Goal: Task Accomplishment & Management: Manage account settings

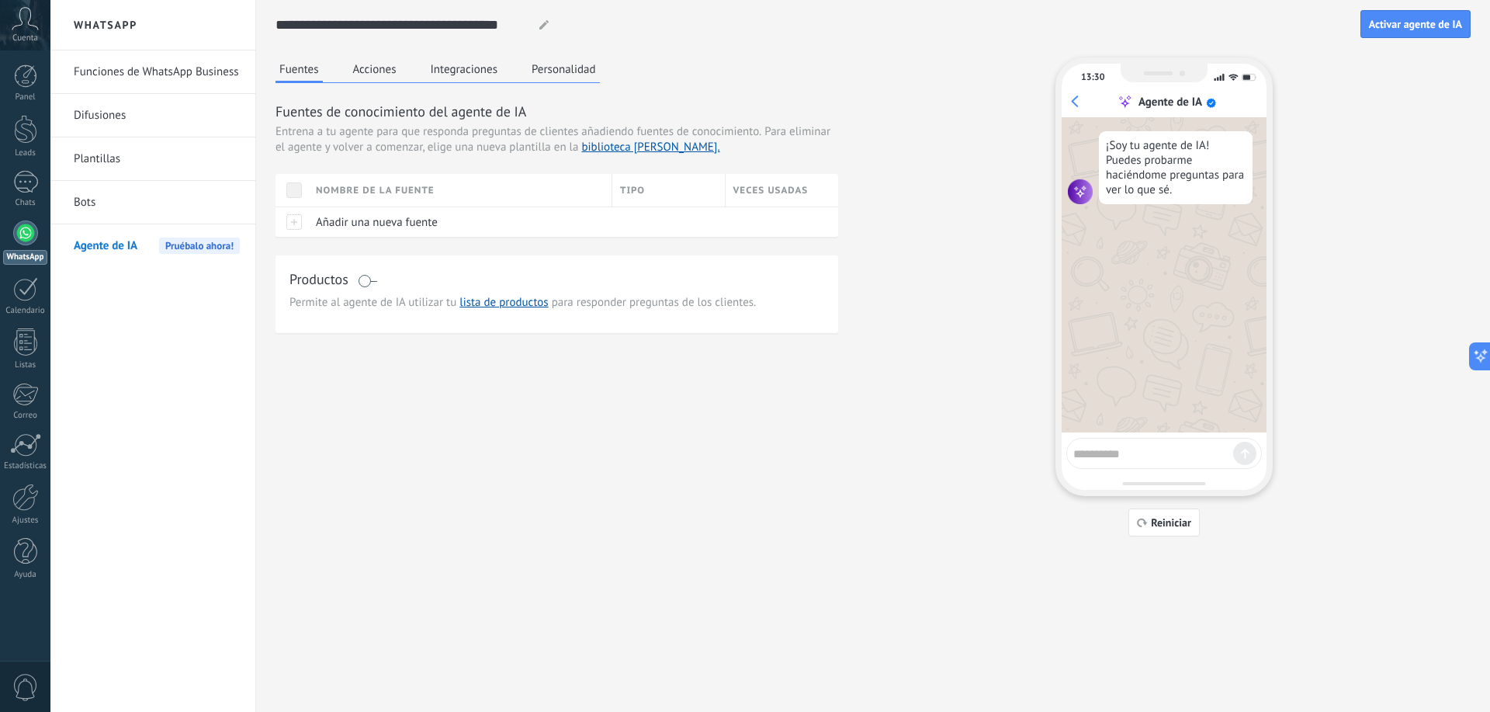
click at [548, 57] on button "Personalidad" at bounding box center [564, 68] width 72 height 23
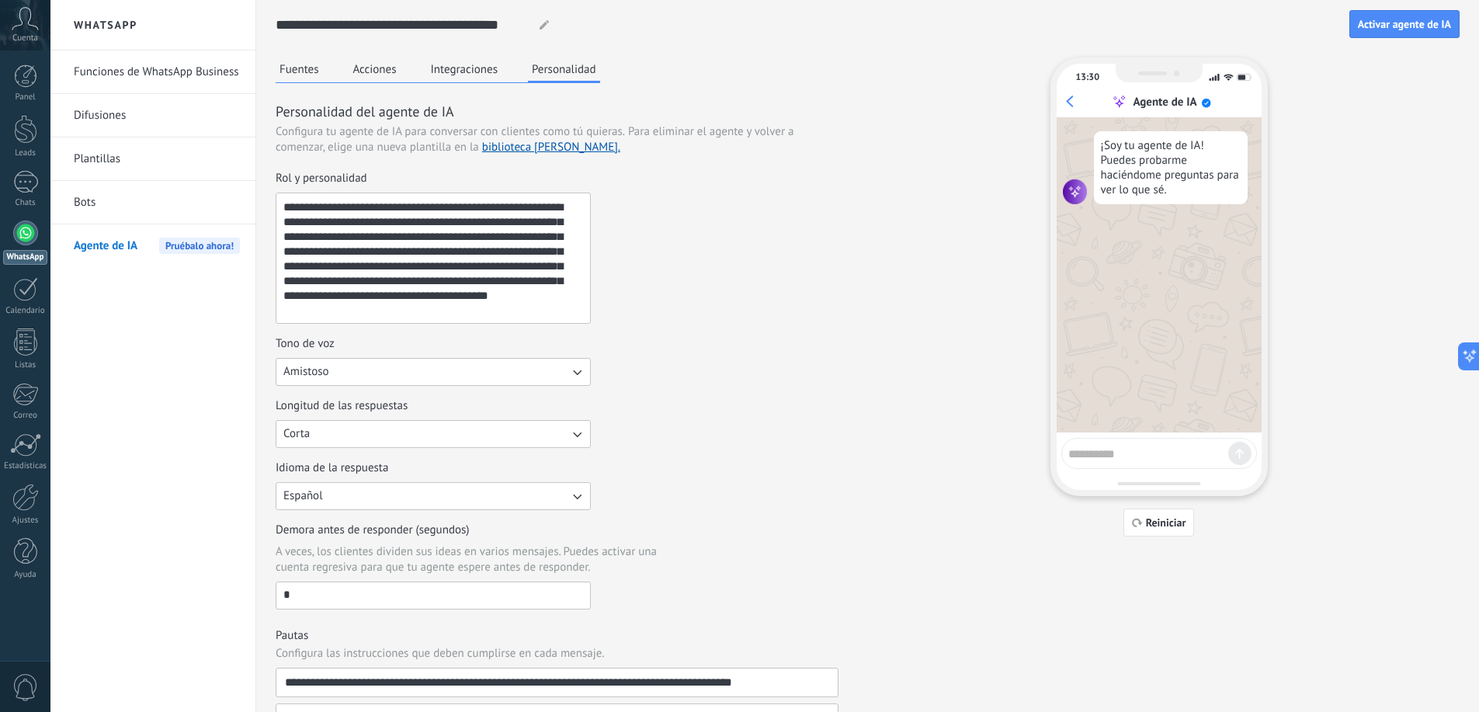
click at [535, 158] on div "**********" at bounding box center [557, 577] width 563 height 951
click at [535, 148] on link "biblioteca [PERSON_NAME]." at bounding box center [551, 147] width 138 height 15
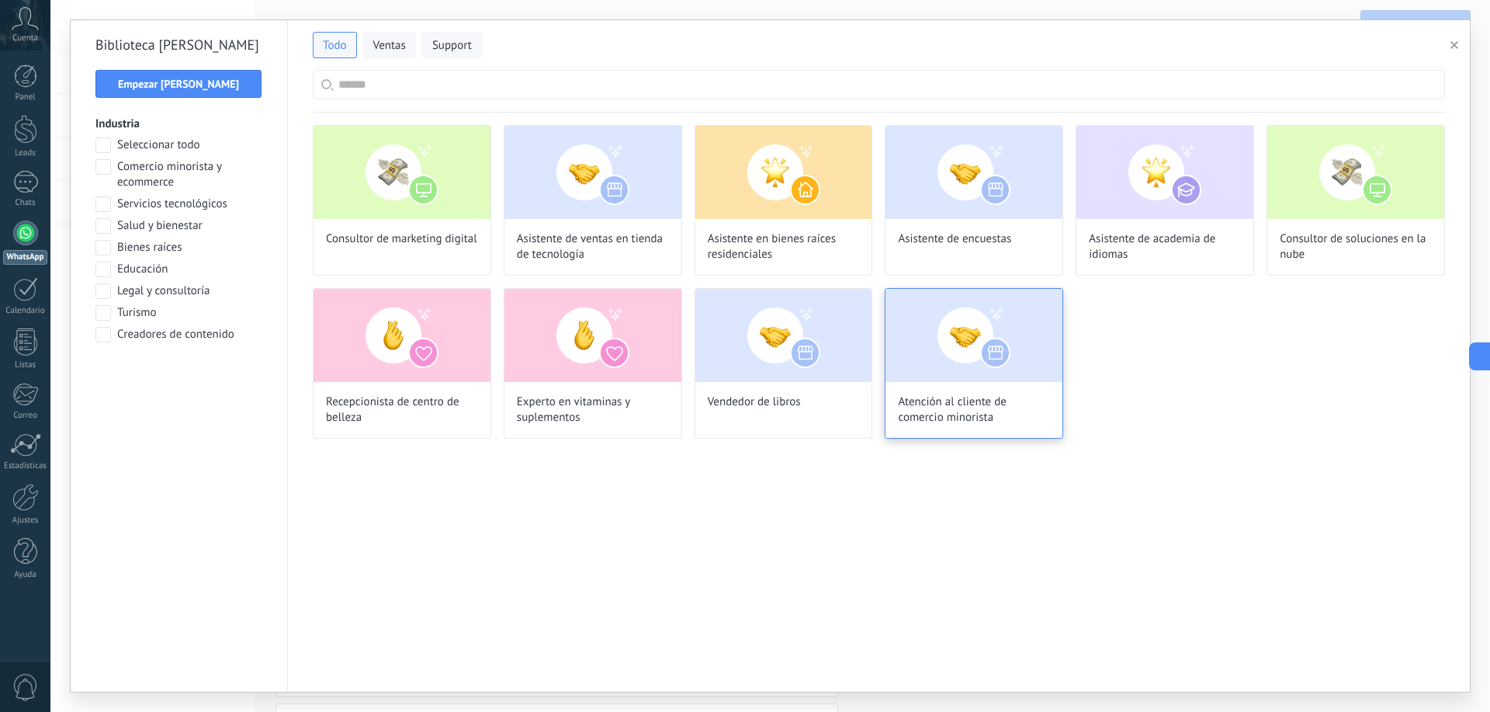
click at [946, 352] on img at bounding box center [974, 335] width 177 height 93
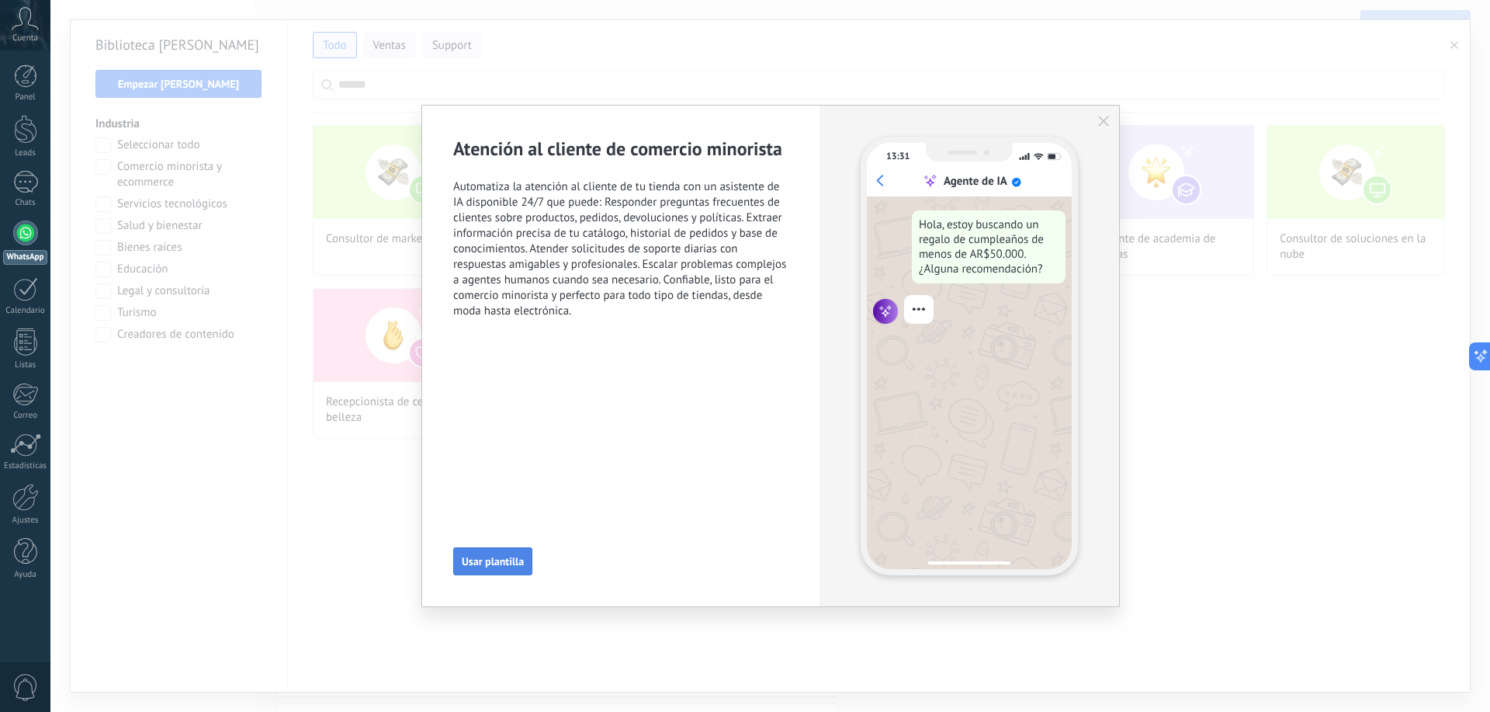
click at [501, 550] on button "Usar plantilla" at bounding box center [492, 561] width 79 height 28
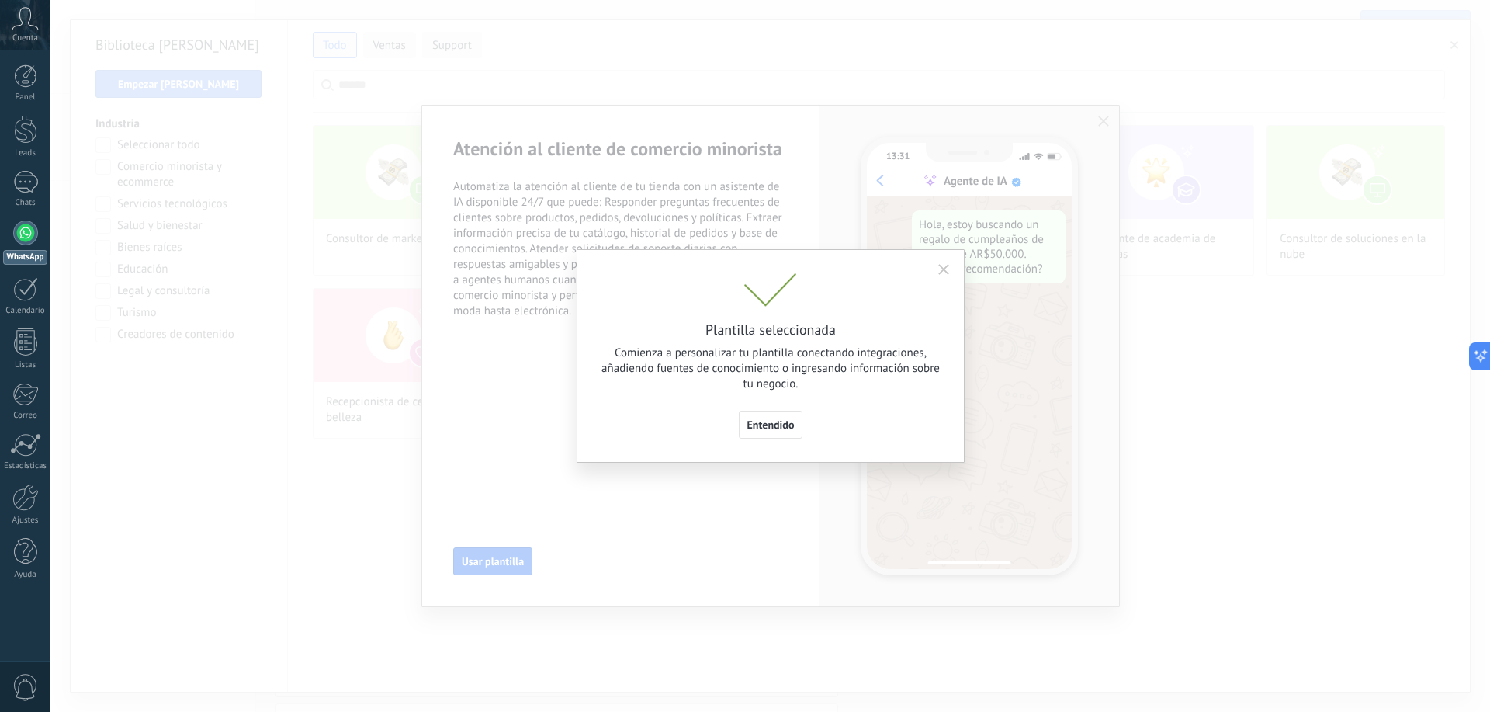
click at [779, 422] on span "Entendido" at bounding box center [771, 424] width 47 height 11
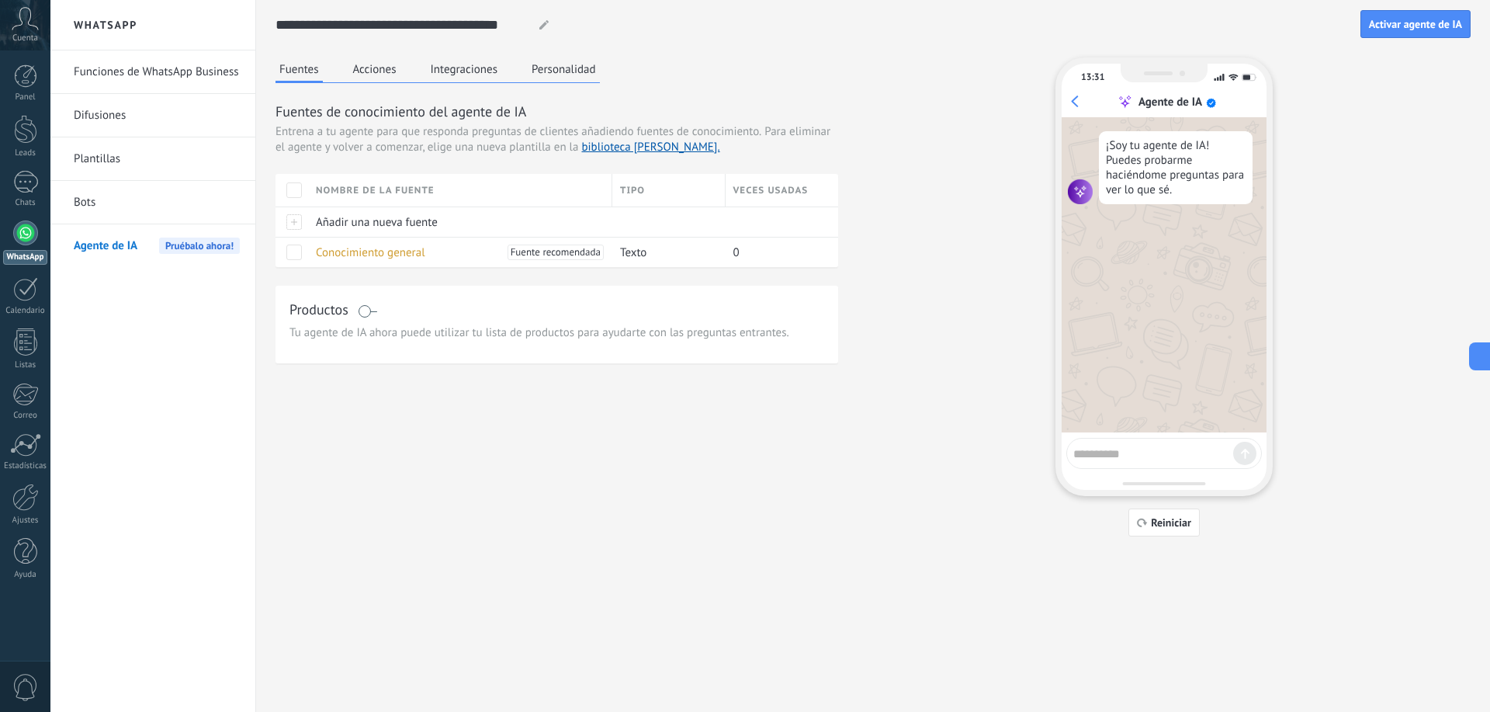
click at [670, 137] on span "Entrena a tu agente para que responda preguntas de clientes añadiendo fuentes d…" at bounding box center [519, 132] width 486 height 16
click at [668, 152] on link "biblioteca [PERSON_NAME]." at bounding box center [650, 147] width 138 height 15
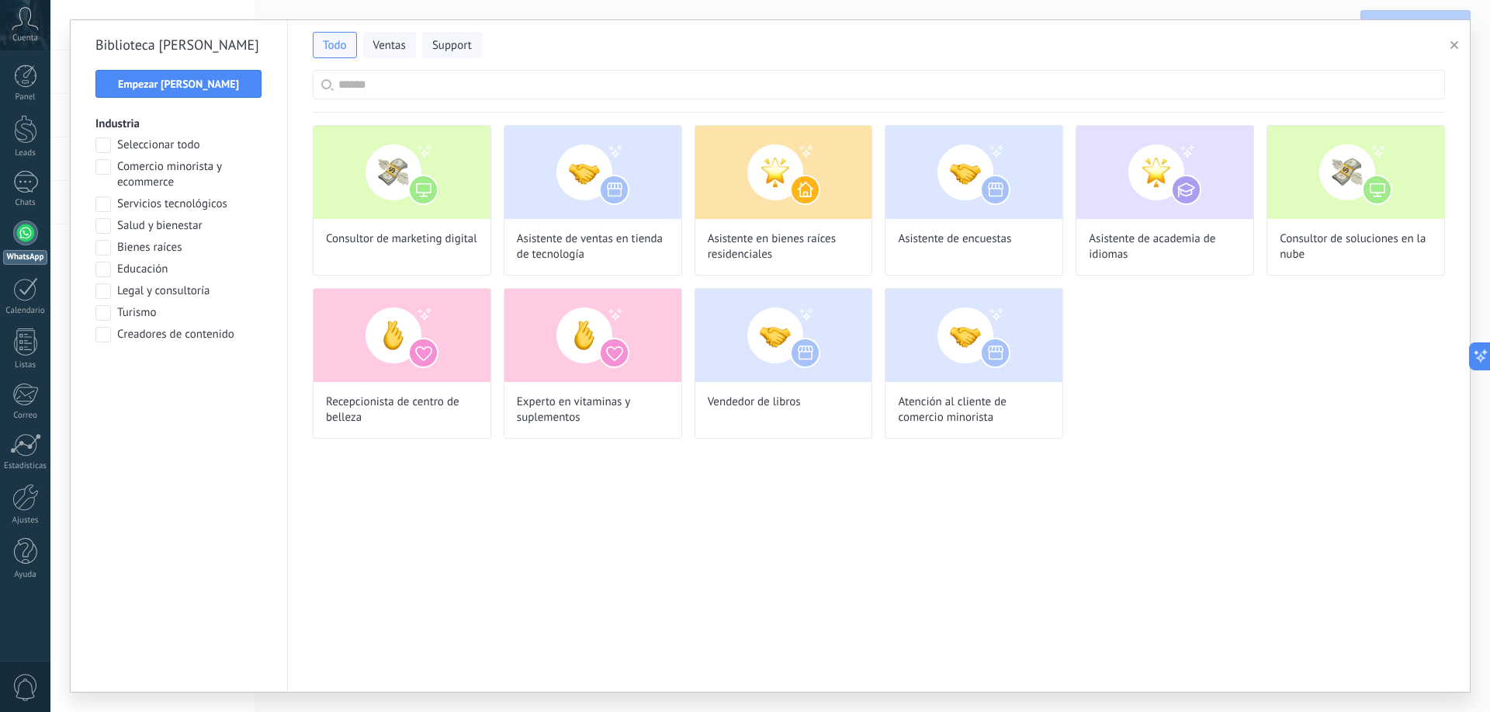
click at [1446, 43] on button "button" at bounding box center [1458, 45] width 26 height 19
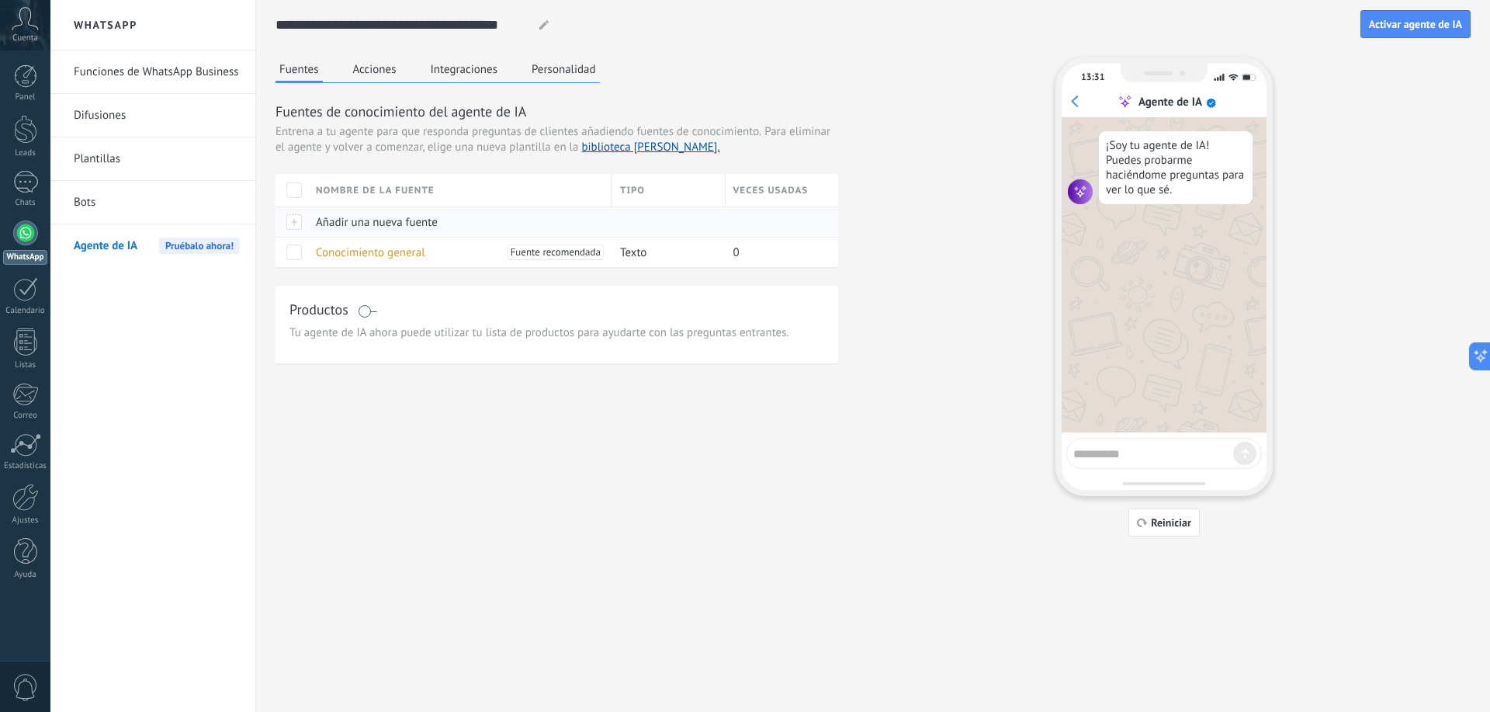
click at [338, 214] on div "Añadir una nueva fuente" at bounding box center [456, 221] width 297 height 29
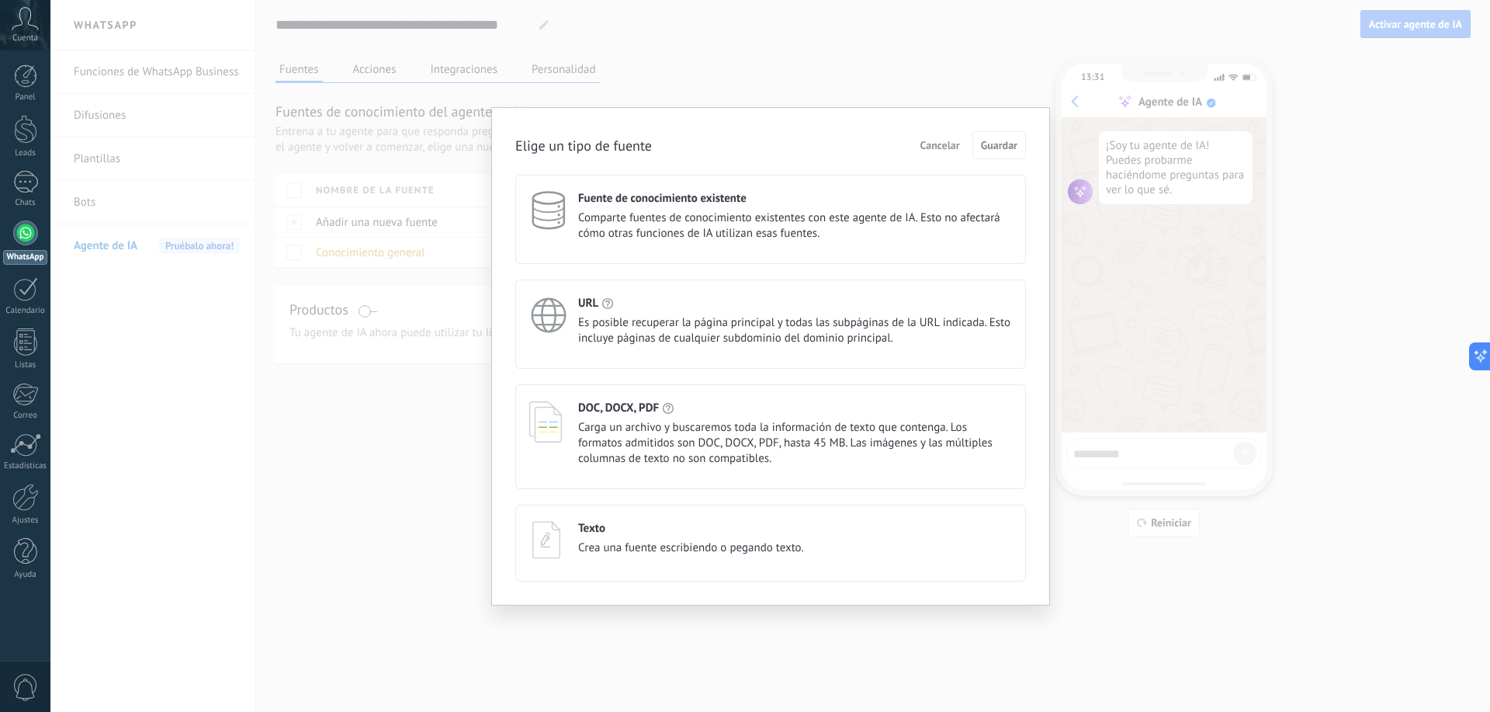
click at [727, 231] on span "Comparte fuentes de conocimiento existentes con este agente de IA. Esto no afec…" at bounding box center [795, 225] width 434 height 31
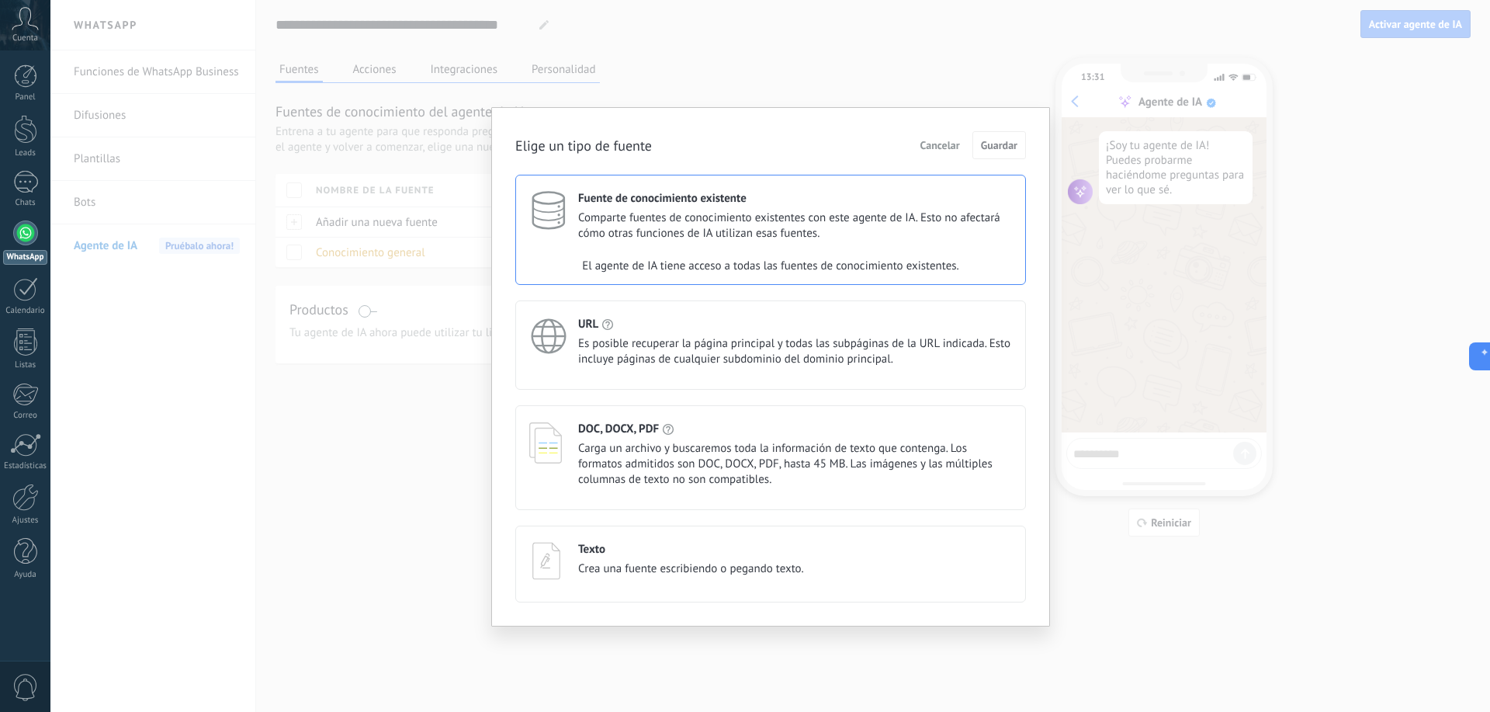
click at [700, 328] on div "URL" at bounding box center [795, 324] width 434 height 15
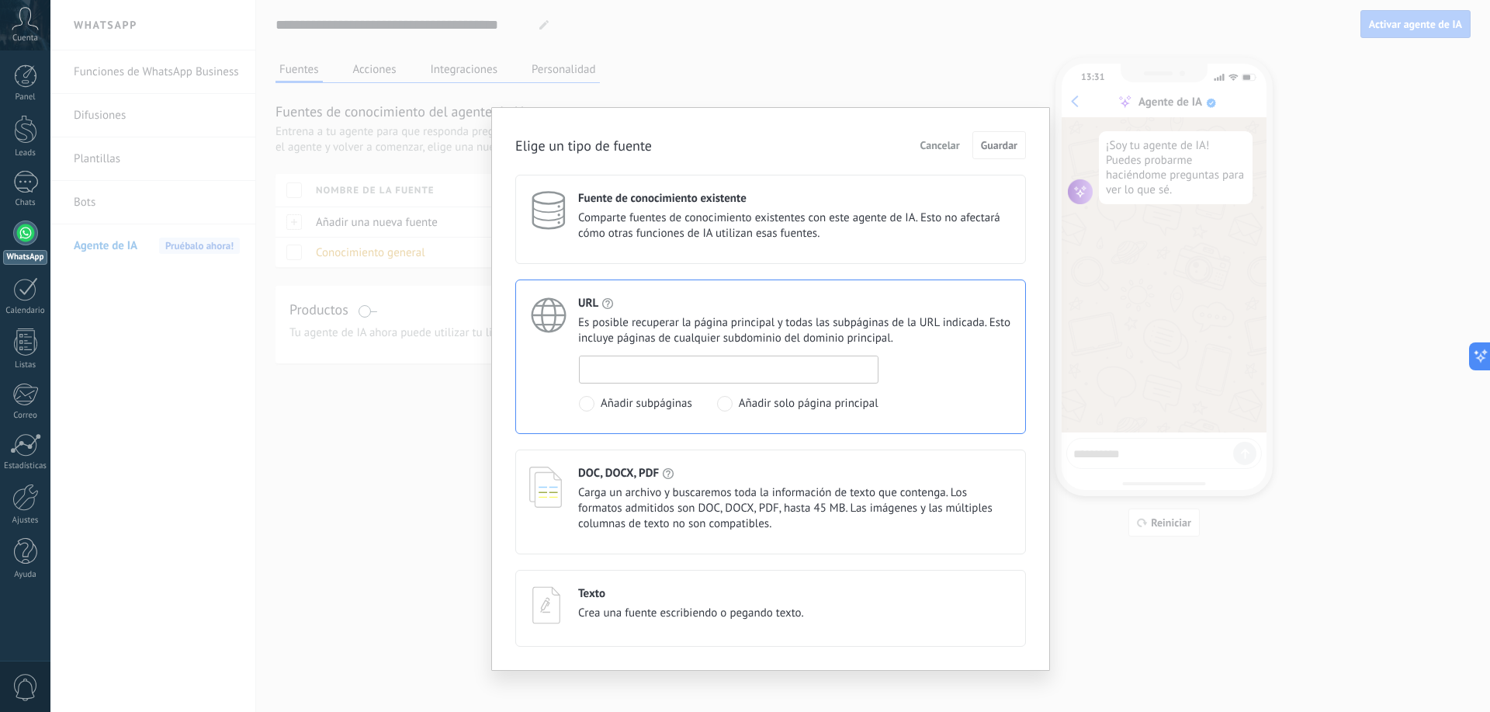
click at [711, 375] on input at bounding box center [729, 368] width 298 height 25
paste input "**********"
type input "**********"
click at [1010, 142] on span "Guardar" at bounding box center [999, 145] width 36 height 11
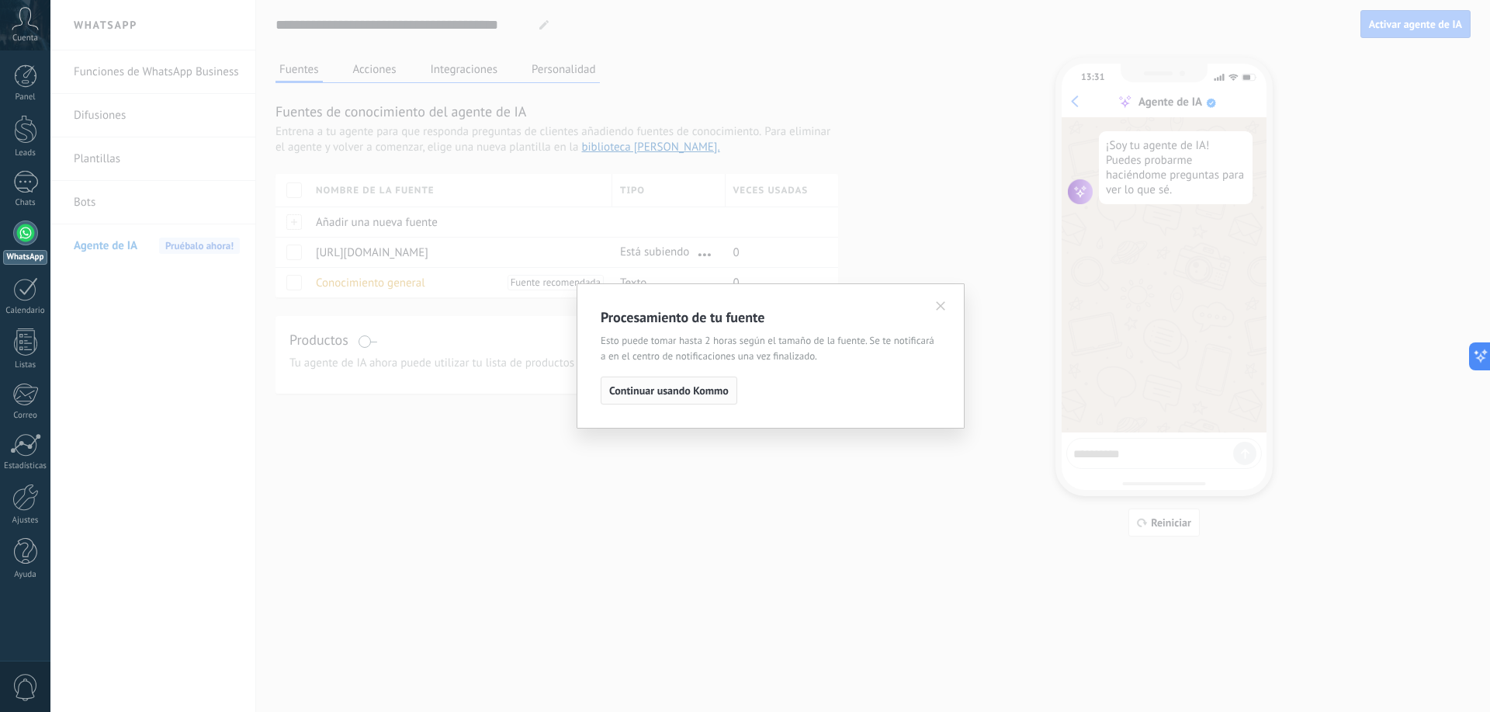
click at [659, 394] on span "Continuar usando Kommo" at bounding box center [669, 390] width 120 height 11
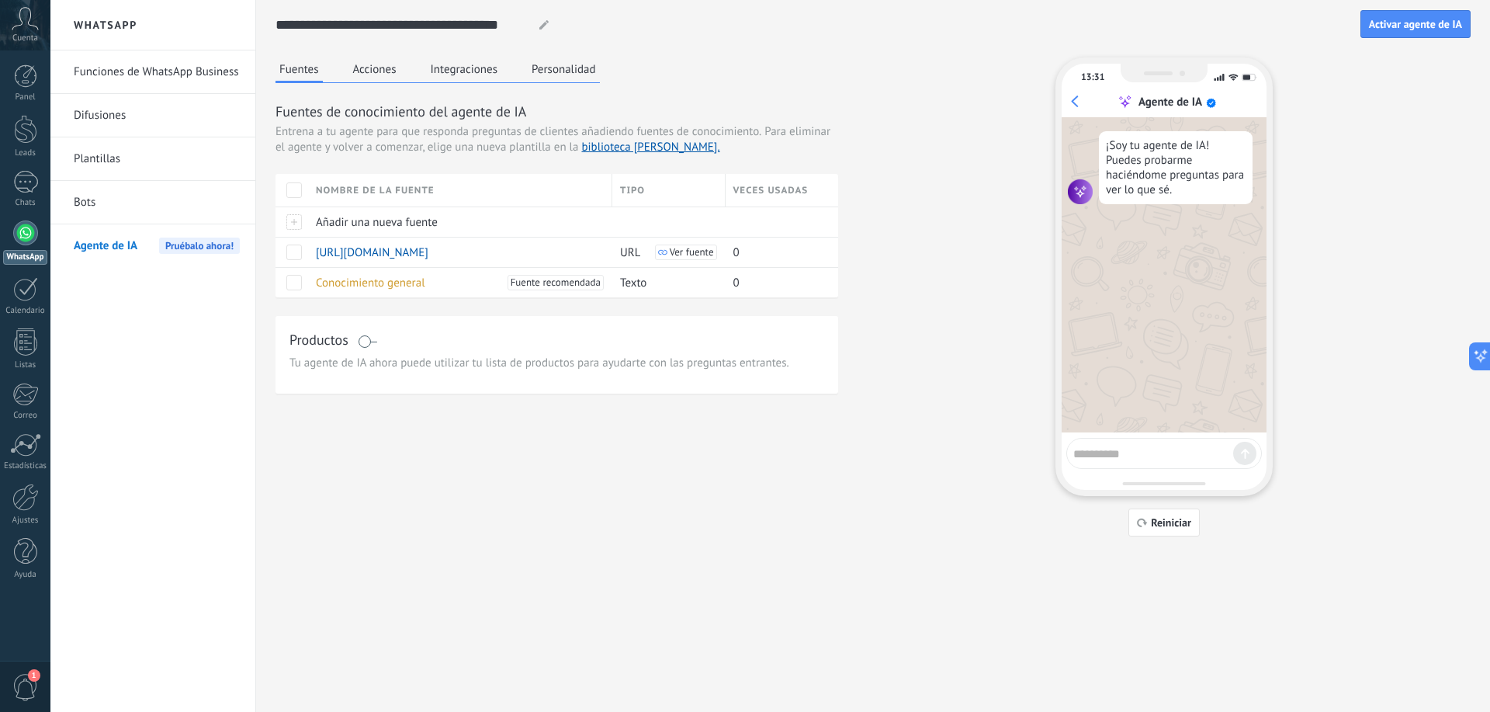
click at [24, 251] on div "WhatsApp" at bounding box center [25, 257] width 44 height 15
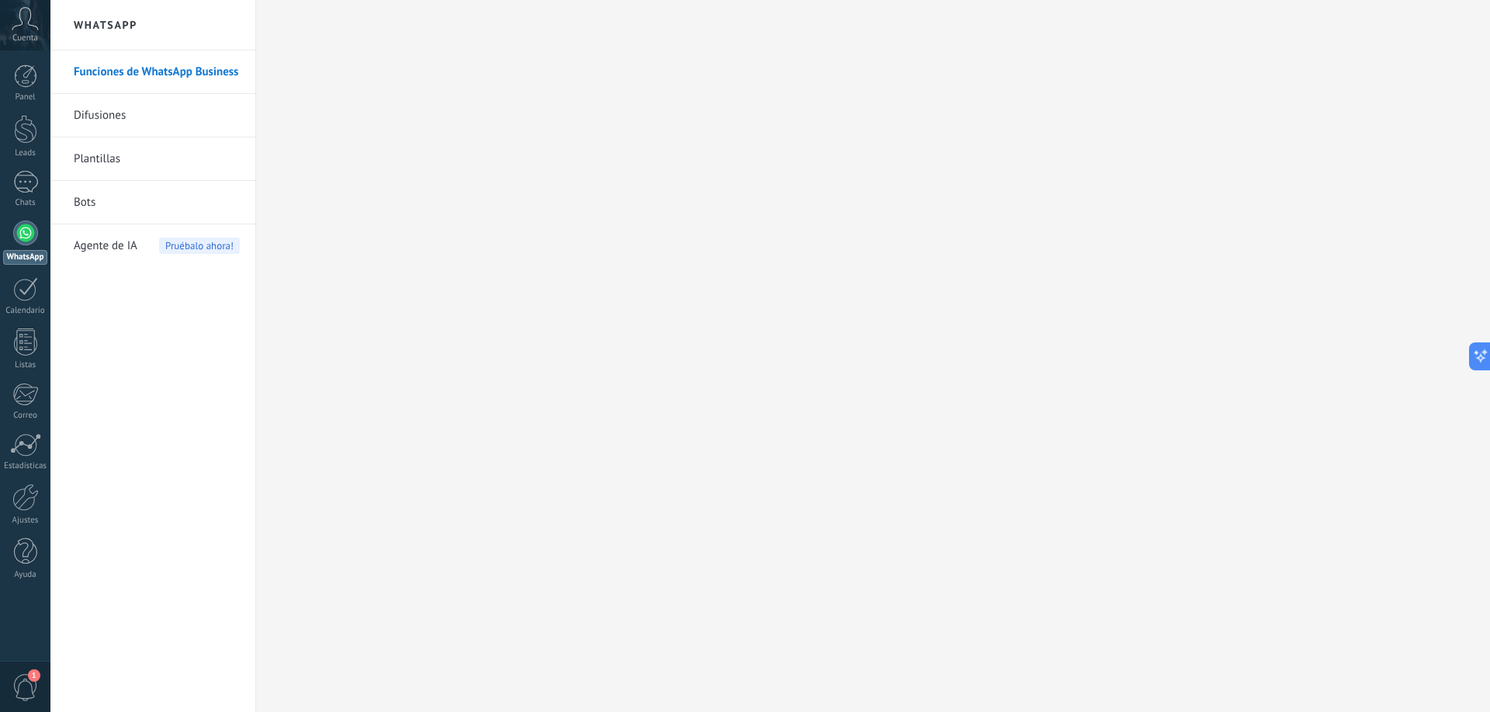
click at [27, 242] on div at bounding box center [25, 232] width 25 height 25
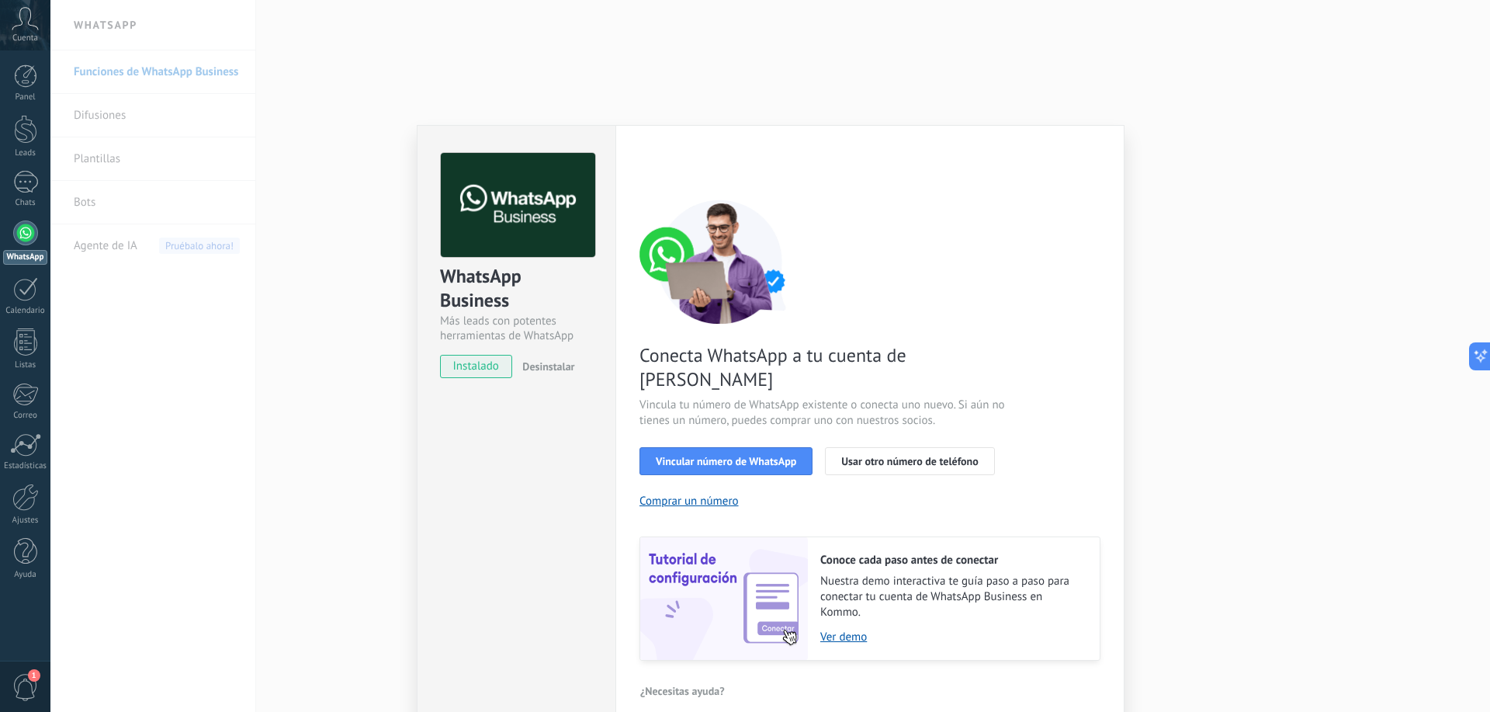
drag, startPoint x: 375, startPoint y: 497, endPoint x: 345, endPoint y: 497, distance: 30.3
click at [373, 497] on div "WhatsApp Business Más leads con potentes herramientas de WhatsApp instalado Des…" at bounding box center [770, 356] width 1440 height 712
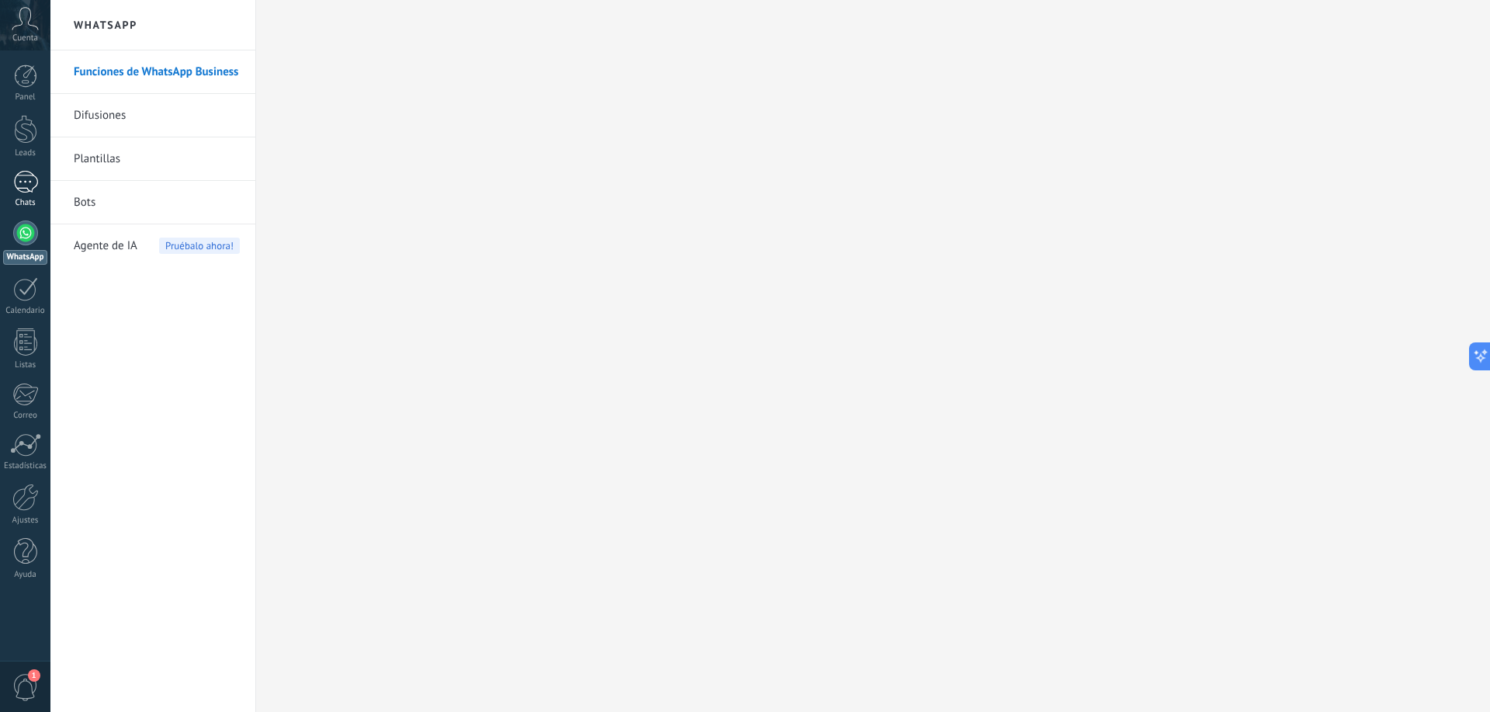
click at [28, 179] on div at bounding box center [25, 182] width 25 height 23
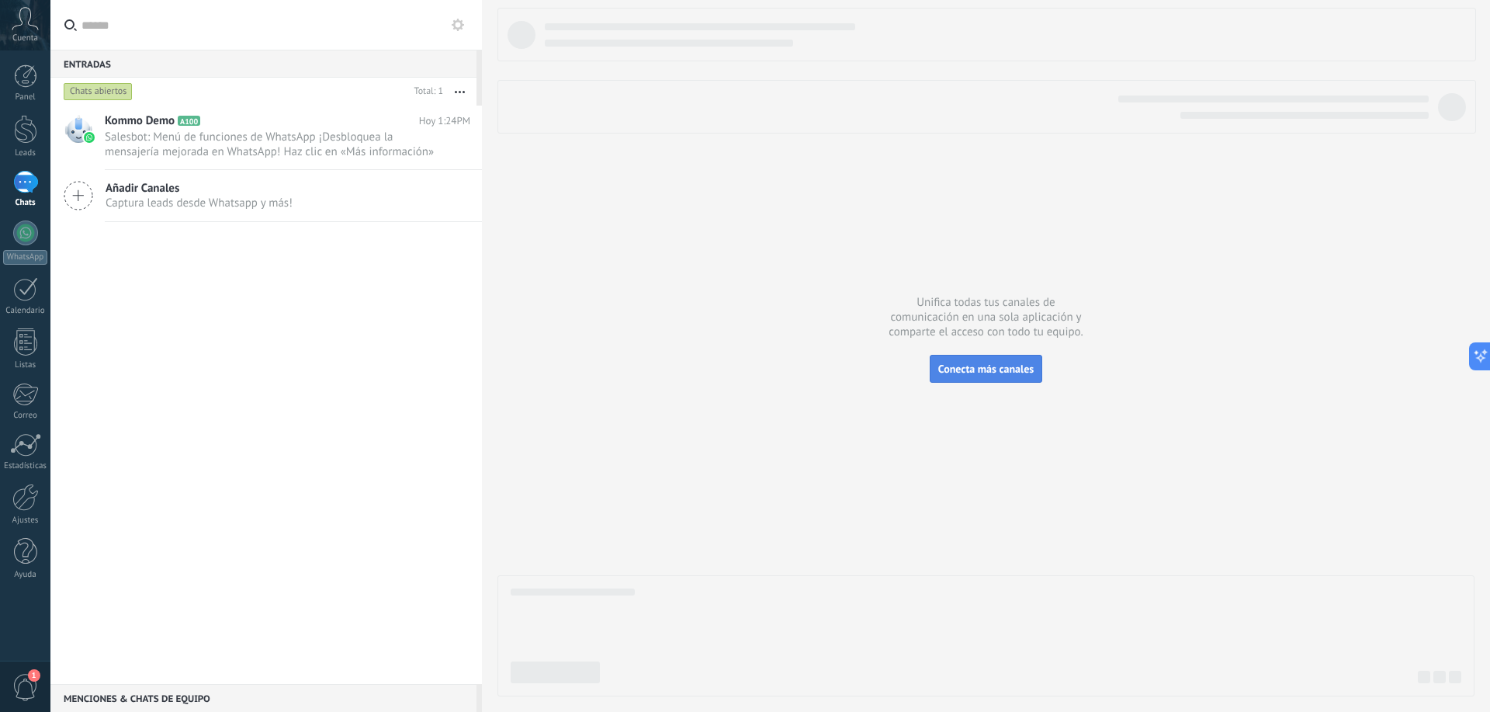
click at [984, 377] on button "Conecta más canales" at bounding box center [986, 369] width 113 height 28
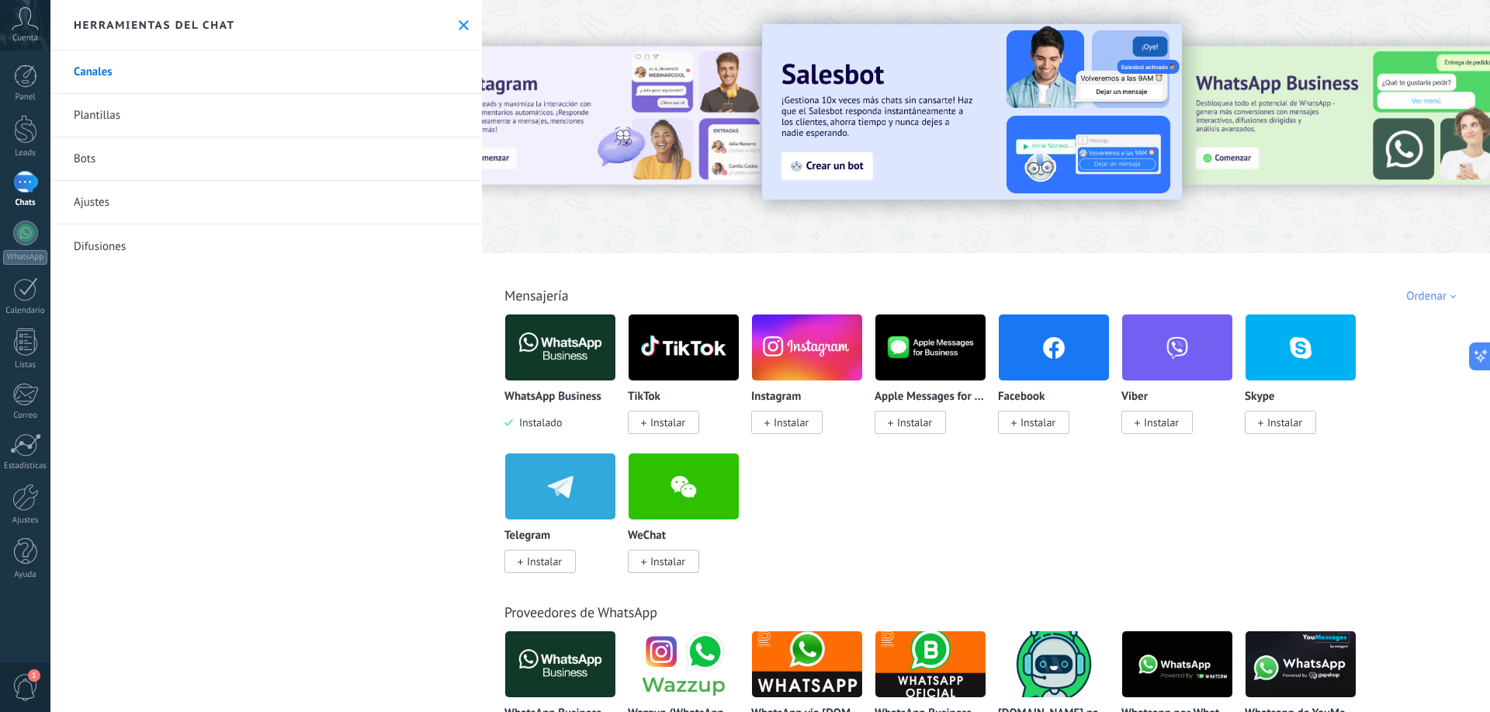
click at [564, 374] on img at bounding box center [560, 347] width 110 height 75
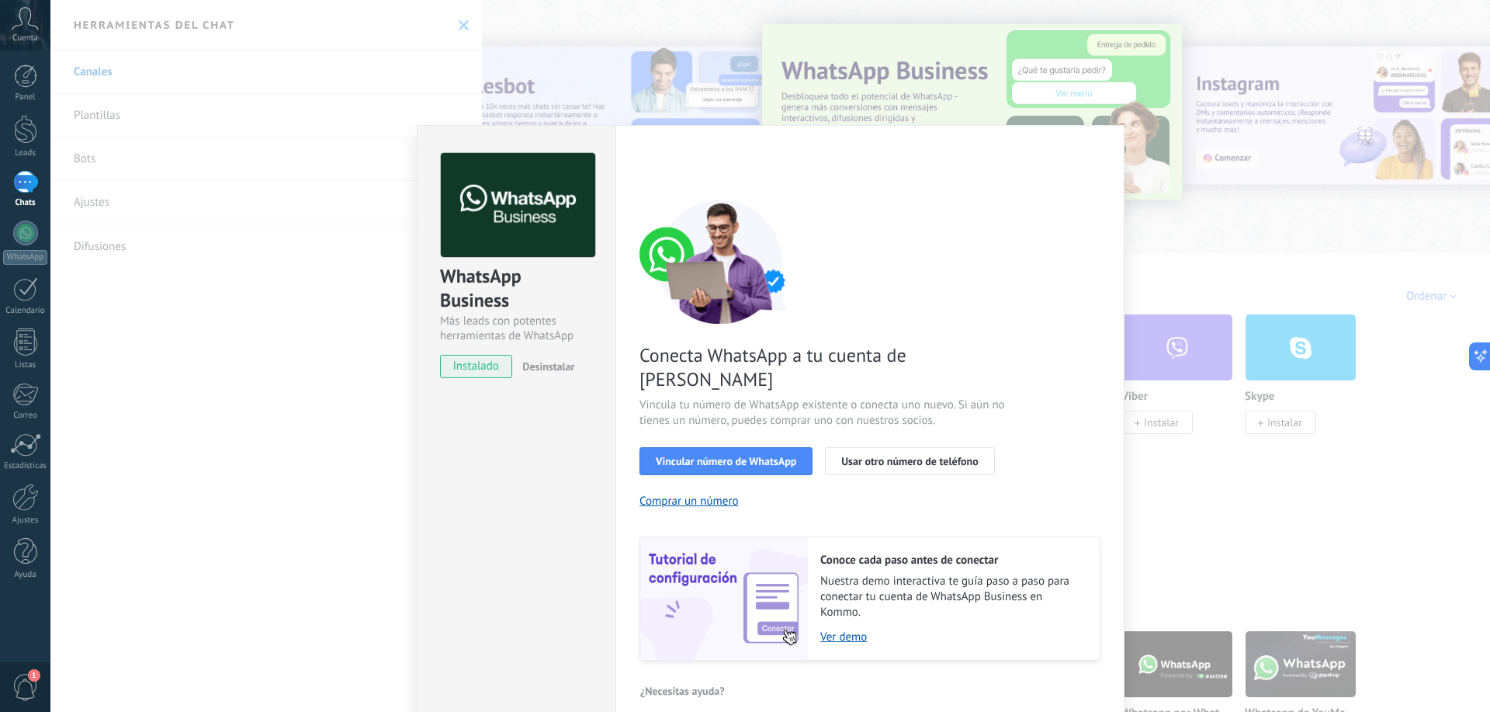
click at [349, 433] on div "WhatsApp Business Más leads con potentes herramientas de WhatsApp instalado Des…" at bounding box center [770, 356] width 1440 height 712
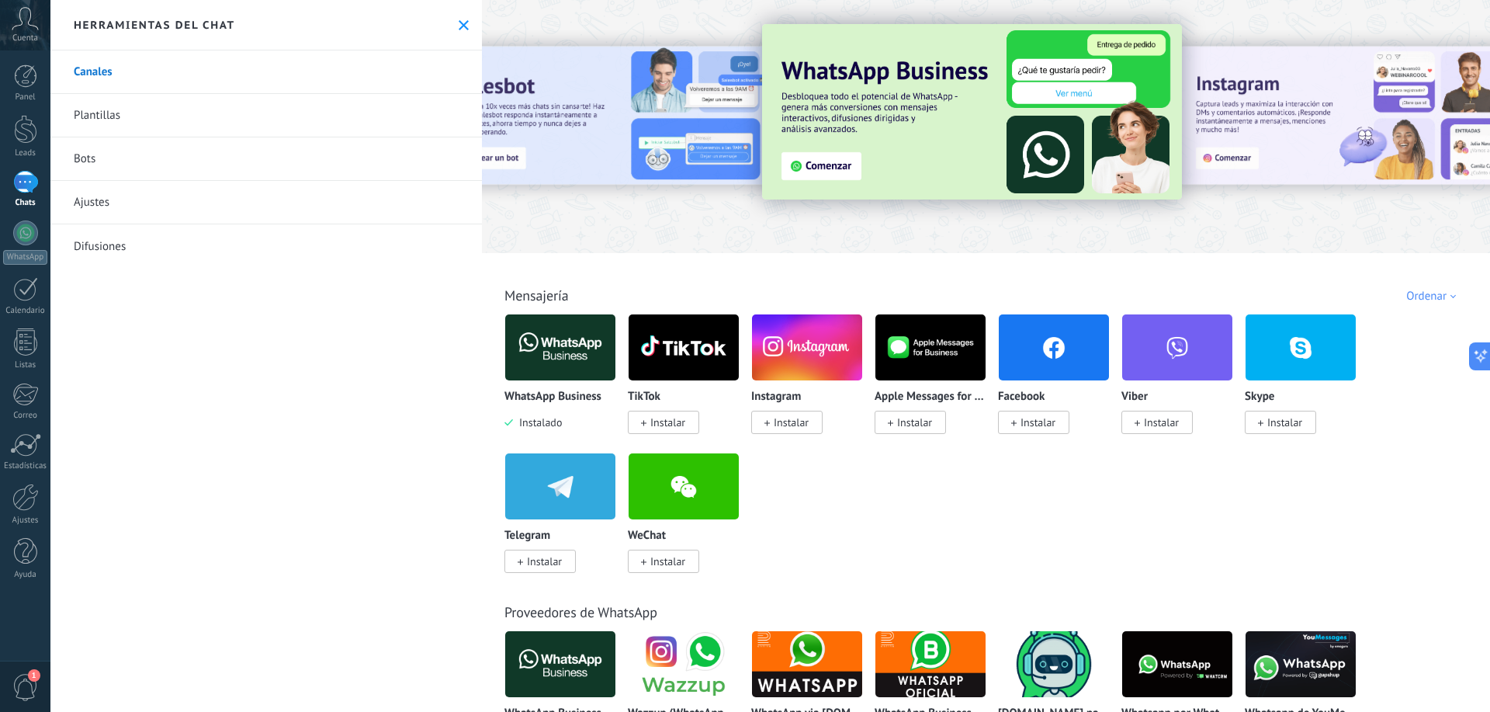
click at [540, 359] on img at bounding box center [560, 347] width 110 height 75
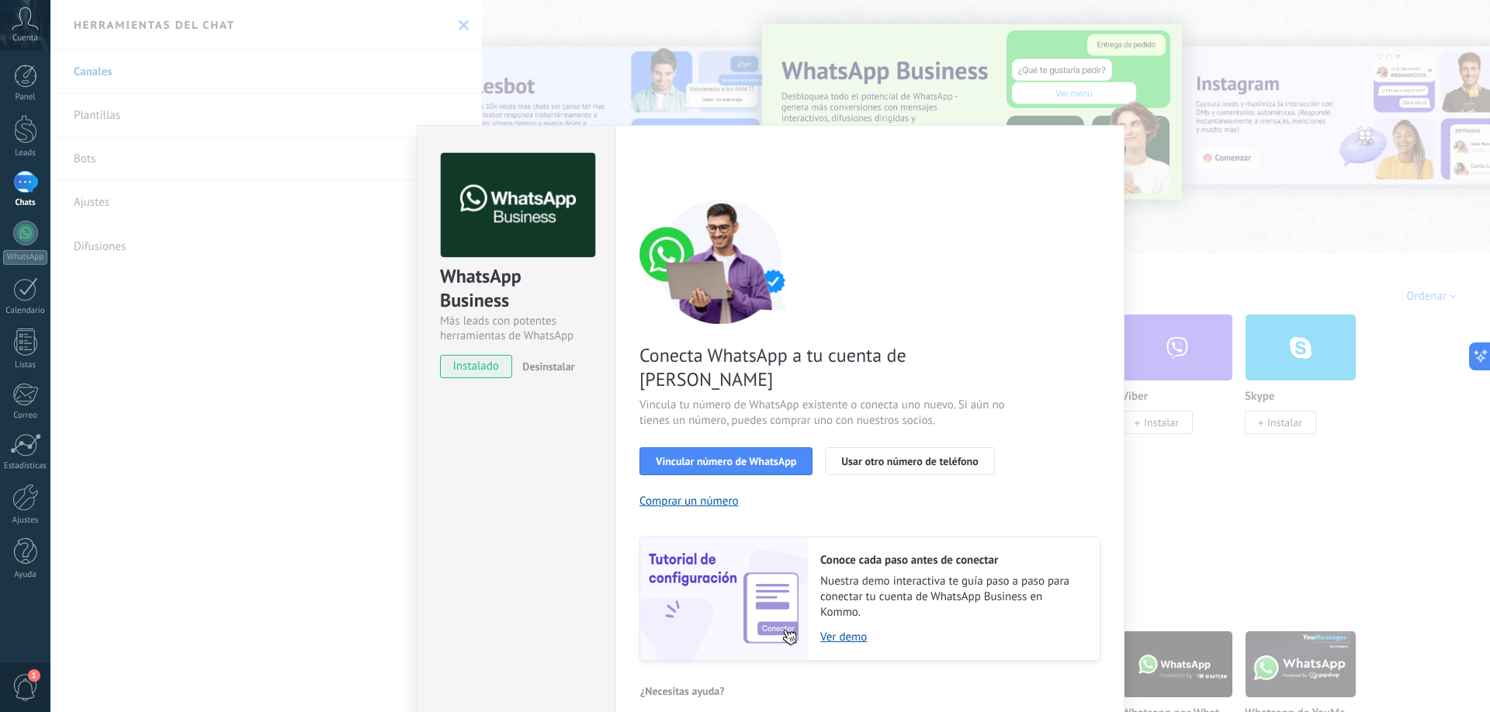
click at [546, 371] on span "Desinstalar" at bounding box center [548, 366] width 52 height 14
click at [248, 422] on div "WhatsApp Business Más leads con potentes herramientas de WhatsApp instalado Des…" at bounding box center [770, 356] width 1440 height 712
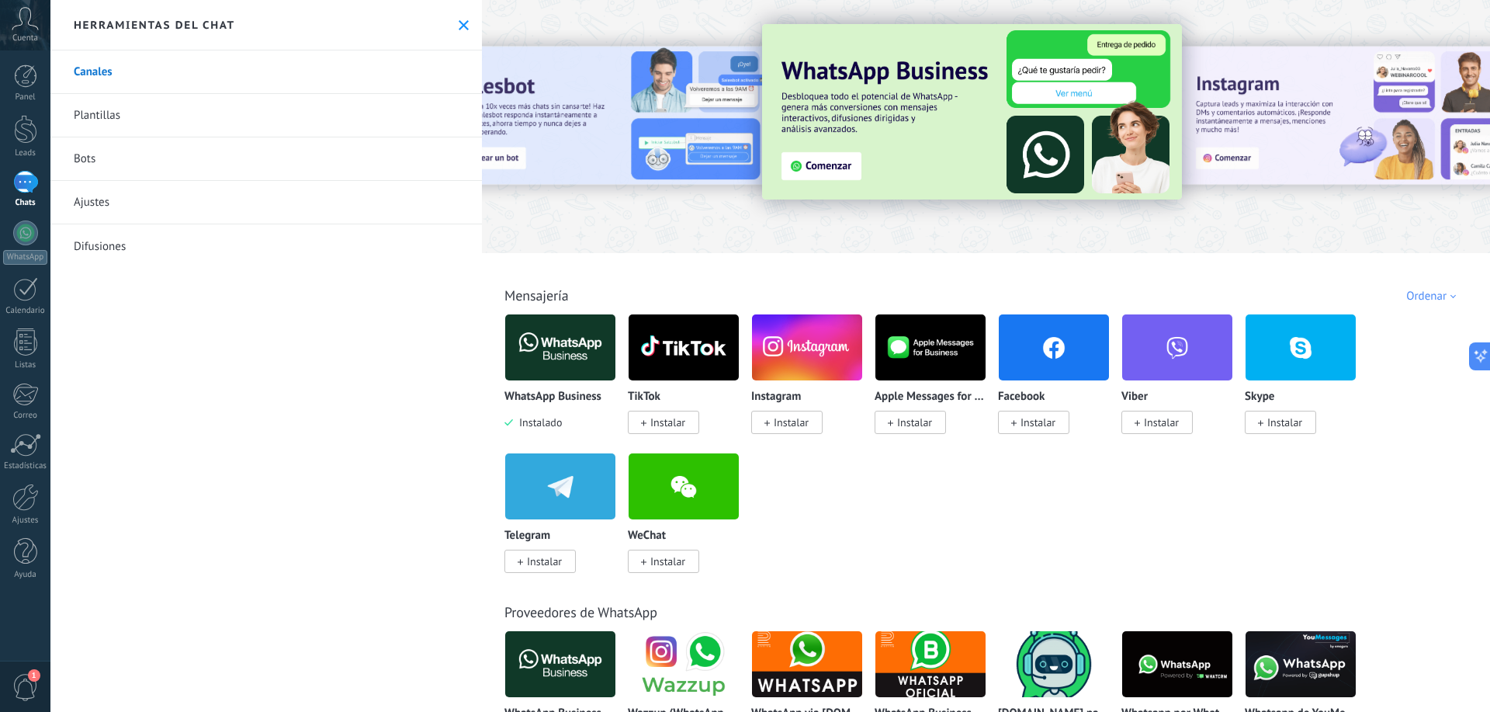
click at [26, 216] on div "Panel Leads Chats WhatsApp Clientes" at bounding box center [25, 329] width 50 height 531
click at [28, 193] on div at bounding box center [25, 182] width 25 height 23
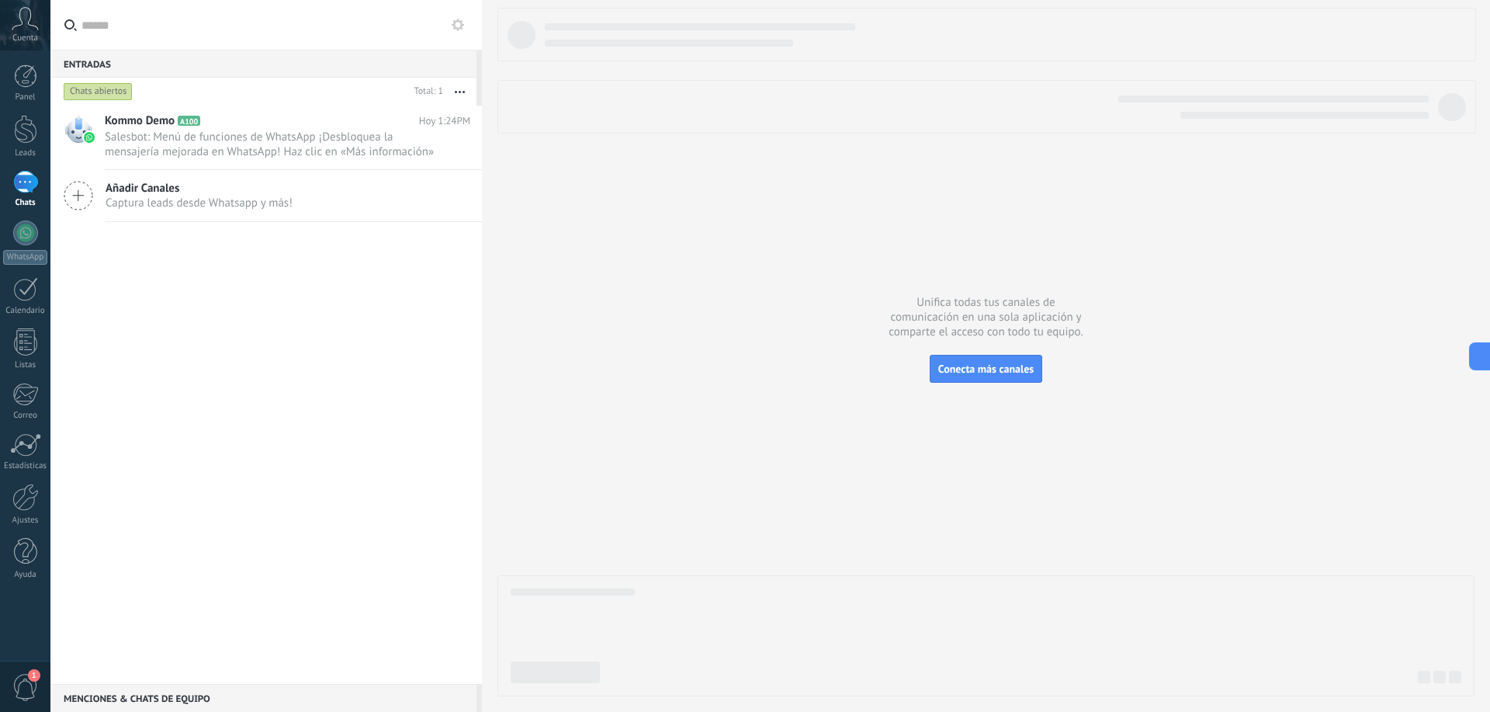
click at [650, 296] on div at bounding box center [986, 352] width 977 height 689
click at [29, 690] on span "1" at bounding box center [25, 687] width 26 height 27
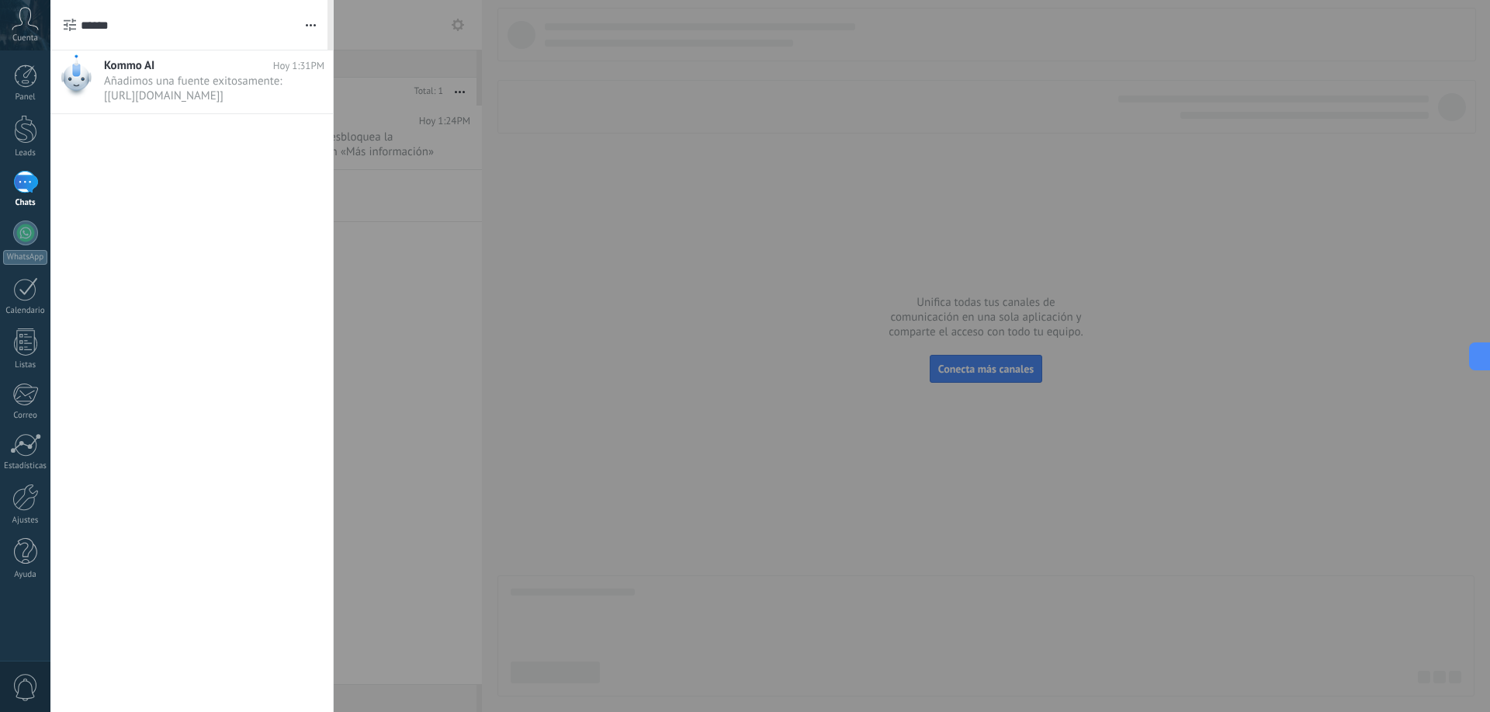
click at [27, 688] on span "0" at bounding box center [25, 687] width 26 height 27
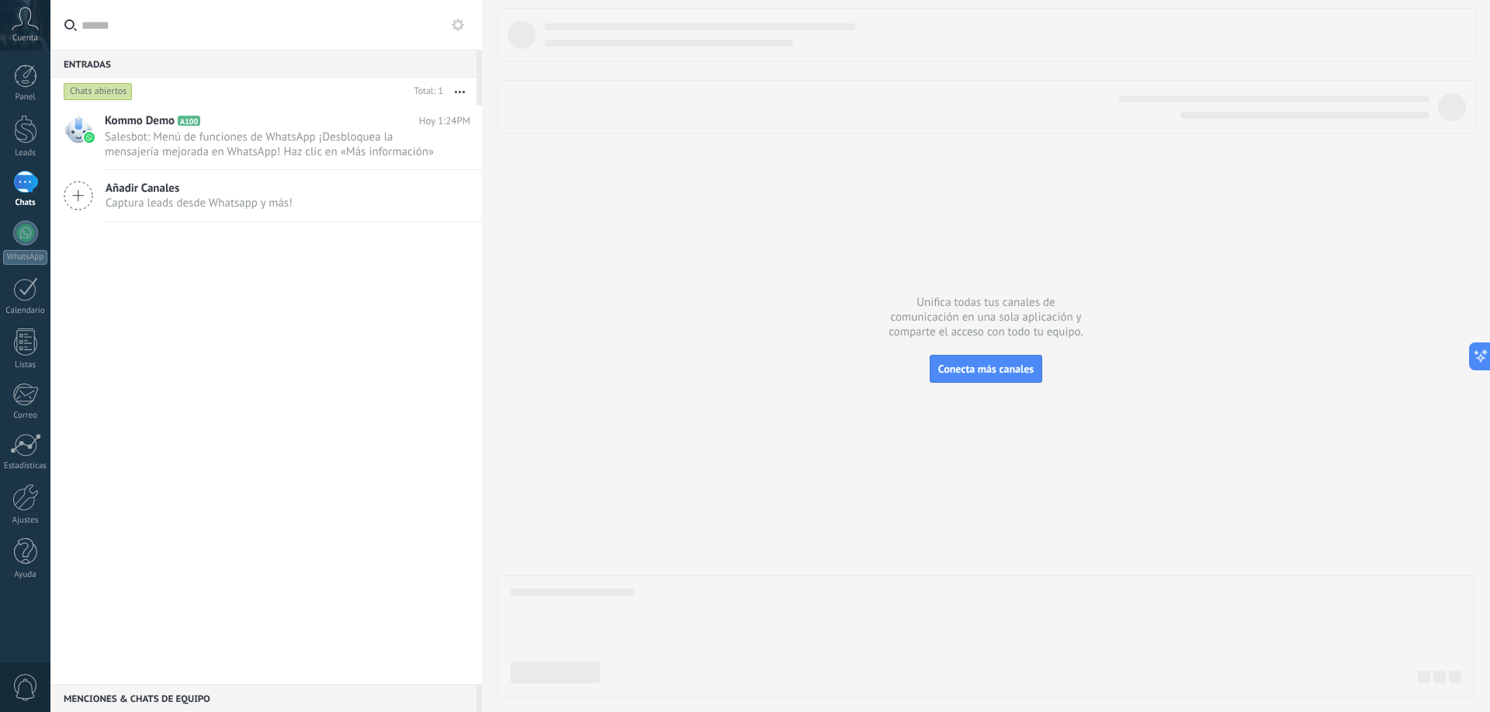
click at [23, 679] on span "0" at bounding box center [25, 687] width 26 height 27
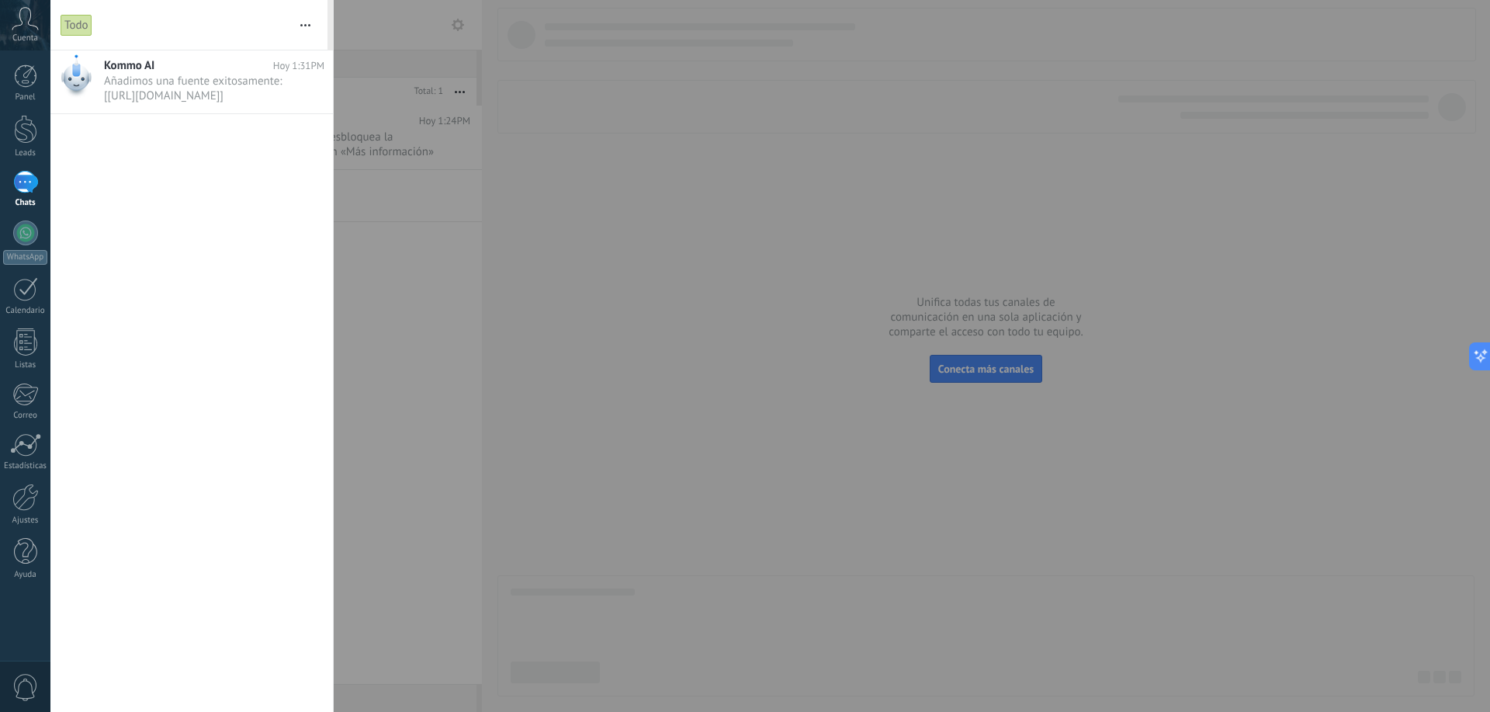
click at [644, 269] on div at bounding box center [745, 356] width 1490 height 712
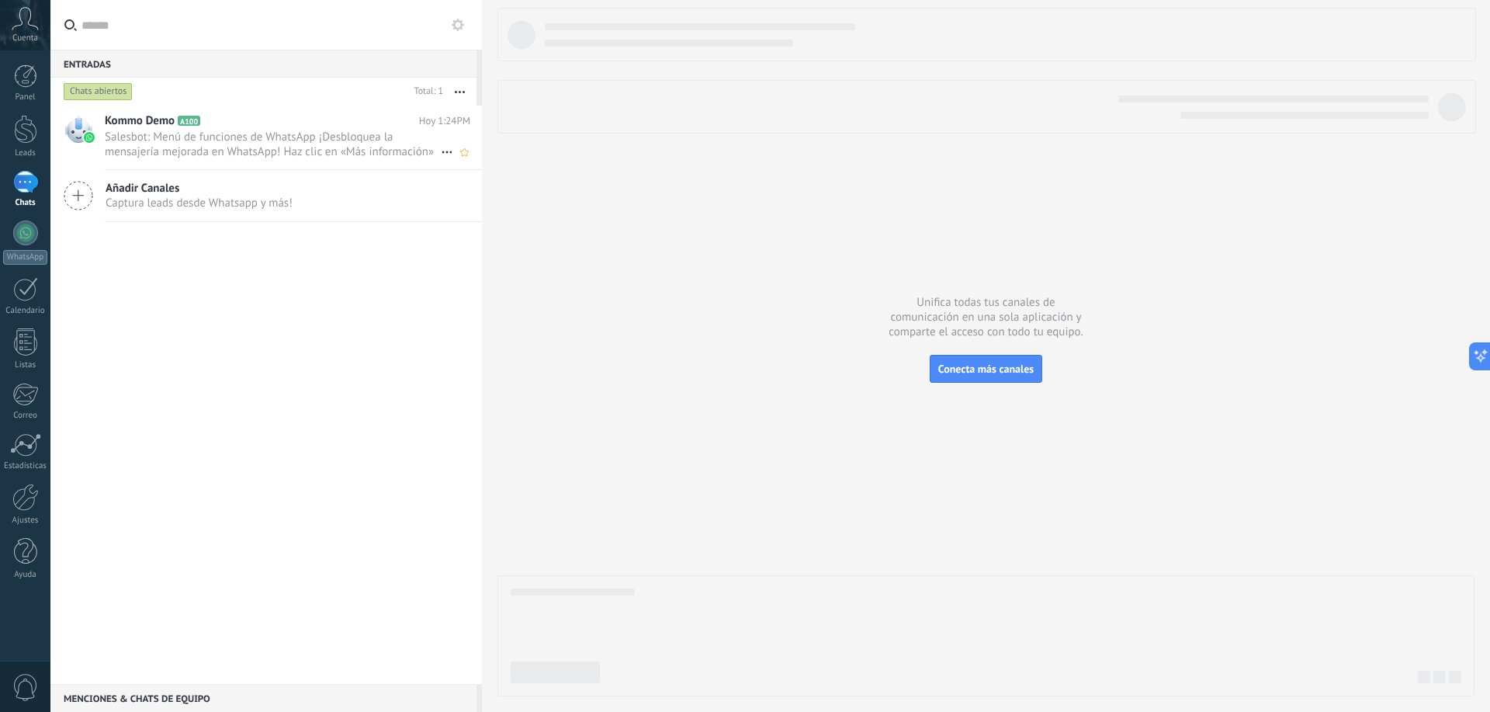
click at [236, 155] on span "Salesbot: Menú de funciones de WhatsApp ¡Desbloquea la mensajería mejorada en W…" at bounding box center [273, 144] width 336 height 29
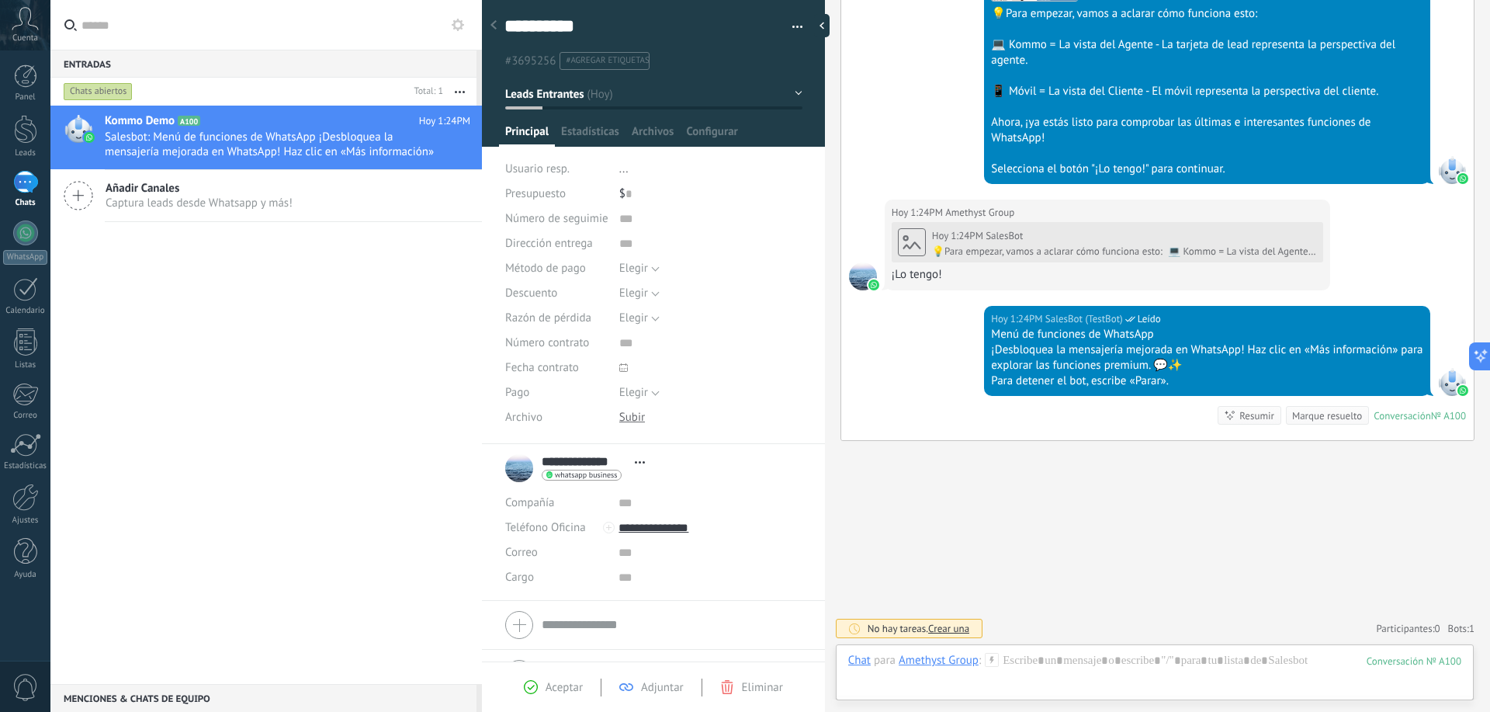
scroll to position [37, 0]
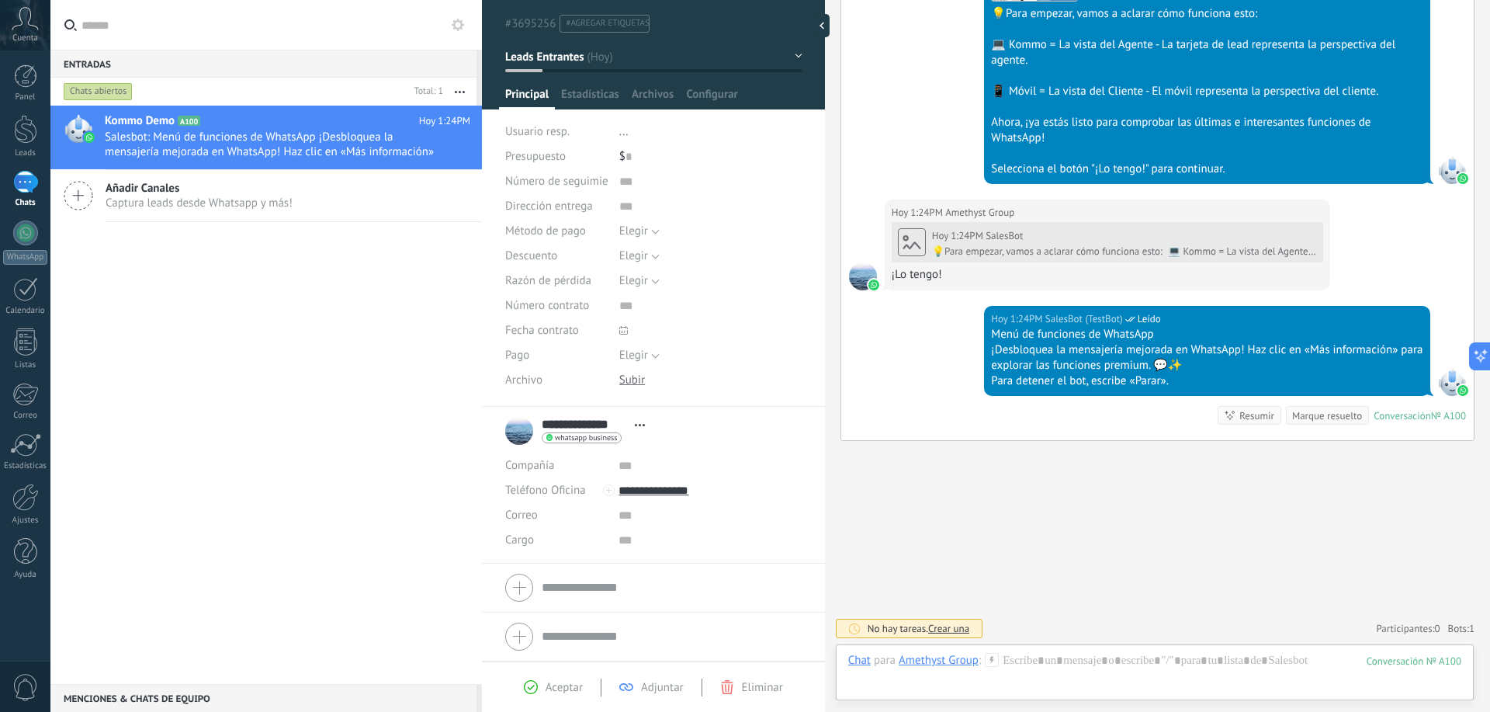
click at [519, 434] on div "**********" at bounding box center [578, 430] width 147 height 39
click at [1101, 675] on div at bounding box center [1154, 676] width 613 height 47
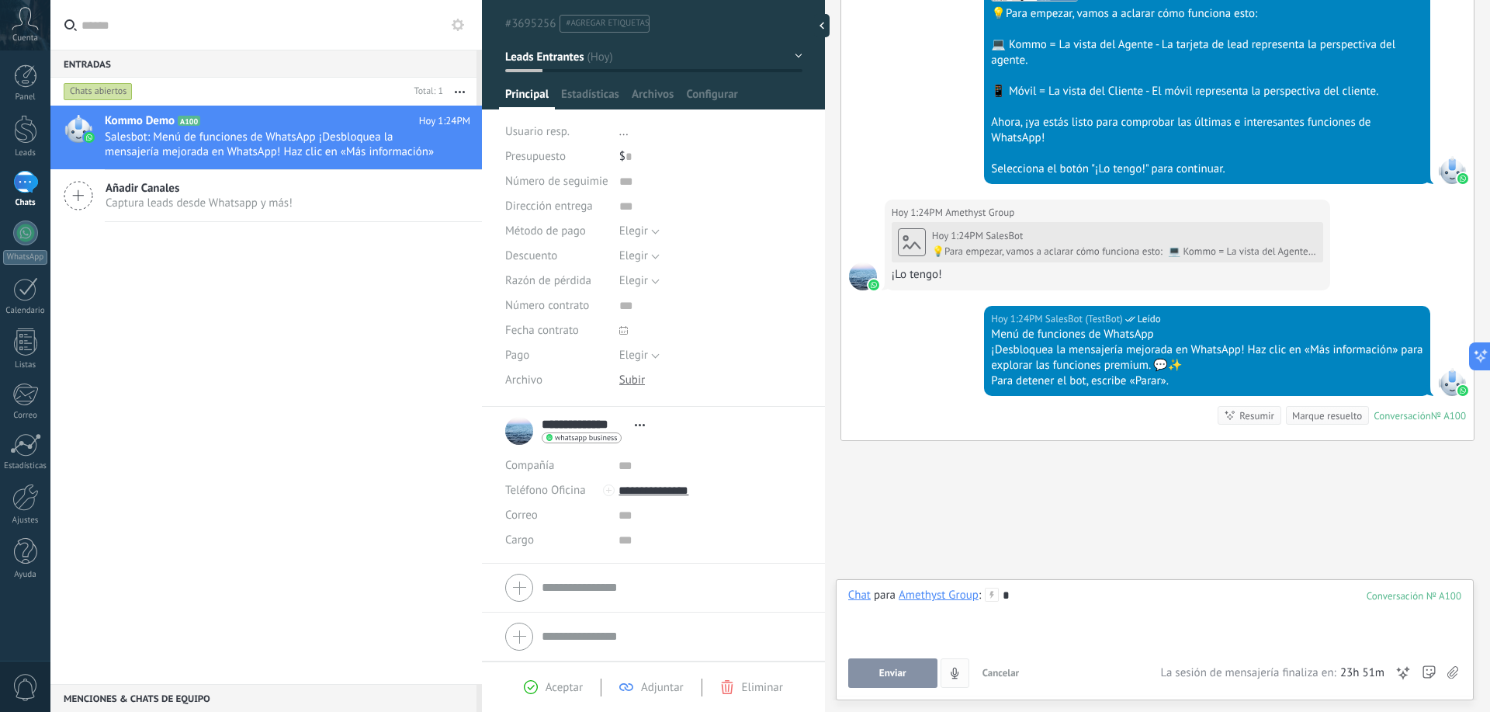
click at [894, 678] on button "Enviar" at bounding box center [892, 672] width 89 height 29
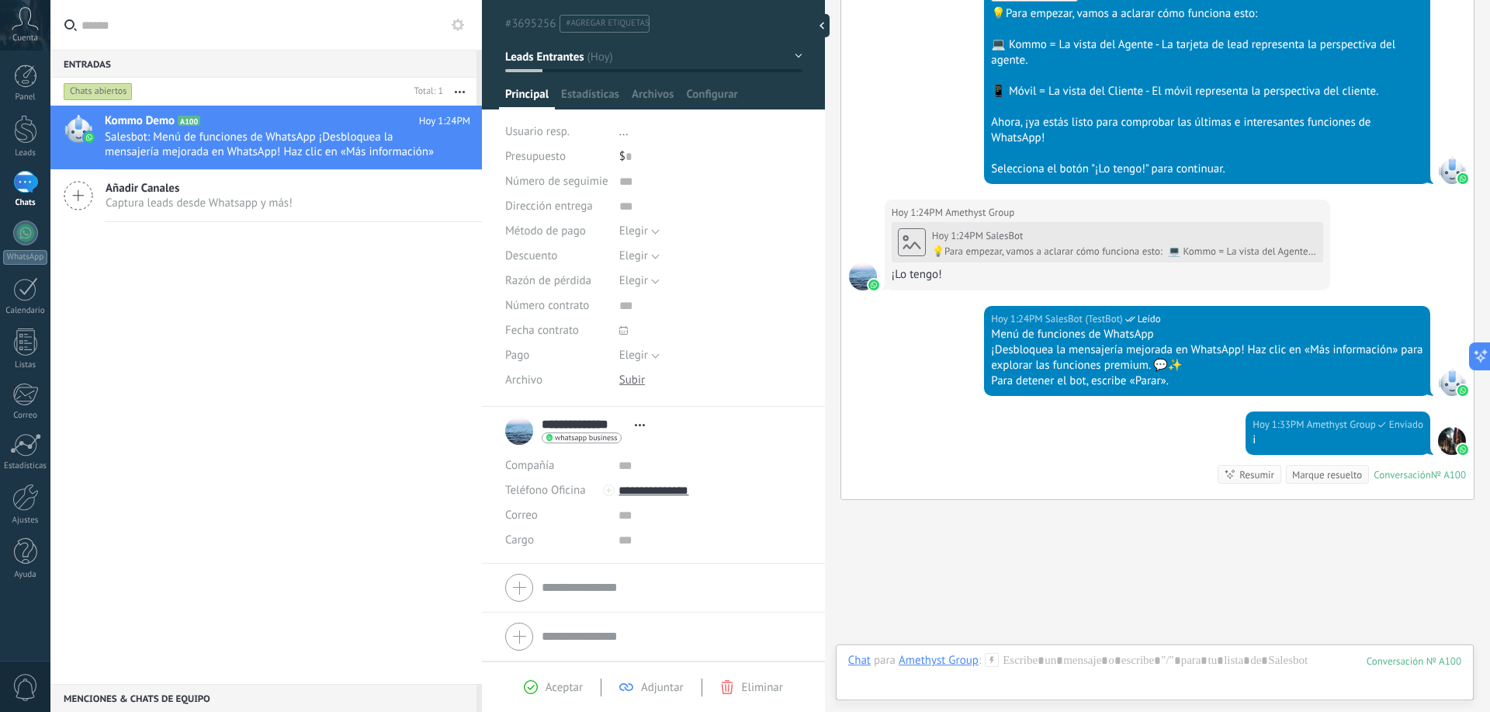
scroll to position [650, 0]
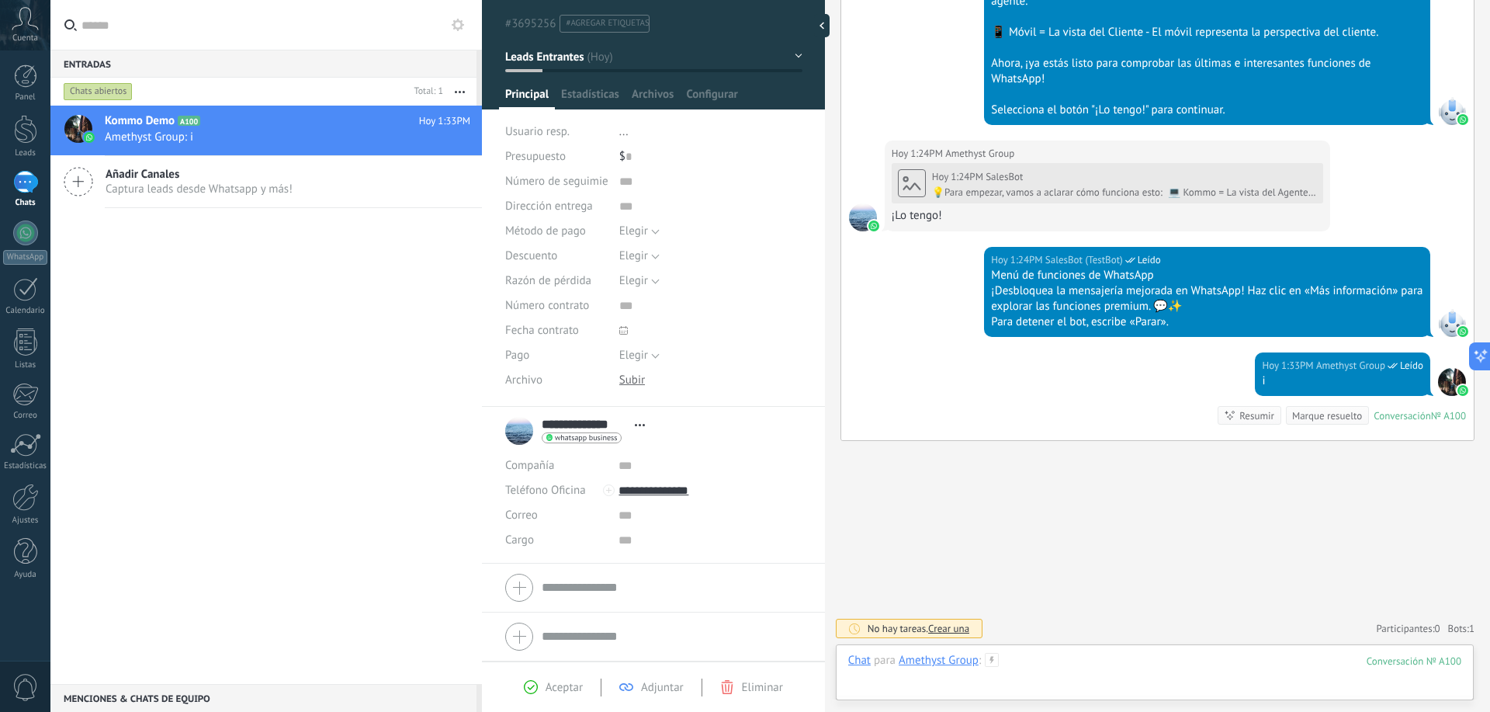
click at [991, 672] on div at bounding box center [1154, 676] width 613 height 47
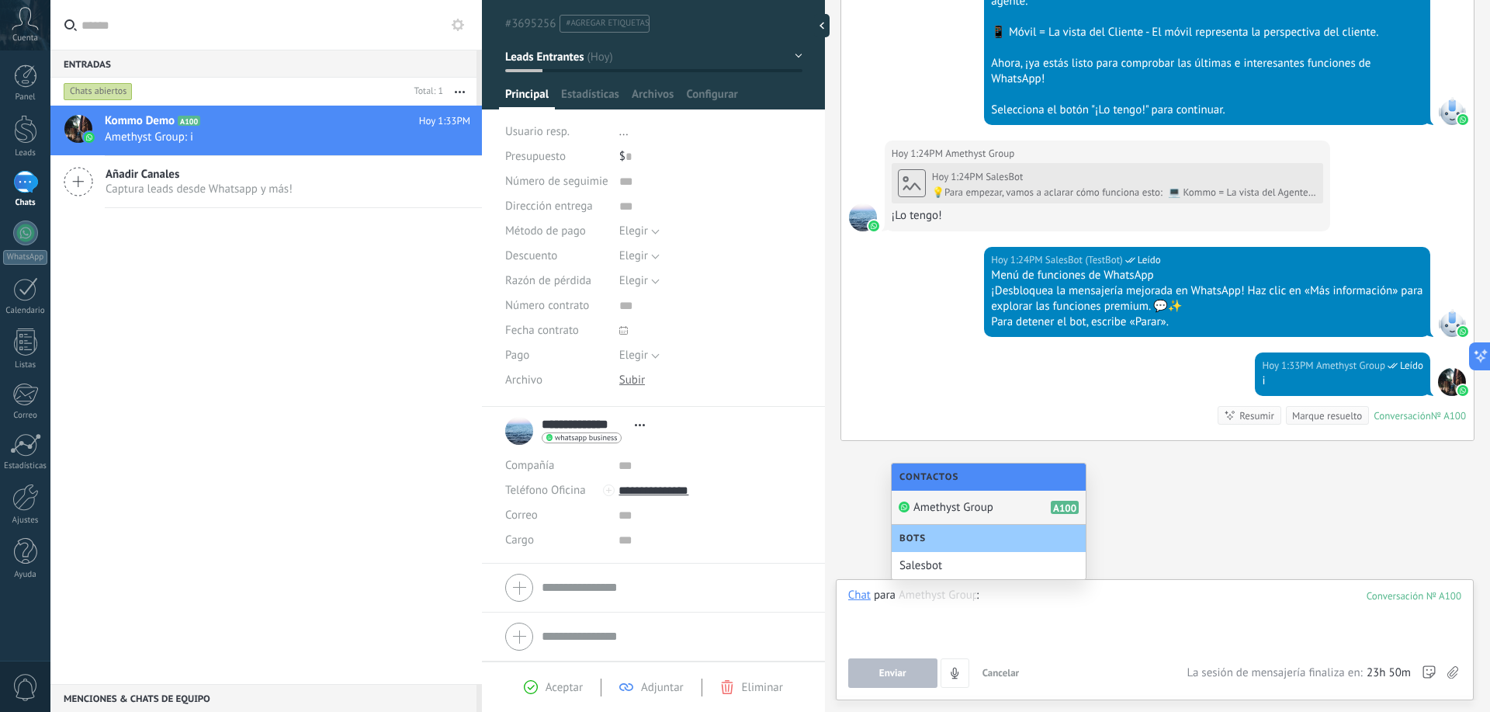
click at [1039, 510] on div "Amethyst Group A100" at bounding box center [989, 508] width 194 height 34
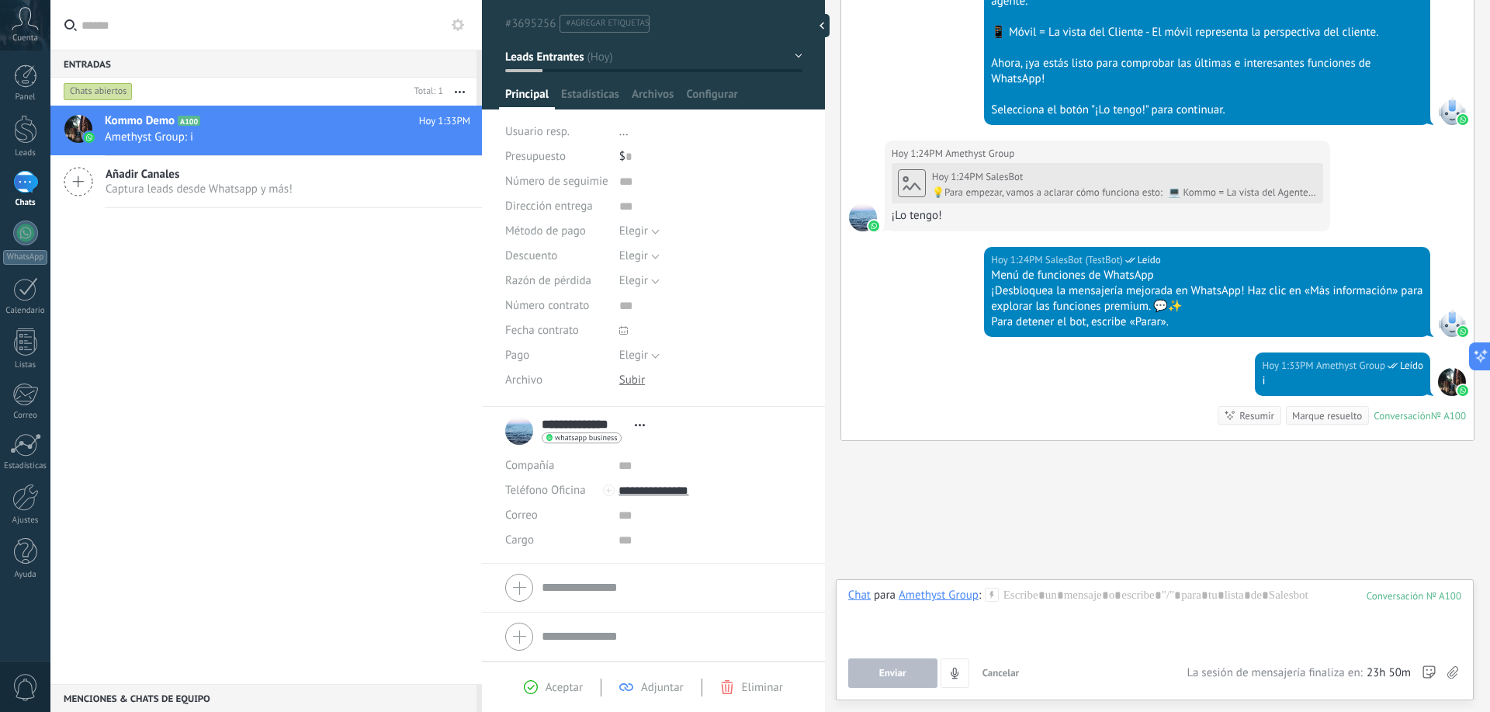
drag, startPoint x: 1249, startPoint y: 548, endPoint x: 1193, endPoint y: 604, distance: 79.0
click at [1250, 549] on div "Buscar Carga más [DATE] [DATE] Creación: 2 eventos Expandir [DATE] 1:24PM Ameth…" at bounding box center [1157, 31] width 665 height 1362
click at [922, 599] on div "Amethyst Group" at bounding box center [939, 595] width 80 height 14
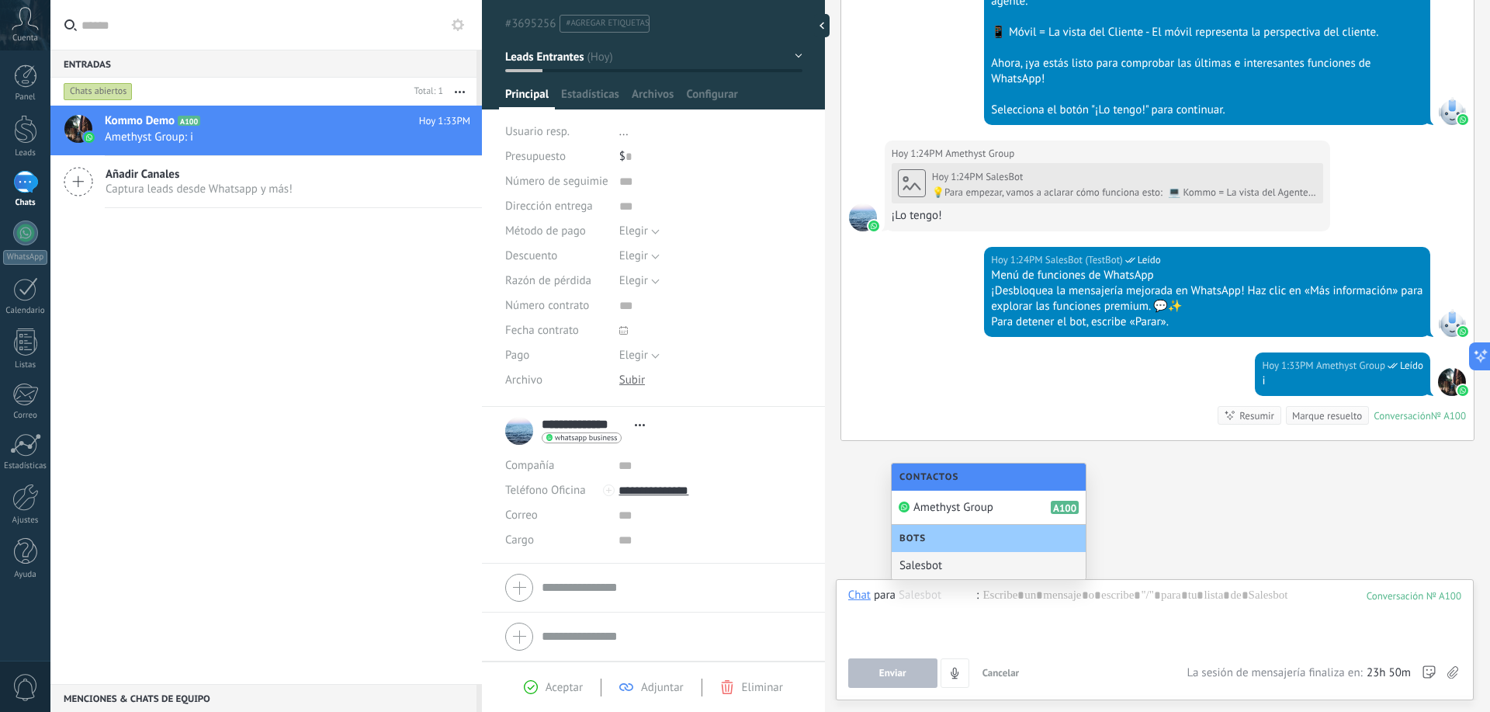
click at [1237, 484] on div "Buscar Carga más [DATE] [DATE] Creación: 2 eventos Expandir [DATE] 1:24PM Ameth…" at bounding box center [1157, 31] width 665 height 1362
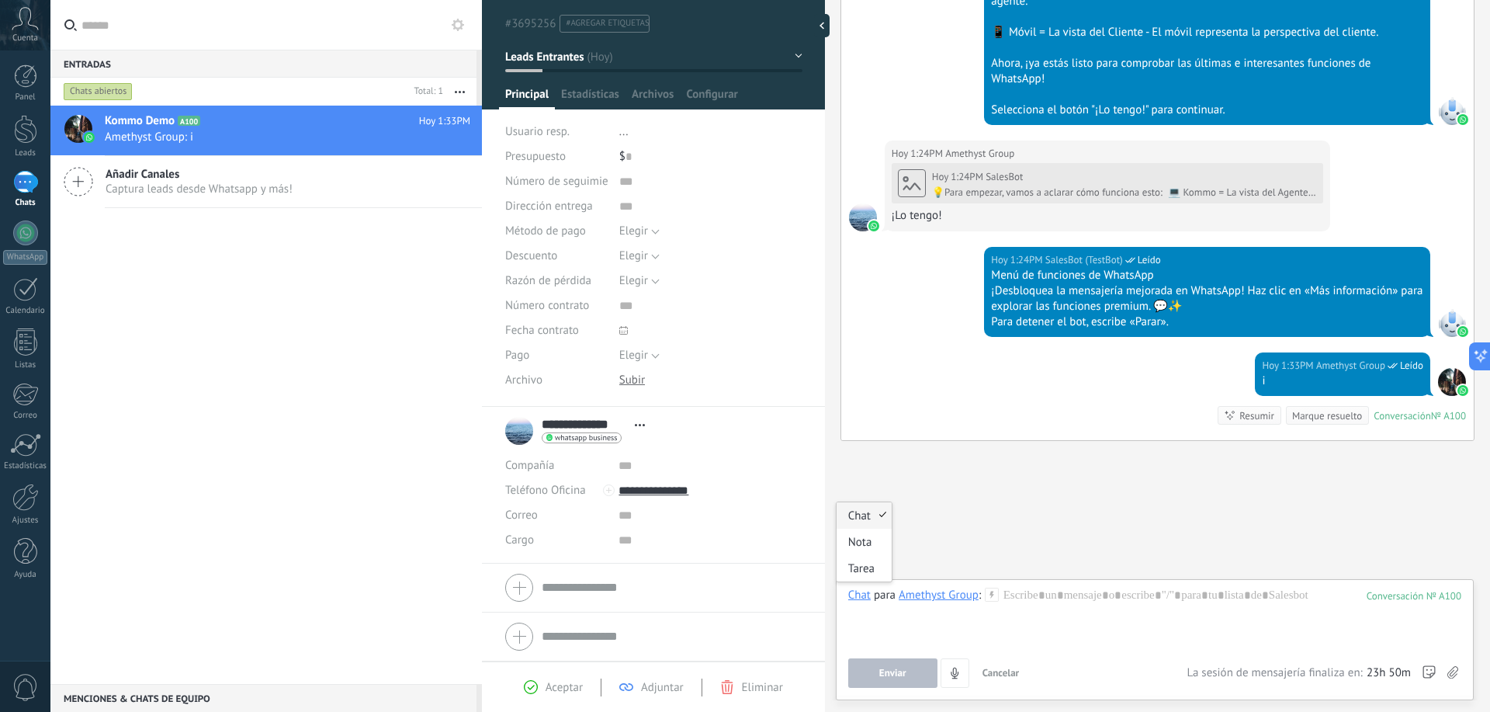
click at [852, 592] on div "Chat" at bounding box center [859, 595] width 23 height 14
click at [1022, 498] on div "Buscar Carga más [DATE] [DATE] Creación: 2 eventos Expandir [DATE] 1:24PM Ameth…" at bounding box center [1157, 31] width 665 height 1362
drag, startPoint x: 315, startPoint y: 508, endPoint x: 249, endPoint y: 346, distance: 175.1
click at [314, 505] on div "Kommo Demo A100 [DATE] 1:33PM Amethyst Group: i Añadir Canales Captura leads de…" at bounding box center [266, 395] width 432 height 578
drag, startPoint x: 186, startPoint y: 205, endPoint x: 181, endPoint y: 196, distance: 10.4
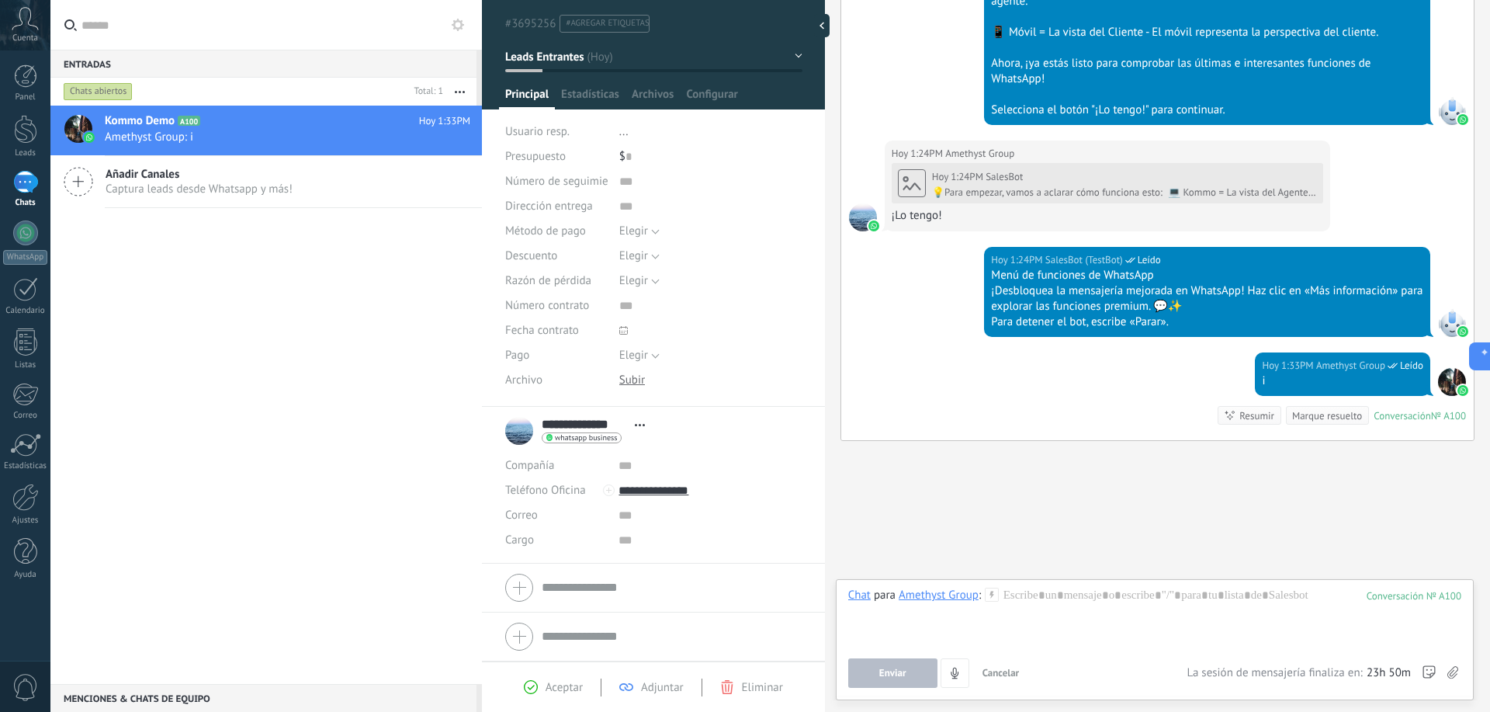
click at [185, 204] on div "Añadir Canales Captura leads desde Whatsapp y más!" at bounding box center [266, 182] width 432 height 52
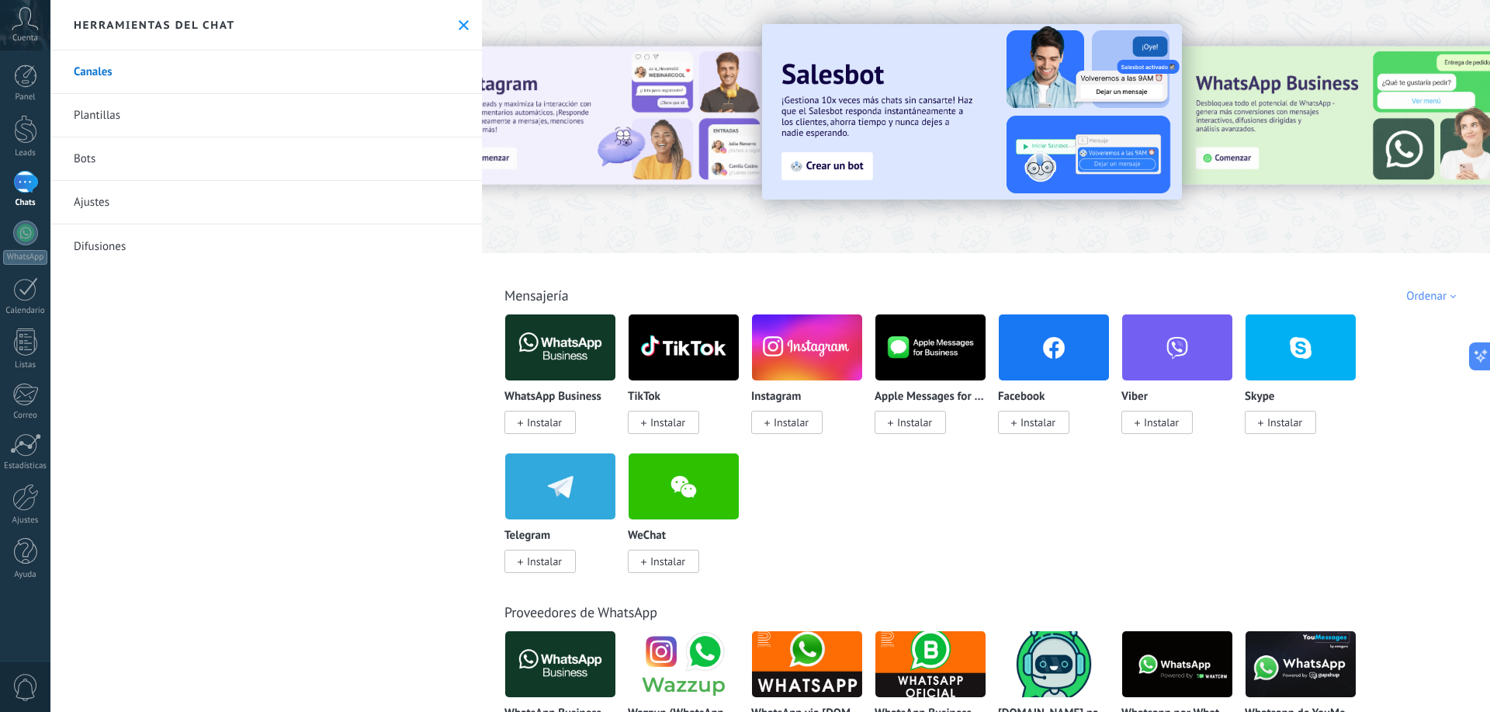
click at [561, 342] on img at bounding box center [560, 347] width 110 height 75
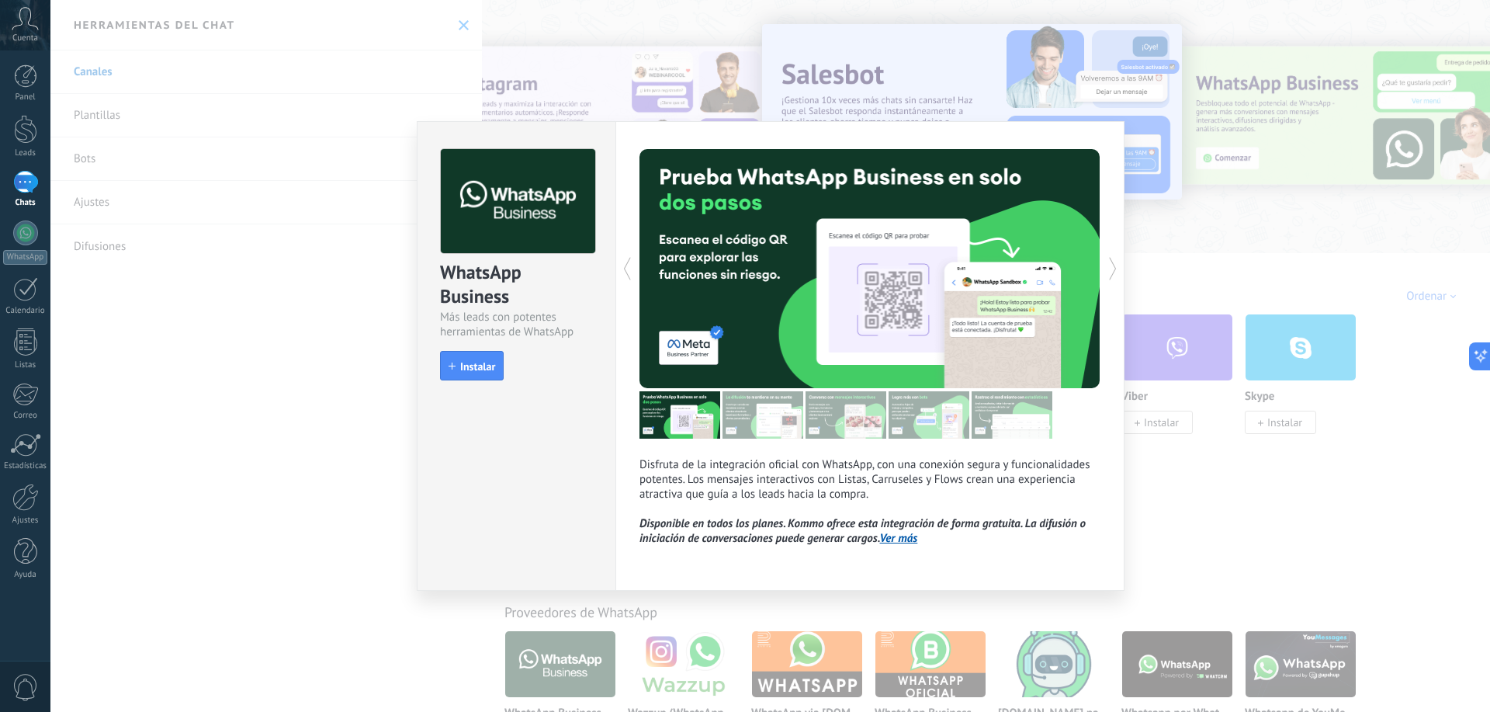
click at [753, 427] on img at bounding box center [763, 414] width 81 height 47
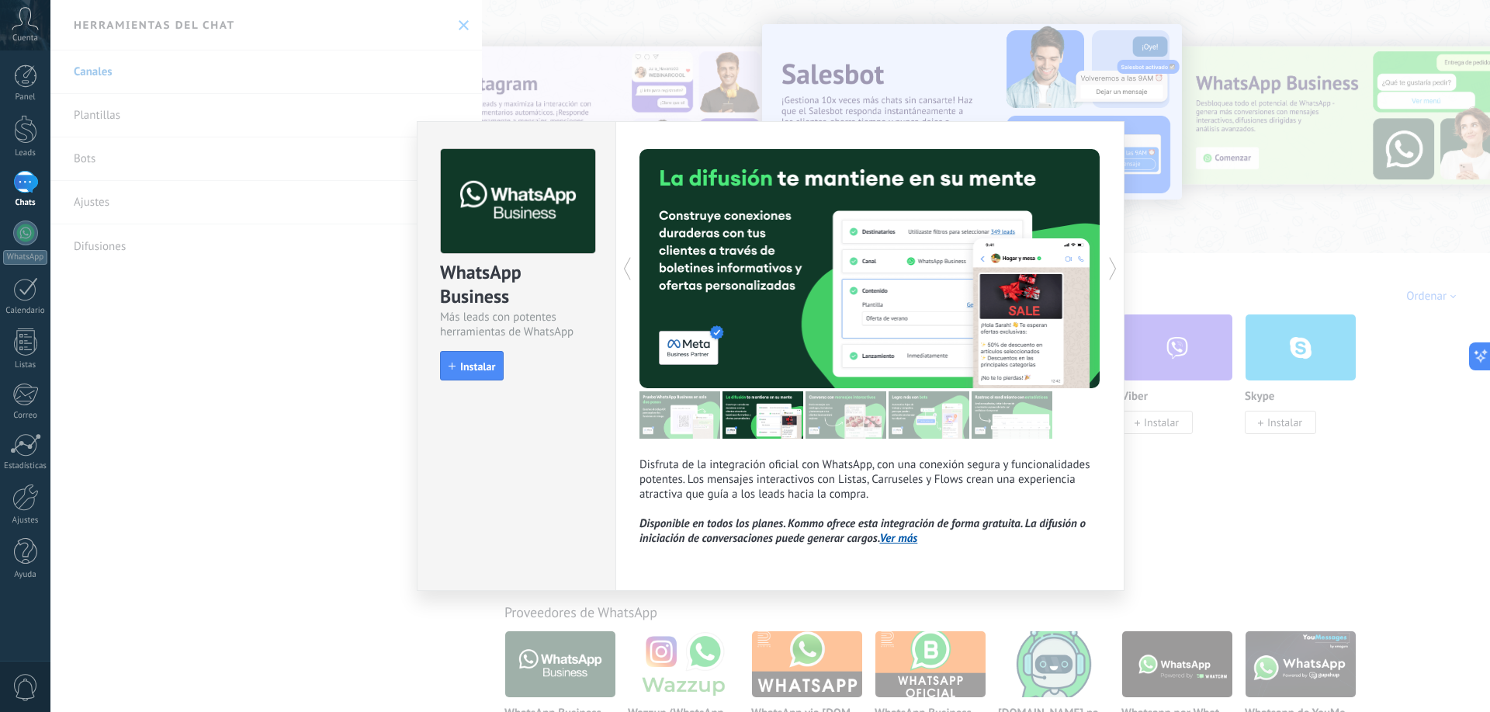
click at [830, 418] on img at bounding box center [846, 414] width 81 height 47
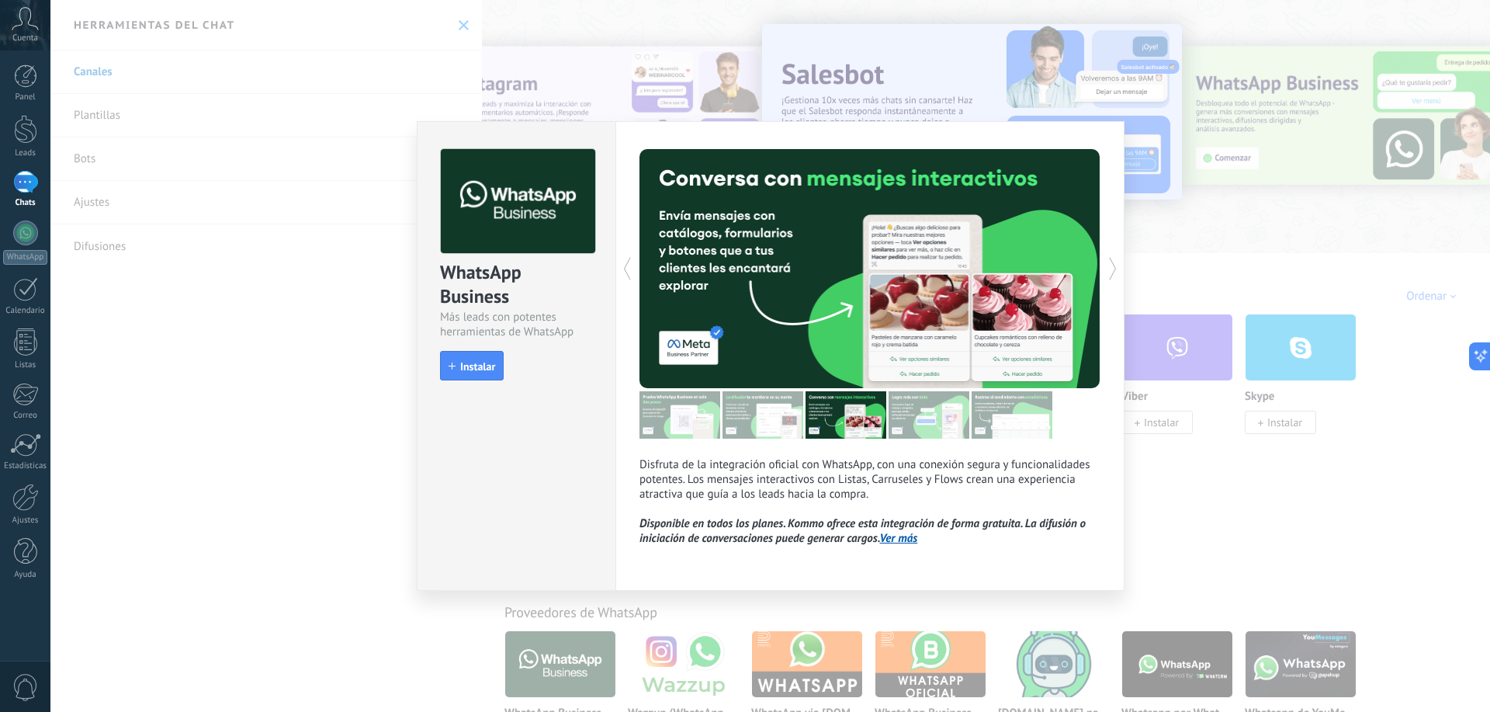
click at [718, 409] on img at bounding box center [680, 414] width 81 height 47
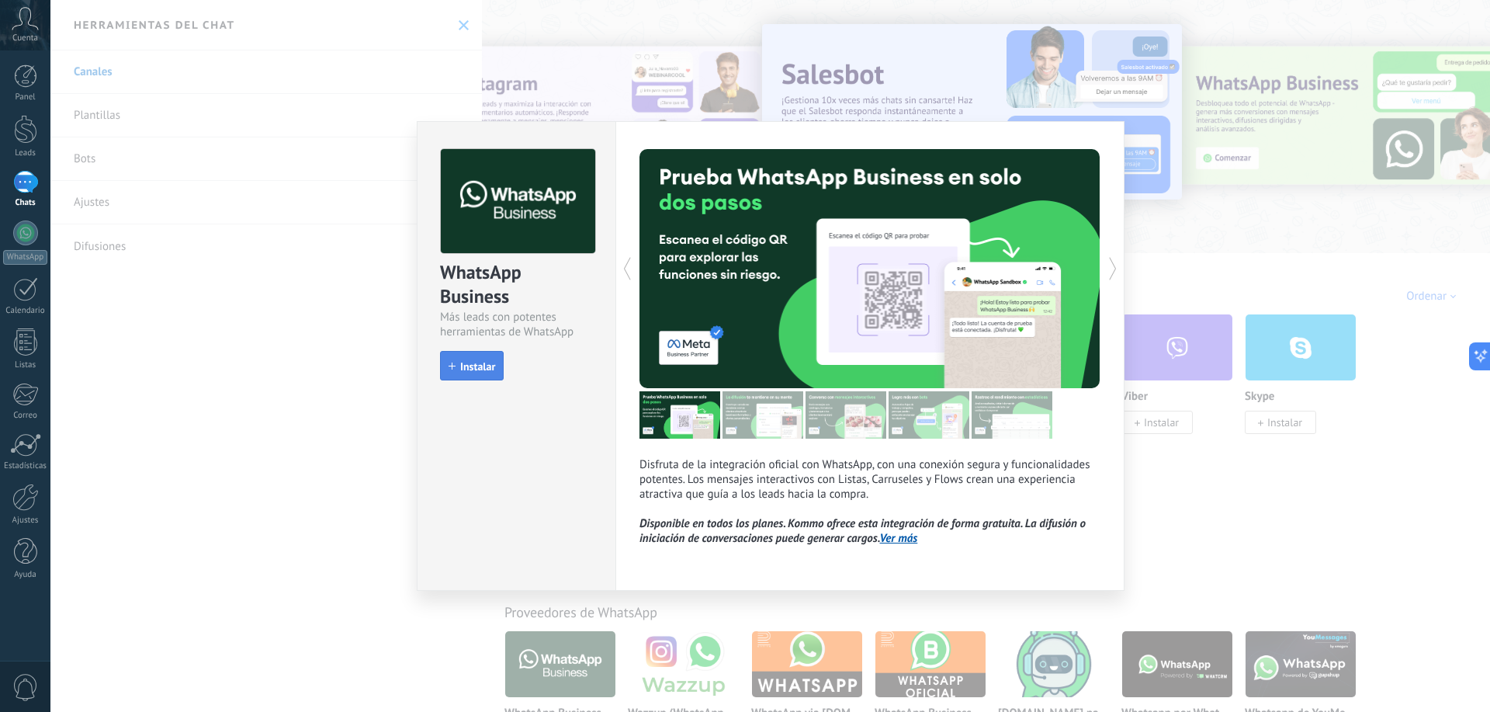
click at [478, 369] on span "Instalar" at bounding box center [477, 366] width 35 height 11
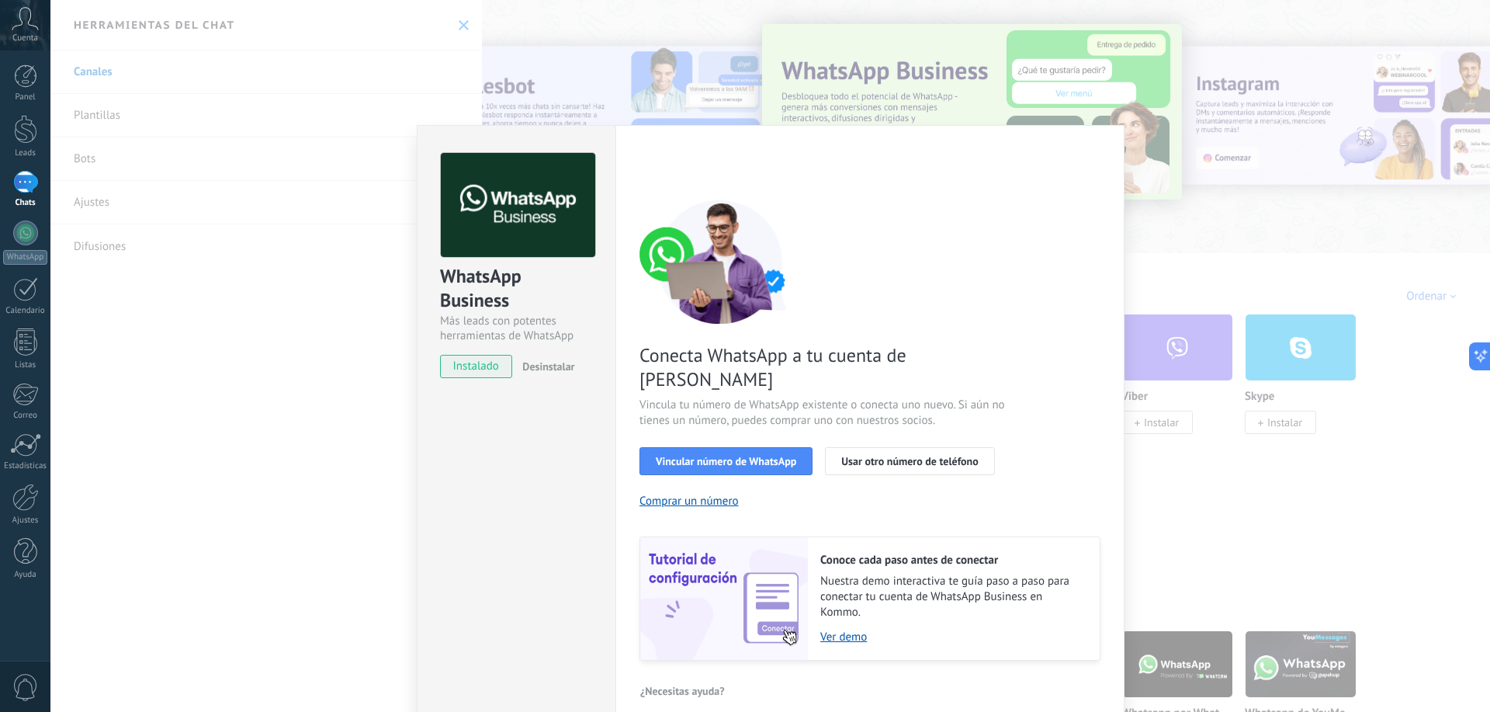
drag, startPoint x: 300, startPoint y: 522, endPoint x: 311, endPoint y: 514, distance: 13.8
click at [300, 521] on div "WhatsApp Business Más leads con potentes herramientas de WhatsApp instalado Des…" at bounding box center [770, 356] width 1440 height 712
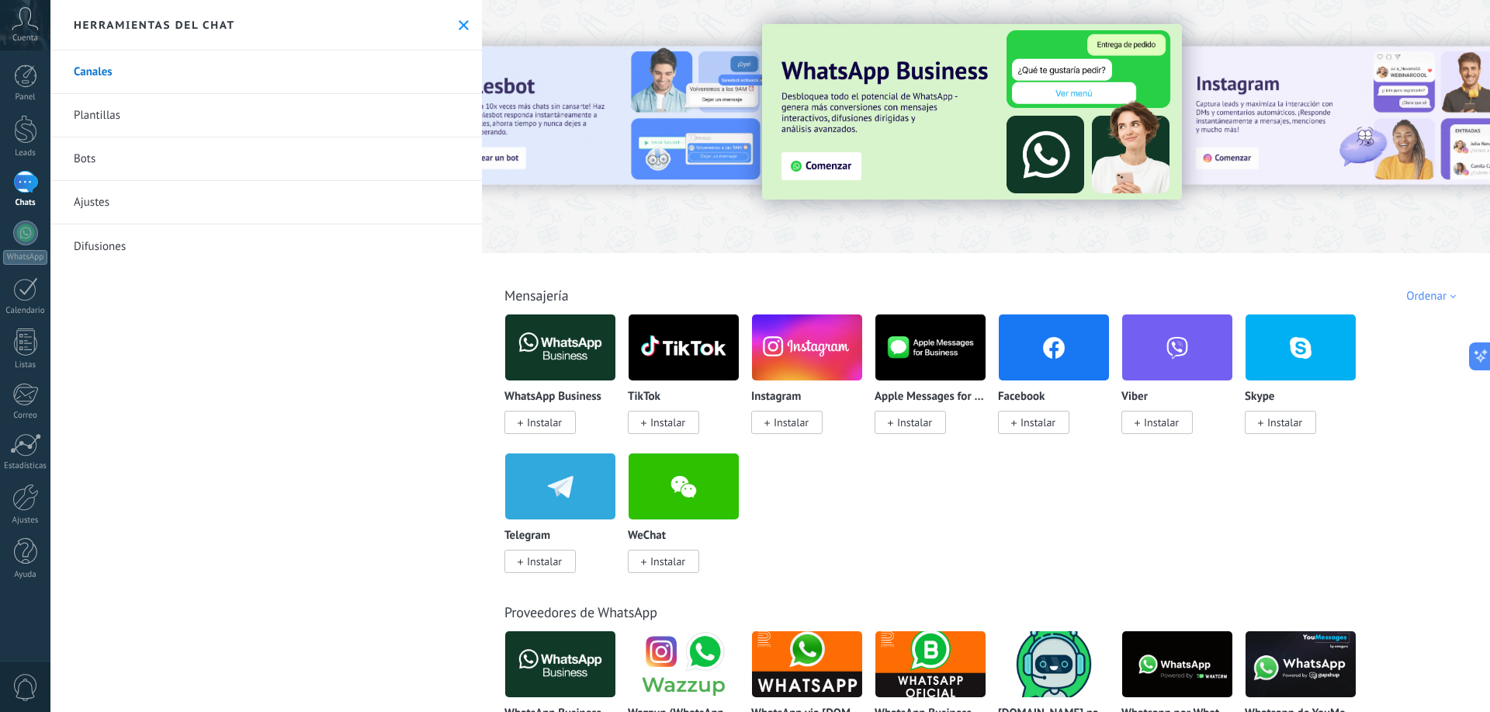
click at [127, 95] on link "Plantillas" at bounding box center [266, 115] width 432 height 43
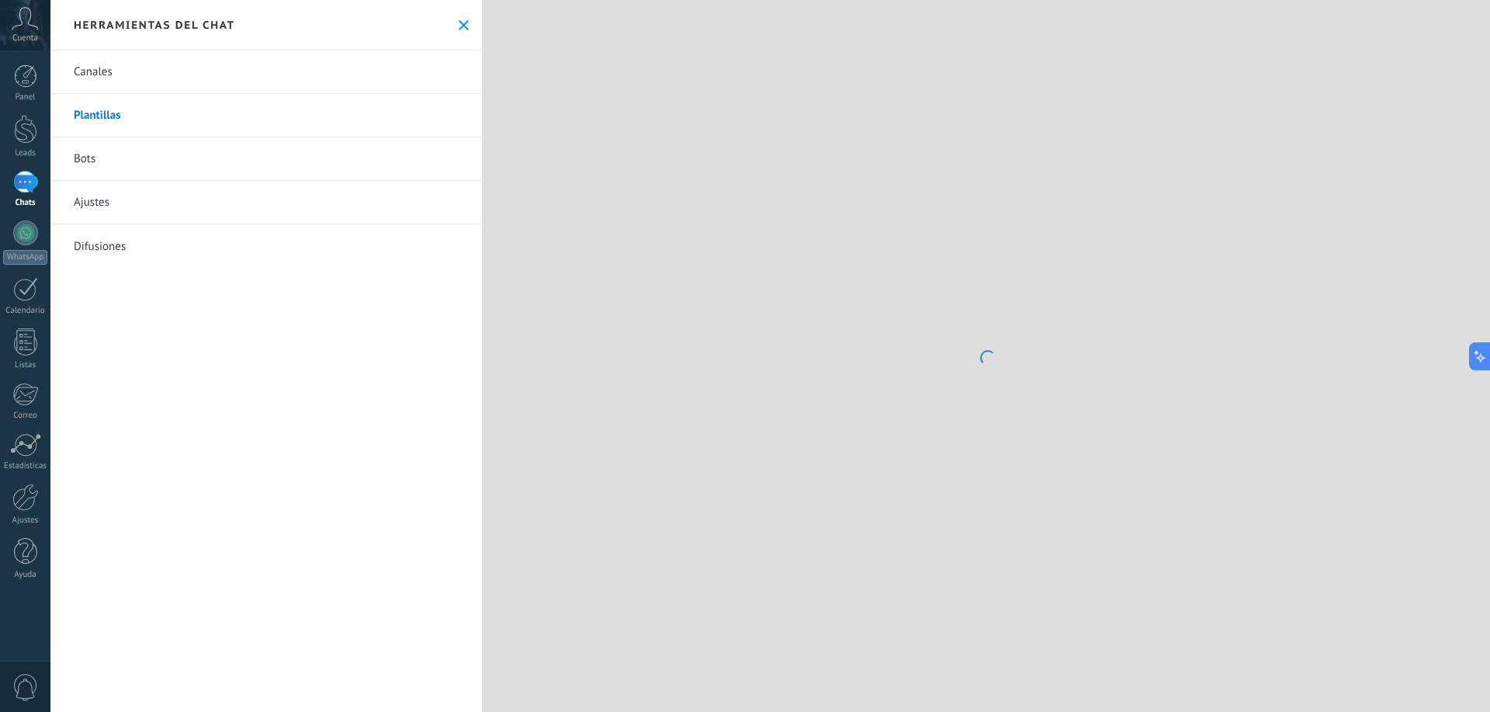
click at [97, 120] on link "Plantillas" at bounding box center [266, 115] width 432 height 43
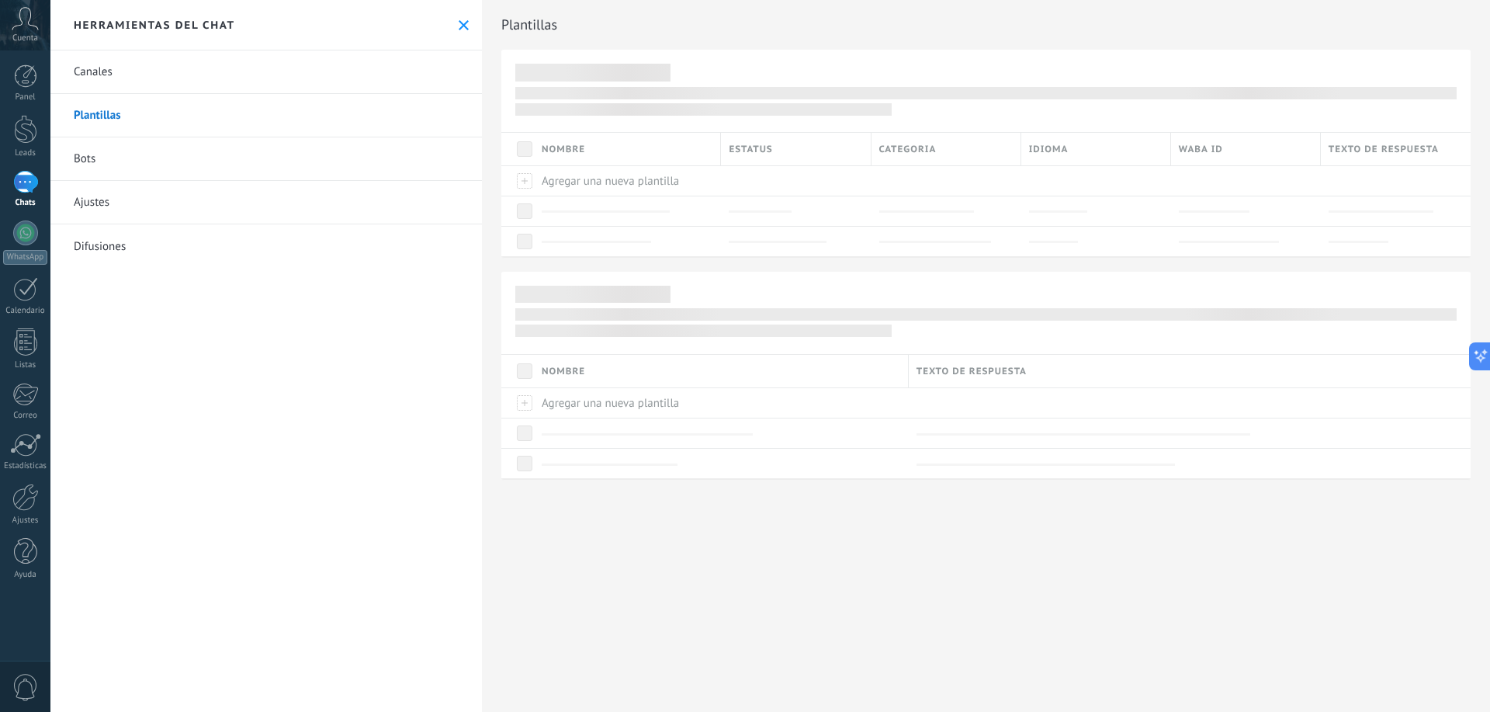
click at [114, 253] on link "Difusiones" at bounding box center [266, 245] width 432 height 43
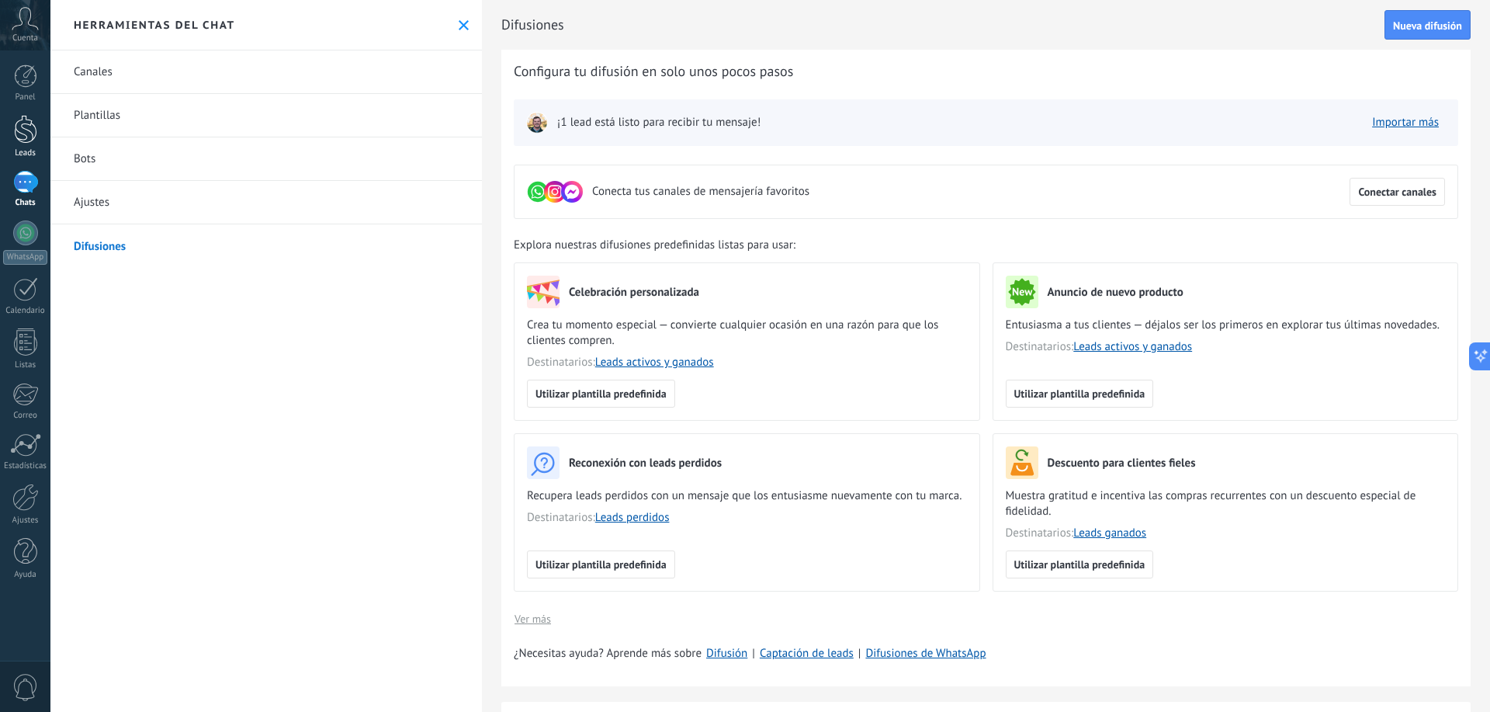
click at [26, 144] on link "Leads" at bounding box center [25, 136] width 50 height 43
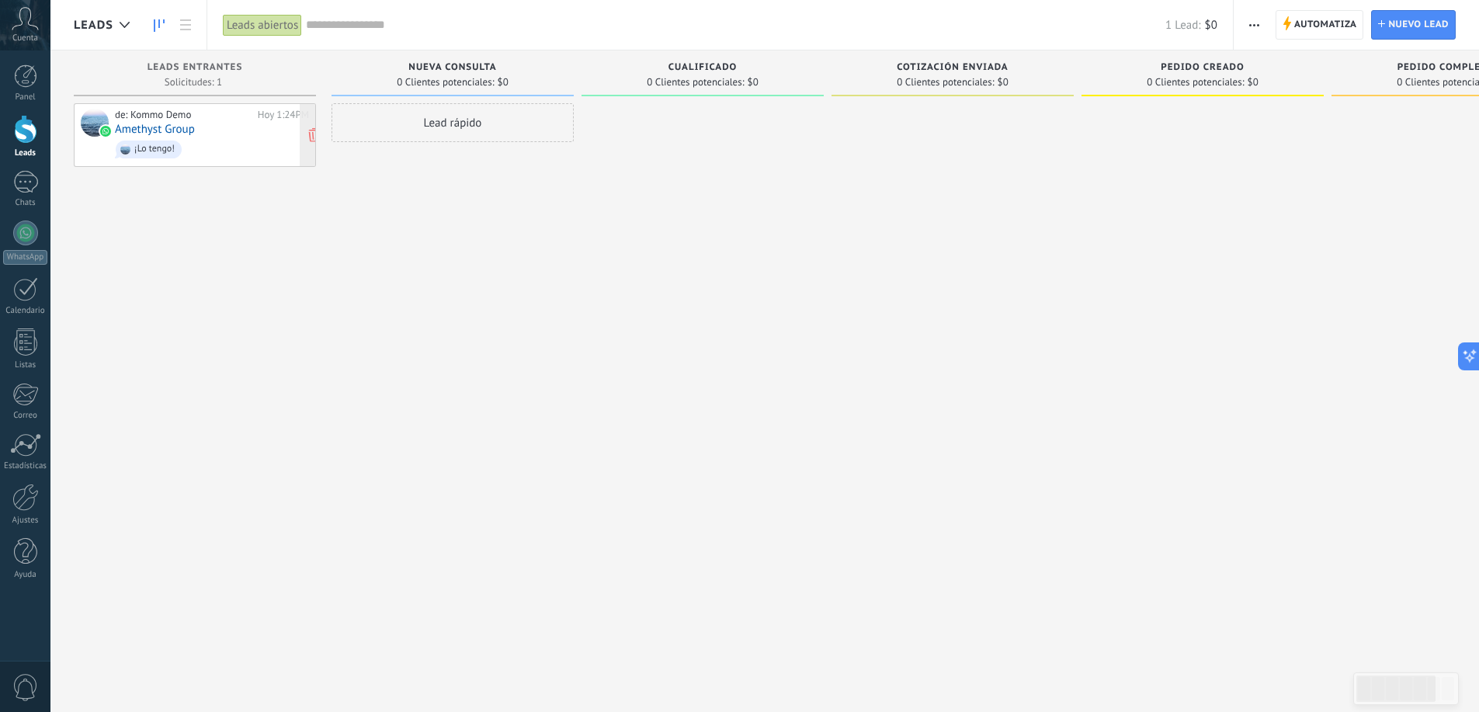
click at [207, 130] on div "de: Kommo Demo [DATE] 1:24PM Amethyst Group ¡Lo tengo!" at bounding box center [212, 135] width 194 height 53
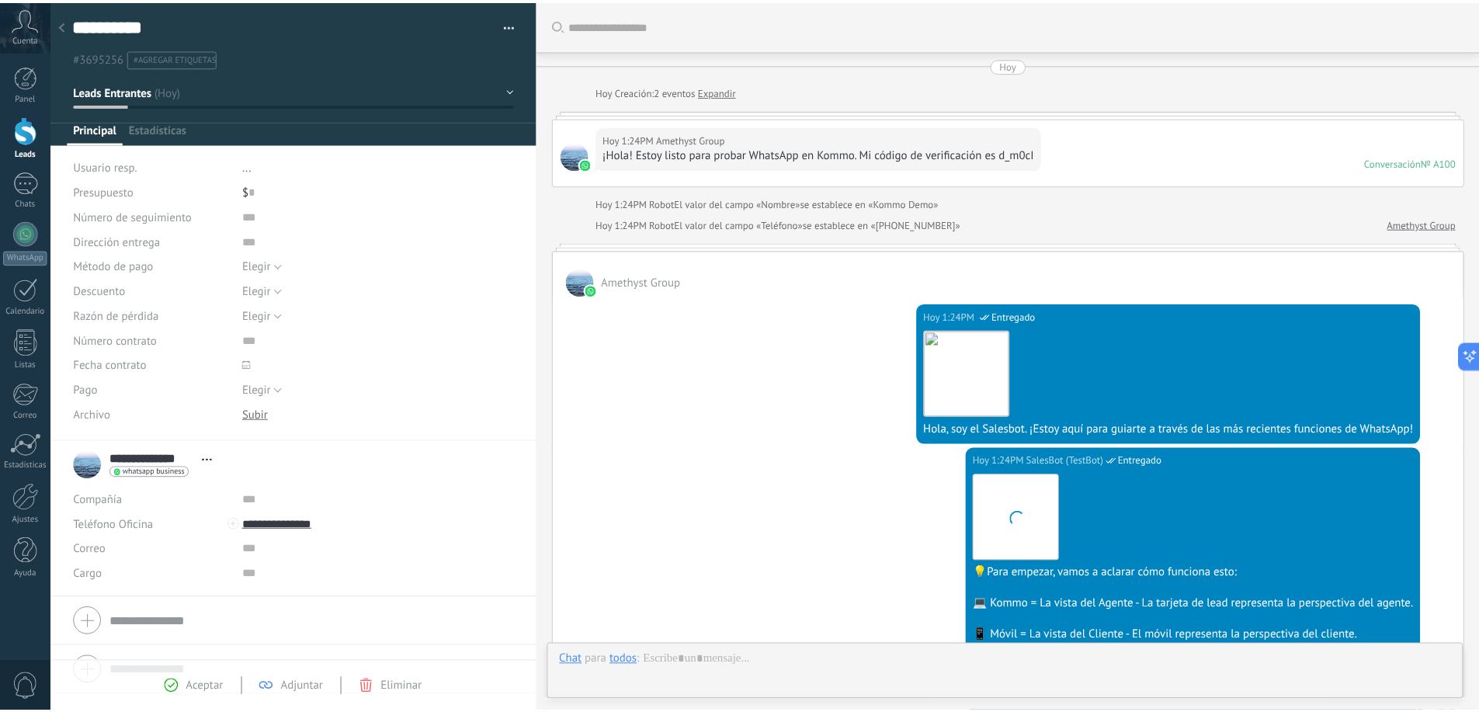
scroll to position [588, 0]
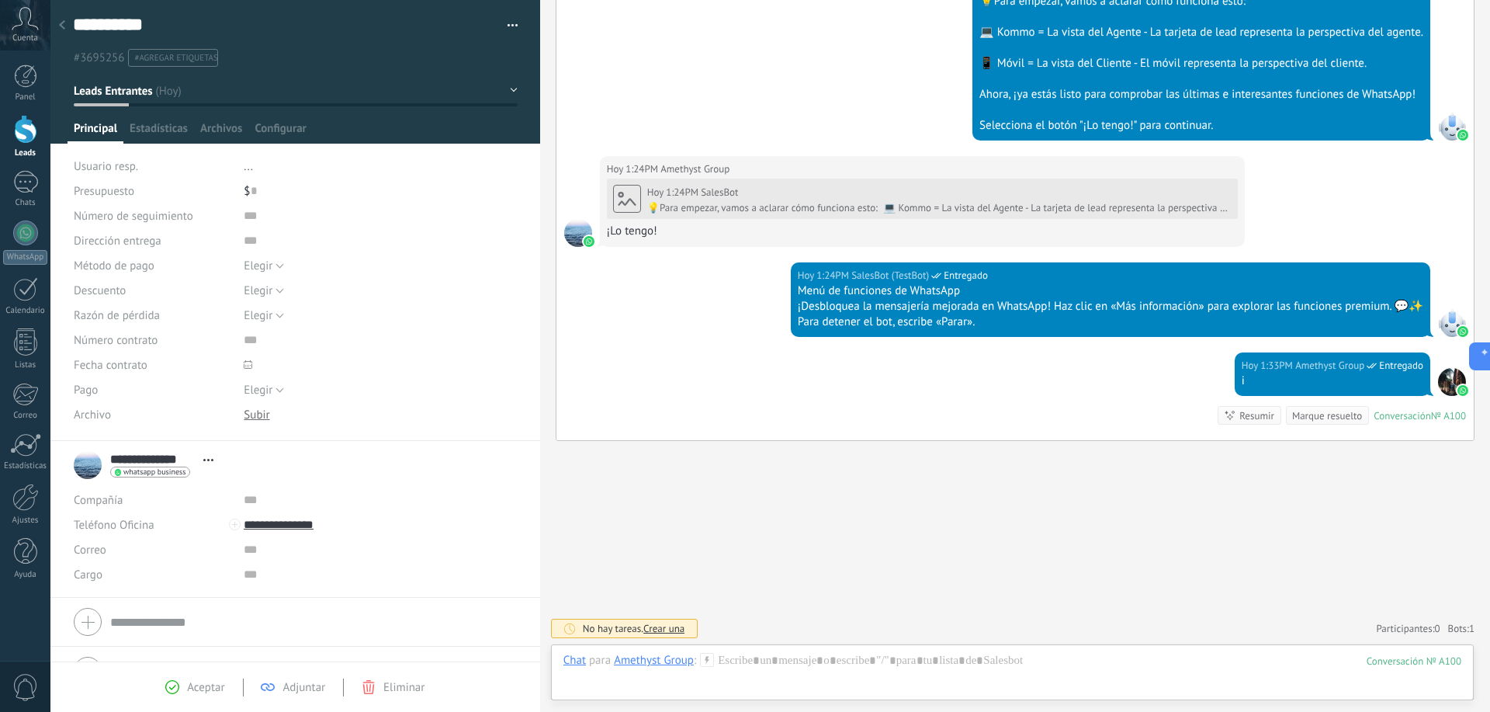
click at [71, 21] on div at bounding box center [62, 26] width 22 height 30
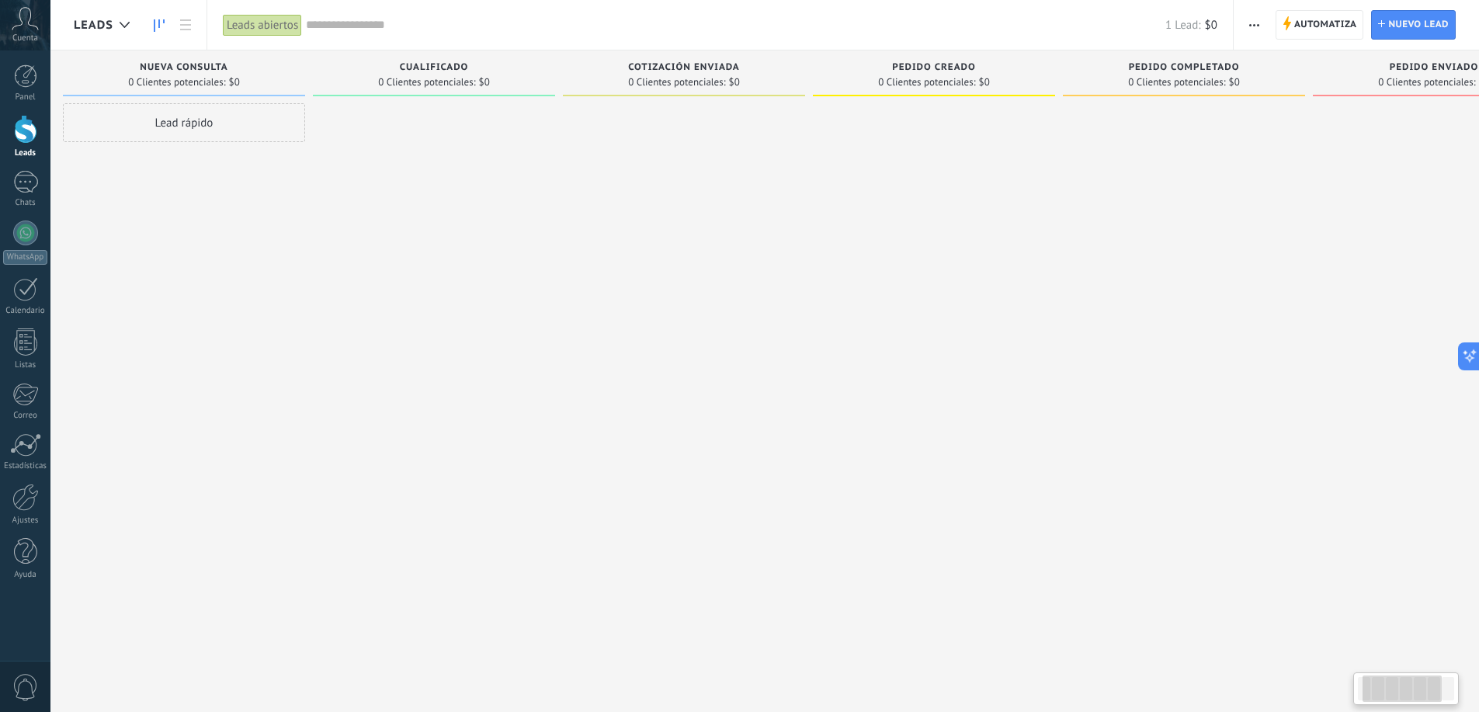
drag, startPoint x: 1234, startPoint y: 76, endPoint x: 885, endPoint y: 84, distance: 348.6
click at [901, 84] on div "0 Clientes potenciales: $0" at bounding box center [934, 81] width 227 height 13
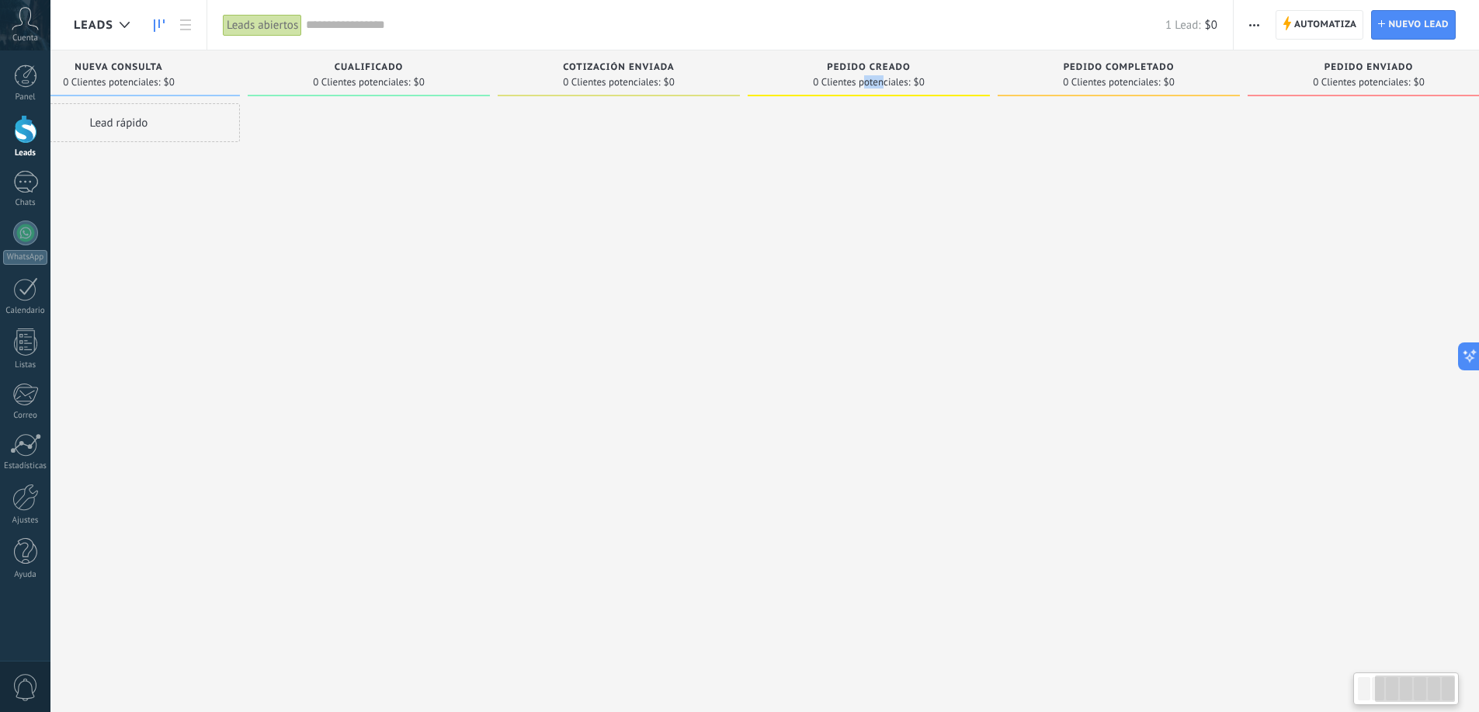
drag, startPoint x: 885, startPoint y: 84, endPoint x: 866, endPoint y: 84, distance: 18.6
click at [866, 84] on span "0 Clientes potenciales:" at bounding box center [861, 82] width 97 height 9
click at [1176, 77] on div "0 Clientes potenciales: $0" at bounding box center [1118, 81] width 227 height 13
click at [1348, 68] on span "Pedido enviado" at bounding box center [1369, 67] width 89 height 11
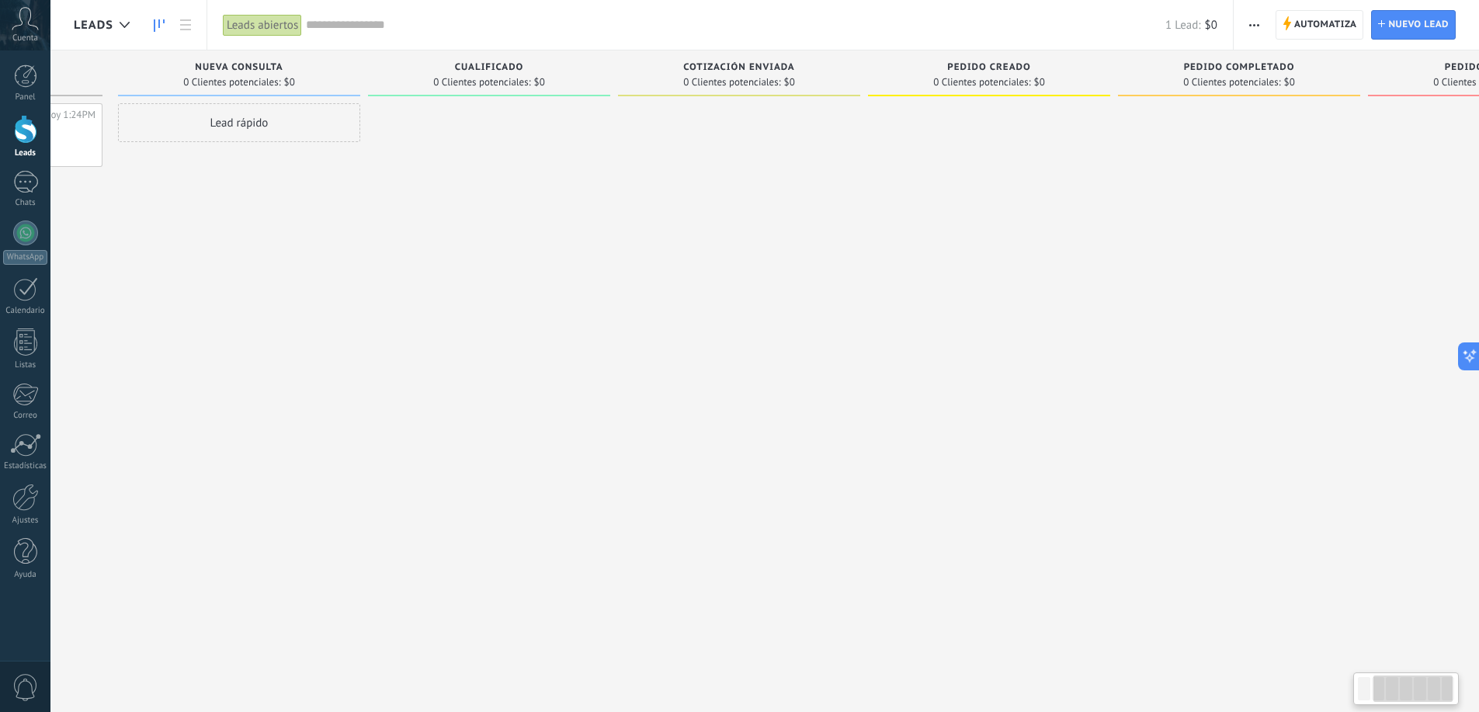
drag, startPoint x: 1010, startPoint y: 75, endPoint x: 1107, endPoint y: 83, distance: 97.3
click at [1339, 82] on div "0 Clientes potenciales: $0" at bounding box center [1239, 81] width 227 height 13
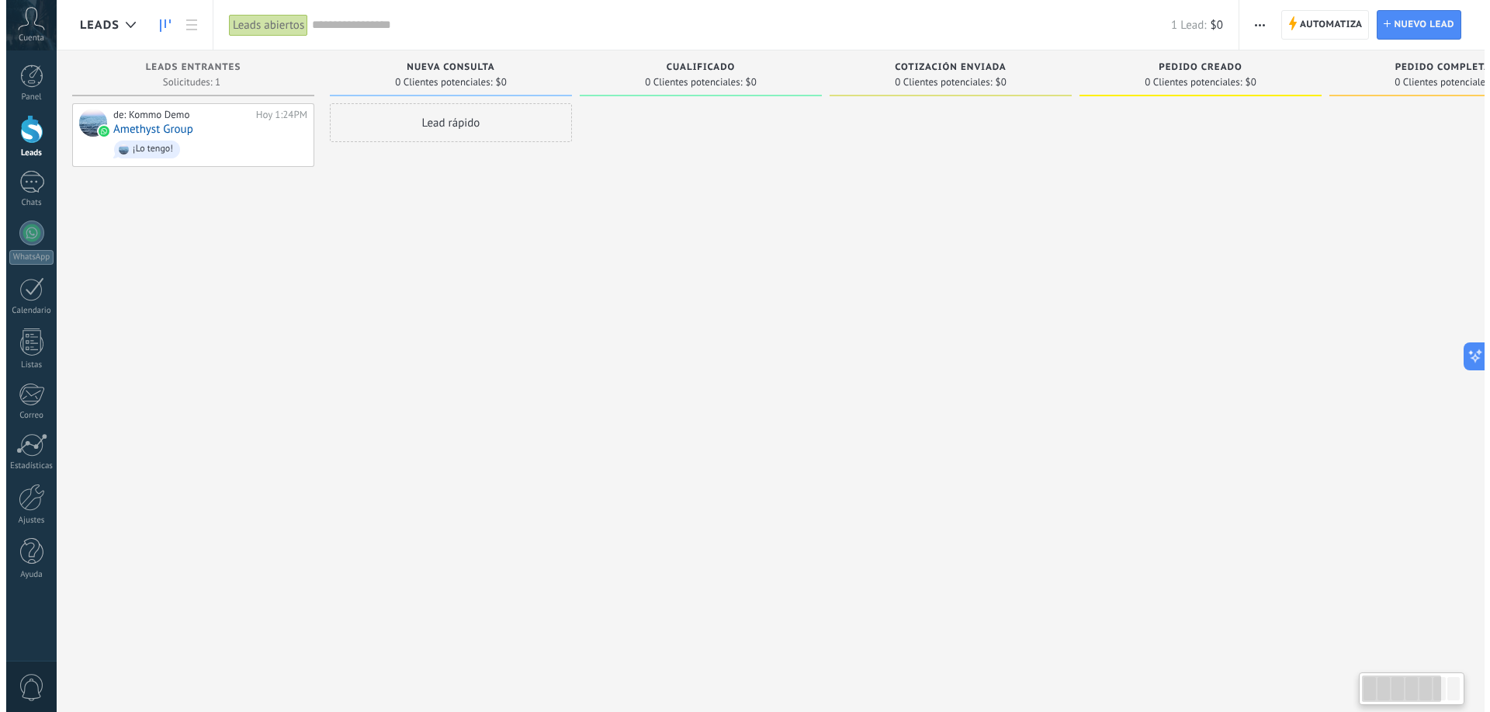
scroll to position [0, 0]
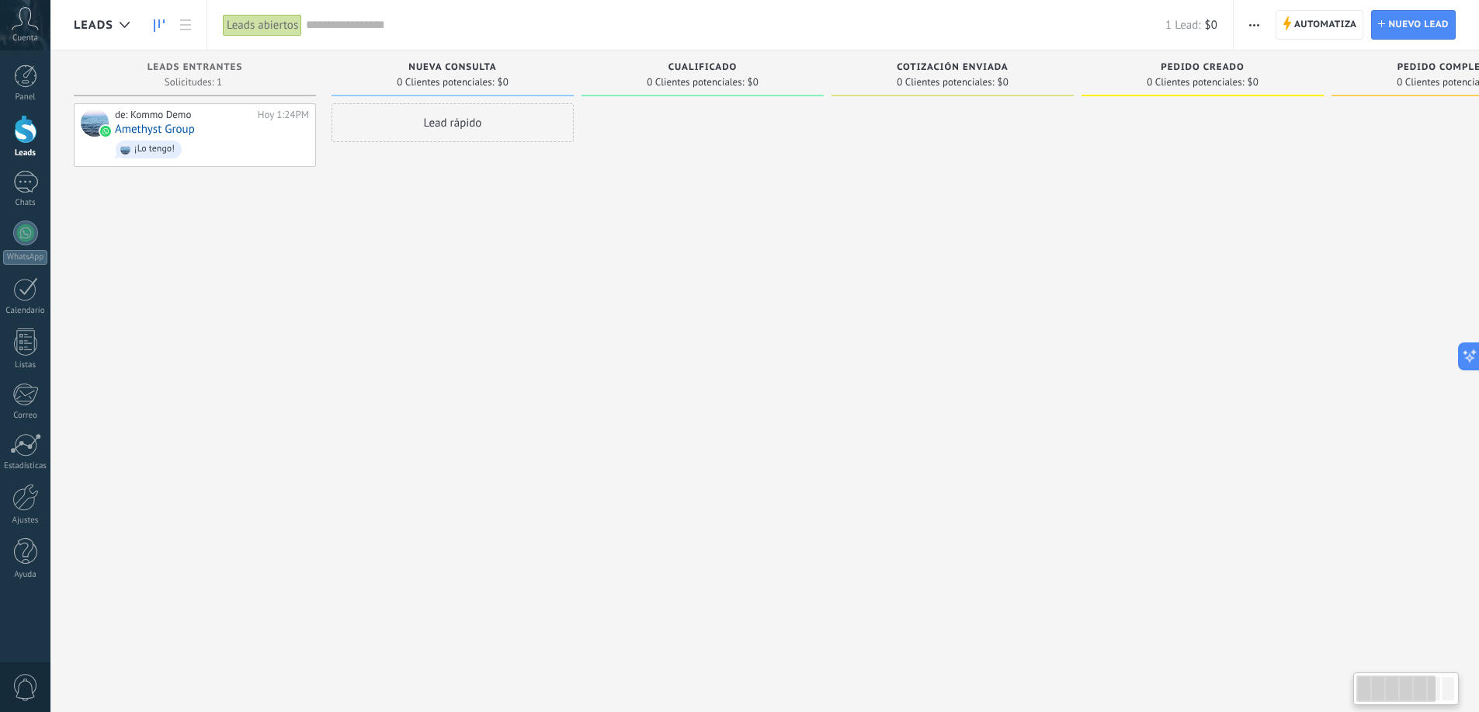
drag, startPoint x: 1072, startPoint y: 74, endPoint x: 1091, endPoint y: 76, distance: 18.8
click at [1113, 74] on div "Leads Entrantes Solicitudes: 1 0 0 0 1 0 0 0 1 de: Kommo Demo [DATE] 1:24PM Ame…" at bounding box center [960, 331] width 1773 height 562
click at [431, 123] on div "Lead rápido" at bounding box center [452, 122] width 242 height 39
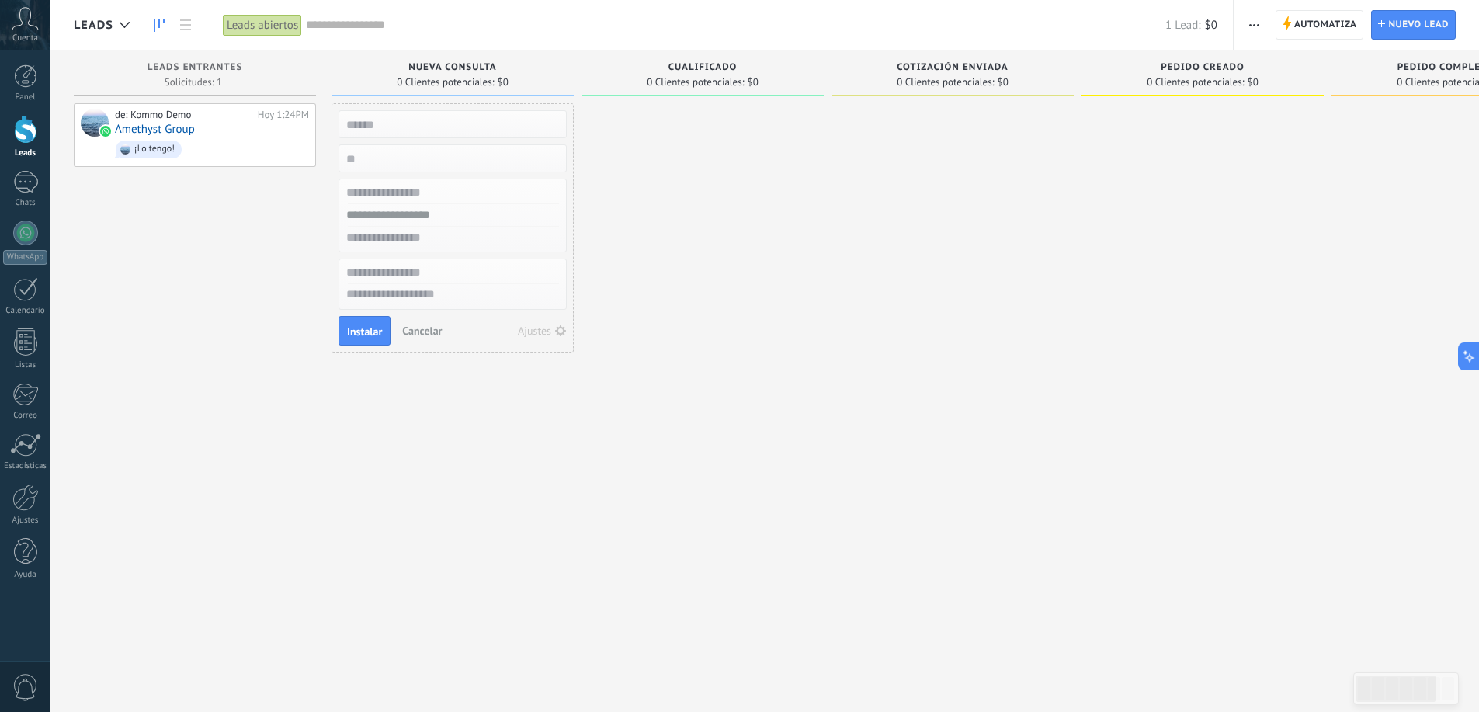
click at [276, 287] on div "de: Kommo Demo [DATE] 1:24PM Amethyst Group ¡Lo tengo!" at bounding box center [195, 357] width 242 height 509
click at [421, 336] on span "Cancelar" at bounding box center [422, 331] width 40 height 14
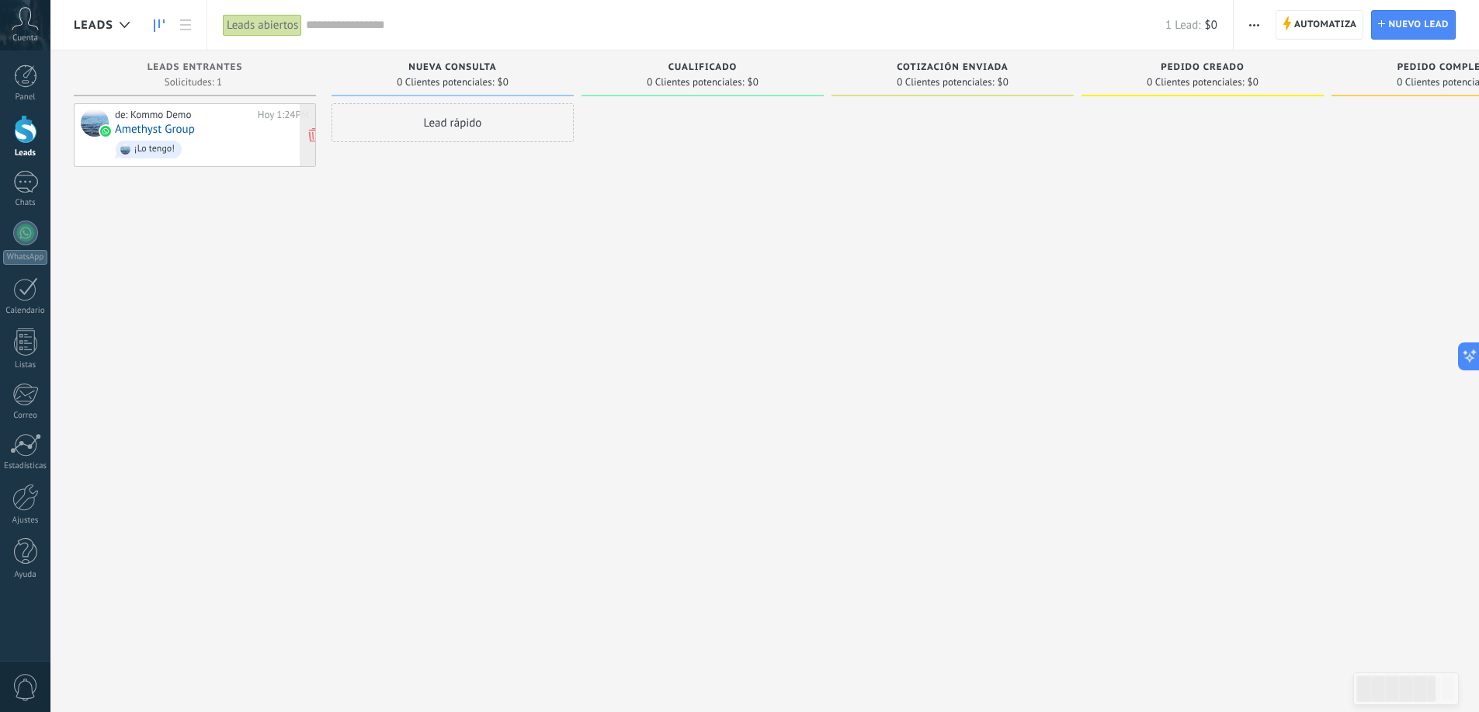
click at [142, 151] on div "¡Lo tengo!" at bounding box center [154, 149] width 40 height 11
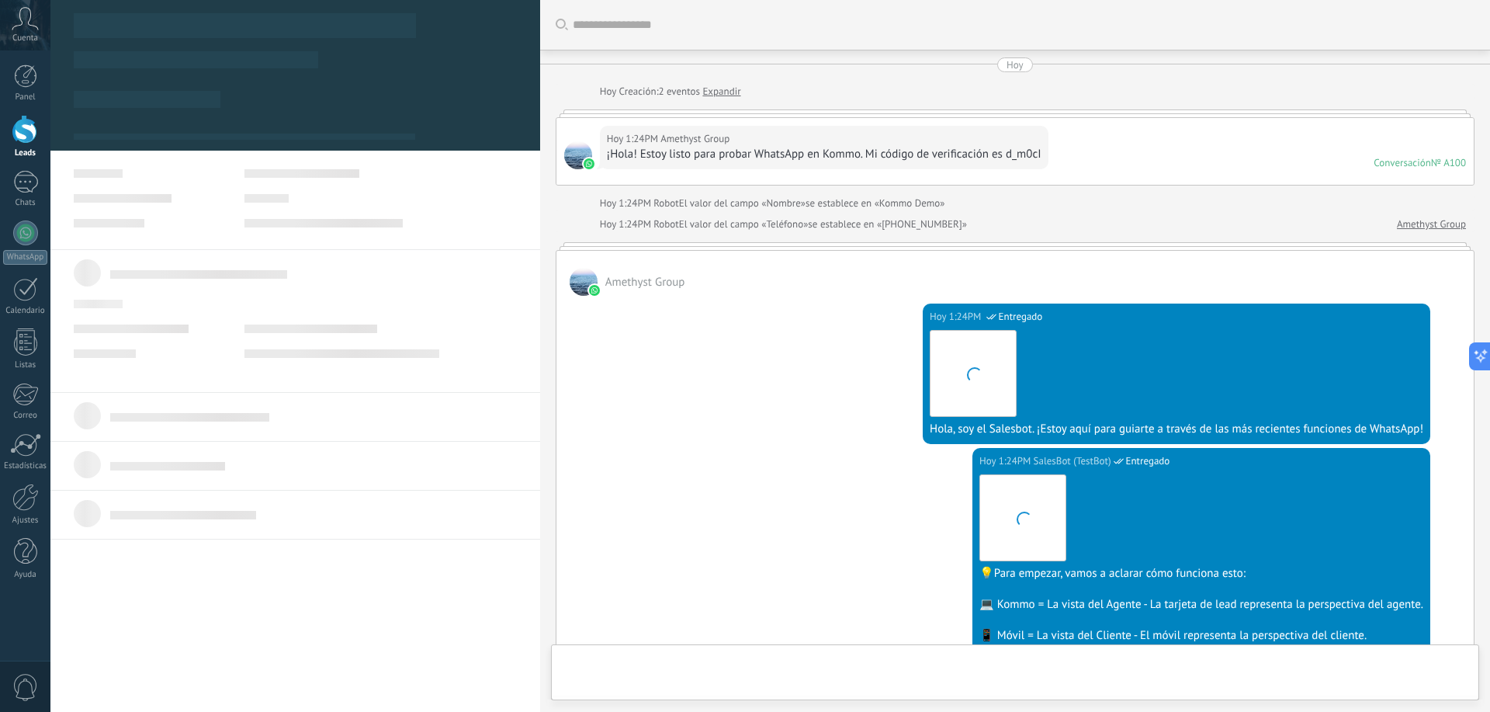
scroll to position [588, 0]
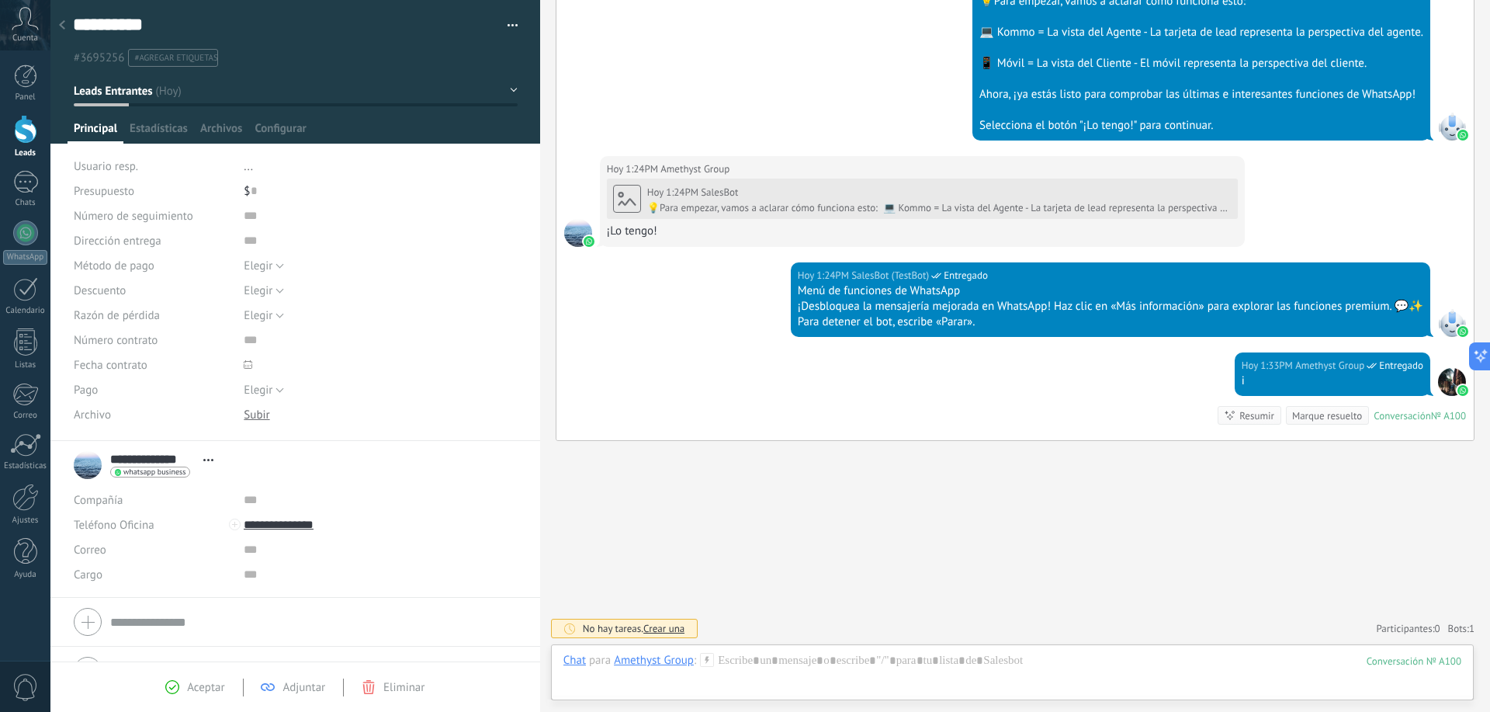
click at [290, 148] on div "**********" at bounding box center [295, 220] width 491 height 441
click at [290, 135] on span "Configurar" at bounding box center [280, 132] width 51 height 23
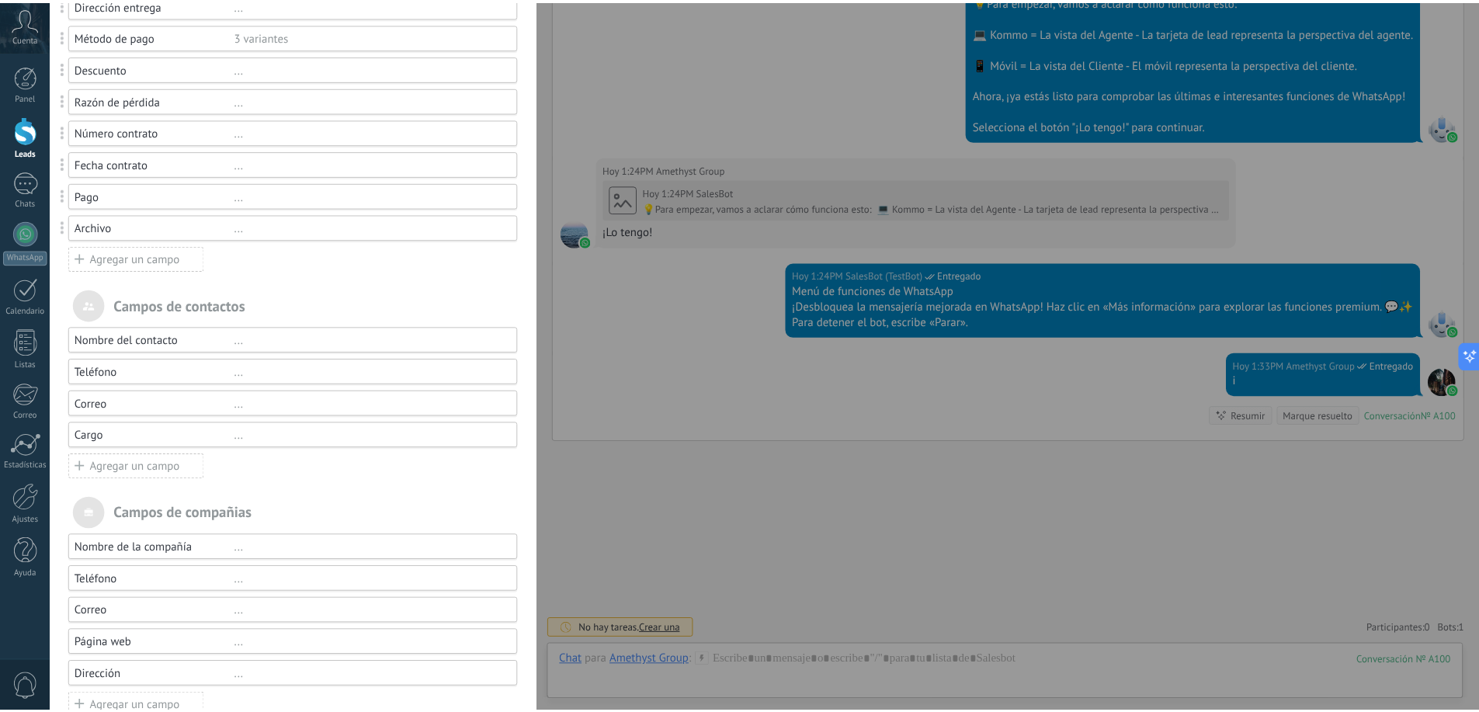
scroll to position [0, 0]
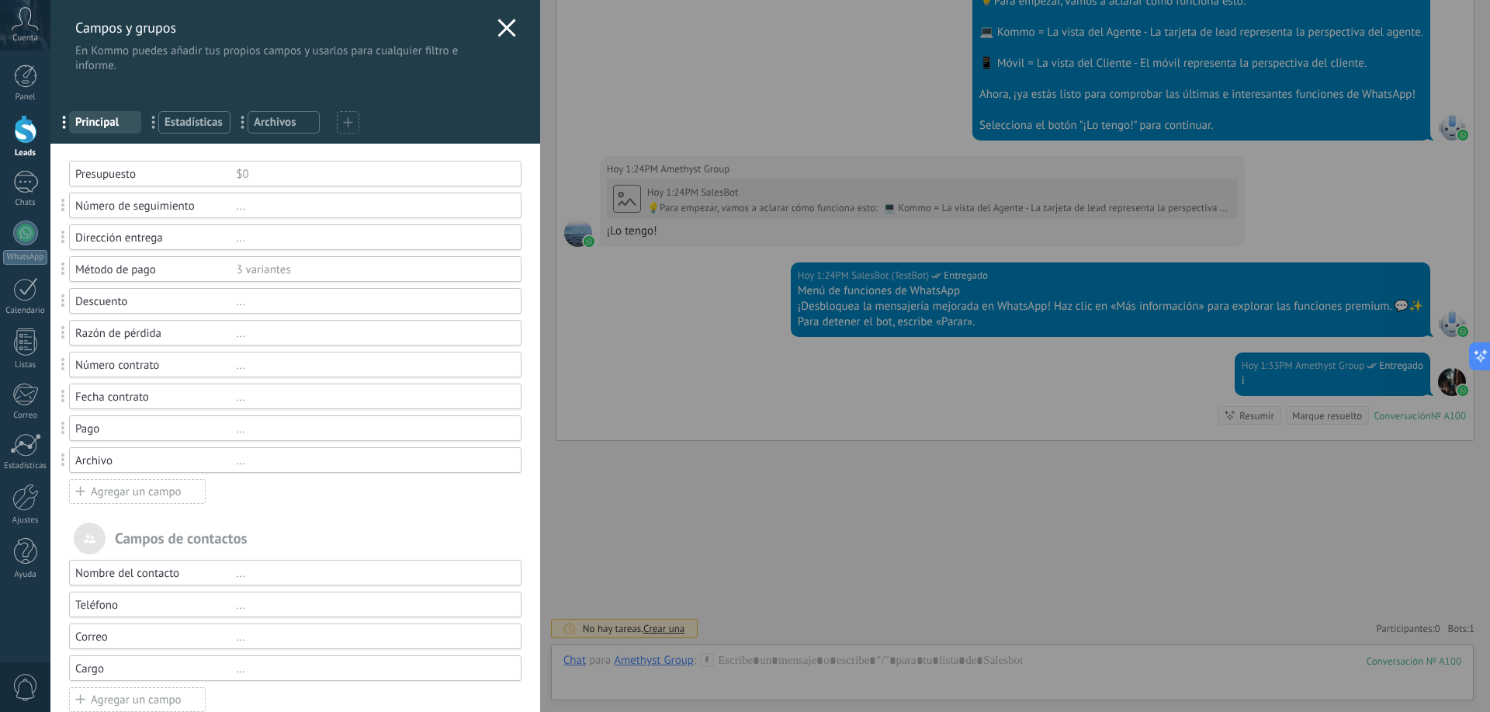
click at [500, 26] on use at bounding box center [507, 28] width 18 height 18
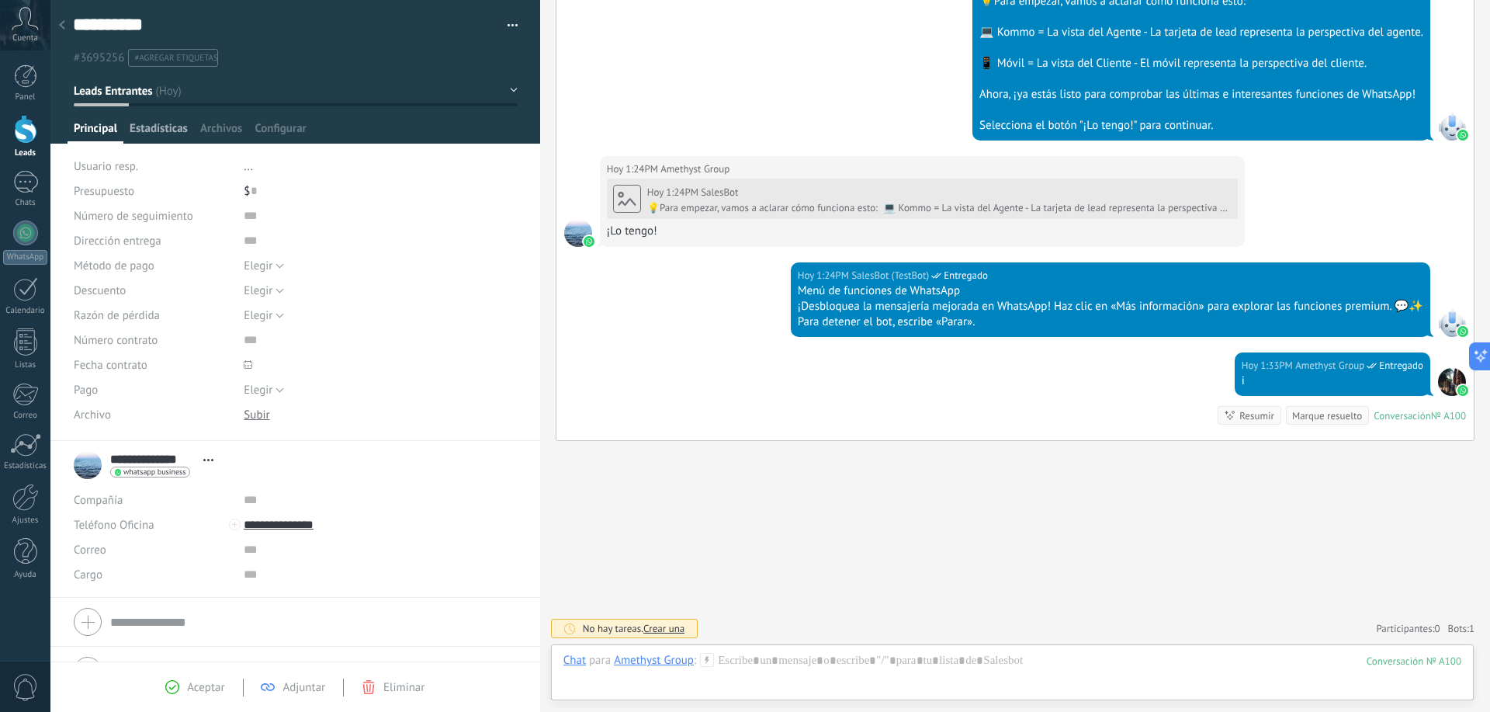
click at [161, 127] on span "Estadísticas" at bounding box center [159, 132] width 58 height 23
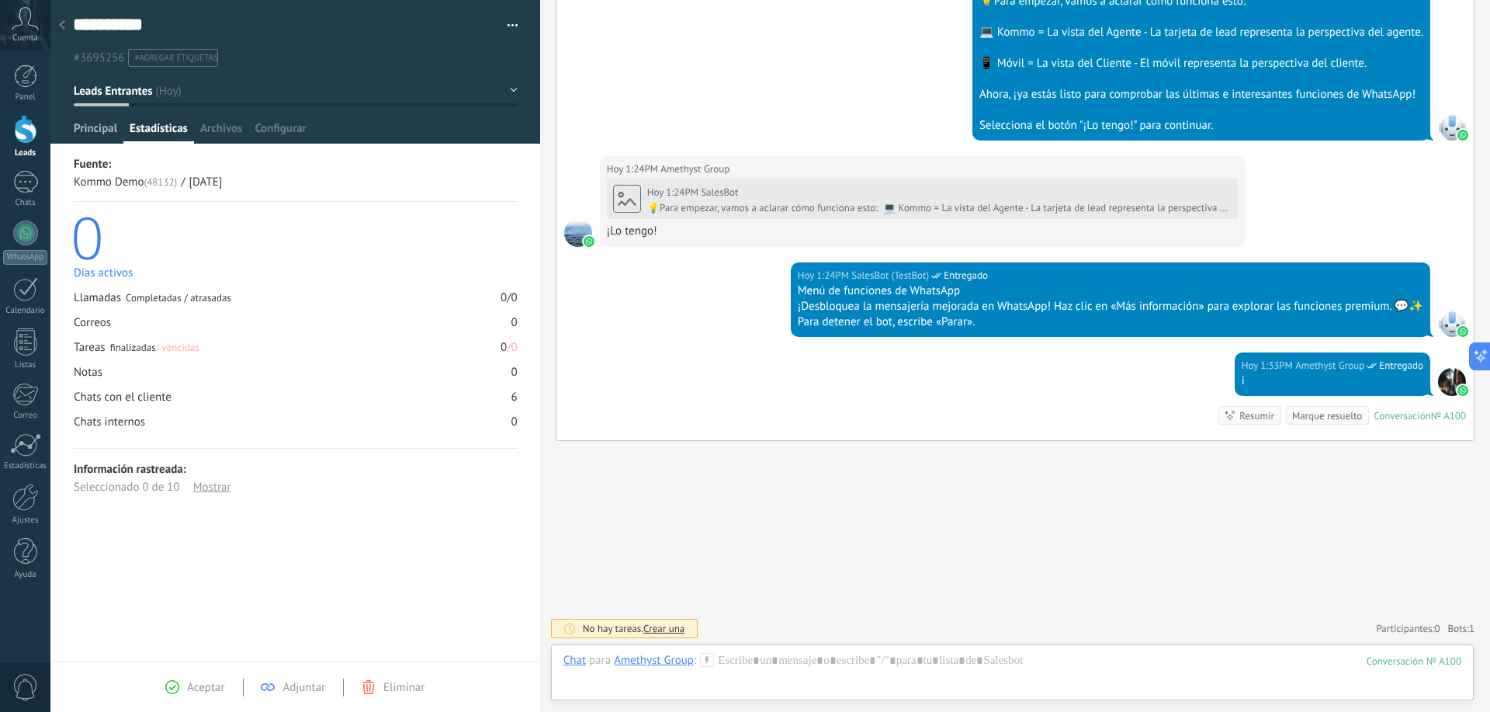
click at [116, 136] on span "Principal" at bounding box center [95, 132] width 43 height 23
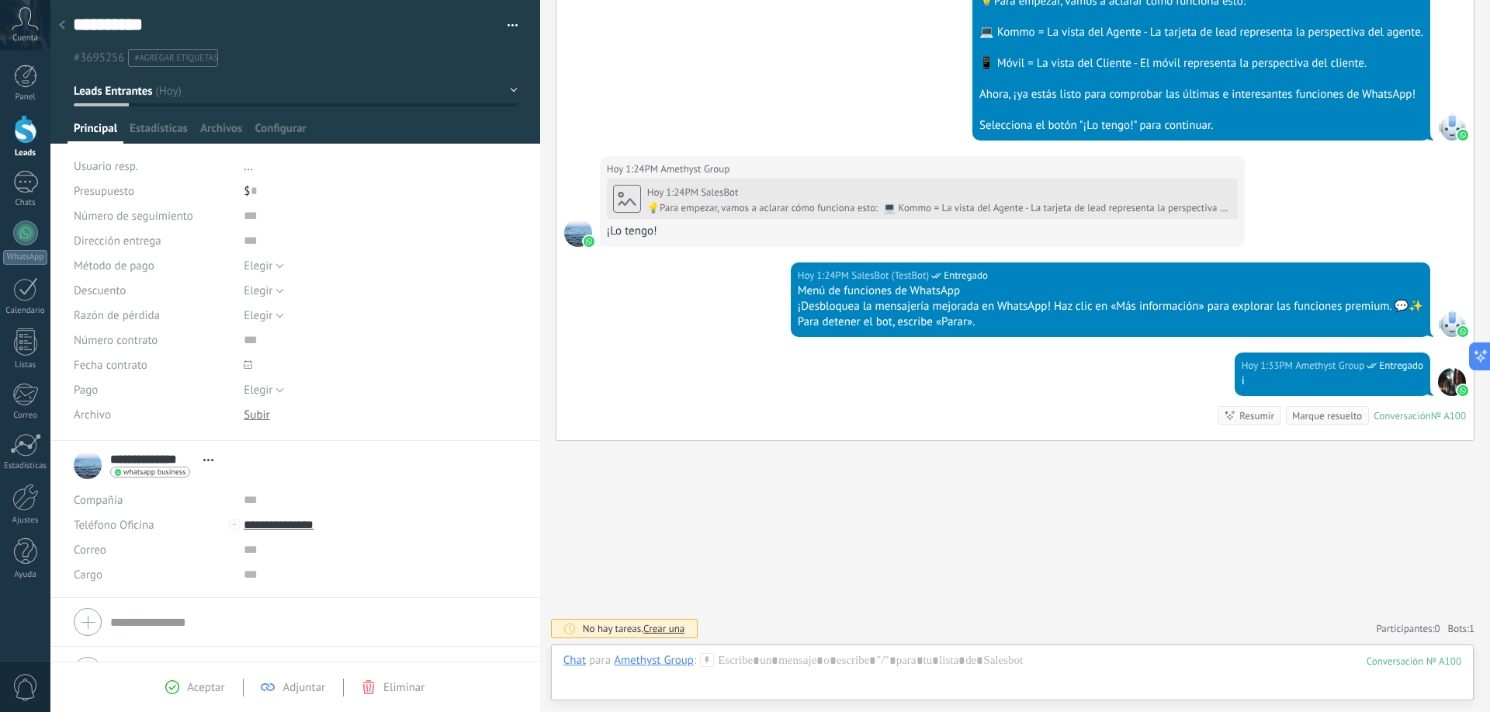
click at [60, 11] on div at bounding box center [62, 26] width 22 height 30
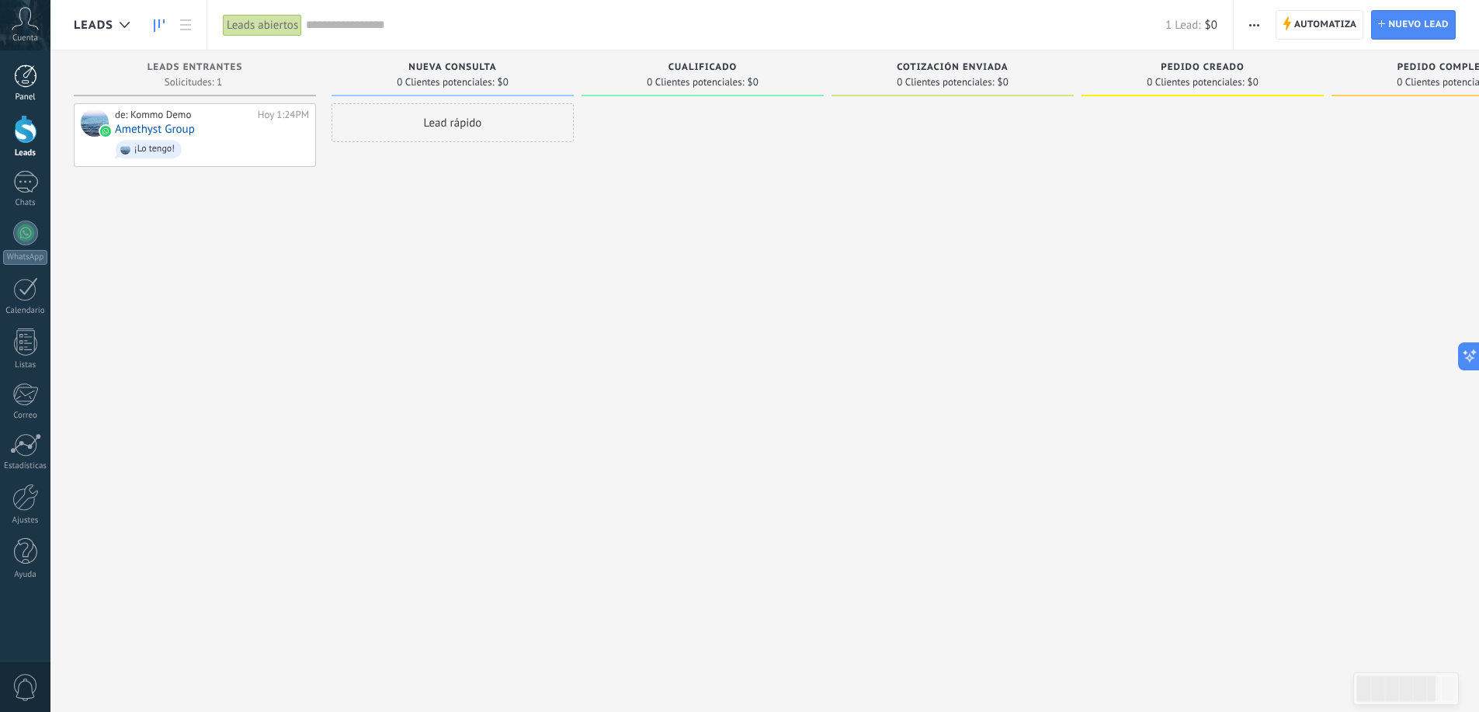
click at [33, 90] on link "Panel" at bounding box center [25, 83] width 50 height 38
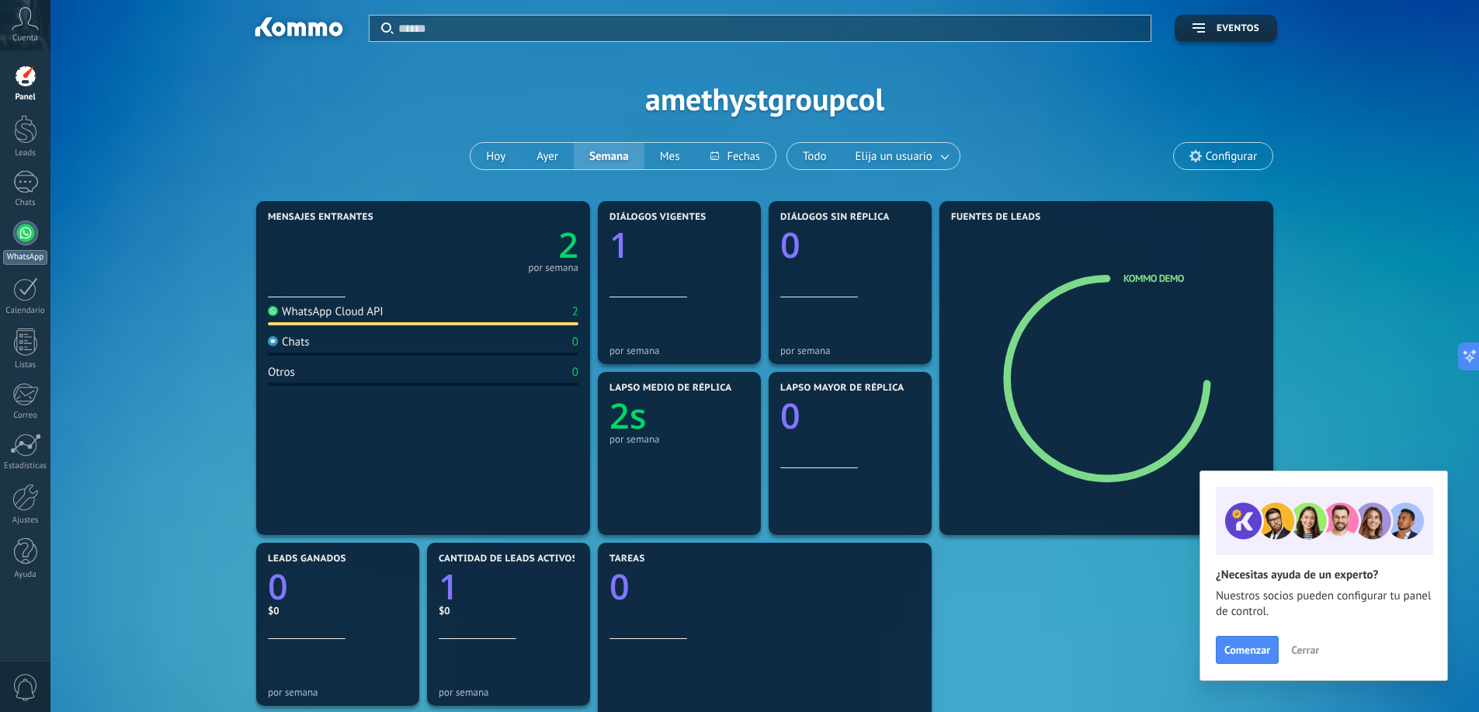
click at [33, 237] on div at bounding box center [25, 232] width 25 height 25
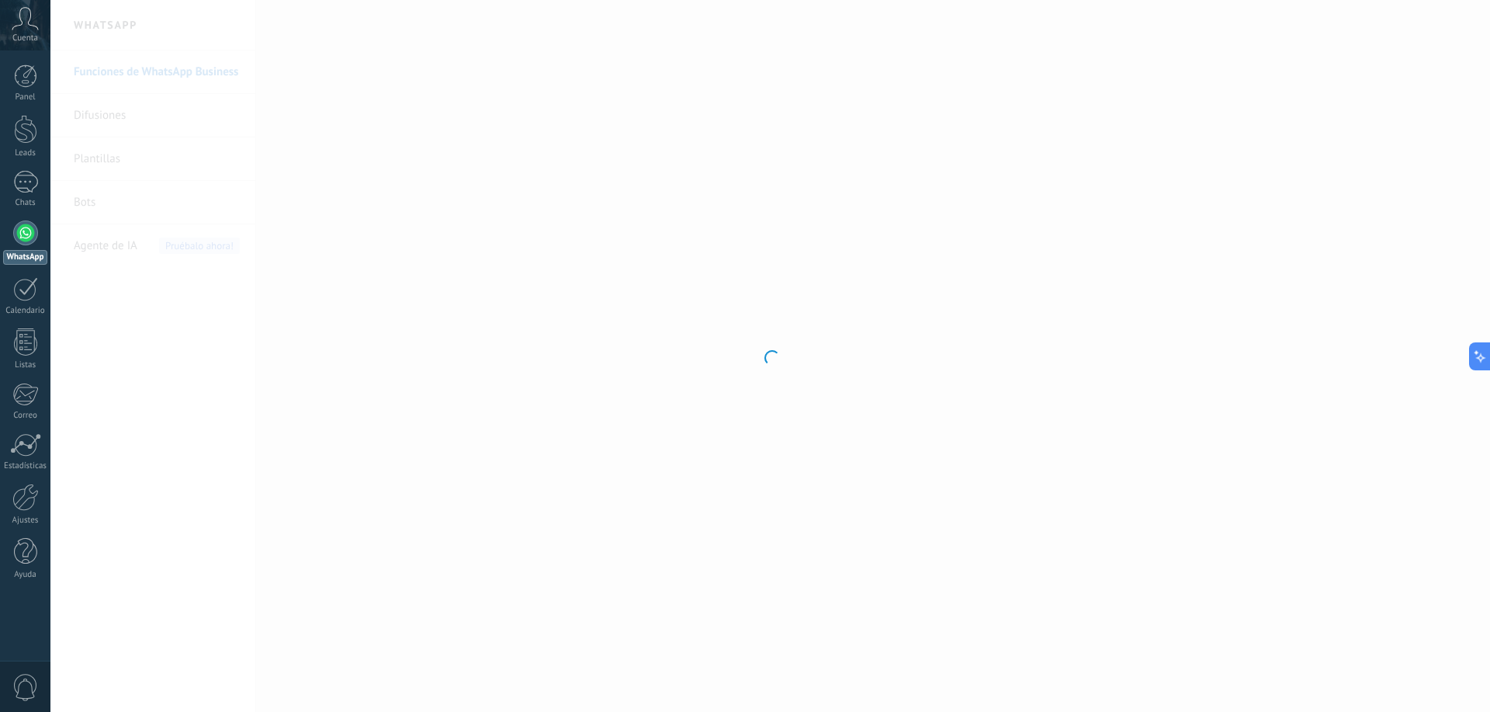
click at [481, 247] on body ".abccls-1,.abccls-2{fill-rule:evenodd}.abccls-2{fill:#fff} .abfcls-1{fill:none}…" at bounding box center [745, 356] width 1490 height 712
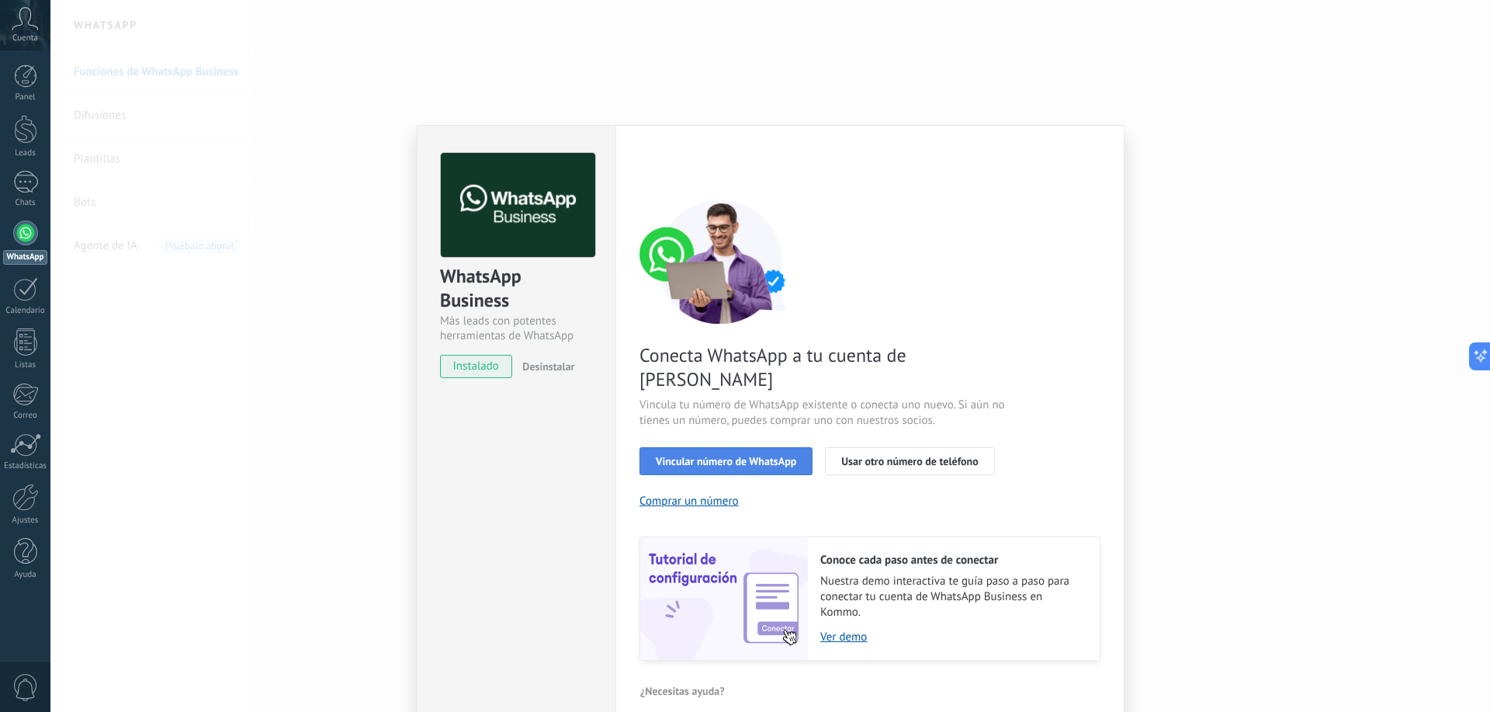
click at [696, 456] on span "Vincular número de WhatsApp" at bounding box center [726, 461] width 141 height 11
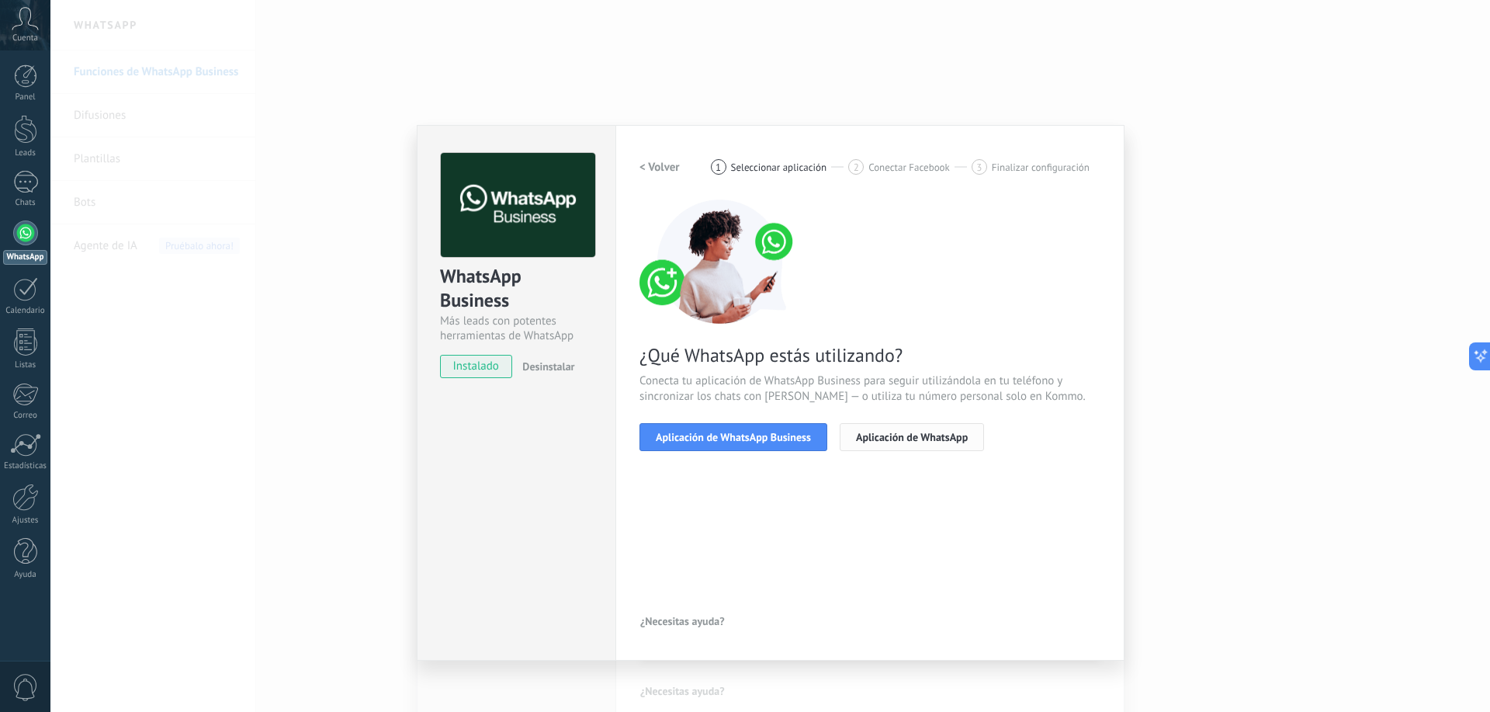
click at [890, 439] on span "Aplicación de WhatsApp" at bounding box center [912, 437] width 112 height 11
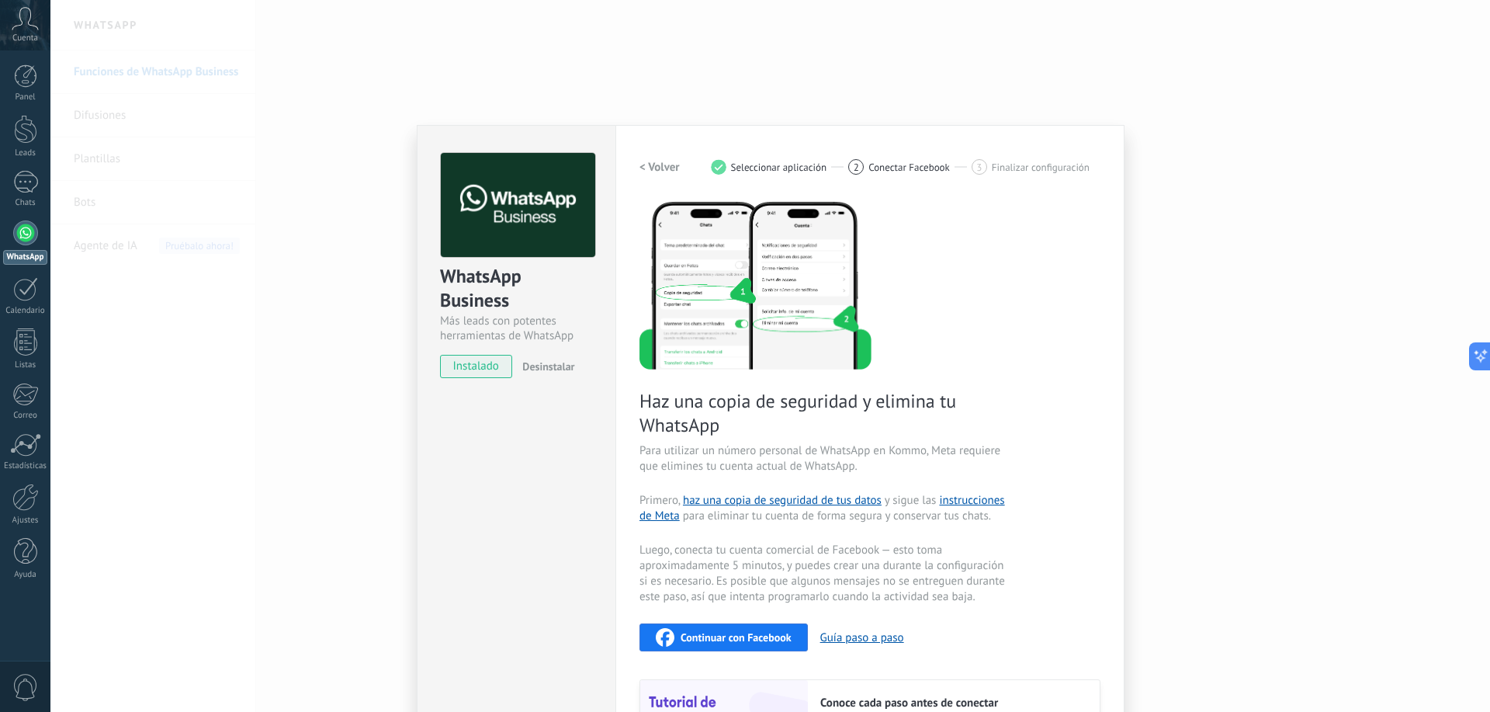
scroll to position [161, 0]
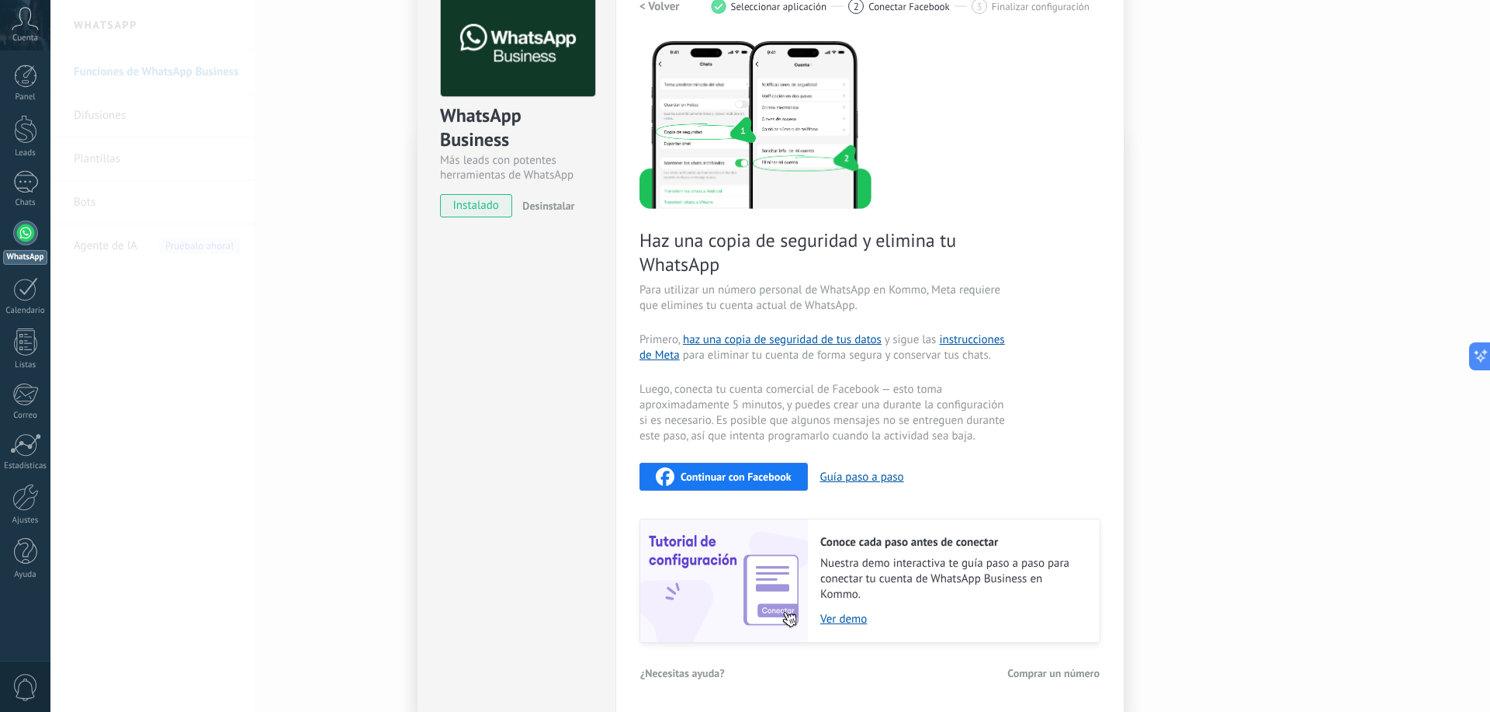
click at [1183, 502] on div "WhatsApp Business Más leads con potentes herramientas de WhatsApp instalado Des…" at bounding box center [770, 356] width 1440 height 712
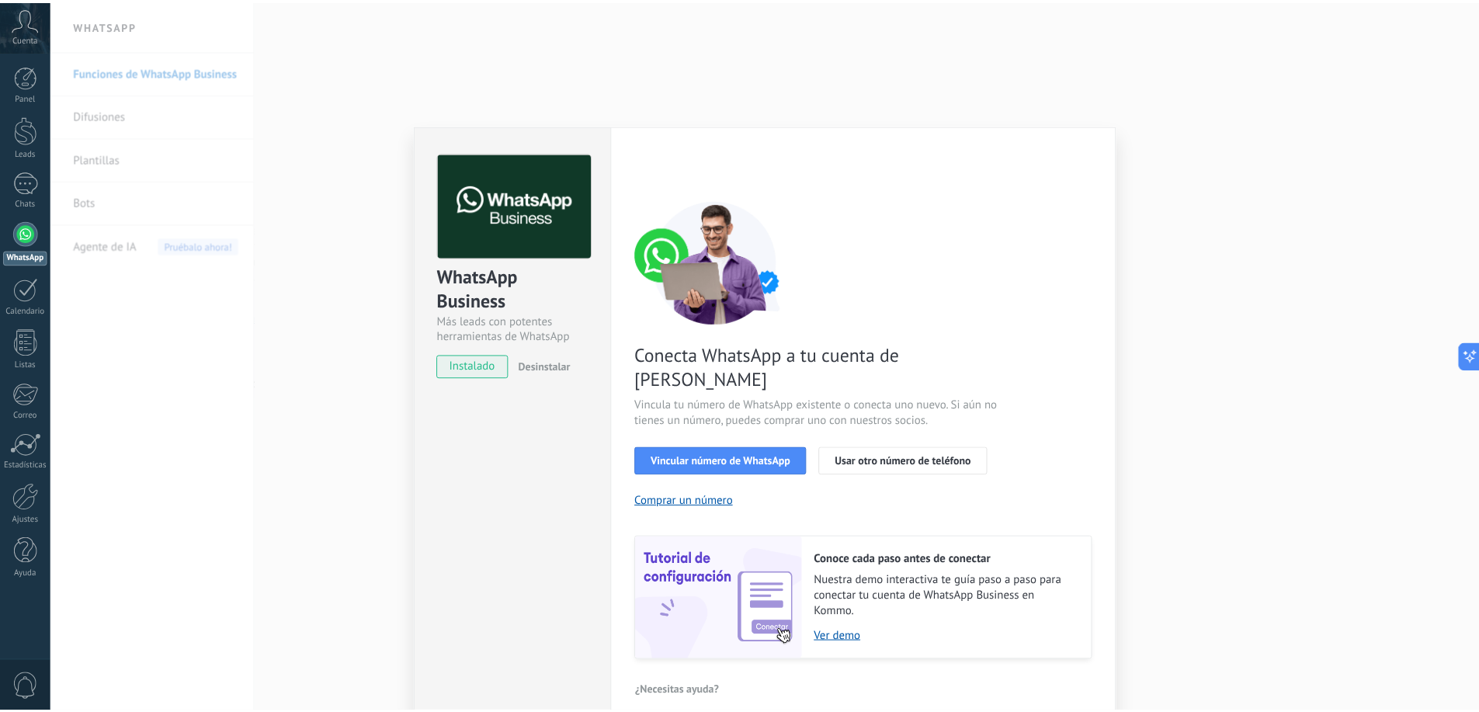
scroll to position [0, 0]
drag, startPoint x: 362, startPoint y: 411, endPoint x: 375, endPoint y: 411, distance: 13.2
click at [363, 411] on div "WhatsApp Business Más leads con potentes herramientas de WhatsApp instalado Des…" at bounding box center [770, 356] width 1440 height 712
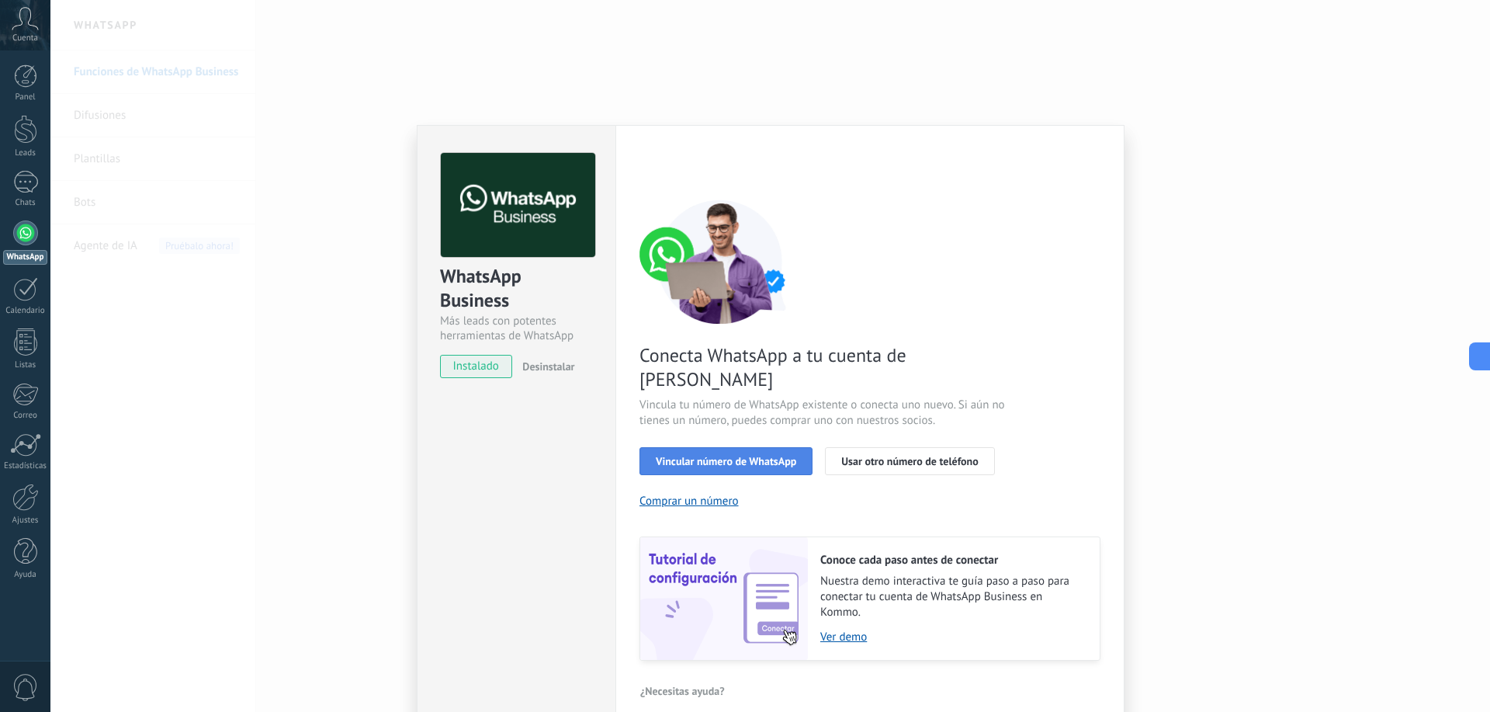
click at [658, 447] on button "Vincular número de WhatsApp" at bounding box center [726, 461] width 173 height 28
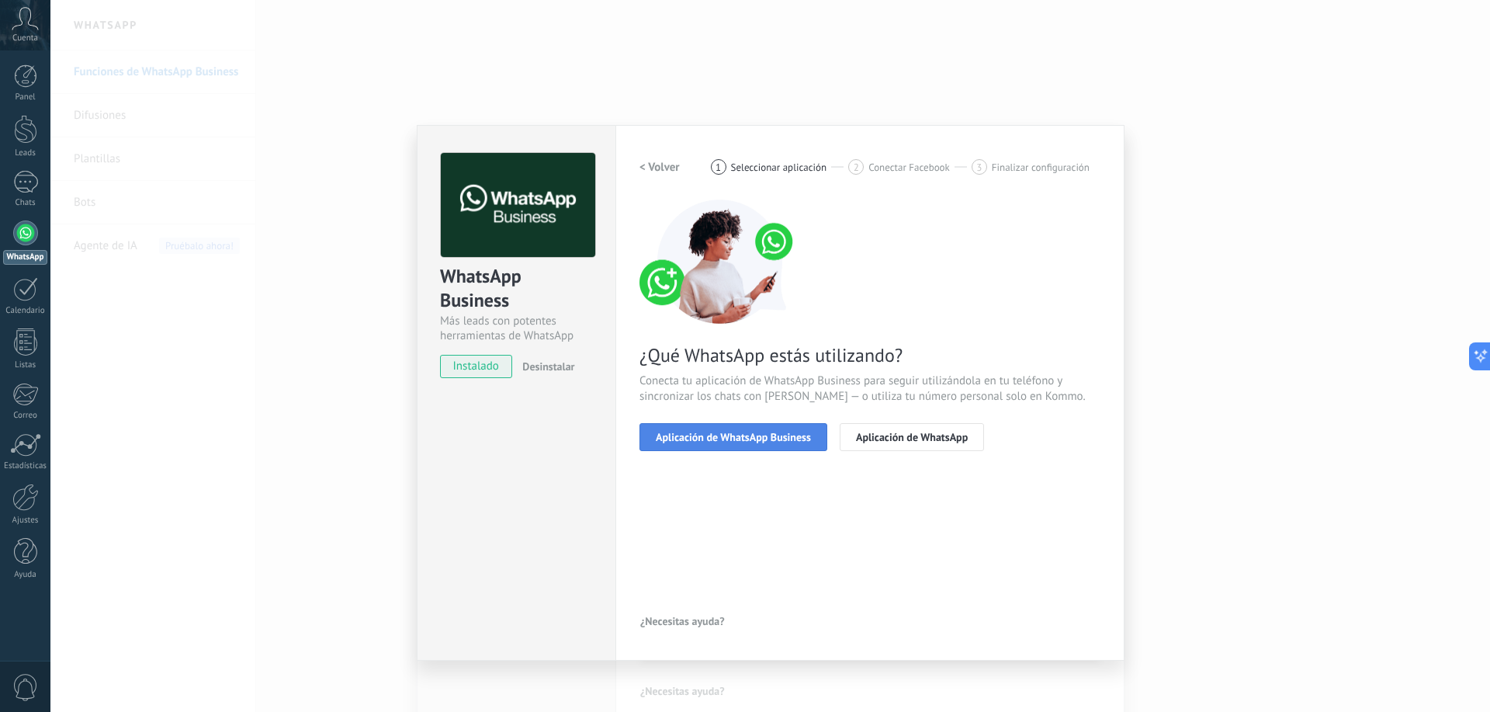
click at [745, 439] on span "Aplicación de WhatsApp Business" at bounding box center [733, 437] width 155 height 11
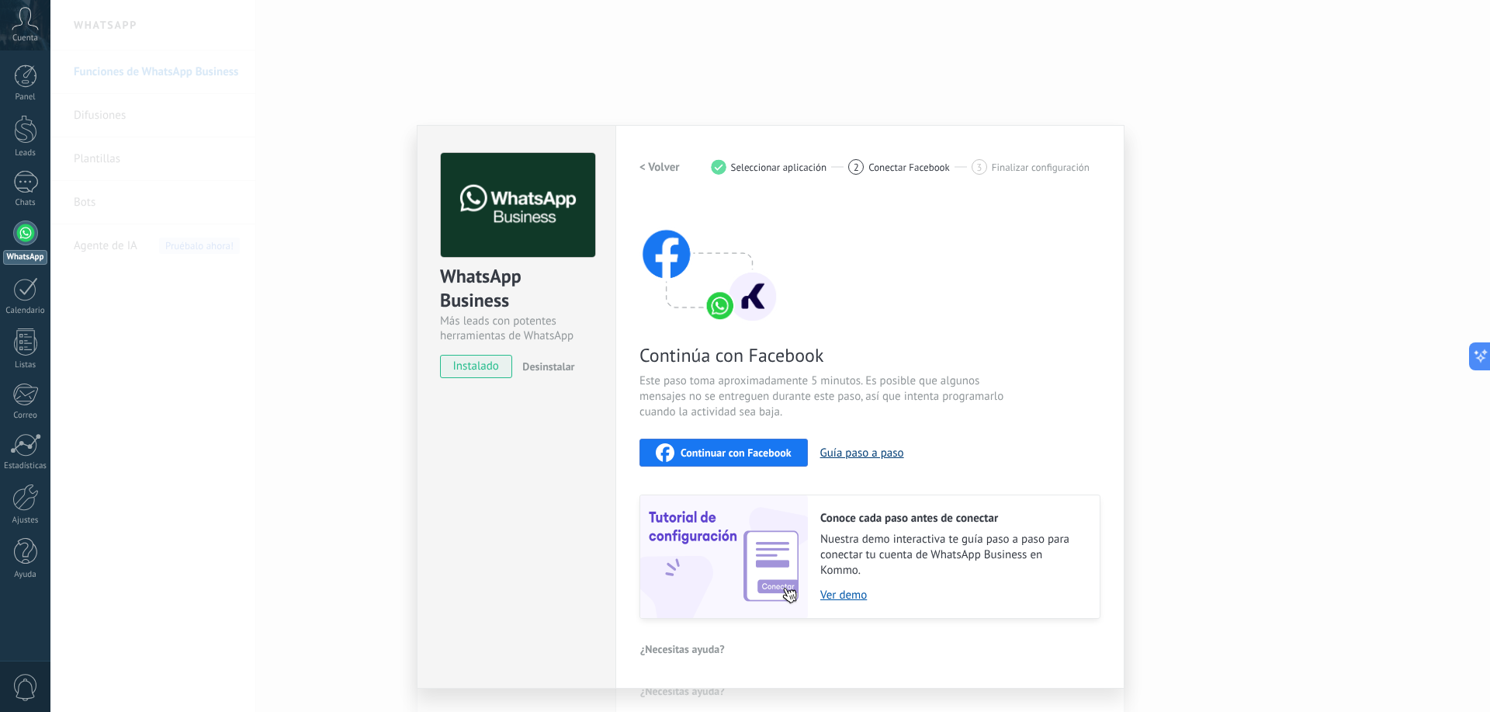
click at [868, 453] on button "Guía paso a paso" at bounding box center [863, 453] width 84 height 15
click at [1207, 482] on div "WhatsApp Business Más leads con potentes herramientas de WhatsApp instalado Des…" at bounding box center [770, 356] width 1440 height 712
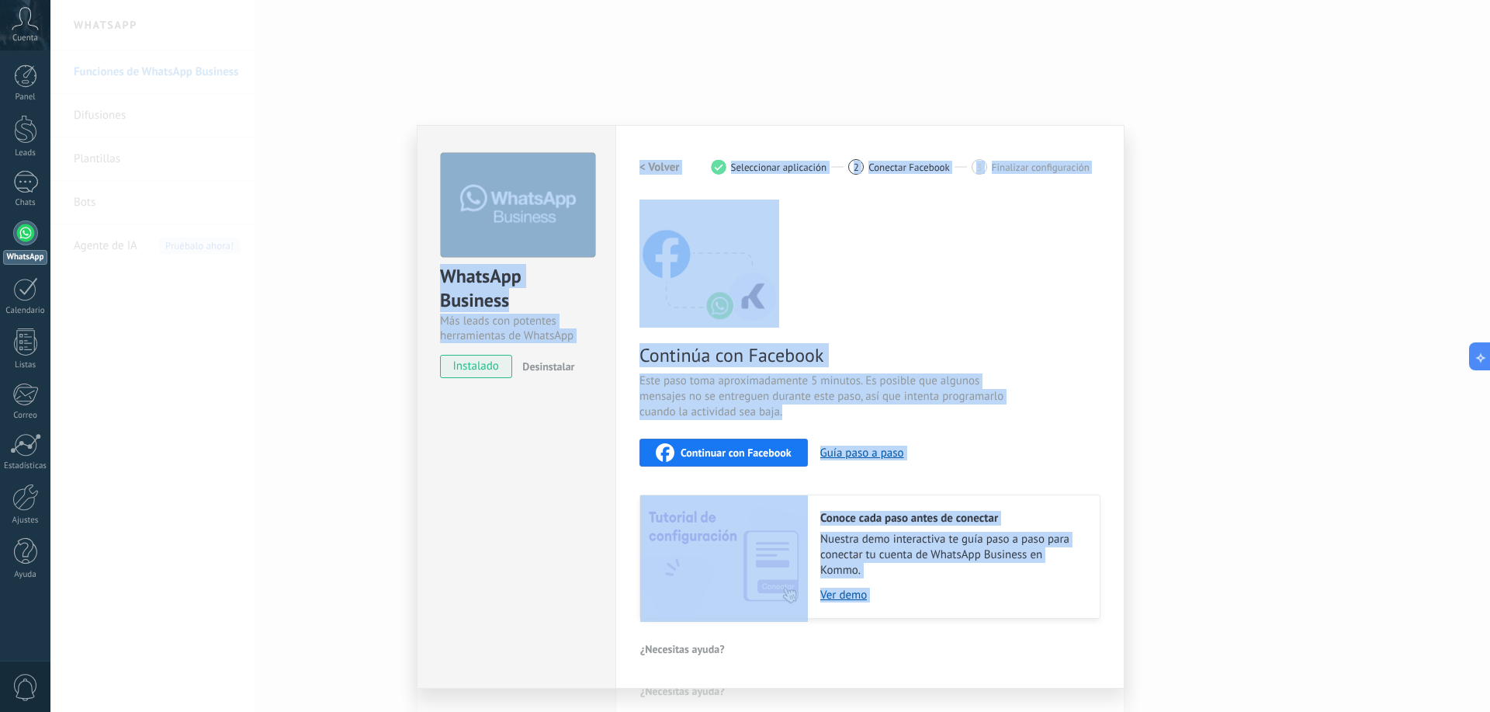
click at [1207, 482] on div "WhatsApp Business Más leads con potentes herramientas de WhatsApp instalado Des…" at bounding box center [770, 356] width 1440 height 712
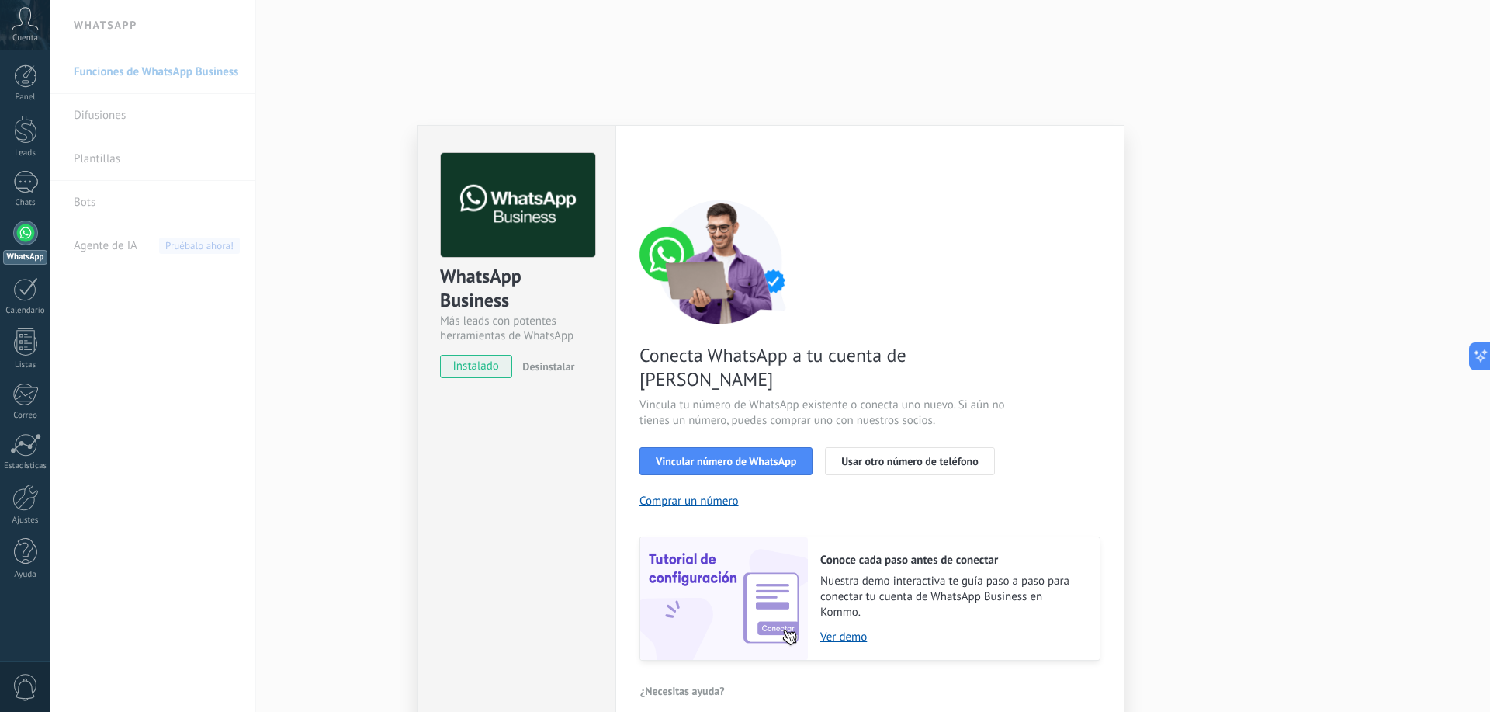
click at [1141, 435] on div "WhatsApp Business Más leads con potentes herramientas de WhatsApp instalado Des…" at bounding box center [770, 356] width 1440 height 712
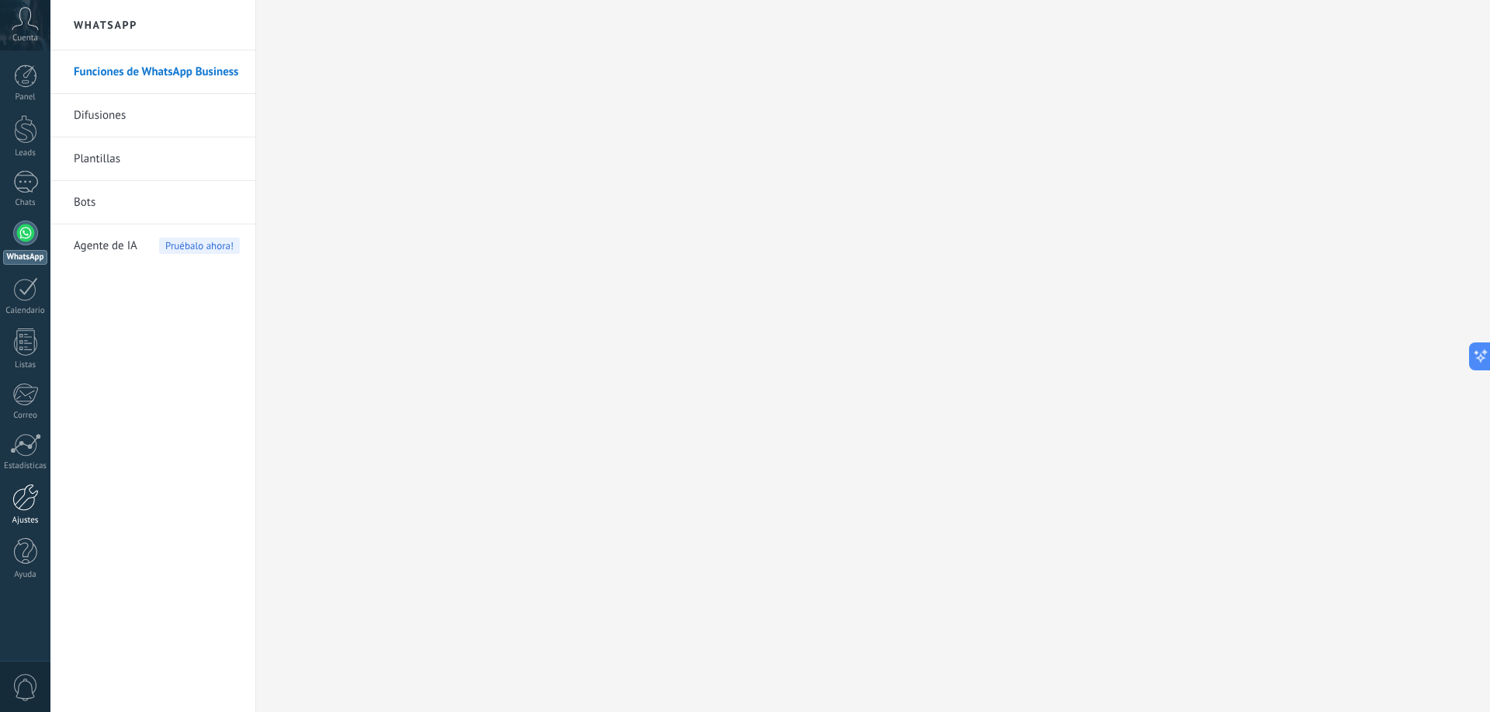
click at [33, 522] on div "Ajustes" at bounding box center [25, 520] width 45 height 10
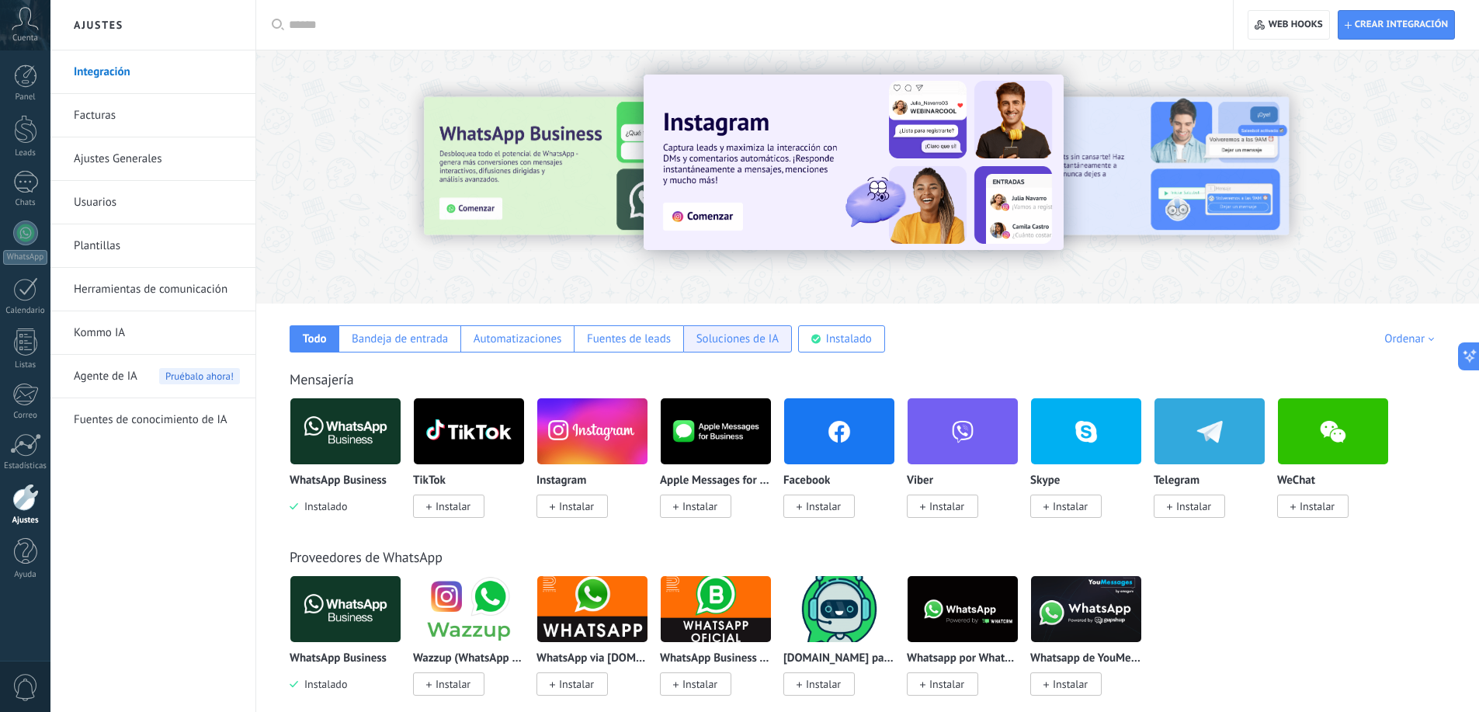
click at [752, 342] on div "Soluciones de IA" at bounding box center [737, 338] width 82 height 15
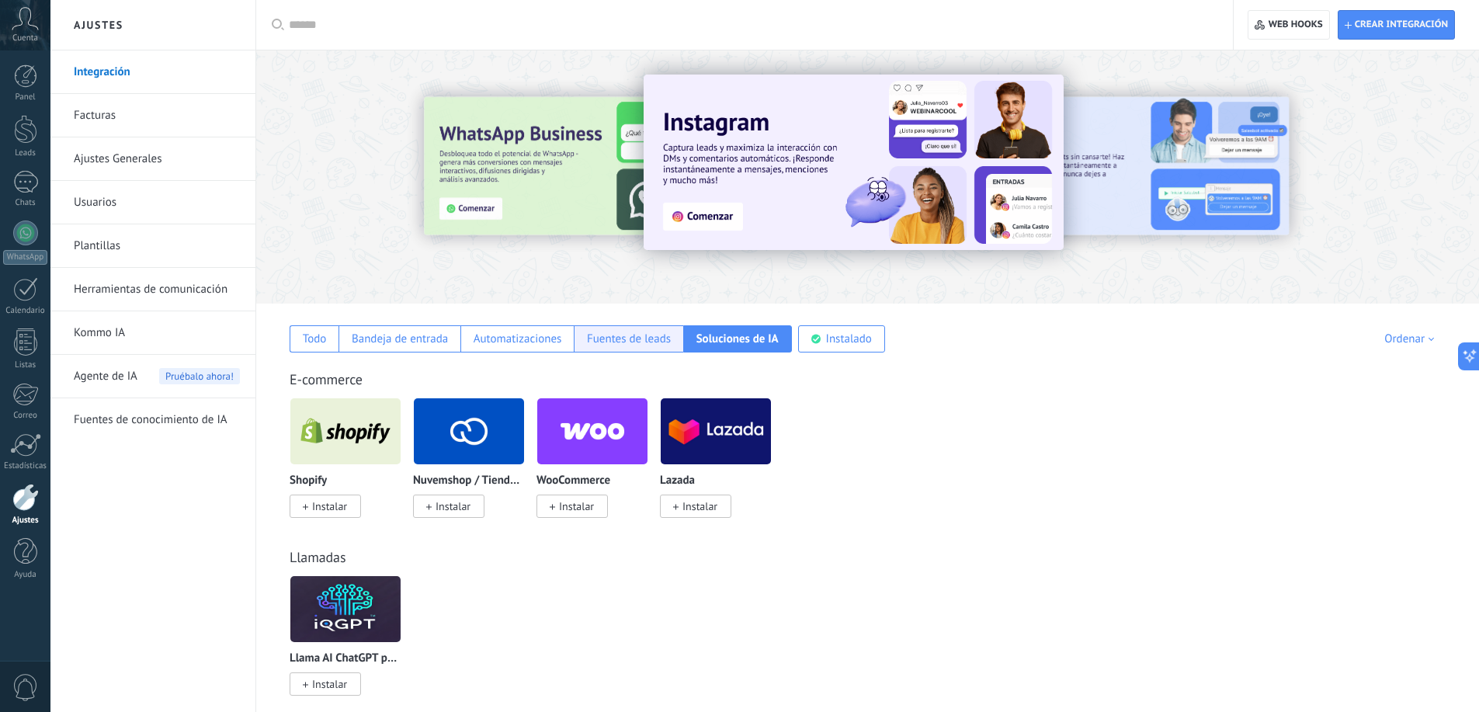
click at [647, 336] on div "Fuentes de leads" at bounding box center [629, 338] width 84 height 15
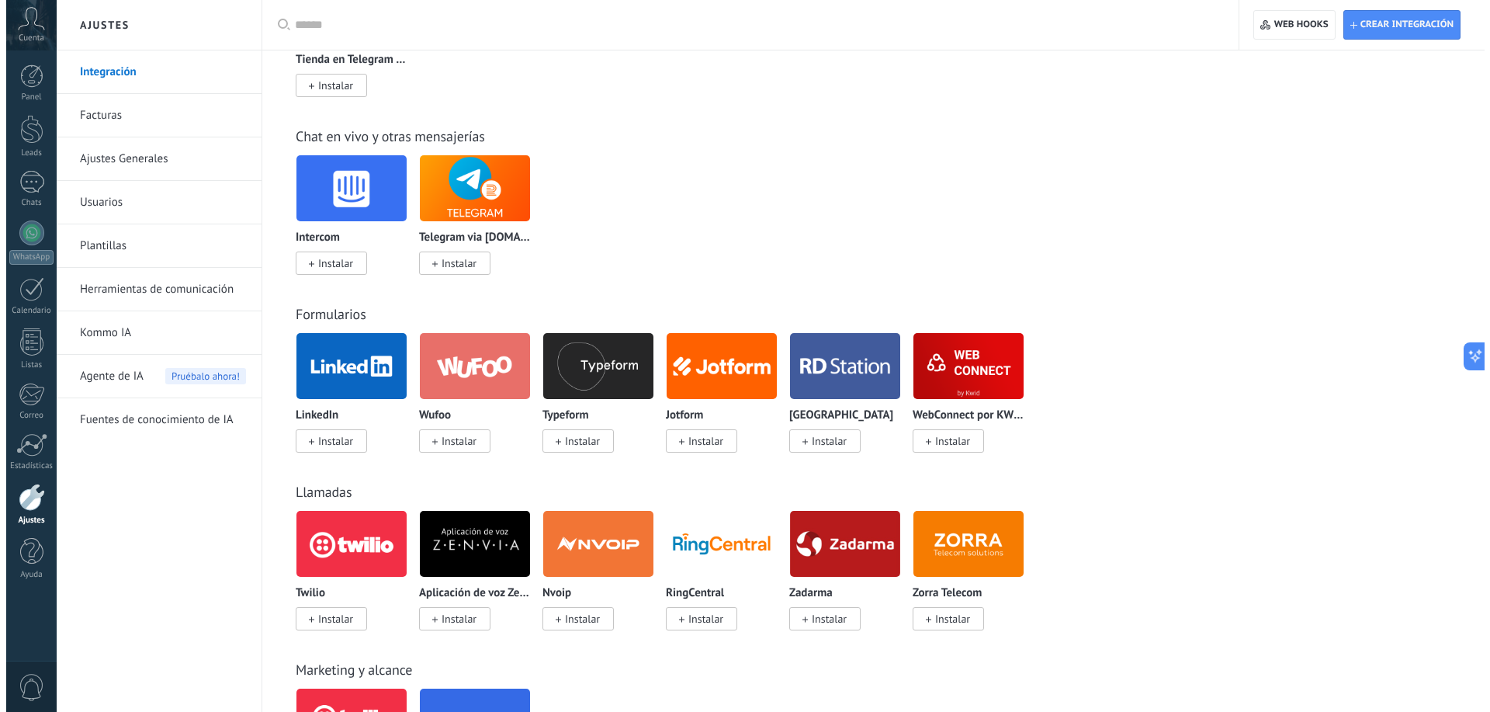
scroll to position [1088, 0]
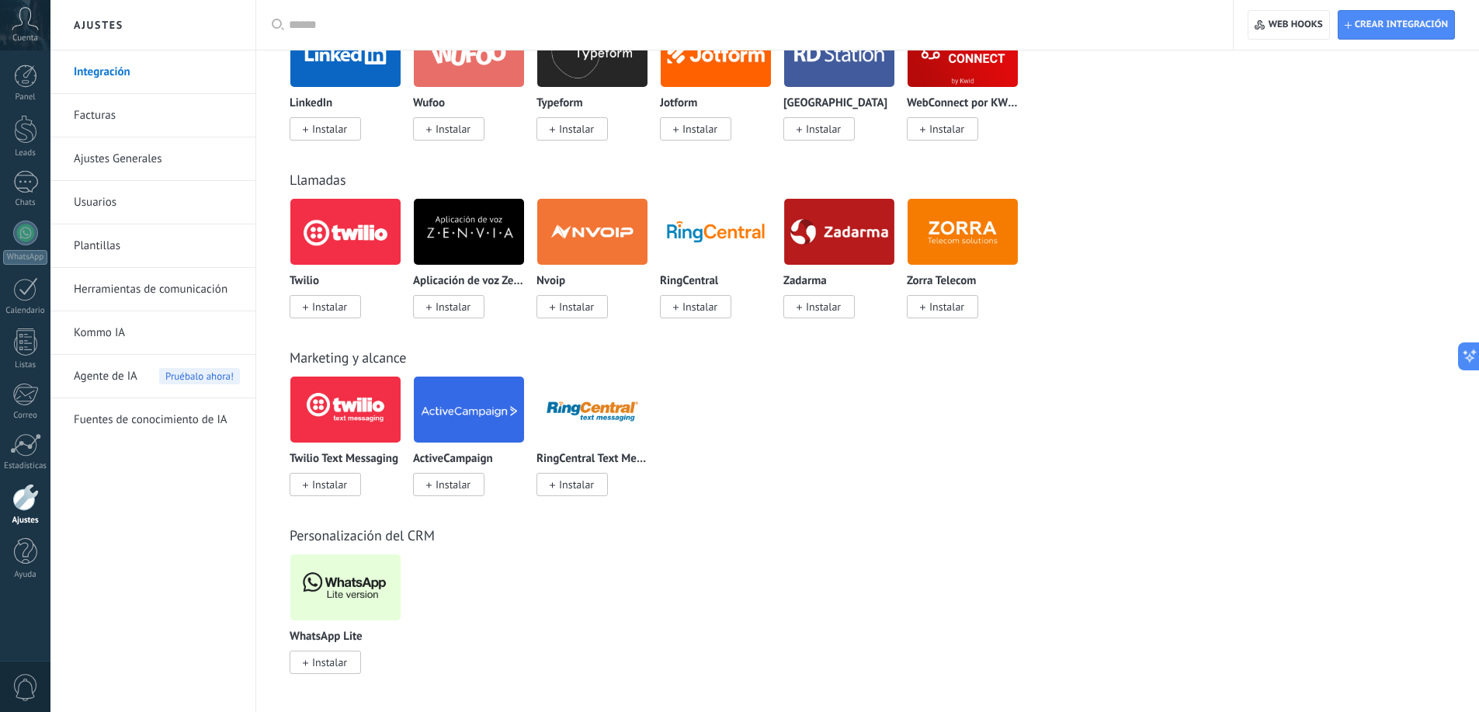
click at [352, 591] on img at bounding box center [345, 587] width 110 height 75
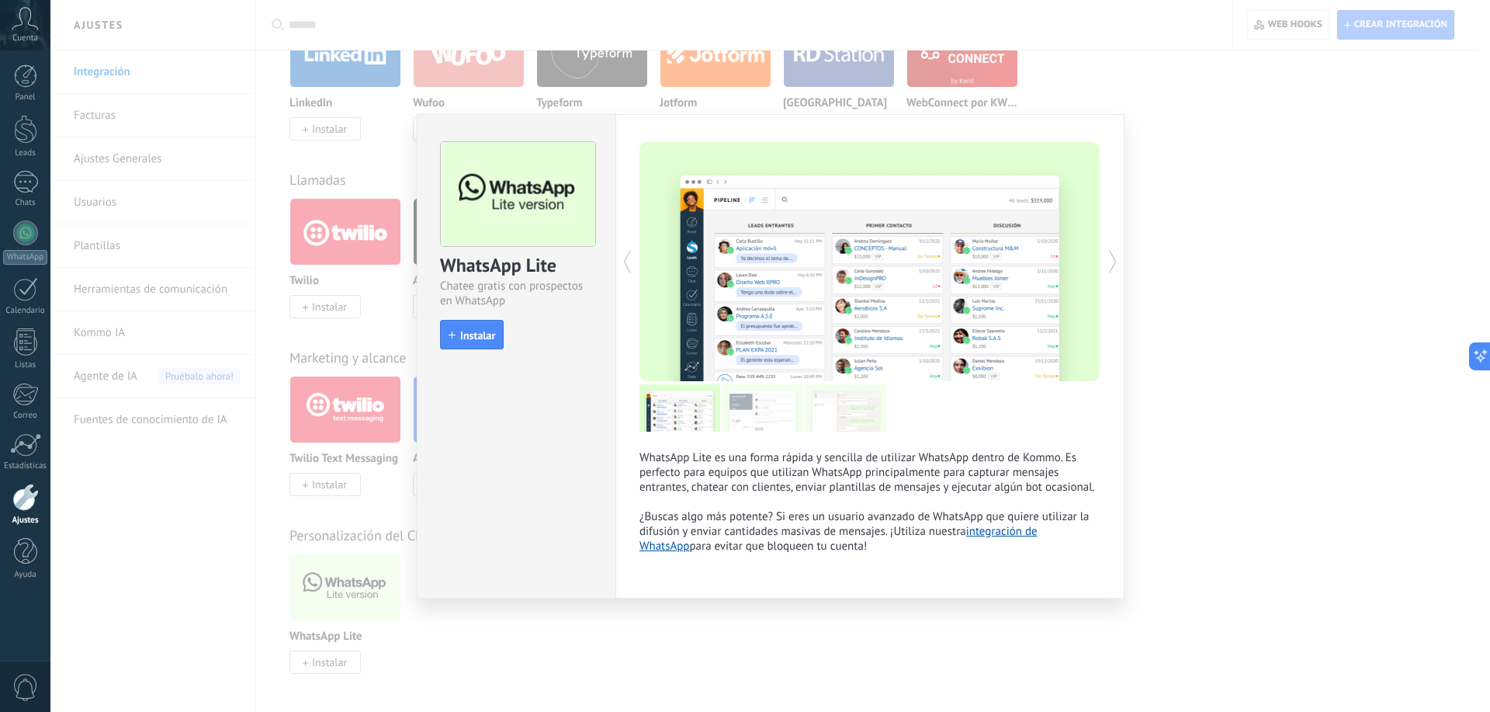
click at [482, 619] on div "WhatsApp Lite Chatee gratis con prospectos en WhatsApp install Instalar WhatsAp…" at bounding box center [770, 356] width 1440 height 712
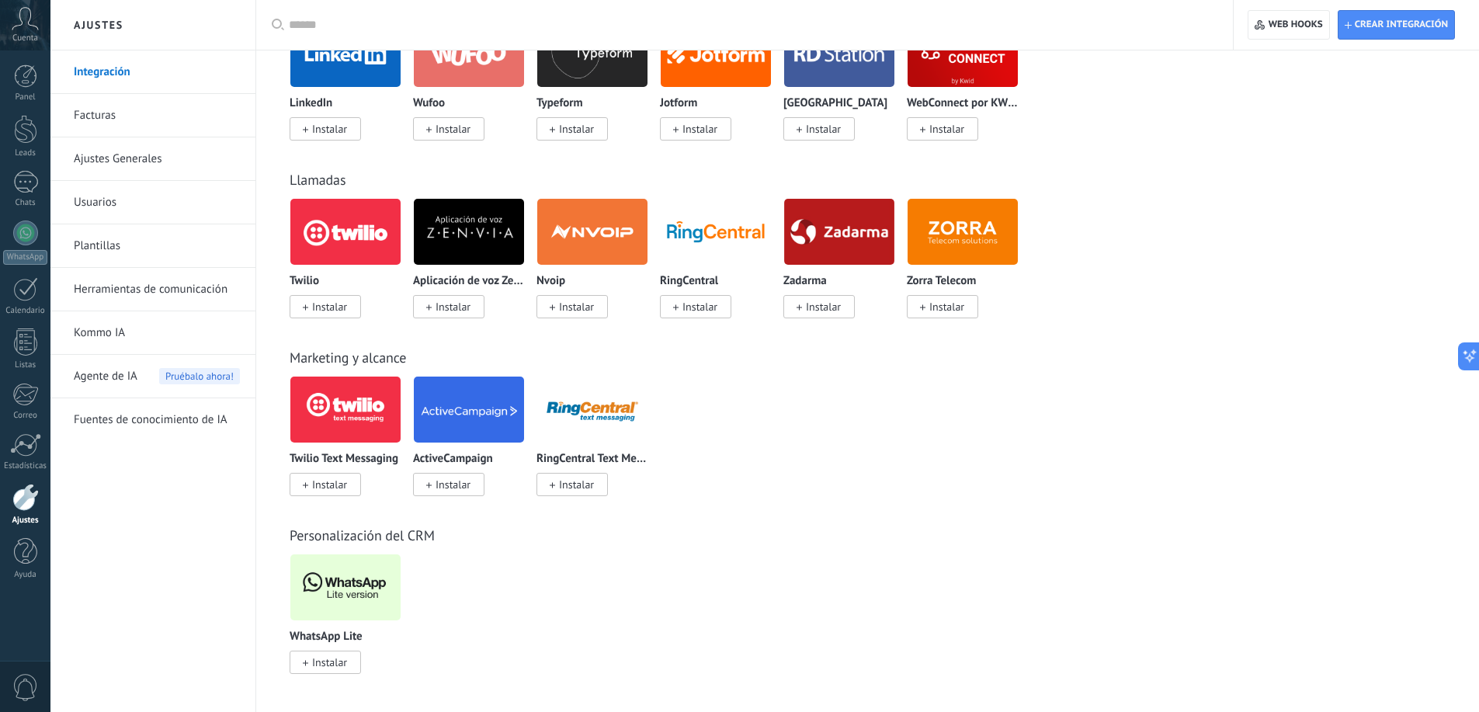
click at [342, 578] on img at bounding box center [345, 587] width 110 height 75
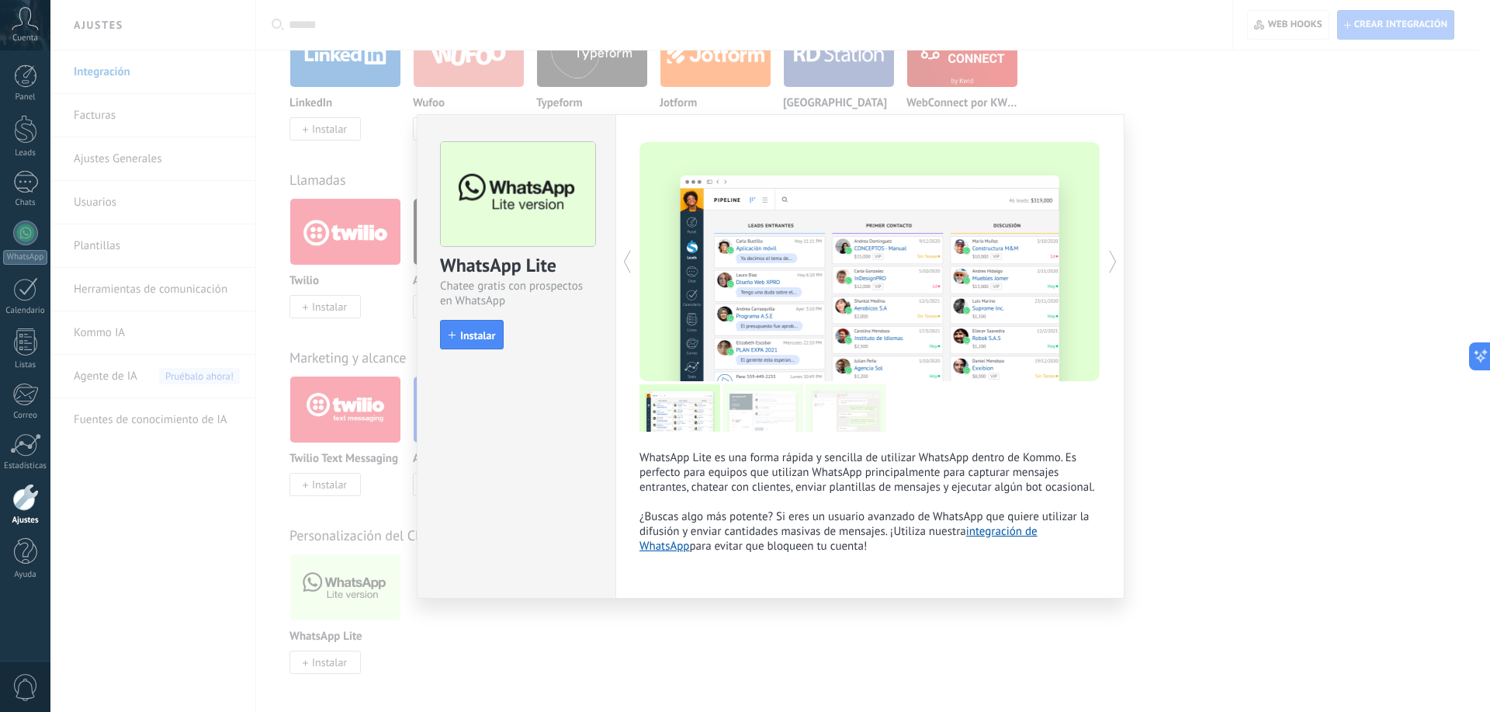
click at [481, 335] on span "Instalar" at bounding box center [477, 335] width 35 height 11
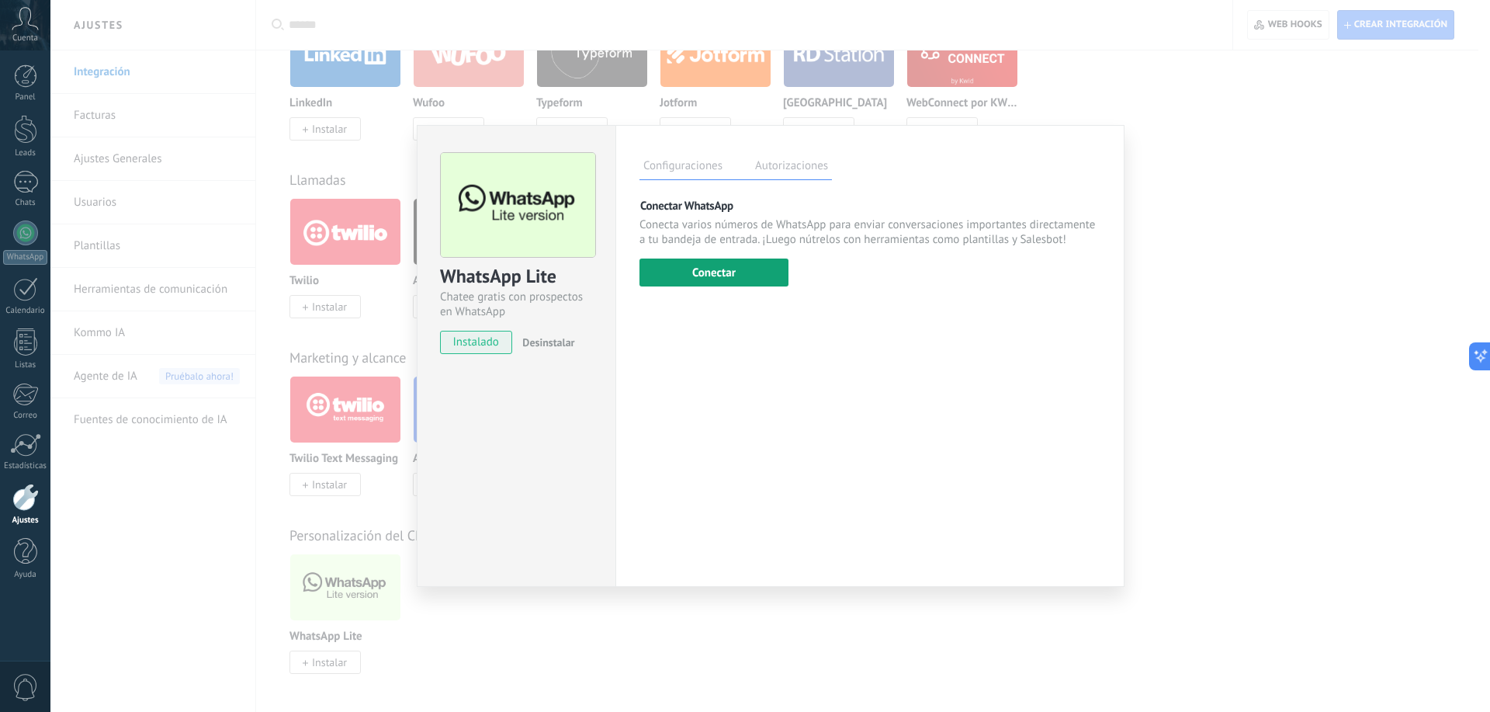
click at [705, 271] on button "Conectar" at bounding box center [714, 273] width 149 height 28
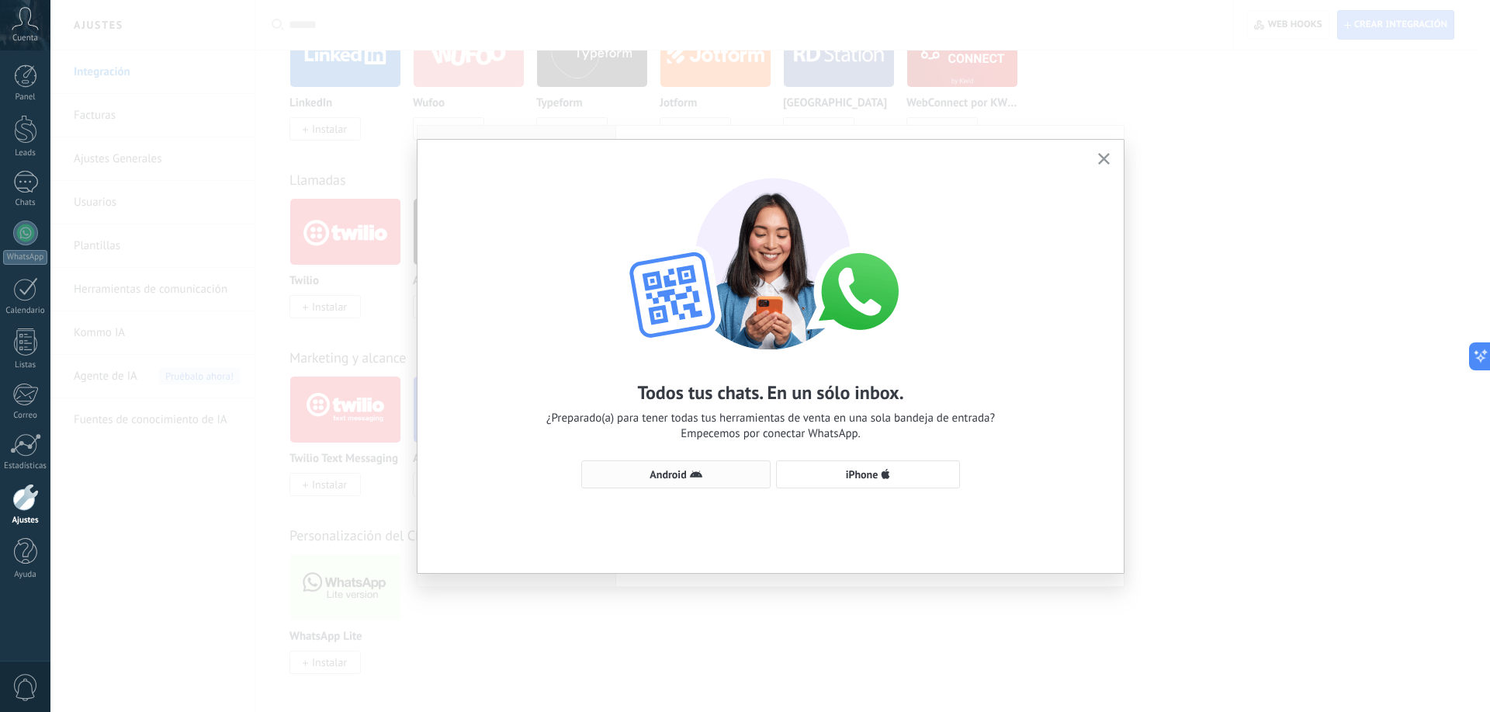
click at [690, 477] on icon "button" at bounding box center [696, 474] width 12 height 12
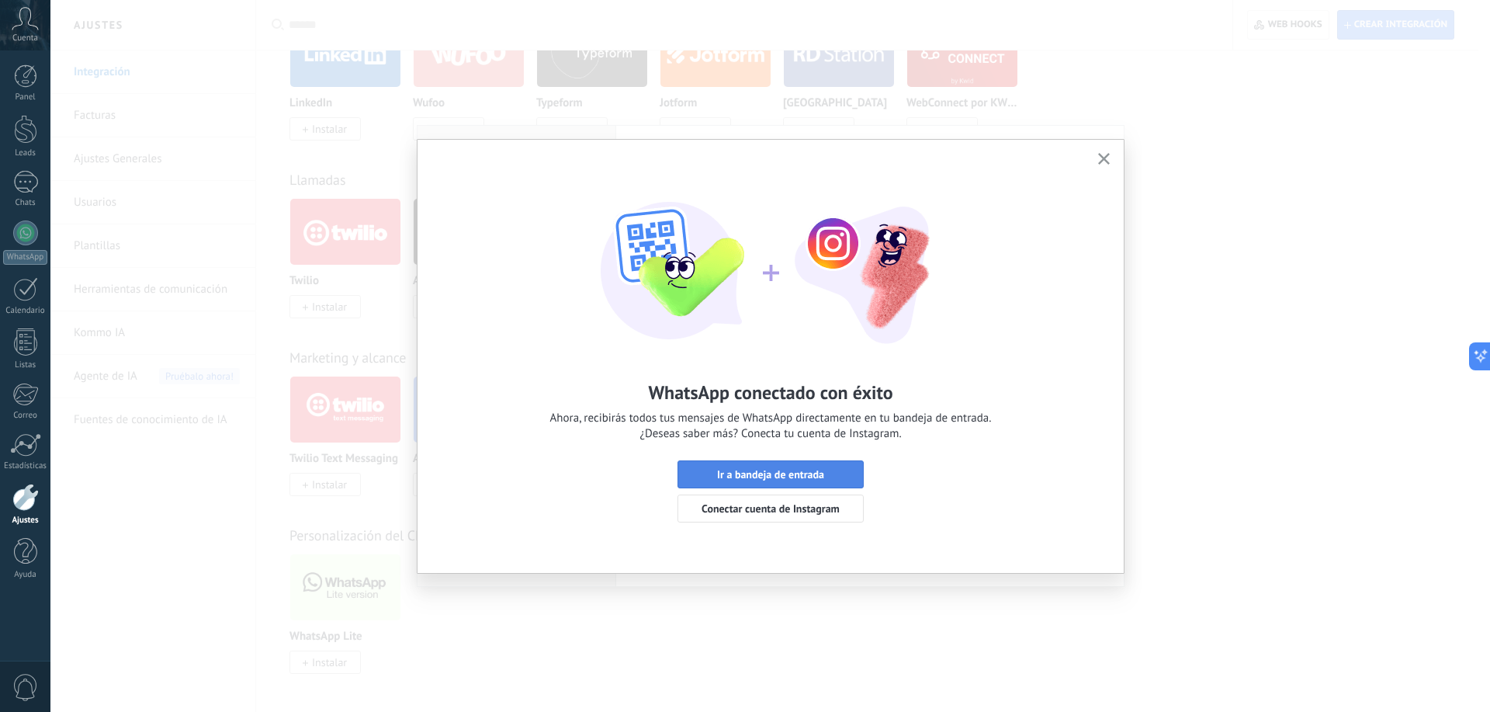
click at [810, 472] on span "Ir a bandeja de entrada" at bounding box center [770, 474] width 107 height 11
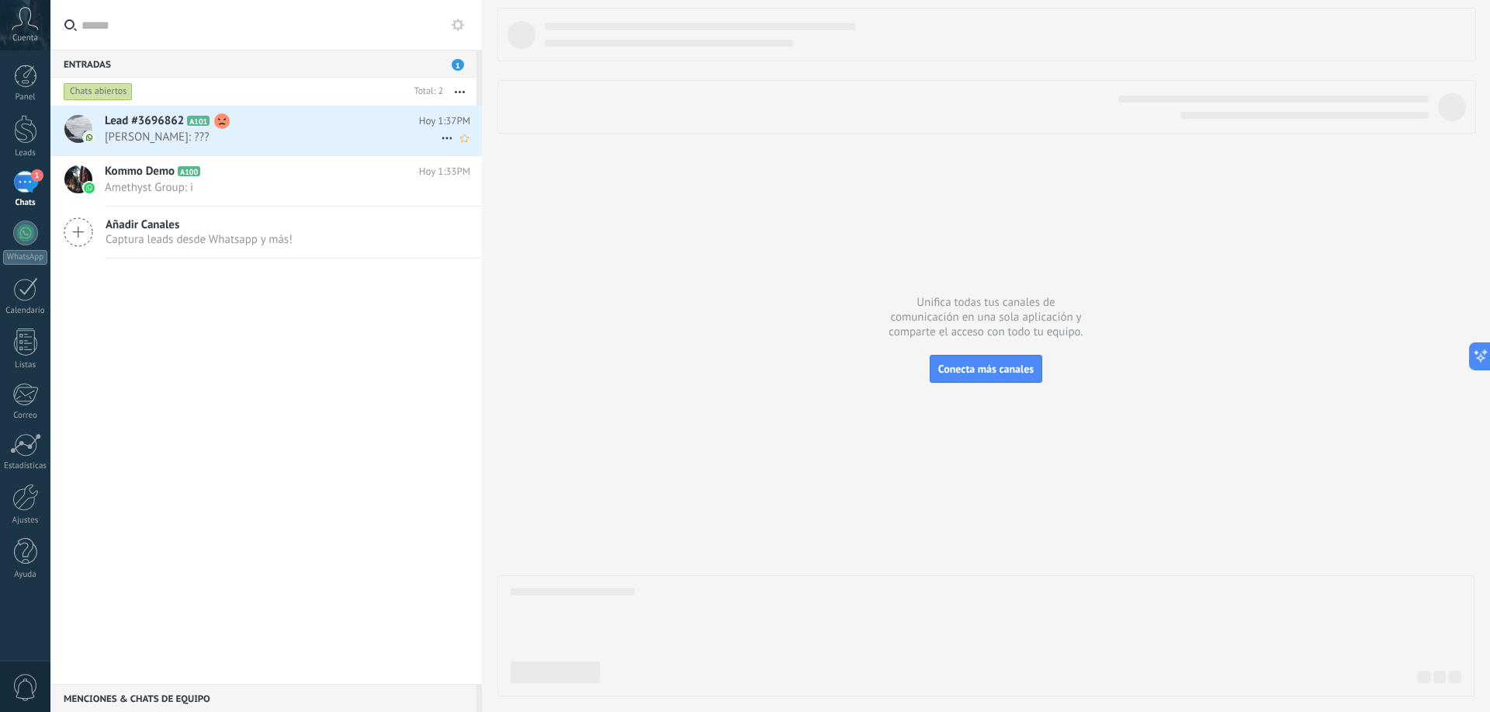
drag, startPoint x: 275, startPoint y: 131, endPoint x: 287, endPoint y: 141, distance: 16.0
click at [275, 130] on span "[PERSON_NAME]: ???" at bounding box center [273, 137] width 336 height 15
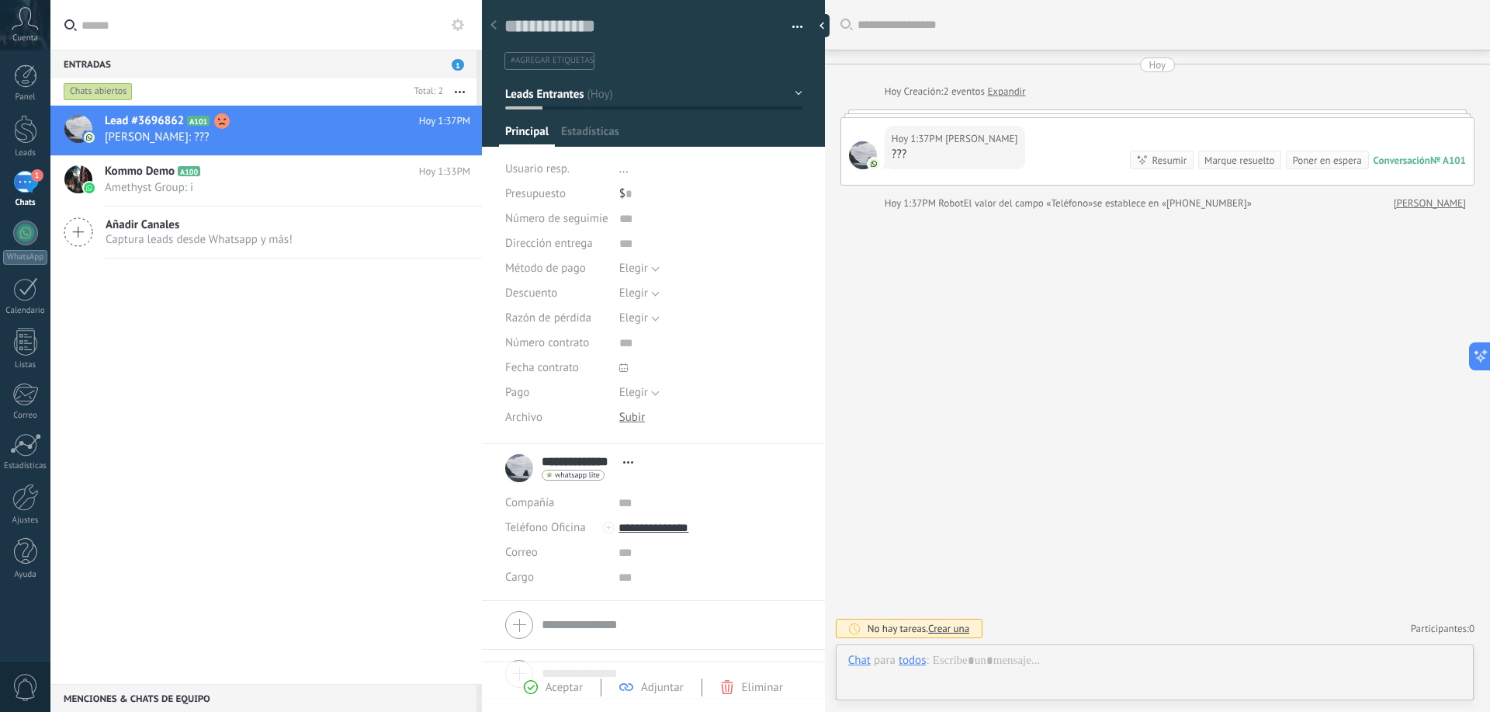
scroll to position [23, 0]
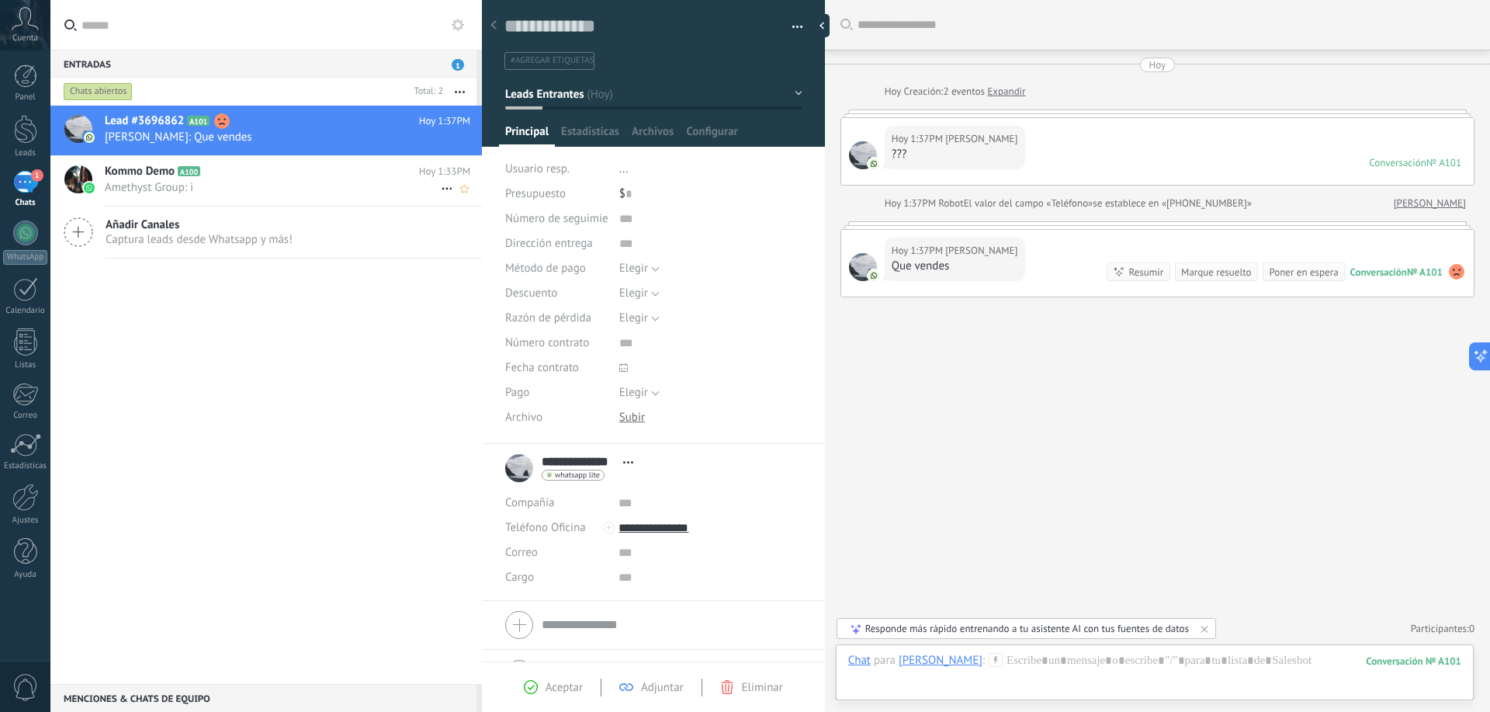
click at [259, 172] on h2 "Kommo Demo A100" at bounding box center [262, 172] width 314 height 16
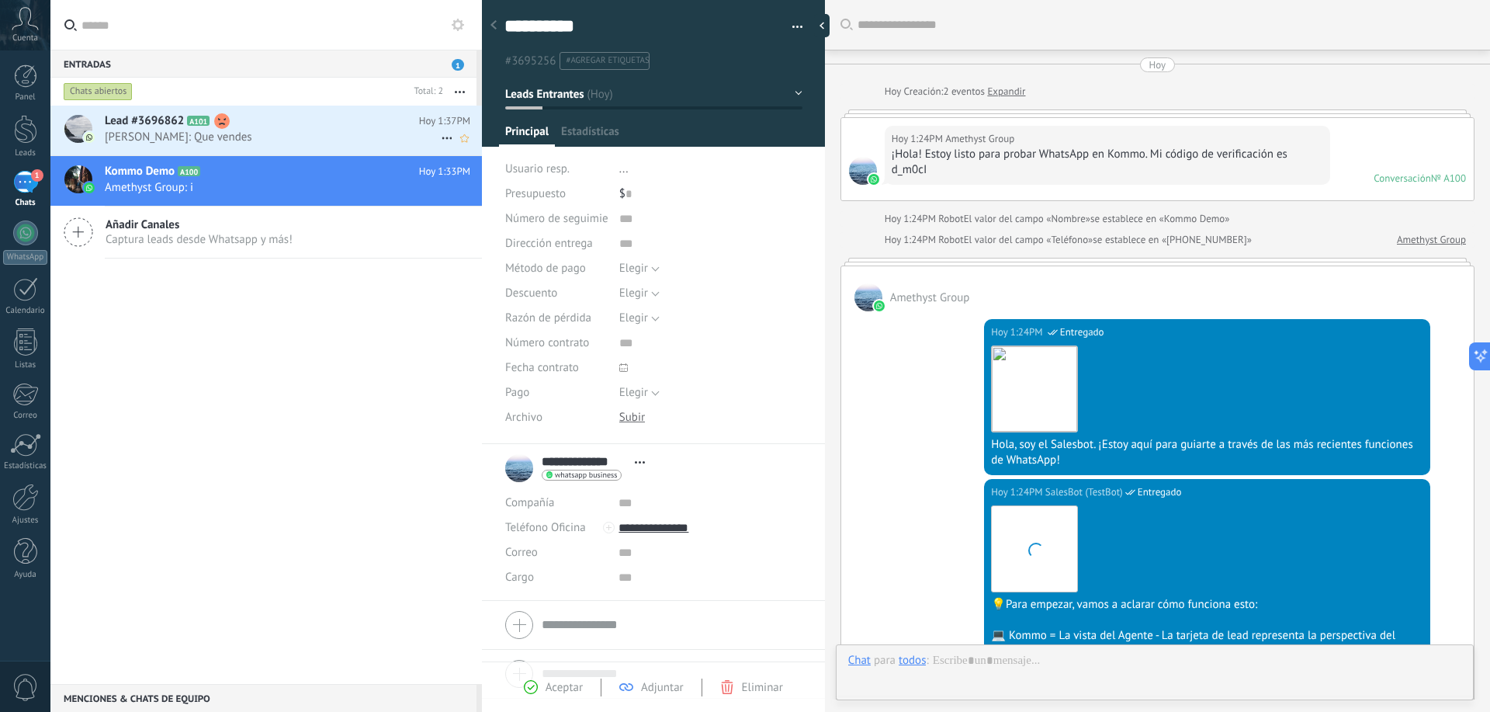
click at [257, 123] on h2 "Lead #3696862 A101" at bounding box center [262, 121] width 314 height 16
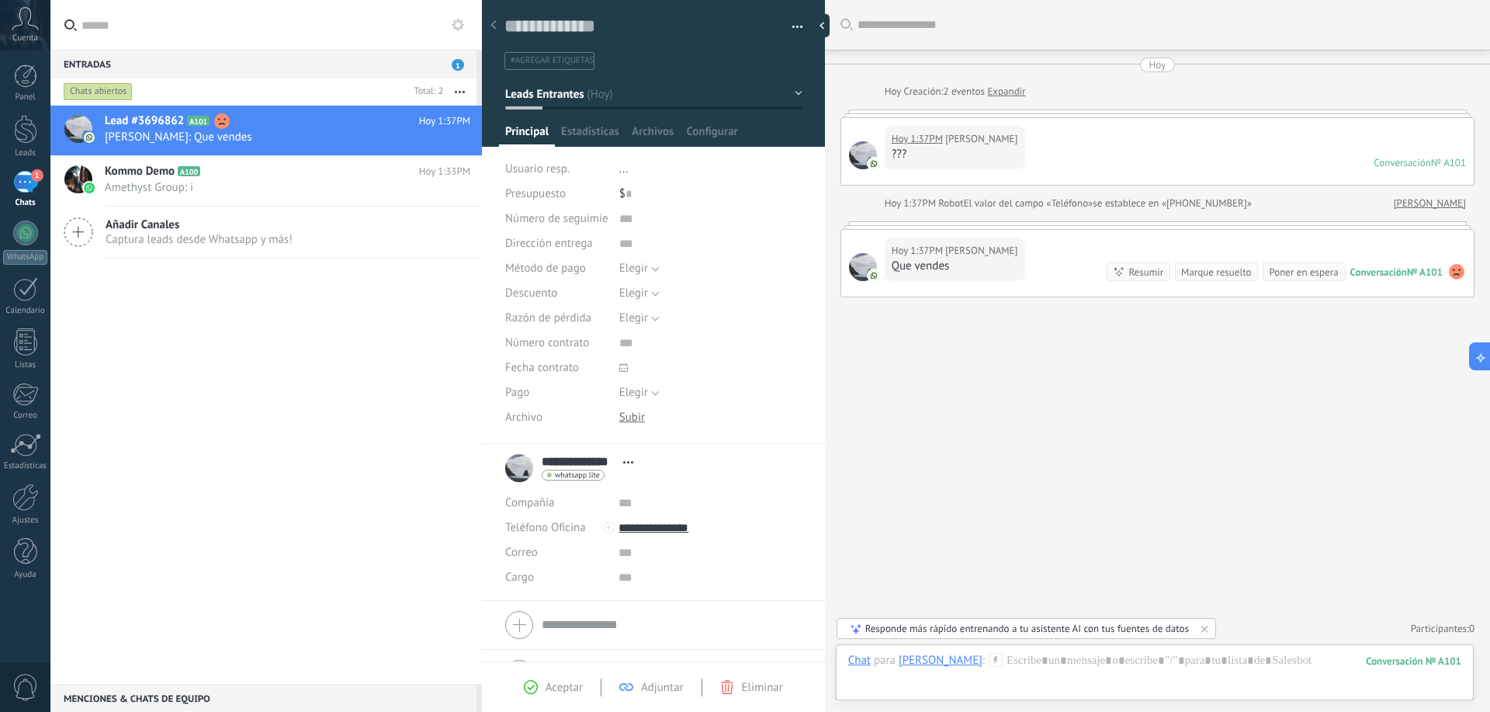
click at [1020, 156] on div "[DATE] 1:37PM [PERSON_NAME] ??? Conversación № A101 Conversación № A101" at bounding box center [1157, 151] width 633 height 67
click at [1091, 109] on div at bounding box center [1158, 113] width 634 height 8
drag, startPoint x: 1178, startPoint y: 159, endPoint x: 1313, endPoint y: 203, distance: 141.9
click at [1182, 159] on div "[DATE] 1:37PM [PERSON_NAME] ??? Conversación № A101 Conversación № A101" at bounding box center [1157, 151] width 633 height 67
click at [1439, 203] on link "[PERSON_NAME]" at bounding box center [1430, 204] width 72 height 16
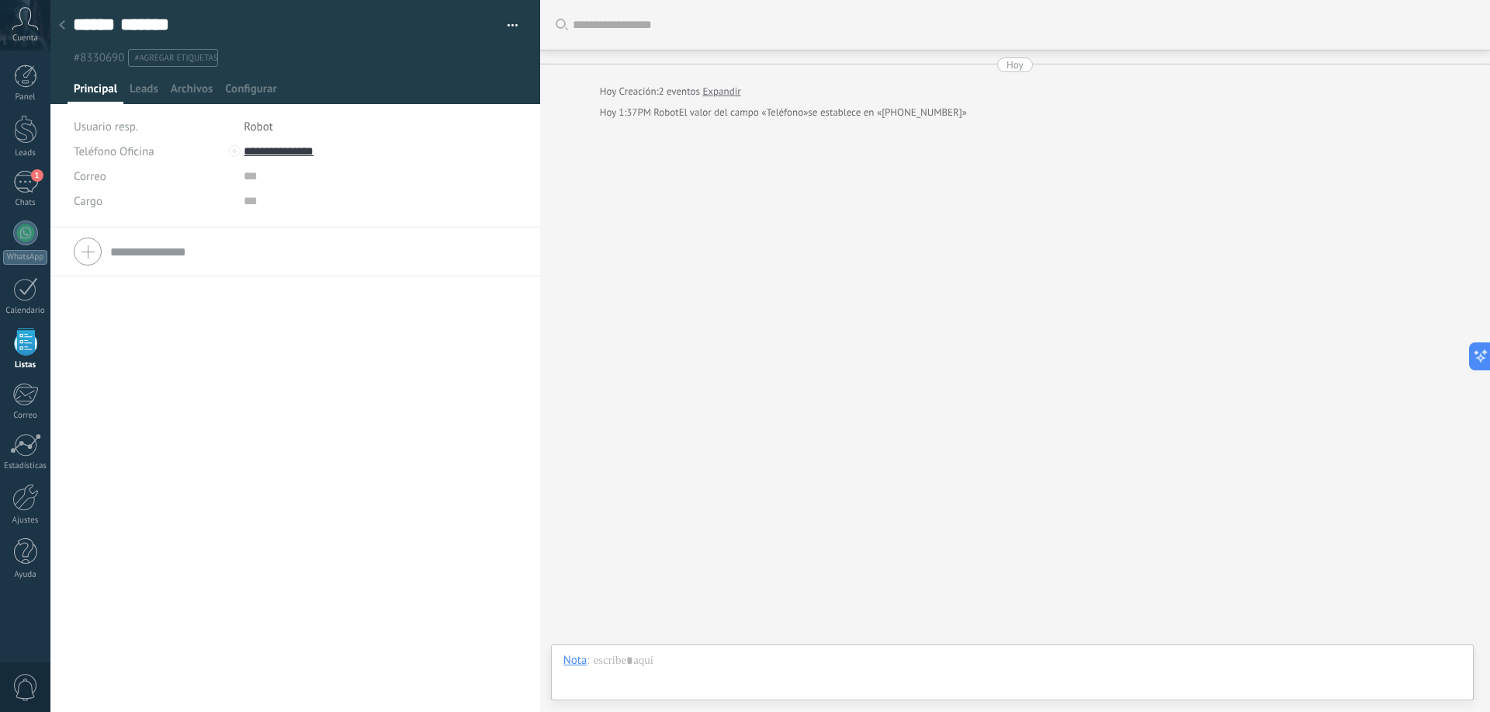
click at [60, 23] on icon at bounding box center [62, 24] width 6 height 9
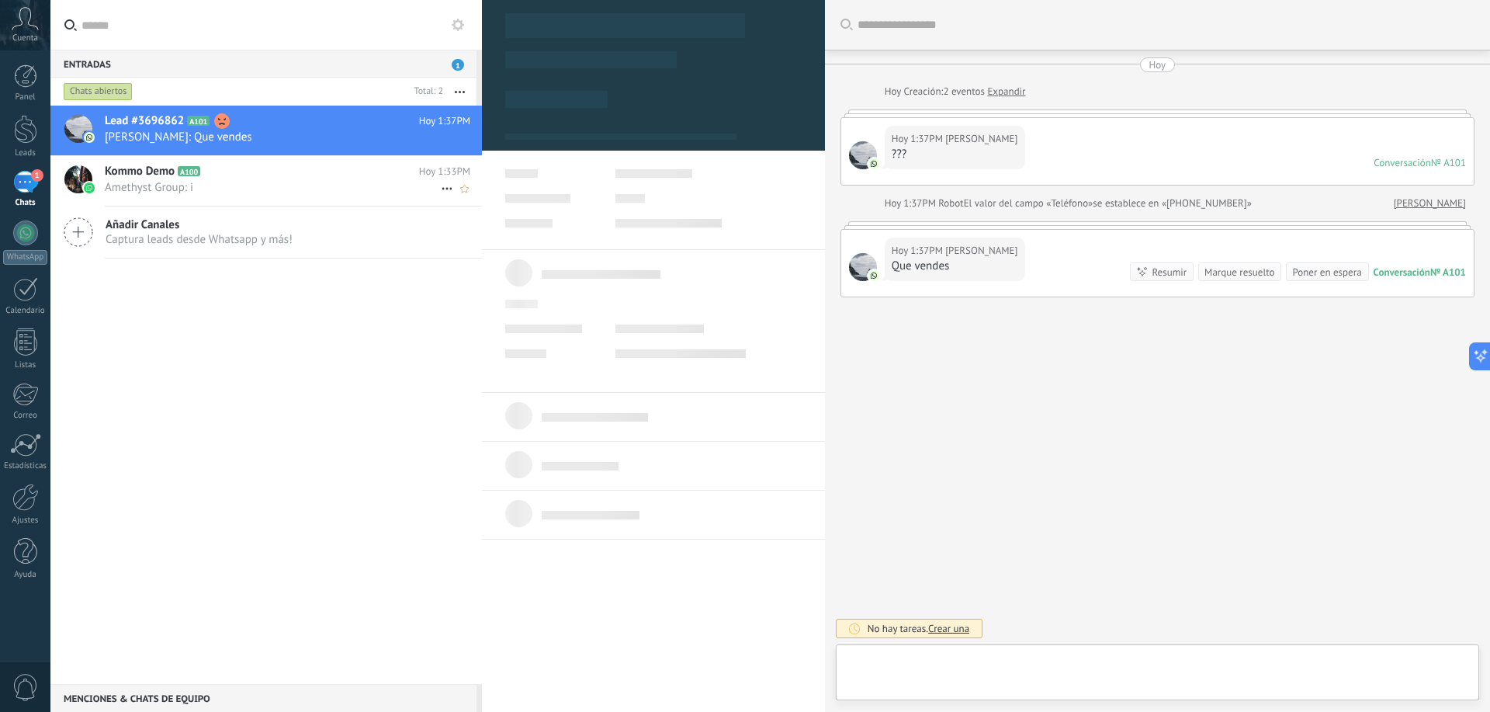
scroll to position [23, 0]
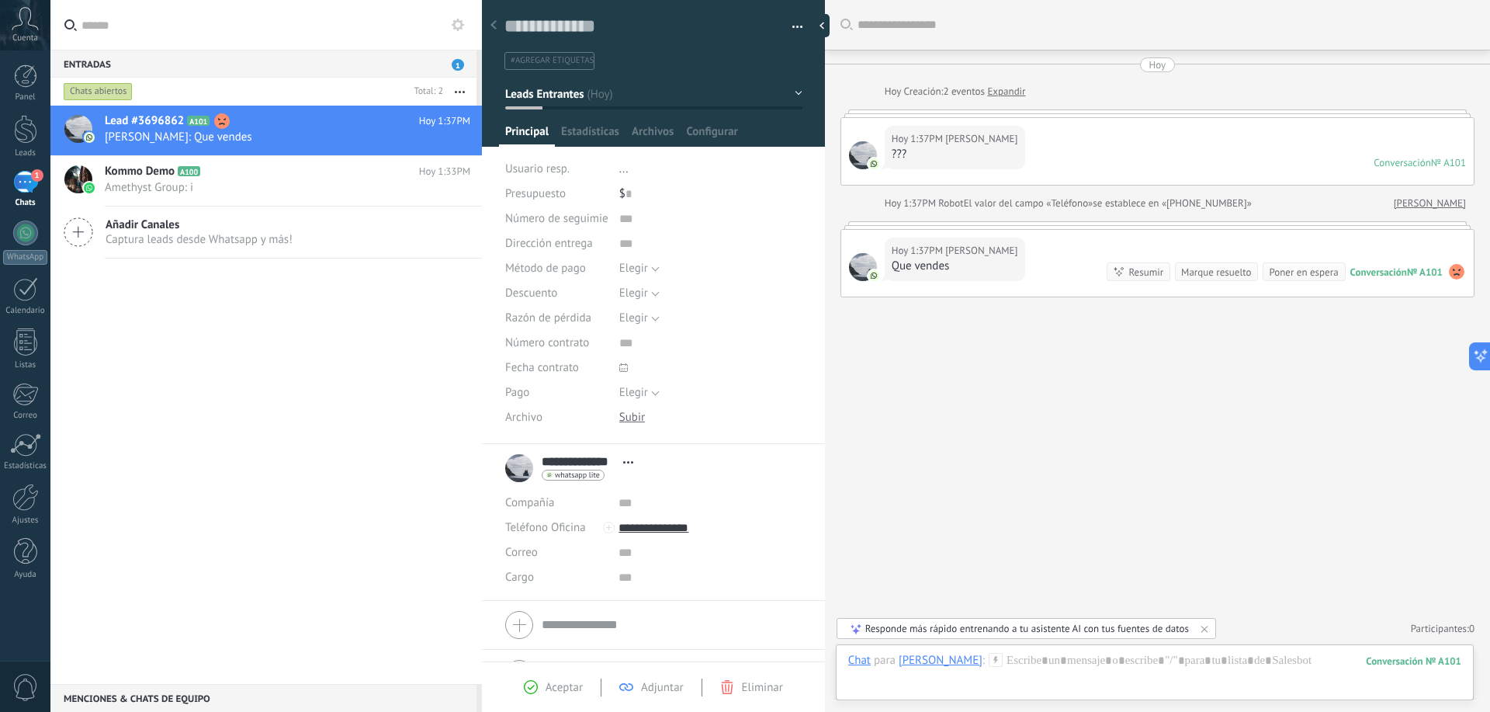
click at [17, 182] on div "1" at bounding box center [25, 182] width 25 height 23
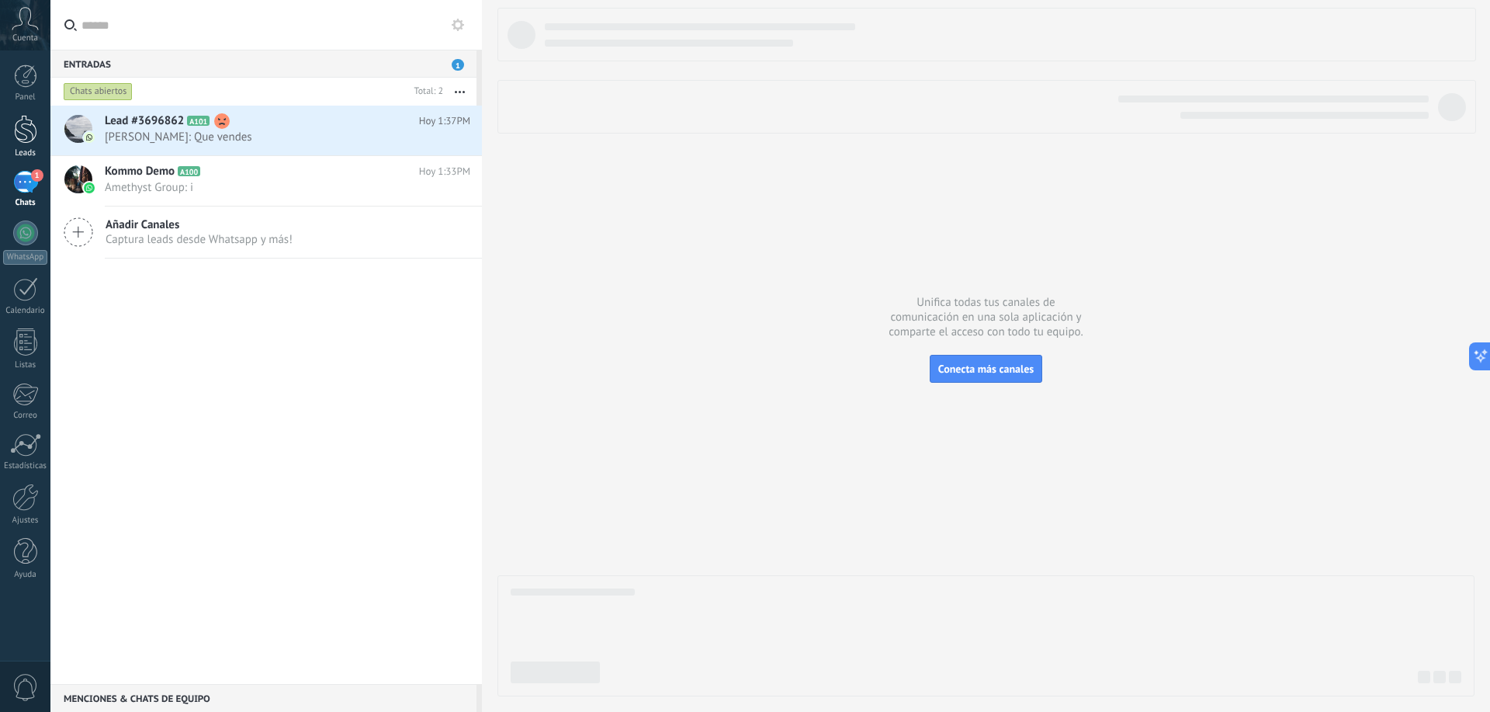
click at [24, 120] on div at bounding box center [25, 129] width 23 height 29
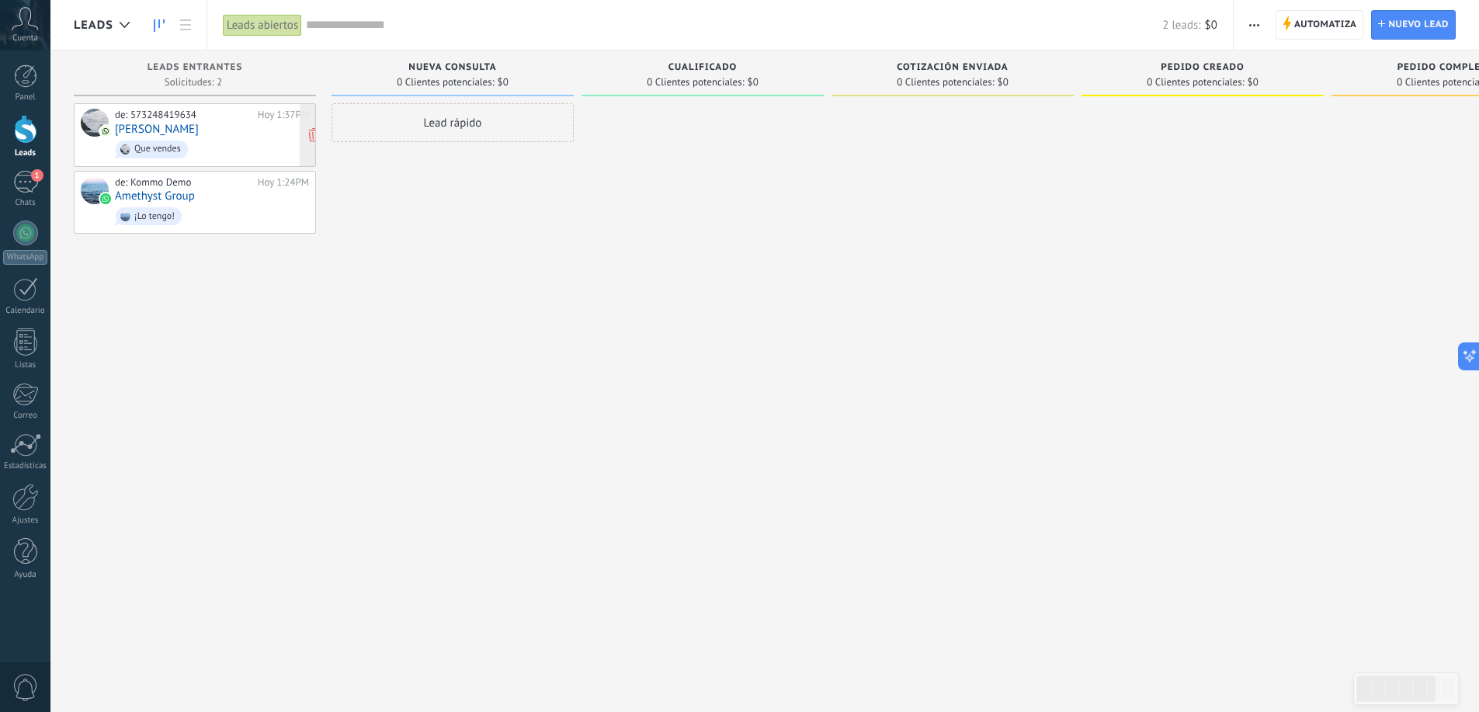
click at [206, 129] on div "de: 573248419634 [DATE] 1:37PM [PERSON_NAME] vendes" at bounding box center [212, 135] width 194 height 53
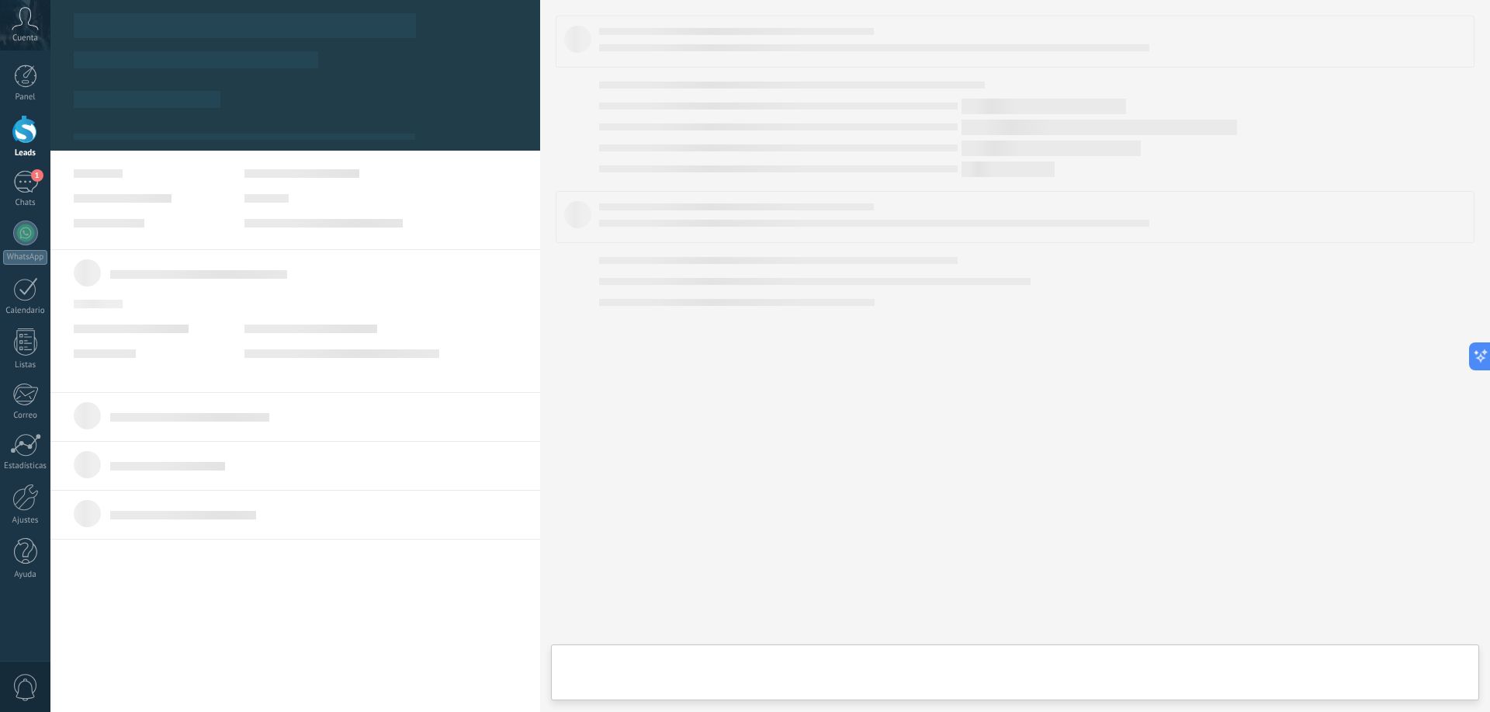
scroll to position [23, 0]
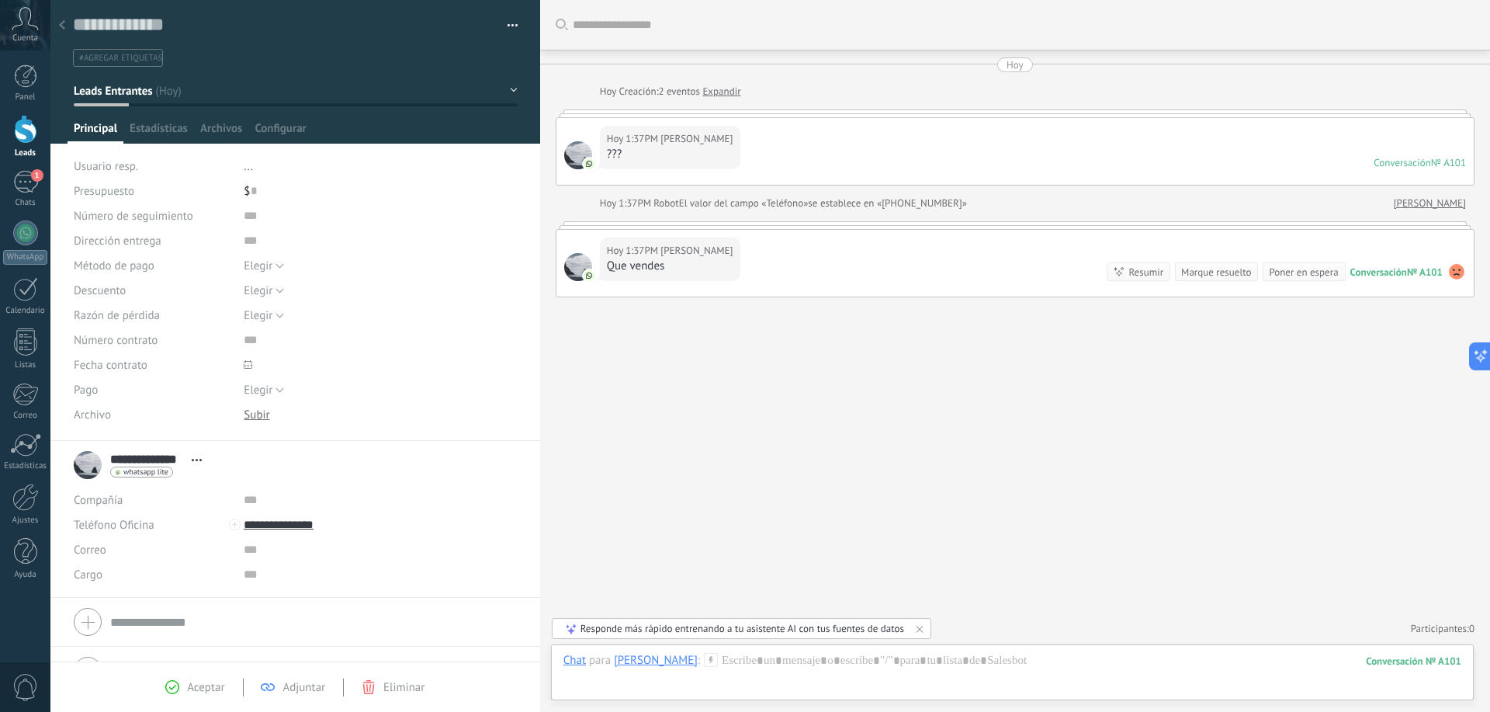
click at [641, 634] on div "Responde más rápido entrenando a tu asistente AI con tus fuentes de datos" at bounding box center [743, 628] width 324 height 13
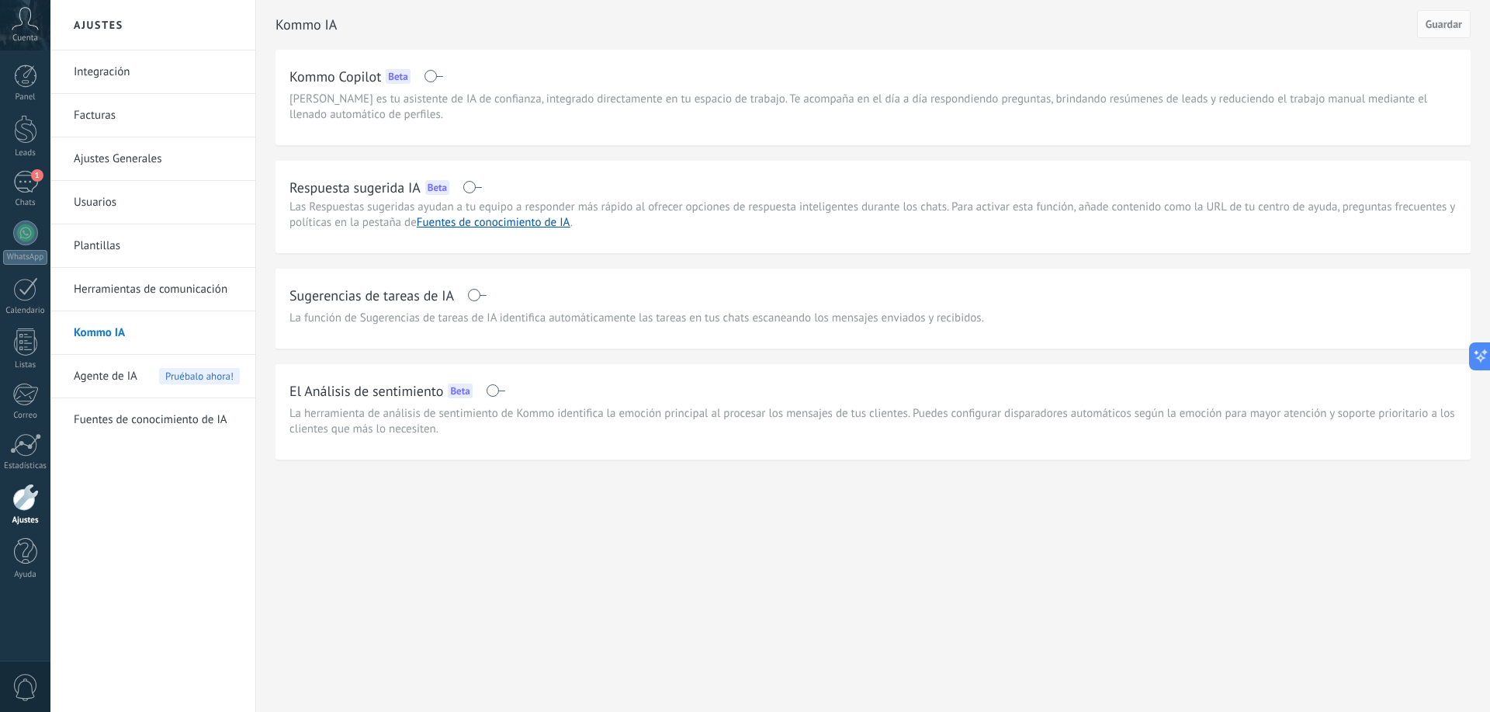
click at [476, 185] on span at bounding box center [472, 187] width 19 height 12
click at [1466, 20] on button "Guardar" at bounding box center [1445, 24] width 54 height 28
click at [39, 189] on link "1 Chats" at bounding box center [25, 189] width 50 height 37
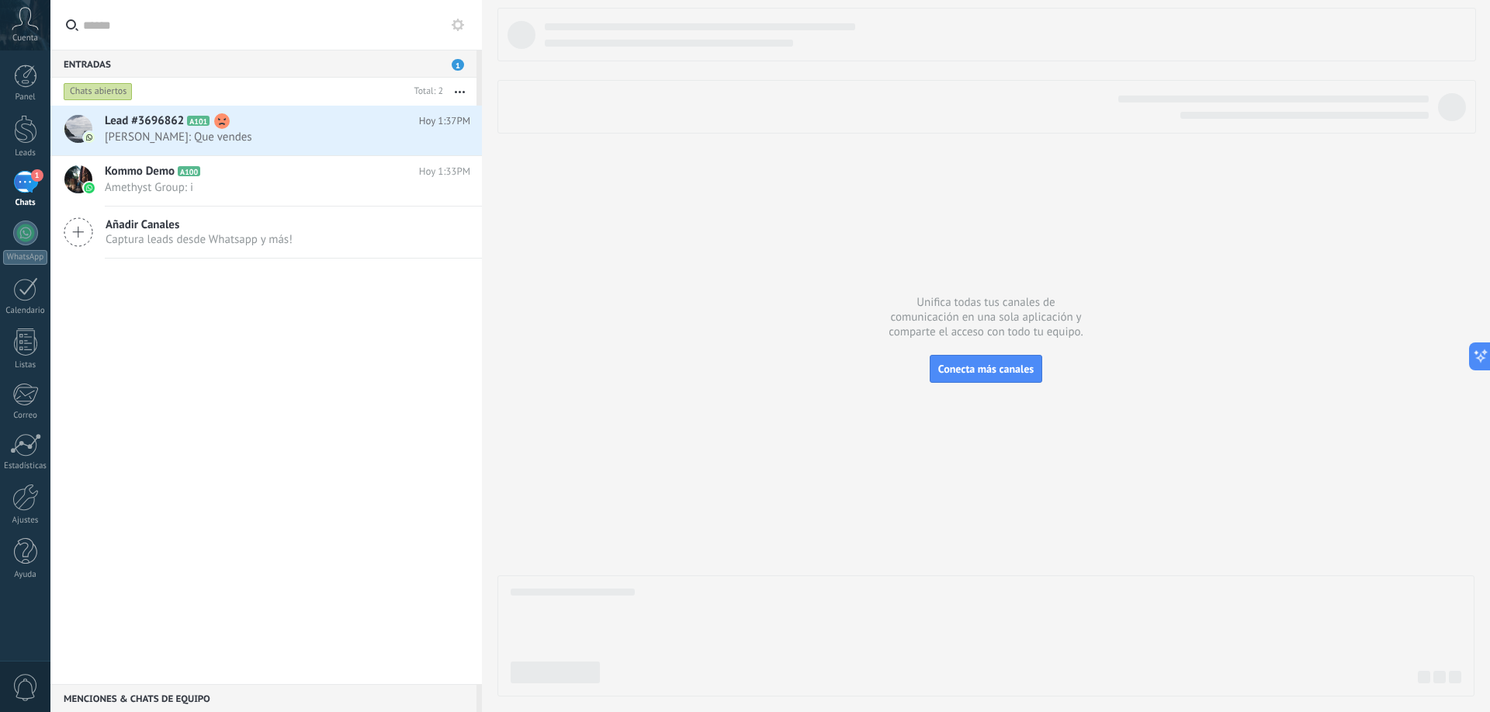
drag, startPoint x: 301, startPoint y: 68, endPoint x: 343, endPoint y: 68, distance: 41.9
click at [302, 68] on div "Entradas 1" at bounding box center [263, 64] width 426 height 28
click at [29, 126] on div at bounding box center [25, 129] width 23 height 29
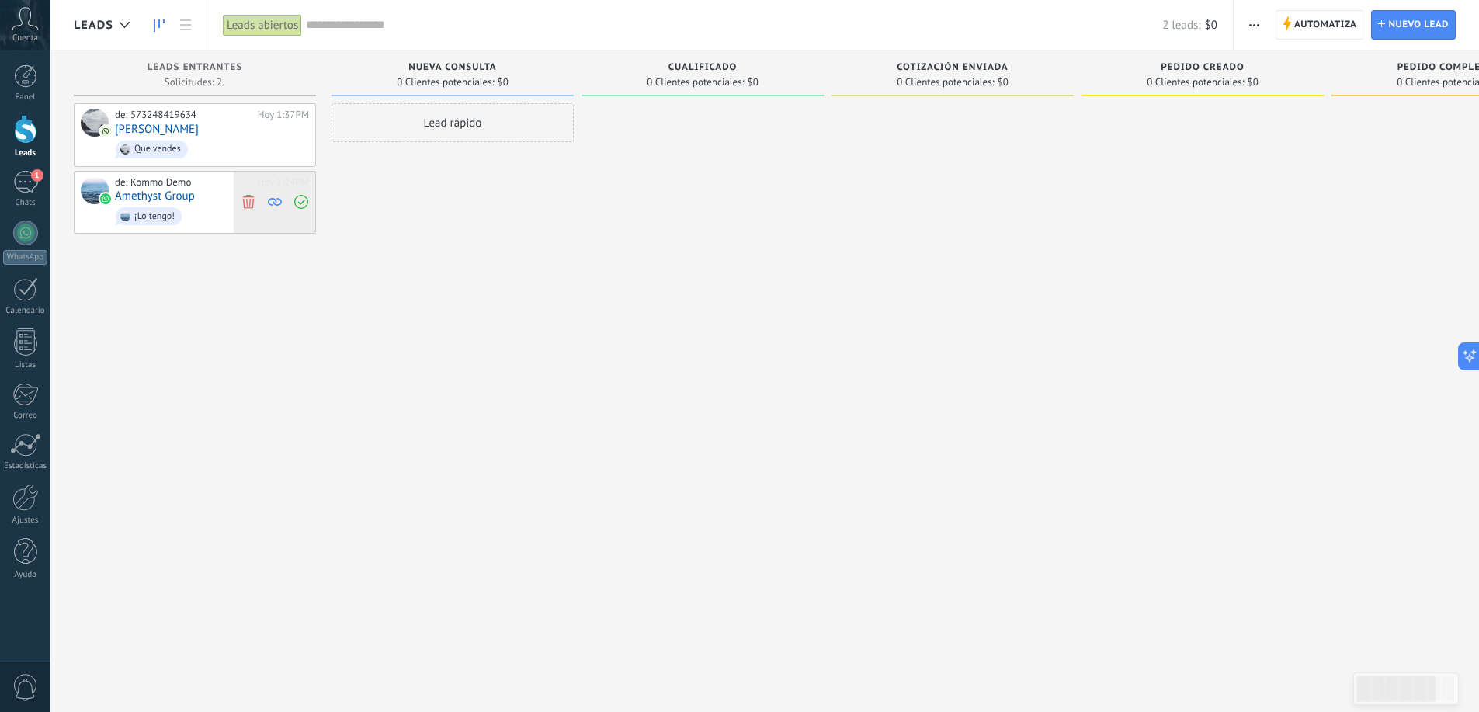
click at [249, 205] on use at bounding box center [248, 202] width 12 height 14
click at [224, 147] on span "Que vendes" at bounding box center [212, 149] width 194 height 24
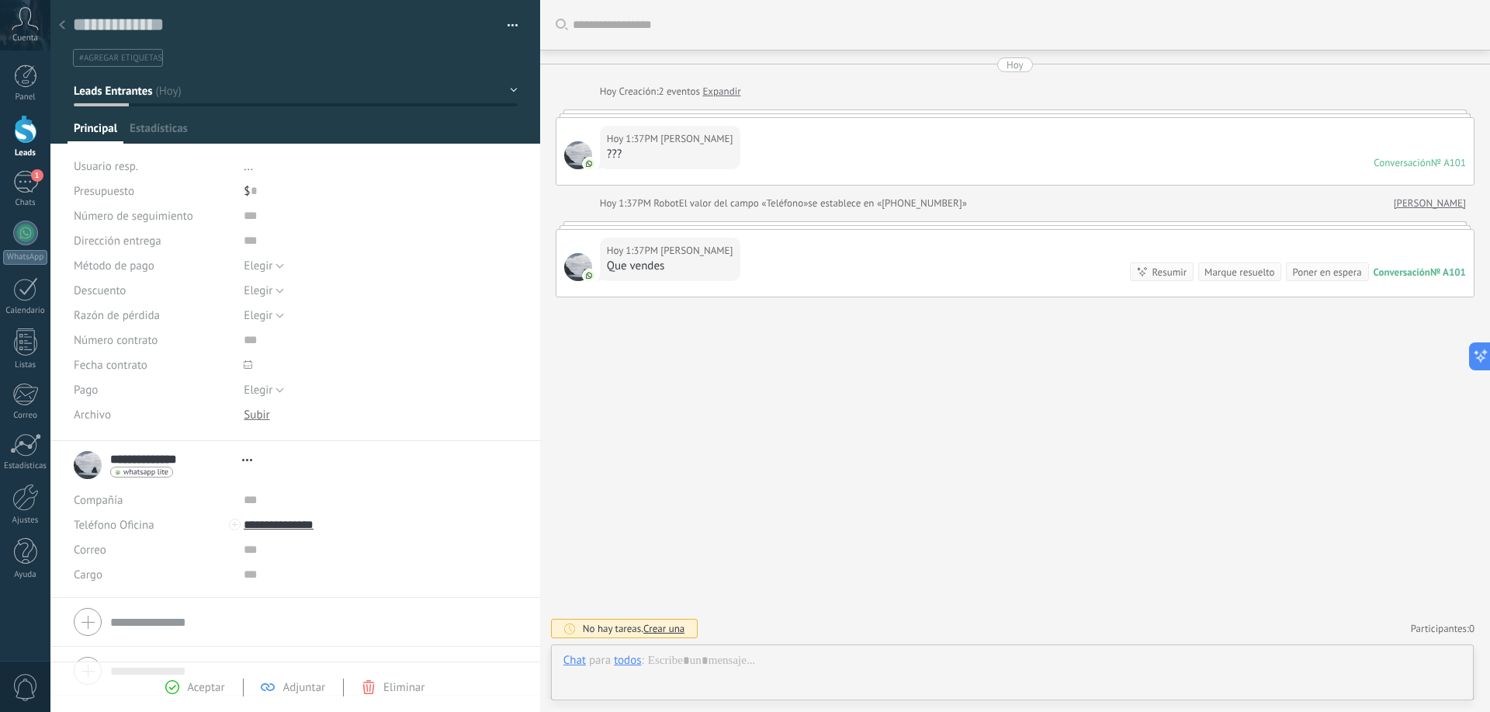
type textarea "**********"
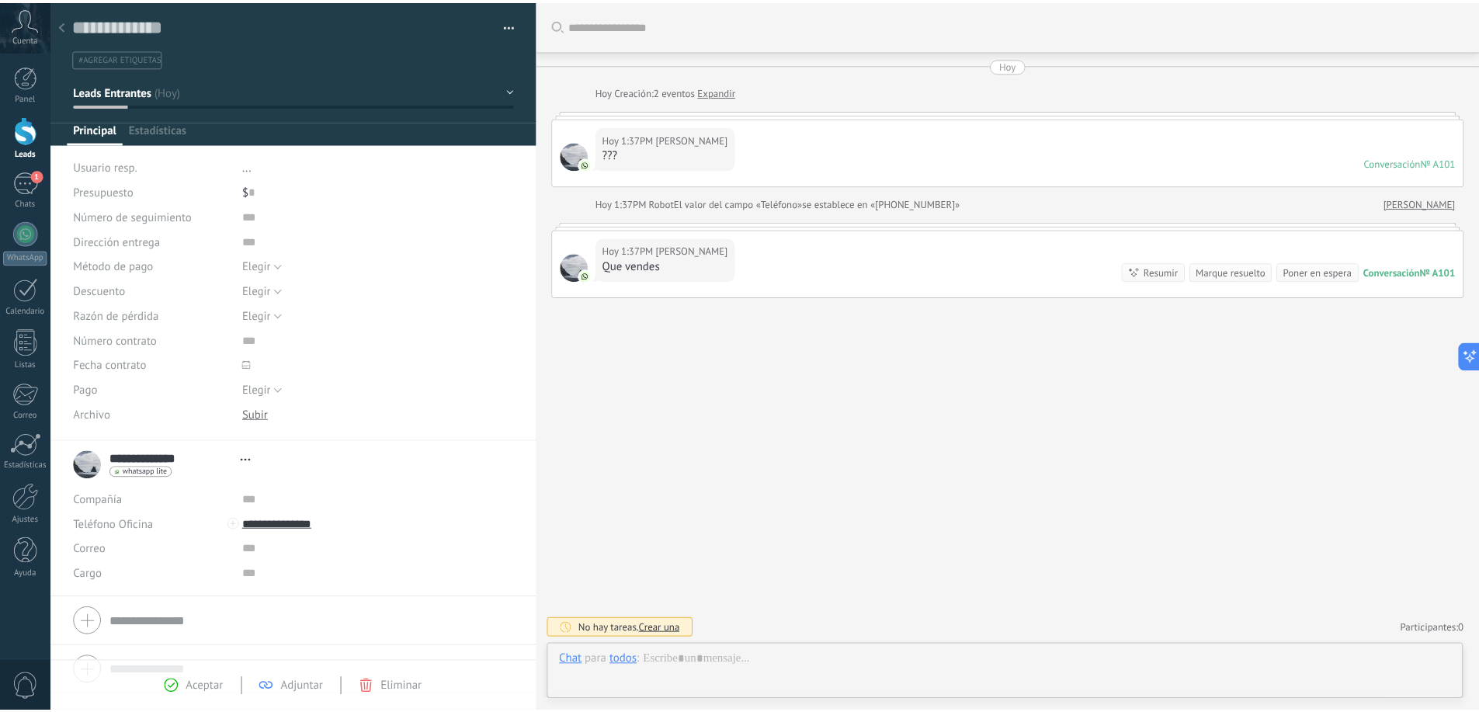
scroll to position [23, 0]
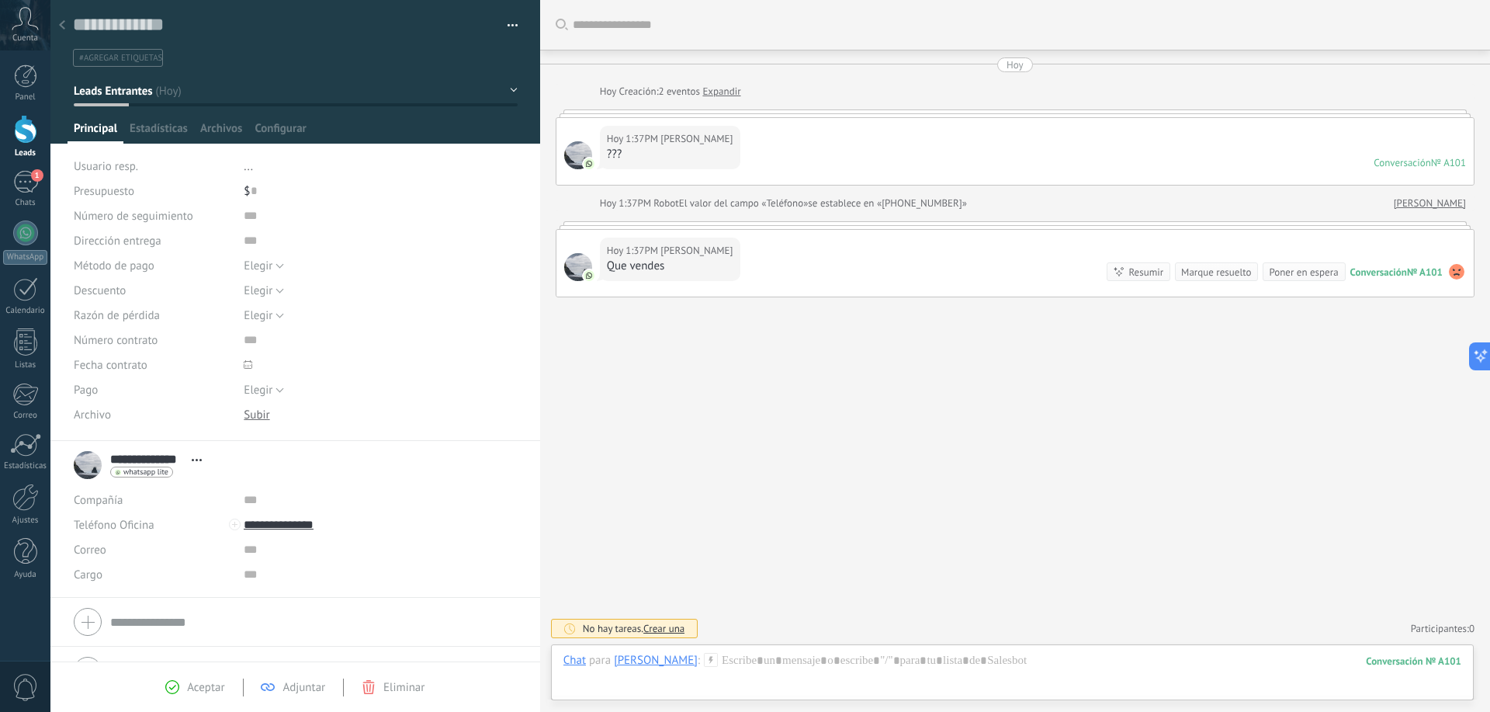
click at [680, 614] on div "Buscar Carga más [DATE] [DATE] Creación: 2 eventos Expandir [DATE] 1:37PM [PERS…" at bounding box center [1015, 356] width 950 height 712
click at [668, 623] on span "Crear una" at bounding box center [664, 628] width 41 height 13
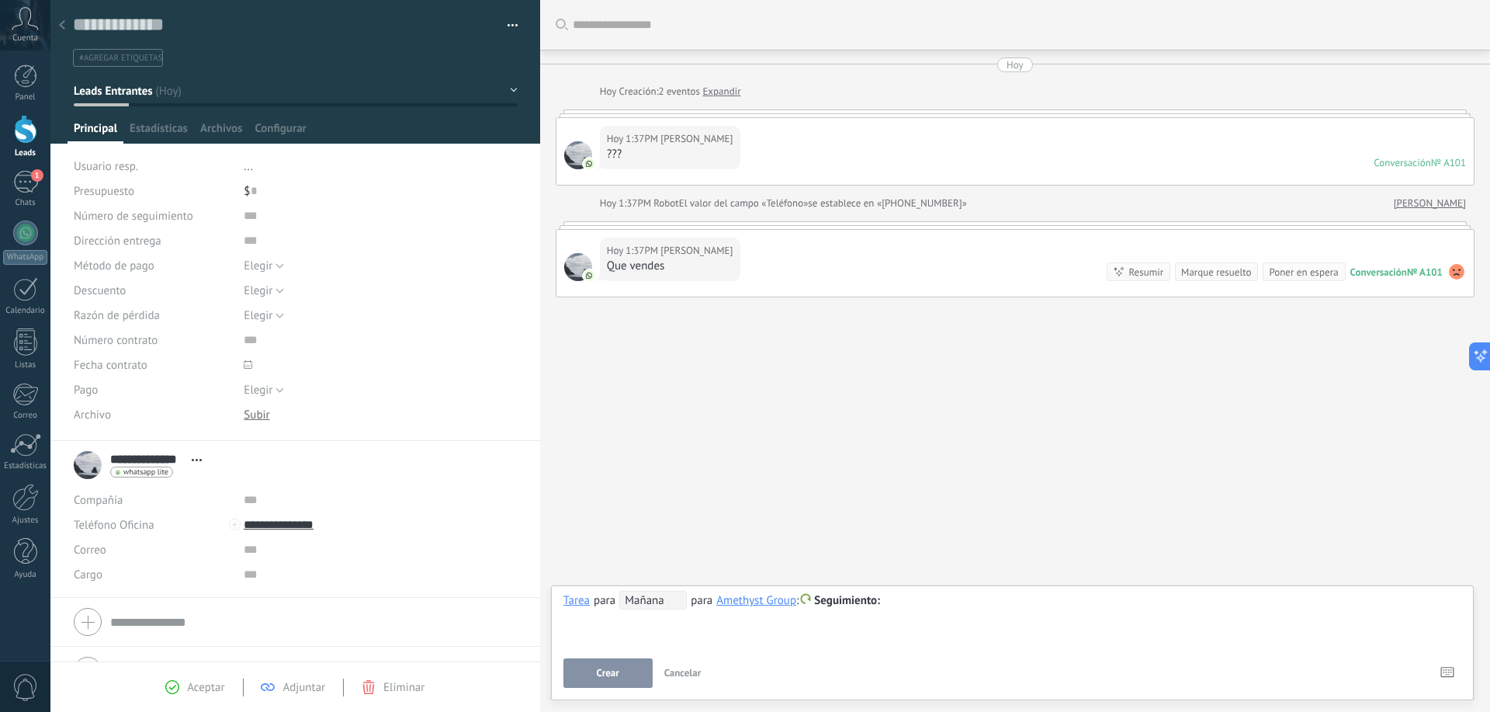
click at [685, 668] on span "Cancelar" at bounding box center [683, 672] width 37 height 13
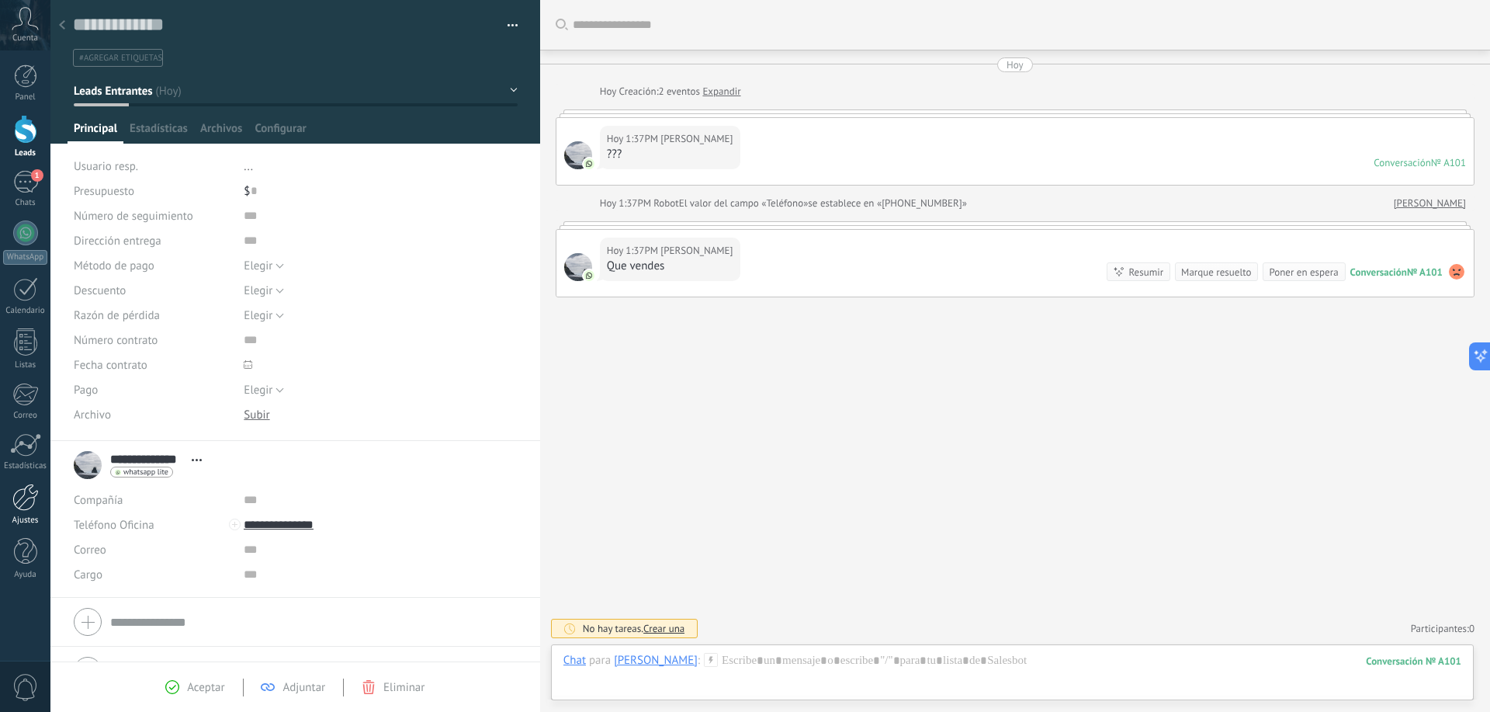
click at [43, 495] on link "Ajustes" at bounding box center [25, 505] width 50 height 42
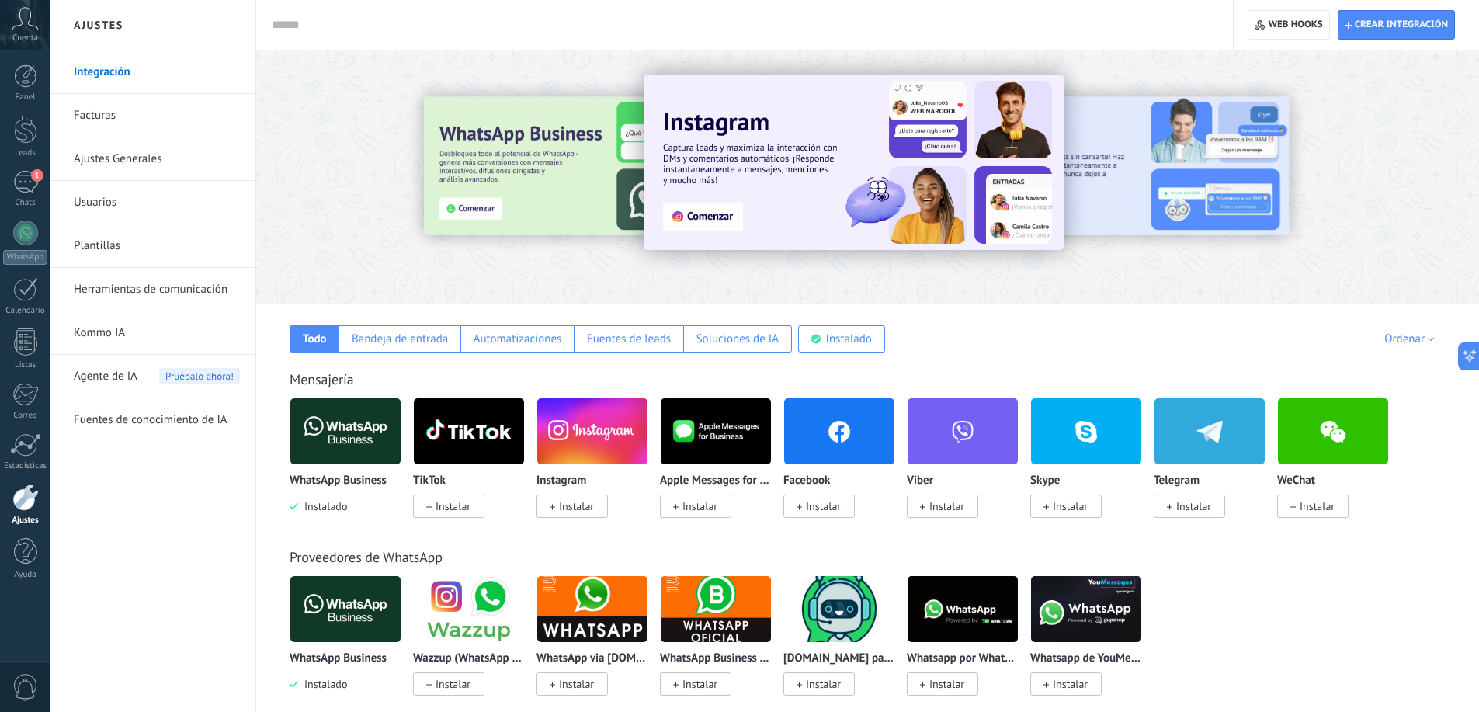
click at [109, 338] on link "Kommo IA" at bounding box center [157, 332] width 166 height 43
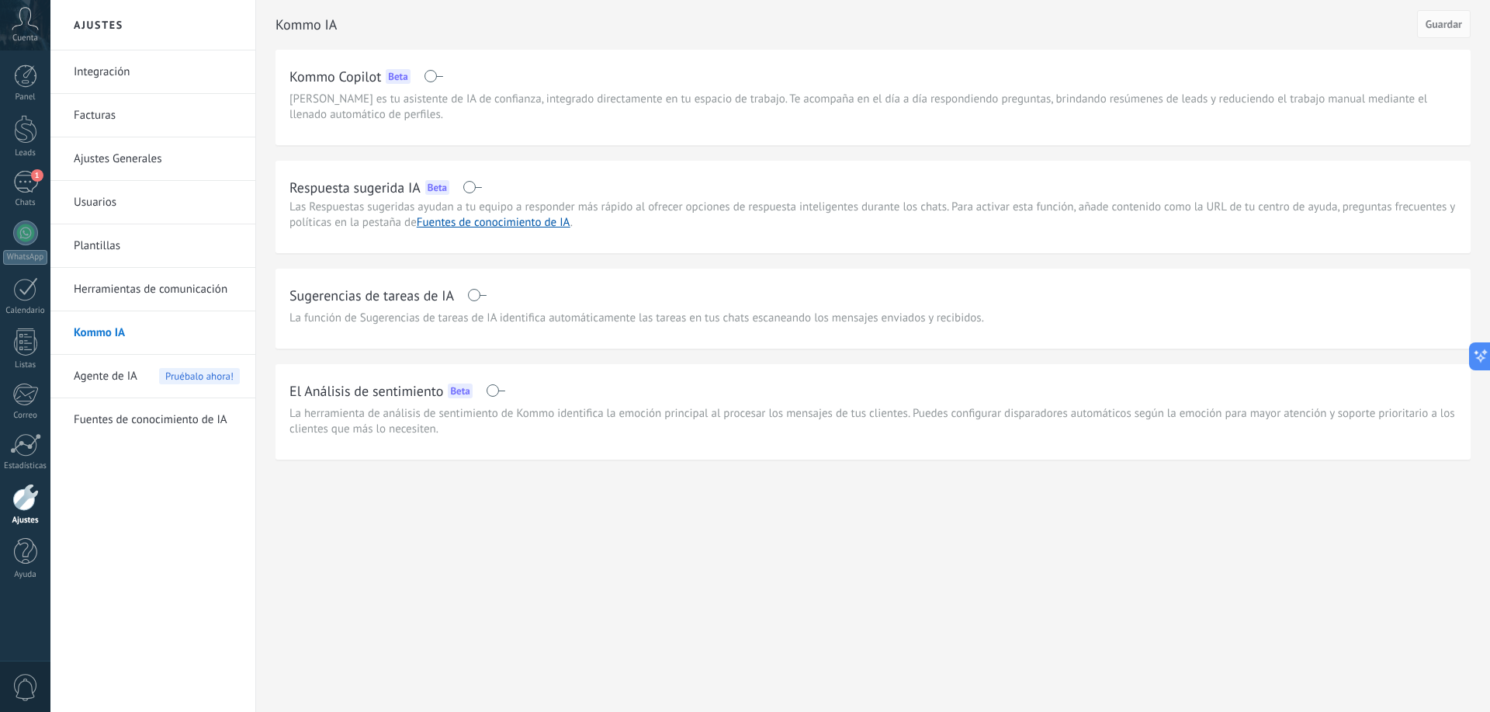
click at [102, 374] on span "Agente de IA" at bounding box center [106, 376] width 64 height 43
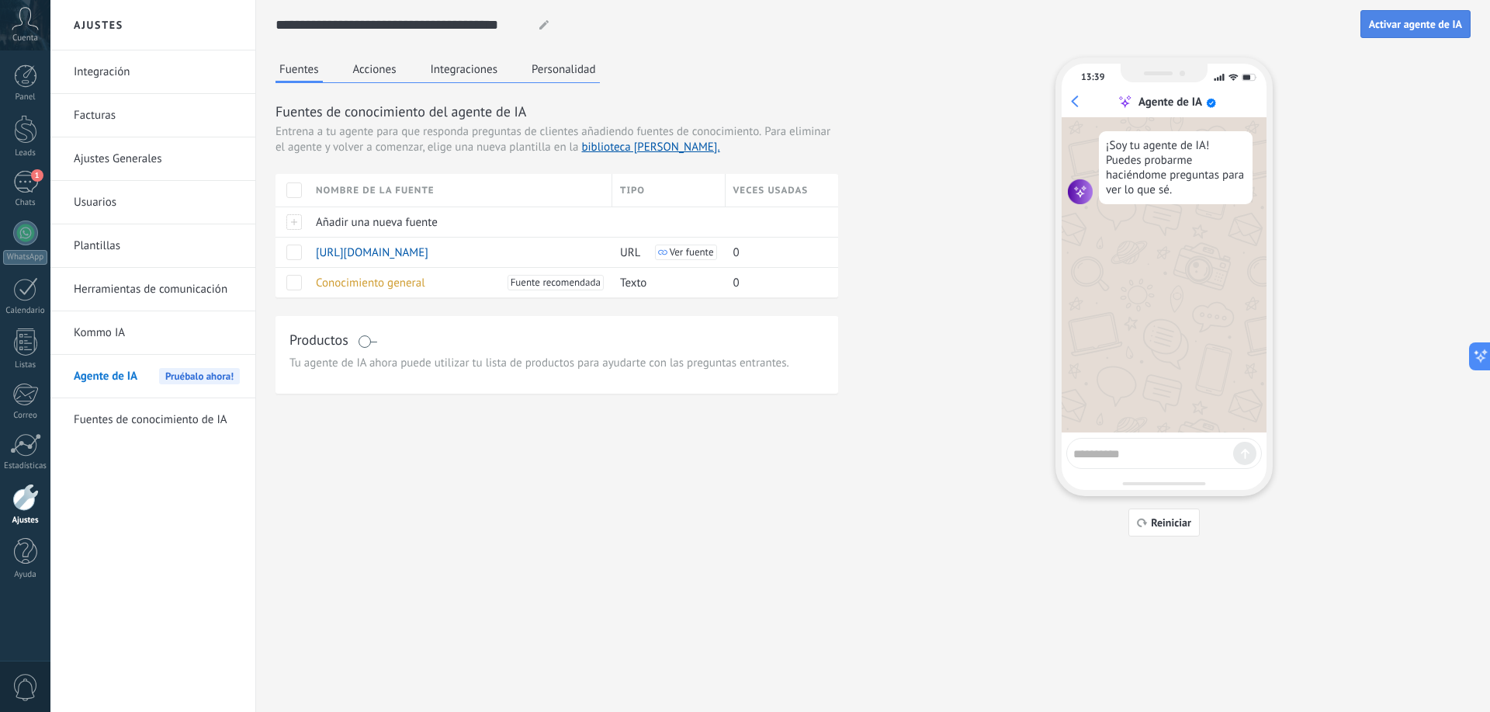
click at [1420, 21] on span "Activar agente de IA" at bounding box center [1415, 24] width 93 height 11
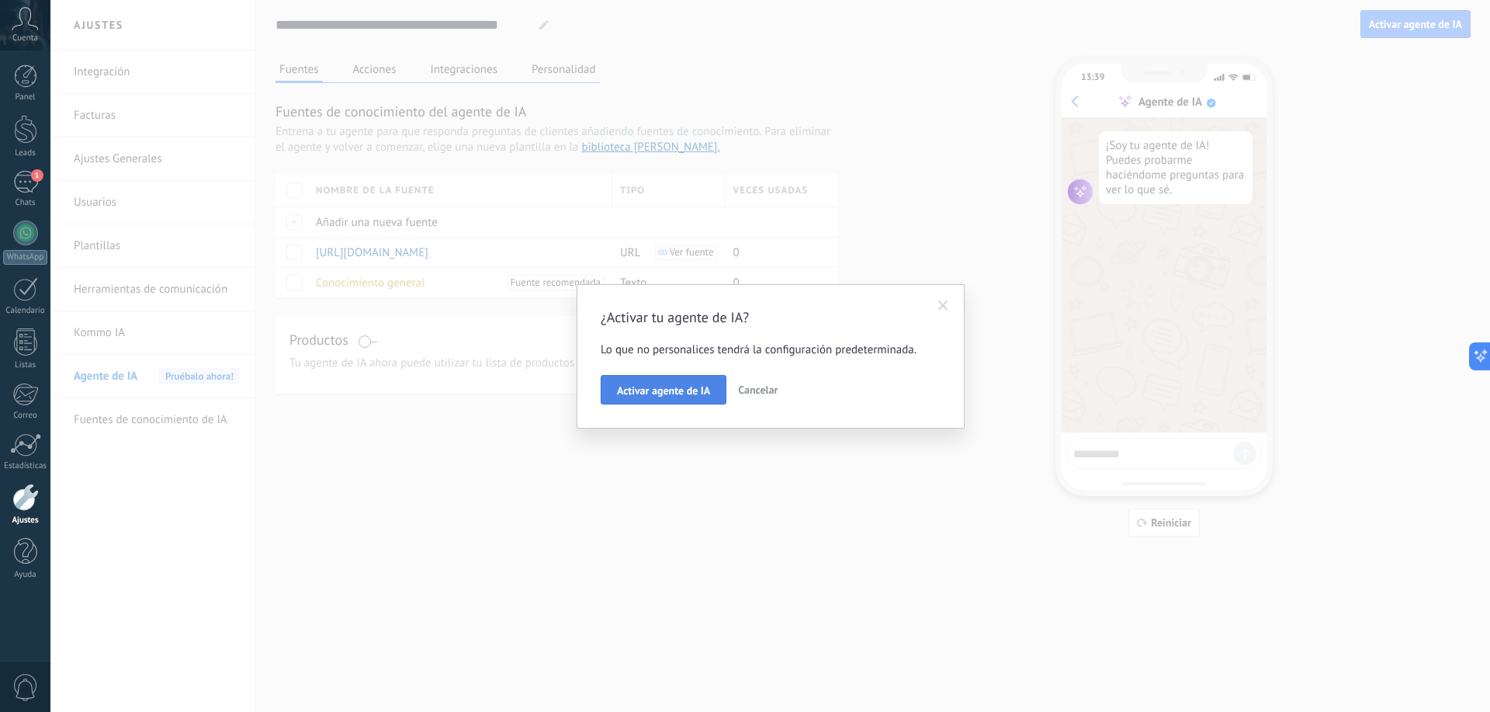
click at [682, 386] on span "Activar agente de IA" at bounding box center [663, 390] width 93 height 11
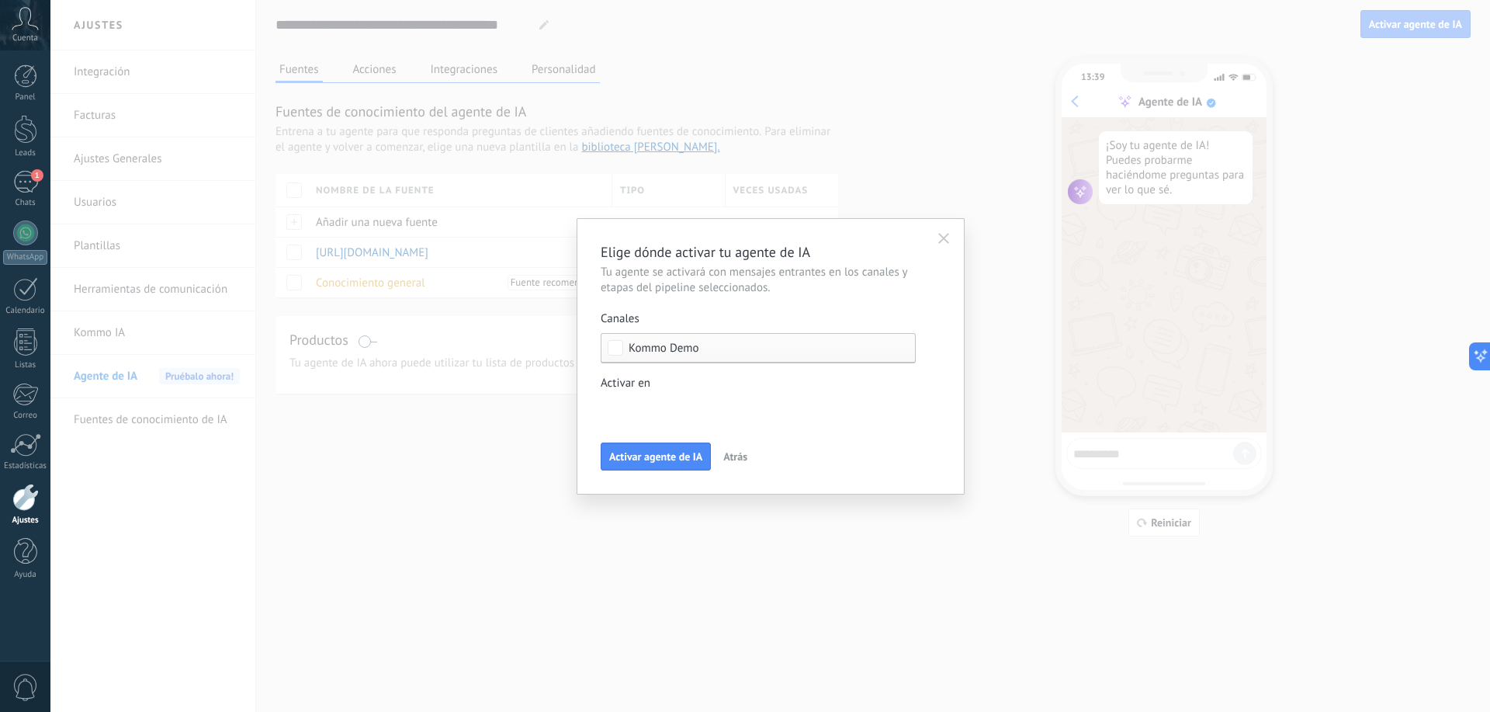
click at [681, 353] on span "Kommo Demo" at bounding box center [664, 348] width 71 height 12
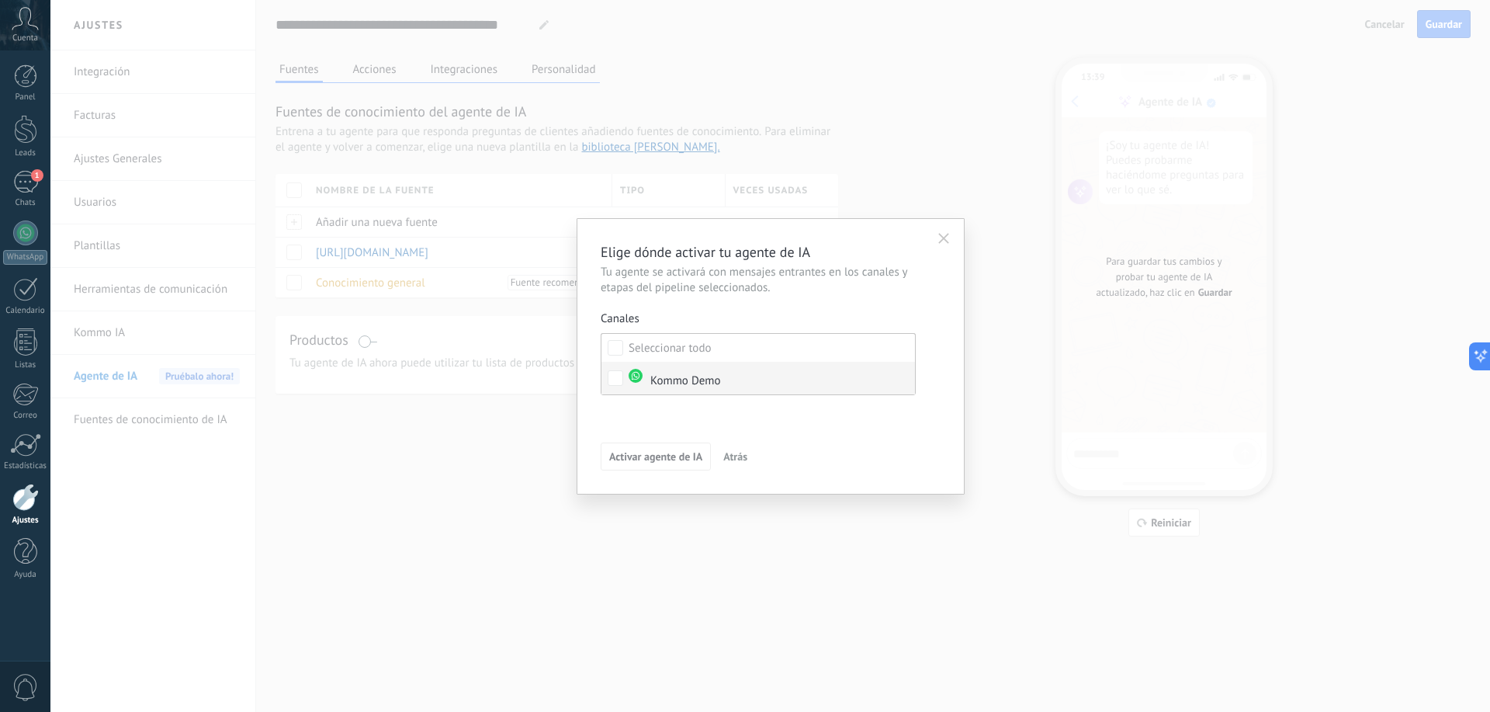
drag, startPoint x: 679, startPoint y: 380, endPoint x: 688, endPoint y: 383, distance: 8.9
click at [678, 380] on div "Kommo Demo" at bounding box center [675, 379] width 92 height 20
click at [839, 496] on div "Elige dónde activar tu agente de IA Tu agente se activará con mensajes entrante…" at bounding box center [770, 356] width 1440 height 712
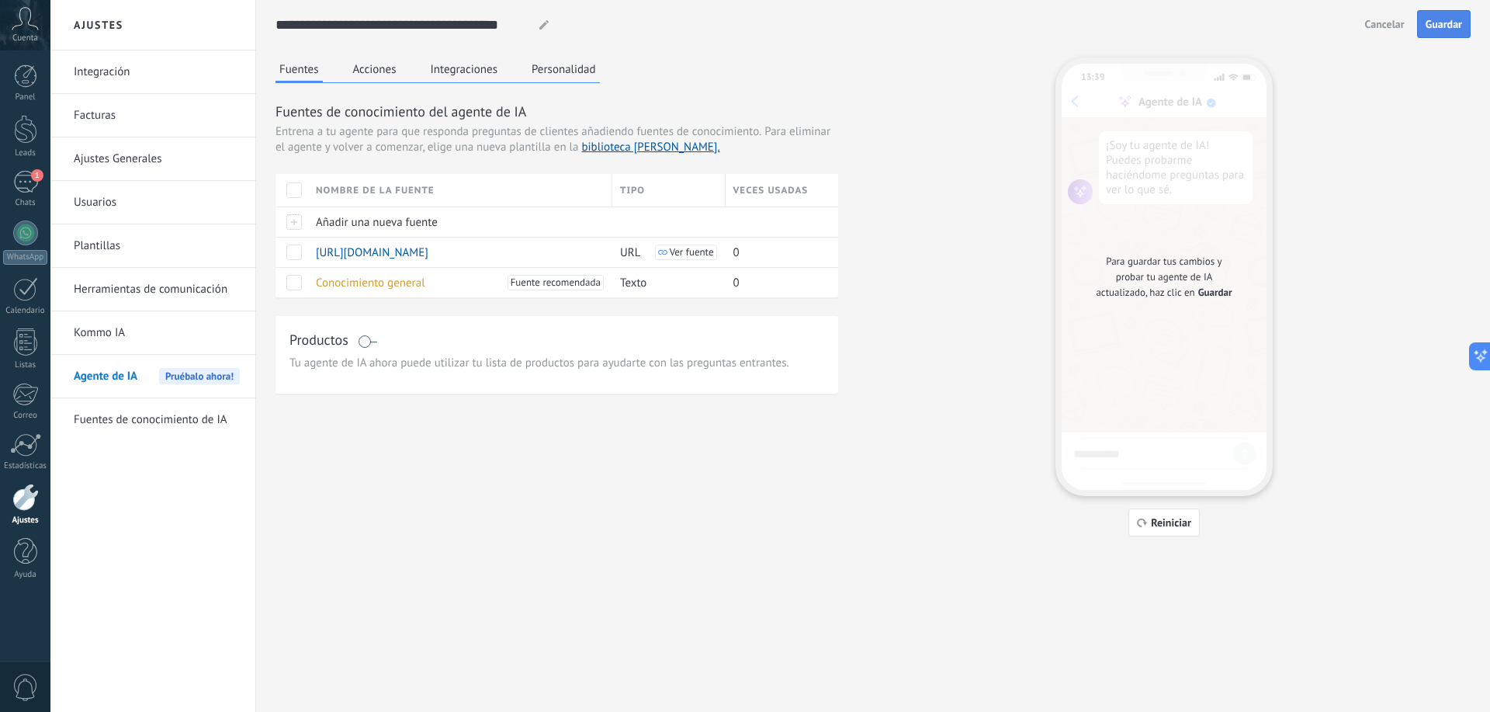
click at [1464, 22] on button "Guardar" at bounding box center [1445, 24] width 54 height 28
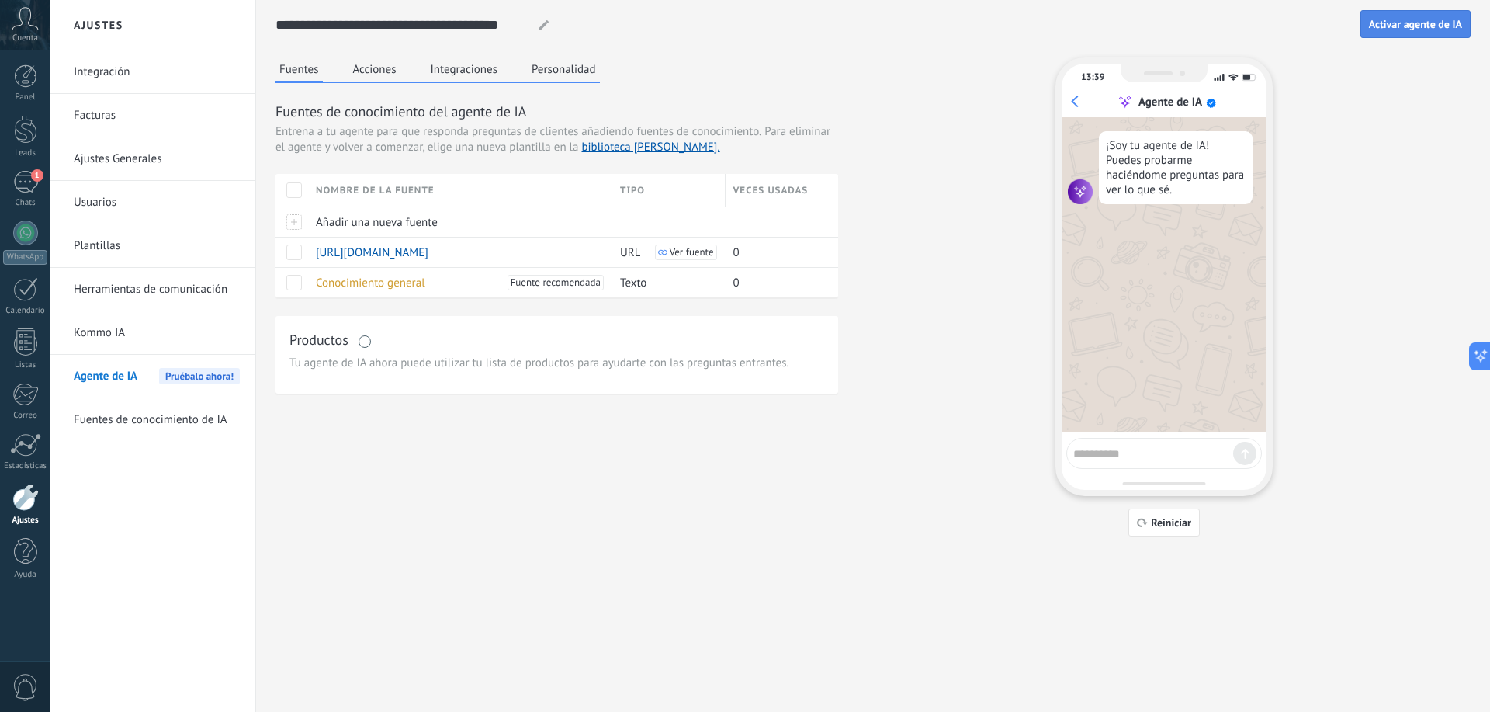
click at [1408, 17] on button "Activar agente de IA" at bounding box center [1416, 24] width 110 height 28
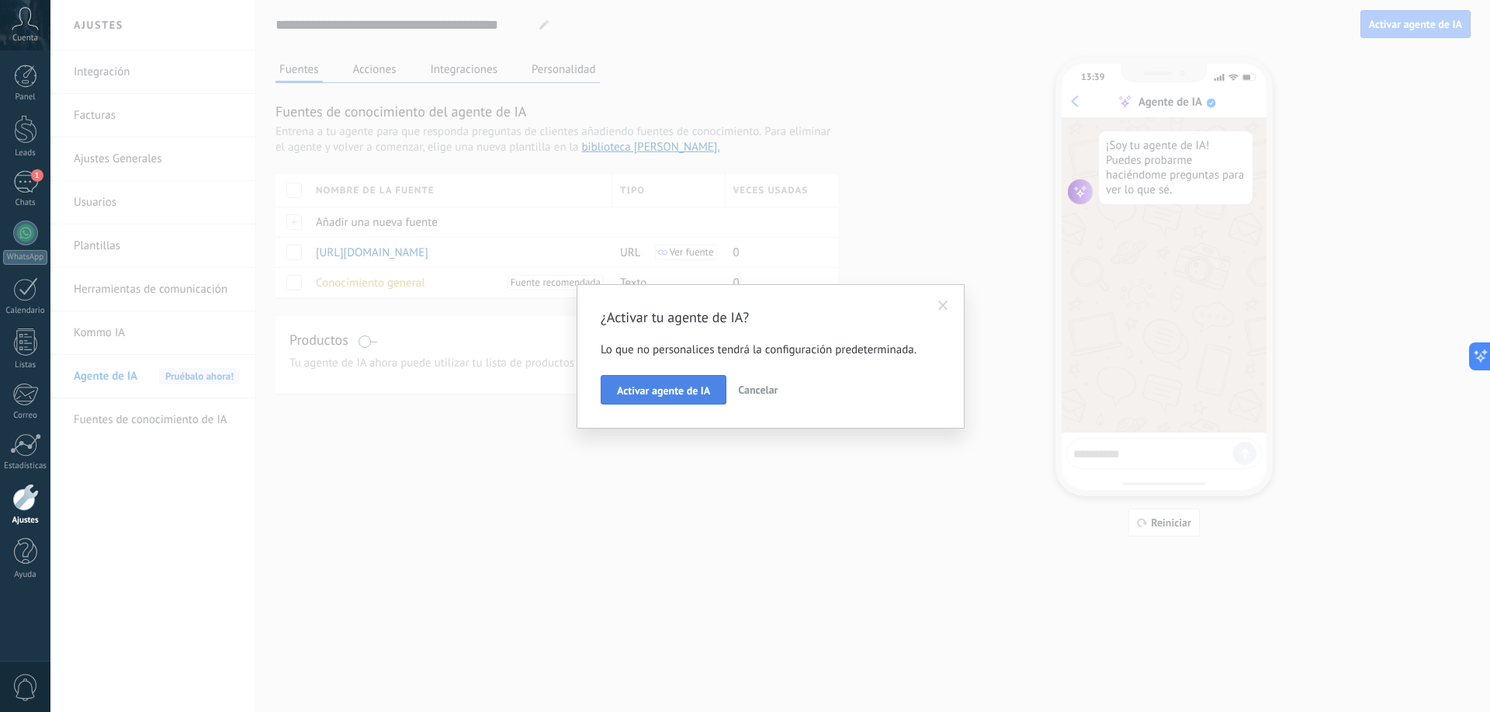
click at [683, 385] on span "Activar agente de IA" at bounding box center [663, 390] width 93 height 11
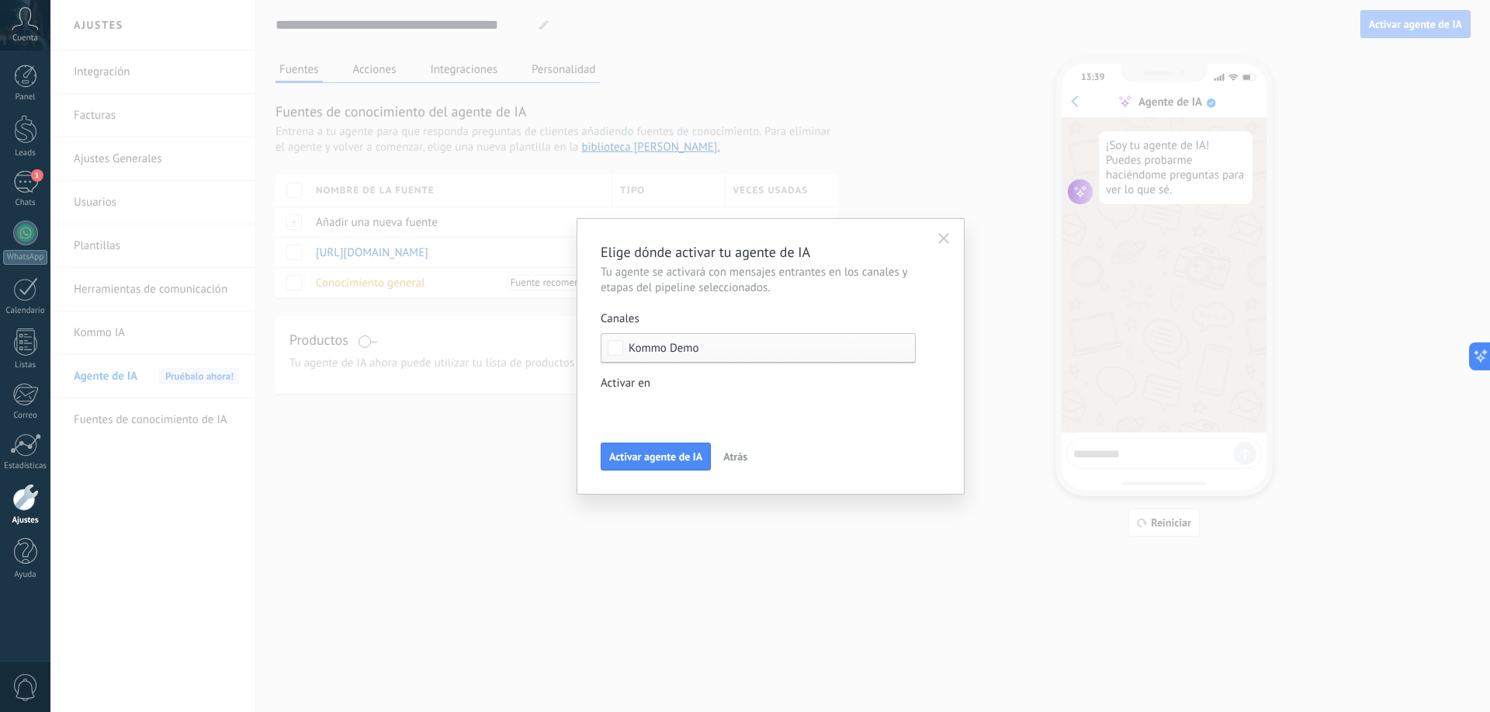
drag, startPoint x: 658, startPoint y: 459, endPoint x: 665, endPoint y: 465, distance: 8.8
click at [658, 460] on span "Activar agente de IA" at bounding box center [655, 456] width 93 height 11
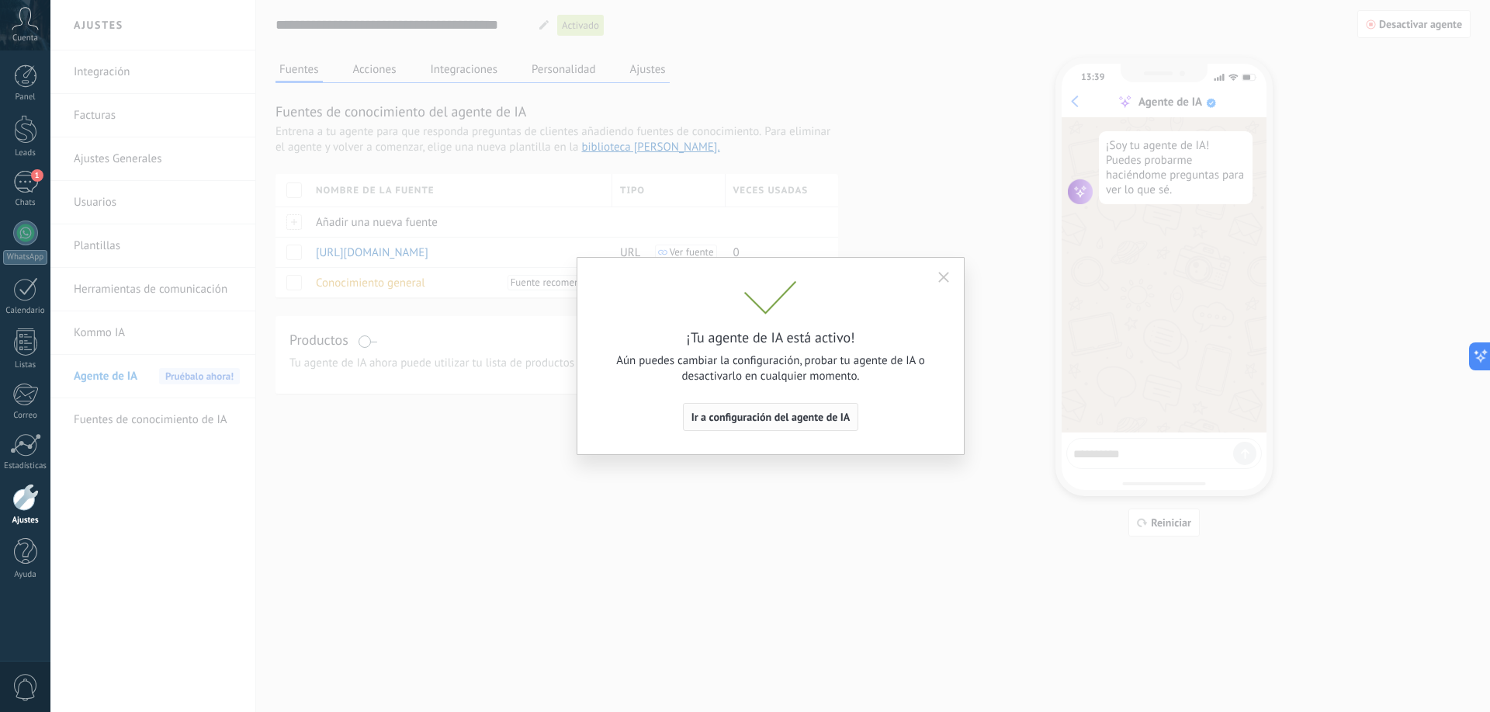
click at [782, 420] on span "Ir a configuración del agente de IA" at bounding box center [771, 416] width 159 height 11
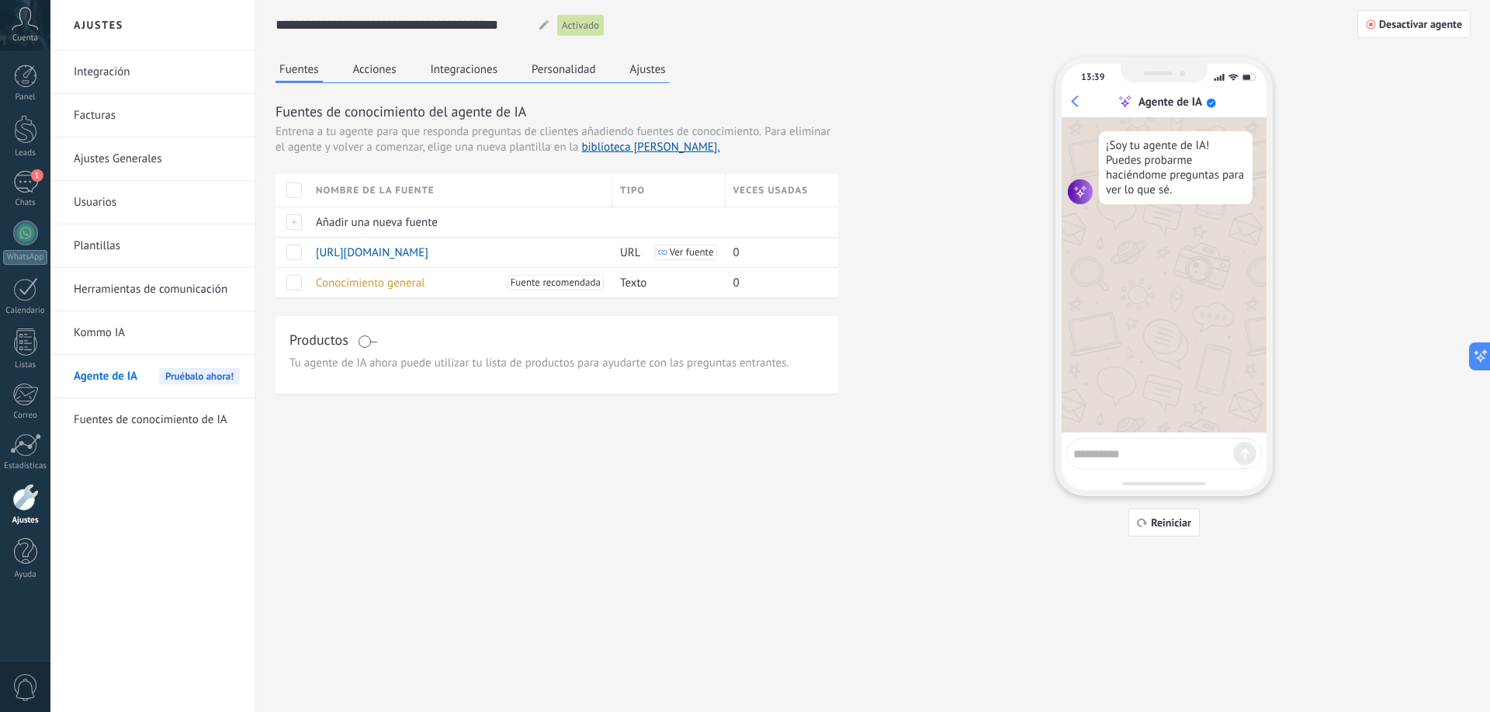
click at [370, 77] on button "Acciones" at bounding box center [374, 68] width 51 height 23
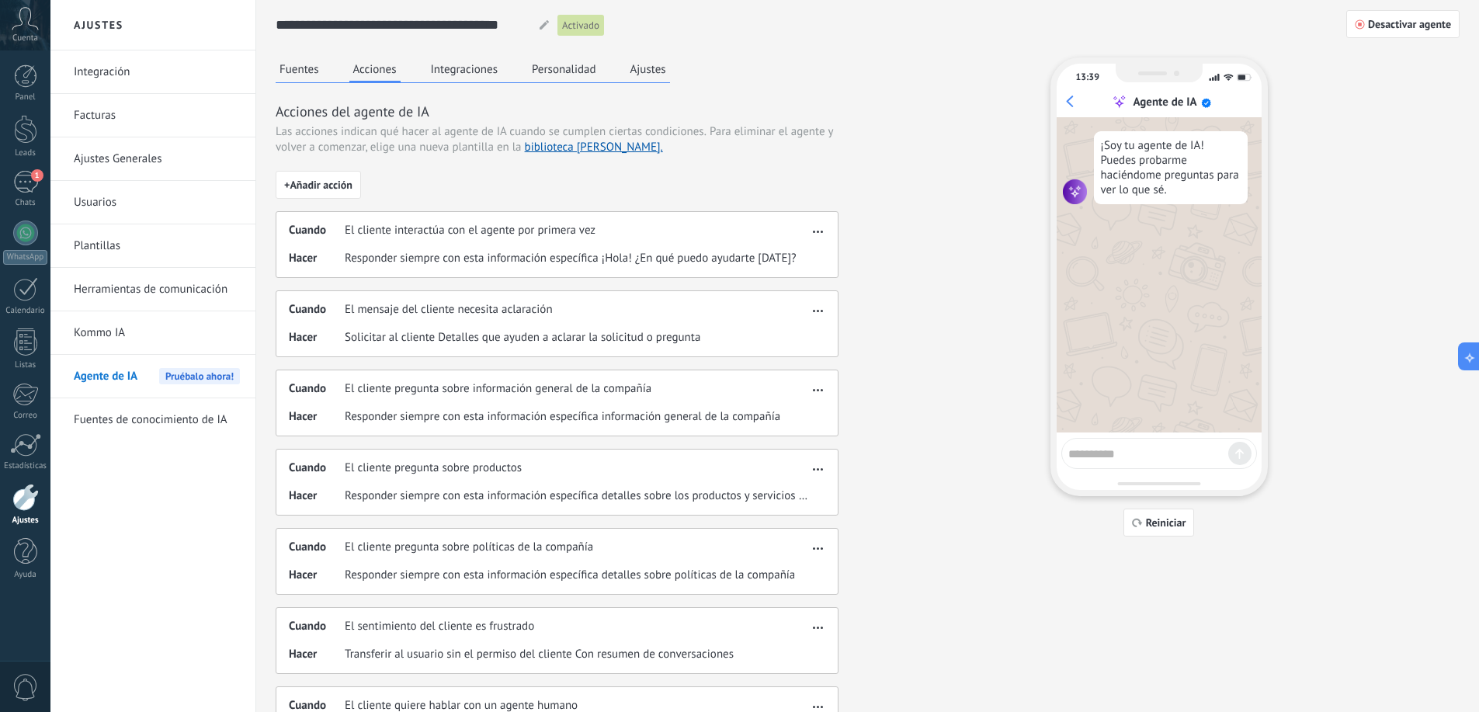
click at [307, 76] on button "Fuentes" at bounding box center [299, 68] width 47 height 23
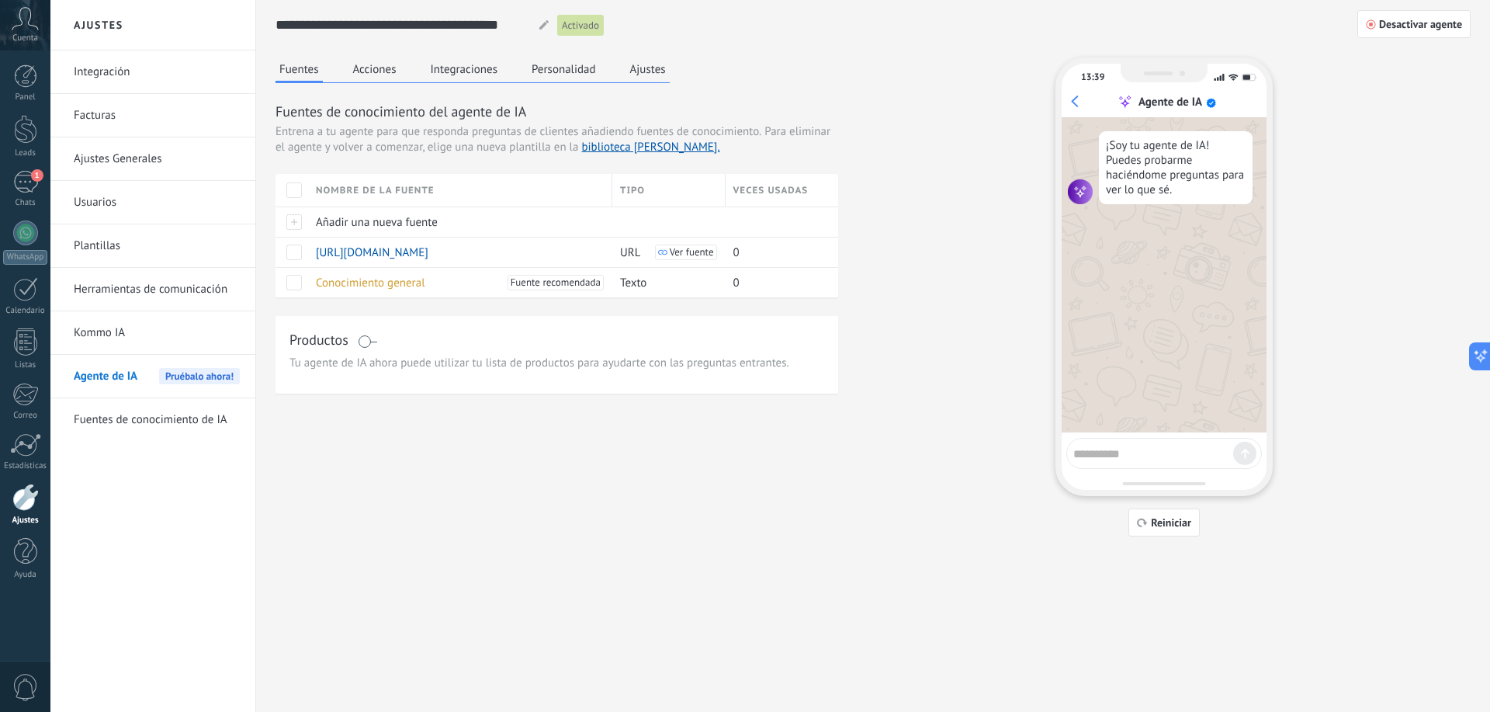
click at [449, 69] on button "Integraciones" at bounding box center [464, 68] width 75 height 23
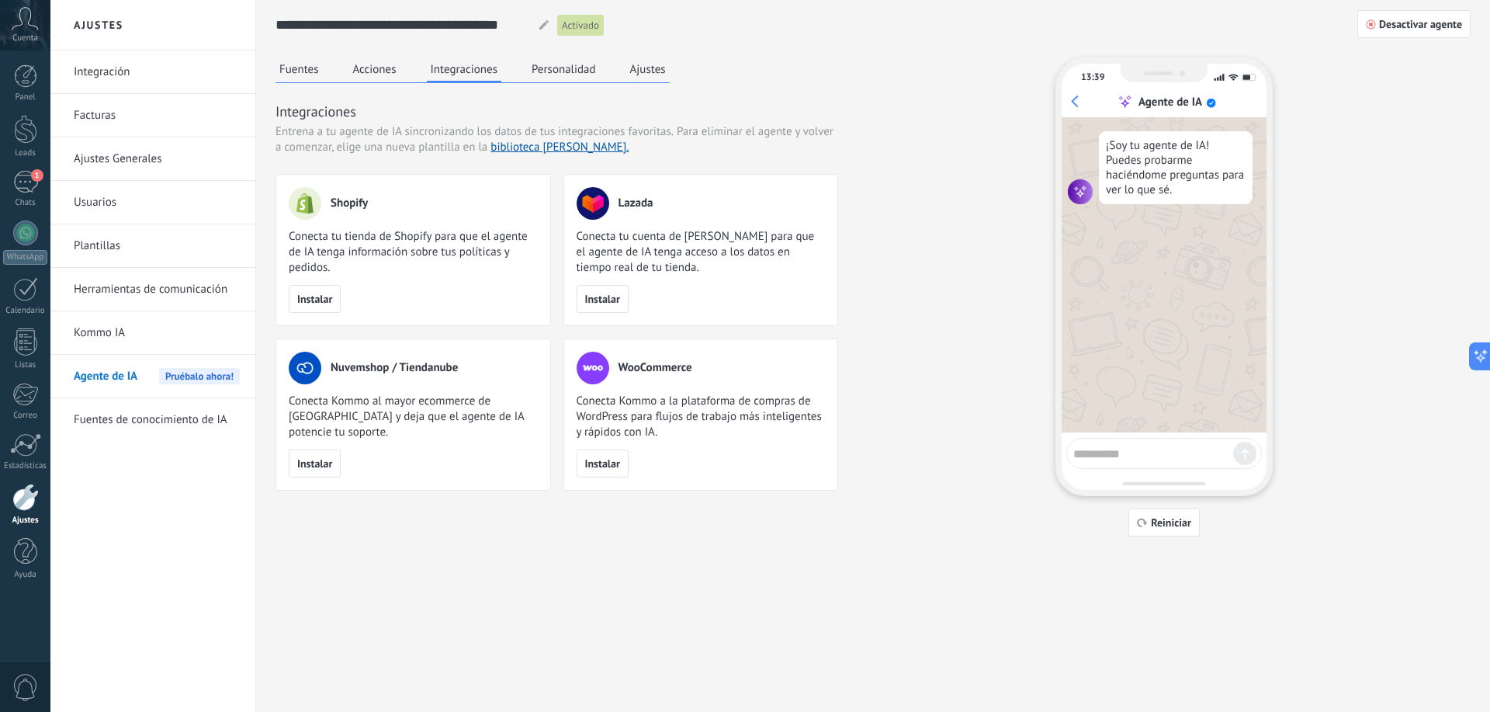
click at [549, 68] on button "Personalidad" at bounding box center [564, 68] width 72 height 23
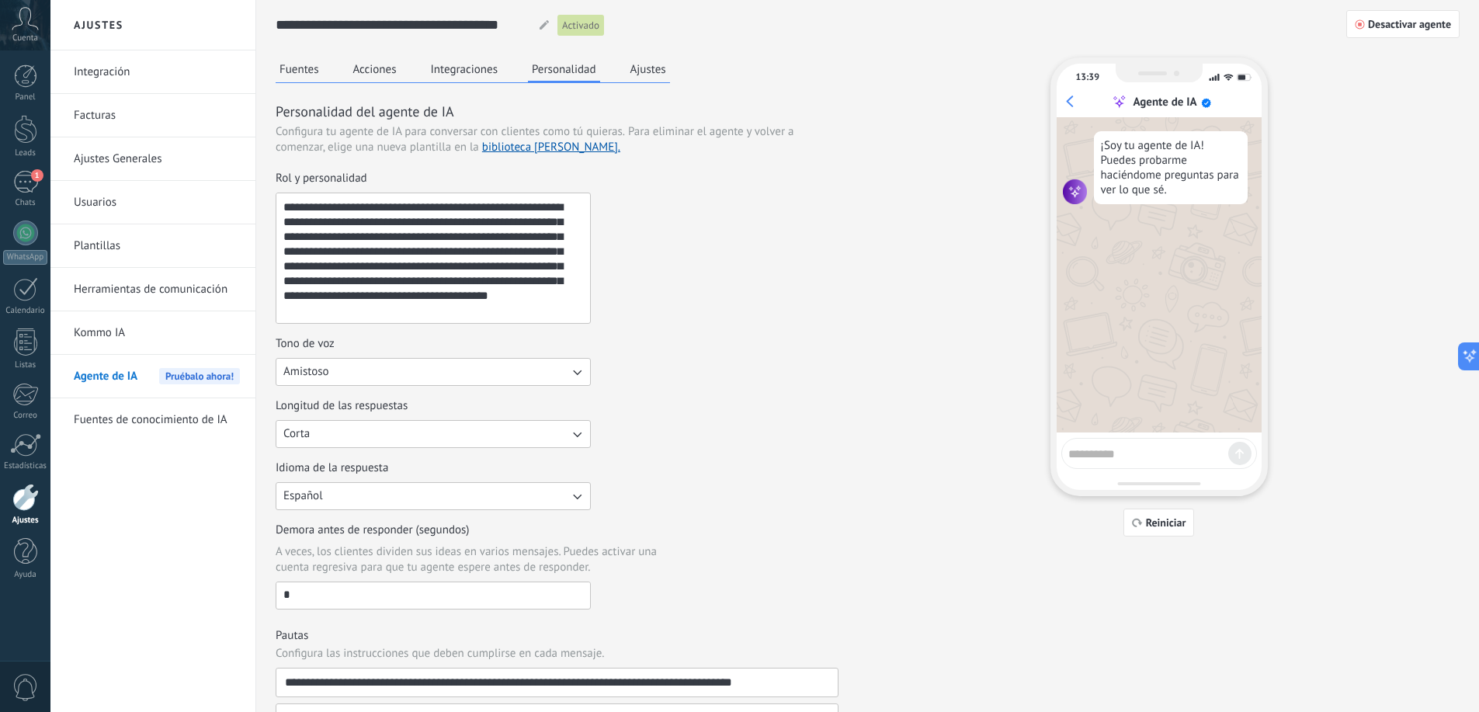
click at [661, 64] on button "Ajustes" at bounding box center [647, 68] width 43 height 23
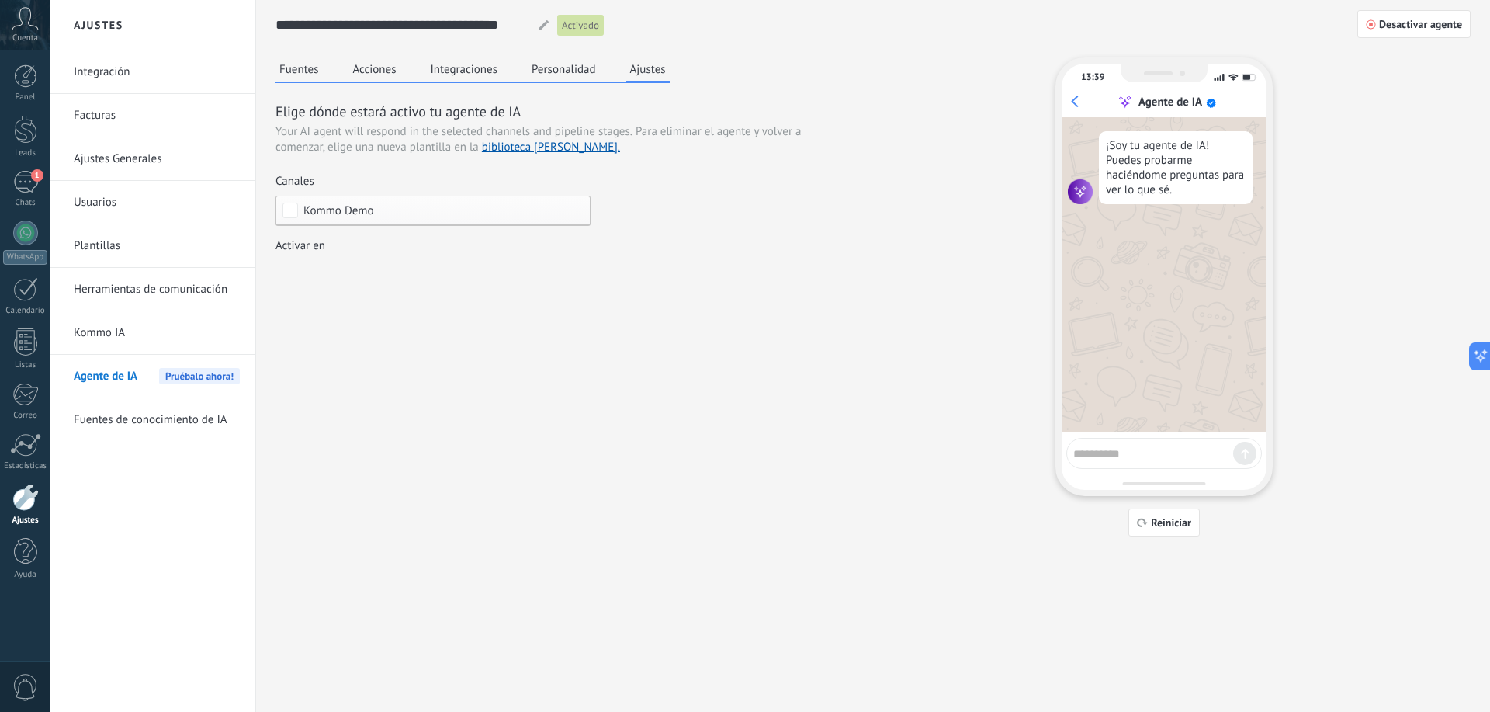
click at [569, 72] on button "Personalidad" at bounding box center [564, 68] width 72 height 23
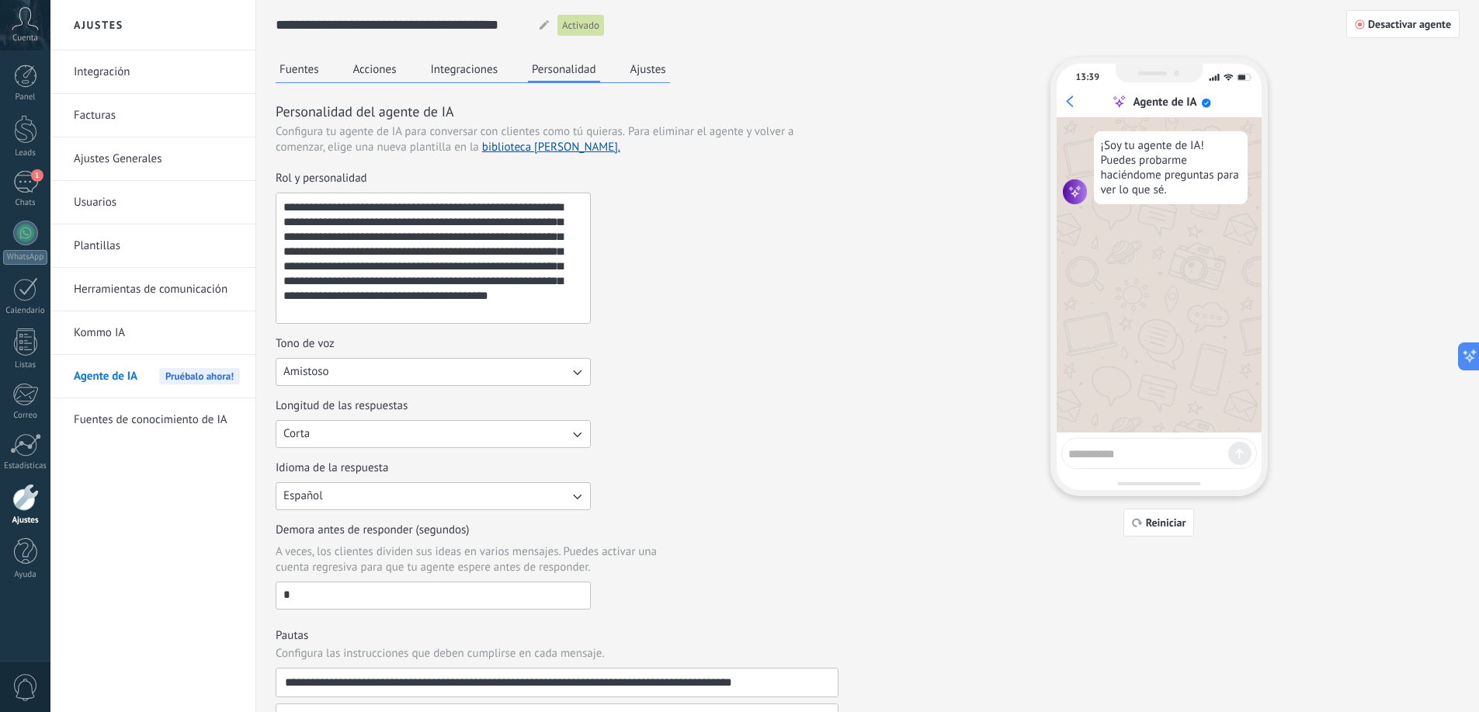
click at [655, 70] on button "Ajustes" at bounding box center [647, 68] width 43 height 23
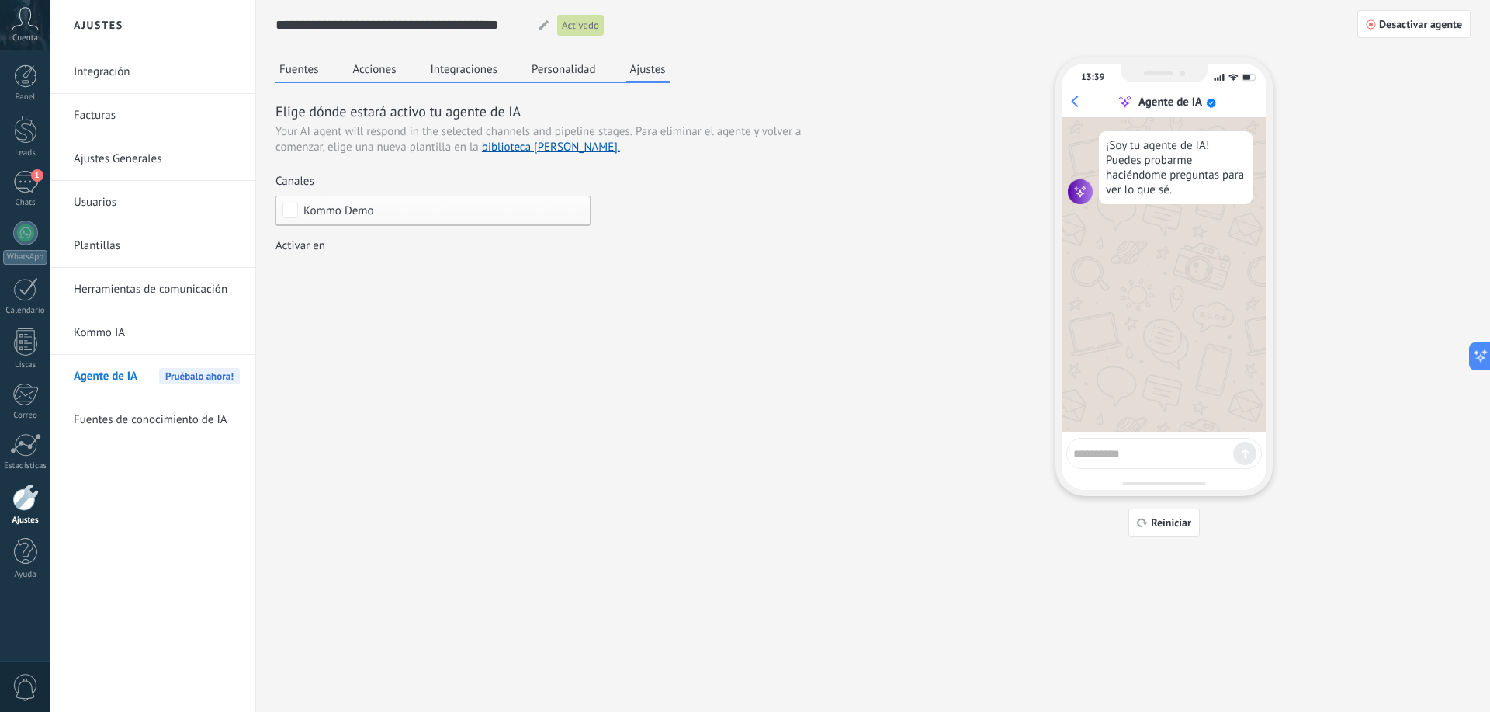
click at [296, 73] on button "Fuentes" at bounding box center [299, 68] width 47 height 23
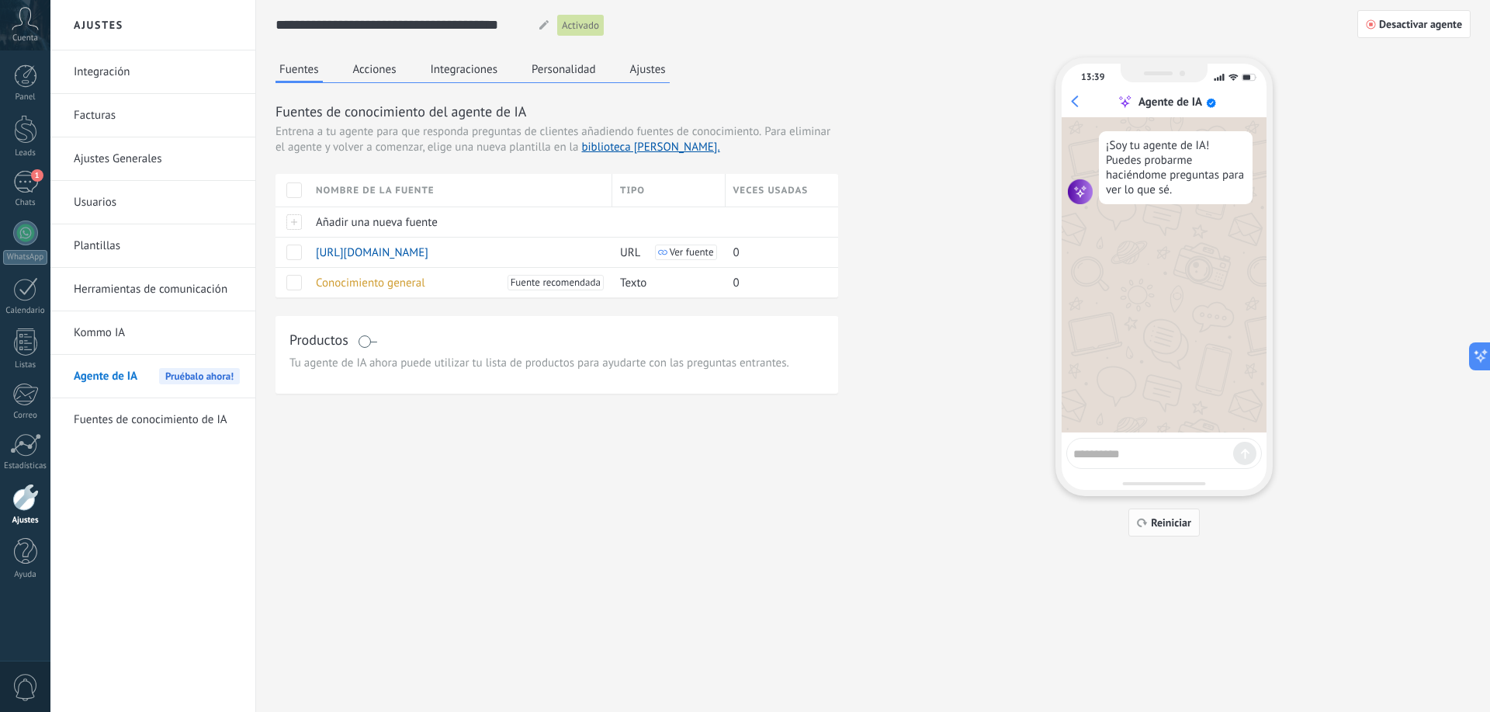
click at [1166, 523] on span "Reiniciar" at bounding box center [1171, 522] width 40 height 11
click at [1164, 523] on span "Reiniciar" at bounding box center [1171, 522] width 40 height 11
click at [1138, 460] on textarea at bounding box center [1154, 451] width 160 height 19
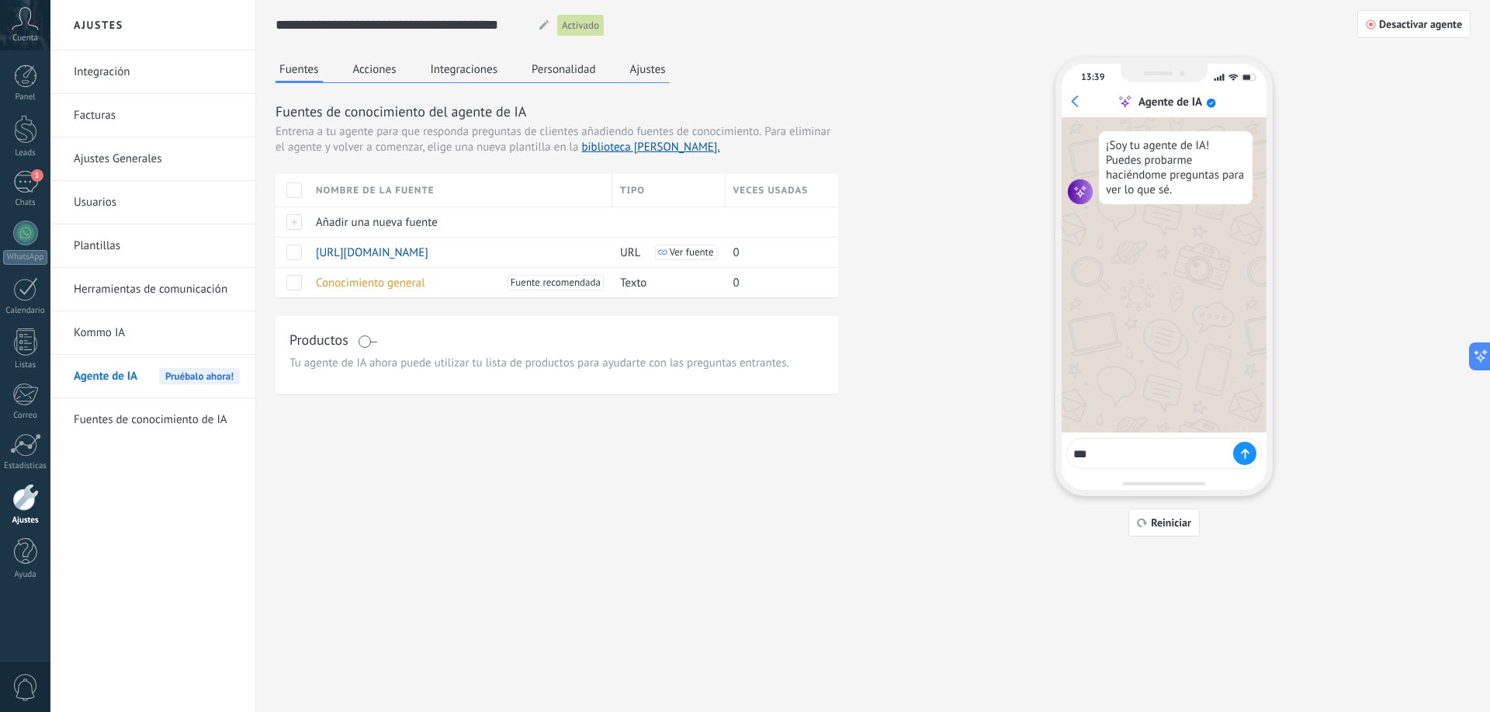
type textarea "****"
click at [1139, 453] on textarea at bounding box center [1154, 451] width 160 height 19
type textarea "**********"
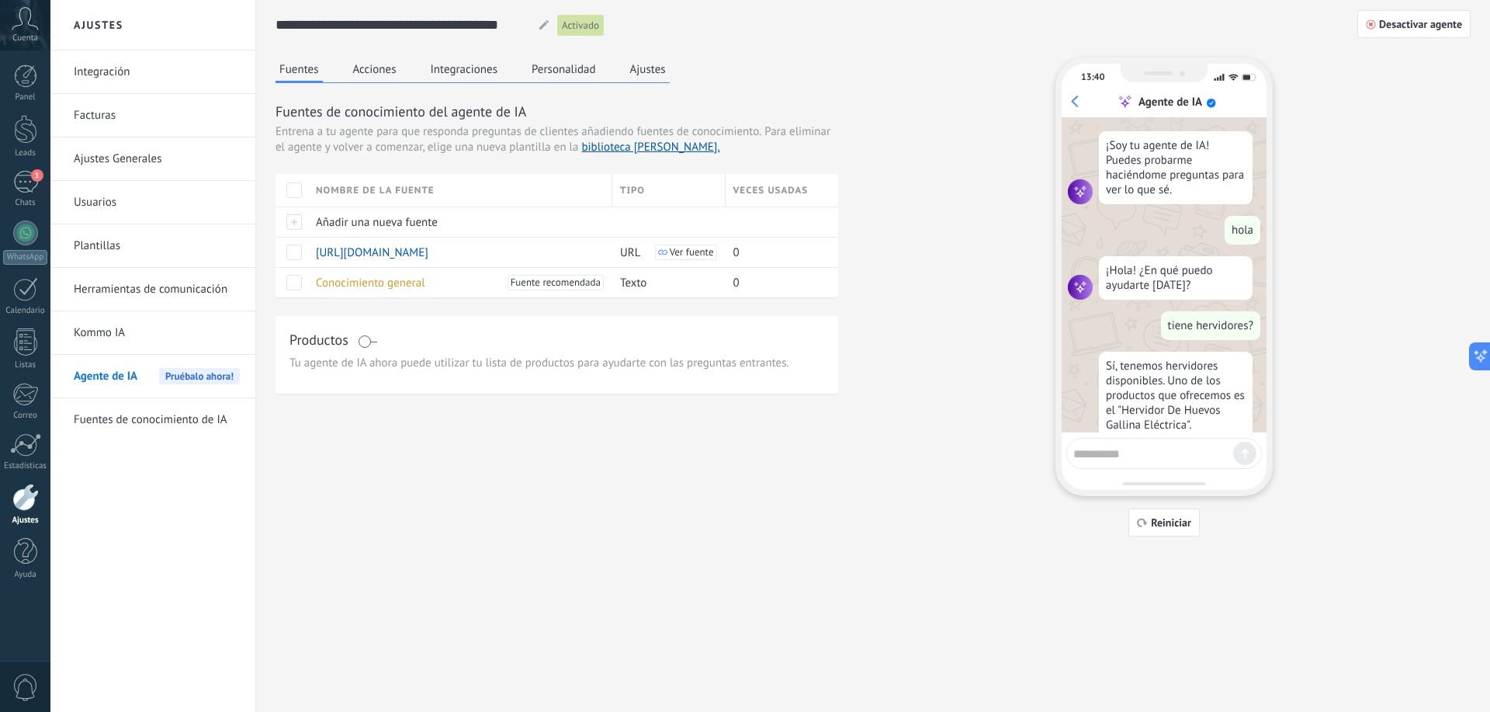
scroll to position [71, 0]
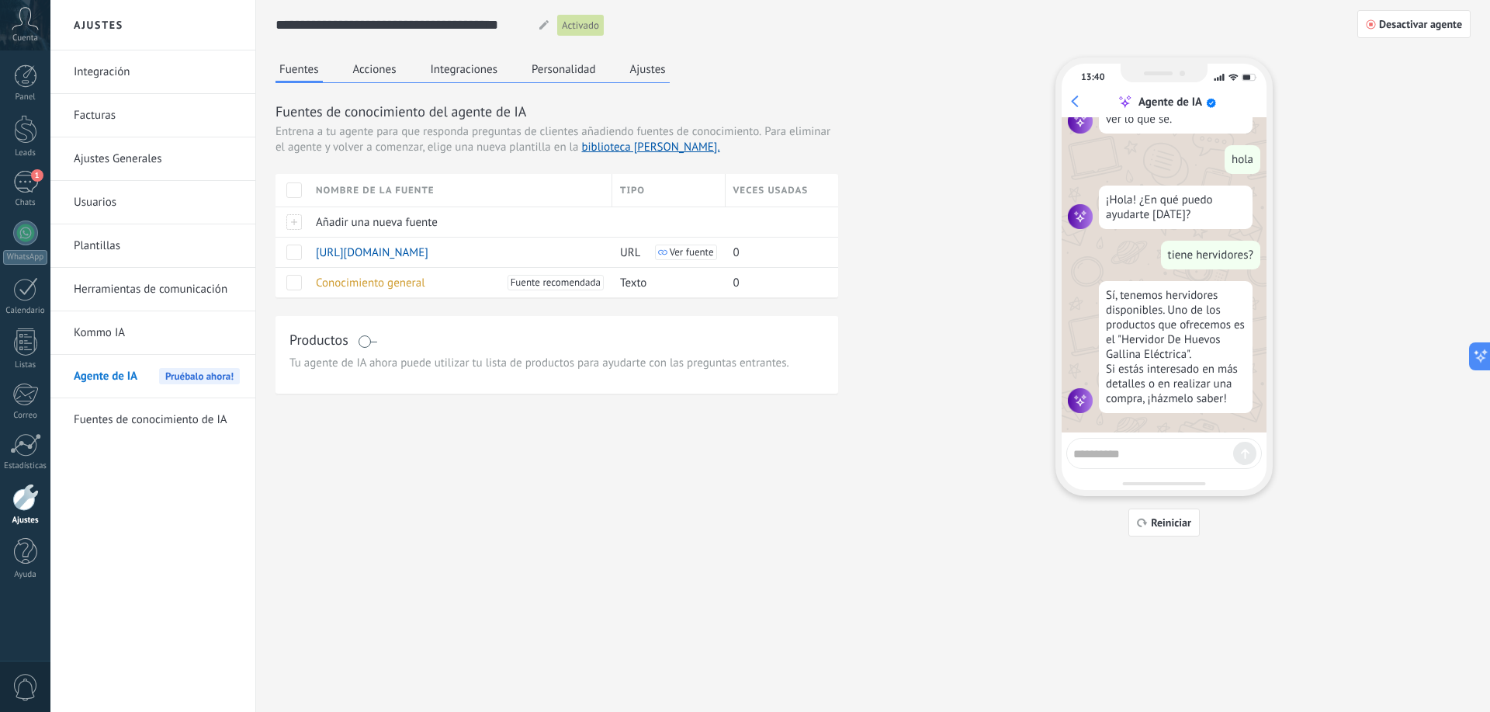
click at [357, 75] on button "Acciones" at bounding box center [374, 68] width 51 height 23
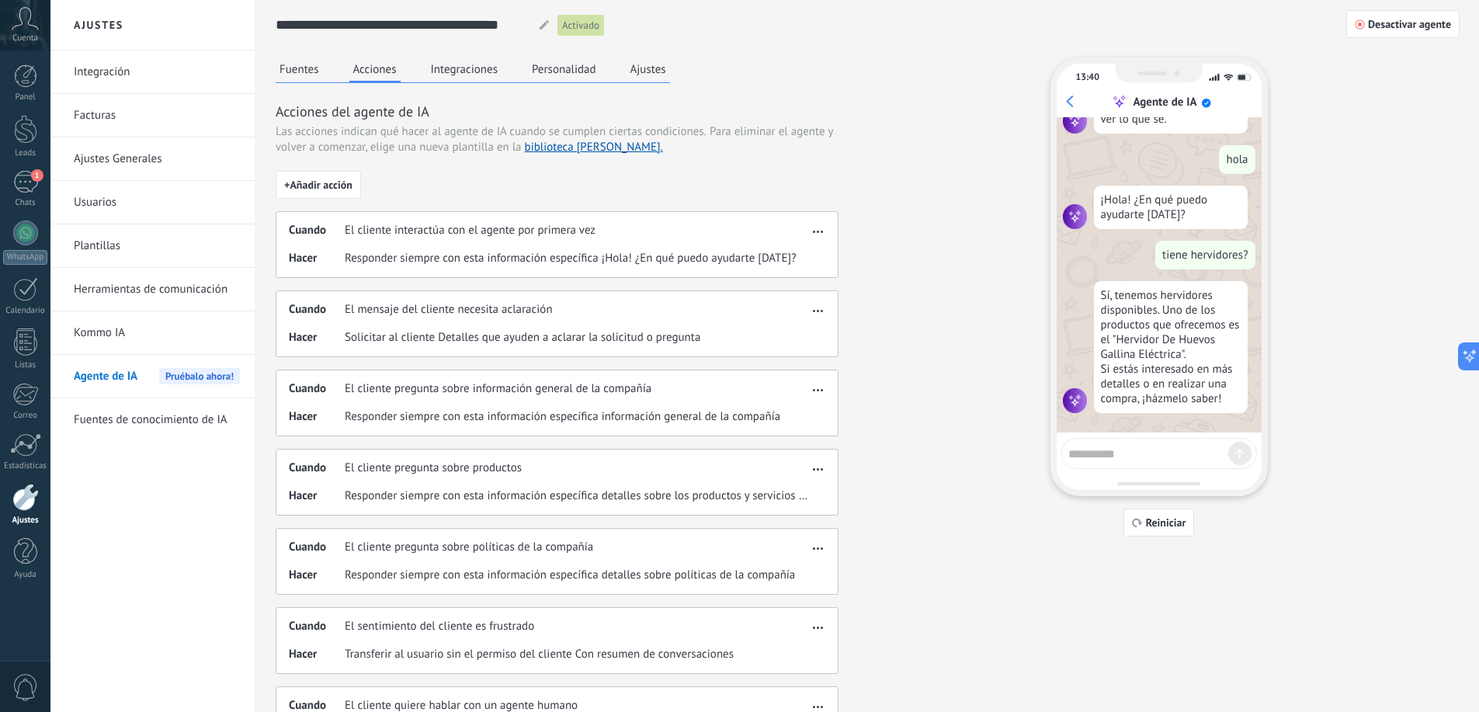
click at [462, 75] on button "Integraciones" at bounding box center [464, 68] width 75 height 23
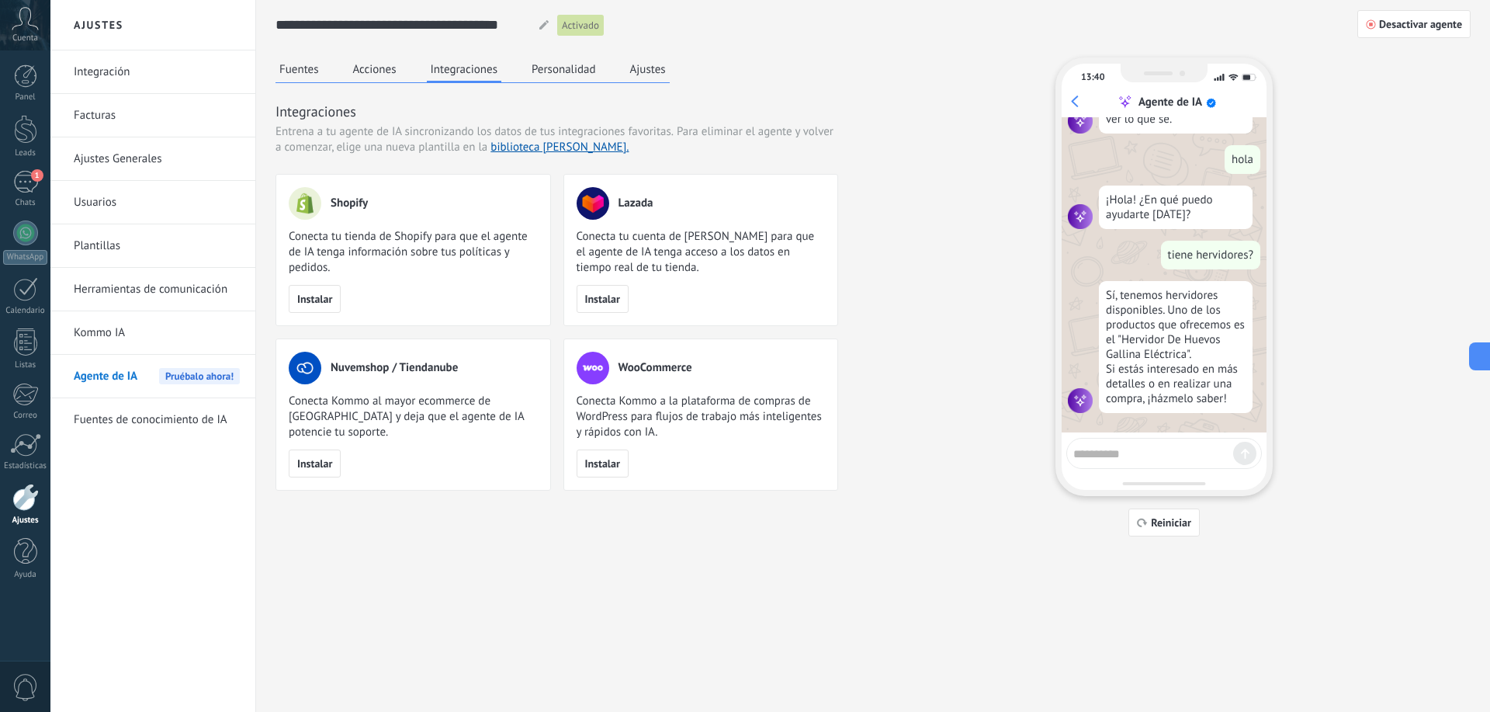
click at [567, 77] on button "Personalidad" at bounding box center [564, 68] width 72 height 23
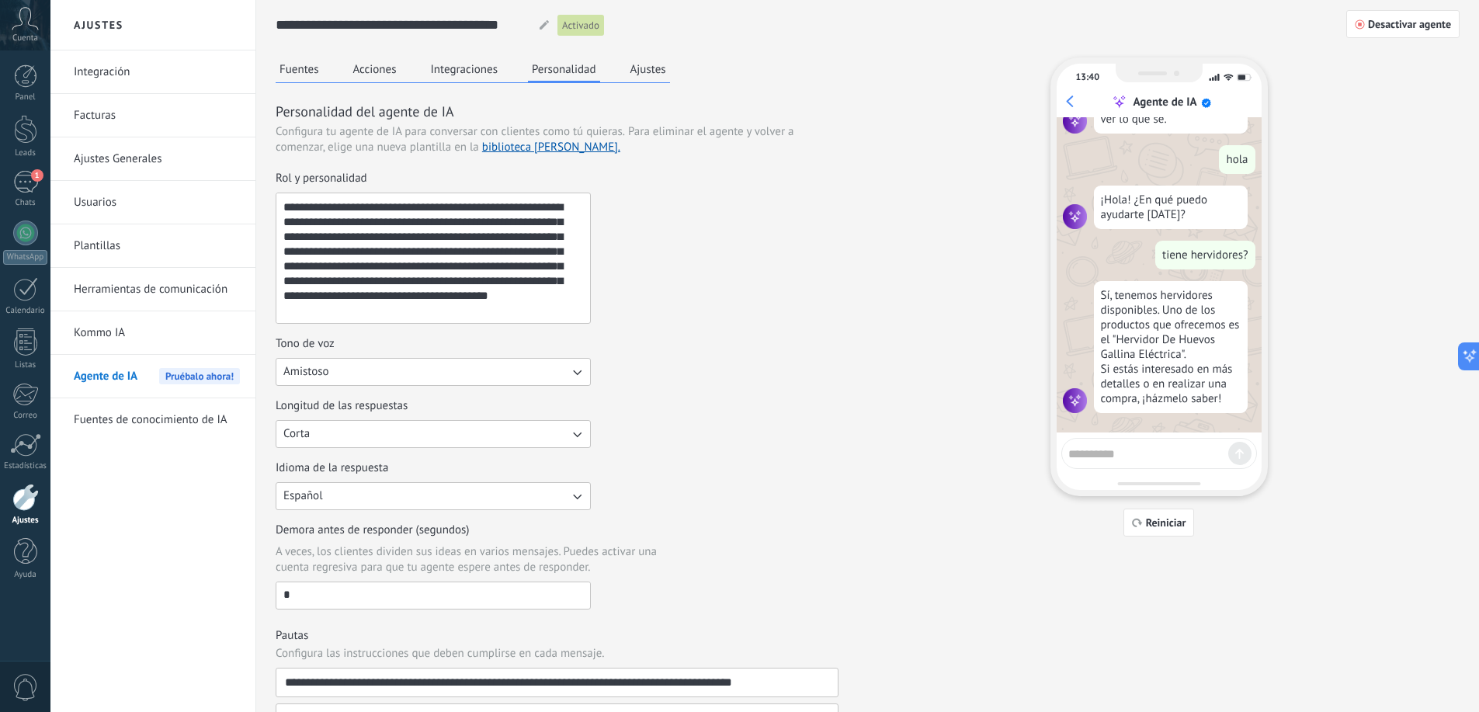
click at [661, 71] on button "Ajustes" at bounding box center [647, 68] width 43 height 23
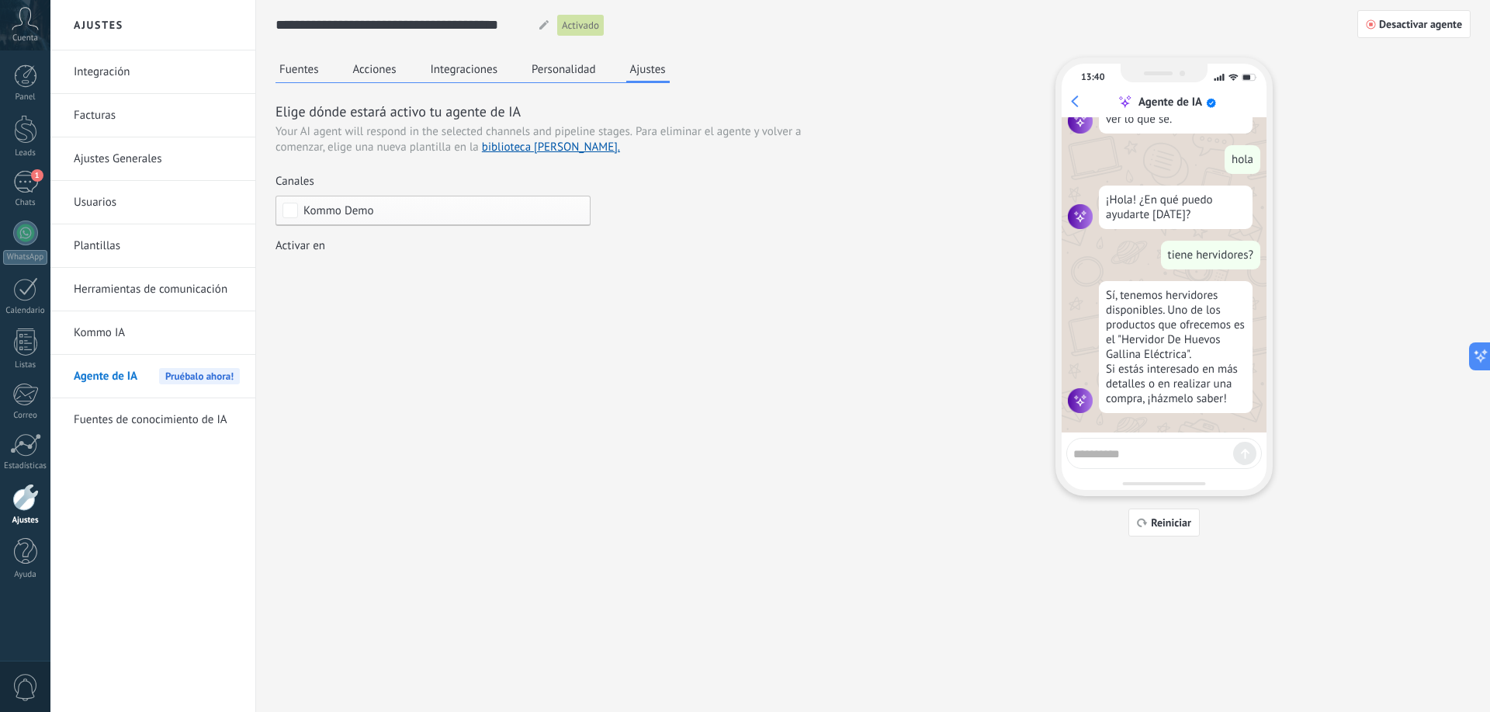
click at [102, 324] on link "Kommo IA" at bounding box center [157, 332] width 166 height 43
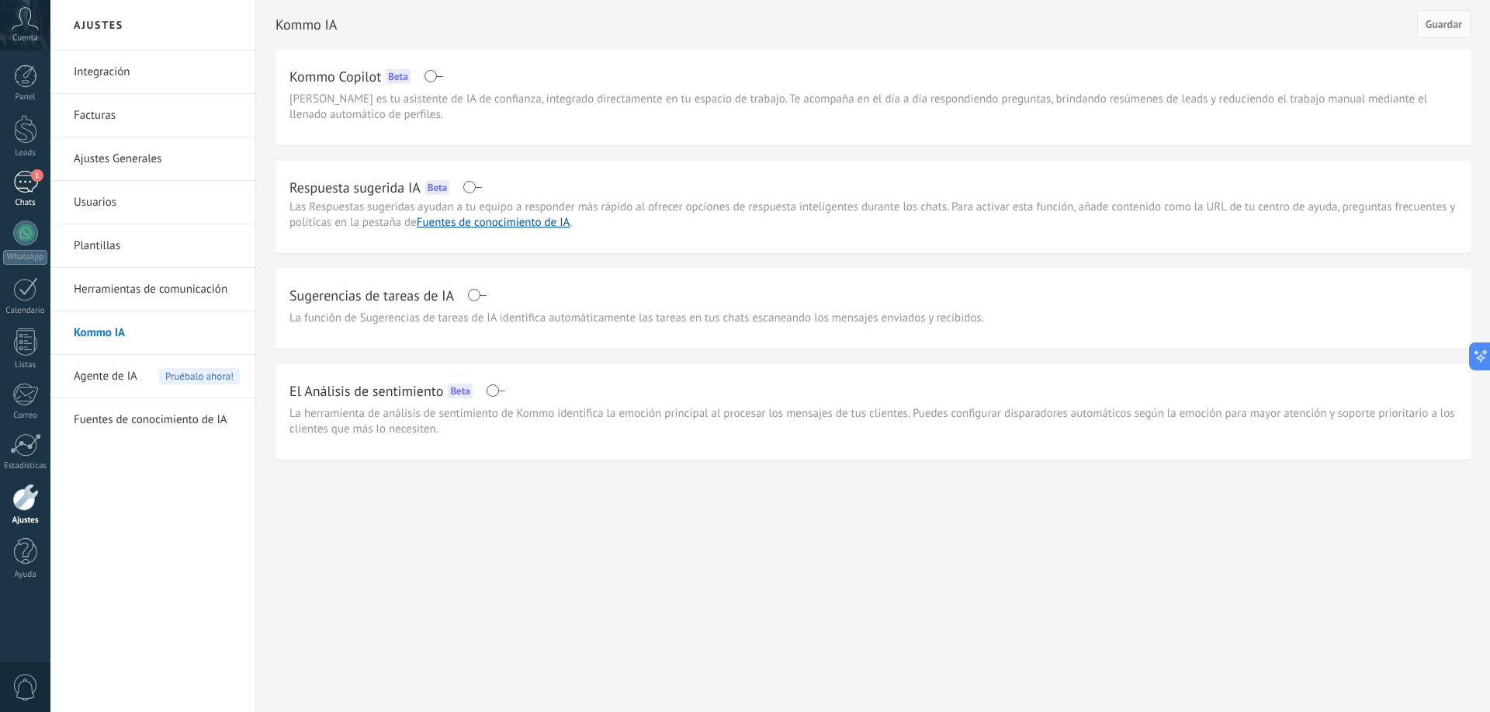
click at [20, 185] on div "1" at bounding box center [25, 182] width 25 height 23
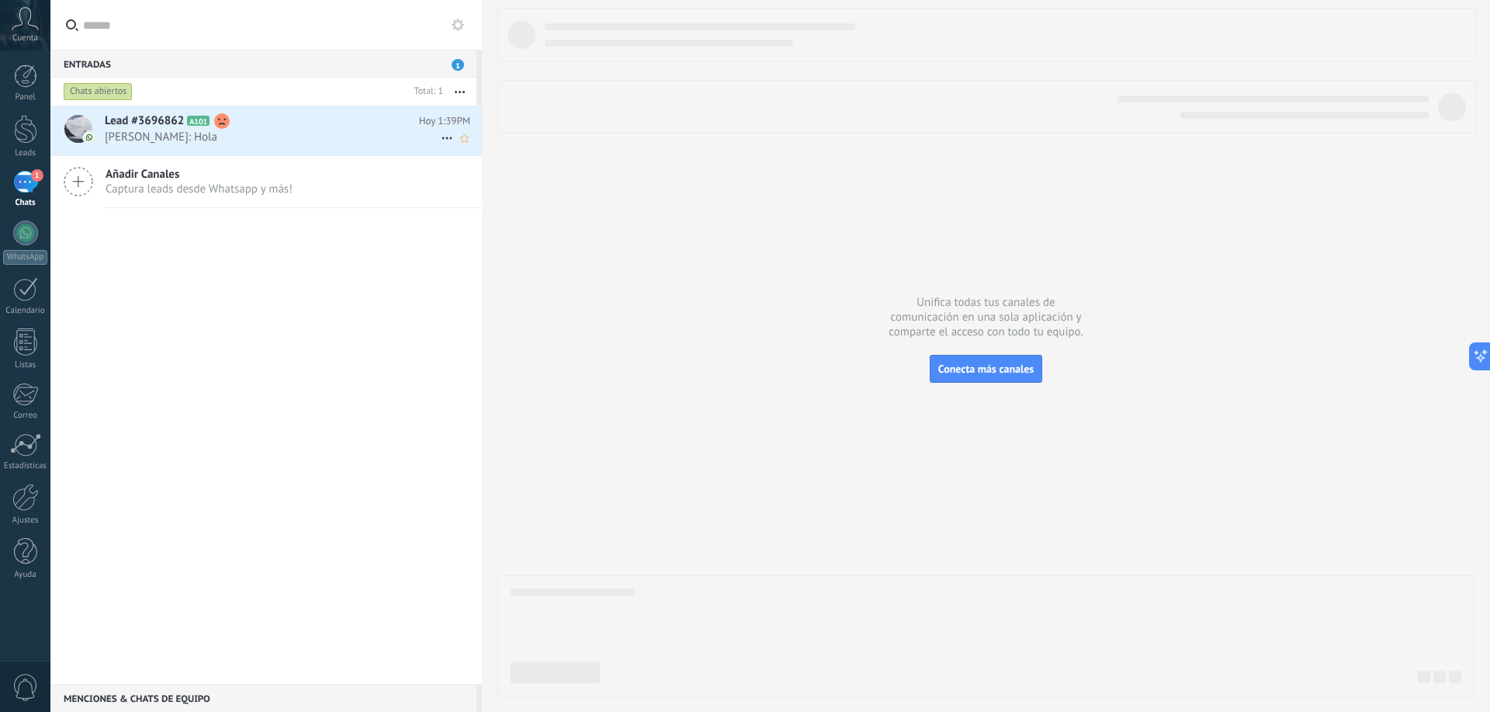
click at [252, 123] on h2 "Lead #3696862 A101" at bounding box center [262, 121] width 314 height 16
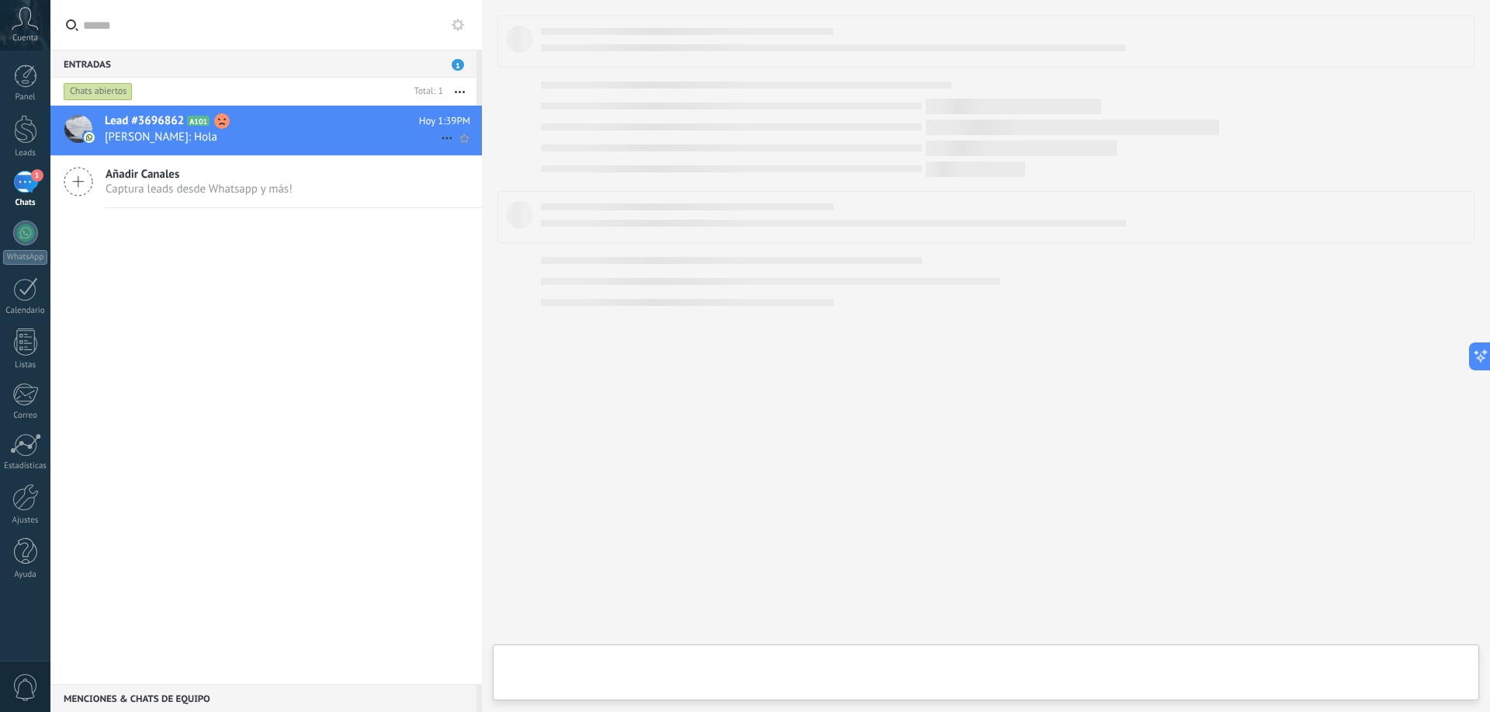
type textarea "**********"
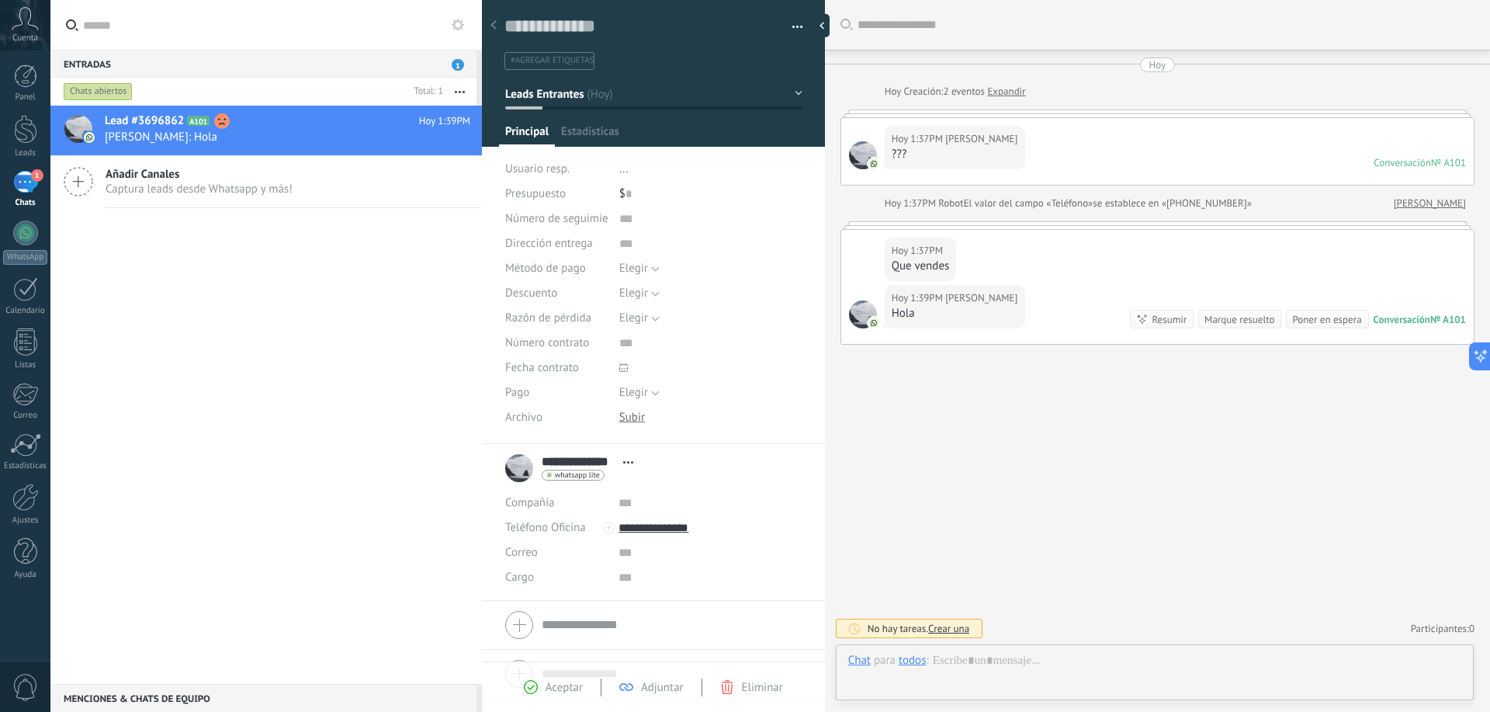
scroll to position [23, 0]
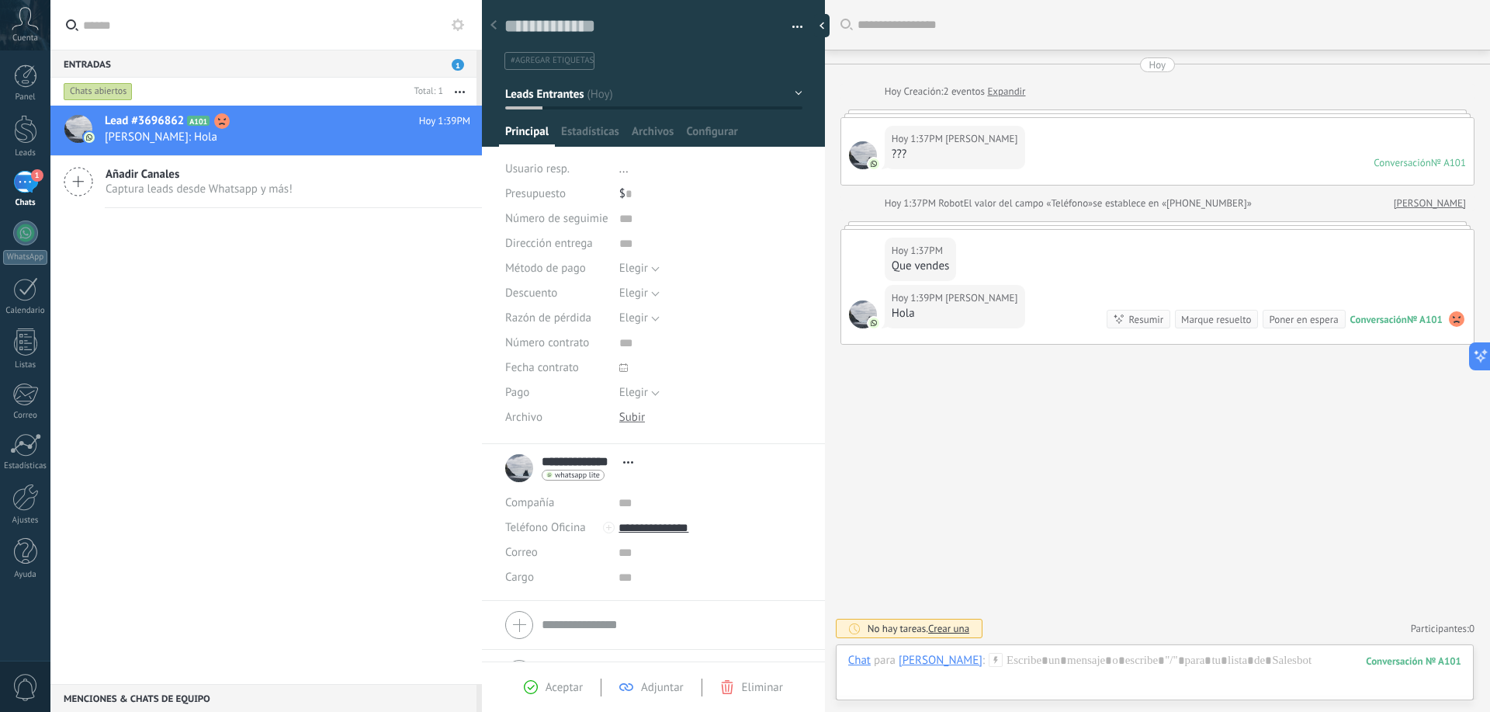
click at [1450, 318] on use at bounding box center [1457, 319] width 16 height 16
drag, startPoint x: 1404, startPoint y: 386, endPoint x: 1317, endPoint y: 439, distance: 102.1
click at [1404, 387] on div "Buscar Carga más [DATE] [DATE] Creación: 2 eventos Expandir [DATE] 1:37PM [PERS…" at bounding box center [1157, 356] width 665 height 712
click at [1418, 624] on link "Participantes: 0" at bounding box center [1443, 628] width 64 height 13
click at [1163, 546] on div "Buscar Carga más [DATE] [DATE] Creación: 2 eventos Expandir [DATE] 1:37PM [PERS…" at bounding box center [1157, 356] width 665 height 712
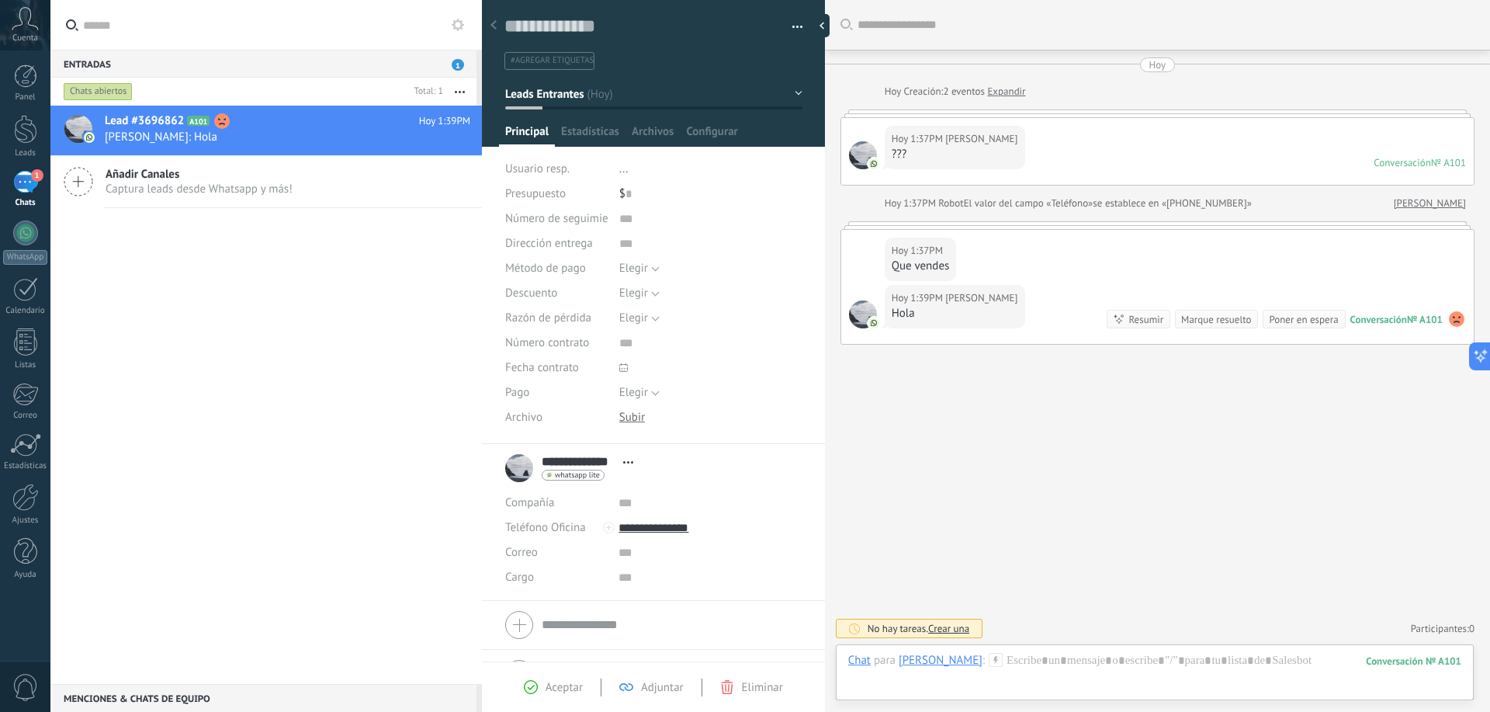
scroll to position [37, 0]
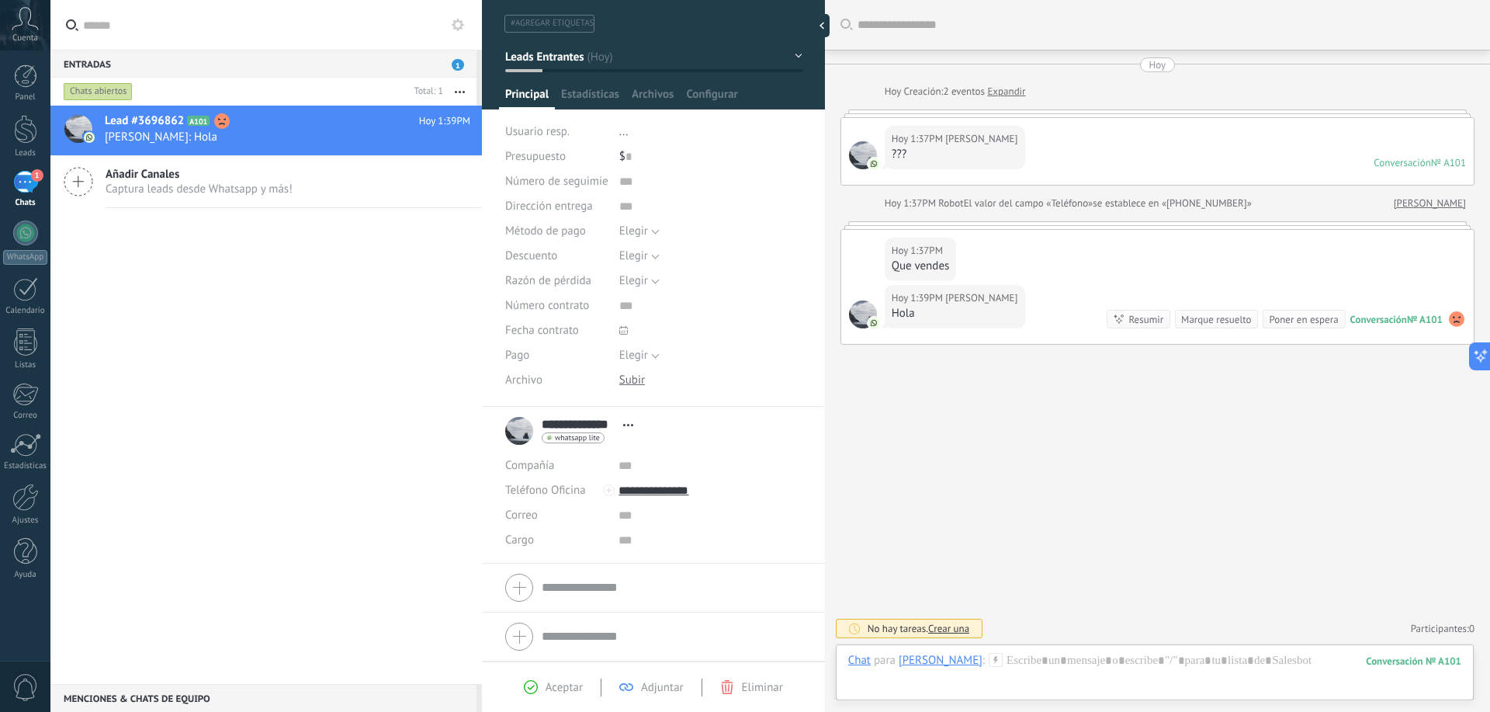
click at [248, 188] on span "Captura leads desde Whatsapp y más!" at bounding box center [199, 189] width 187 height 15
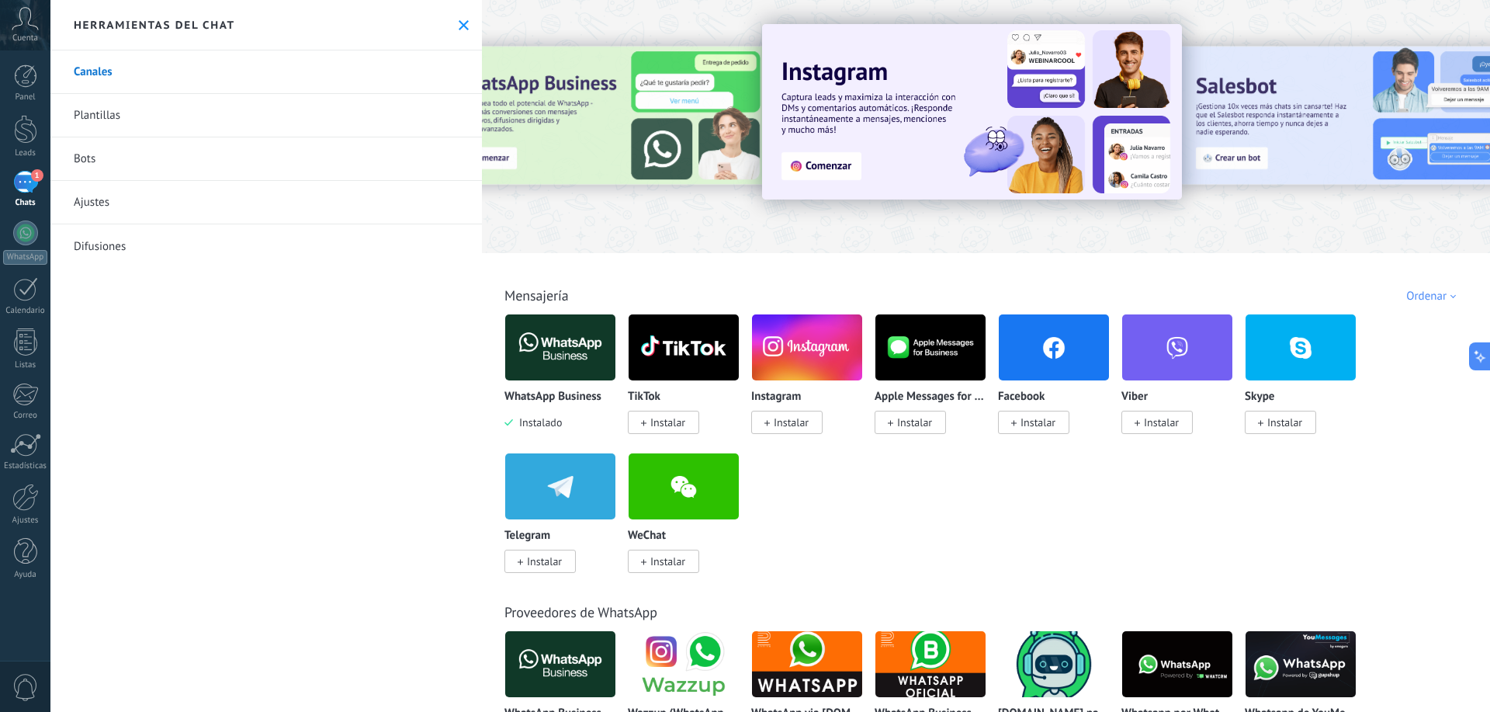
click at [459, 26] on icon at bounding box center [464, 25] width 10 height 10
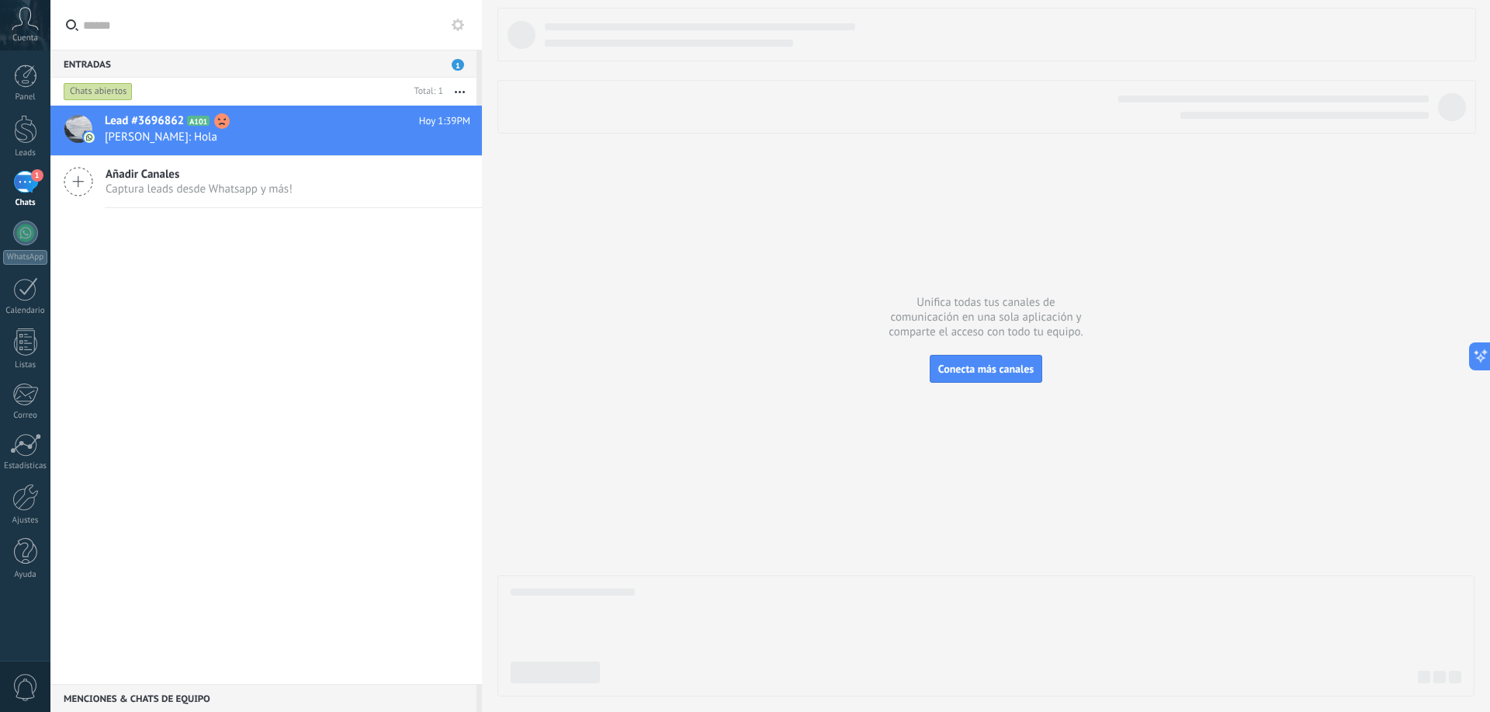
click at [221, 168] on span "Añadir Canales" at bounding box center [199, 174] width 187 height 15
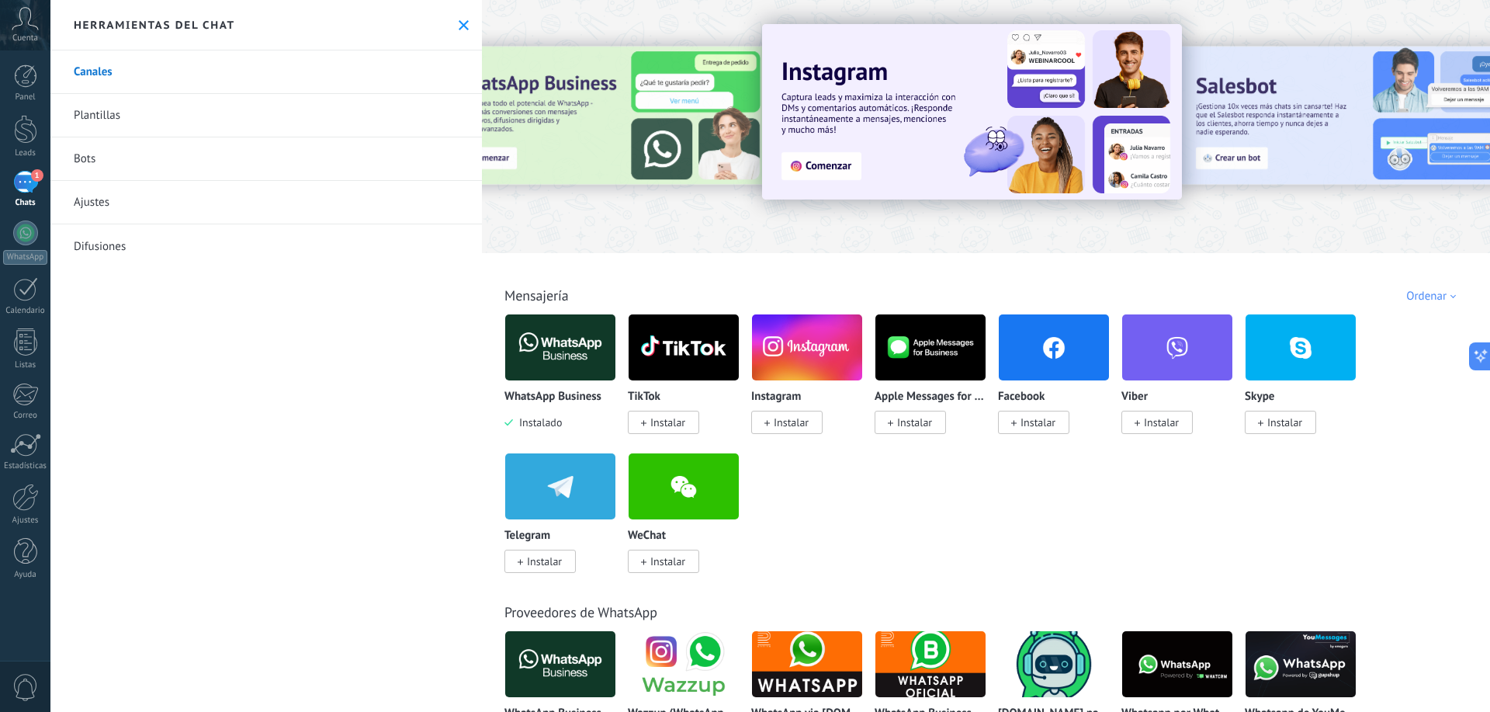
click at [138, 113] on link "Plantillas" at bounding box center [266, 115] width 432 height 43
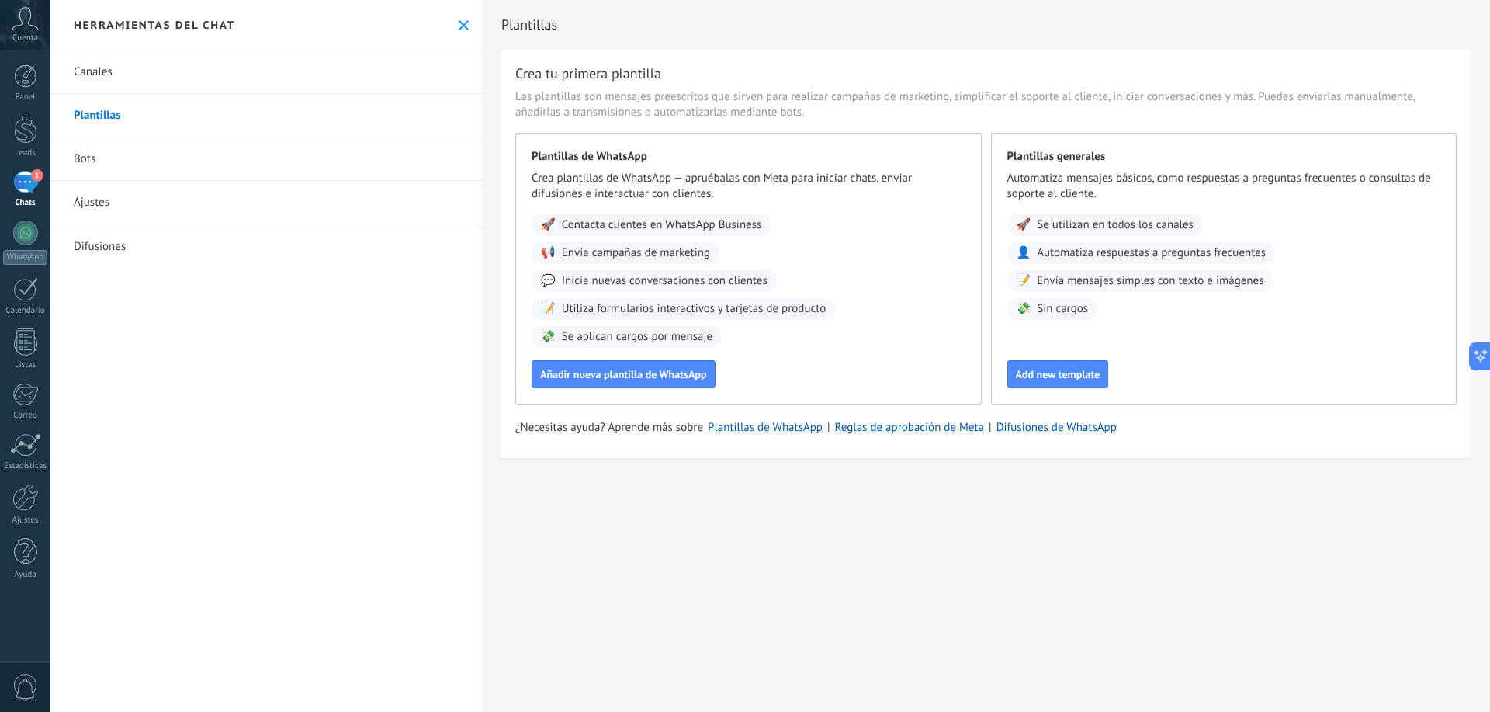
click at [175, 72] on link "Canales" at bounding box center [266, 71] width 432 height 43
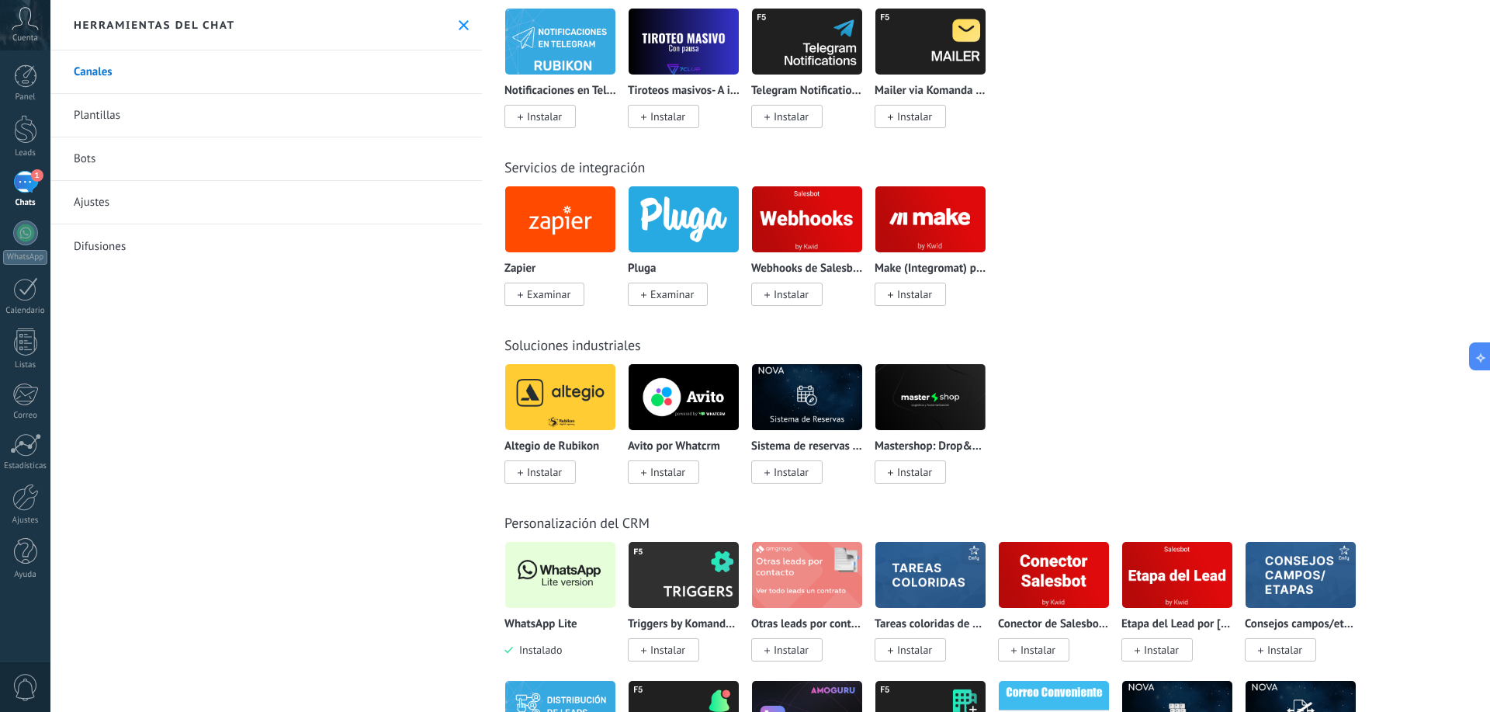
scroll to position [2872, 0]
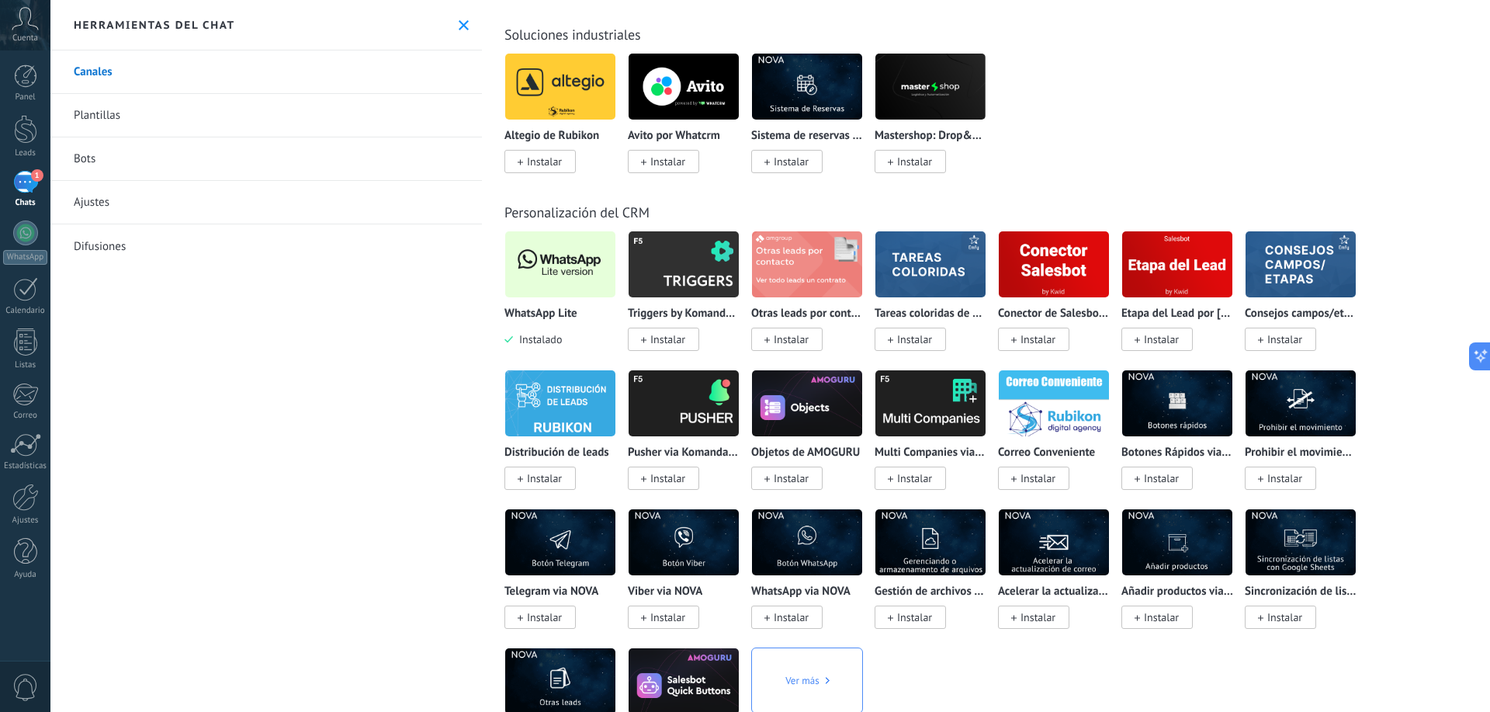
click at [538, 272] on img at bounding box center [560, 264] width 110 height 75
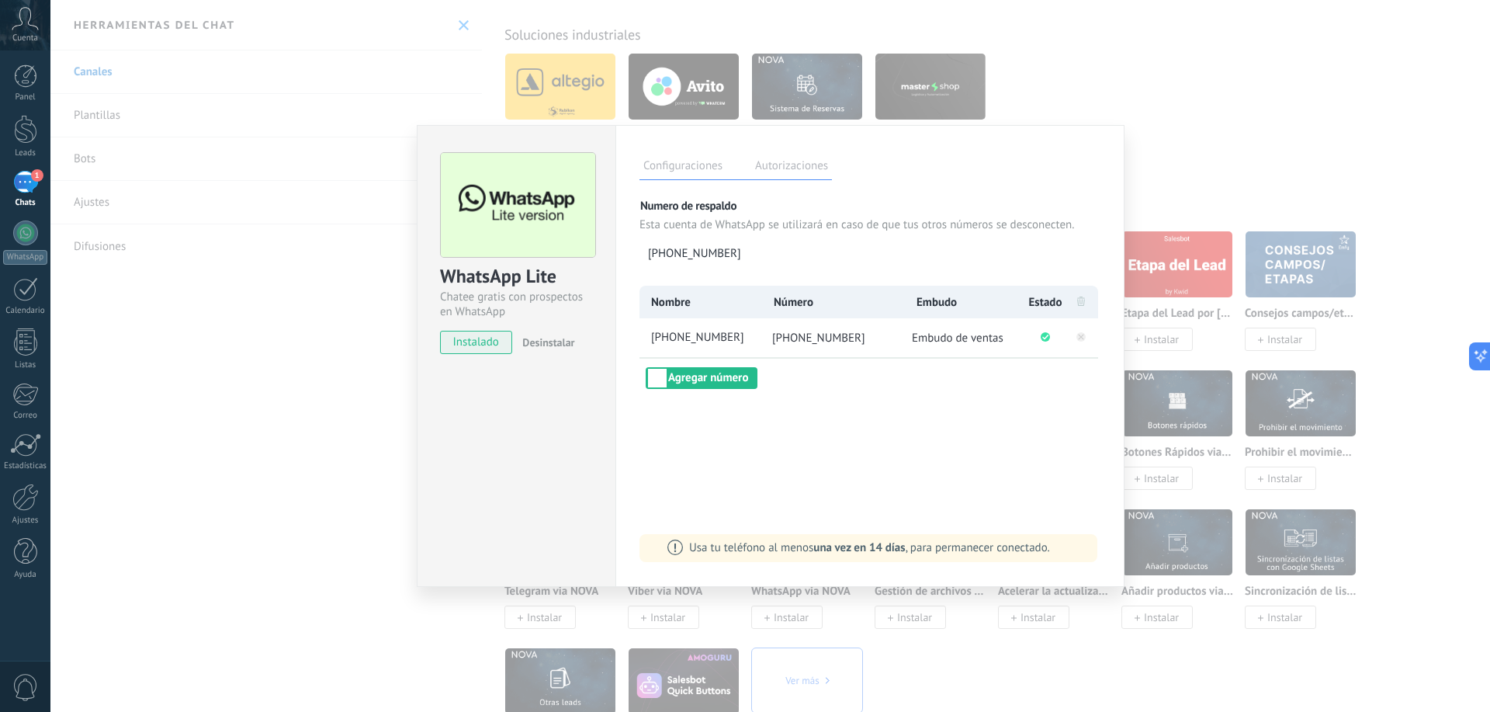
click at [779, 177] on label "Autorizaciones" at bounding box center [791, 168] width 81 height 23
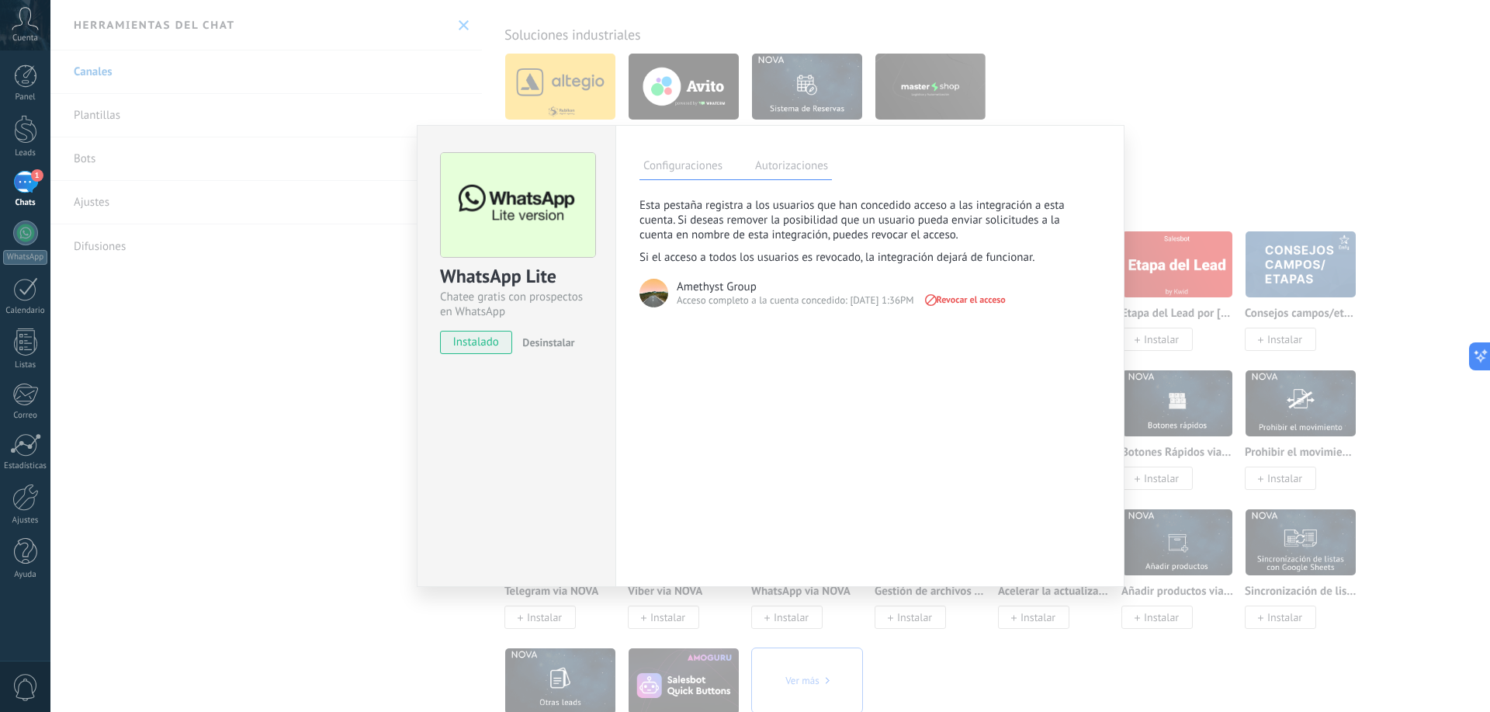
click at [690, 169] on label "Configuraciones" at bounding box center [683, 168] width 87 height 23
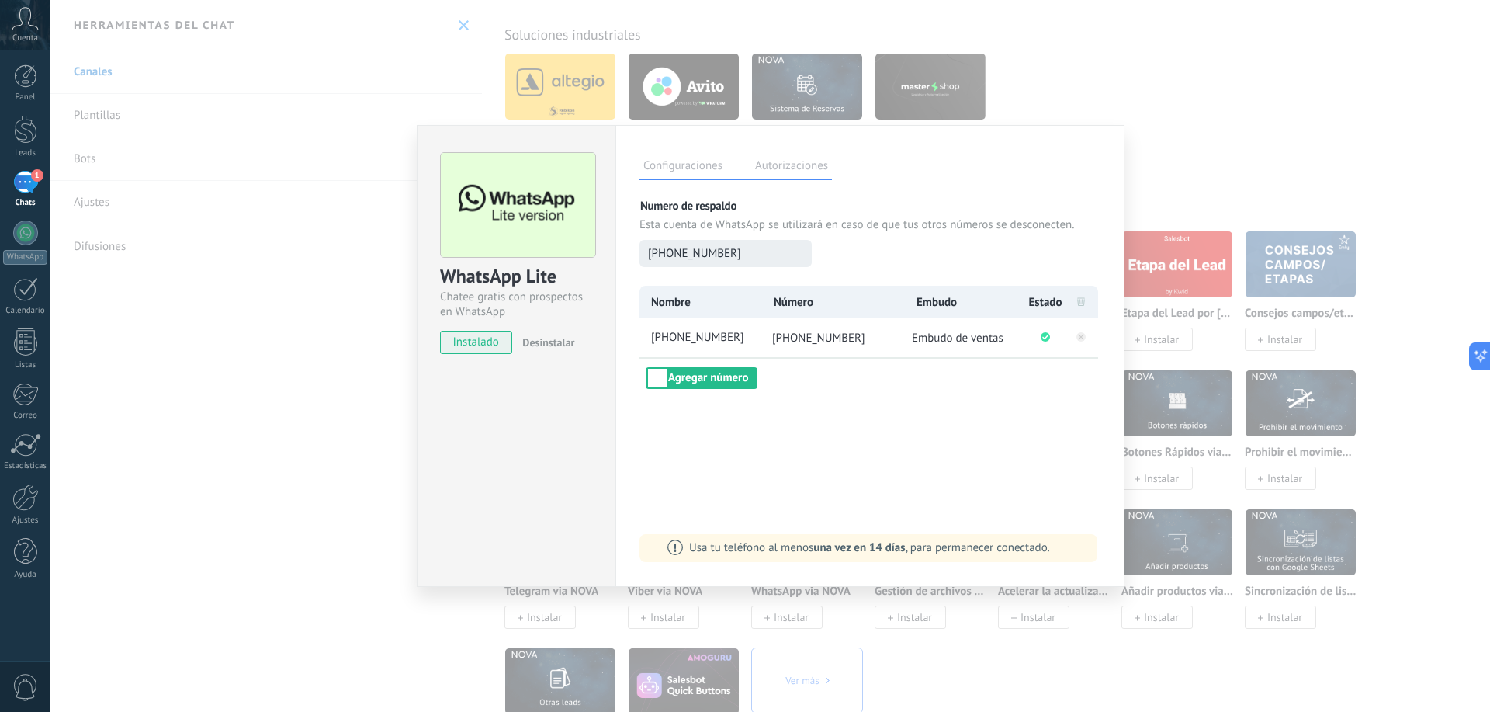
drag, startPoint x: 665, startPoint y: 256, endPoint x: 751, endPoint y: 245, distance: 87.0
click at [751, 245] on button "[PHONE_NUMBER]" at bounding box center [726, 253] width 172 height 27
click at [321, 318] on div "WhatsApp Lite Chatee gratis con prospectos en WhatsApp instalado Desinstalar Co…" at bounding box center [770, 356] width 1440 height 712
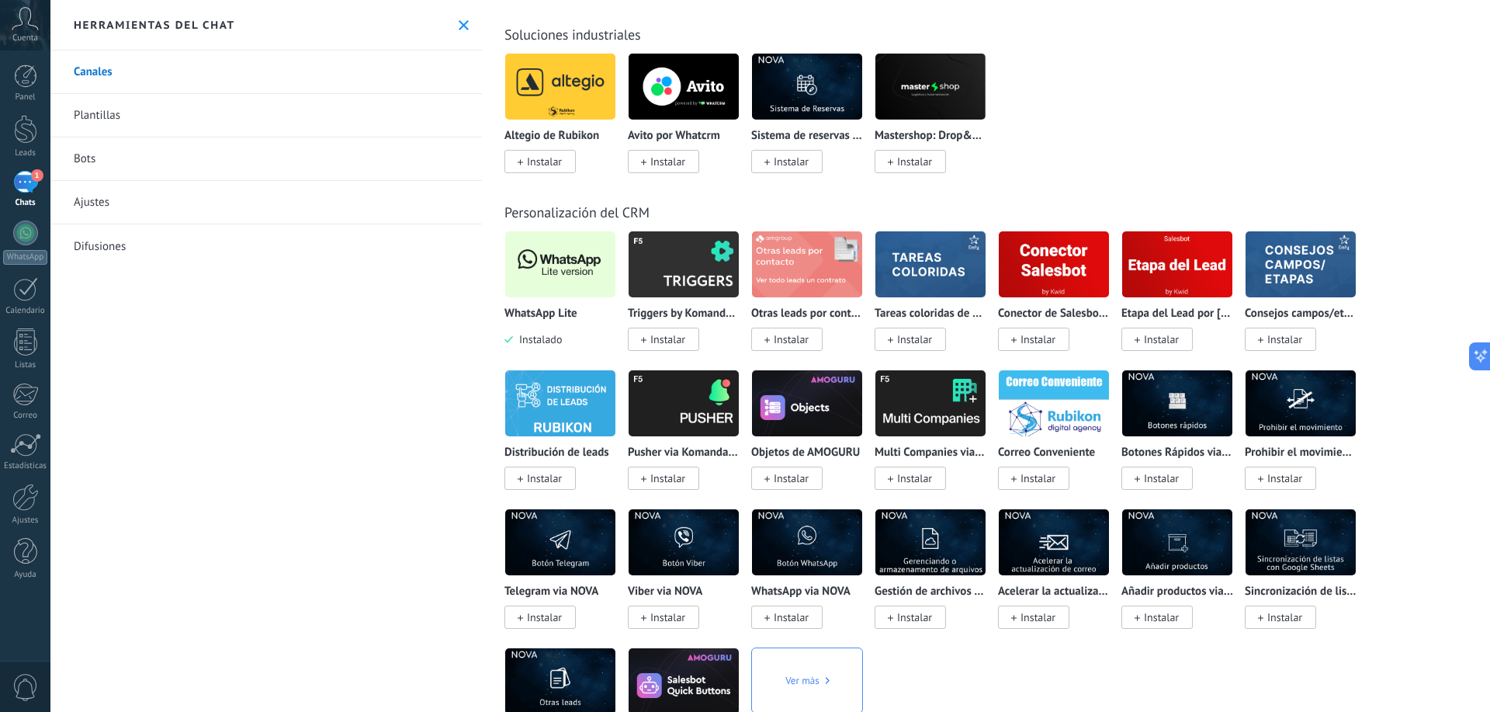
click at [559, 252] on img at bounding box center [560, 264] width 110 height 75
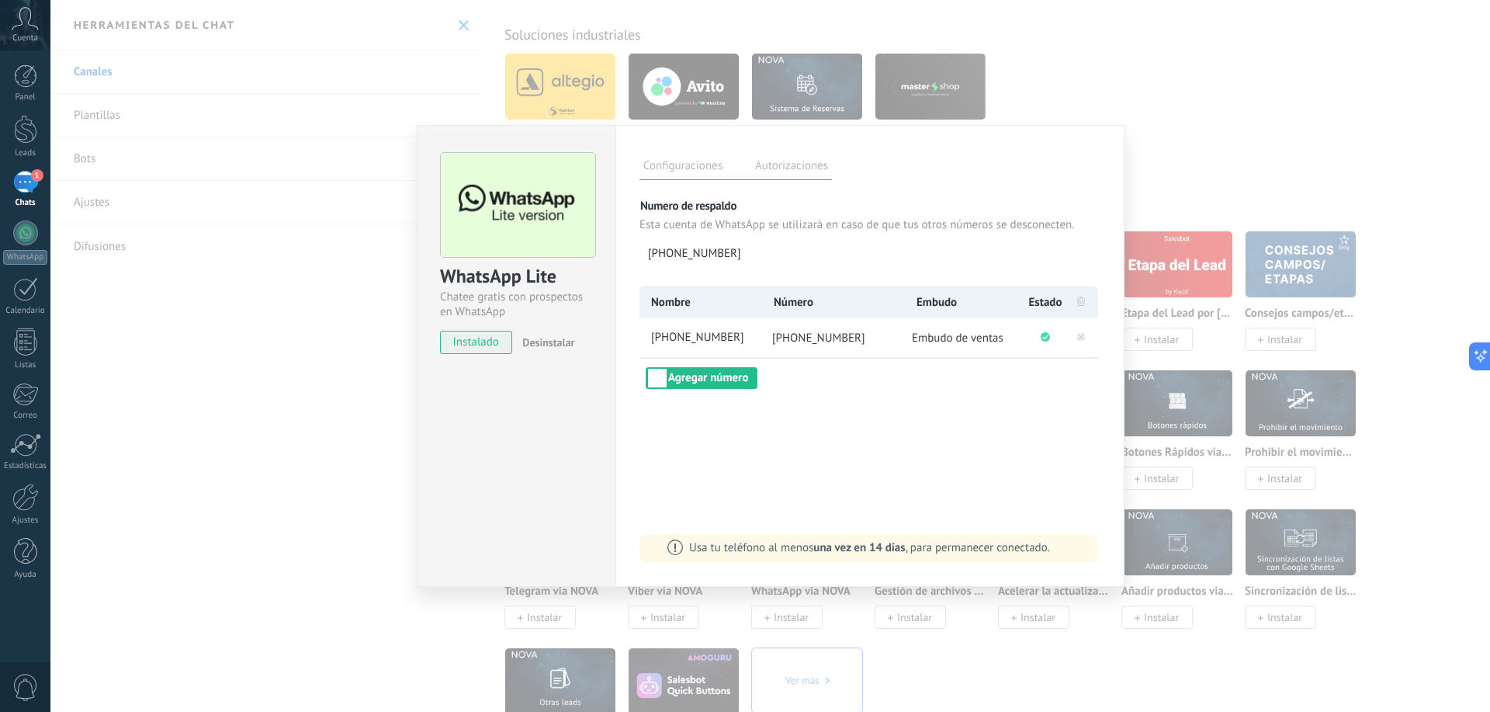
drag, startPoint x: 396, startPoint y: 495, endPoint x: 402, endPoint y: 424, distance: 71.7
click at [394, 495] on div "WhatsApp Lite Chatee gratis con prospectos en WhatsApp instalado Desinstalar Co…" at bounding box center [770, 356] width 1440 height 712
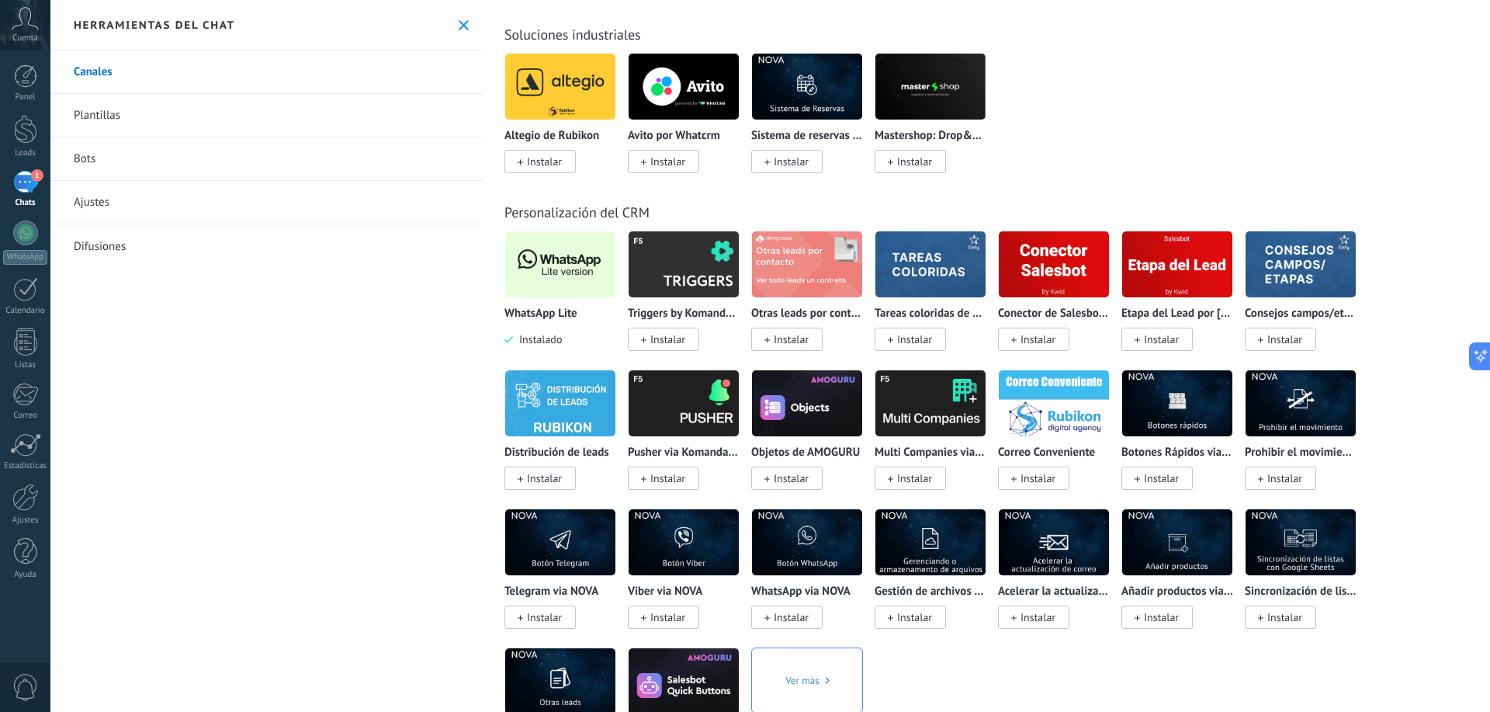
click at [102, 125] on link "Plantillas" at bounding box center [266, 115] width 432 height 43
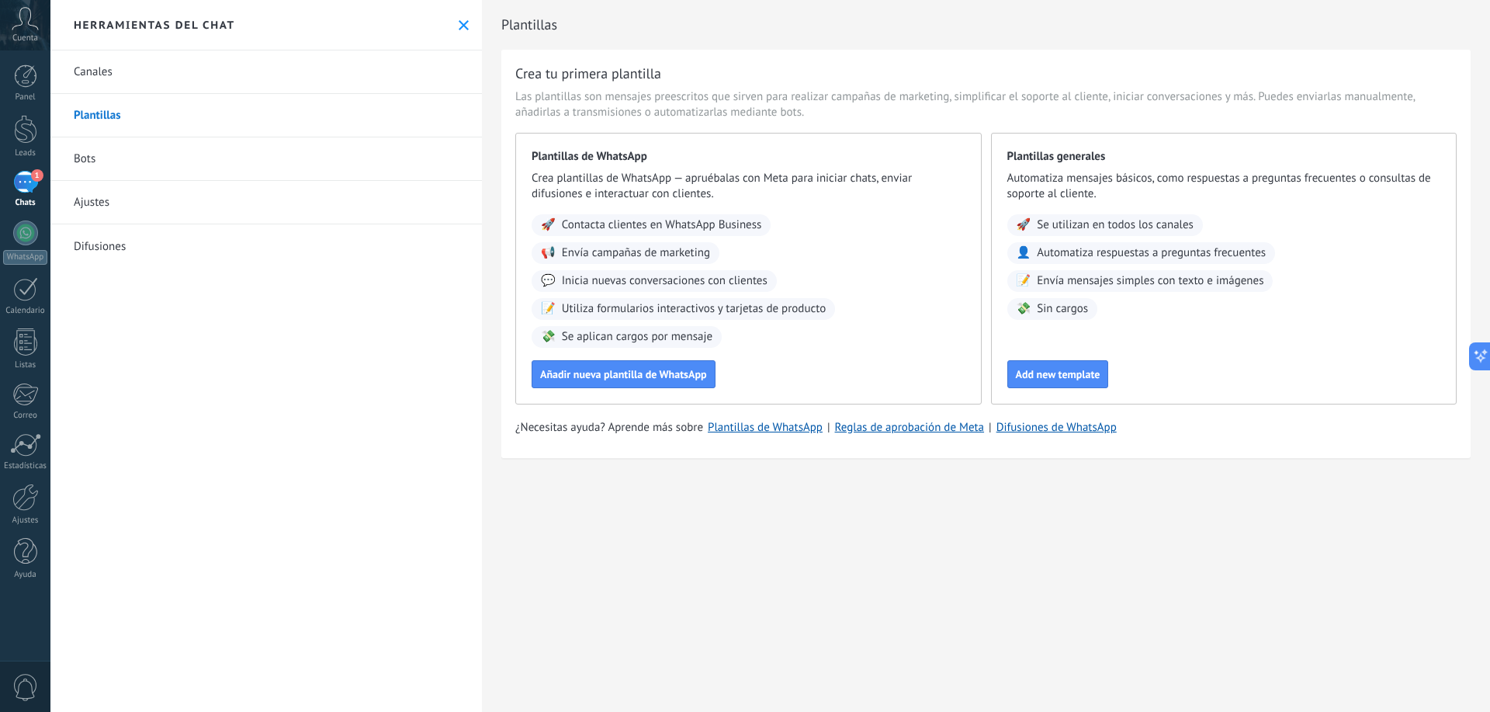
click at [84, 168] on link "Bots" at bounding box center [266, 158] width 432 height 43
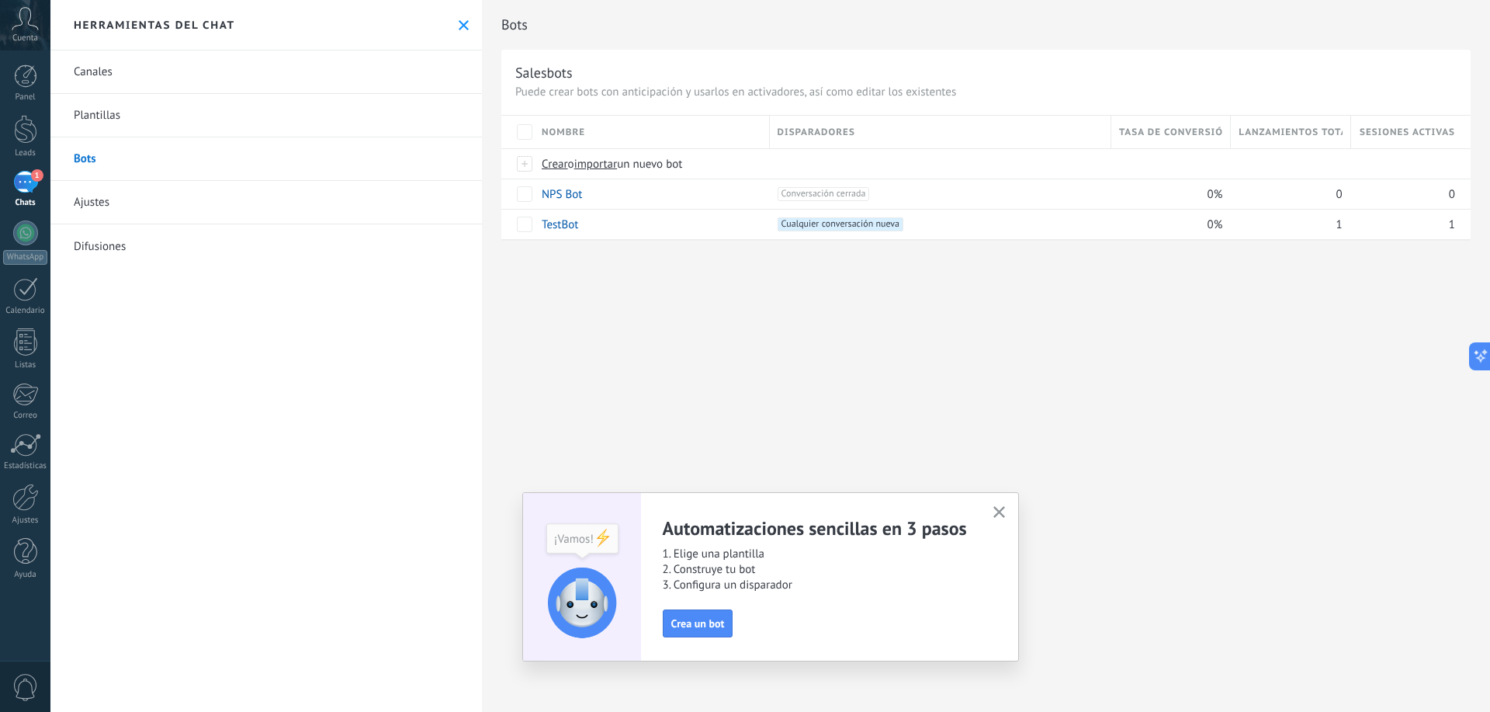
click at [599, 288] on div "Bots Salesbots Puede crear bots con anticipación y usarlos en activadores, así …" at bounding box center [986, 356] width 1008 height 712
click at [706, 618] on span "Crea un bot" at bounding box center [698, 623] width 54 height 11
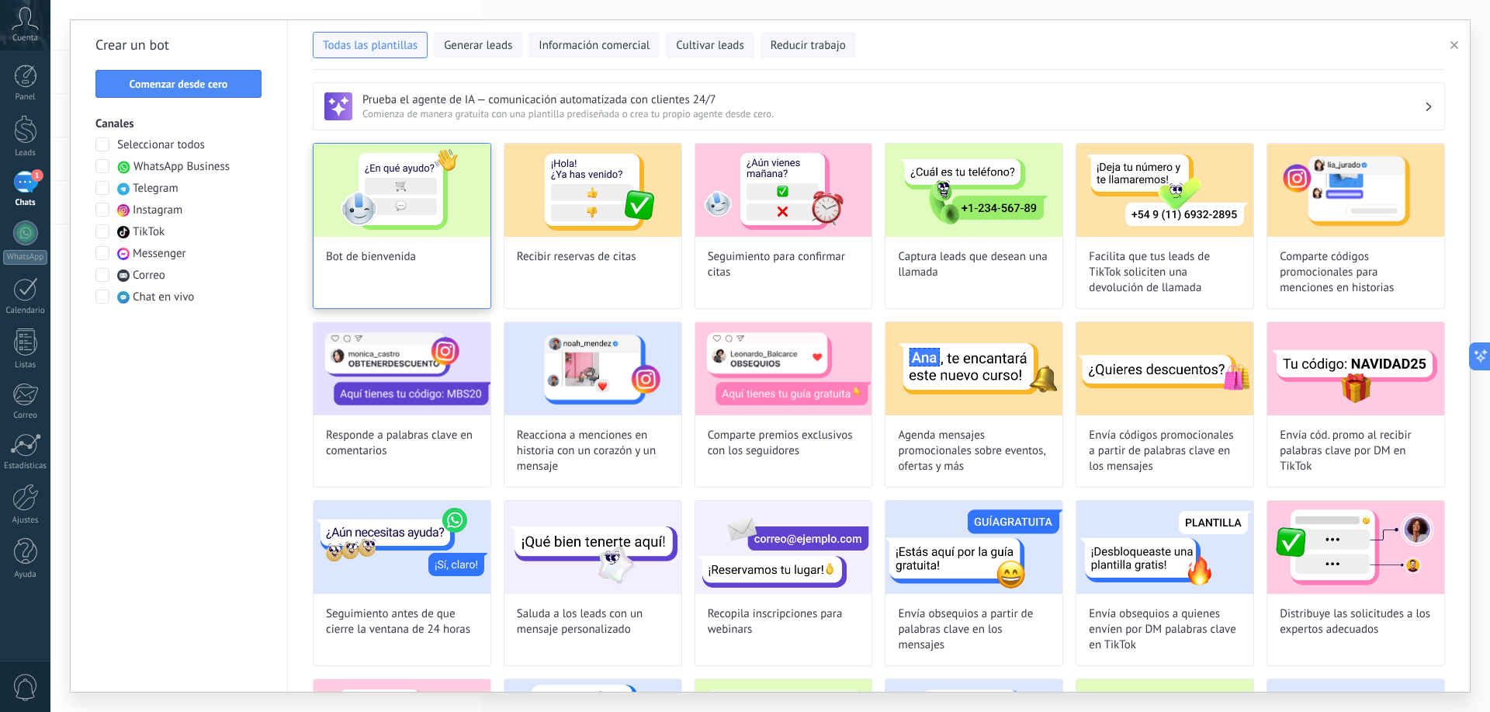
click at [392, 251] on span "Bot de bienvenida" at bounding box center [371, 257] width 90 height 16
type input "**********"
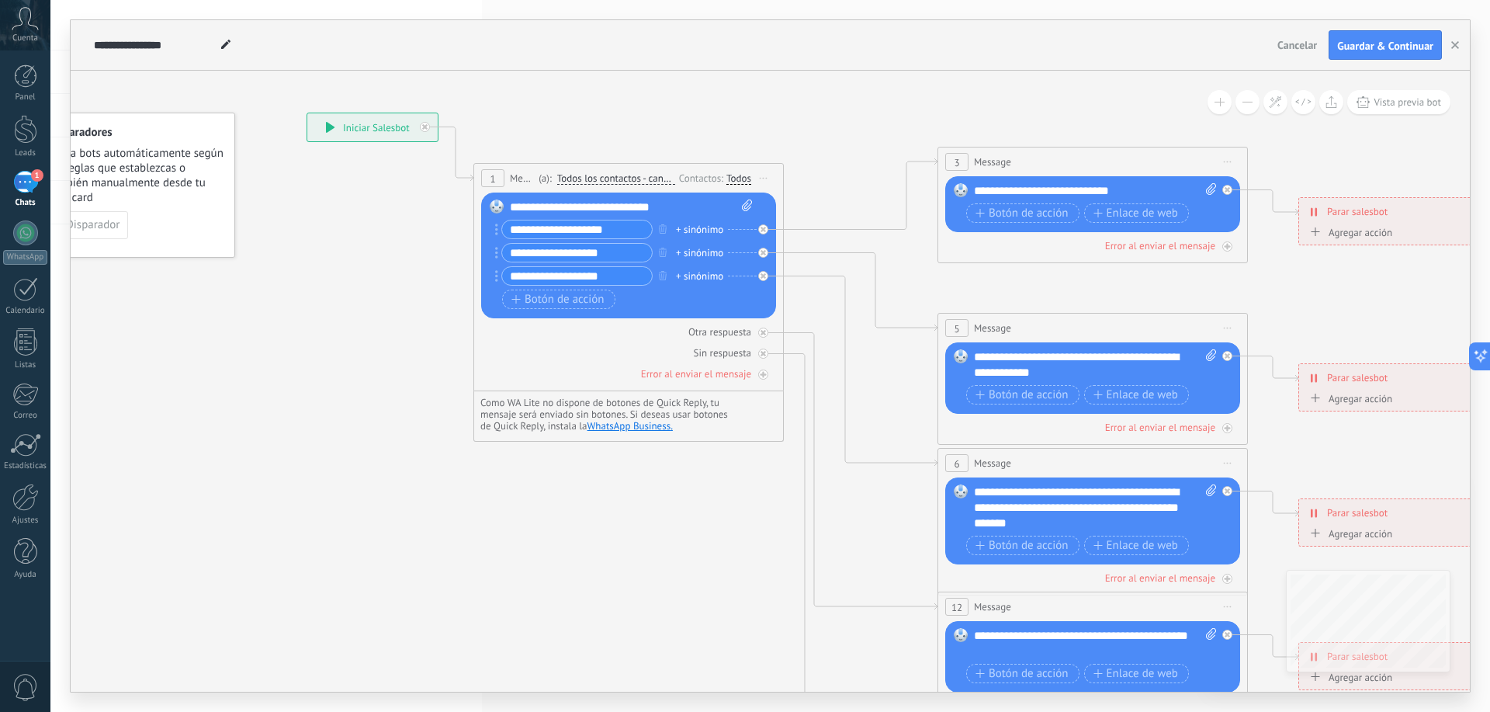
drag, startPoint x: 498, startPoint y: 408, endPoint x: 395, endPoint y: 327, distance: 131.5
click at [396, 328] on icon at bounding box center [1128, 508] width 2420 height 1568
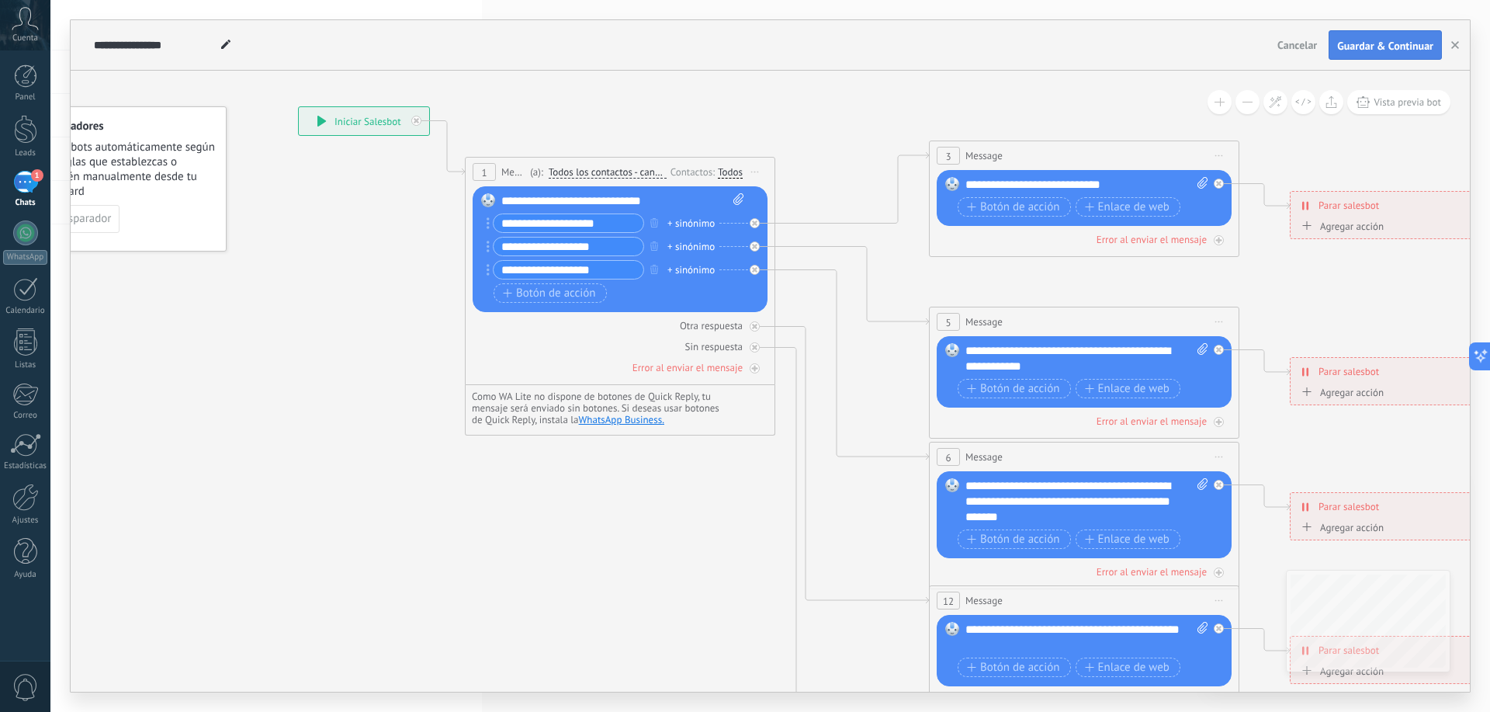
click at [1360, 45] on span "Guardar & Continuar" at bounding box center [1386, 45] width 96 height 11
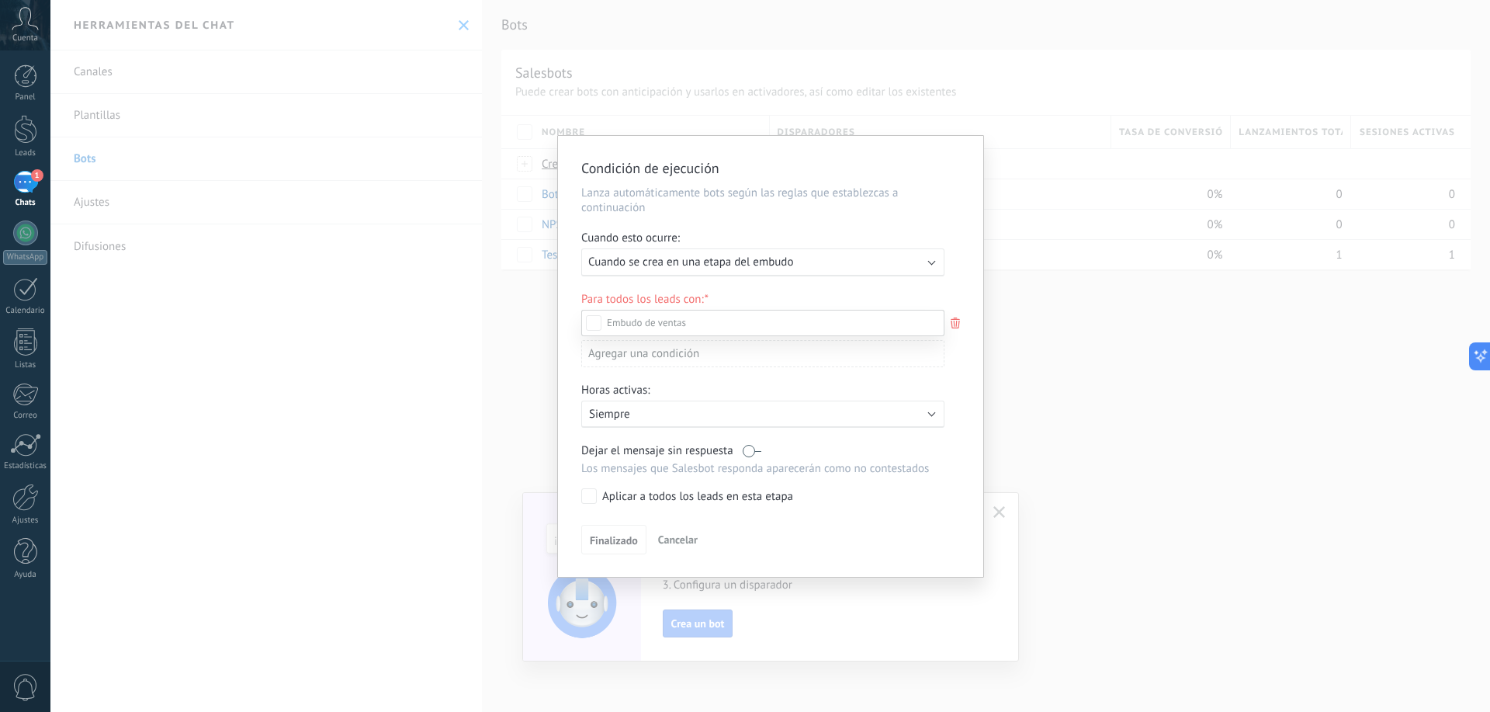
click at [0, 0] on label "Leads Entrantes" at bounding box center [0, 0] width 0 height 0
click at [630, 416] on div "Leads Entrantes Nueva consulta Cualificado Cotización enviada Pedido creado Ped…" at bounding box center [762, 510] width 363 height 400
click at [0, 0] on div "Leads Entrantes Nueva consulta Cualificado Cotización enviada Pedido creado Ped…" at bounding box center [0, 0] width 0 height 0
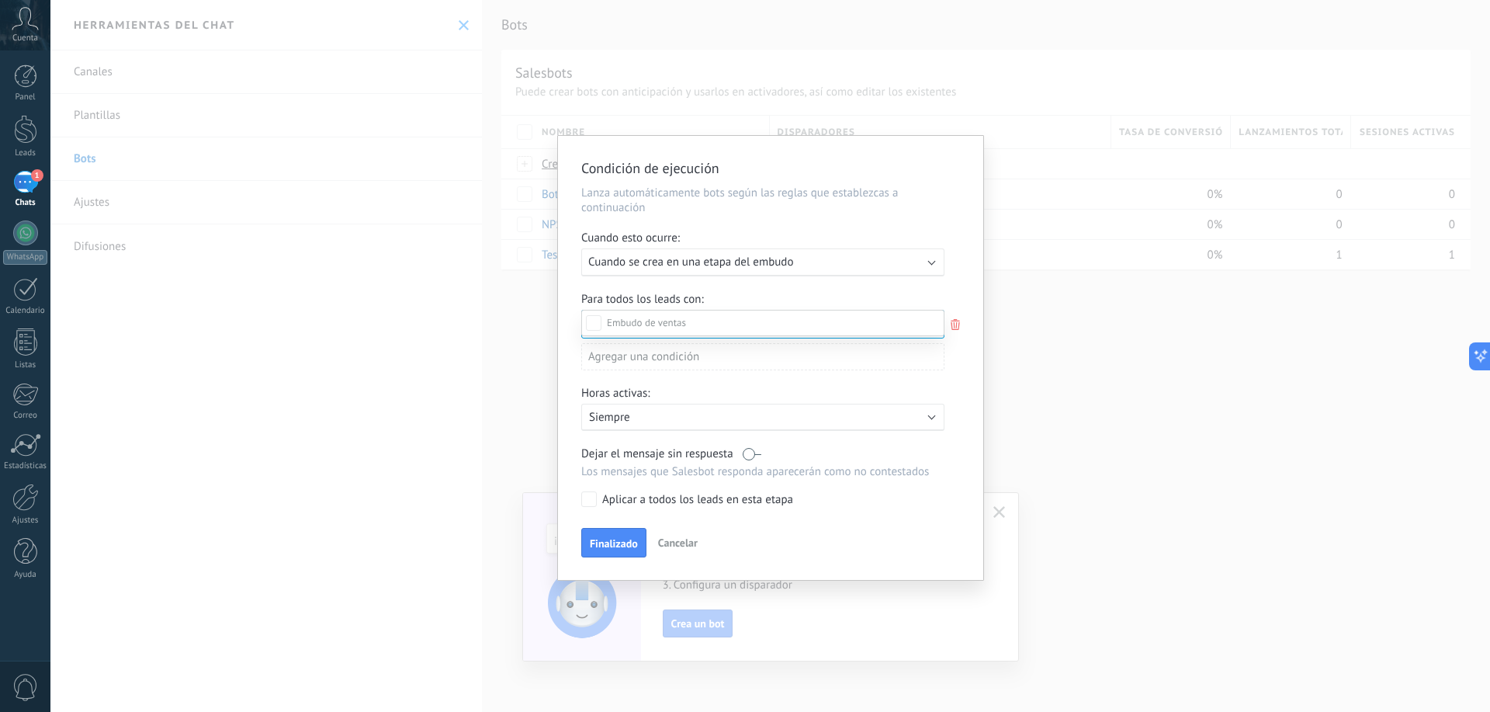
click at [688, 380] on div "Leads Entrantes Nueva consulta Cualificado Cotización enviada Pedido creado Ped…" at bounding box center [762, 508] width 363 height 397
click at [616, 542] on span "Finalizado" at bounding box center [614, 543] width 48 height 11
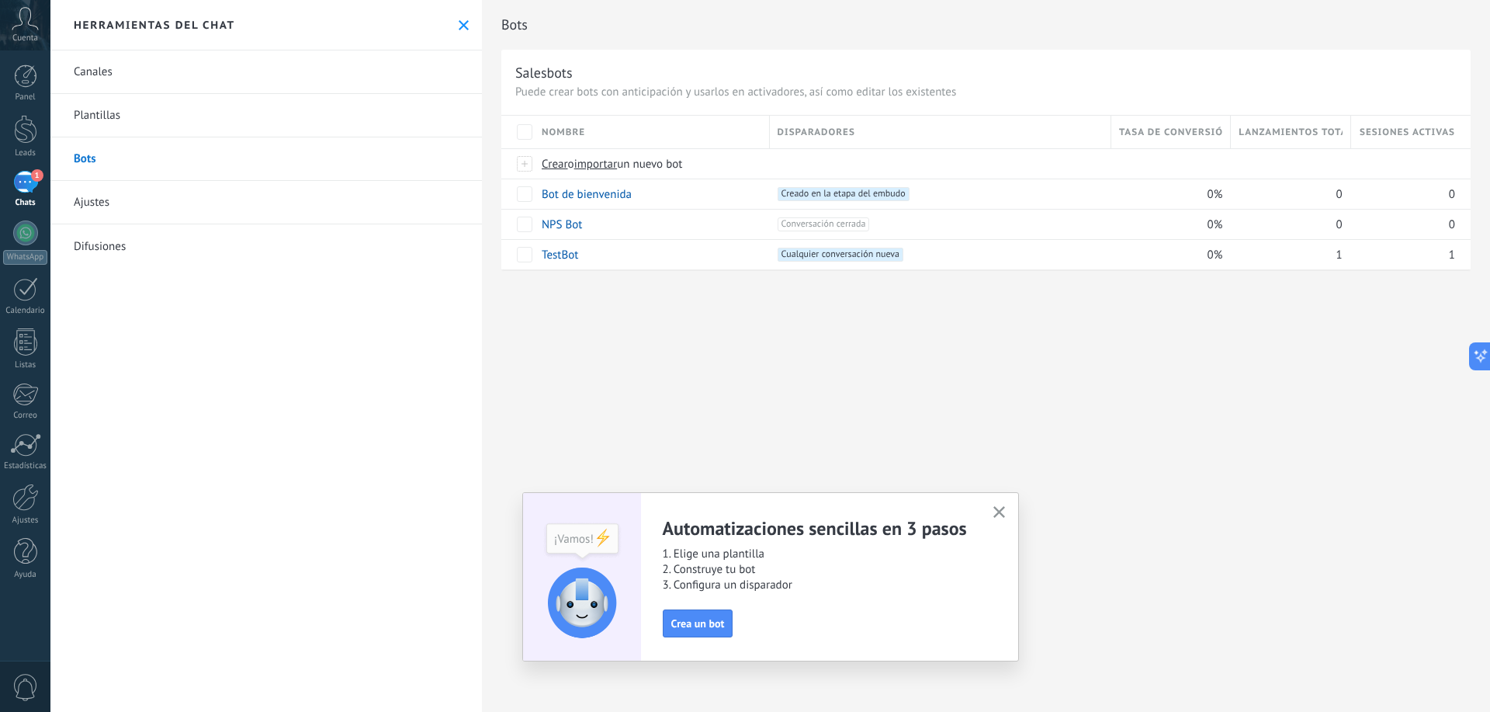
click at [20, 179] on div "1" at bounding box center [25, 182] width 25 height 23
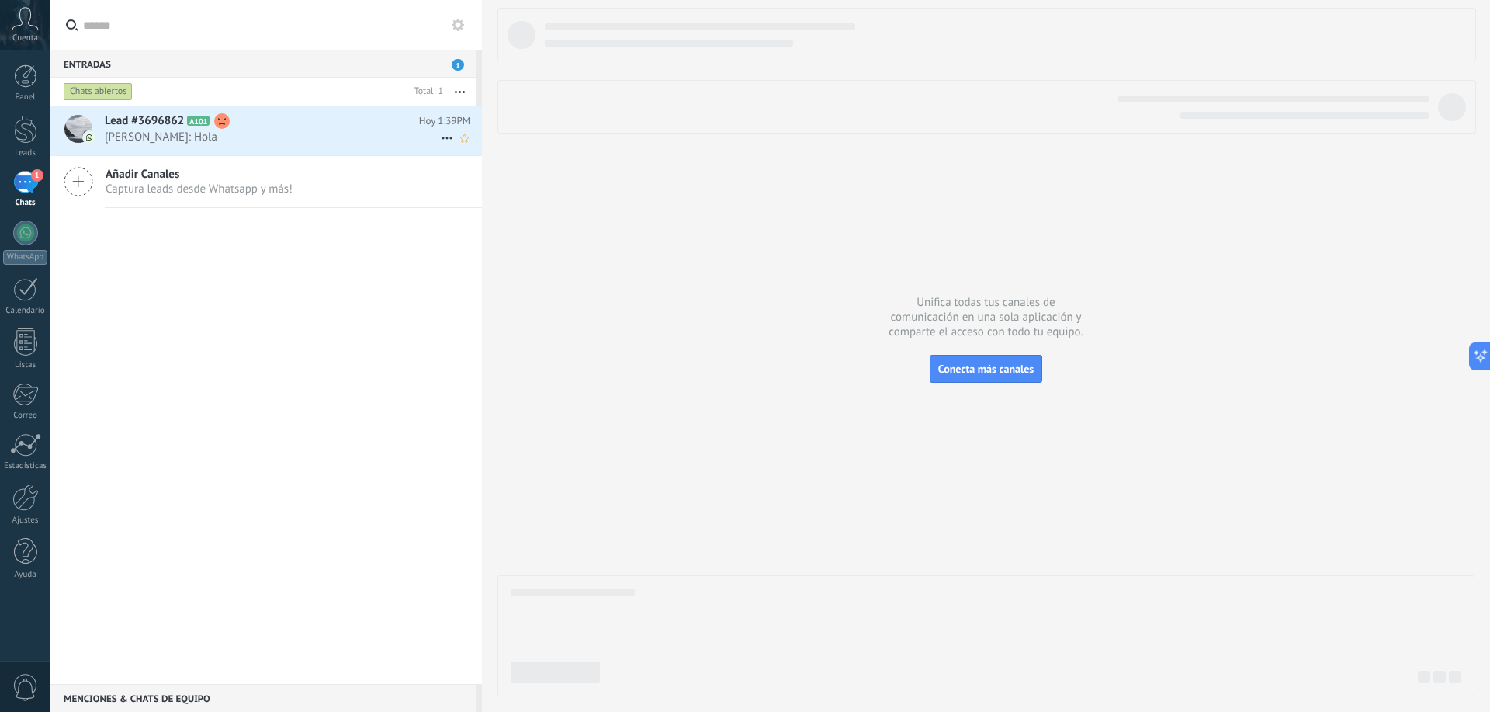
click at [442, 131] on icon at bounding box center [447, 138] width 19 height 19
drag, startPoint x: 355, startPoint y: 127, endPoint x: 283, endPoint y: 213, distance: 112.5
click at [290, 242] on div at bounding box center [745, 356] width 1490 height 712
click at [294, 118] on h2 "Lead #3696862 A101" at bounding box center [262, 121] width 314 height 16
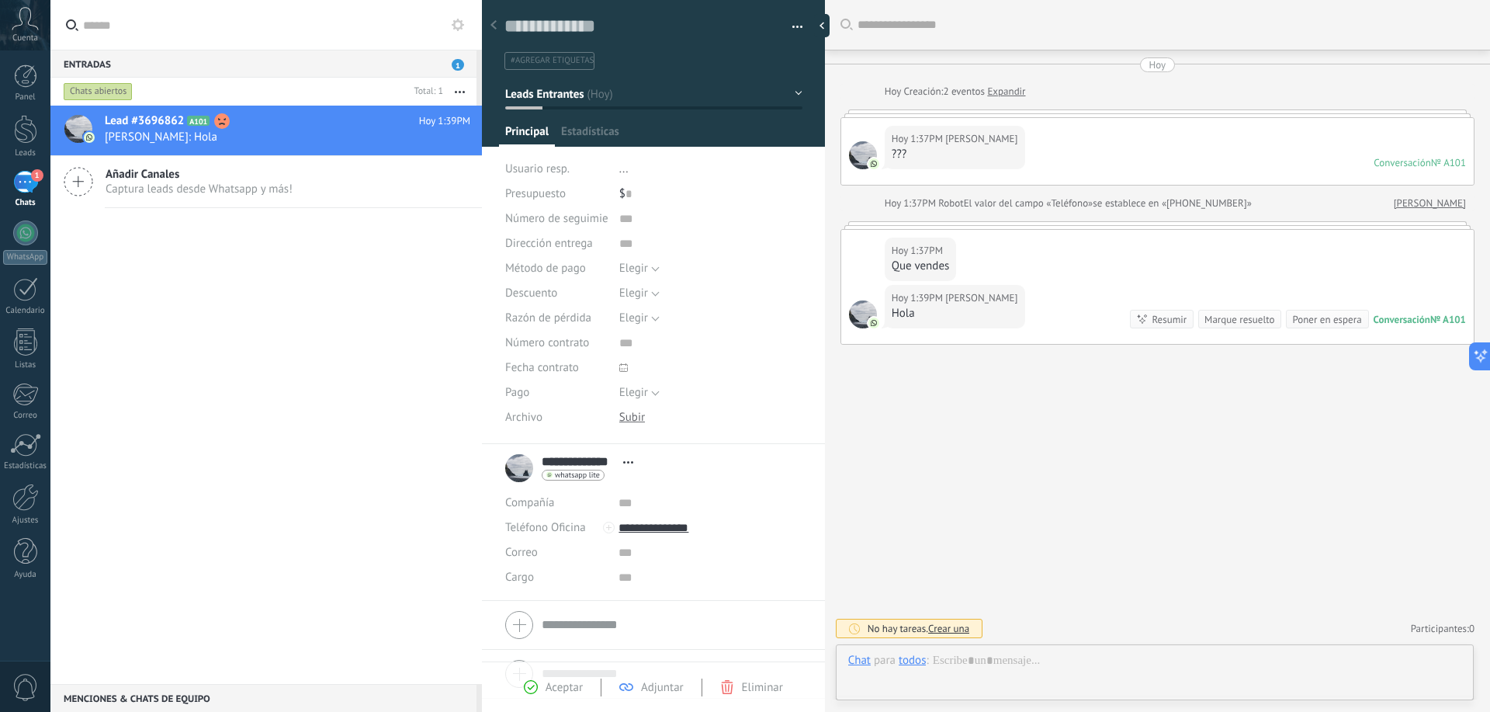
scroll to position [23, 0]
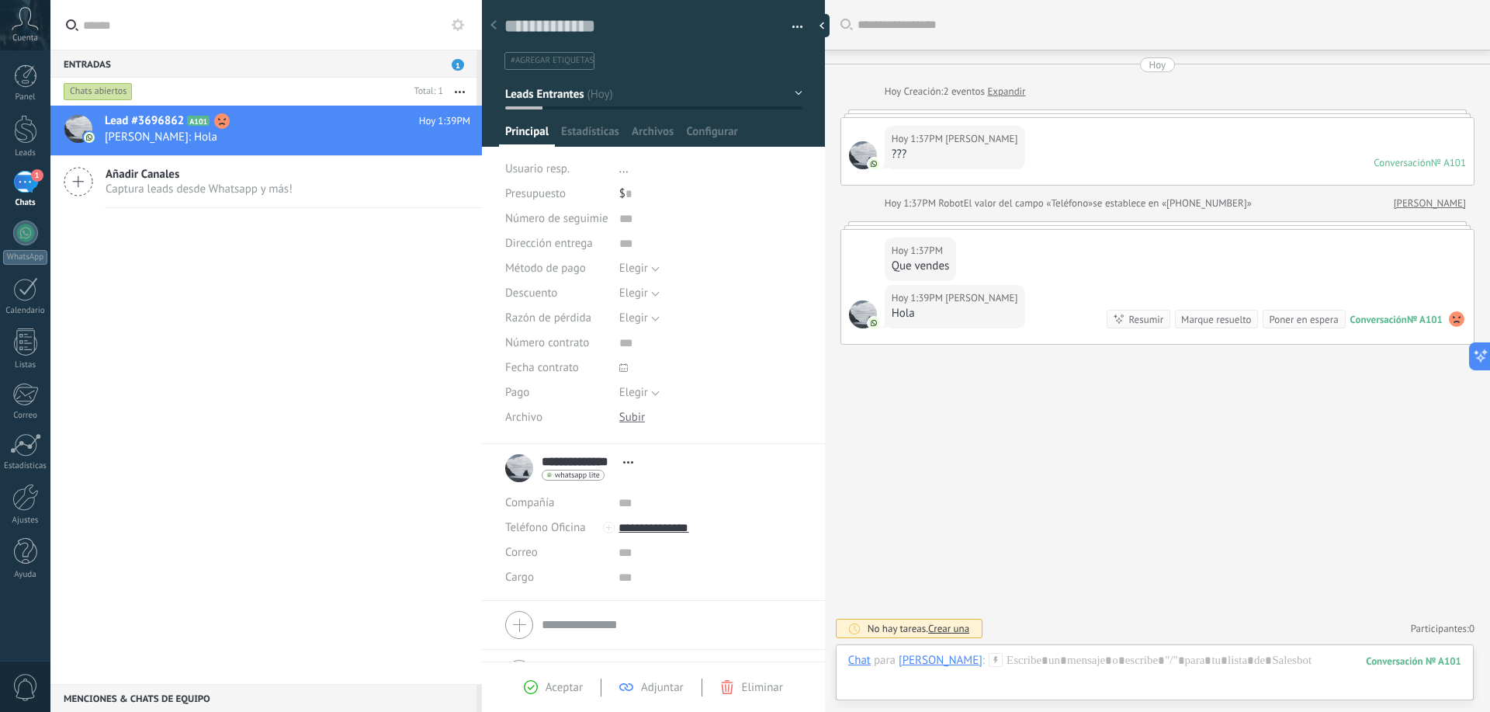
click at [760, 678] on div "Aceptar Adjuntar Eliminar" at bounding box center [653, 687] width 295 height 18
click at [754, 682] on span "Eliminar" at bounding box center [762, 687] width 41 height 15
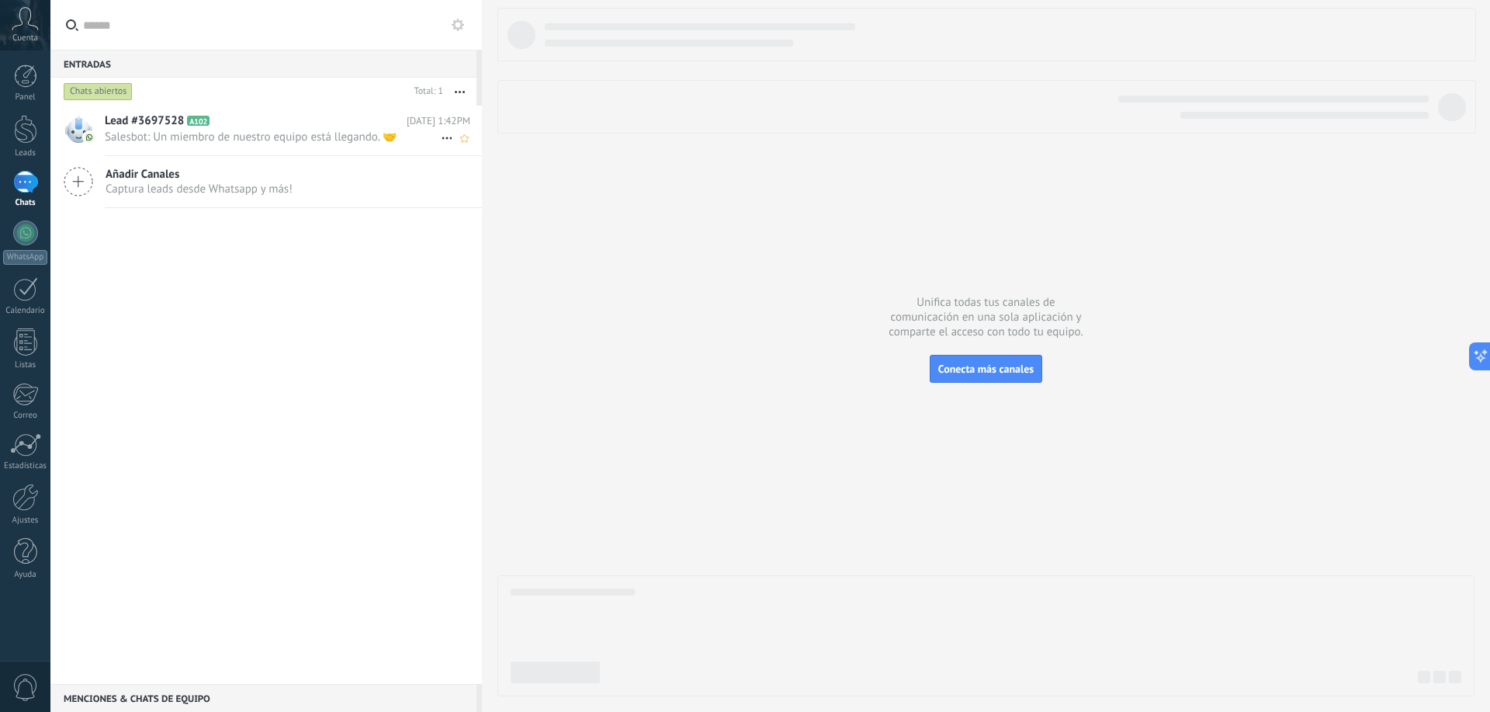
click at [246, 138] on span "Salesbot: Un miembro de nuestro equipo está llegando. 🤝" at bounding box center [273, 137] width 336 height 15
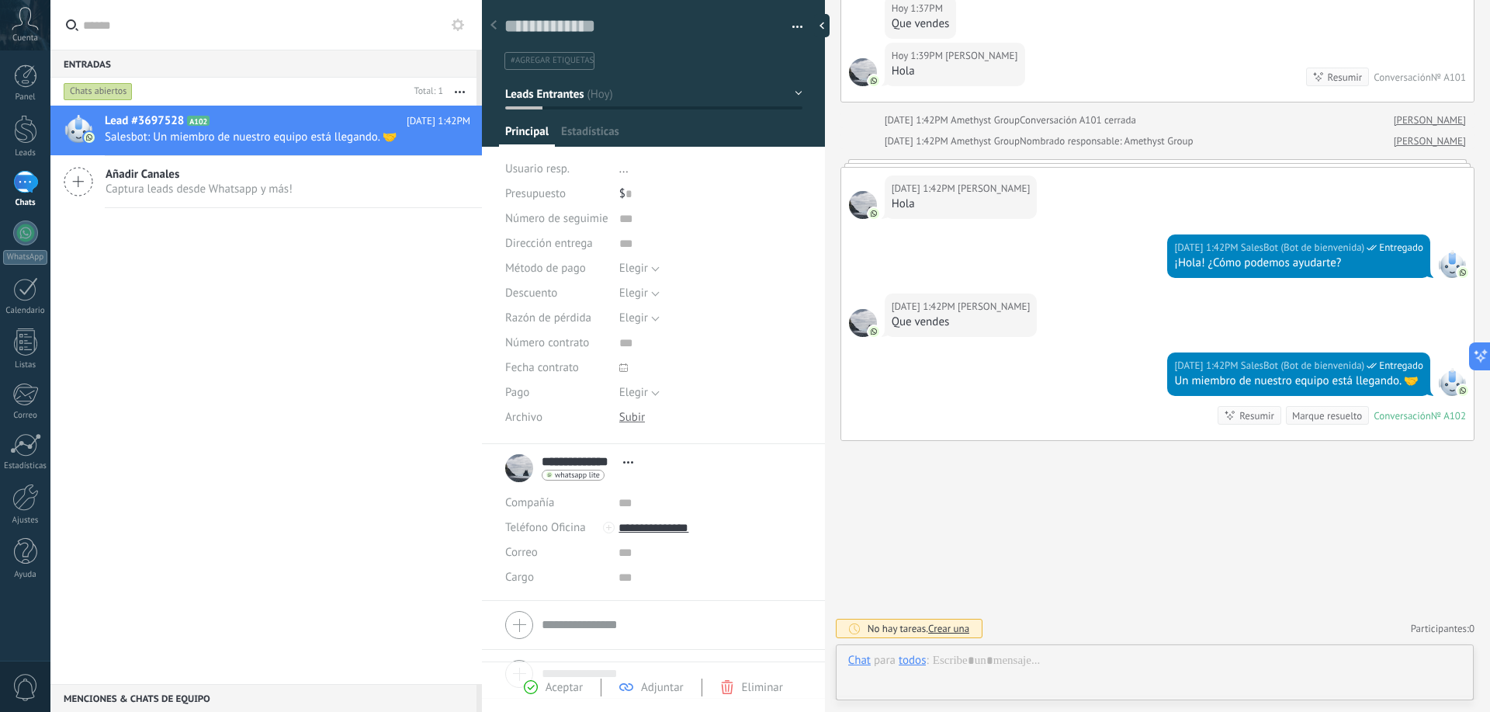
scroll to position [23, 0]
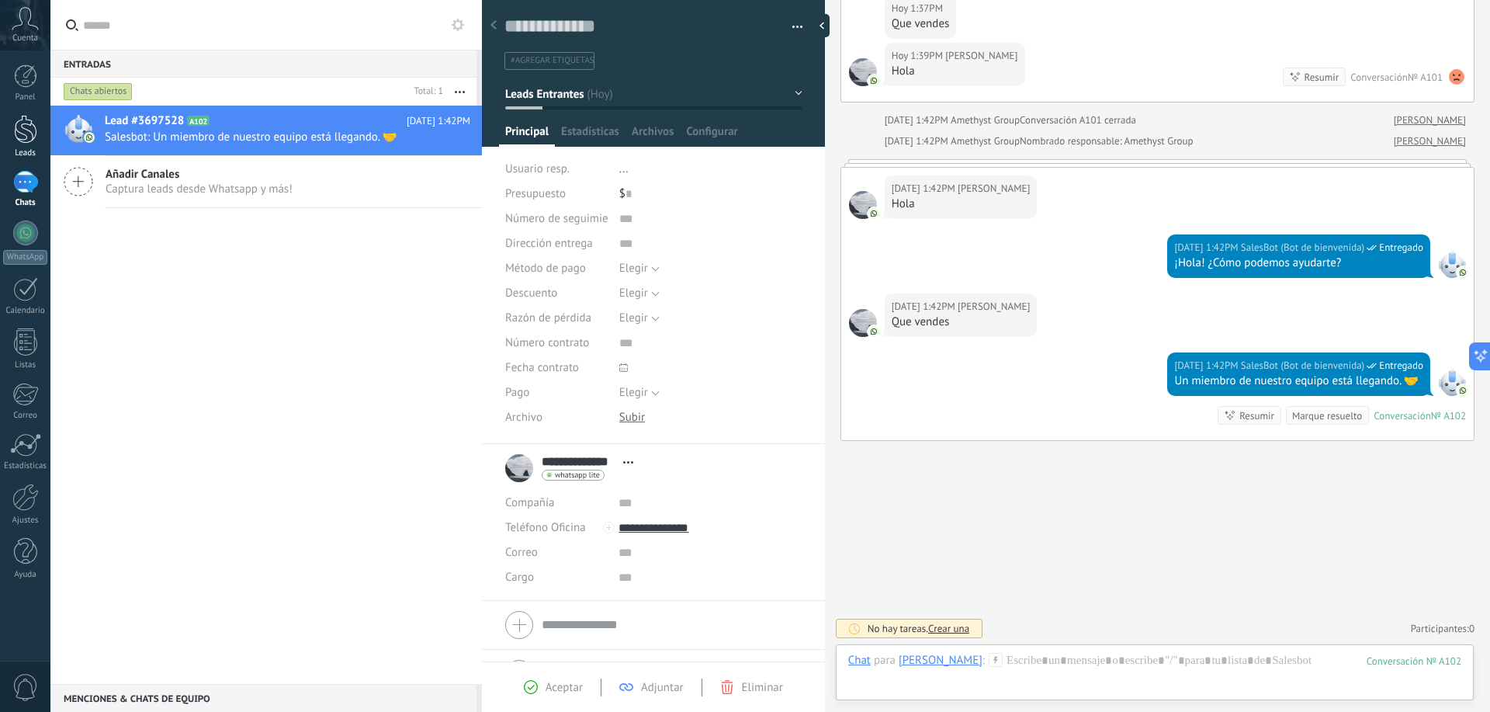
click at [33, 124] on div at bounding box center [25, 129] width 23 height 29
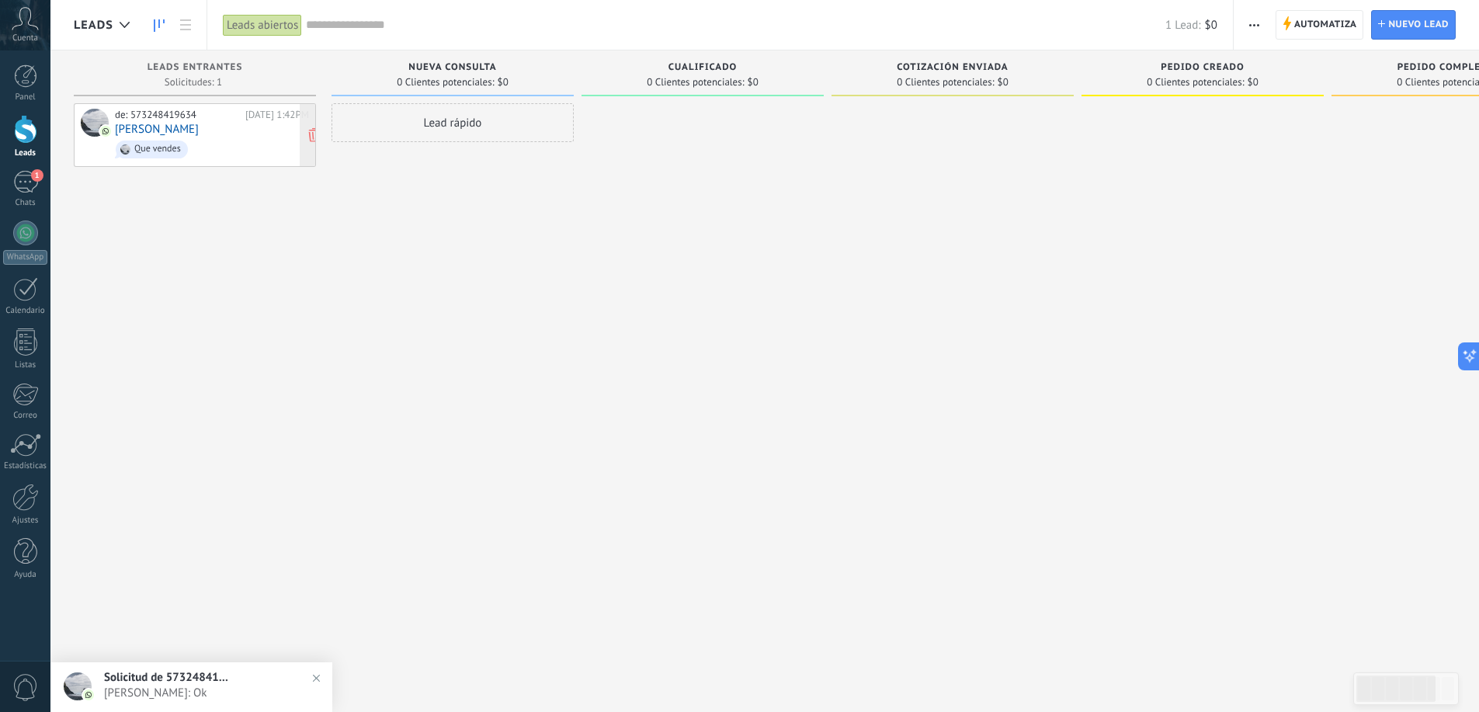
click at [234, 119] on div "de: 573248419634" at bounding box center [177, 115] width 125 height 12
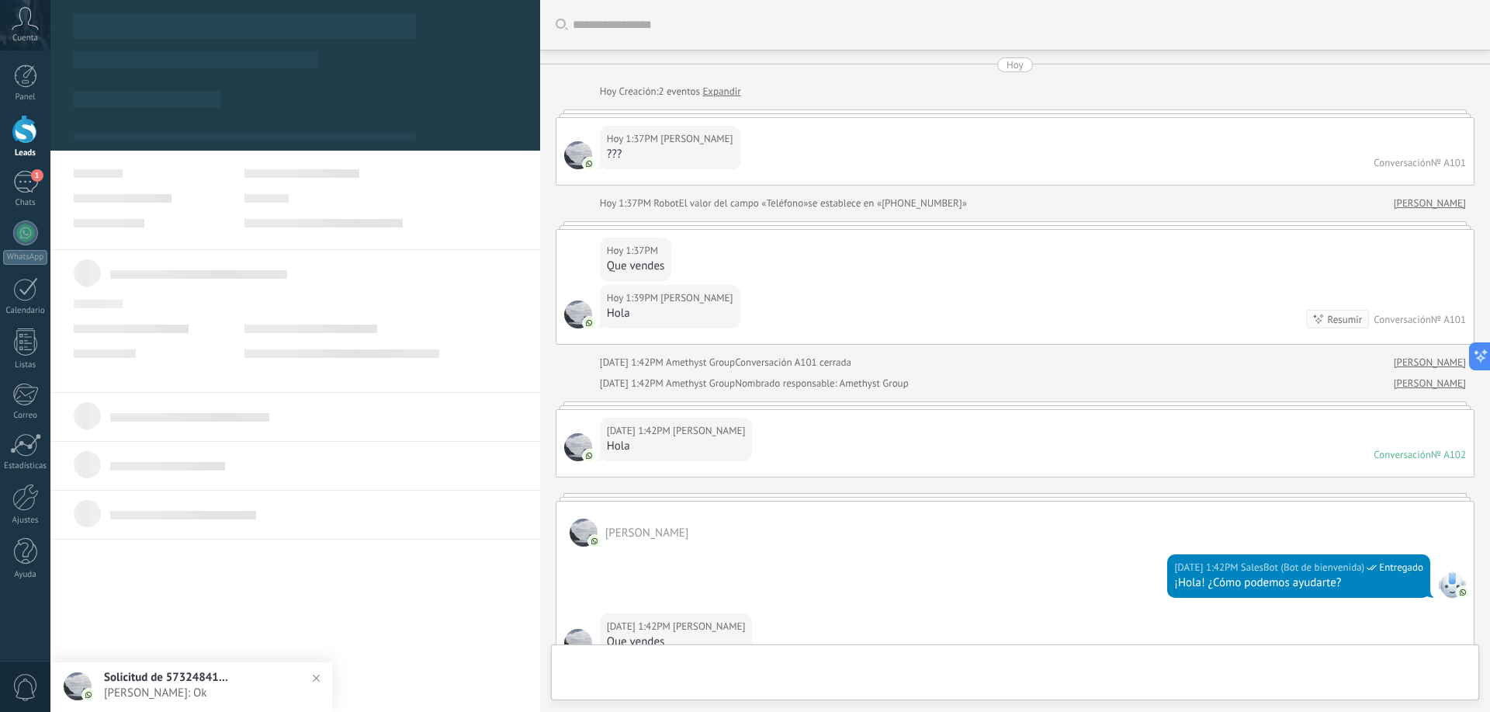
type textarea "**********"
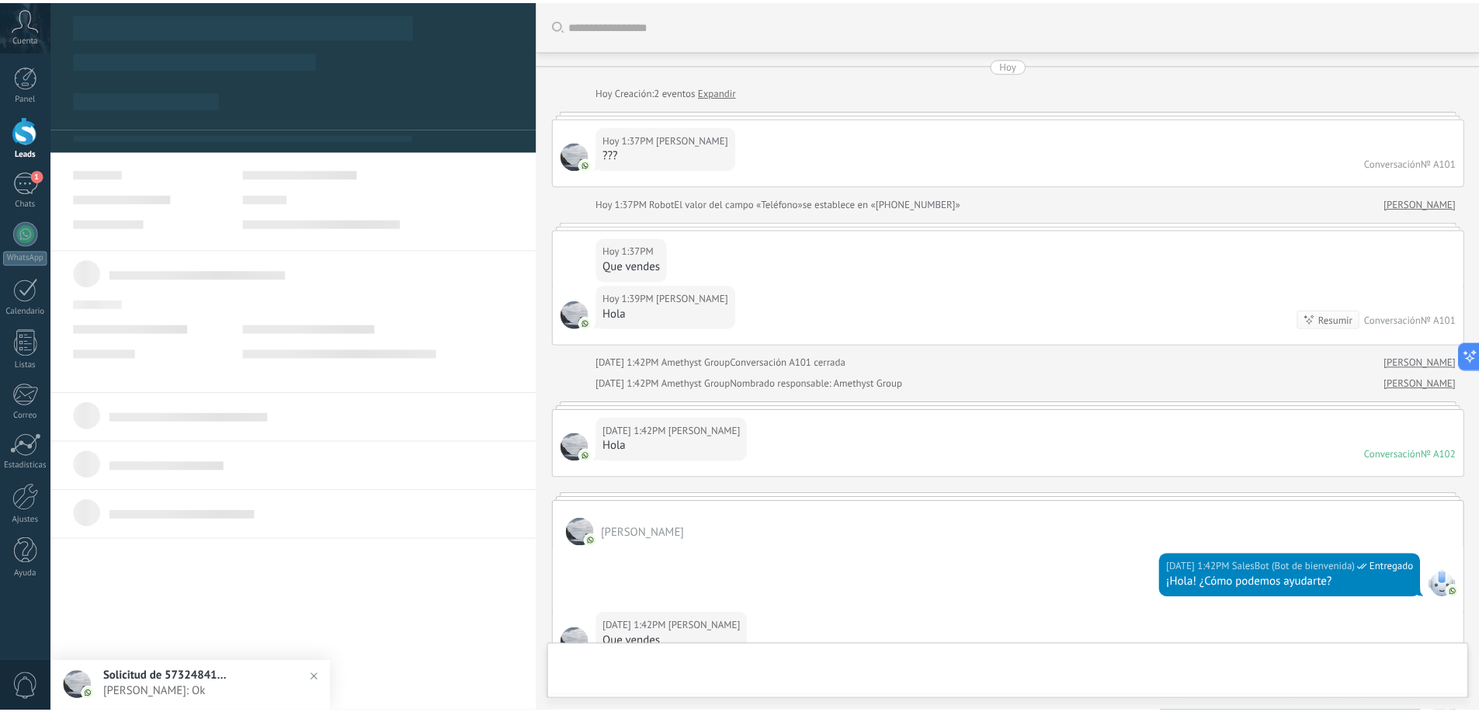
scroll to position [23, 0]
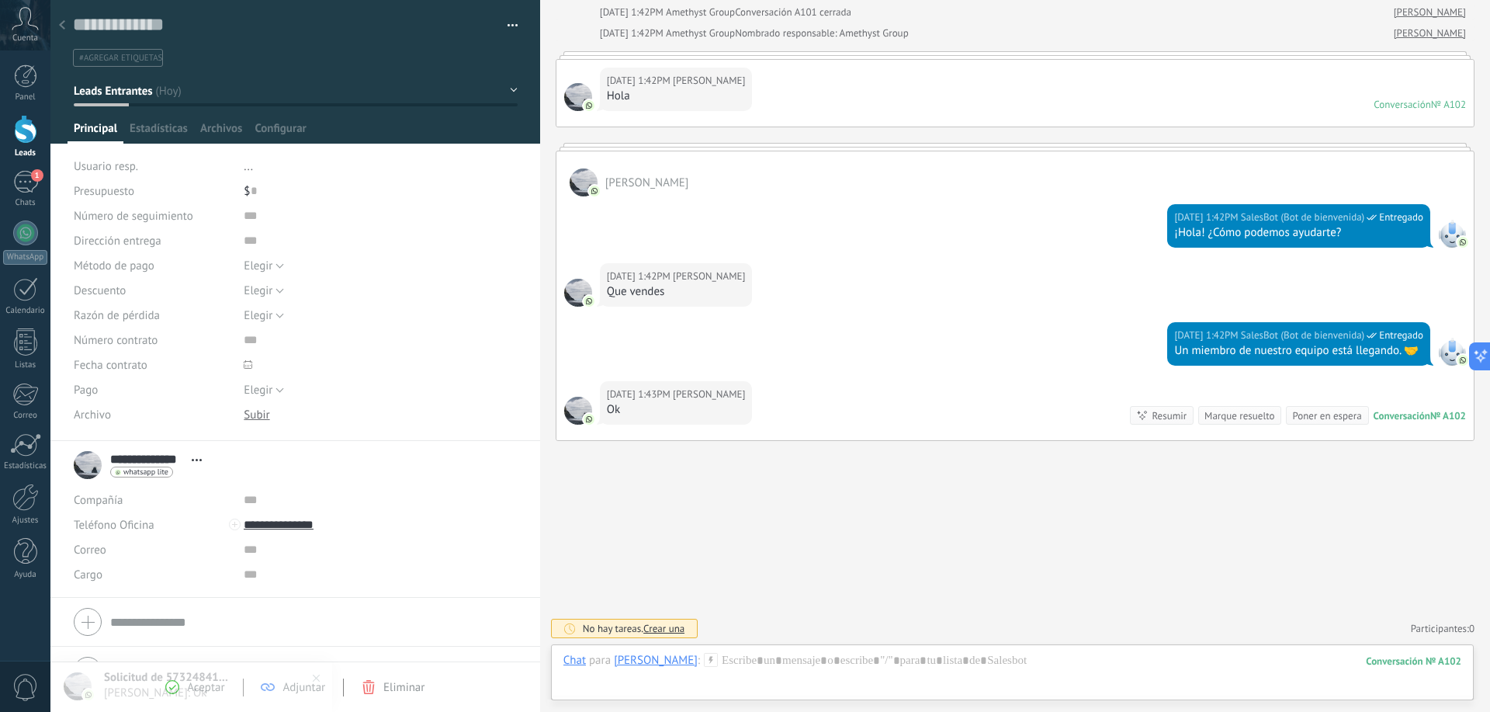
click at [383, 691] on div "Eliminar" at bounding box center [393, 687] width 63 height 14
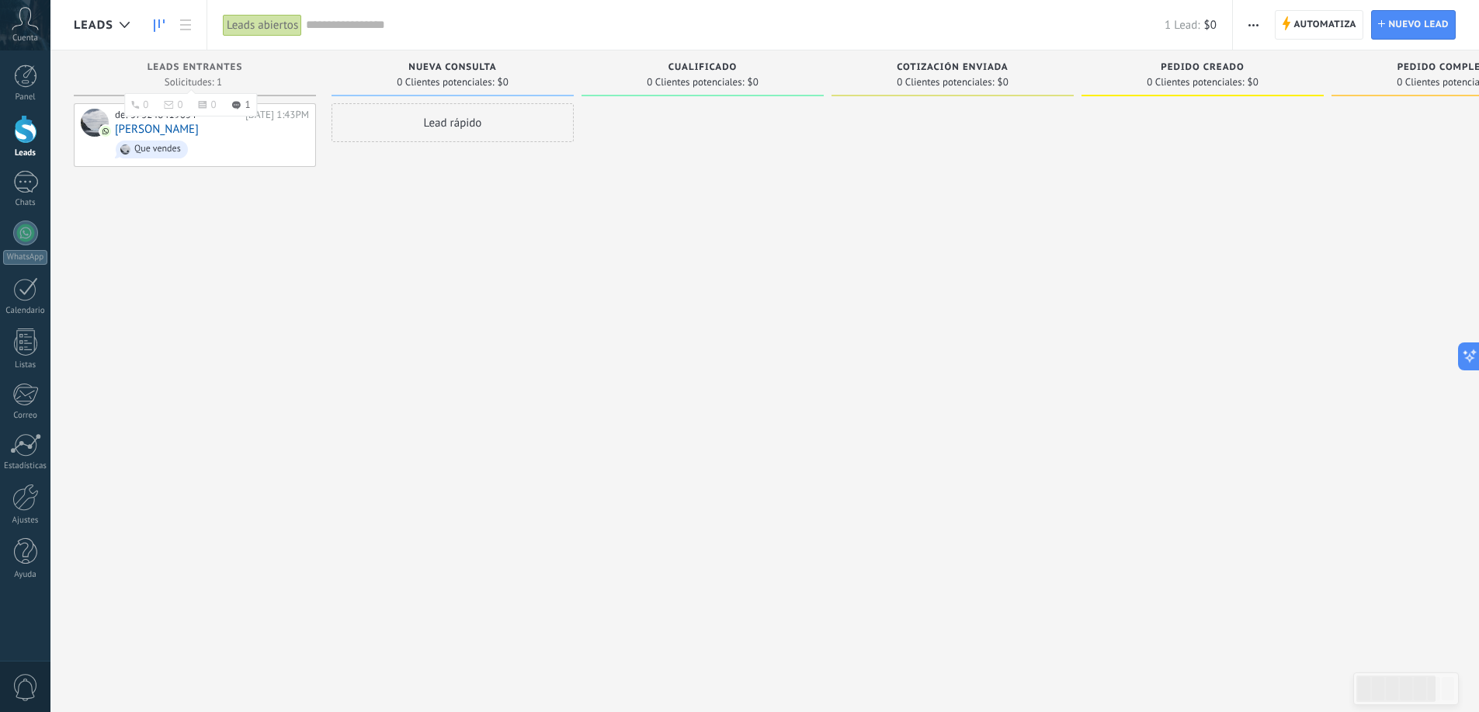
click at [232, 63] on span "Leads Entrantes" at bounding box center [194, 67] width 95 height 11
drag, startPoint x: 250, startPoint y: 130, endPoint x: 217, endPoint y: 133, distance: 33.5
click at [217, 134] on div "de: 573248419634 Hoy 1:43PM Carlos Pereira Que vendes" at bounding box center [212, 135] width 194 height 53
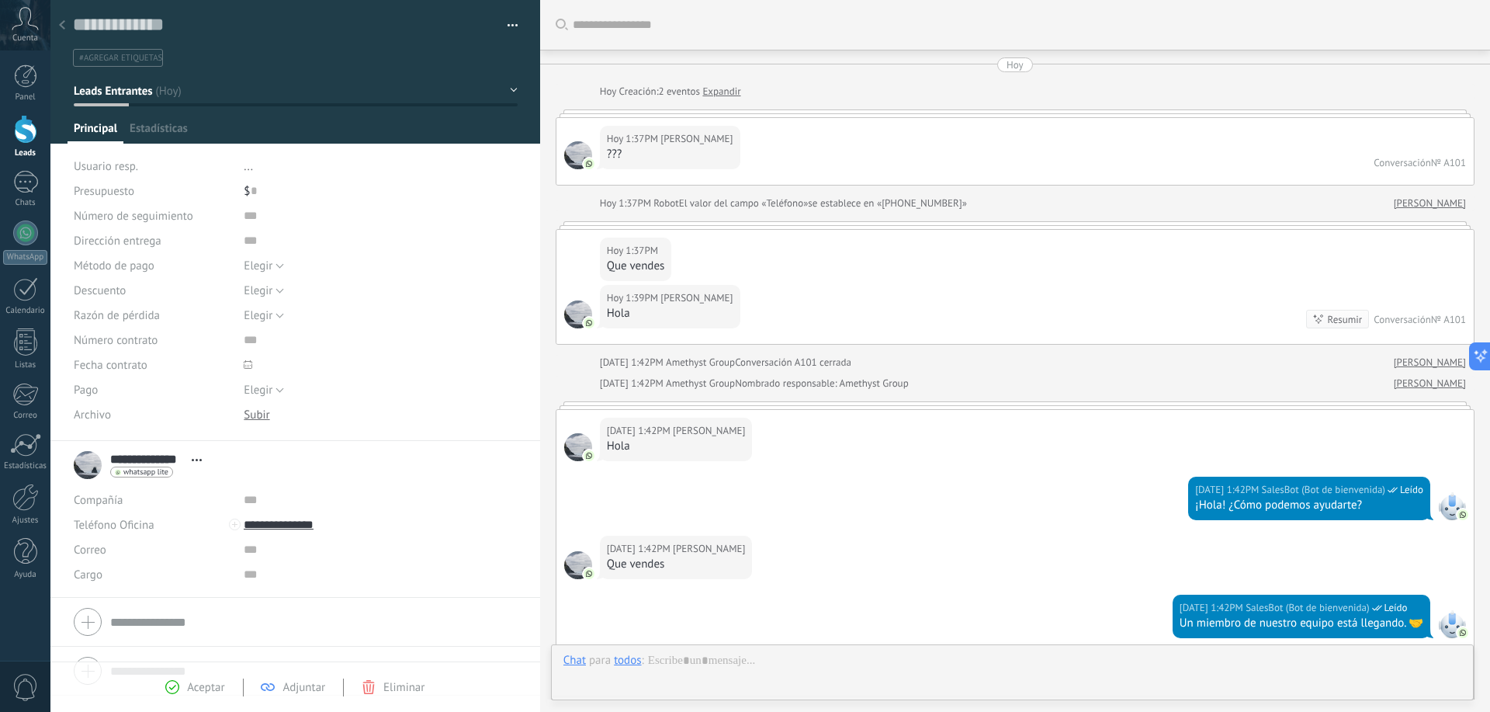
scroll to position [590, 0]
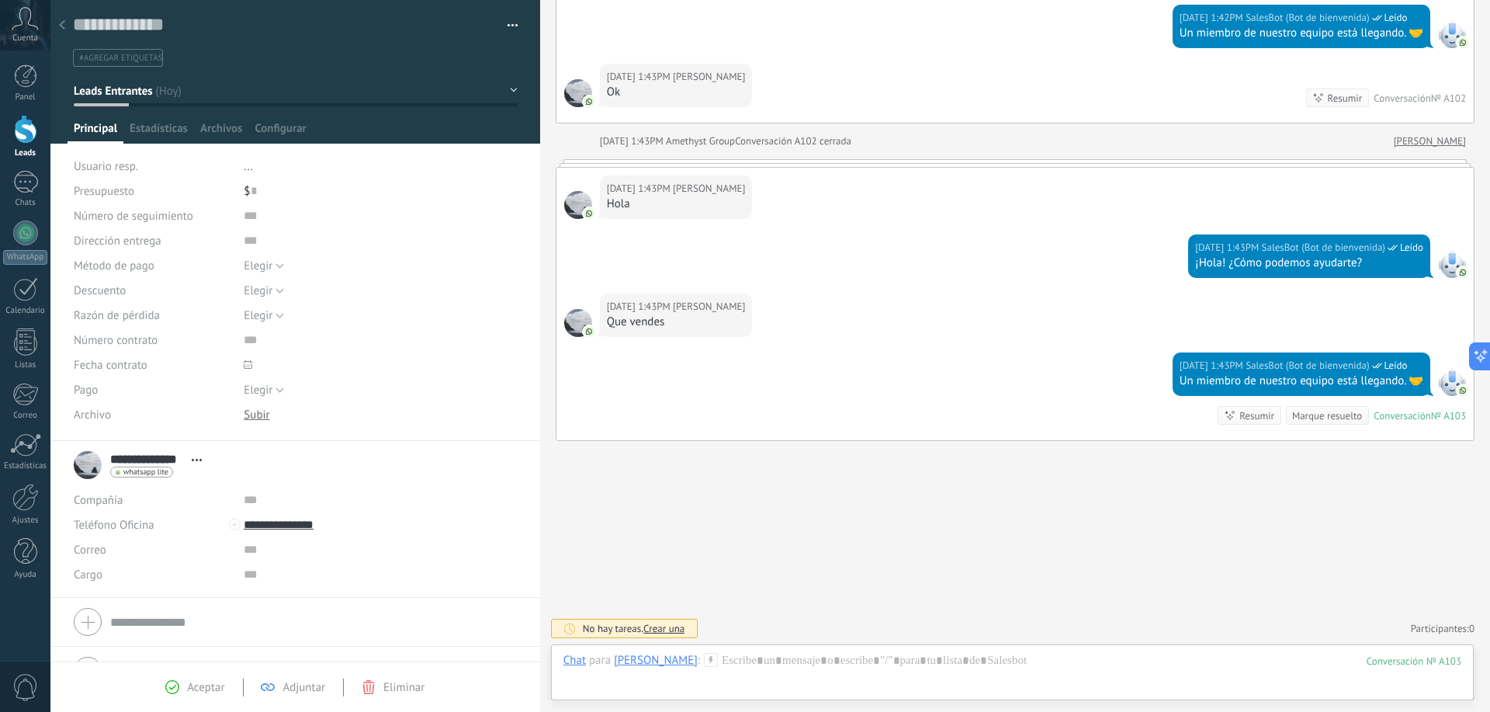
click at [206, 691] on span "Aceptar" at bounding box center [205, 687] width 37 height 15
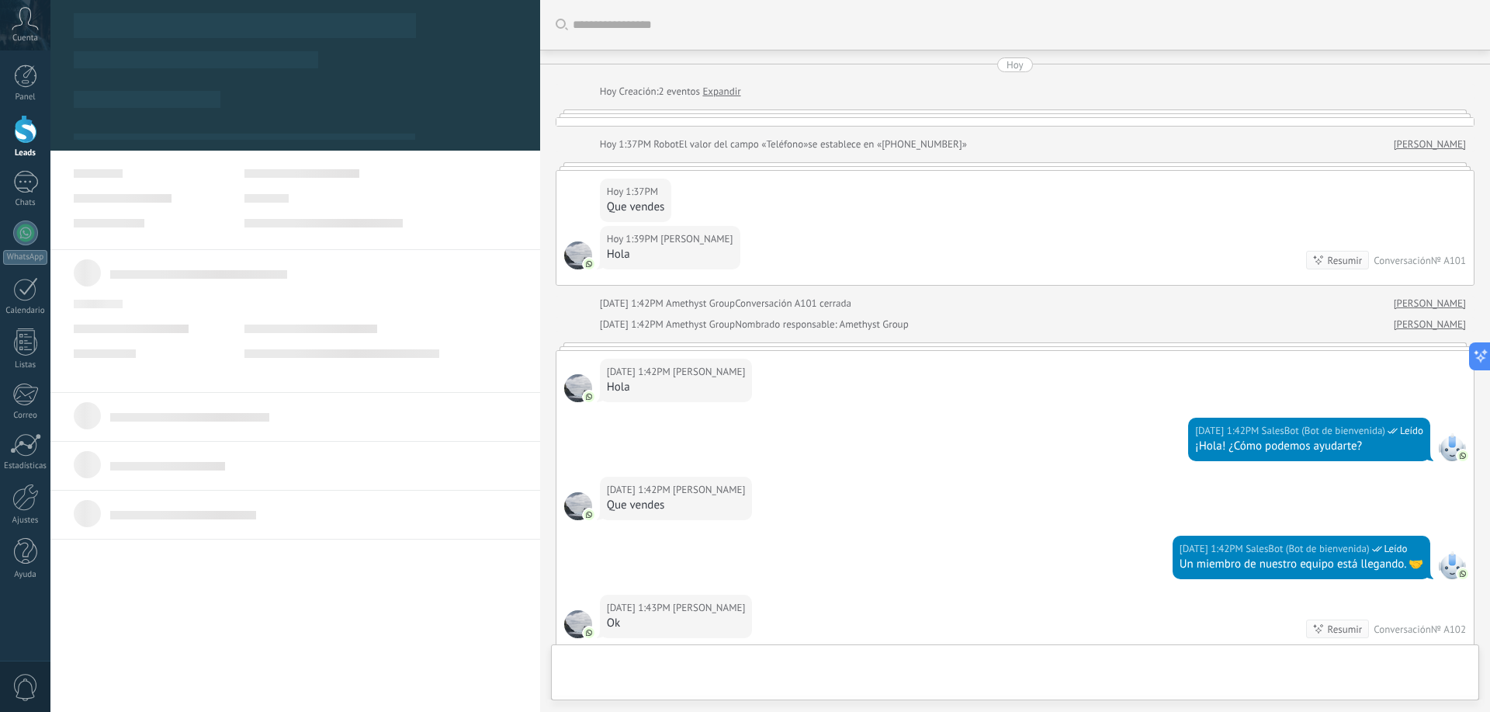
type textarea "**********"
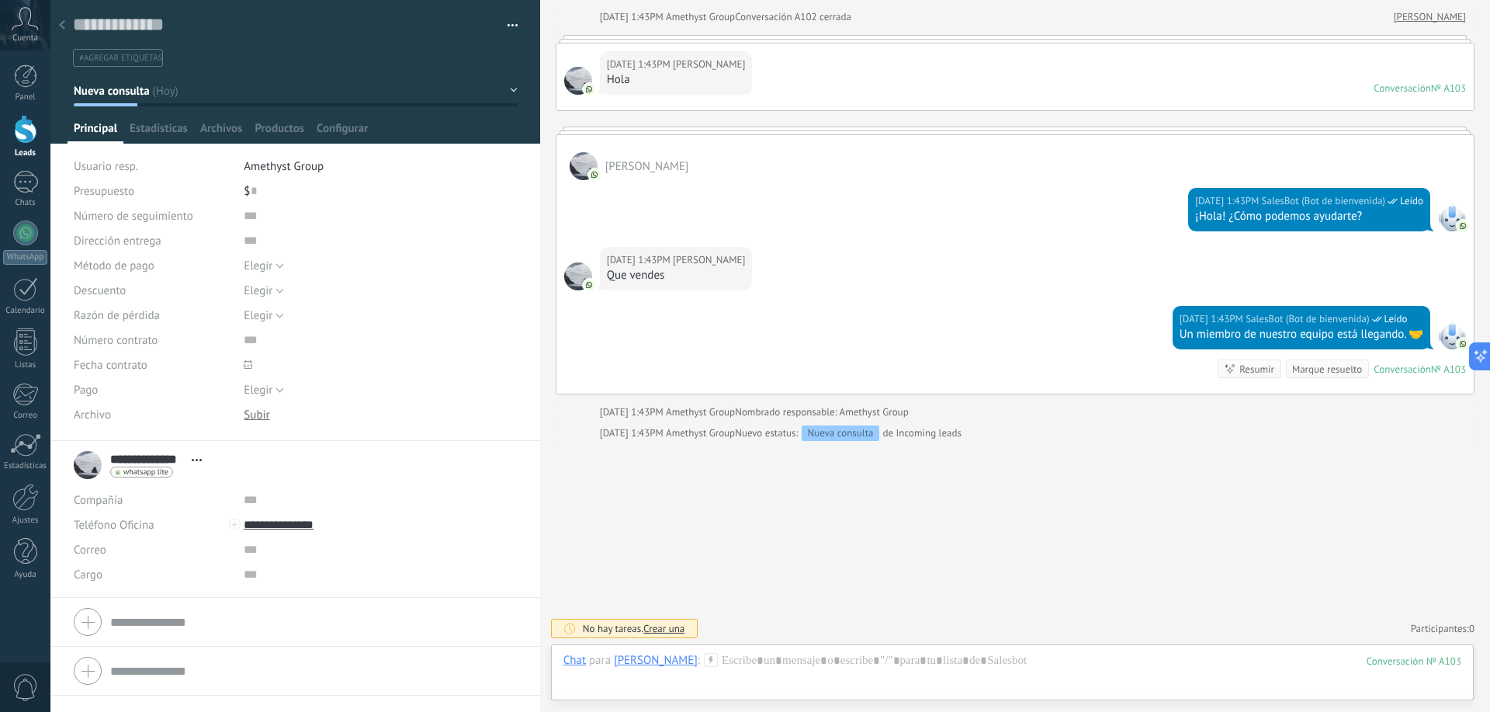
click at [922, 439] on div "Nuevo estatus: Nueva consulta de Incoming leads" at bounding box center [848, 433] width 227 height 16
click at [868, 684] on div at bounding box center [1013, 676] width 898 height 47
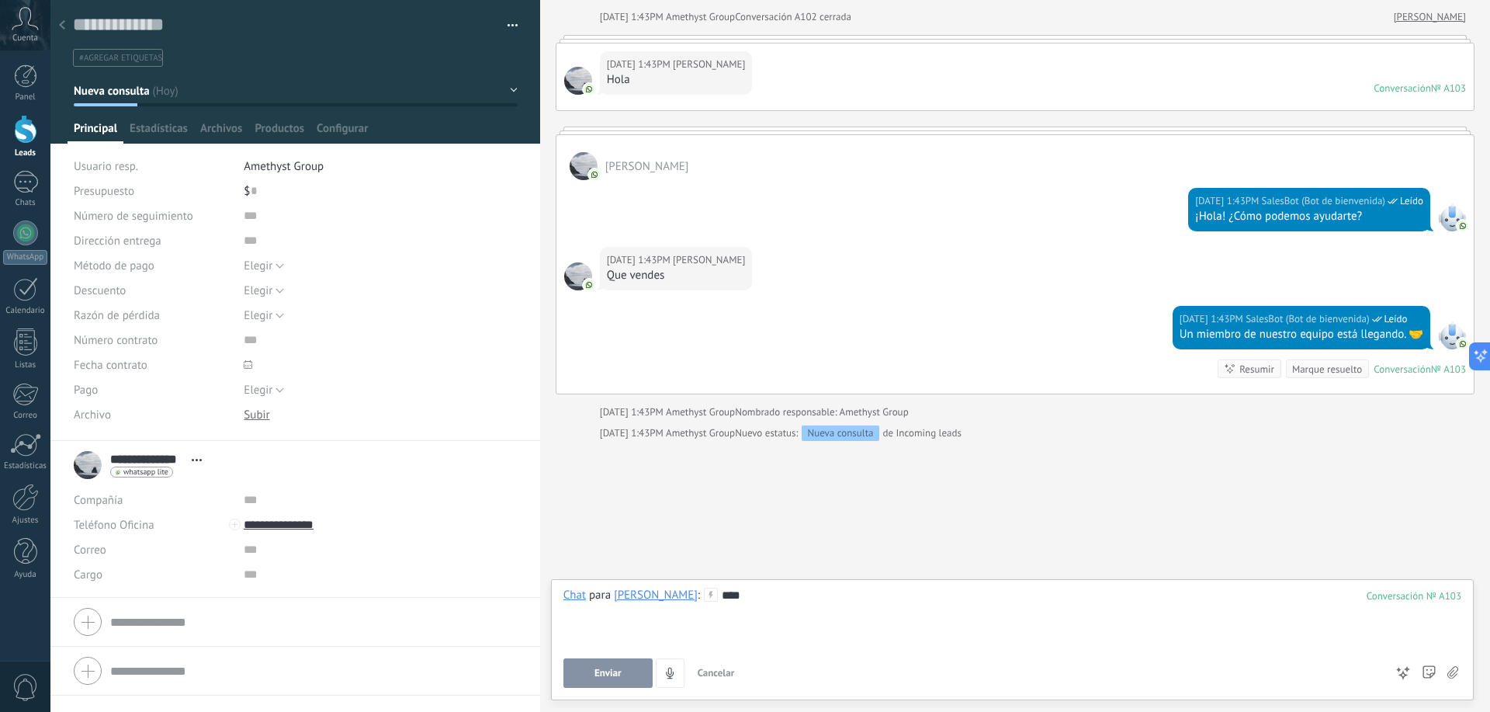
click at [957, 685] on div "Enviar Cancelar Rastrear clics en links ? Reducir links largos y rastrear clics…" at bounding box center [974, 672] width 821 height 29
click at [741, 589] on div "****" at bounding box center [1013, 617] width 898 height 59
click at [597, 676] on span "Enviar" at bounding box center [608, 673] width 27 height 11
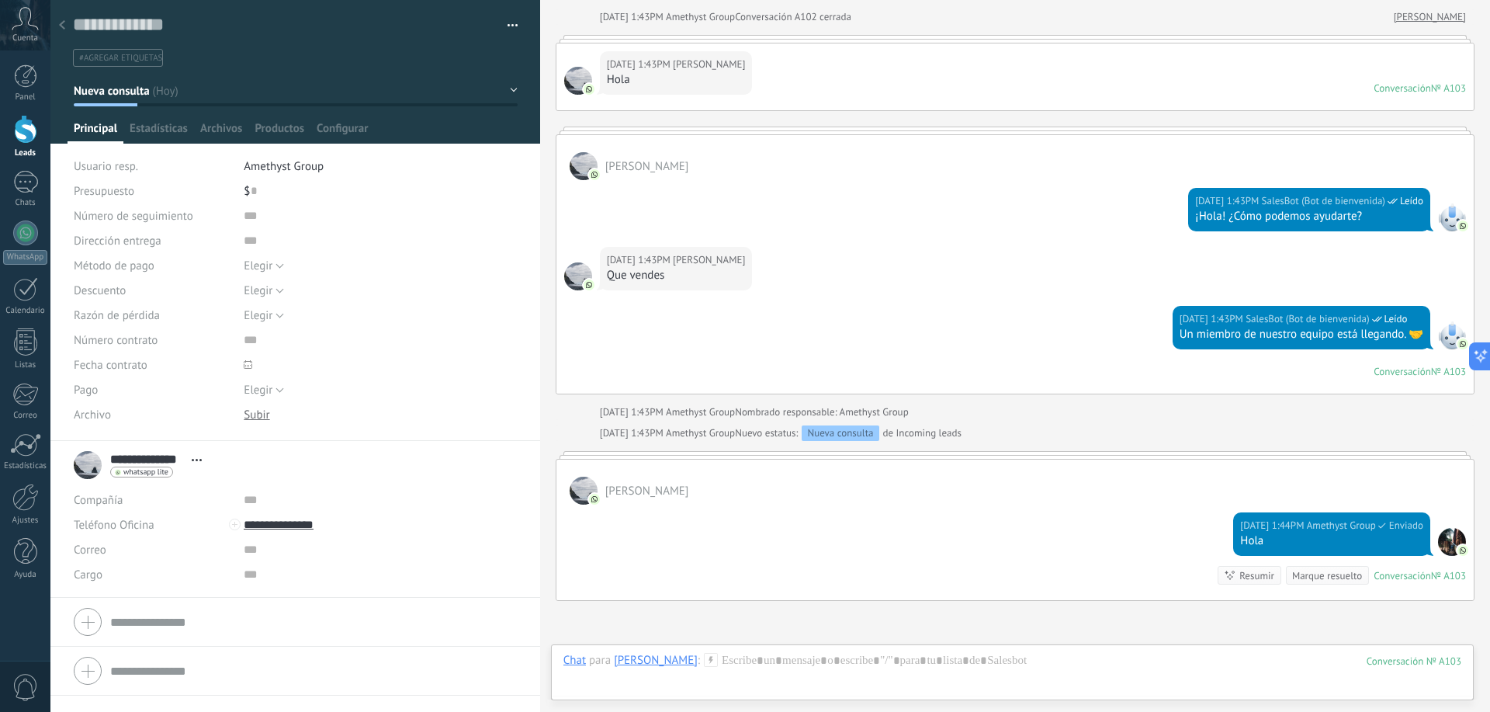
scroll to position [704, 0]
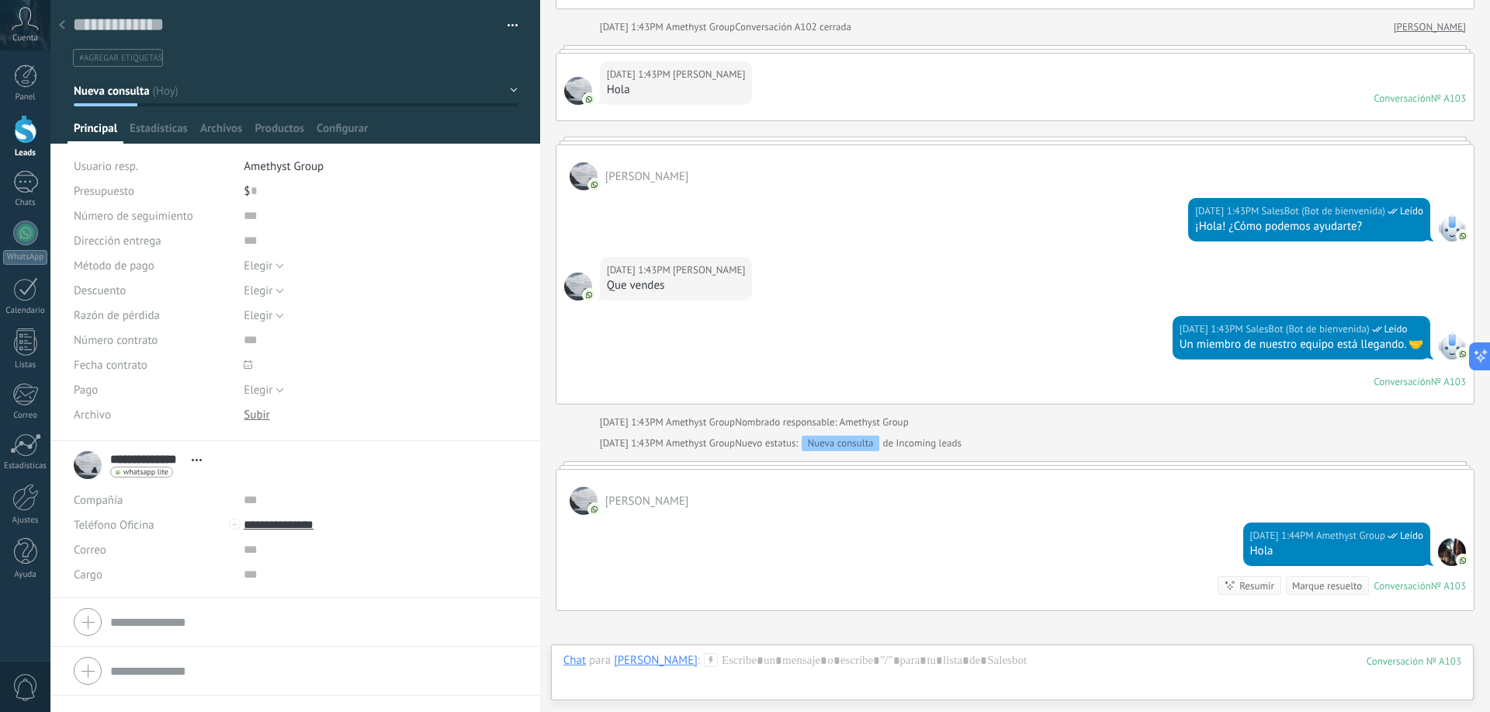
click at [62, 23] on icon at bounding box center [62, 24] width 6 height 9
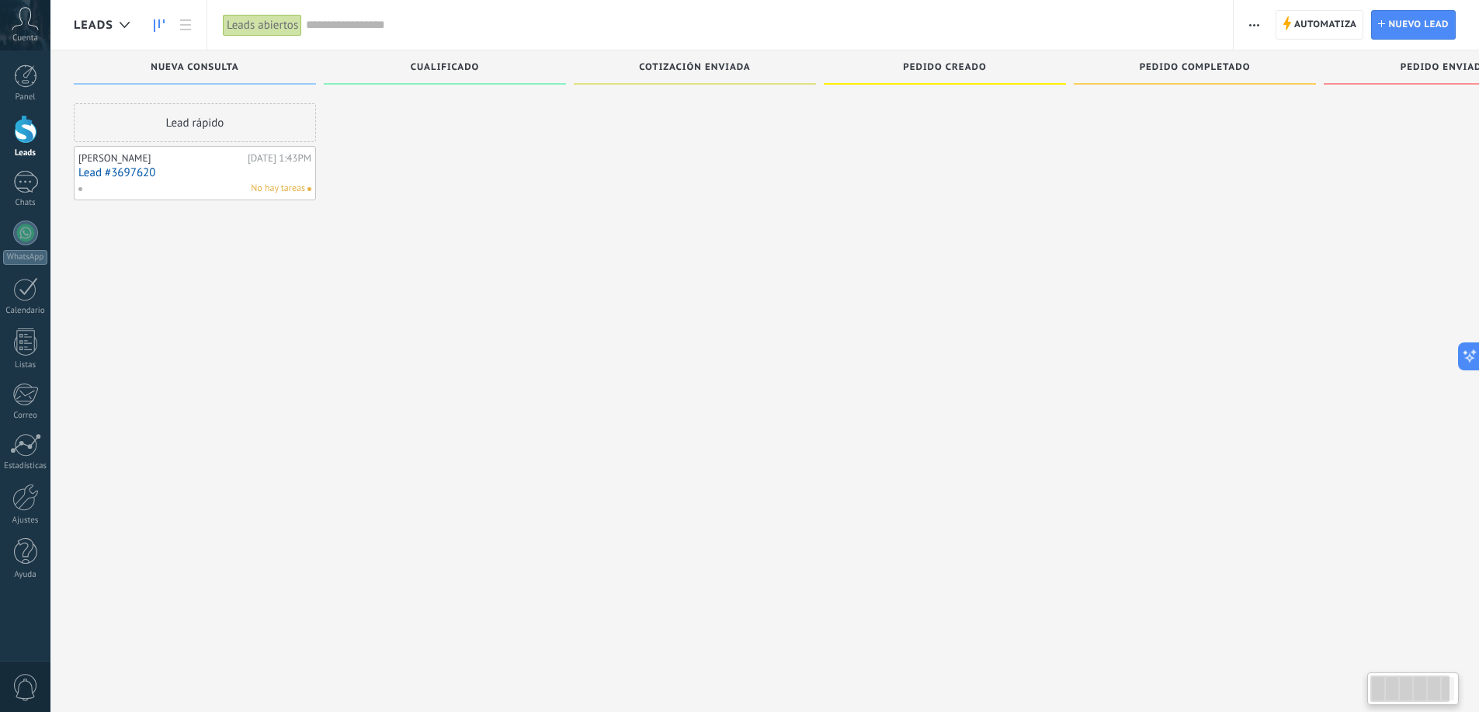
drag, startPoint x: 438, startPoint y: 82, endPoint x: 447, endPoint y: 70, distance: 15.5
click at [447, 70] on span "Cualificado" at bounding box center [445, 67] width 69 height 11
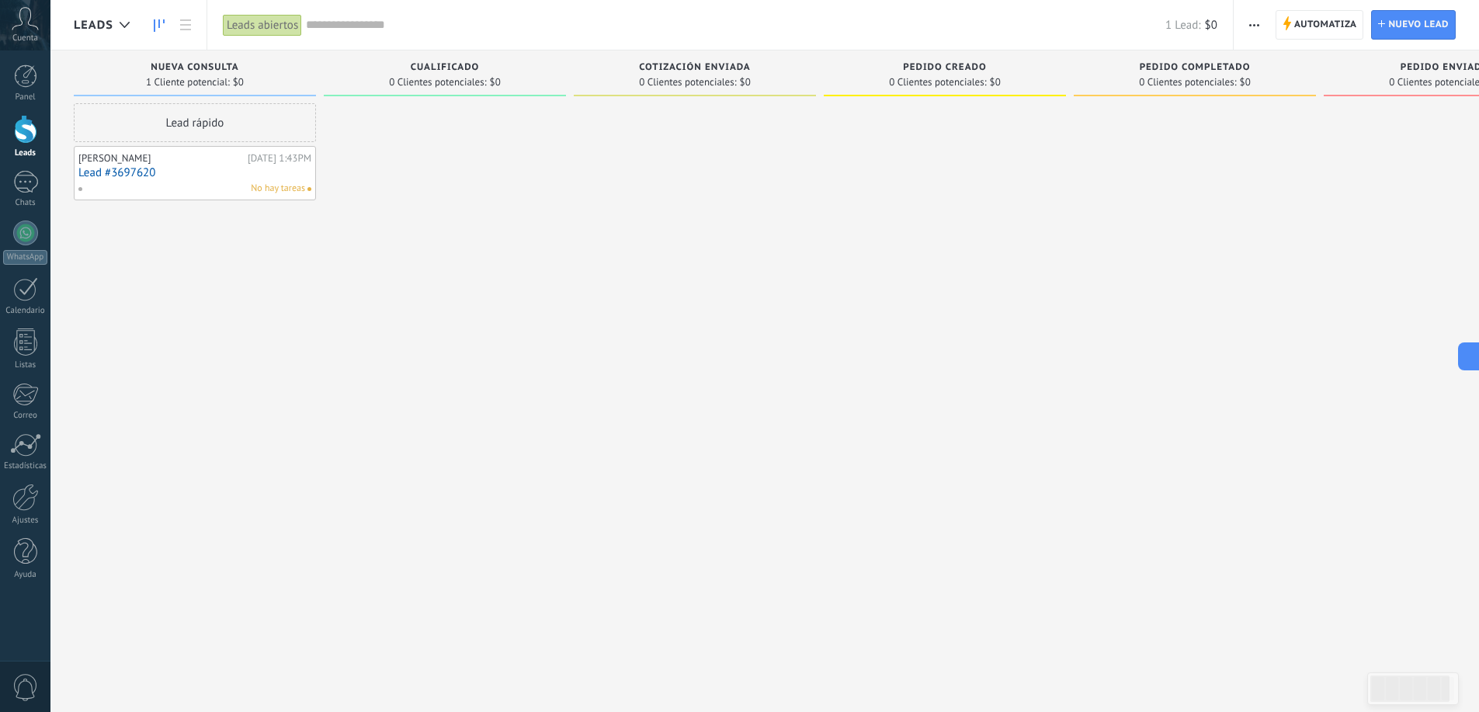
click at [220, 170] on link "Lead #3697620" at bounding box center [194, 172] width 233 height 13
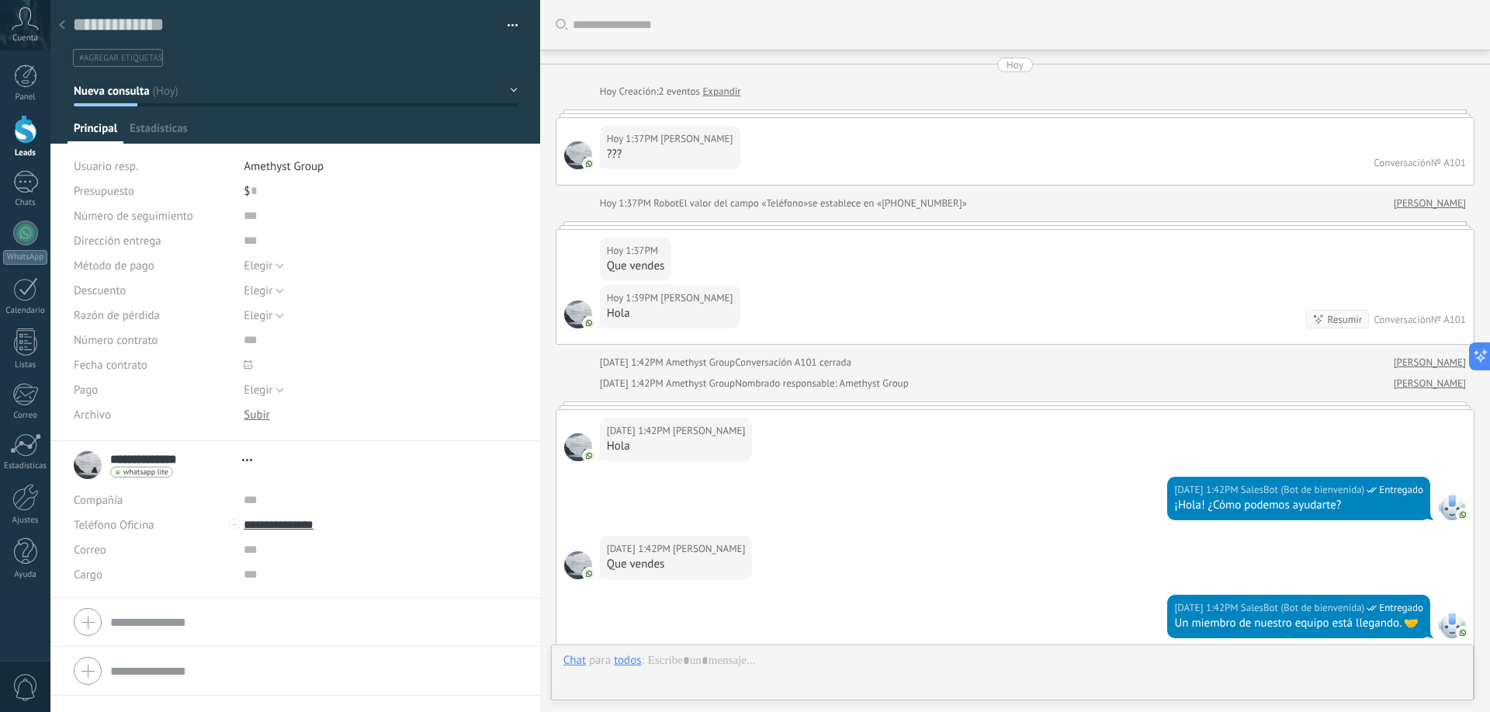
scroll to position [874, 0]
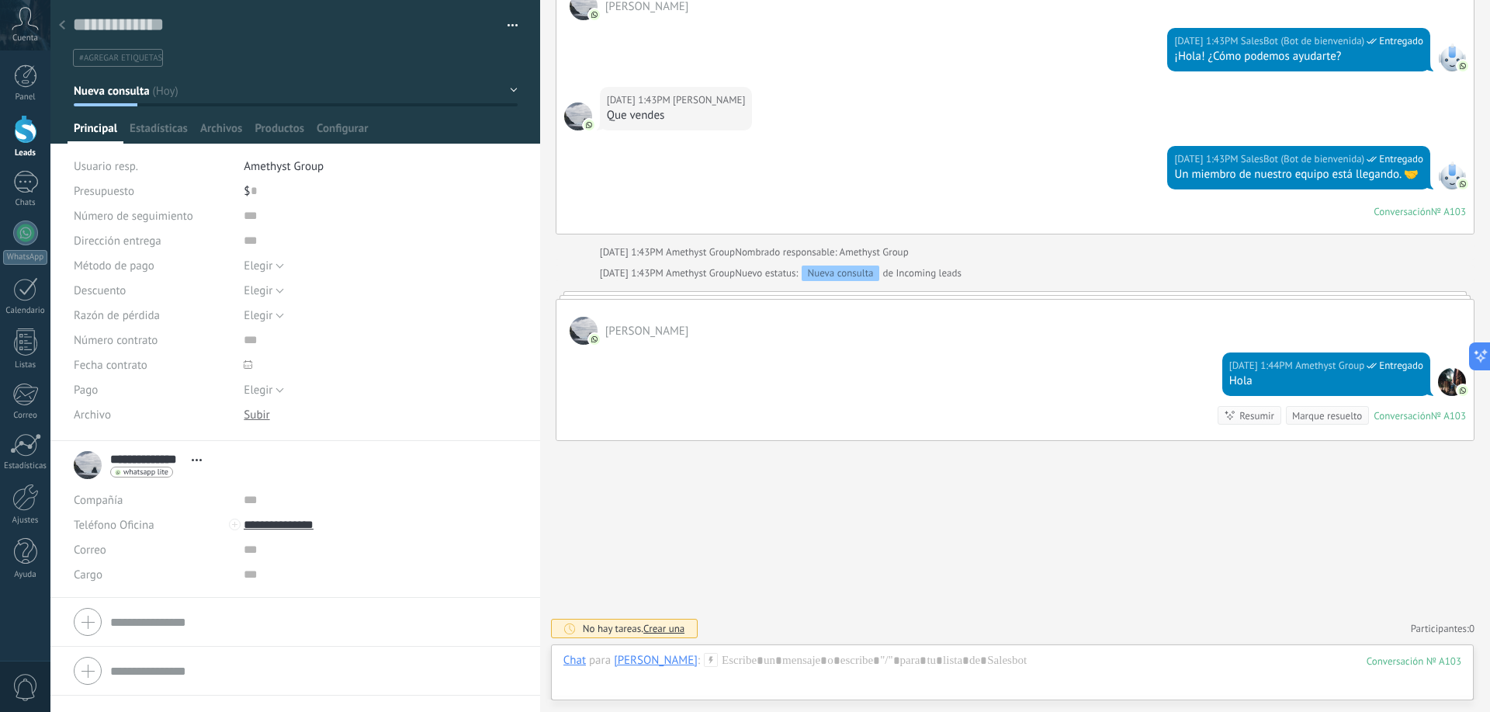
click at [64, 23] on use at bounding box center [62, 24] width 6 height 9
click at [64, 23] on body ".abccls-1,.abccls-2{fill-rule:evenodd}.abccls-2{fill:#fff} .abfcls-1{fill:none}…" at bounding box center [745, 356] width 1490 height 712
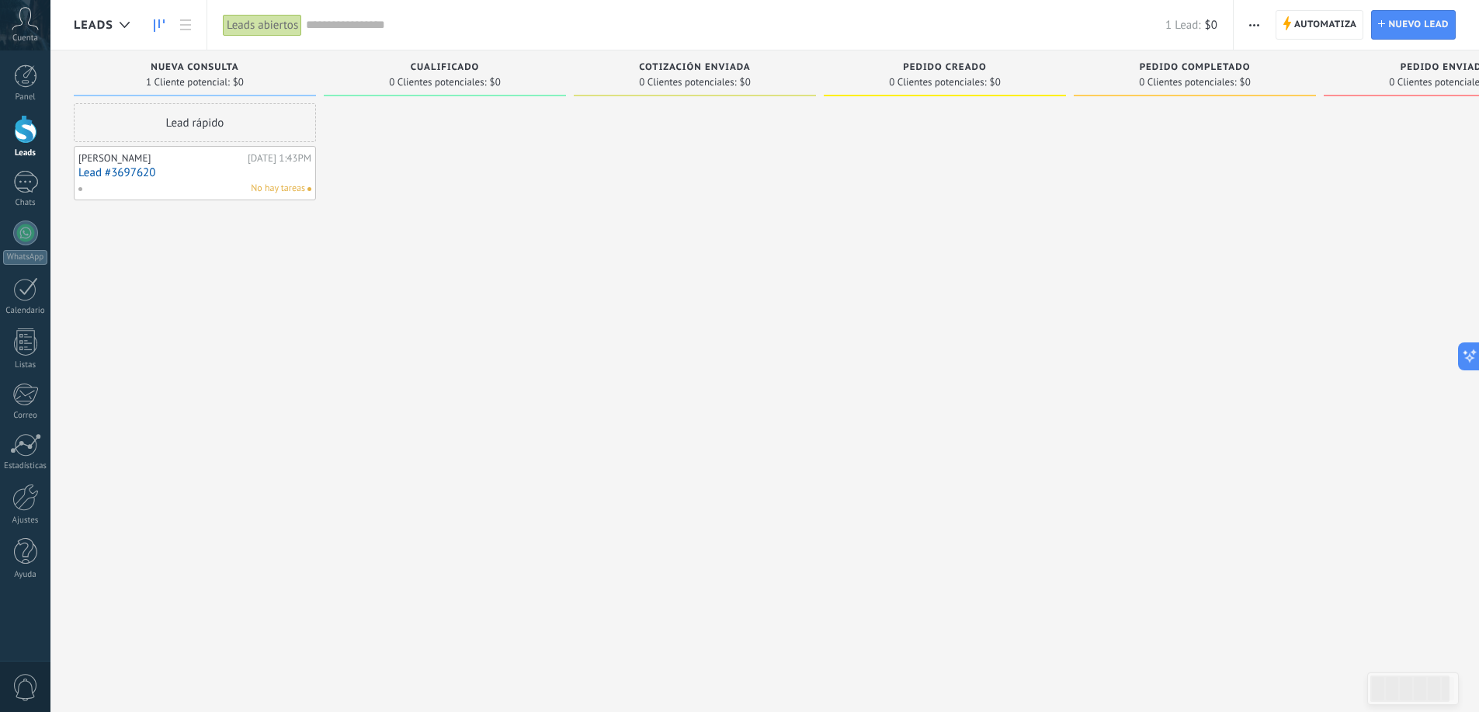
drag, startPoint x: 166, startPoint y: 168, endPoint x: 136, endPoint y: 176, distance: 31.5
click at [136, 176] on link "Lead #3697620" at bounding box center [194, 172] width 233 height 13
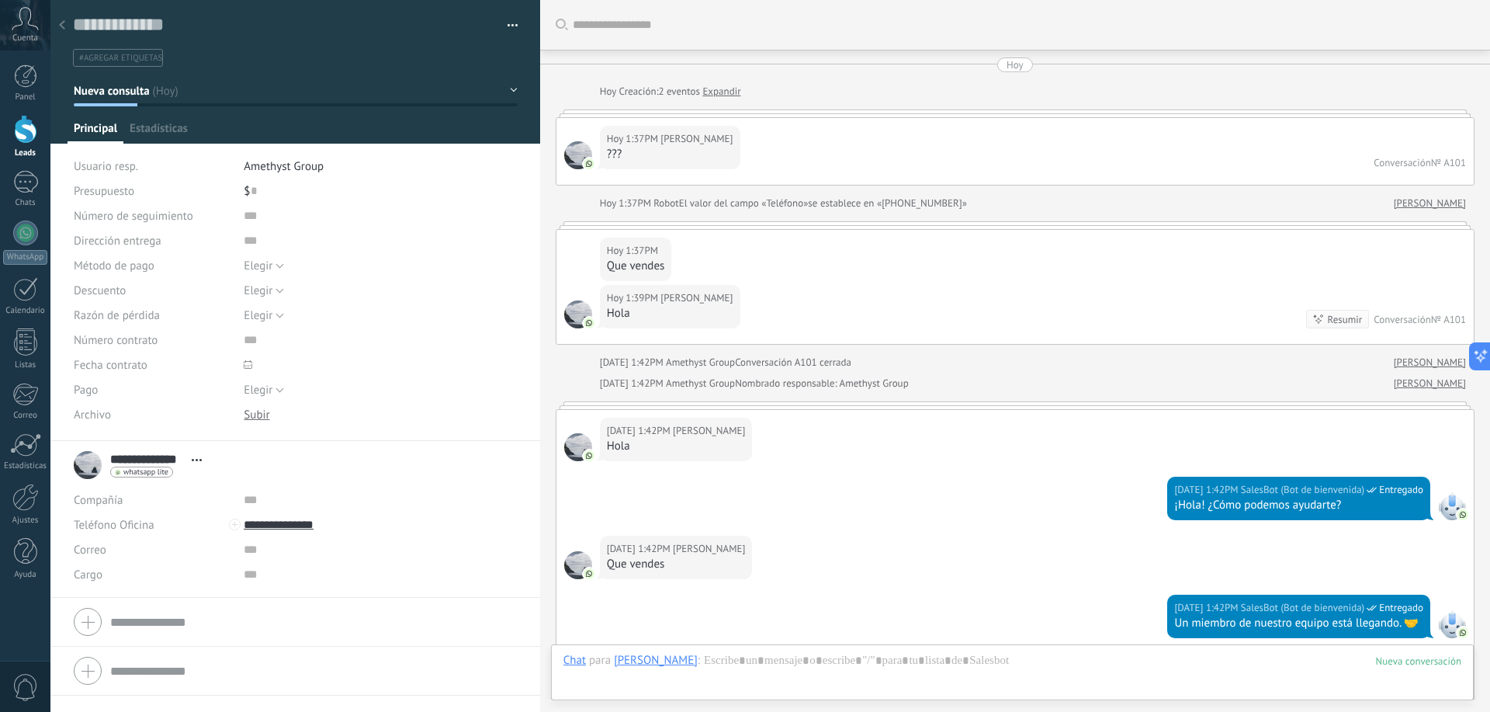
scroll to position [874, 0]
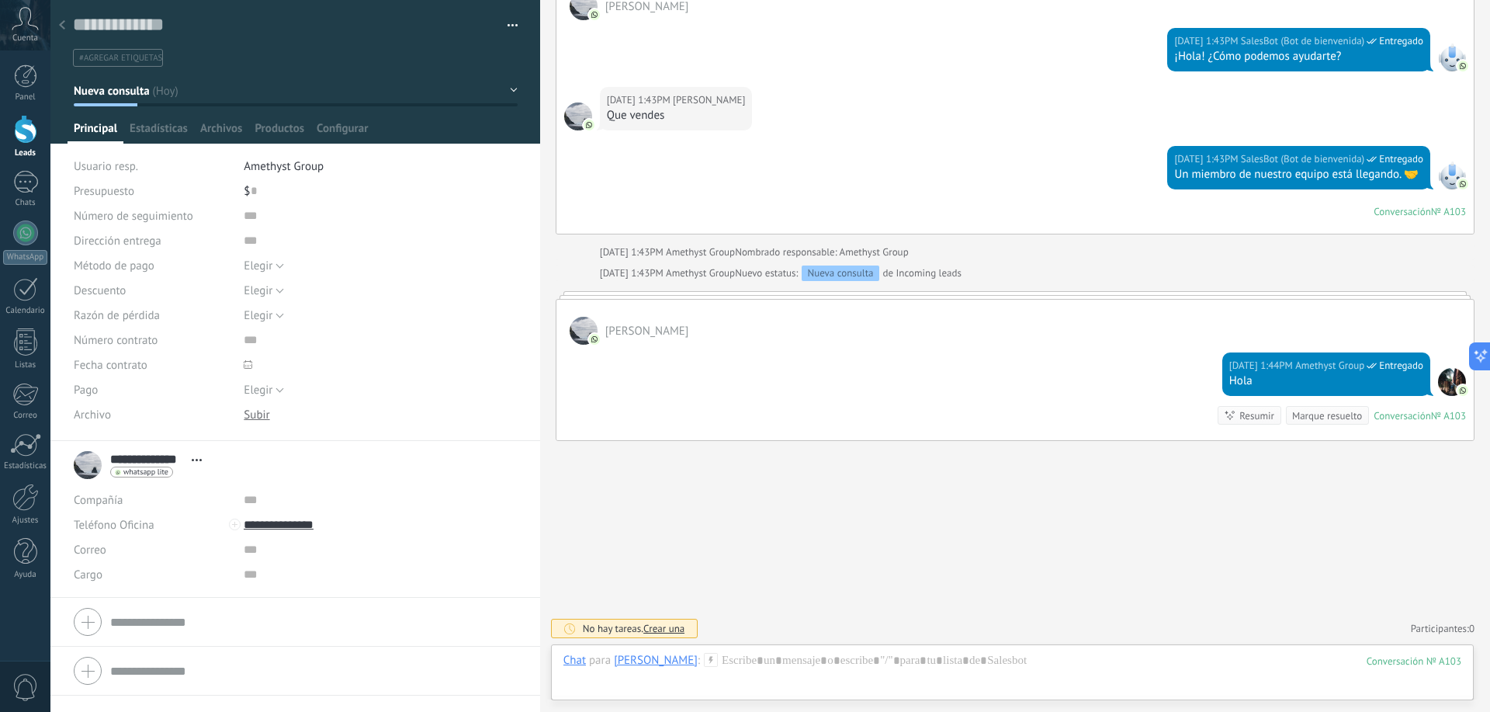
click at [505, 23] on button "button" at bounding box center [507, 25] width 23 height 23
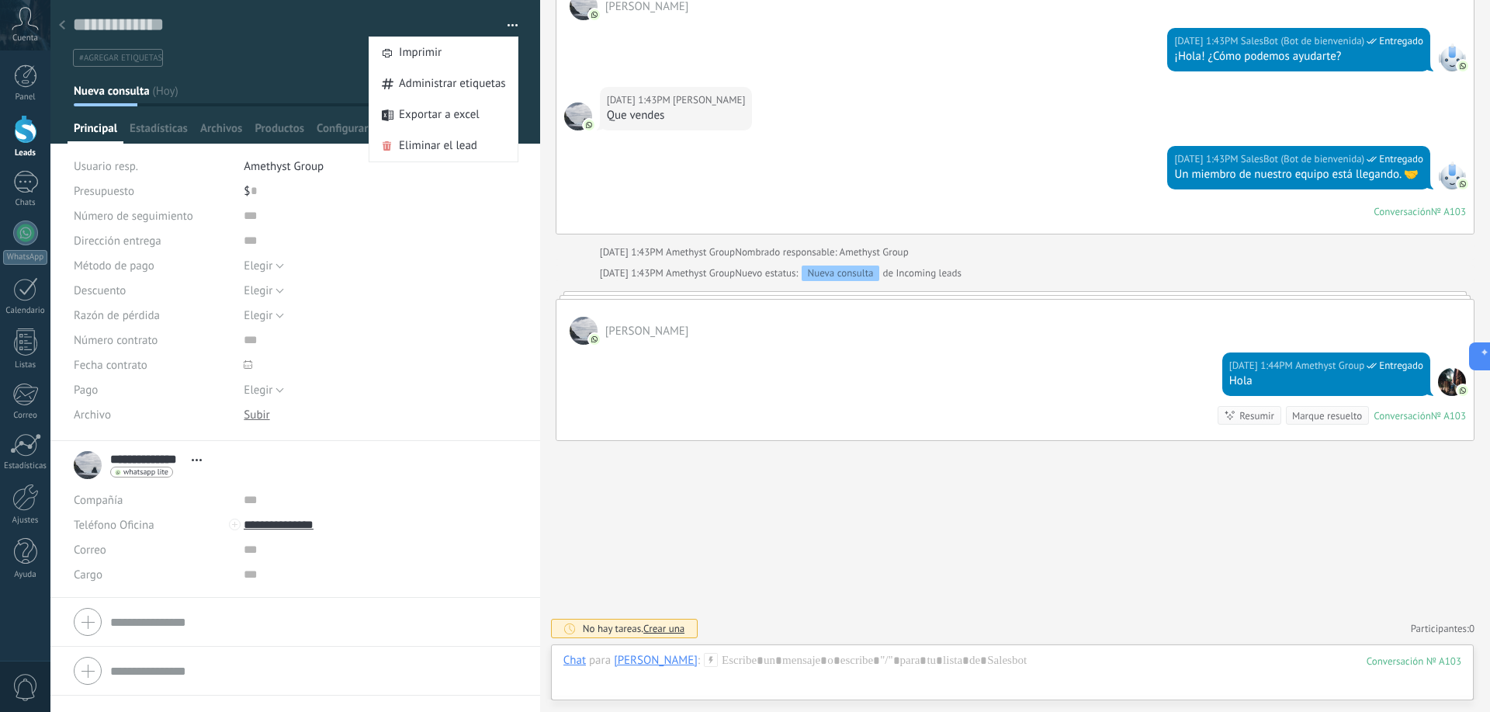
click at [446, 255] on div "Elegir Factura Pago con tarjeta Efectivo Elegir" at bounding box center [380, 265] width 273 height 25
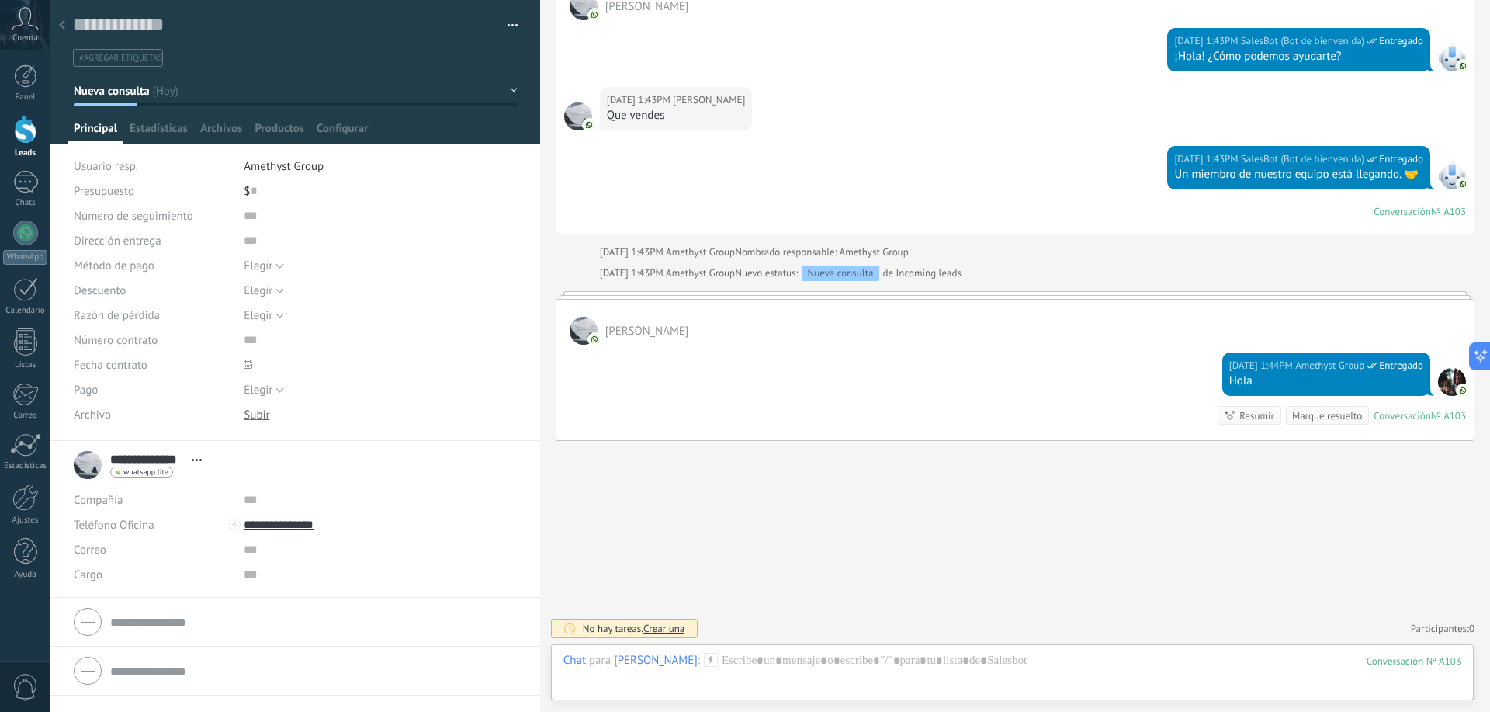
click at [65, 32] on div at bounding box center [62, 26] width 22 height 30
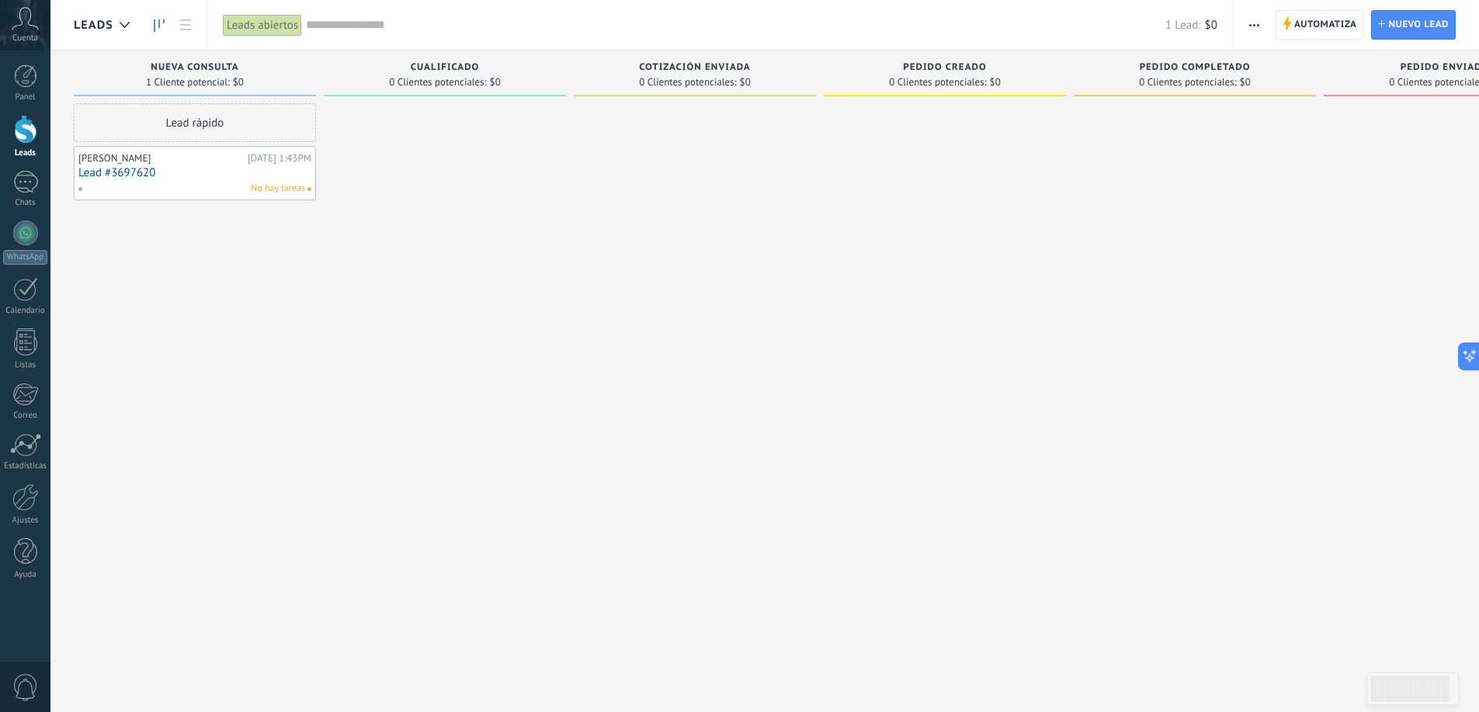
click at [175, 168] on link "Lead #3697620" at bounding box center [194, 172] width 233 height 13
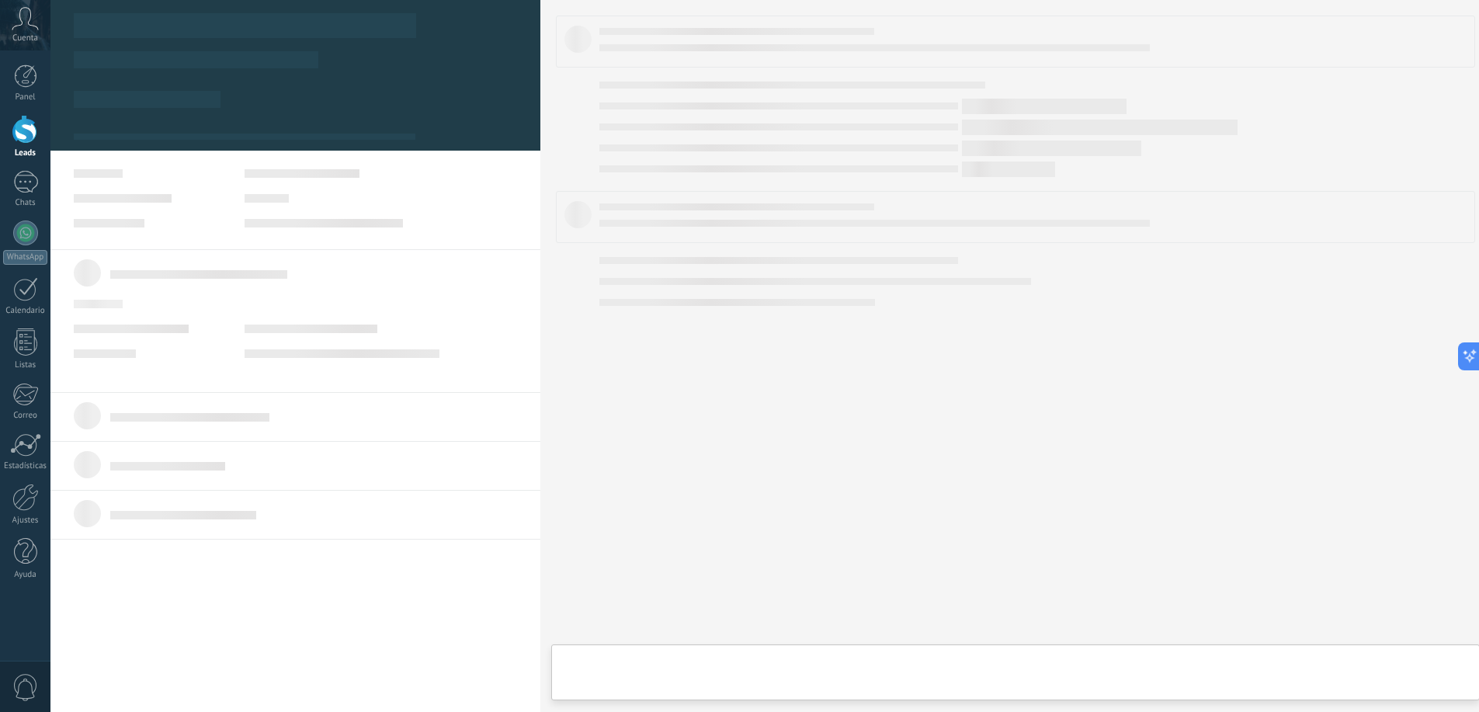
click at [175, 168] on link "Lead #3697620" at bounding box center [194, 172] width 233 height 13
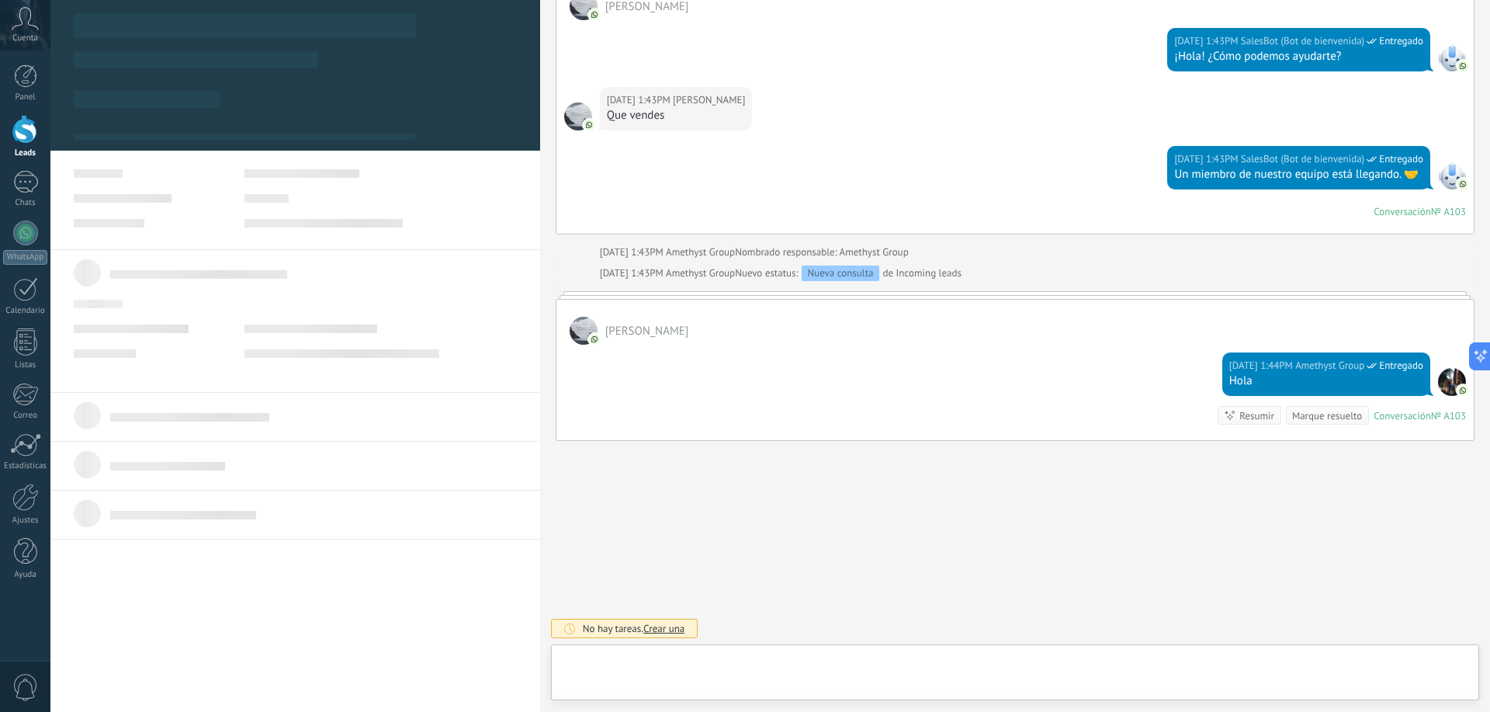
scroll to position [23, 0]
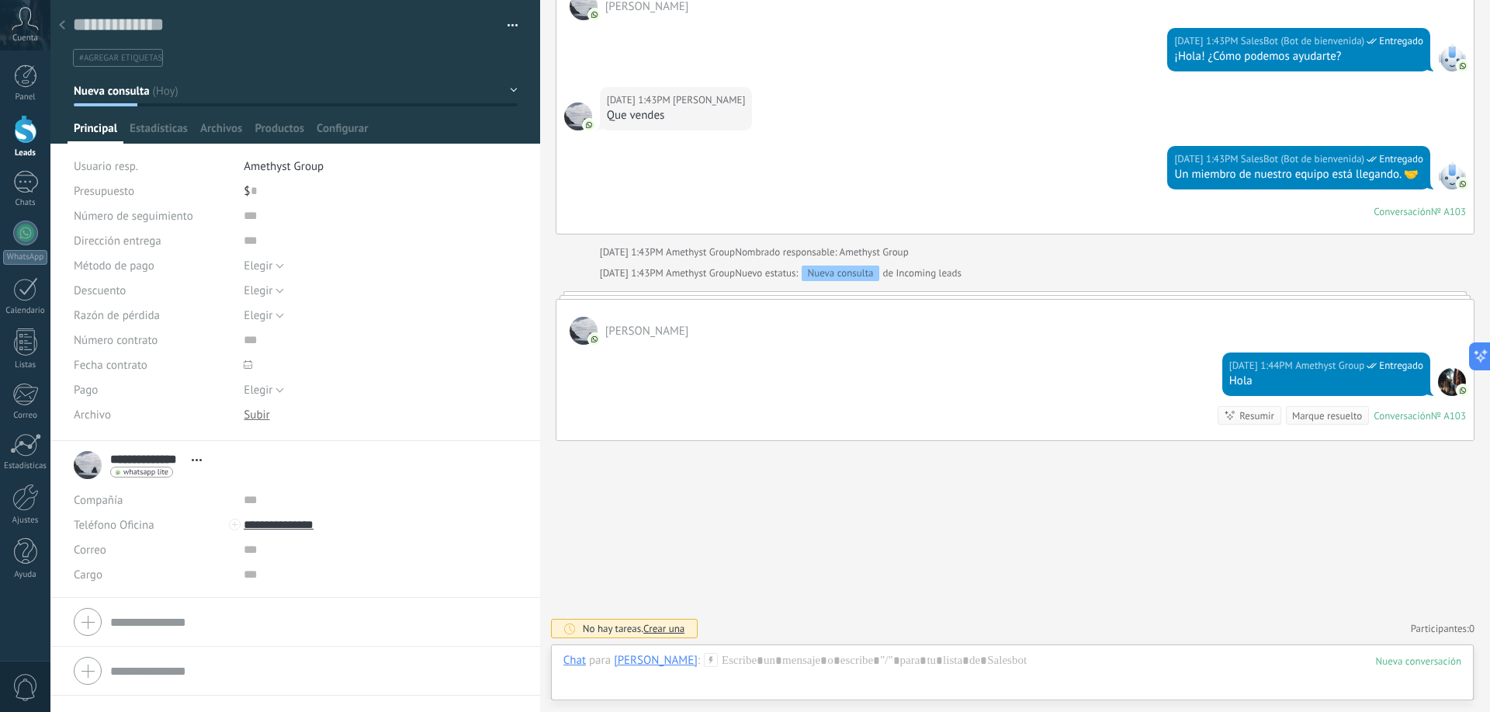
click at [68, 18] on div at bounding box center [62, 26] width 22 height 30
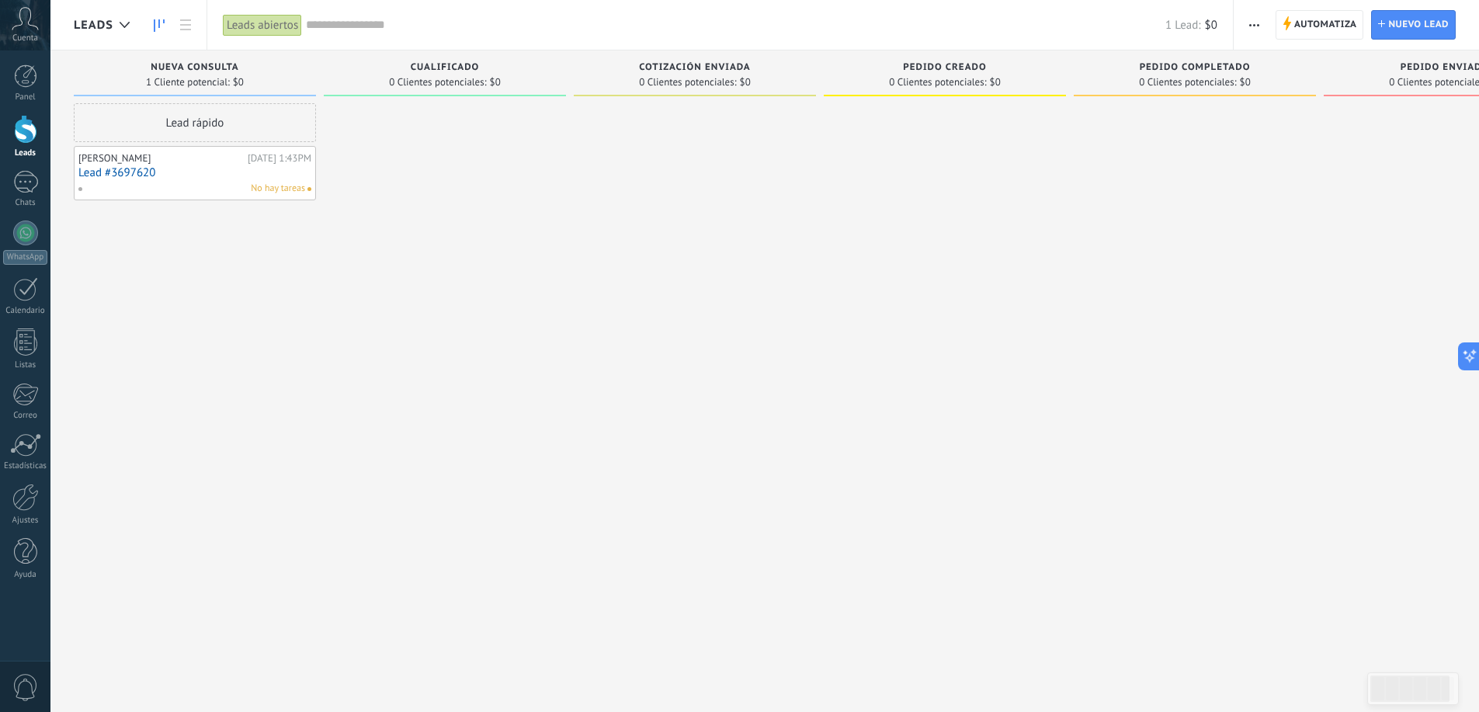
click at [168, 178] on link "Lead #3697620" at bounding box center [194, 172] width 233 height 13
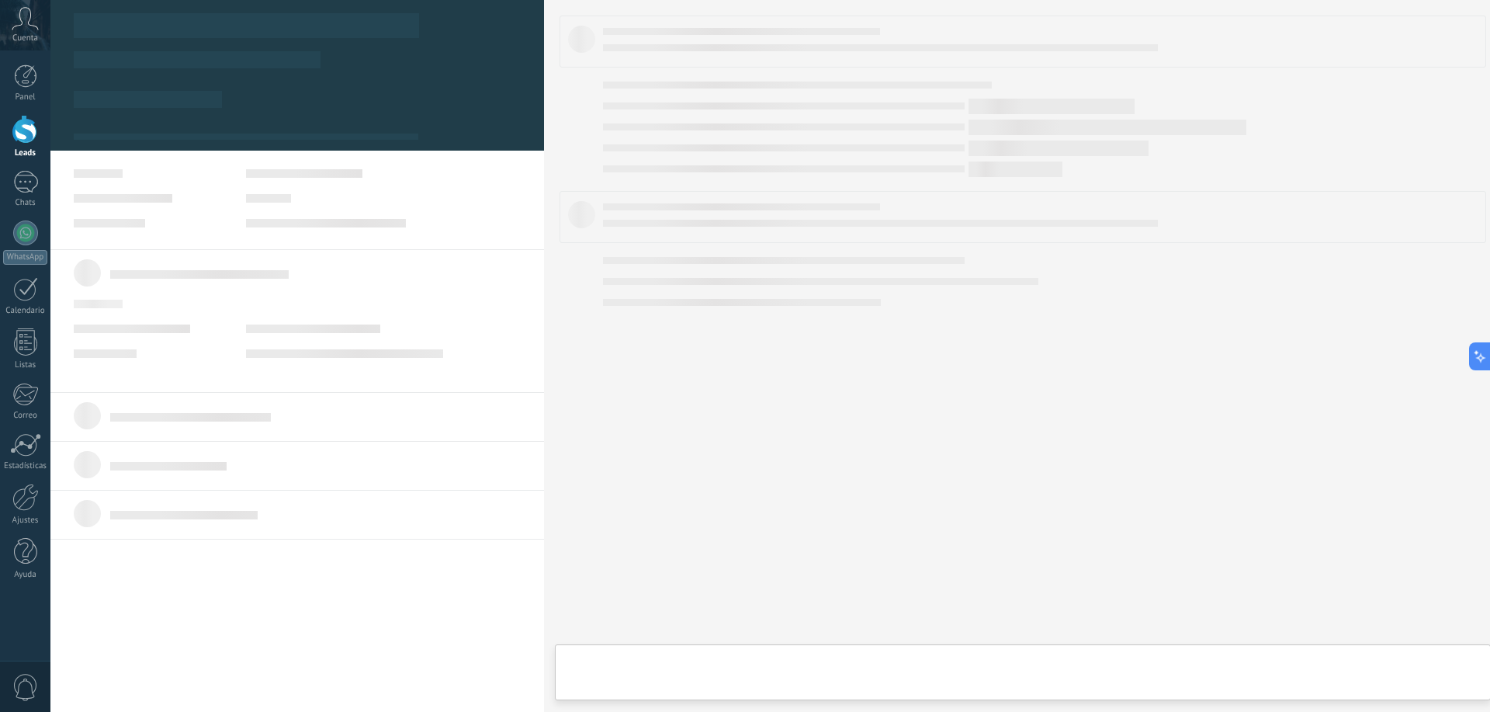
type textarea "**********"
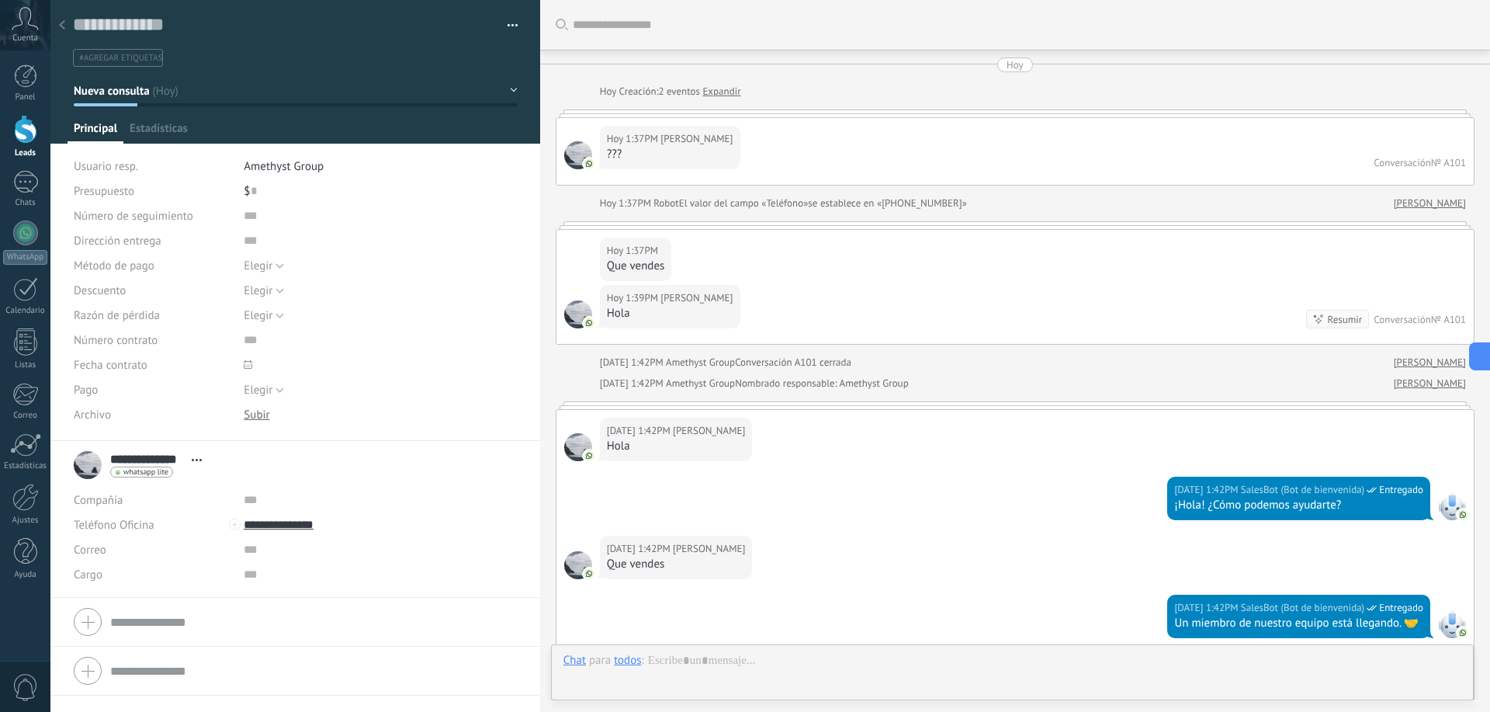
scroll to position [874, 0]
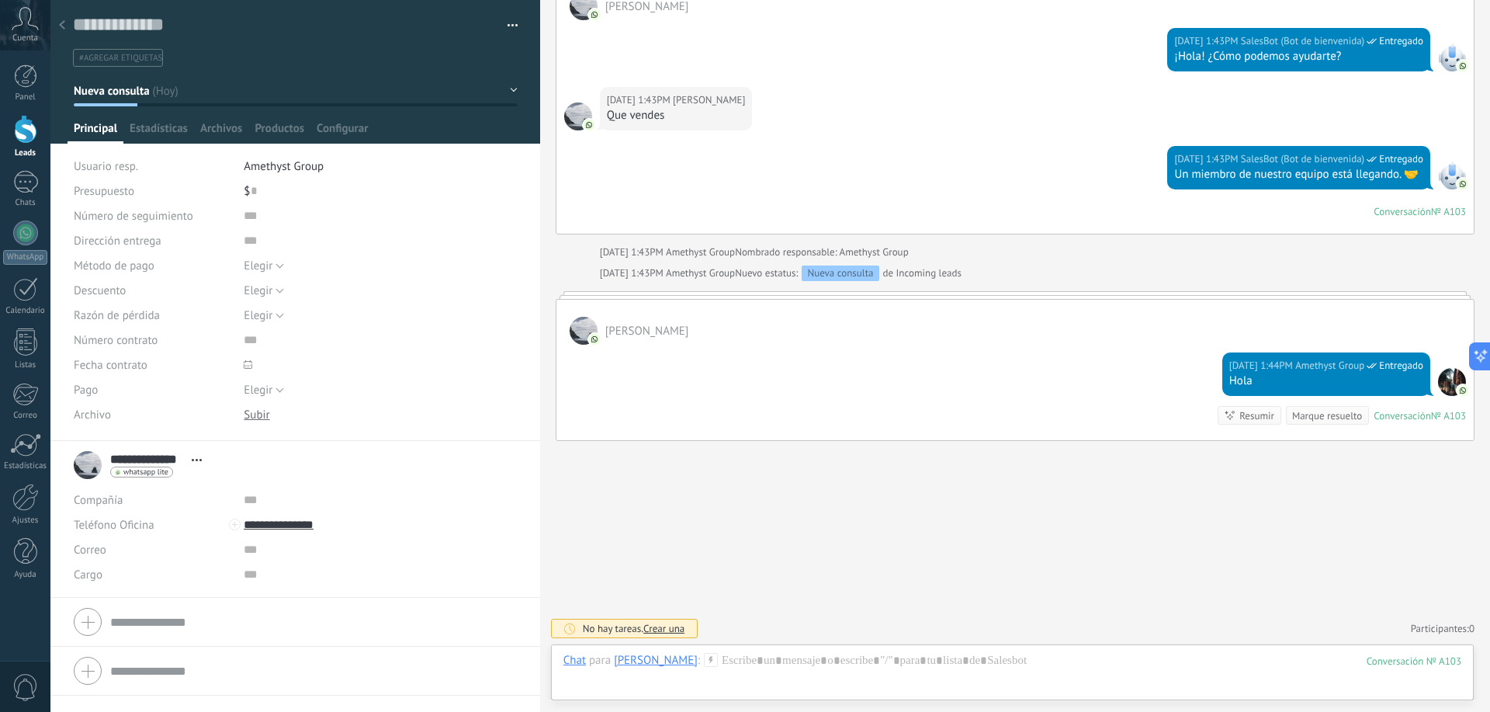
click at [654, 626] on span "Crear una" at bounding box center [664, 628] width 41 height 13
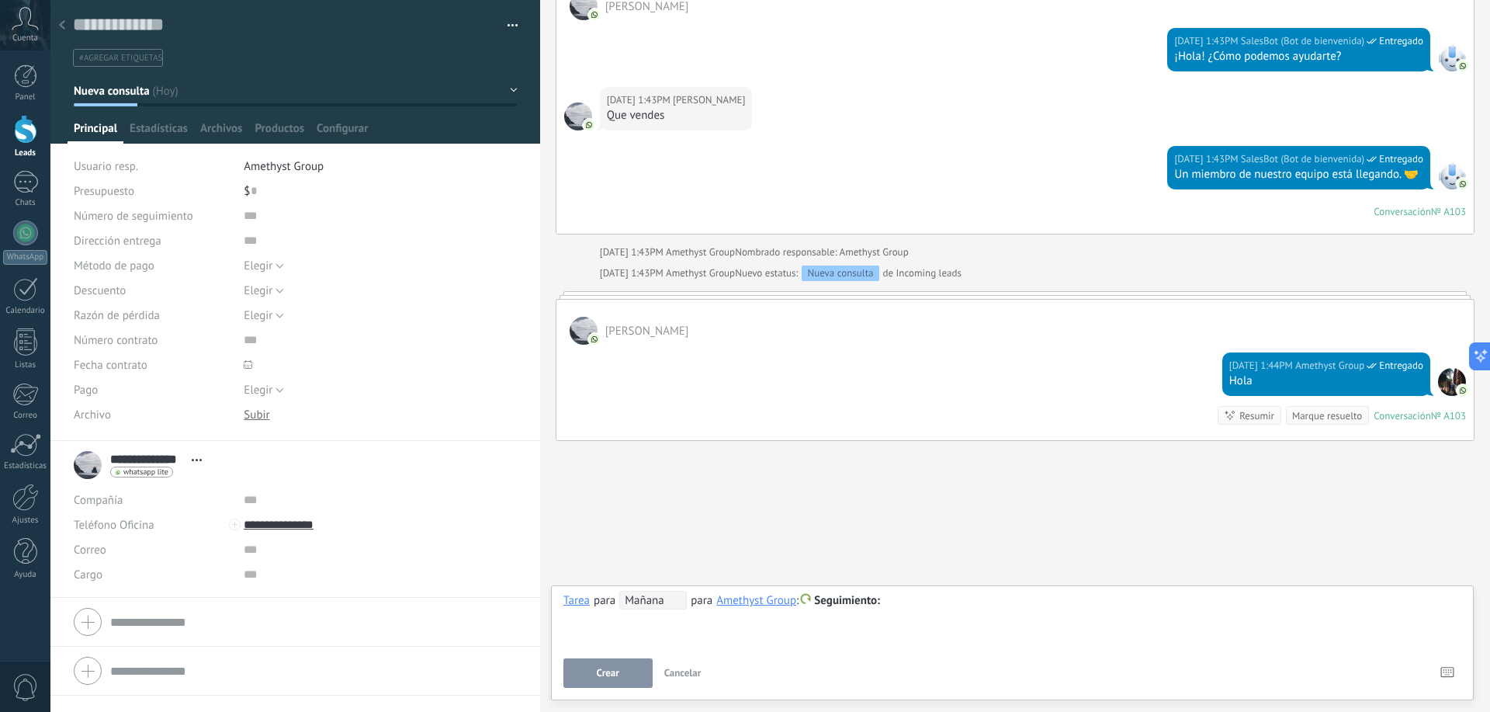
click at [765, 644] on div "**********" at bounding box center [1013, 619] width 898 height 56
drag, startPoint x: 921, startPoint y: 596, endPoint x: 928, endPoint y: 570, distance: 27.5
click at [921, 593] on div at bounding box center [1013, 601] width 898 height 19
click at [603, 658] on div "**********" at bounding box center [1013, 639] width 898 height 97
click at [616, 675] on span "Crear" at bounding box center [608, 673] width 23 height 11
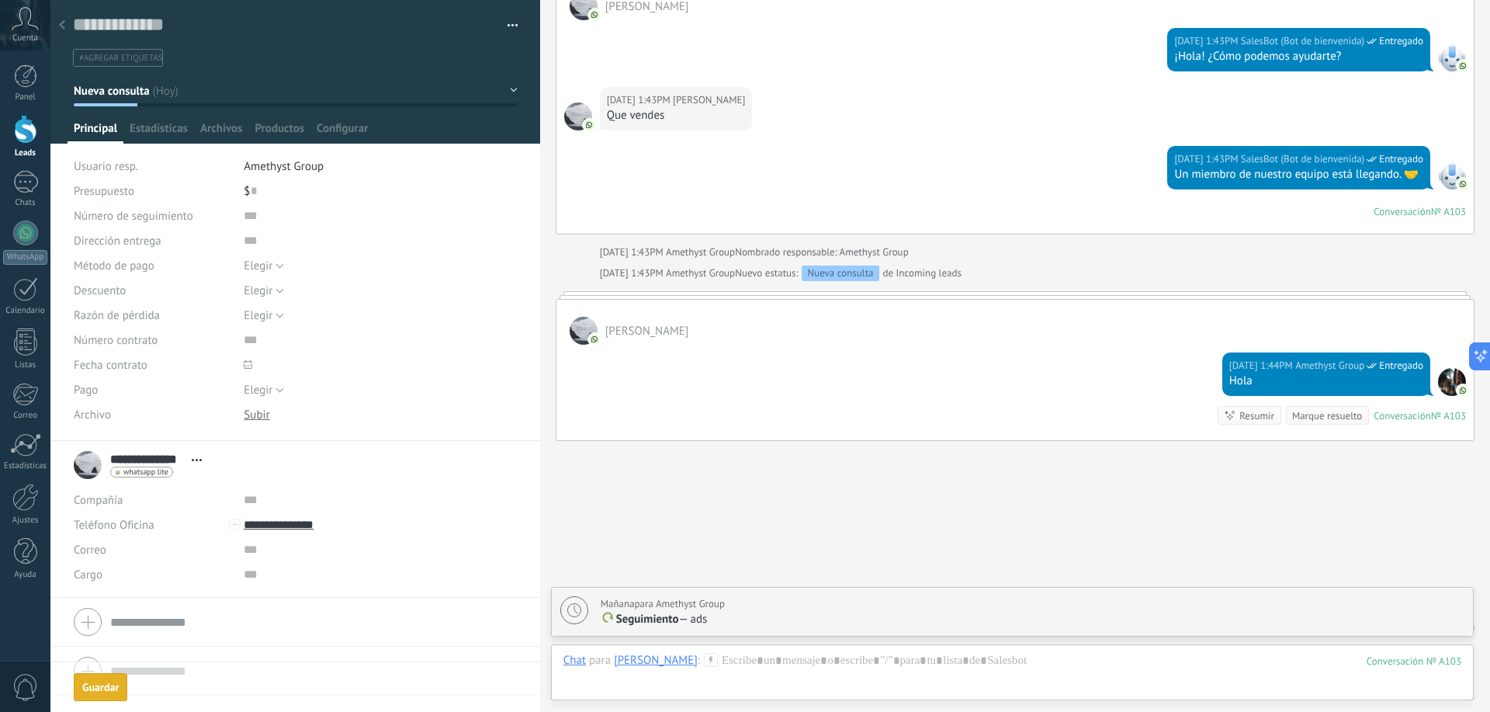
scroll to position [928, 0]
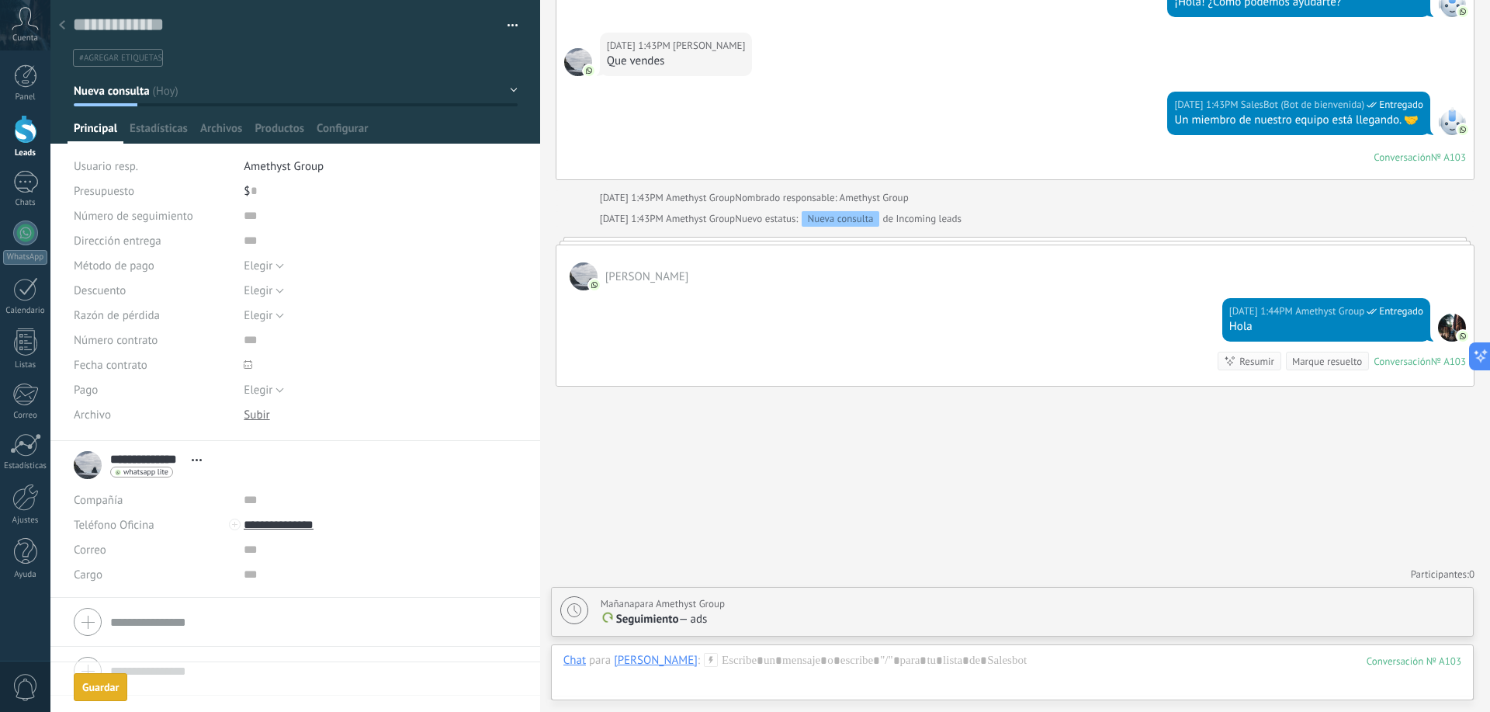
click at [659, 613] on span "Seguimiento" at bounding box center [647, 619] width 63 height 15
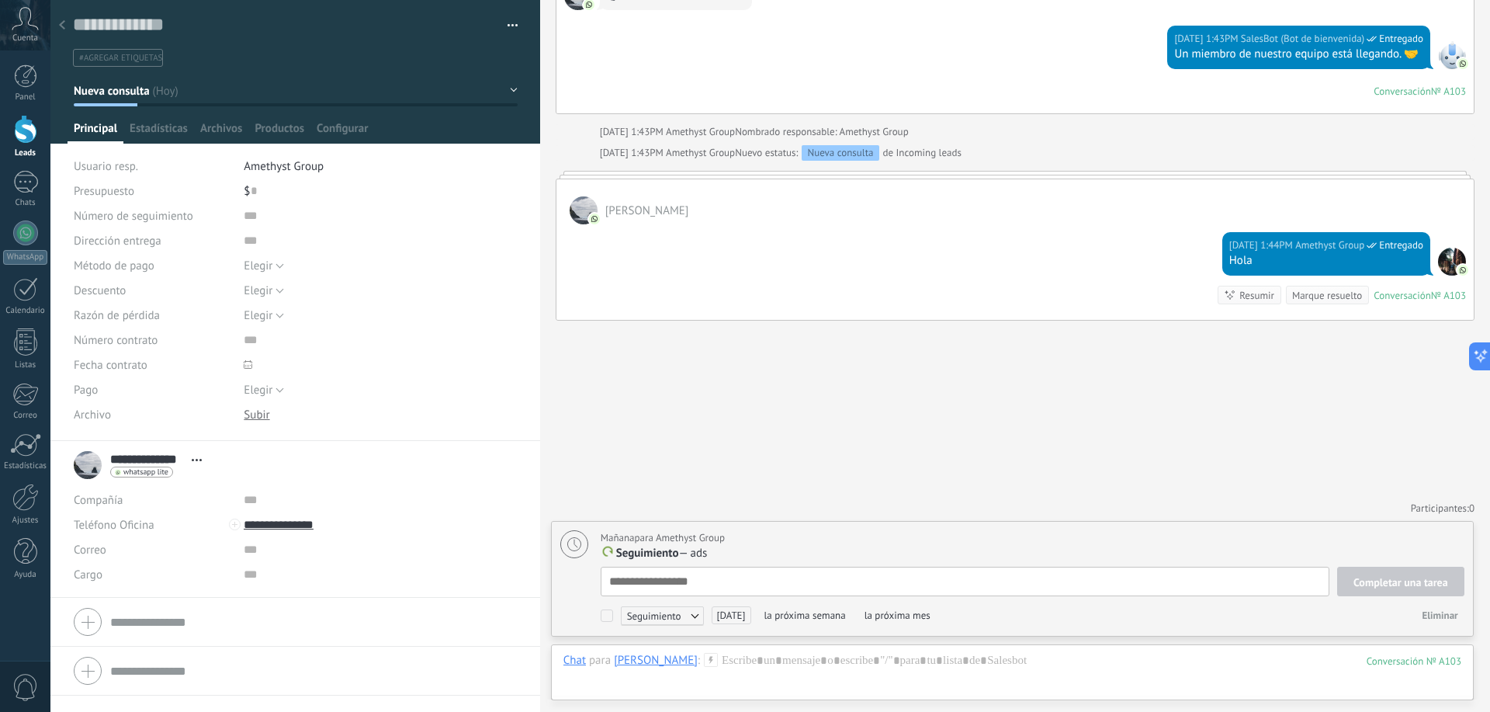
type textarea "*"
type textarea "**"
type textarea "***"
type textarea "****"
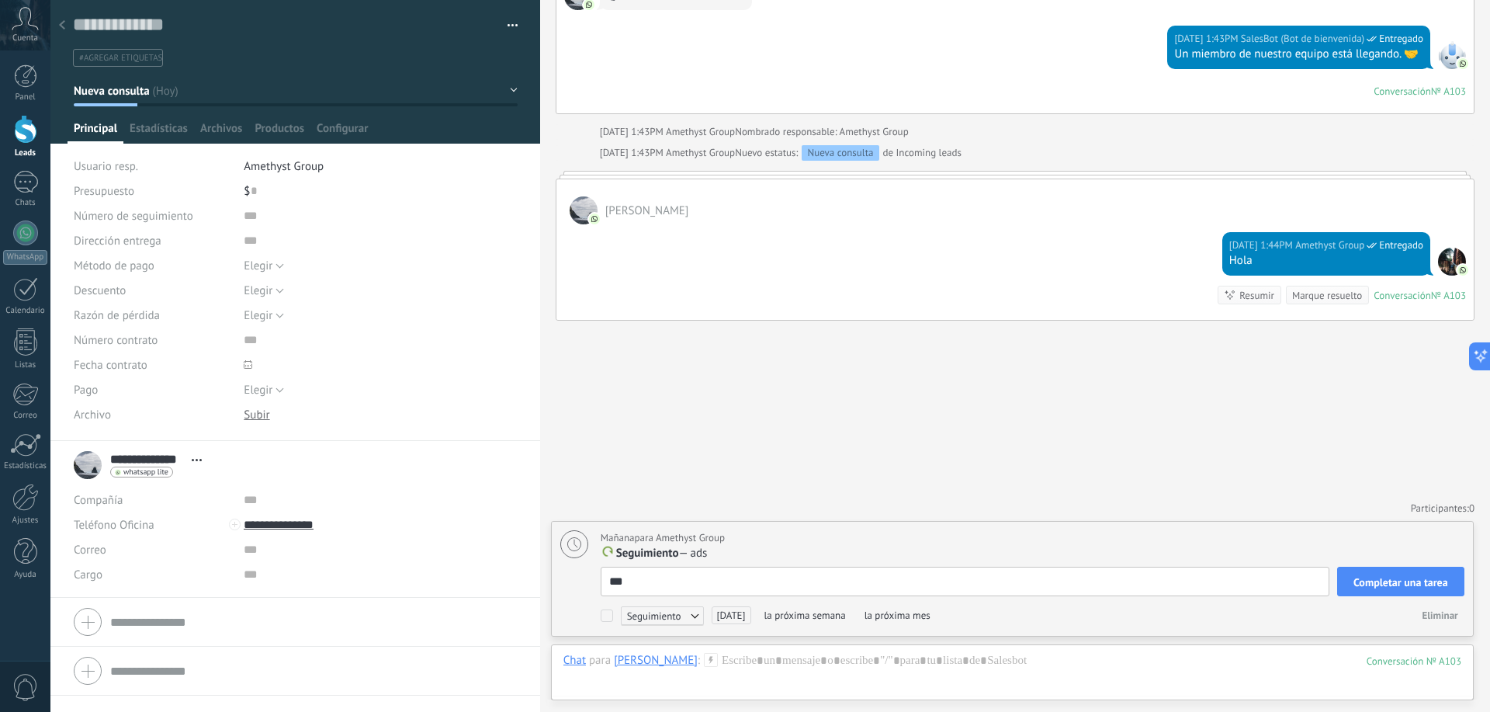
type textarea "****"
type textarea "*****"
type textarea "******"
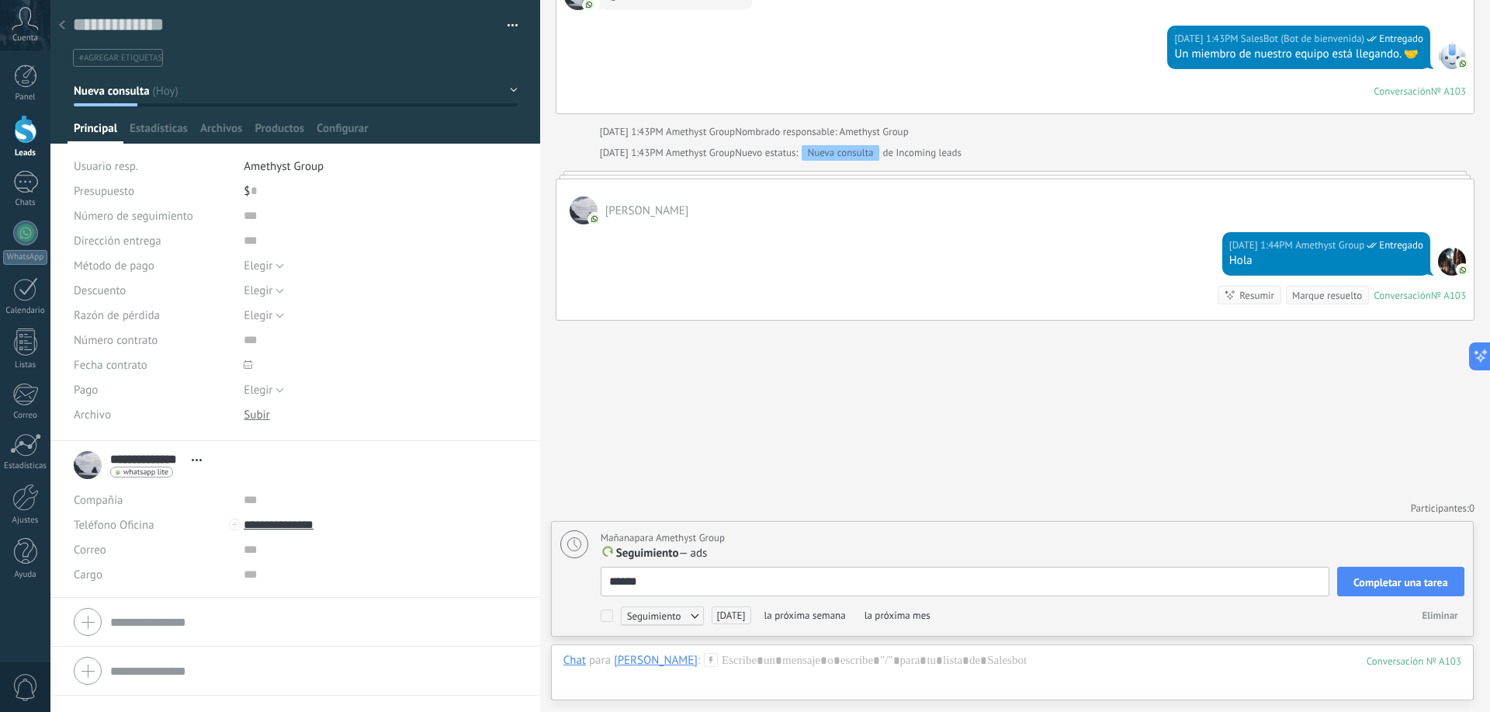
type textarea "*******"
type textarea "********"
type textarea "*********"
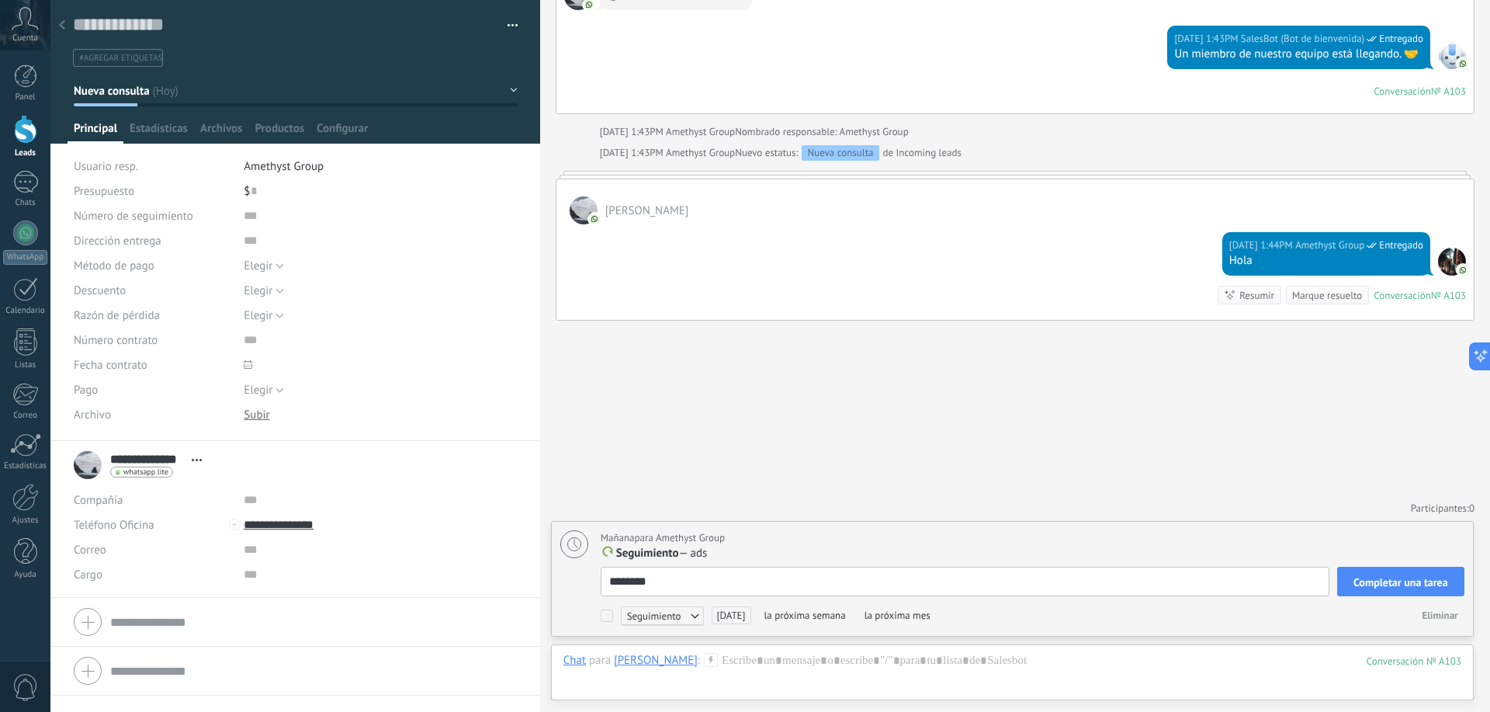
type textarea "*********"
type textarea "**********"
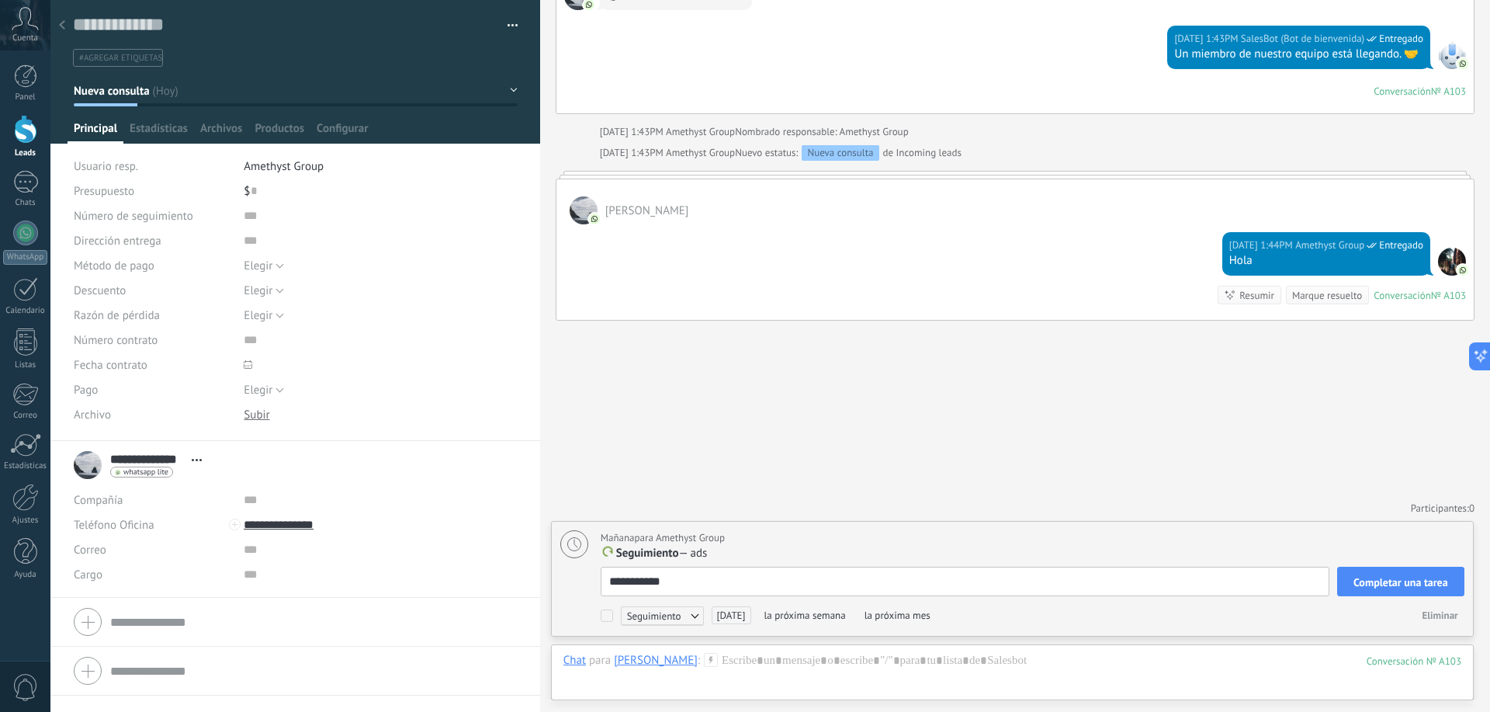
click at [1422, 592] on button "Completar una tarea" at bounding box center [1401, 581] width 127 height 29
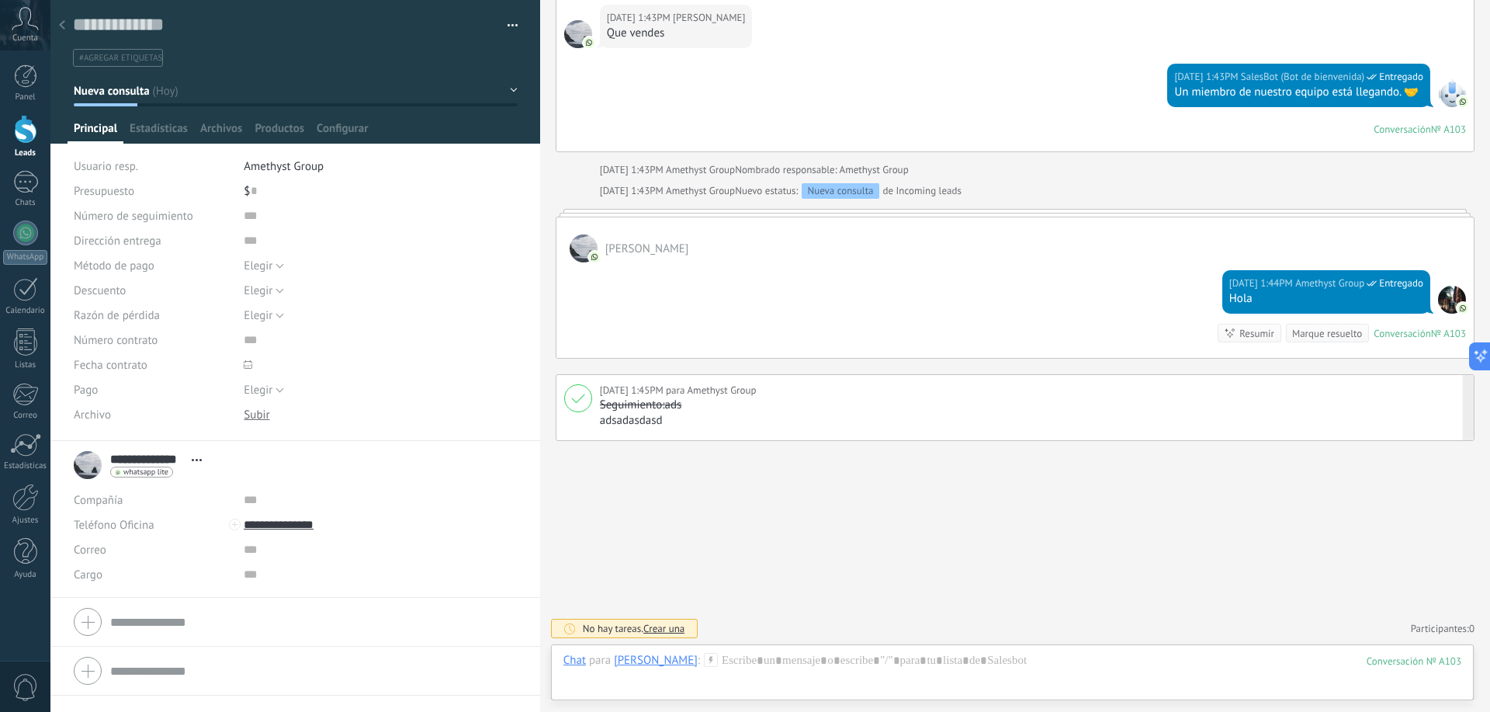
click at [668, 410] on p "ads" at bounding box center [1031, 405] width 862 height 16
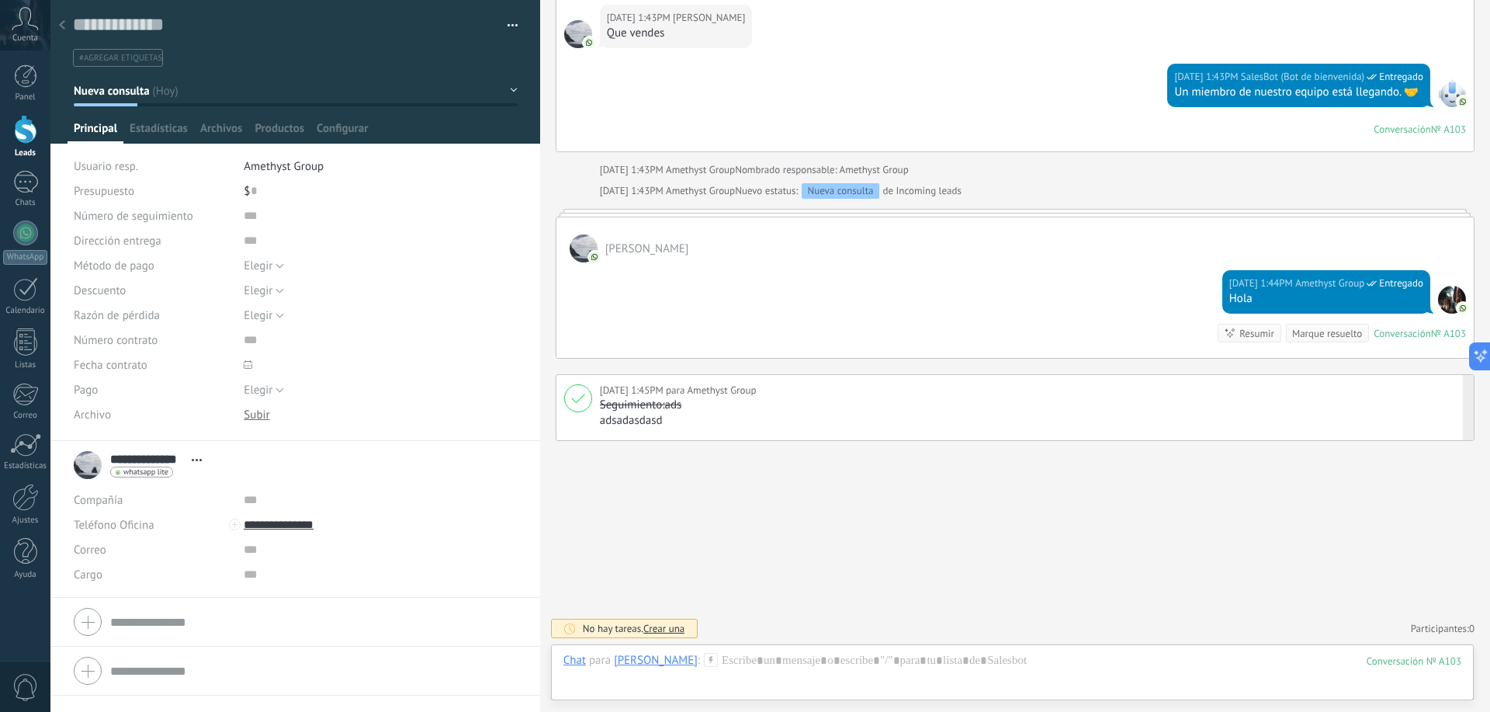
click at [71, 18] on div at bounding box center [62, 26] width 22 height 30
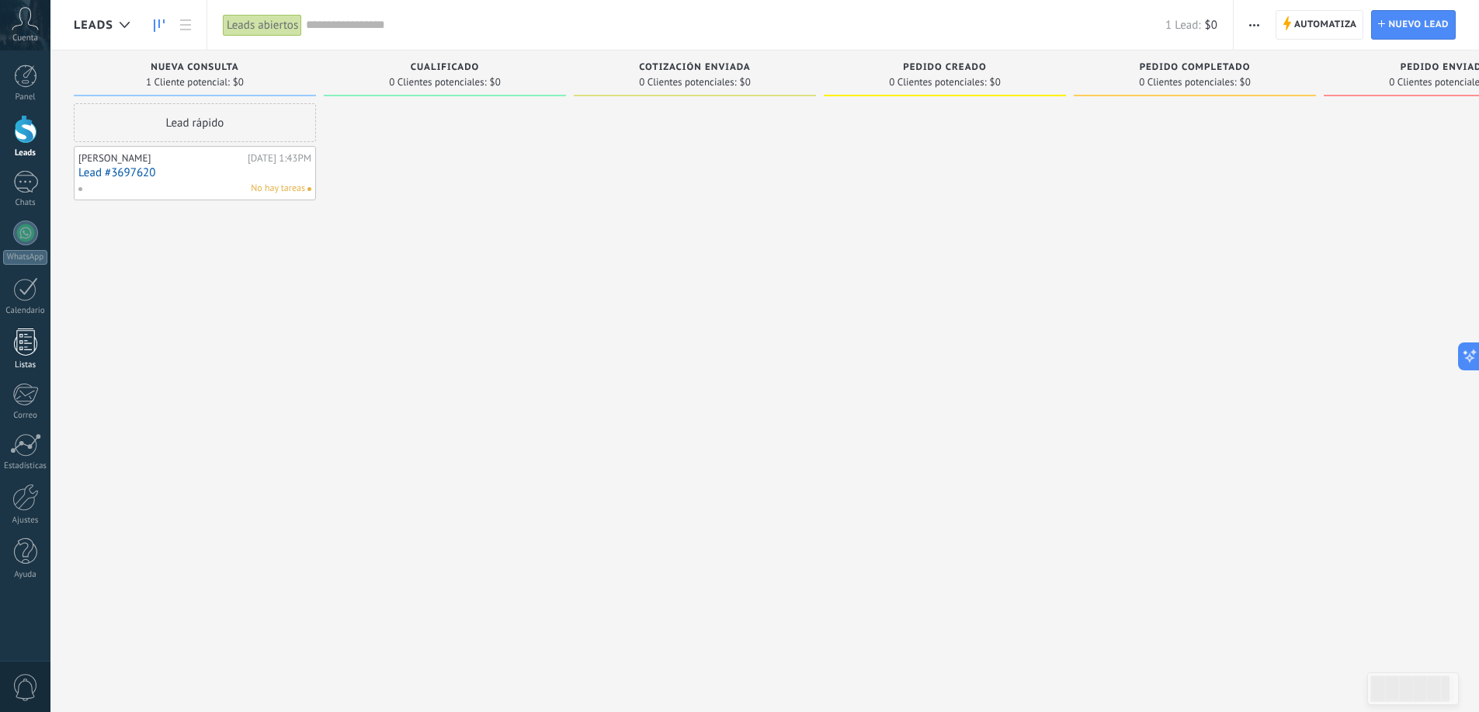
click at [30, 343] on div at bounding box center [25, 341] width 23 height 27
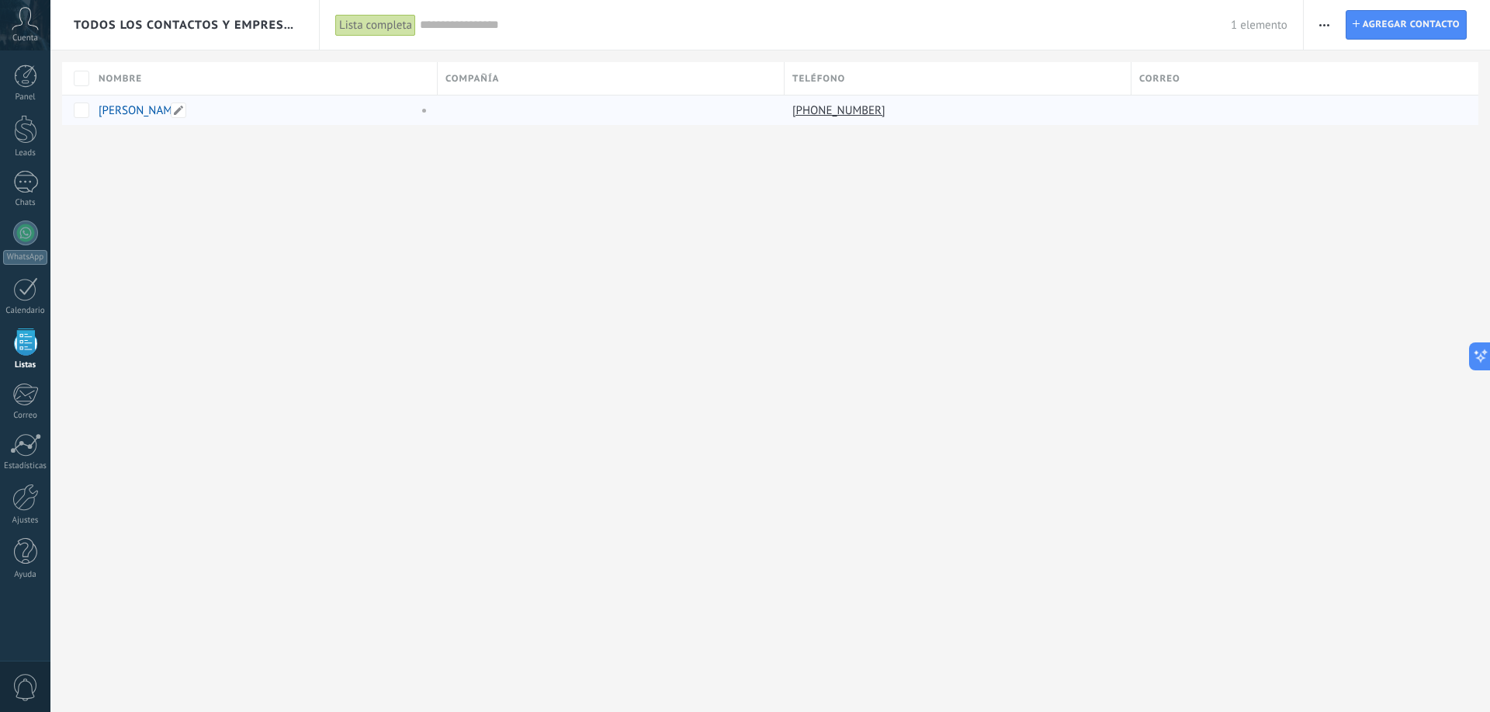
click at [230, 106] on div "[PERSON_NAME]" at bounding box center [255, 110] width 312 height 14
click at [140, 112] on link "[PERSON_NAME]" at bounding box center [141, 110] width 84 height 15
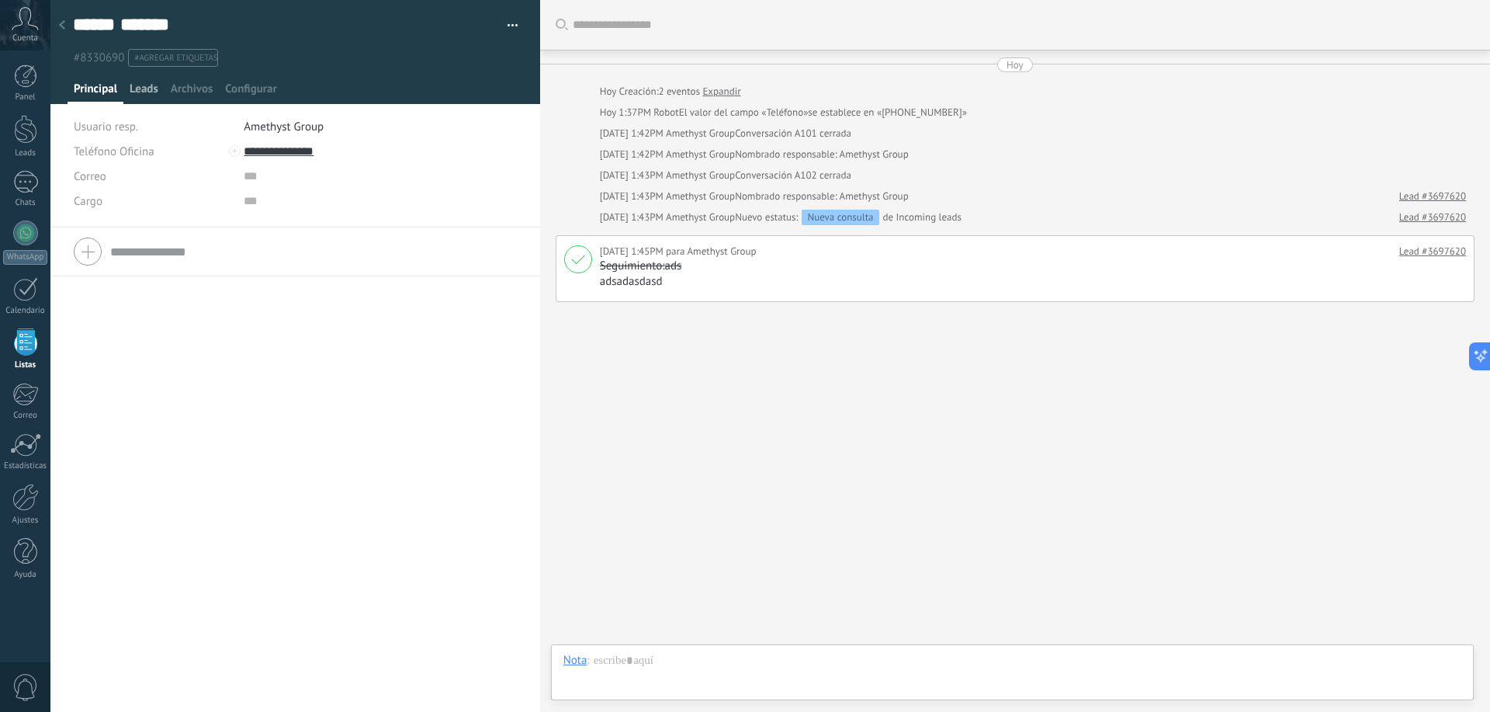
click at [155, 97] on span "Leads" at bounding box center [144, 93] width 29 height 23
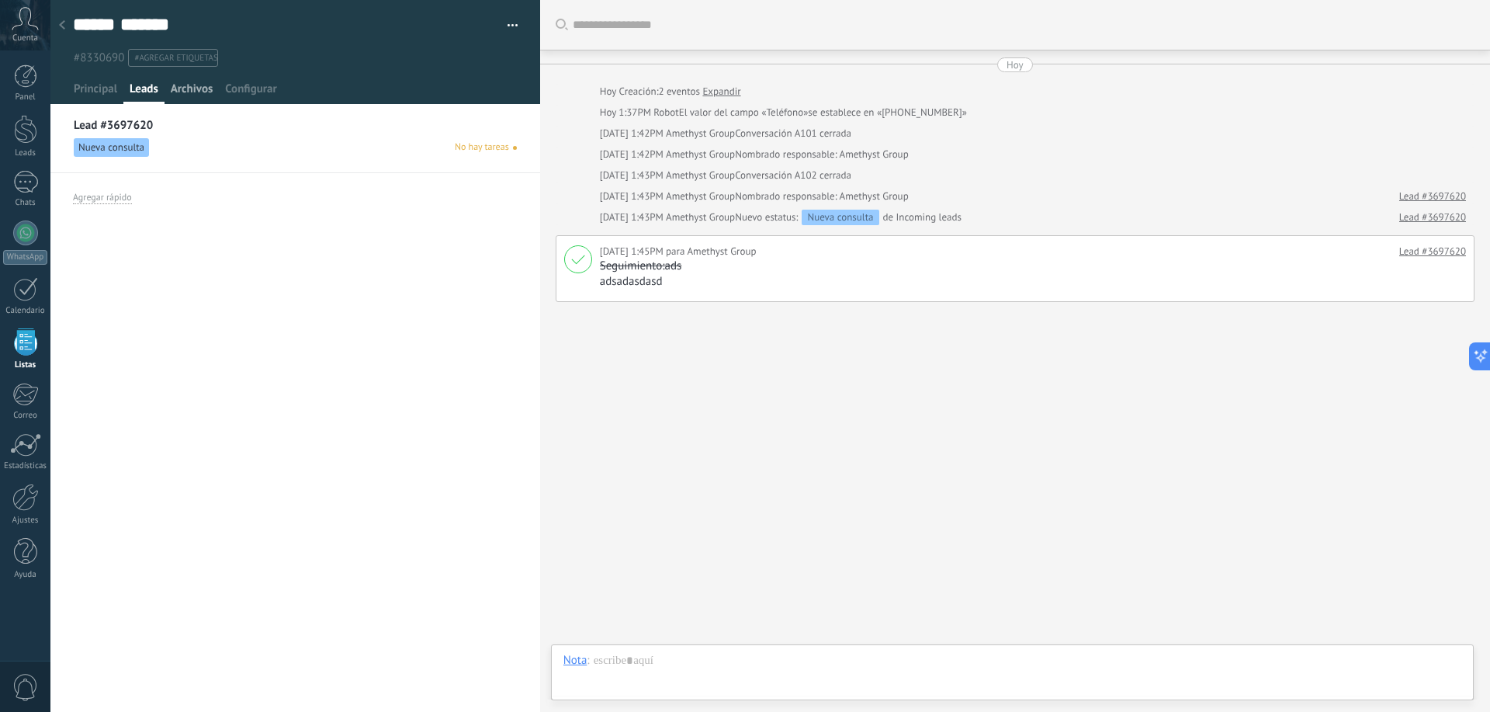
click at [193, 92] on span "Archivos" at bounding box center [192, 93] width 42 height 23
click at [248, 87] on span "Configurar" at bounding box center [250, 93] width 51 height 23
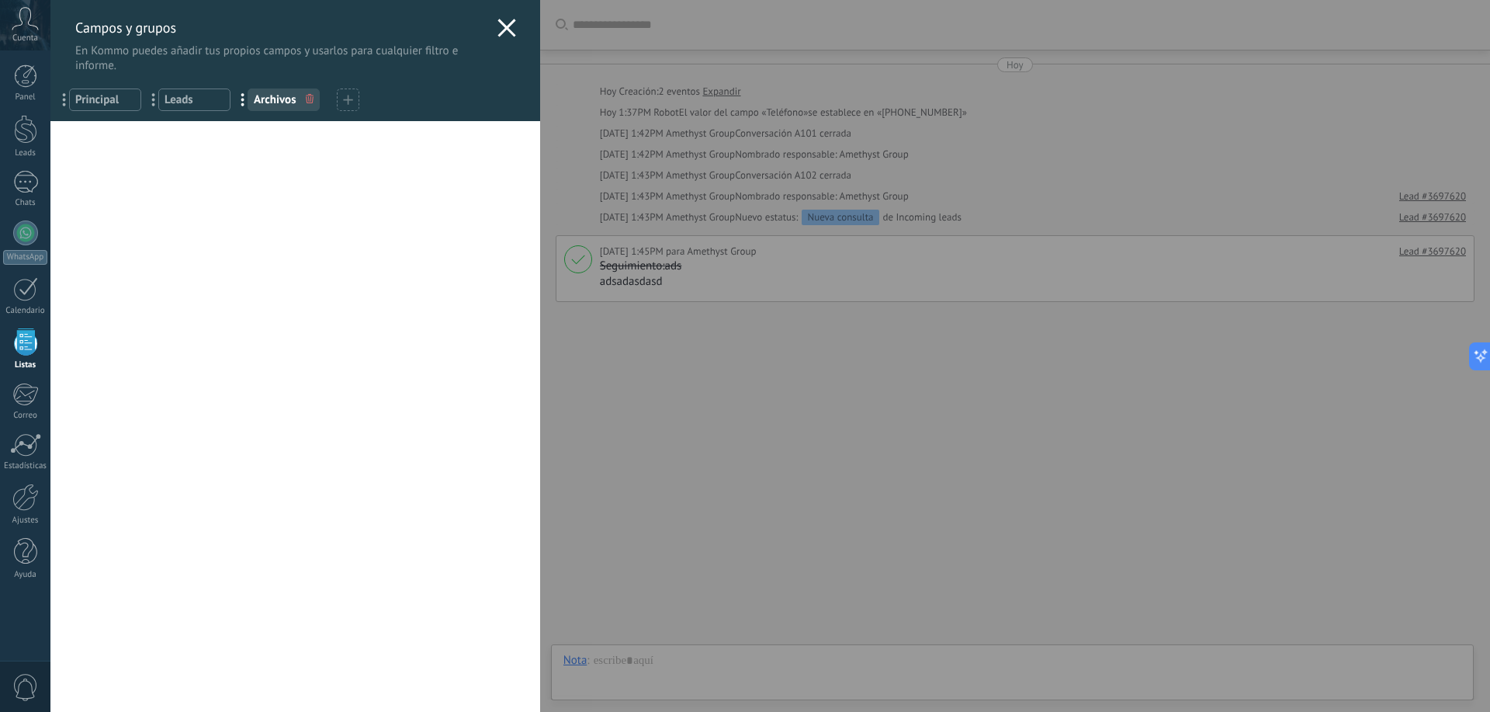
click at [500, 26] on use at bounding box center [507, 28] width 18 height 18
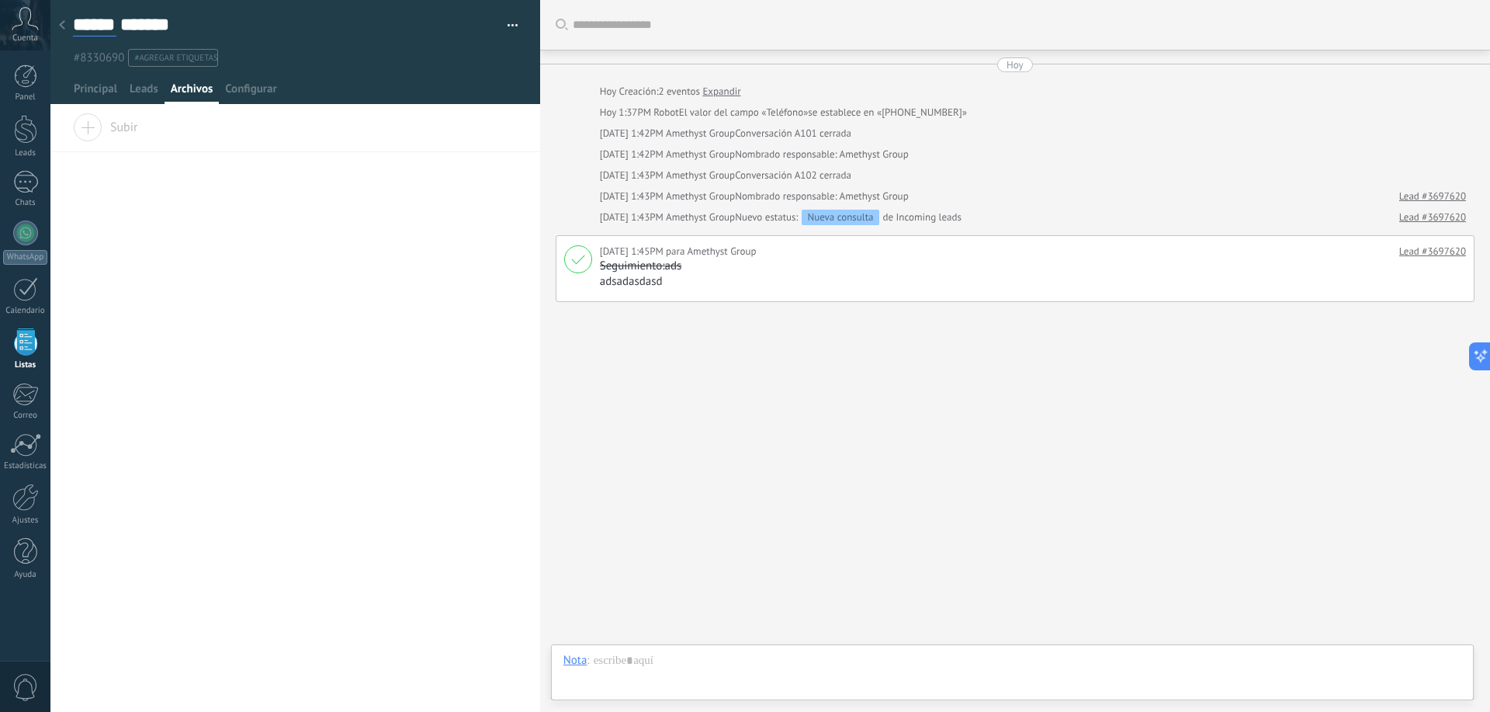
click at [74, 15] on input "******" at bounding box center [94, 24] width 43 height 23
click at [74, 33] on input "******" at bounding box center [94, 24] width 43 height 23
click at [67, 26] on div at bounding box center [62, 26] width 22 height 30
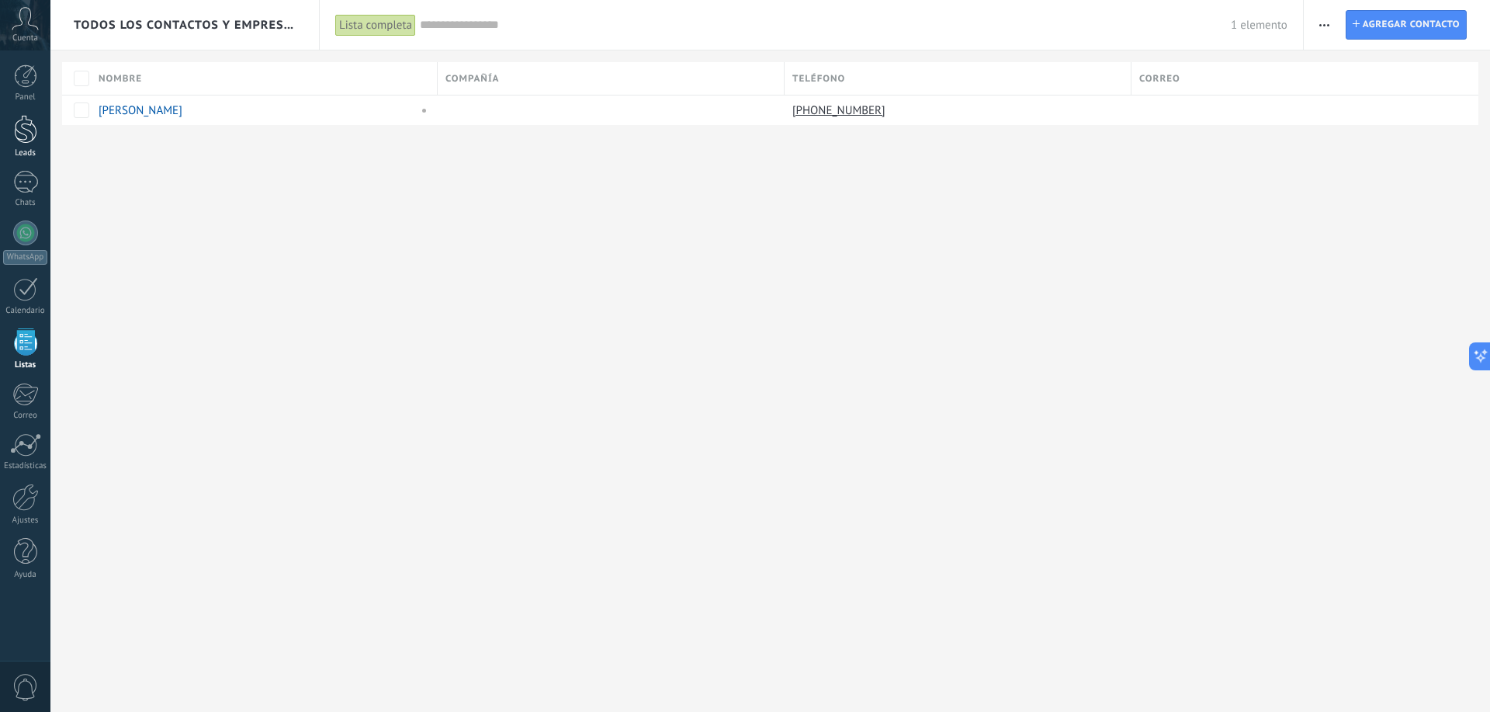
click at [30, 142] on div at bounding box center [25, 129] width 23 height 29
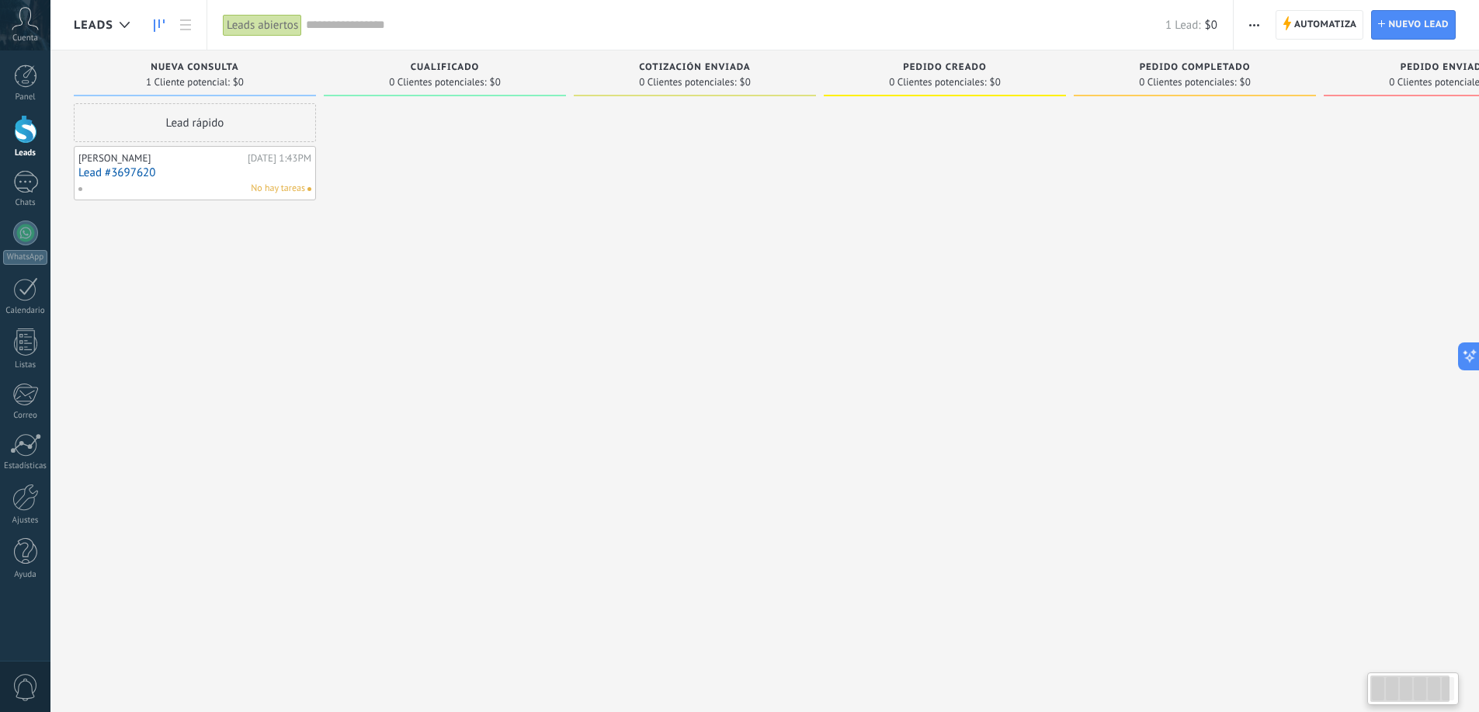
click at [186, 184] on div "No hay tareas" at bounding box center [191, 189] width 227 height 14
click at [190, 168] on link "Lead #3697620" at bounding box center [194, 172] width 233 height 13
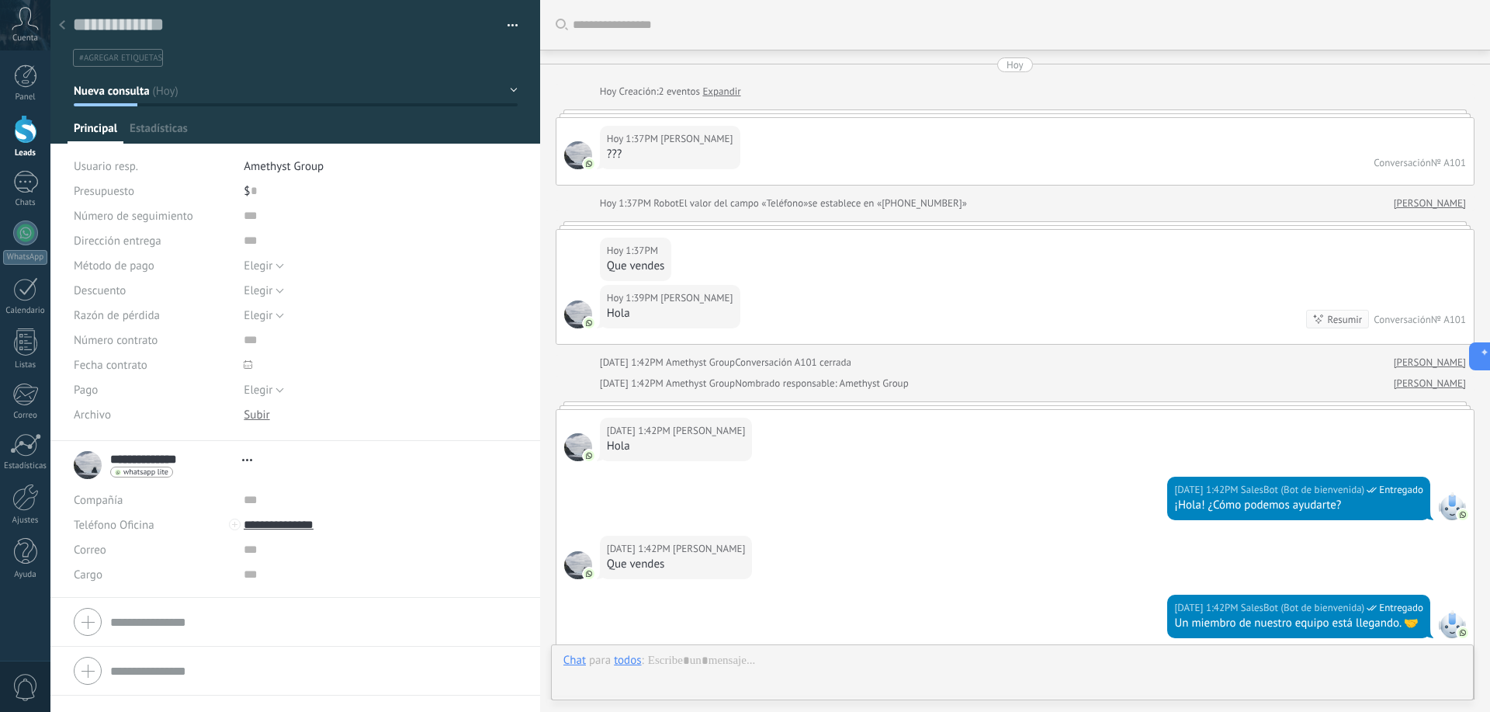
scroll to position [23, 0]
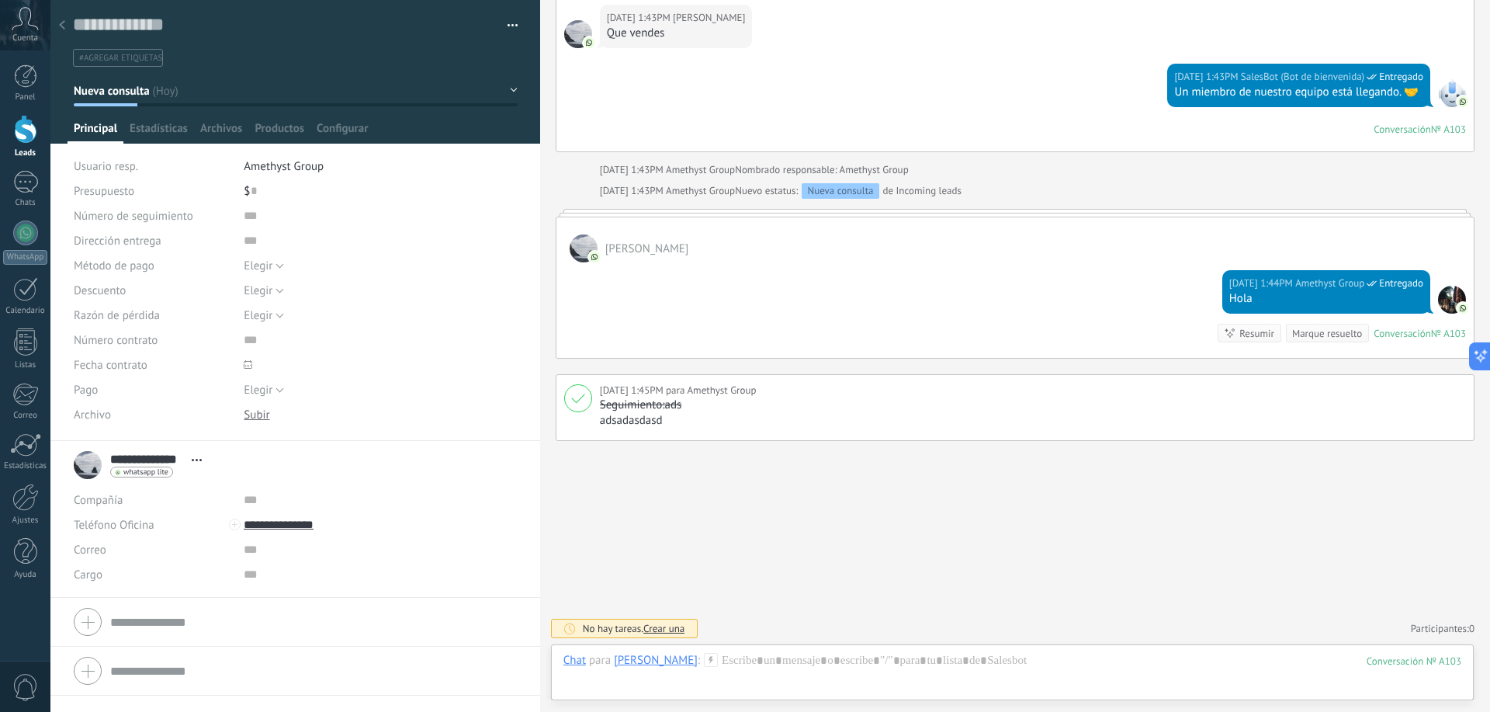
click at [59, 21] on icon at bounding box center [62, 24] width 6 height 9
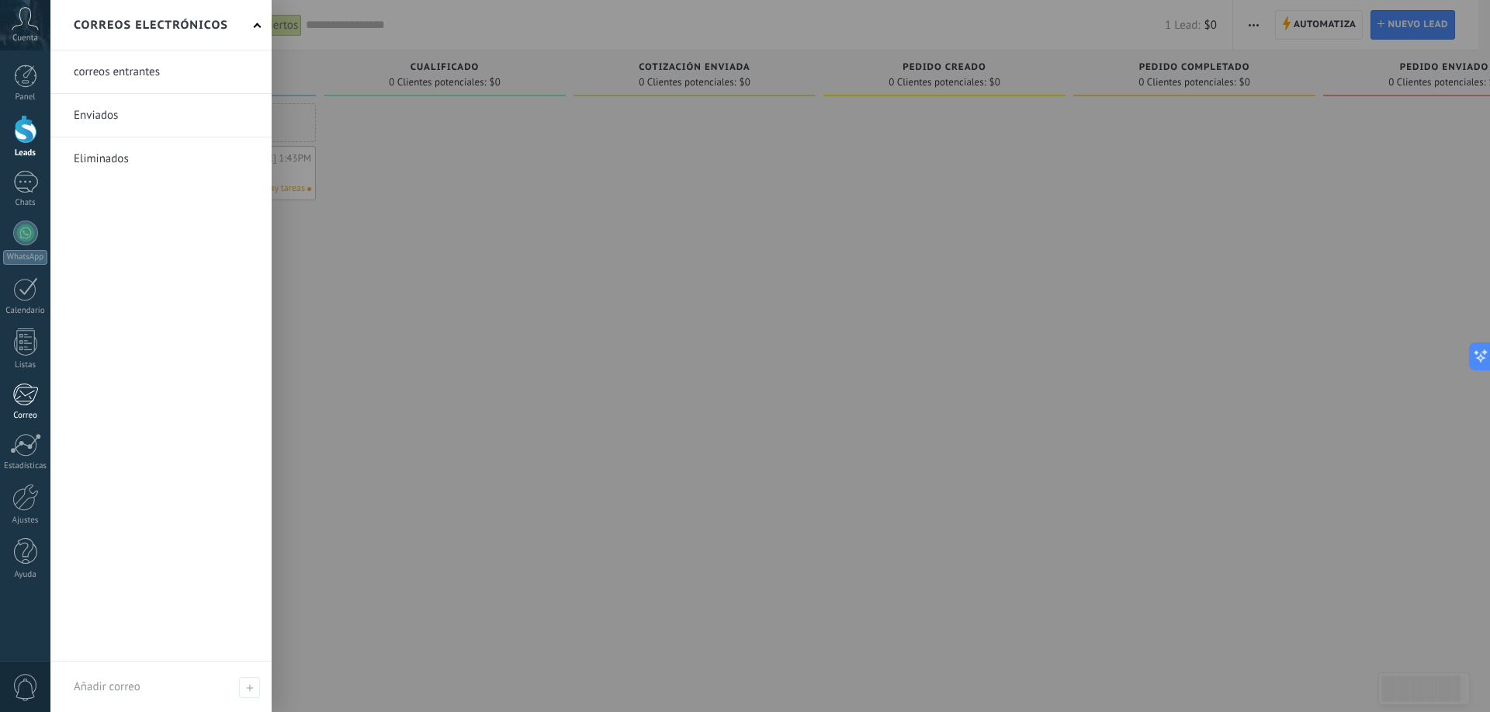
click at [34, 408] on link "Correo" at bounding box center [25, 402] width 50 height 38
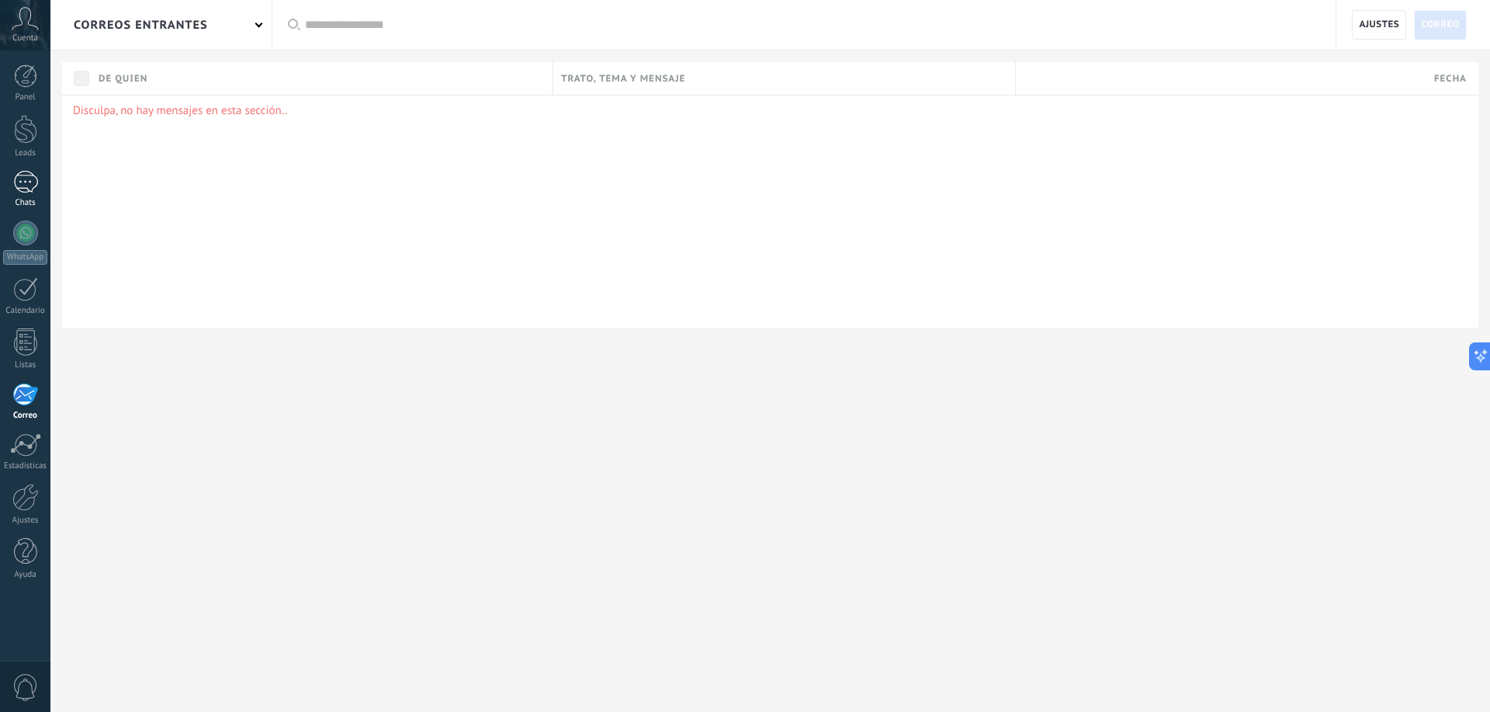
click at [33, 184] on div at bounding box center [25, 182] width 25 height 23
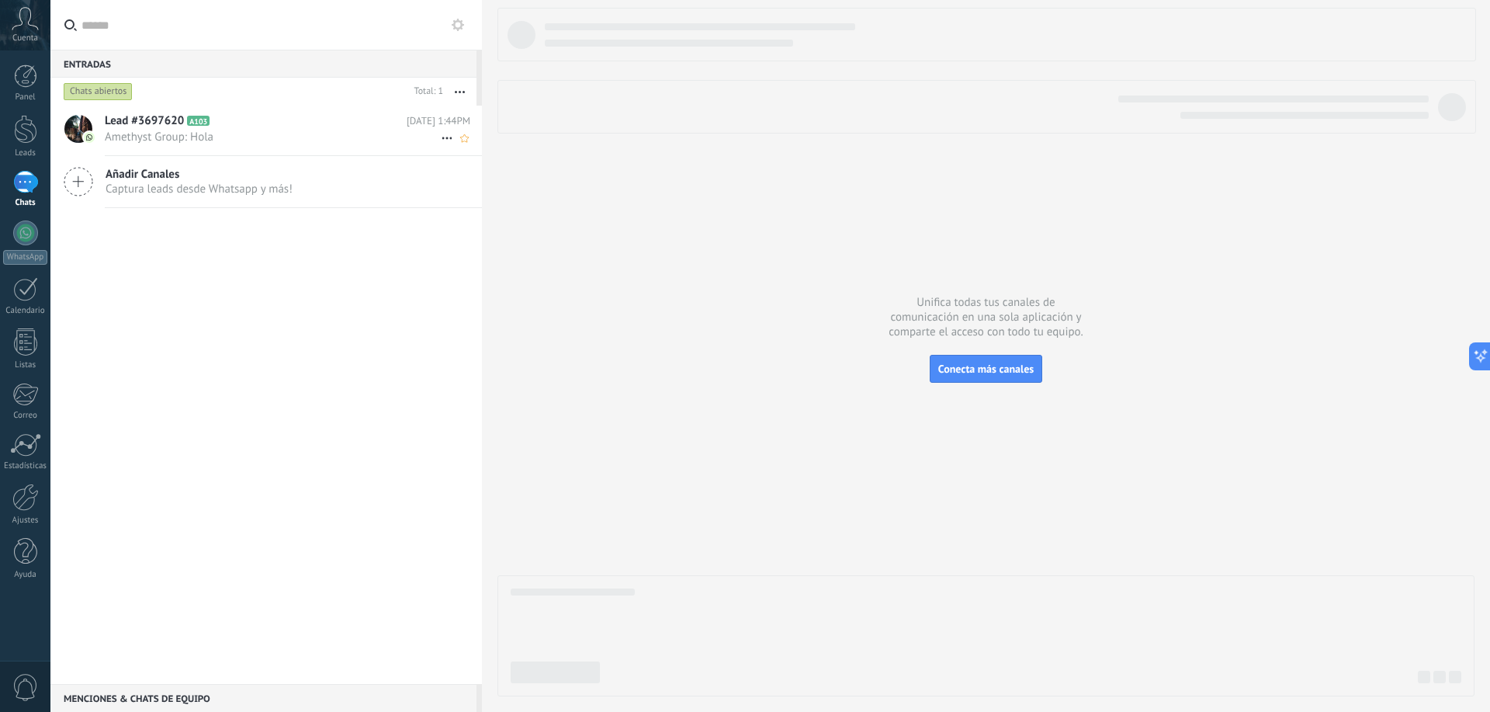
click at [224, 144] on div "Lead #3697620 A103 Hoy 1:44PM Amethyst Group: Hola" at bounding box center [293, 130] width 377 height 49
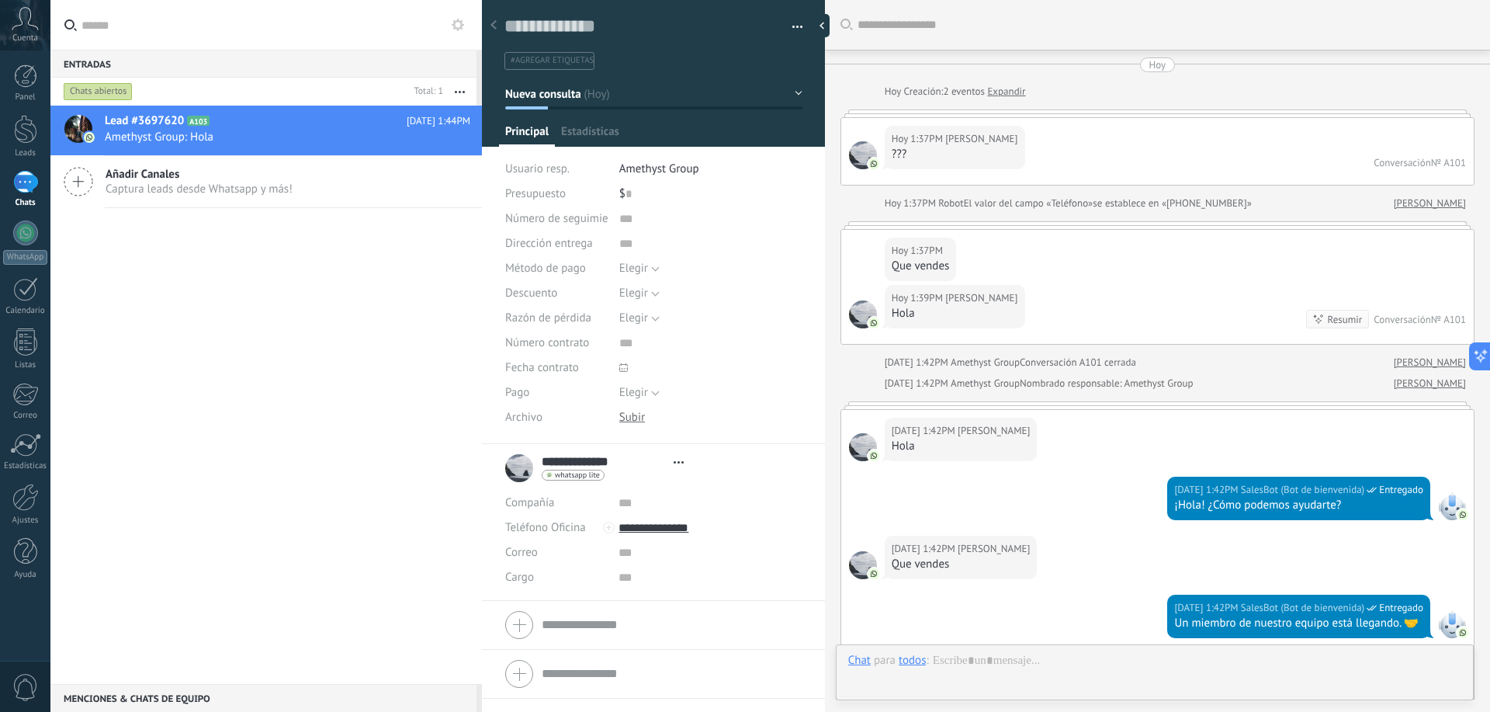
scroll to position [884, 0]
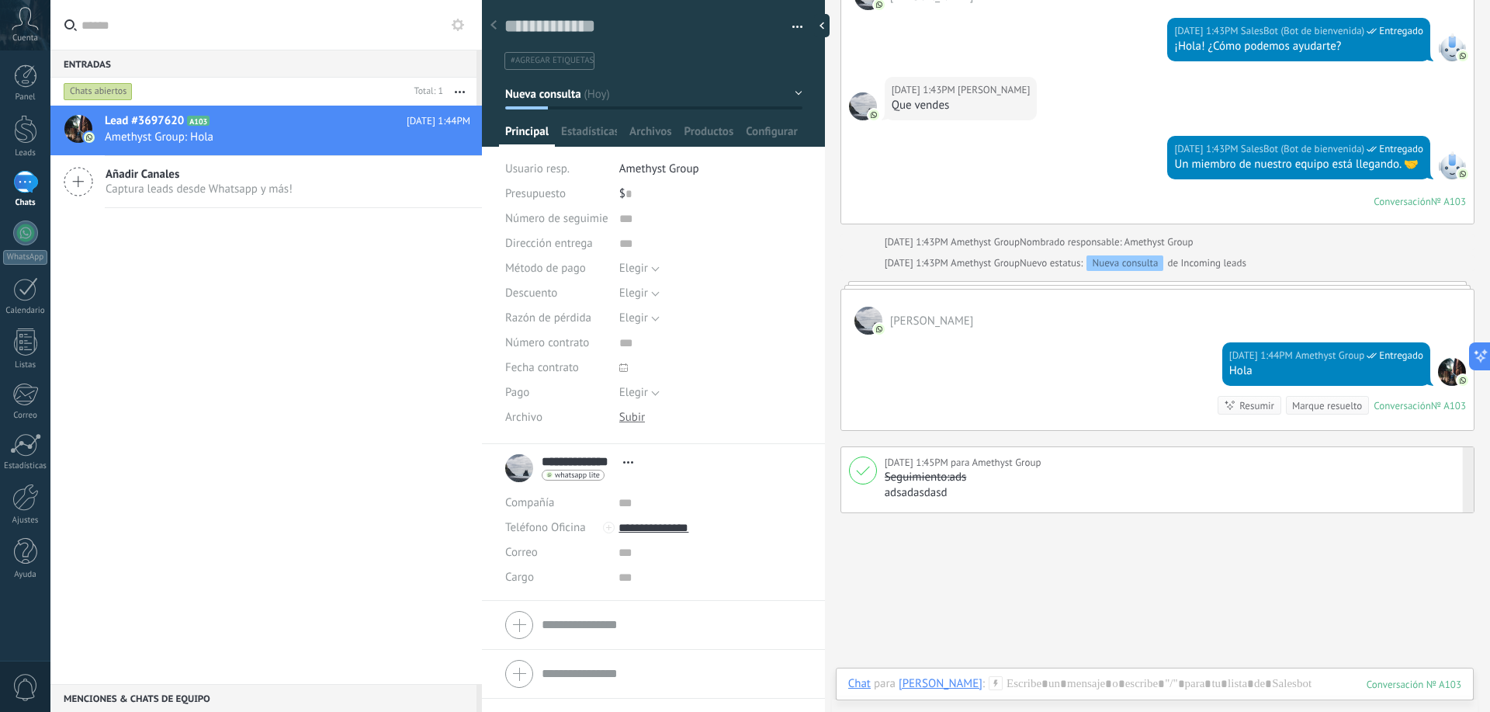
click at [928, 496] on p "adsadasdasd" at bounding box center [1175, 493] width 581 height 16
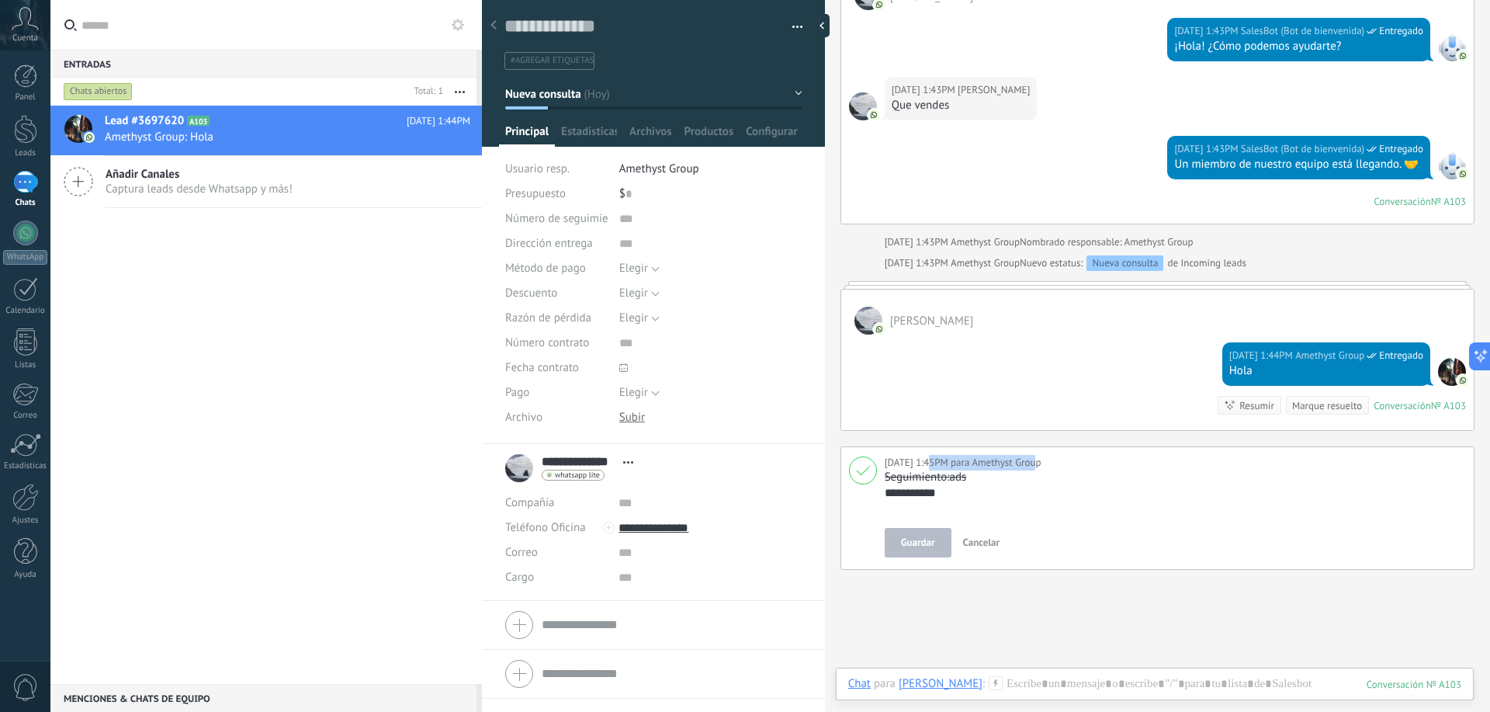
drag, startPoint x: 965, startPoint y: 453, endPoint x: 1020, endPoint y: 455, distance: 55.1
click at [1020, 455] on div "**********" at bounding box center [1158, 507] width 634 height 123
drag, startPoint x: 1009, startPoint y: 500, endPoint x: 1010, endPoint y: 509, distance: 9.3
click at [1010, 501] on textarea "**********" at bounding box center [1173, 500] width 576 height 31
click at [989, 543] on span "Cancelar" at bounding box center [981, 542] width 37 height 13
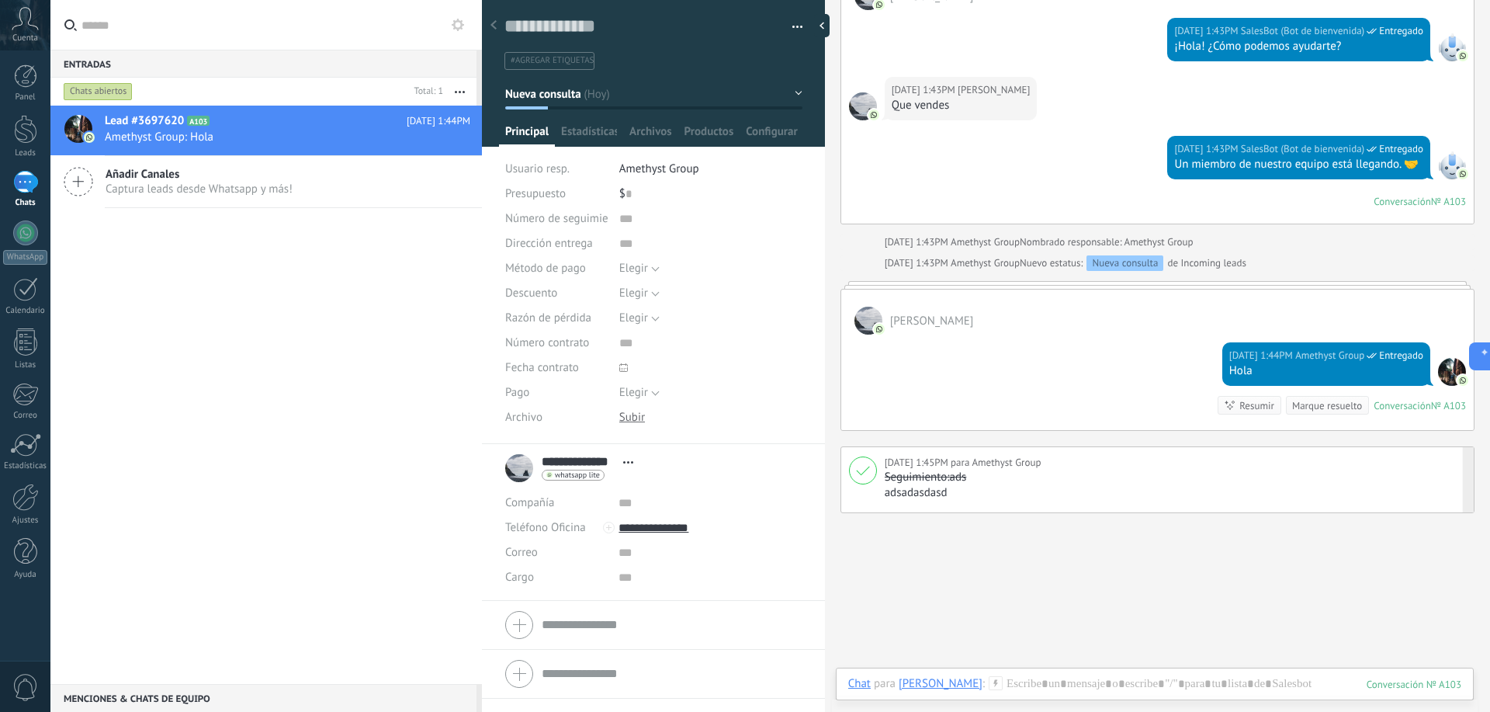
click at [930, 491] on p "adsadasdasd" at bounding box center [1175, 493] width 581 height 16
type textarea "**********"
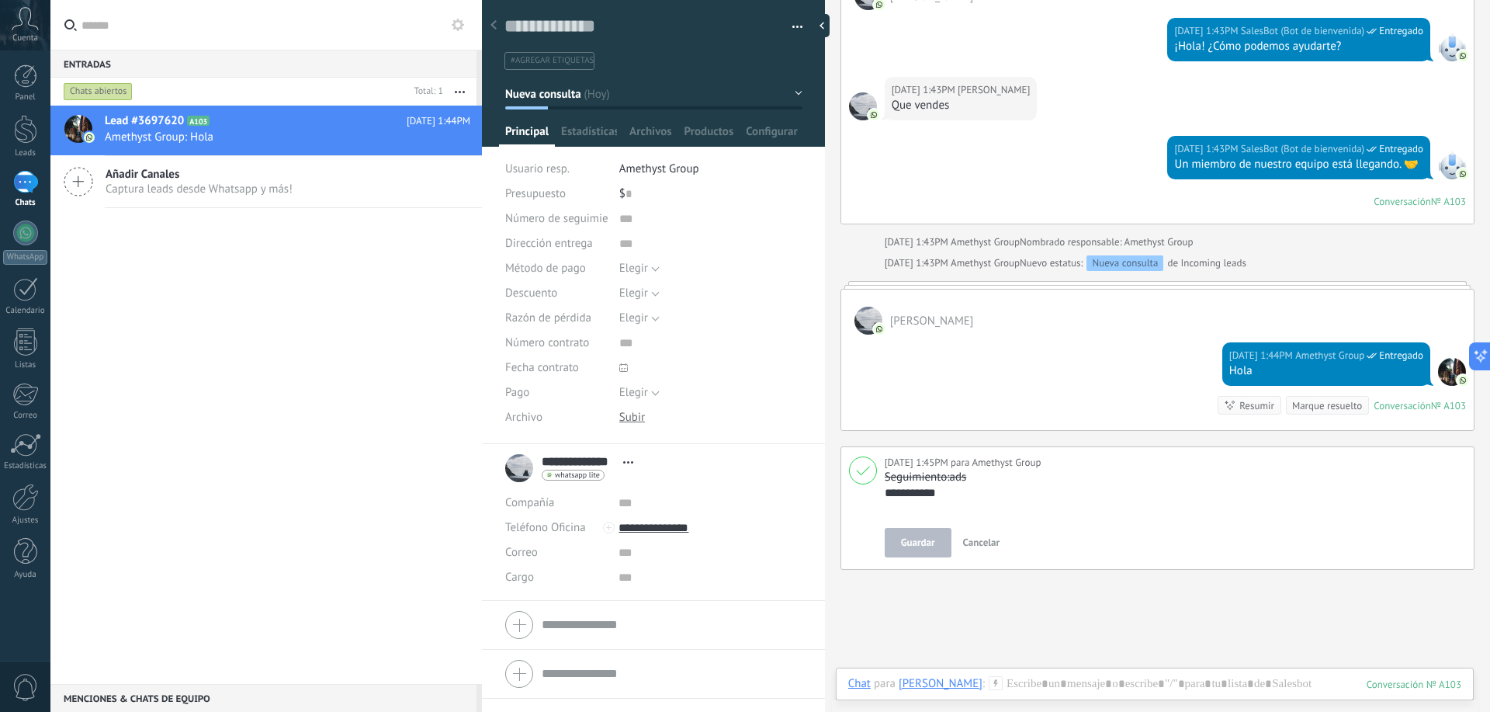
click at [993, 534] on button "Cancelar" at bounding box center [982, 543] width 50 height 28
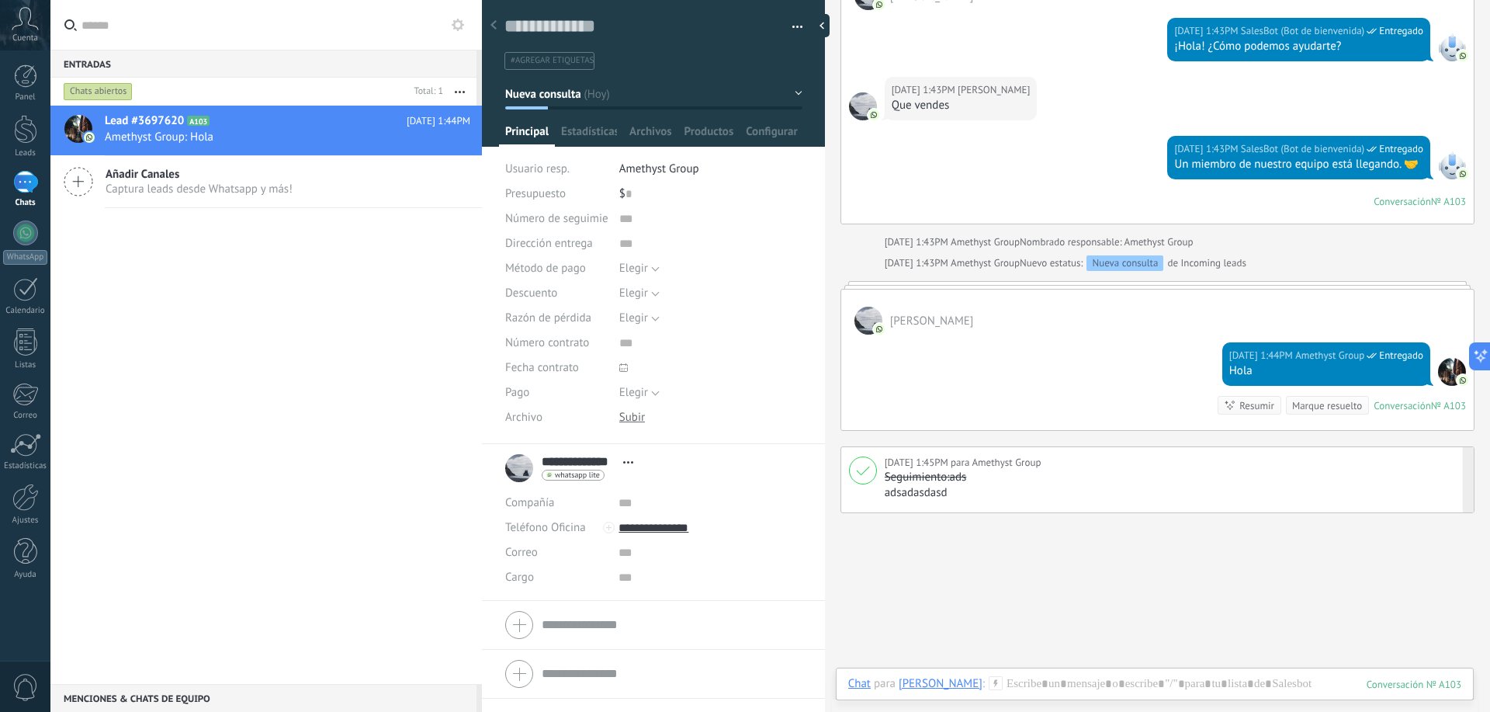
drag, startPoint x: 944, startPoint y: 480, endPoint x: 938, endPoint y: 556, distance: 76.3
click at [1411, 677] on div at bounding box center [1154, 699] width 613 height 47
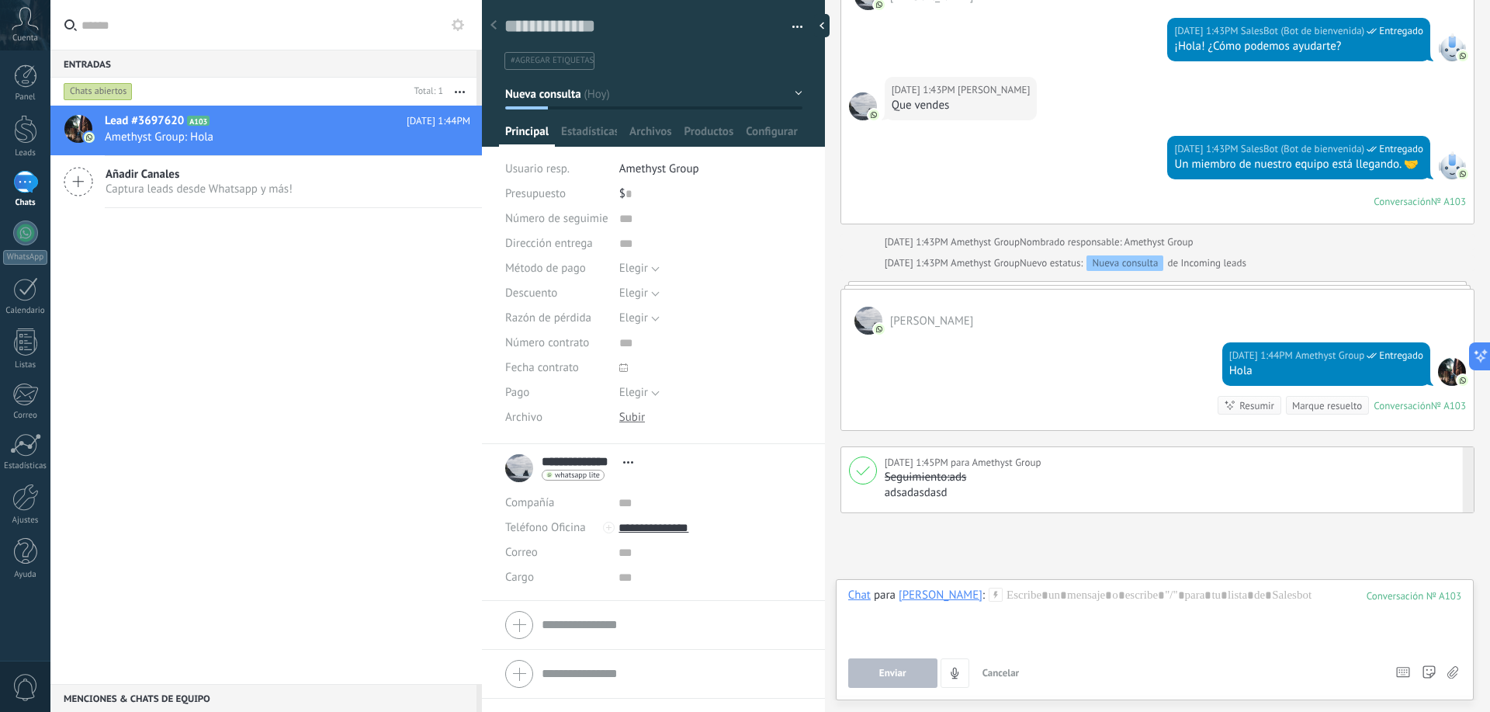
drag, startPoint x: 1199, startPoint y: 526, endPoint x: 1202, endPoint y: 553, distance: 26.5
click at [946, 588] on div "[PERSON_NAME]" at bounding box center [941, 595] width 84 height 14
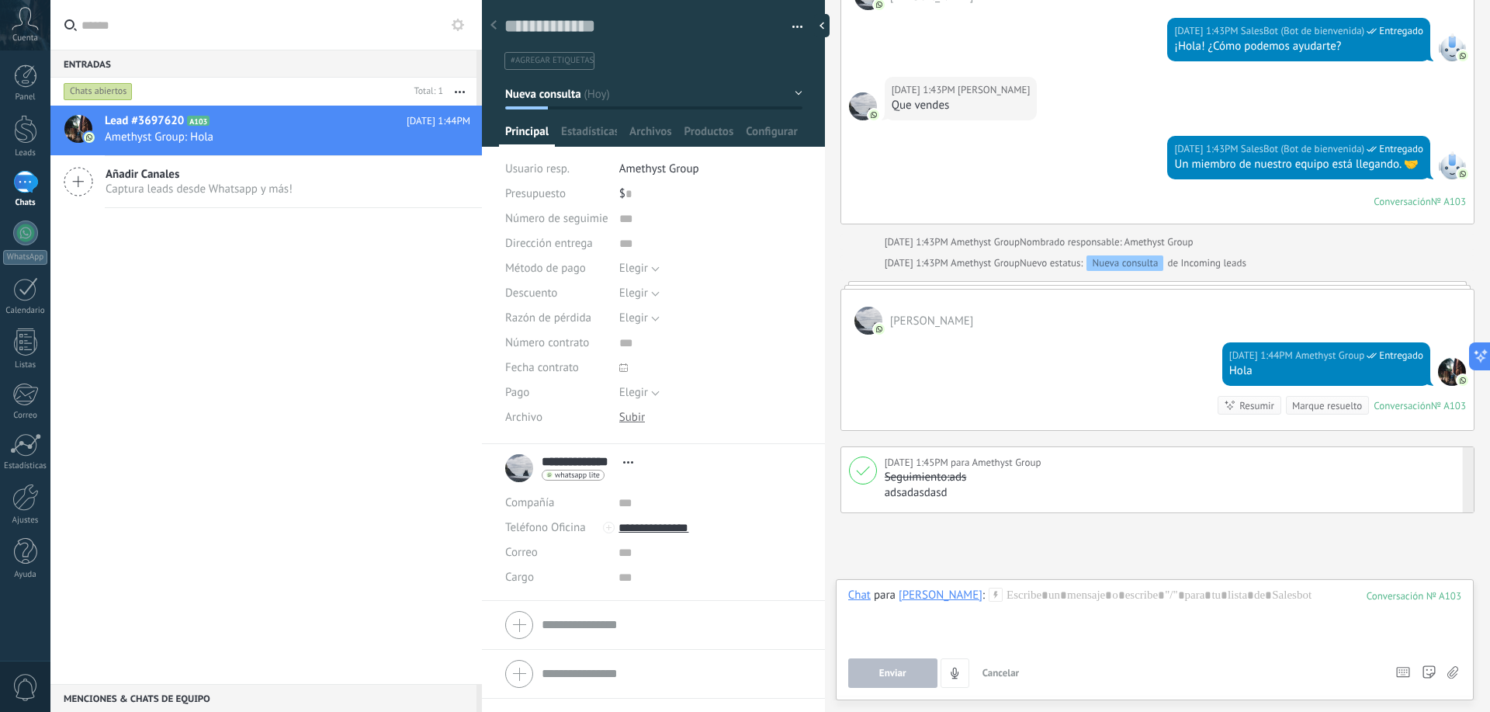
click at [933, 604] on div at bounding box center [1154, 617] width 613 height 59
click at [948, 595] on div "[PERSON_NAME]" at bounding box center [941, 595] width 84 height 14
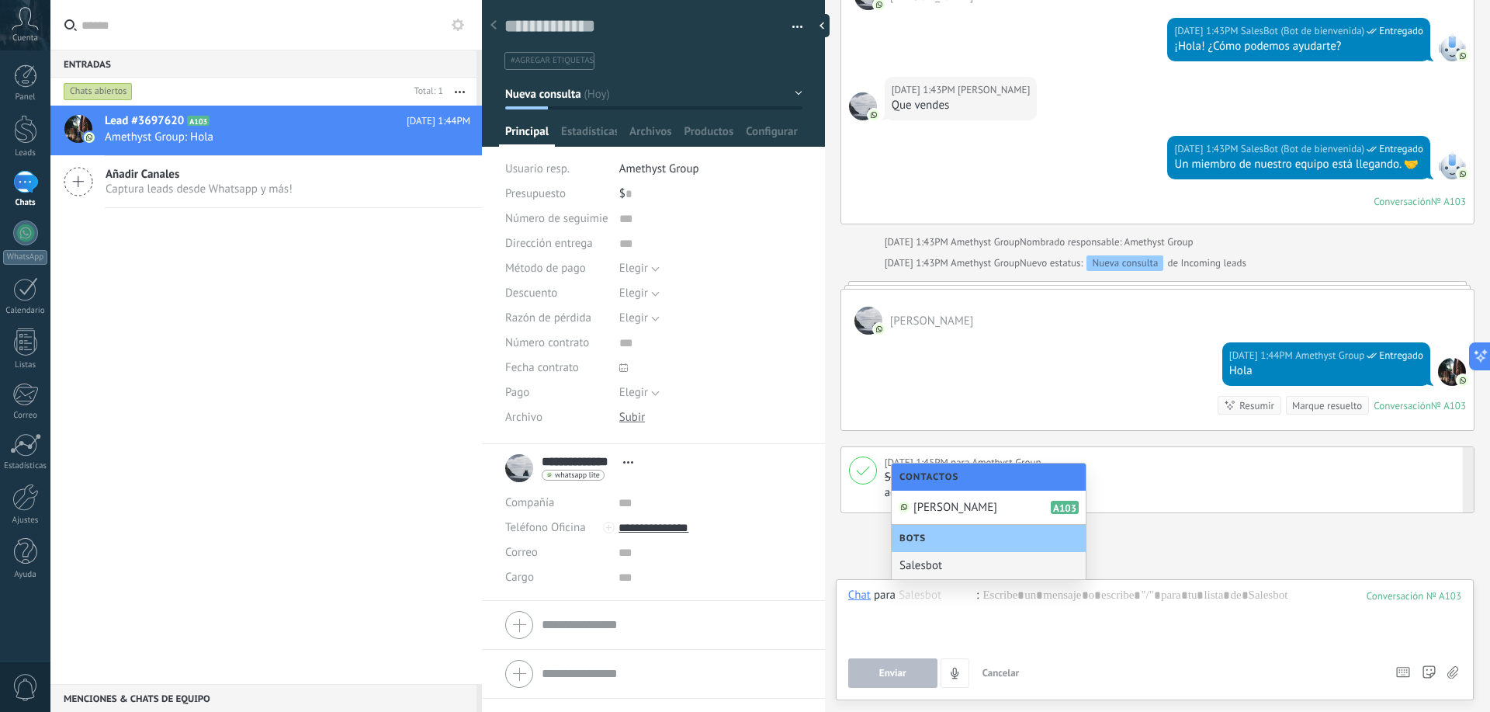
click at [947, 565] on div "Salesbot" at bounding box center [989, 565] width 194 height 27
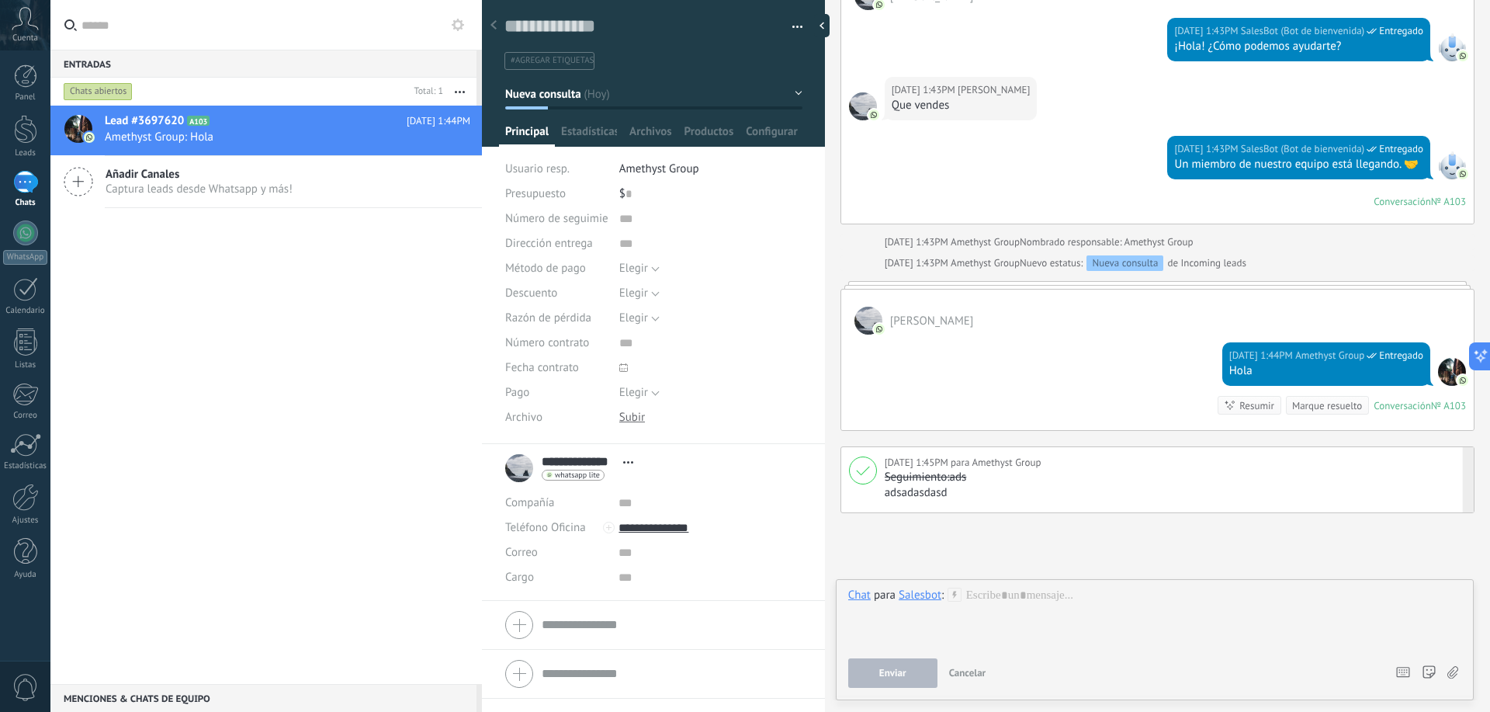
click at [933, 590] on div "Salesbot" at bounding box center [920, 595] width 43 height 14
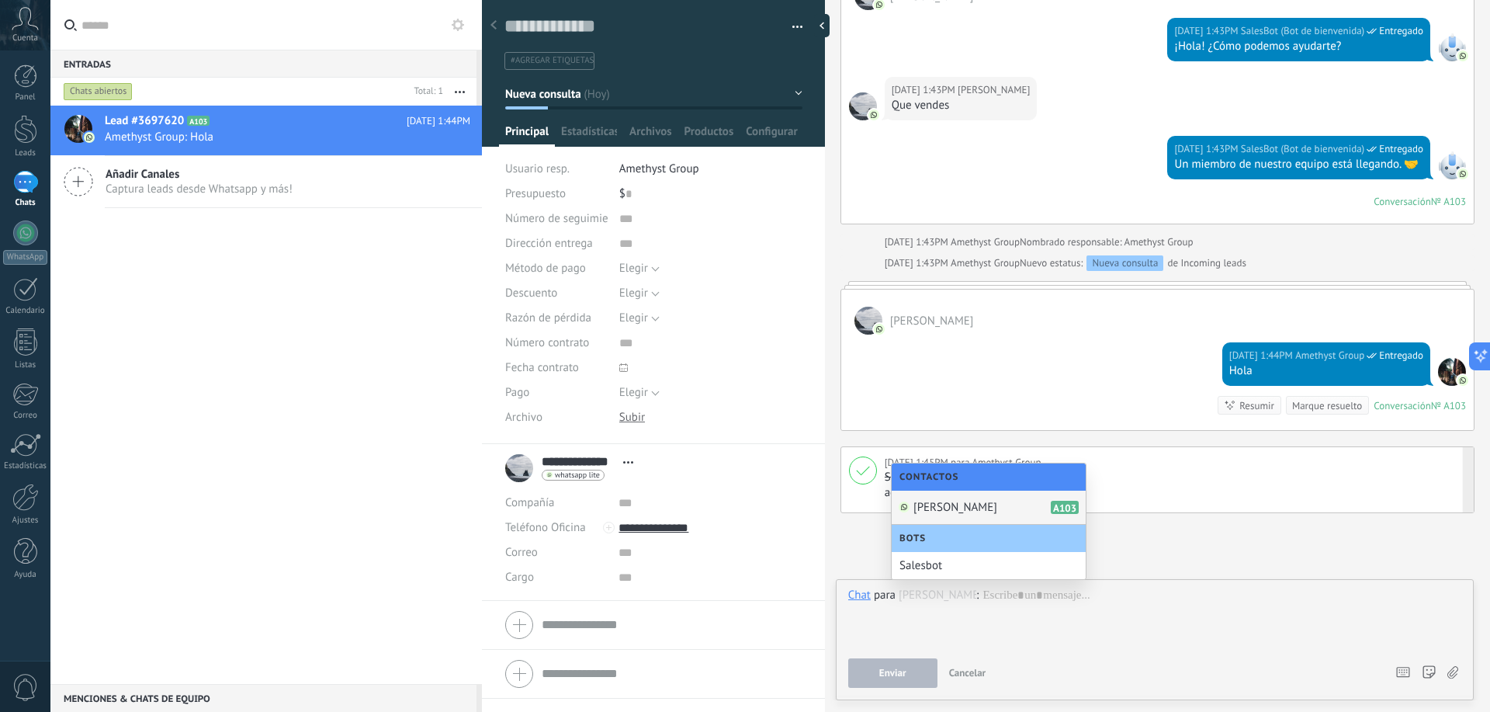
click at [957, 508] on span "[PERSON_NAME]" at bounding box center [956, 507] width 84 height 15
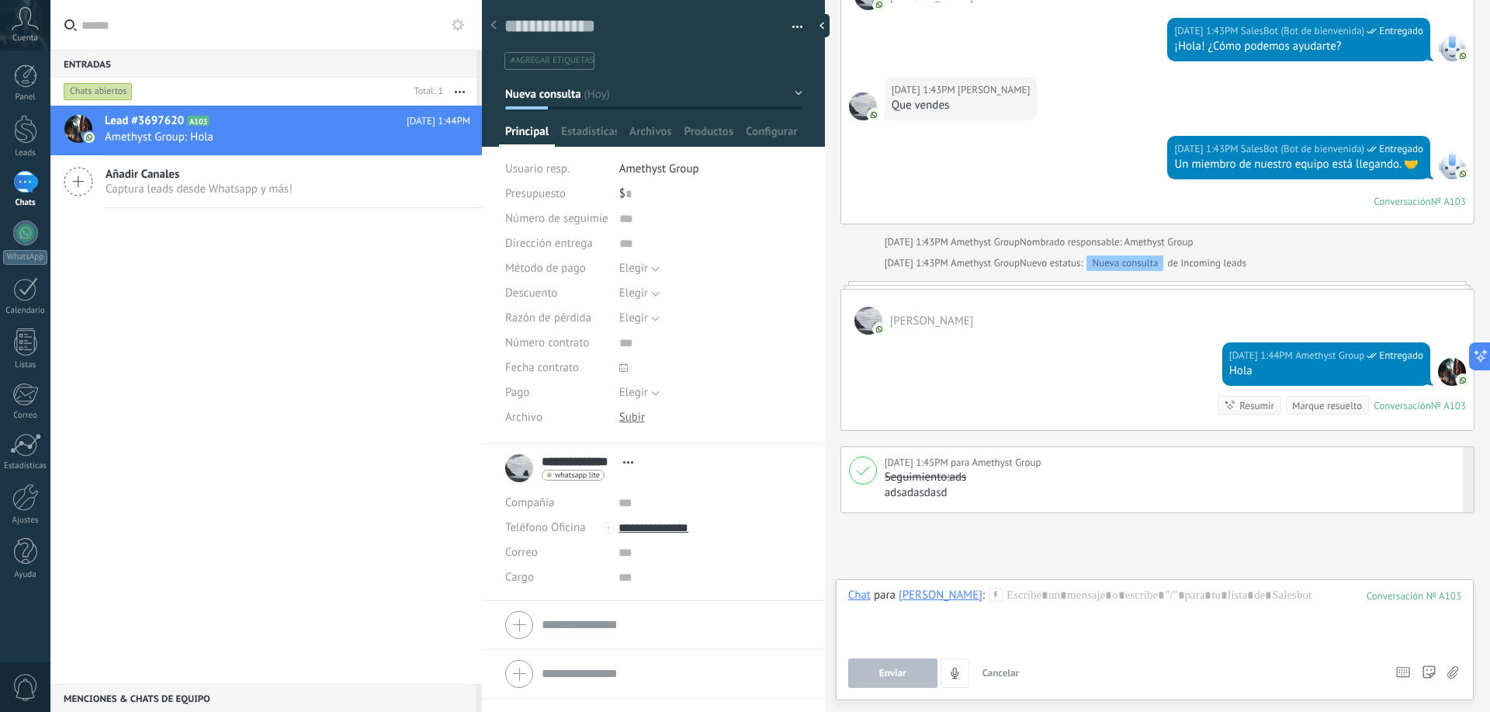
click at [1003, 667] on span "Cancelar" at bounding box center [1001, 672] width 37 height 13
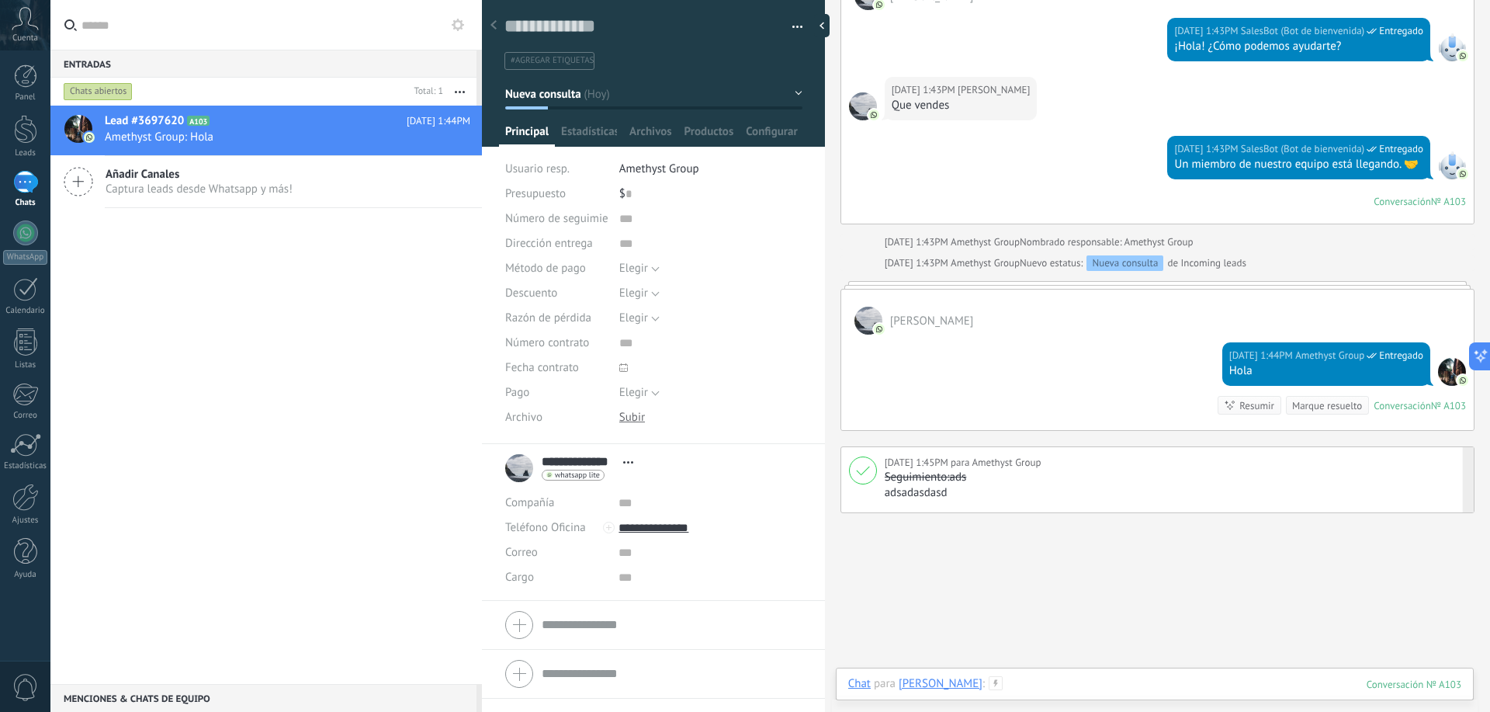
click at [1041, 678] on div at bounding box center [1154, 699] width 613 height 47
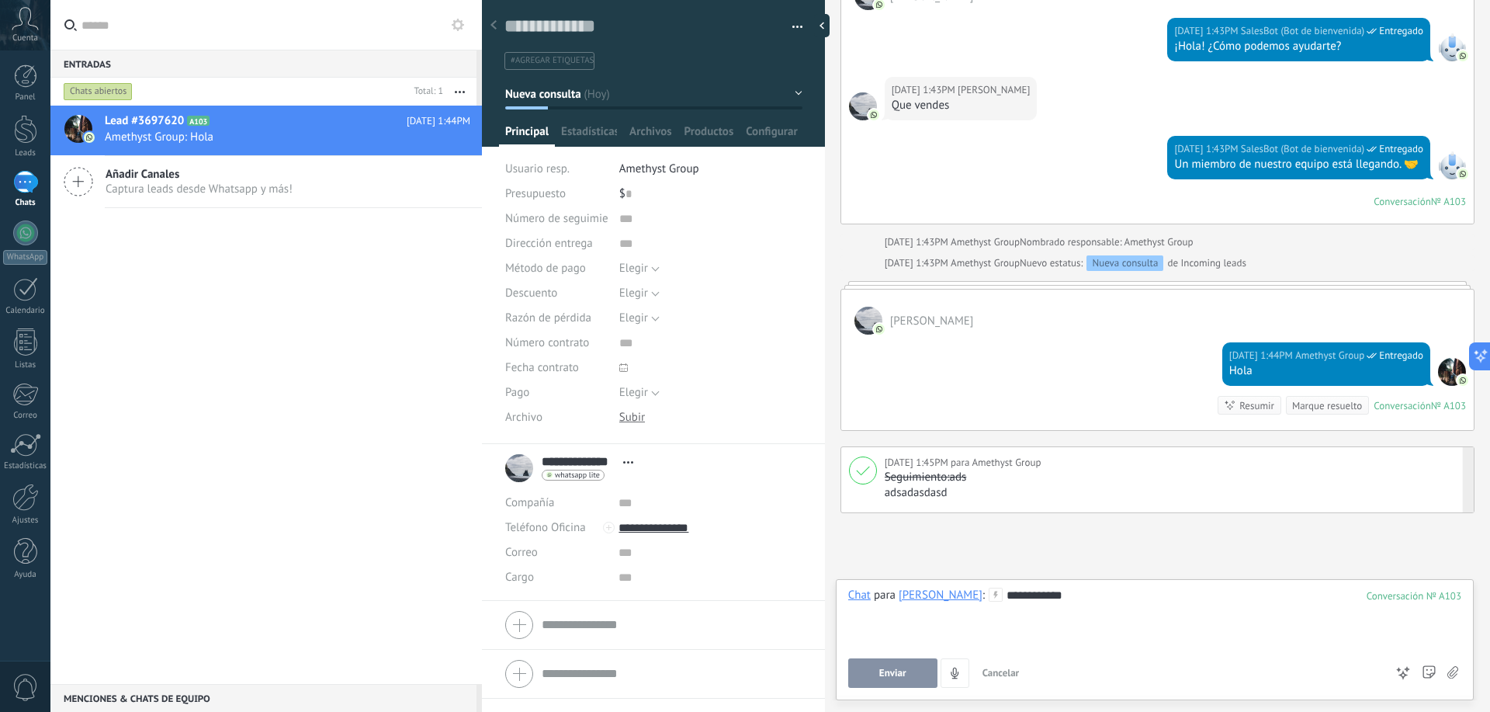
click at [899, 668] on span "Enviar" at bounding box center [893, 673] width 27 height 11
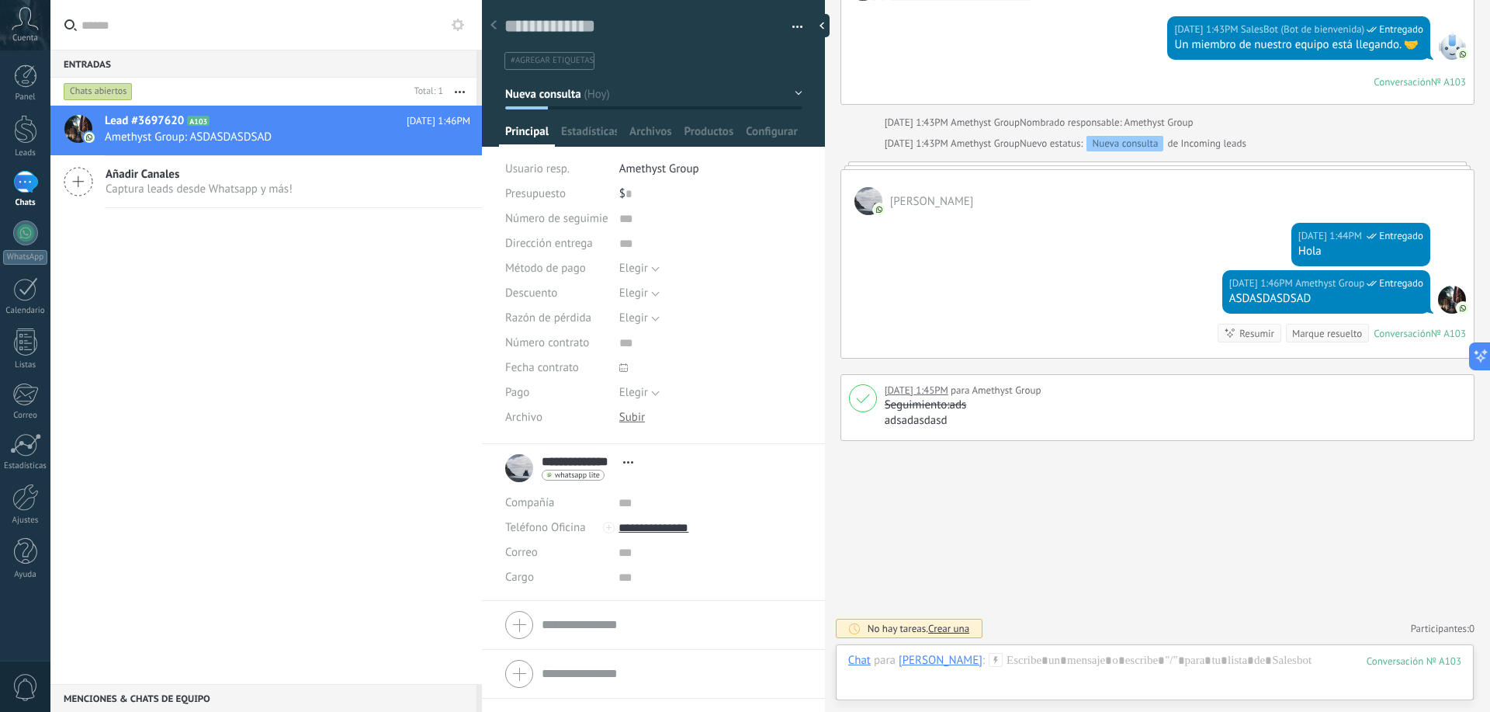
drag, startPoint x: 1005, startPoint y: 550, endPoint x: 979, endPoint y: 543, distance: 26.6
click at [438, 134] on icon at bounding box center [447, 138] width 19 height 19
drag, startPoint x: 342, startPoint y: 262, endPoint x: 422, endPoint y: 241, distance: 82.7
click at [344, 261] on div at bounding box center [745, 356] width 1490 height 712
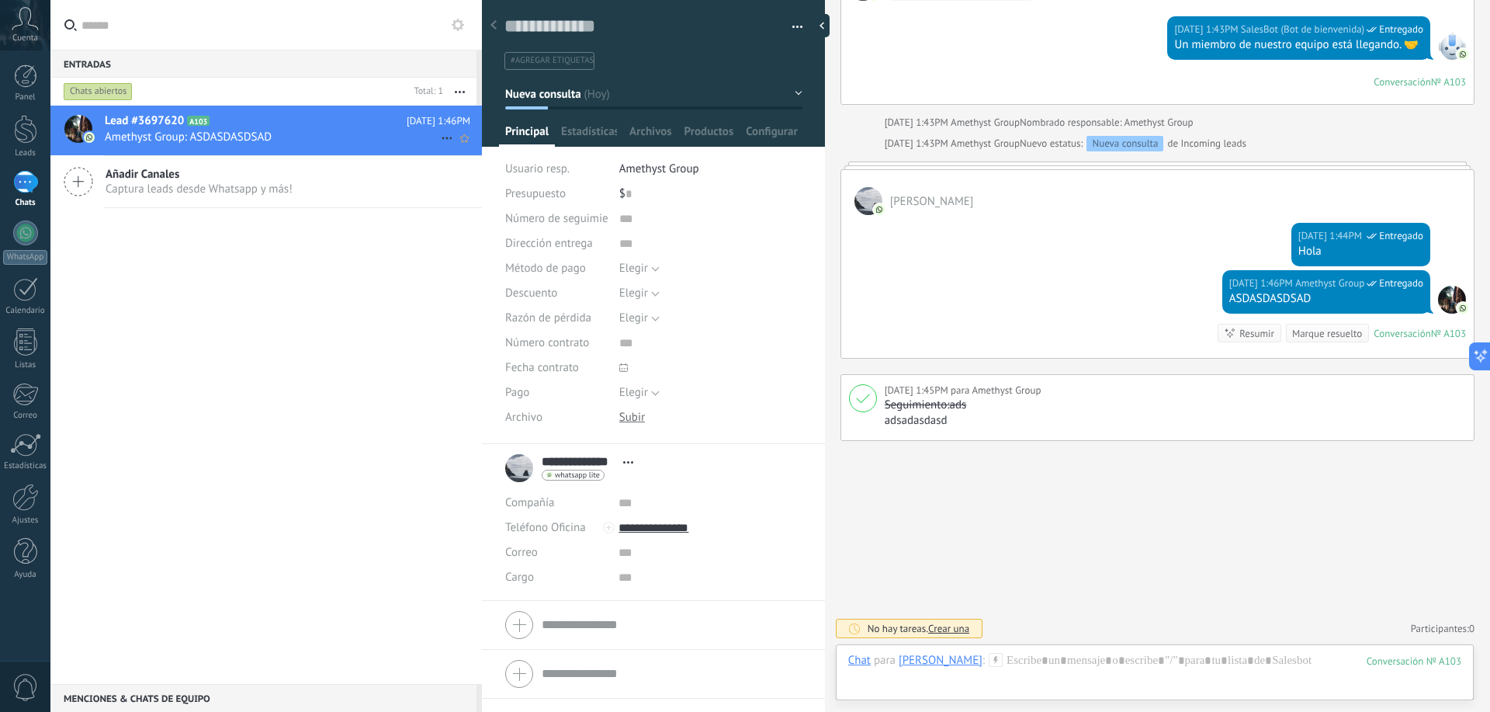
click at [441, 134] on icon "Conversación cerrada" at bounding box center [447, 138] width 19 height 19
click at [459, 92] on div at bounding box center [745, 356] width 1490 height 712
click at [460, 79] on button "button" at bounding box center [459, 92] width 33 height 28
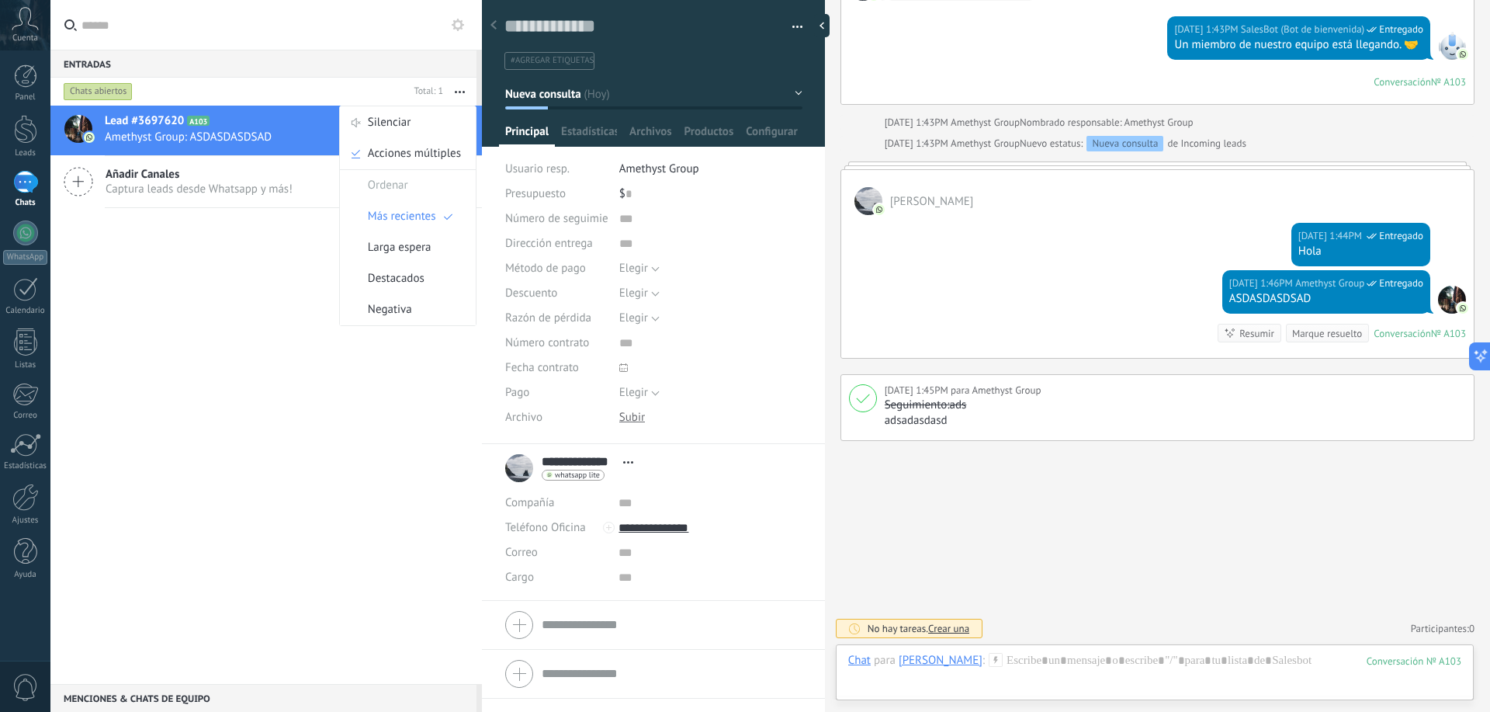
drag, startPoint x: 343, startPoint y: 397, endPoint x: 153, endPoint y: 268, distance: 229.7
click at [343, 396] on div "Conversación cerrada Conversación cerrada Lead #3697620 A103 Hoy 1:46PM Amethys…" at bounding box center [266, 395] width 432 height 578
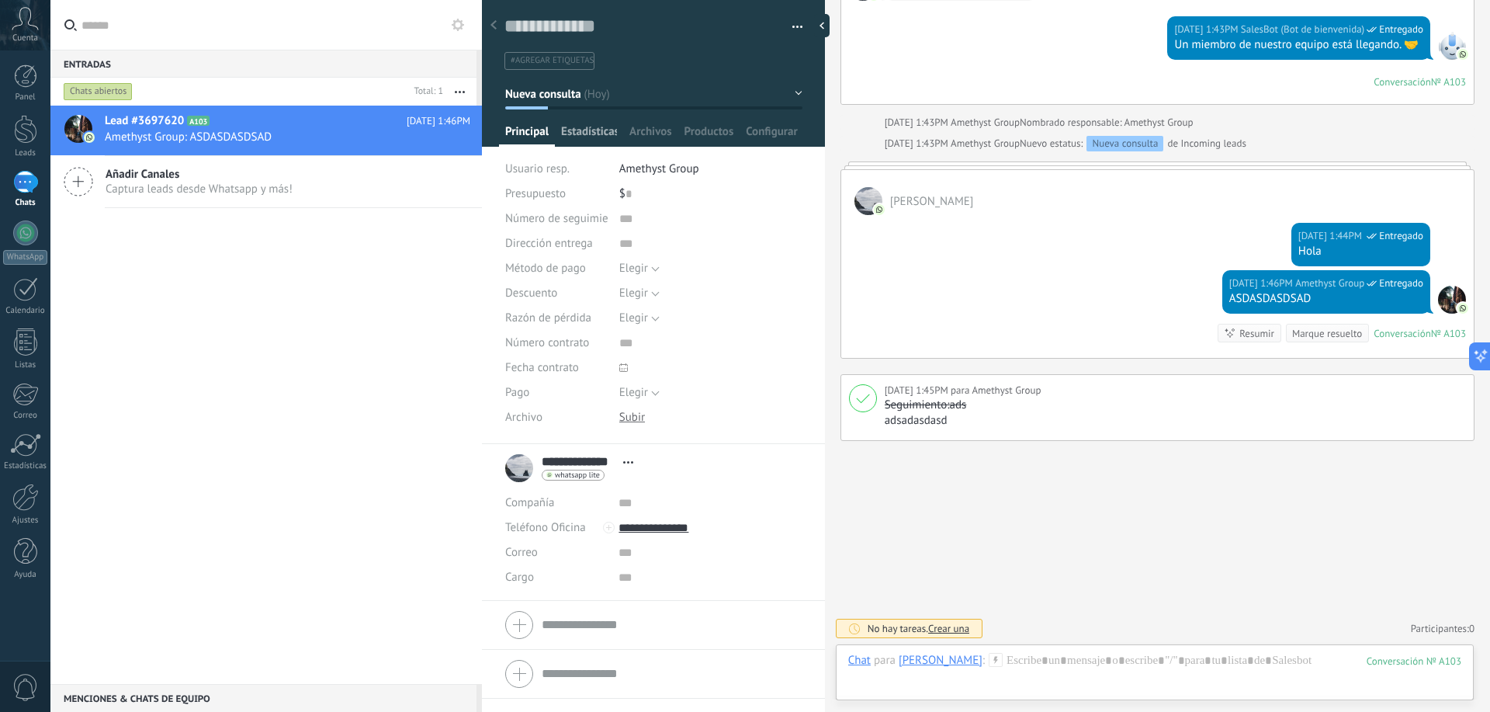
drag, startPoint x: 594, startPoint y: 138, endPoint x: 640, endPoint y: 144, distance: 47.0
click at [595, 137] on span "Estadísticas" at bounding box center [589, 135] width 56 height 23
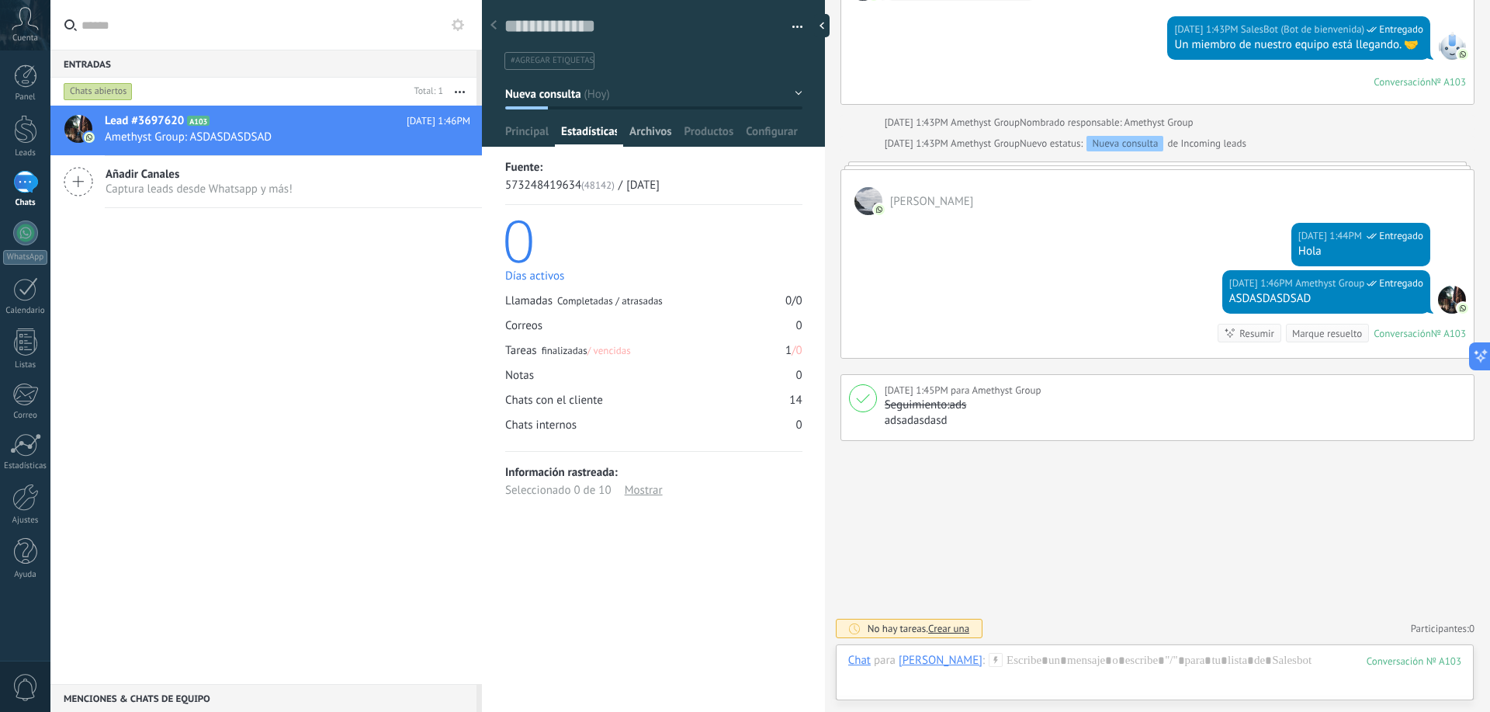
drag, startPoint x: 651, startPoint y: 128, endPoint x: 663, endPoint y: 136, distance: 14.6
click at [651, 128] on span "Archivos" at bounding box center [651, 135] width 42 height 23
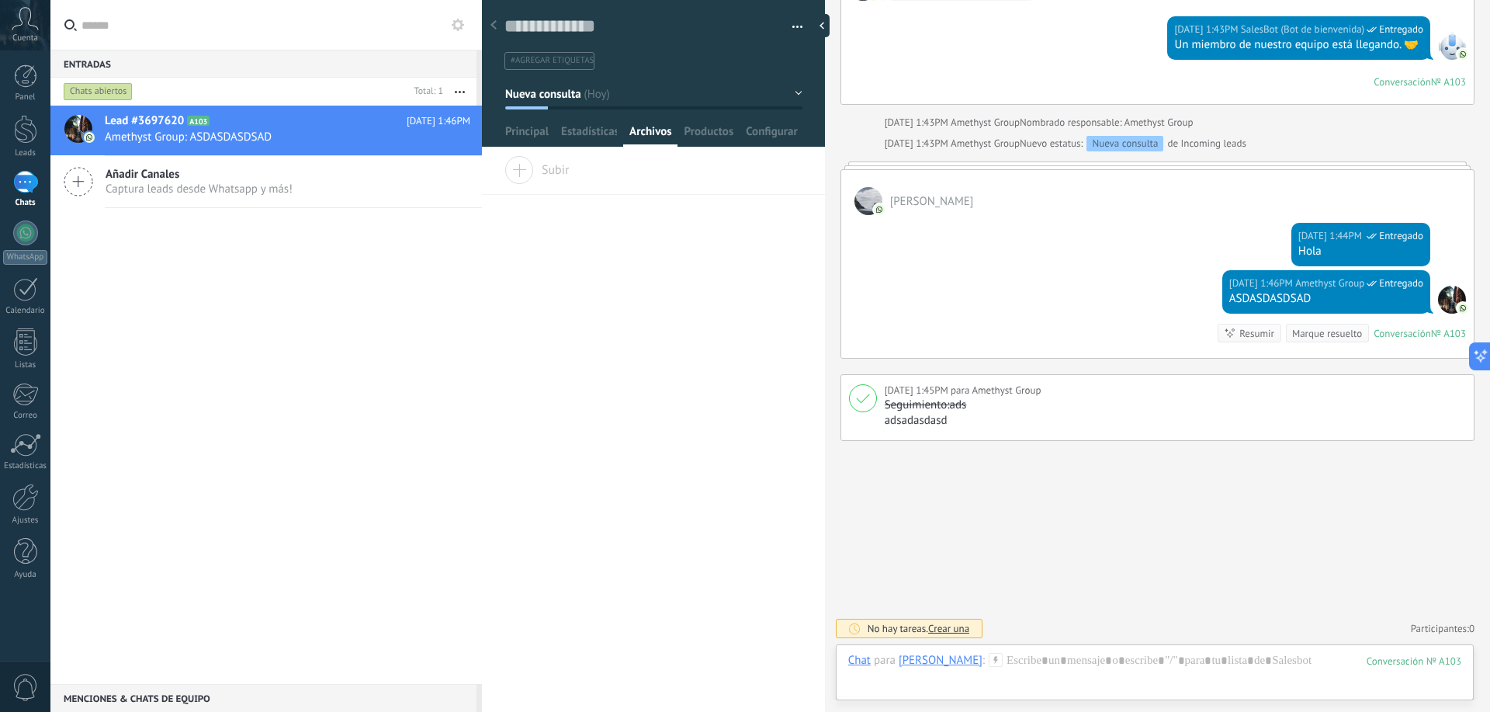
click at [494, 27] on use at bounding box center [494, 24] width 6 height 9
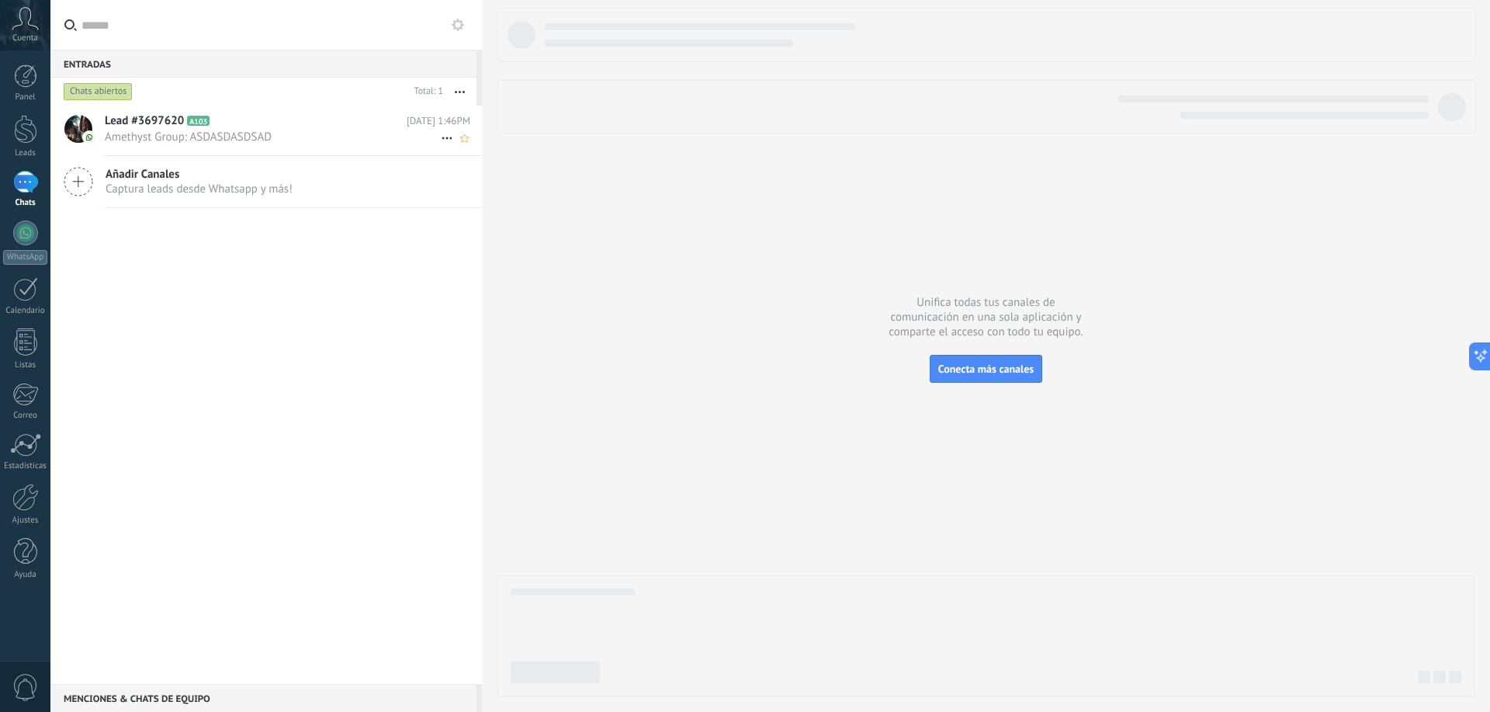
click at [165, 129] on div "Lead #3697620 A103 Hoy 1:46PM Amethyst Group: ASDASDASDSAD" at bounding box center [293, 130] width 377 height 49
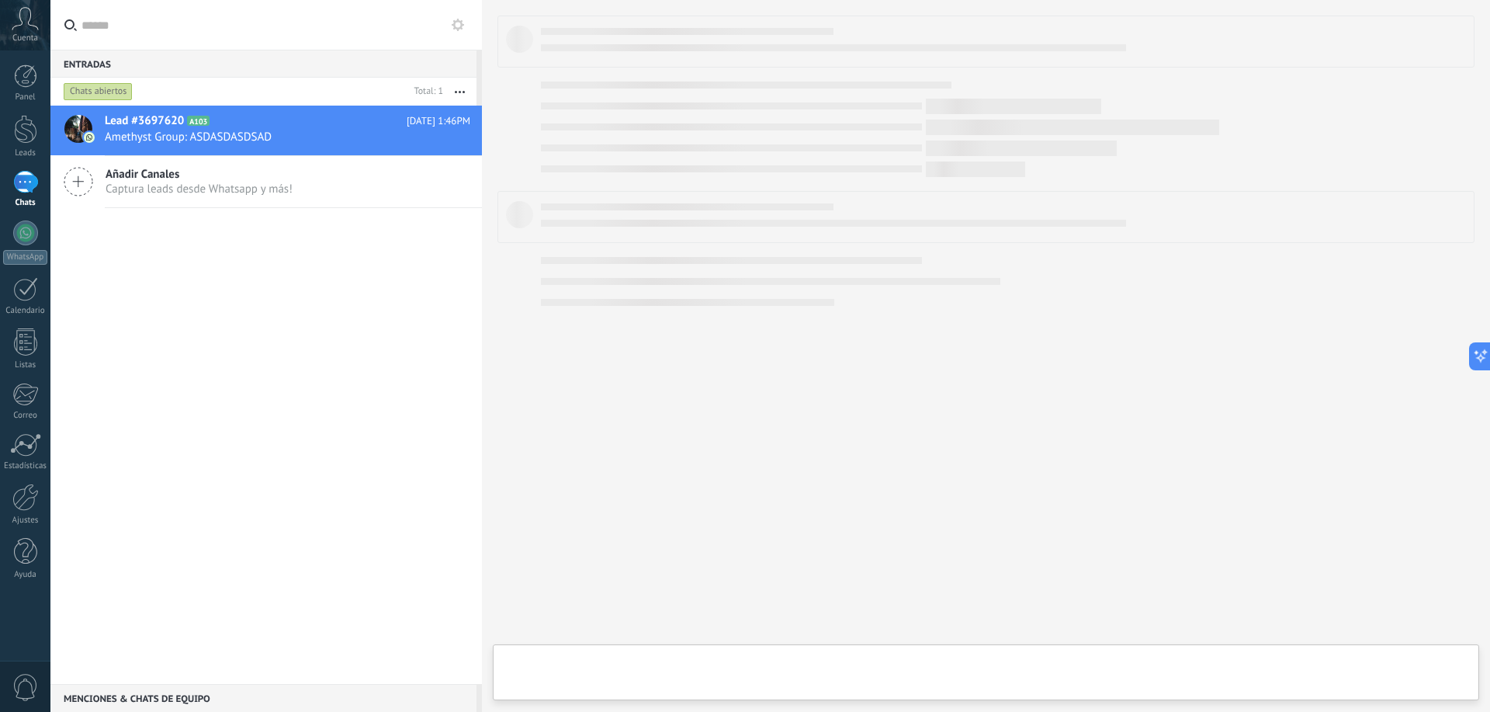
type textarea "**********"
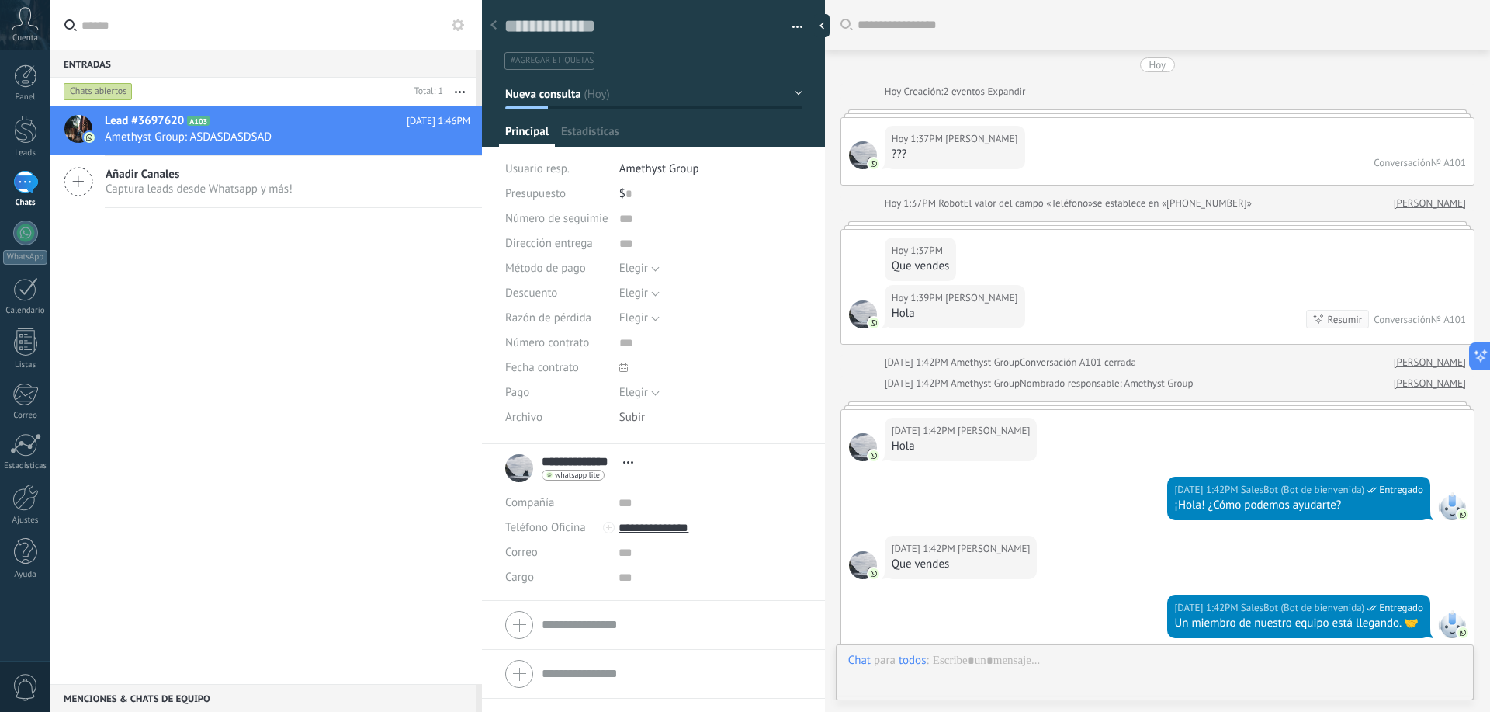
scroll to position [1004, 0]
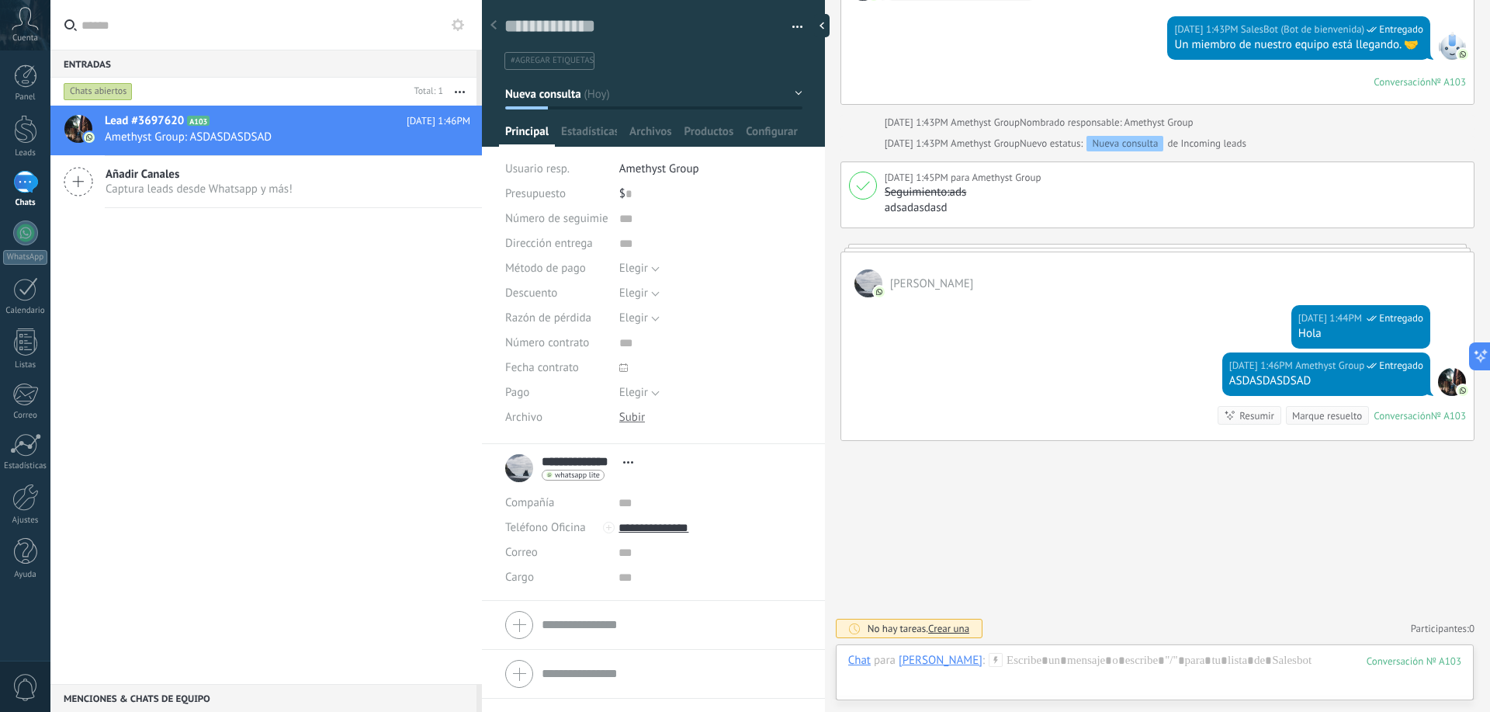
drag, startPoint x: 227, startPoint y: 141, endPoint x: 387, endPoint y: 456, distance: 352.4
click at [265, 484] on div "Lead #3697620 A103 Hoy 1:46PM Amethyst Group: ASDASDASDSAD Añadir Canales Captu…" at bounding box center [266, 395] width 432 height 578
click at [793, 29] on span "button" at bounding box center [798, 29] width 11 height 3
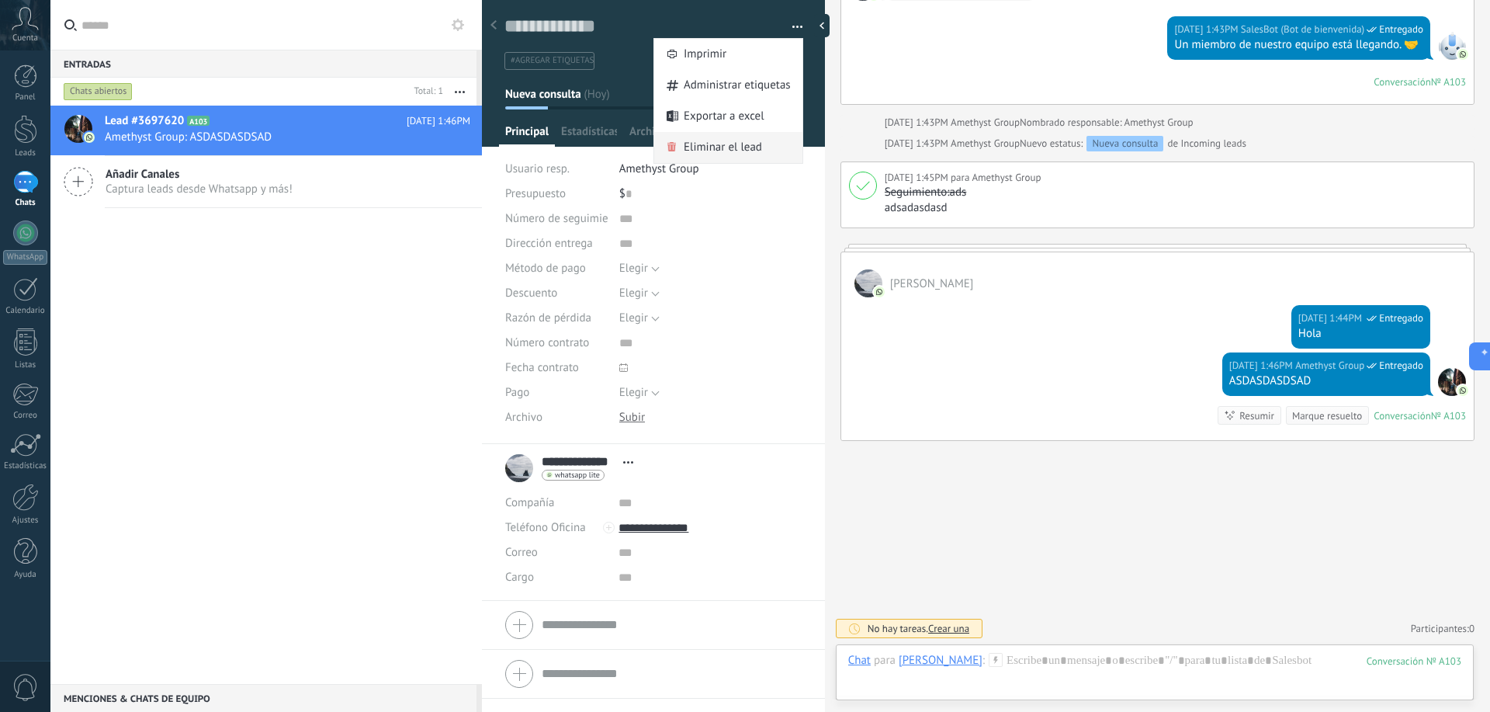
click at [724, 145] on span "Eliminar el lead" at bounding box center [723, 147] width 78 height 31
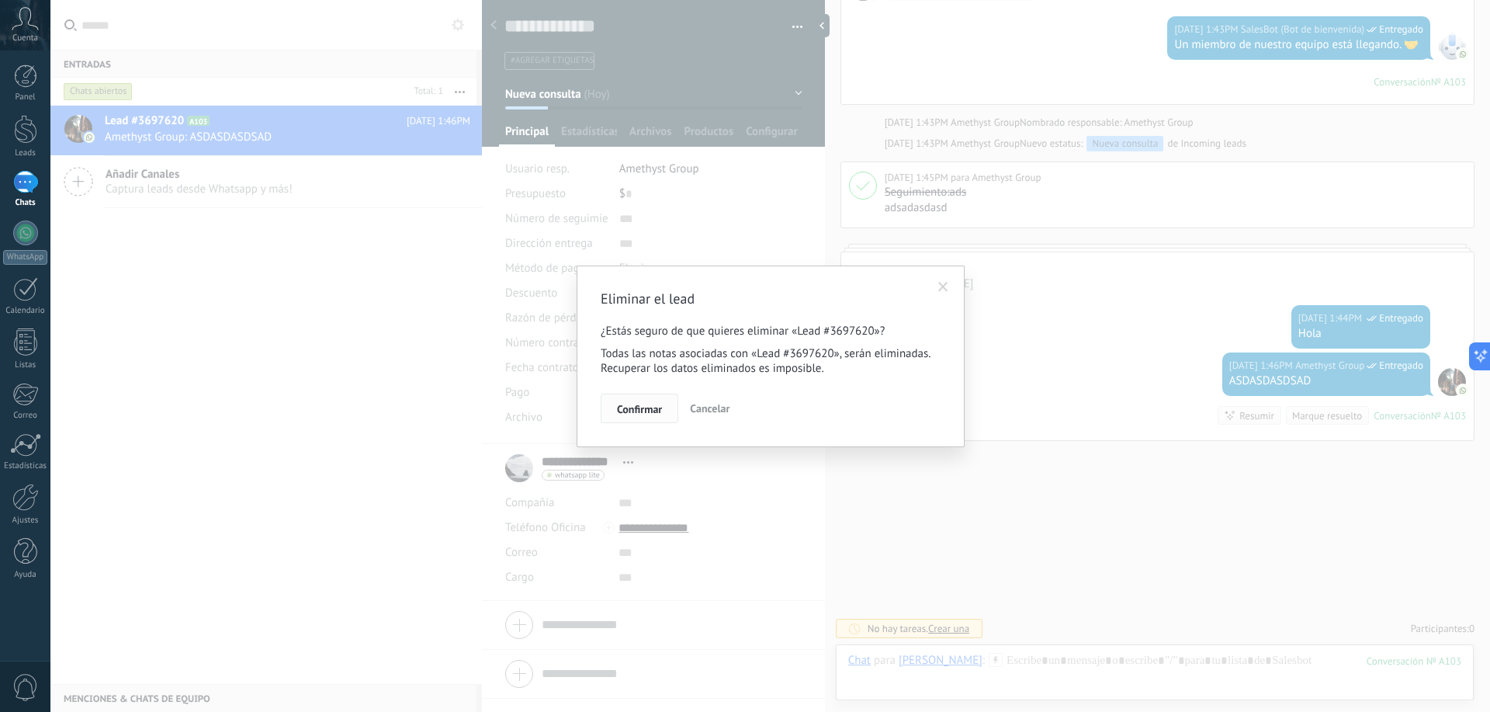
click at [640, 405] on span "Confirmar" at bounding box center [639, 409] width 45 height 11
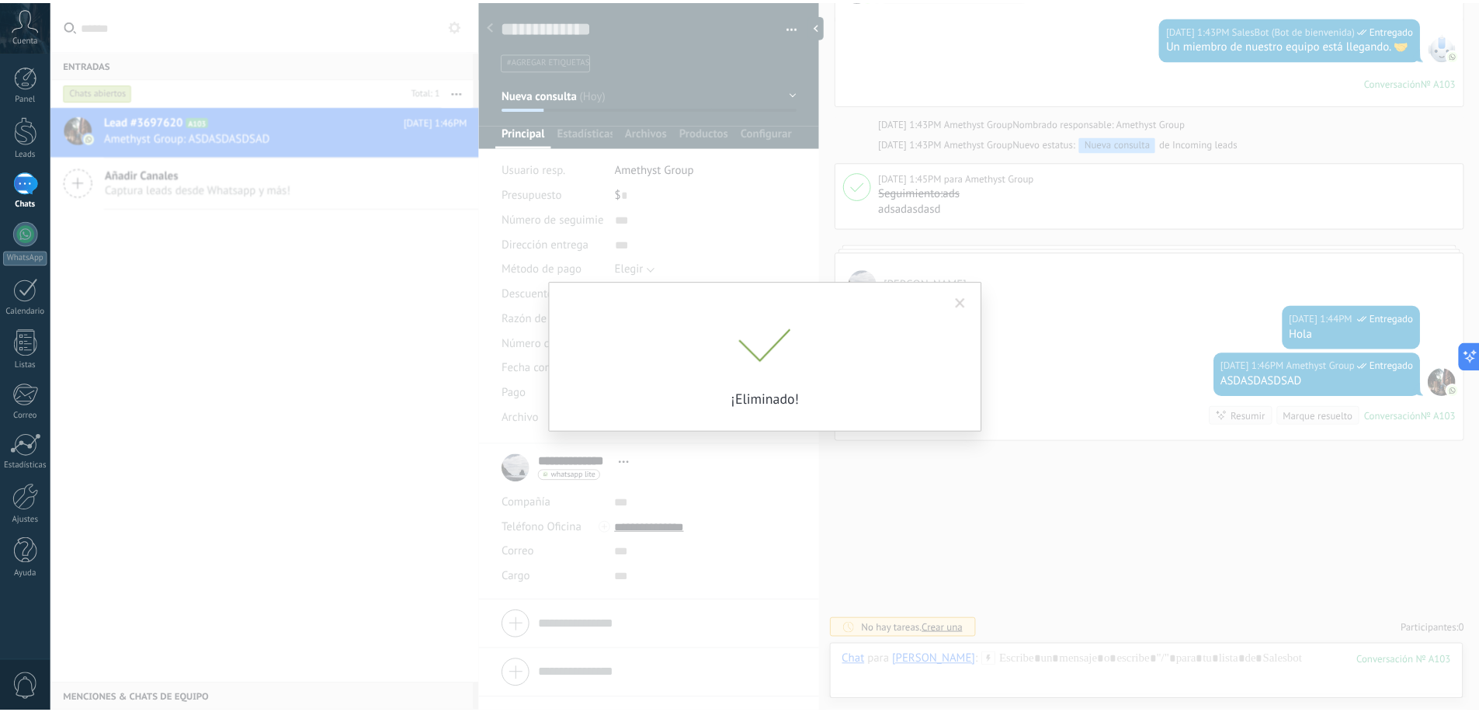
scroll to position [947, 0]
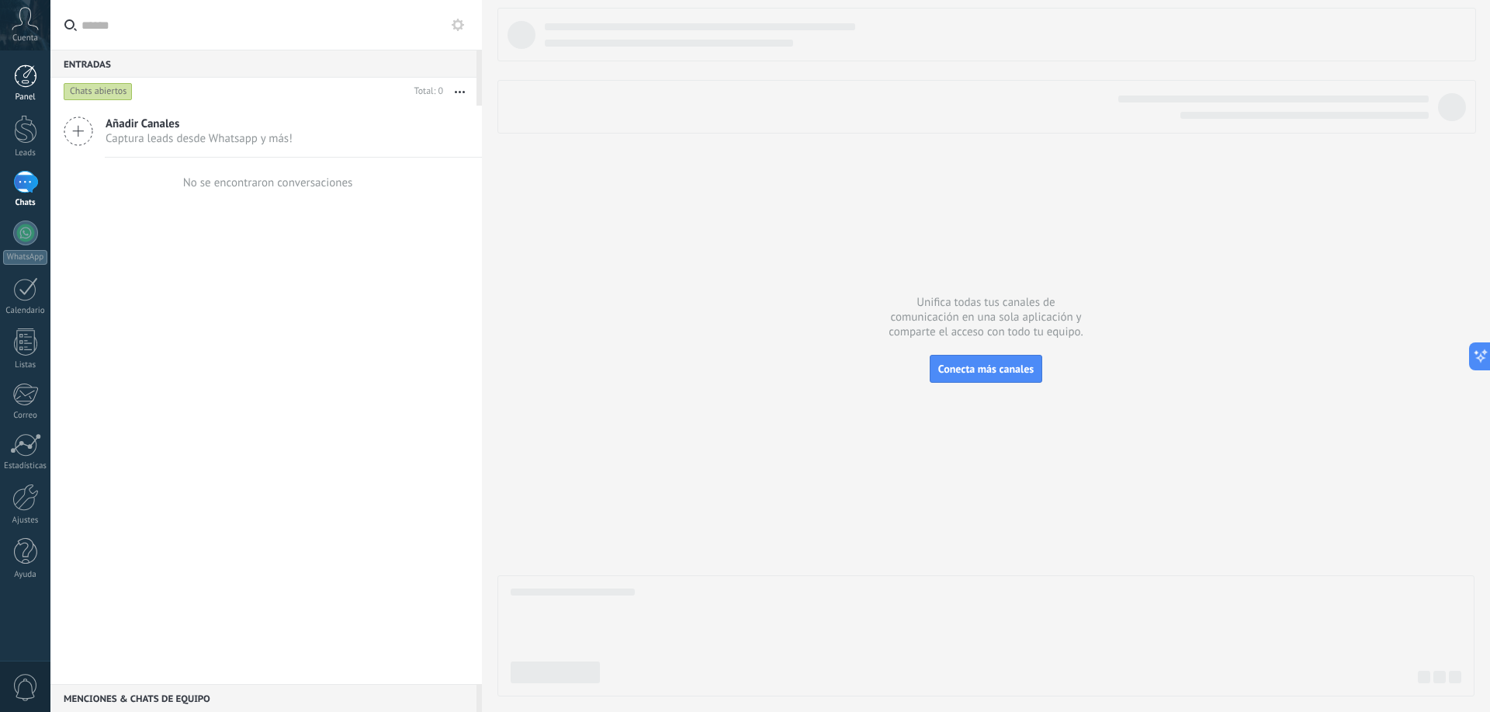
click at [23, 75] on div at bounding box center [25, 75] width 23 height 23
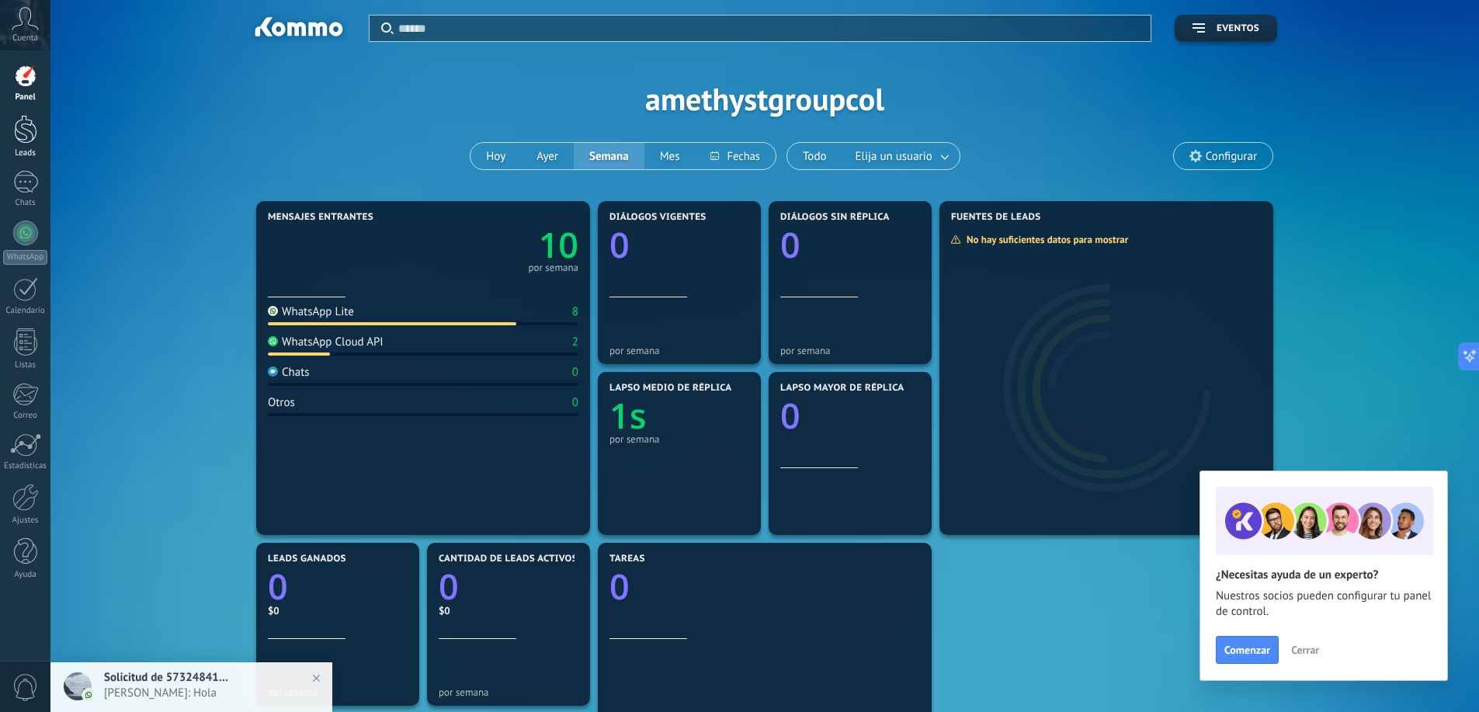
click at [33, 134] on div at bounding box center [25, 129] width 23 height 29
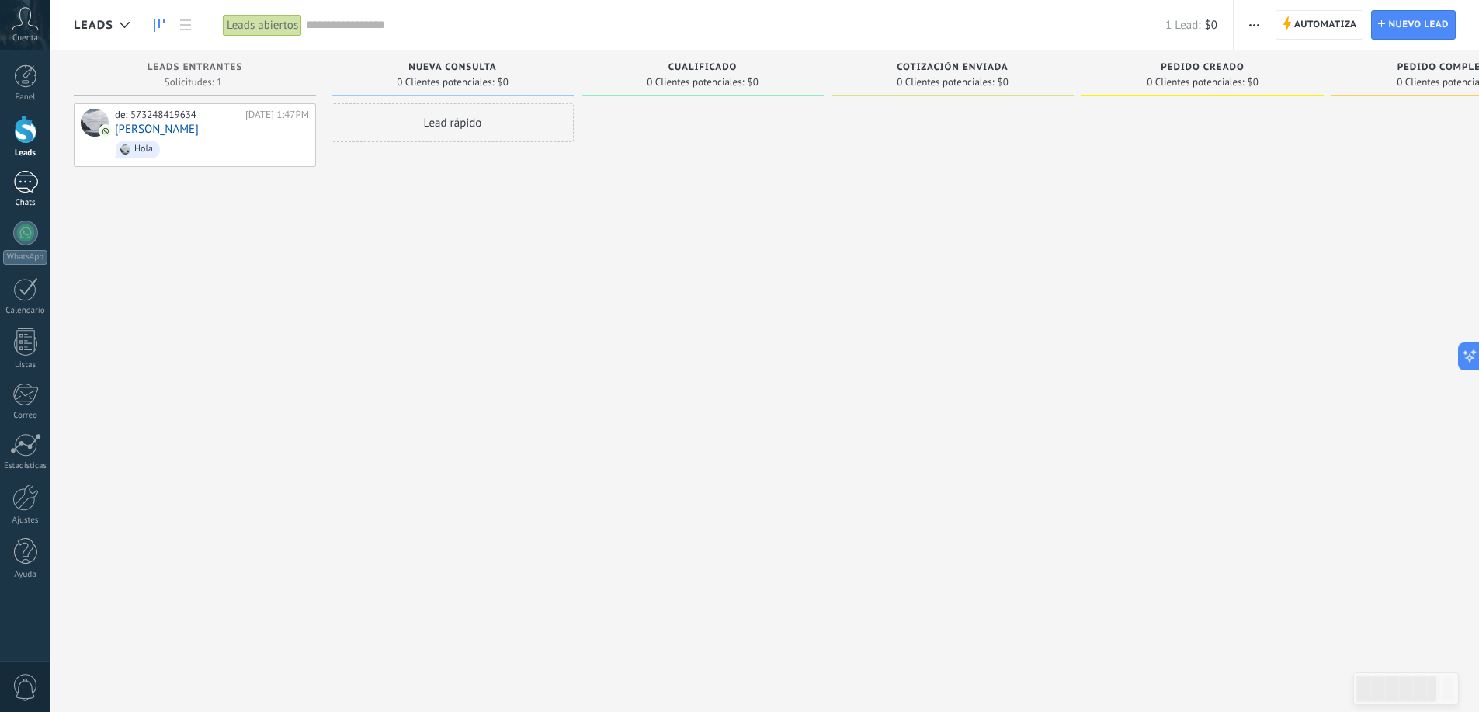
click at [14, 191] on div "1" at bounding box center [25, 182] width 25 height 23
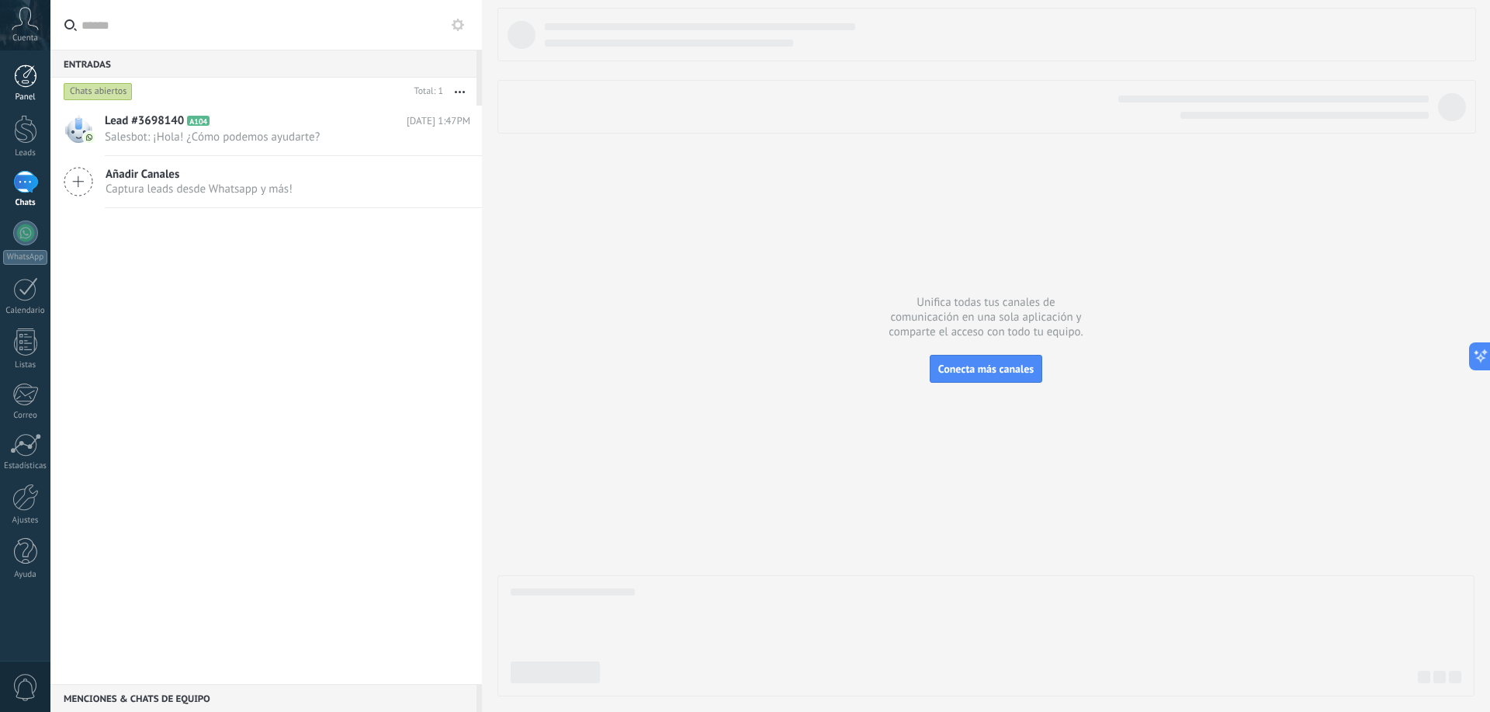
click at [26, 78] on div at bounding box center [25, 75] width 23 height 23
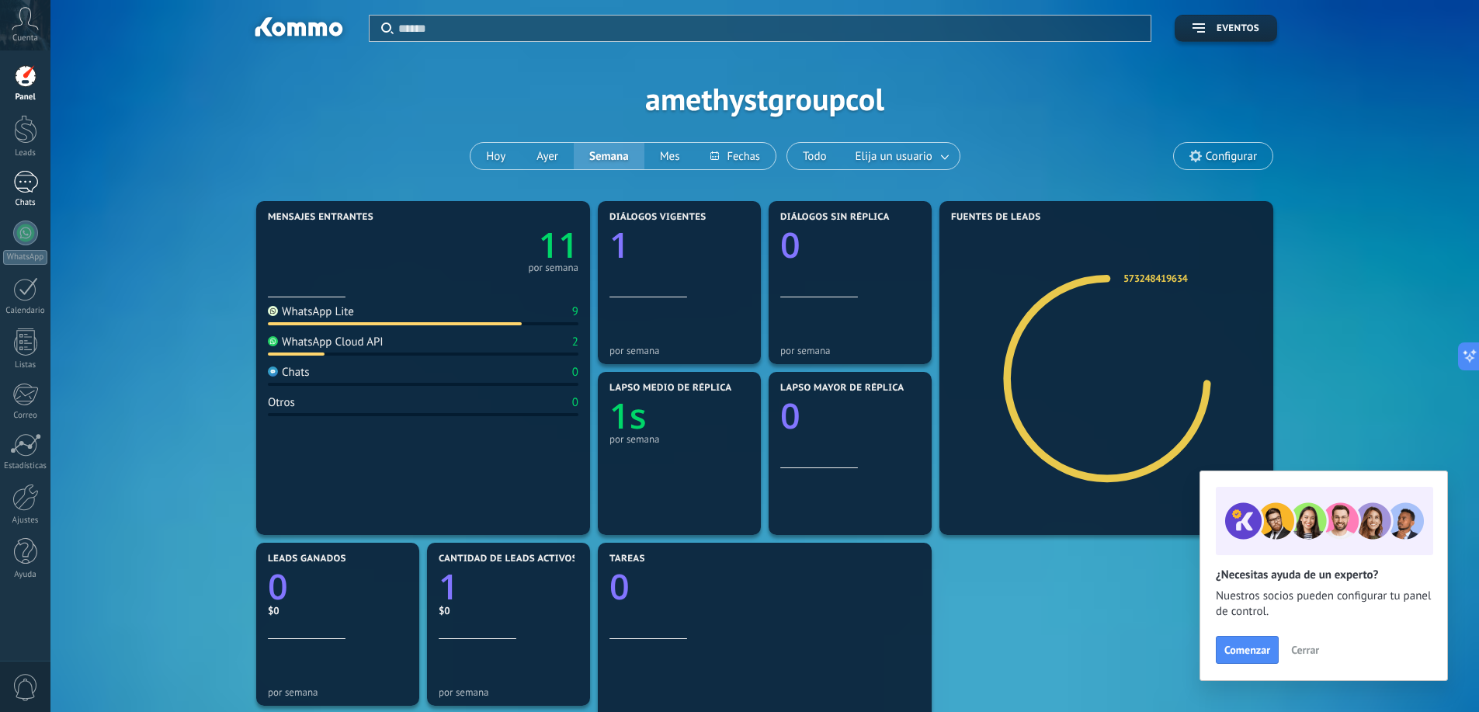
click at [14, 194] on link "1 Chats" at bounding box center [25, 189] width 50 height 37
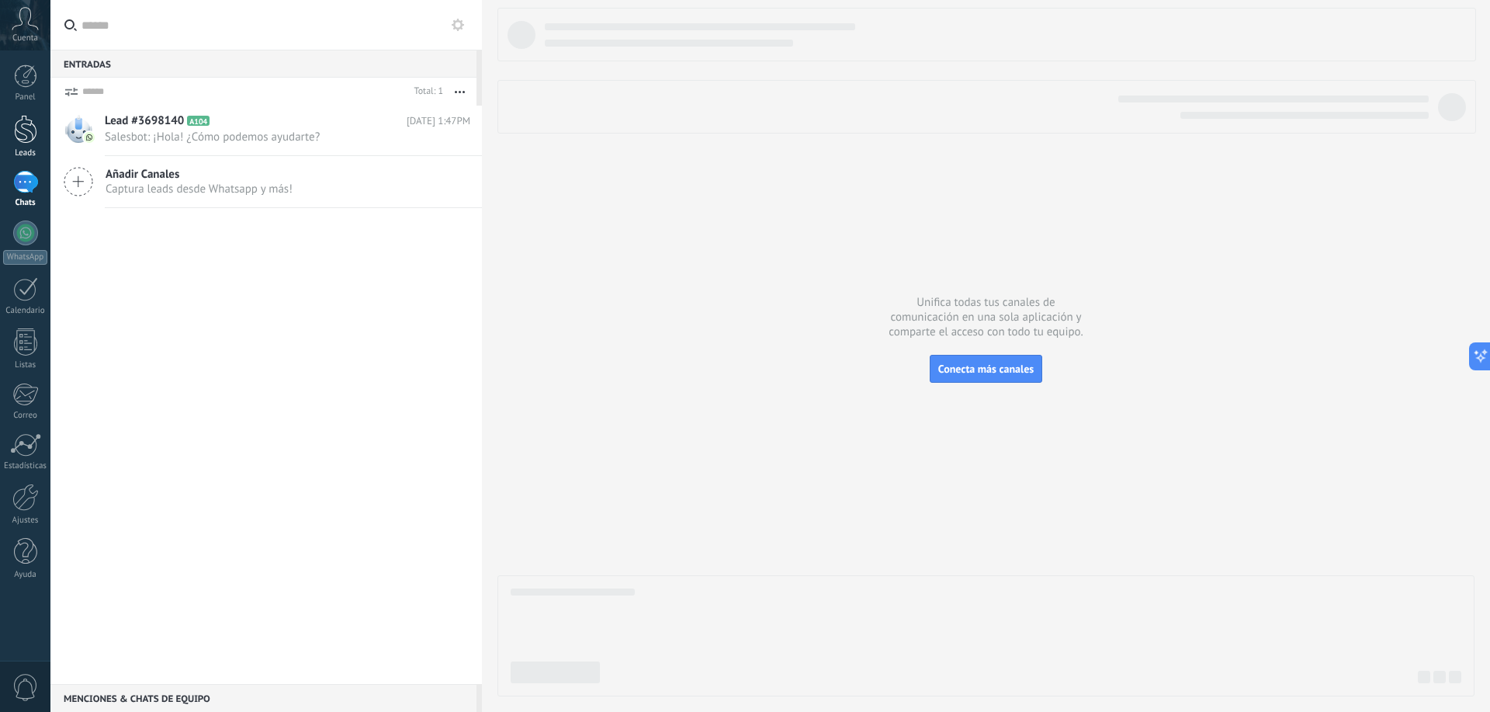
click at [31, 132] on div at bounding box center [25, 129] width 23 height 29
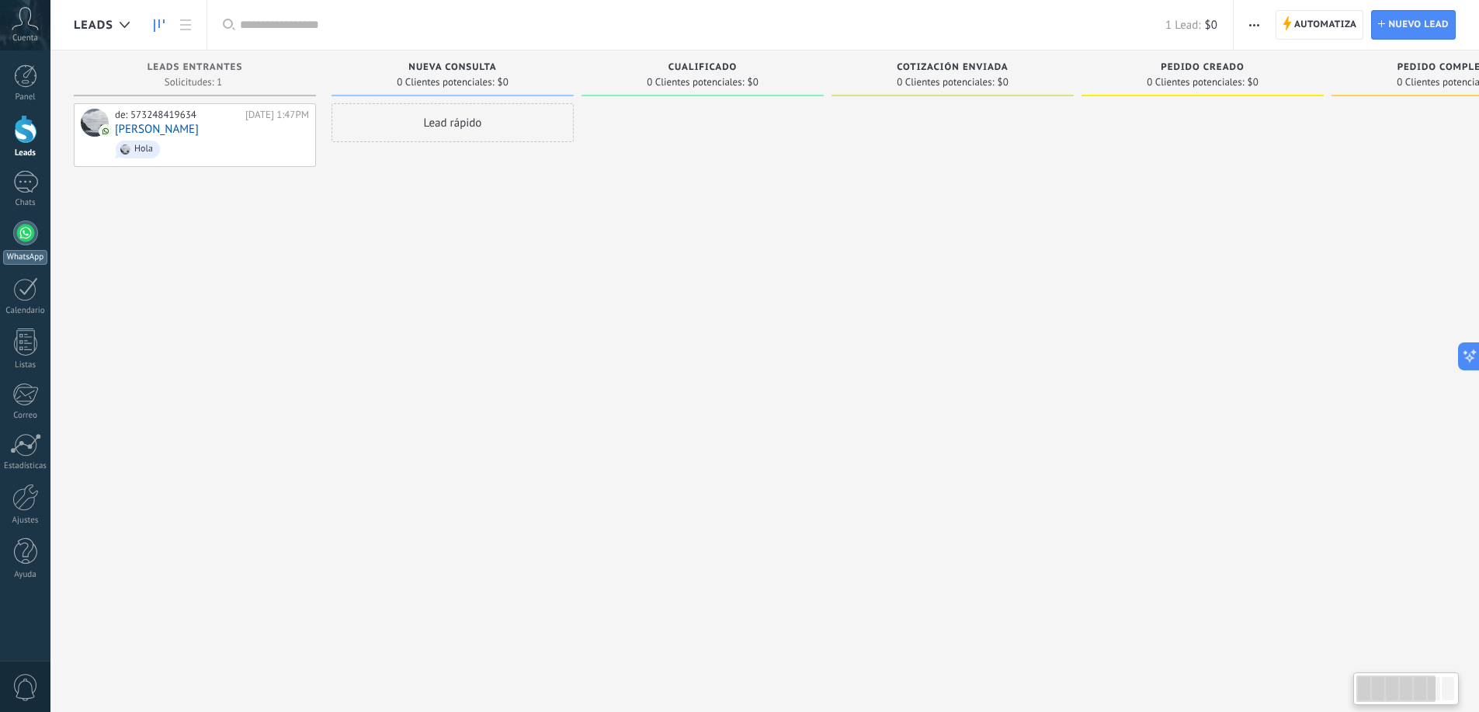
click at [34, 239] on div at bounding box center [25, 232] width 25 height 25
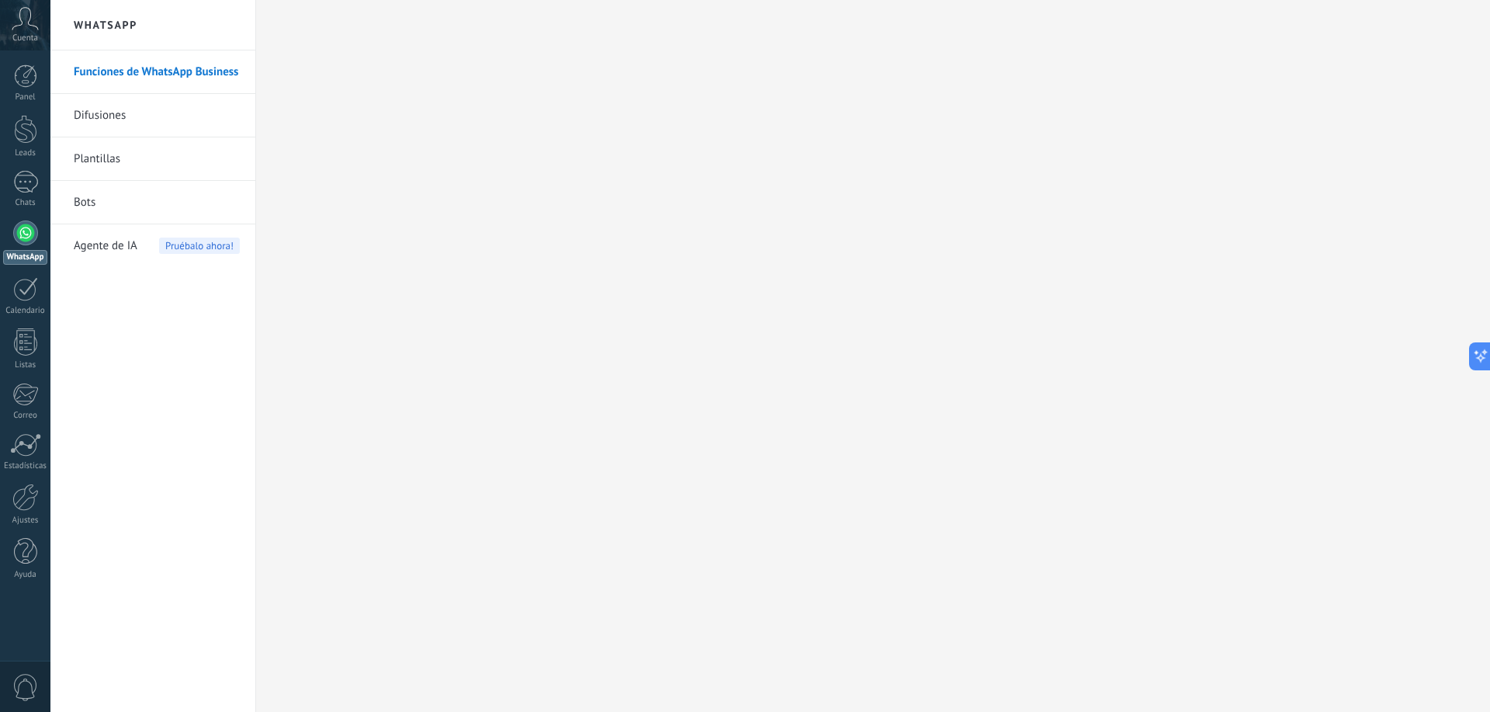
click at [109, 200] on link "Bots" at bounding box center [157, 202] width 166 height 43
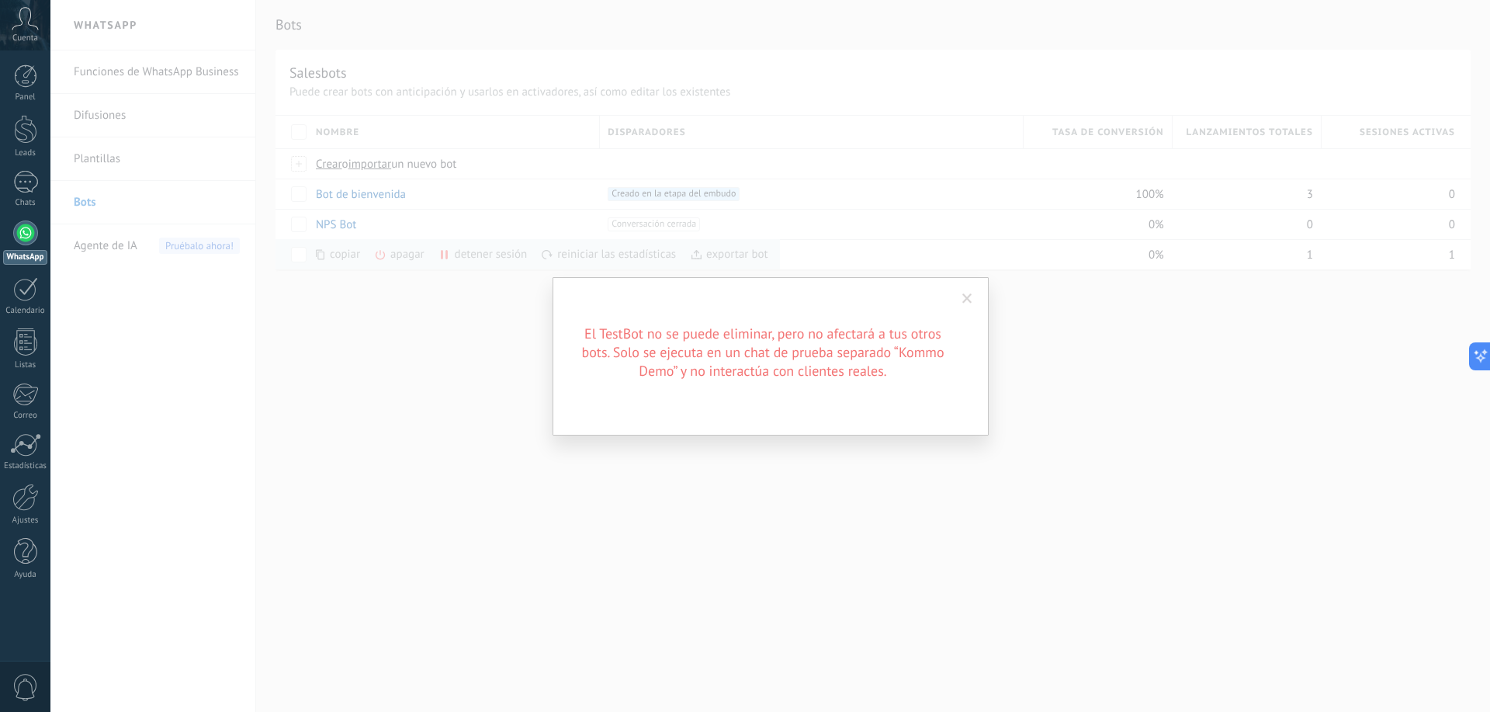
click at [435, 370] on div "El TestBot no se puede eliminar, pero no afectará a tus otros bots. Solo se eje…" at bounding box center [770, 356] width 1440 height 712
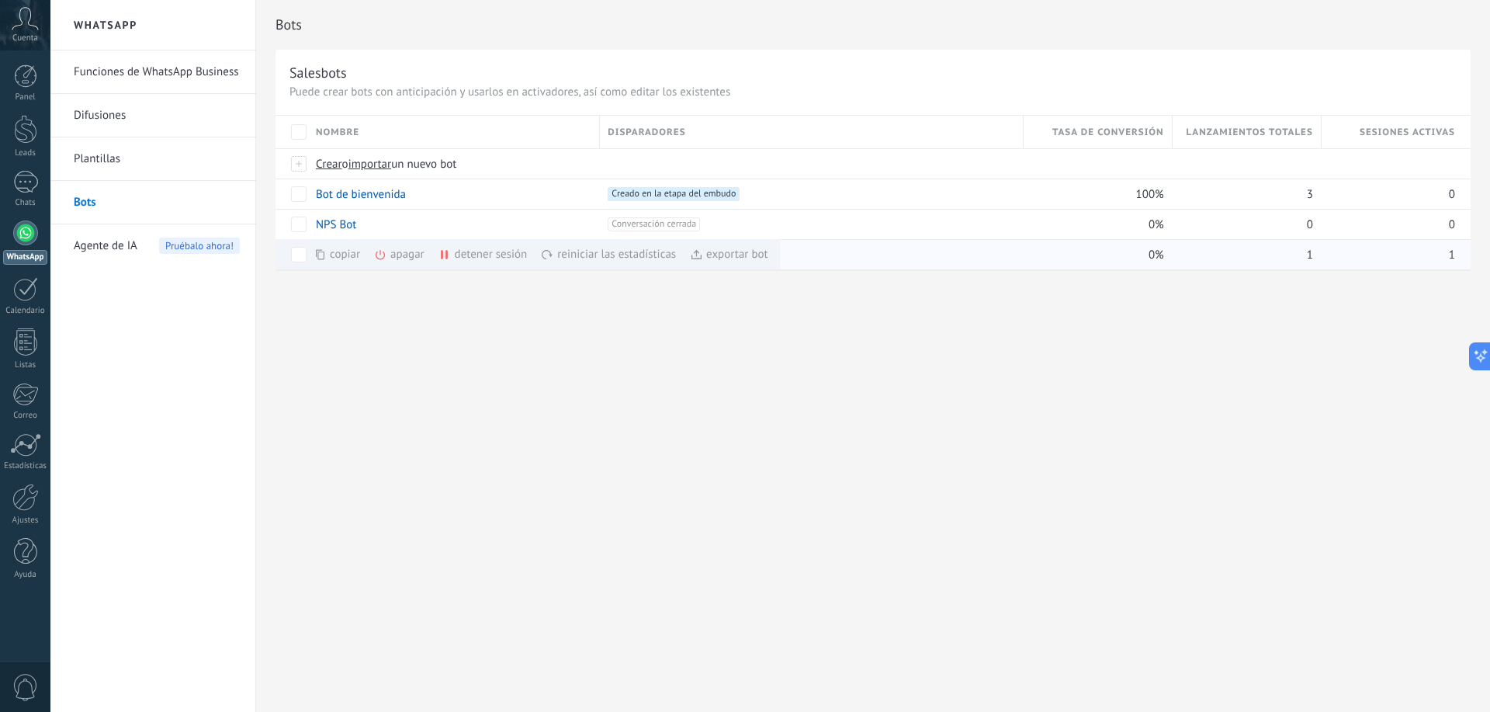
click at [480, 252] on div "detener sesión màs" at bounding box center [510, 254] width 142 height 30
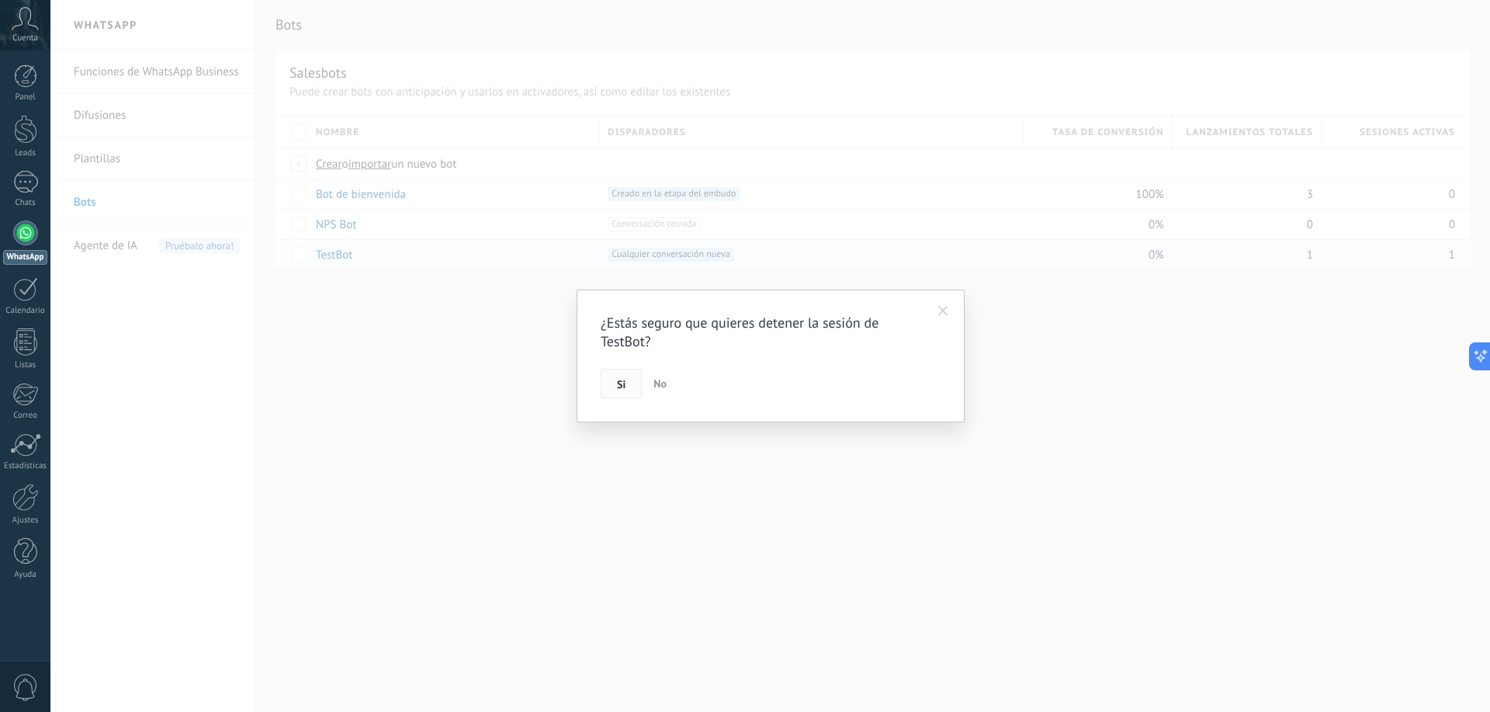
click at [621, 383] on span "Si" at bounding box center [621, 384] width 9 height 11
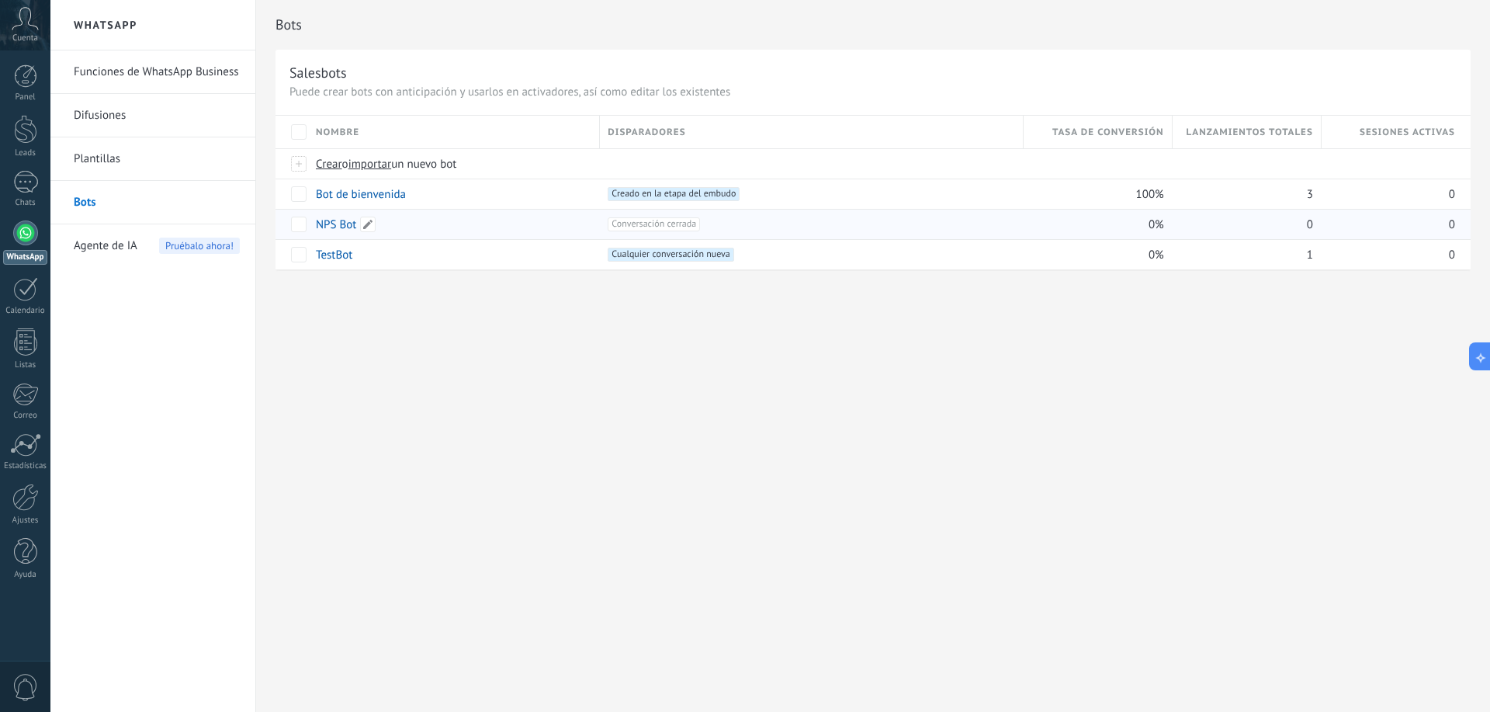
click at [328, 226] on link "NPS Bot" at bounding box center [336, 224] width 40 height 15
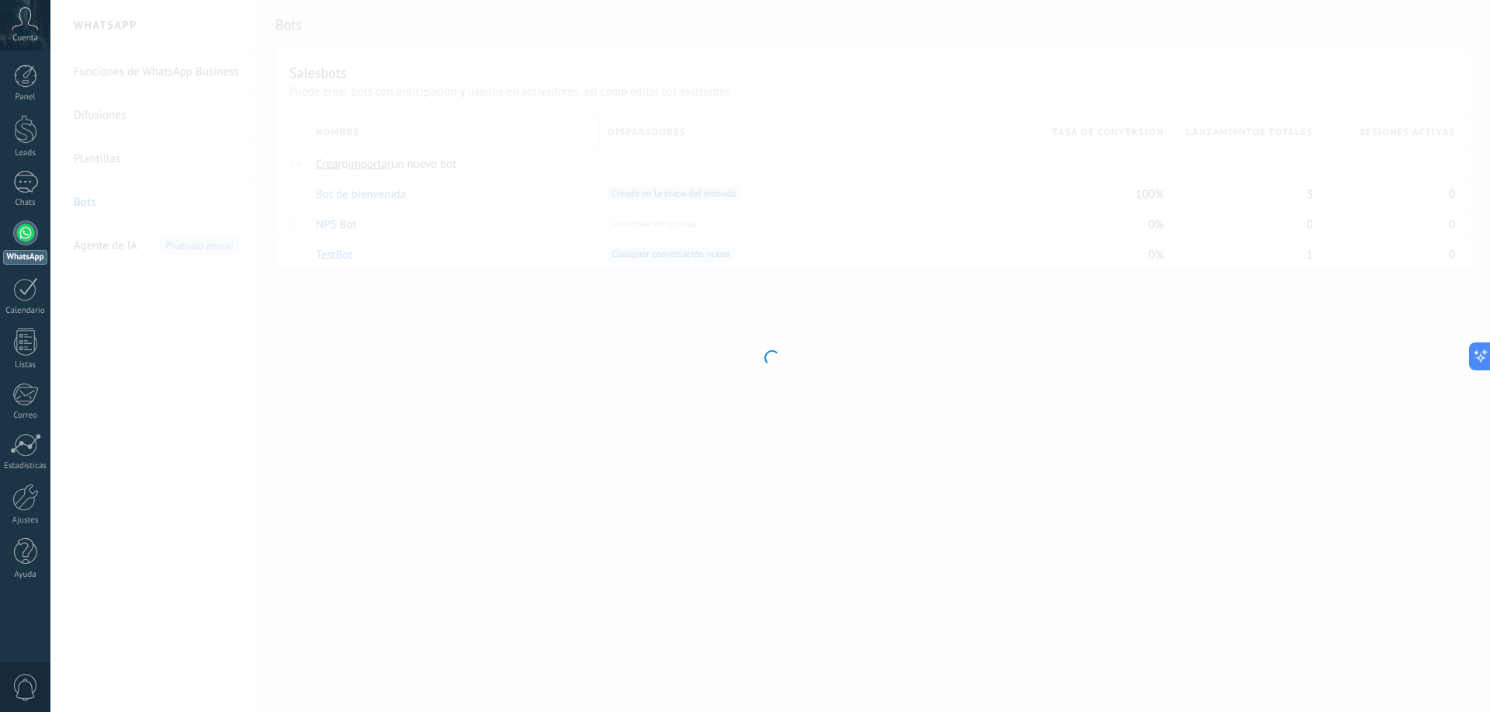
type input "*******"
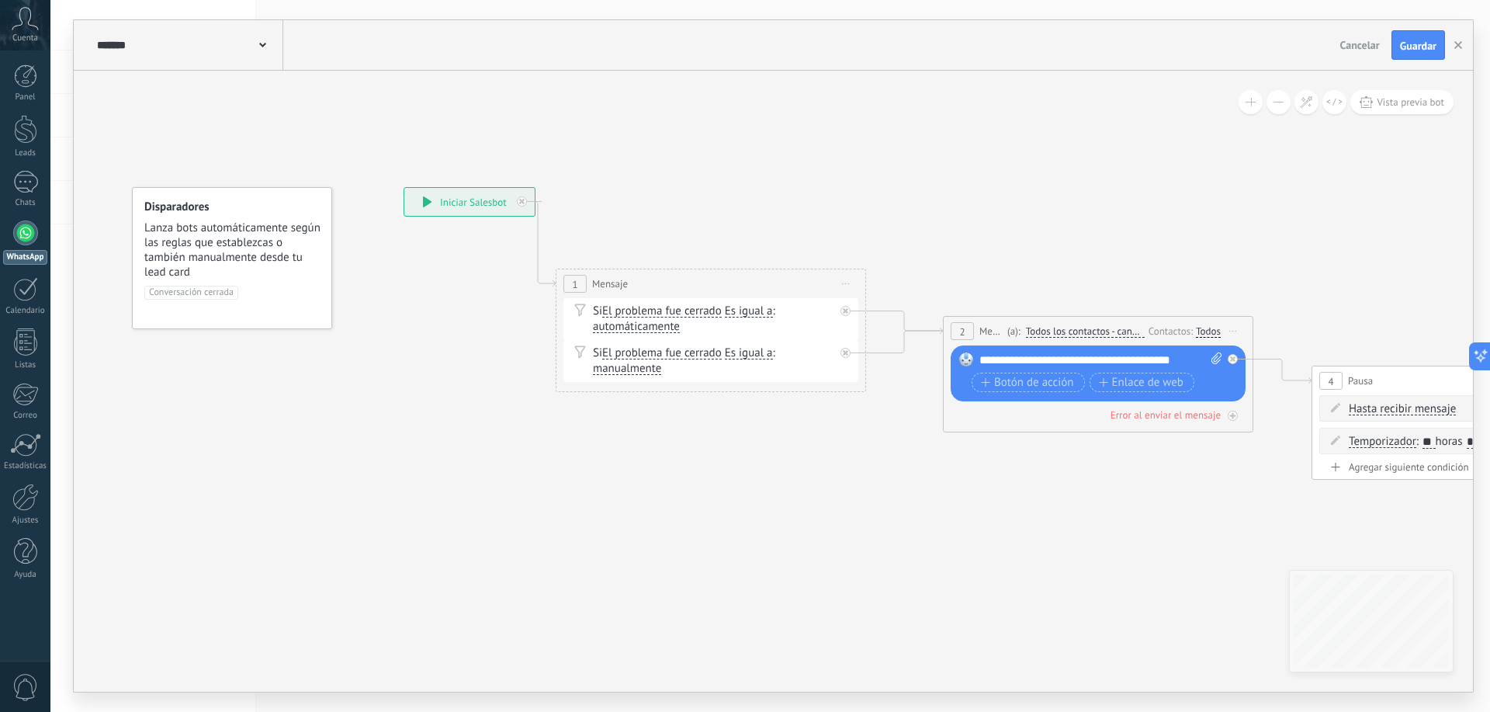
click at [1348, 46] on span "Cancelar" at bounding box center [1361, 45] width 40 height 14
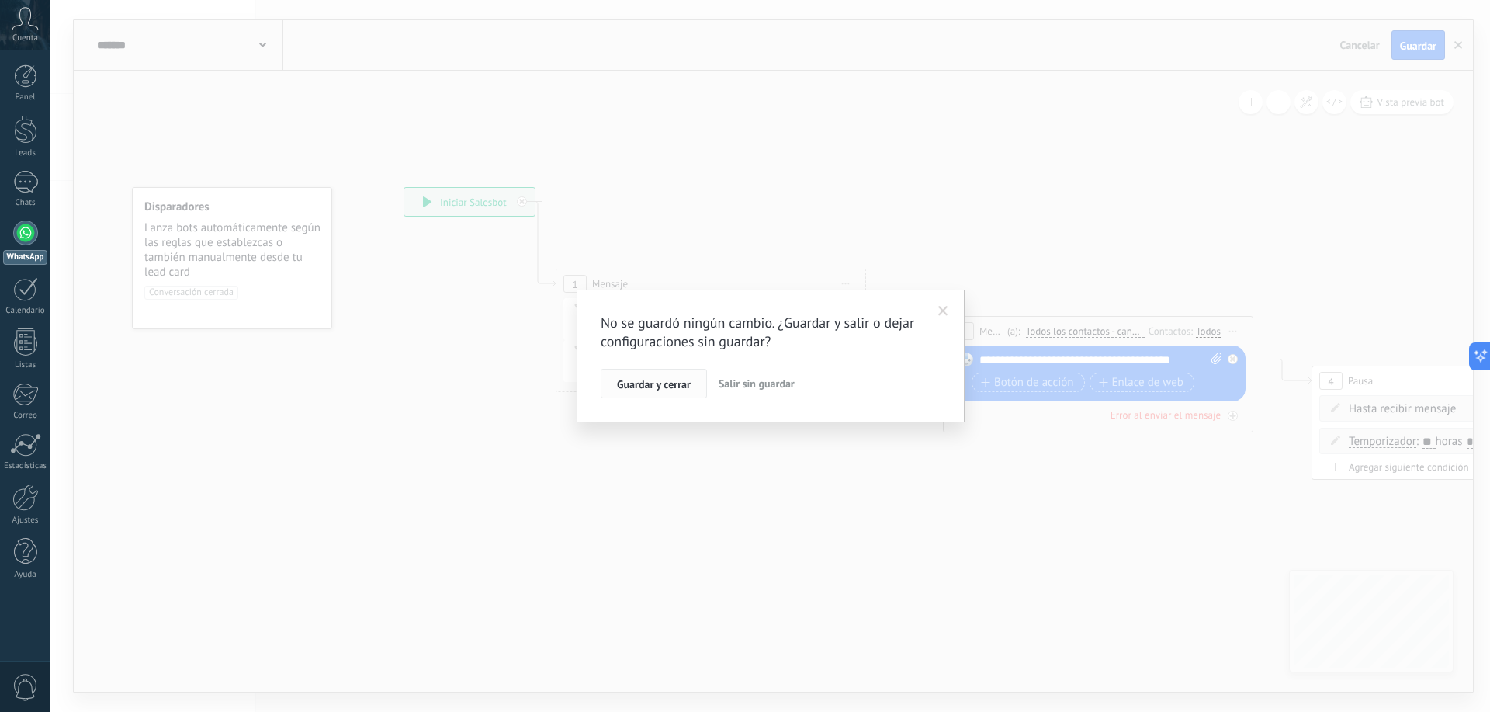
click at [654, 383] on span "Guardar y cerrar" at bounding box center [654, 384] width 74 height 11
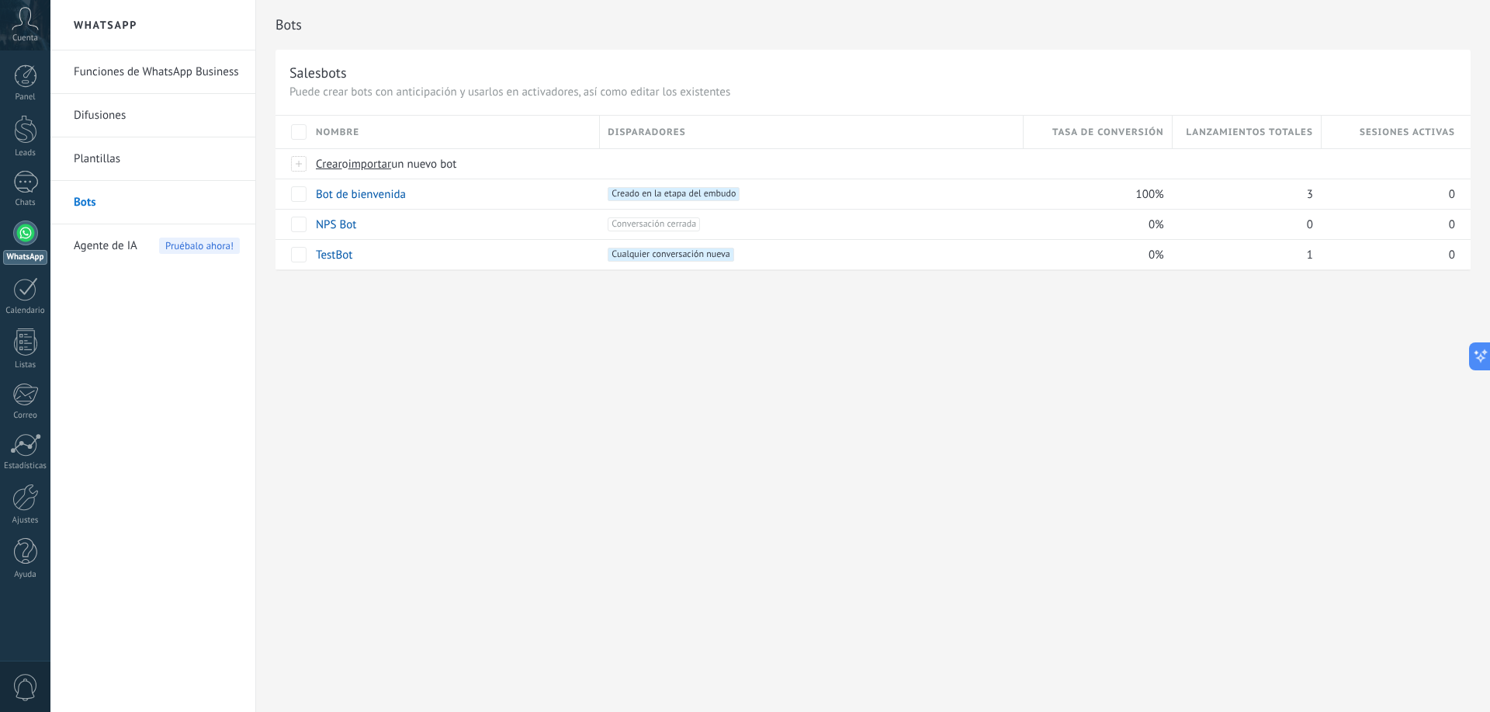
click at [123, 252] on span "Agente de IA" at bounding box center [106, 245] width 64 height 43
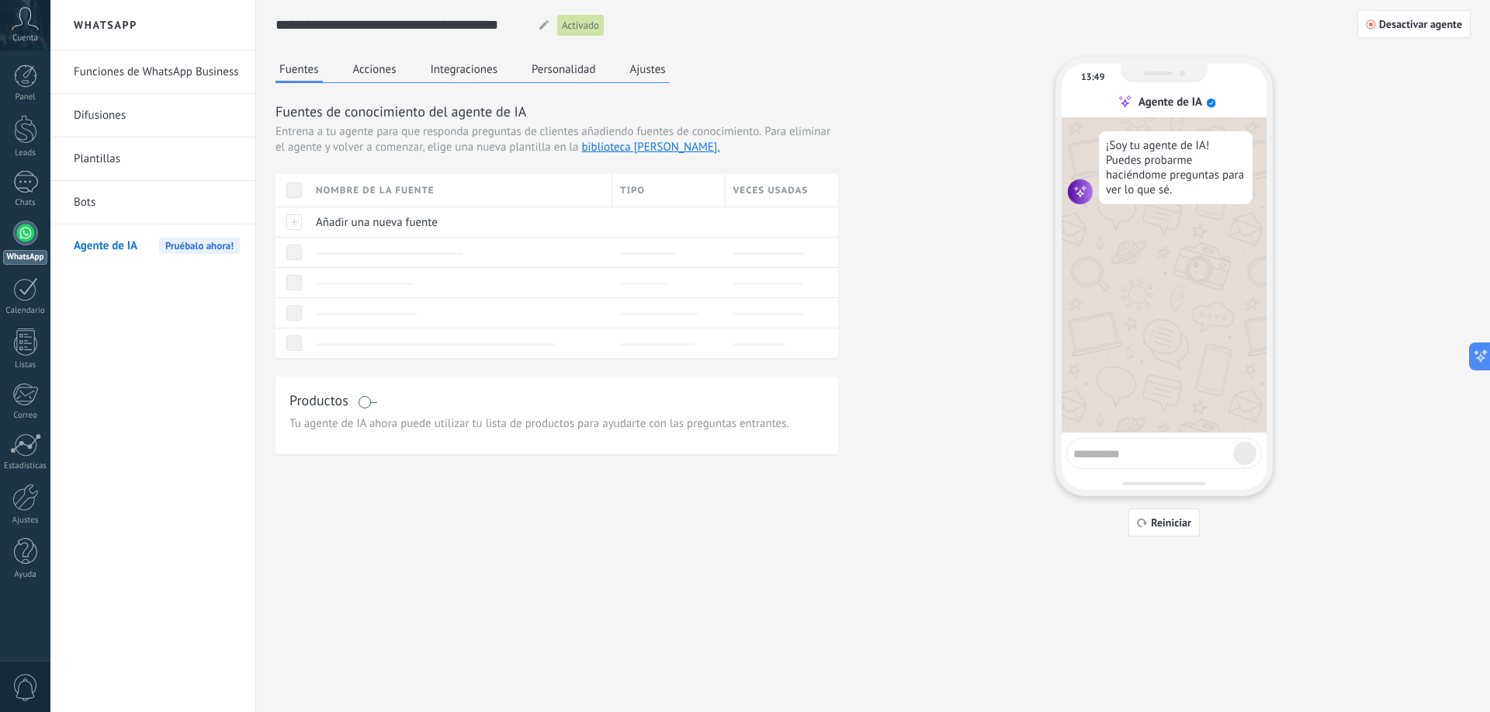
scroll to position [71, 0]
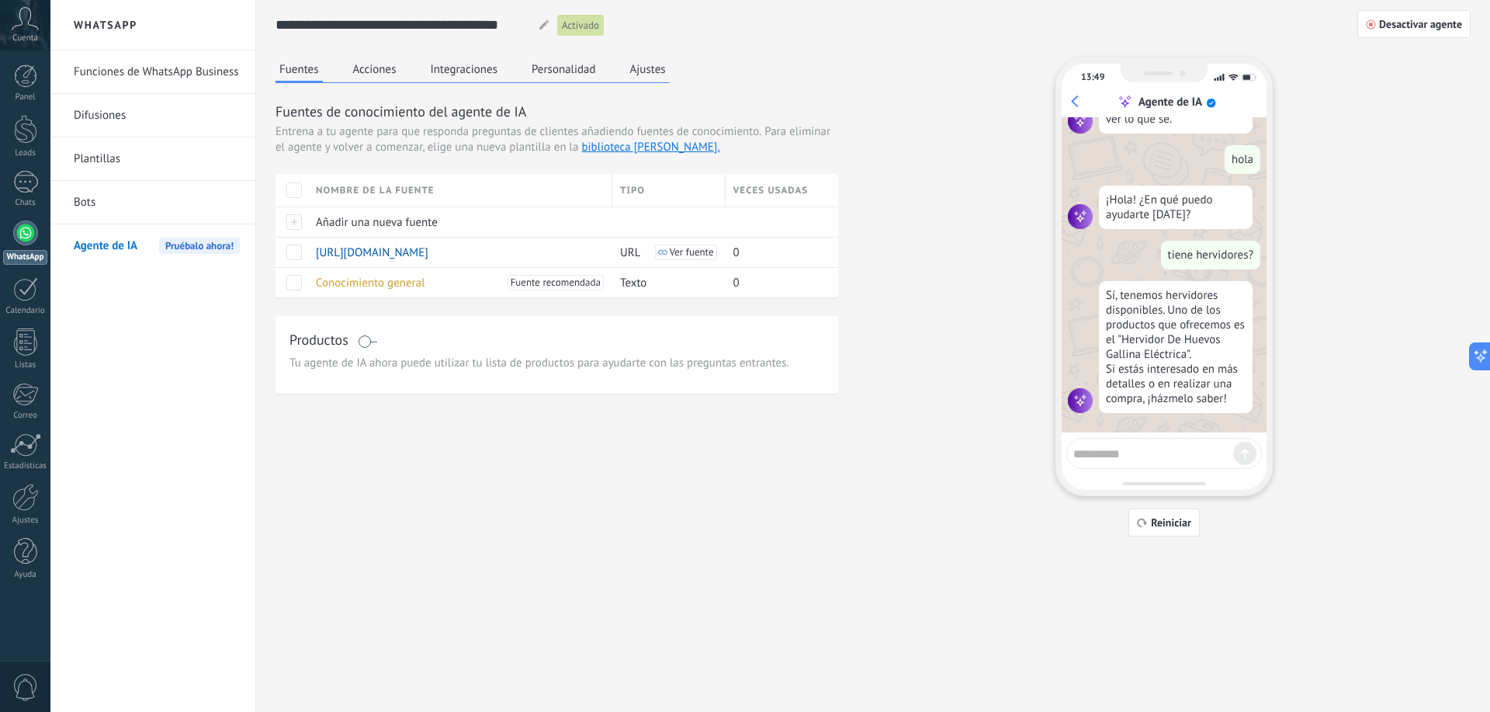
click at [377, 67] on button "Acciones" at bounding box center [374, 68] width 51 height 23
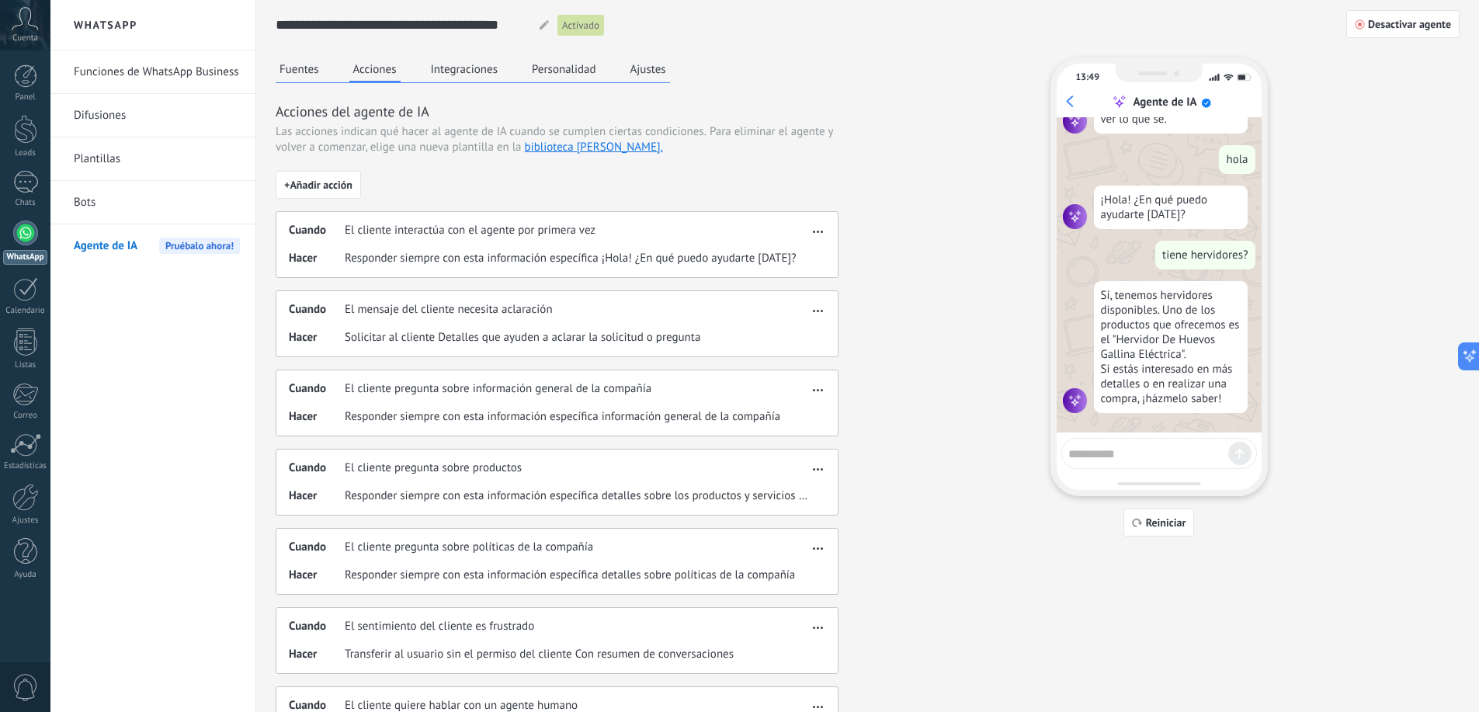
click at [286, 67] on button "Fuentes" at bounding box center [299, 68] width 47 height 23
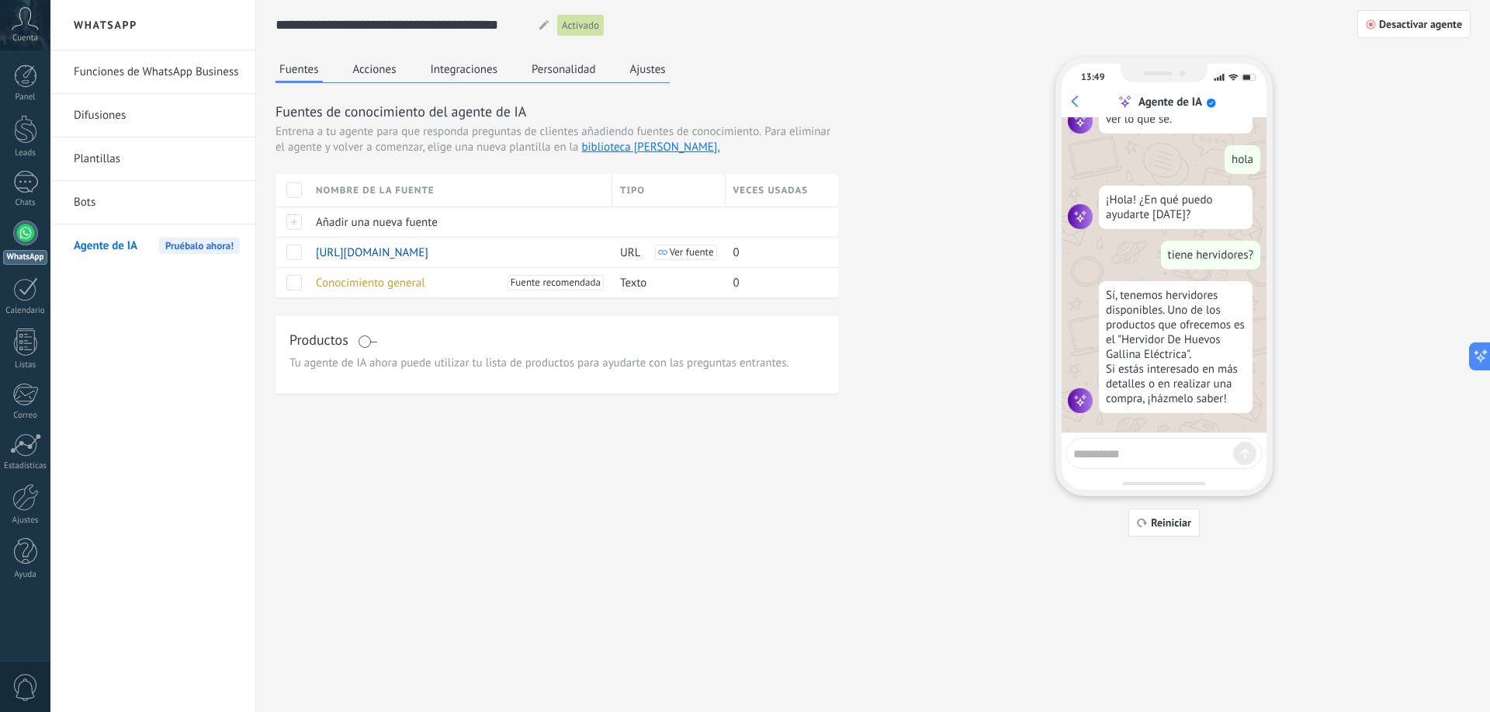
drag, startPoint x: 85, startPoint y: 196, endPoint x: 102, endPoint y: 196, distance: 17.1
click at [85, 196] on link "Bots" at bounding box center [157, 202] width 166 height 43
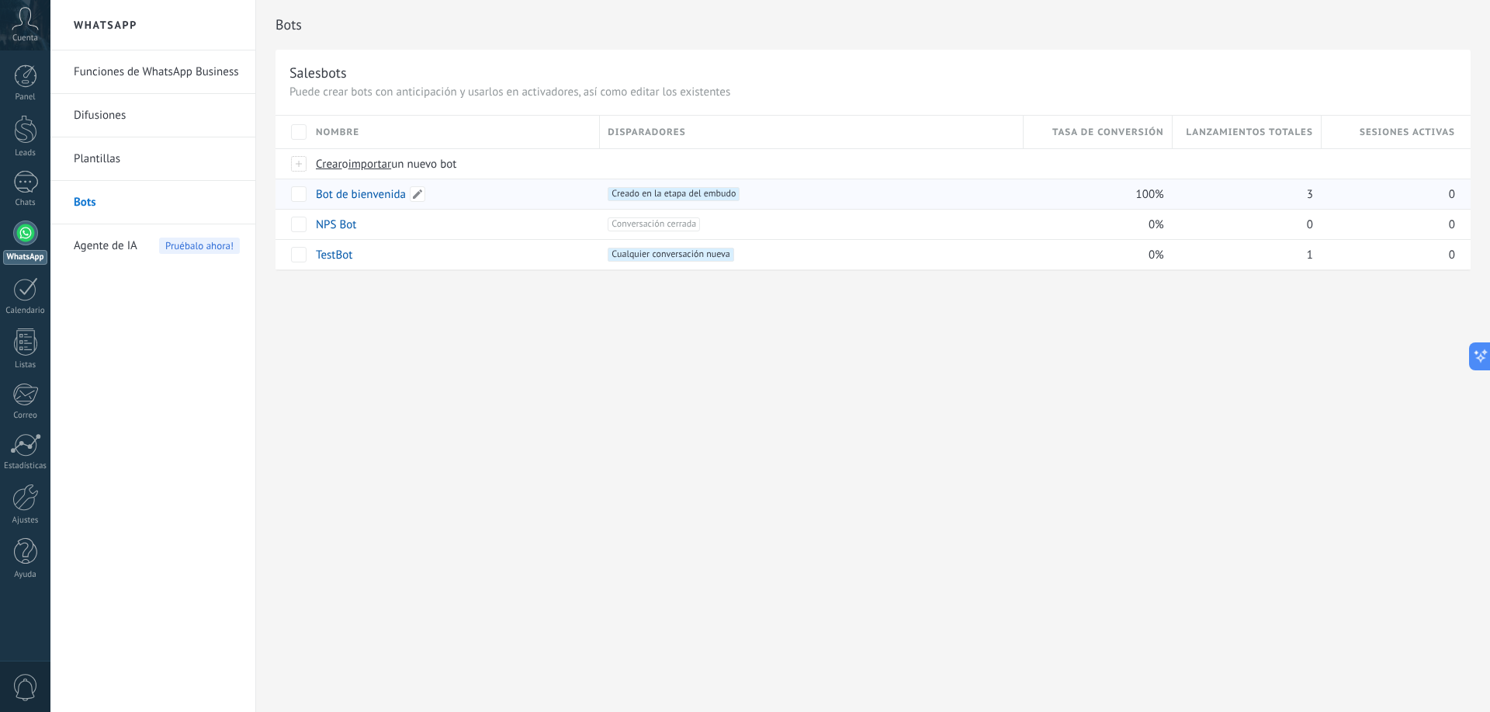
click at [340, 196] on link "Bot de bienvenida" at bounding box center [361, 194] width 90 height 15
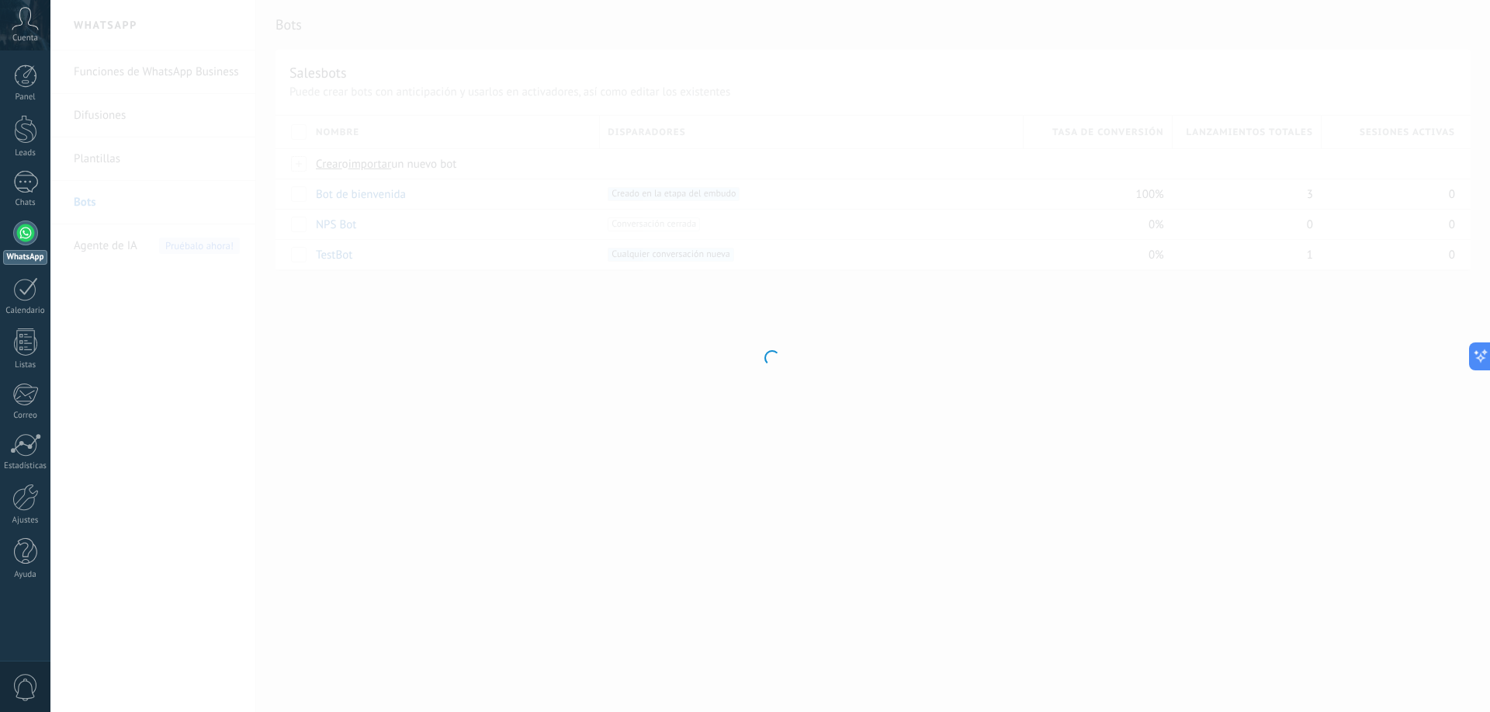
type input "**********"
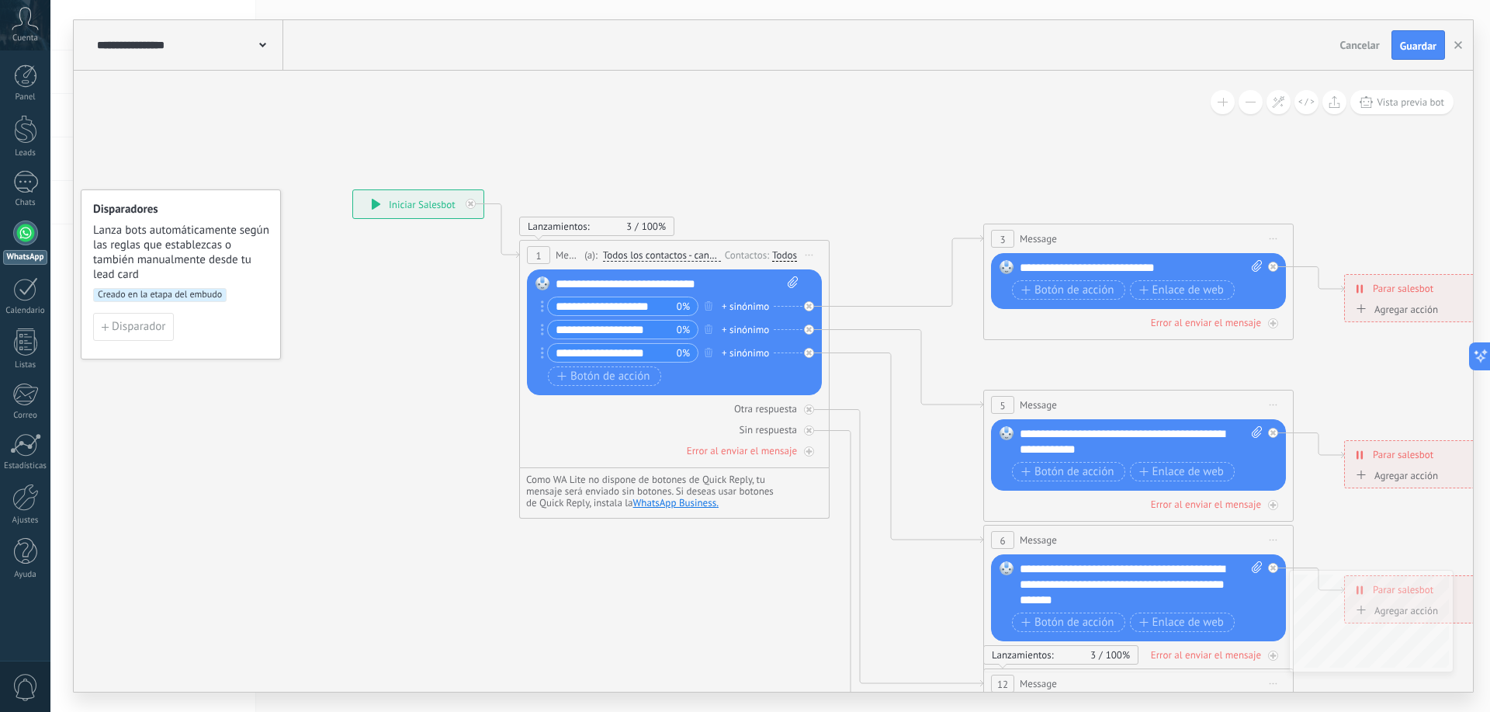
drag, startPoint x: 748, startPoint y: 578, endPoint x: 705, endPoint y: 579, distance: 43.5
click at [705, 579] on icon at bounding box center [1174, 585] width 2420 height 1568
click at [638, 301] on input "**********" at bounding box center [612, 306] width 129 height 18
click at [832, 165] on icon at bounding box center [1174, 585] width 2420 height 1568
click at [845, 174] on icon at bounding box center [1174, 584] width 2420 height 1568
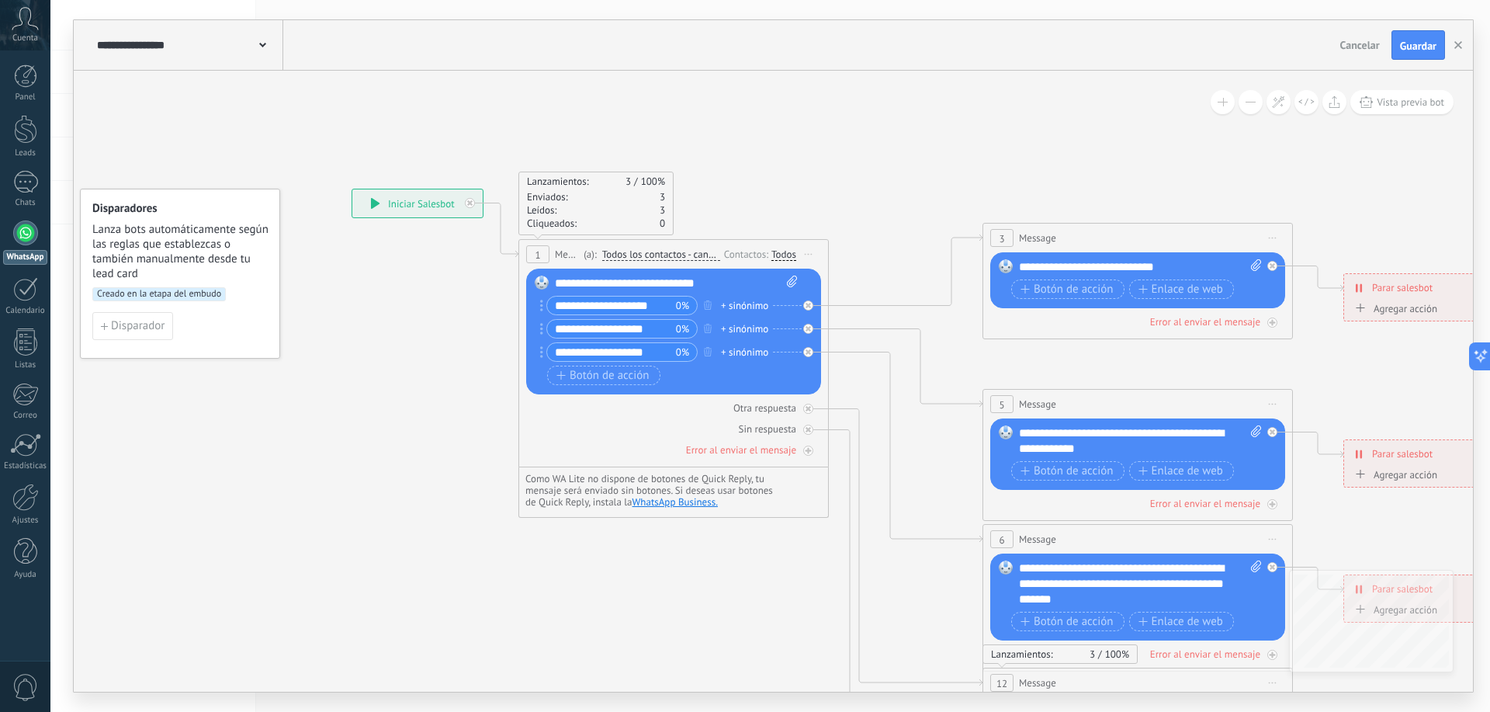
click at [1016, 359] on icon at bounding box center [1174, 584] width 2420 height 1568
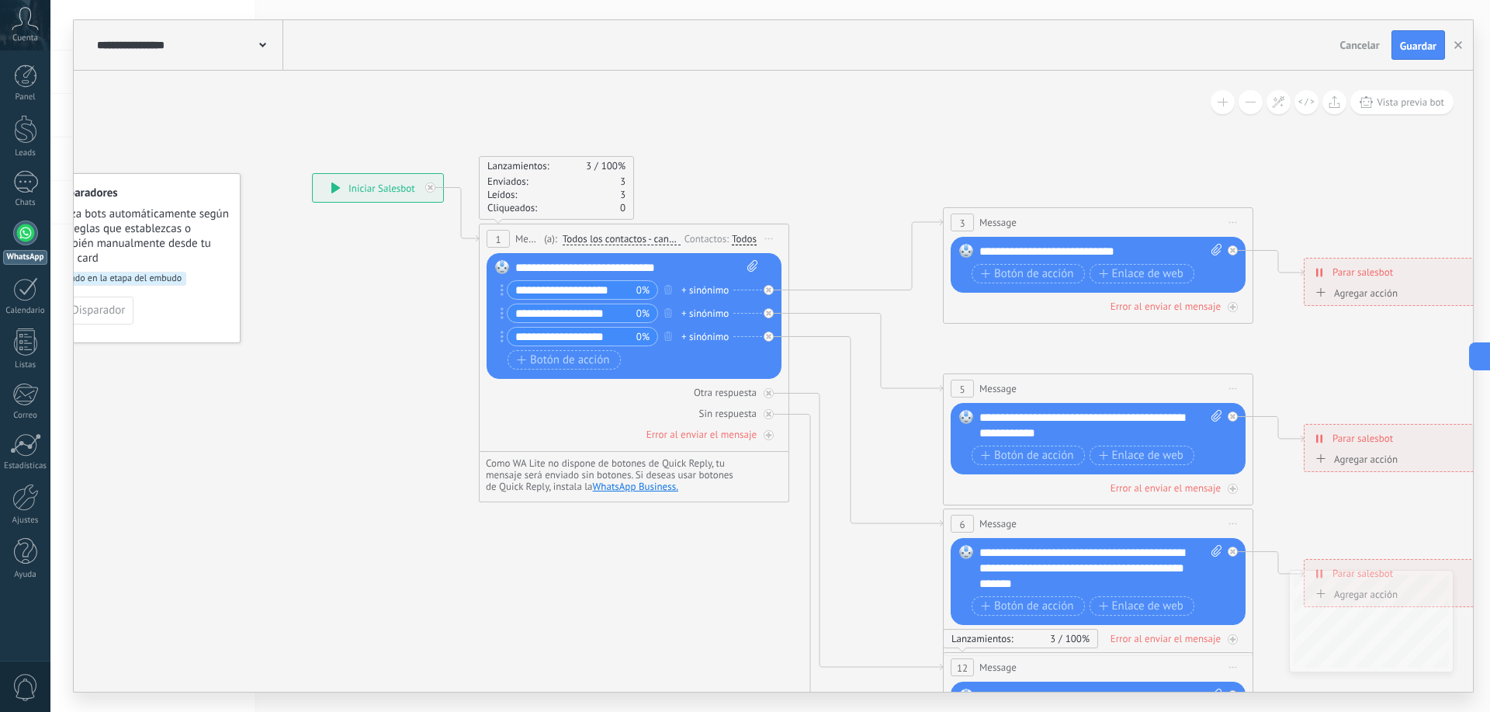
drag, startPoint x: 793, startPoint y: 622, endPoint x: 737, endPoint y: 592, distance: 63.6
click at [739, 597] on icon at bounding box center [1134, 569] width 2420 height 1568
click at [616, 228] on div "1 Message ******* (a): Todos los contactos - canales seleccionados Todos los co…" at bounding box center [633, 238] width 309 height 29
click at [618, 231] on div "(a): Todos los contactos - canales seleccionados Todos los contactos - canales …" at bounding box center [610, 238] width 141 height 15
click at [740, 234] on div "Todos" at bounding box center [743, 238] width 25 height 12
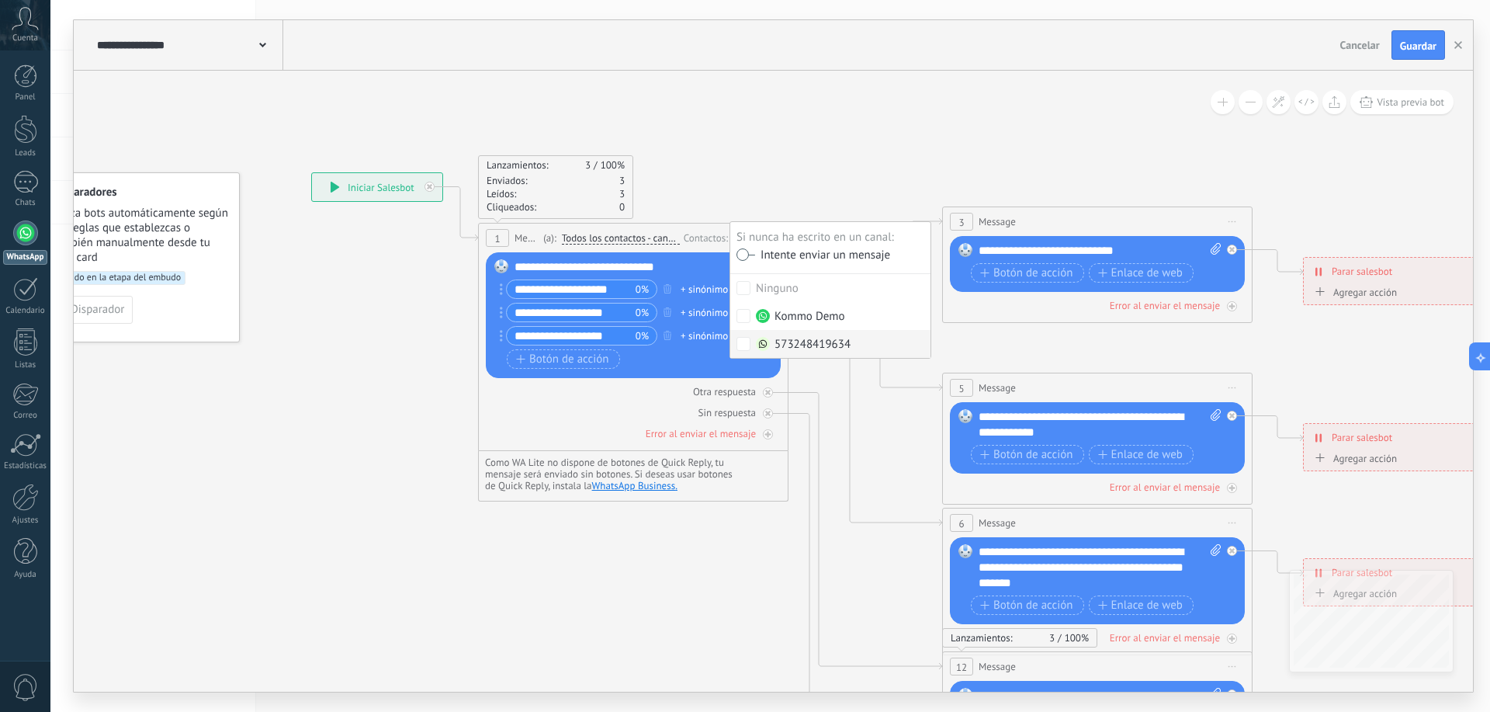
click at [741, 511] on icon at bounding box center [1133, 568] width 2420 height 1568
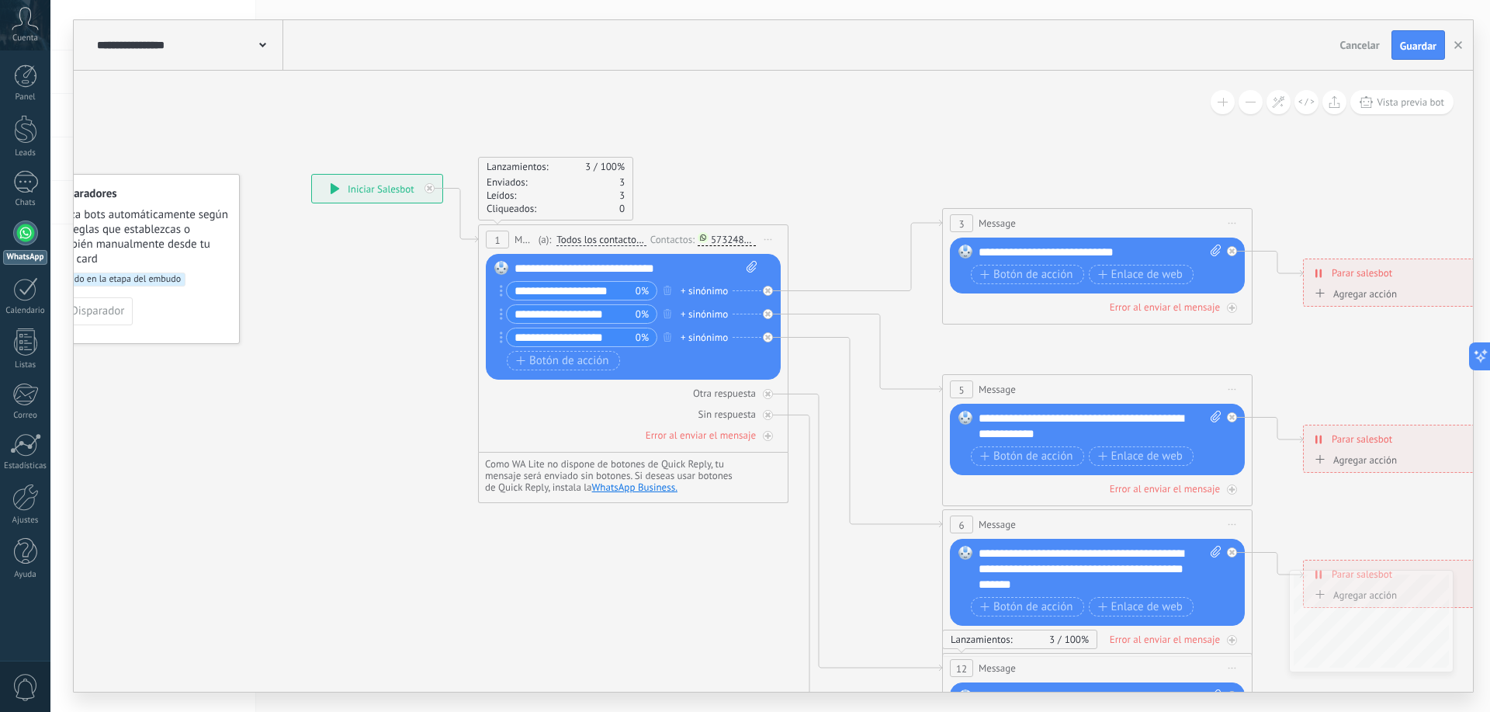
click at [731, 243] on div "573248419634" at bounding box center [733, 240] width 45 height 12
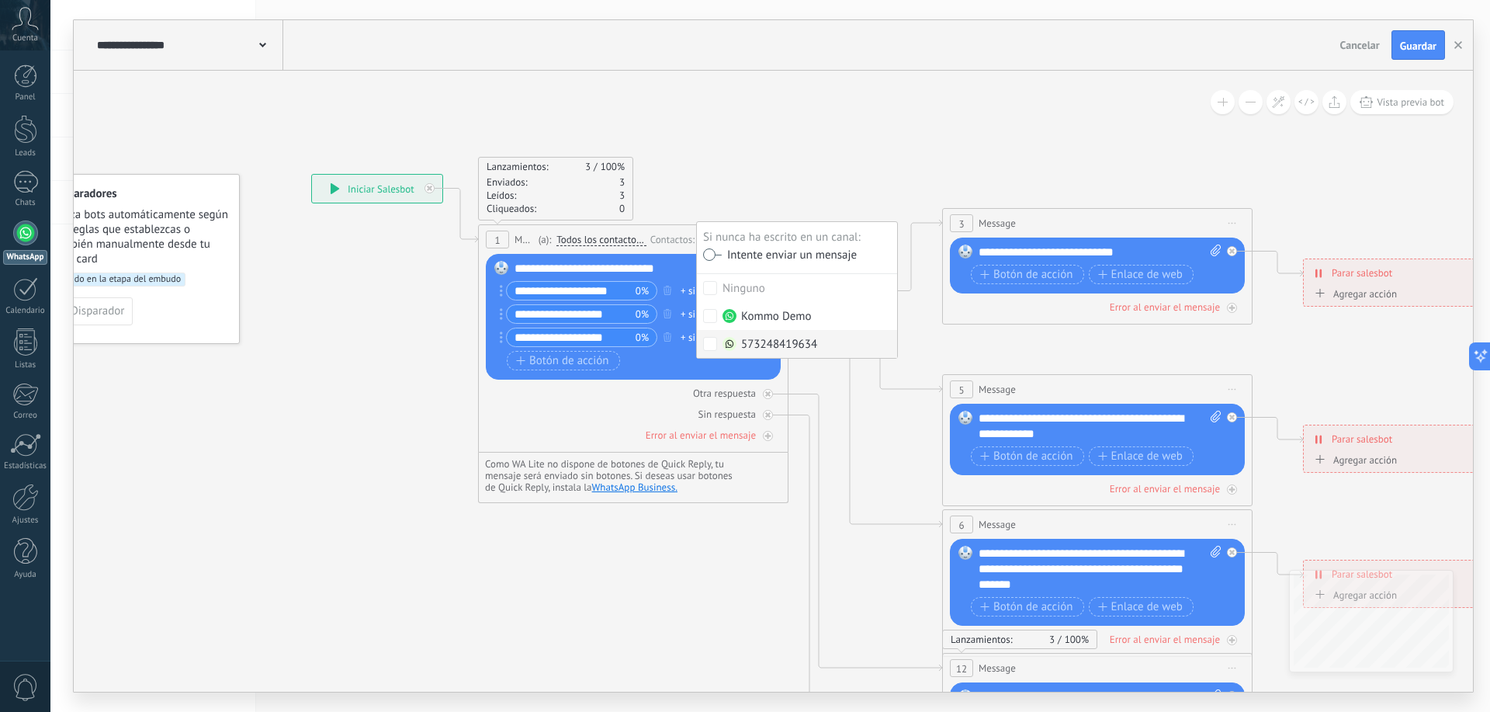
click at [793, 335] on label "573248419634" at bounding box center [797, 344] width 200 height 28
click at [746, 571] on icon at bounding box center [1133, 570] width 2420 height 1568
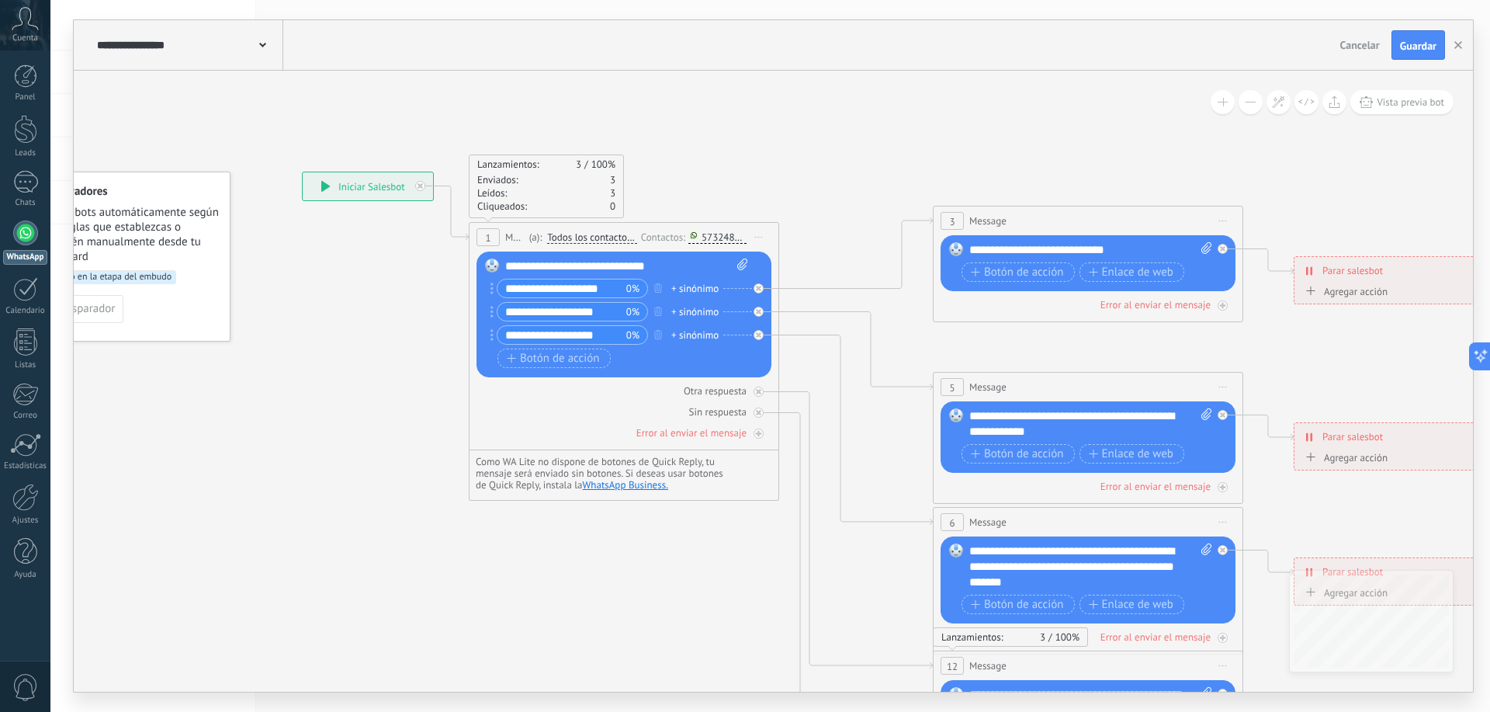
drag, startPoint x: 763, startPoint y: 590, endPoint x: 748, endPoint y: 579, distance: 19.0
click at [750, 583] on icon at bounding box center [1124, 567] width 2420 height 1568
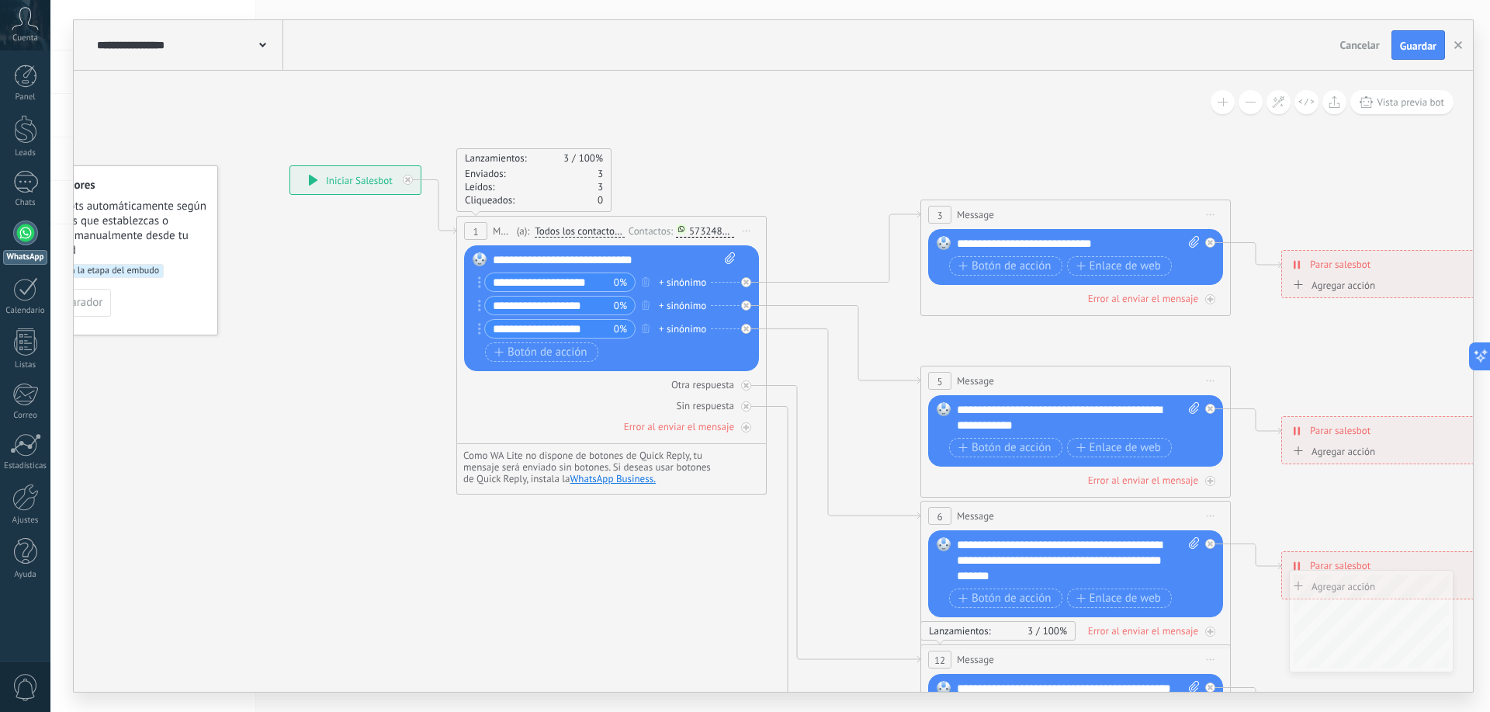
drag, startPoint x: 583, startPoint y: 451, endPoint x: 539, endPoint y: 440, distance: 45.6
click at [539, 440] on div "Lanzamientos: 3 100% Enviados: 3 Leídos: 3 Cliqueados: 0 1 Message ******* (a):…" at bounding box center [611, 330] width 311 height 228
drag, startPoint x: 560, startPoint y: 521, endPoint x: 533, endPoint y: 511, distance: 28.3
drag, startPoint x: 533, startPoint y: 511, endPoint x: 567, endPoint y: 540, distance: 44.0
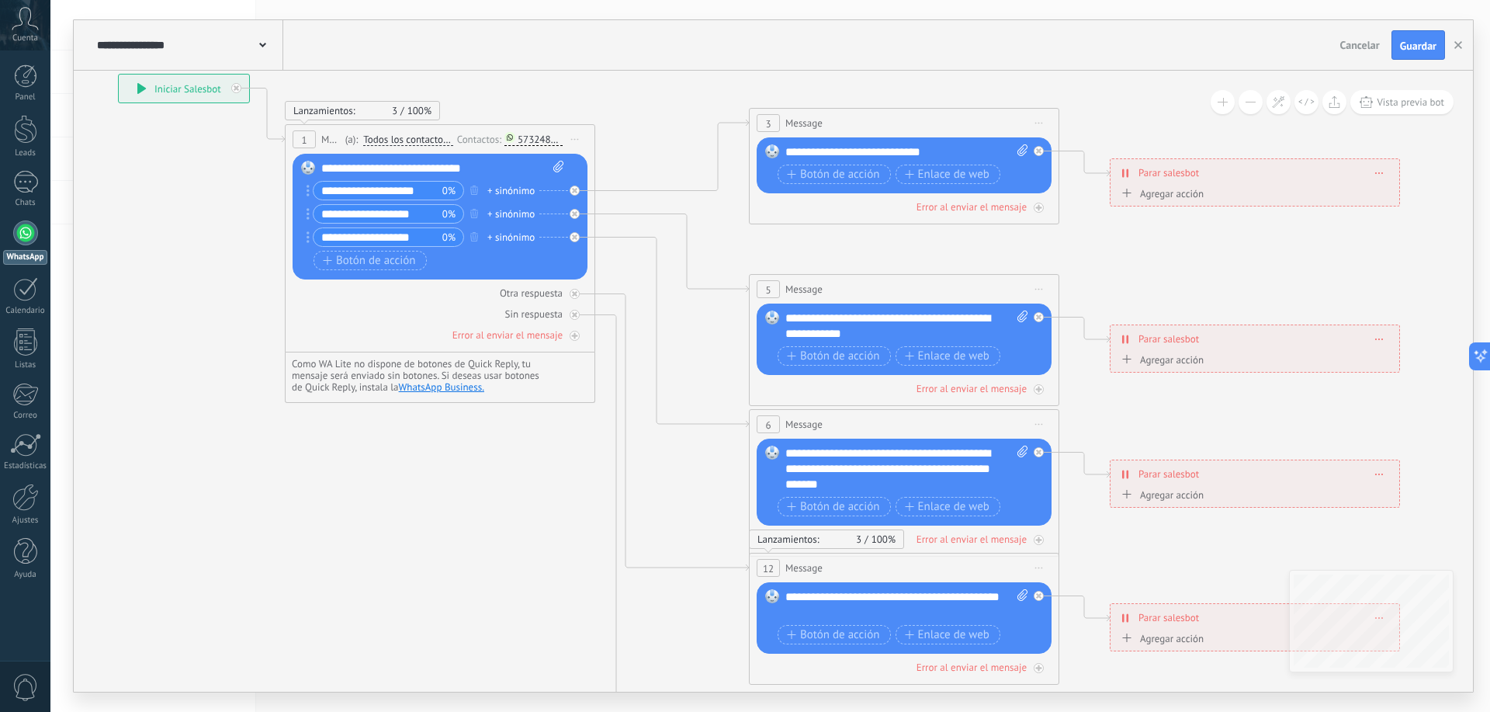
drag, startPoint x: 605, startPoint y: 586, endPoint x: 452, endPoint y: 501, distance: 175.2
click at [447, 501] on icon at bounding box center [940, 470] width 2420 height 1568
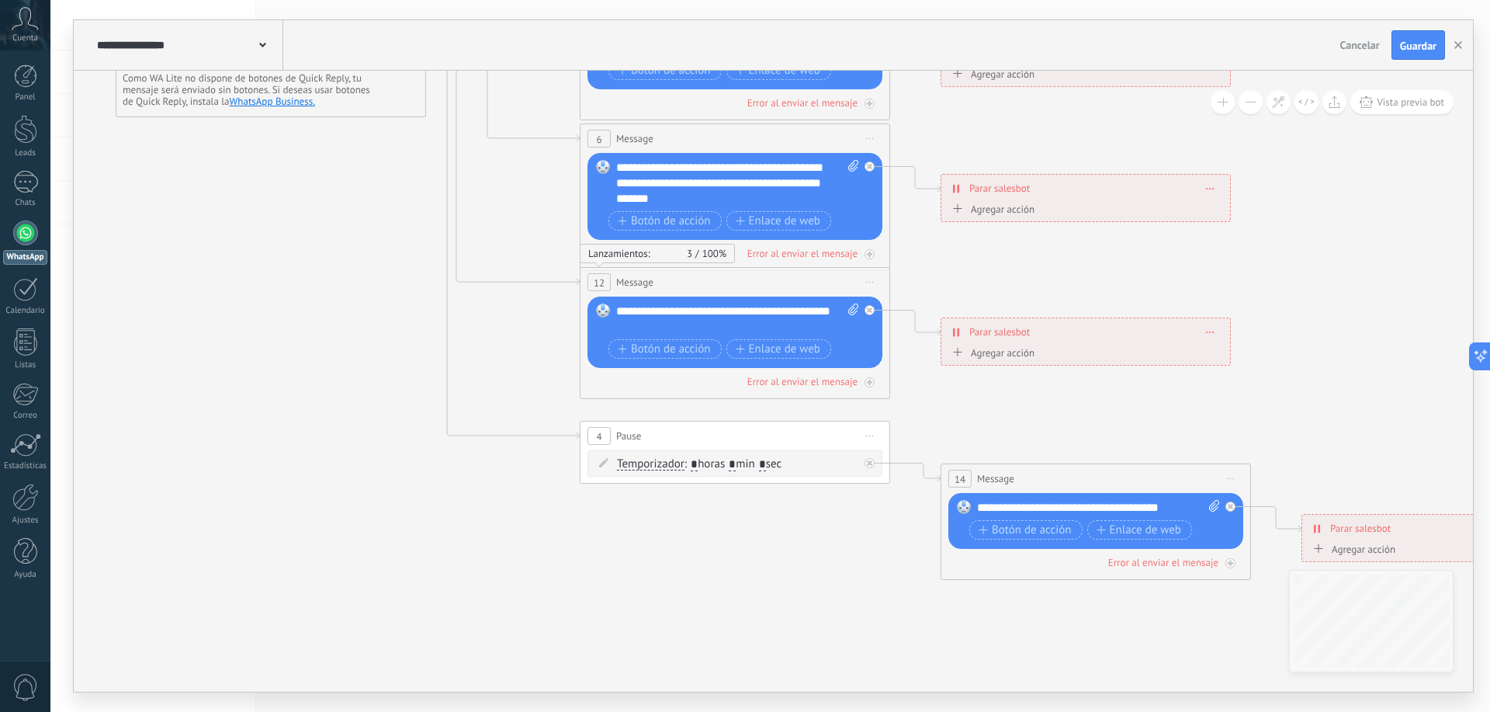
drag, startPoint x: 505, startPoint y: 506, endPoint x: 451, endPoint y: 280, distance: 232.3
click at [361, 228] on icon at bounding box center [771, 184] width 2420 height 1568
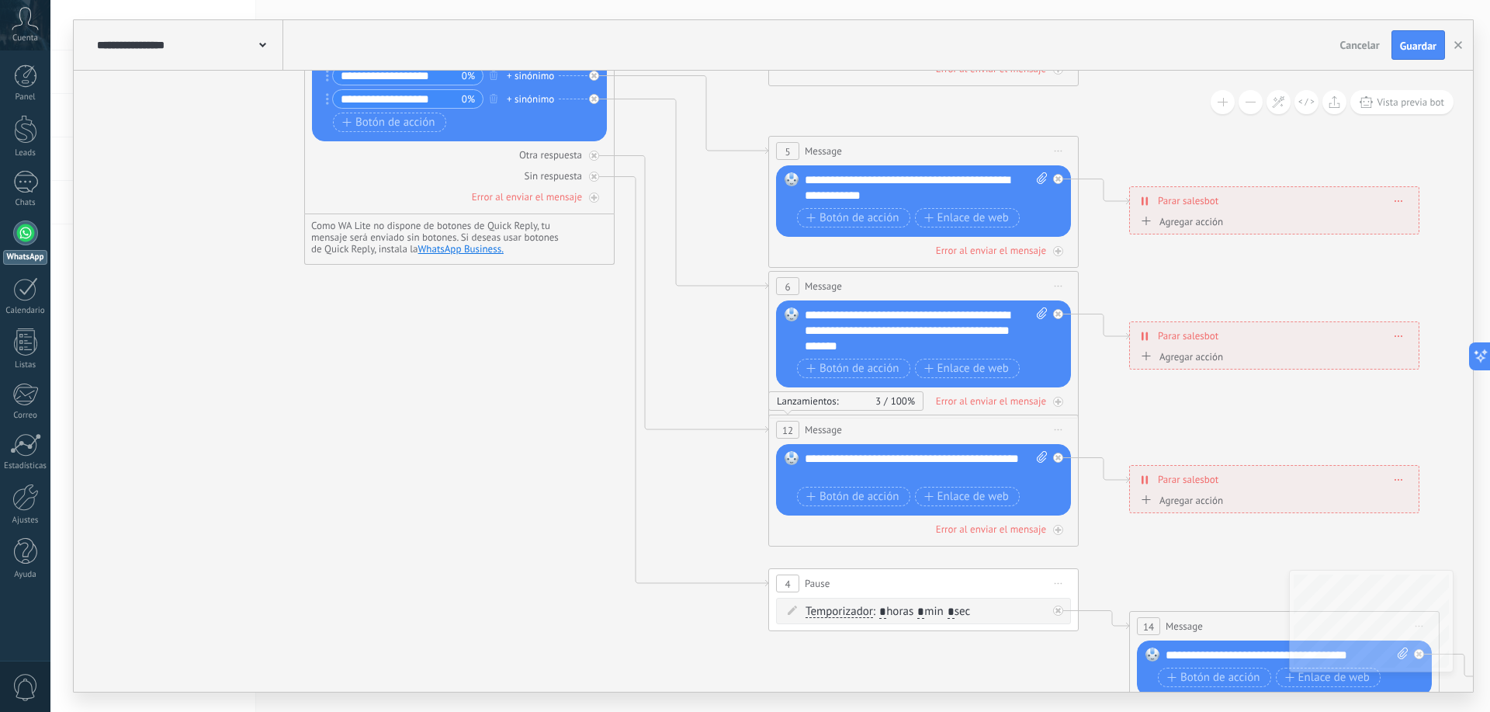
drag, startPoint x: 481, startPoint y: 359, endPoint x: 704, endPoint y: 497, distance: 262.2
click at [775, 530] on icon at bounding box center [959, 331] width 2420 height 1568
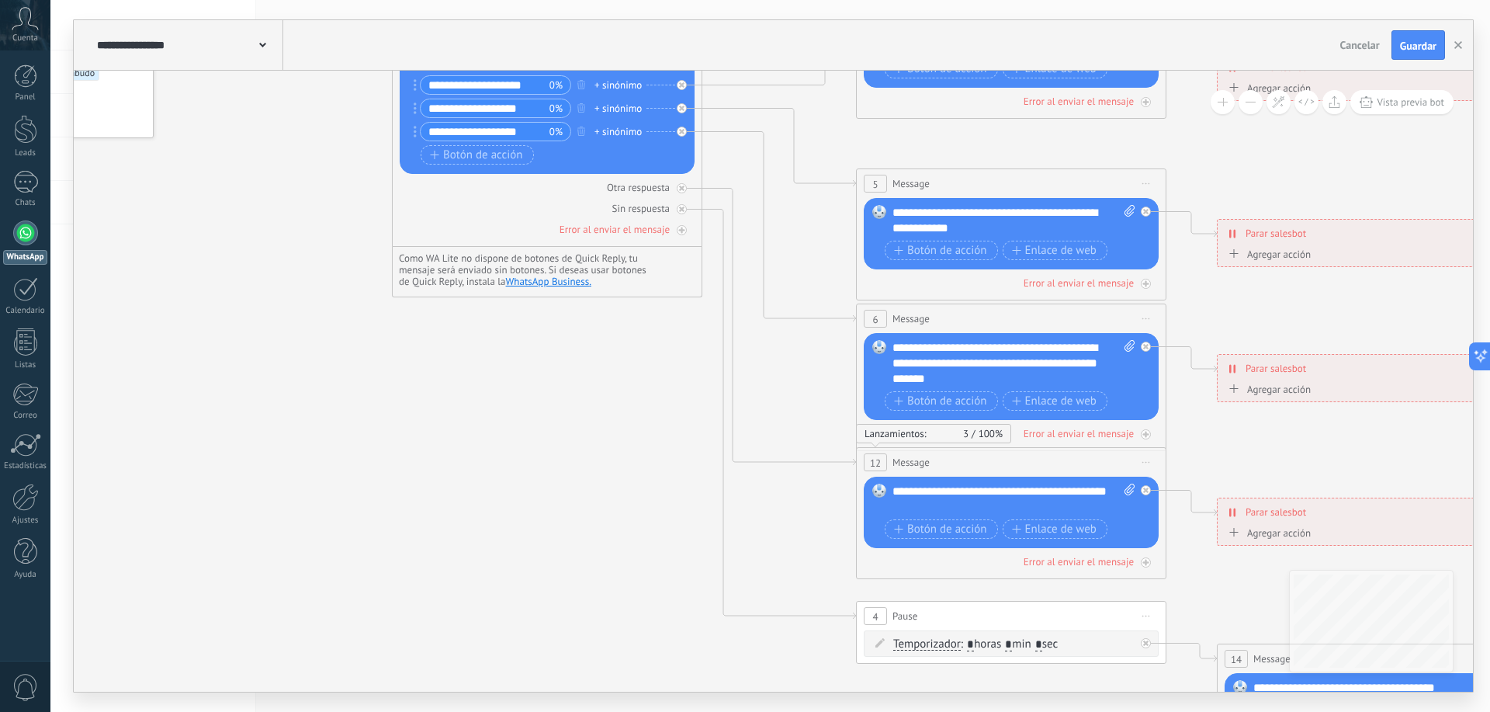
drag, startPoint x: 623, startPoint y: 512, endPoint x: 654, endPoint y: 592, distance: 85.8
click at [654, 592] on icon at bounding box center [1047, 364] width 2420 height 1568
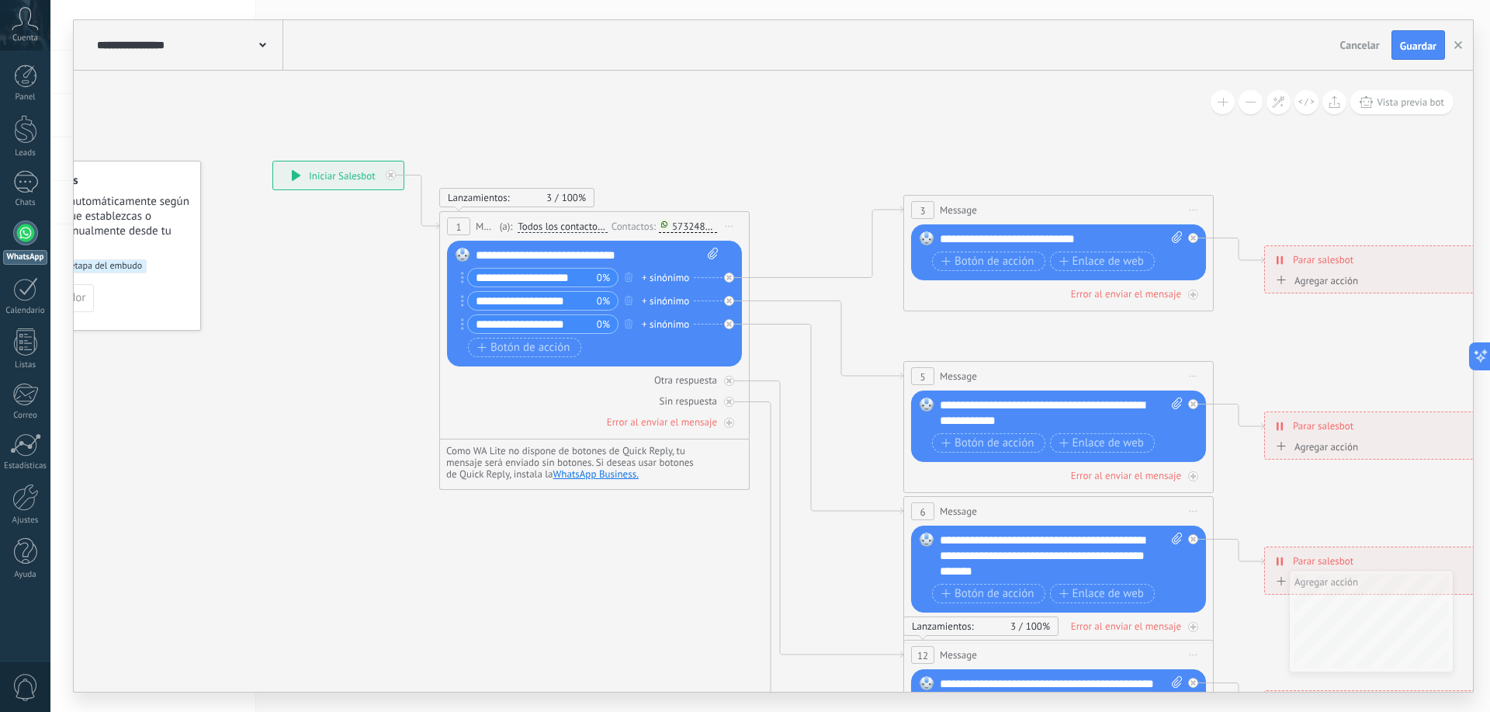
drag, startPoint x: 614, startPoint y: 543, endPoint x: 614, endPoint y: 575, distance: 32.6
click at [614, 575] on icon at bounding box center [1094, 557] width 2420 height 1568
click at [722, 275] on div "Reemplazar Quitar Convertir a mensaje de voz Arrastre la imagen aquí para adjun…" at bounding box center [594, 304] width 295 height 126
click at [728, 279] on icon at bounding box center [729, 277] width 5 height 5
click at [735, 301] on div at bounding box center [733, 296] width 18 height 19
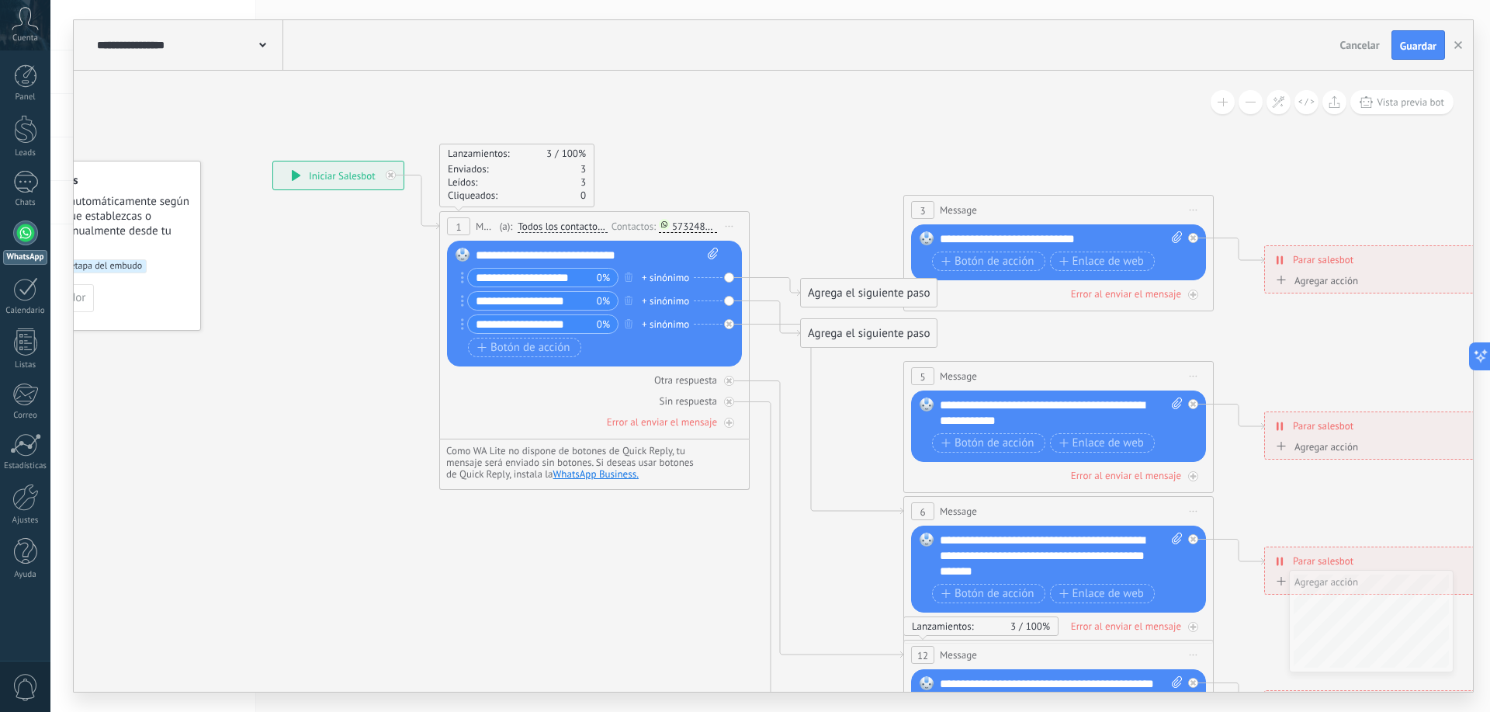
click at [732, 330] on div "Reemplazar Quitar Convertir a mensaje de voz Arrastre la imagen aquí para adjun…" at bounding box center [594, 304] width 295 height 126
click at [727, 328] on div at bounding box center [729, 324] width 10 height 10
click at [726, 276] on div "Reemplazar Quitar Convertir a mensaje de voz Arrastre la imagen aquí para adjun…" at bounding box center [594, 304] width 295 height 126
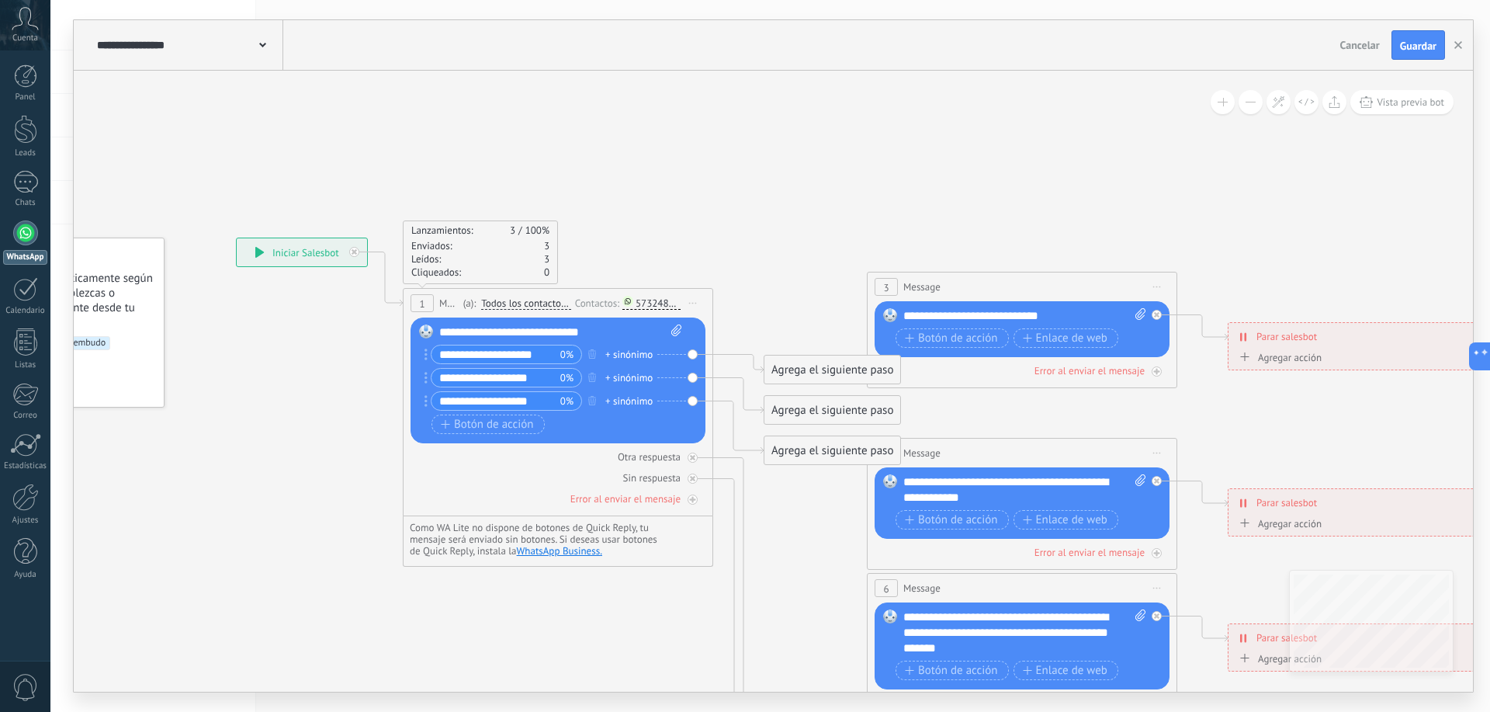
drag, startPoint x: 974, startPoint y: 186, endPoint x: 820, endPoint y: 147, distance: 159.3
click at [821, 152] on icon at bounding box center [1058, 633] width 2420 height 1568
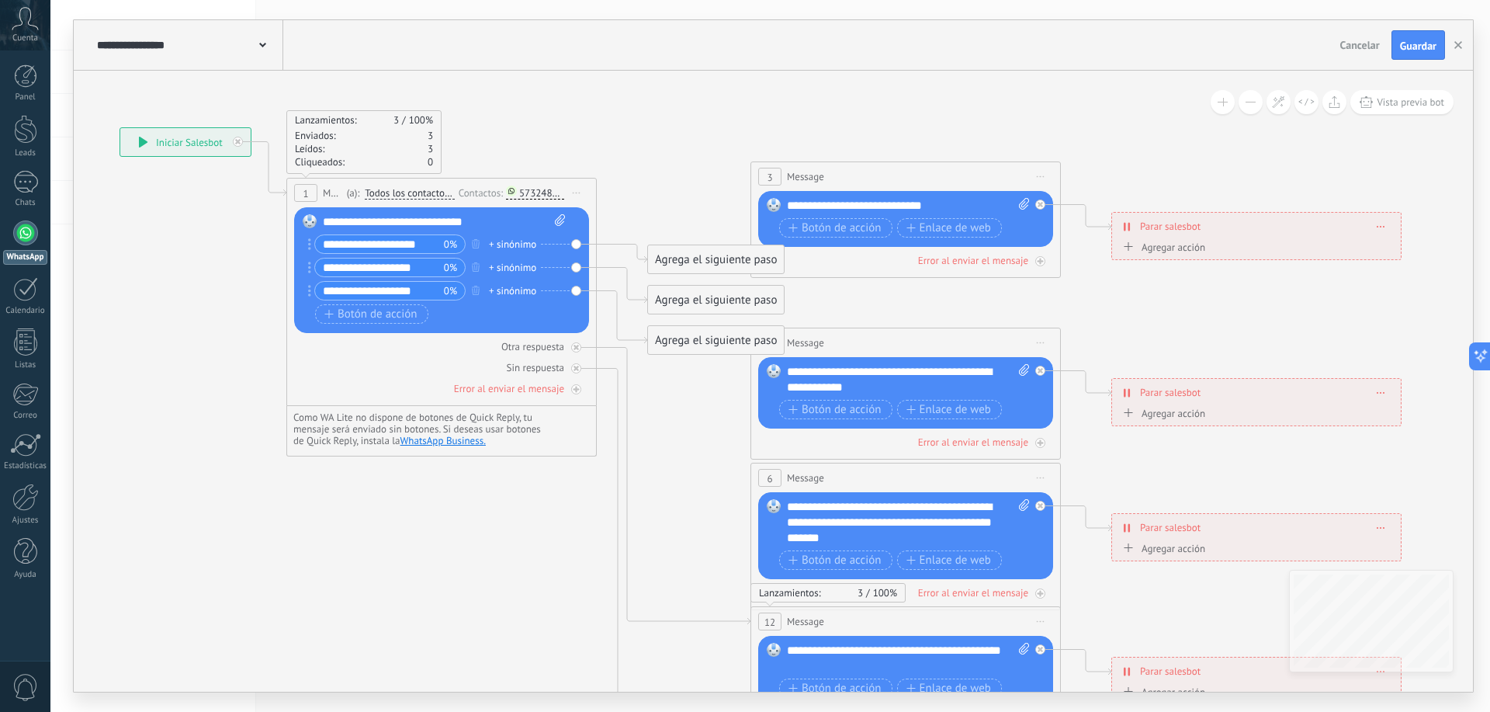
drag, startPoint x: 763, startPoint y: 139, endPoint x: 912, endPoint y: 314, distance: 229.6
drag, startPoint x: 912, startPoint y: 314, endPoint x: 900, endPoint y: 161, distance: 152.6
click at [893, 124] on icon at bounding box center [941, 523] width 2420 height 1568
click at [899, 189] on div "3 Message ******* (a): Todos los contactos - canales seleccionados Todos los co…" at bounding box center [908, 176] width 309 height 29
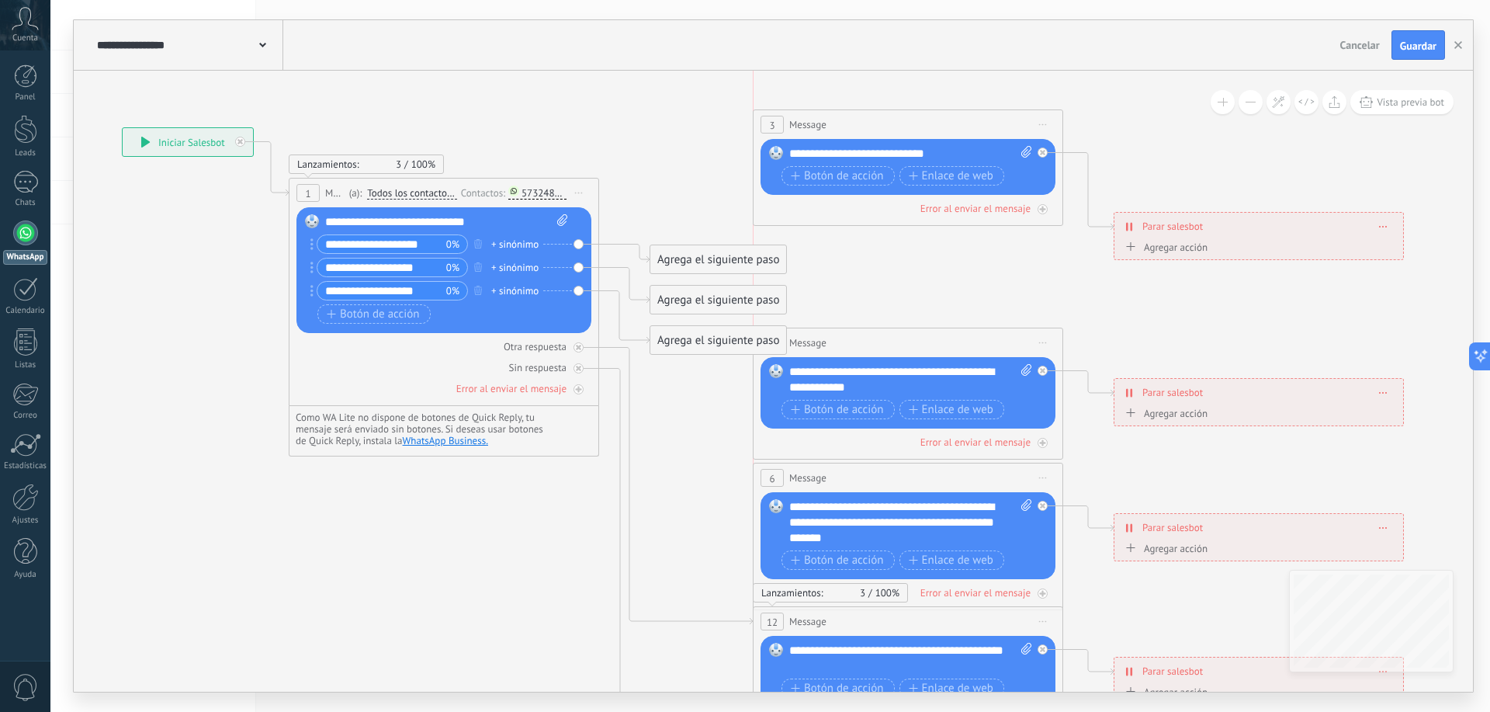
drag, startPoint x: 922, startPoint y: 181, endPoint x: 928, endPoint y: 129, distance: 52.4
click at [928, 129] on div "3 Message ******* (a): Todos los contactos - canales seleccionados Todos los co…" at bounding box center [908, 124] width 309 height 29
click at [1036, 115] on span "Iniciar vista previa aquí Cambiar nombre Duplicar Borrar" at bounding box center [1043, 124] width 25 height 23
click at [1094, 225] on div "Borrar" at bounding box center [1114, 226] width 154 height 26
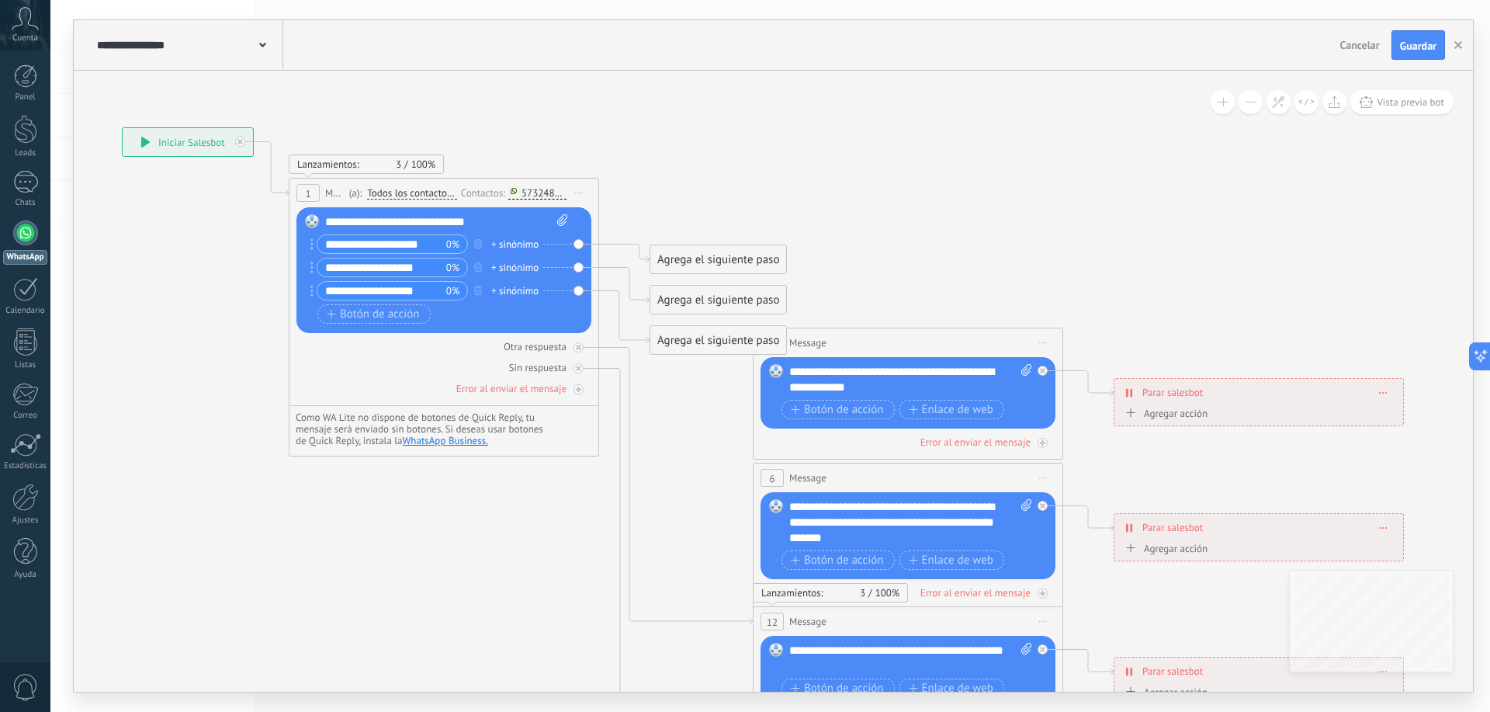
drag, startPoint x: 1052, startPoint y: 338, endPoint x: 1050, endPoint y: 356, distance: 18.7
click at [1051, 337] on span "Iniciar vista previa aquí Cambiar nombre Duplicar Borrar" at bounding box center [1043, 342] width 25 height 23
click at [1062, 446] on div "Borrar" at bounding box center [1114, 444] width 154 height 26
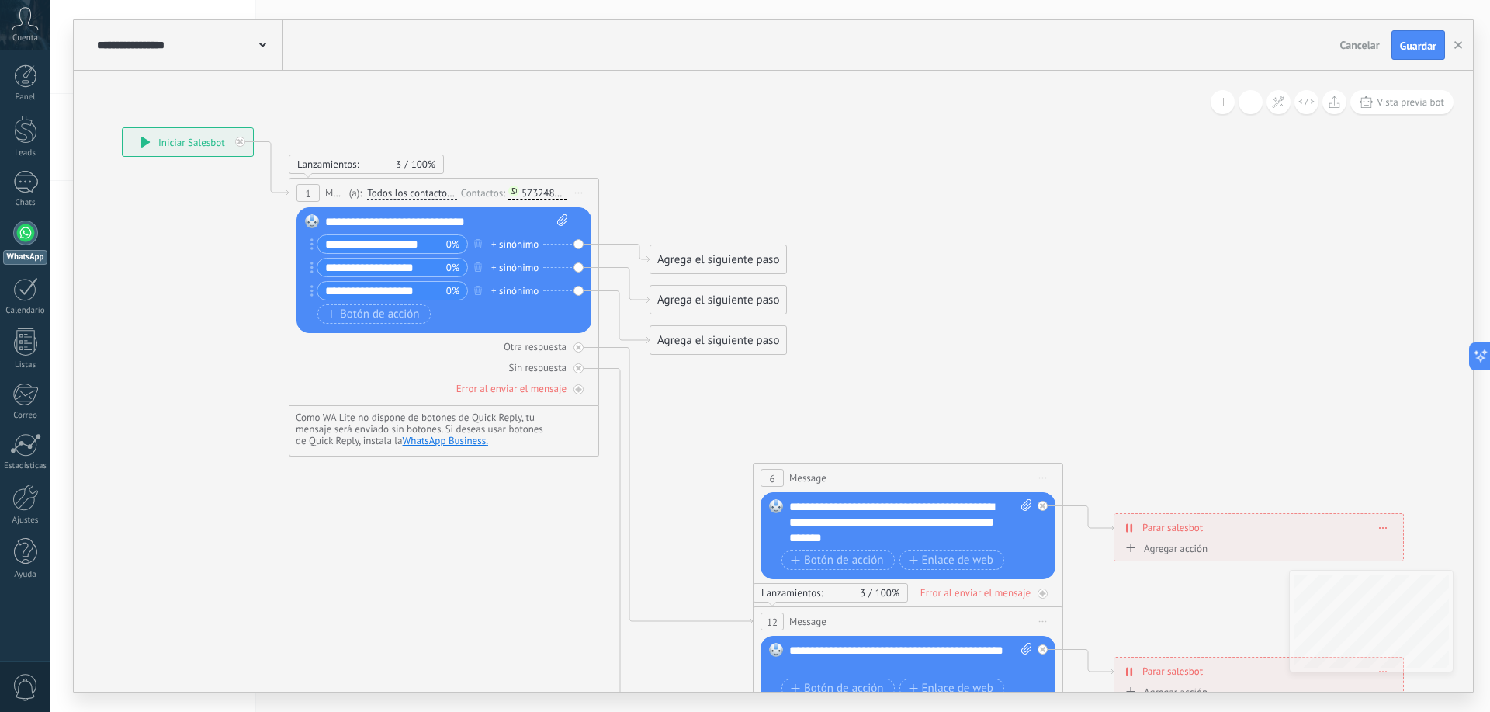
drag, startPoint x: 999, startPoint y: 380, endPoint x: 1018, endPoint y: 338, distance: 45.9
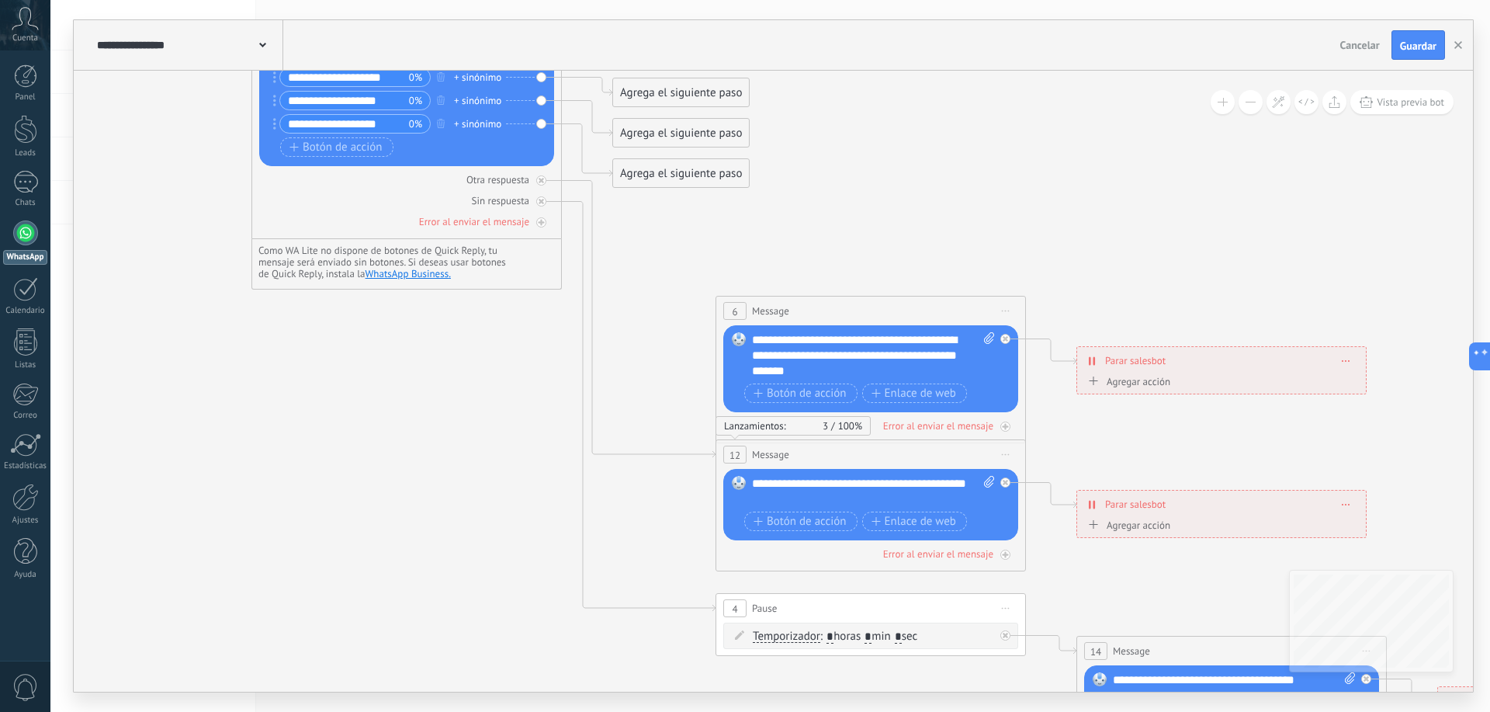
drag, startPoint x: 1032, startPoint y: 358, endPoint x: 994, endPoint y: 191, distance: 171.2
click at [994, 191] on icon at bounding box center [906, 348] width 2420 height 1584
click at [1392, 106] on span "Vista previa bot" at bounding box center [1411, 101] width 68 height 13
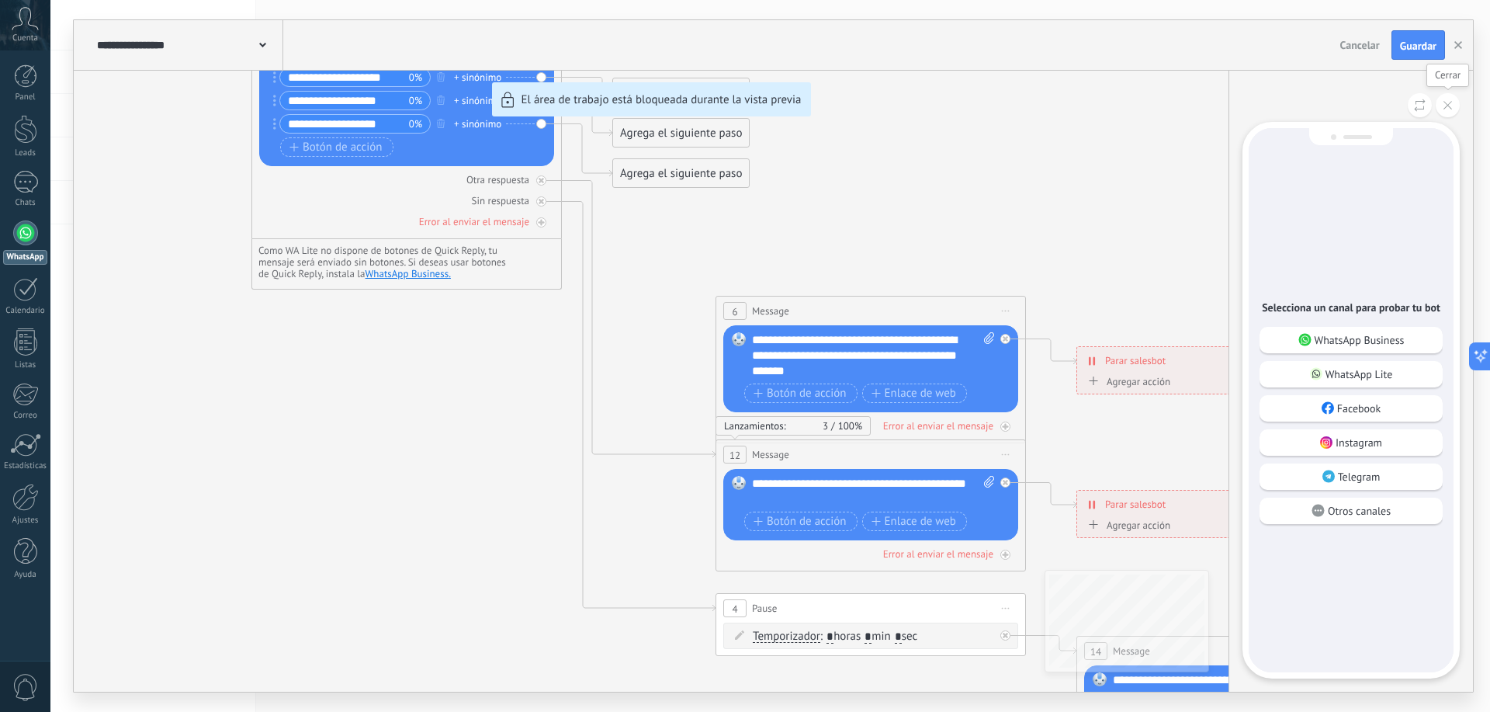
click at [1453, 105] on button at bounding box center [1448, 105] width 24 height 24
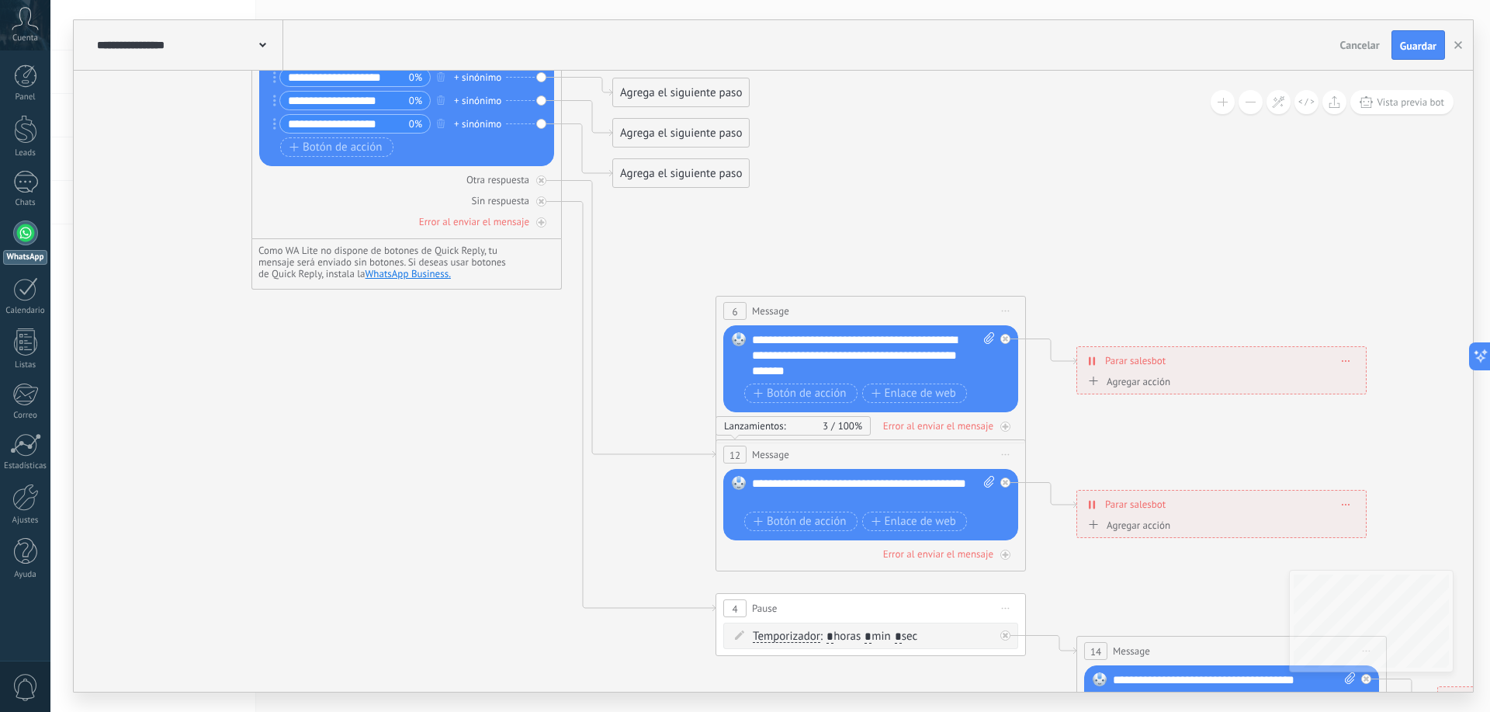
click at [1010, 312] on span "Iniciar vista previa aquí Cambiar nombre Duplicar Borrar" at bounding box center [1006, 311] width 25 height 23
click at [1046, 408] on div "Borrar" at bounding box center [1077, 412] width 154 height 26
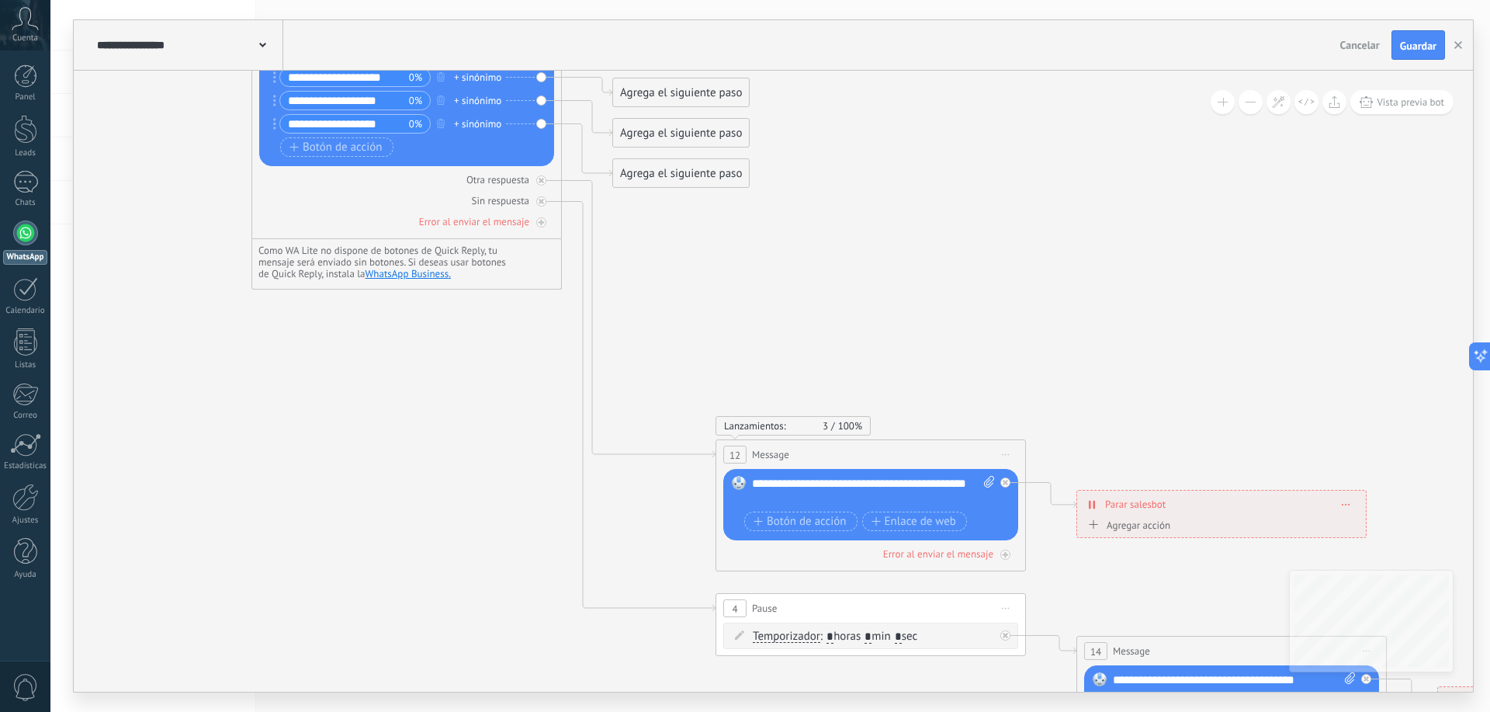
click at [1008, 453] on span "Iniciar vista previa aquí Cambiar nombre Duplicar Borrar" at bounding box center [1006, 454] width 25 height 23
click at [1054, 552] on div "Borrar" at bounding box center [1077, 556] width 154 height 26
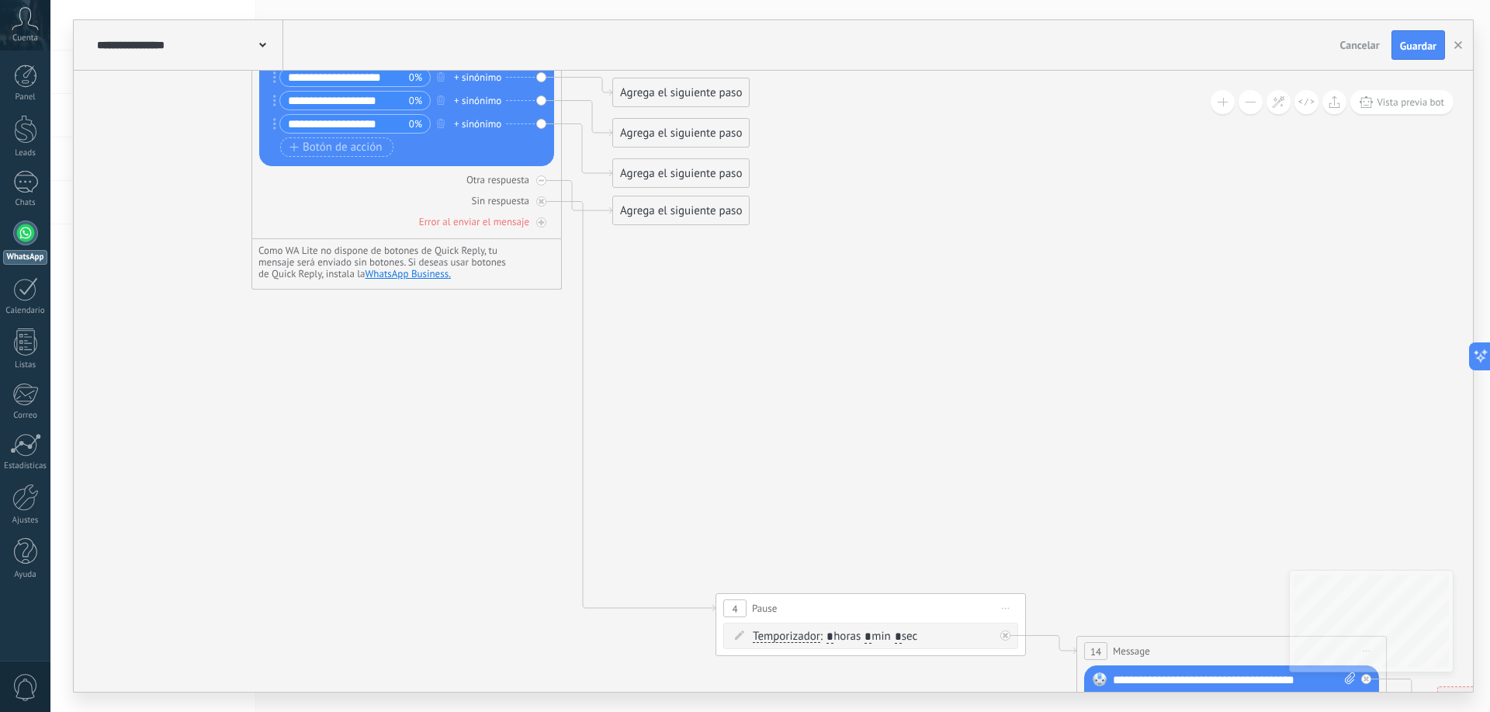
click at [1001, 601] on span "Iniciar vista previa aquí Cambiar nombre Duplicar Borrar" at bounding box center [1006, 608] width 25 height 23
click at [976, 503] on icon at bounding box center [906, 356] width 2420 height 1568
drag, startPoint x: 918, startPoint y: 606, endPoint x: 983, endPoint y: 452, distance: 167.0
click at [983, 506] on div "4 Pause ***** Iniciar vista previa aquí Cambiar nombre Duplicar Borrar" at bounding box center [943, 520] width 309 height 29
click at [1083, 460] on span "Iniciar vista previa aquí Cambiar nombre Duplicar Borrar" at bounding box center [1071, 454] width 25 height 23
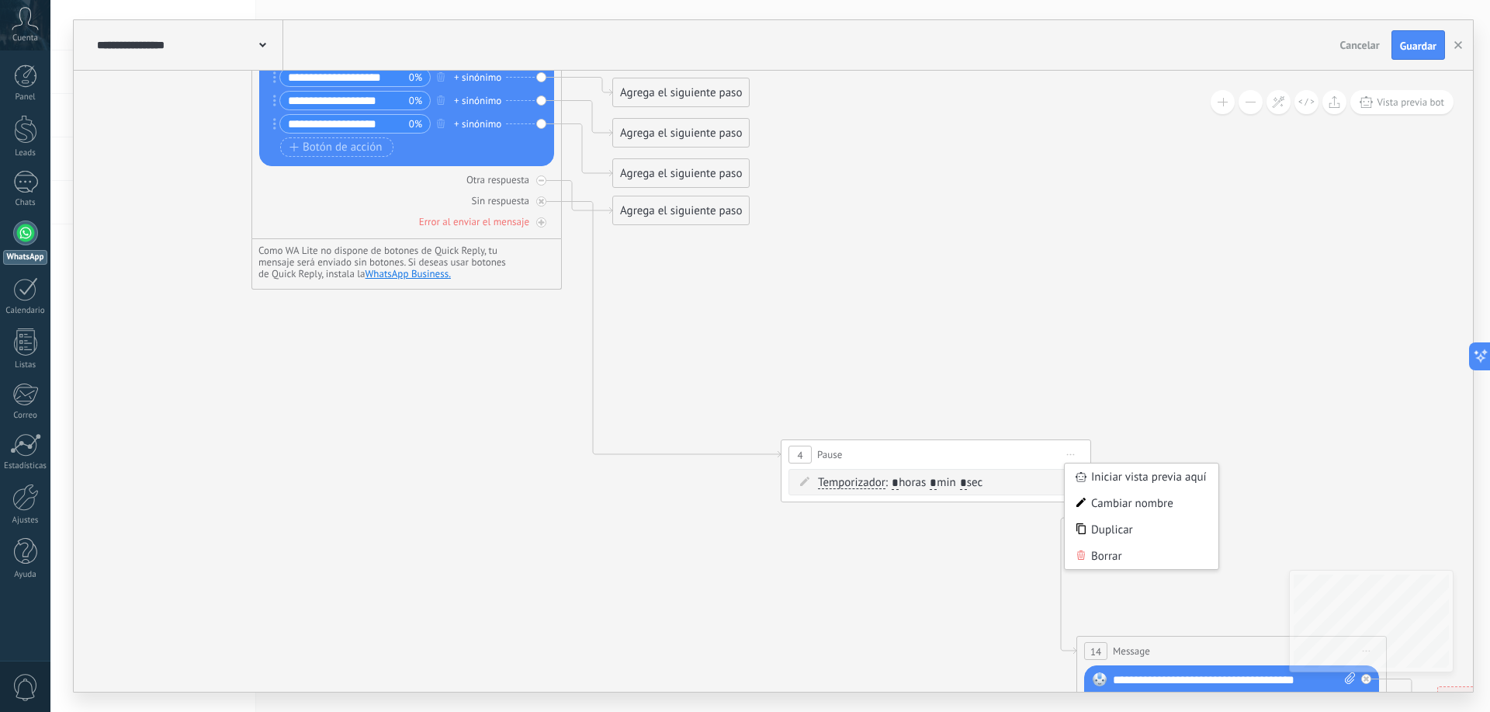
click at [1071, 452] on span "Iniciar vista previa aquí Cambiar nombre Duplicar Borrar" at bounding box center [1071, 454] width 25 height 23
click at [1126, 559] on div "Borrar" at bounding box center [1142, 556] width 154 height 26
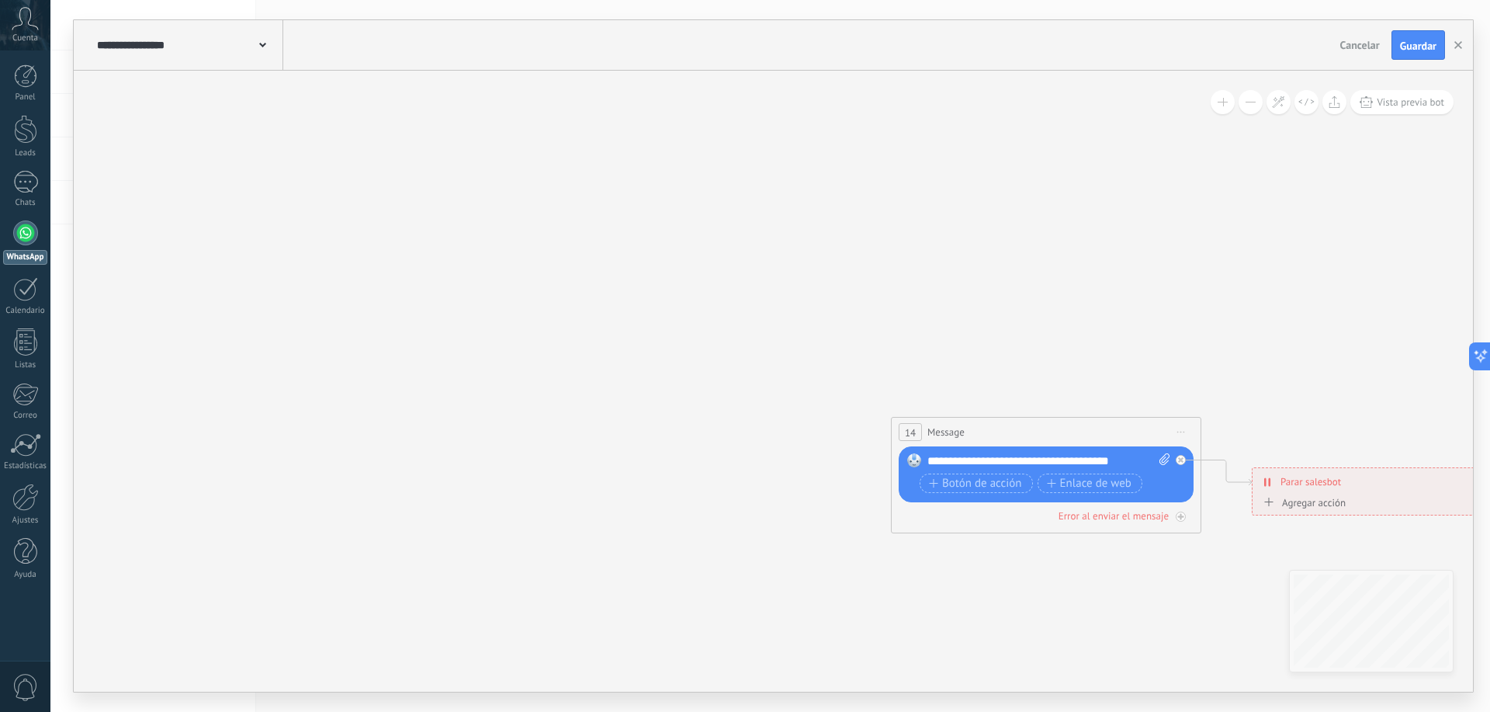
drag, startPoint x: 1138, startPoint y: 569, endPoint x: 986, endPoint y: 376, distance: 246.0
click at [953, 356] on icon at bounding box center [721, 137] width 2420 height 1568
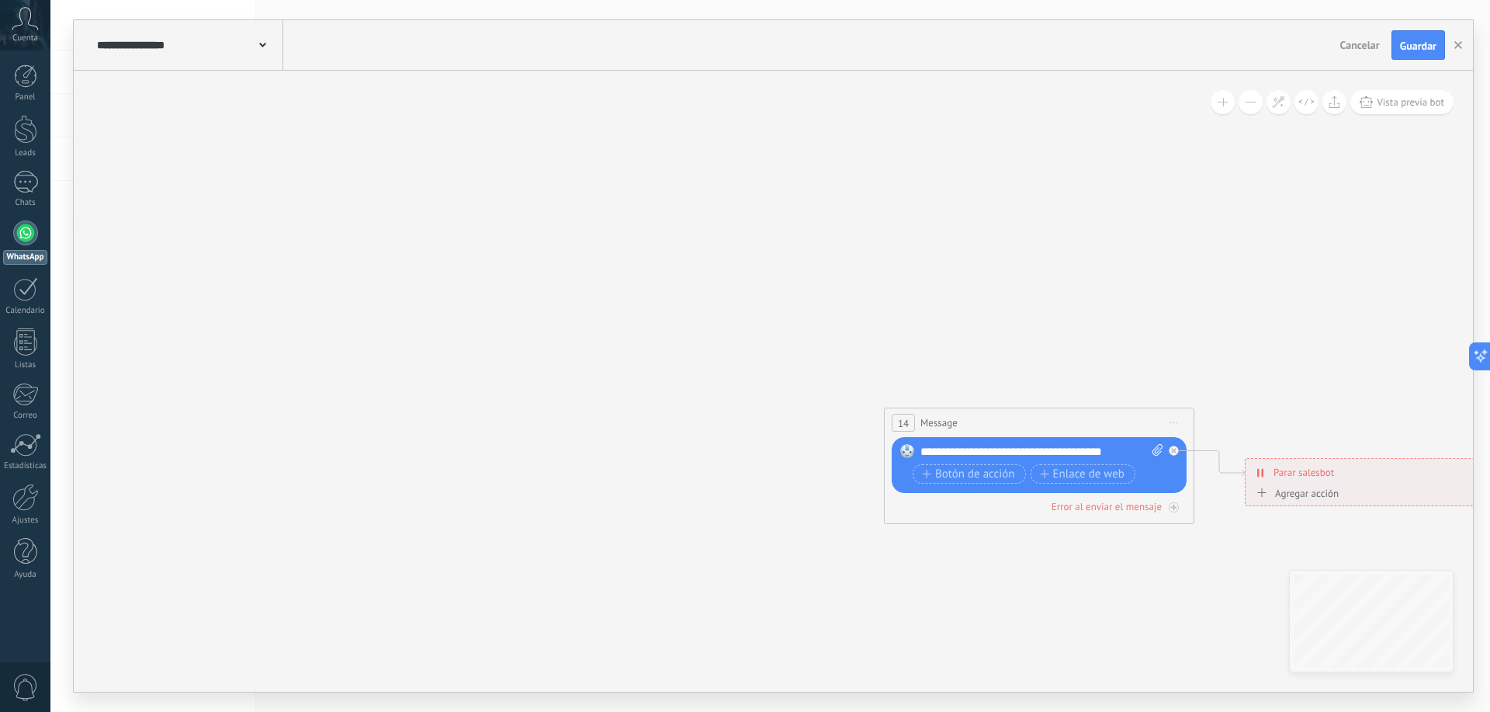
drag, startPoint x: 1185, startPoint y: 418, endPoint x: 1185, endPoint y: 437, distance: 18.6
click at [1185, 430] on span "Iniciar vista previa aquí Cambiar nombre Duplicar Borrar" at bounding box center [1174, 422] width 25 height 23
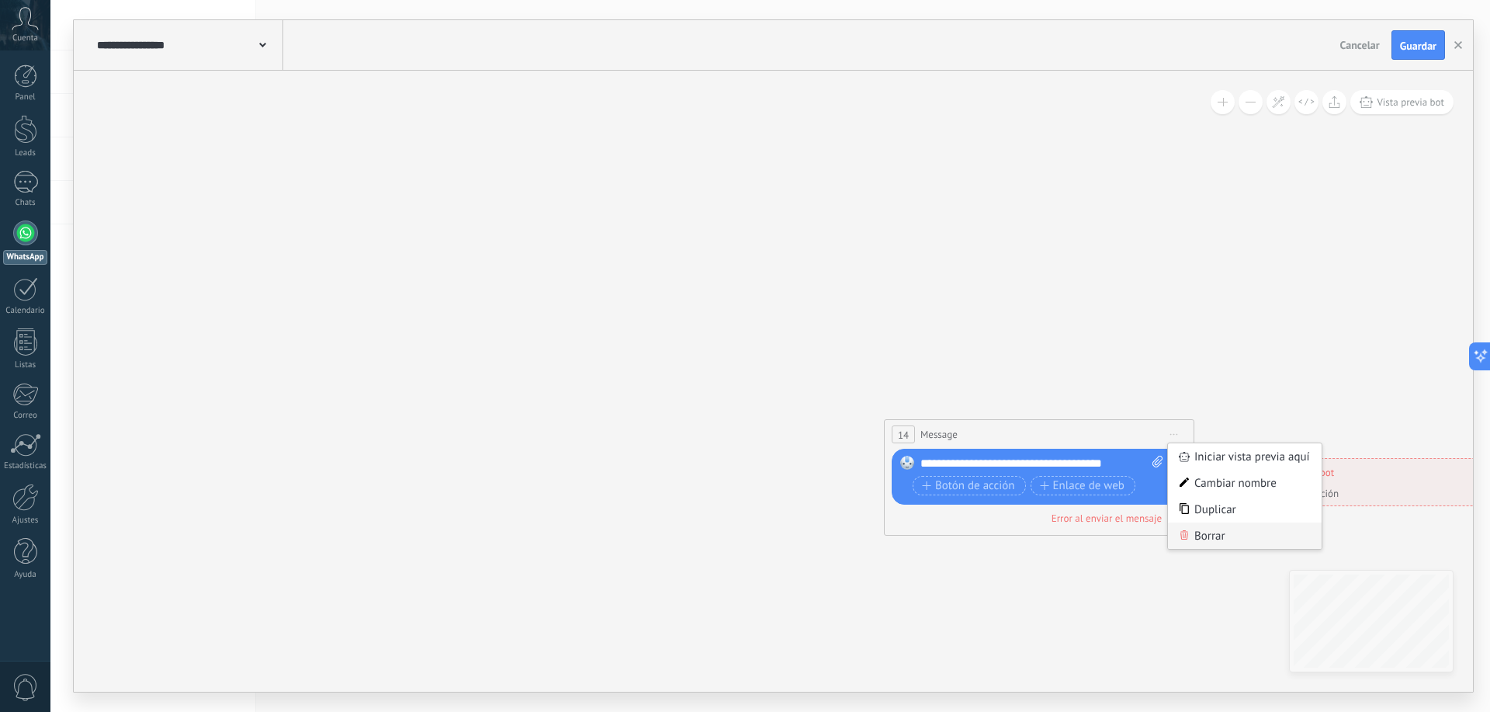
click at [1202, 540] on div "Borrar" at bounding box center [1245, 535] width 154 height 26
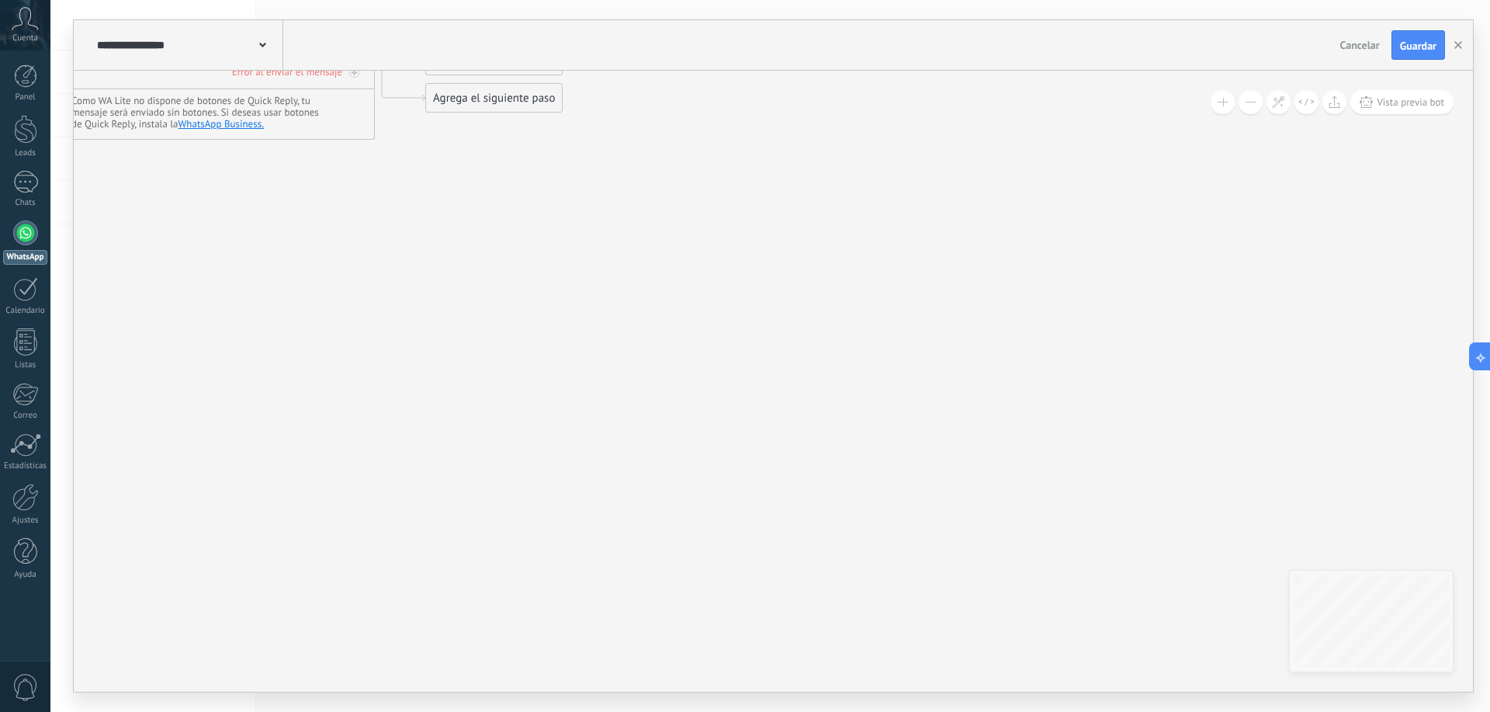
drag, startPoint x: 1101, startPoint y: 504, endPoint x: 1170, endPoint y: 595, distance: 114.1
click at [1188, 624] on icon at bounding box center [719, 208] width 2420 height 1573
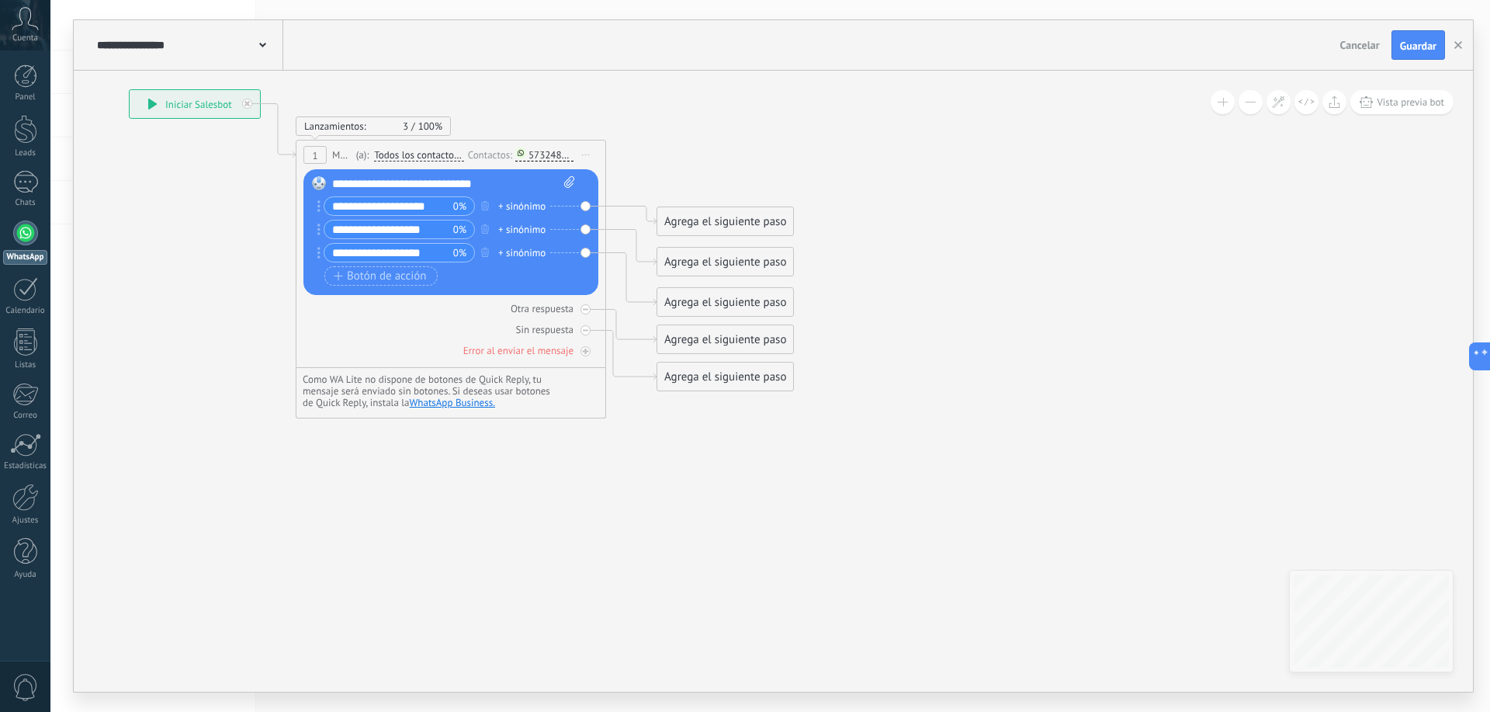
drag, startPoint x: 1127, startPoint y: 600, endPoint x: 1045, endPoint y: 462, distance: 160.8
click at [1131, 605] on icon at bounding box center [951, 487] width 2420 height 1573
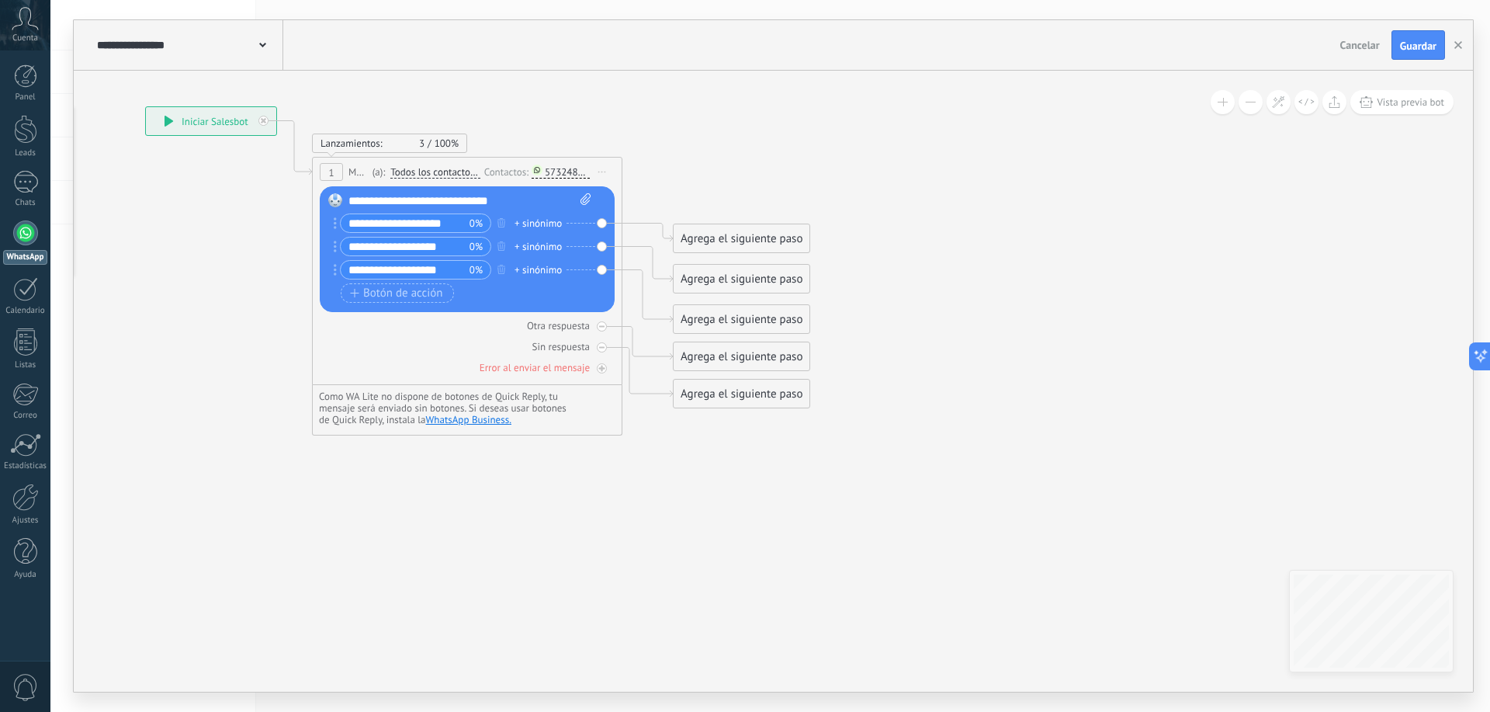
drag, startPoint x: 1056, startPoint y: 468, endPoint x: 1067, endPoint y: 449, distance: 21.6
click at [1106, 483] on icon at bounding box center [967, 504] width 2420 height 1573
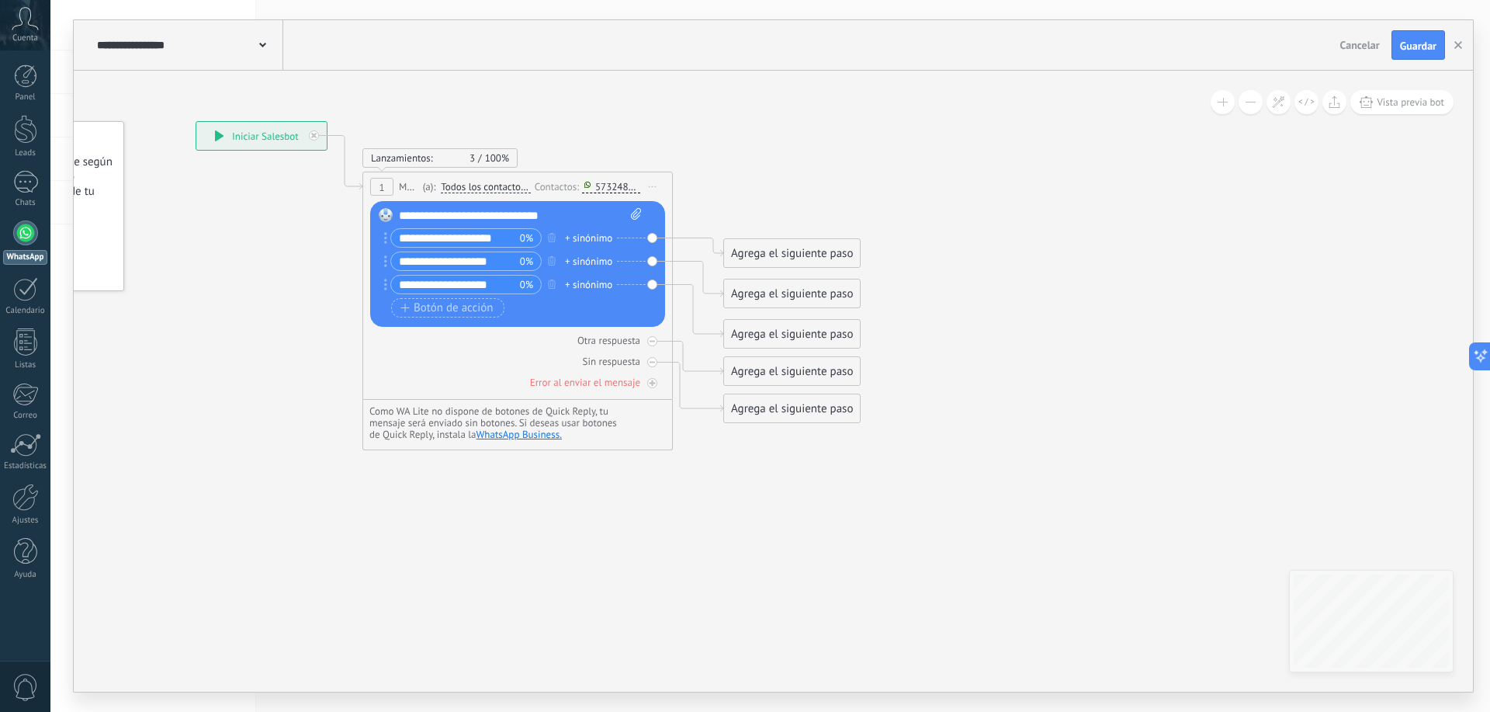
drag, startPoint x: 616, startPoint y: 265, endPoint x: 433, endPoint y: 242, distance: 184.6
click at [617, 314] on div "**********" at bounding box center [516, 274] width 250 height 93
click at [408, 214] on div "**********" at bounding box center [520, 216] width 243 height 16
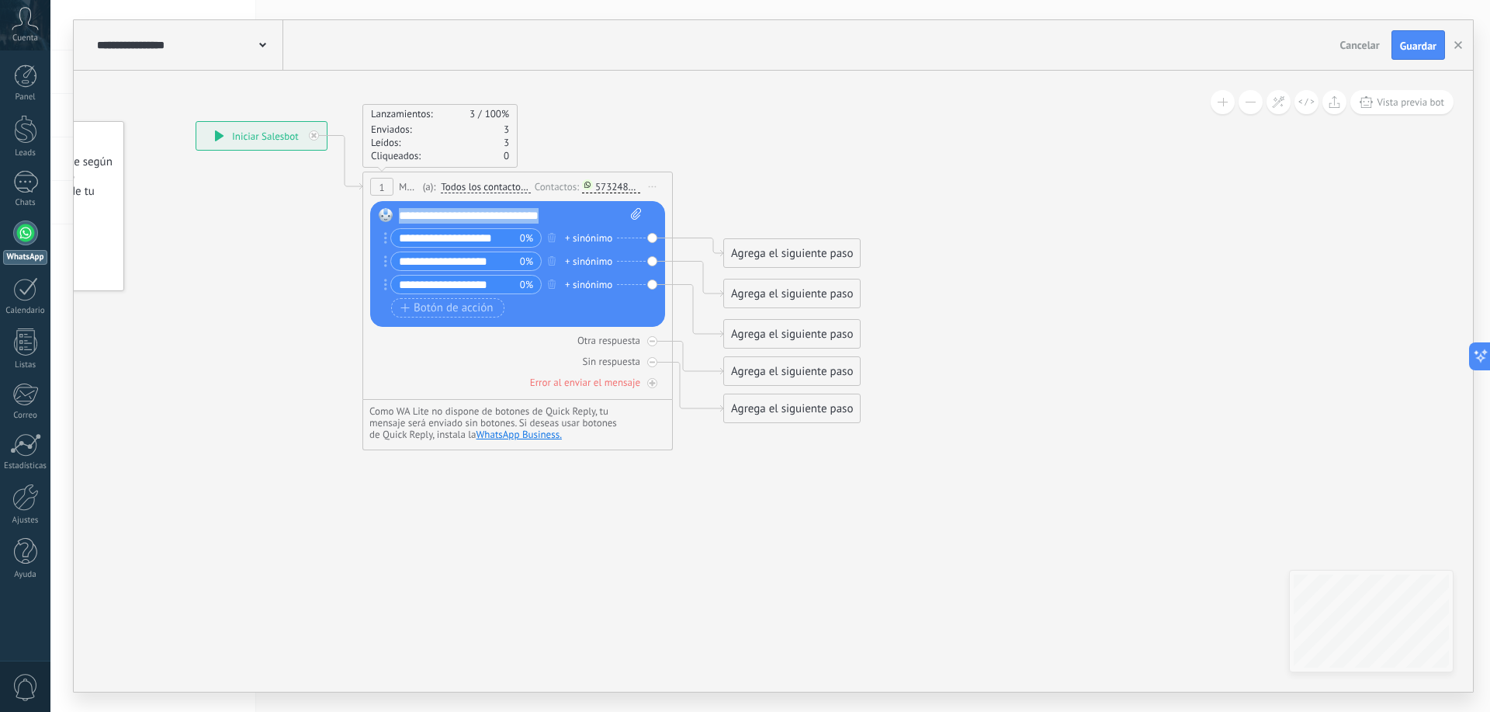
click at [640, 217] on icon at bounding box center [636, 214] width 10 height 12
click input "Subir" at bounding box center [0, 0] width 0 height 0
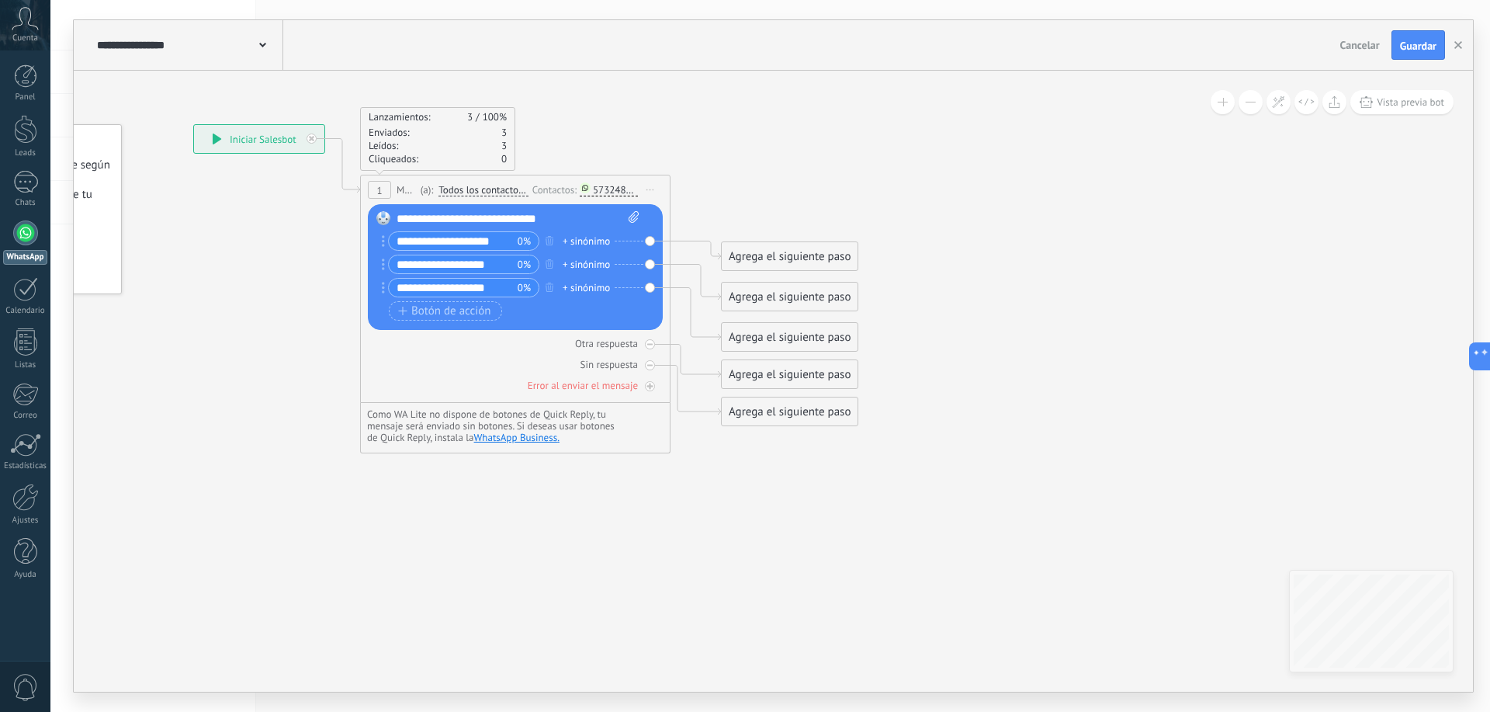
click at [701, 599] on icon at bounding box center [1015, 522] width 2420 height 1573
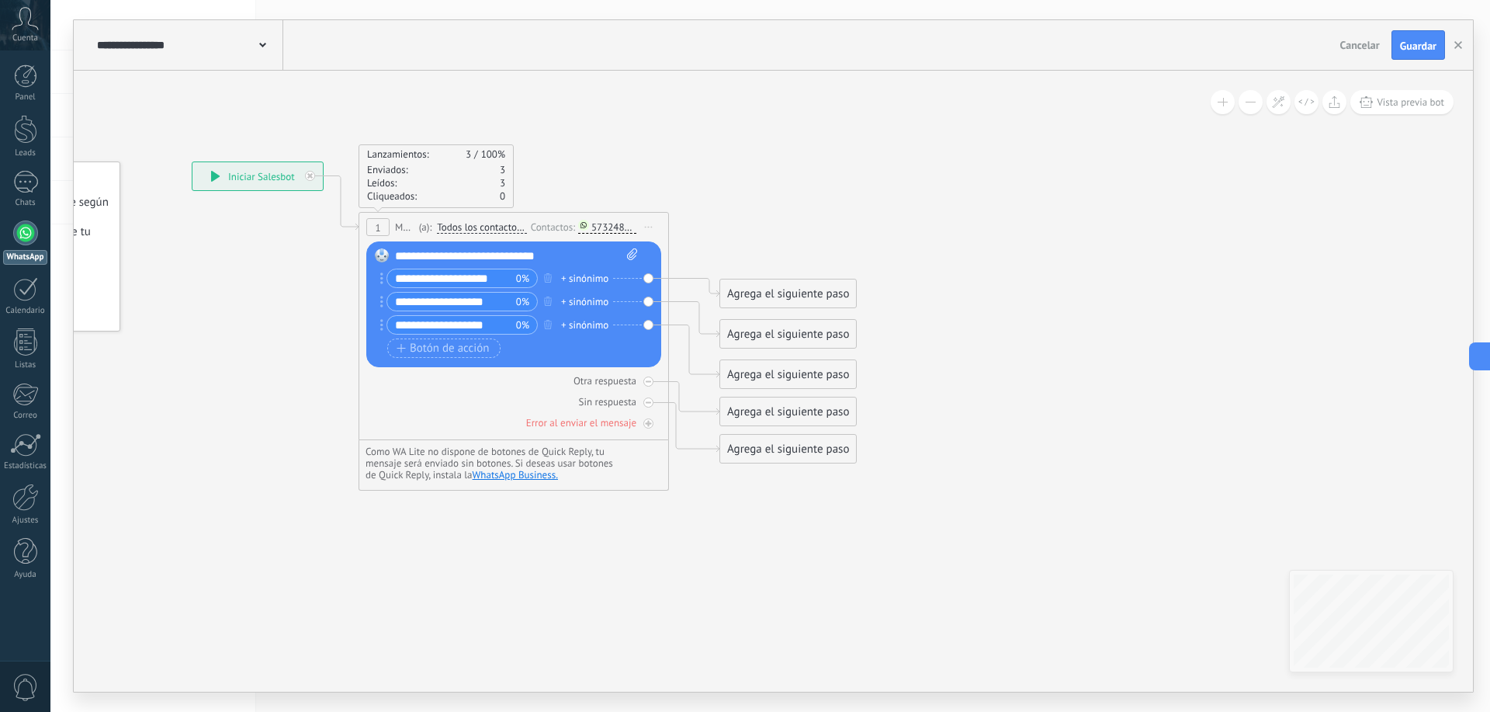
click at [778, 286] on div "Agrega el siguiente paso" at bounding box center [788, 294] width 136 height 26
click at [772, 296] on div "Agrega el siguiente paso" at bounding box center [788, 293] width 136 height 26
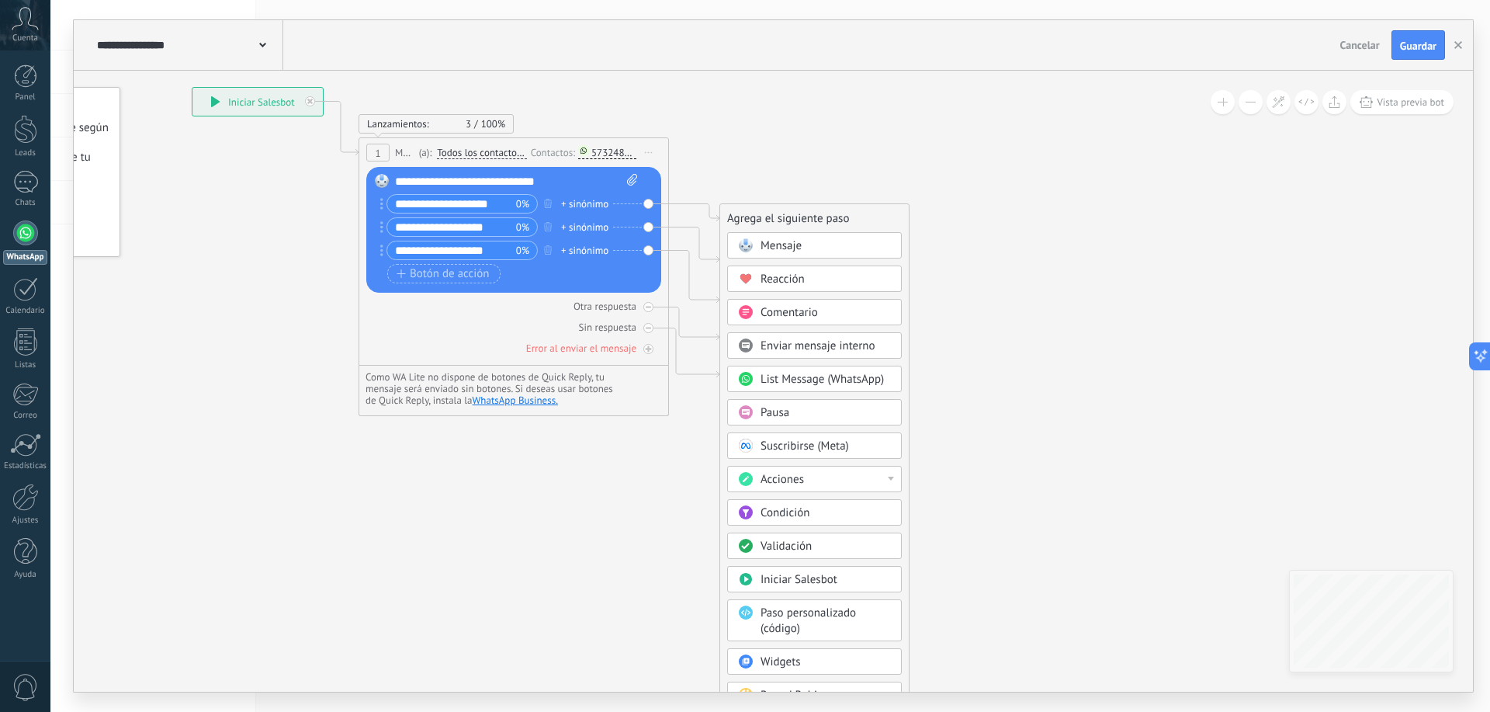
click at [920, 152] on icon at bounding box center [498, 238] width 1389 height 1078
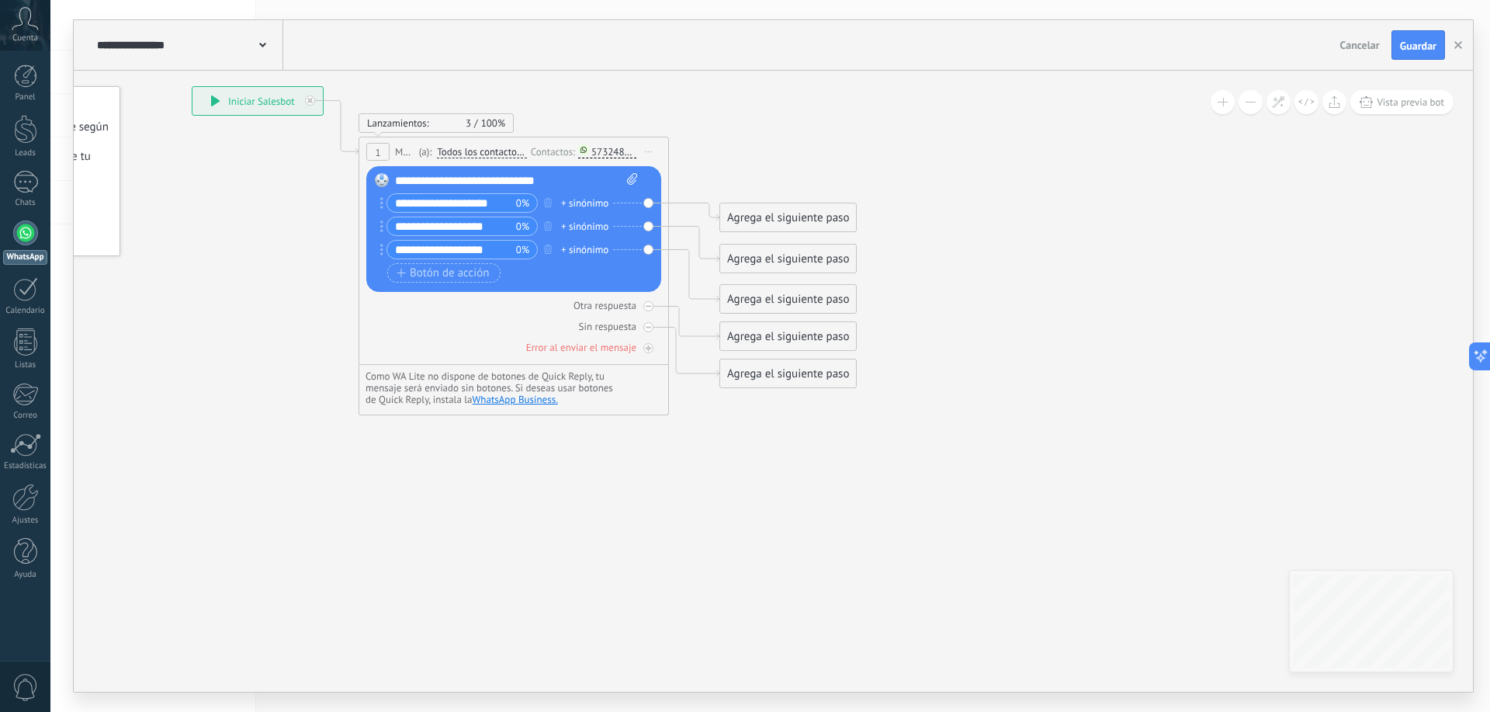
click at [387, 123] on span "Lanzamientos:" at bounding box center [398, 122] width 62 height 13
click at [377, 154] on span "1" at bounding box center [377, 152] width 5 height 13
click at [267, 95] on div "**********" at bounding box center [258, 101] width 130 height 28
click at [439, 313] on div "Otra respuesta Sin respuesta Error al enviar el mensaje" at bounding box center [513, 323] width 295 height 63
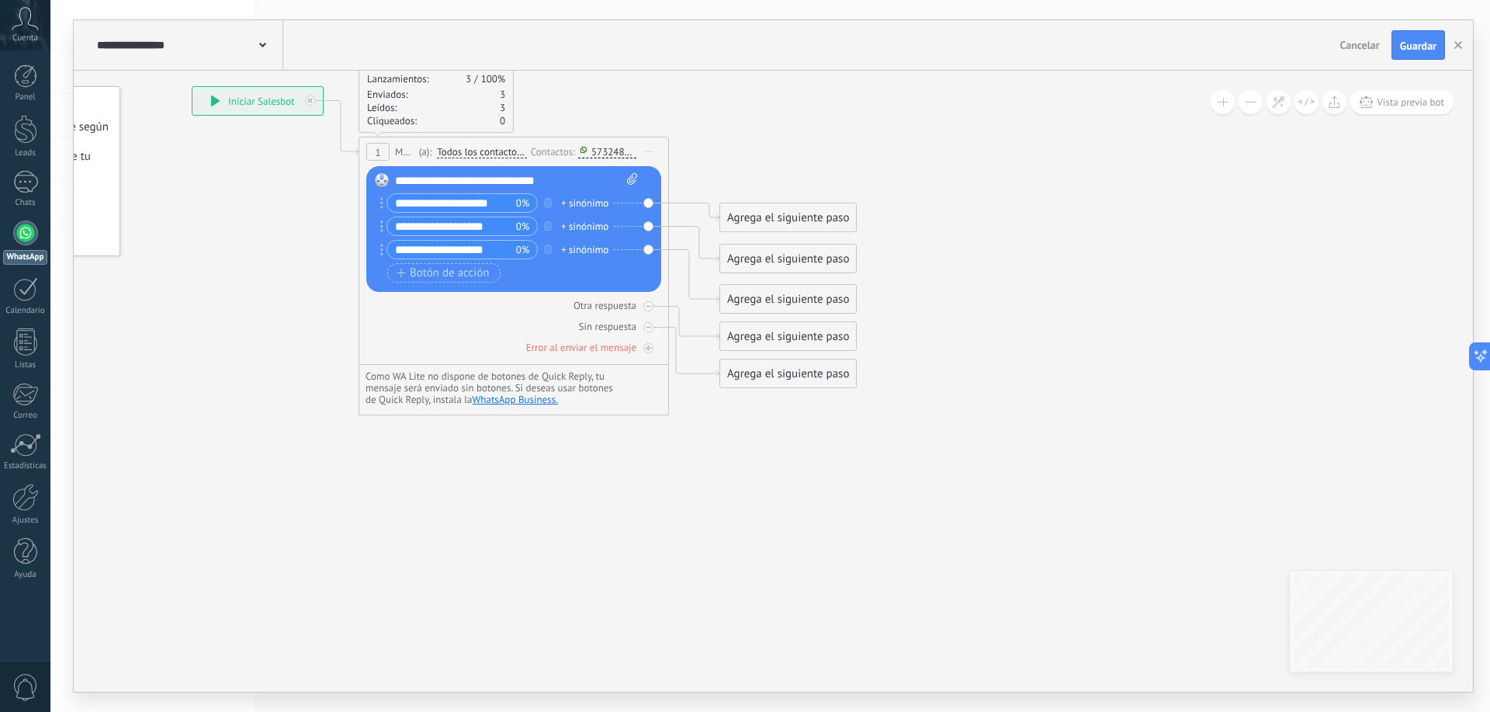
click at [469, 228] on input "**********" at bounding box center [451, 226] width 129 height 18
click at [382, 248] on circle at bounding box center [381, 249] width 3 height 3
drag, startPoint x: 380, startPoint y: 248, endPoint x: 407, endPoint y: 247, distance: 27.2
click at [407, 247] on div "Reemplazar Quitar Convertir a mensaje de voz Arrastre la imagen aquí para adjun…" at bounding box center [513, 229] width 295 height 126
click at [421, 265] on div "**********" at bounding box center [512, 239] width 250 height 93
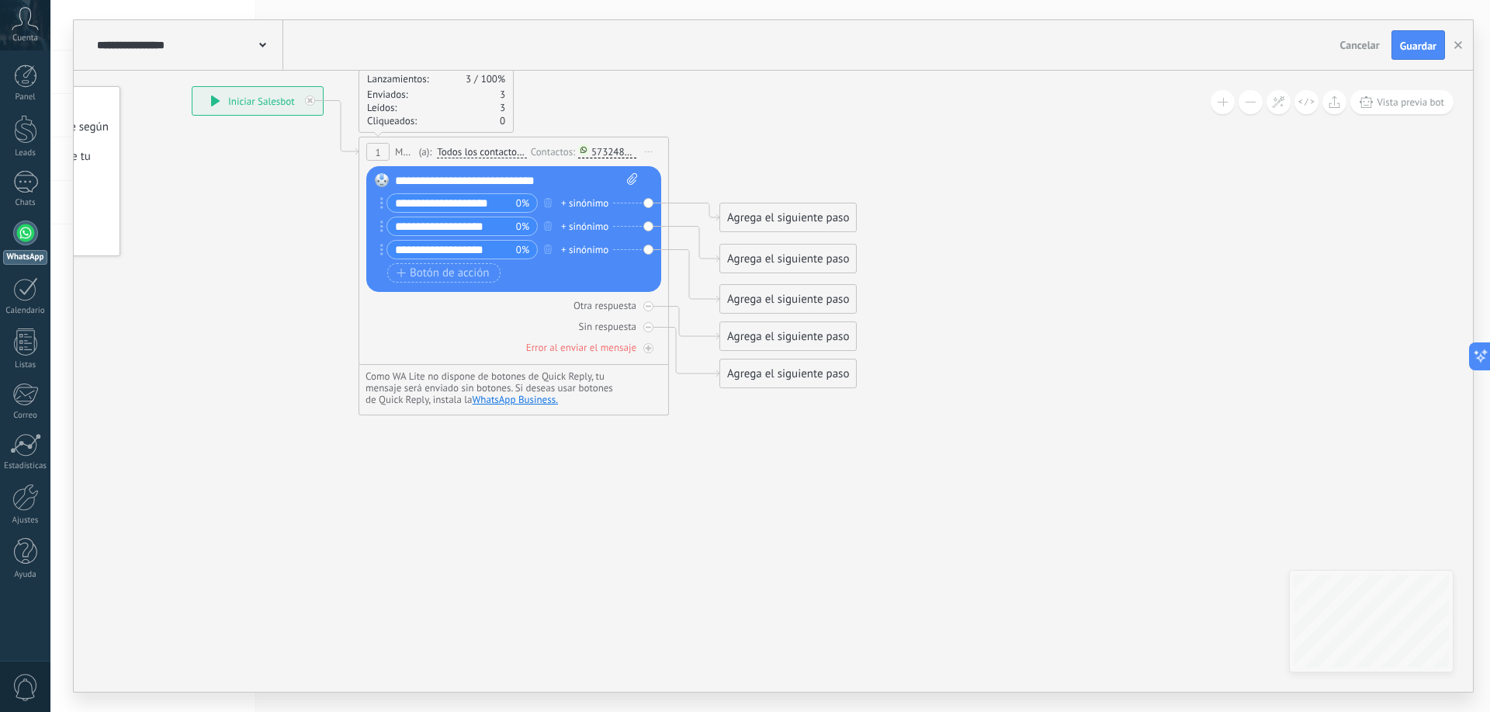
click at [517, 252] on span "0%" at bounding box center [522, 250] width 13 height 16
click at [547, 250] on icon "button" at bounding box center [548, 249] width 8 height 9
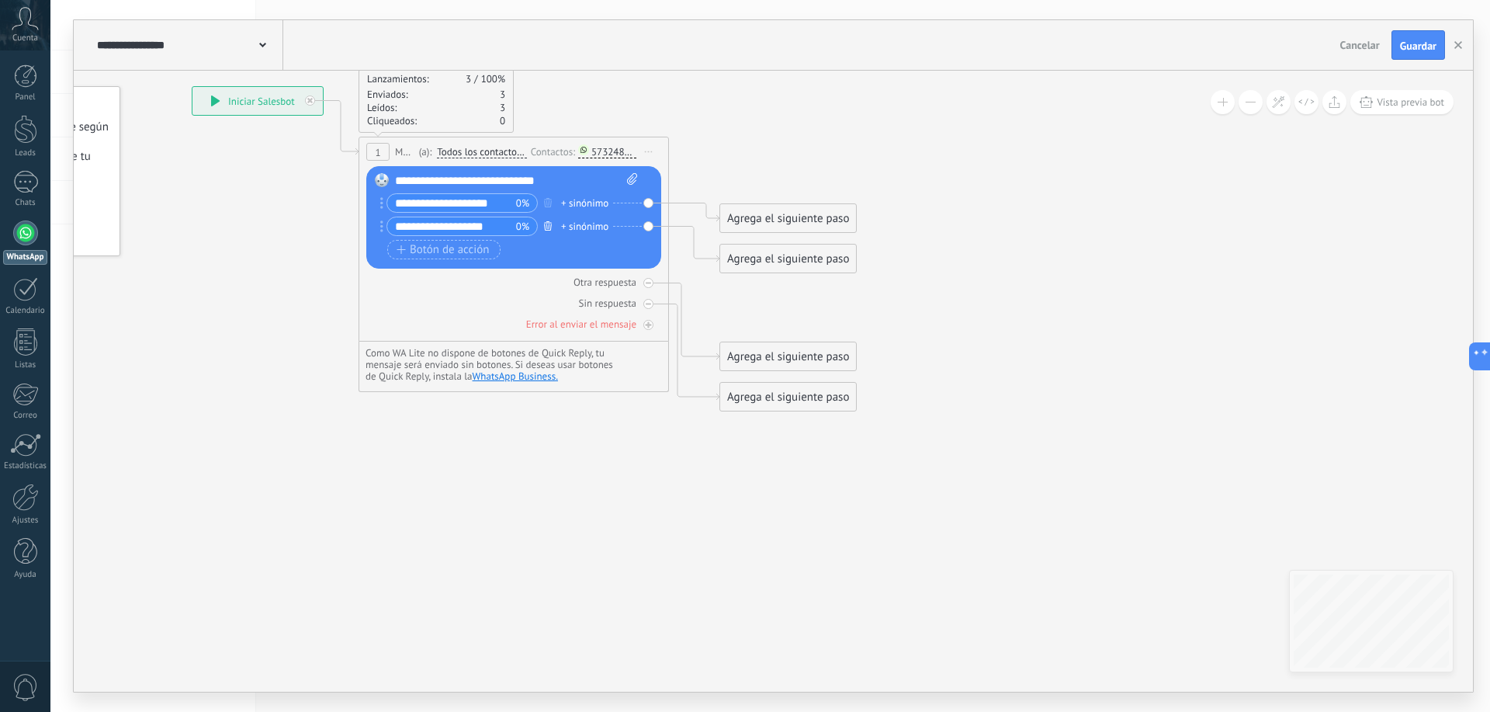
click at [549, 230] on icon "button" at bounding box center [548, 225] width 8 height 9
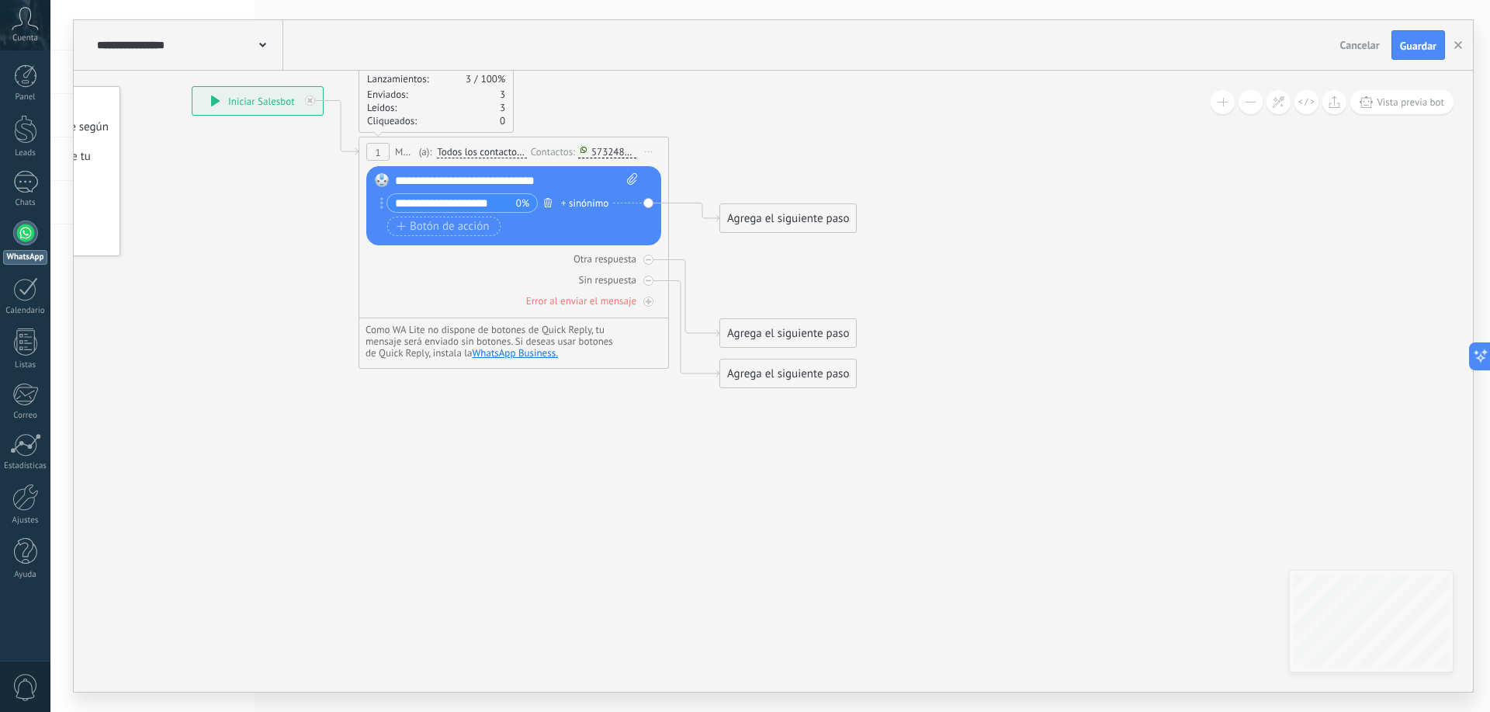
click at [546, 206] on icon "button" at bounding box center [548, 202] width 8 height 9
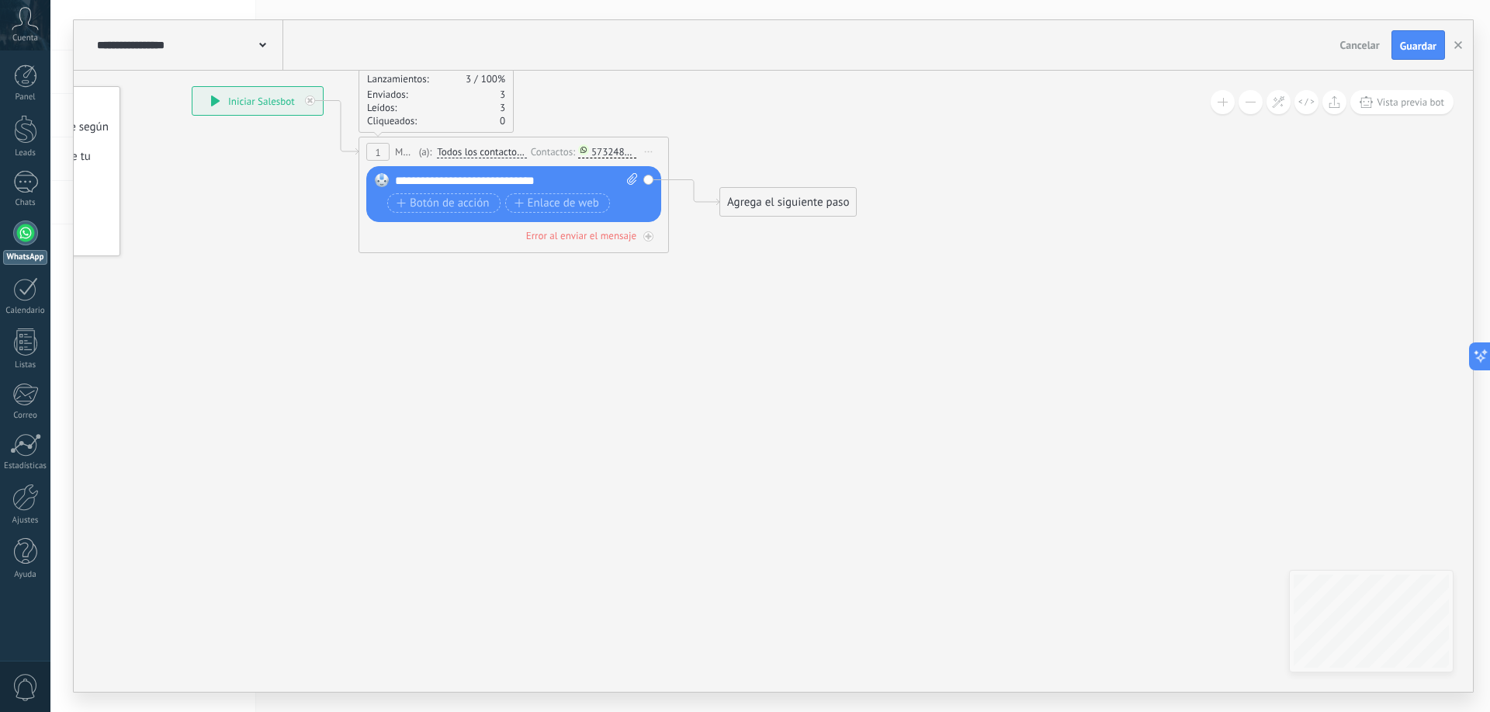
click at [529, 301] on icon at bounding box center [498, 237] width 1389 height 1078
click at [744, 196] on div "Agrega el siguiente paso" at bounding box center [788, 202] width 136 height 26
drag, startPoint x: 749, startPoint y: 202, endPoint x: 715, endPoint y: 180, distance: 40.5
click at [715, 180] on div "Agrega el siguiente paso" at bounding box center [782, 176] width 136 height 26
click at [720, 183] on div "Agrega el siguiente paso" at bounding box center [757, 181] width 136 height 26
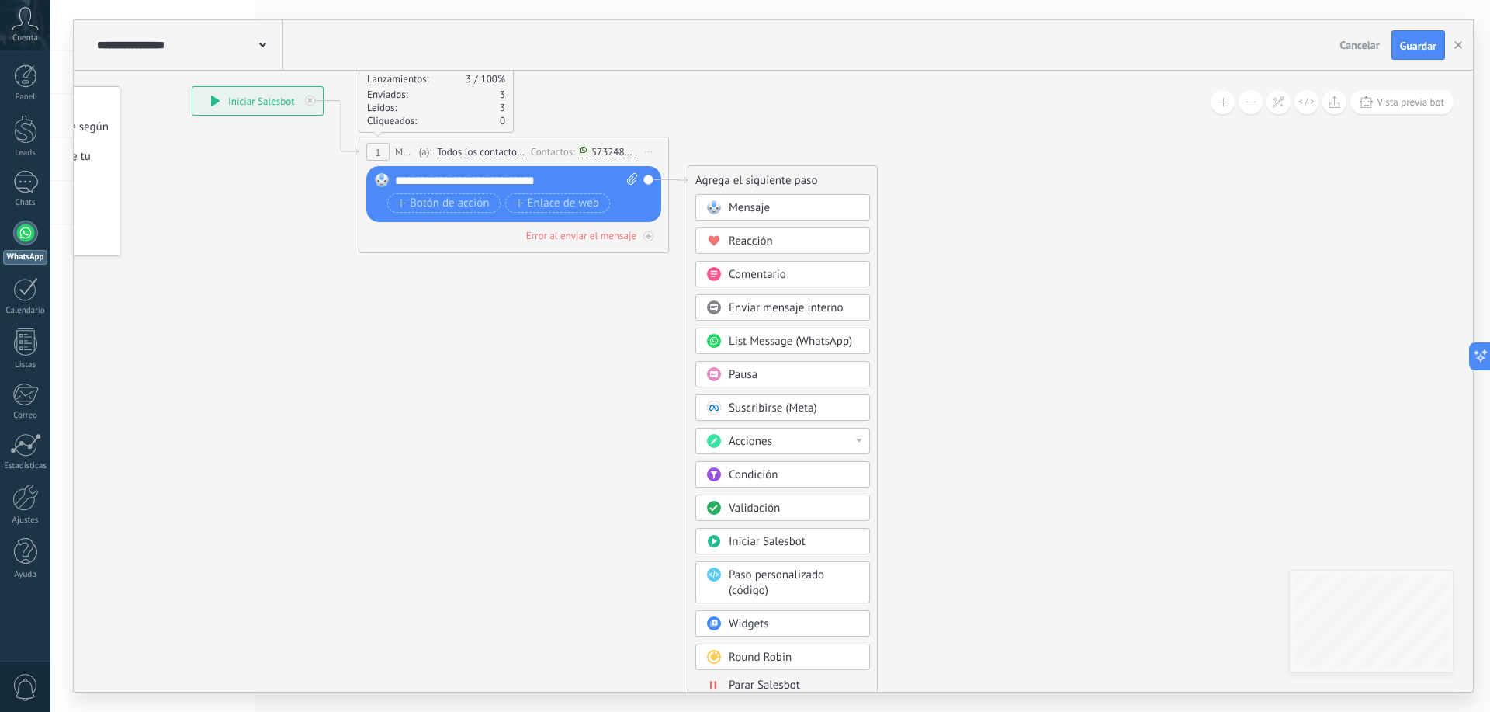
drag, startPoint x: 269, startPoint y: 167, endPoint x: 281, endPoint y: 165, distance: 12.6
click at [272, 166] on icon at bounding box center [482, 169] width 1357 height 943
click at [343, 121] on icon at bounding box center [345, 127] width 35 height 54
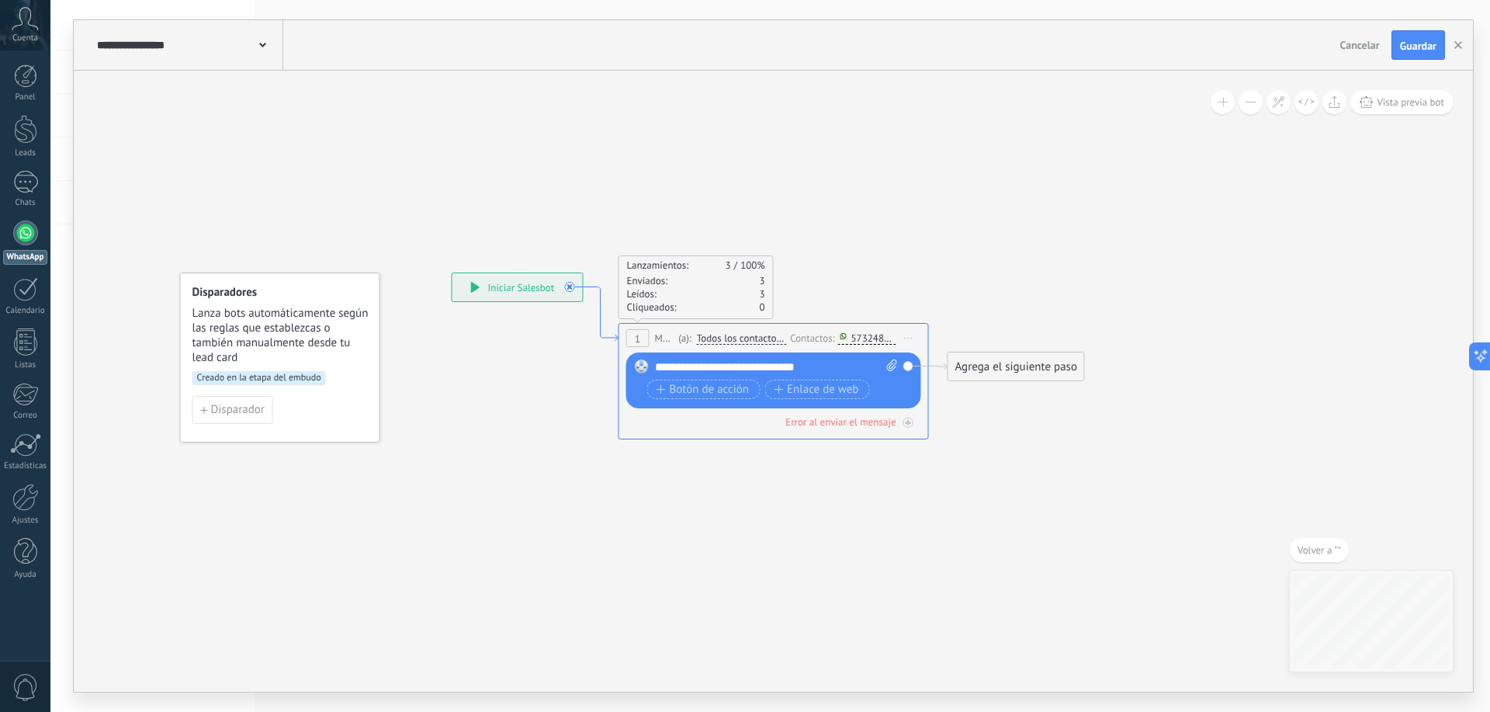
click at [585, 287] on icon at bounding box center [601, 314] width 35 height 54
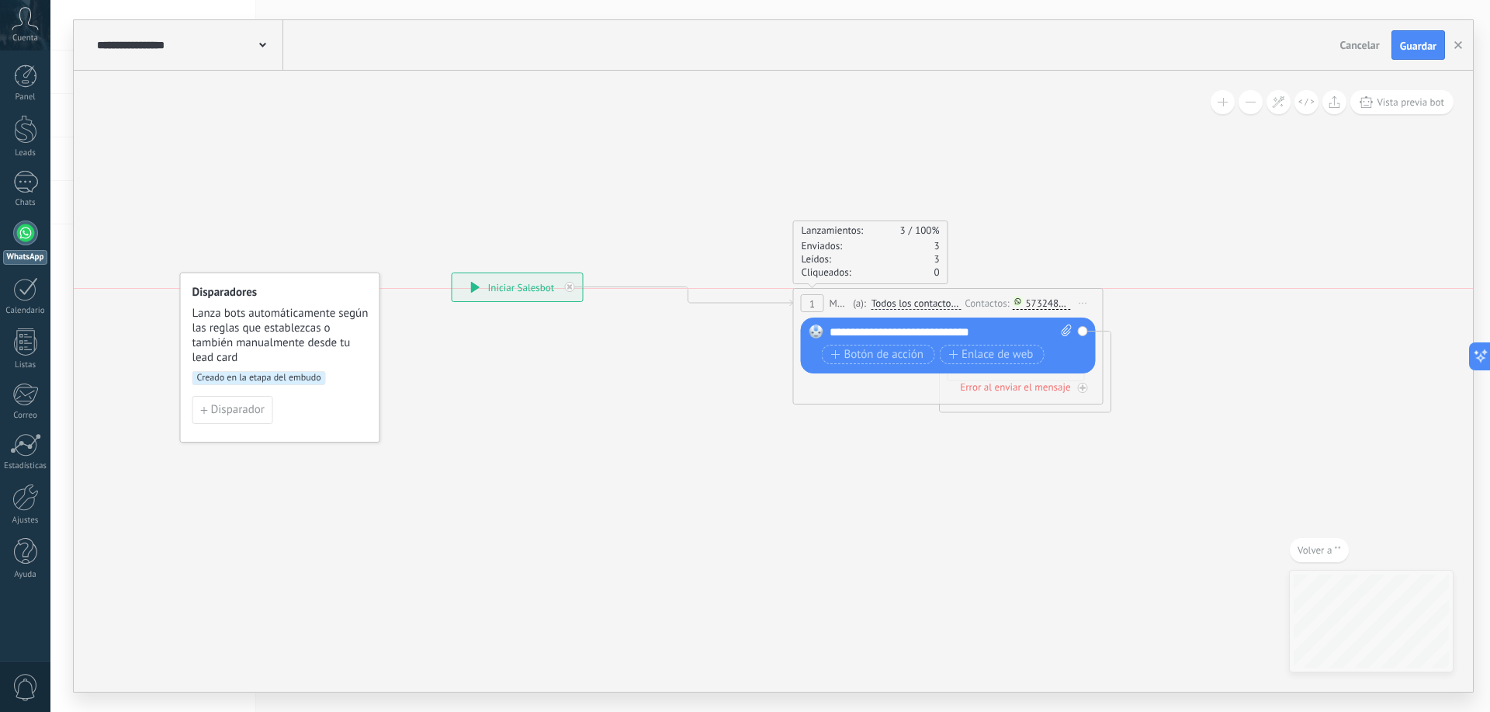
drag, startPoint x: 706, startPoint y: 347, endPoint x: 881, endPoint y: 314, distance: 177.7
click at [881, 314] on div "1 Message ******* (a): Todos los contactos - canales seleccionados Todos los co…" at bounding box center [948, 303] width 309 height 29
click at [741, 305] on icon at bounding box center [689, 296] width 210 height 19
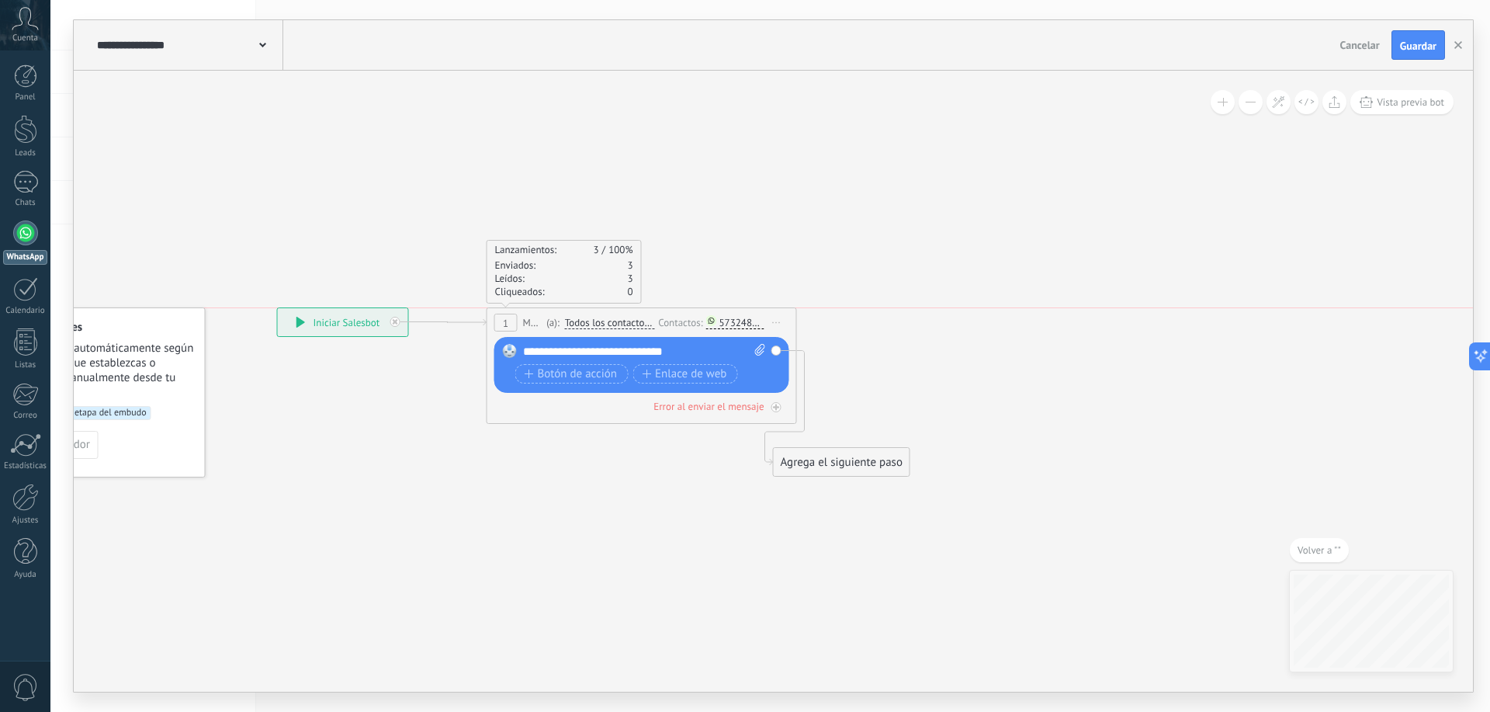
drag, startPoint x: 699, startPoint y: 335, endPoint x: 662, endPoint y: 324, distance: 38.6
click at [662, 324] on div "Contactos:" at bounding box center [681, 322] width 47 height 15
drag, startPoint x: 826, startPoint y: 467, endPoint x: 911, endPoint y: 356, distance: 140.2
click at [911, 356] on div "Agrega el siguiente paso" at bounding box center [927, 351] width 136 height 26
click at [907, 353] on div "Agrega el siguiente paso" at bounding box center [927, 351] width 136 height 26
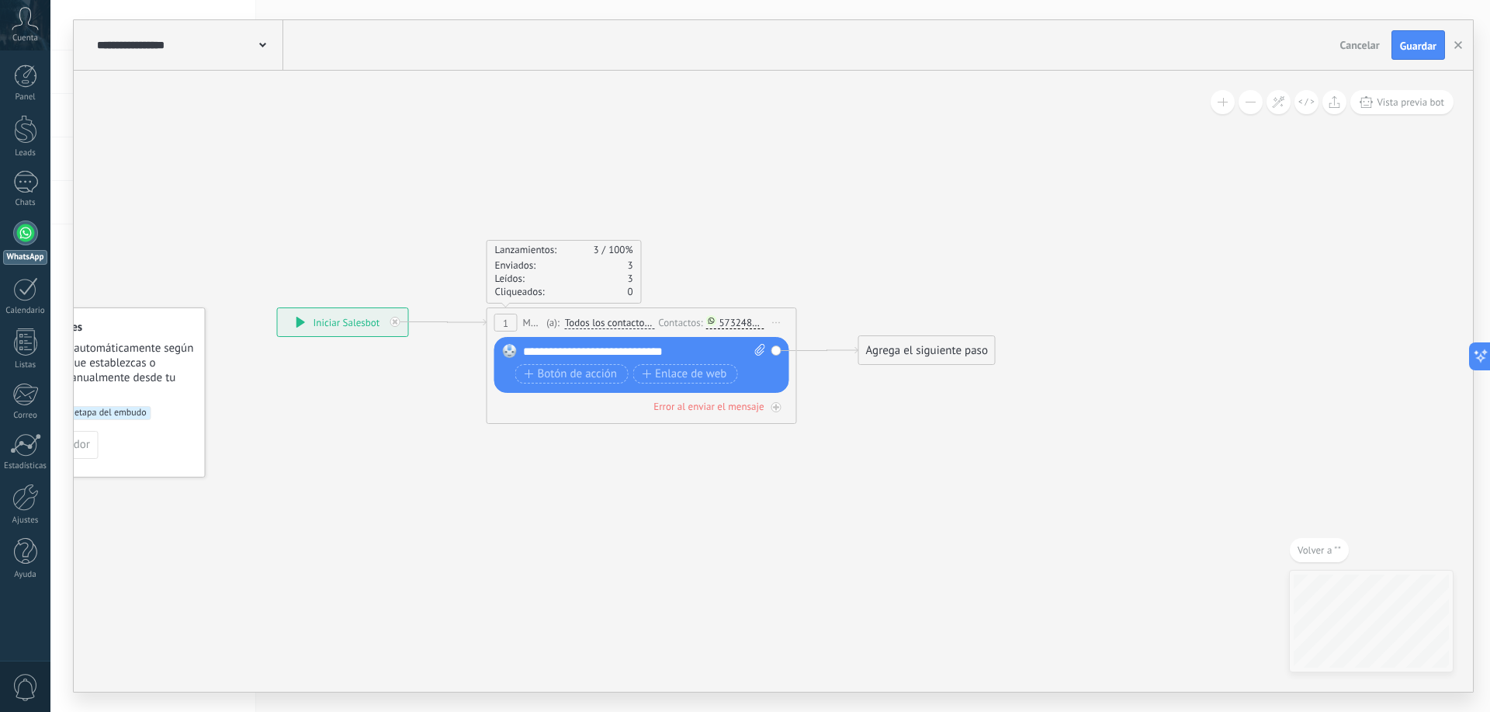
click at [909, 352] on div "Agrega el siguiente paso" at bounding box center [927, 351] width 136 height 26
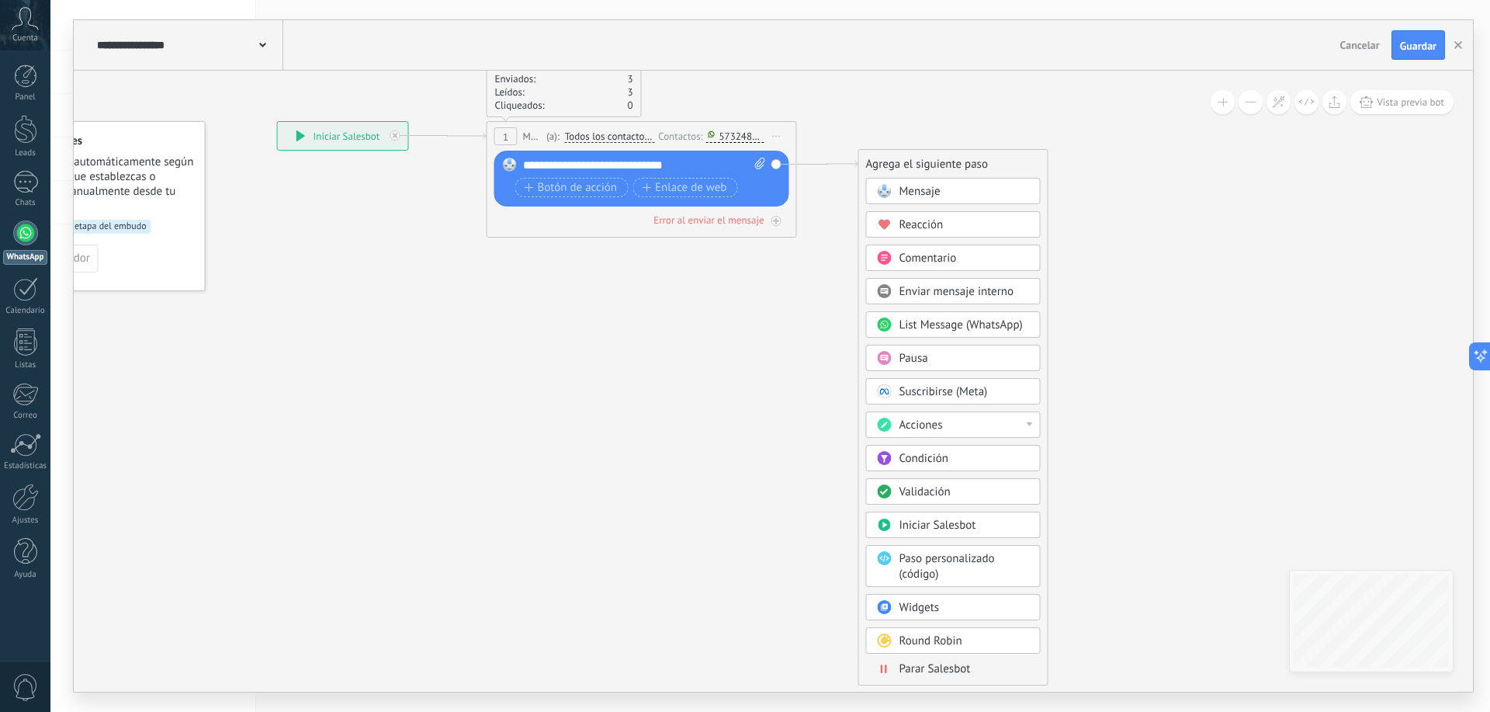
click at [964, 526] on span "Iniciar Salesbot" at bounding box center [938, 525] width 77 height 15
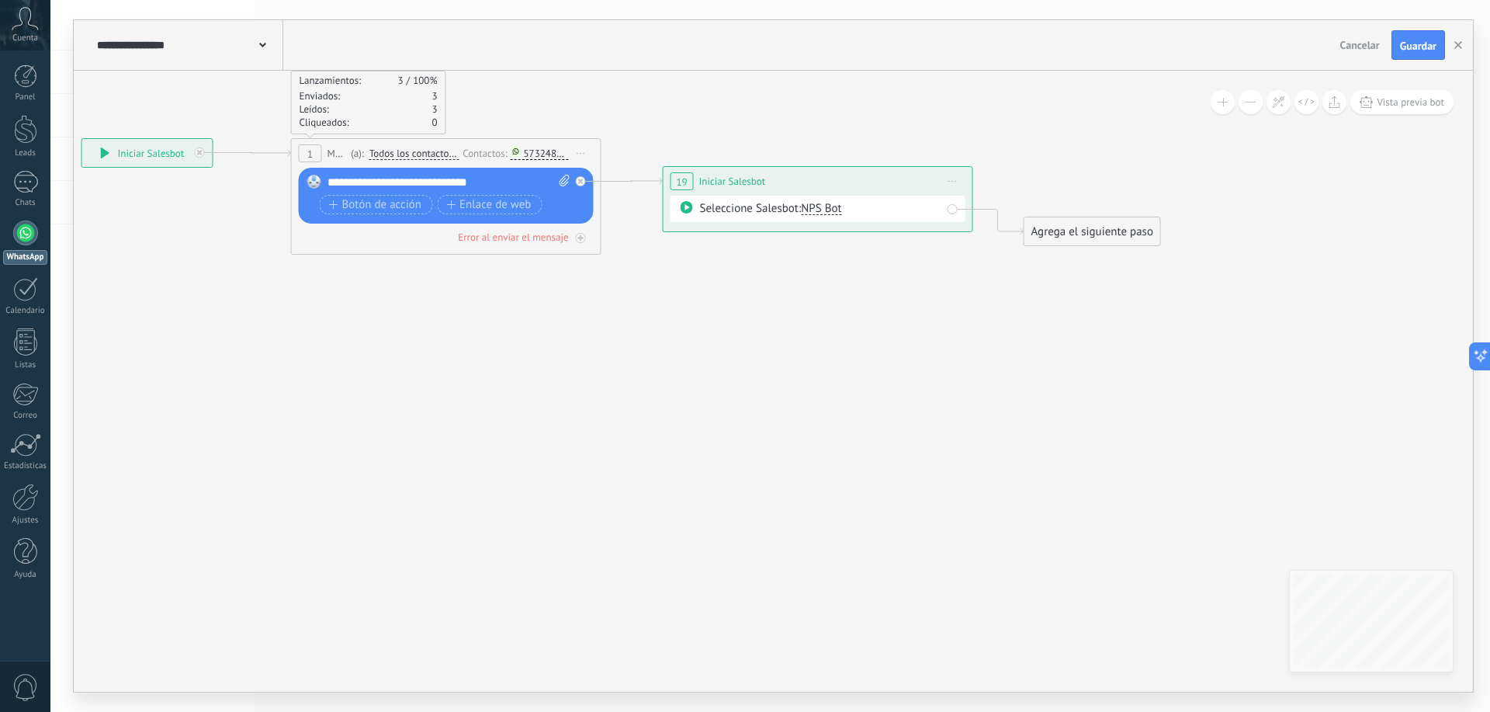
drag, startPoint x: 746, startPoint y: 283, endPoint x: 796, endPoint y: 284, distance: 49.7
click at [796, 285] on icon at bounding box center [594, 196] width 1803 height 893
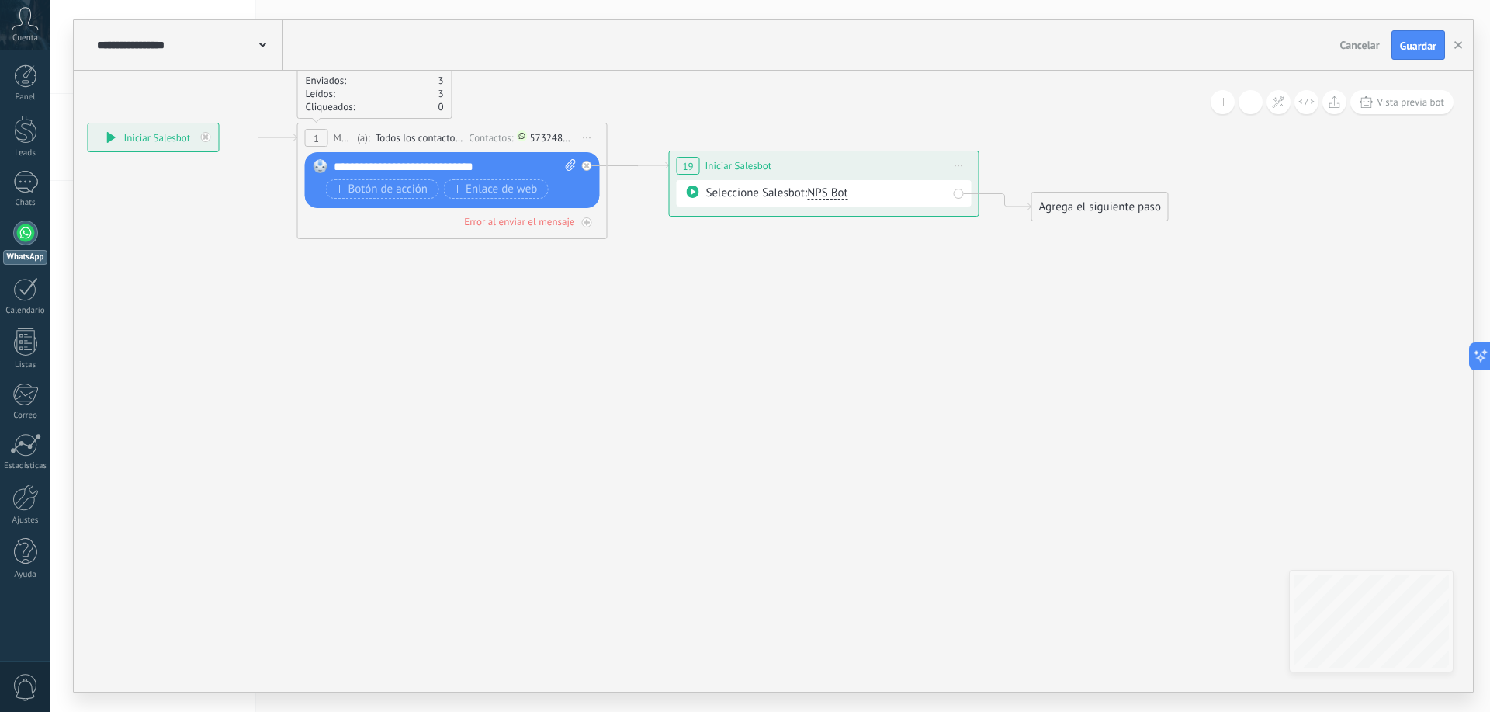
click at [1069, 205] on div "Agrega el siguiente paso" at bounding box center [1100, 207] width 136 height 26
click at [1067, 205] on div "Agrega el siguiente paso" at bounding box center [1100, 207] width 136 height 26
click at [862, 197] on div "Seleccione Salesbot: NPS Bot" at bounding box center [826, 194] width 241 height 16
click at [965, 195] on div "Seleccione Salesbot: NPS Bot" at bounding box center [824, 193] width 295 height 26
click at [959, 195] on div "Seleccione Salesbot: NPS Bot" at bounding box center [824, 193] width 295 height 26
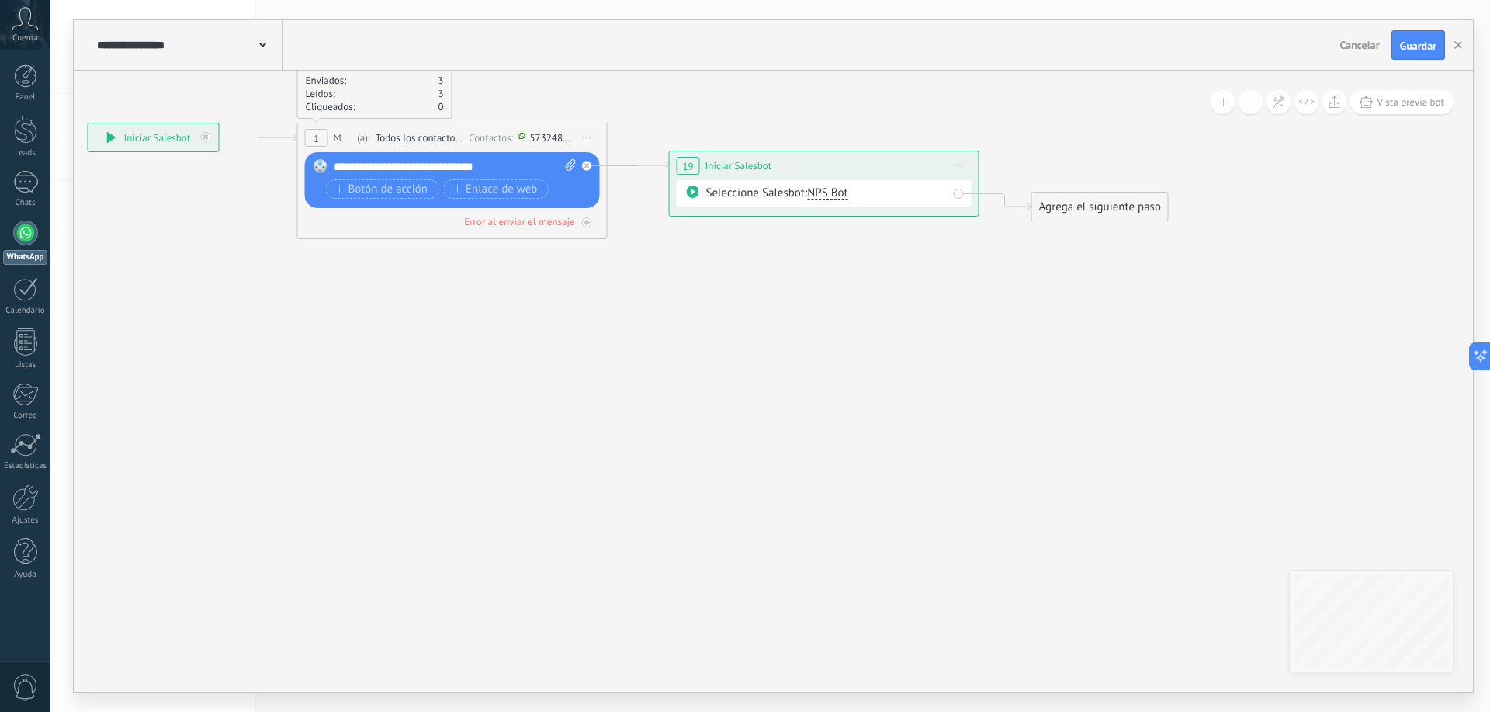
click at [1101, 214] on div "Agrega el siguiente paso" at bounding box center [1100, 207] width 136 height 26
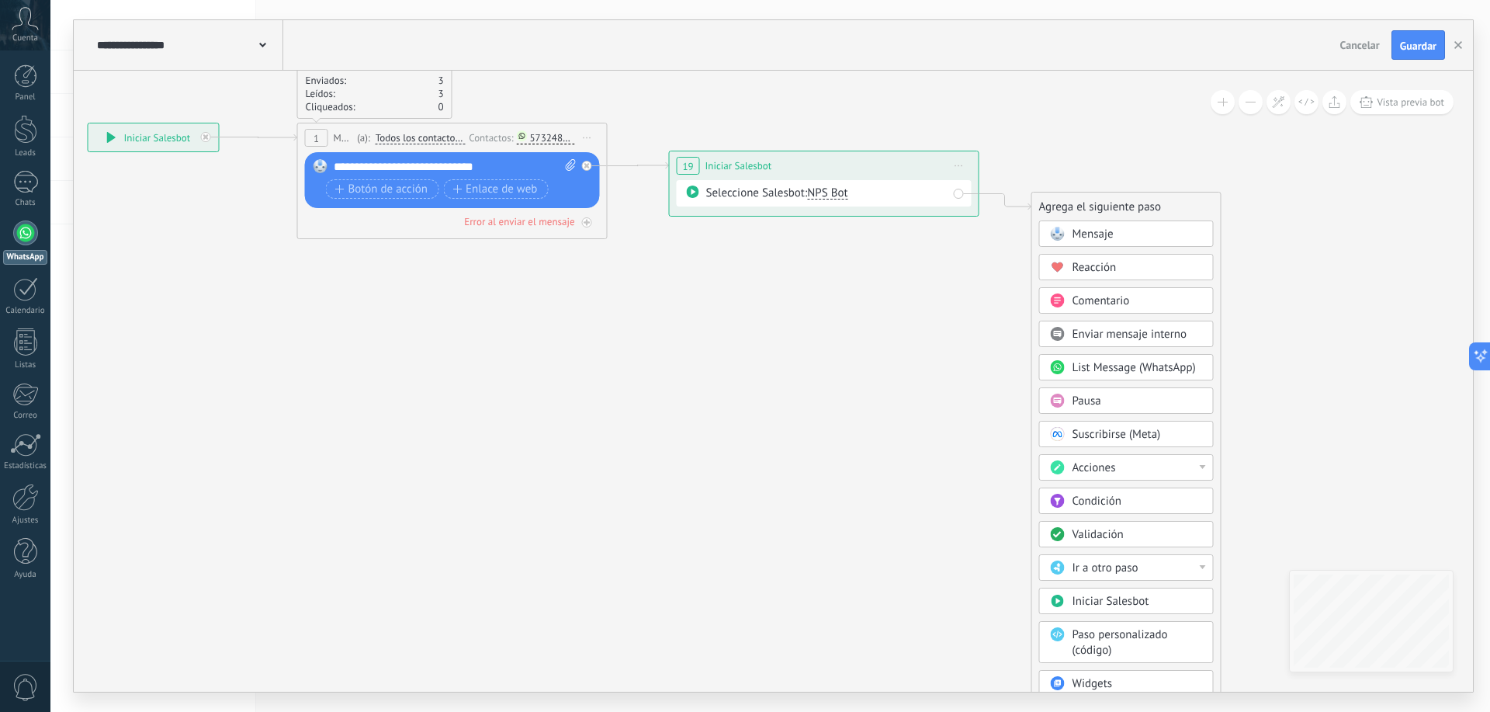
click at [1111, 237] on span "Mensaje" at bounding box center [1093, 234] width 41 height 15
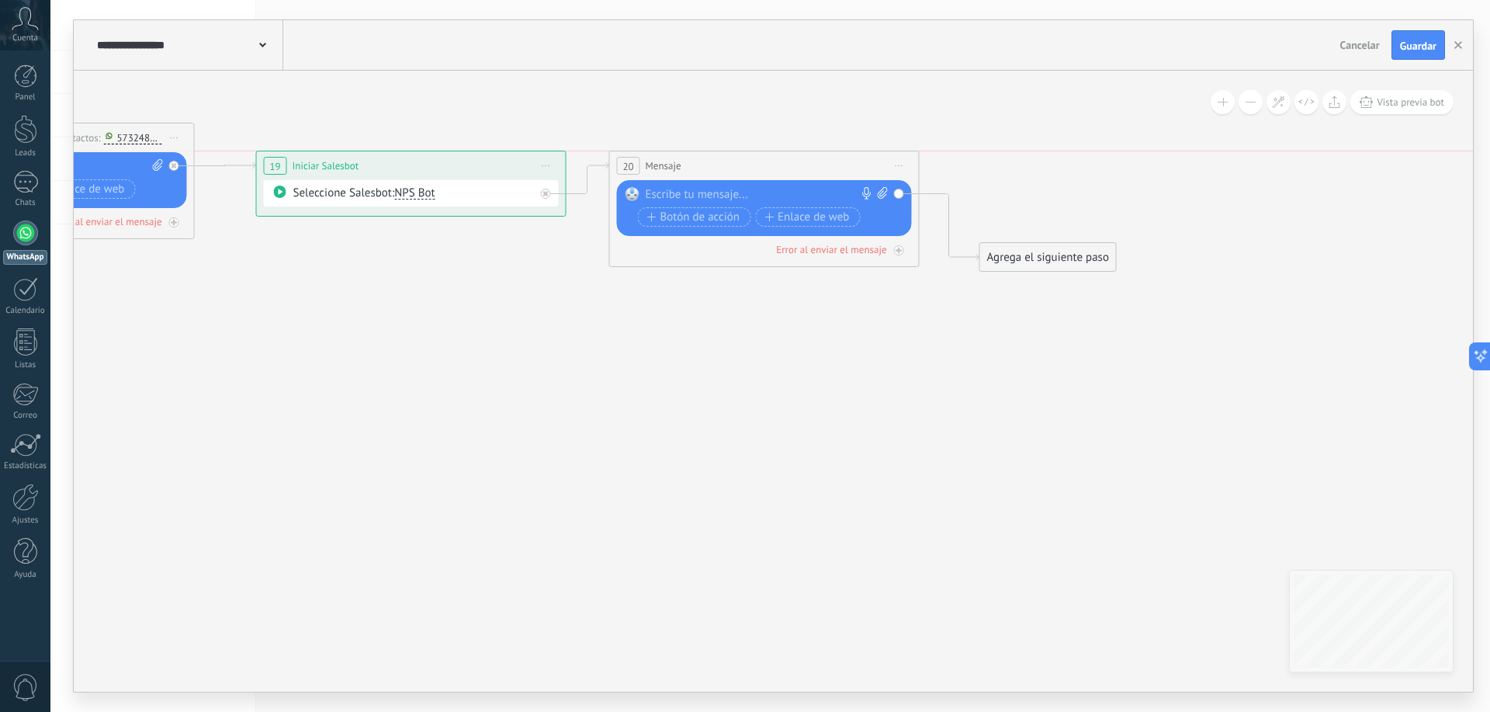
drag, startPoint x: 788, startPoint y: 193, endPoint x: 754, endPoint y: 189, distance: 34.4
click at [779, 175] on div "20 Mensaje ******* (a): Todos los contactos - canales seleccionados Todos los c…" at bounding box center [764, 165] width 309 height 29
click at [733, 196] on div at bounding box center [759, 195] width 231 height 16
click at [1405, 45] on span "Guardar" at bounding box center [1418, 45] width 36 height 11
click at [0, 0] on span "Guardar" at bounding box center [0, 0] width 0 height 0
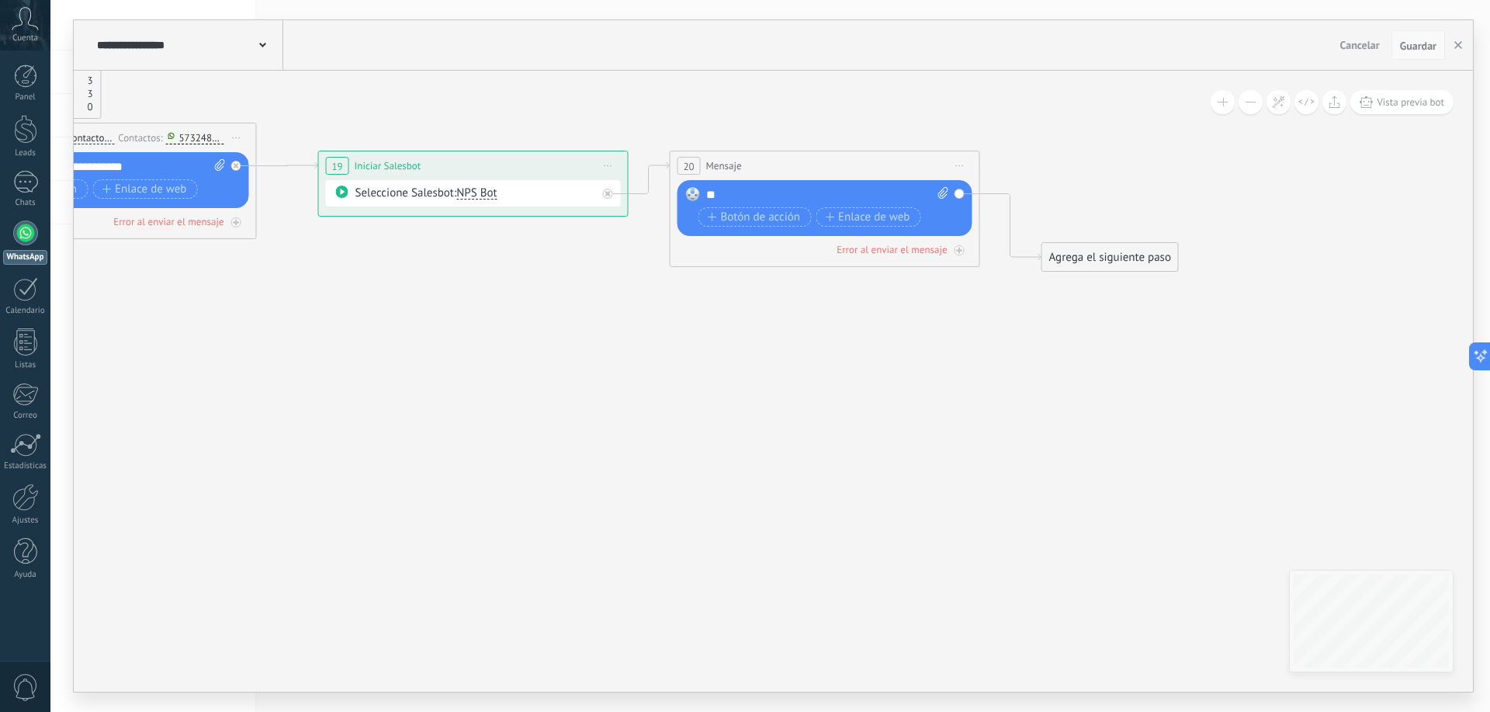
drag, startPoint x: 1140, startPoint y: 378, endPoint x: 1370, endPoint y: 214, distance: 282.2
click at [1227, 360] on icon at bounding box center [432, 197] width 2166 height 925
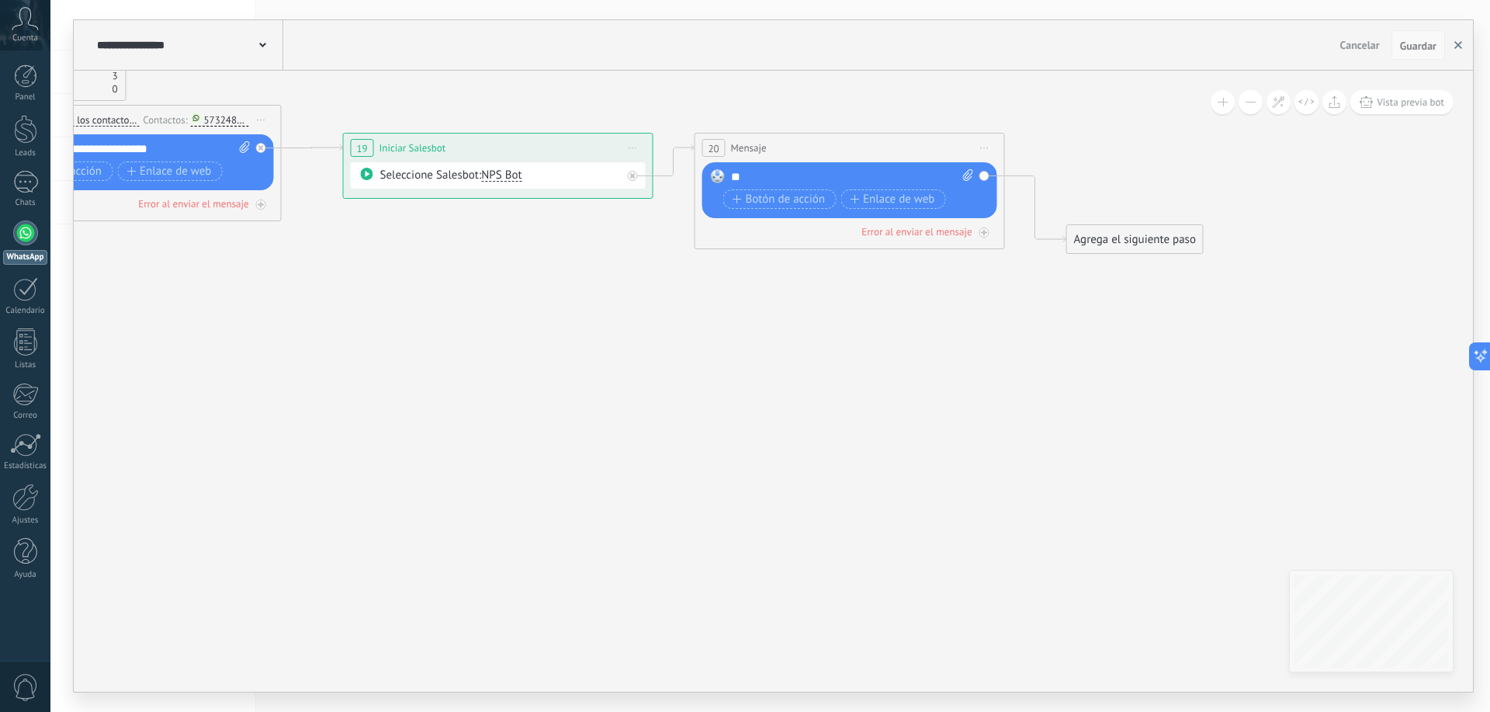
click at [1459, 48] on icon "button" at bounding box center [1459, 45] width 8 height 8
click at [1459, 48] on div "**********" at bounding box center [770, 356] width 1440 height 712
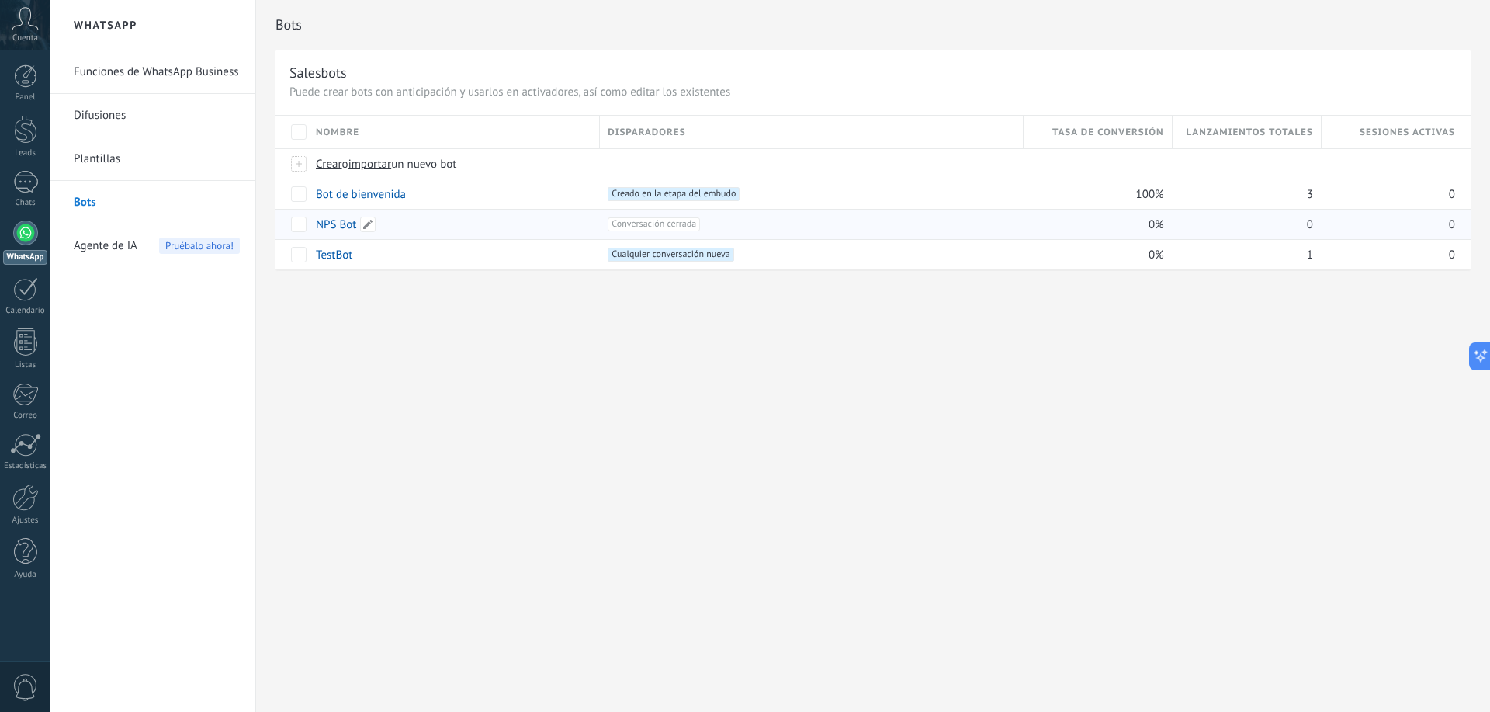
click at [328, 226] on link "NPS Bot" at bounding box center [336, 224] width 40 height 15
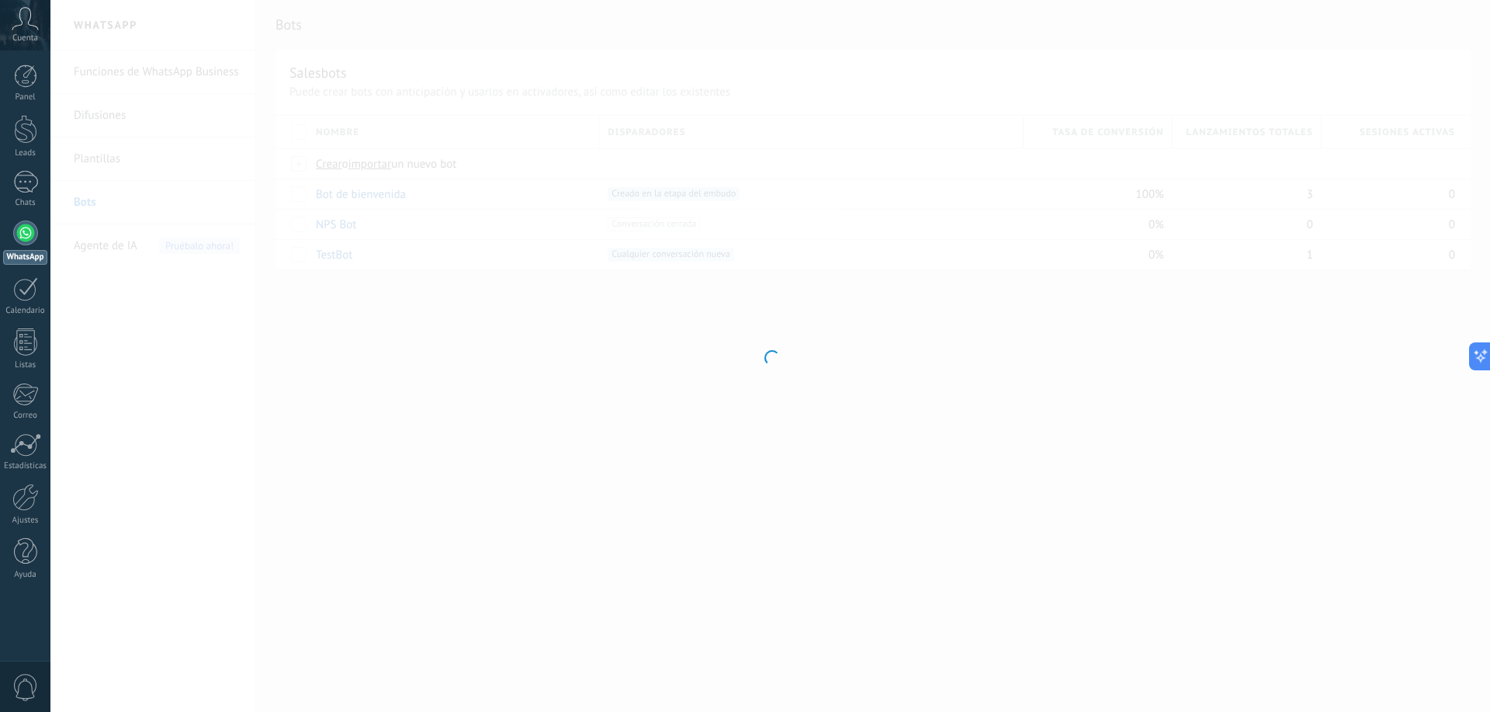
type input "*******"
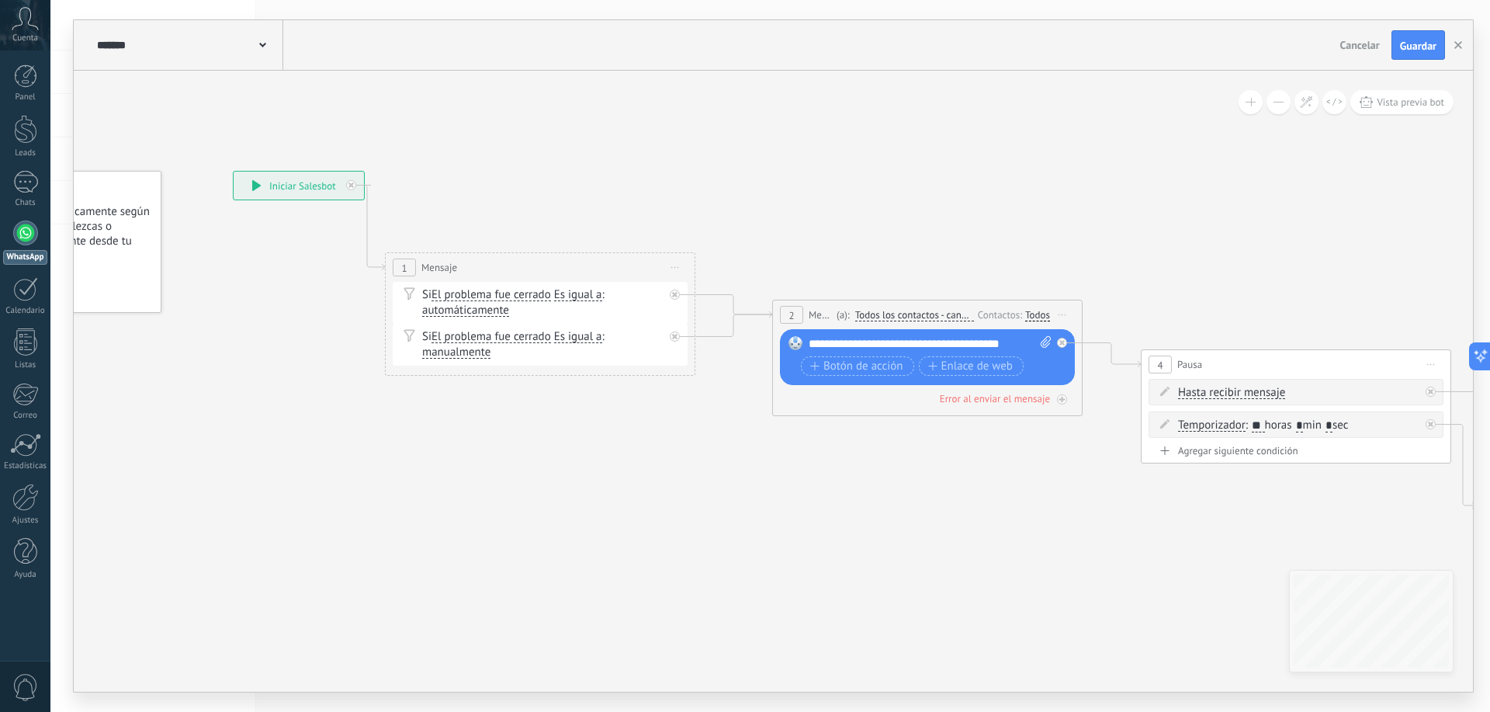
drag, startPoint x: 709, startPoint y: 491, endPoint x: 537, endPoint y: 475, distance: 172.3
click at [1361, 43] on span "Cancelar" at bounding box center [1361, 45] width 40 height 14
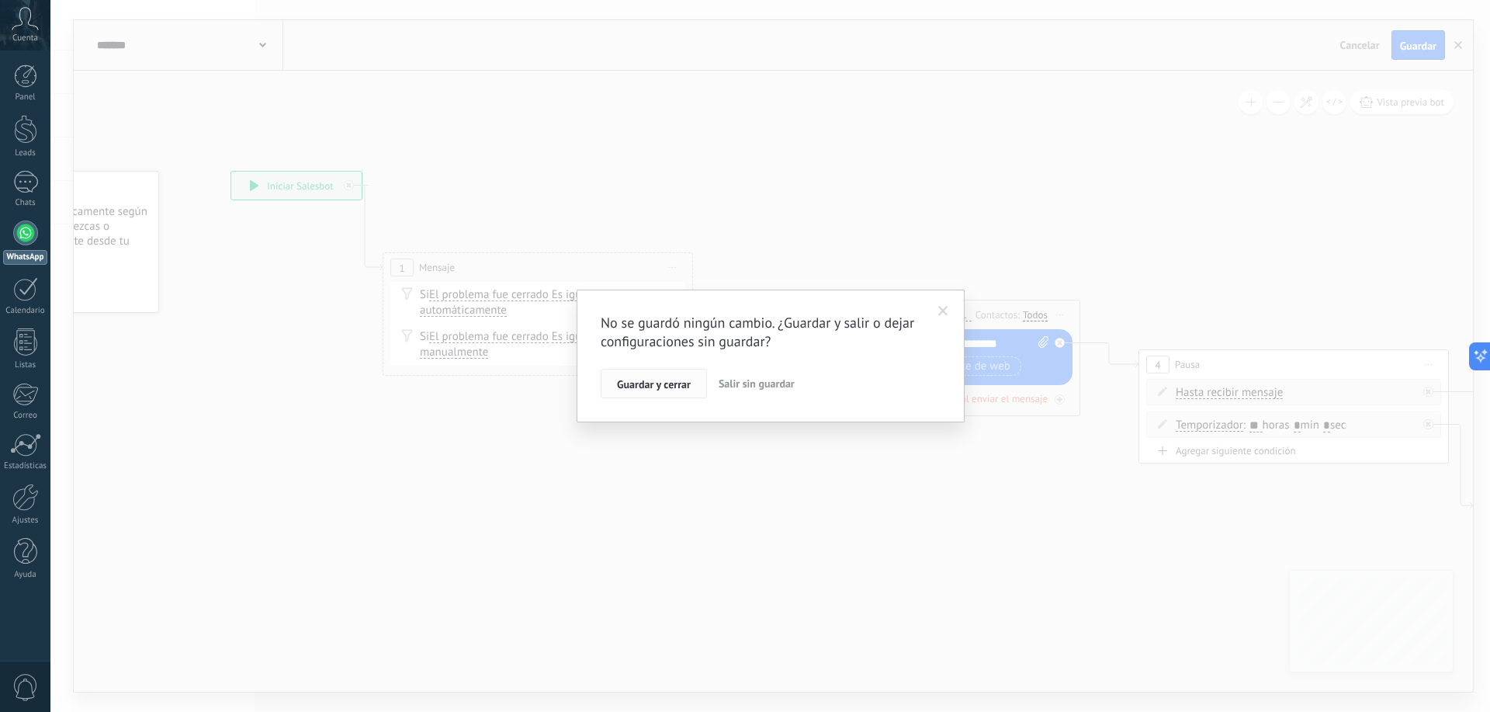
click at [669, 377] on button "Guardar y cerrar" at bounding box center [654, 383] width 106 height 29
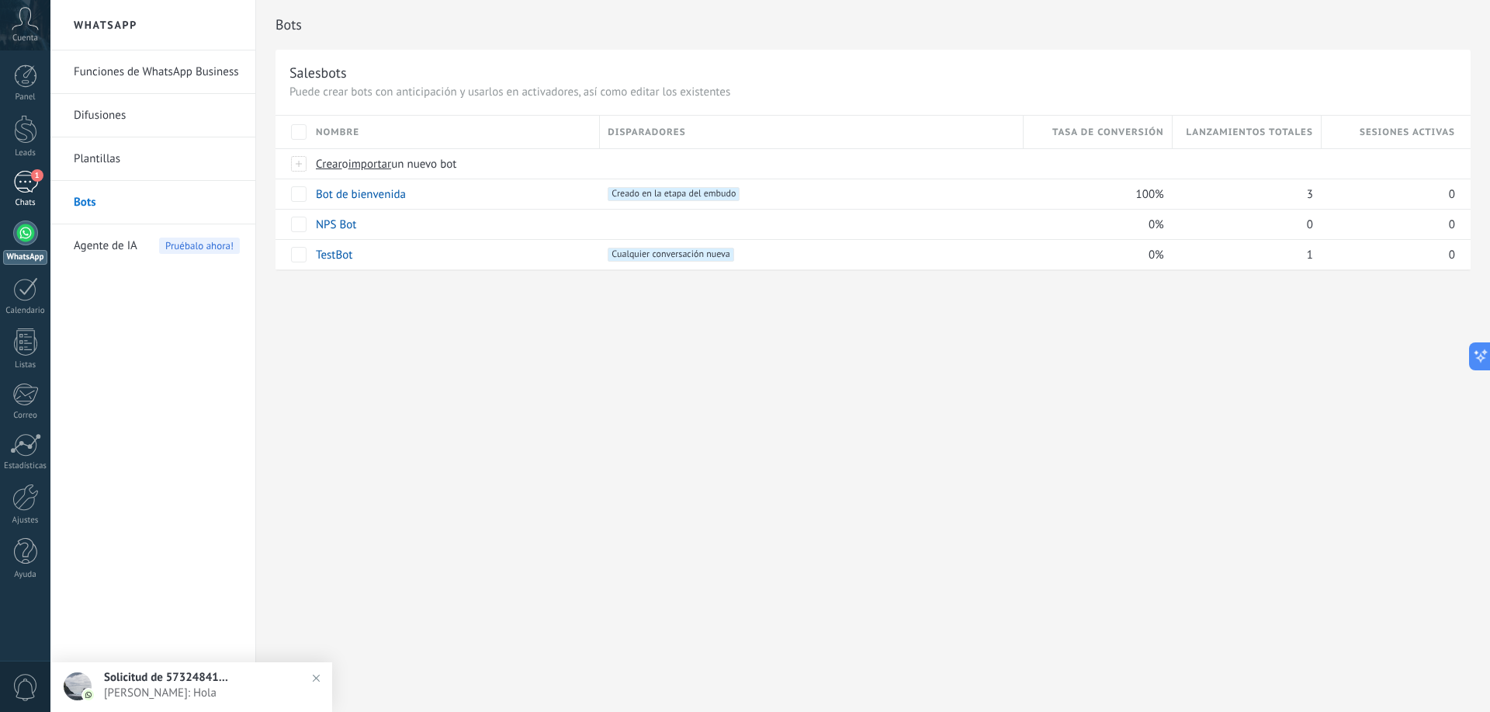
click at [20, 172] on div "1" at bounding box center [25, 182] width 25 height 23
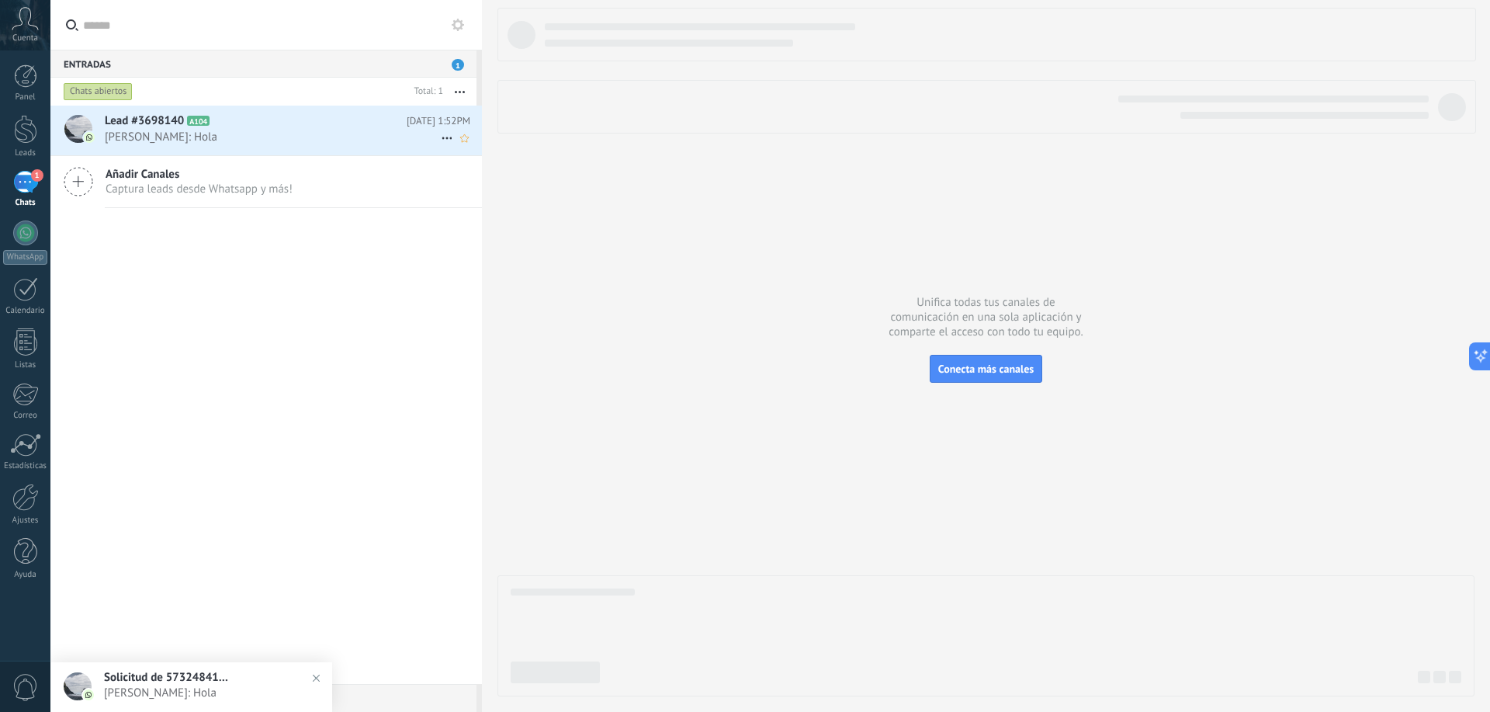
drag, startPoint x: 178, startPoint y: 127, endPoint x: 217, endPoint y: 146, distance: 43.4
click at [179, 127] on span "Lead #3698140" at bounding box center [144, 121] width 79 height 16
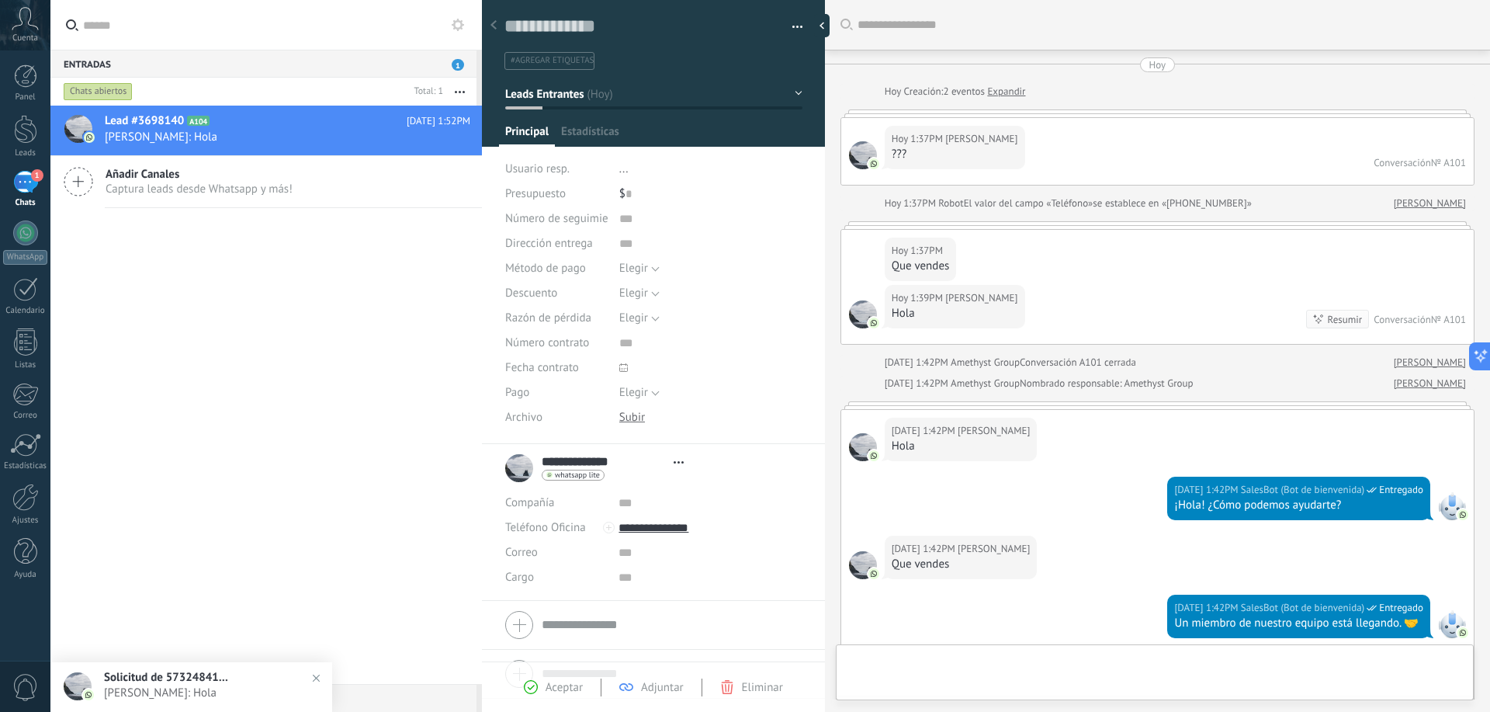
scroll to position [1044, 0]
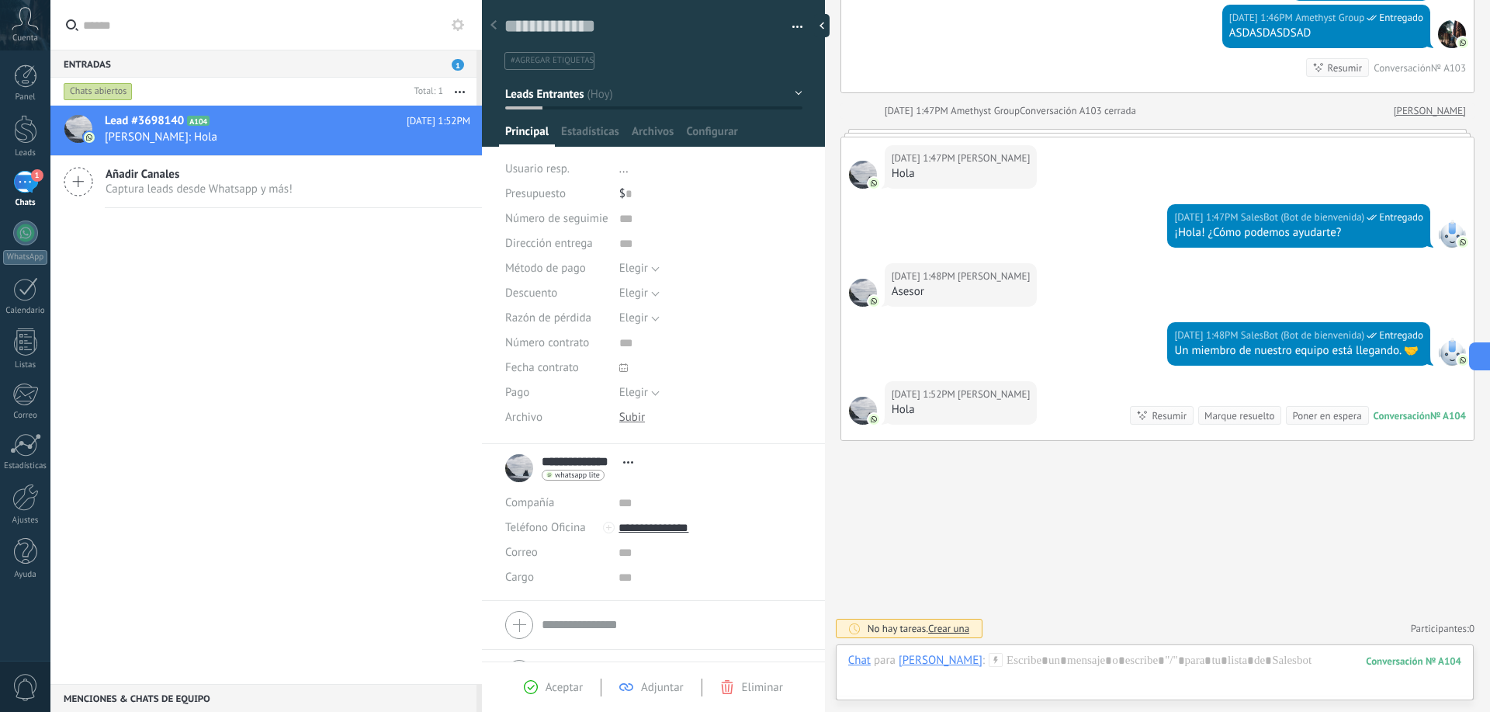
click at [758, 684] on span "Eliminar" at bounding box center [762, 687] width 41 height 15
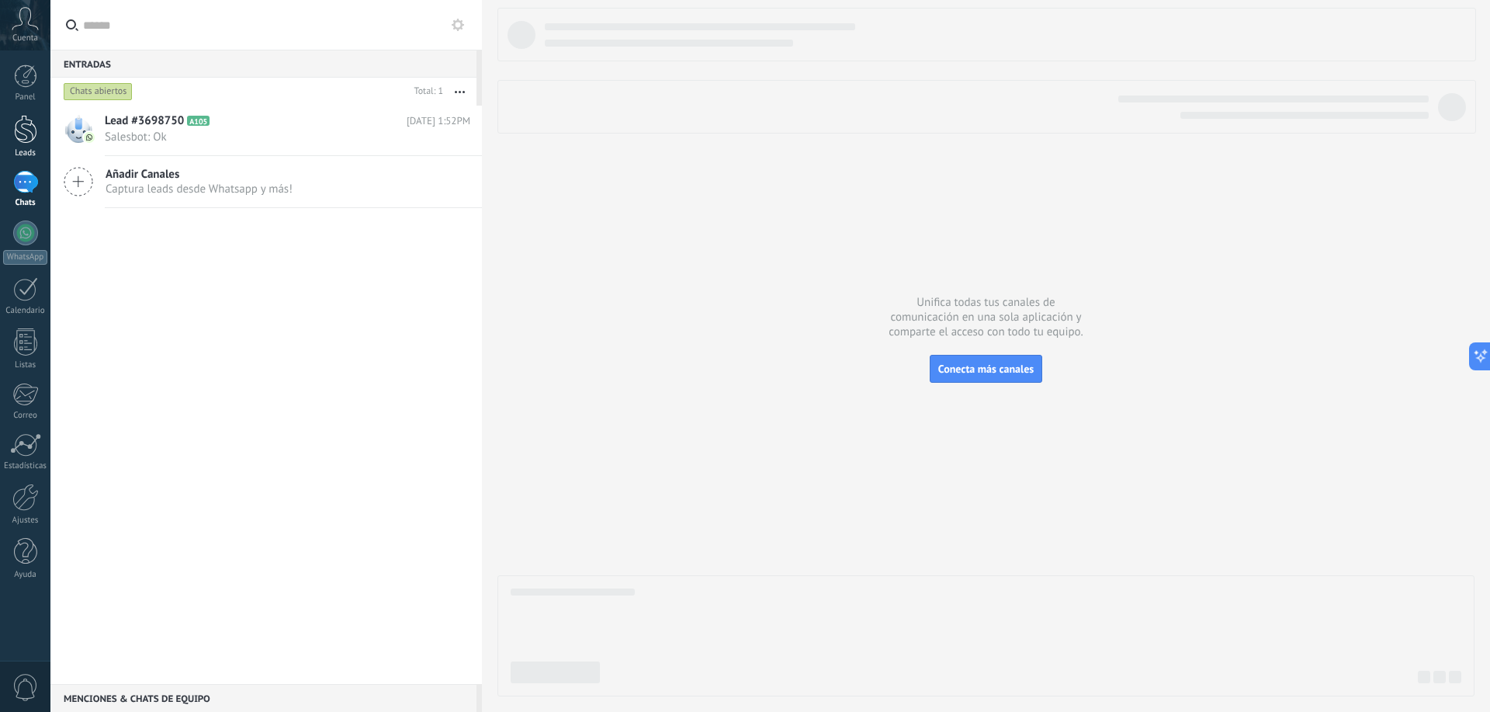
click at [28, 128] on div at bounding box center [25, 129] width 23 height 29
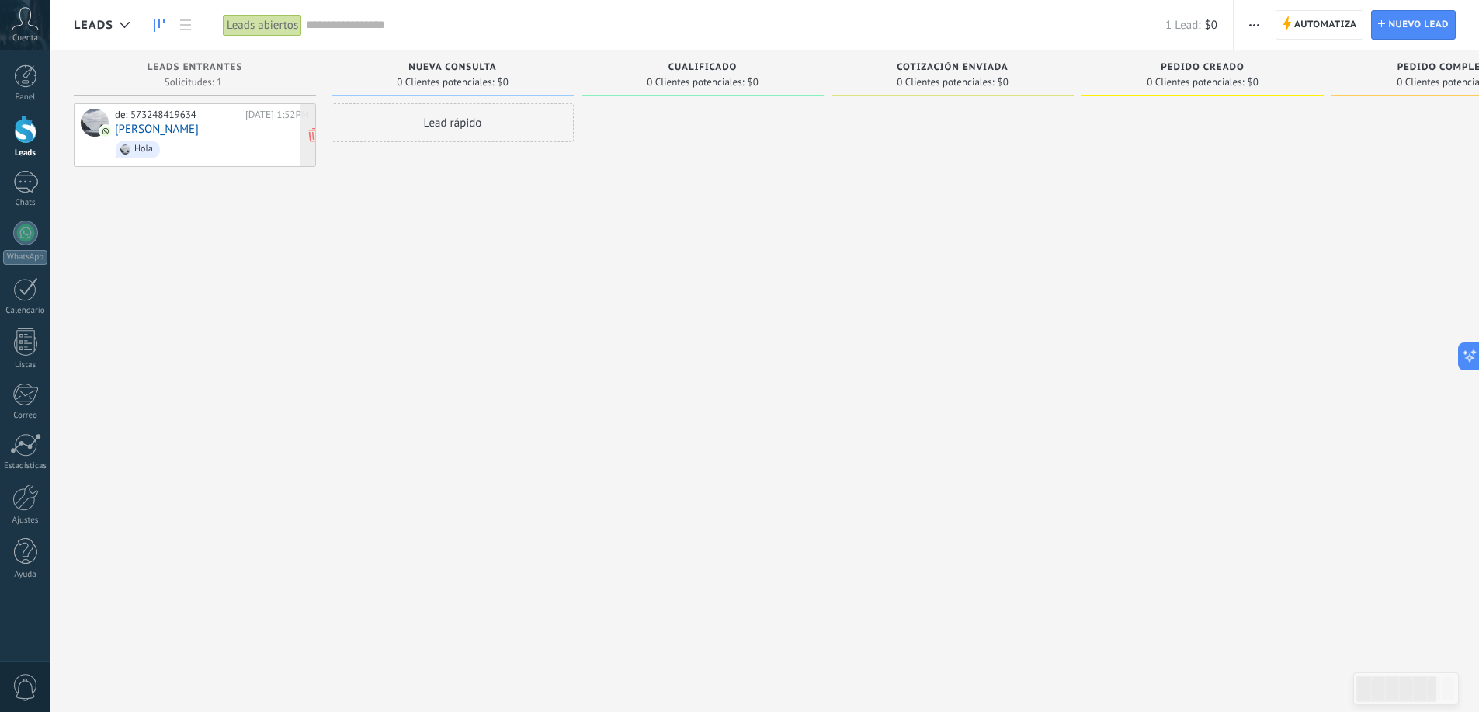
click at [210, 130] on div "de: 573248419634 Hoy 1:52PM Carlos Pereira Hola" at bounding box center [212, 135] width 194 height 53
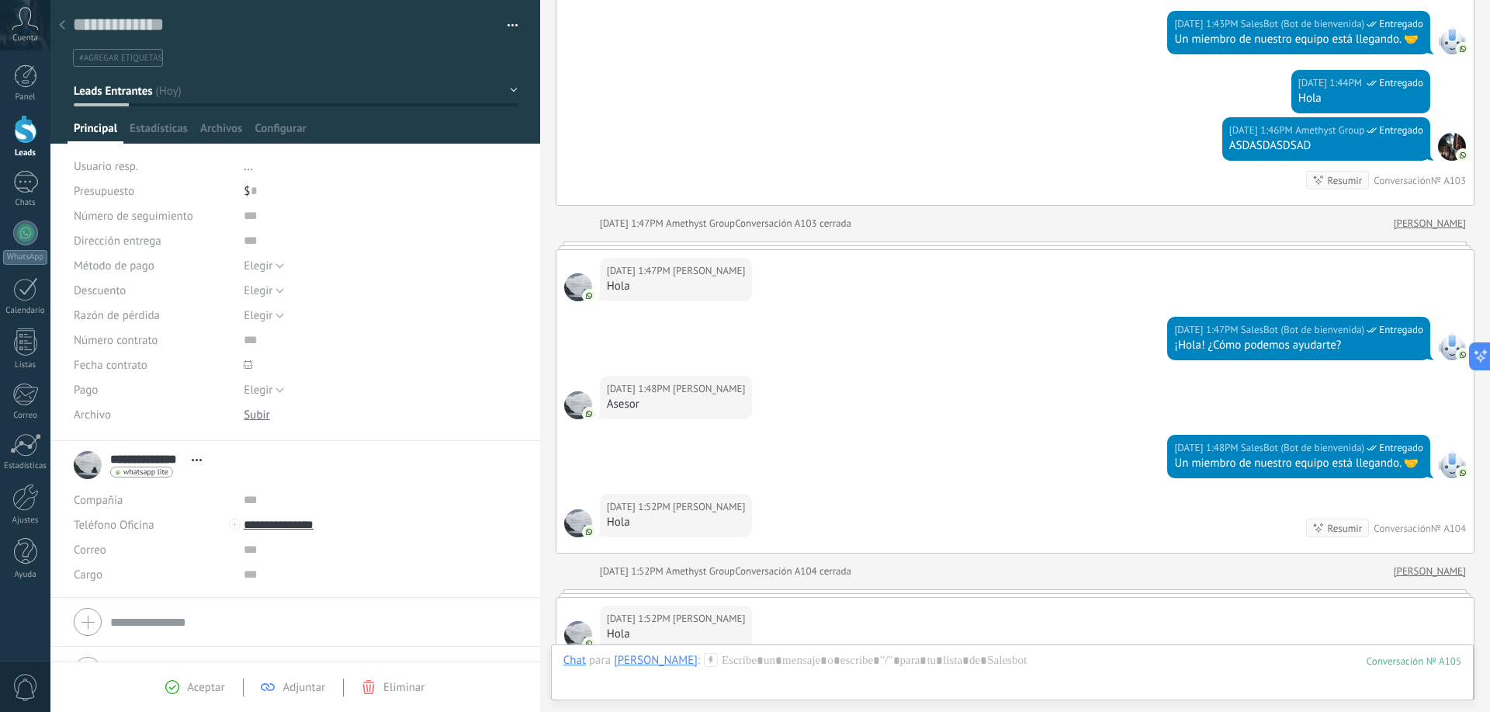
scroll to position [1291, 0]
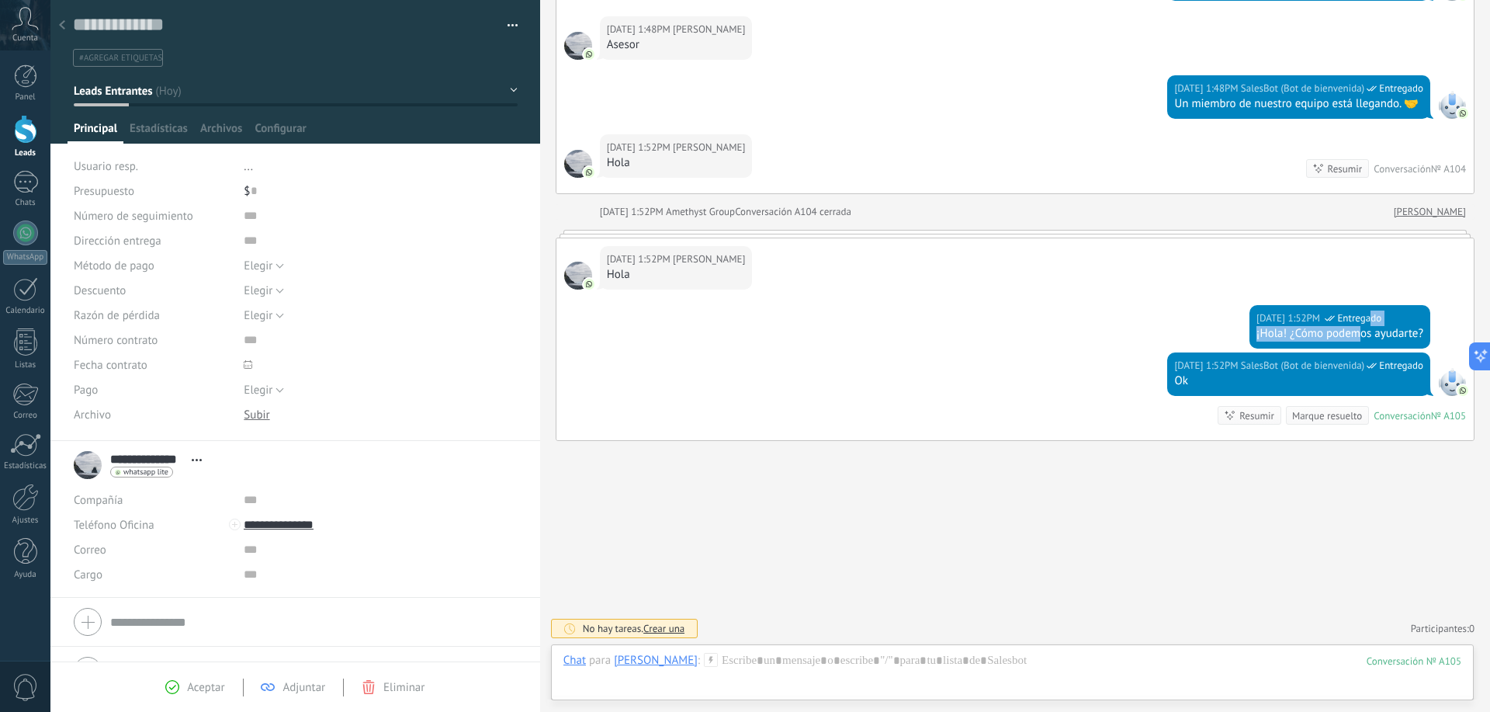
click at [1355, 325] on div "Hoy 1:52PM SalesBot (Bot de bienvenida) Entregado ¡Hola! ¿Cómo podemos ayudarte?" at bounding box center [1340, 326] width 181 height 43
click at [1376, 397] on div "Hoy 1:52PM SalesBot (Bot de bienvenida) Entregado Ok Conversación № A105 Conver…" at bounding box center [1016, 396] width 918 height 88
drag, startPoint x: 1376, startPoint y: 366, endPoint x: 1378, endPoint y: 406, distance: 39.6
click at [1424, 383] on icon at bounding box center [1429, 389] width 10 height 13
click at [1246, 418] on div "Resumir" at bounding box center [1257, 415] width 35 height 15
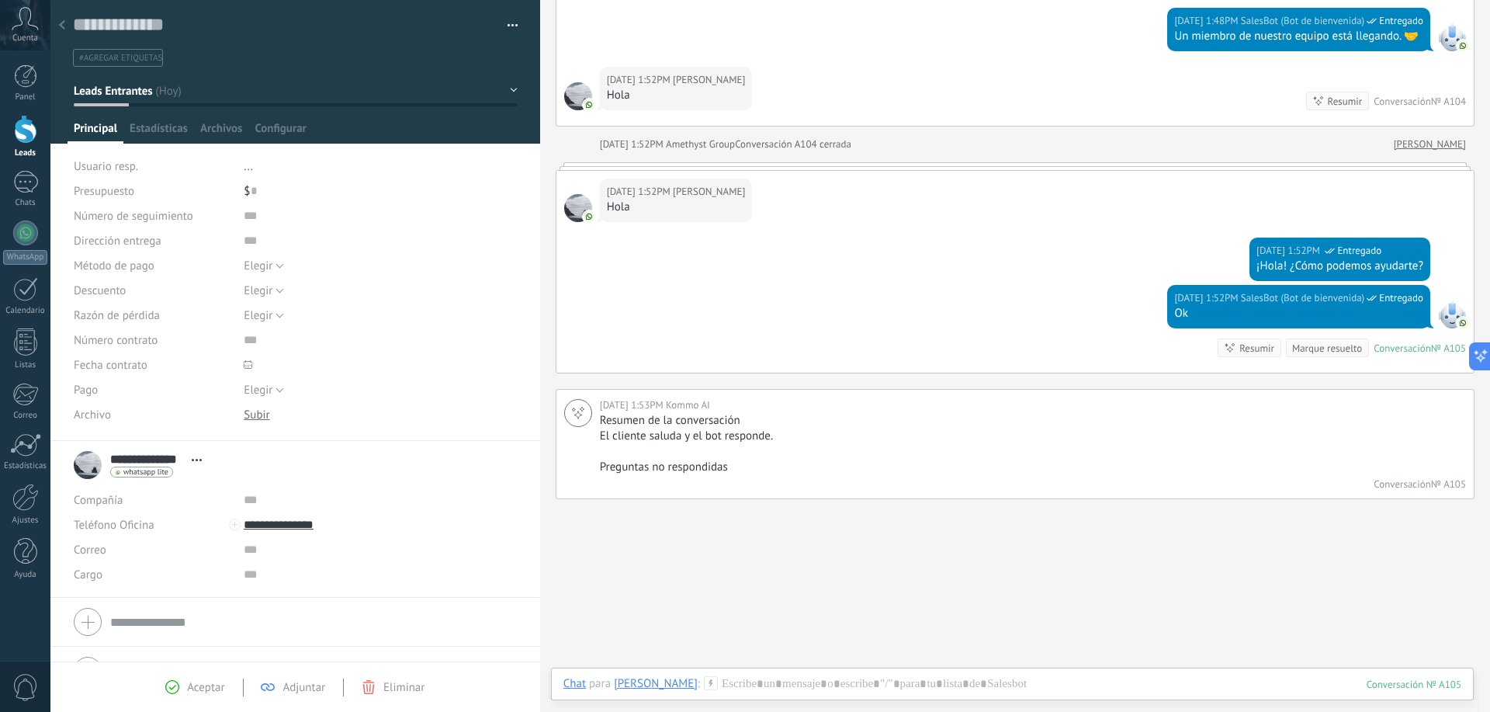
scroll to position [1362, 0]
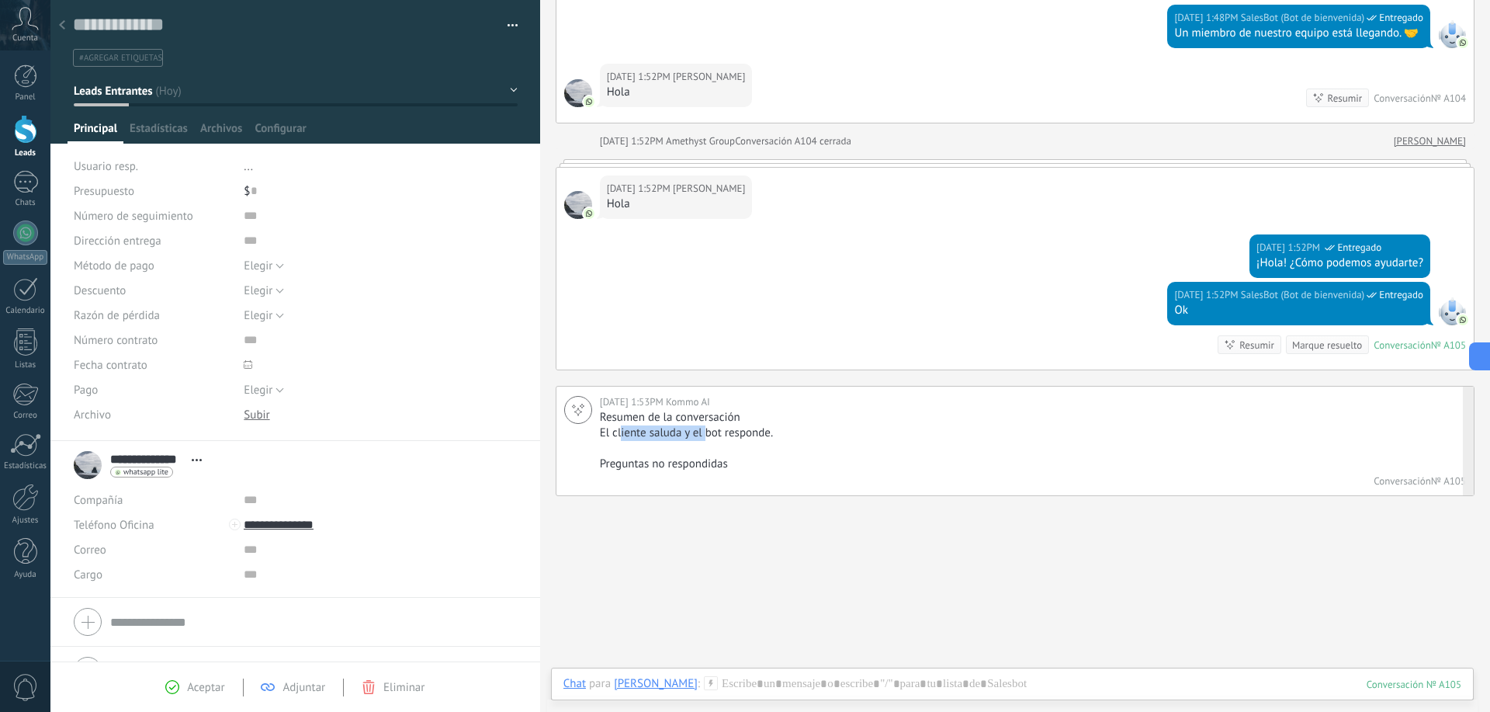
drag, startPoint x: 636, startPoint y: 439, endPoint x: 706, endPoint y: 441, distance: 69.9
click at [706, 441] on div "Resumen de la conversación El cliente saluda y el bot responde. Preguntas no re…" at bounding box center [1031, 441] width 862 height 62
click at [706, 442] on p at bounding box center [1031, 449] width 862 height 16
drag, startPoint x: 635, startPoint y: 460, endPoint x: 751, endPoint y: 461, distance: 115.7
click at [751, 461] on p "Preguntas no respondidas" at bounding box center [1031, 464] width 862 height 16
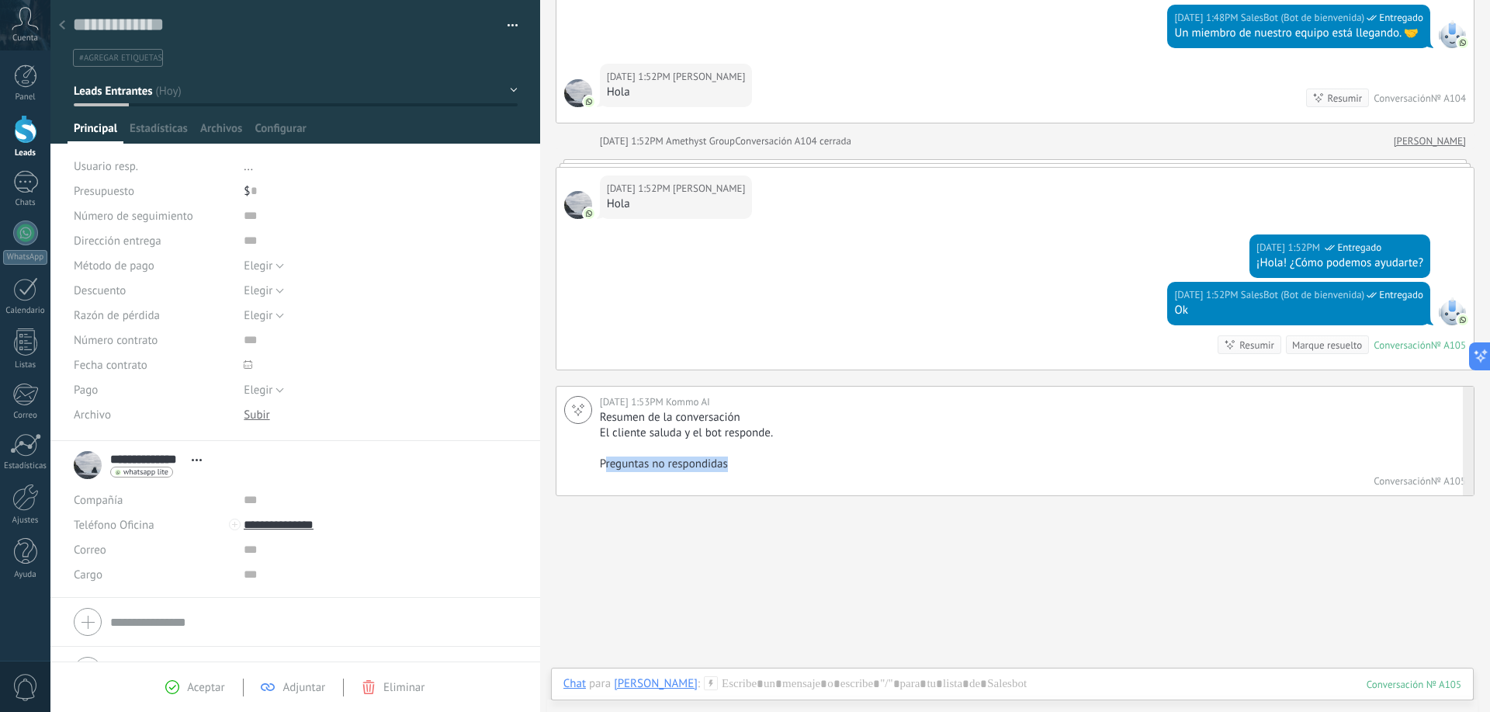
click at [751, 461] on p "Preguntas no respondidas" at bounding box center [1031, 464] width 862 height 16
click at [668, 203] on div "Hola" at bounding box center [676, 204] width 139 height 16
drag, startPoint x: 685, startPoint y: 195, endPoint x: 1041, endPoint y: 266, distance: 363.4
click at [1057, 271] on div "Hoy 1:52PM SalesBot (Bot de bienvenida) Entregado ¡Hola! ¿Cómo podemos ayudarte?" at bounding box center [1016, 257] width 918 height 47
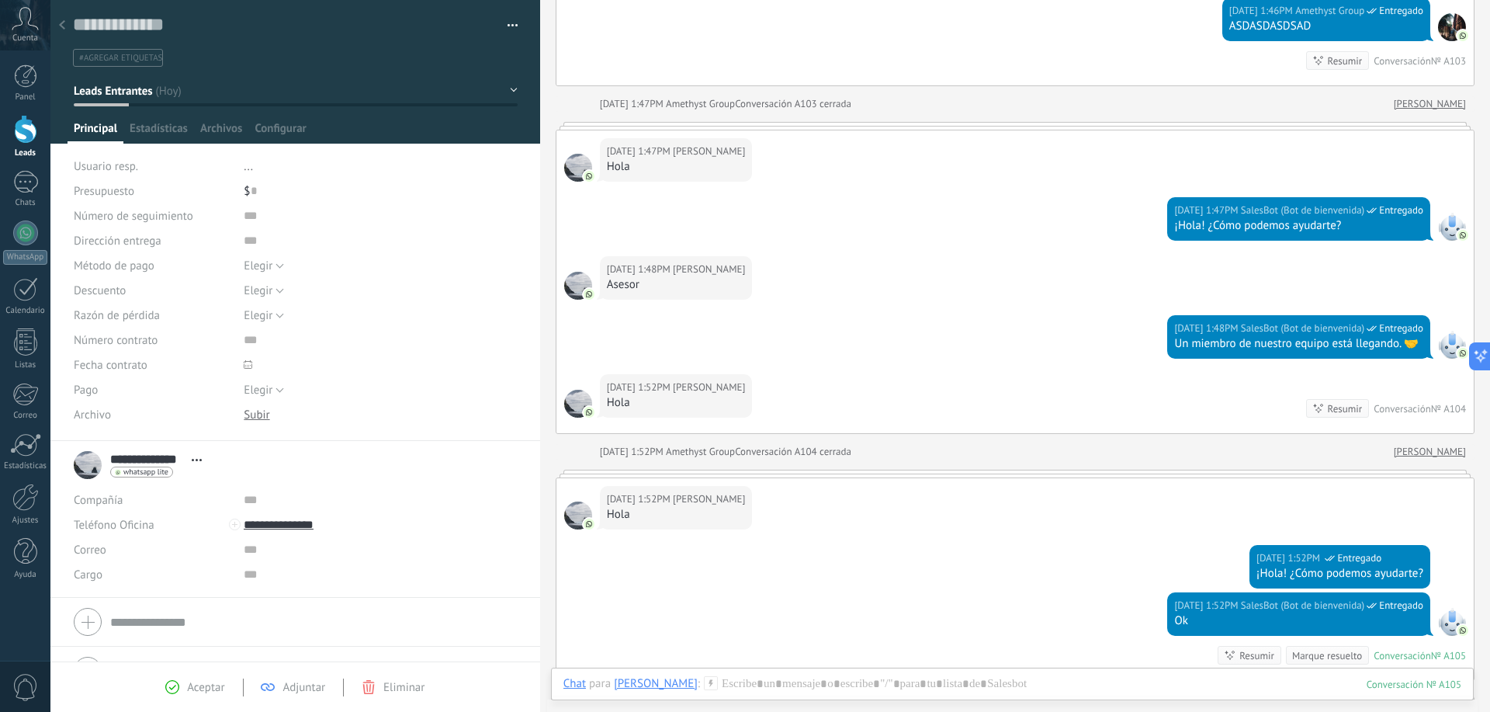
scroll to position [973, 0]
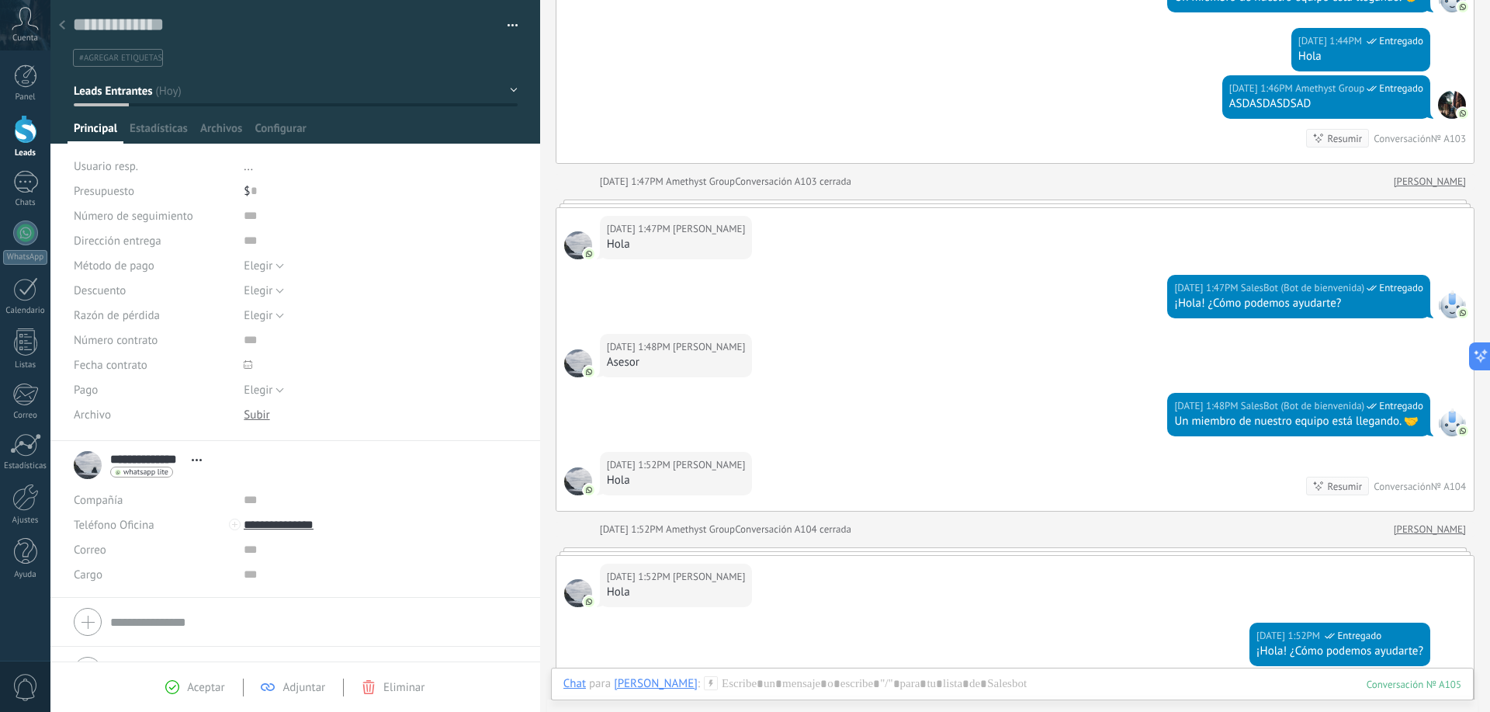
click at [1326, 414] on div "Un miembro de nuestro equipo está llegando. 🤝" at bounding box center [1299, 422] width 249 height 16
click at [1330, 492] on div "Resumir" at bounding box center [1345, 486] width 35 height 15
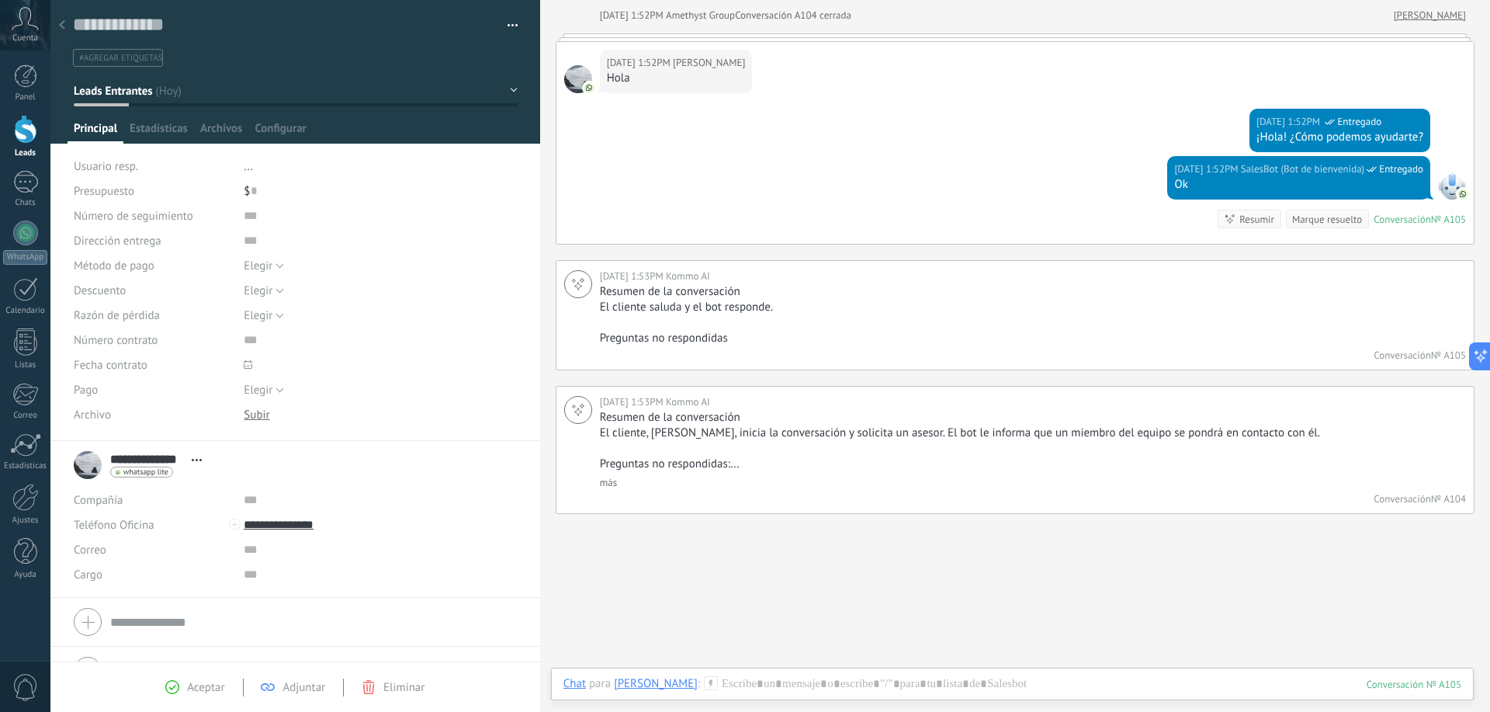
scroll to position [1332, 0]
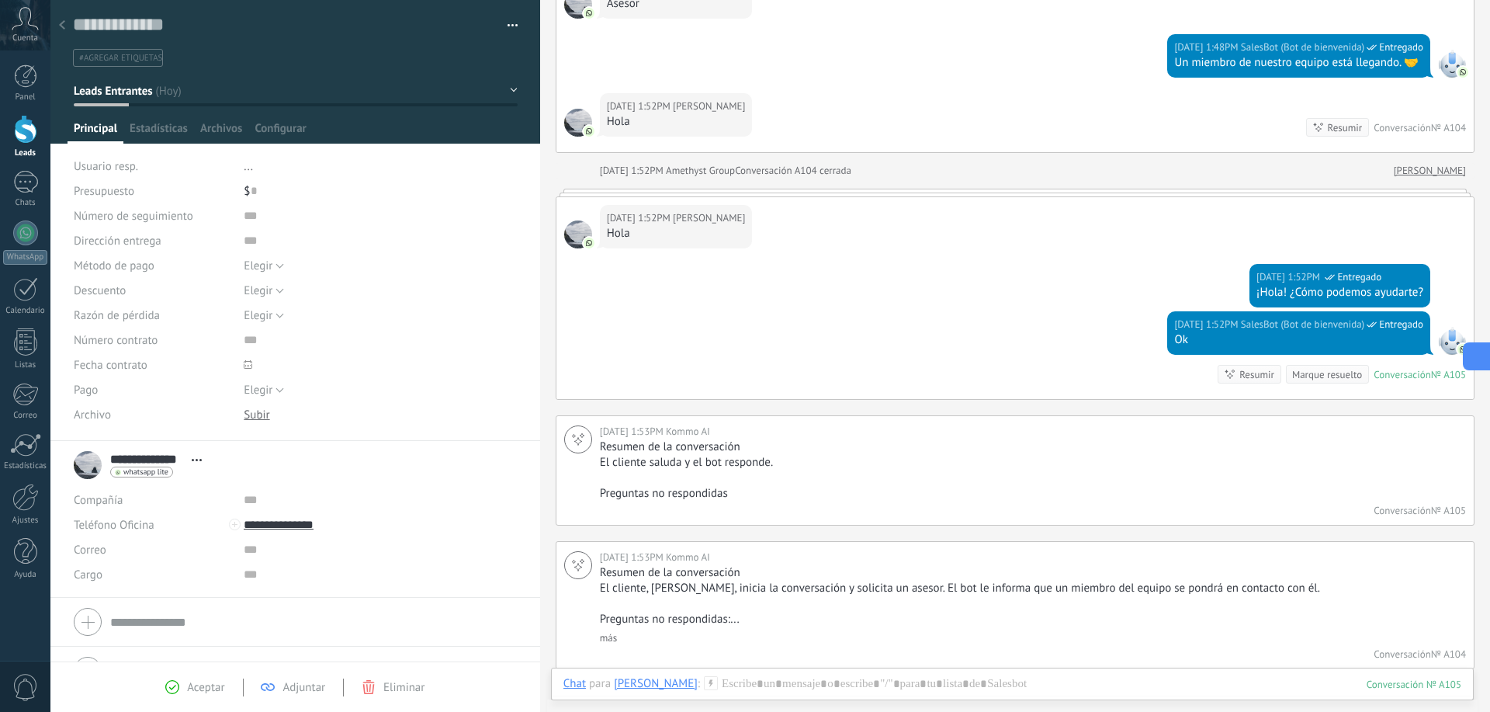
click at [1478, 350] on icon at bounding box center [1475, 356] width 16 height 16
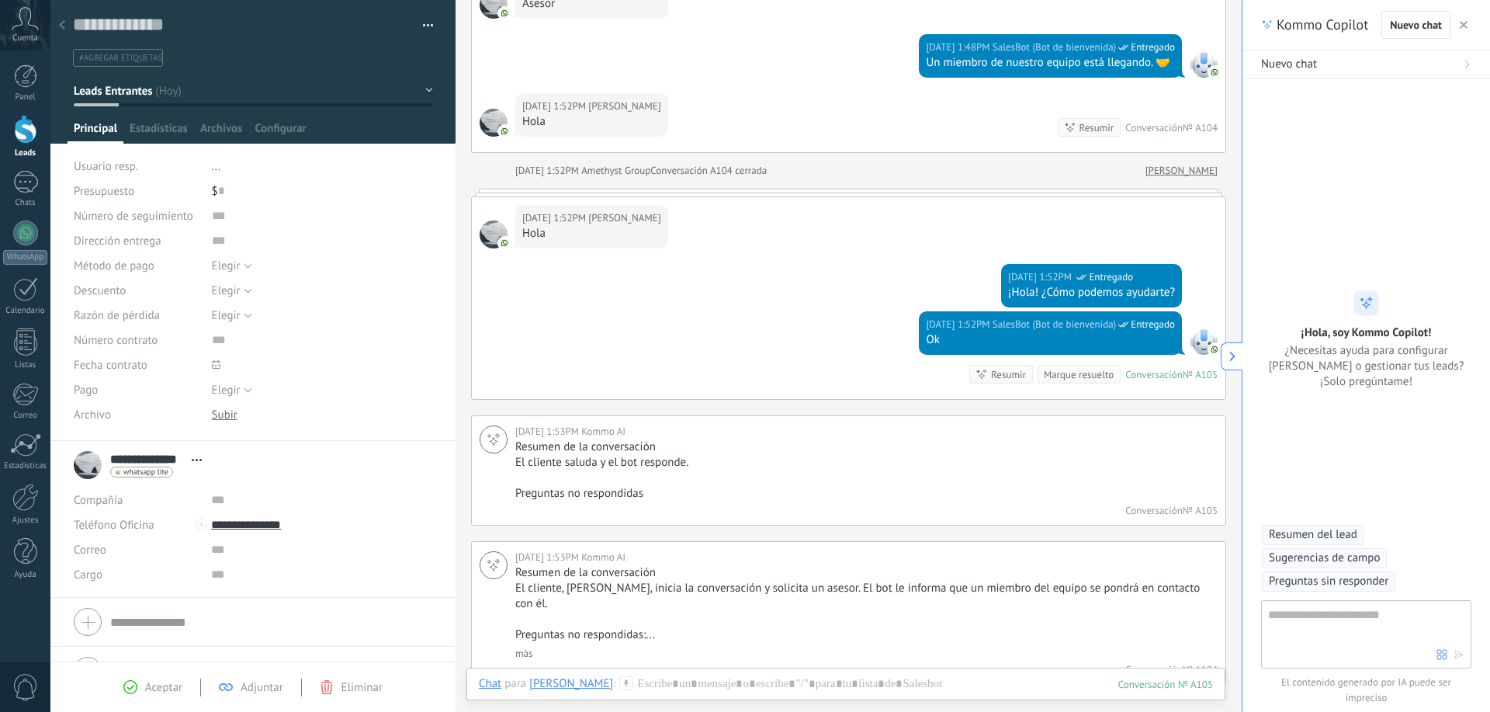
scroll to position [23, 0]
click at [1466, 23] on icon "button" at bounding box center [1464, 25] width 8 height 8
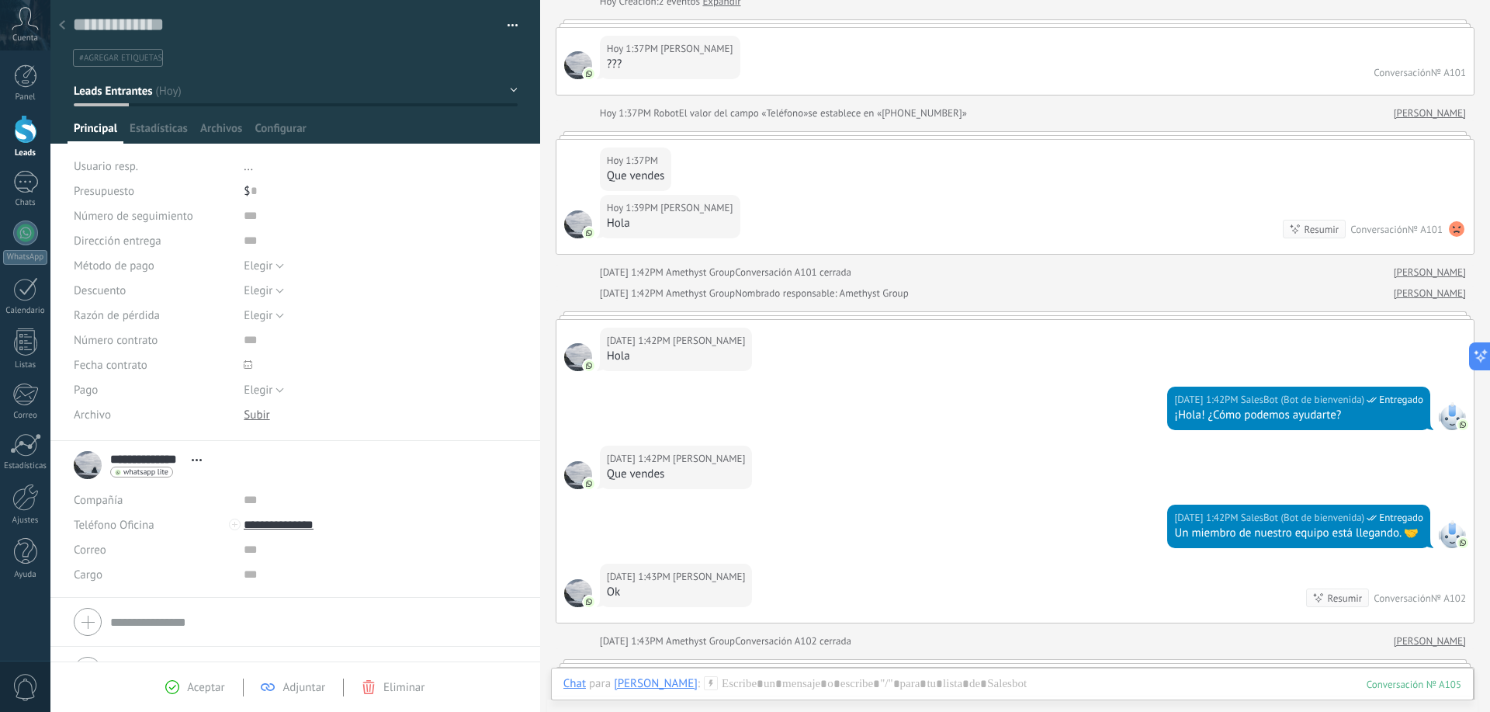
scroll to position [0, 0]
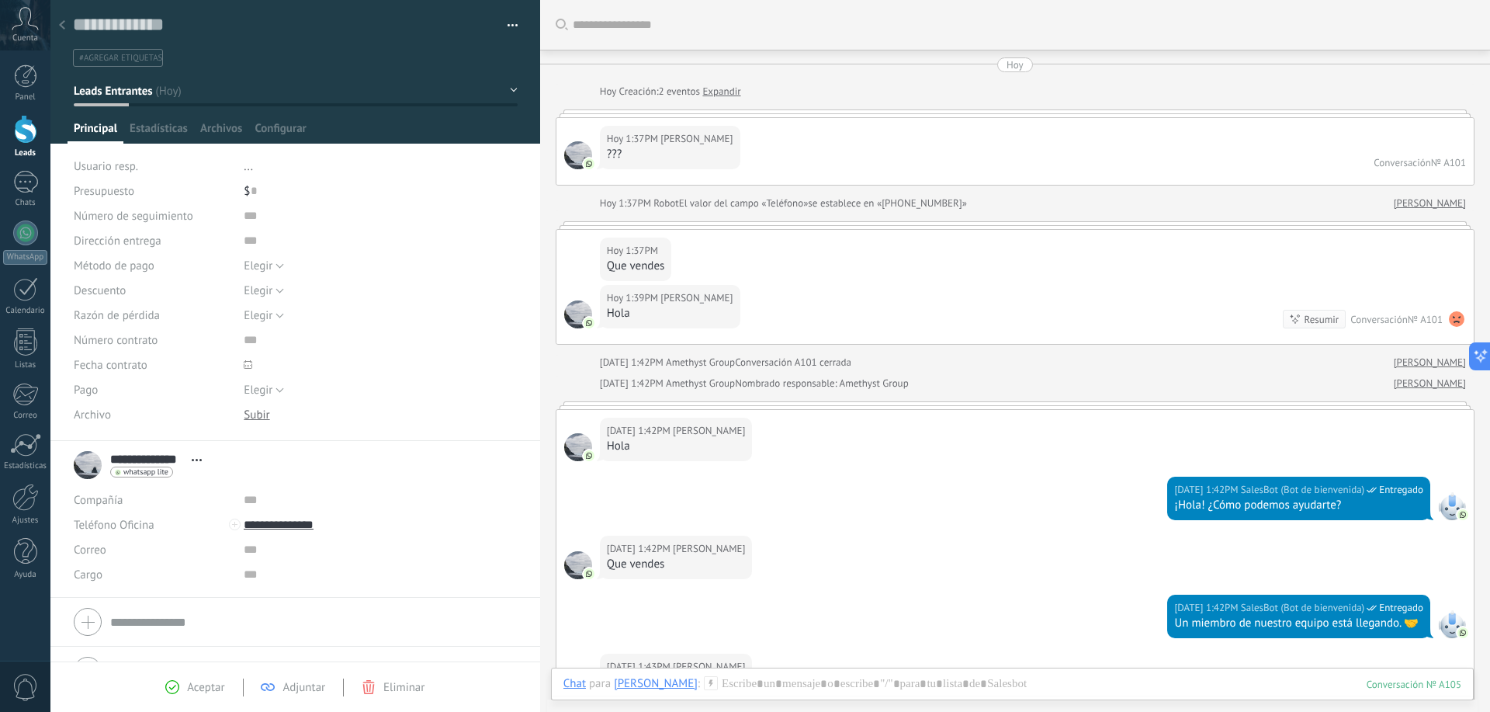
click at [720, 89] on link "Expandir" at bounding box center [722, 92] width 38 height 16
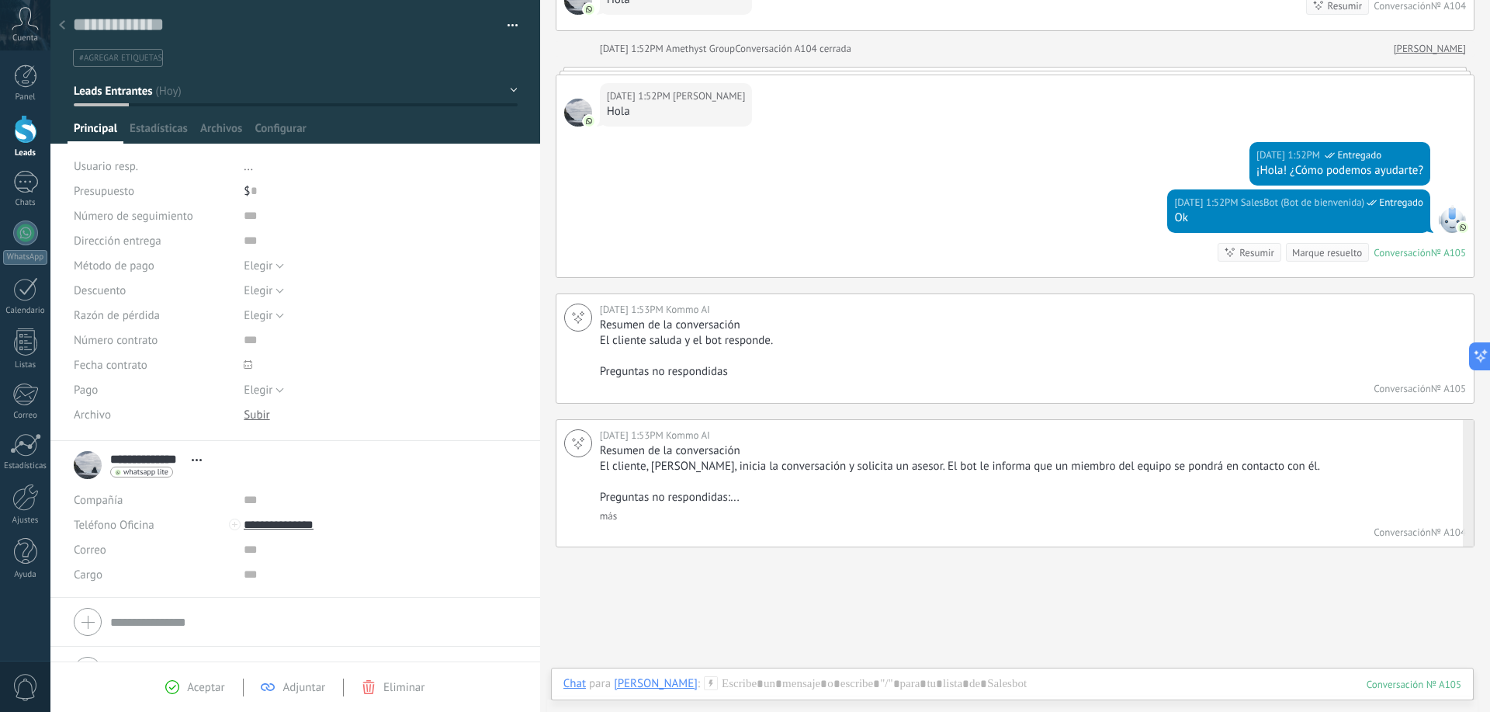
scroll to position [1581, 0]
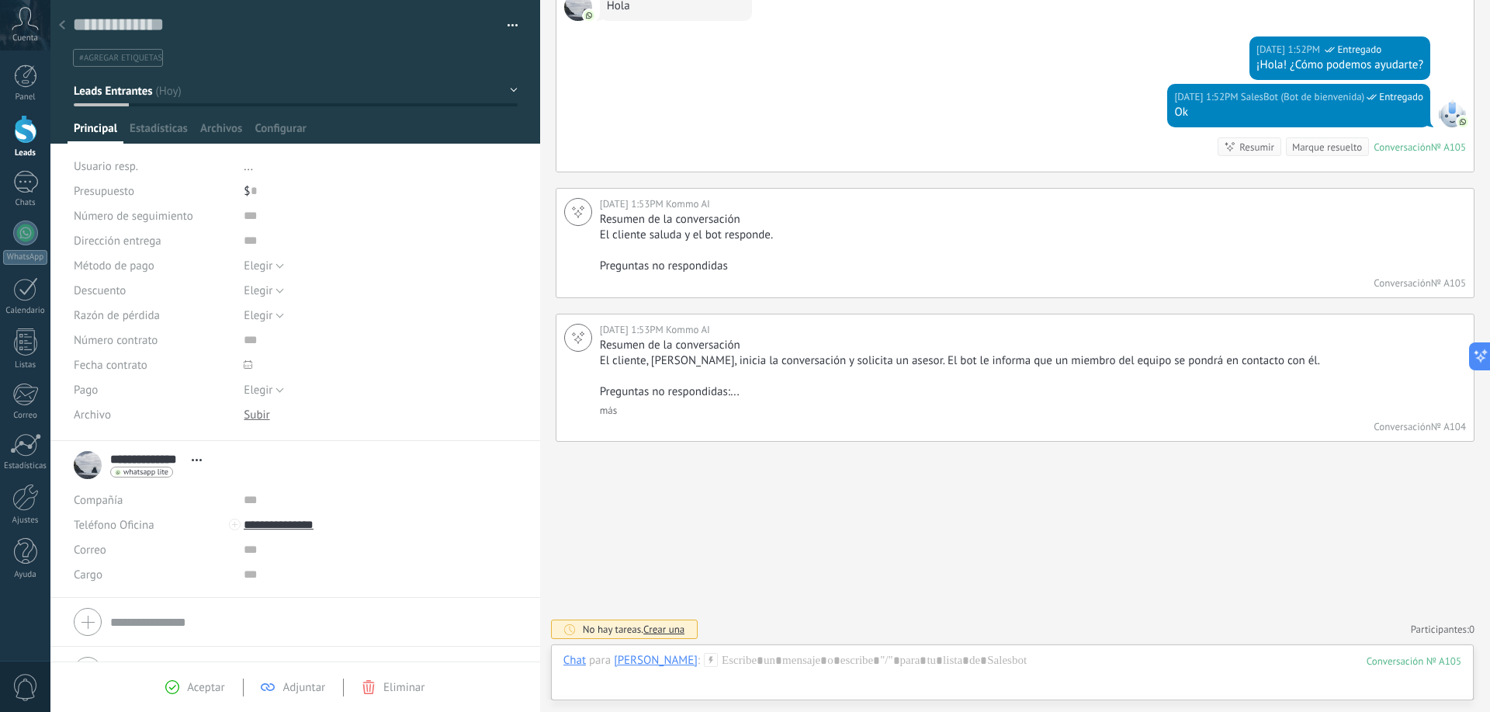
click at [776, 653] on div "Chat Correo Nota Tarea Chat para Carlos Pereira : 105 Enviar Cancelar Rastrear …" at bounding box center [1012, 672] width 923 height 56
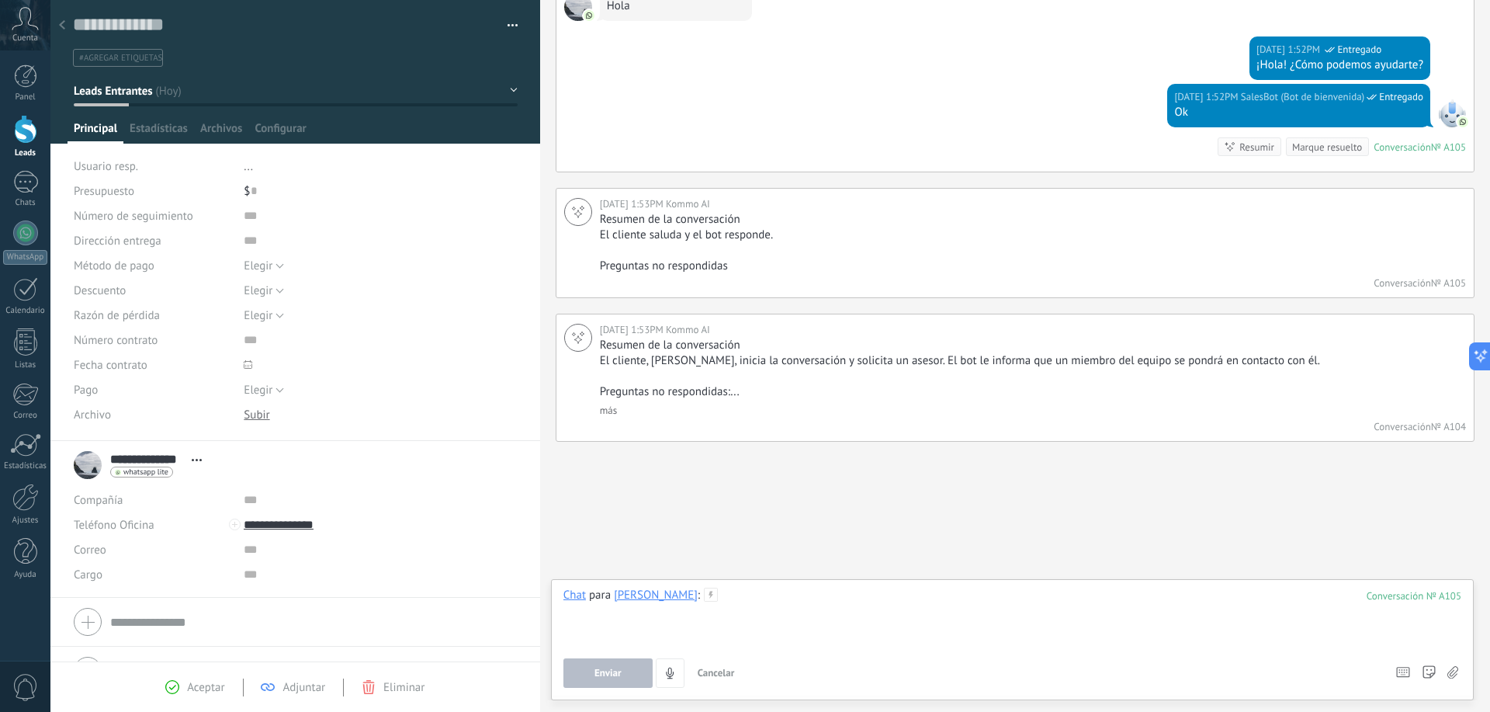
click at [813, 616] on div at bounding box center [1013, 617] width 898 height 59
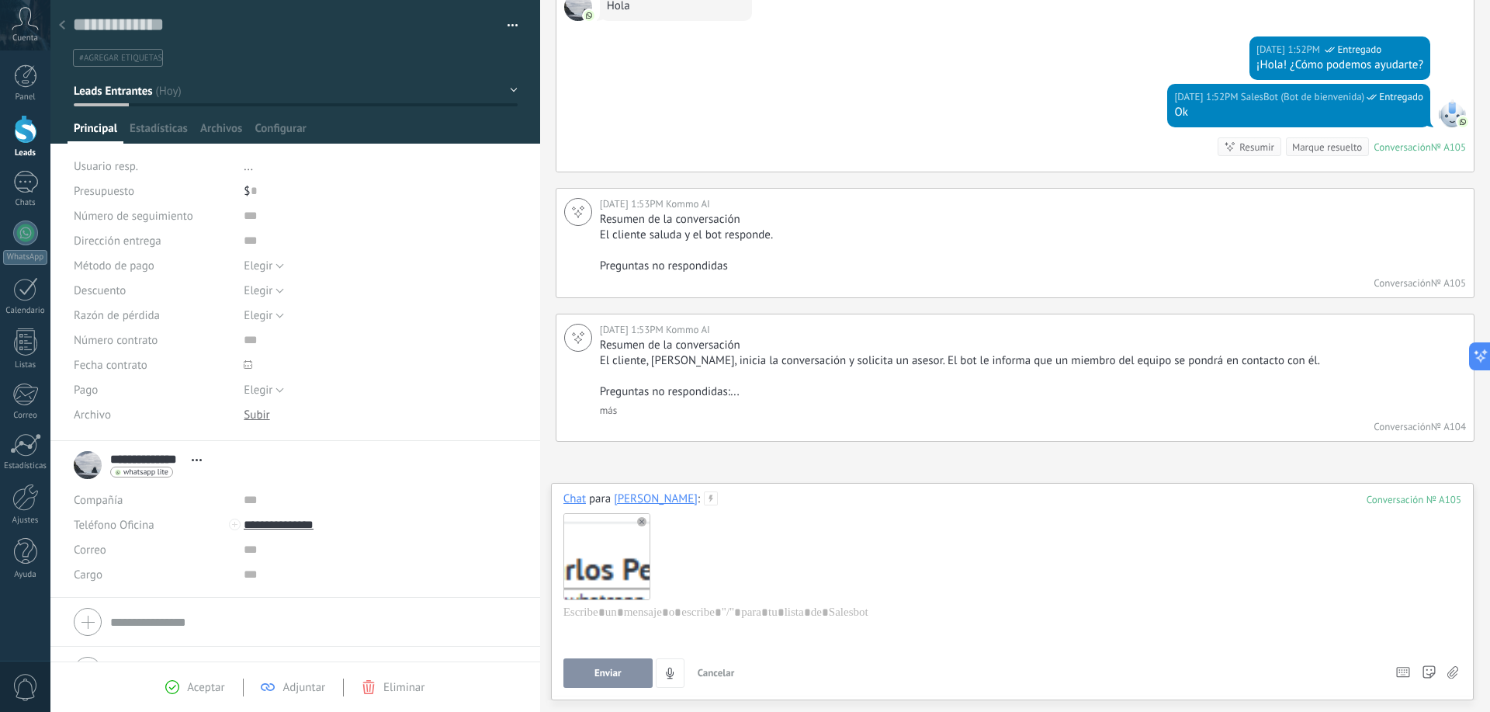
click at [564, 547] on div at bounding box center [606, 555] width 85 height 85
click at [598, 548] on div at bounding box center [606, 555] width 85 height 85
click at [599, 549] on div at bounding box center [606, 555] width 85 height 85
click at [609, 544] on div at bounding box center [606, 555] width 85 height 85
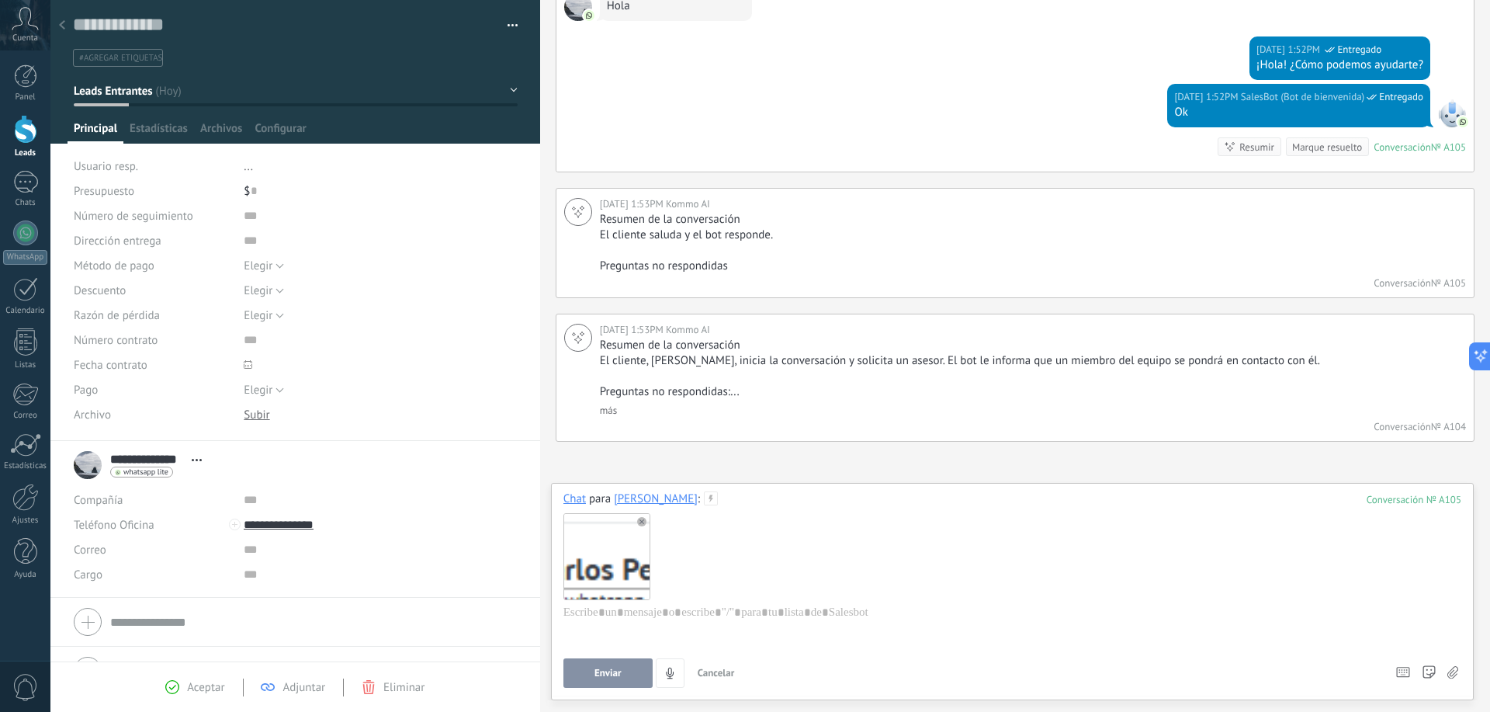
drag, startPoint x: 625, startPoint y: 544, endPoint x: 868, endPoint y: 567, distance: 244.0
click at [848, 563] on div at bounding box center [1013, 556] width 898 height 98
click at [638, 519] on use at bounding box center [641, 521] width 9 height 9
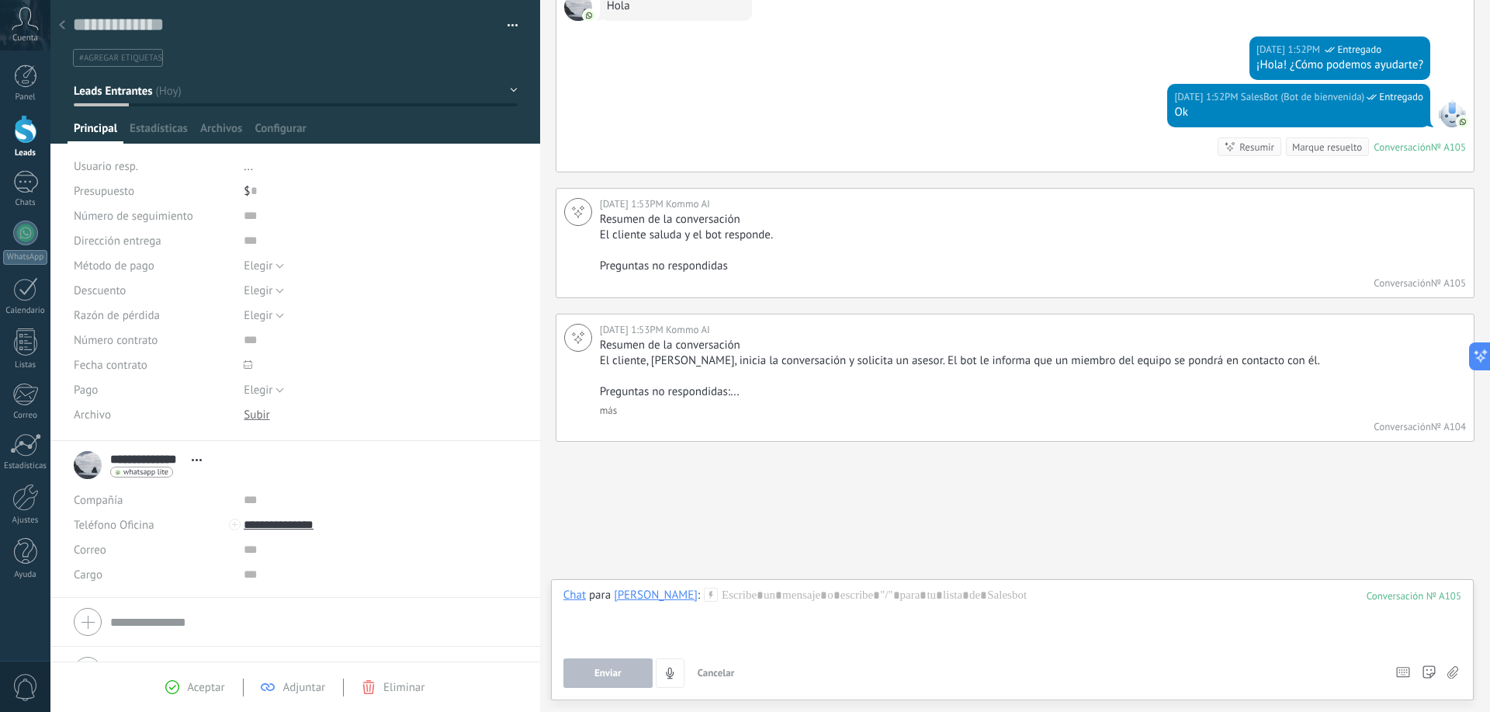
click at [146, 129] on span "Estadísticas" at bounding box center [159, 132] width 58 height 23
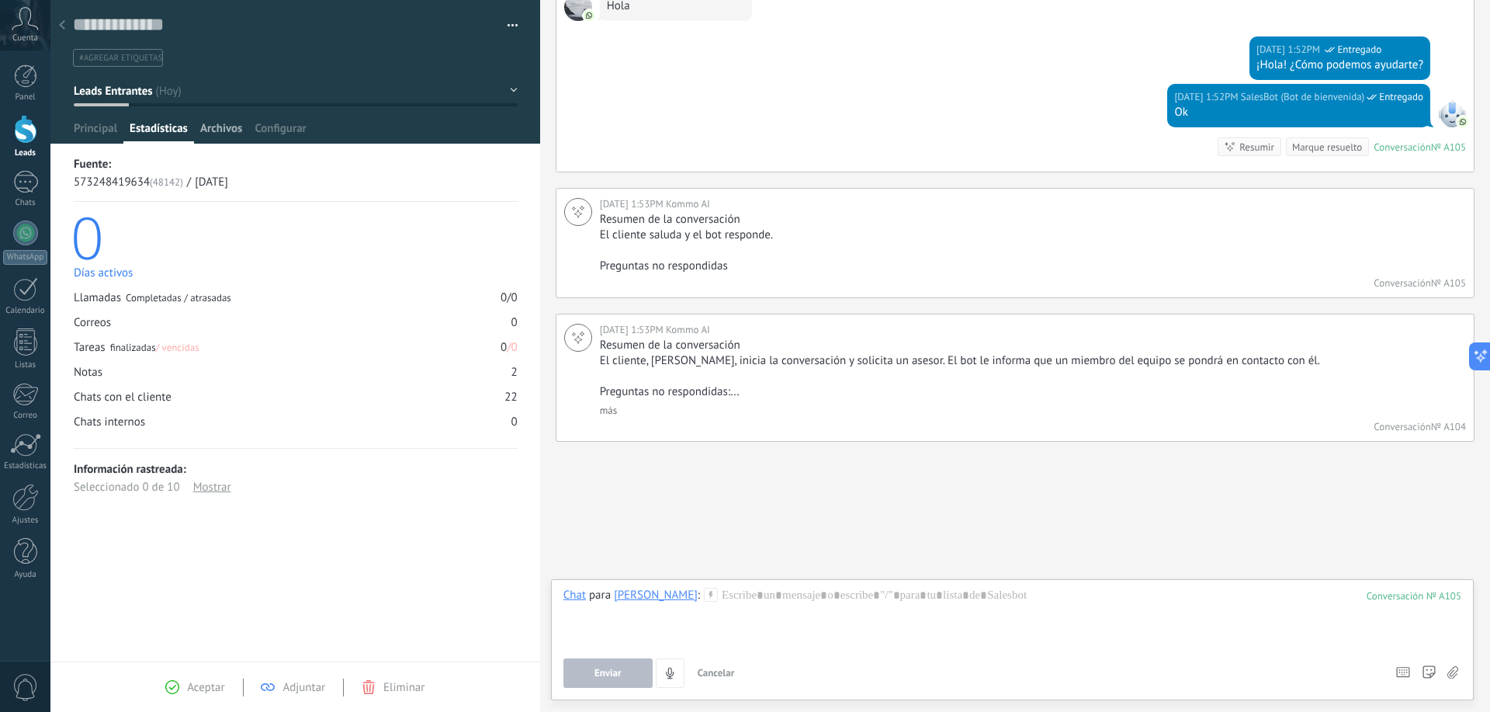
click at [234, 140] on span "Archivos" at bounding box center [221, 132] width 42 height 23
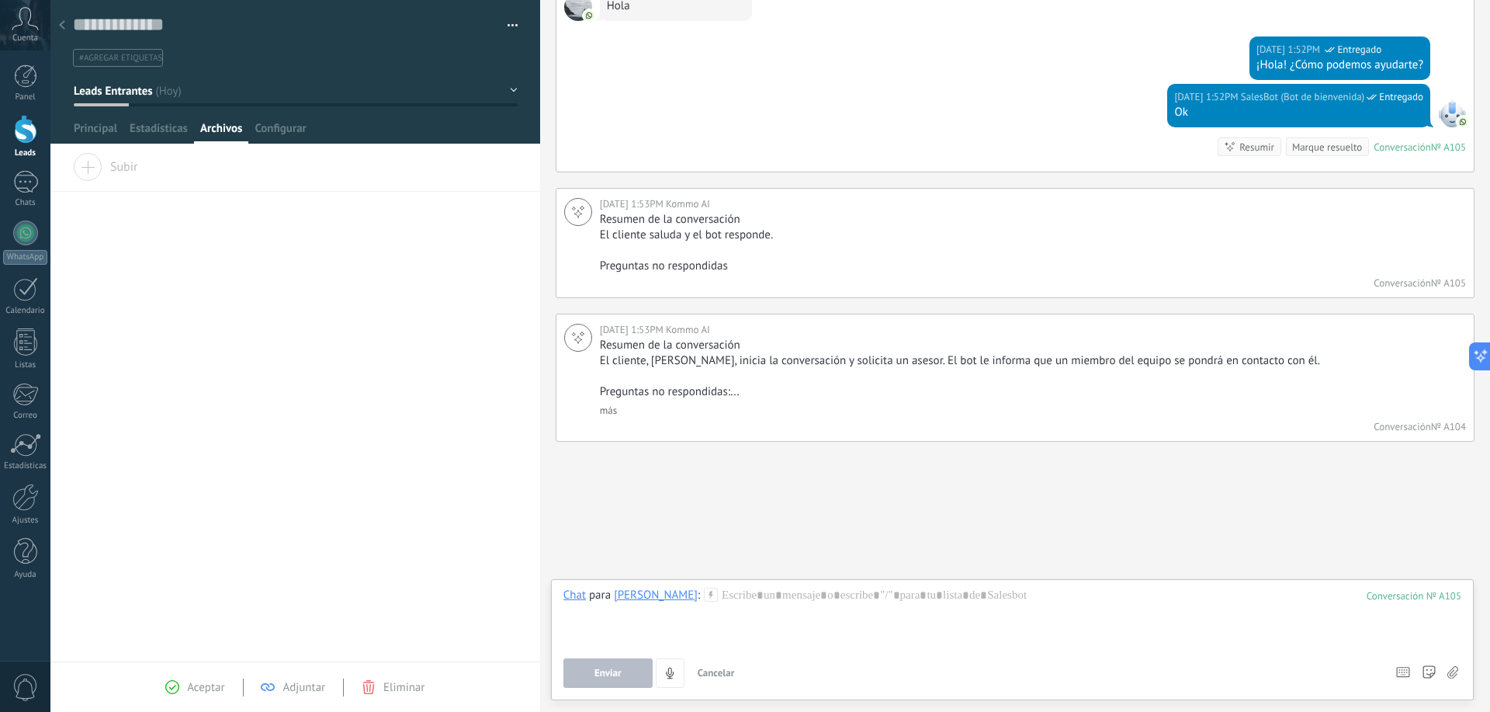
click at [97, 130] on span "Principal" at bounding box center [95, 132] width 43 height 23
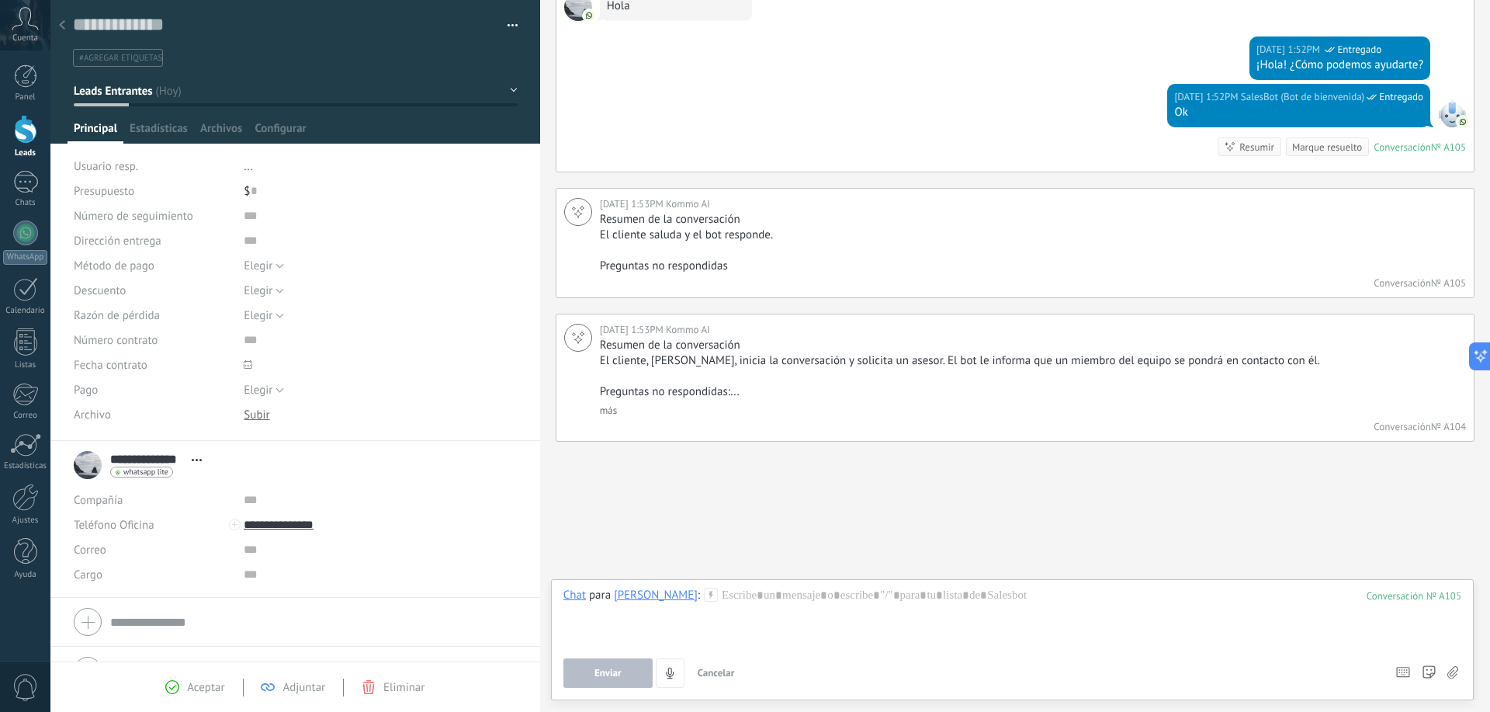
click at [496, 20] on button "button" at bounding box center [507, 25] width 23 height 23
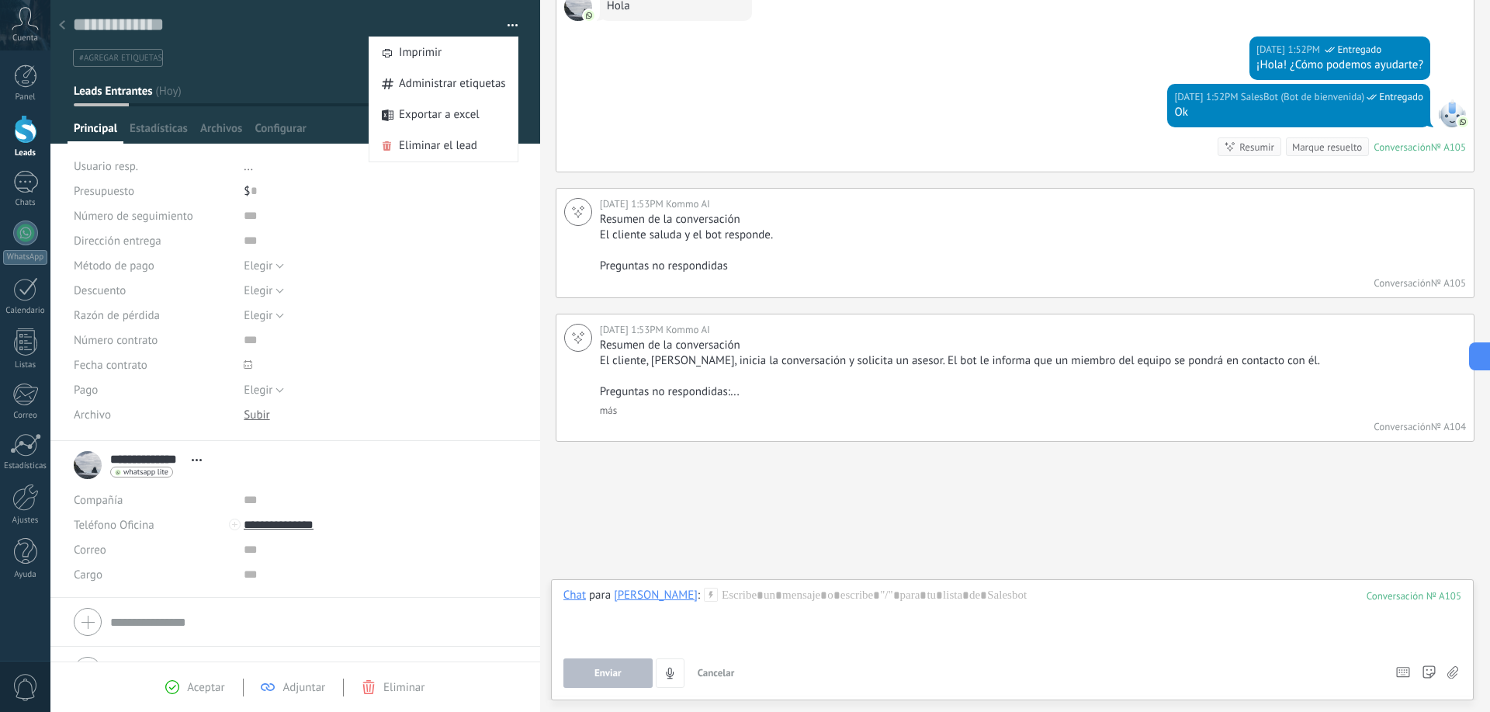
click at [452, 257] on div "Elegir Factura Pago con tarjeta Efectivo Elegir" at bounding box center [380, 265] width 273 height 25
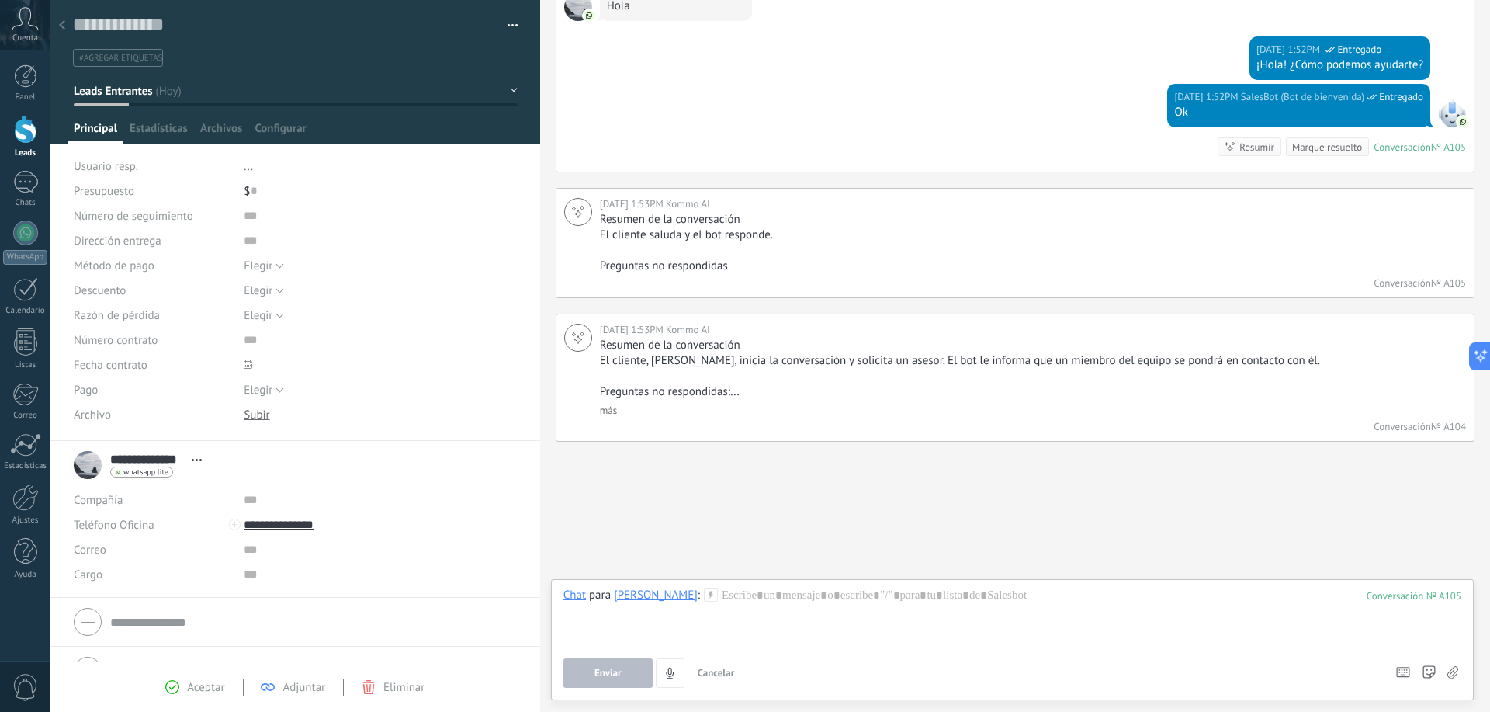
scroll to position [34, 0]
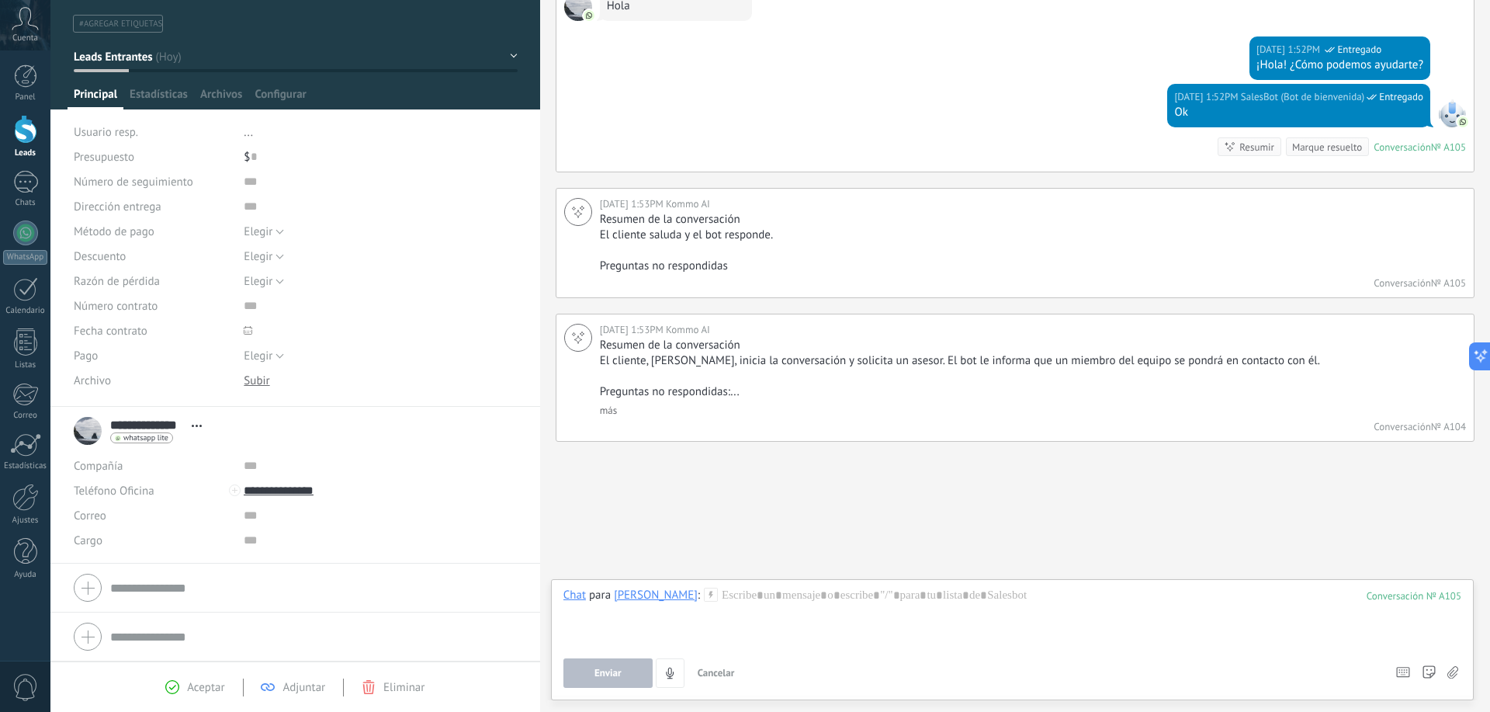
click at [199, 689] on span "Aceptar" at bounding box center [205, 687] width 37 height 15
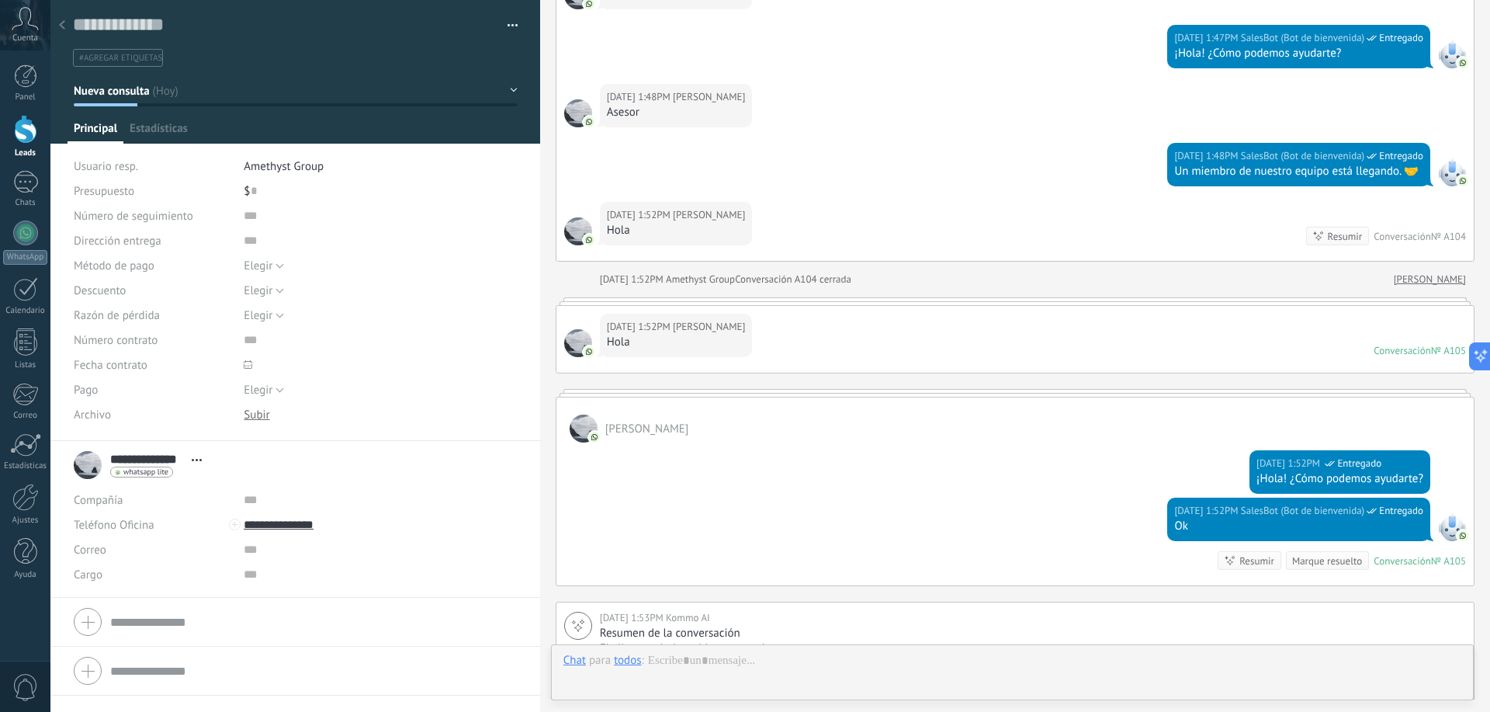
scroll to position [1684, 0]
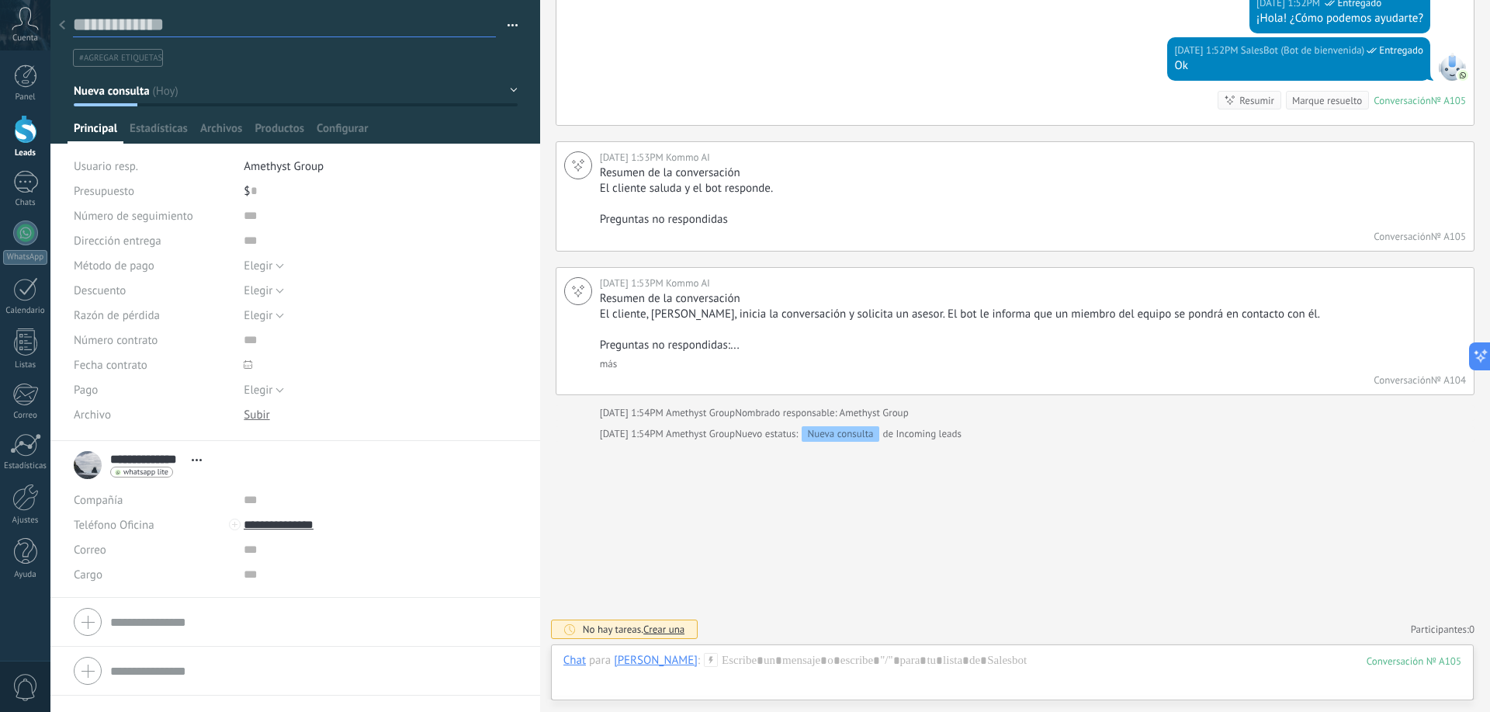
click at [144, 29] on textarea at bounding box center [284, 25] width 423 height 24
drag, startPoint x: 476, startPoint y: 407, endPoint x: 460, endPoint y: 390, distance: 23.6
click at [477, 407] on div "Descargar Reemplazar Descargar Versiones Eliminar" at bounding box center [380, 414] width 273 height 25
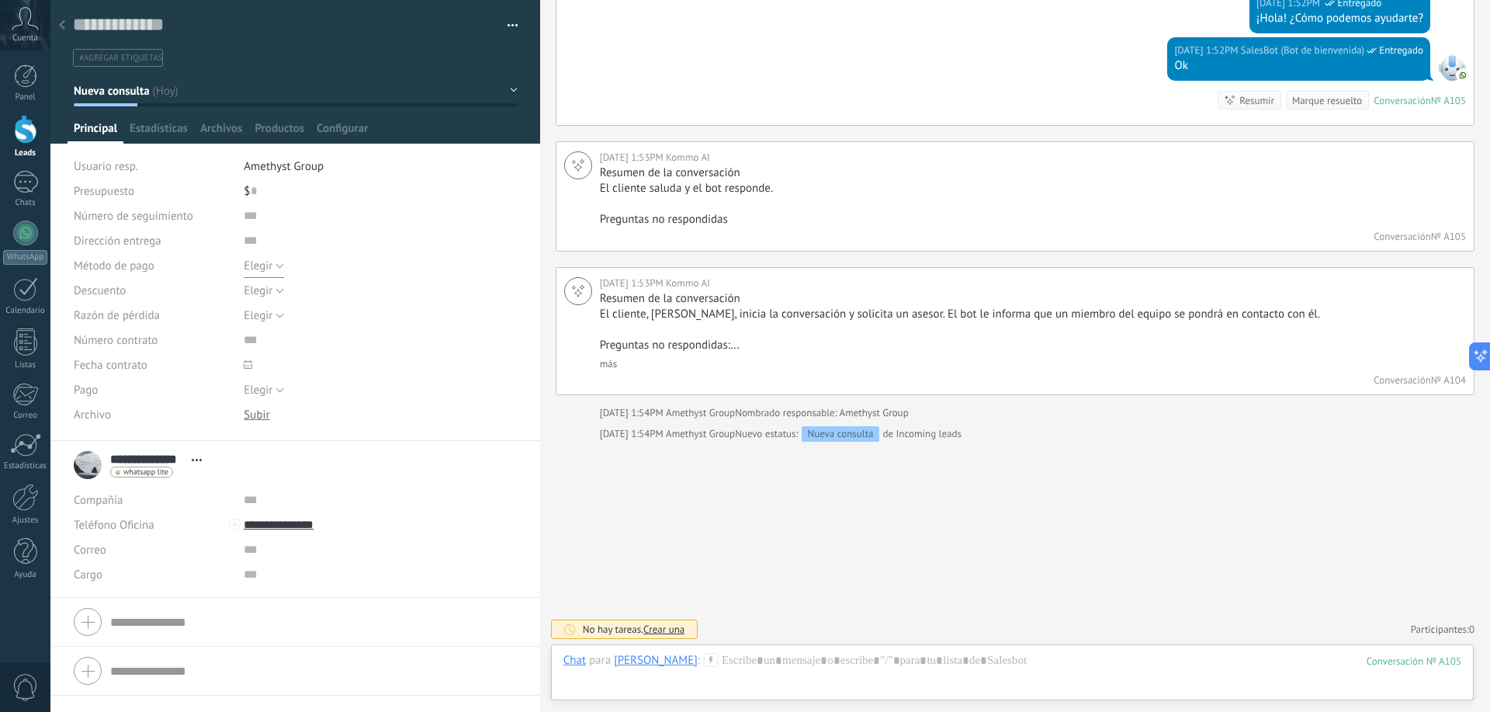
click at [268, 260] on span "Elegir" at bounding box center [258, 266] width 29 height 15
click at [343, 217] on input "text" at bounding box center [360, 215] width 232 height 25
click at [266, 298] on button "Elegir" at bounding box center [264, 290] width 40 height 25
click at [337, 248] on input "text" at bounding box center [360, 240] width 232 height 25
click at [256, 292] on span "Elegir" at bounding box center [258, 290] width 29 height 15
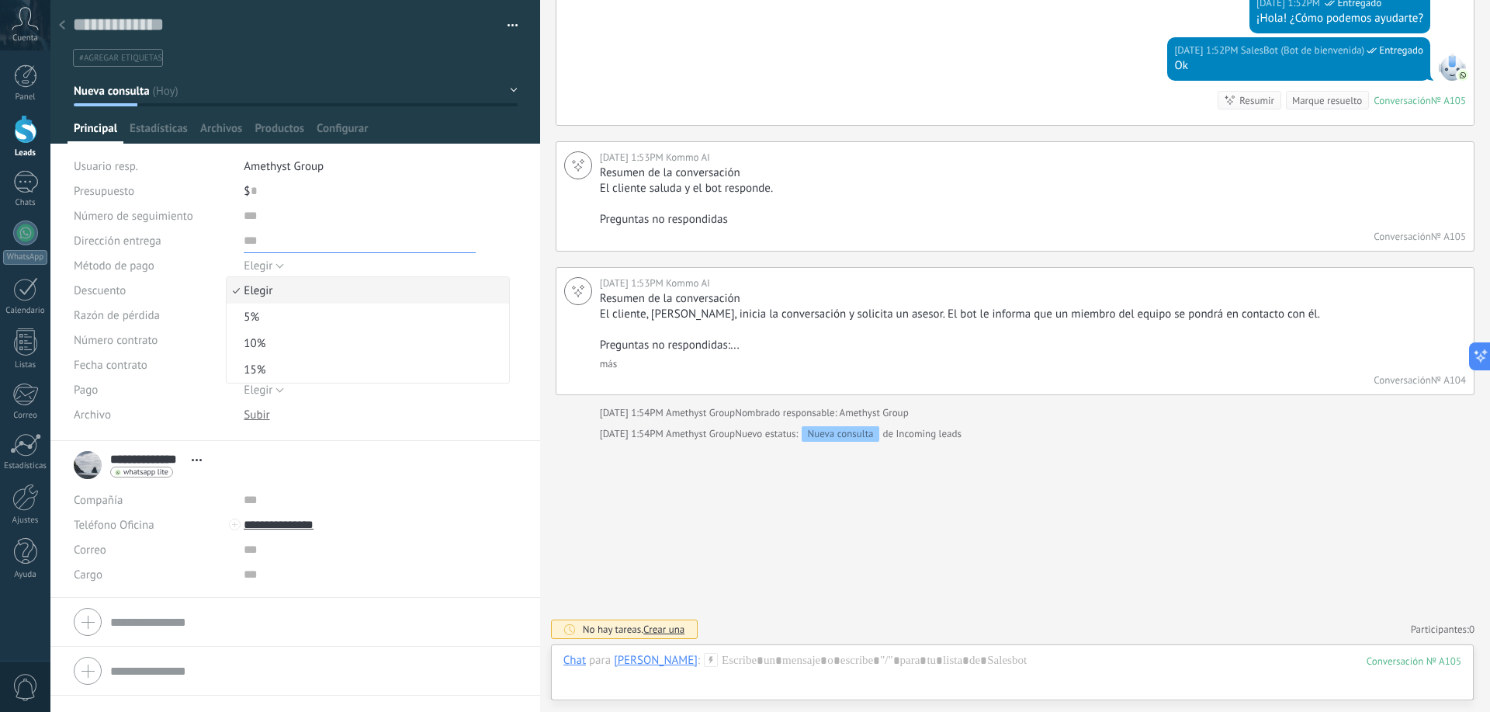
click at [345, 228] on input "text" at bounding box center [360, 240] width 232 height 25
click at [259, 314] on span "Elegir" at bounding box center [258, 315] width 29 height 15
click at [380, 262] on div "Elegir Factura Pago con tarjeta Efectivo Elegir" at bounding box center [380, 265] width 273 height 25
click at [263, 376] on span at bounding box center [292, 364] width 97 height 25
click at [283, 386] on div "Elegir Completo Déposito Elegir" at bounding box center [380, 389] width 273 height 25
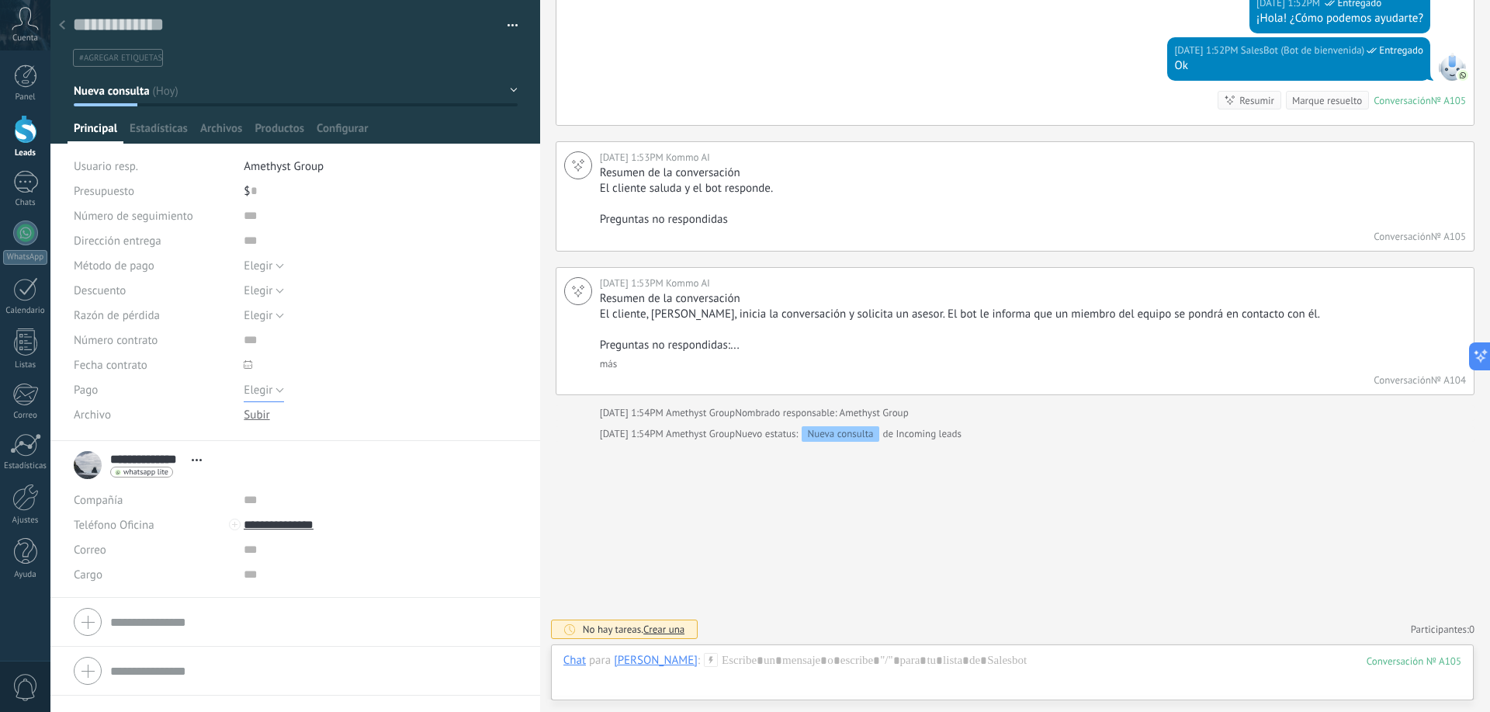
click at [269, 386] on span "Elegir" at bounding box center [258, 390] width 29 height 15
click at [364, 320] on div "Elegir Precio Calidad Cambio de opinión Sin respuesta Spam Elegir" at bounding box center [380, 315] width 273 height 25
click at [187, 620] on form "Compañía Teléfono Oficina Ofic. directo Celular Fax Casa Otro Teléfono Oficina …" at bounding box center [295, 621] width 443 height 39
click at [285, 127] on span "Productos" at bounding box center [280, 132] width 50 height 23
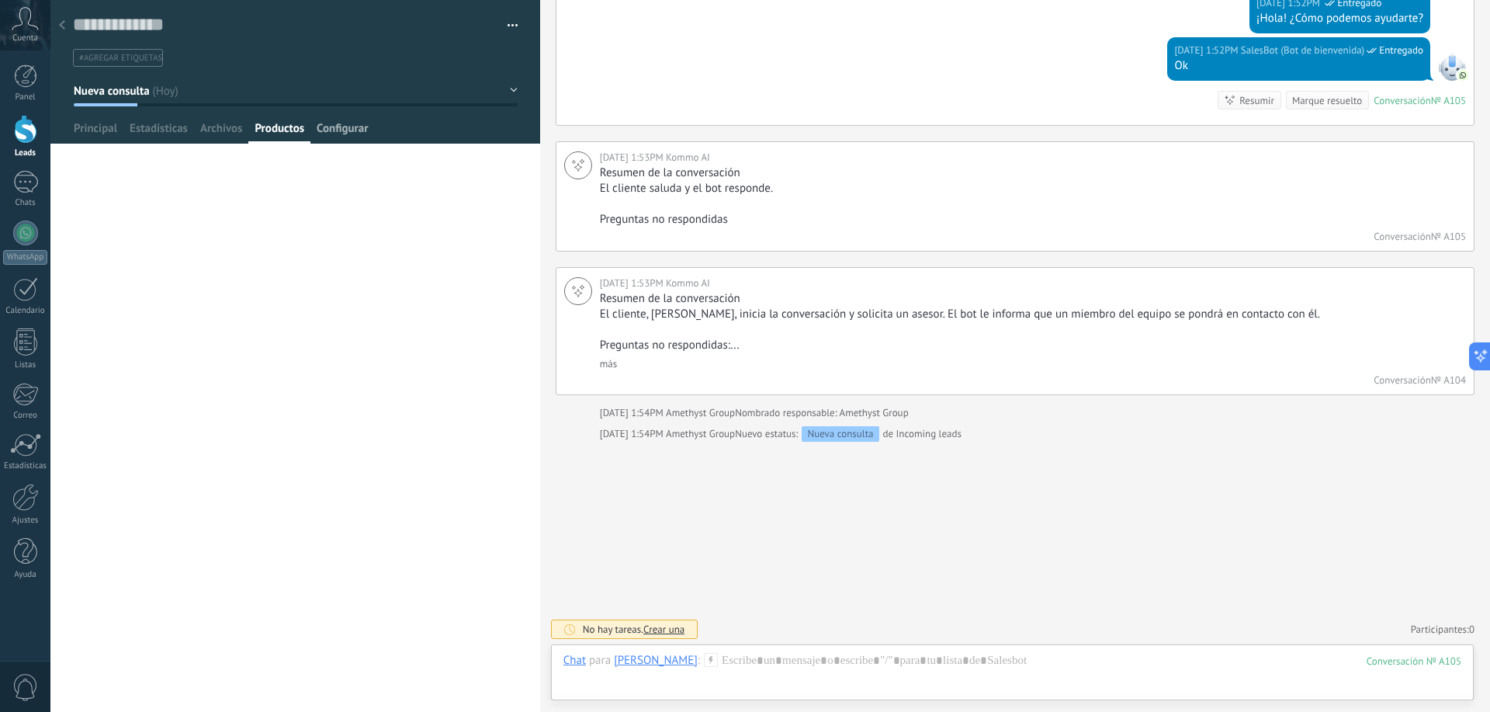
click at [348, 129] on span "Configurar" at bounding box center [342, 132] width 51 height 23
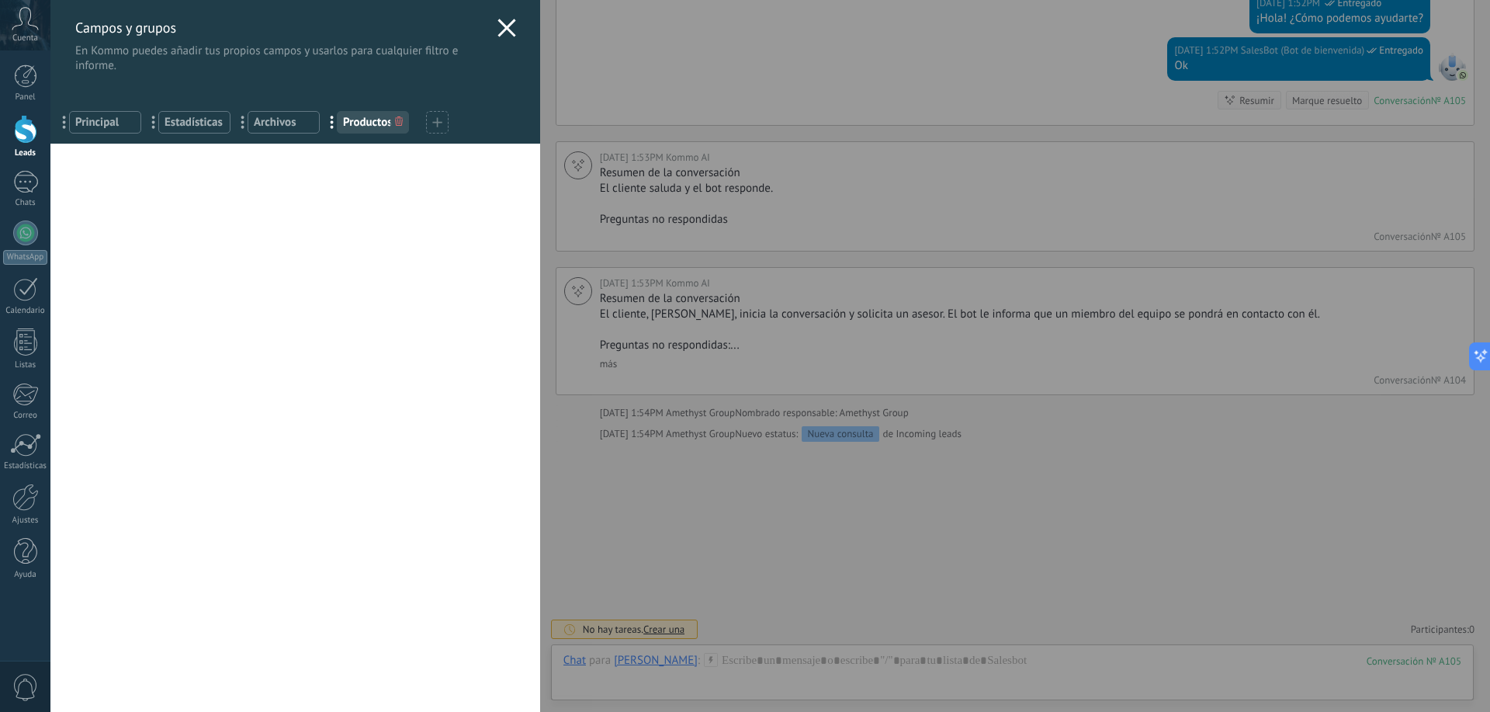
drag, startPoint x: 502, startPoint y: 28, endPoint x: 491, endPoint y: 42, distance: 18.2
click at [503, 29] on use at bounding box center [507, 28] width 18 height 18
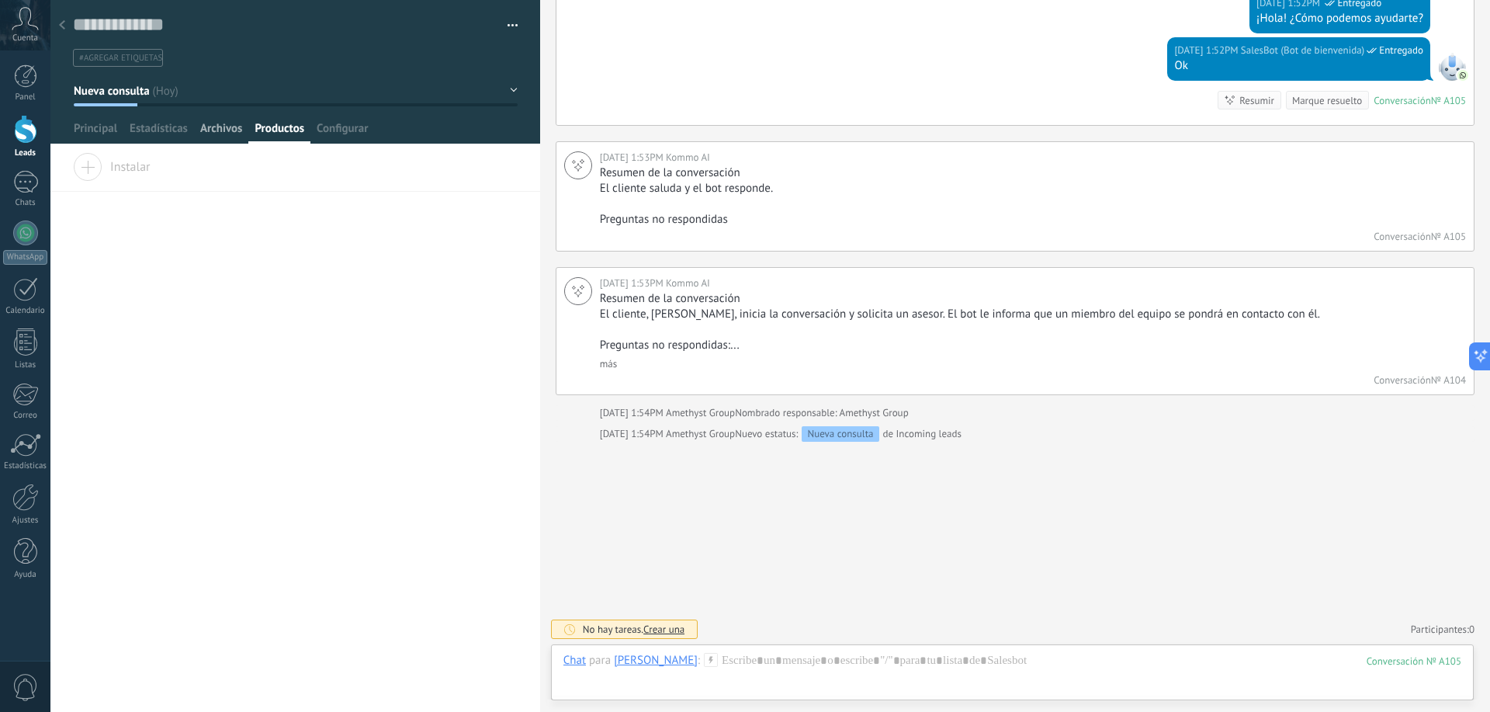
click at [210, 123] on span "Archivos" at bounding box center [221, 132] width 42 height 23
drag, startPoint x: 136, startPoint y: 141, endPoint x: 145, endPoint y: 140, distance: 9.4
click at [140, 141] on span "Estadísticas" at bounding box center [159, 132] width 58 height 23
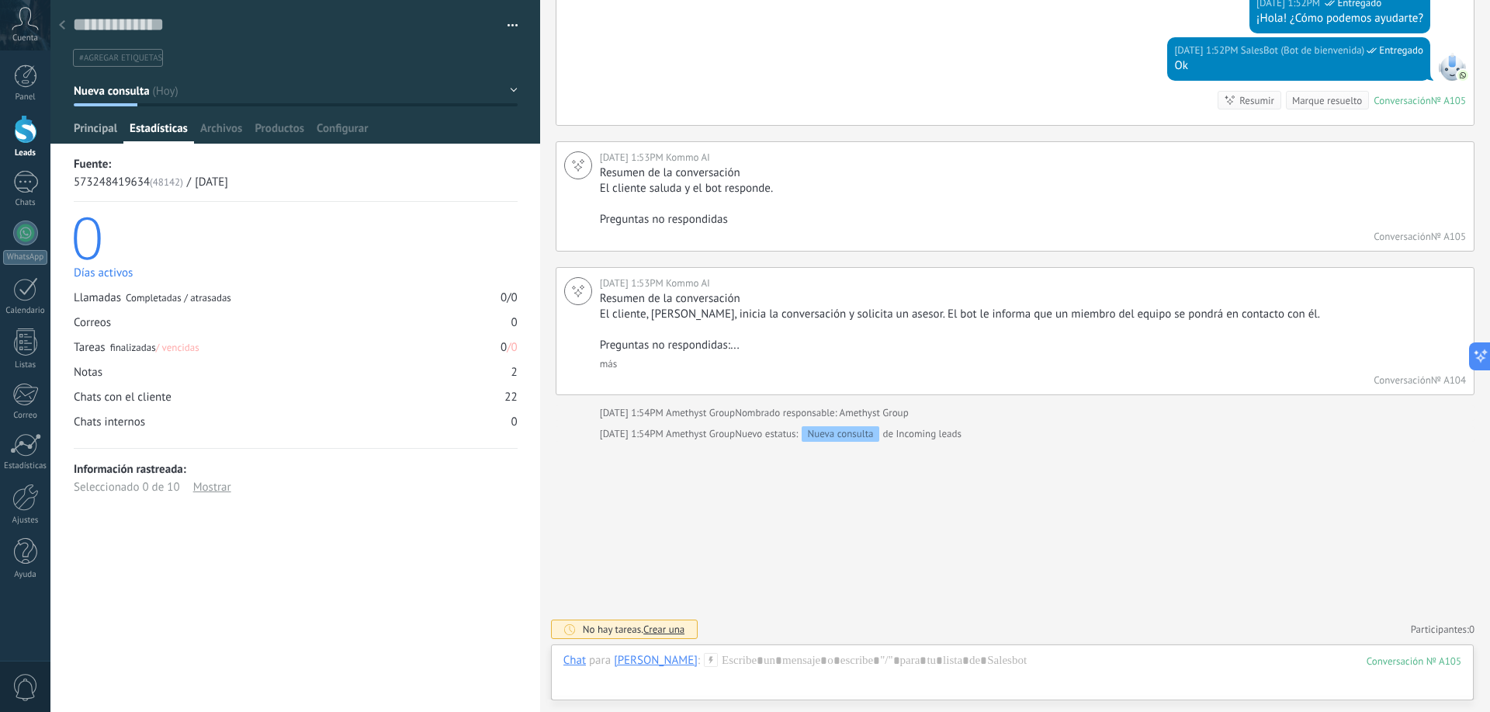
click at [87, 134] on span "Principal" at bounding box center [95, 132] width 43 height 23
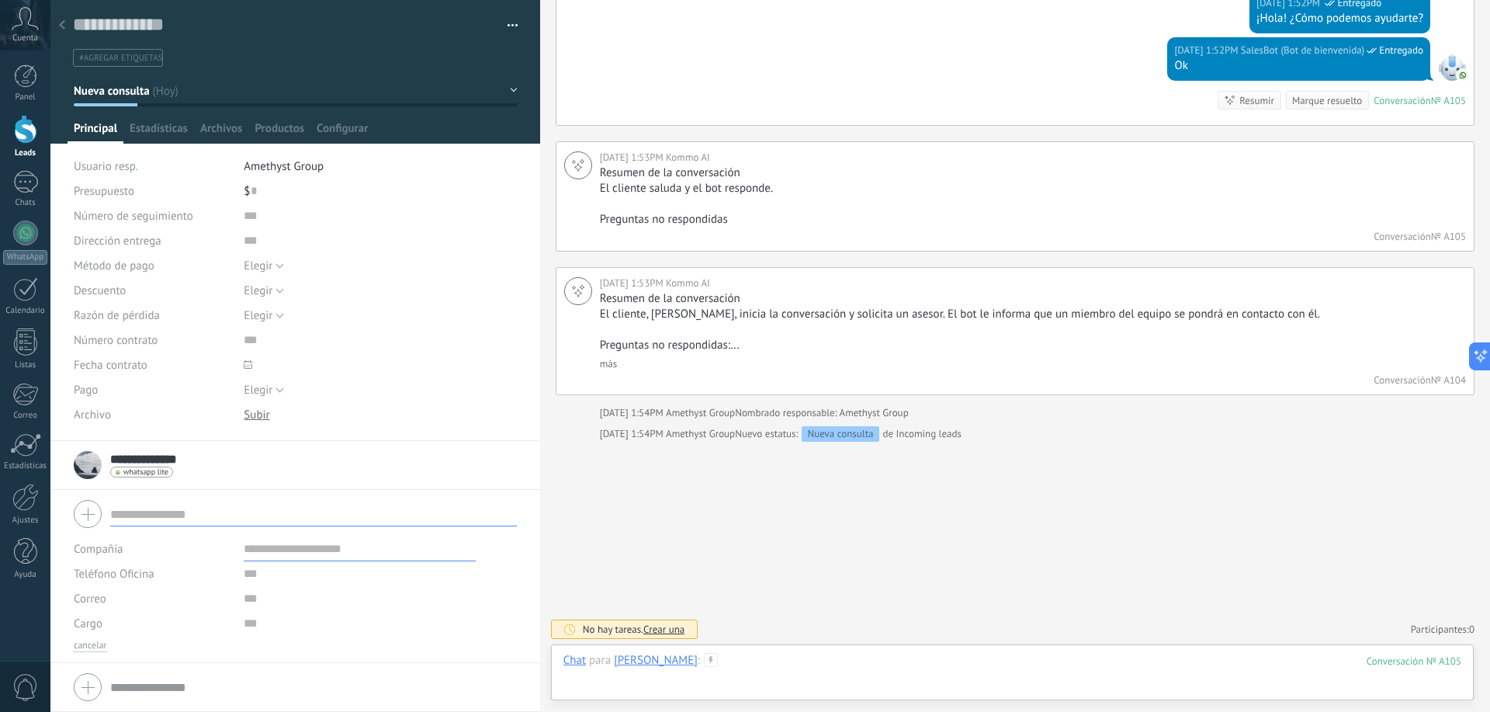
click at [762, 664] on div at bounding box center [1013, 676] width 898 height 47
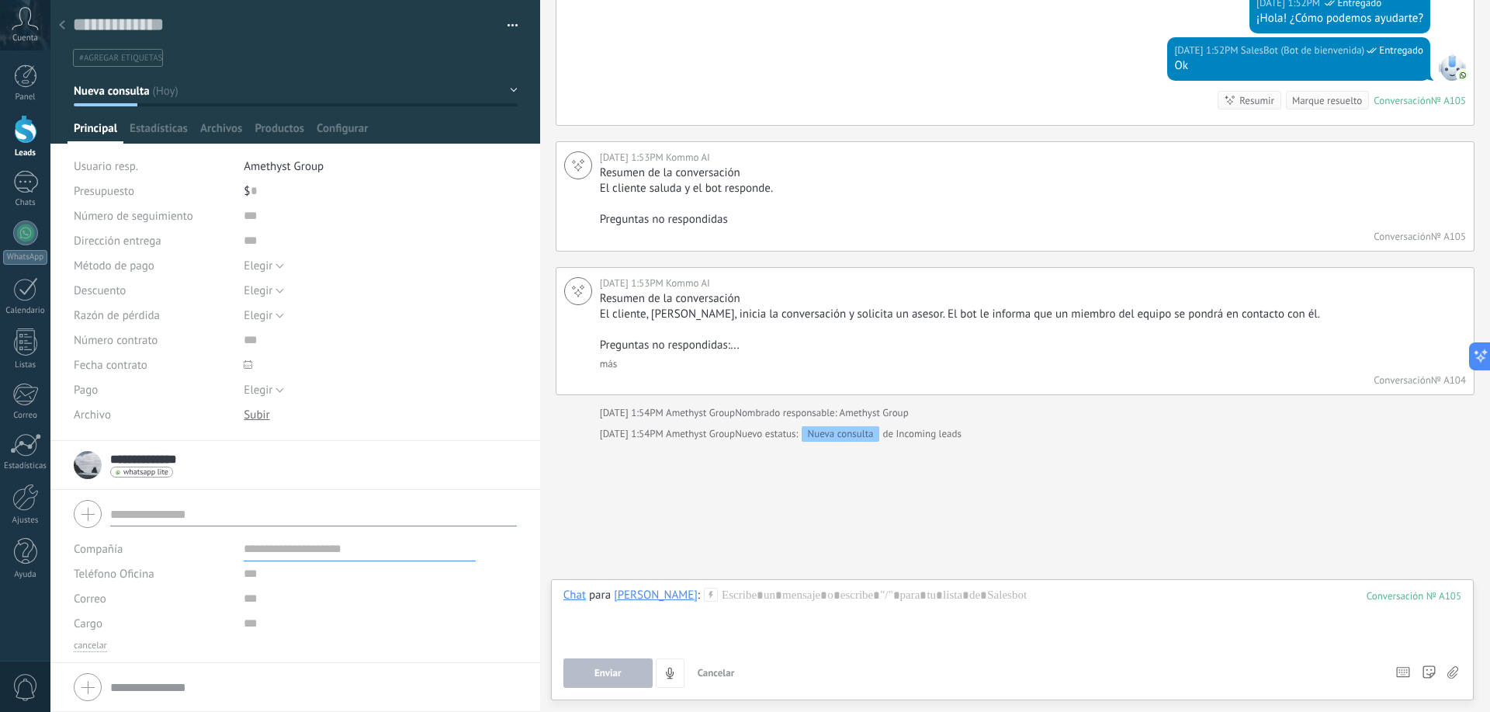
drag, startPoint x: 6, startPoint y: 134, endPoint x: 24, endPoint y: 201, distance: 69.1
click at [8, 135] on link "Leads" at bounding box center [25, 136] width 50 height 43
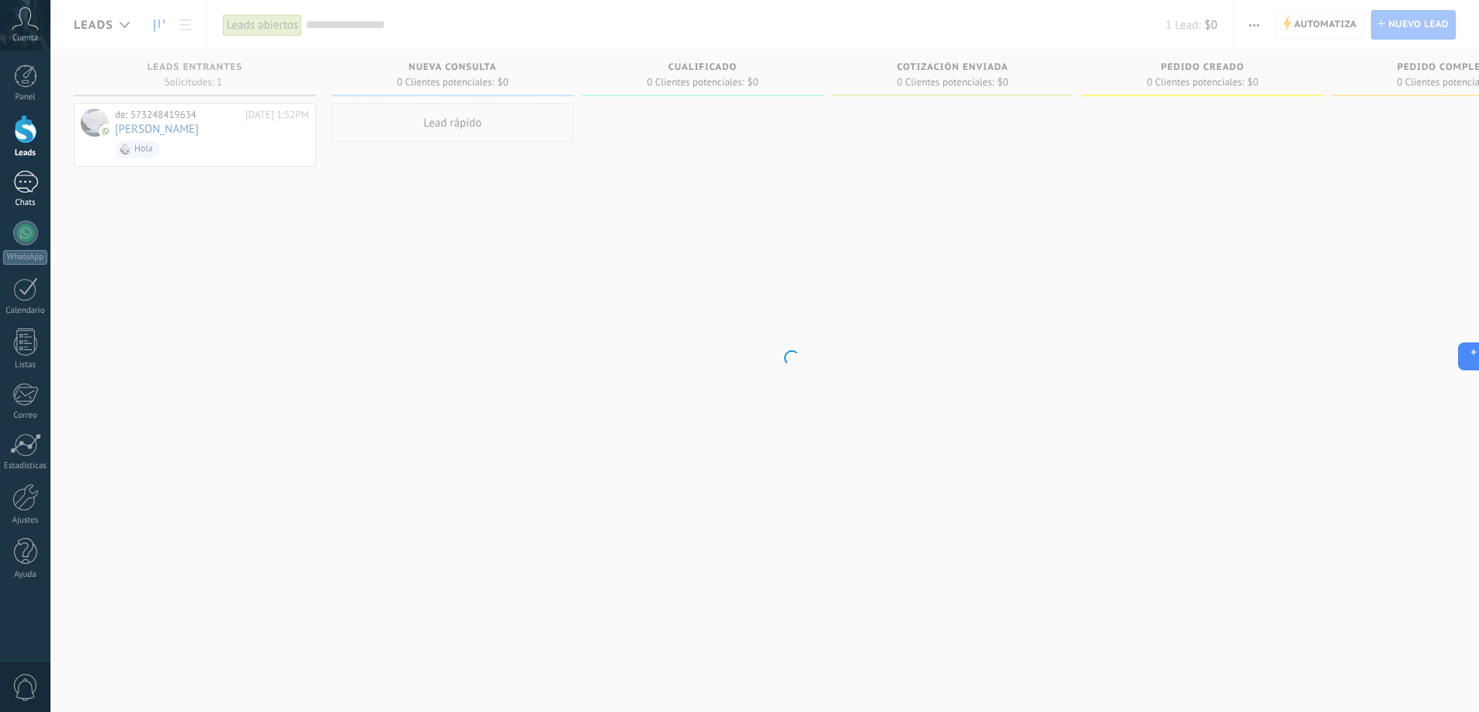
click at [24, 201] on div "Chats" at bounding box center [25, 203] width 45 height 10
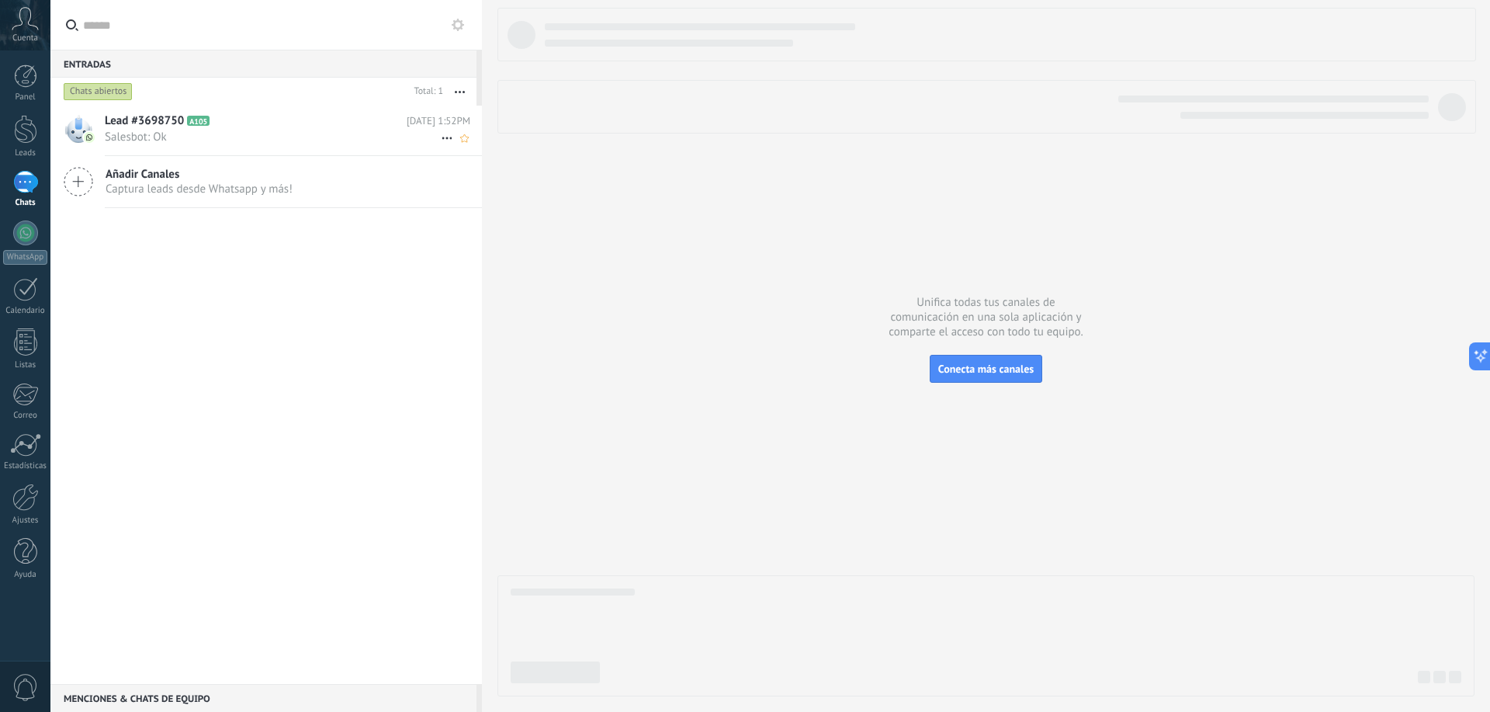
drag, startPoint x: 177, startPoint y: 109, endPoint x: 181, endPoint y: 123, distance: 15.3
click at [178, 109] on div "Lead #3698750 A105 Hoy 1:52PM Salesbot: Ok" at bounding box center [293, 130] width 377 height 49
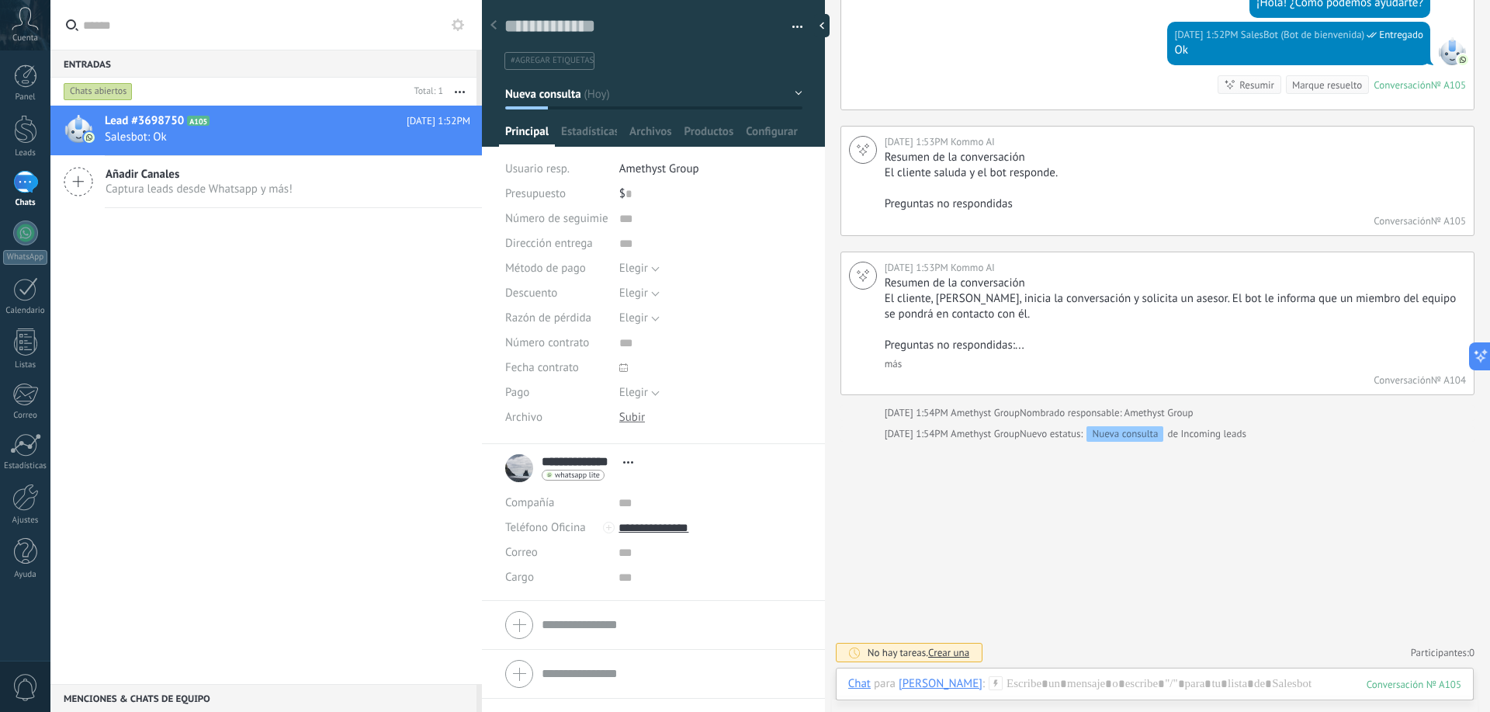
scroll to position [1234, 0]
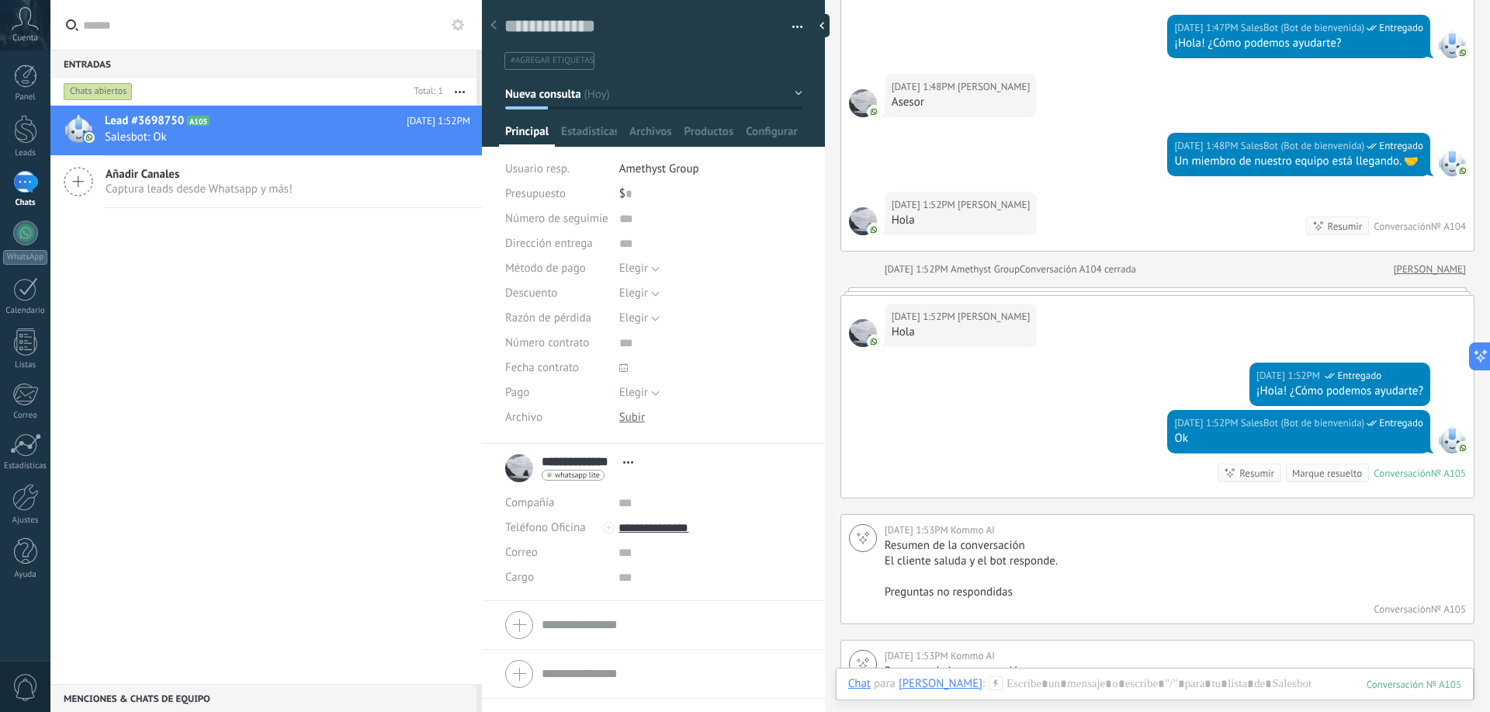
click at [1442, 438] on div at bounding box center [1452, 439] width 28 height 28
click at [1446, 440] on div at bounding box center [1452, 439] width 28 height 28
click at [1449, 440] on div at bounding box center [1452, 439] width 28 height 28
click at [1447, 440] on div at bounding box center [1452, 439] width 28 height 28
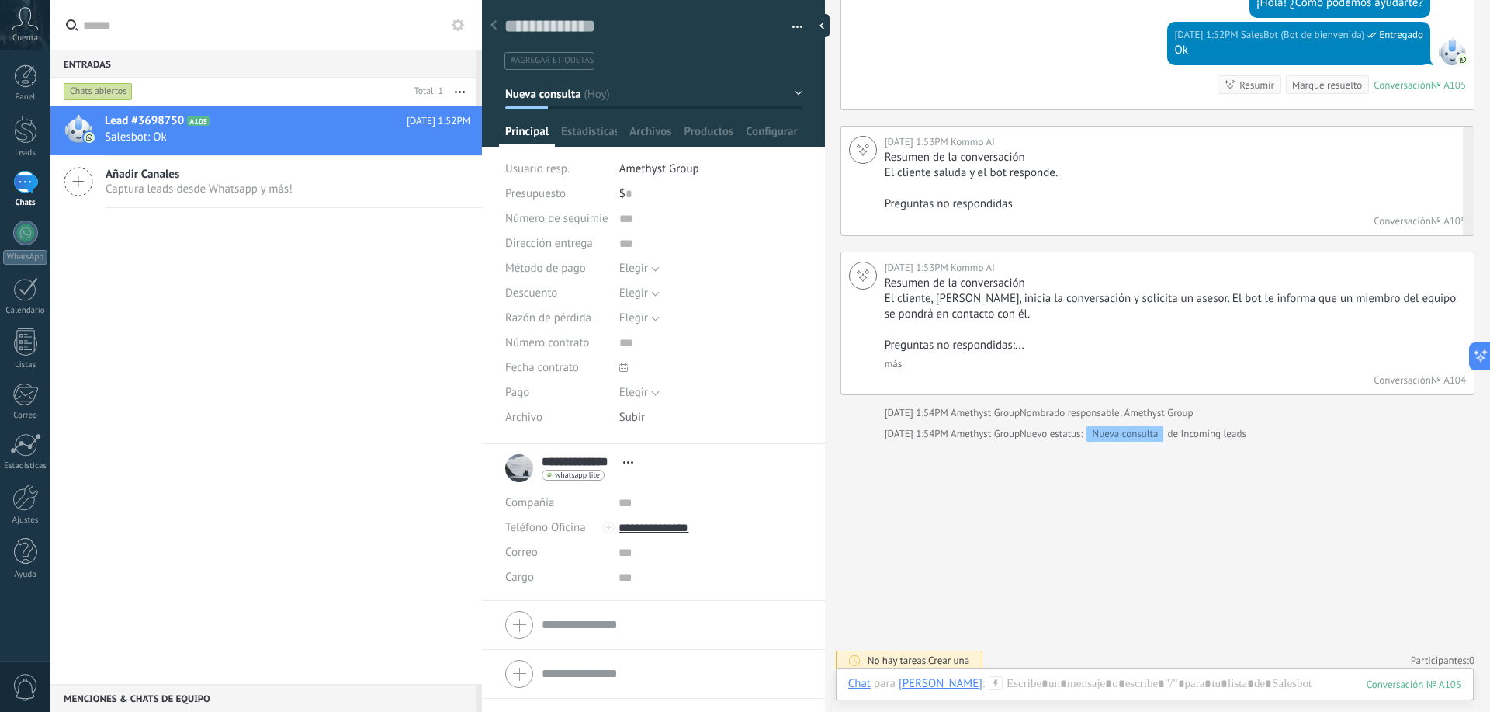
scroll to position [1389, 0]
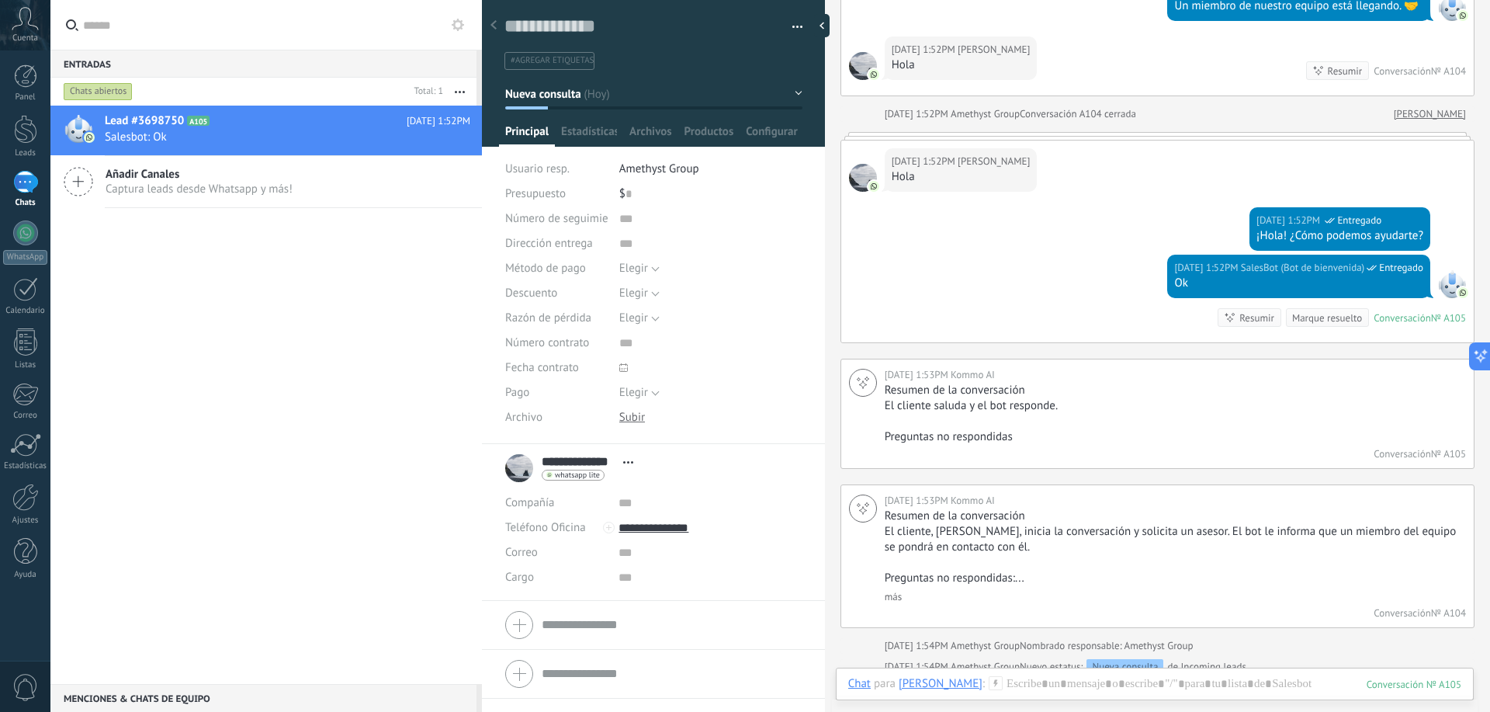
click at [1331, 311] on div "Marque resuelto" at bounding box center [1328, 318] width 70 height 15
click at [1328, 314] on div "Marque resuelto" at bounding box center [1328, 318] width 70 height 15
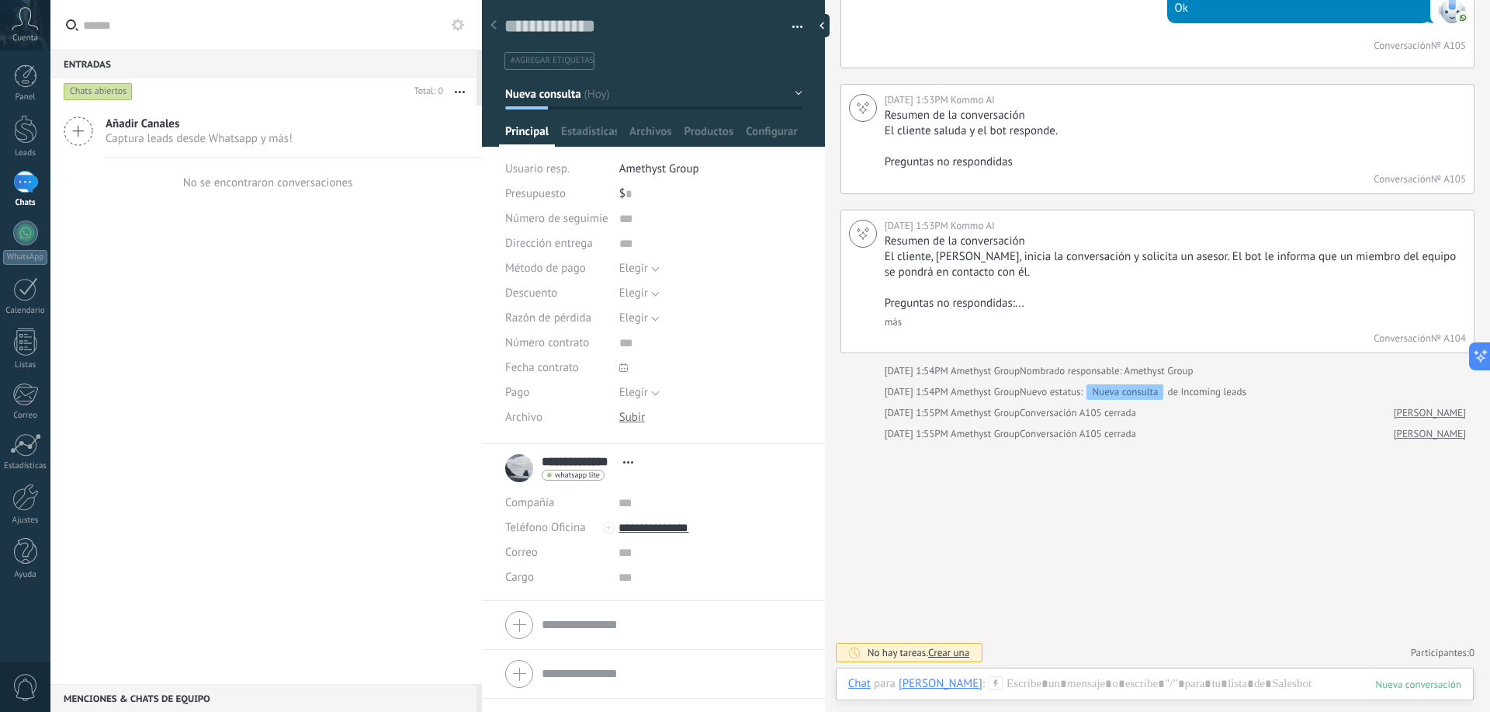
scroll to position [1508, 0]
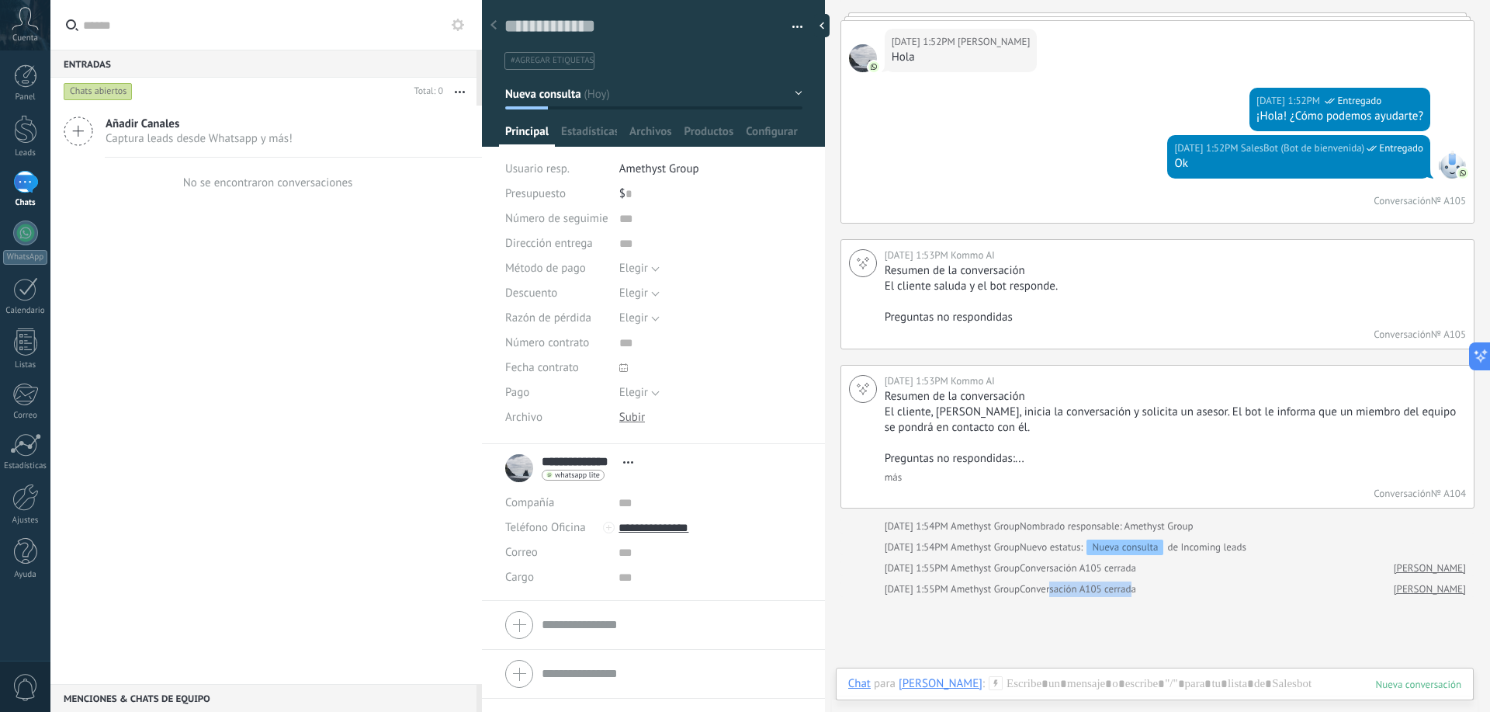
drag, startPoint x: 1057, startPoint y: 588, endPoint x: 1120, endPoint y: 588, distance: 63.7
click at [1120, 588] on div "Conversación A105 cerrada" at bounding box center [1078, 589] width 116 height 16
click at [1121, 588] on div "Conversación A105 cerrada" at bounding box center [1078, 589] width 116 height 16
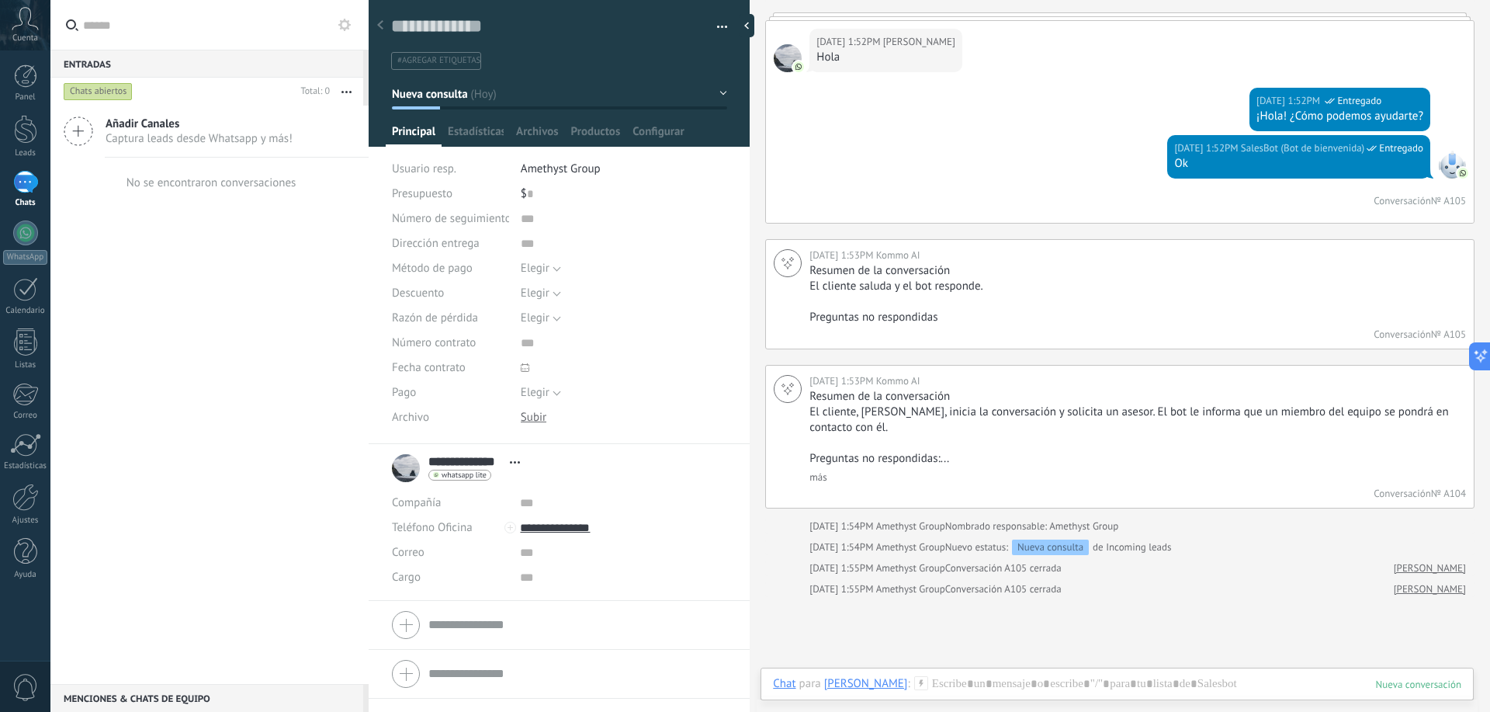
click at [369, 118] on div at bounding box center [369, 356] width 0 height 712
click at [1407, 592] on link "[PERSON_NAME]" at bounding box center [1430, 589] width 72 height 16
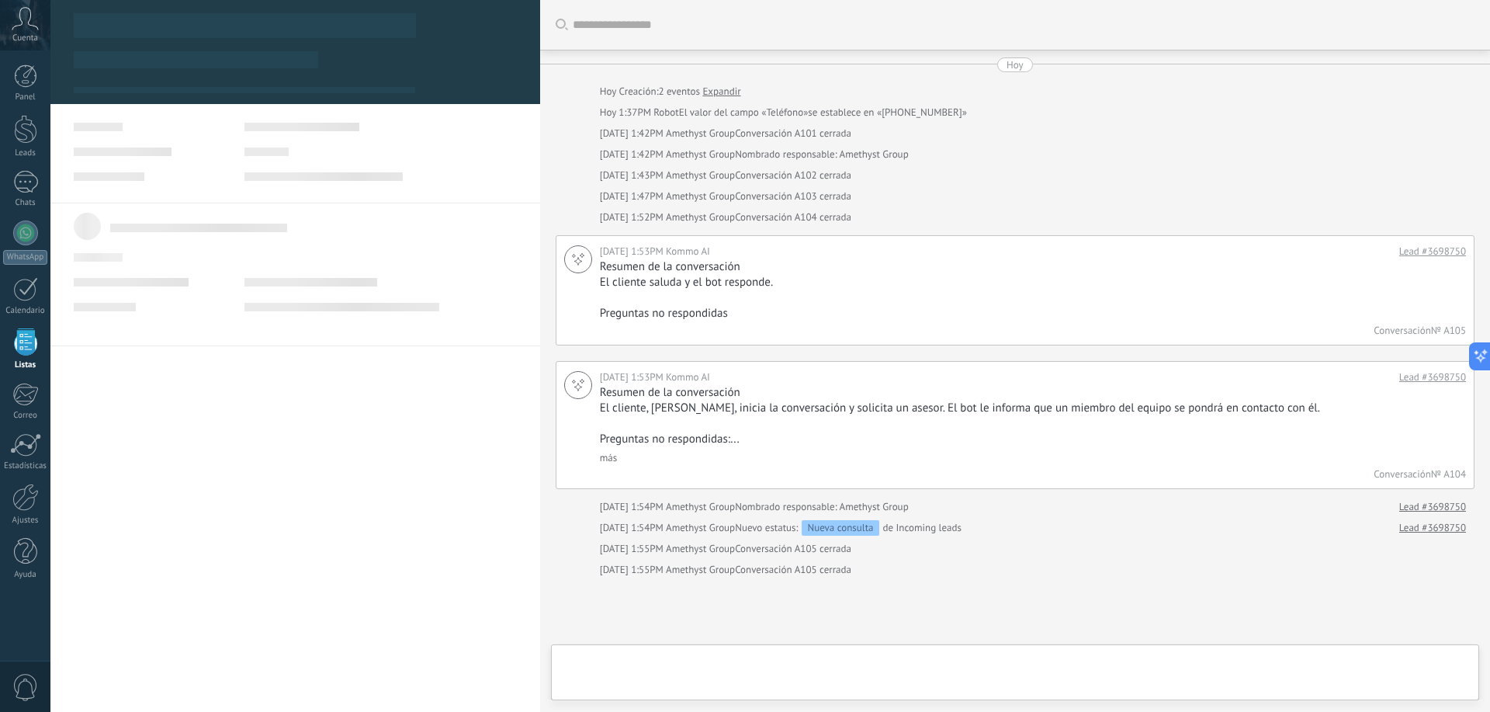
scroll to position [136, 0]
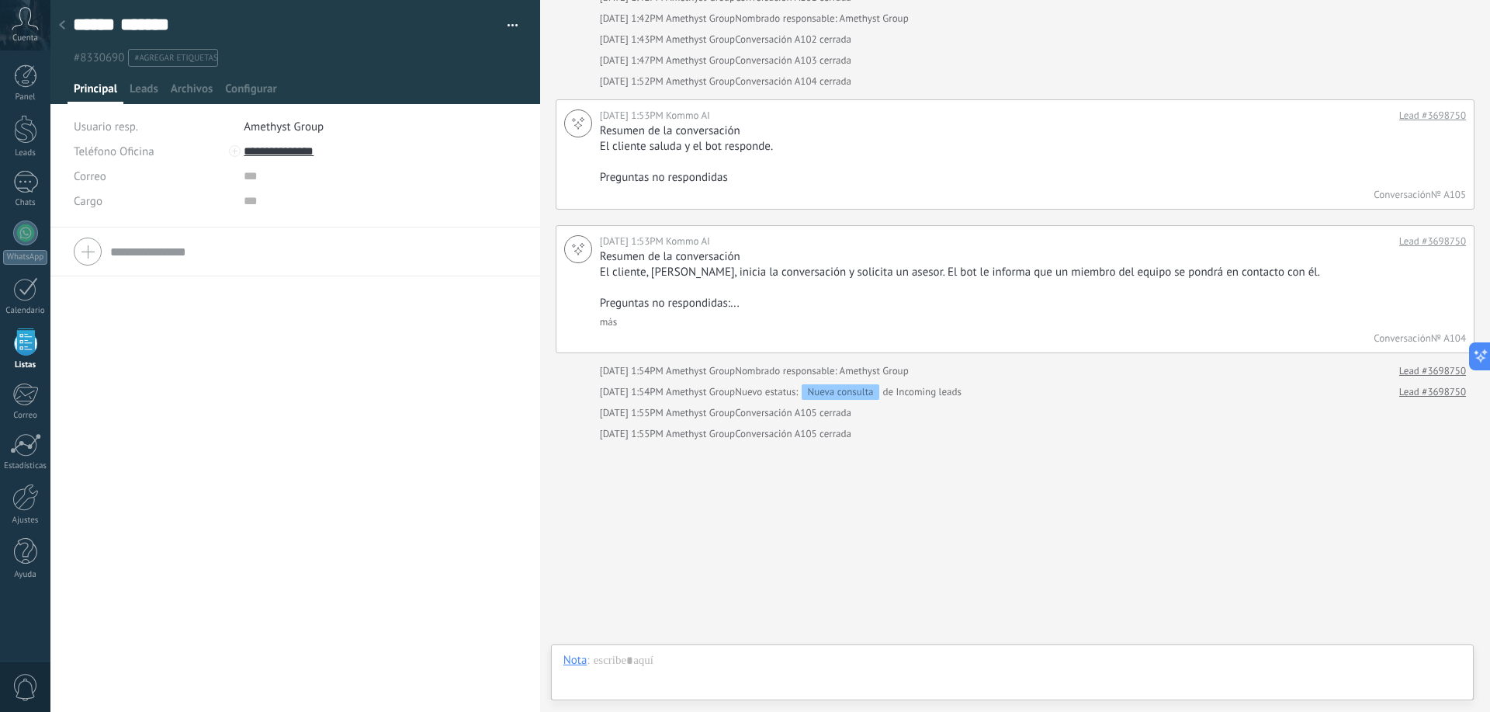
click at [64, 24] on icon at bounding box center [62, 24] width 6 height 9
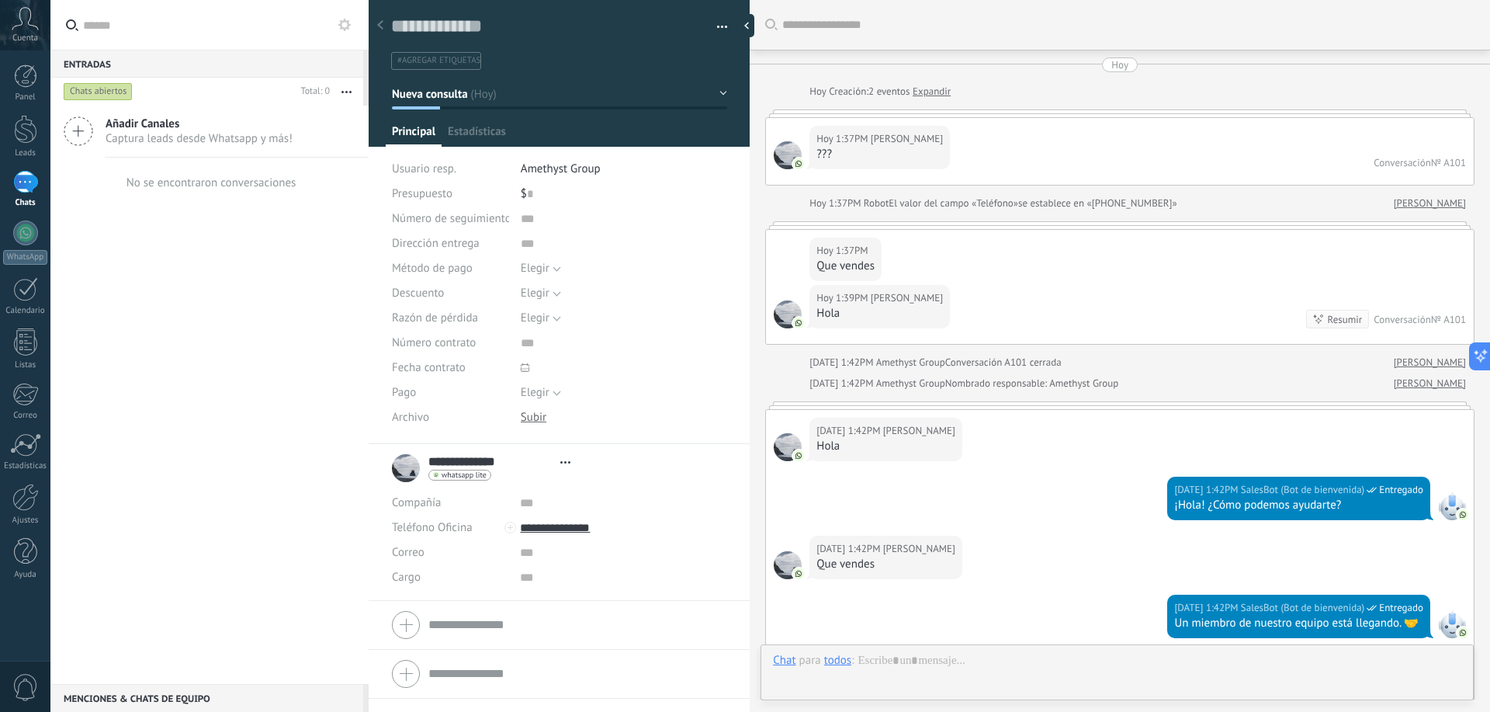
scroll to position [1409, 0]
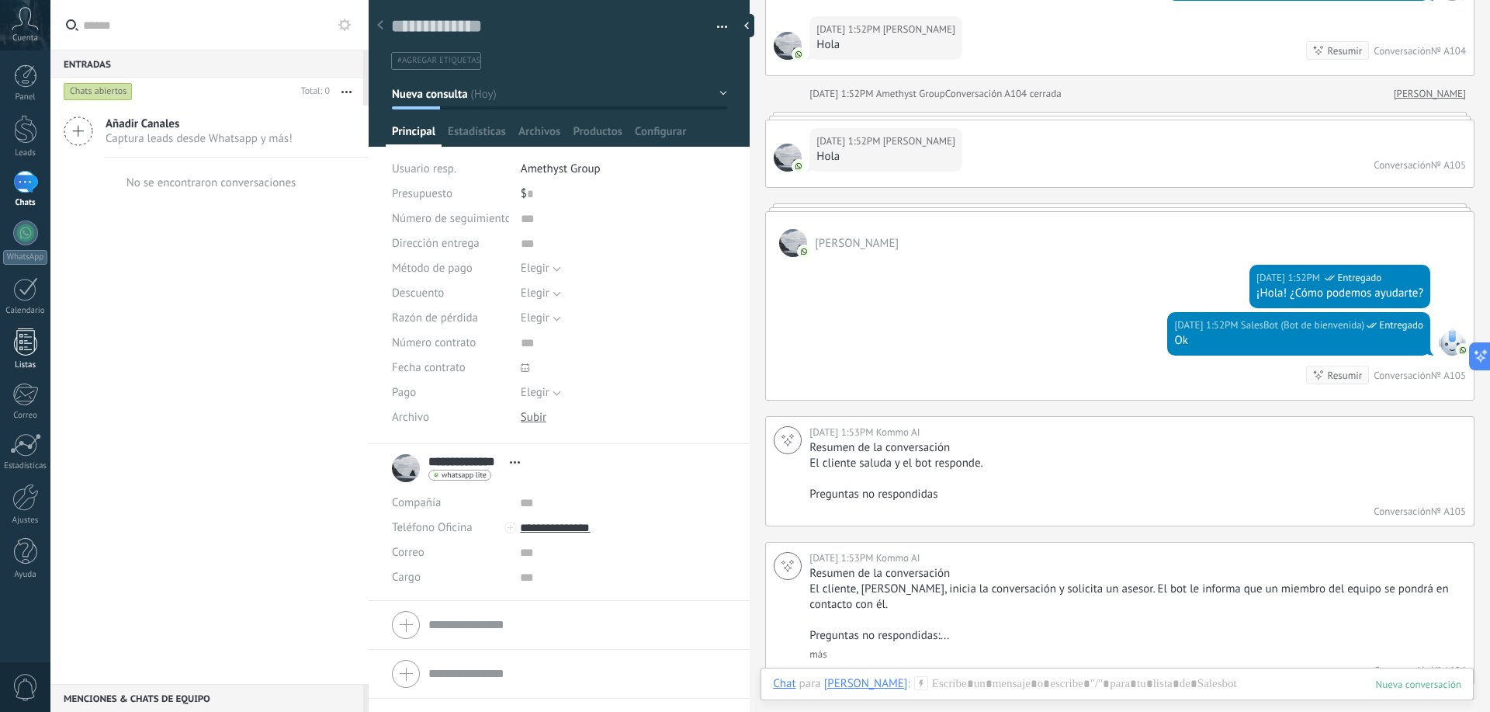
click at [36, 342] on div at bounding box center [25, 341] width 23 height 27
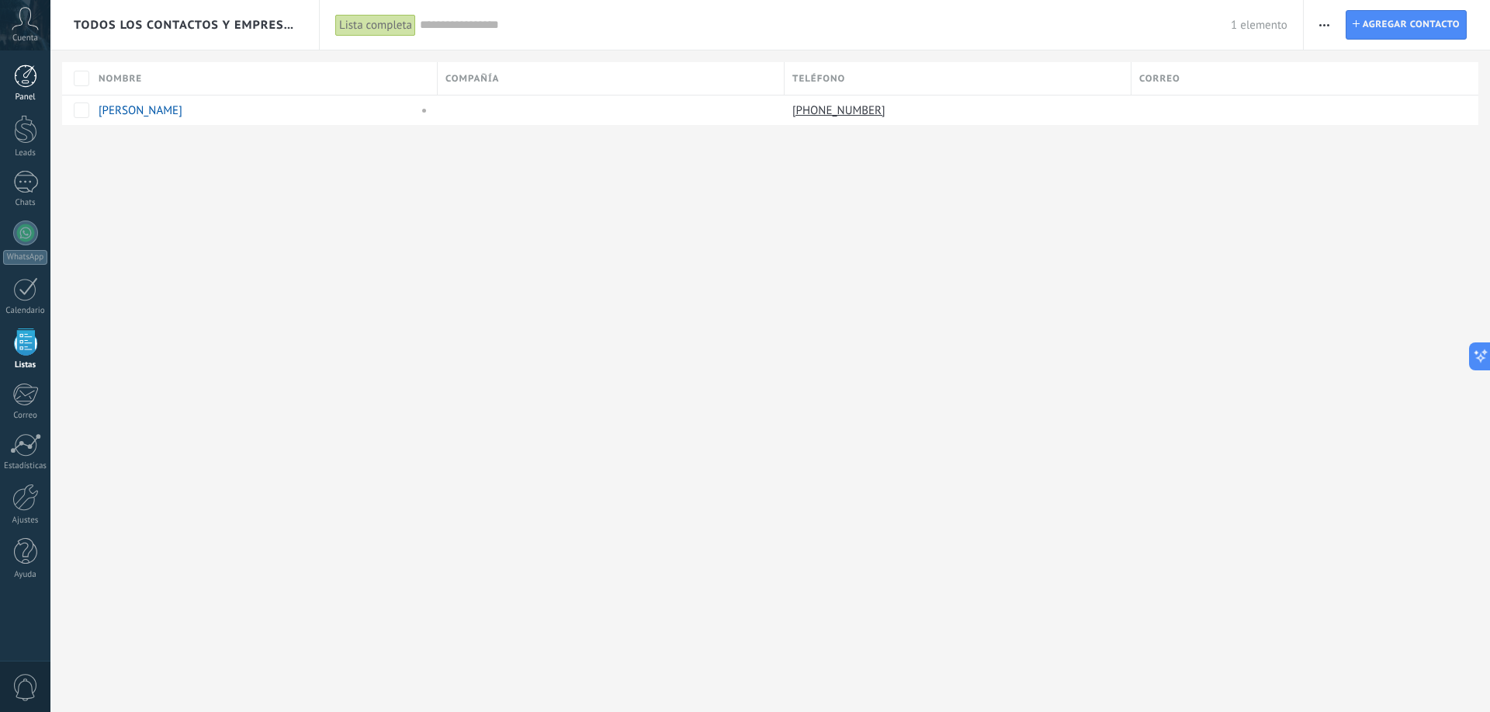
click at [23, 87] on div at bounding box center [25, 75] width 23 height 23
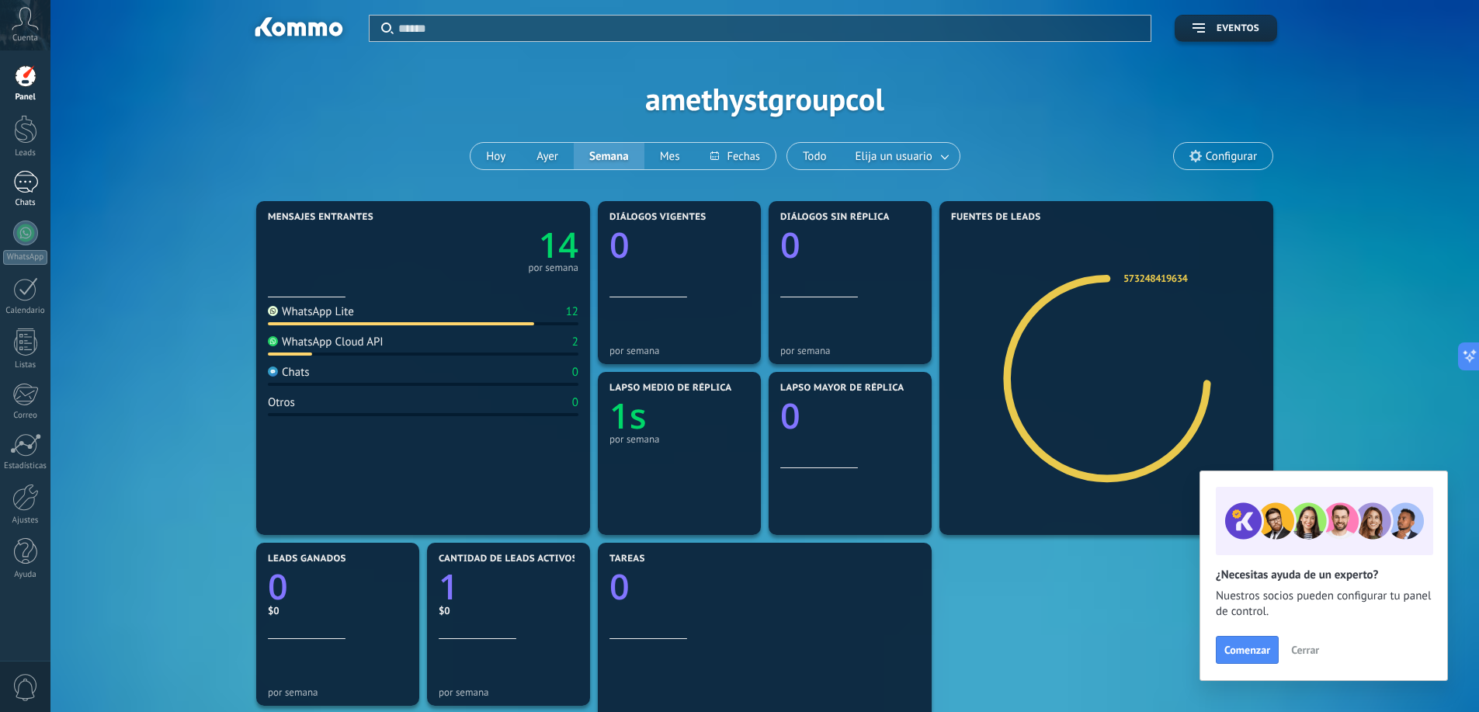
click at [25, 195] on link "1 Chats" at bounding box center [25, 189] width 50 height 37
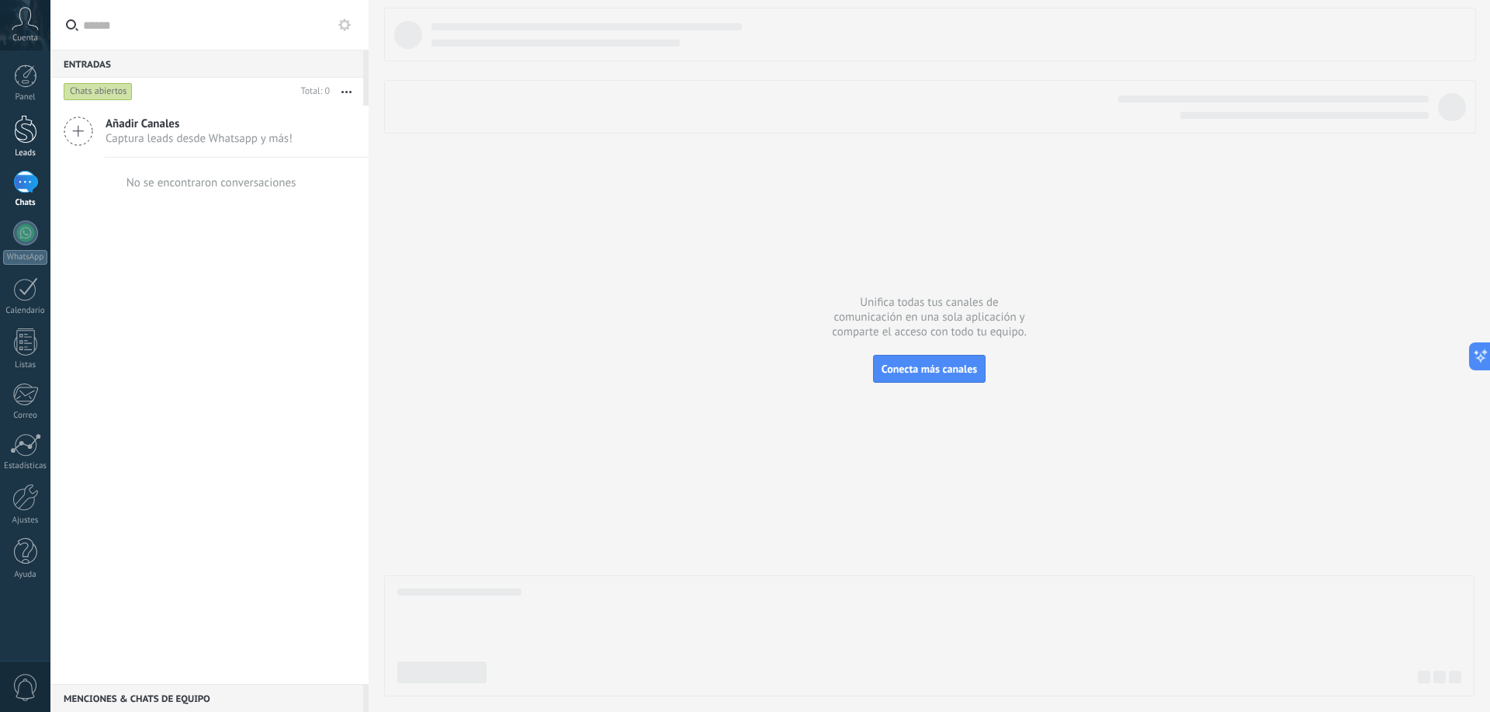
click at [24, 125] on div at bounding box center [25, 129] width 23 height 29
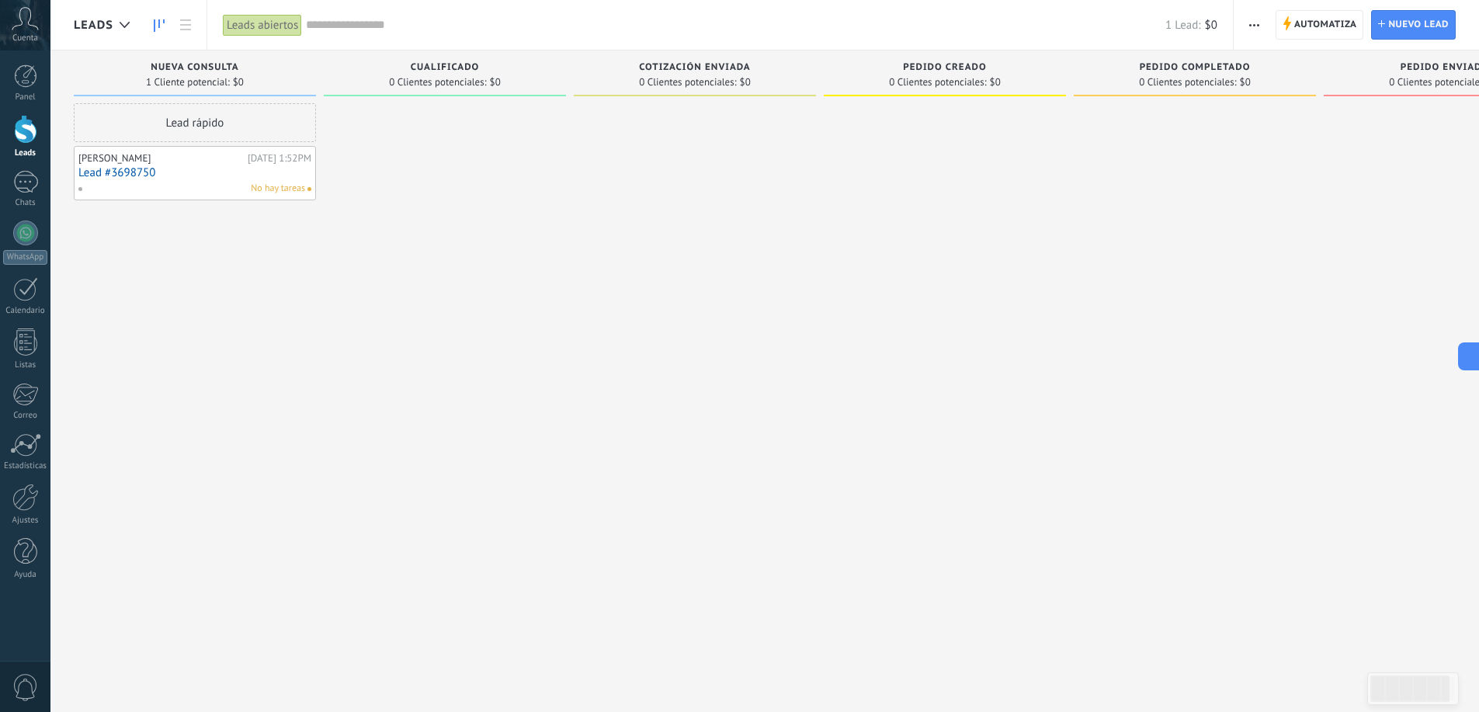
click at [151, 184] on div "No hay tareas" at bounding box center [191, 189] width 227 height 14
click at [204, 173] on link "Lead #3698750" at bounding box center [194, 172] width 233 height 13
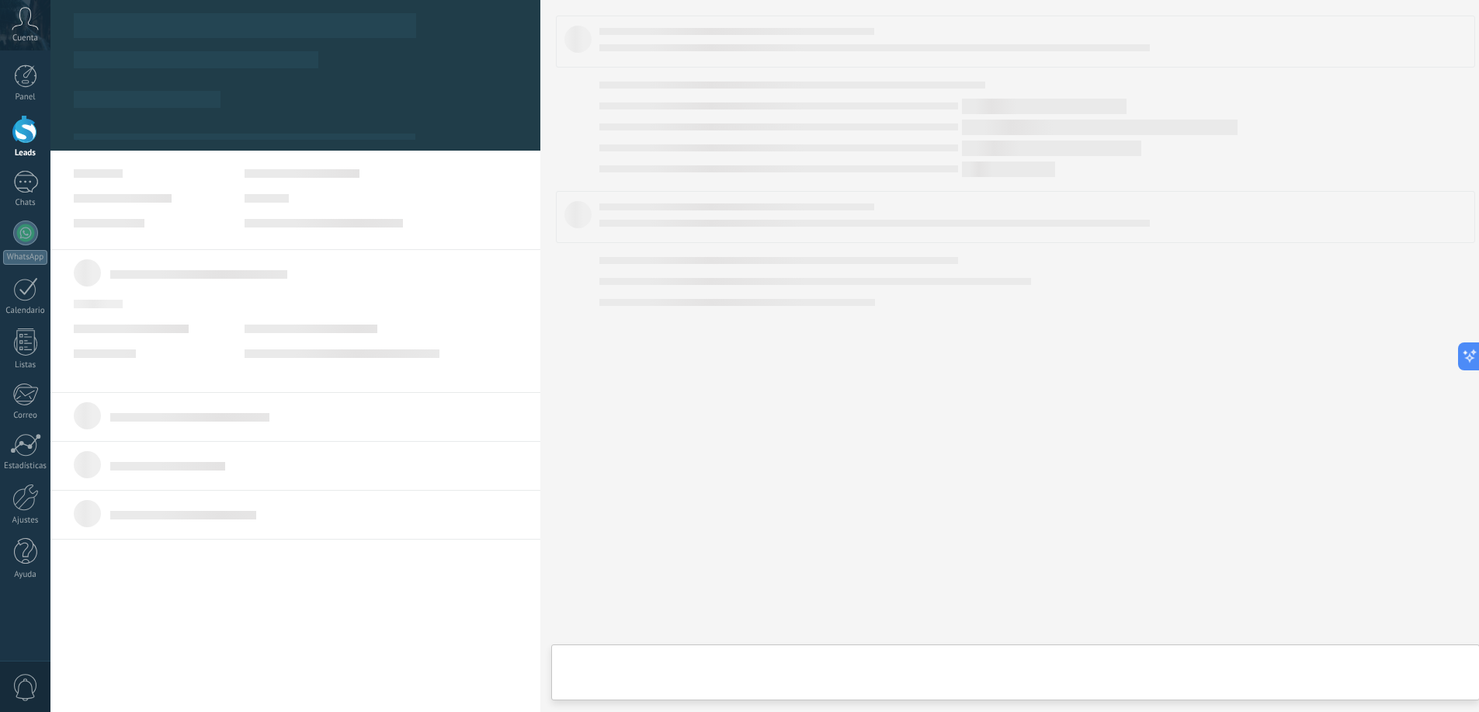
click at [204, 173] on body ".abccls-1,.abccls-2{fill-rule:evenodd}.abccls-2{fill:#fff} .abfcls-1{fill:none}…" at bounding box center [739, 356] width 1479 height 712
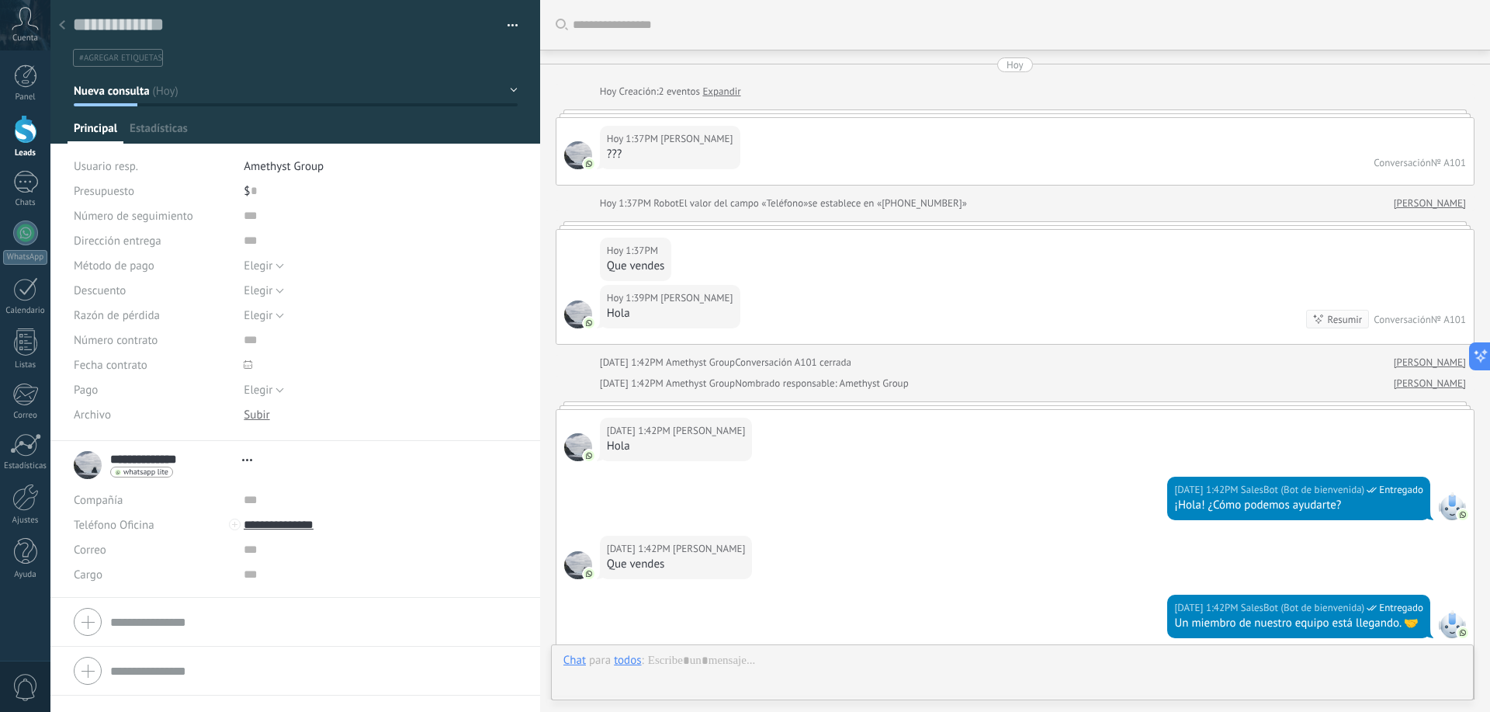
type textarea "**********"
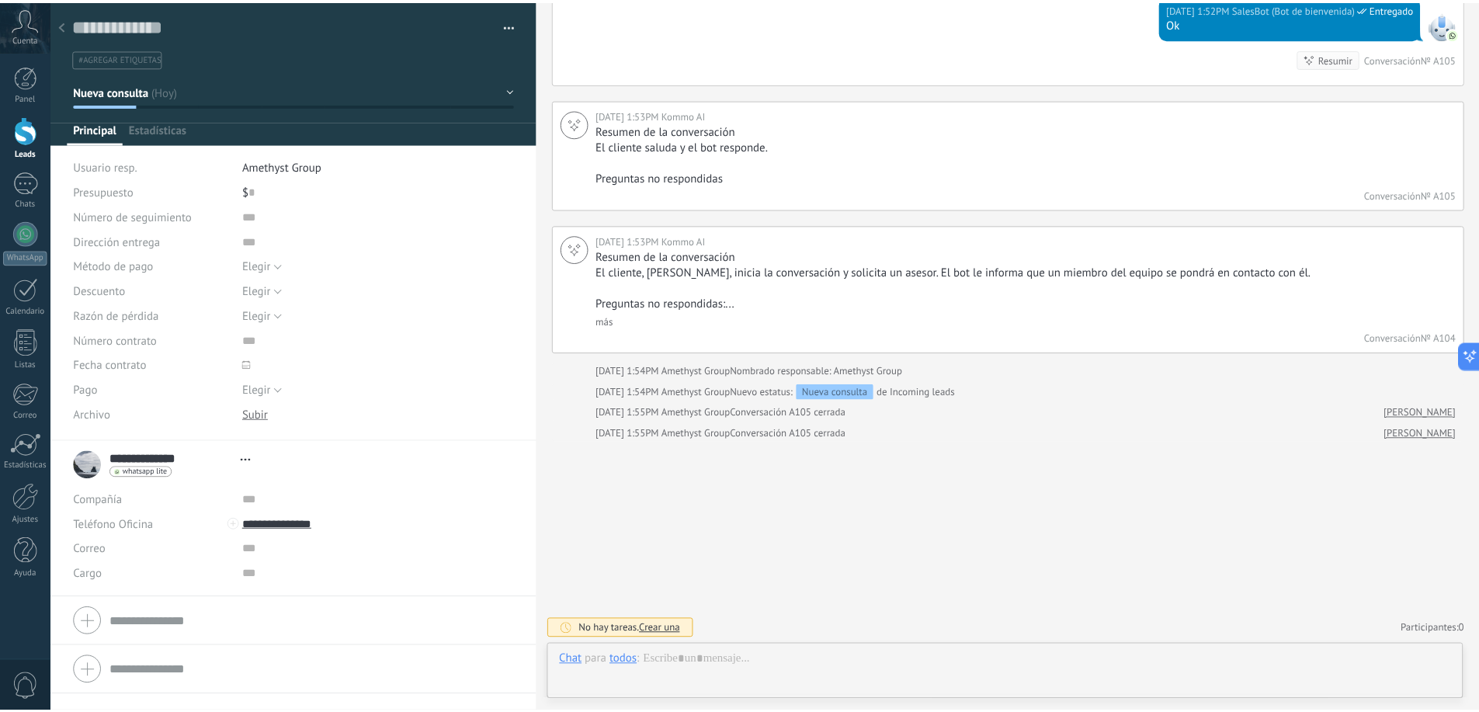
scroll to position [23, 0]
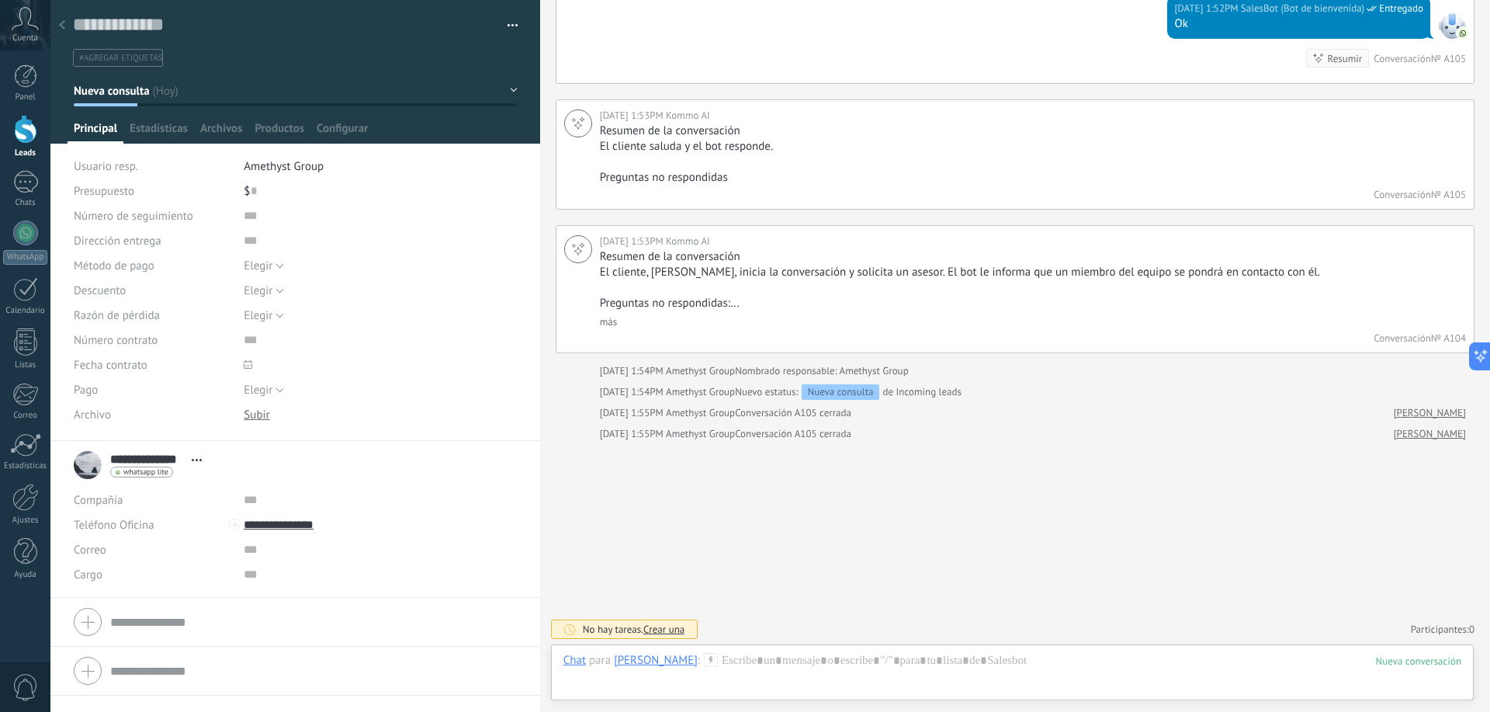
click at [68, 25] on div at bounding box center [62, 26] width 22 height 30
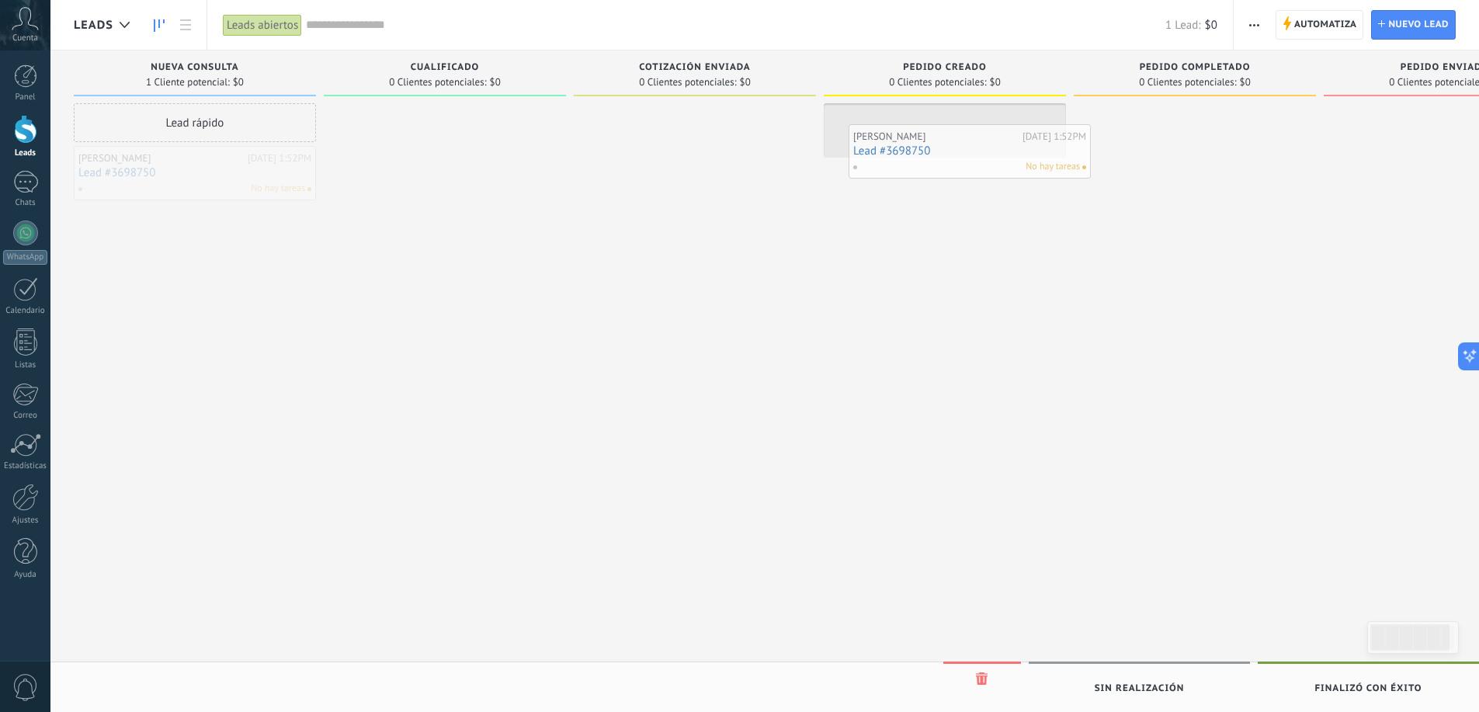
drag, startPoint x: 202, startPoint y: 165, endPoint x: 976, endPoint y: 142, distance: 774.3
drag, startPoint x: 956, startPoint y: 142, endPoint x: 283, endPoint y: 173, distance: 673.0
drag, startPoint x: 175, startPoint y: 189, endPoint x: 202, endPoint y: 188, distance: 27.2
drag, startPoint x: 205, startPoint y: 181, endPoint x: 238, endPoint y: 184, distance: 32.8
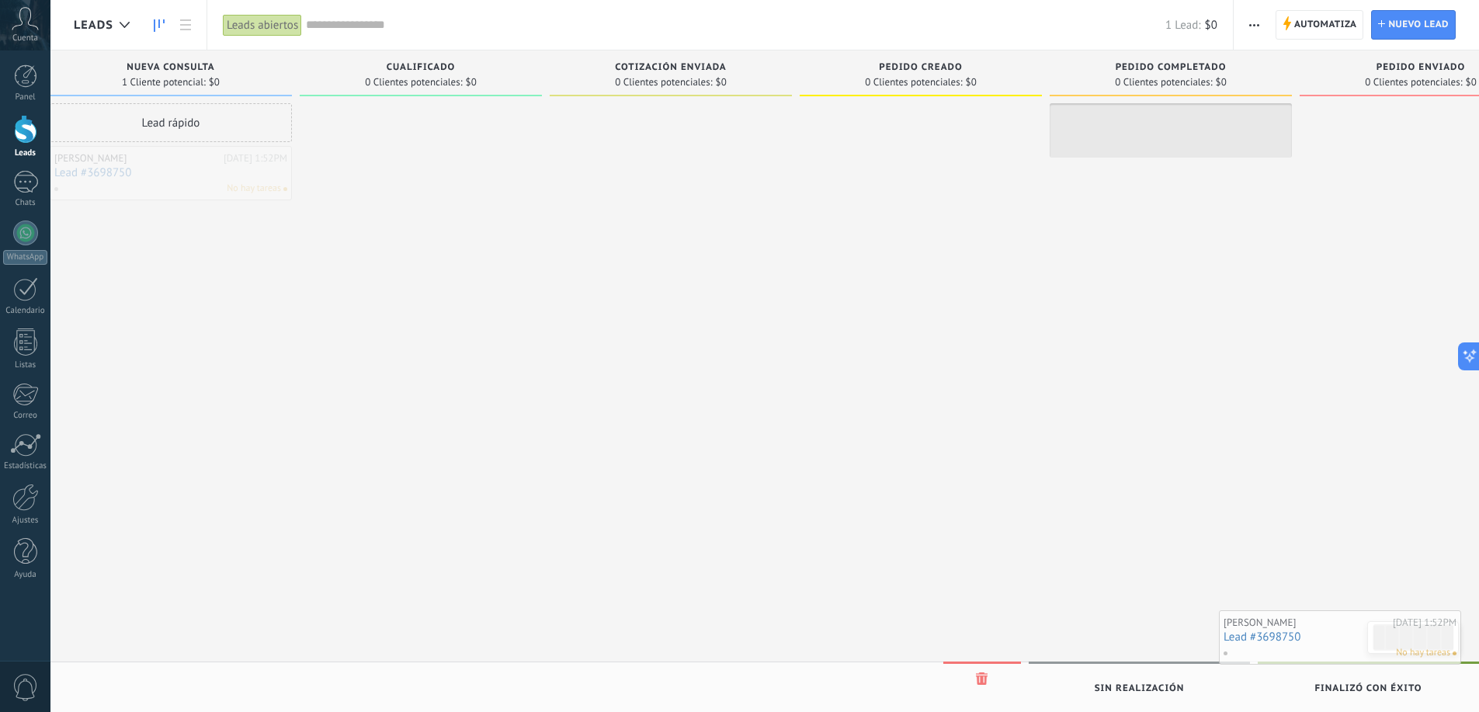
scroll to position [0, 71]
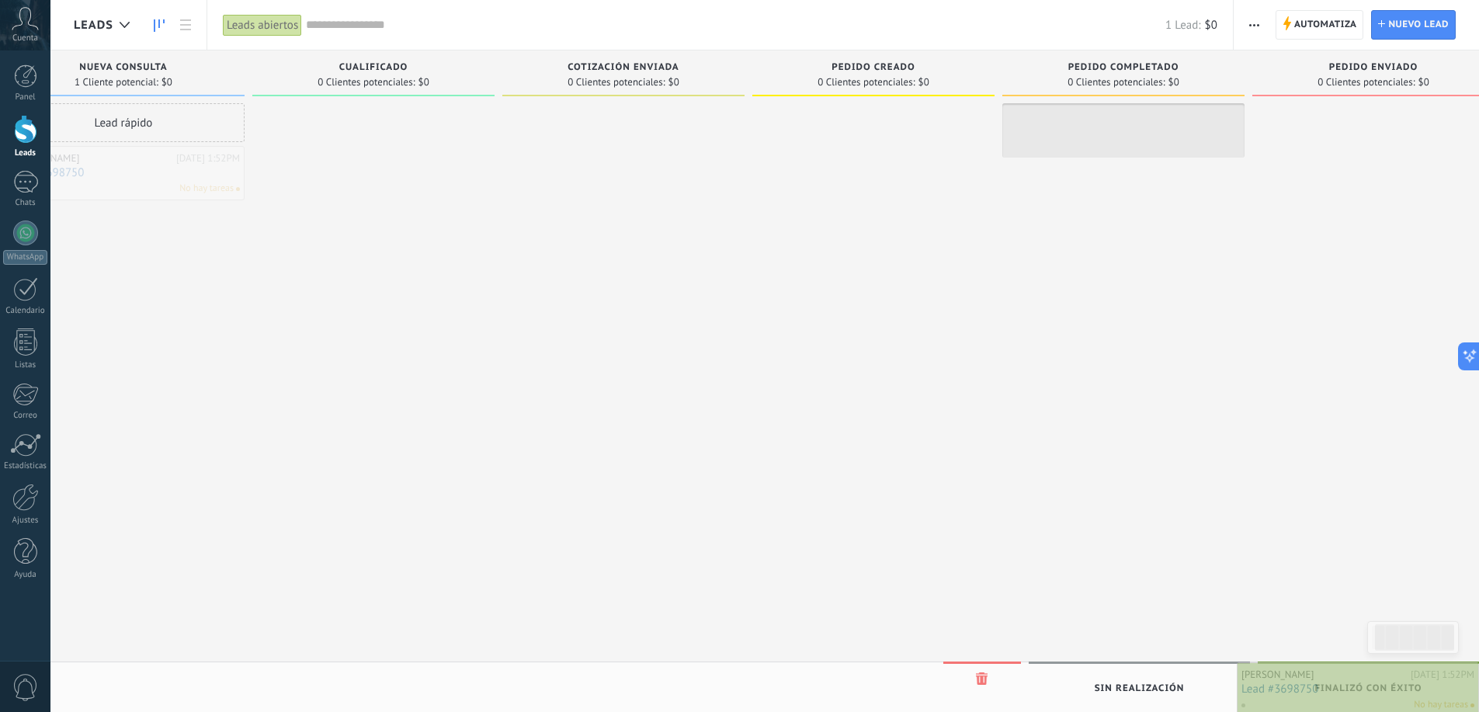
drag, startPoint x: 207, startPoint y: 172, endPoint x: 1385, endPoint y: 689, distance: 1285.8
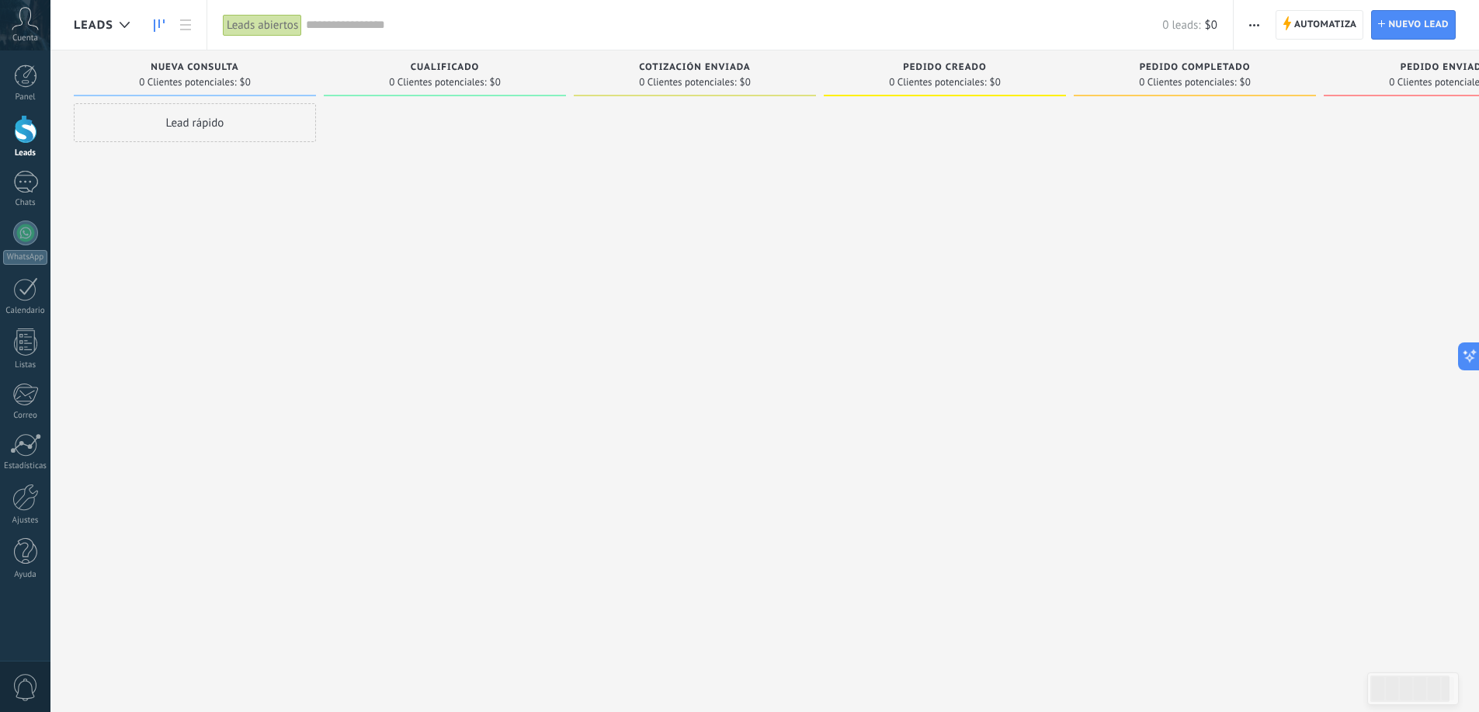
drag, startPoint x: 426, startPoint y: 61, endPoint x: 417, endPoint y: 68, distance: 11.6
click at [424, 60] on div "Cualificado 0 Clientes potenciales: $0" at bounding box center [445, 73] width 242 height 46
click at [704, 64] on span "Cotización enviada" at bounding box center [694, 67] width 112 height 11
drag, startPoint x: 936, startPoint y: 78, endPoint x: 868, endPoint y: 80, distance: 68.3
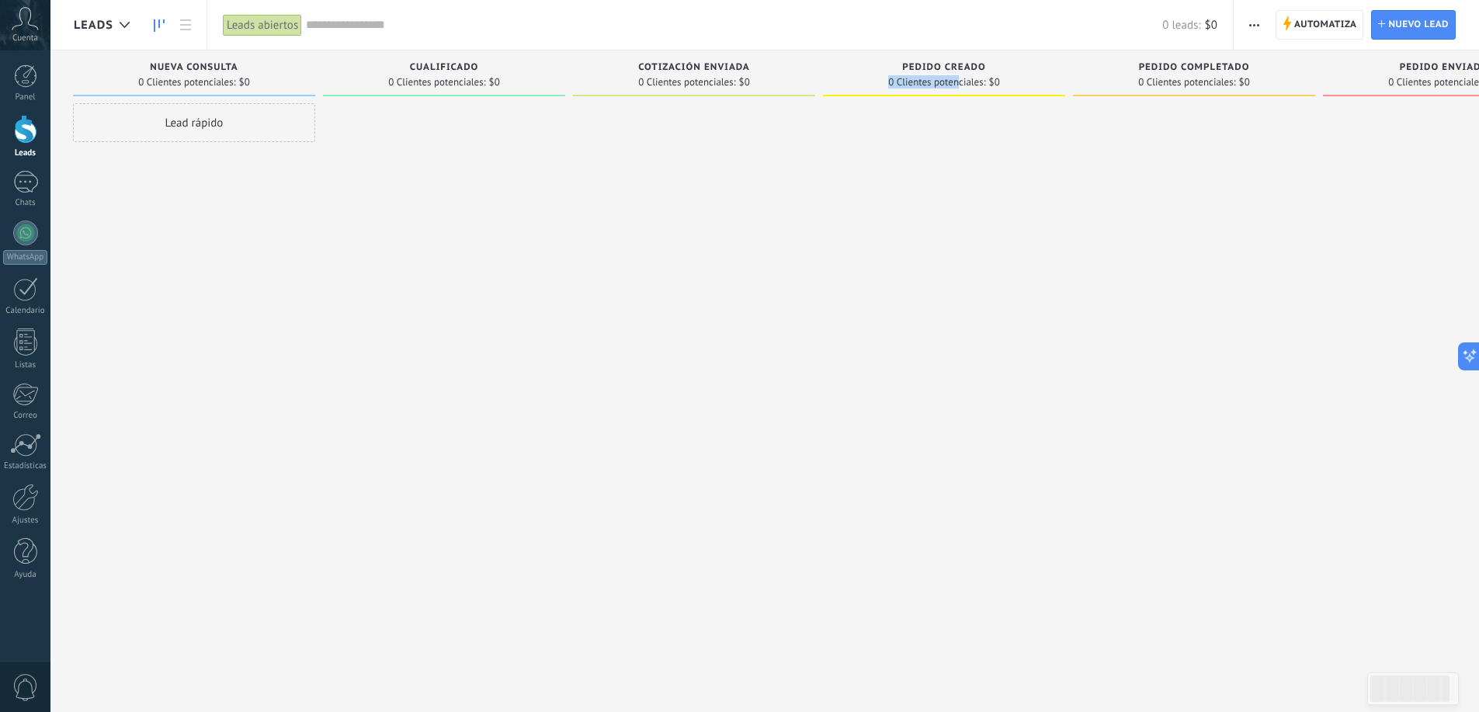
click at [868, 79] on div "0 Clientes potenciales: $0" at bounding box center [944, 81] width 227 height 13
click at [1143, 111] on div at bounding box center [1194, 357] width 242 height 509
drag, startPoint x: 1261, startPoint y: 115, endPoint x: 873, endPoint y: 119, distance: 388.9
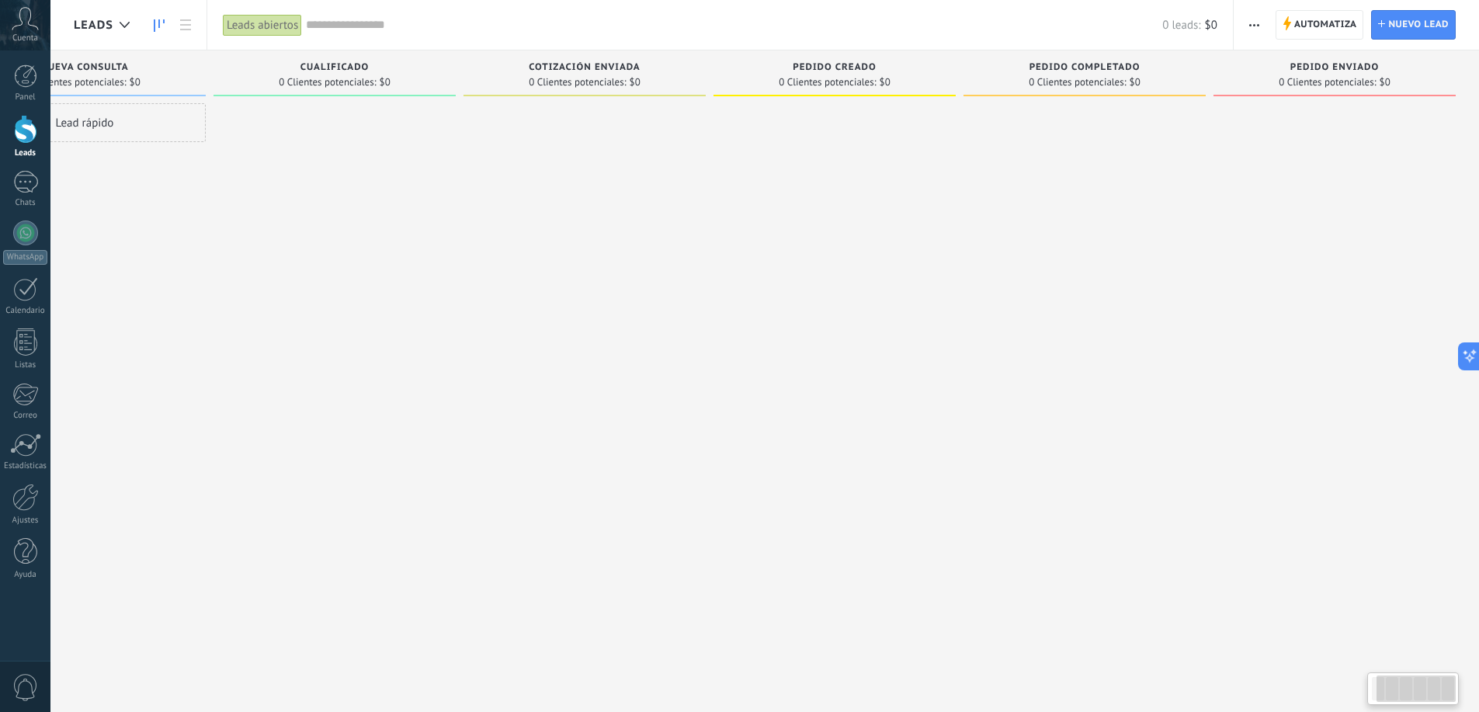
drag, startPoint x: 790, startPoint y: 179, endPoint x: 1386, endPoint y: 215, distance: 597.3
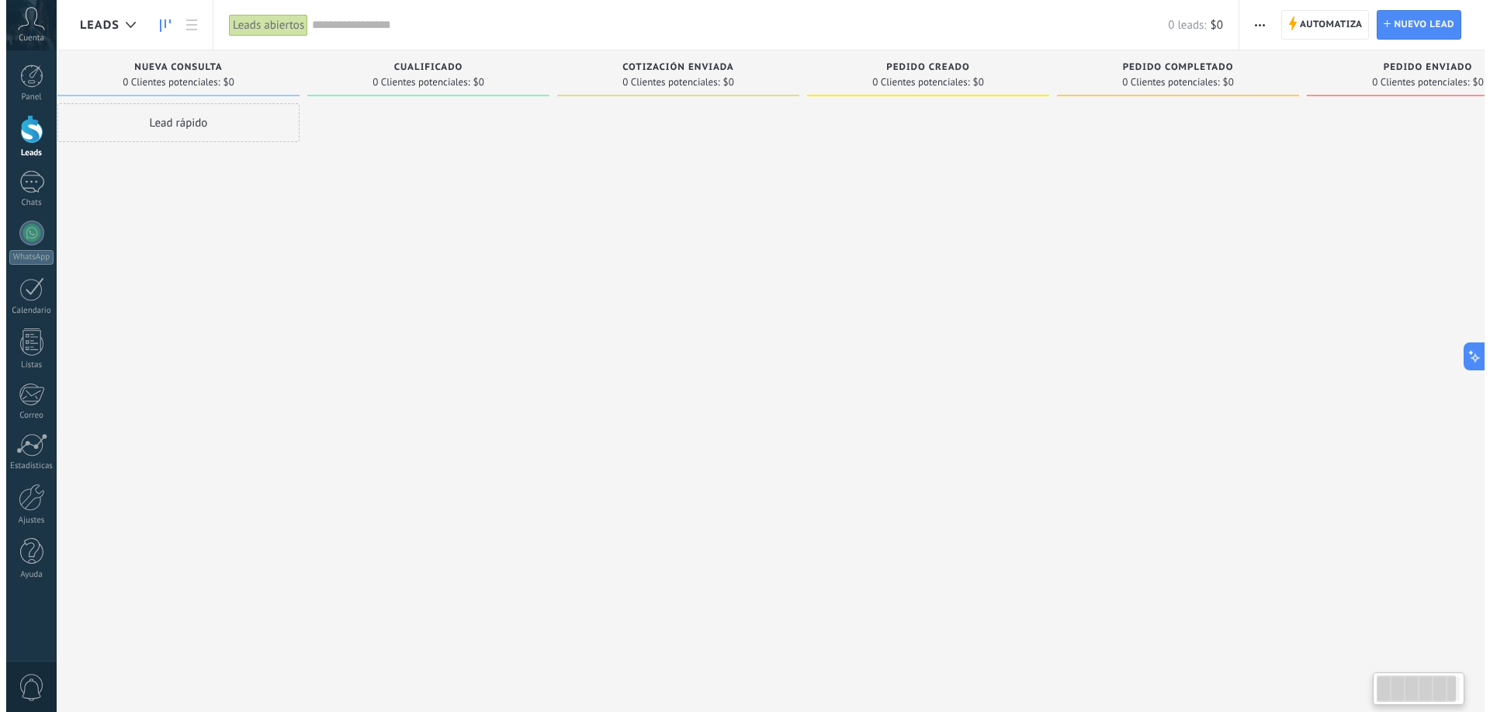
scroll to position [0, 2]
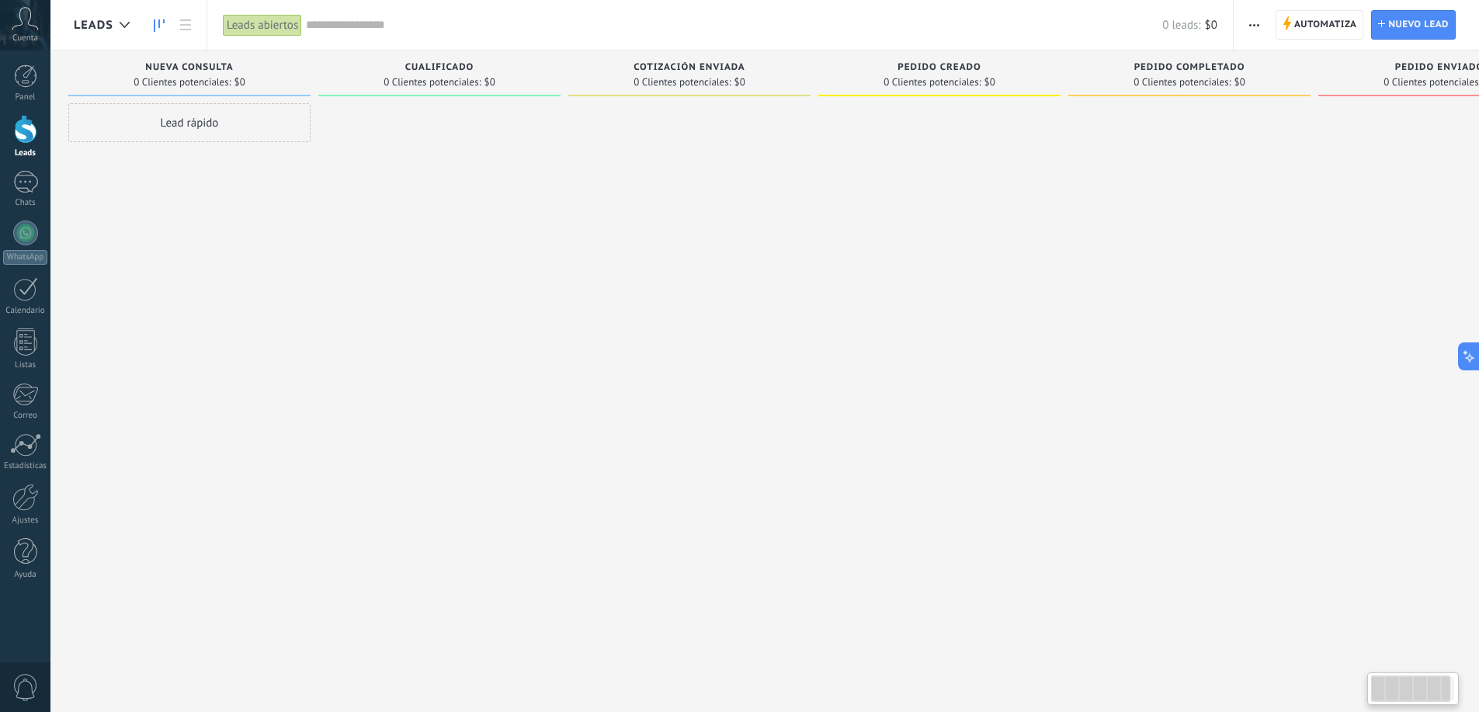
drag, startPoint x: 463, startPoint y: 190, endPoint x: 189, endPoint y: 203, distance: 274.3
click at [31, 79] on div at bounding box center [25, 75] width 23 height 23
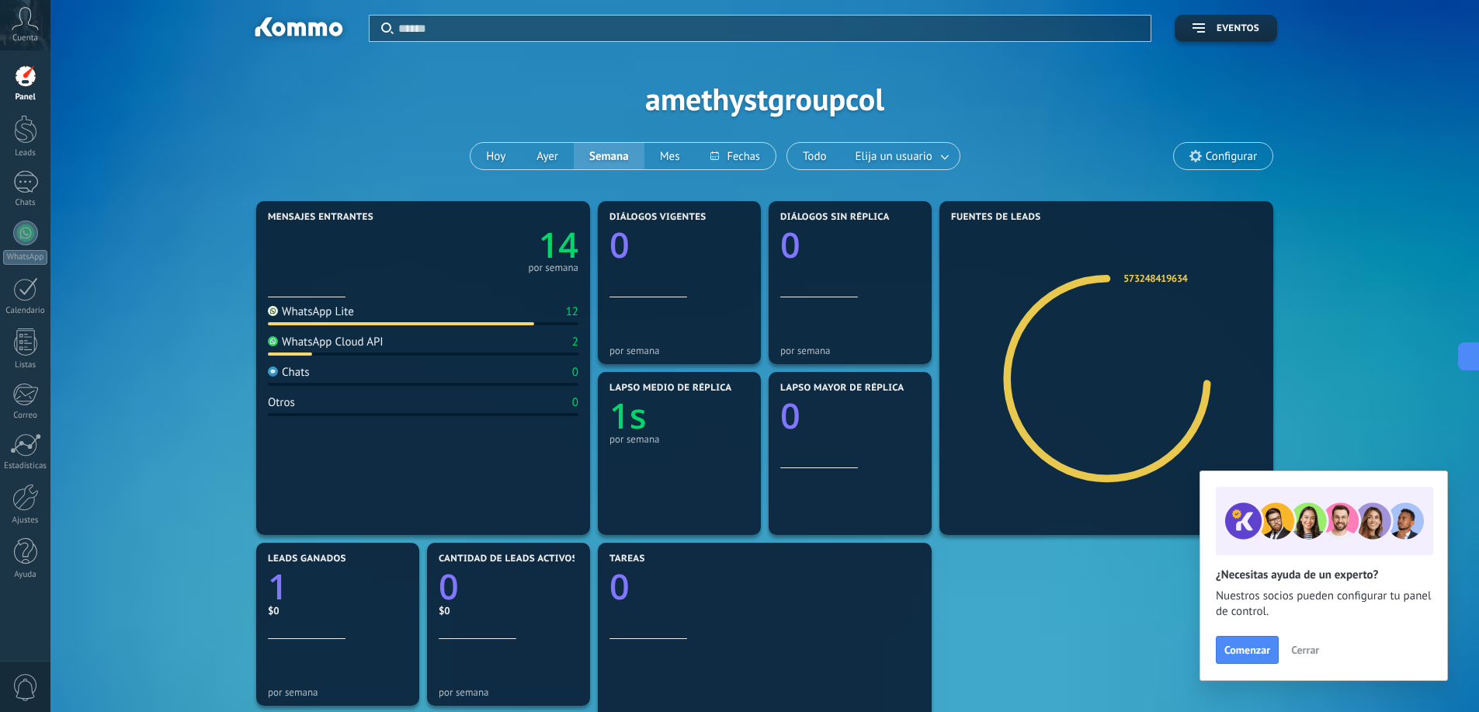
click at [491, 296] on div "Mensajes entrantes 14 por semana" at bounding box center [423, 254] width 311 height 85
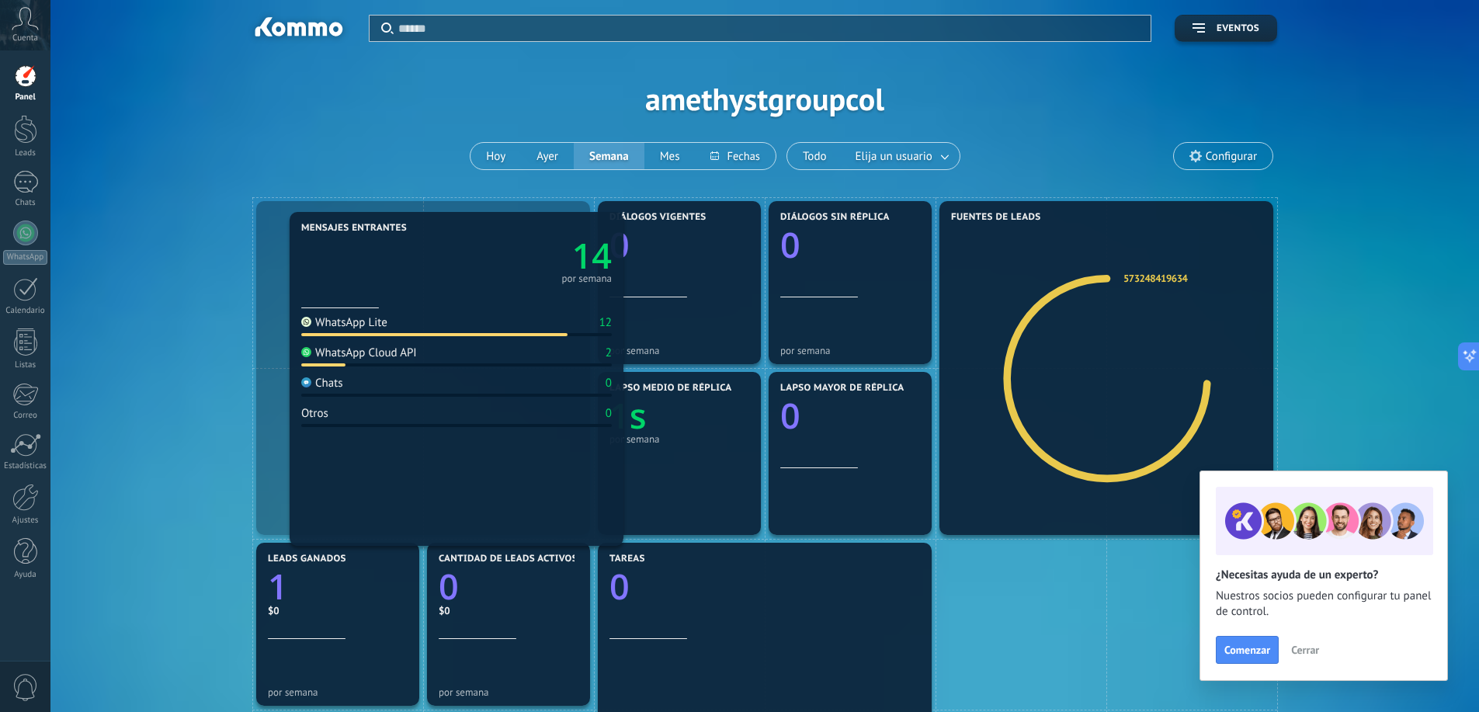
drag, startPoint x: 454, startPoint y: 283, endPoint x: 467, endPoint y: 275, distance: 14.6
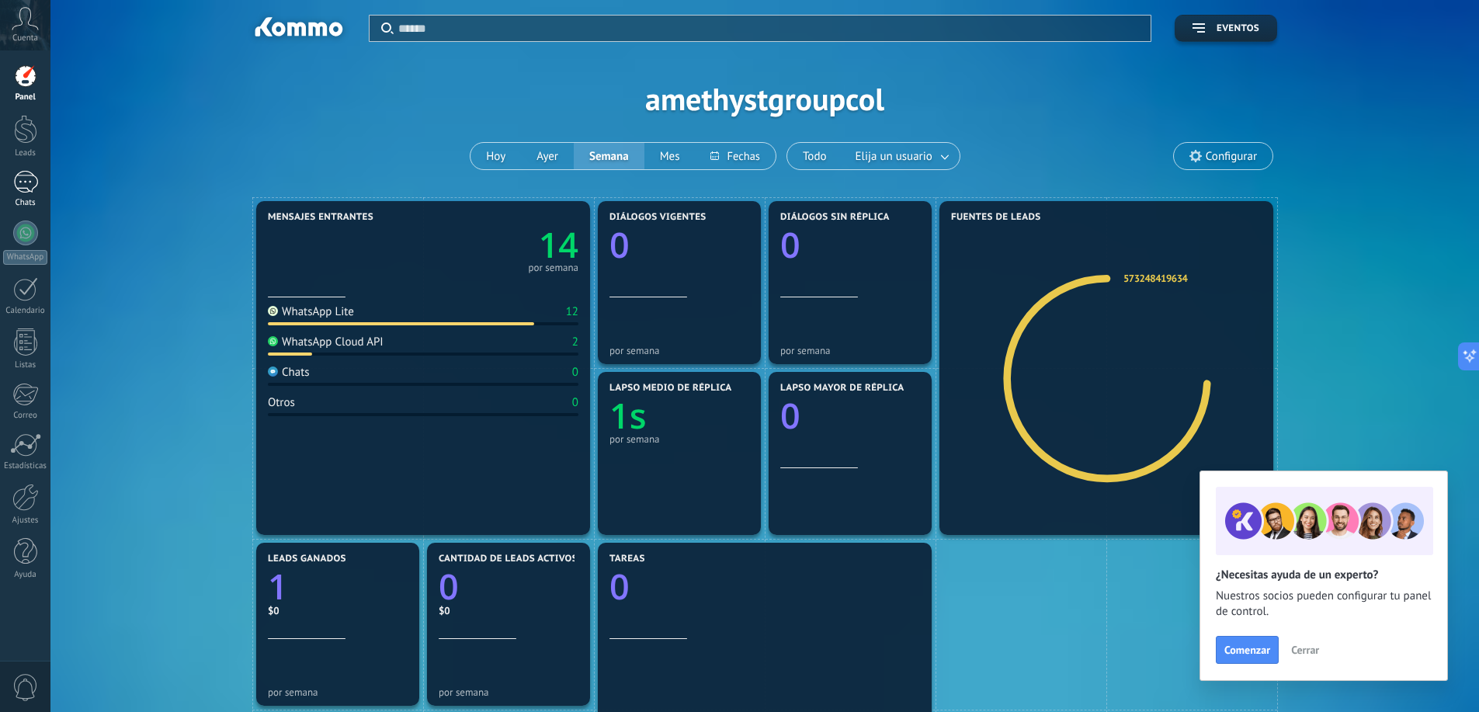
click at [46, 191] on link "1 Chats" at bounding box center [25, 189] width 50 height 37
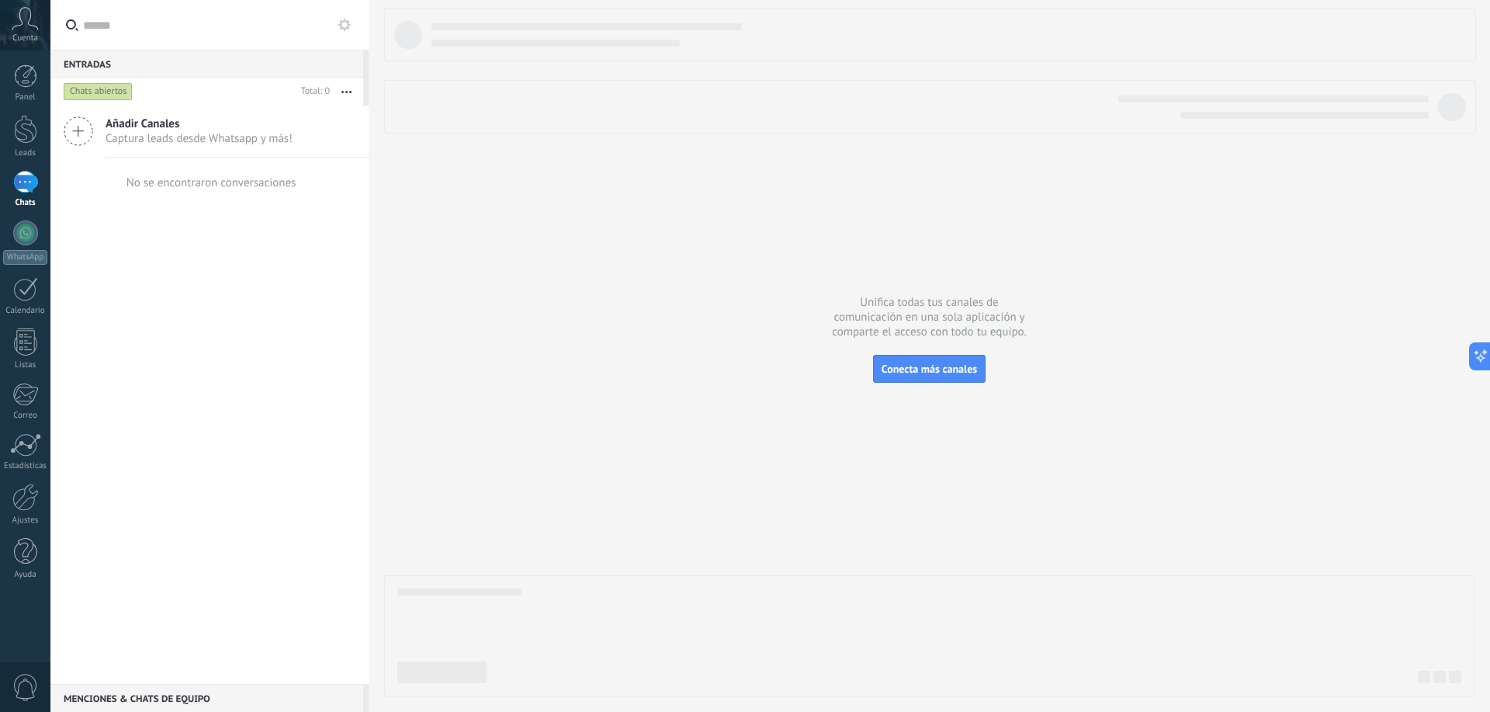
click at [341, 28] on use at bounding box center [344, 25] width 12 height 12
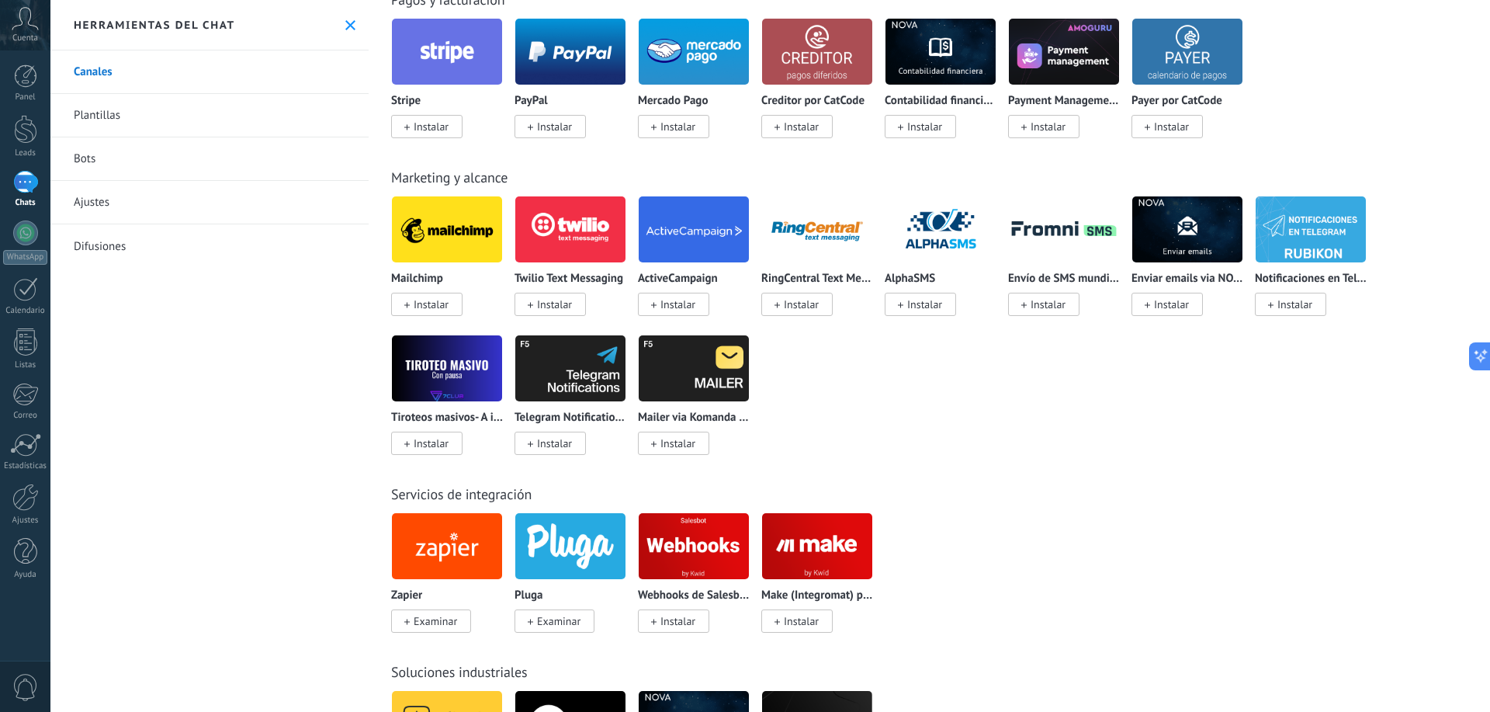
scroll to position [2562, 0]
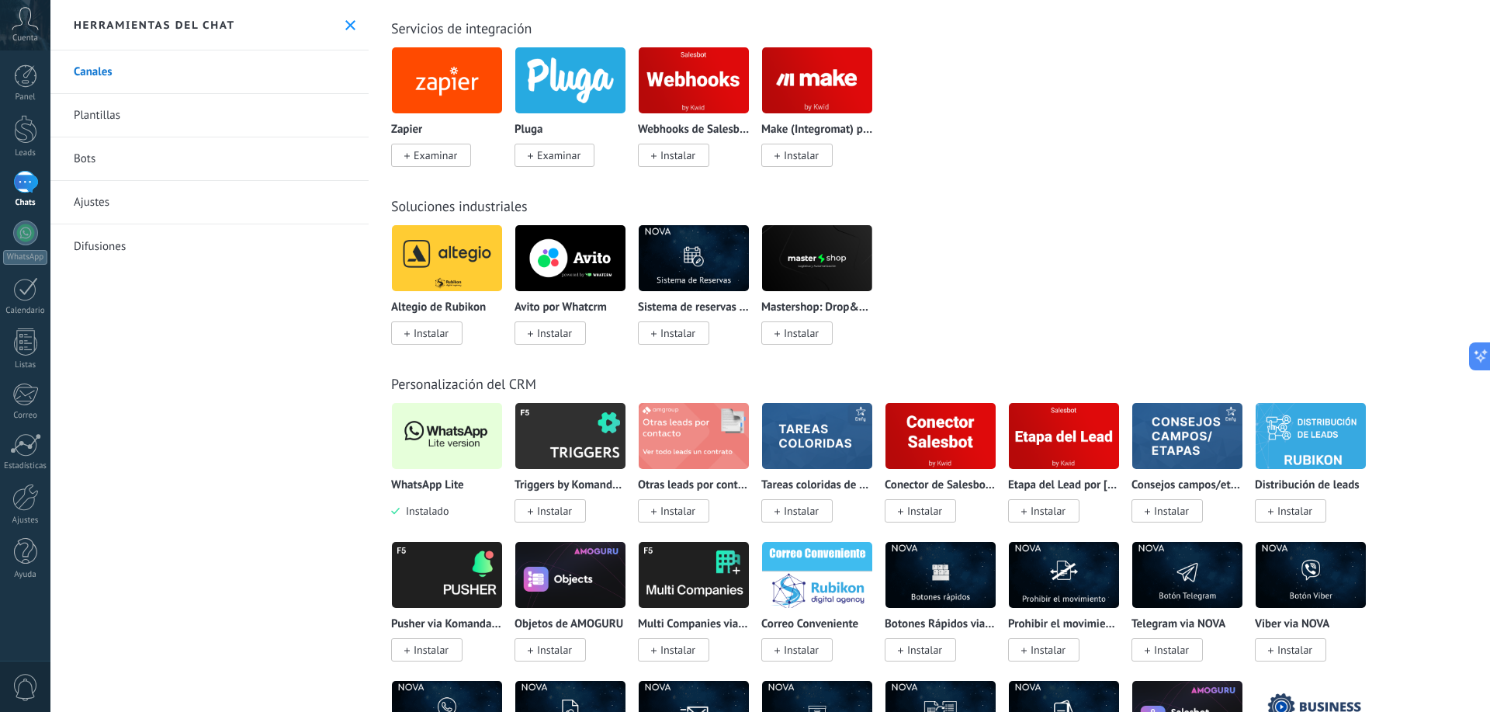
click at [458, 454] on img at bounding box center [447, 435] width 110 height 75
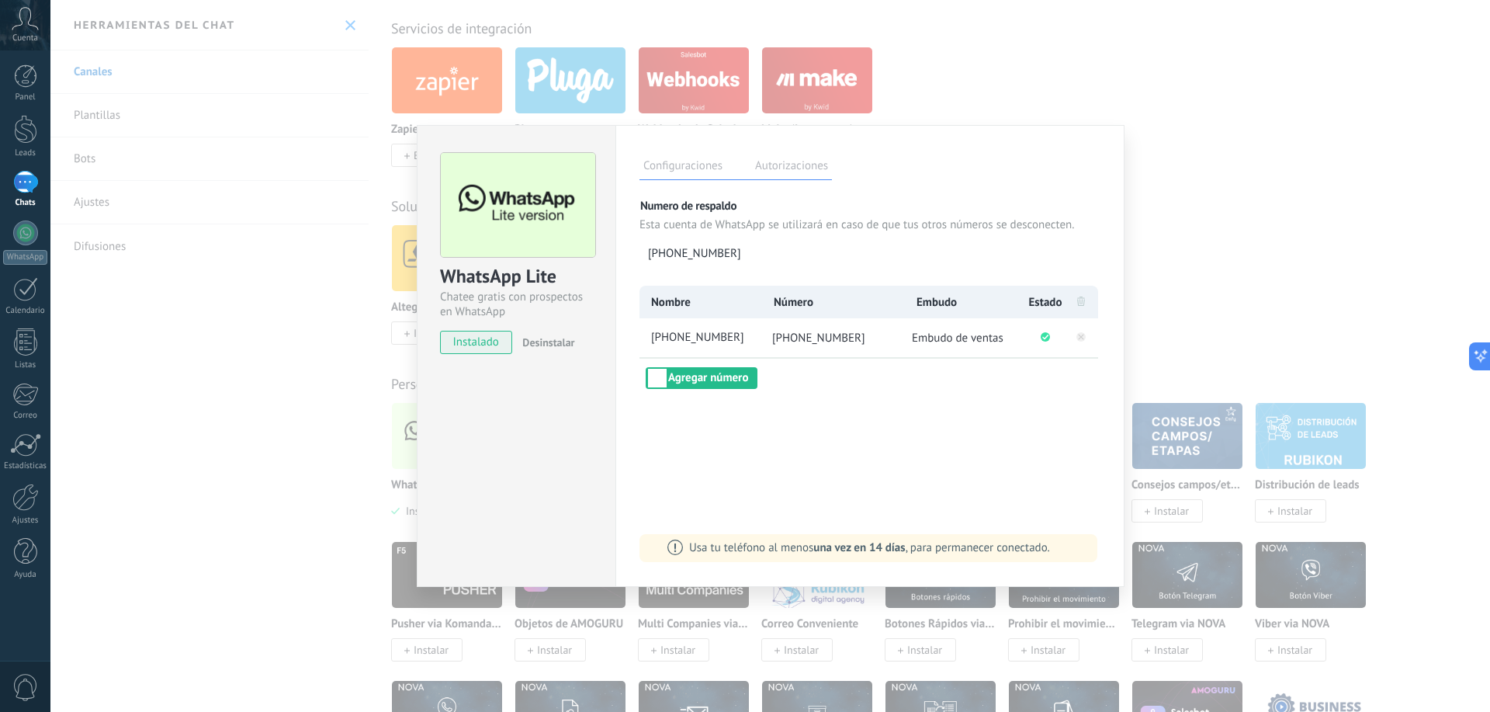
click at [1083, 304] on icon at bounding box center [1081, 301] width 8 height 9
click at [704, 341] on span "[PHONE_NUMBER]" at bounding box center [704, 338] width 113 height 16
click at [821, 386] on div "**********" at bounding box center [870, 337] width 461 height 103
drag, startPoint x: 821, startPoint y: 386, endPoint x: 822, endPoint y: 378, distance: 7.8
click at [822, 383] on div "**********" at bounding box center [870, 337] width 461 height 103
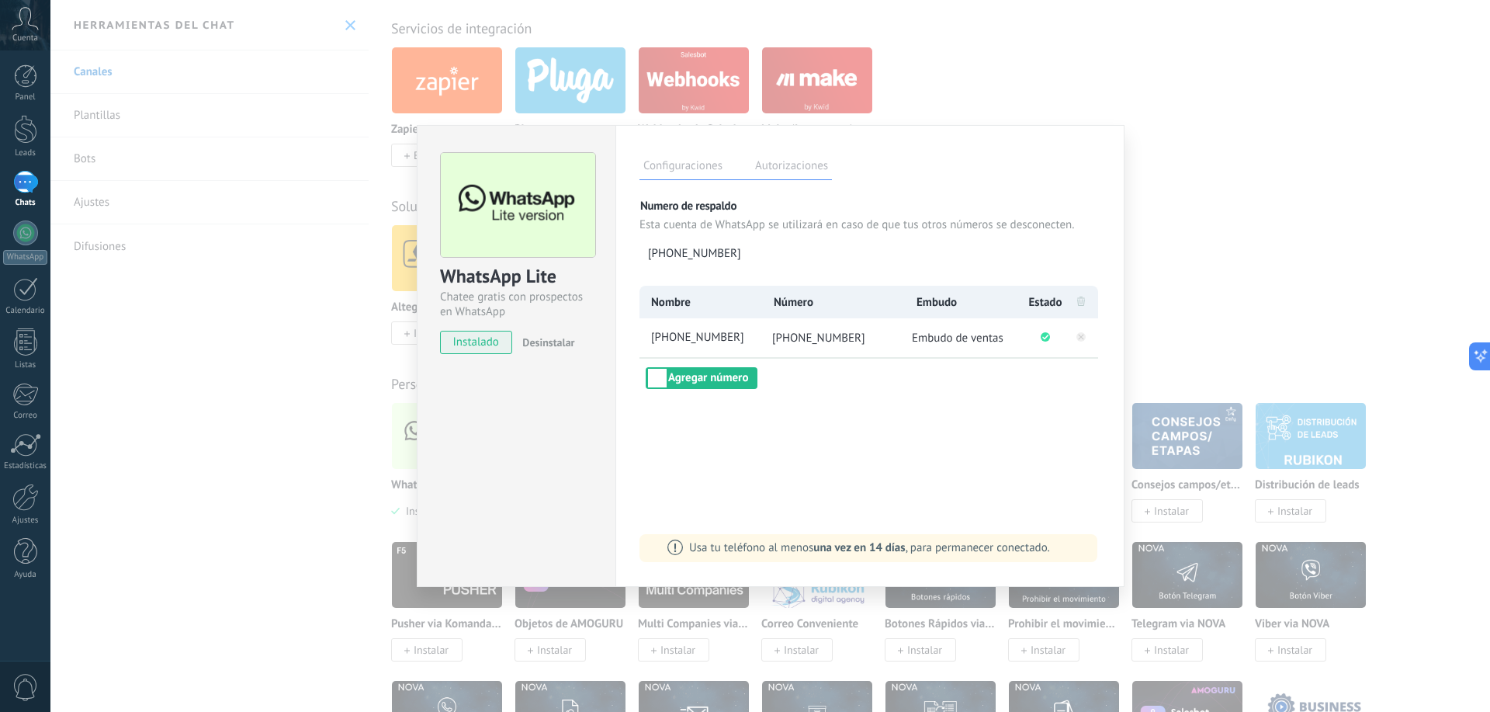
click at [824, 328] on li "[PHONE_NUMBER]" at bounding box center [833, 337] width 144 height 39
click at [959, 338] on span "Embudo de ventas" at bounding box center [958, 338] width 92 height 15
click at [1050, 335] on circle "Conectado correctamente" at bounding box center [1045, 336] width 9 height 9
click at [793, 158] on label "Autorizaciones" at bounding box center [791, 168] width 81 height 23
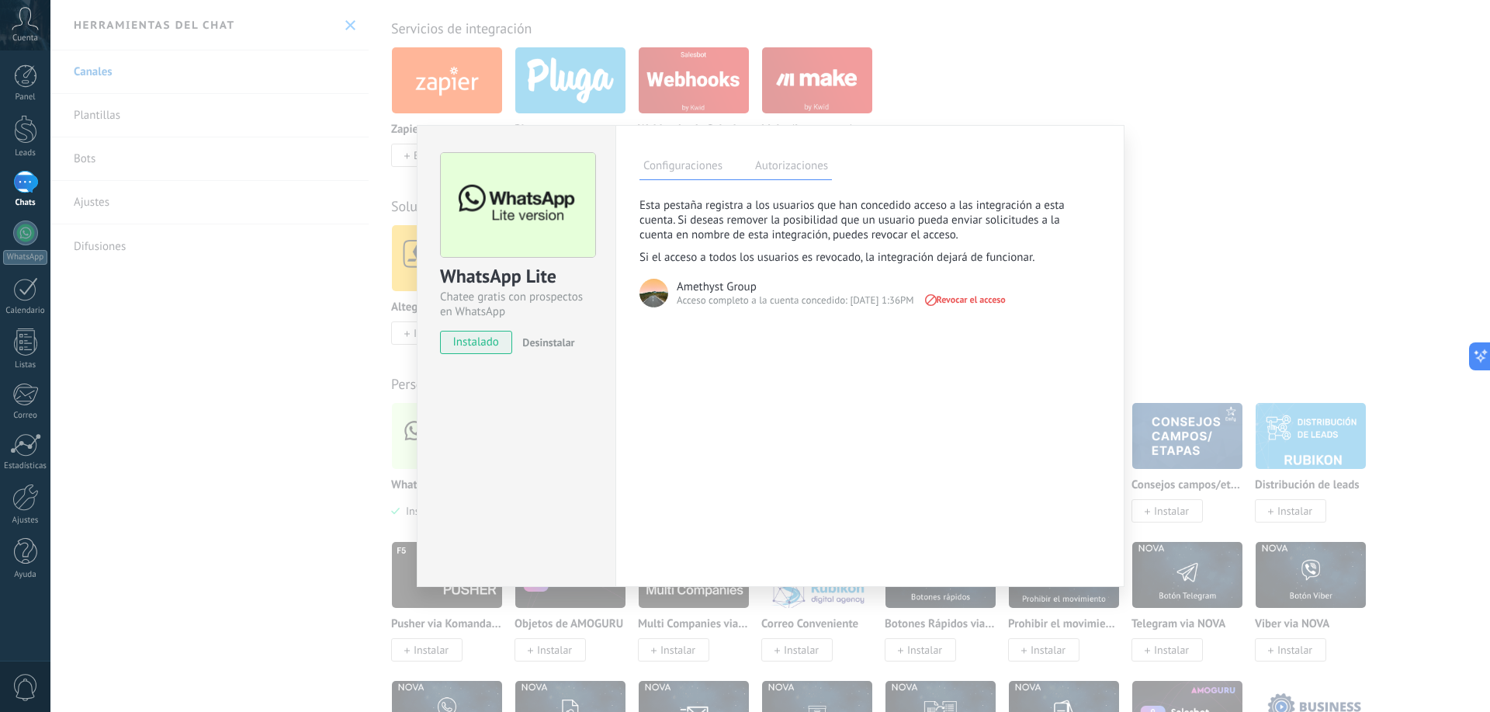
click at [686, 171] on label "Configuraciones" at bounding box center [683, 168] width 87 height 23
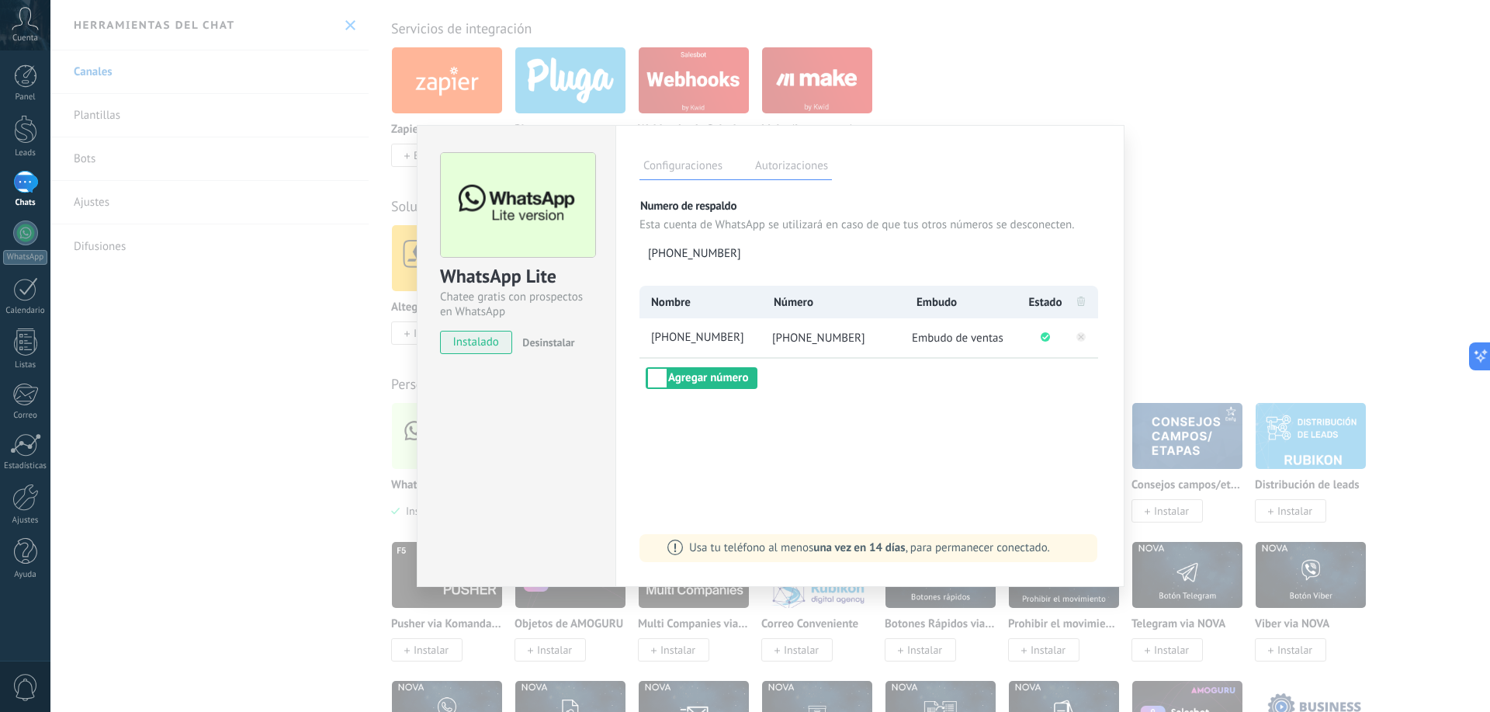
click at [1081, 298] on icon at bounding box center [1081, 301] width 8 height 9
click at [1081, 304] on icon at bounding box center [1081, 301] width 8 height 9
click at [1077, 335] on rect at bounding box center [1081, 336] width 9 height 9
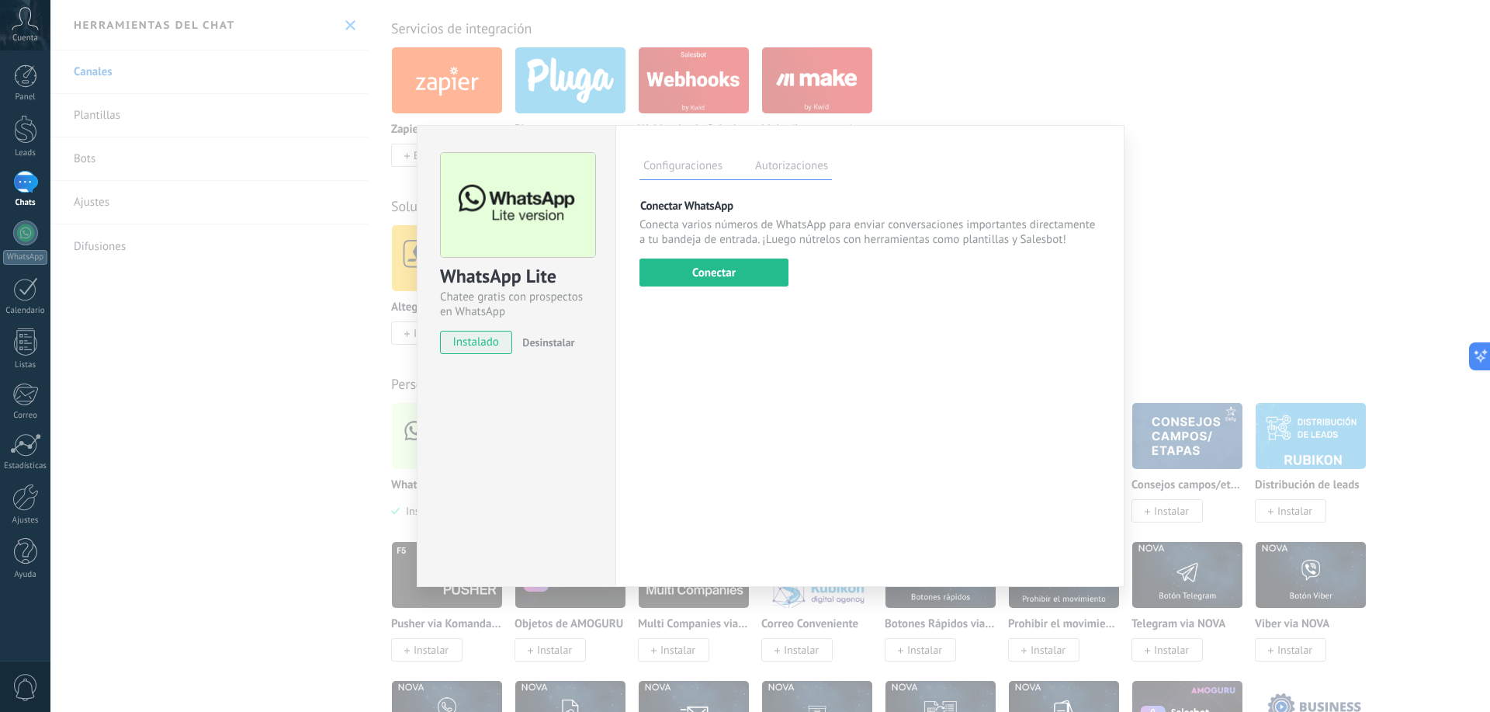
click at [259, 307] on div "WhatsApp Lite Chatee gratis con prospectos en WhatsApp instalado Desinstalar Co…" at bounding box center [770, 356] width 1440 height 712
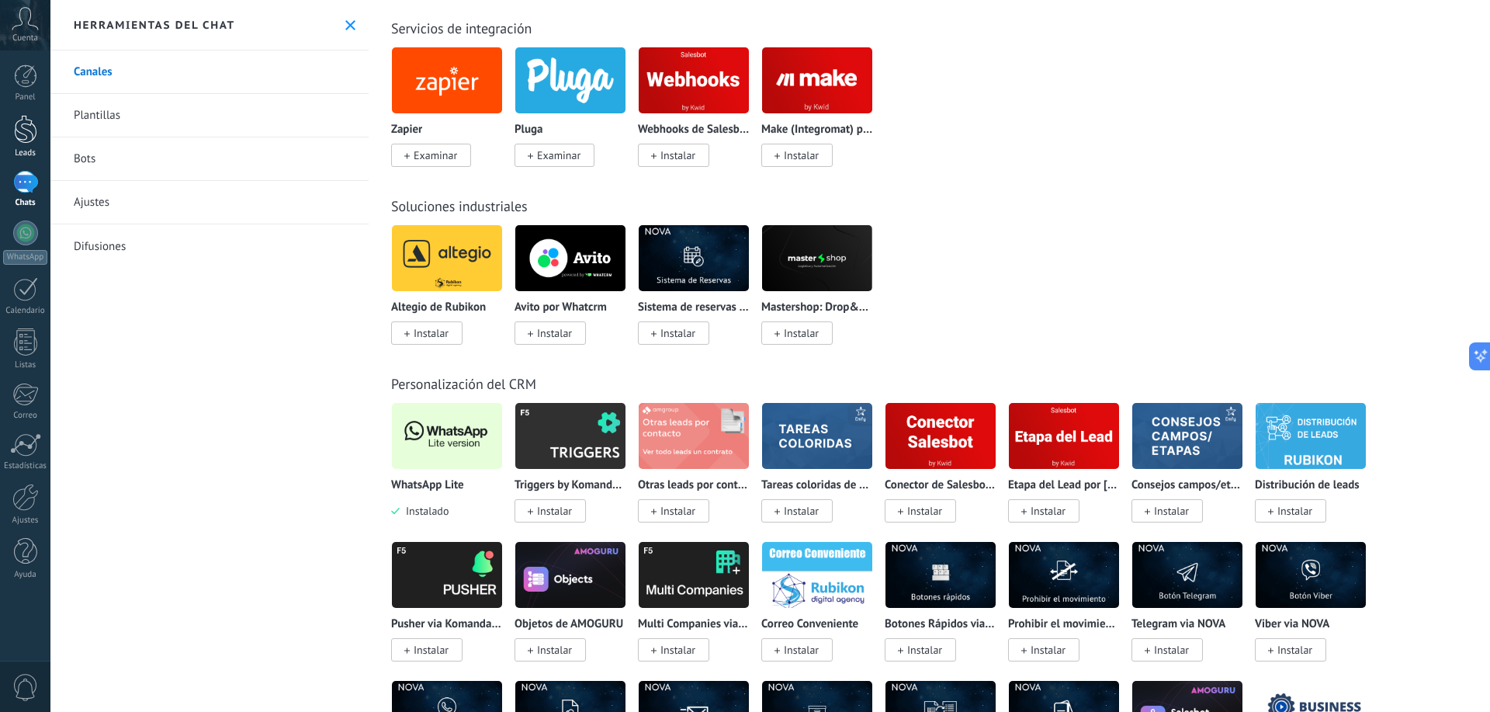
click at [9, 140] on link "Leads" at bounding box center [25, 136] width 50 height 43
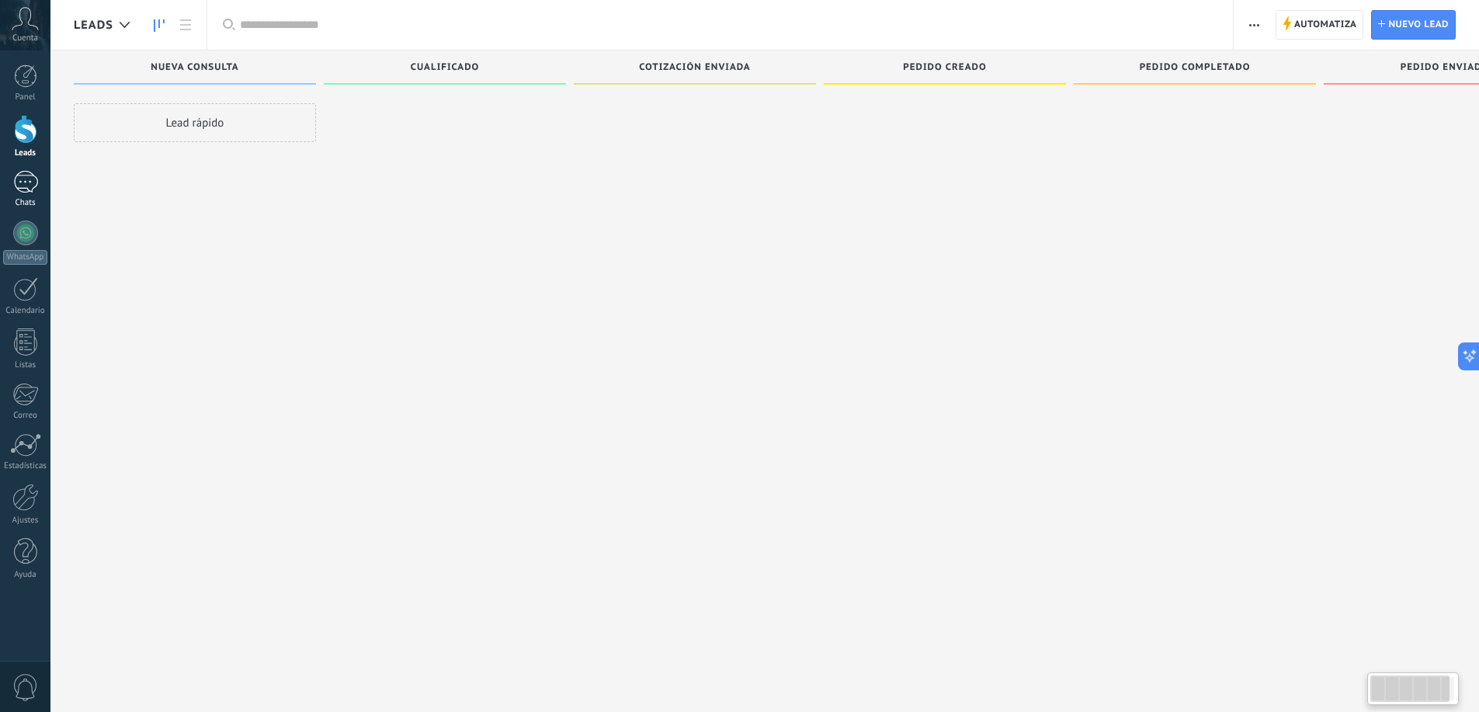
click at [34, 192] on div "1" at bounding box center [25, 182] width 25 height 23
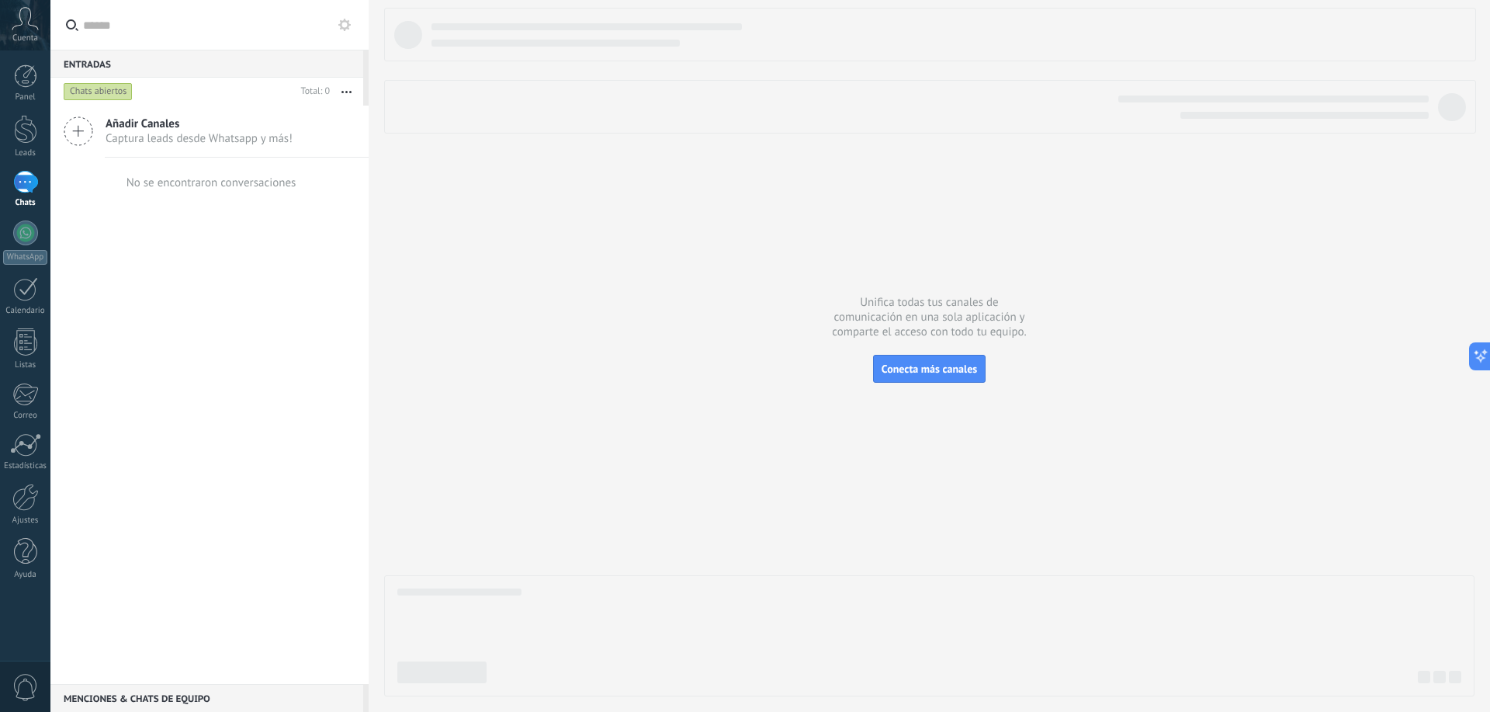
click at [186, 126] on span "Añadir Canales" at bounding box center [199, 123] width 187 height 15
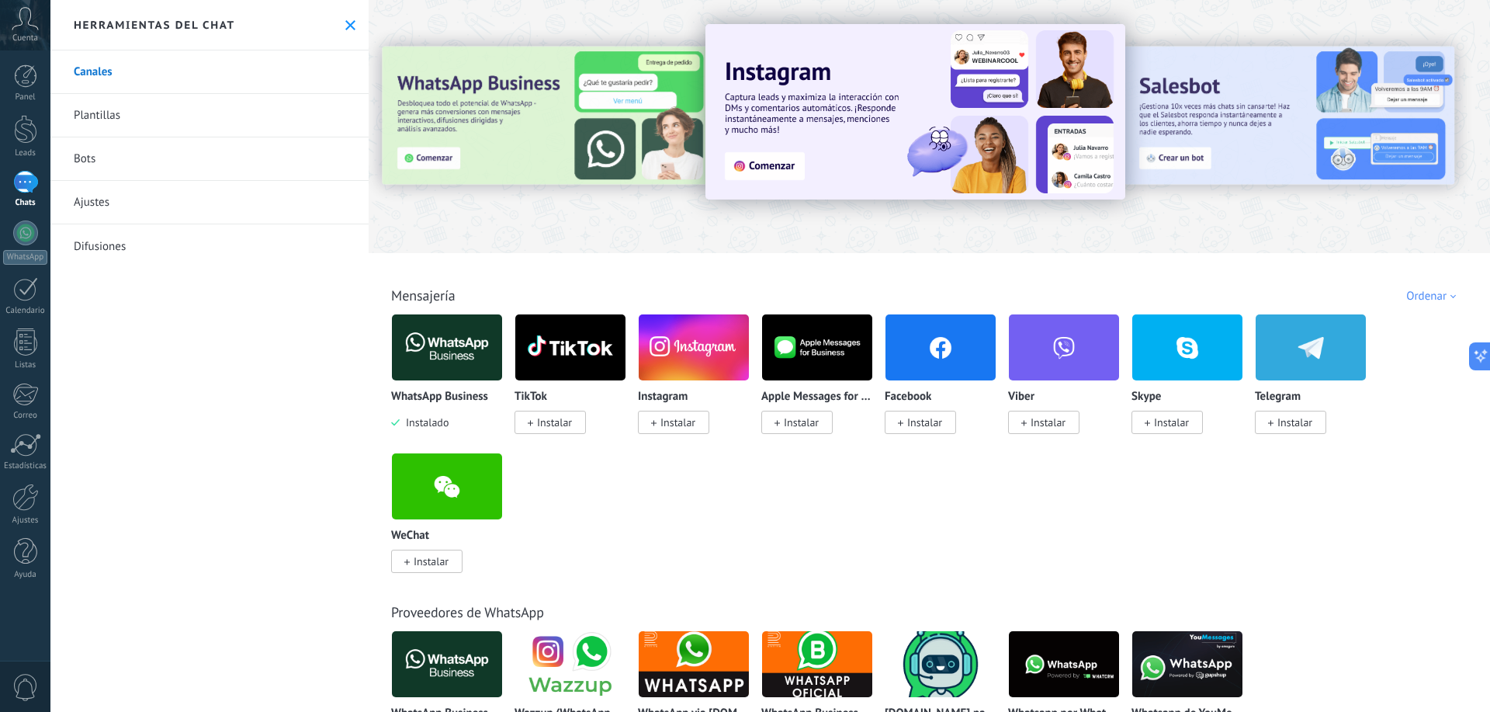
drag, startPoint x: 440, startPoint y: 360, endPoint x: 468, endPoint y: 363, distance: 28.1
click at [441, 359] on img at bounding box center [447, 347] width 110 height 75
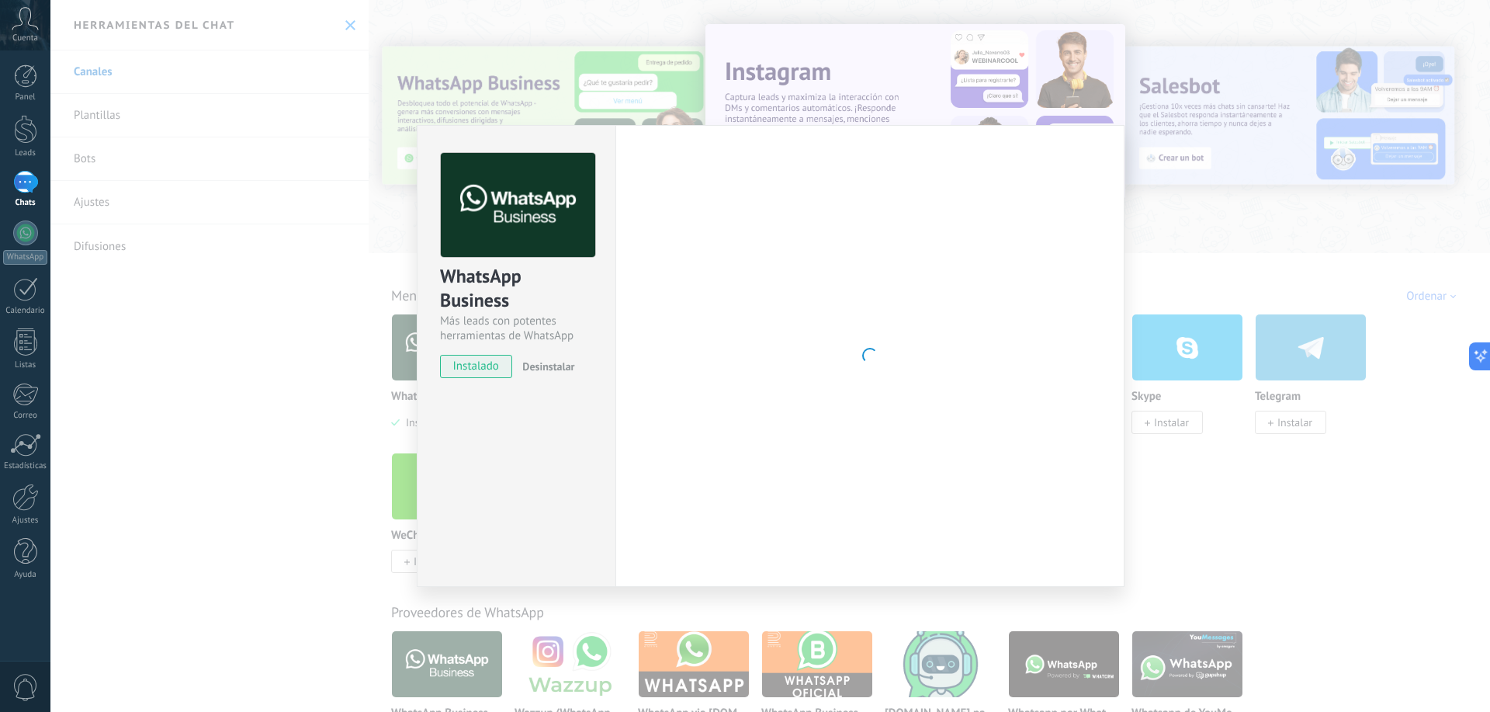
click at [279, 442] on div "WhatsApp Business Más leads con potentes herramientas de WhatsApp instalado Des…" at bounding box center [770, 356] width 1440 height 712
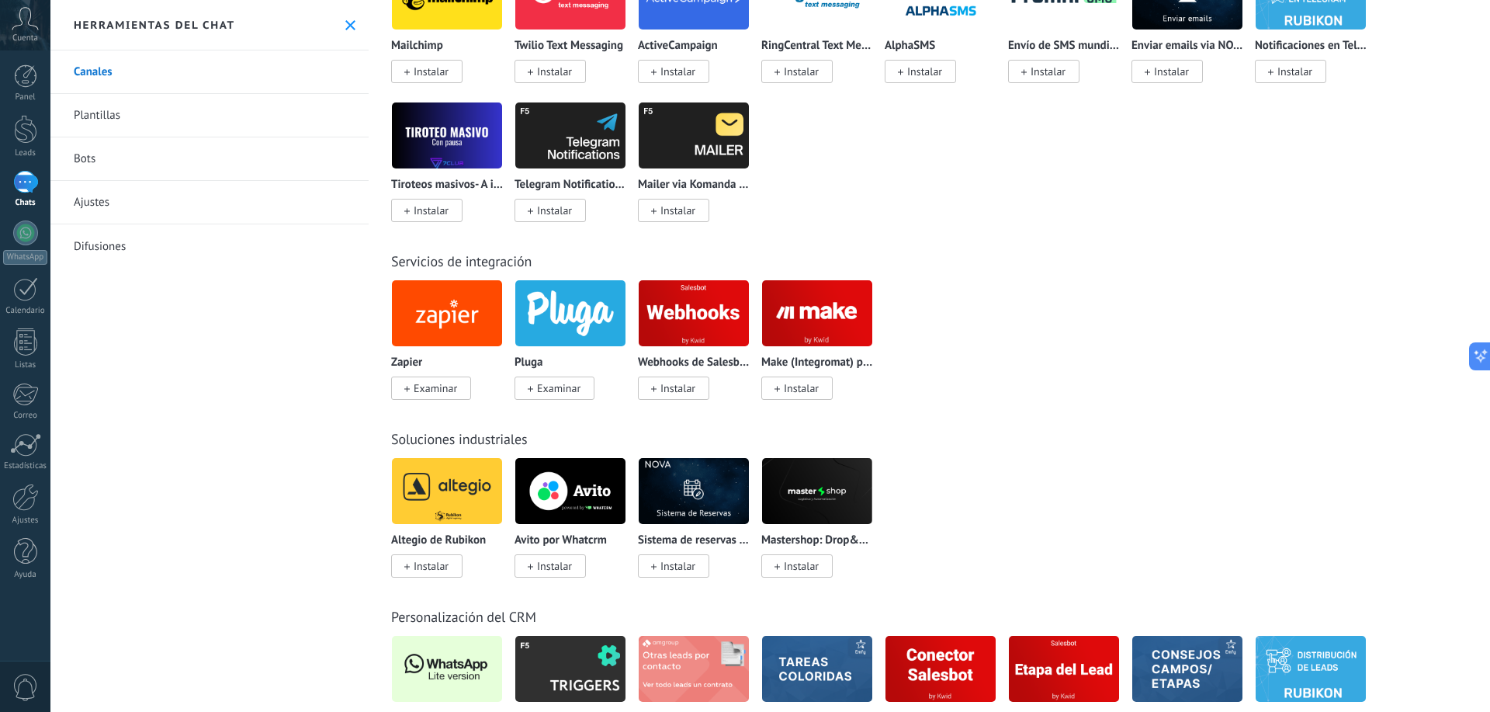
scroll to position [2562, 0]
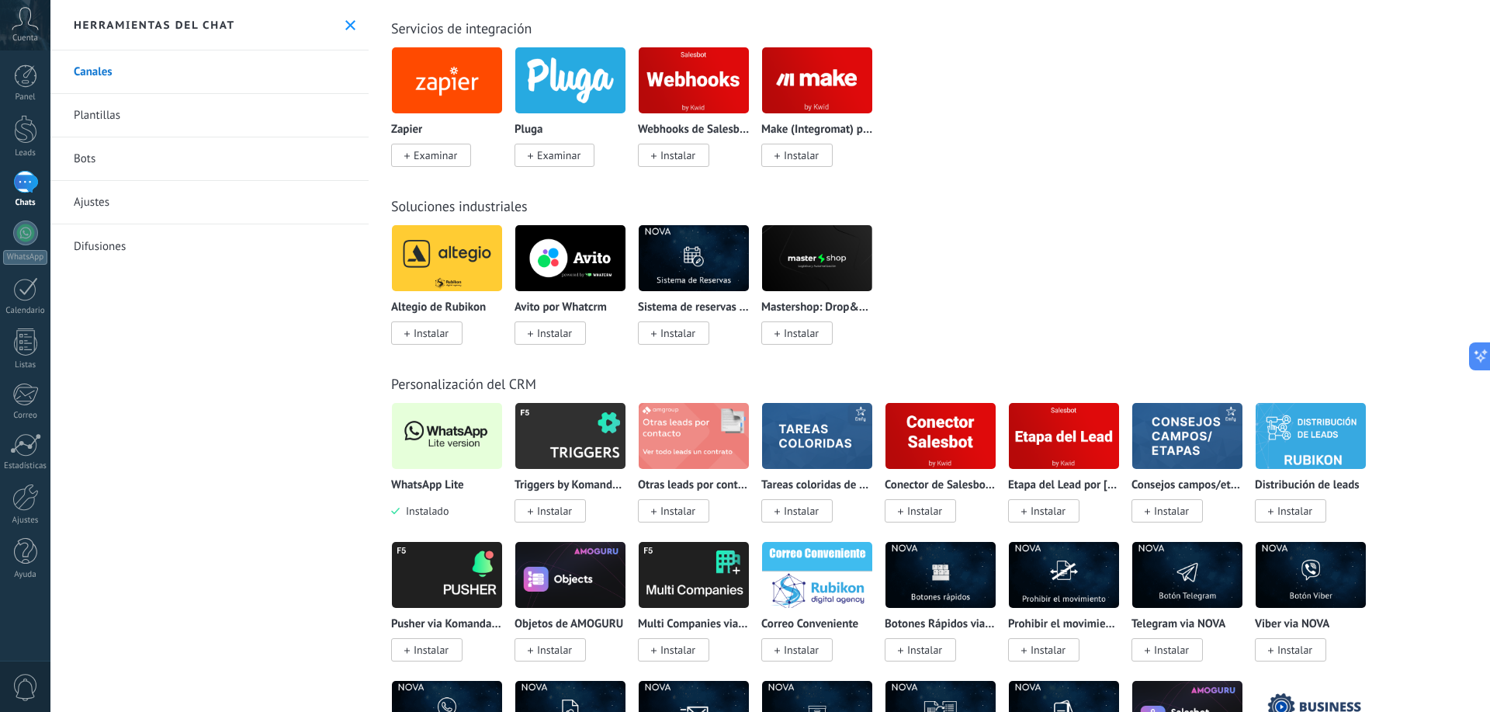
click at [458, 443] on img at bounding box center [447, 435] width 110 height 75
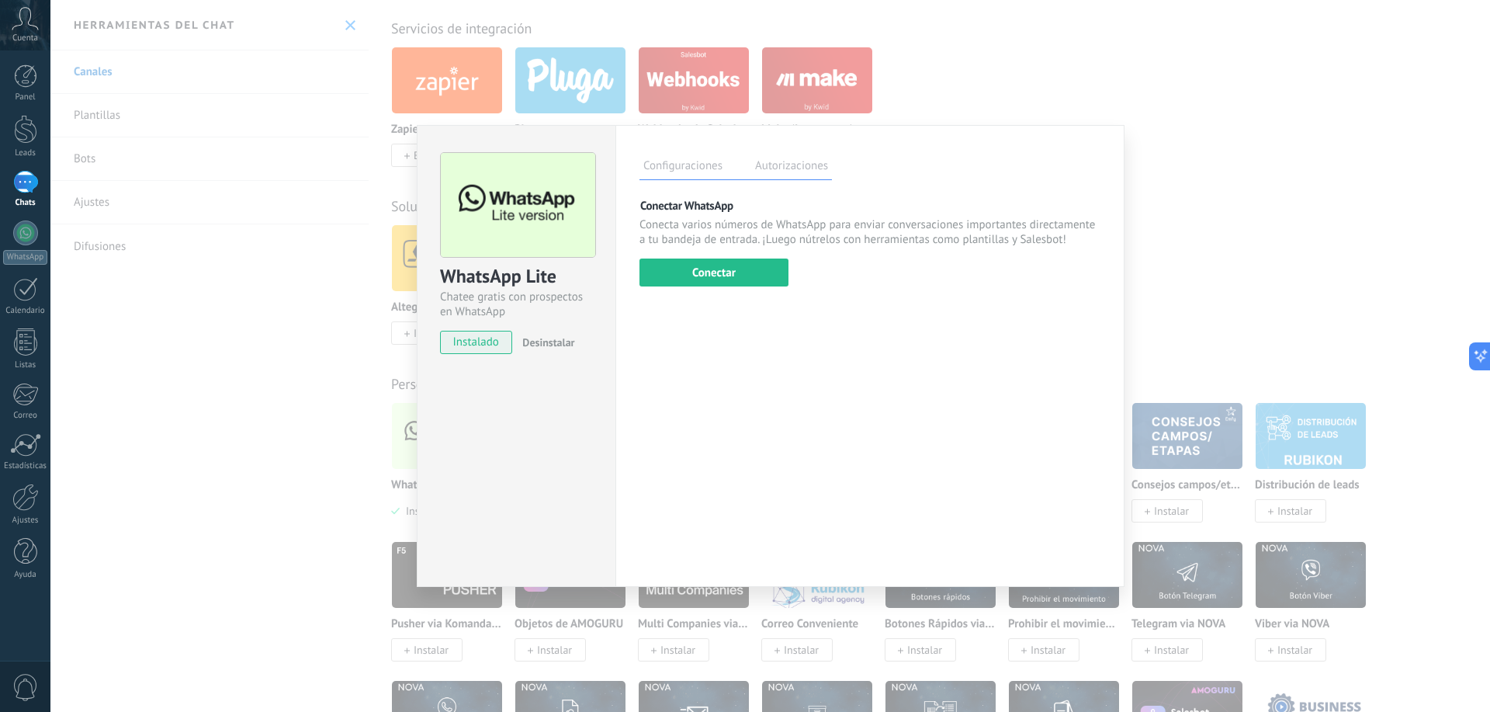
click at [559, 341] on span "Desinstalar" at bounding box center [548, 342] width 52 height 14
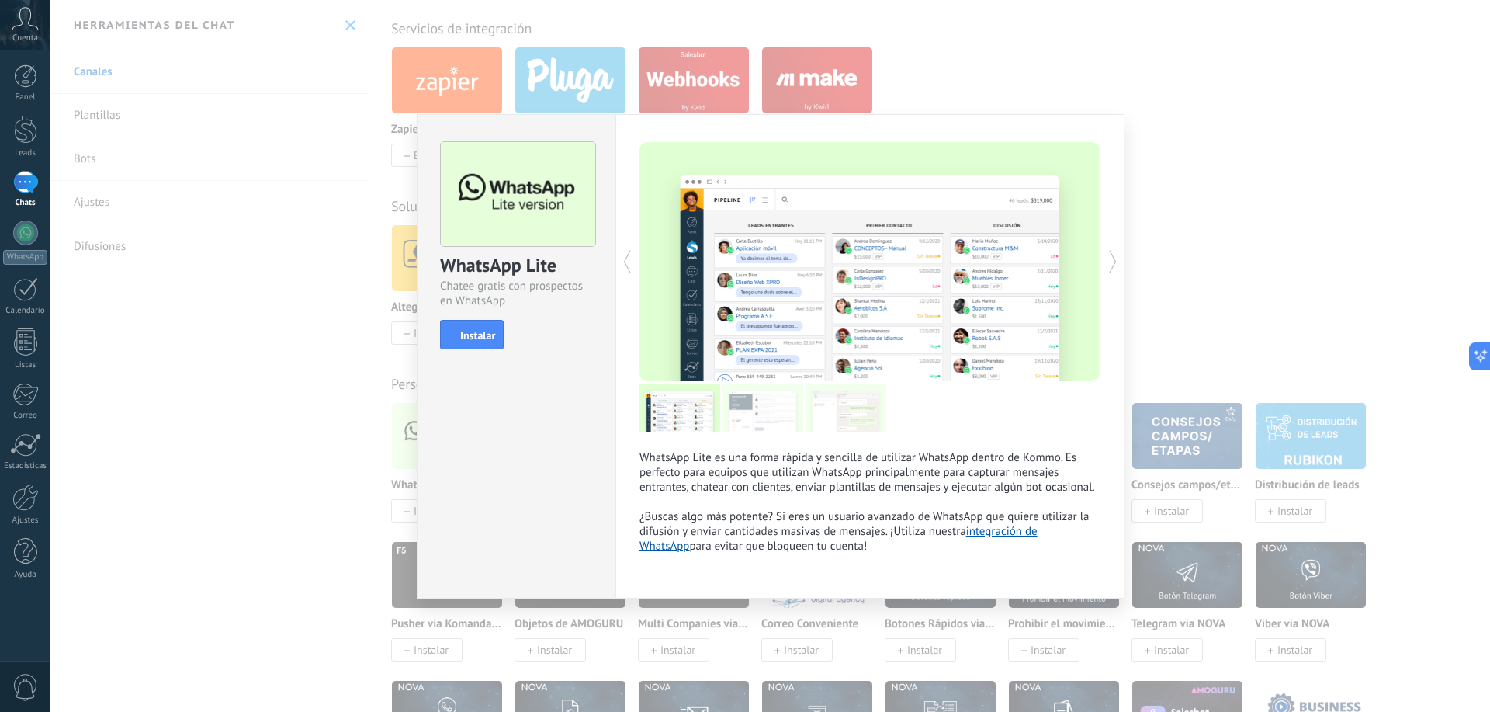
click at [627, 272] on icon at bounding box center [627, 261] width 16 height 31
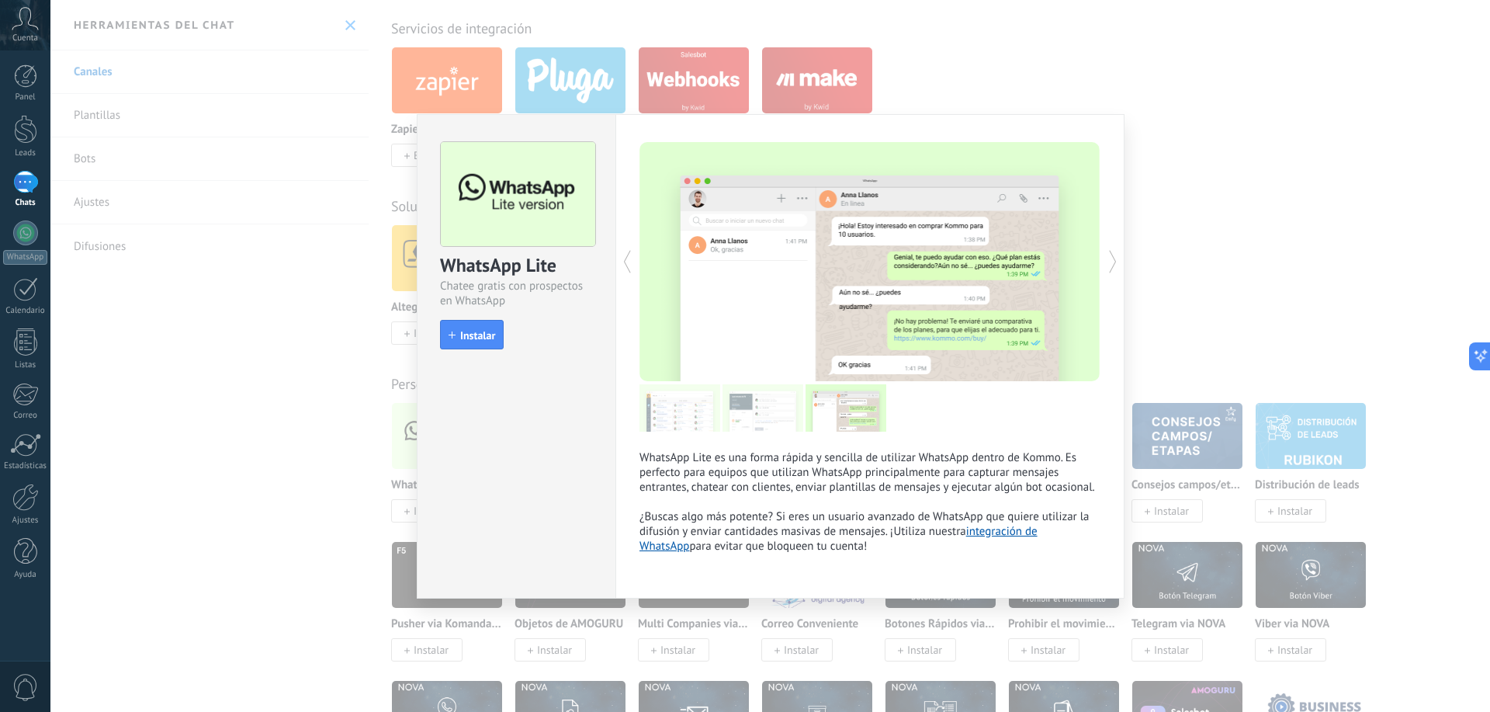
click at [1230, 276] on div "WhatsApp Lite Chatee gratis con prospectos en WhatsApp install Instalar WhatsAp…" at bounding box center [770, 356] width 1440 height 712
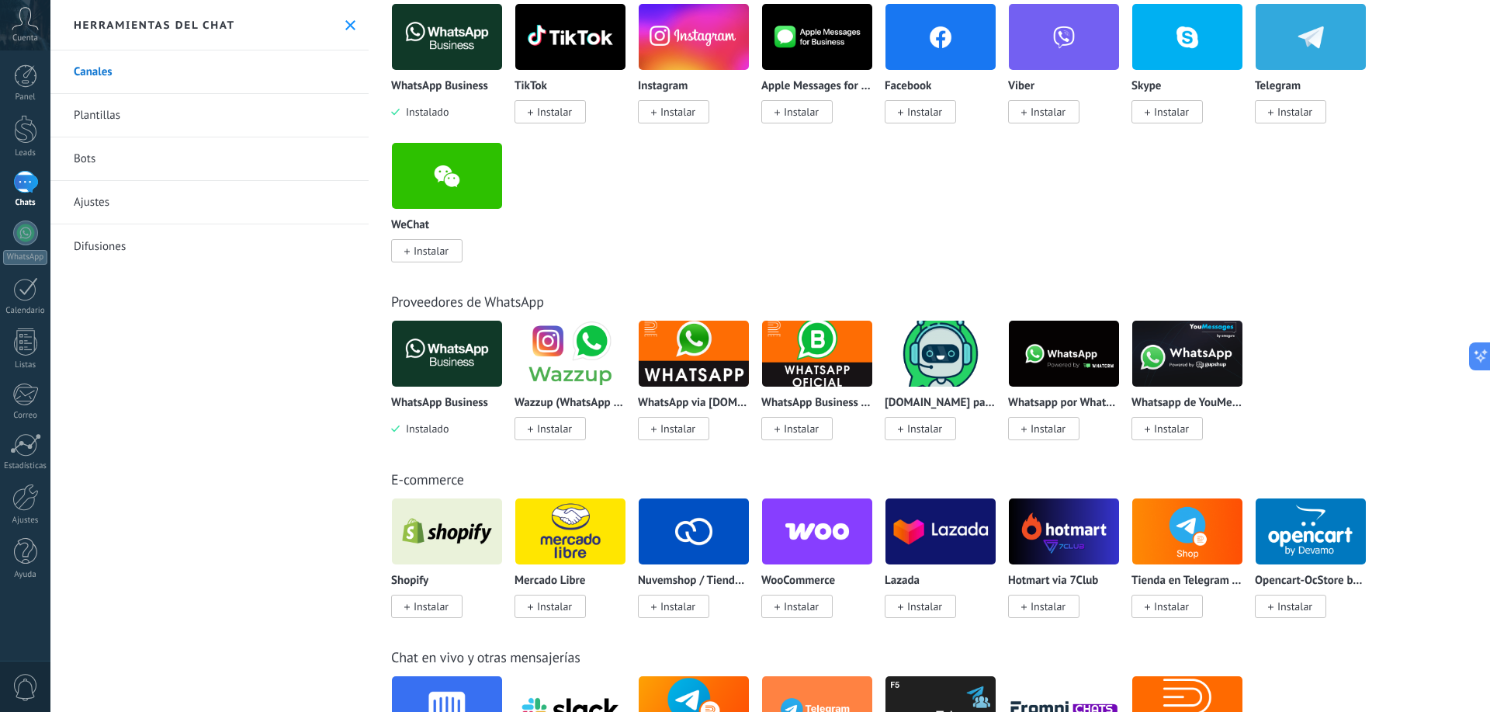
scroll to position [0, 0]
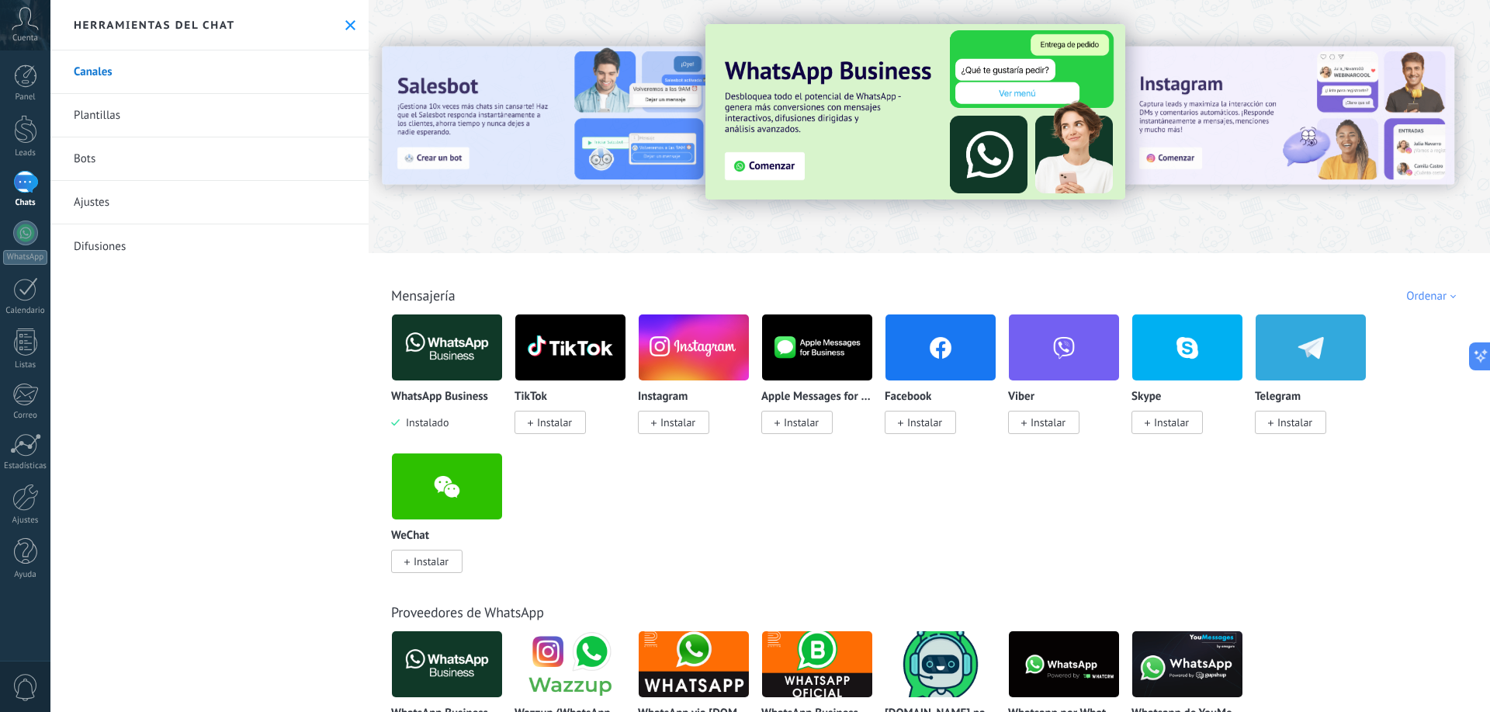
click at [442, 357] on img at bounding box center [447, 347] width 110 height 75
click at [433, 373] on img at bounding box center [447, 347] width 110 height 75
click at [453, 365] on img at bounding box center [447, 347] width 110 height 75
click at [452, 398] on p "WhatsApp Business" at bounding box center [439, 396] width 97 height 13
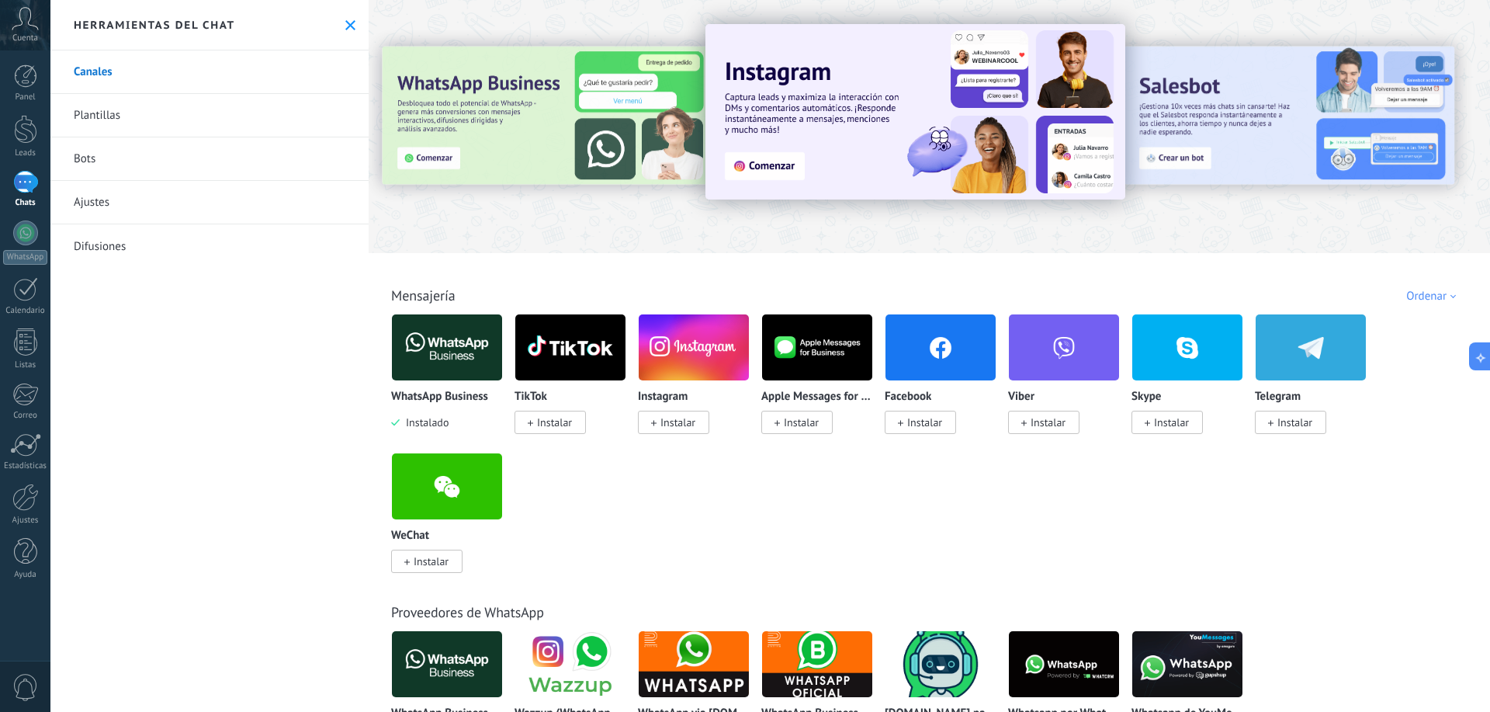
click at [426, 362] on img at bounding box center [447, 347] width 110 height 75
click at [467, 399] on p "WhatsApp Business" at bounding box center [439, 396] width 97 height 13
click at [466, 399] on p "WhatsApp Business" at bounding box center [439, 396] width 97 height 13
click at [451, 382] on div "WhatsApp Business Instalado" at bounding box center [447, 372] width 112 height 116
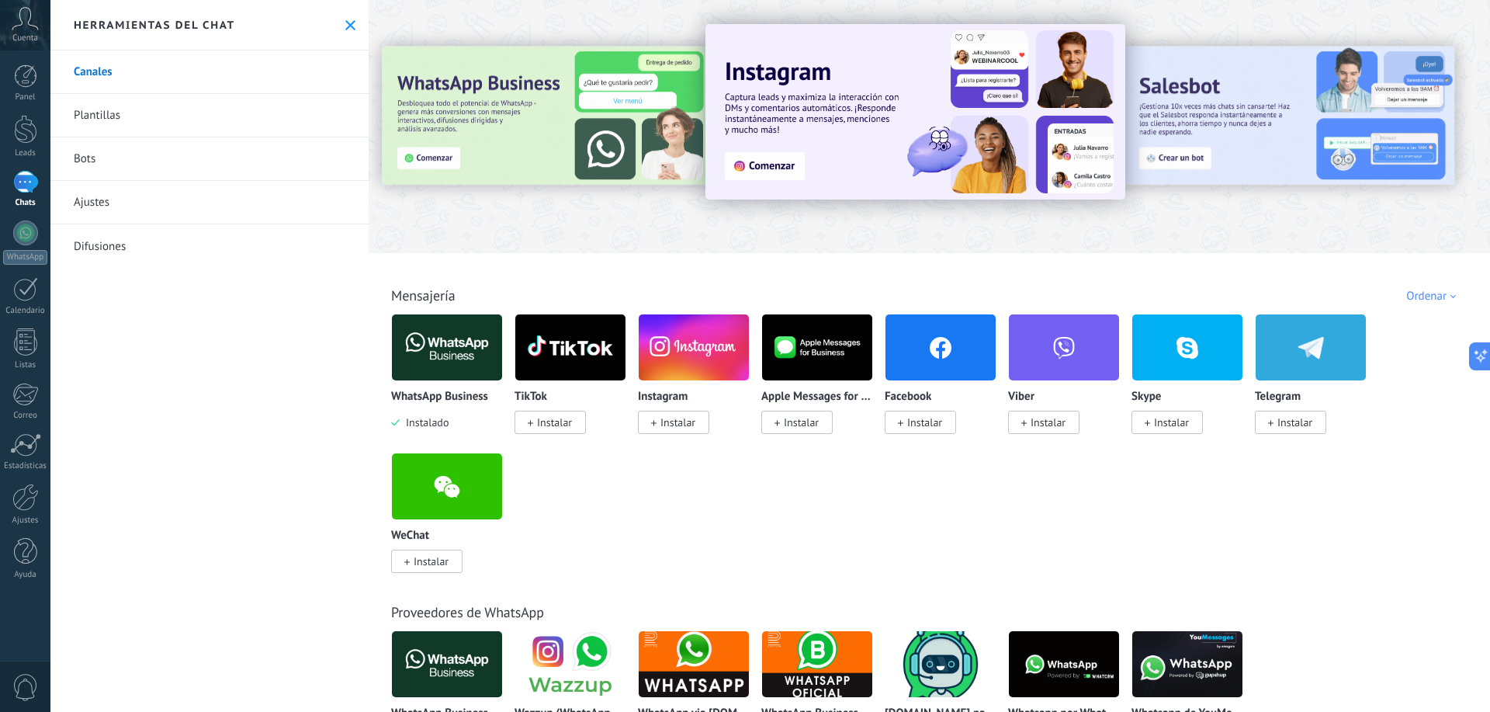
click at [553, 347] on img at bounding box center [570, 347] width 110 height 75
click at [124, 116] on link "Plantillas" at bounding box center [209, 115] width 318 height 43
click at [481, 357] on img at bounding box center [447, 347] width 110 height 75
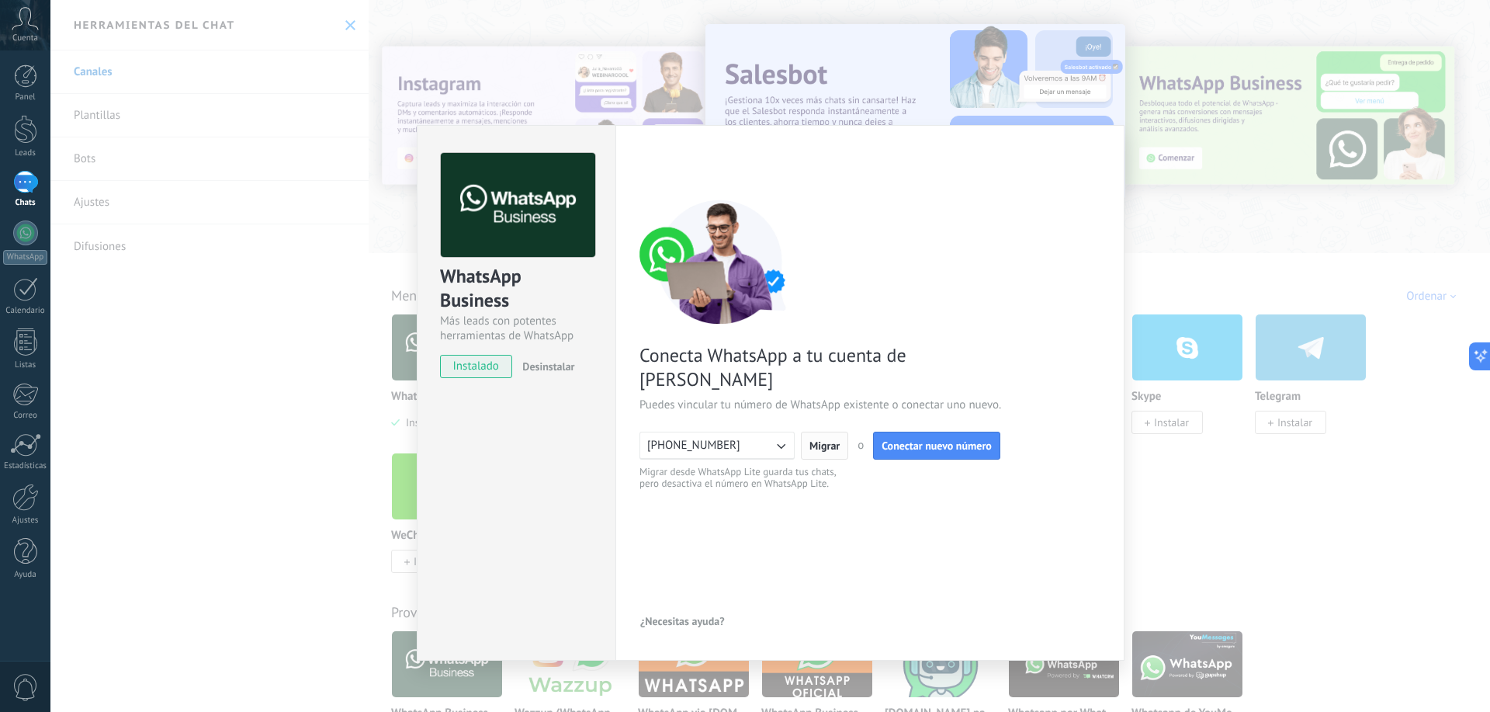
click at [830, 440] on span "Migrar" at bounding box center [825, 445] width 30 height 11
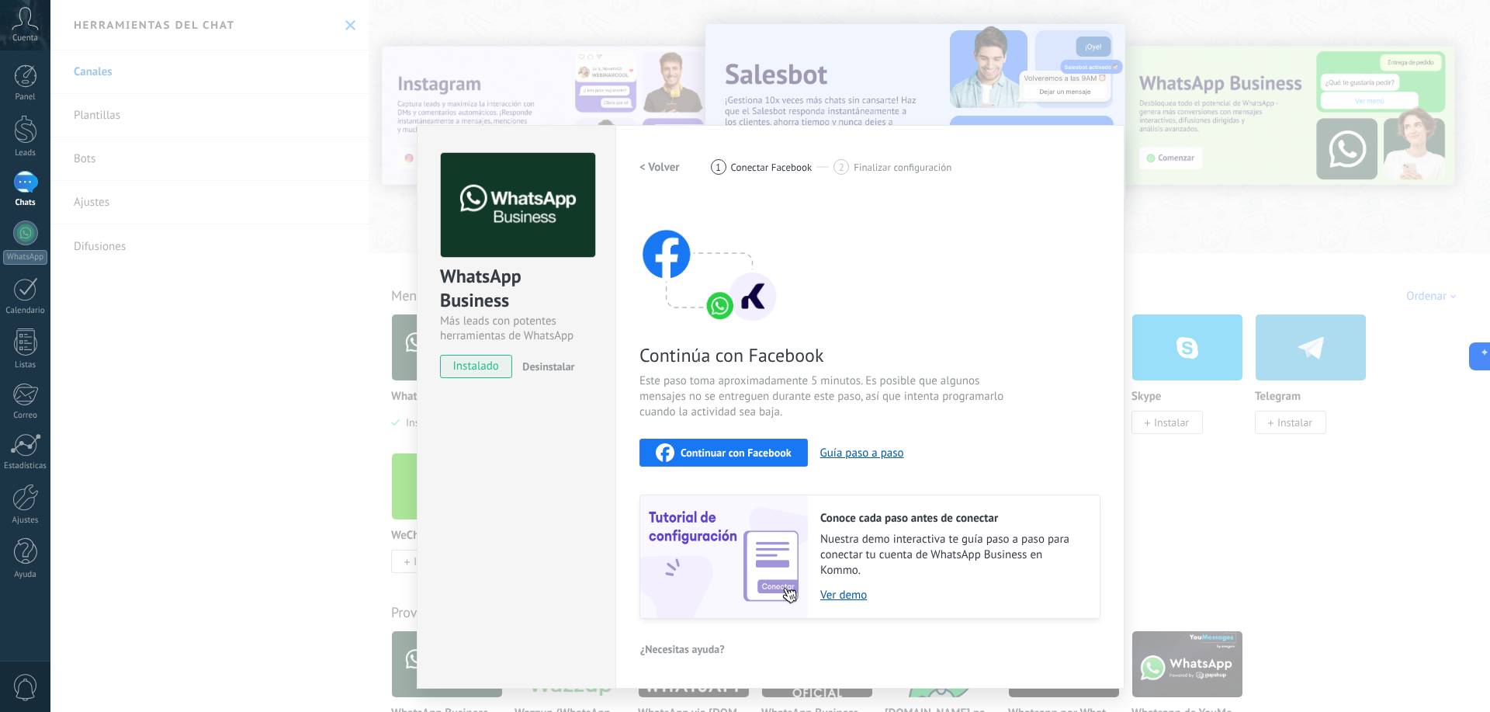
click at [667, 168] on h2 "< Volver" at bounding box center [660, 167] width 40 height 15
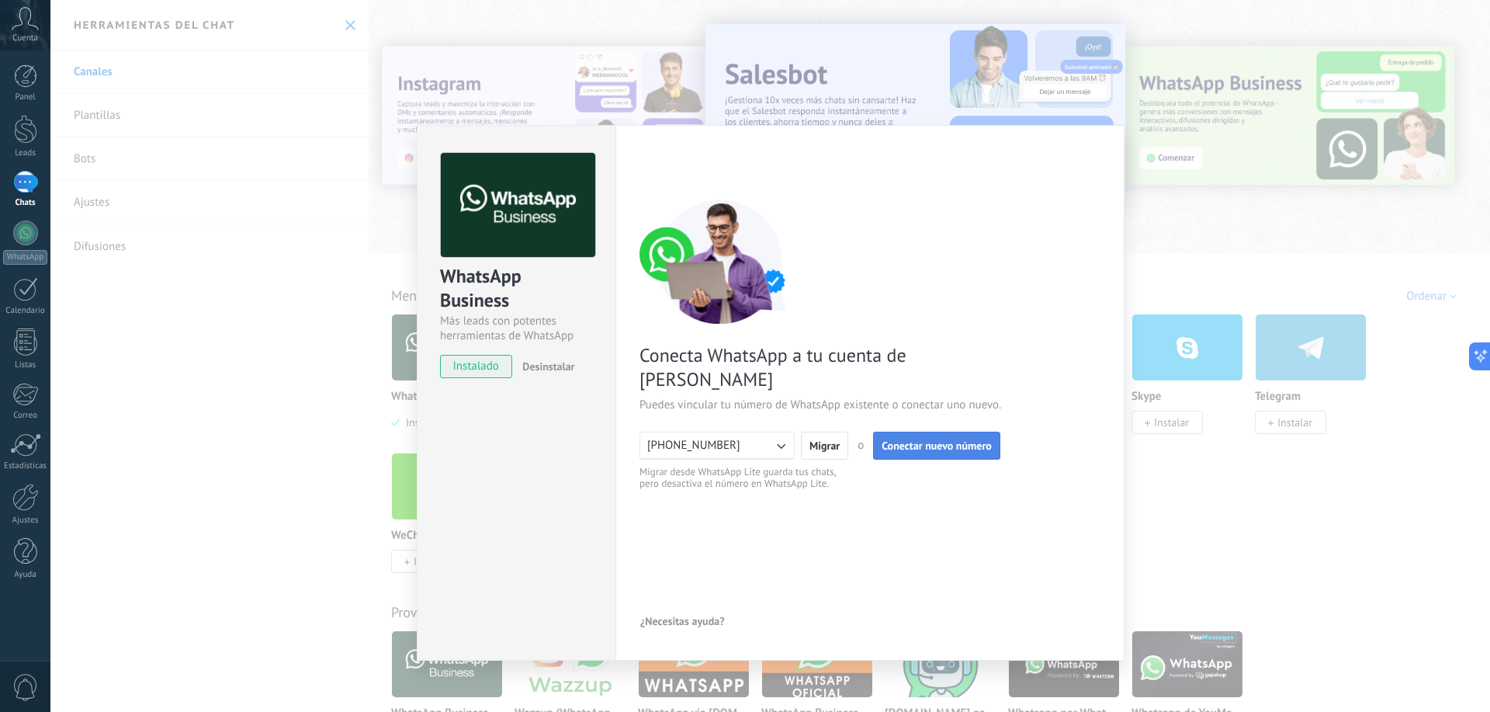
click at [916, 440] on span "Conectar nuevo número" at bounding box center [937, 445] width 110 height 11
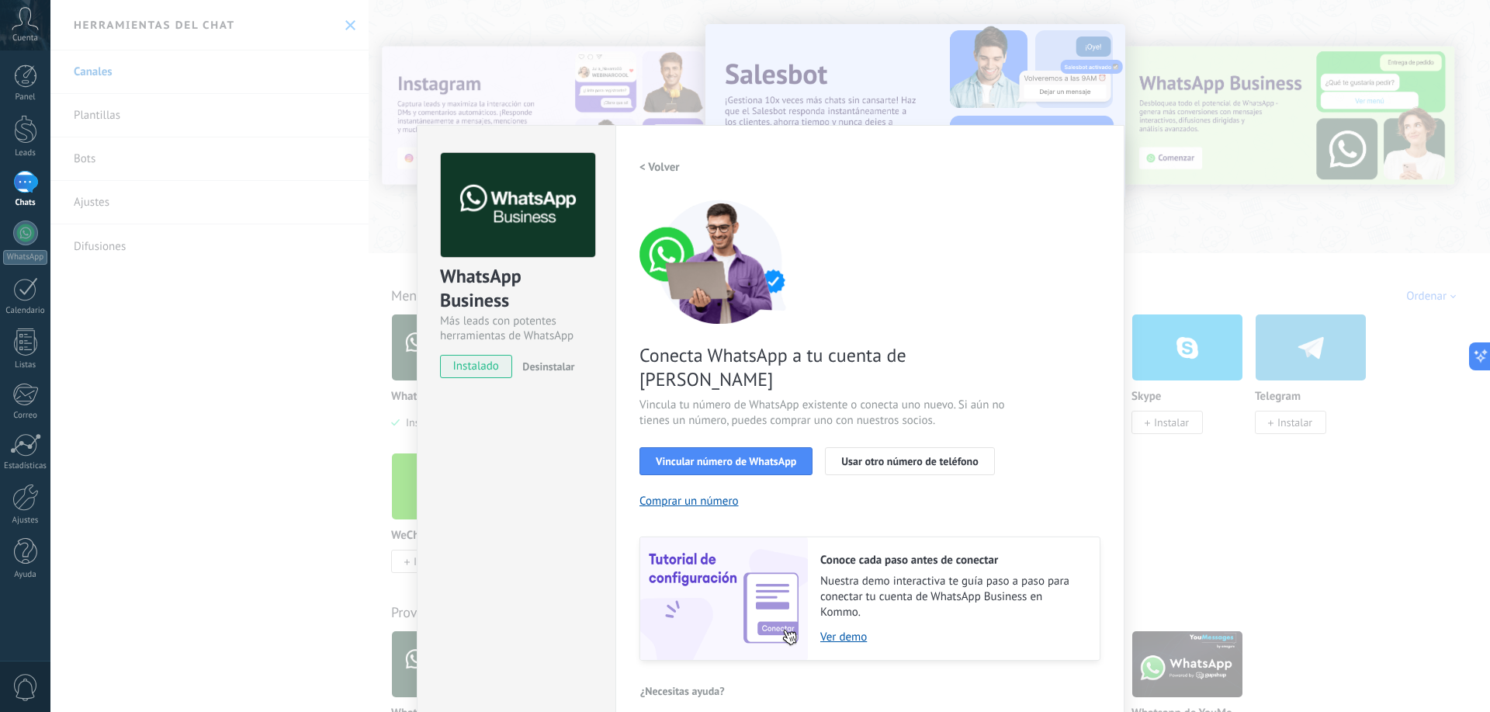
click at [652, 158] on button "< Volver" at bounding box center [660, 167] width 40 height 28
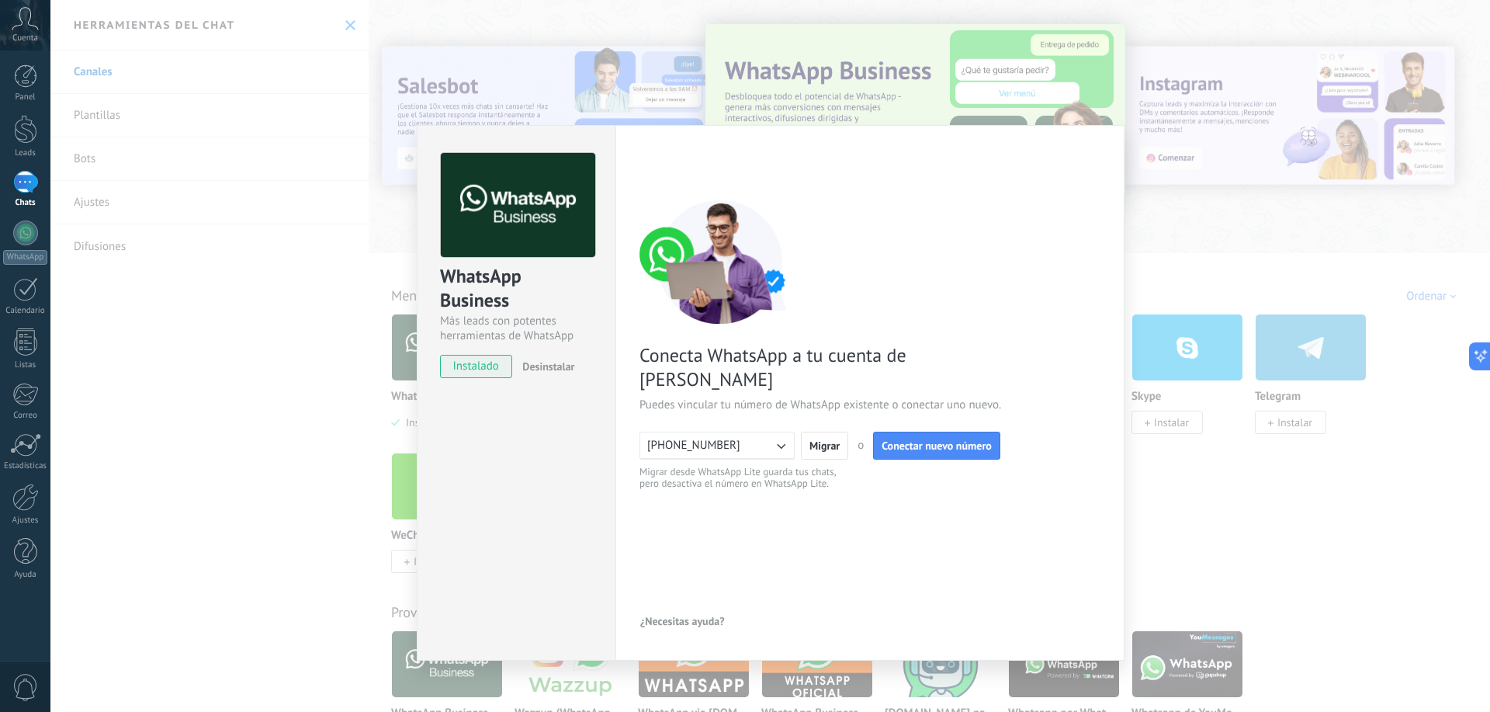
click at [705, 438] on span "+573248419634" at bounding box center [693, 446] width 93 height 16
click at [739, 432] on li "+573248419634" at bounding box center [712, 445] width 164 height 26
click at [835, 440] on span "Migrar" at bounding box center [825, 445] width 30 height 11
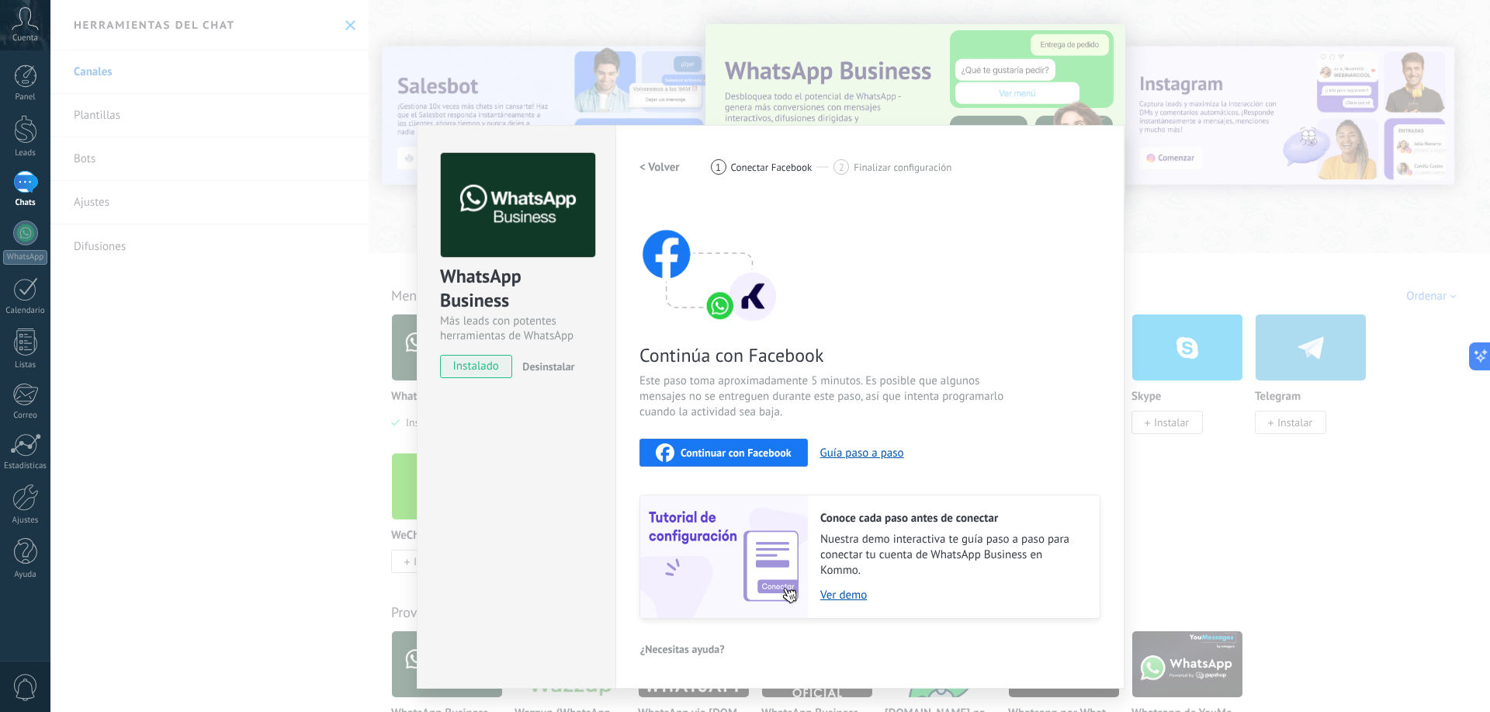
click at [746, 456] on span "Continuar con Facebook" at bounding box center [736, 452] width 111 height 11
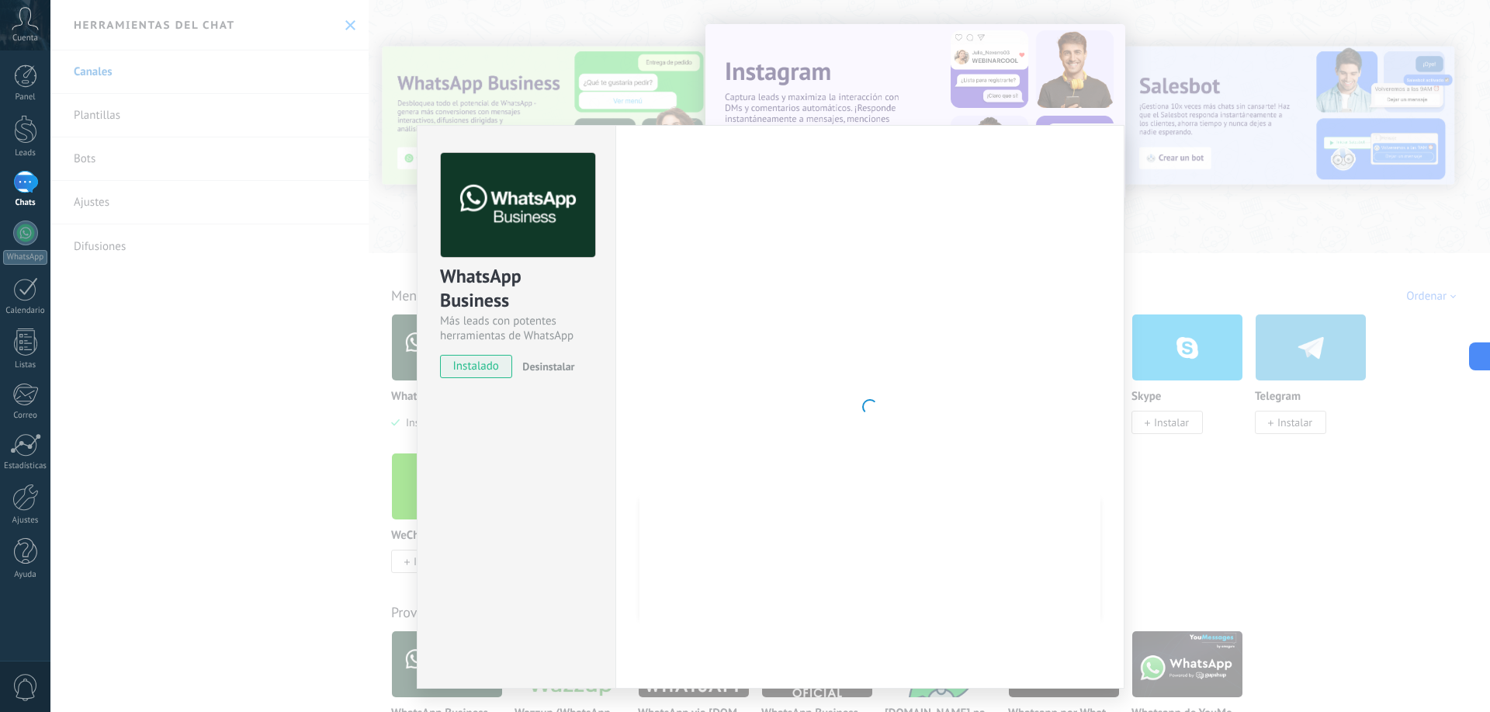
click at [316, 352] on div "WhatsApp Business Más leads con potentes herramientas de WhatsApp instalado Des…" at bounding box center [770, 356] width 1440 height 712
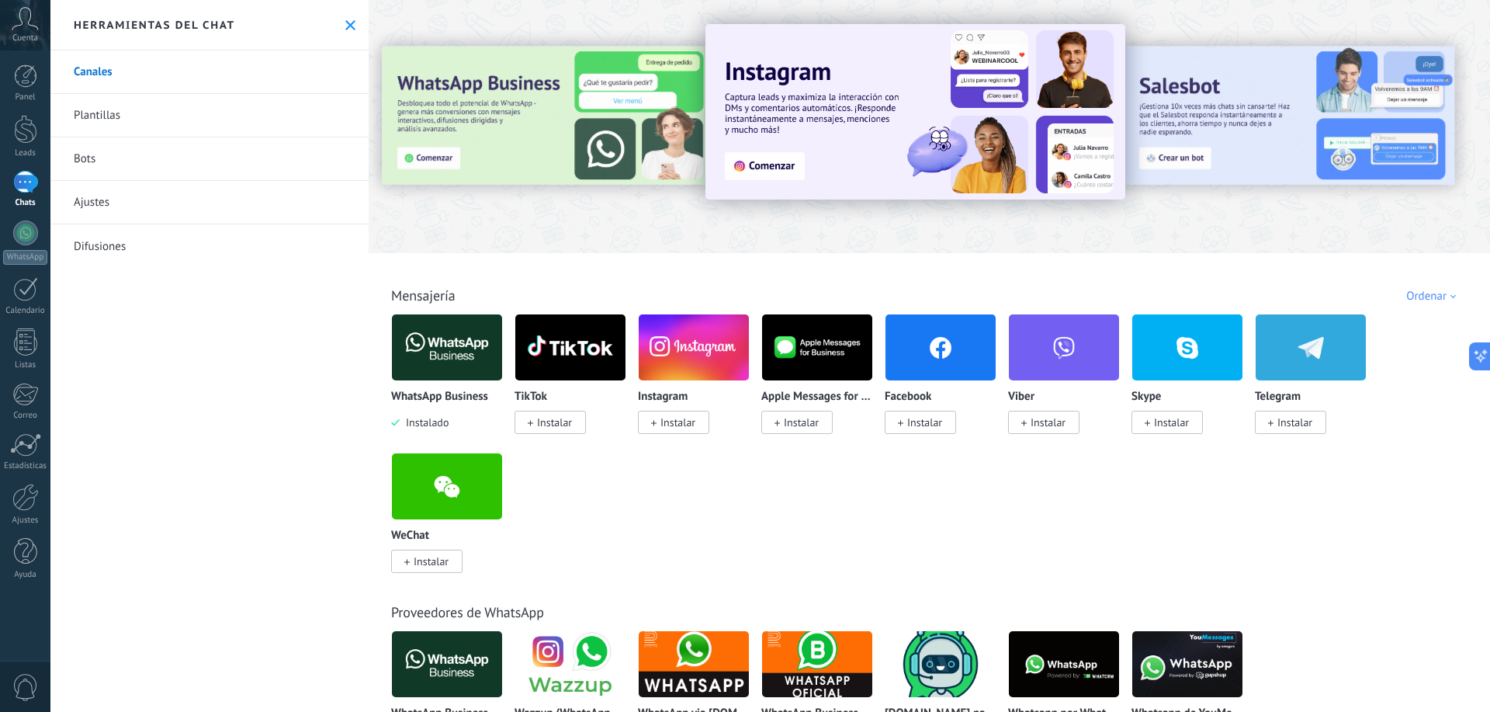
click at [369, 349] on div at bounding box center [369, 356] width 0 height 712
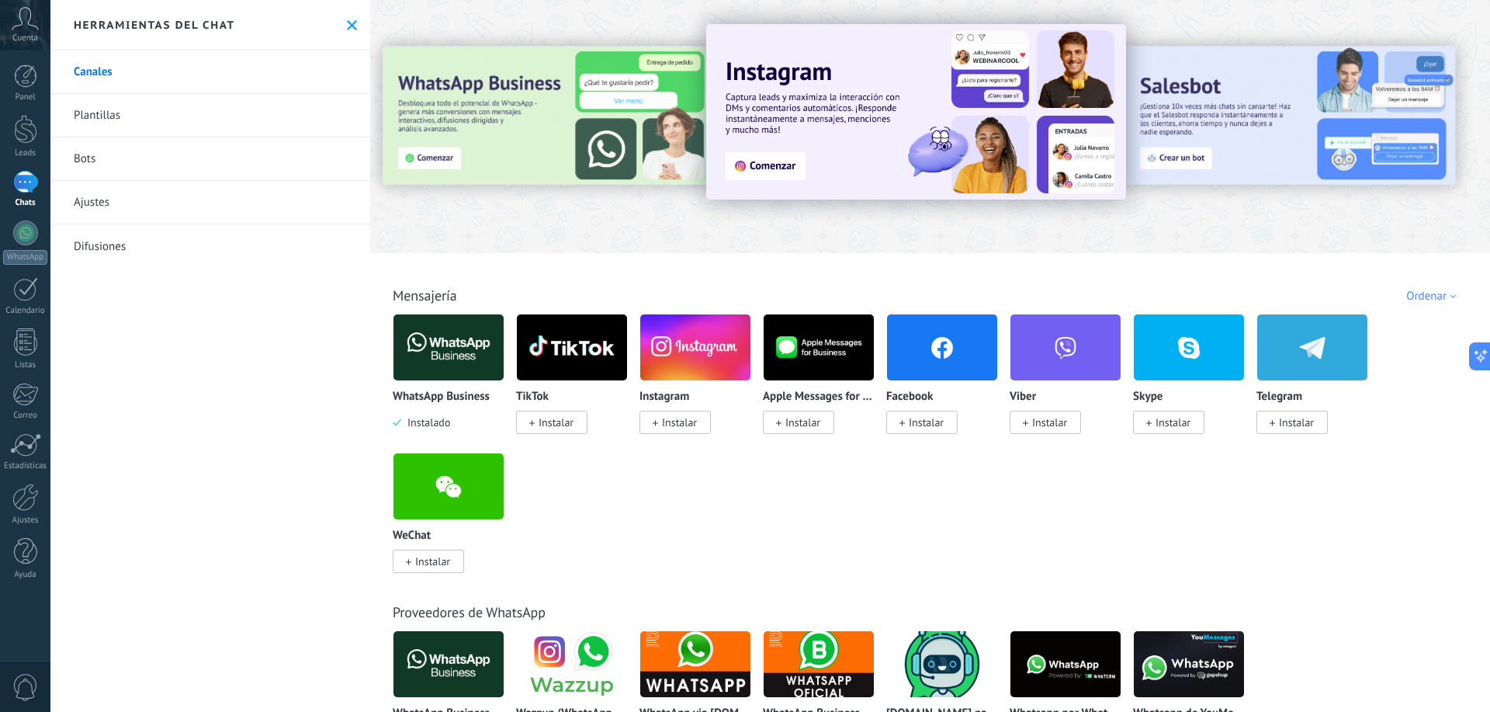
click at [447, 352] on img at bounding box center [449, 347] width 110 height 75
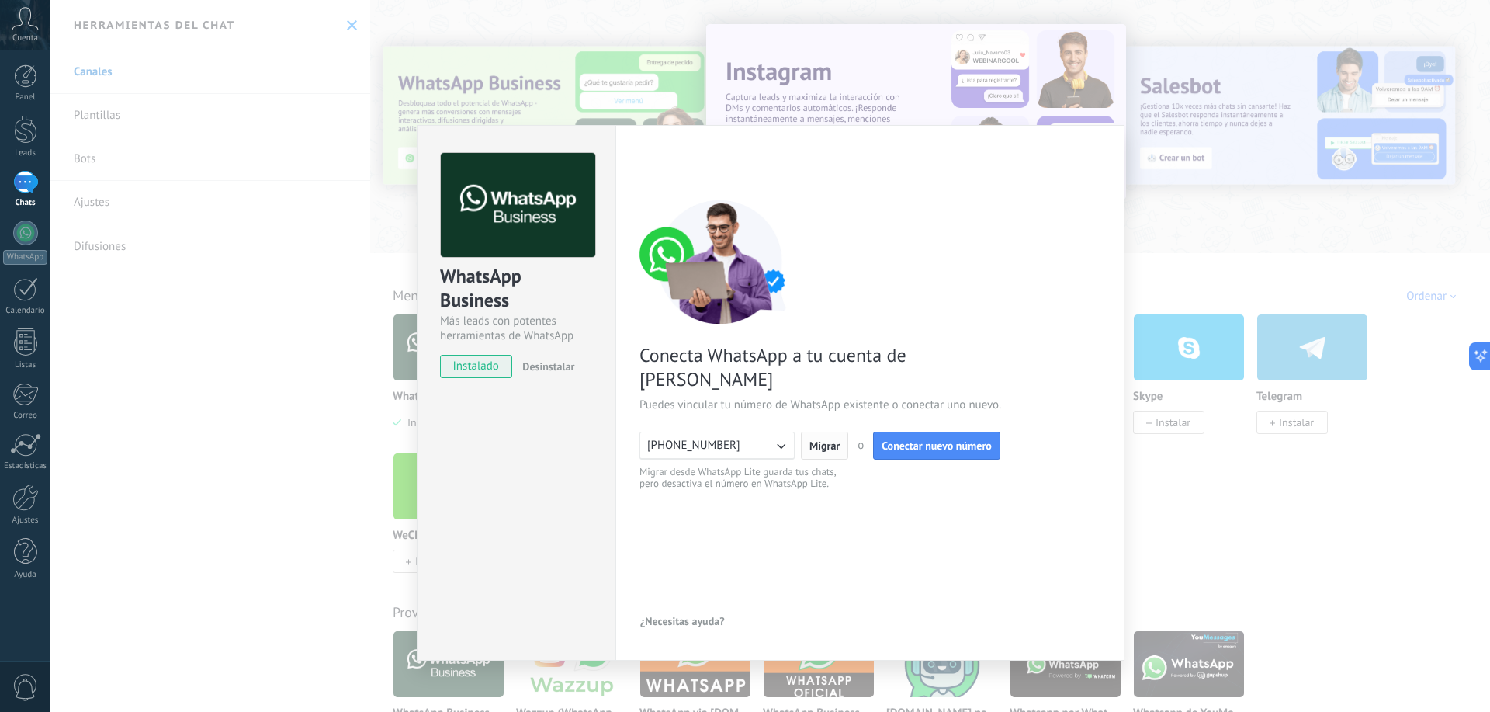
click at [824, 440] on span "Migrar" at bounding box center [825, 445] width 30 height 11
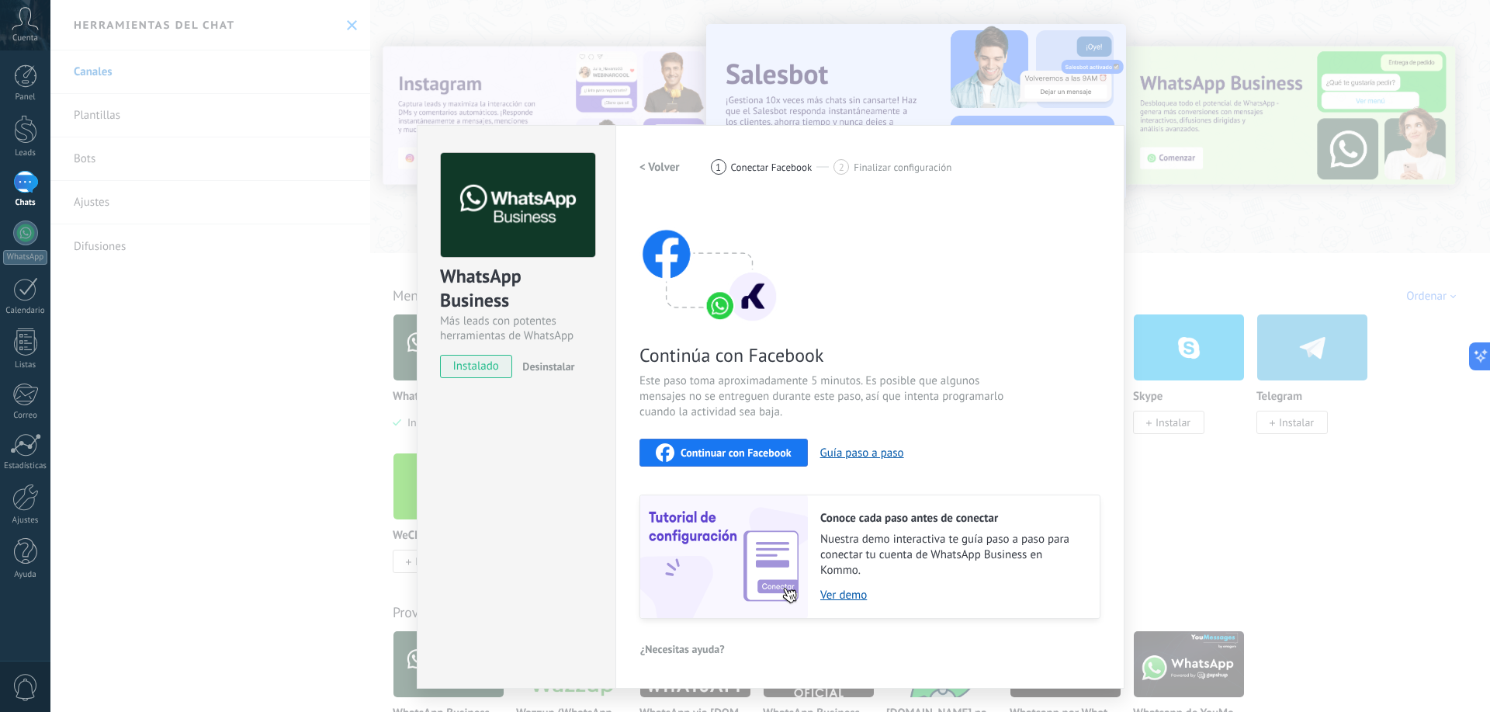
click at [780, 171] on span "Conectar Facebook" at bounding box center [772, 167] width 82 height 12
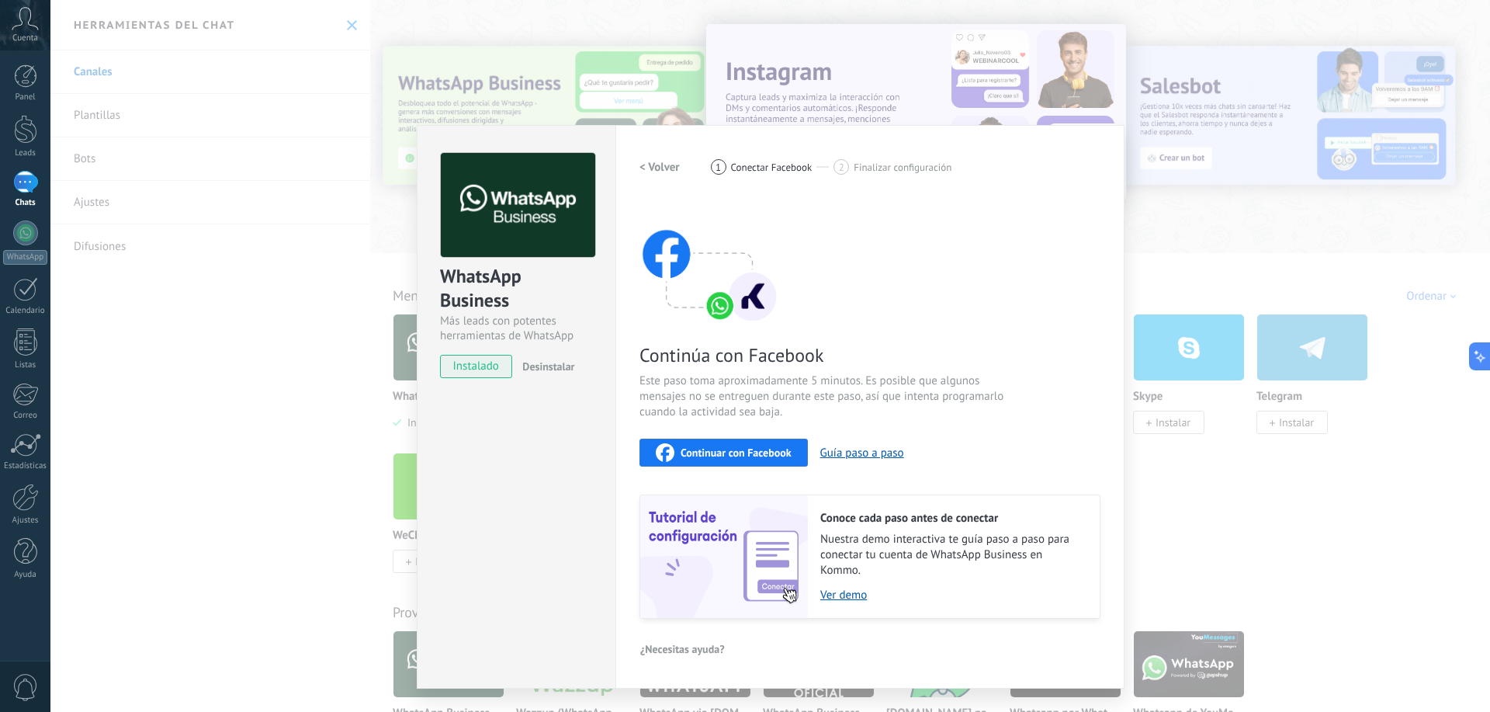
click at [719, 458] on span "Continuar con Facebook" at bounding box center [736, 452] width 111 height 11
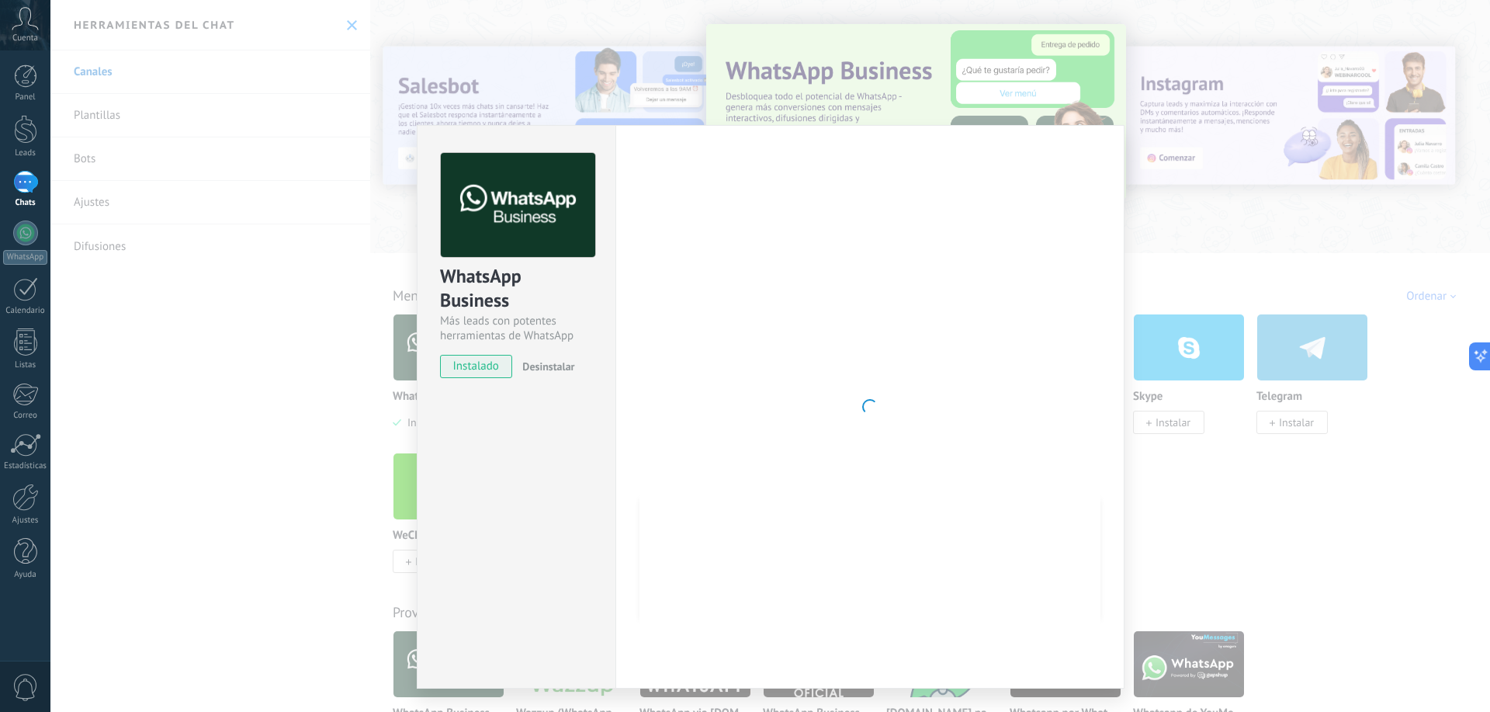
click at [1237, 227] on div "WhatsApp Business Más leads con potentes herramientas de WhatsApp instalado Des…" at bounding box center [770, 356] width 1440 height 712
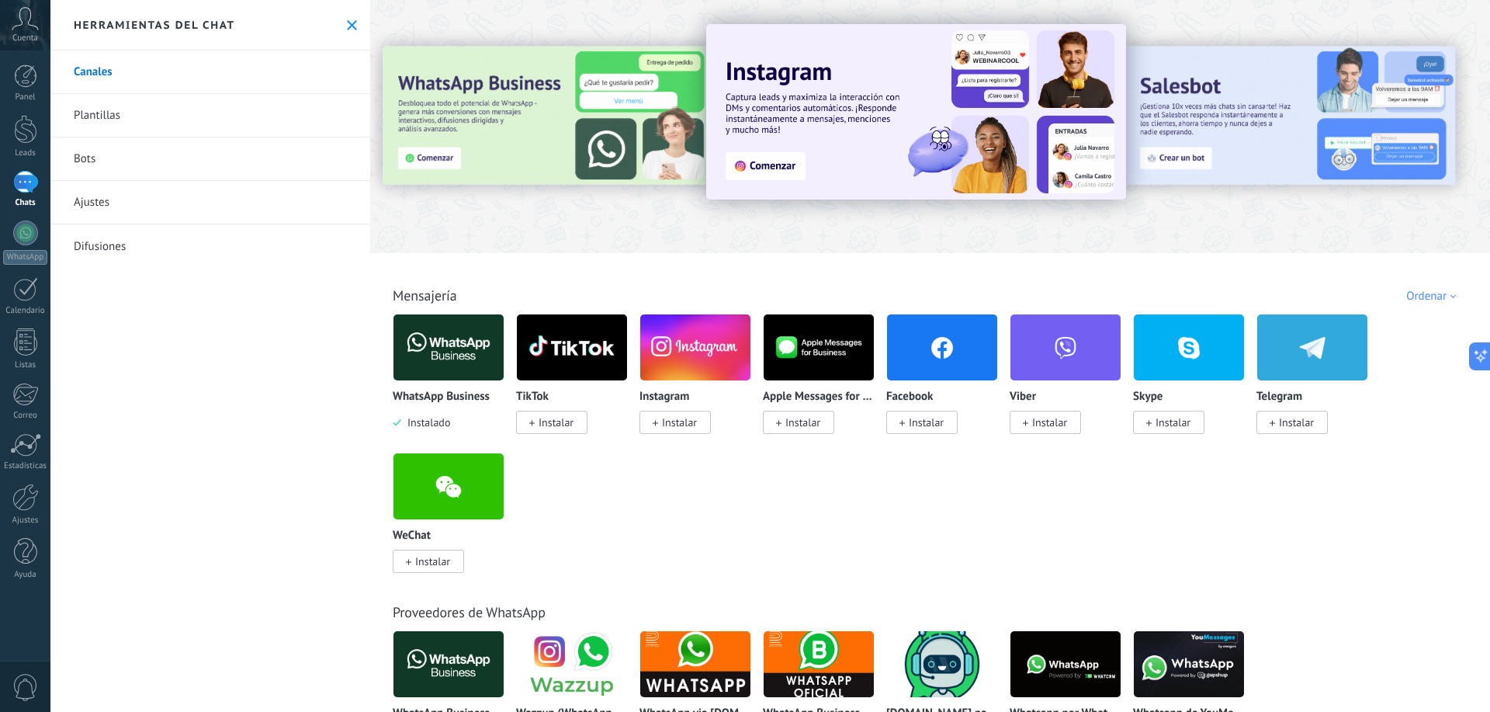
click at [124, 119] on link "Plantillas" at bounding box center [210, 115] width 320 height 43
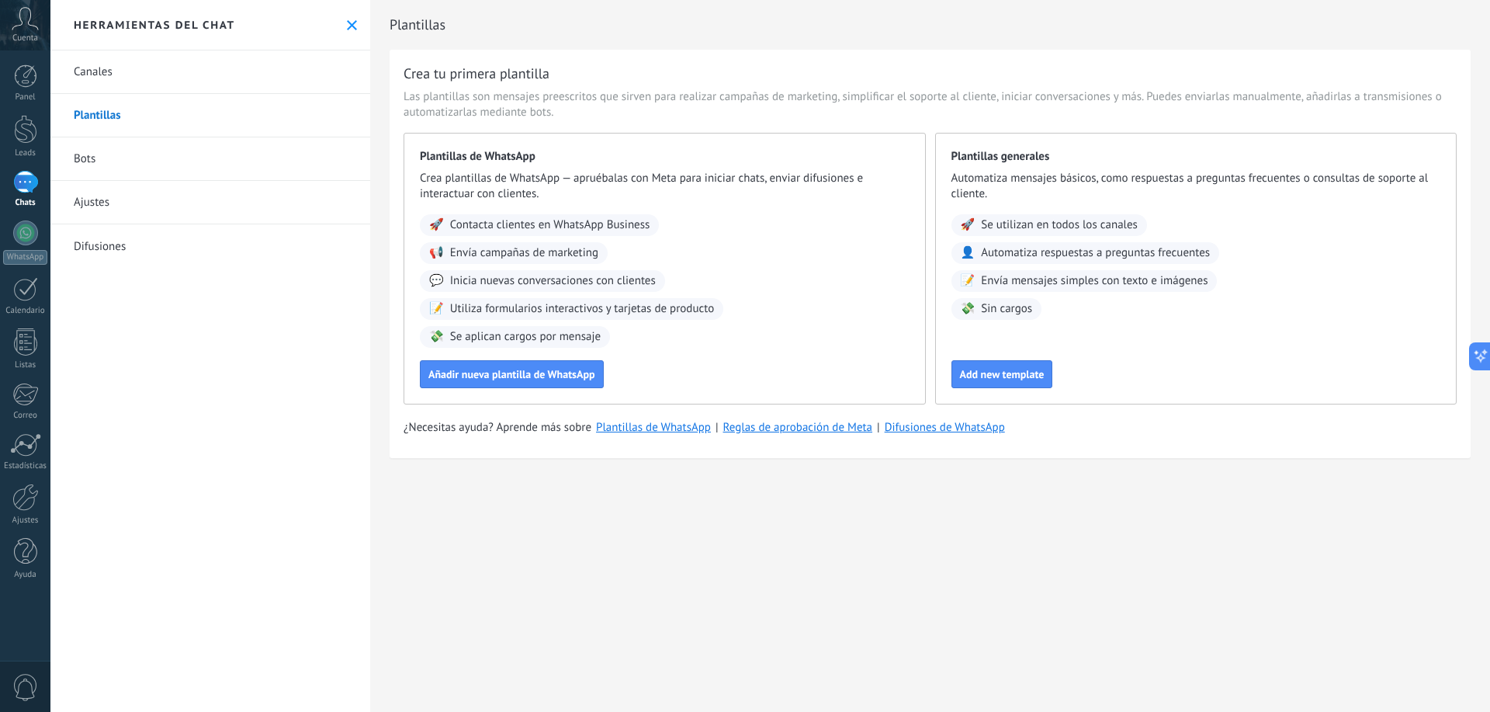
click at [121, 196] on link "Ajustes" at bounding box center [210, 202] width 320 height 43
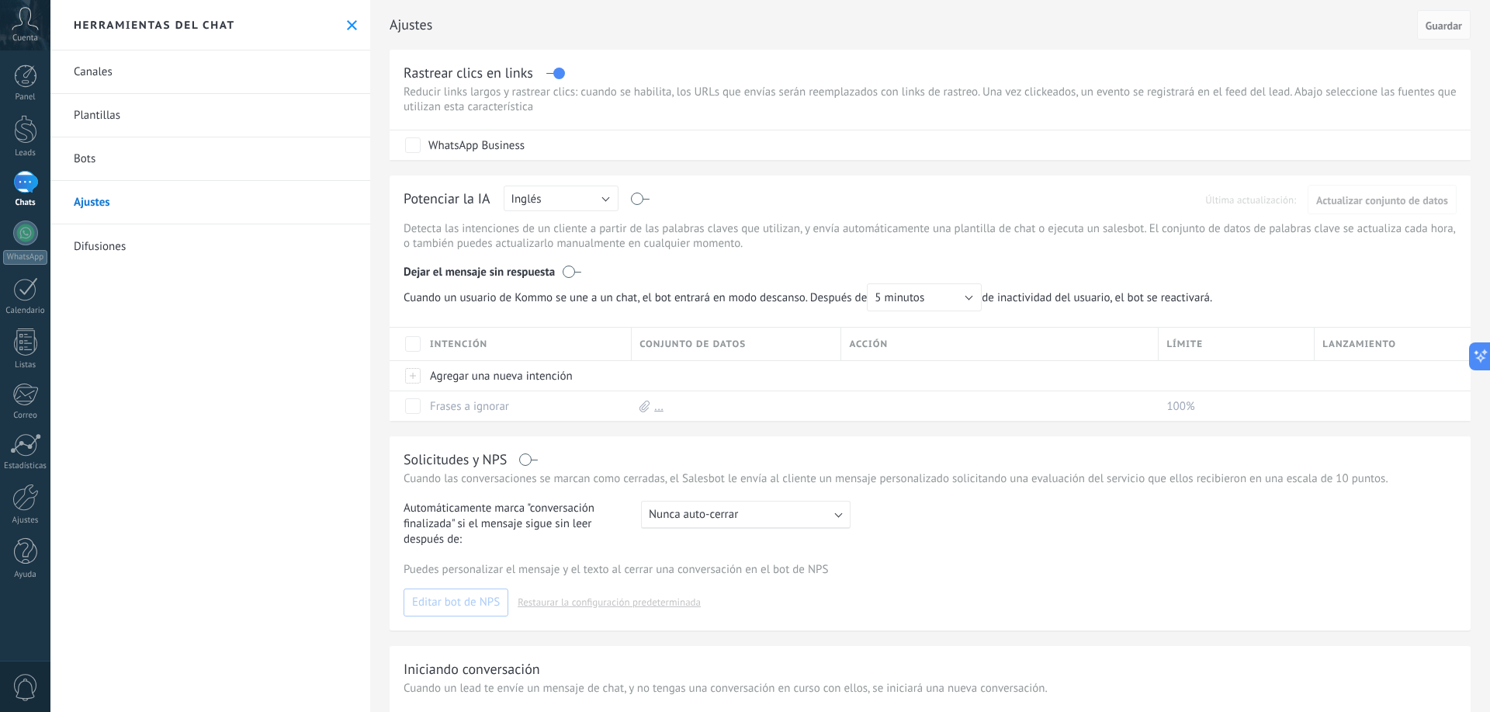
drag, startPoint x: 626, startPoint y: 198, endPoint x: 616, endPoint y: 198, distance: 10.1
click at [623, 198] on div "Potenciar la IA Rusa Inglés Español Portugués Indonesio Turco Inglés Última act…" at bounding box center [930, 201] width 1053 height 24
click at [595, 198] on button "Inglés" at bounding box center [561, 199] width 115 height 26
click at [782, 199] on div "Potenciar la IA Rusa Inglés Español Portugués Indonesio Turco Inglés Última act…" at bounding box center [930, 201] width 1053 height 24
click at [26, 131] on div at bounding box center [25, 129] width 23 height 29
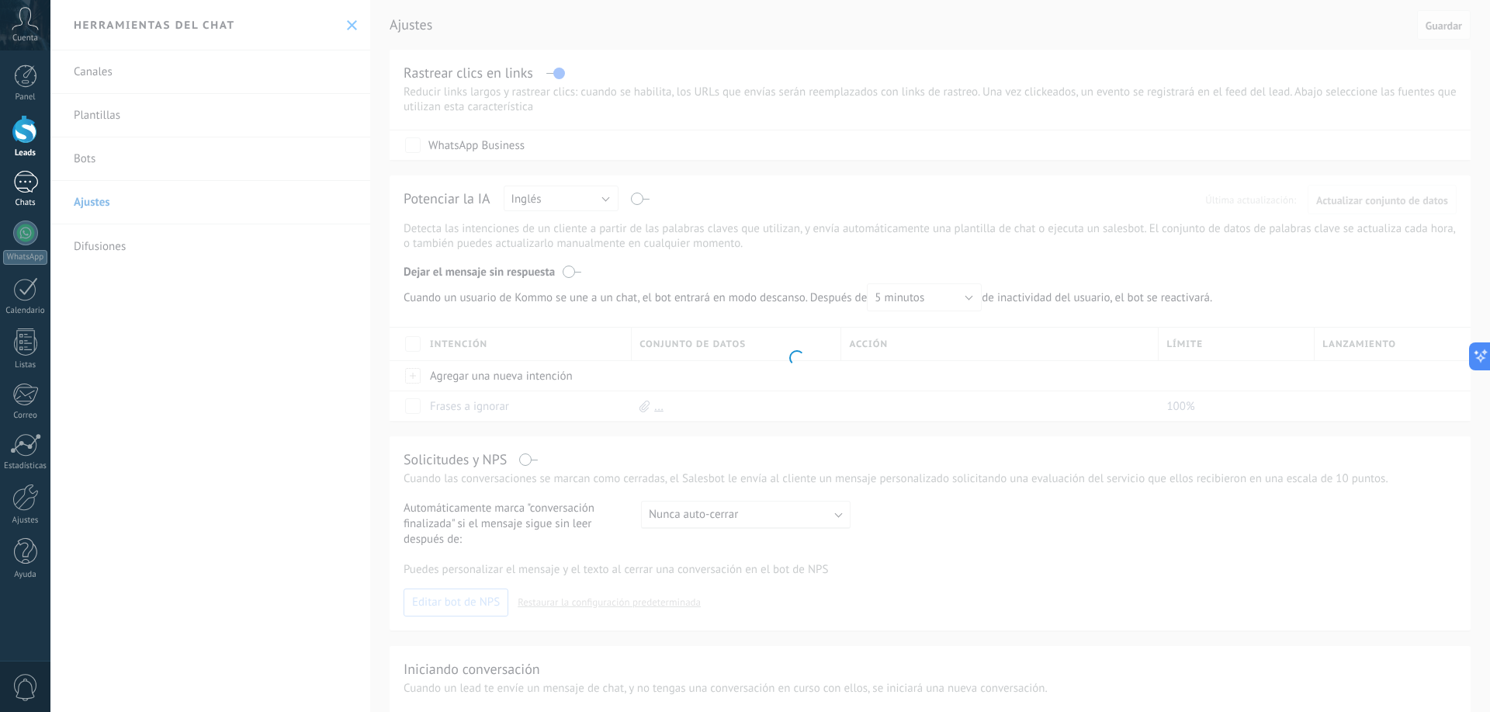
click at [30, 188] on div at bounding box center [25, 182] width 25 height 23
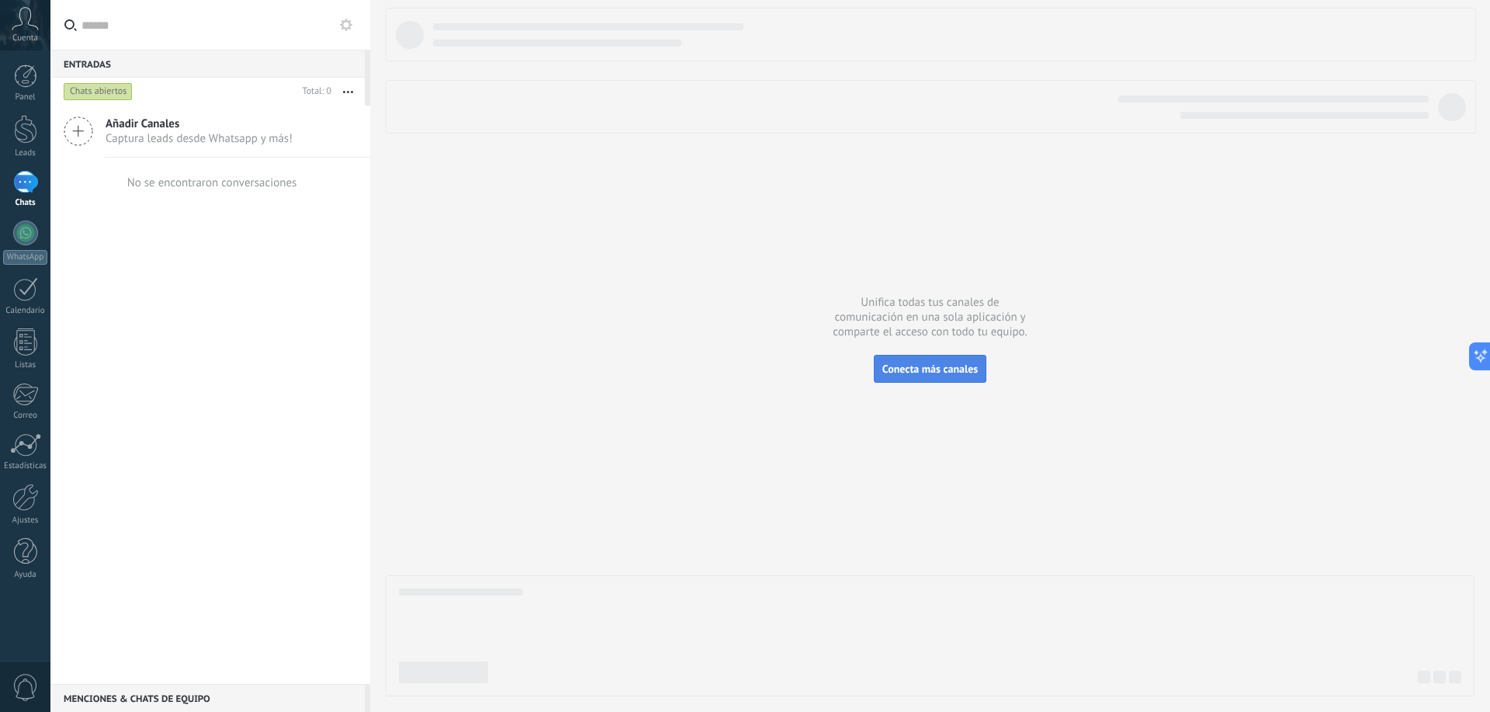
click at [913, 361] on button "Conecta más canales" at bounding box center [930, 369] width 113 height 28
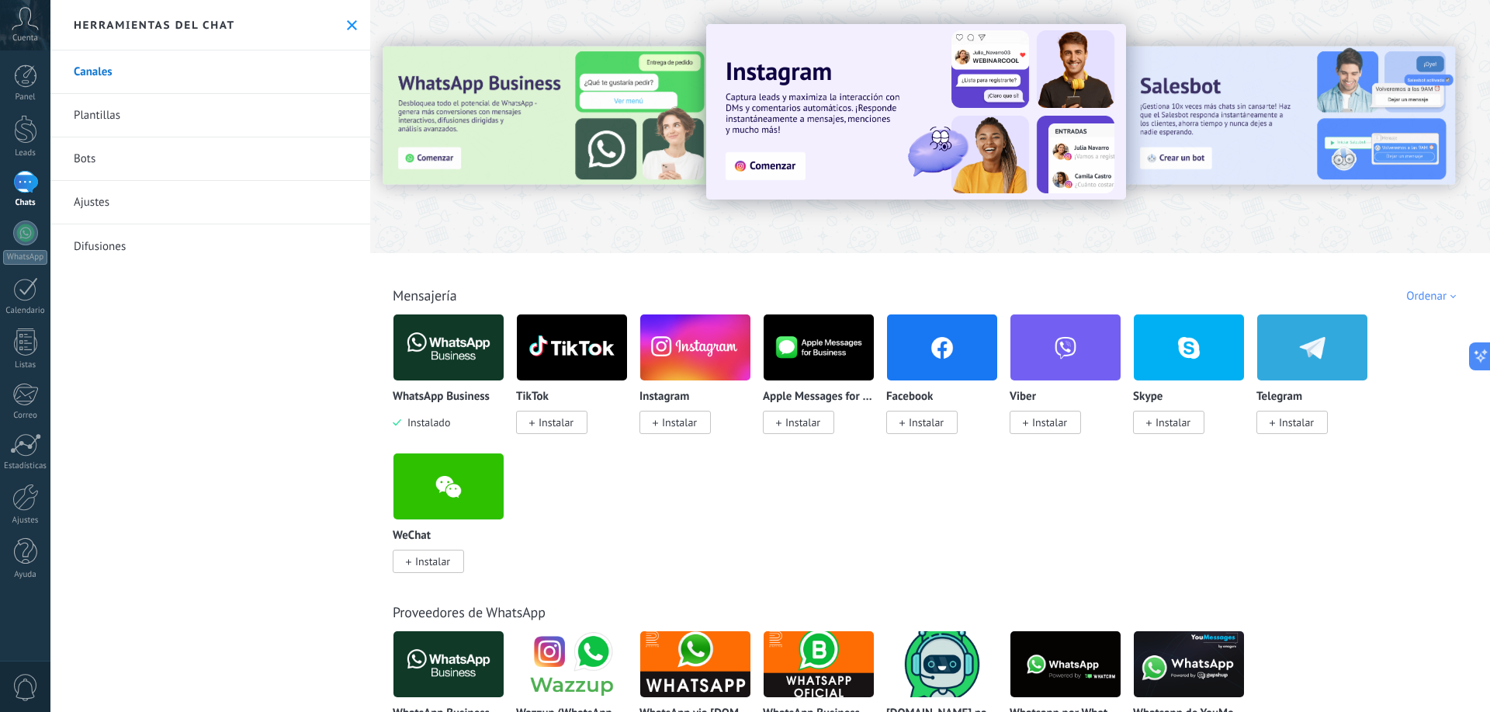
scroll to position [155, 0]
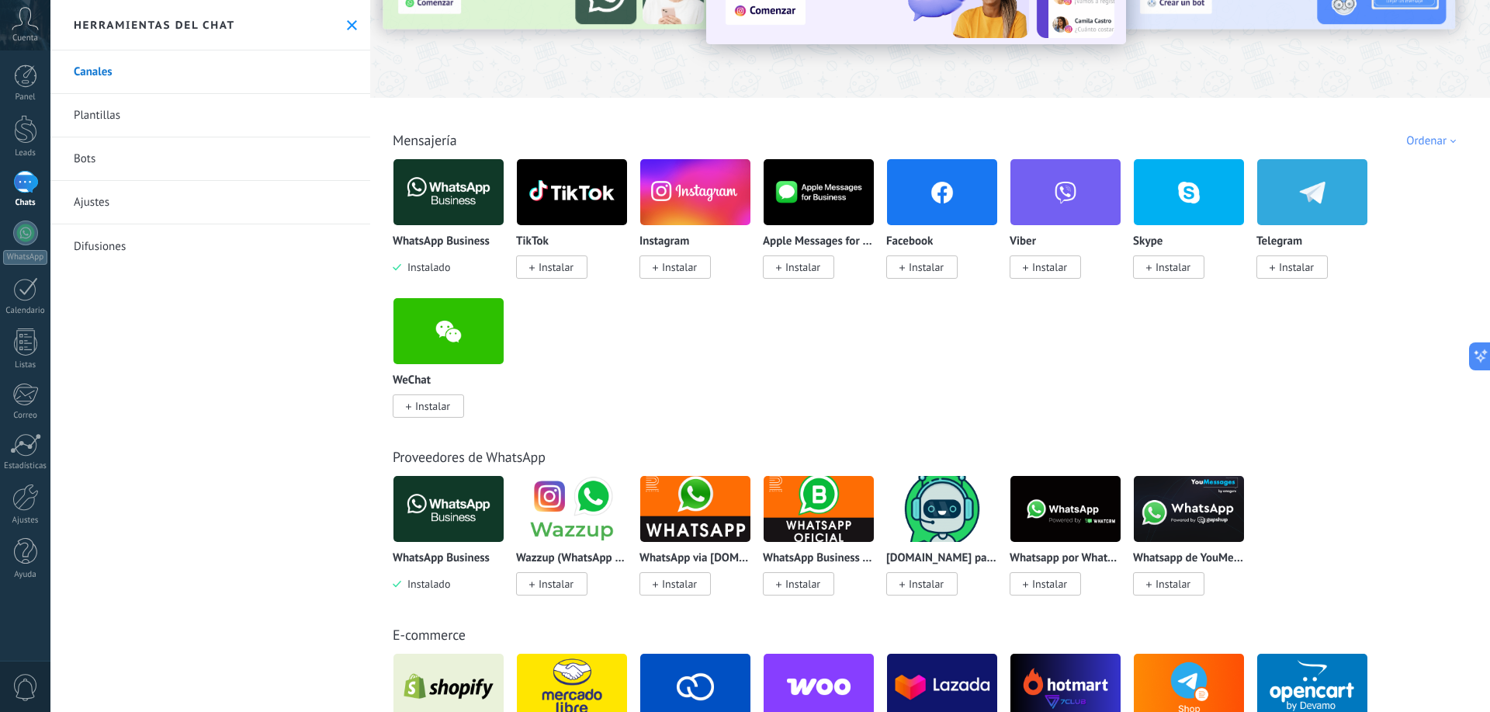
click at [448, 188] on img at bounding box center [449, 191] width 110 height 75
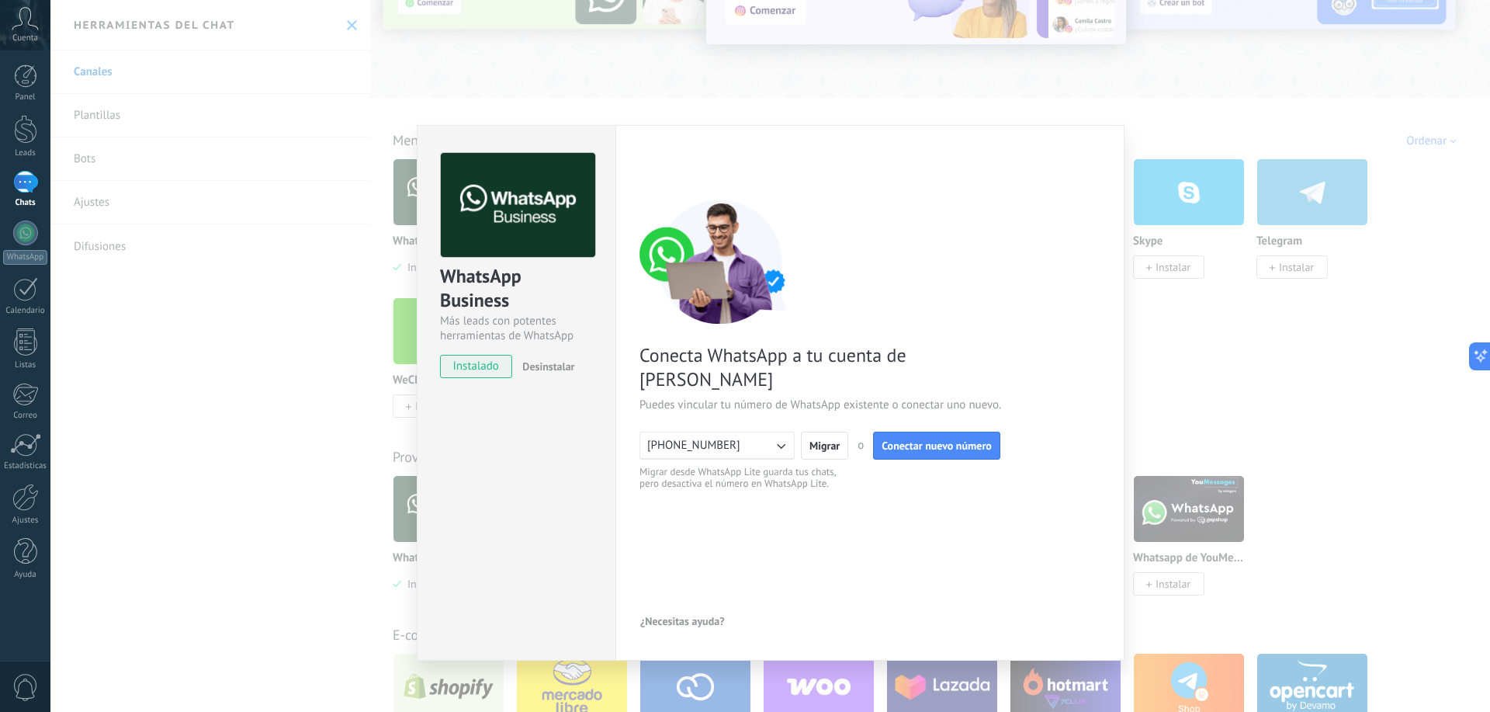
click at [543, 370] on span "Desinstalar" at bounding box center [548, 366] width 52 height 14
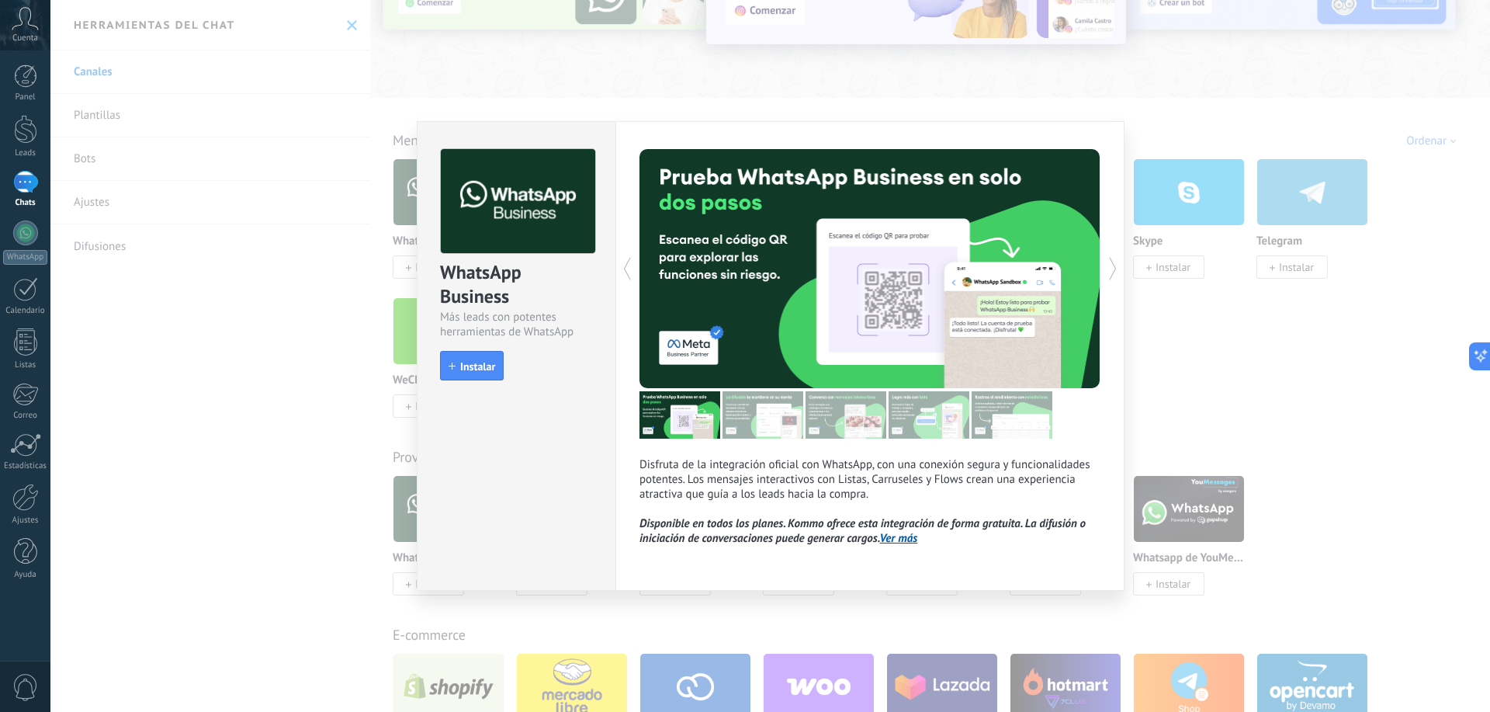
click at [1298, 425] on div "WhatsApp Business Más leads con potentes herramientas de WhatsApp install Insta…" at bounding box center [770, 356] width 1440 height 712
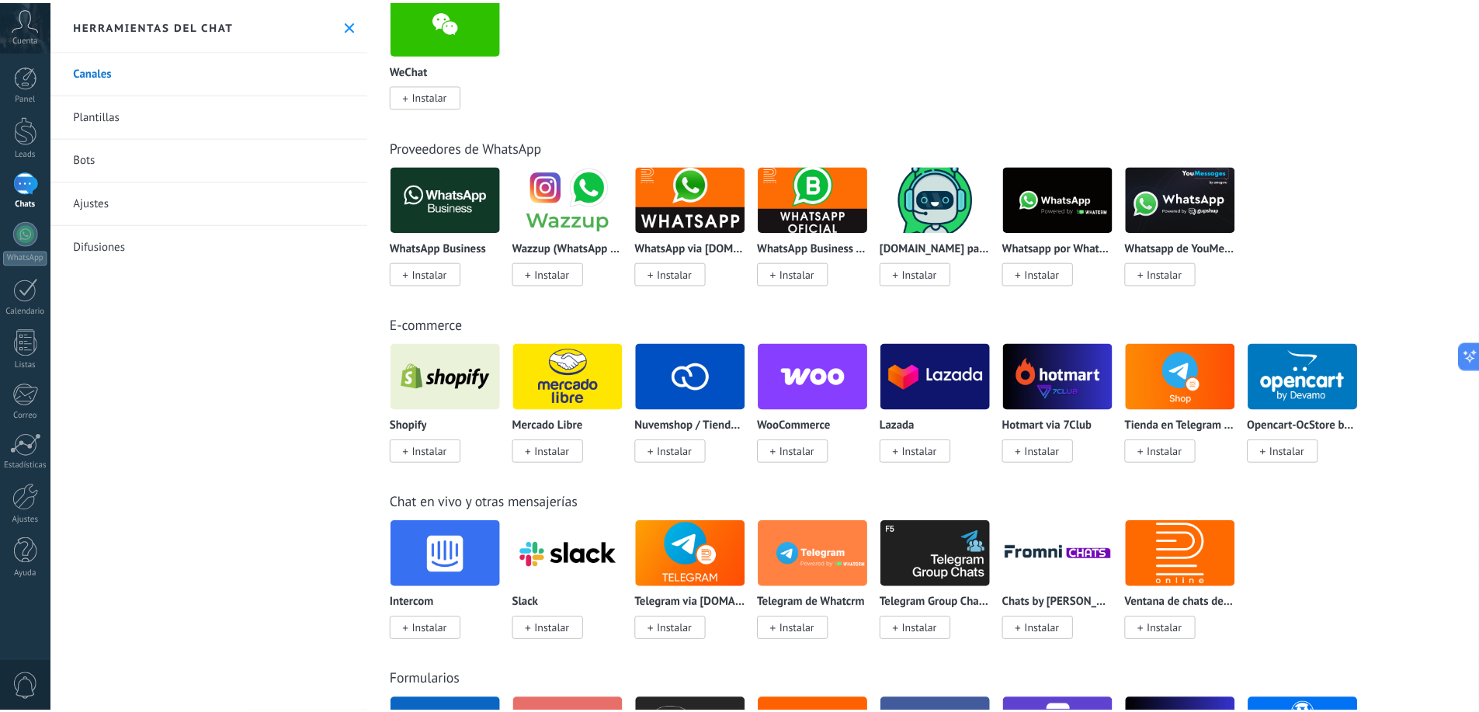
scroll to position [543, 0]
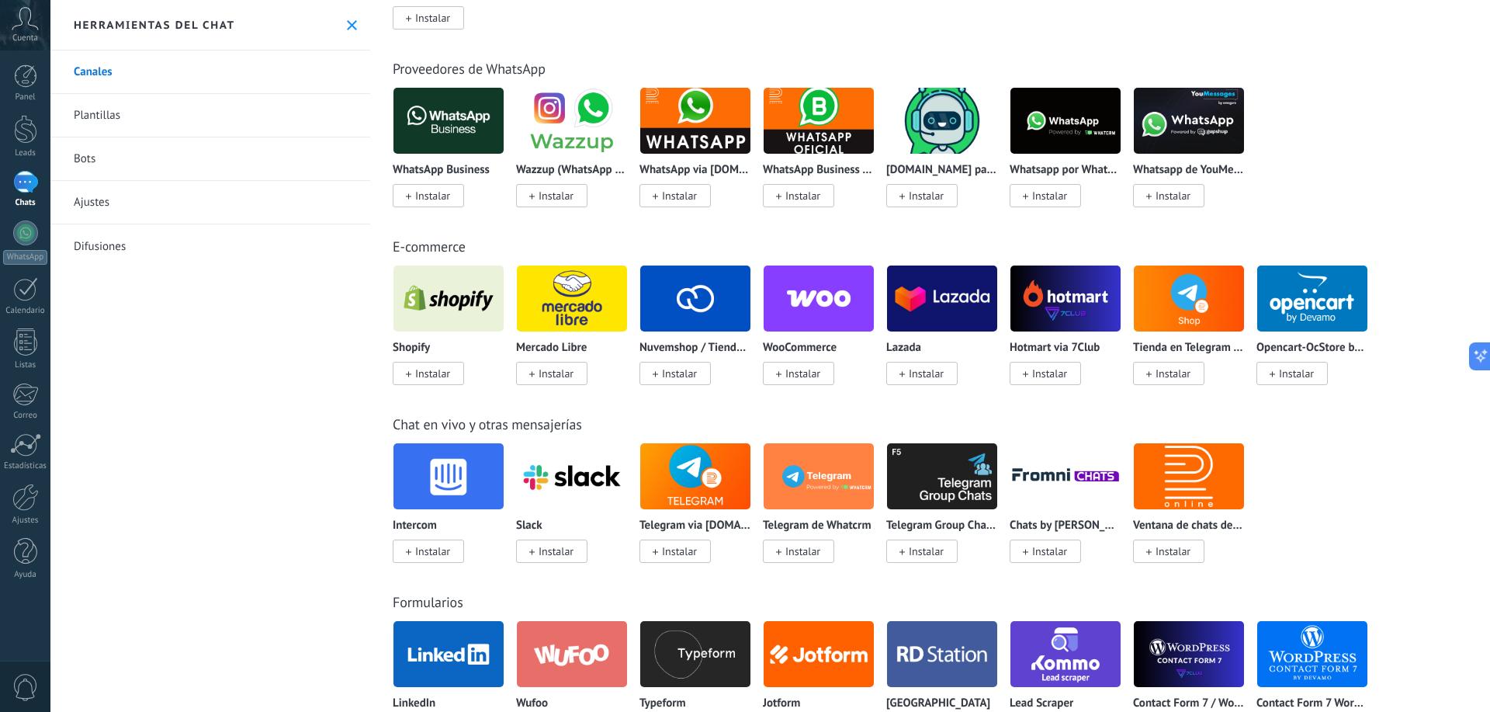
click at [460, 71] on link "Proveedores de WhatsApp" at bounding box center [469, 69] width 153 height 18
click at [1190, 126] on img at bounding box center [1189, 120] width 110 height 75
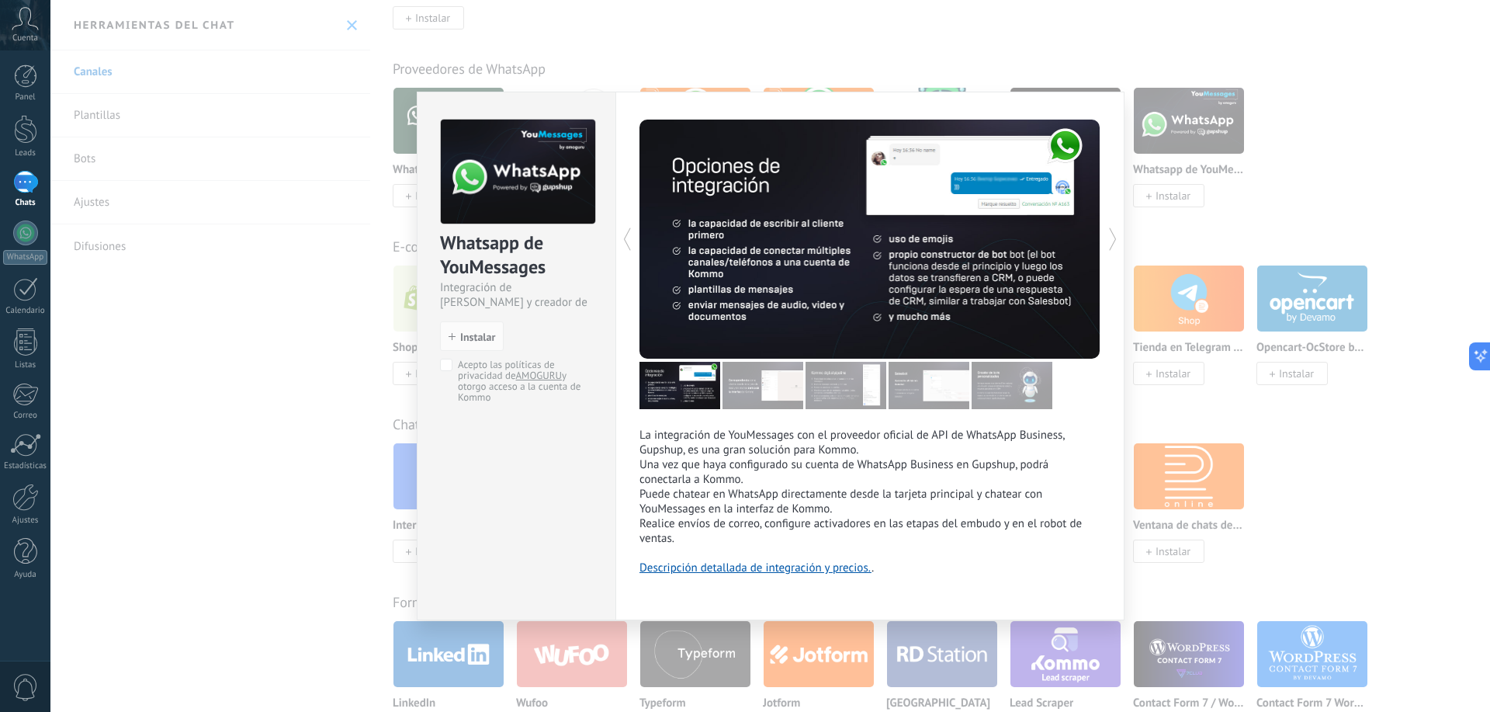
click at [1296, 173] on div "Whatsapp de YouMessages Integración de Whatsapp y creador de bots install Insta…" at bounding box center [770, 356] width 1440 height 712
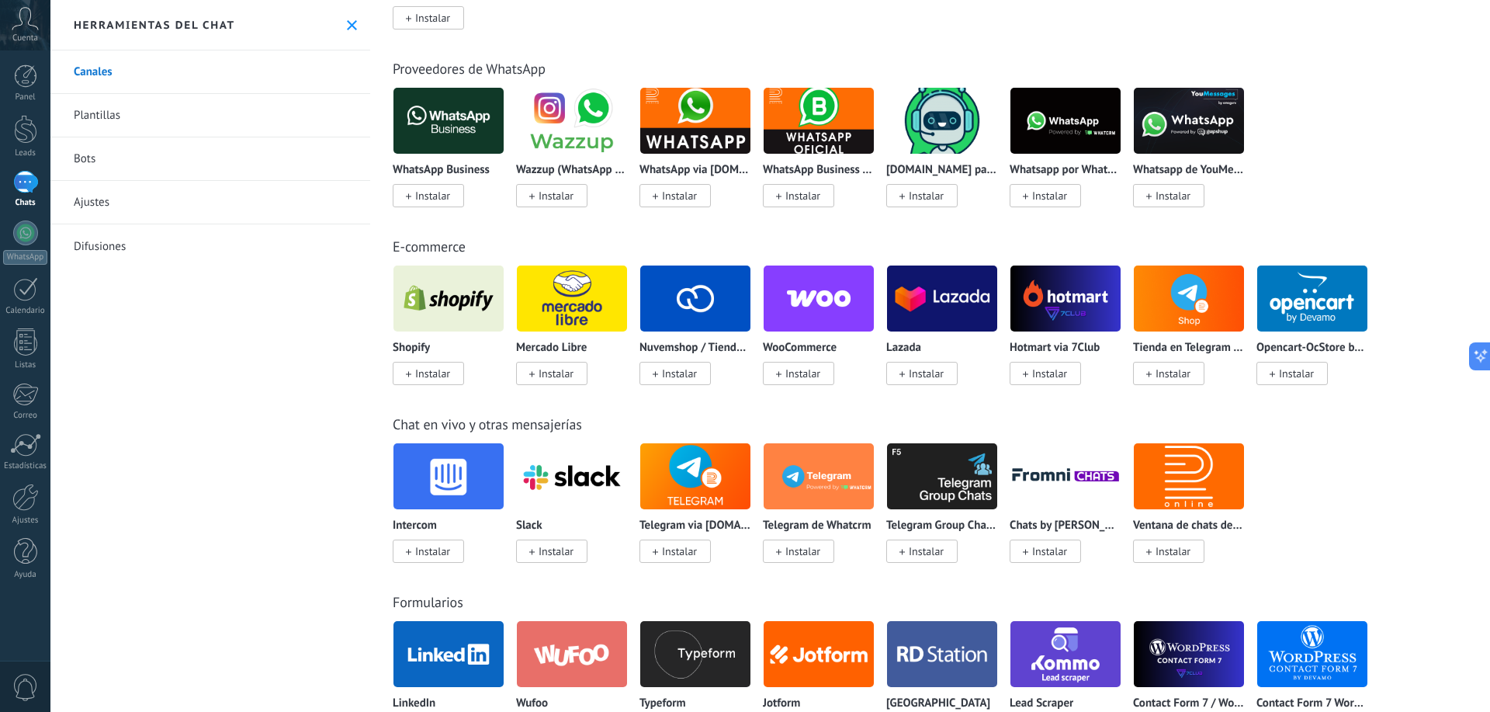
click at [1064, 129] on img at bounding box center [1066, 120] width 110 height 75
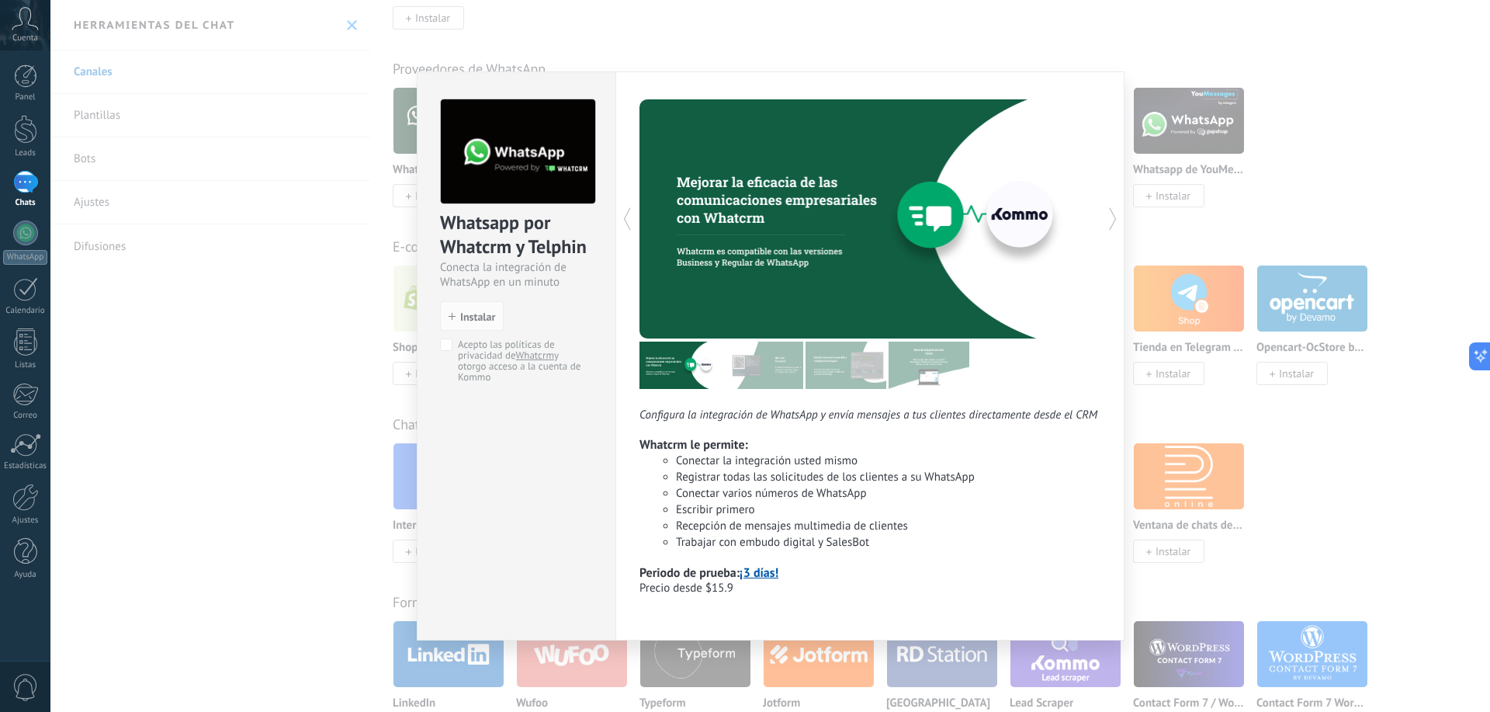
click at [1455, 203] on div "Whatsapp por Whatcrm y Telphin Conecta la integración de WhatsApp en un minuto …" at bounding box center [770, 356] width 1440 height 712
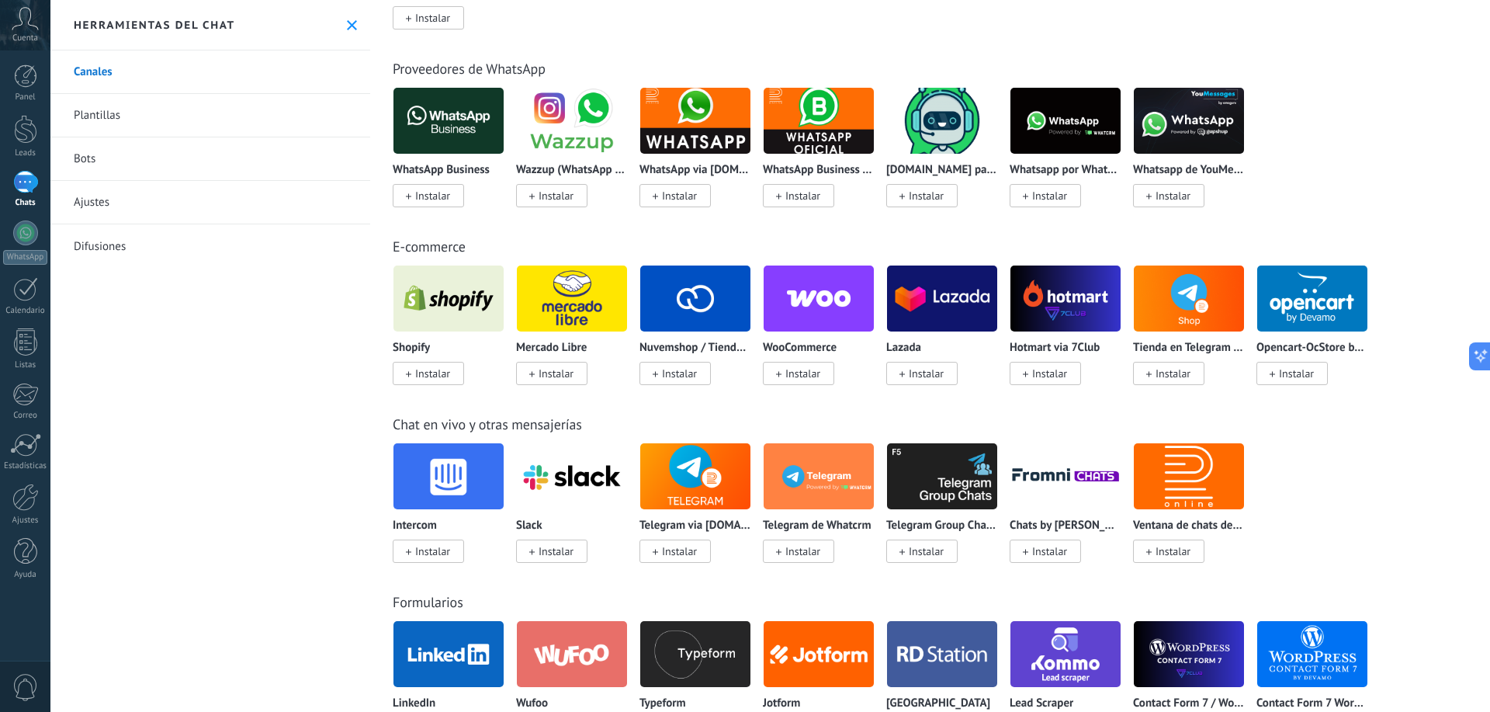
click at [446, 138] on img at bounding box center [449, 120] width 110 height 75
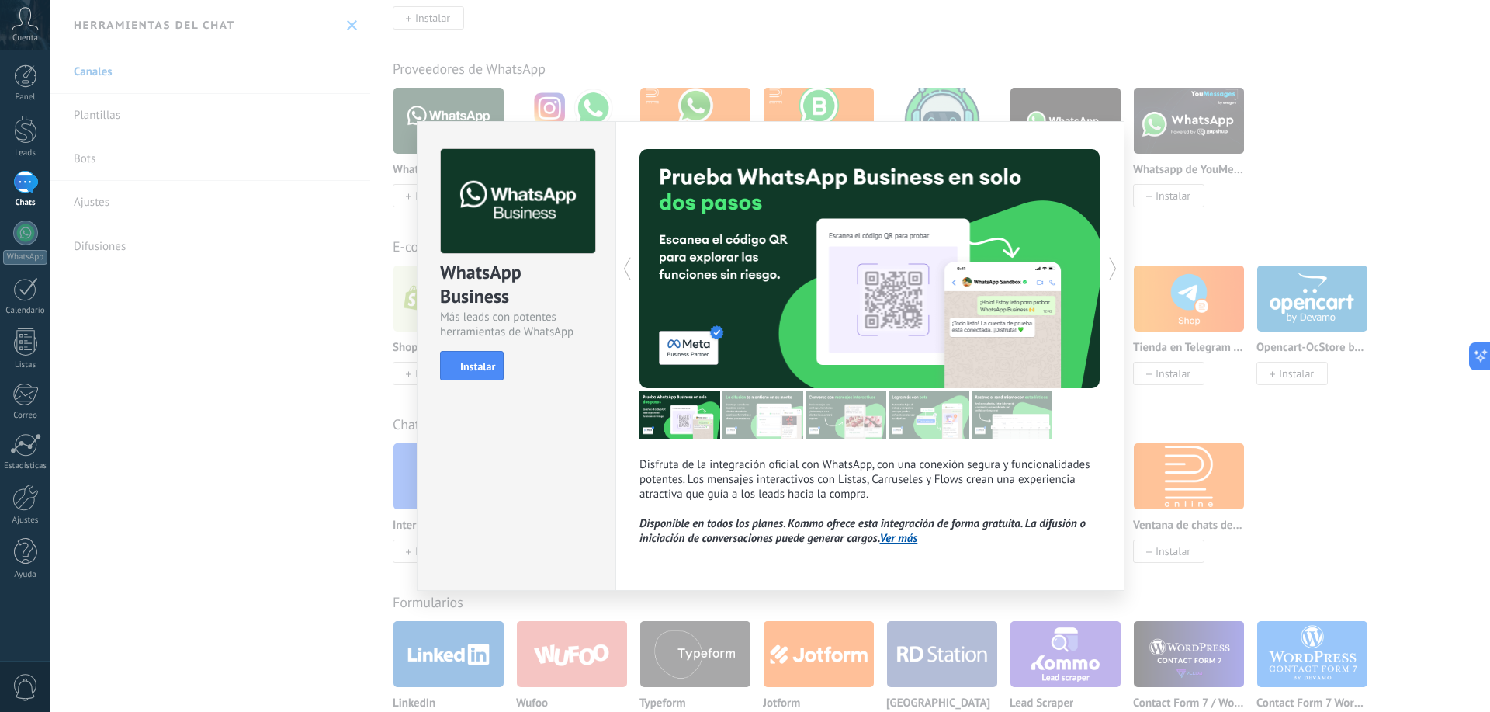
click at [1362, 165] on div "WhatsApp Business Más leads con potentes herramientas de WhatsApp install Insta…" at bounding box center [770, 356] width 1440 height 712
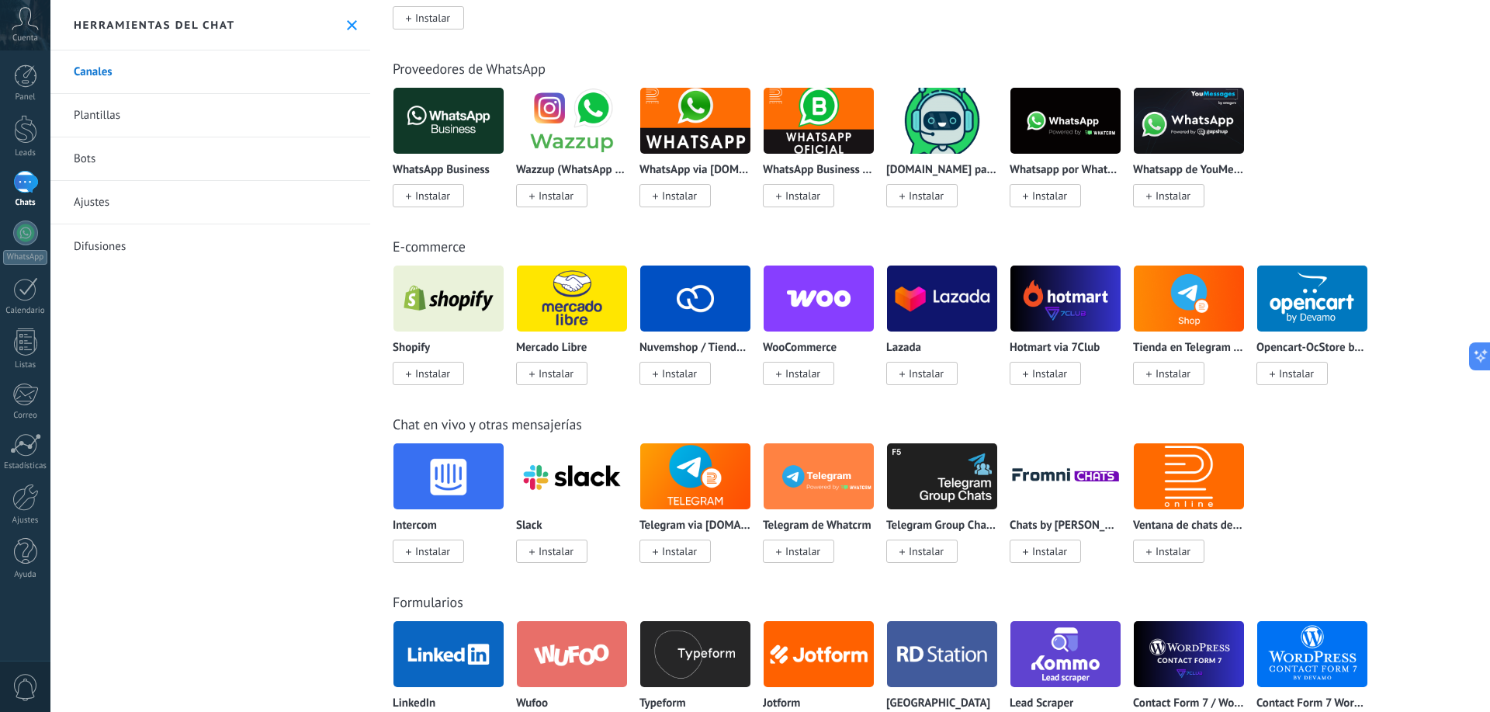
click at [559, 120] on img at bounding box center [572, 120] width 110 height 75
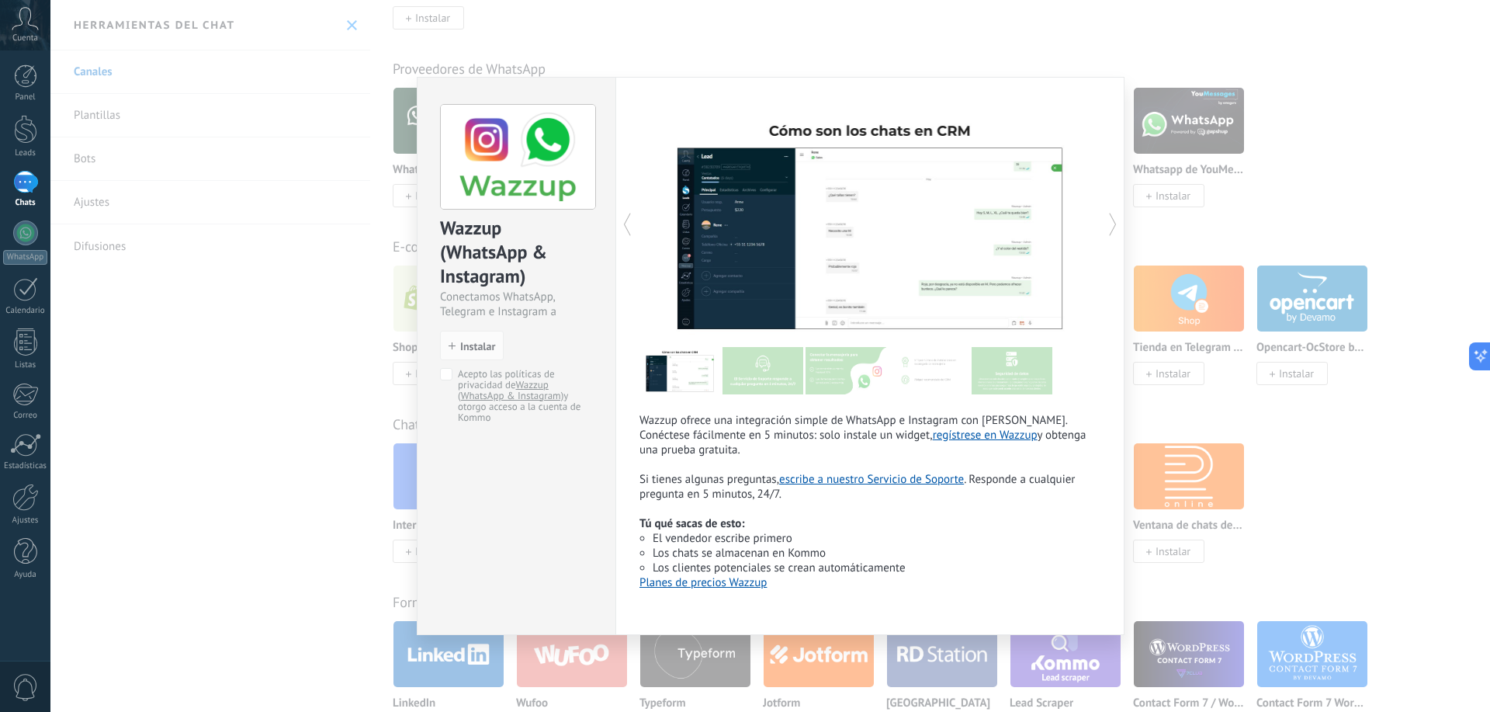
click at [730, 584] on link "Planes de precios Wazzup" at bounding box center [703, 582] width 127 height 15
click at [767, 383] on img at bounding box center [763, 370] width 81 height 47
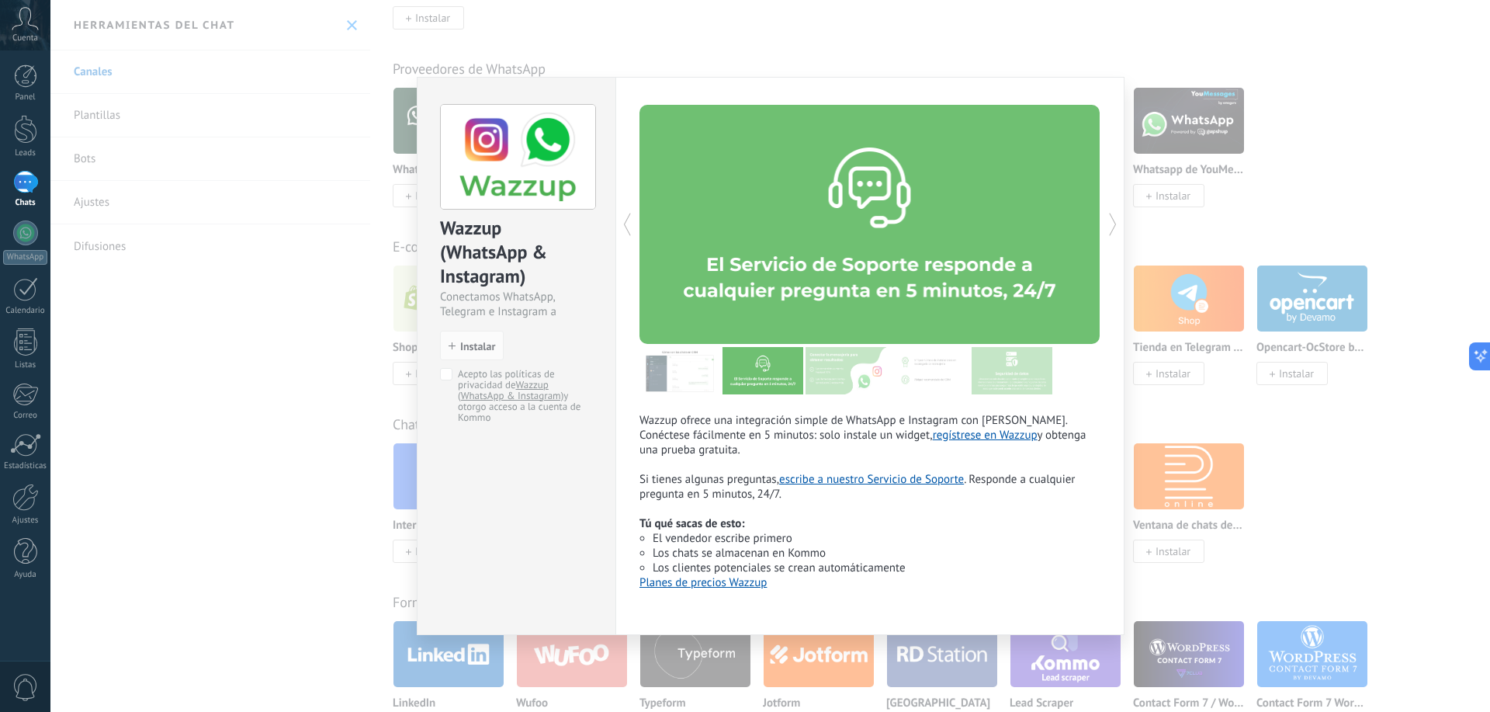
click at [862, 365] on img at bounding box center [846, 370] width 81 height 47
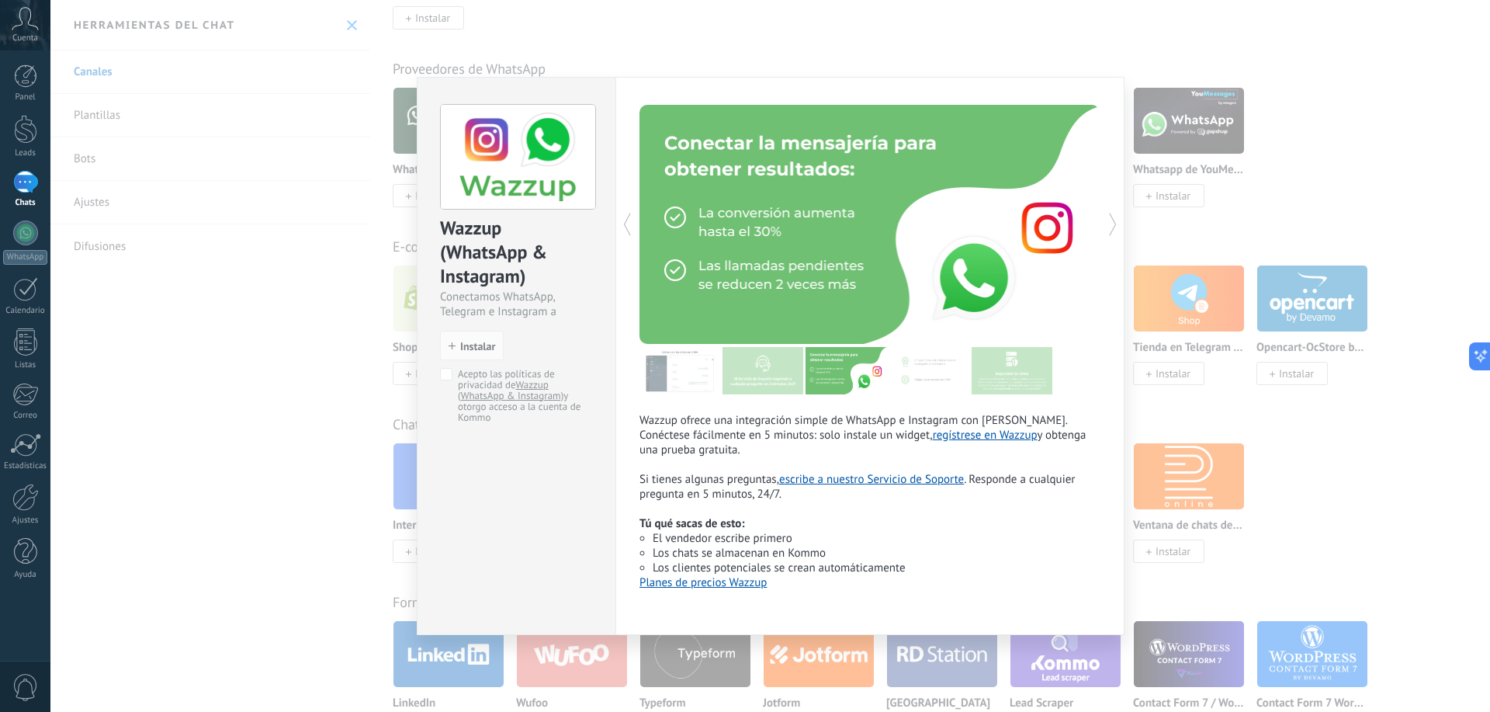
click at [918, 375] on img at bounding box center [929, 370] width 81 height 47
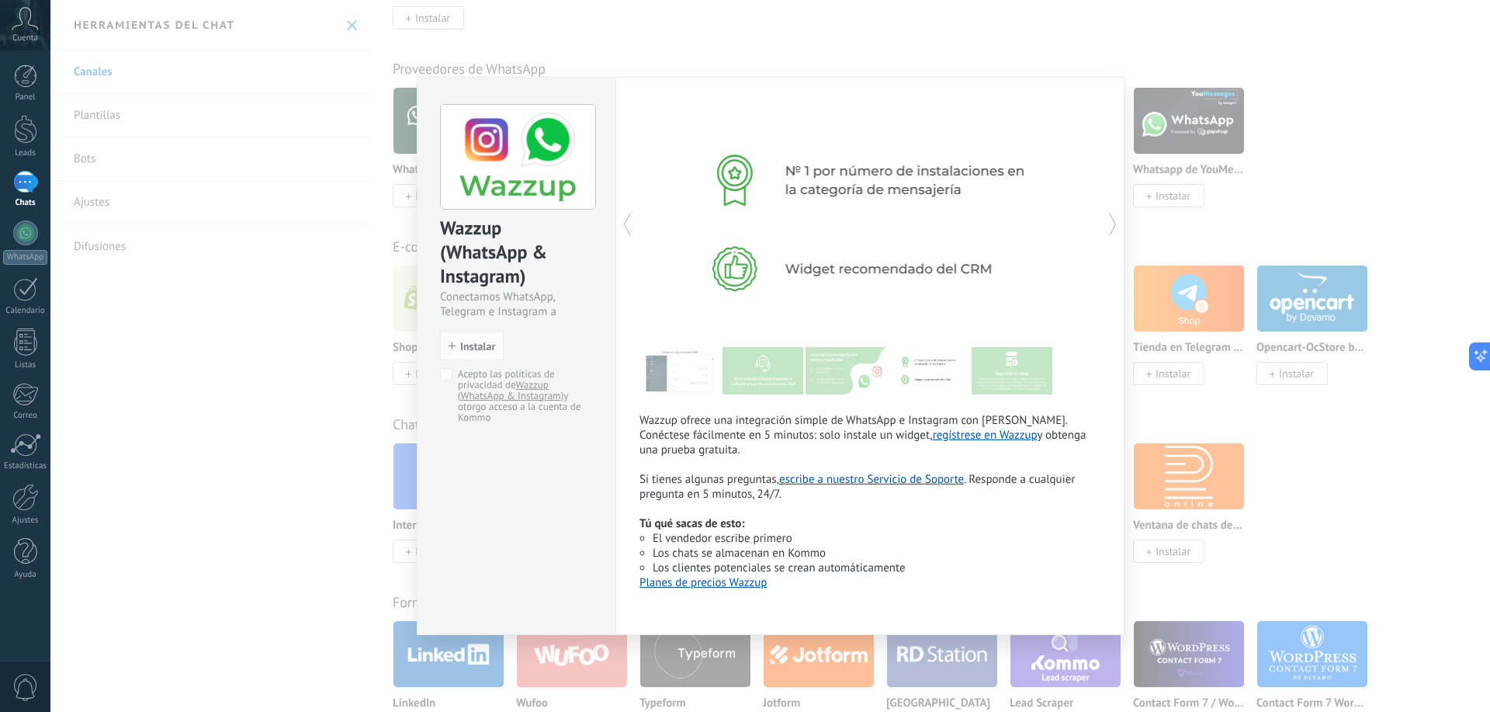
click at [1015, 377] on img at bounding box center [1012, 370] width 81 height 47
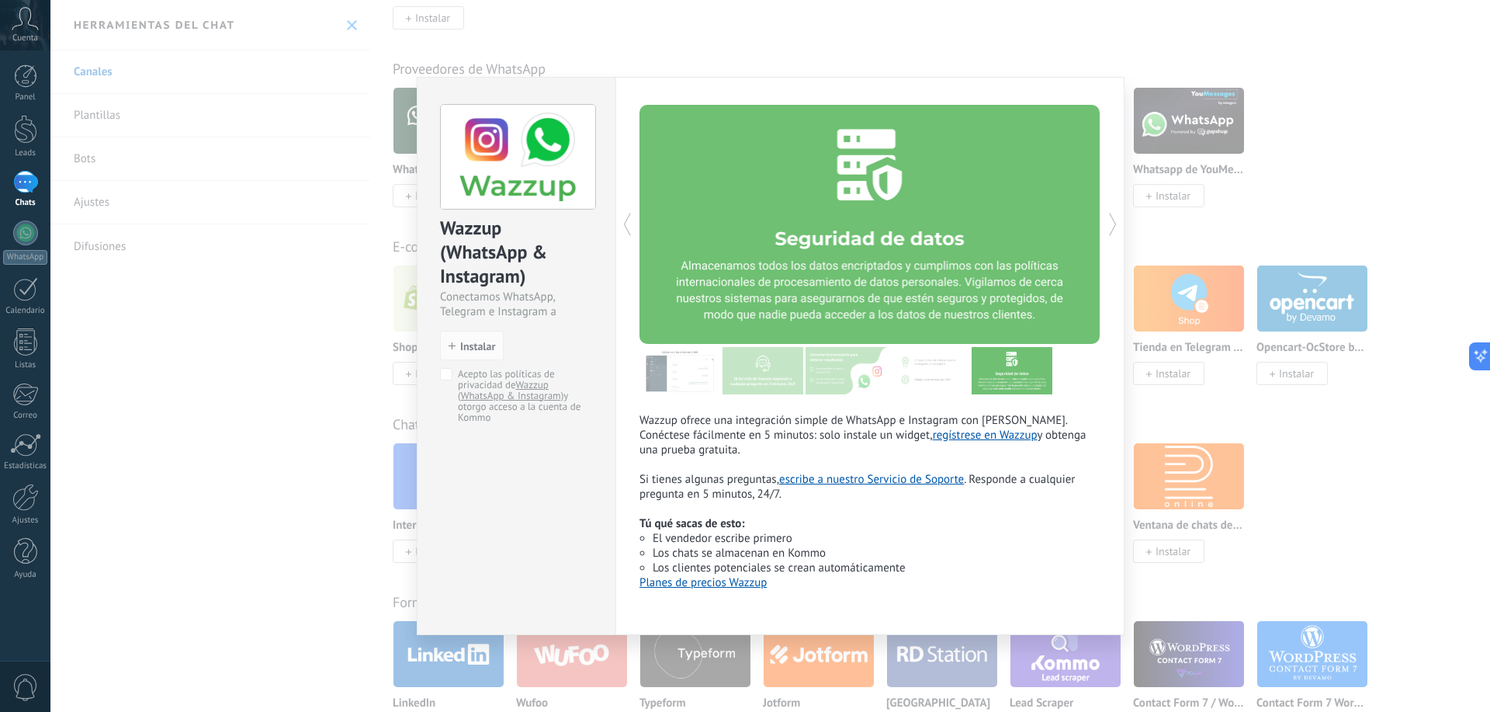
click at [1284, 185] on div "Wazzup (WhatsApp & Instagram) Conectamos WhatsApp, Telegram e Instagram a Kommo…" at bounding box center [770, 356] width 1440 height 712
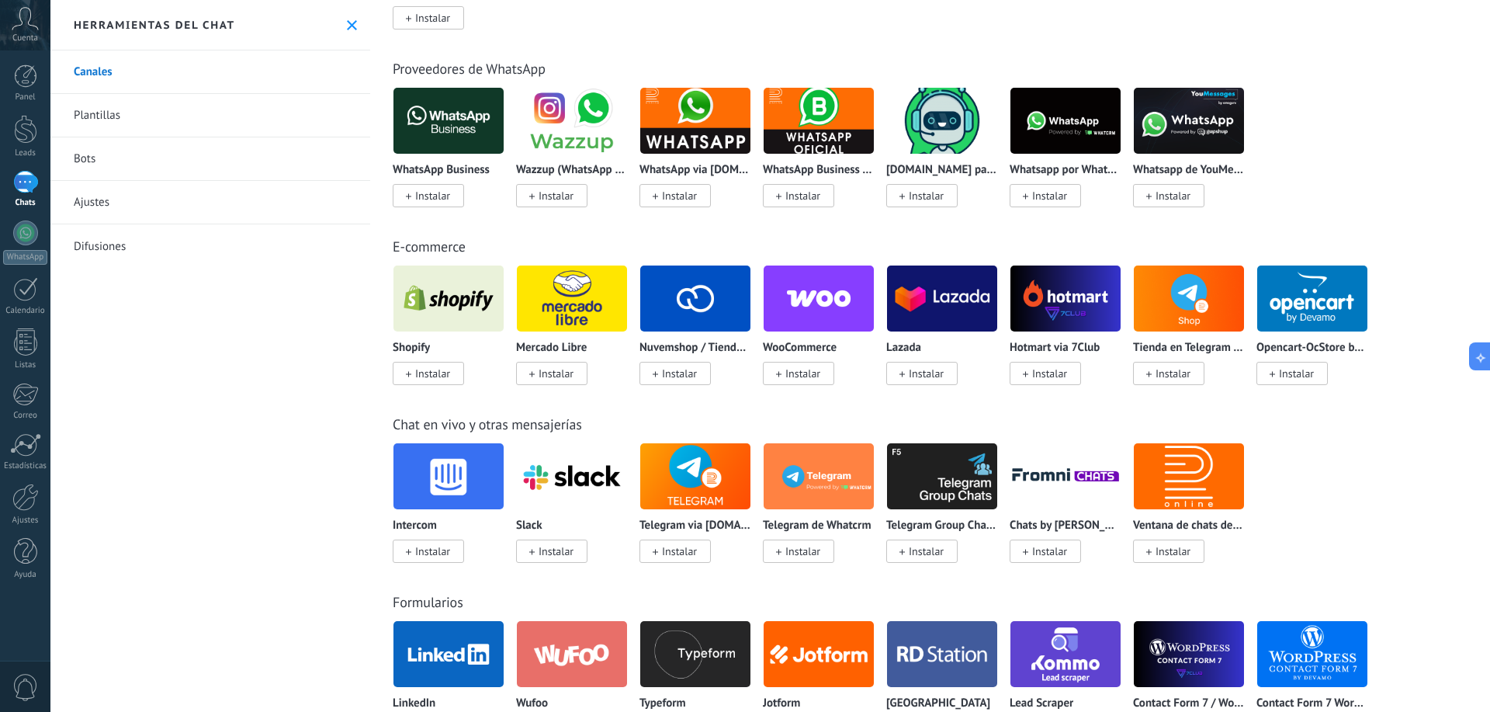
click at [679, 130] on img at bounding box center [695, 120] width 110 height 75
click at [703, 110] on img at bounding box center [695, 120] width 110 height 75
click at [709, 144] on img at bounding box center [695, 120] width 110 height 75
click at [700, 137] on img at bounding box center [695, 120] width 110 height 75
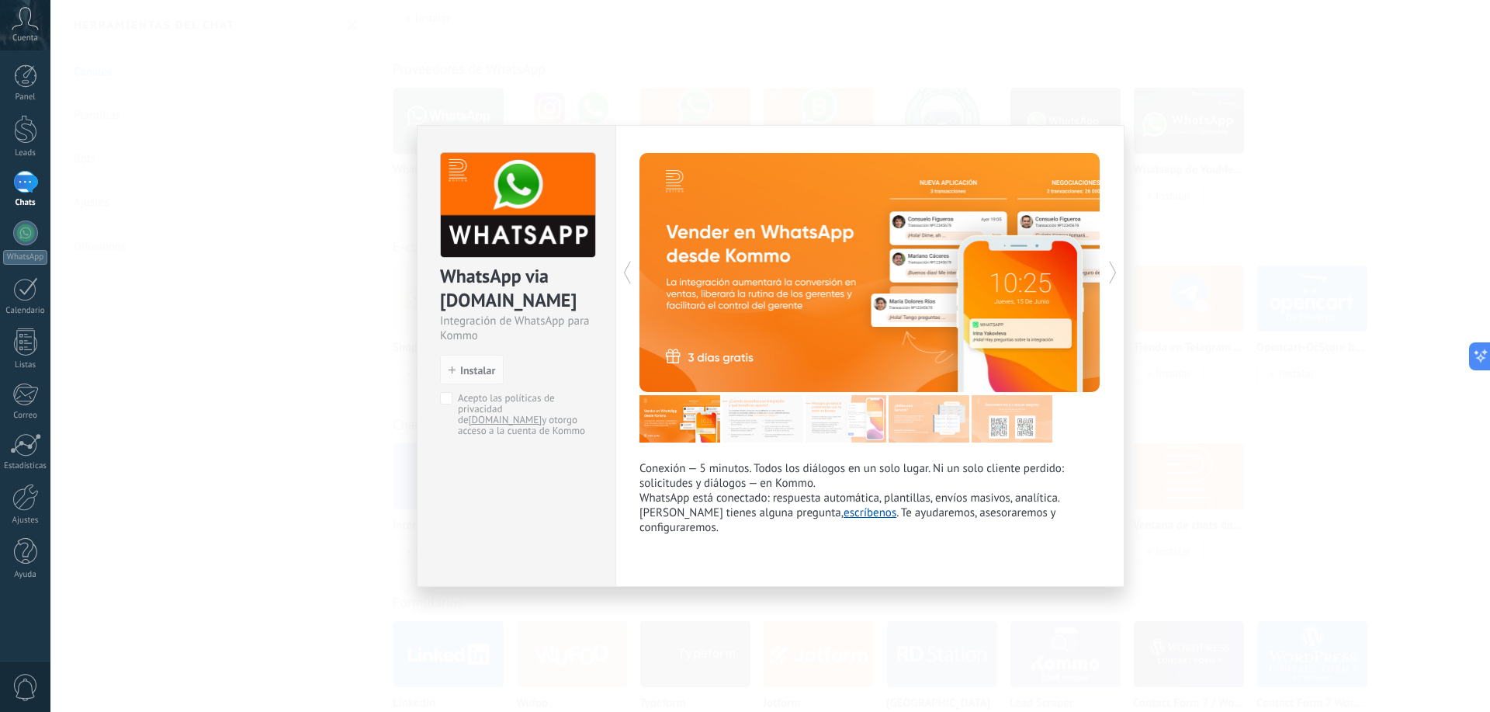
click at [786, 399] on img at bounding box center [763, 418] width 81 height 47
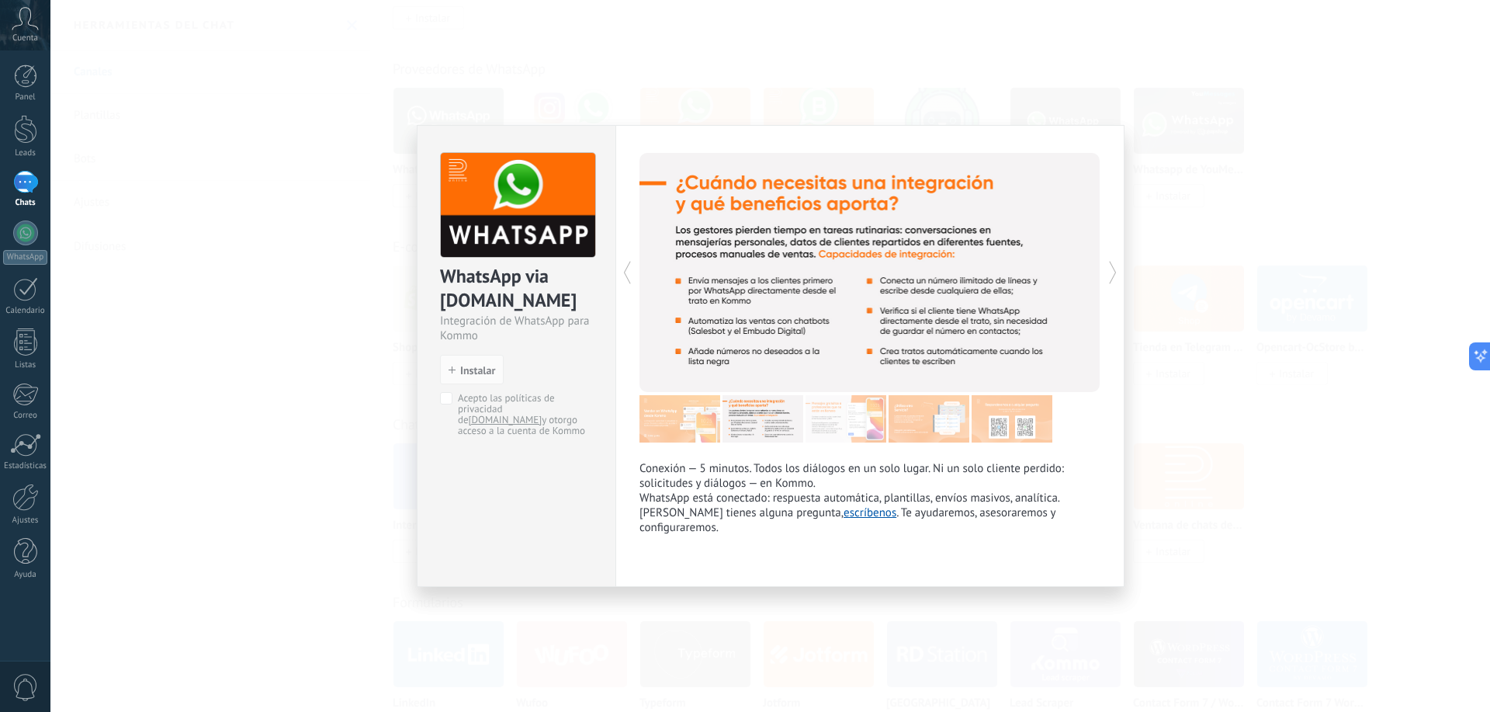
click at [854, 404] on img at bounding box center [846, 418] width 81 height 47
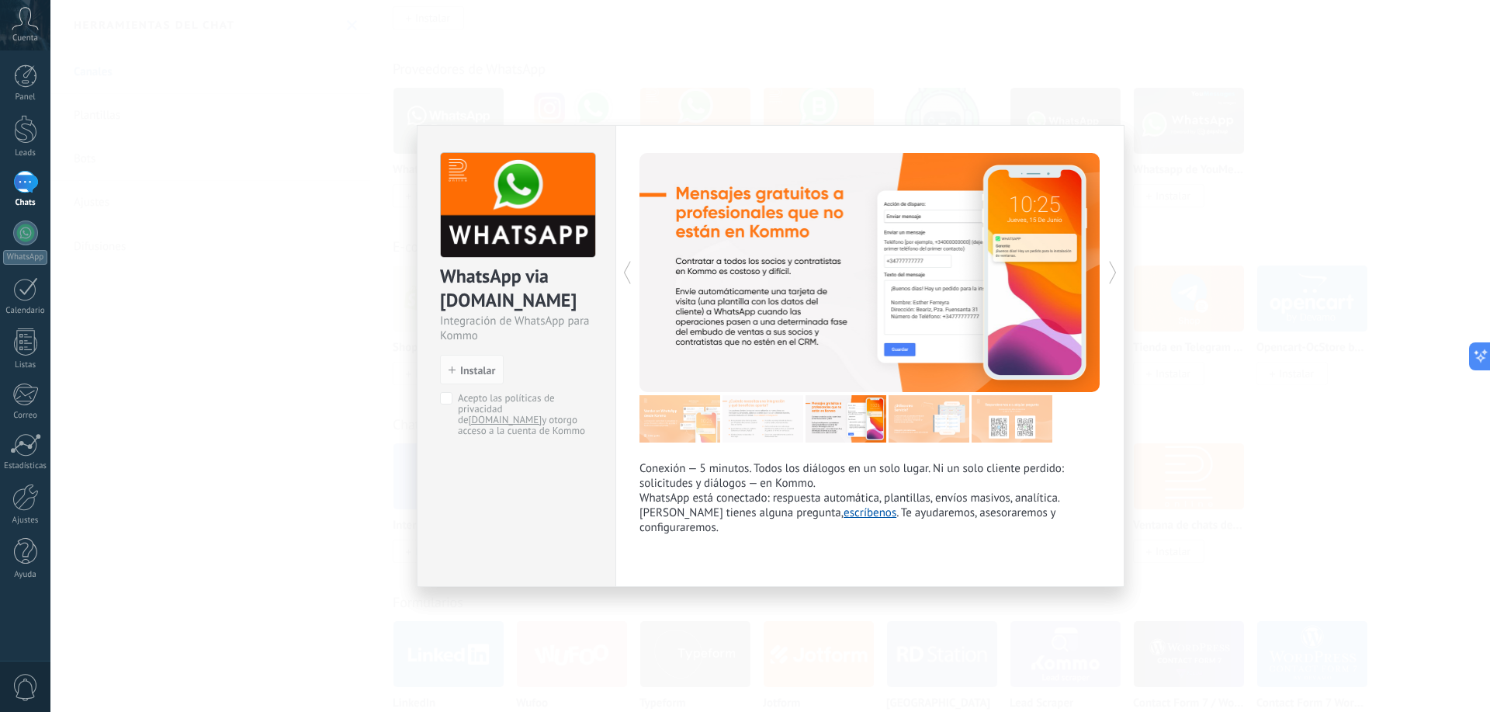
click at [1009, 406] on img at bounding box center [1012, 418] width 81 height 47
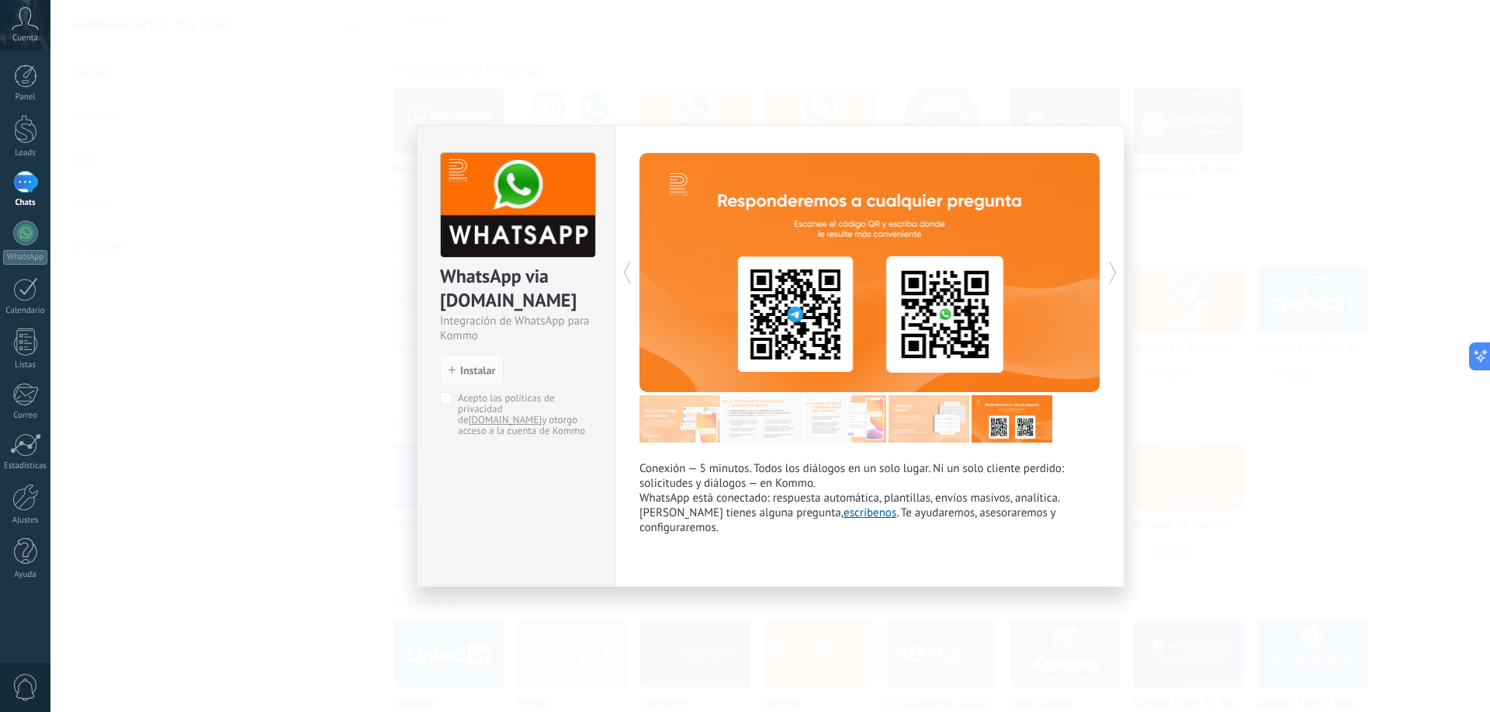
click at [961, 408] on img at bounding box center [929, 418] width 81 height 47
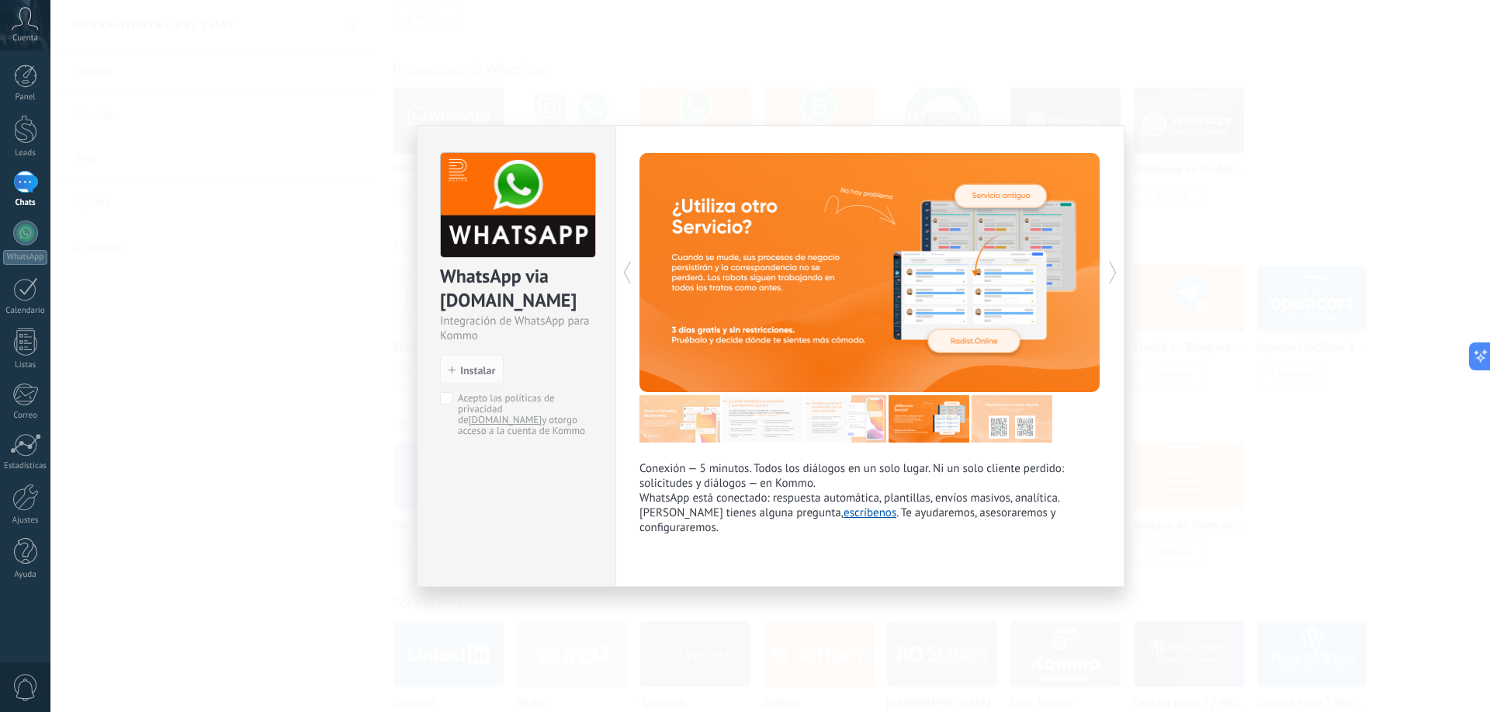
click at [841, 408] on img at bounding box center [846, 418] width 81 height 47
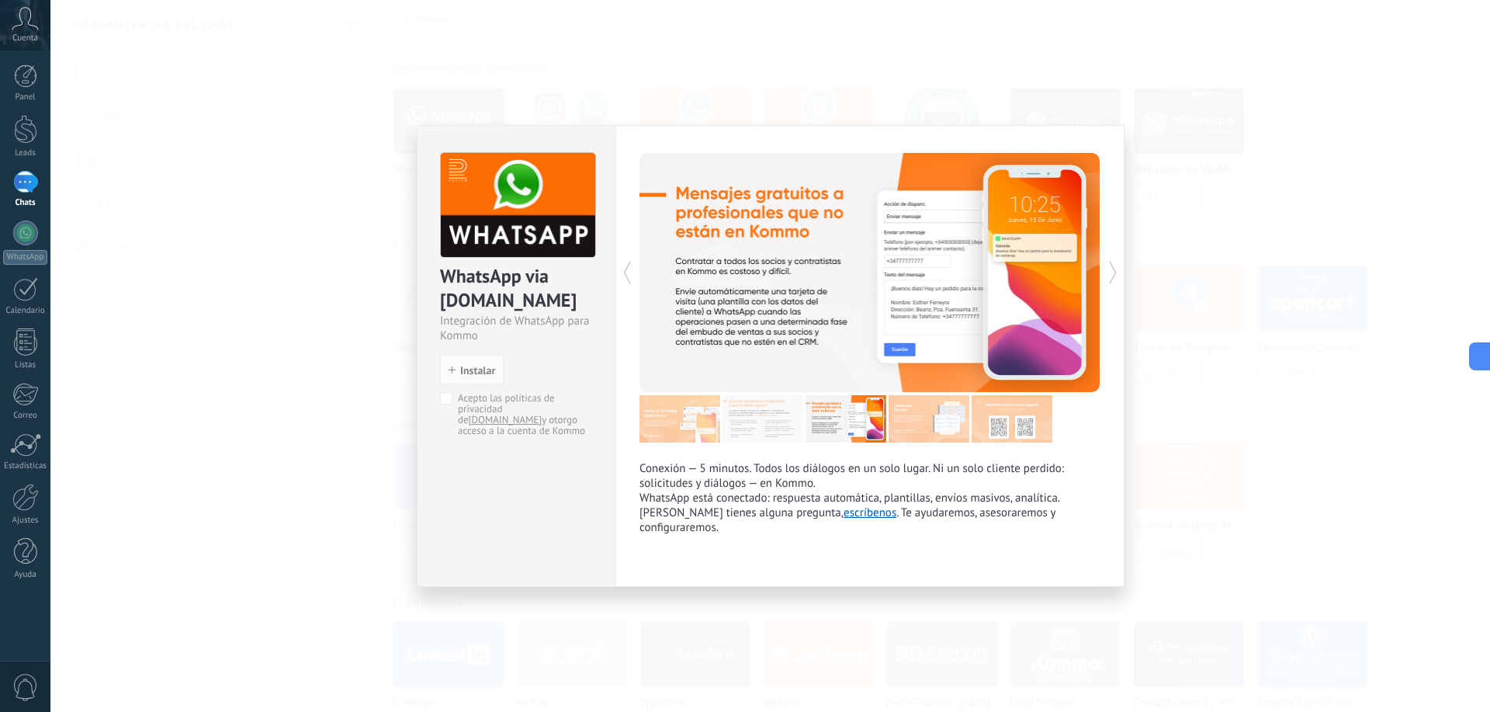
click at [784, 415] on img at bounding box center [763, 418] width 81 height 47
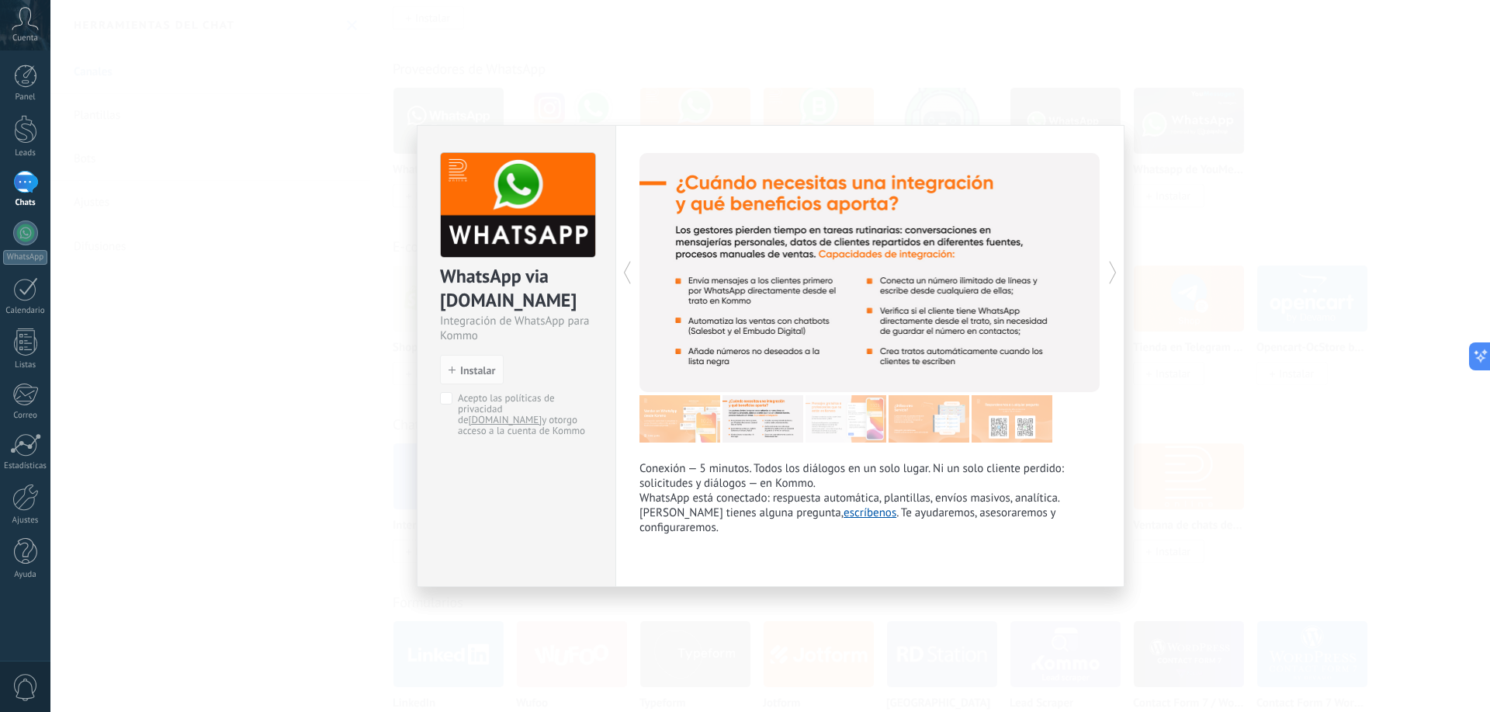
click at [643, 398] on img at bounding box center [680, 418] width 81 height 47
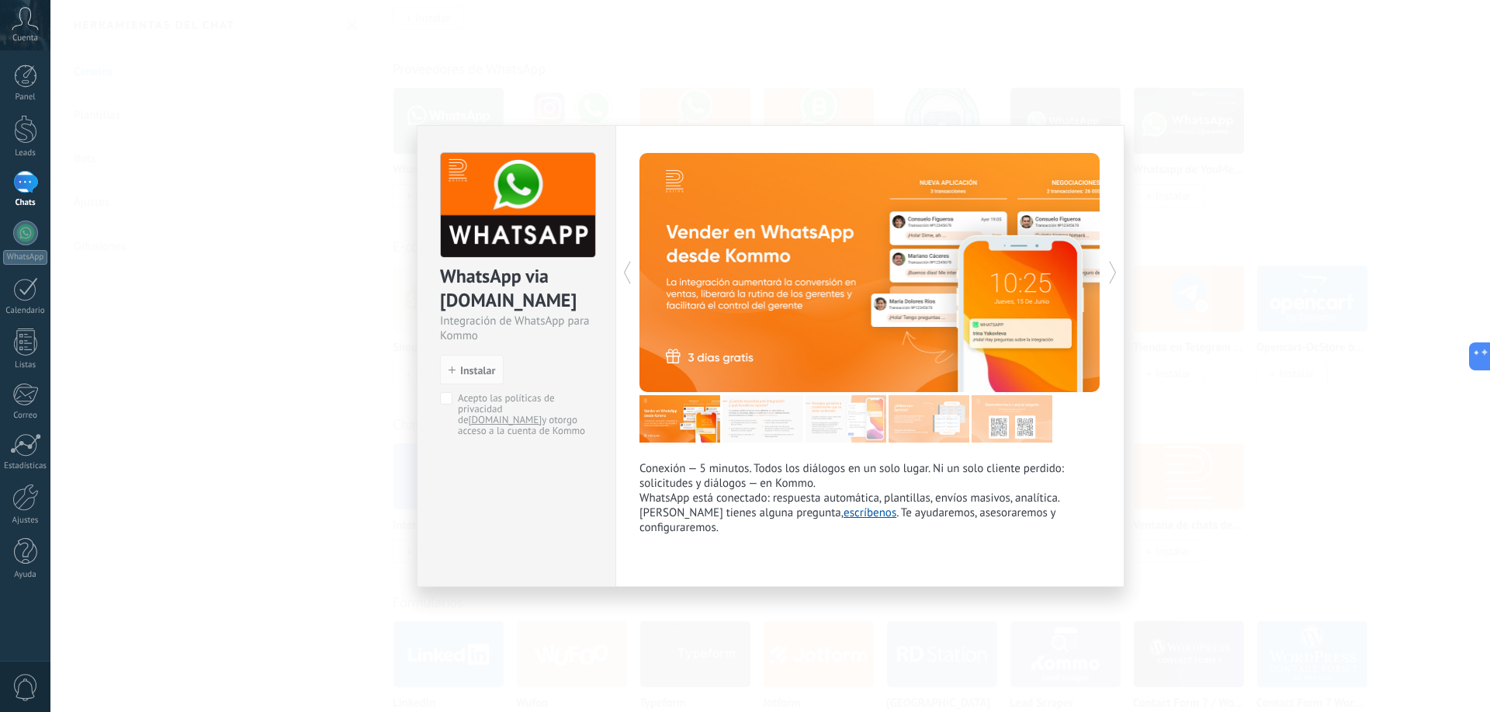
click at [16, 23] on icon at bounding box center [25, 18] width 27 height 23
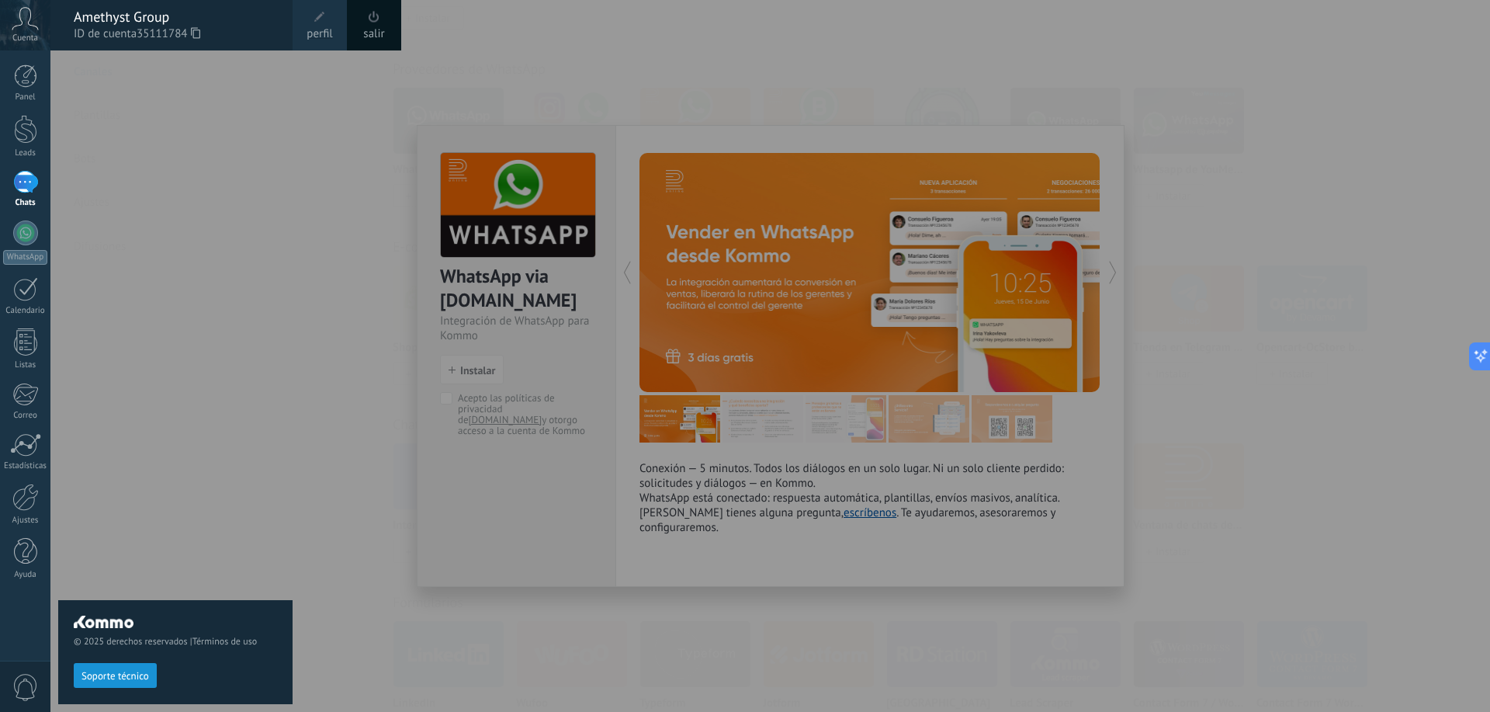
click at [315, 19] on span at bounding box center [319, 17] width 11 height 11
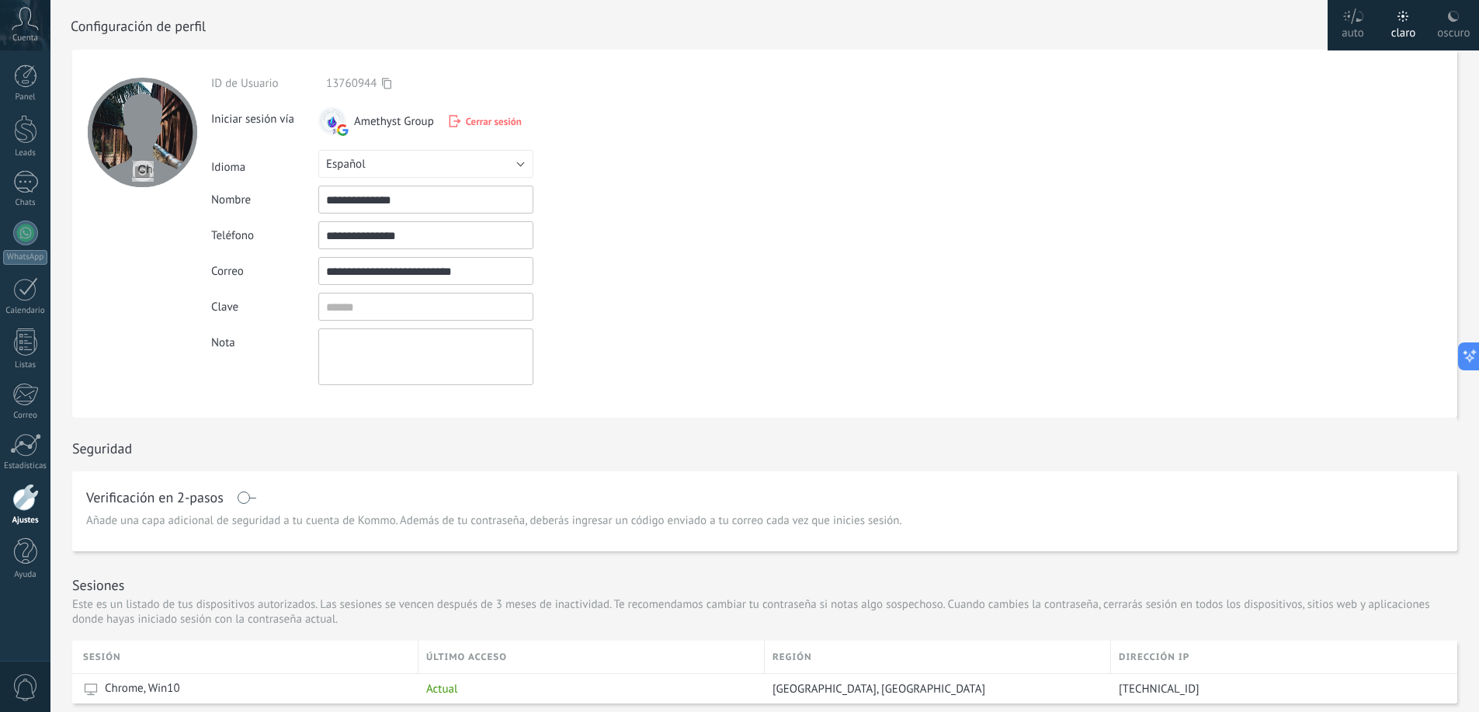
click at [161, 123] on div at bounding box center [142, 132] width 109 height 109
click at [147, 168] on input "file" at bounding box center [143, 171] width 22 height 22
click at [144, 122] on div at bounding box center [142, 132] width 109 height 109
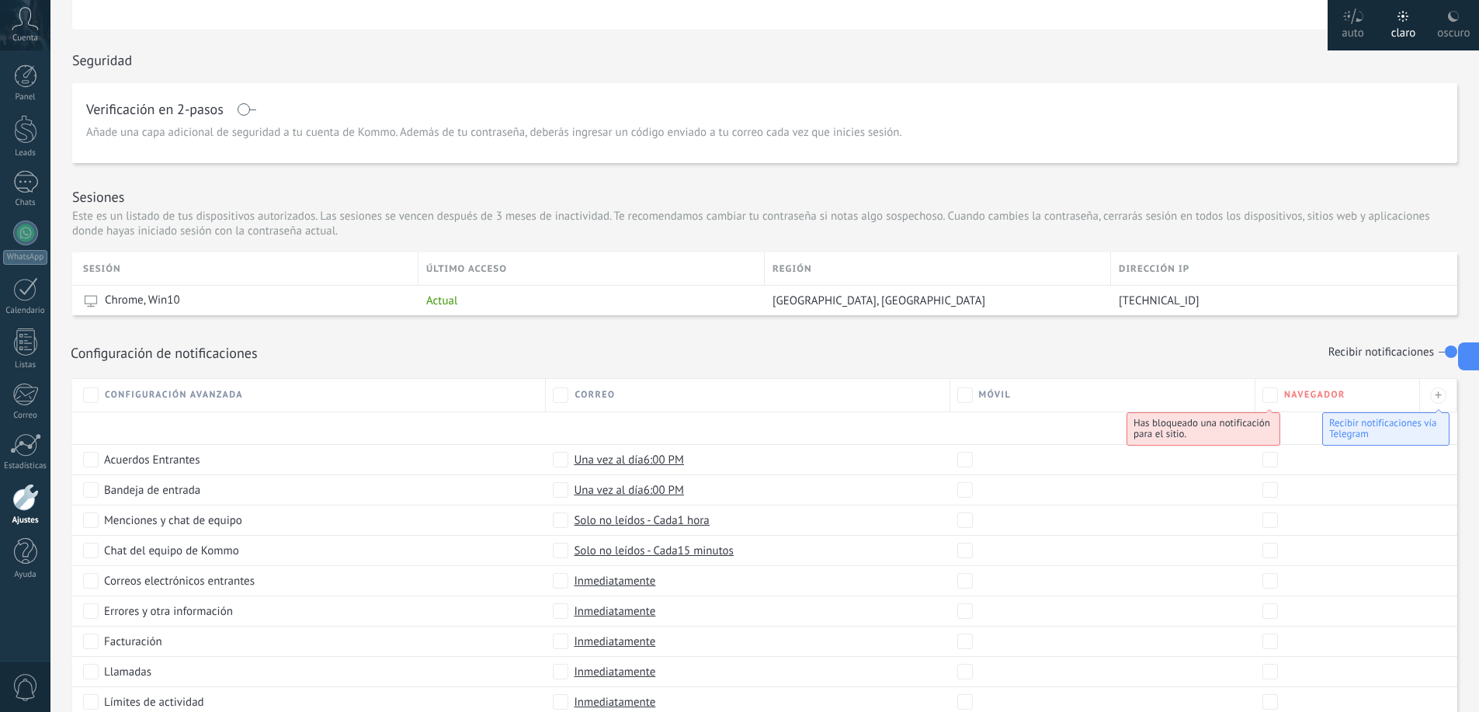
scroll to position [603, 0]
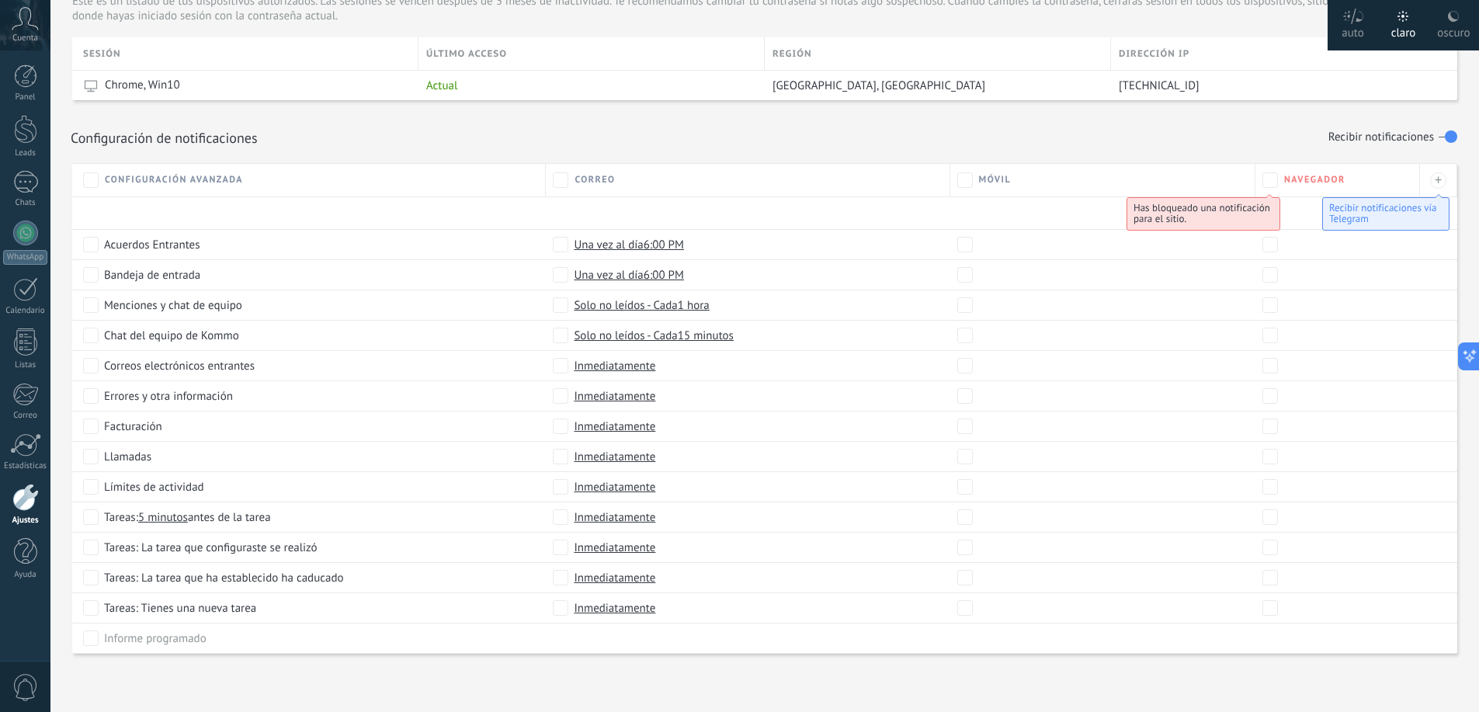
click at [1225, 220] on div "Has bloqueado una notificación para el sitio." at bounding box center [1203, 213] width 154 height 33
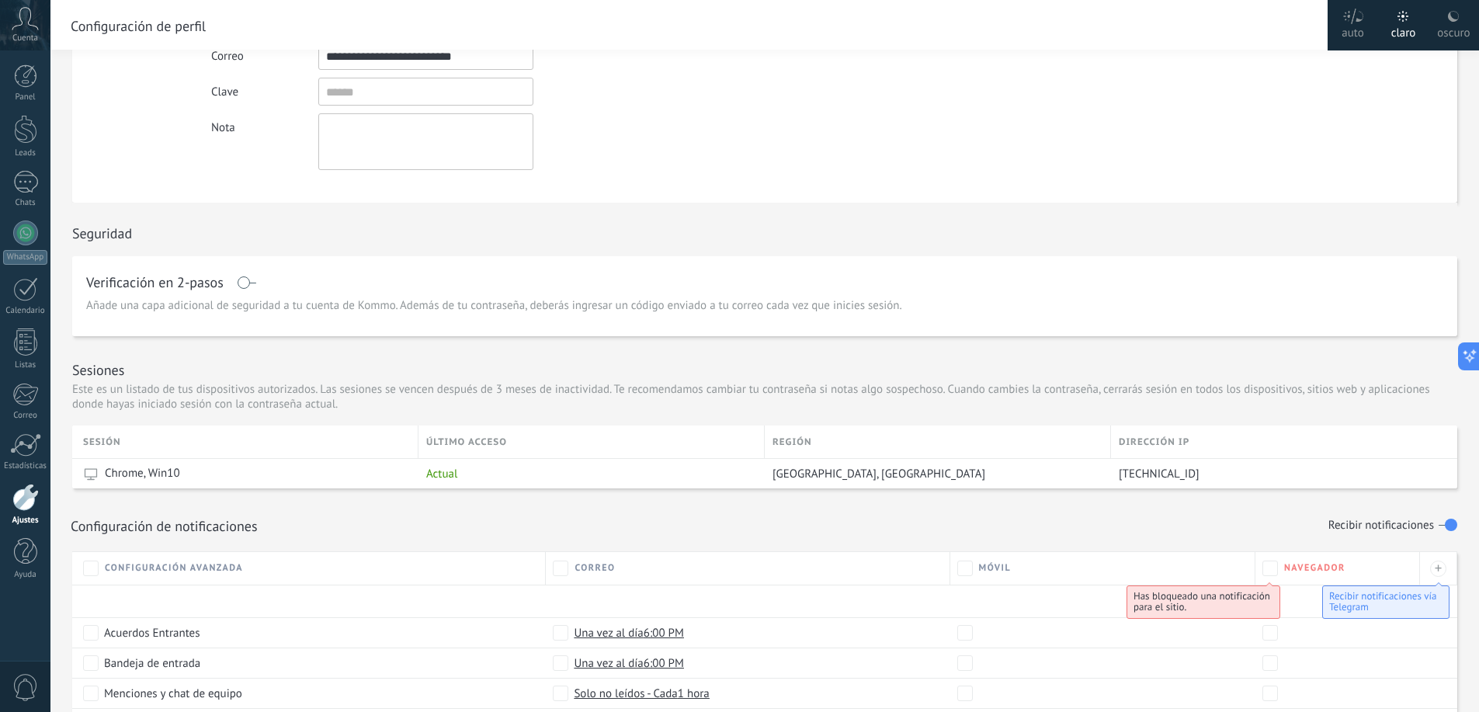
scroll to position [0, 0]
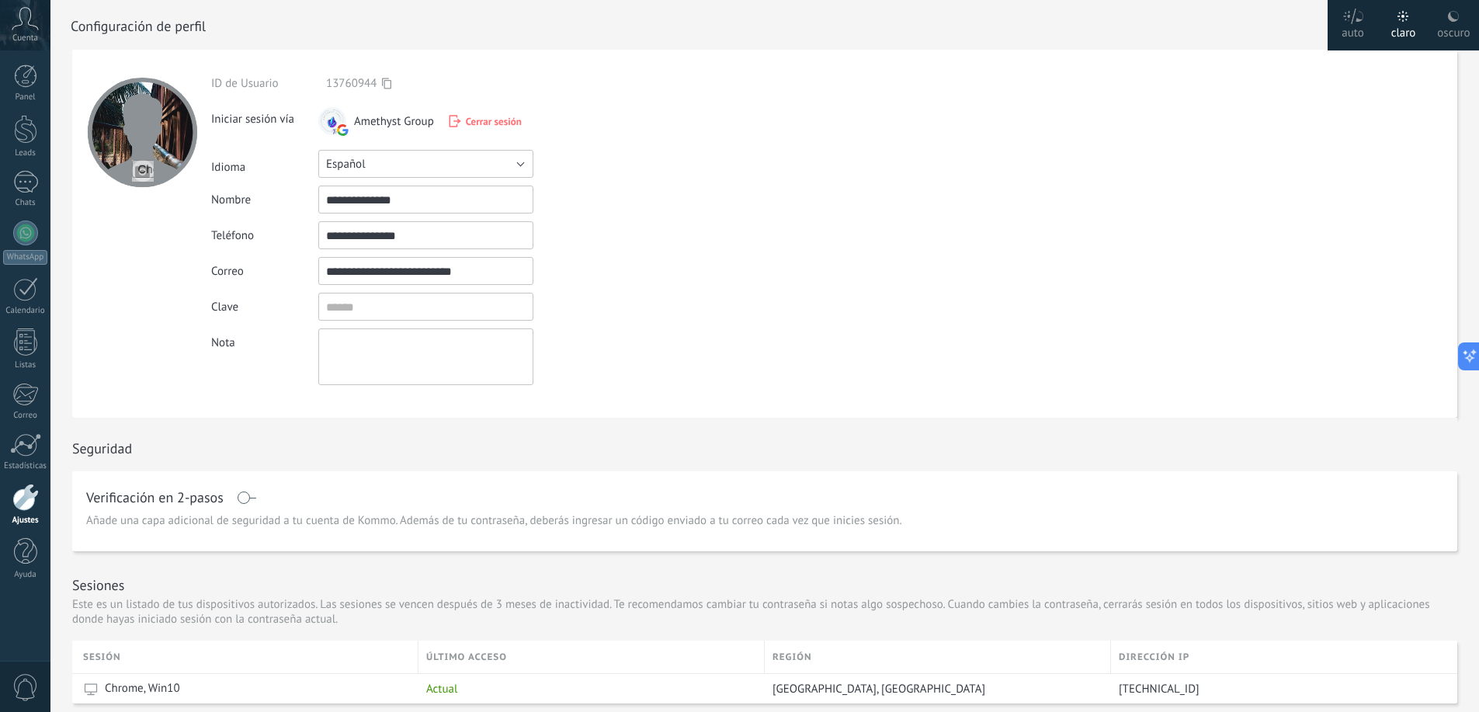
click at [379, 161] on button "Español" at bounding box center [425, 164] width 215 height 28
click at [745, 203] on form "**********" at bounding box center [764, 234] width 1385 height 368
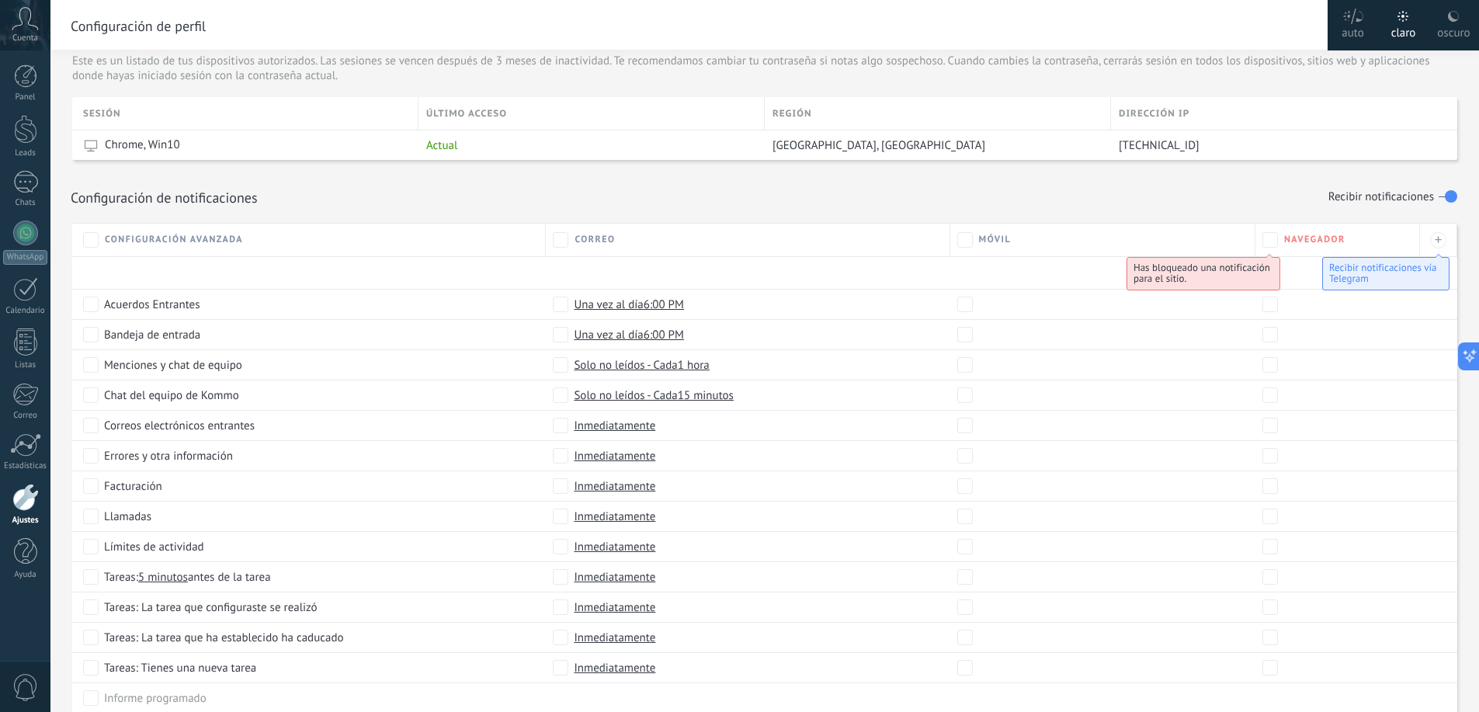
scroll to position [603, 0]
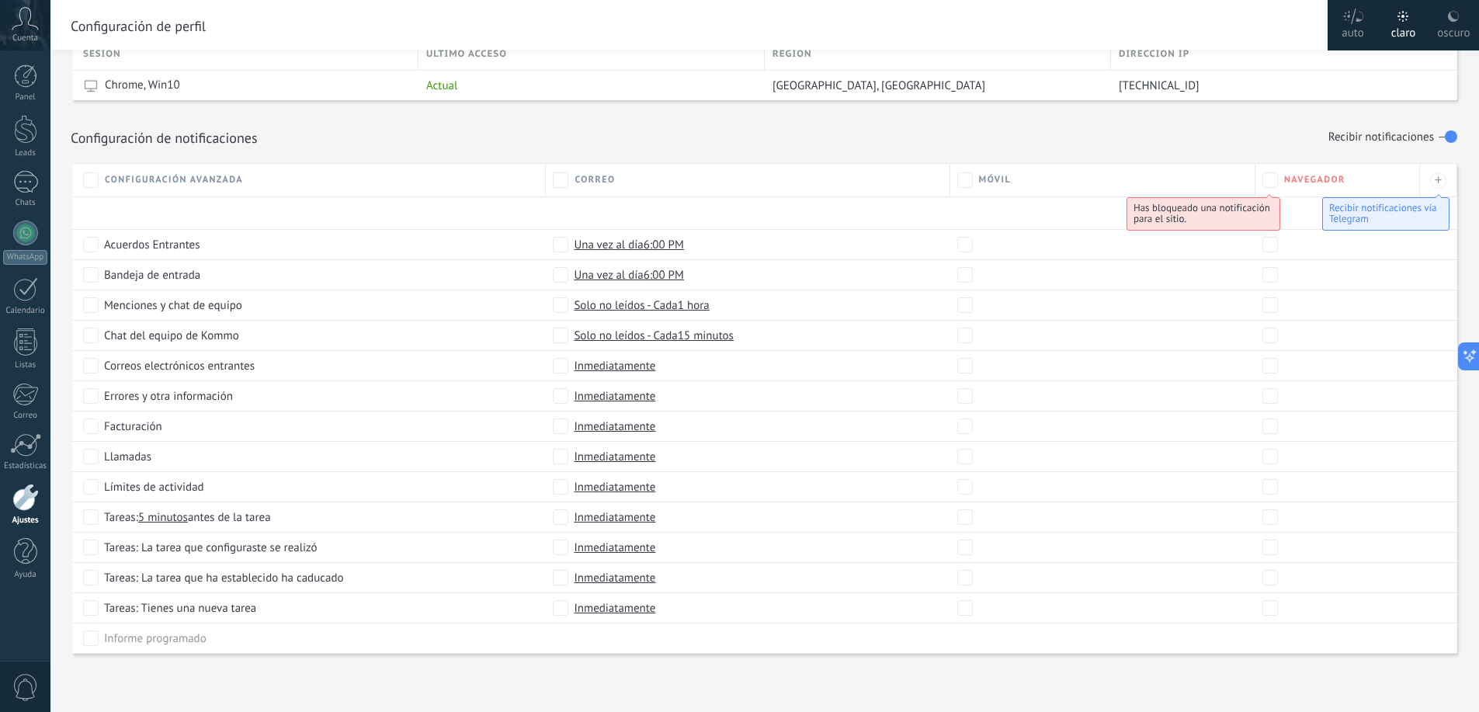
click at [32, 495] on div at bounding box center [25, 497] width 26 height 27
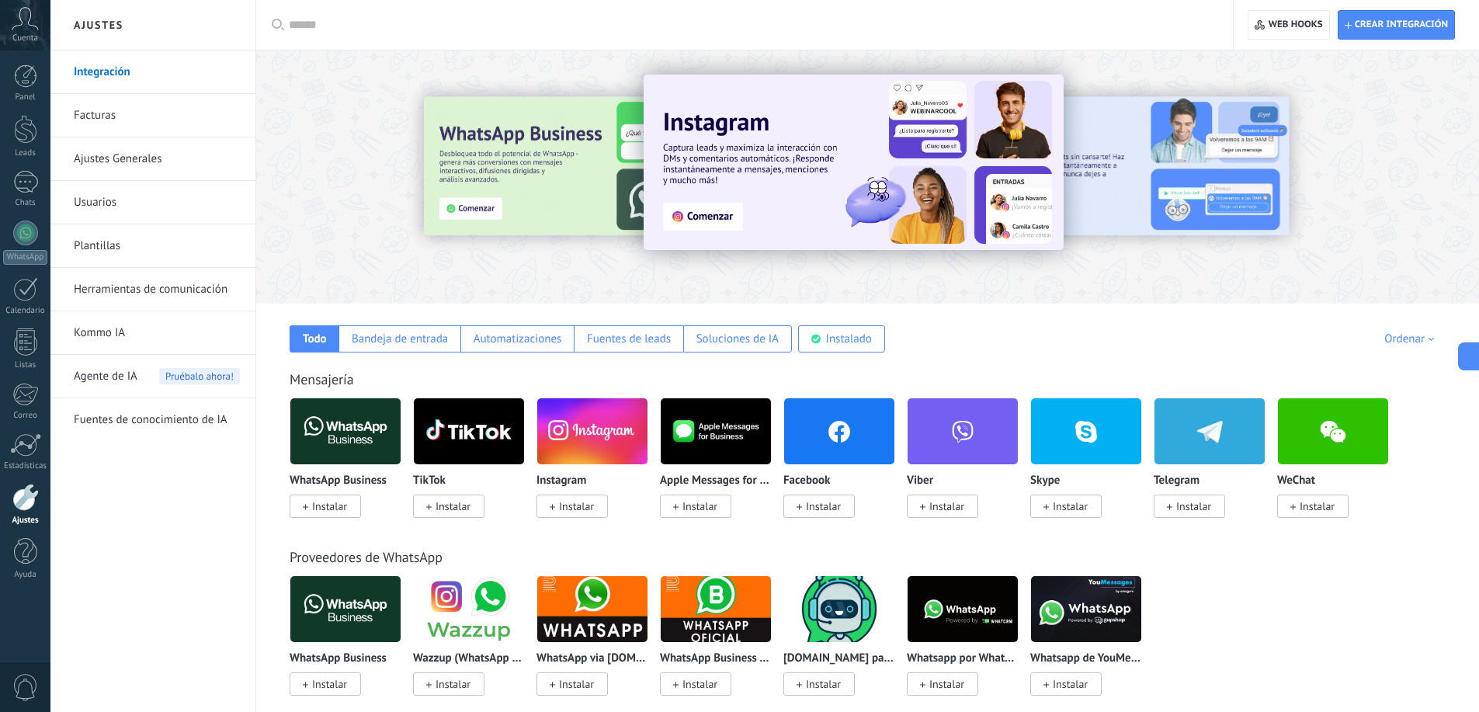
click at [137, 429] on link "Fuentes de conocimiento de IA" at bounding box center [157, 419] width 166 height 43
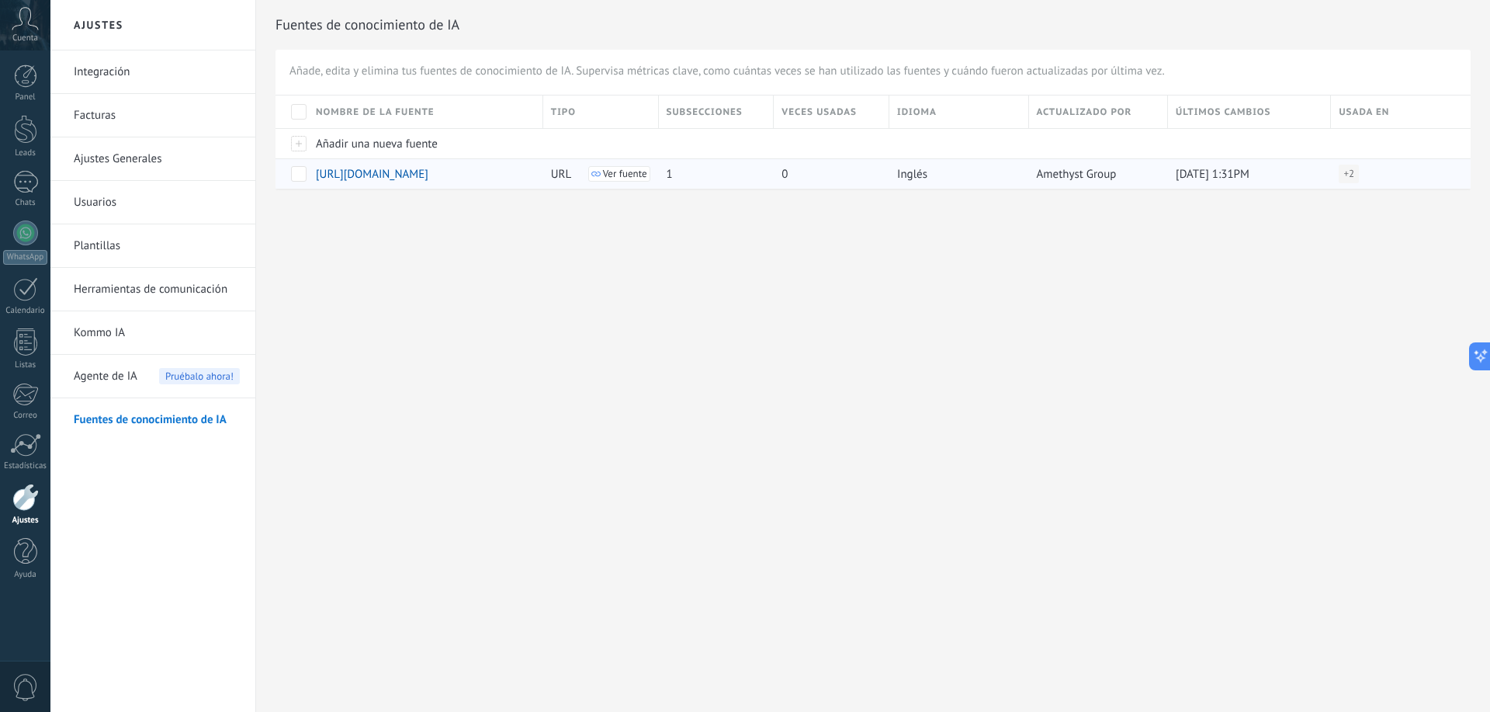
click at [626, 172] on span "Ver fuente" at bounding box center [625, 173] width 44 height 11
click at [82, 373] on span "Agente de IA" at bounding box center [106, 376] width 64 height 43
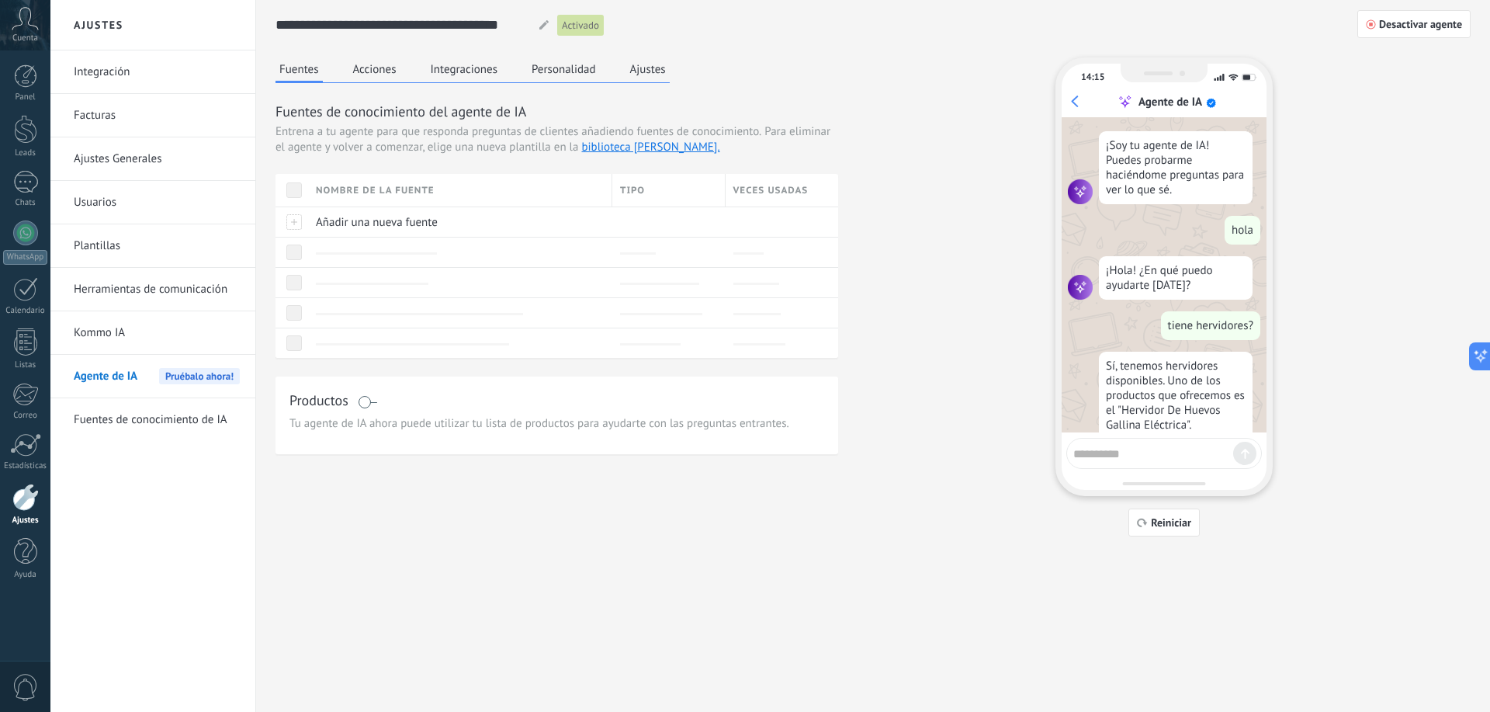
scroll to position [71, 0]
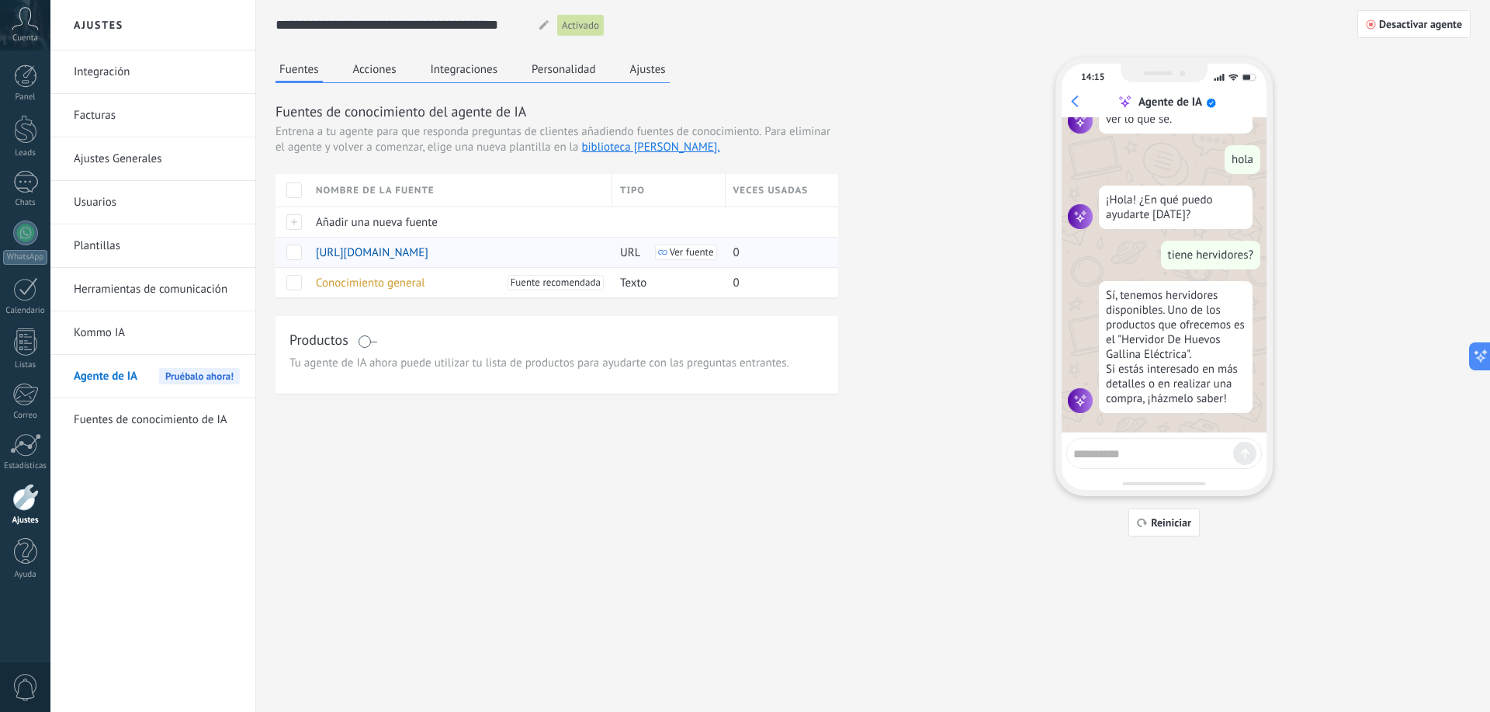
drag, startPoint x: 433, startPoint y: 251, endPoint x: 433, endPoint y: 262, distance: 11.6
click at [433, 262] on div "[URL][DOMAIN_NAME]" at bounding box center [456, 252] width 297 height 29
click at [293, 256] on span at bounding box center [294, 253] width 16 height 16
click at [295, 249] on span at bounding box center [294, 253] width 16 height 16
click at [1164, 447] on textarea at bounding box center [1154, 451] width 160 height 19
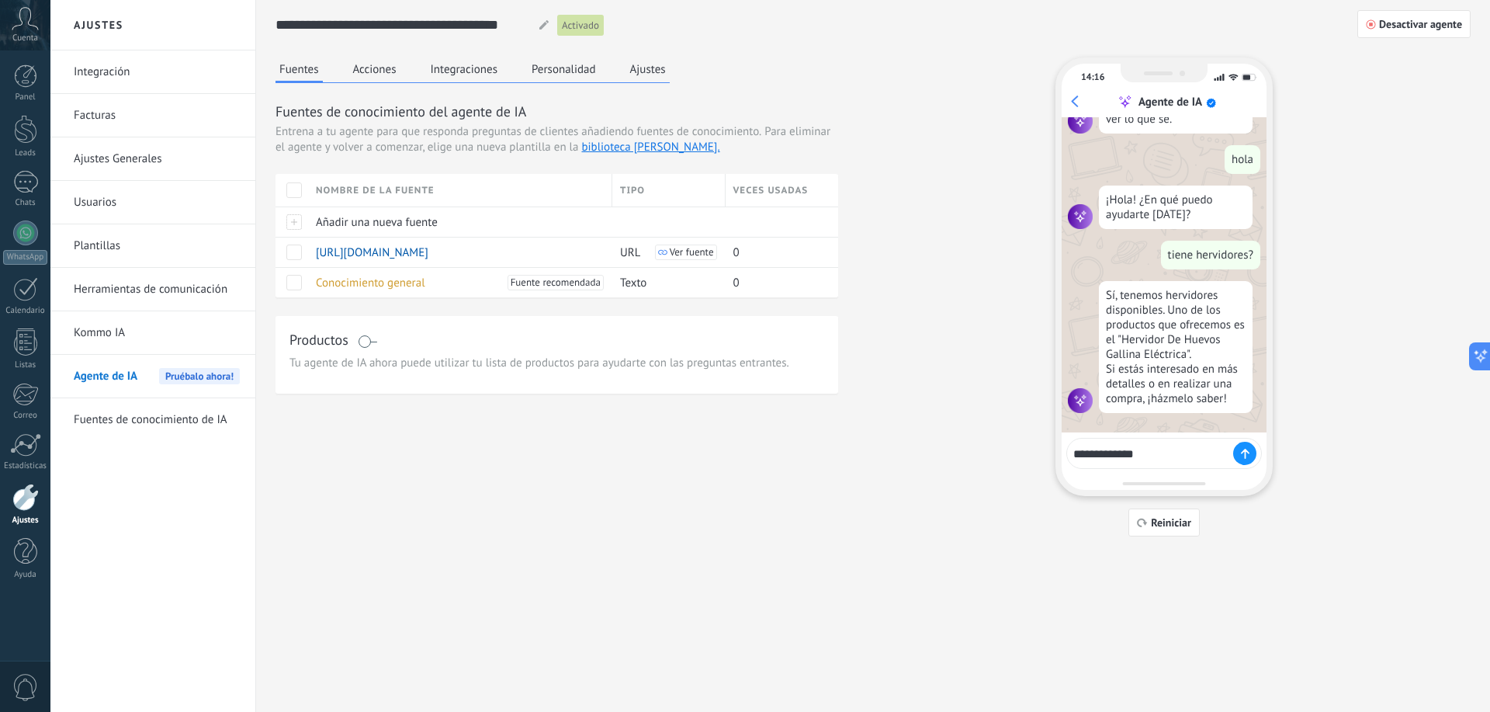
type textarea "**********"
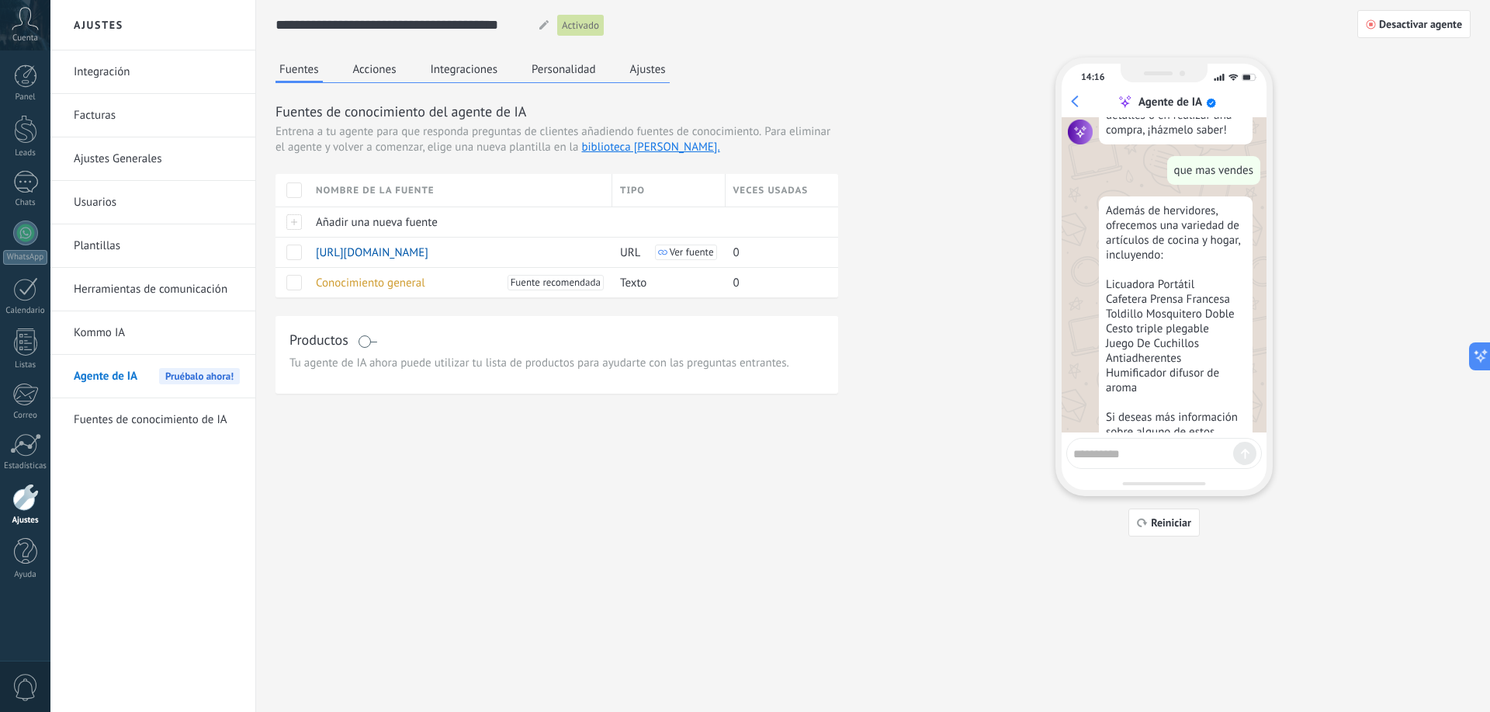
scroll to position [417, 0]
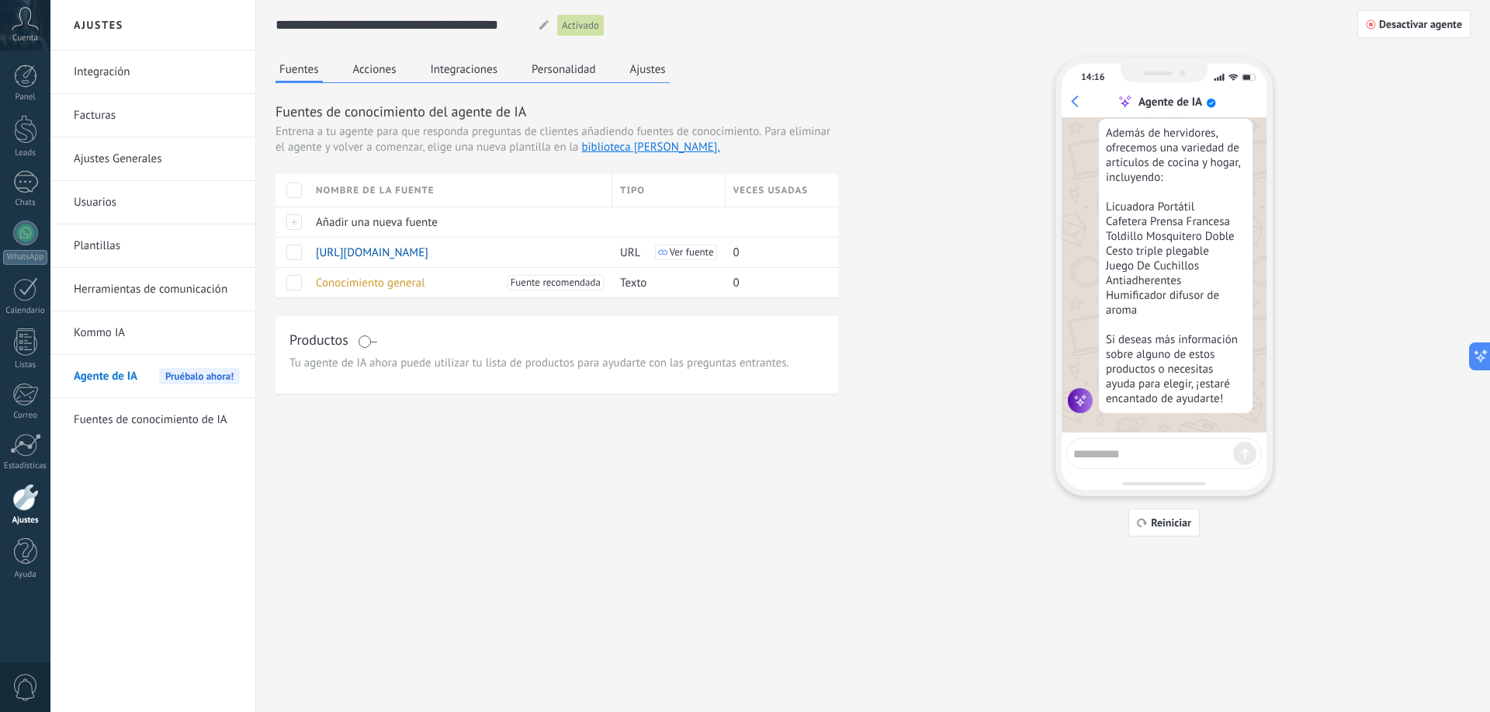
drag, startPoint x: 1164, startPoint y: 186, endPoint x: 1180, endPoint y: 210, distance: 29.3
click at [1180, 193] on div "Además de hervidores, ofrecemos una variedad de artículos de cocina y hogar, in…" at bounding box center [1176, 266] width 154 height 294
click at [1135, 266] on div "Además de hervidores, ofrecemos una variedad de artículos de cocina y hogar, in…" at bounding box center [1176, 266] width 154 height 294
drag, startPoint x: 1149, startPoint y: 288, endPoint x: 1168, endPoint y: 280, distance: 20.2
click at [1168, 280] on div "Además de hervidores, ofrecemos una variedad de artículos de cocina y hogar, in…" at bounding box center [1176, 266] width 154 height 294
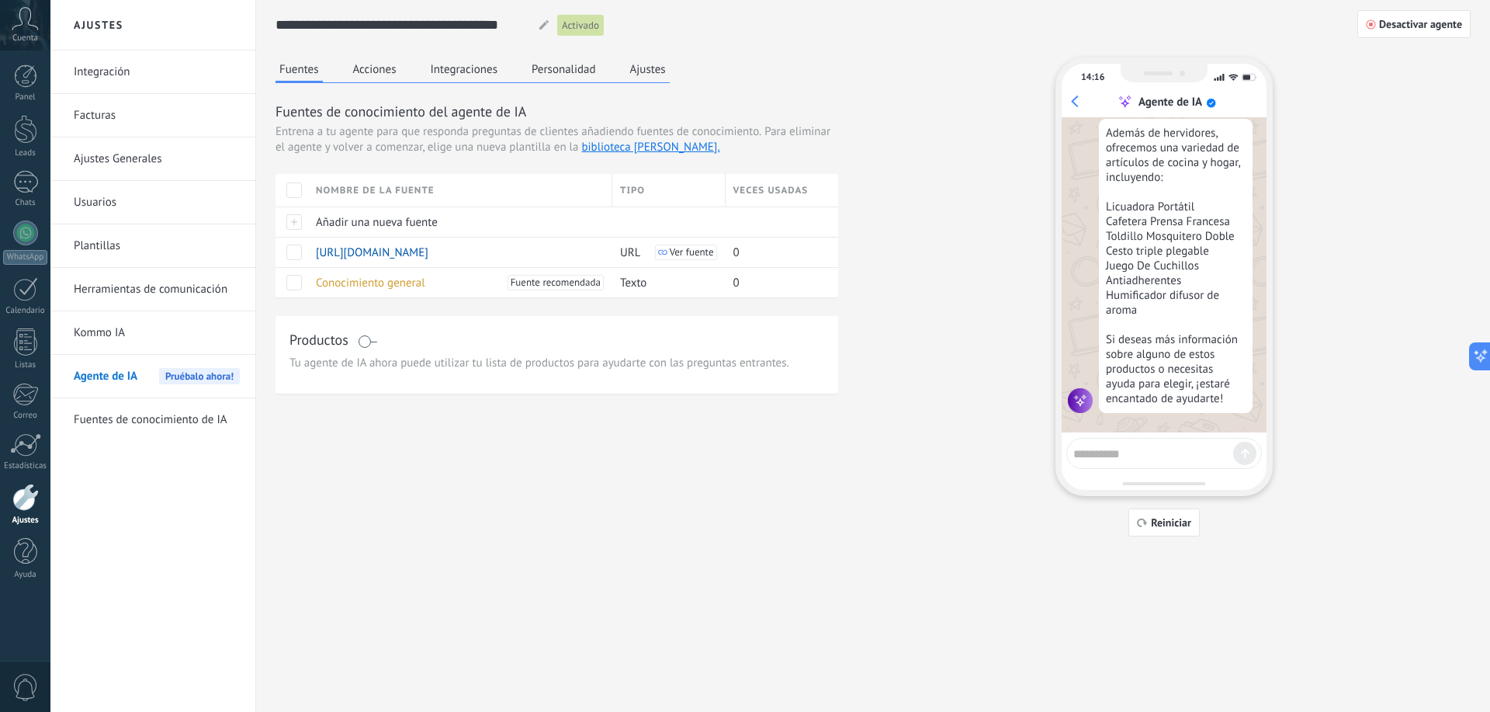
click at [1136, 300] on div "Además de hervidores, ofrecemos una variedad de artículos de cocina y hogar, in…" at bounding box center [1176, 266] width 154 height 294
click at [657, 71] on button "Ajustes" at bounding box center [647, 68] width 43 height 23
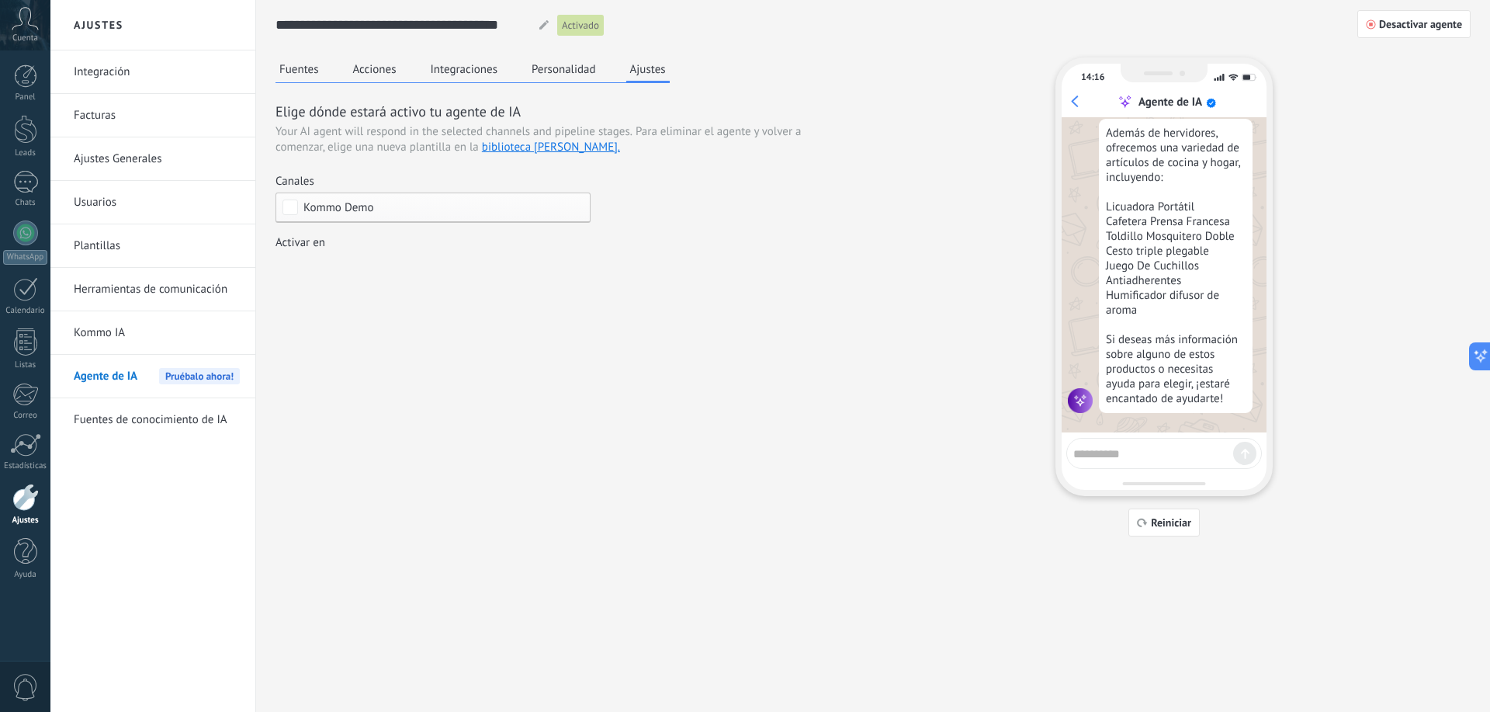
click at [303, 197] on div "Kommo Demo" at bounding box center [433, 208] width 315 height 30
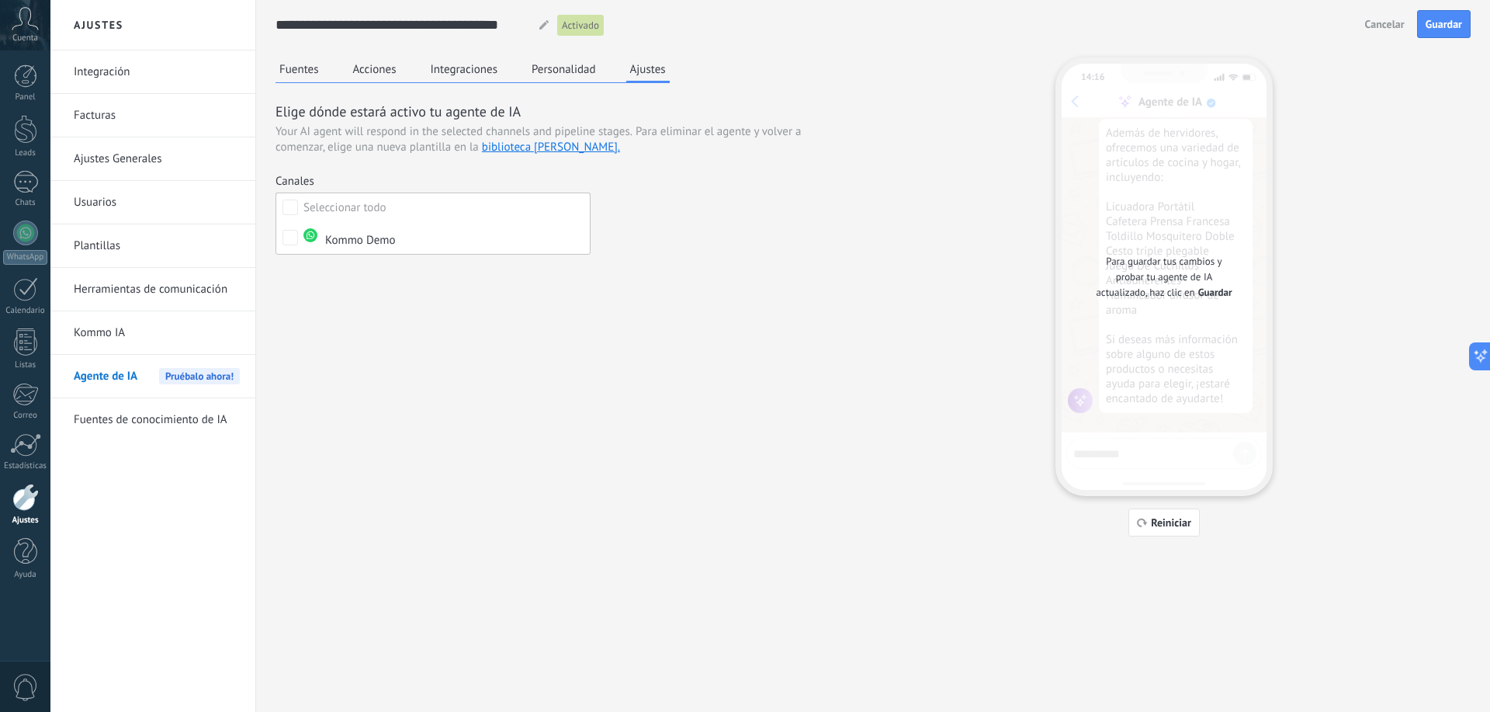
click at [396, 324] on div "Fuentes Acciones Integraciones Personalidad Ajustes Elige dónde estará activo t…" at bounding box center [873, 296] width 1195 height 479
click at [345, 203] on span "No se han seleccionado canales" at bounding box center [383, 208] width 158 height 12
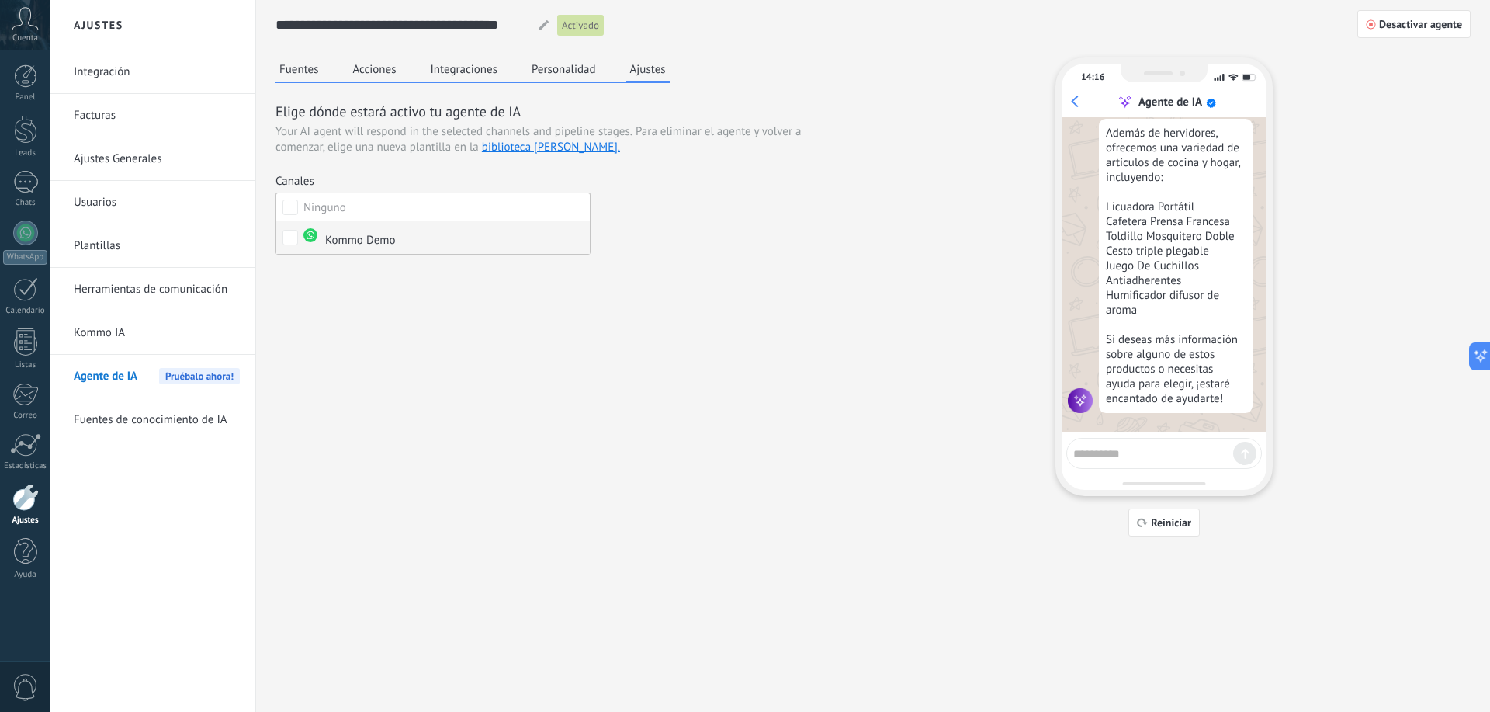
click at [331, 238] on div "Kommo Demo" at bounding box center [350, 238] width 92 height 20
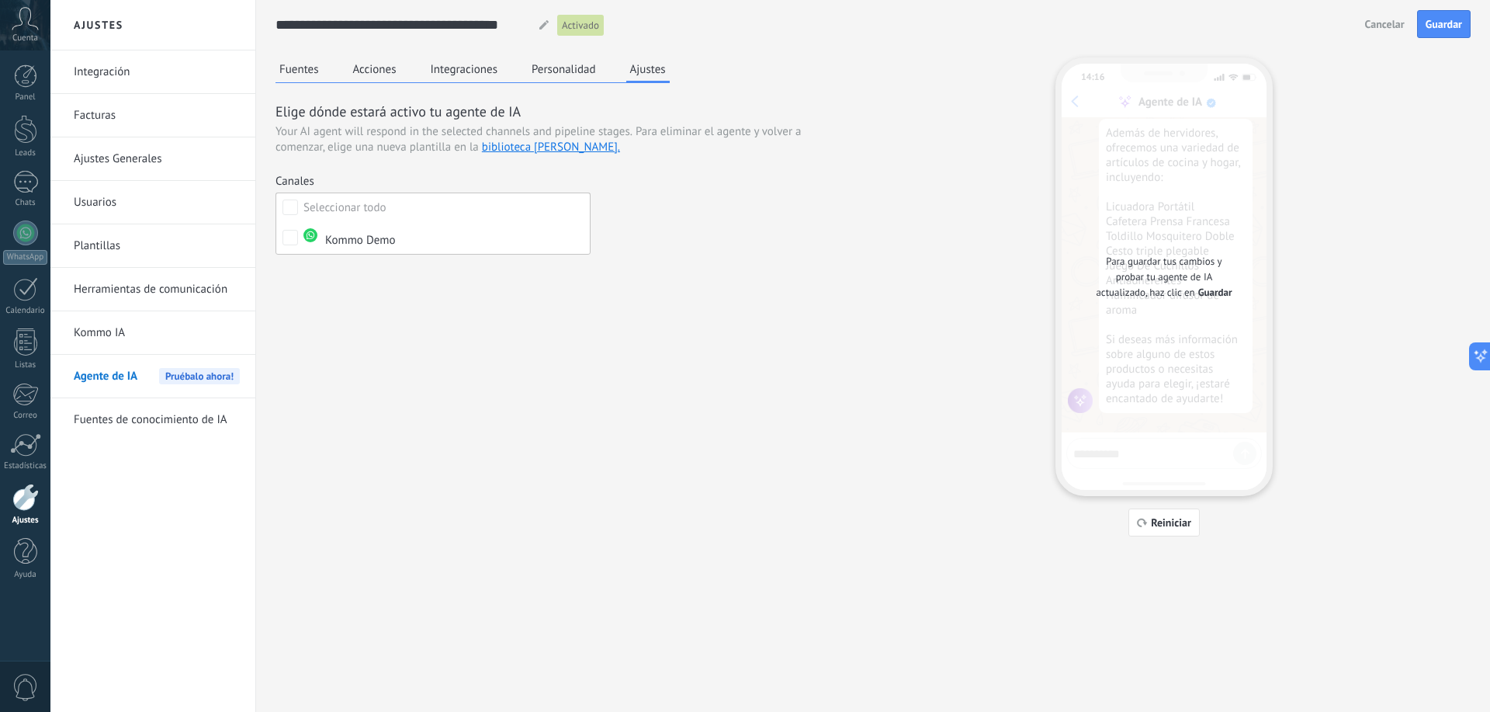
click at [1178, 537] on div "**********" at bounding box center [873, 293] width 1234 height 587
click at [0, 0] on div "Leads Entrantes Nueva consulta Cualificado Cotización enviada Pedido creado Ped…" at bounding box center [0, 0] width 0 height 0
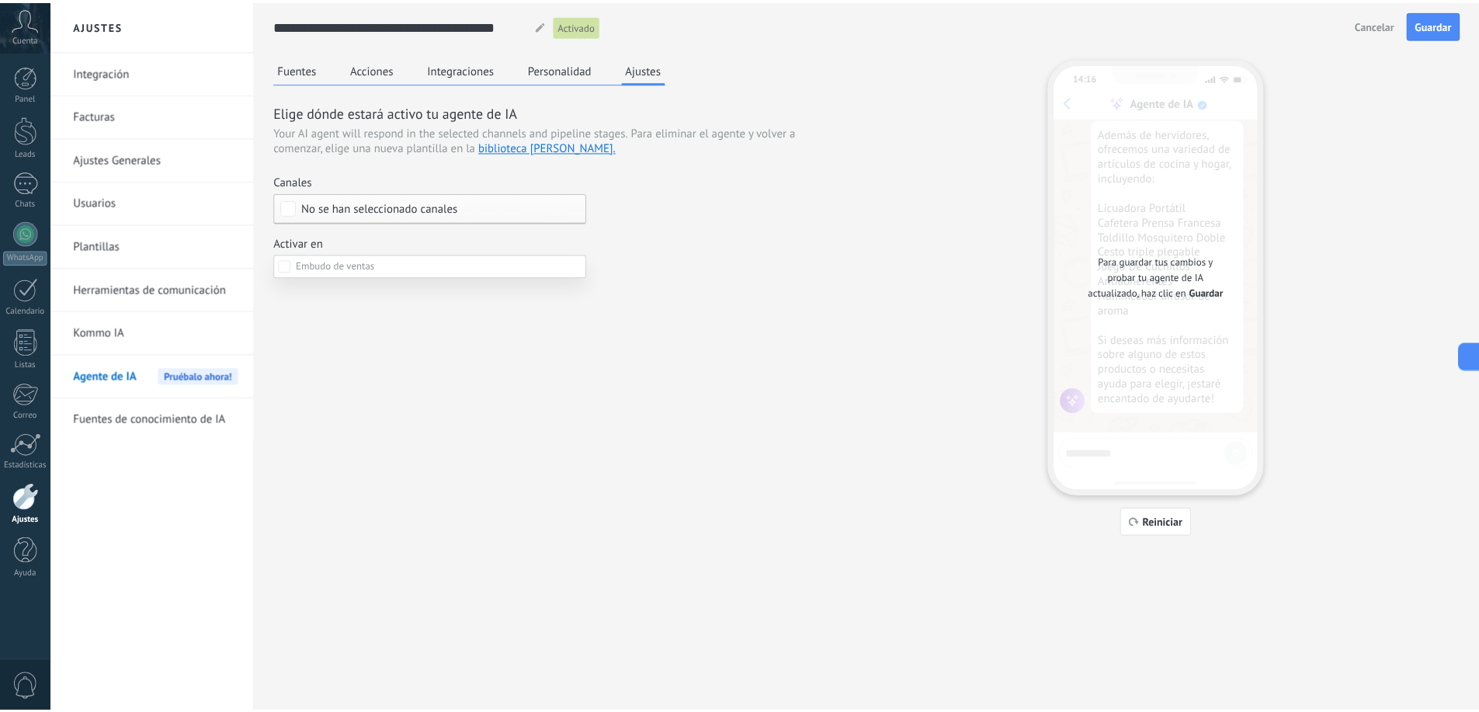
scroll to position [0, 0]
click at [705, 320] on div at bounding box center [770, 356] width 1440 height 712
click at [570, 73] on button "Personalidad" at bounding box center [564, 68] width 72 height 23
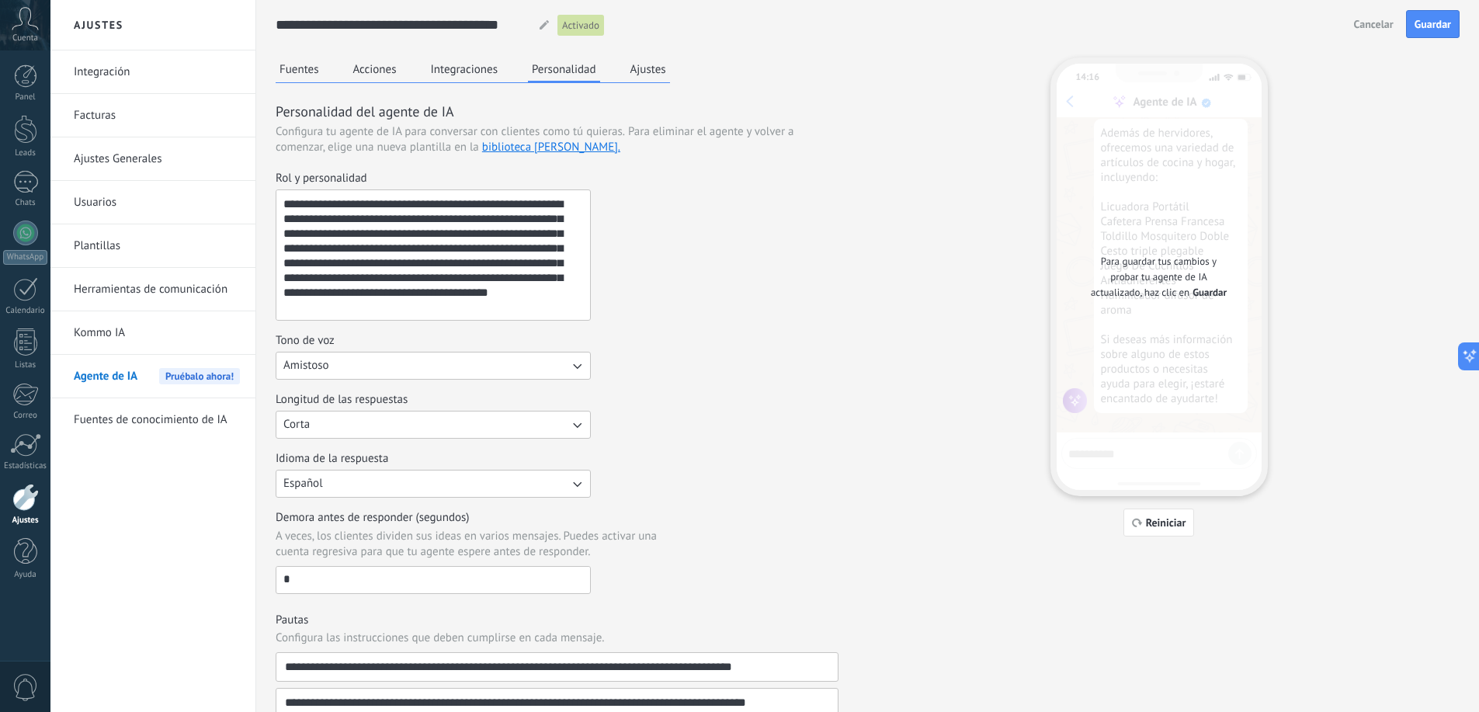
click at [485, 85] on div "**********" at bounding box center [557, 547] width 563 height 980
click at [470, 61] on button "Integraciones" at bounding box center [464, 68] width 75 height 23
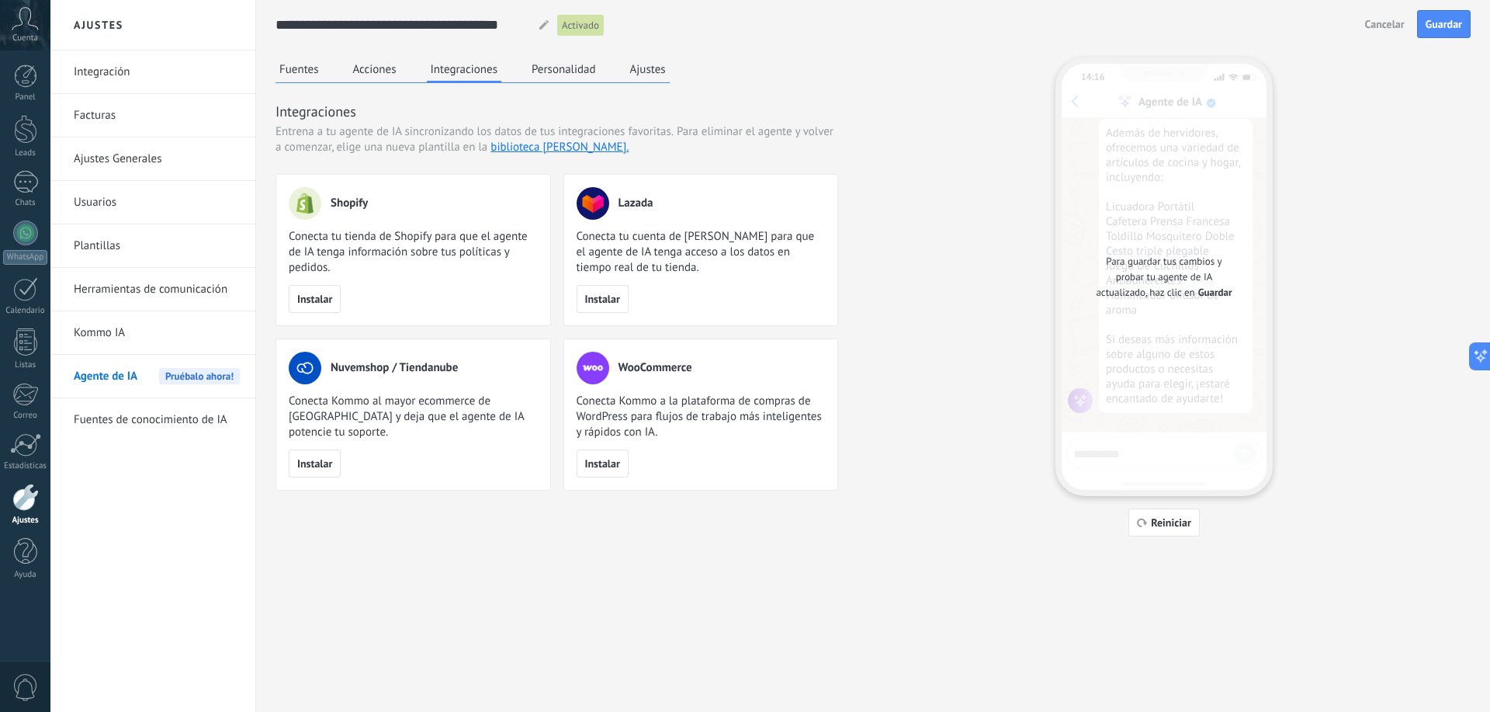
click at [309, 85] on div "Fuentes Acciones Integraciones Personalidad Ajustes Integraciones Entrena a tu …" at bounding box center [557, 273] width 563 height 433
click at [354, 84] on div "Fuentes Acciones Integraciones Personalidad Ajustes Integraciones Entrena a tu …" at bounding box center [557, 273] width 563 height 433
click at [368, 68] on button "Acciones" at bounding box center [374, 68] width 51 height 23
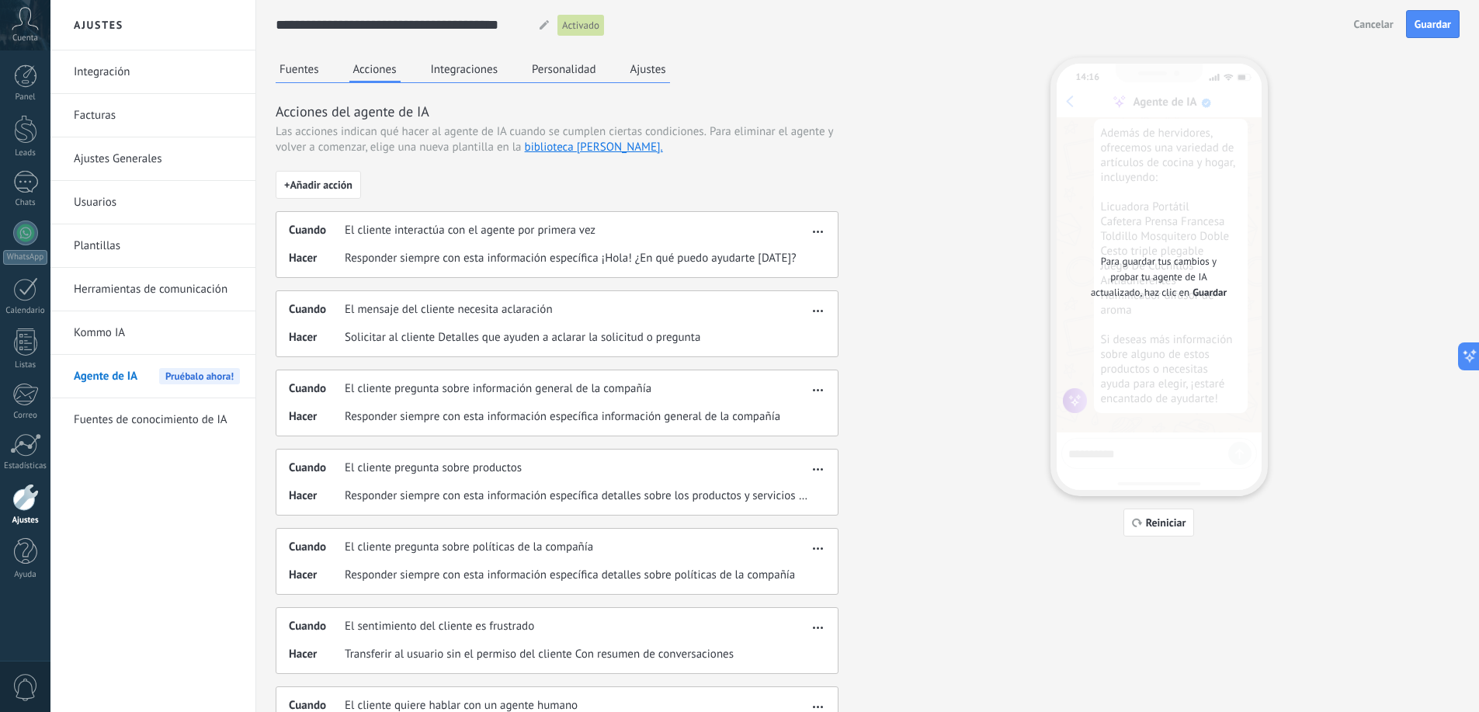
click at [295, 68] on button "Fuentes" at bounding box center [299, 68] width 47 height 23
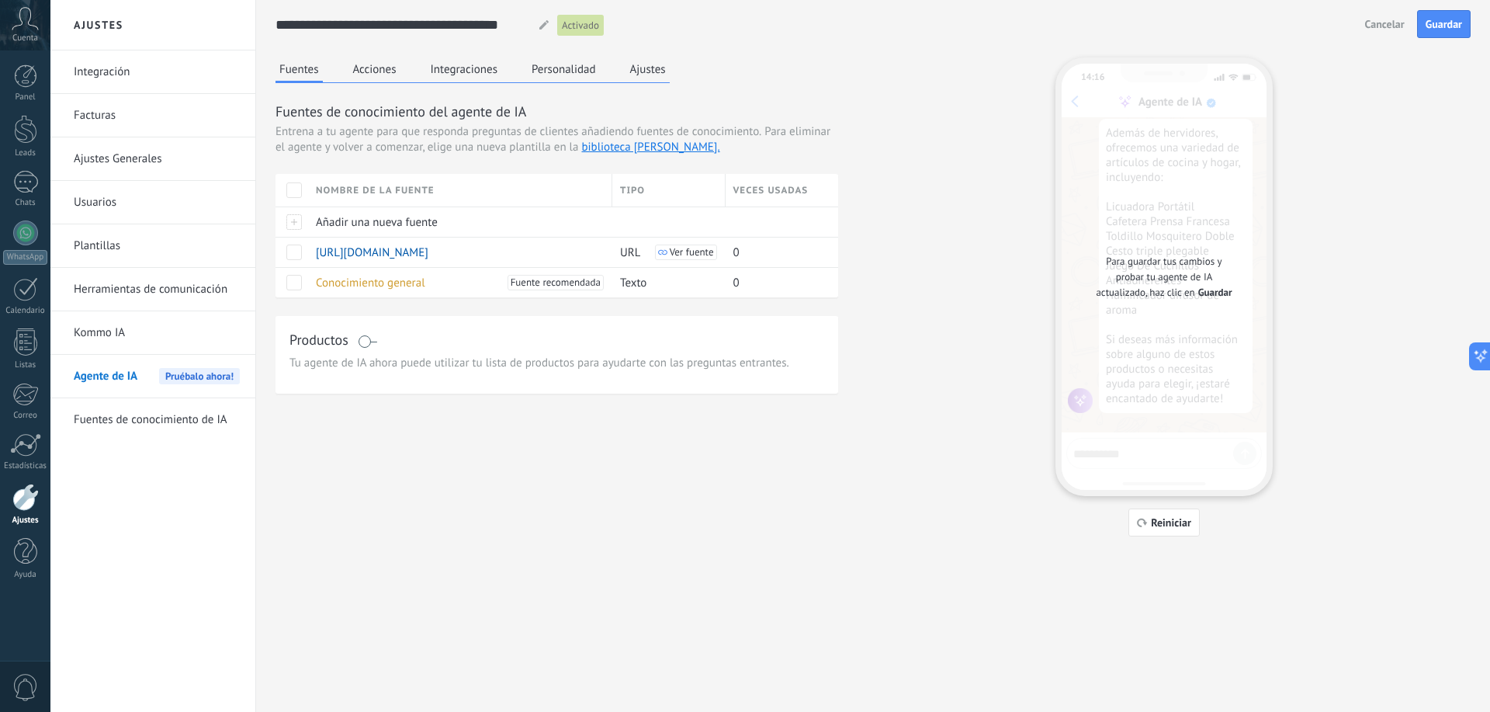
click at [379, 69] on button "Acciones" at bounding box center [374, 68] width 51 height 23
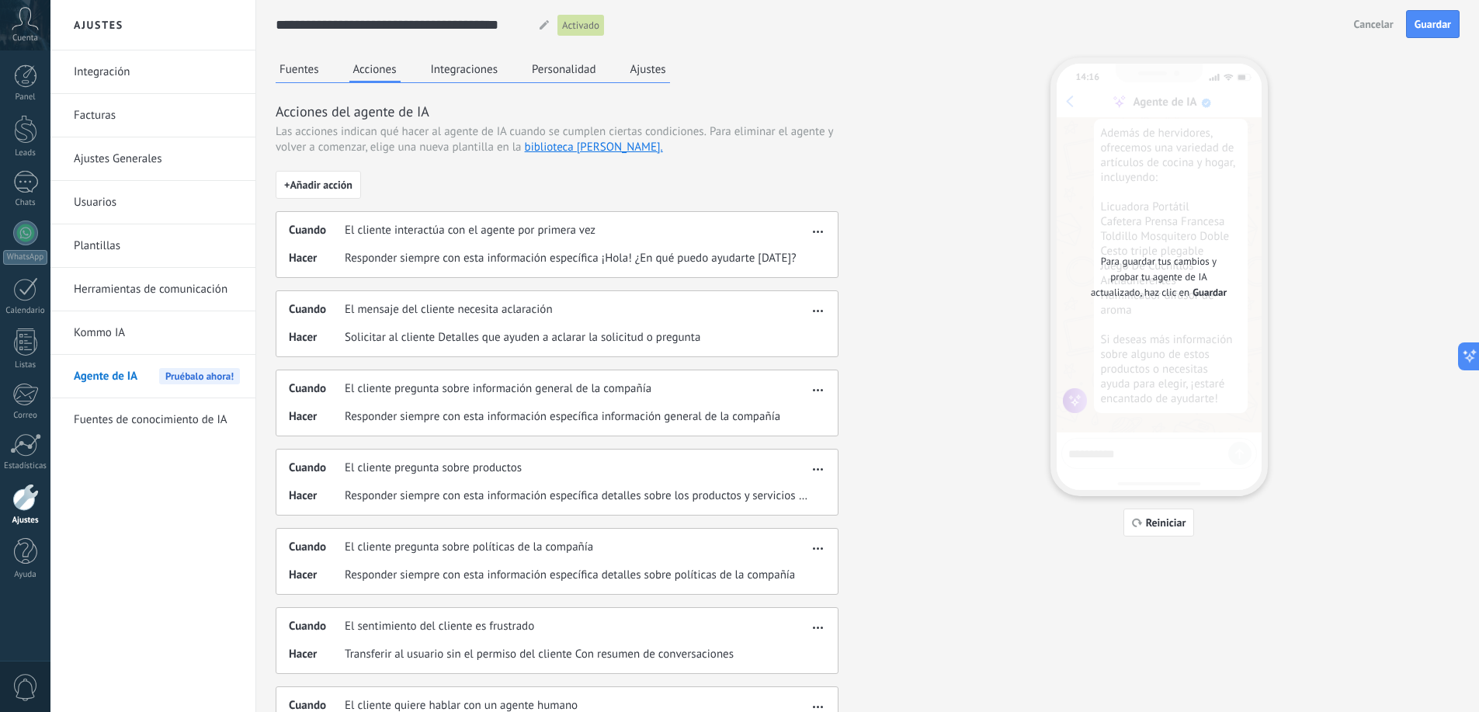
click at [297, 82] on div "Fuentes Acciones Integraciones Personalidad Ajustes" at bounding box center [473, 70] width 394 height 26
click at [142, 326] on link "Kommo IA" at bounding box center [157, 332] width 166 height 43
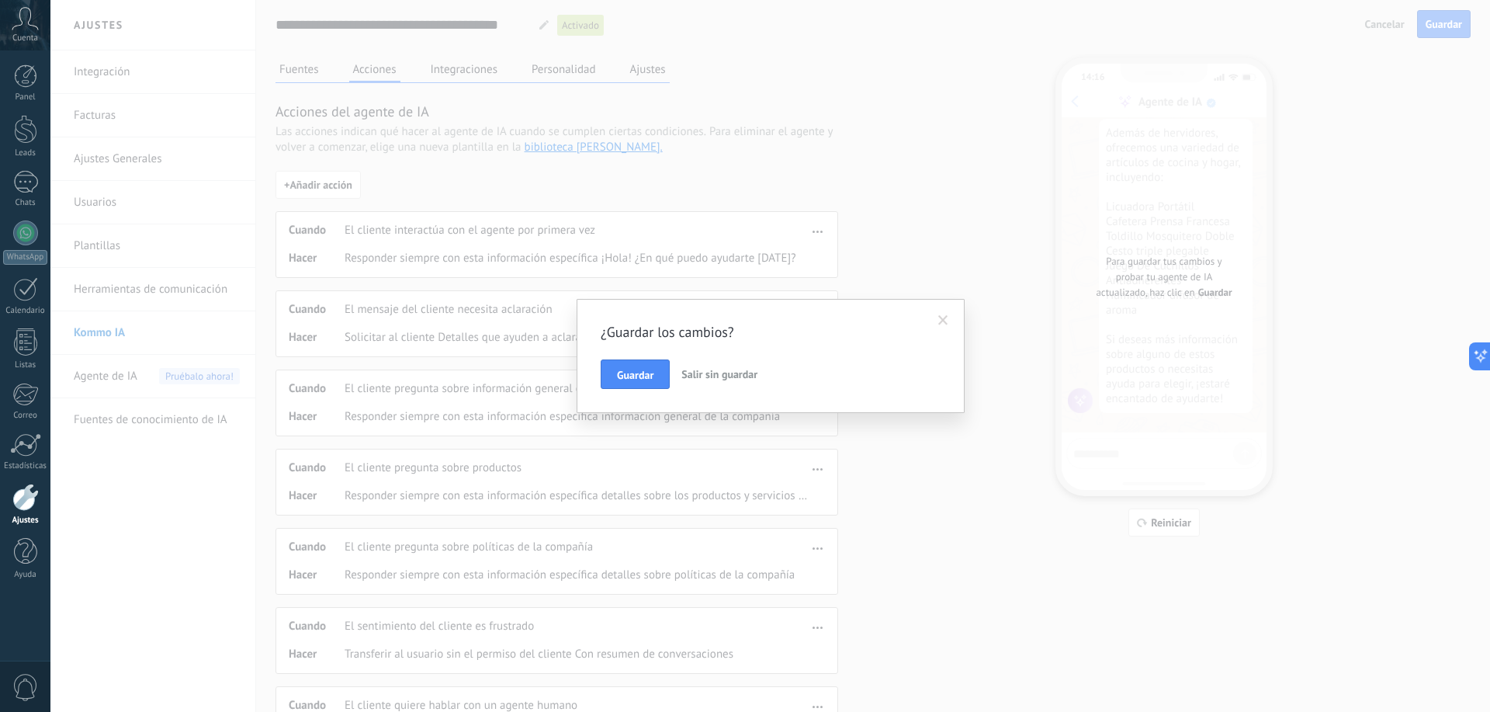
click at [704, 364] on button "Salir sin guardar" at bounding box center [719, 373] width 88 height 29
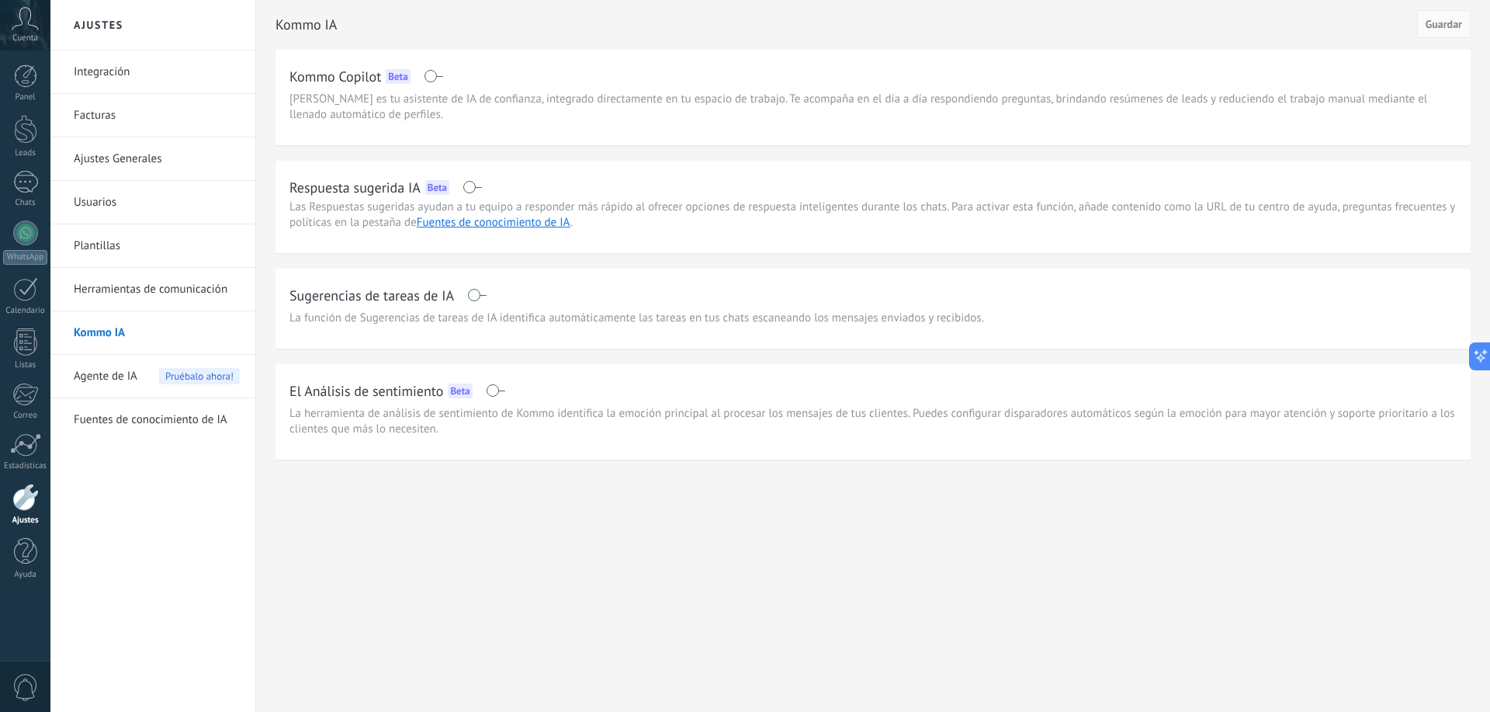
click at [140, 290] on link "Herramientas de comunicación" at bounding box center [157, 289] width 166 height 43
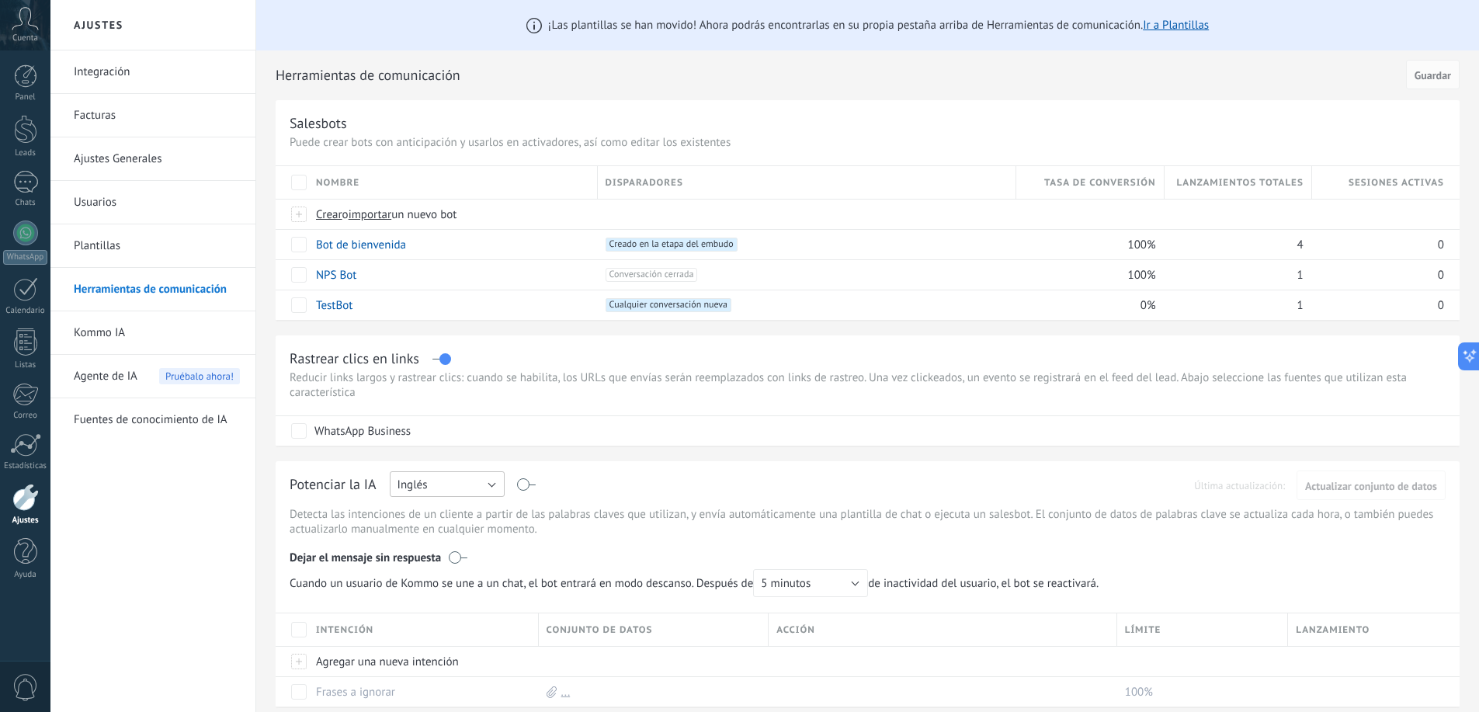
click at [487, 484] on button "Inglés" at bounding box center [447, 484] width 115 height 26
click at [467, 542] on span "Español" at bounding box center [439, 538] width 119 height 15
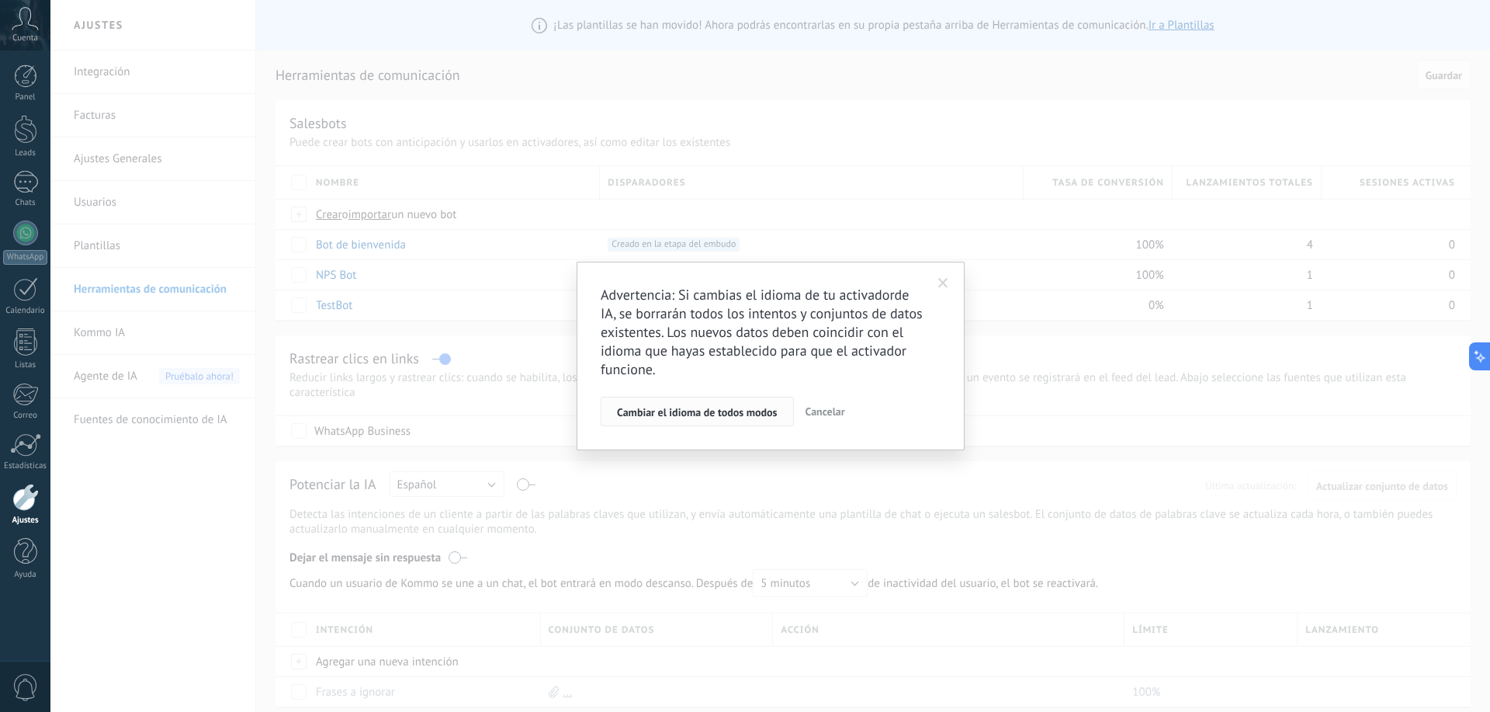
click at [731, 404] on button "Cambiar el idioma de todos modos" at bounding box center [697, 411] width 193 height 29
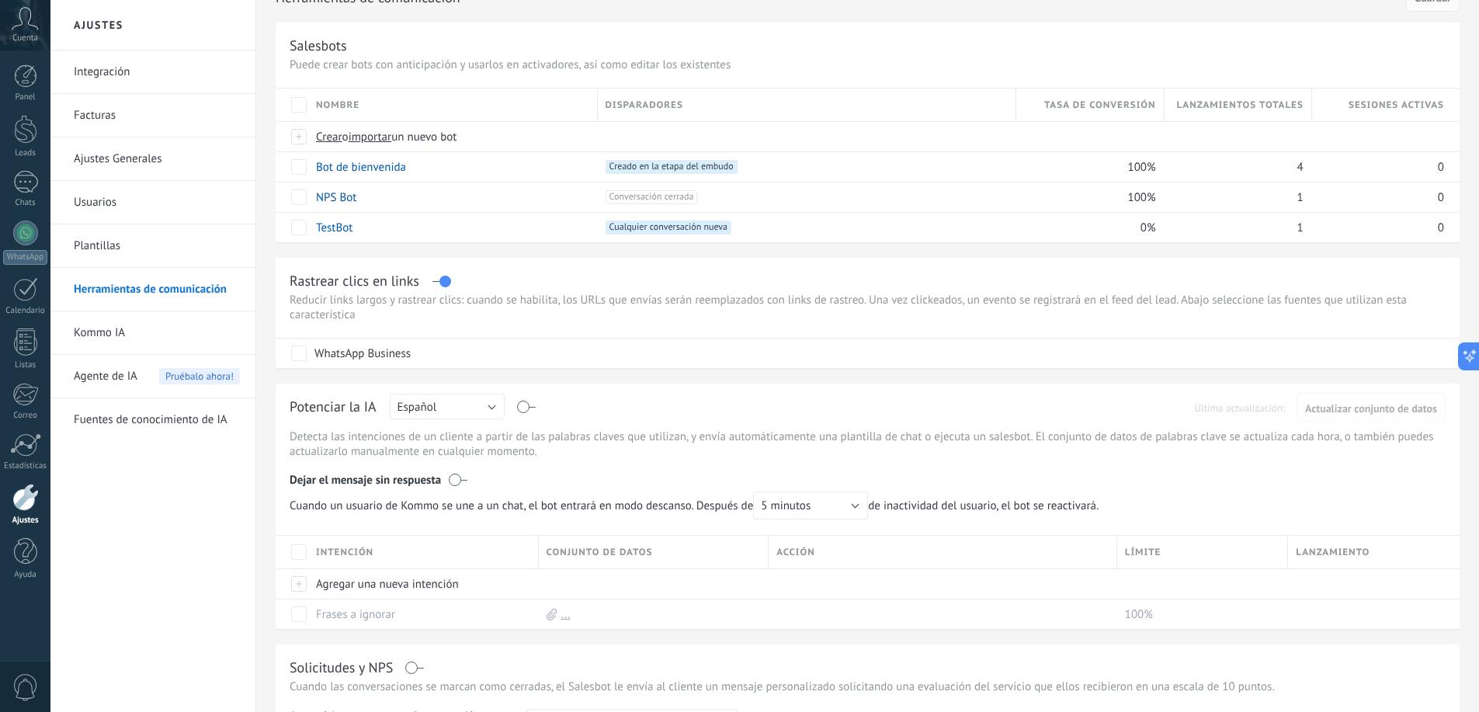
scroll to position [233, 0]
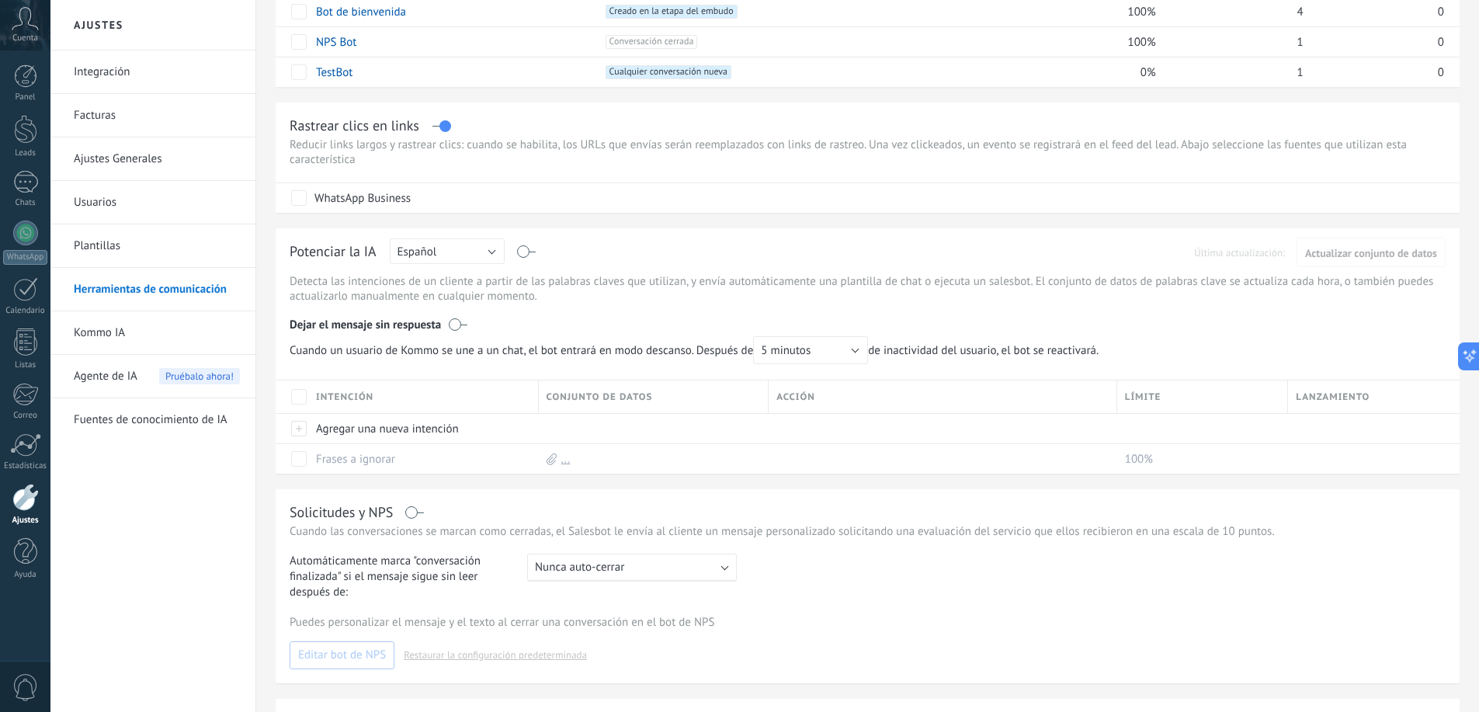
click at [588, 568] on span "Nunca auto-cerrar" at bounding box center [579, 567] width 89 height 15
click at [817, 592] on div "Automáticamente marca "conversación finalizada" si el mensaje sigue sin leer de…" at bounding box center [868, 576] width 1156 height 47
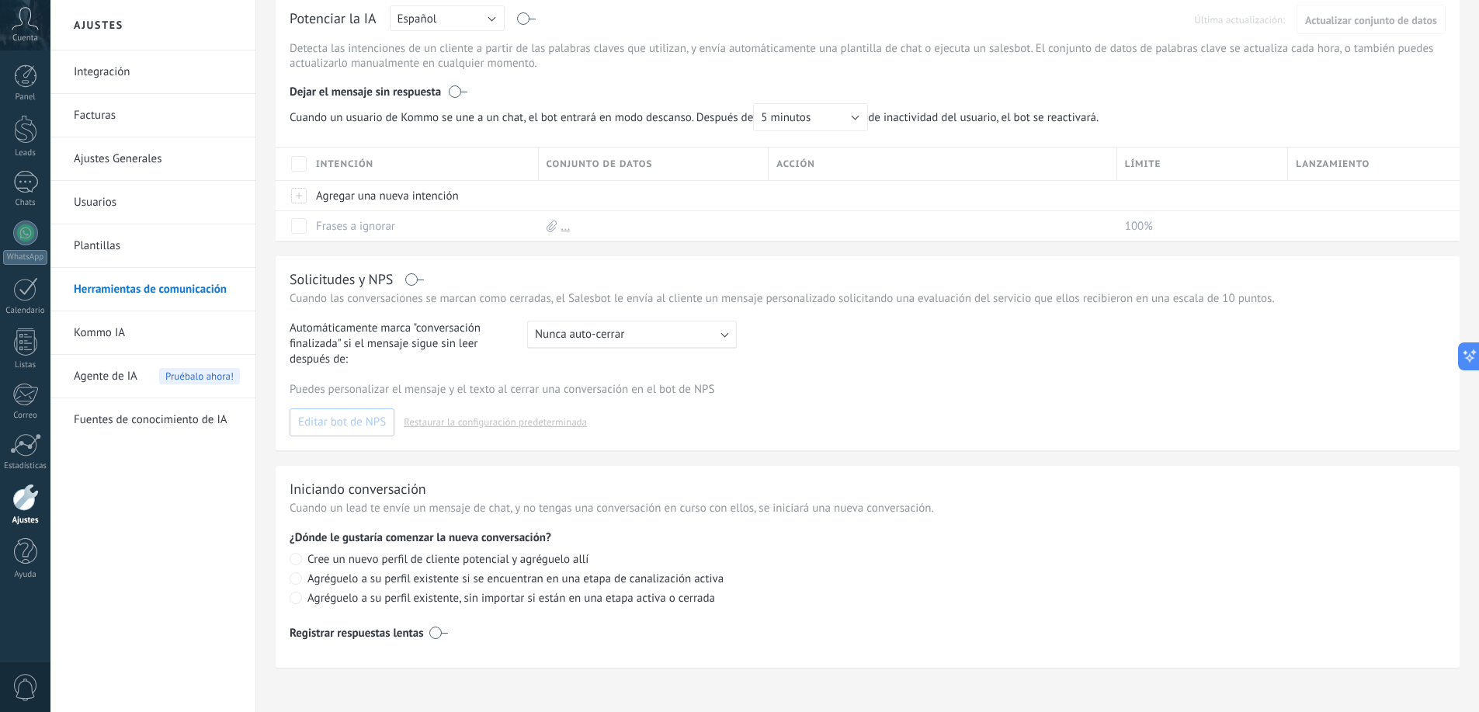
scroll to position [473, 0]
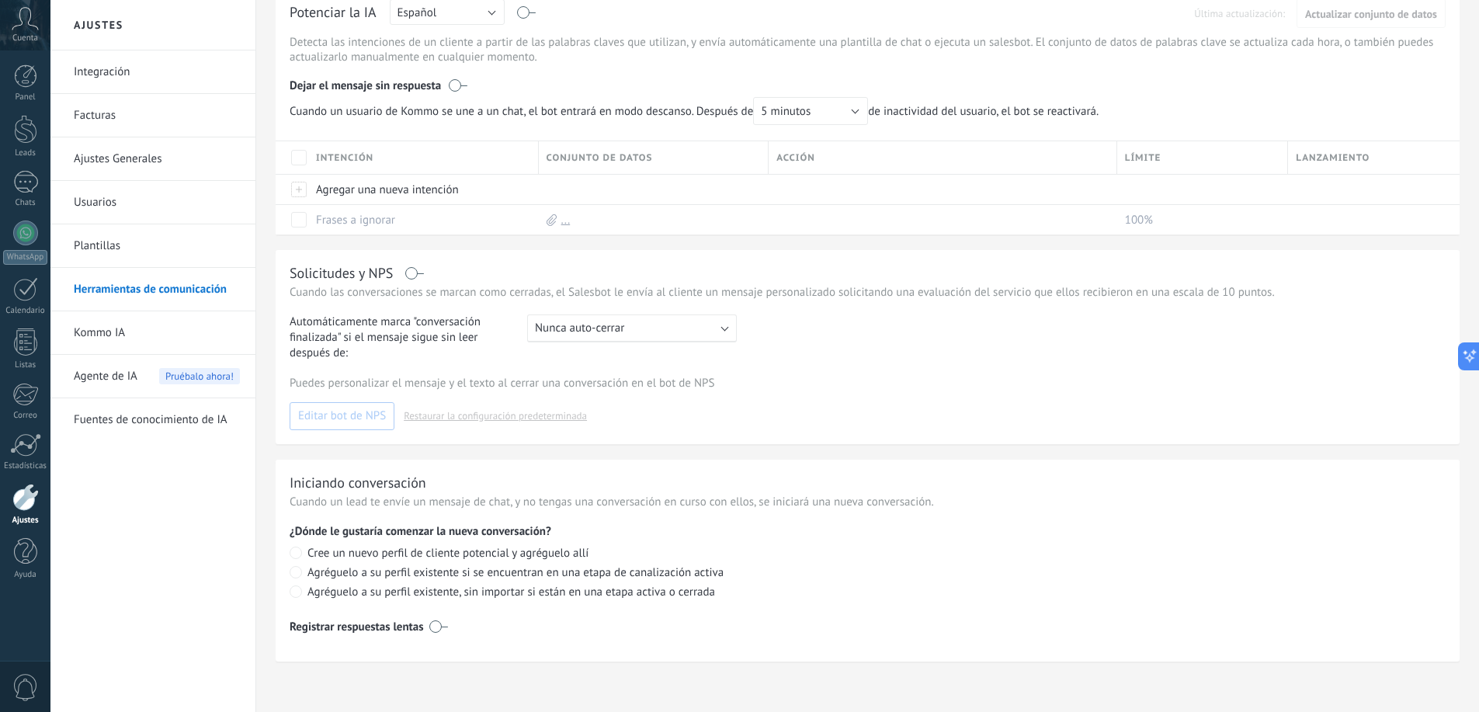
click at [118, 248] on link "Plantillas" at bounding box center [157, 245] width 166 height 43
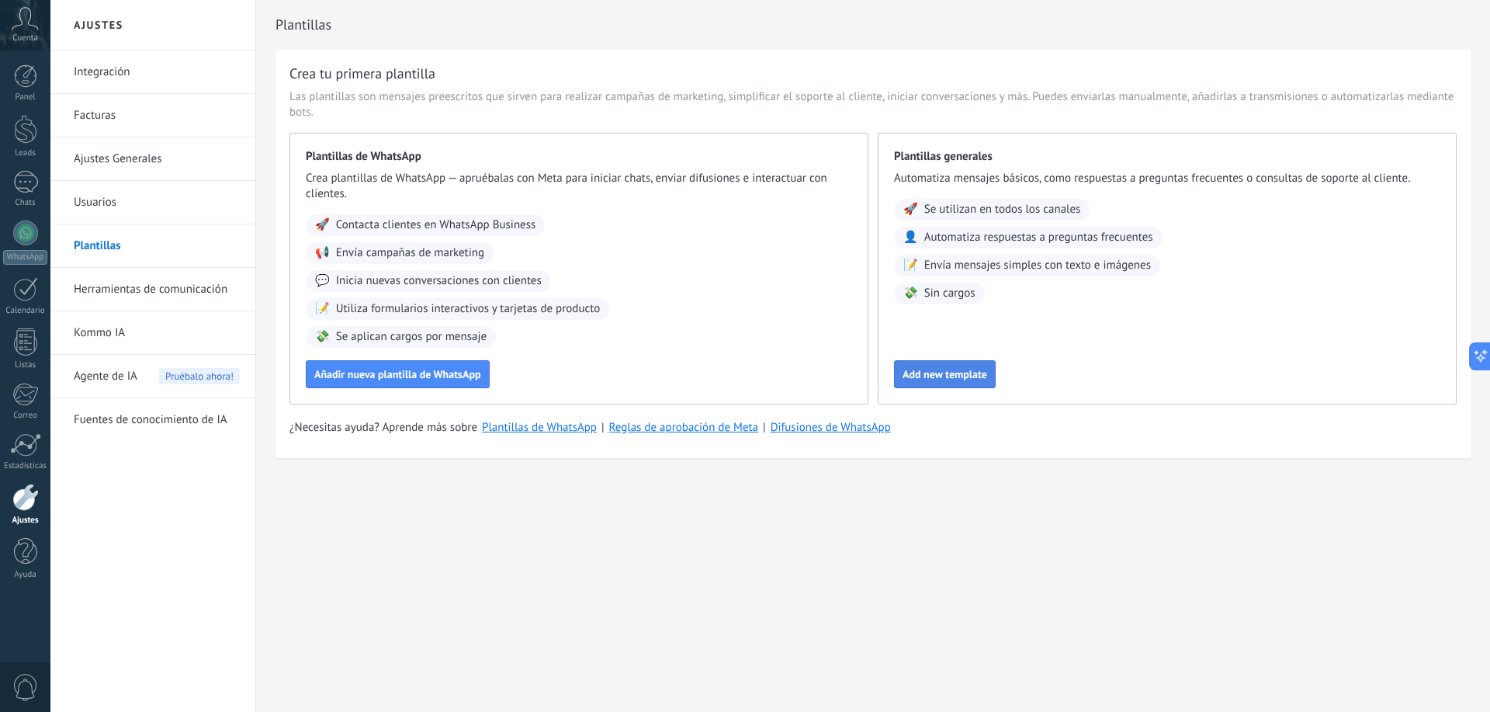
click at [942, 377] on span "Add new template" at bounding box center [945, 374] width 85 height 11
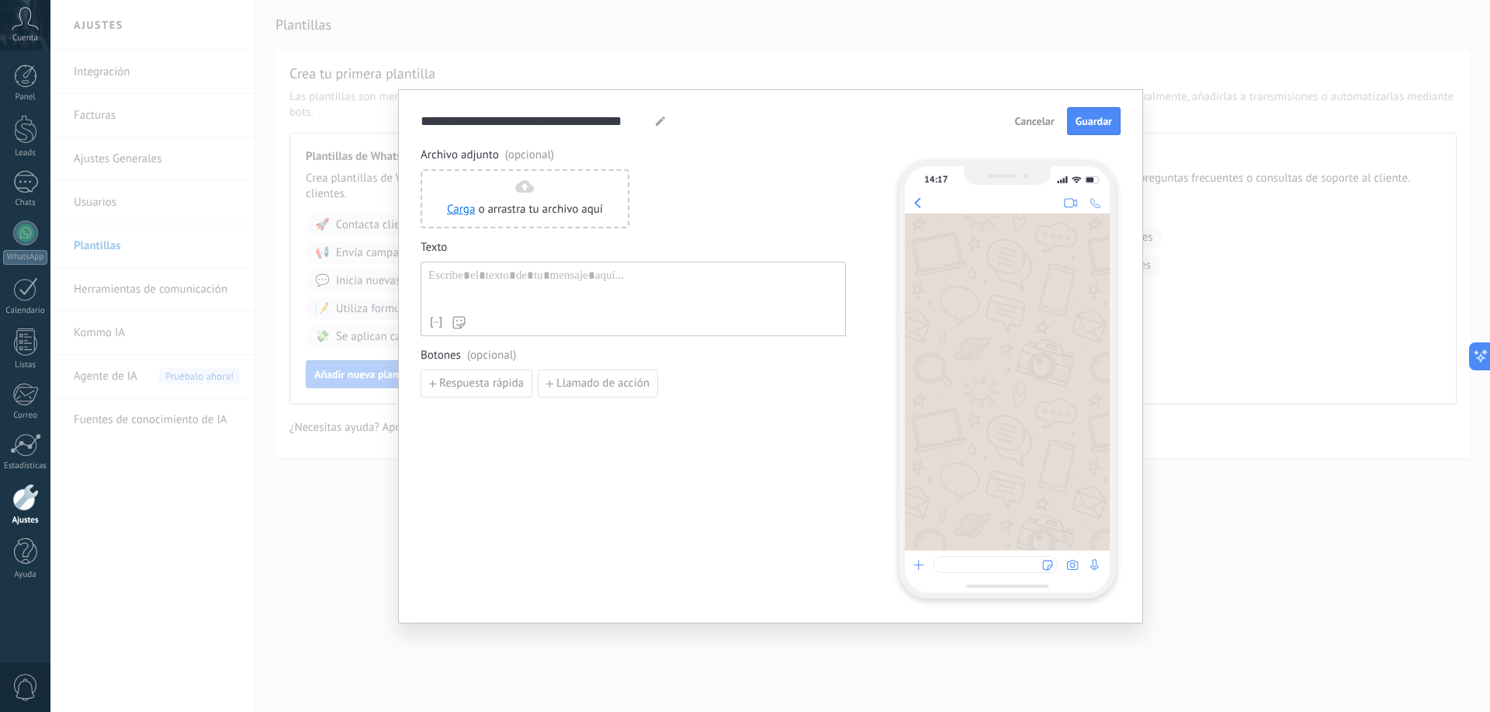
click at [366, 519] on div "**********" at bounding box center [770, 356] width 1440 height 712
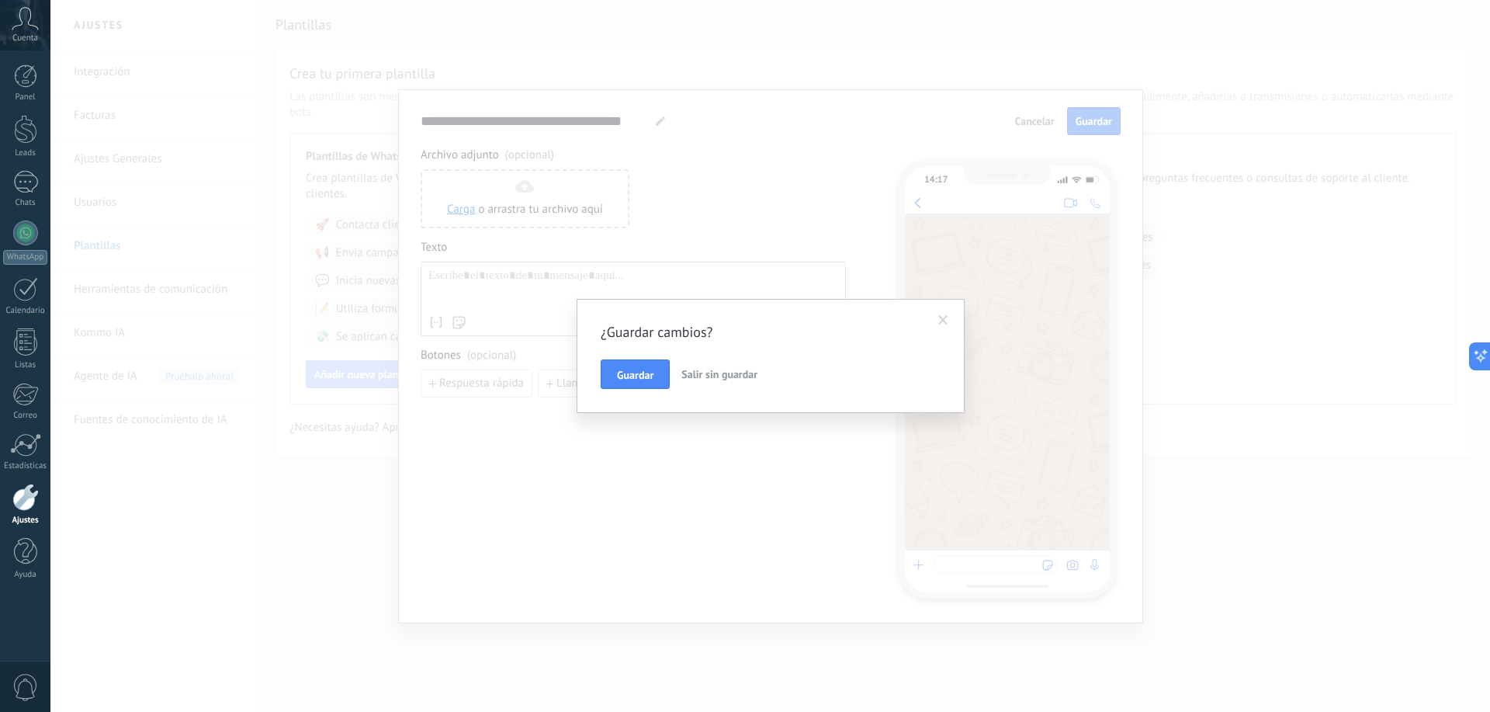
click at [796, 488] on div "¿Guardar cambios? Guardar Salir sin guardar" at bounding box center [770, 356] width 1440 height 712
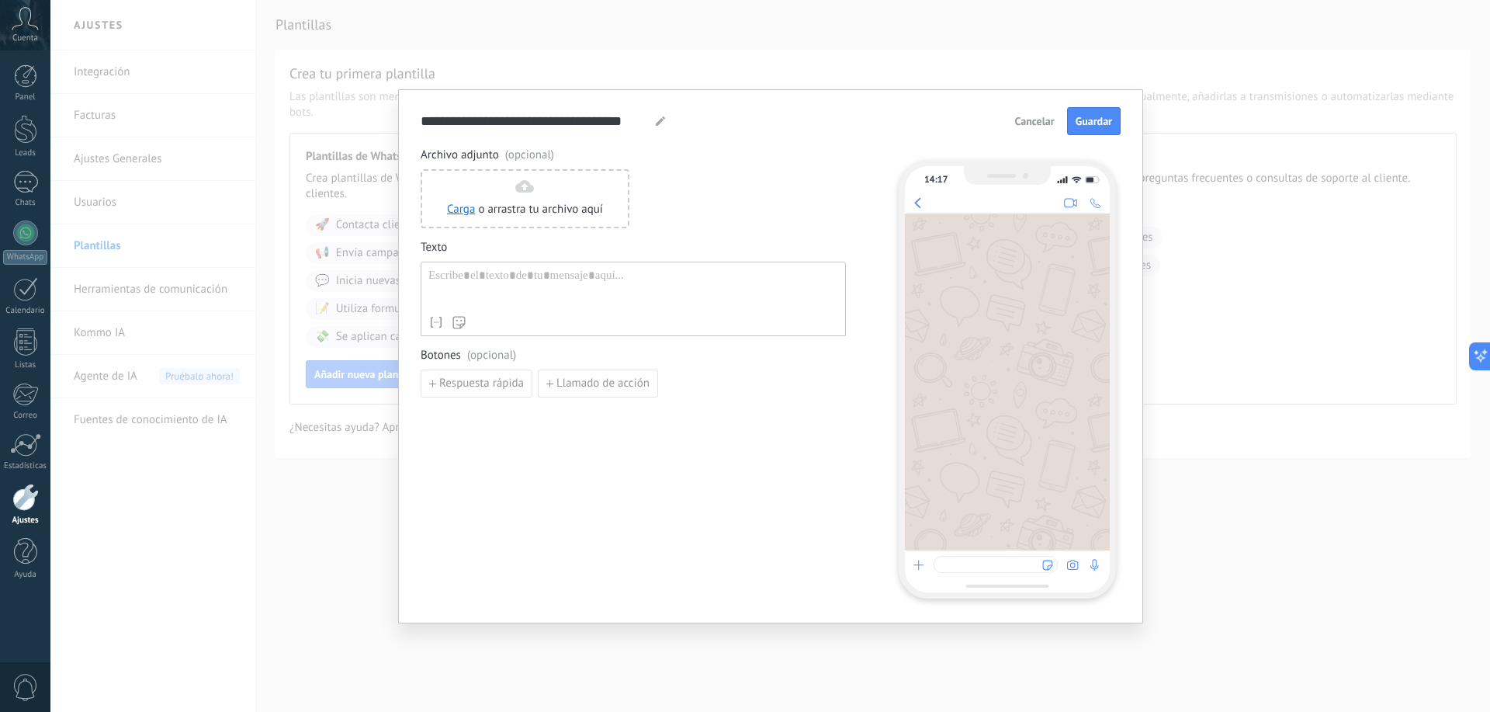
click at [1049, 123] on span "Cancelar" at bounding box center [1035, 121] width 40 height 11
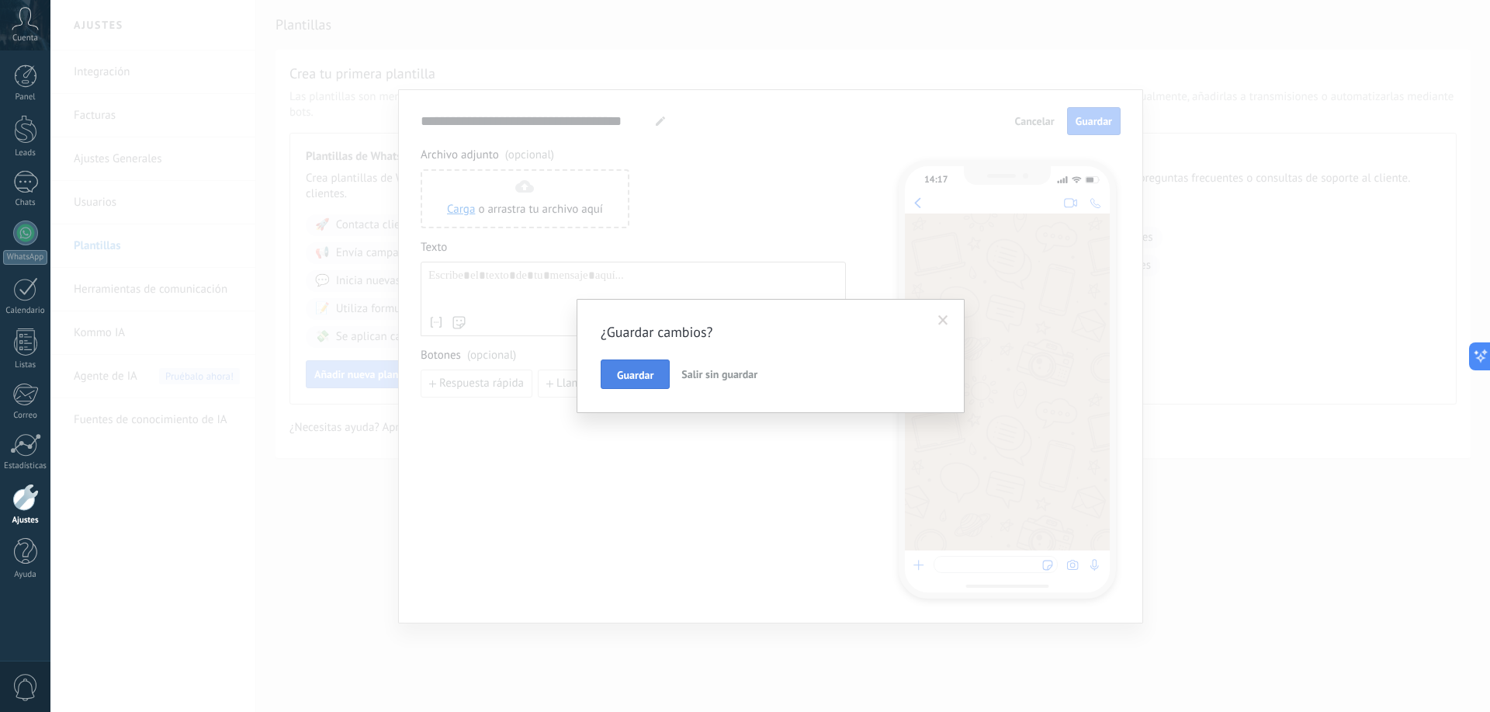
click at [655, 377] on button "Guardar" at bounding box center [635, 373] width 69 height 29
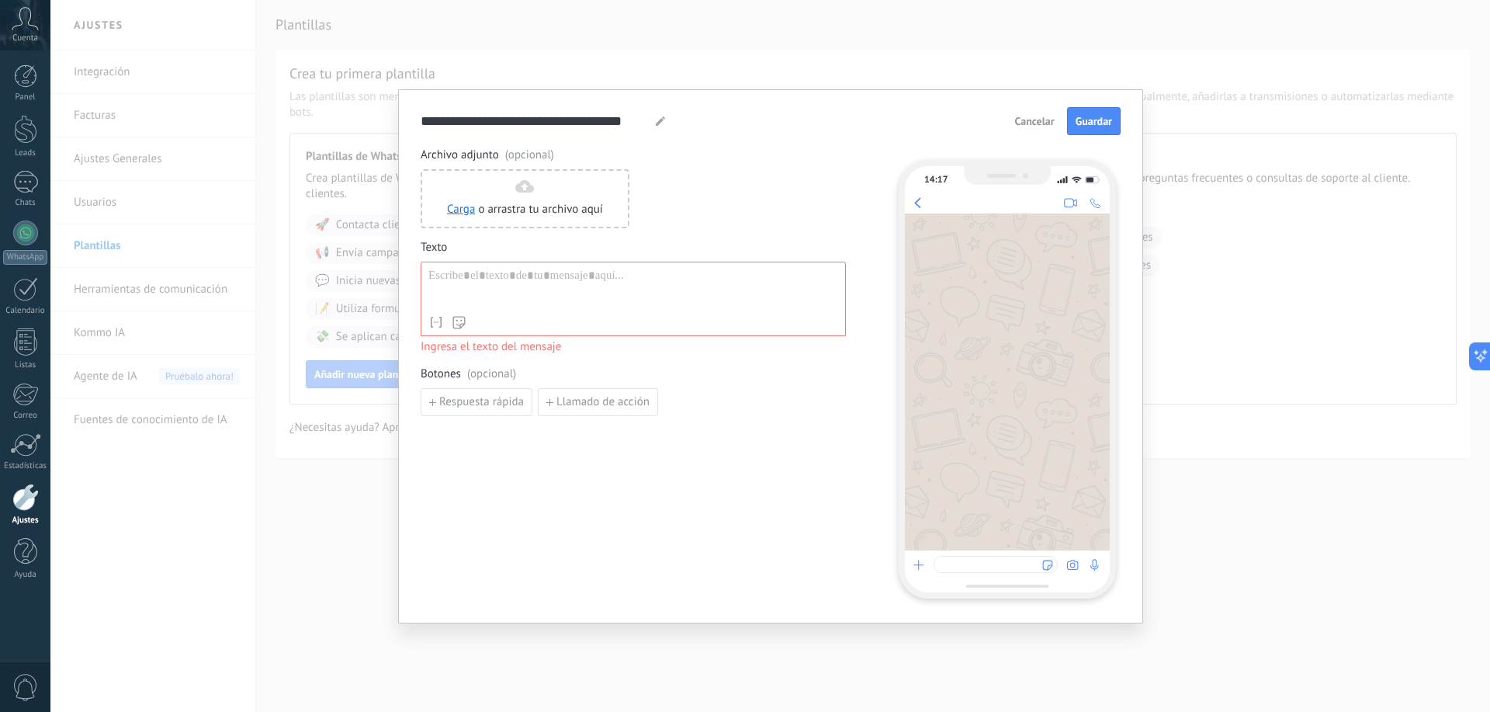
click at [1036, 118] on span "Cancelar" at bounding box center [1035, 121] width 40 height 11
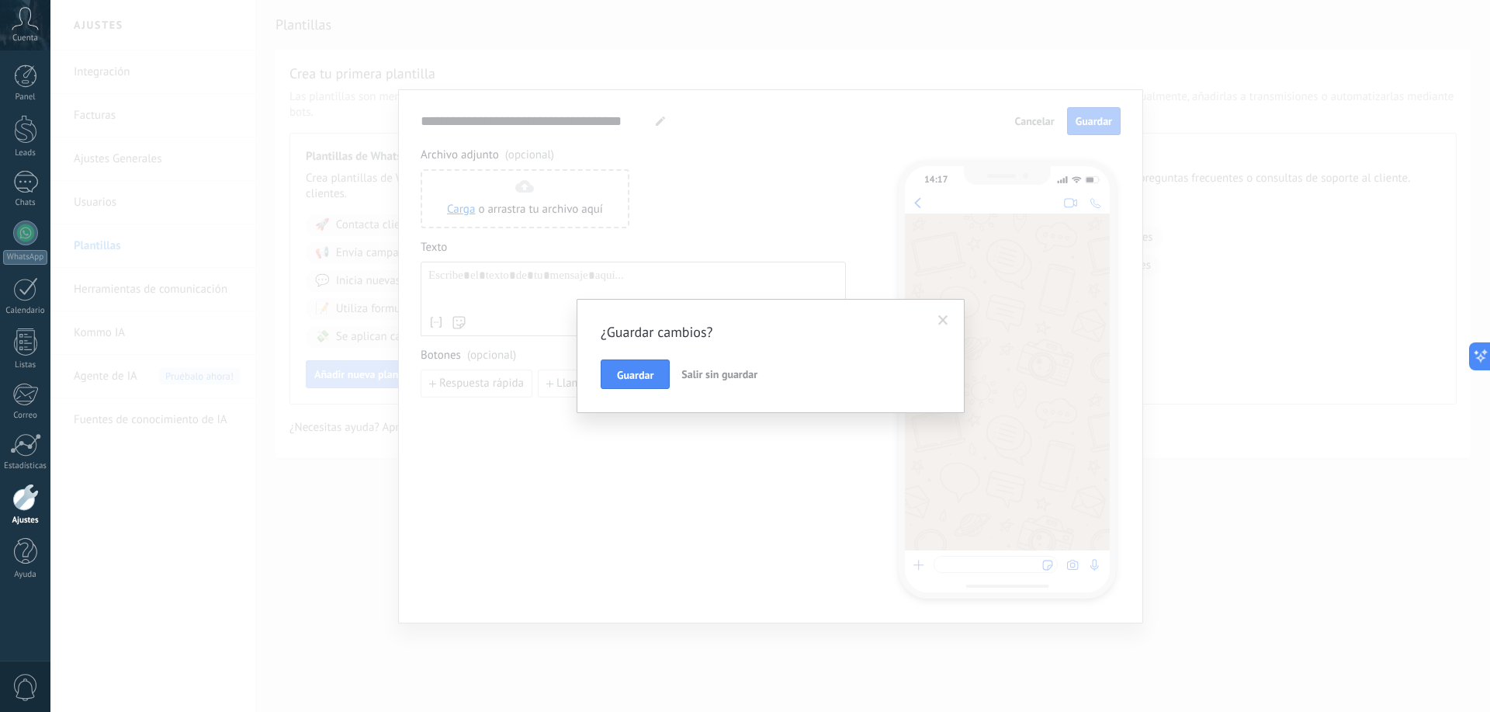
click at [695, 366] on button "Salir sin guardar" at bounding box center [719, 373] width 88 height 29
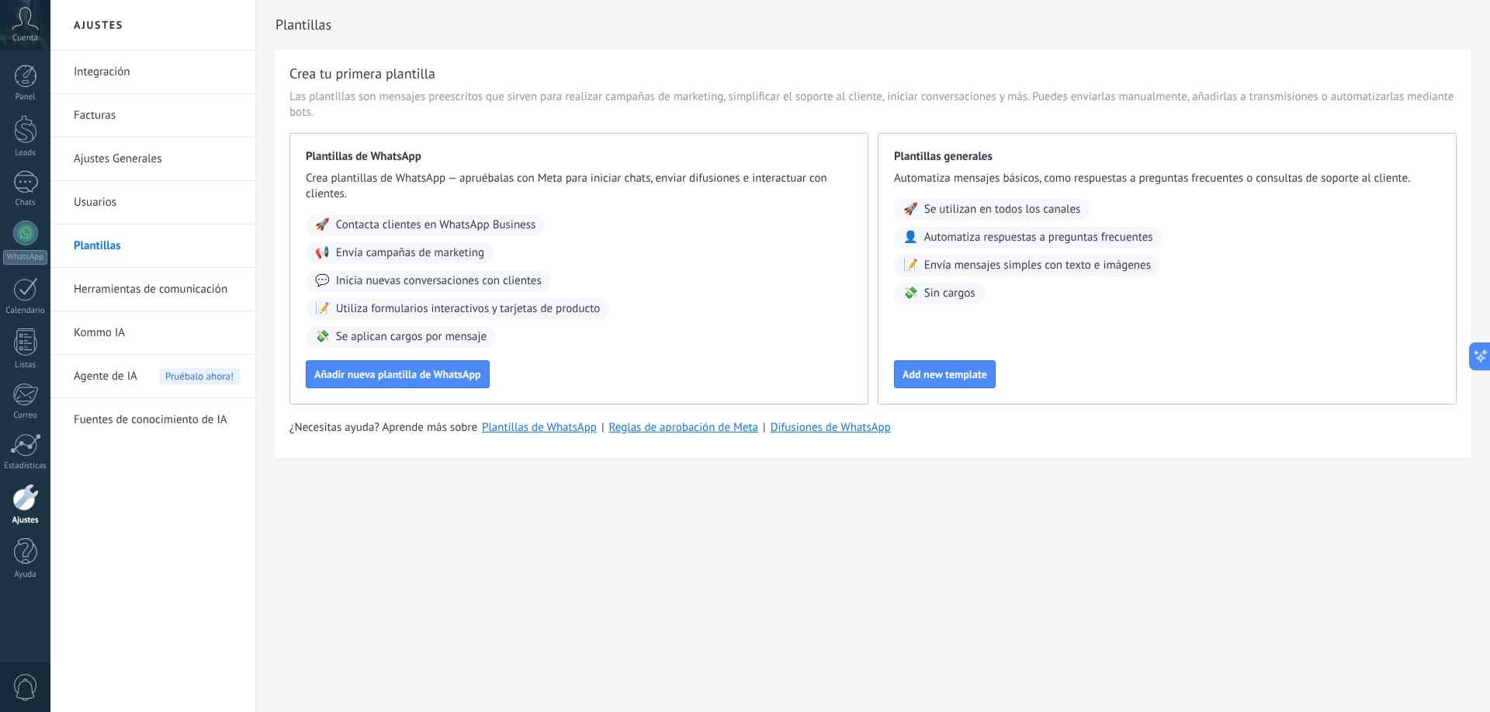
click at [1012, 210] on span "Se utilizan en todos los canales" at bounding box center [1003, 210] width 157 height 16
click at [540, 426] on link "Plantillas de WhatsApp" at bounding box center [539, 427] width 115 height 15
click at [938, 364] on button "Add new template" at bounding box center [945, 374] width 102 height 28
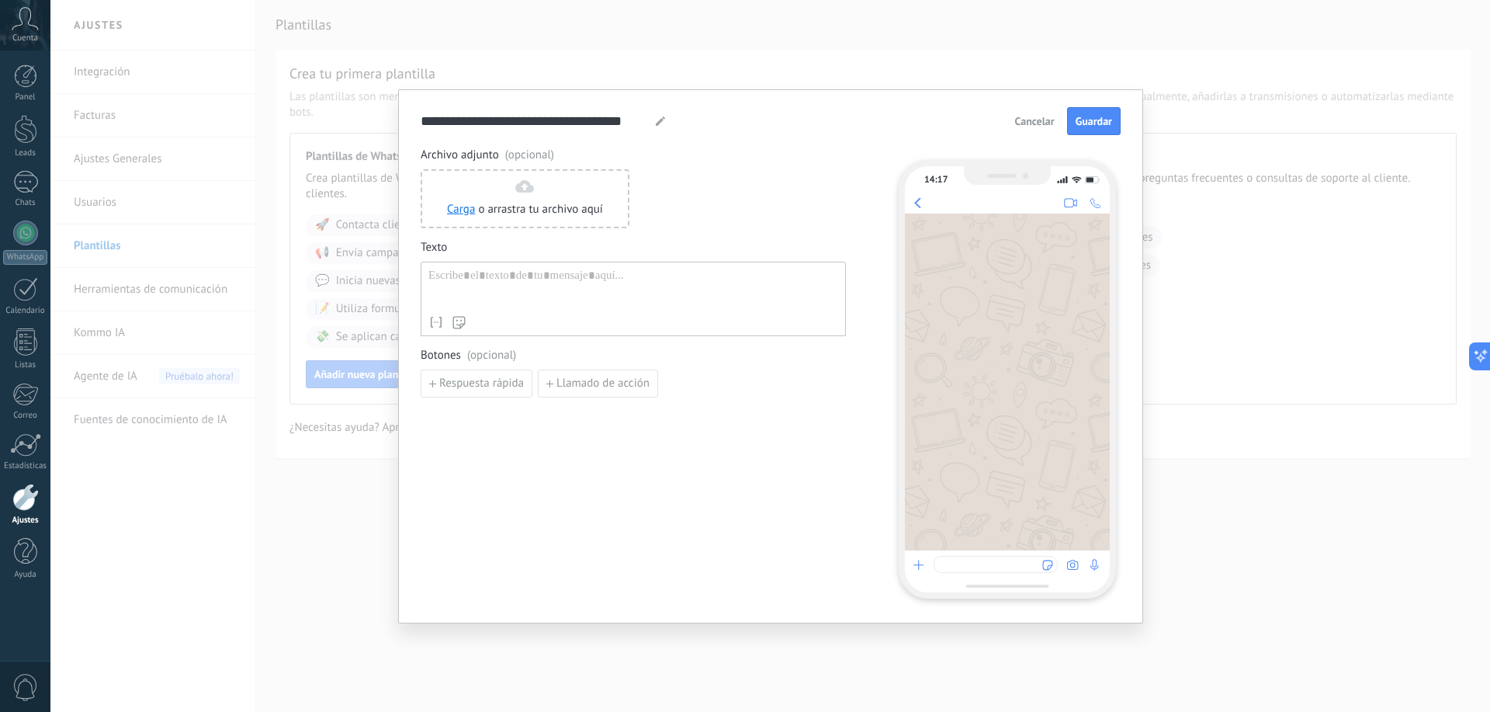
click at [557, 283] on div at bounding box center [634, 289] width 410 height 40
click at [542, 280] on div at bounding box center [634, 289] width 410 height 40
drag, startPoint x: 559, startPoint y: 135, endPoint x: 651, endPoint y: 127, distance: 92.0
click at [566, 134] on form "**********" at bounding box center [771, 352] width 700 height 491
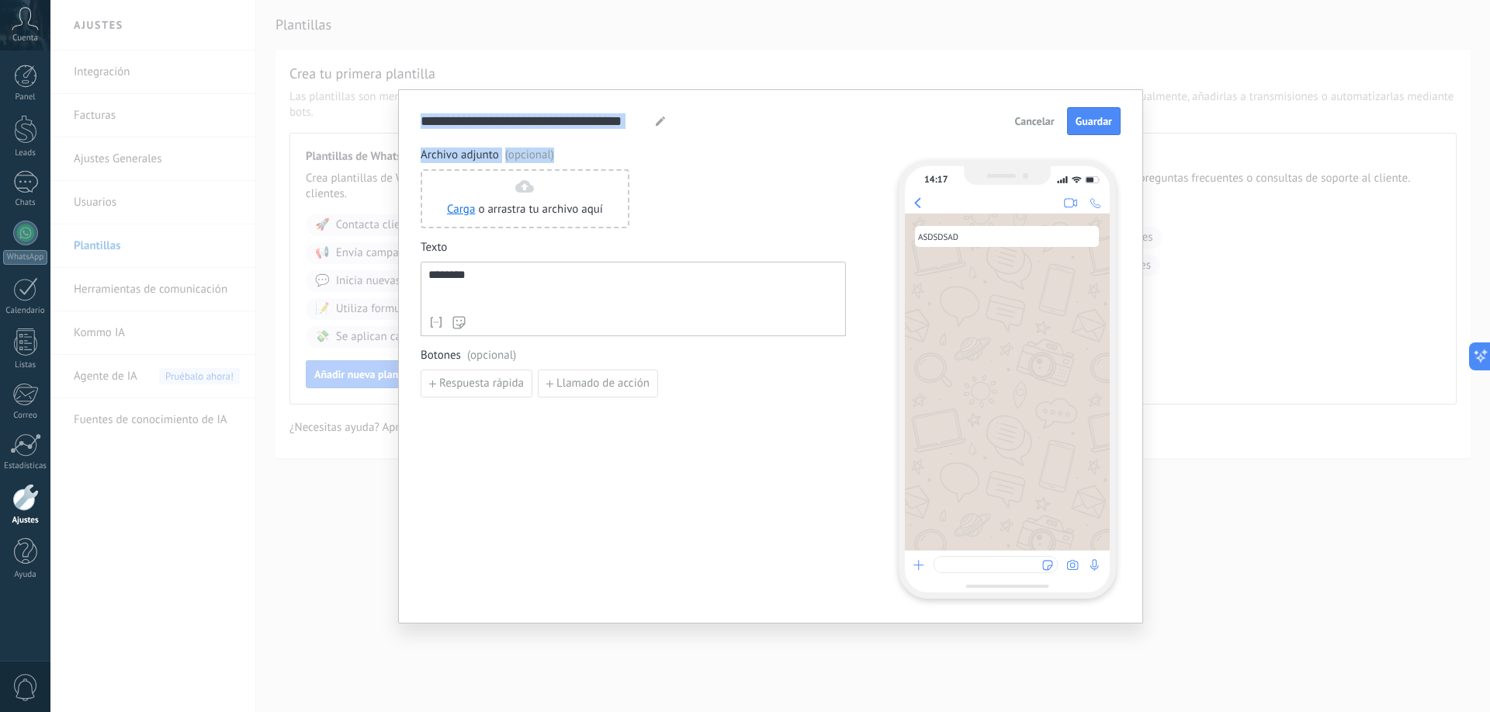
click at [666, 122] on div at bounding box center [660, 120] width 12 height 9
drag, startPoint x: 619, startPoint y: 116, endPoint x: 365, endPoint y: 120, distance: 254.7
click at [387, 121] on div "**********" at bounding box center [770, 356] width 1440 height 712
type input "**********"
click at [543, 385] on button "Llamado de acción" at bounding box center [598, 384] width 120 height 28
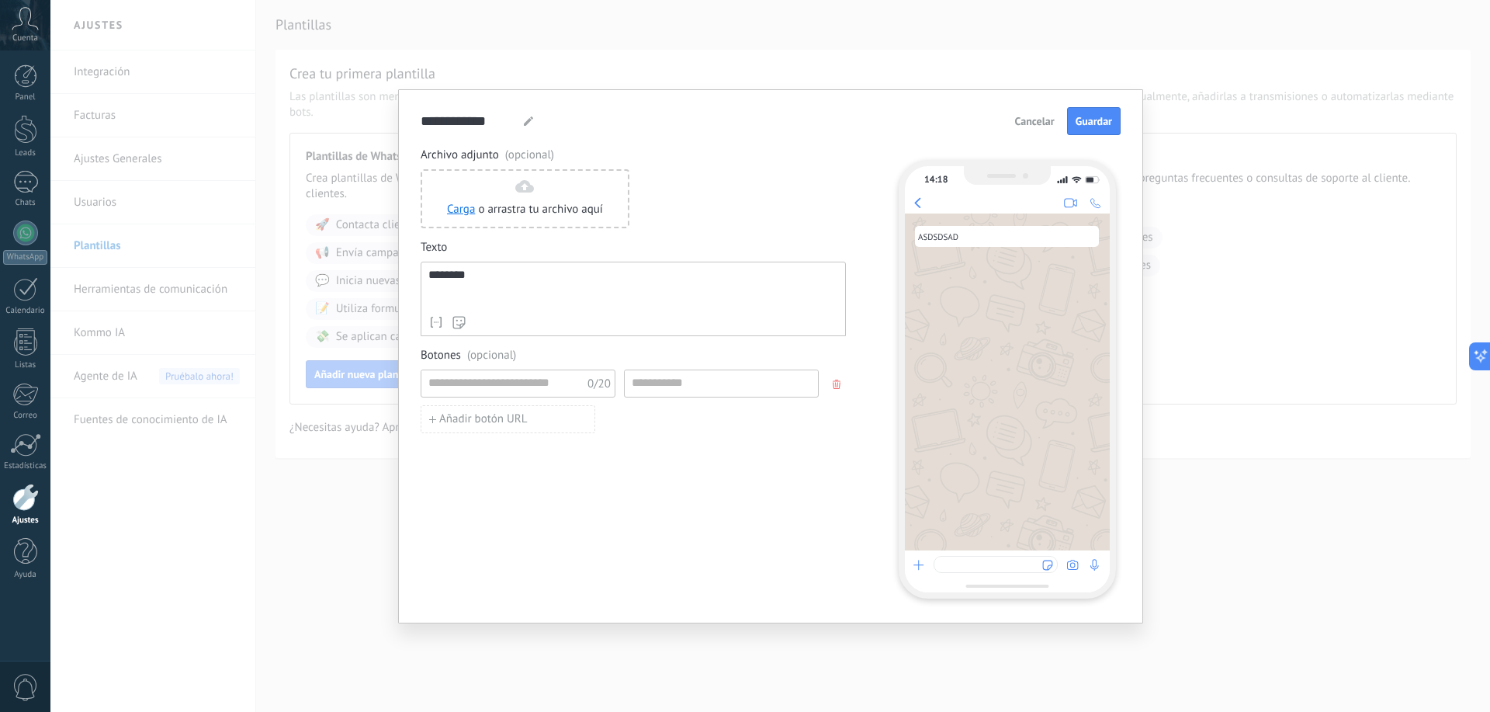
click at [838, 383] on icon "button" at bounding box center [837, 384] width 8 height 9
click at [1095, 123] on span "Guardar" at bounding box center [1094, 121] width 36 height 11
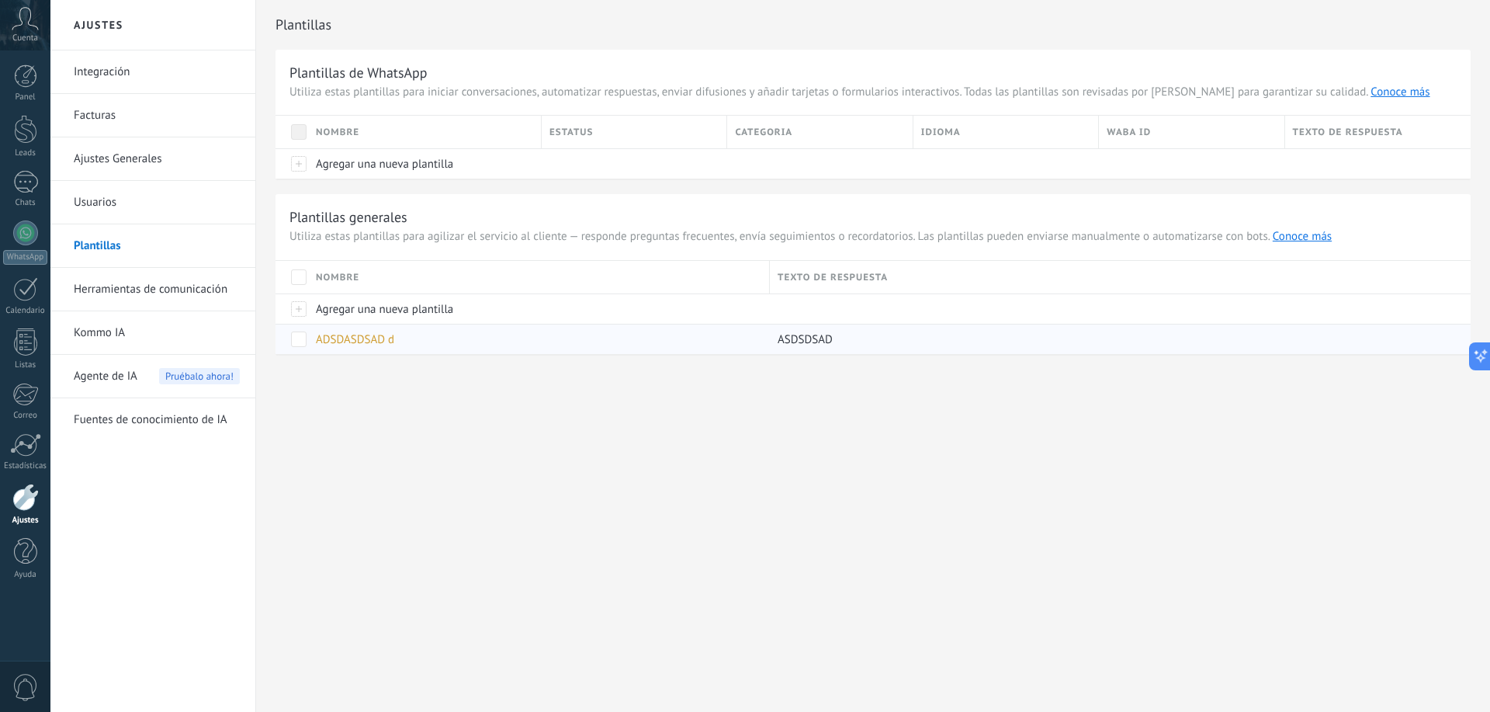
click at [379, 340] on span "ADSDASDSAD d" at bounding box center [355, 339] width 78 height 15
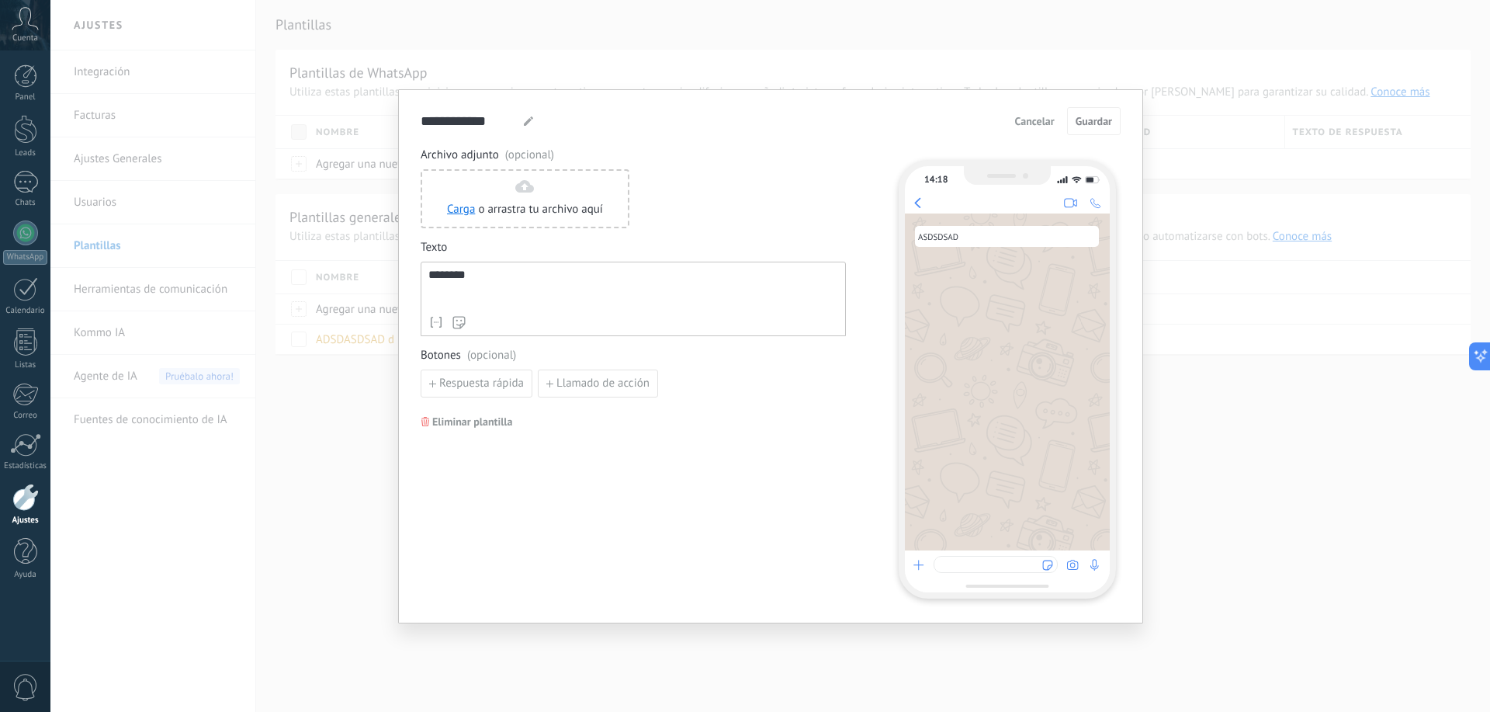
click at [338, 421] on div "**********" at bounding box center [770, 356] width 1440 height 712
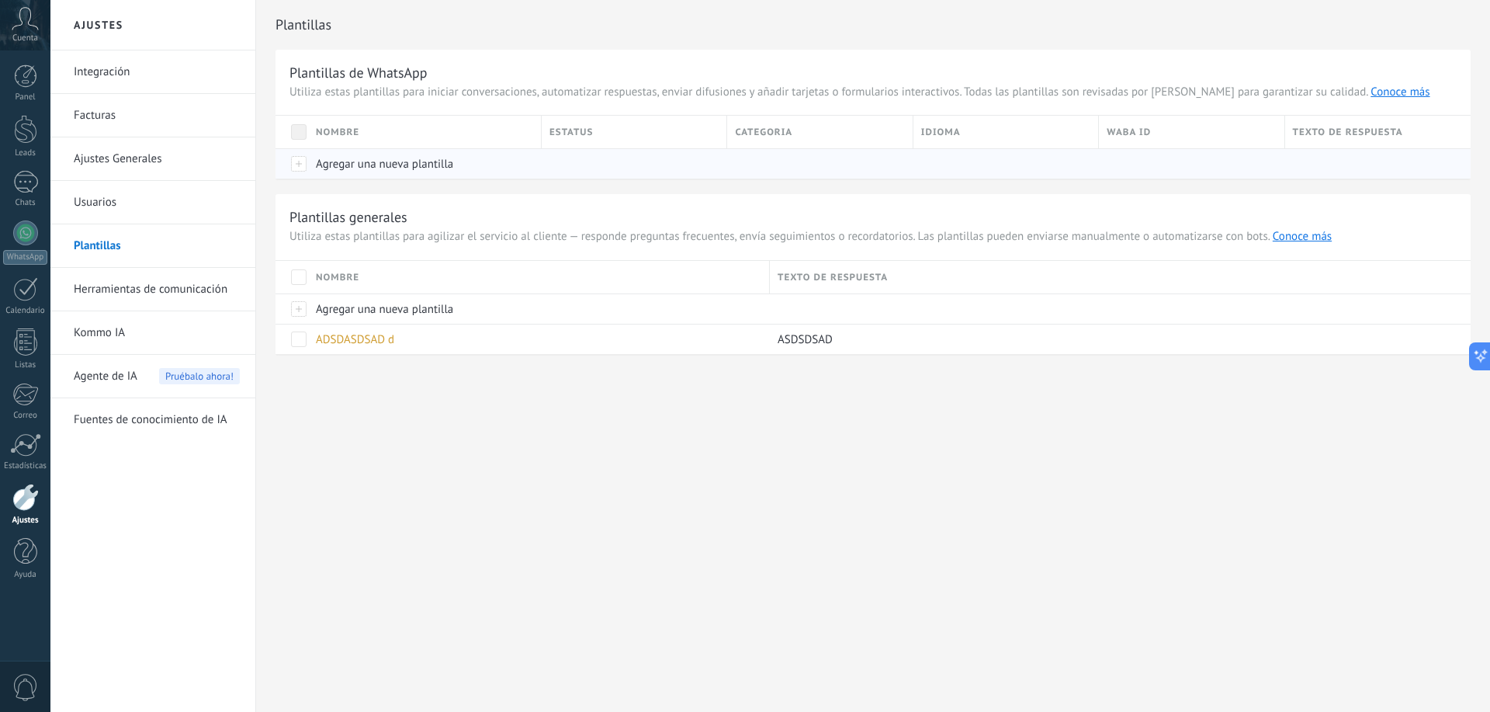
click at [399, 154] on div "Agregar una nueva plantilla" at bounding box center [421, 163] width 226 height 29
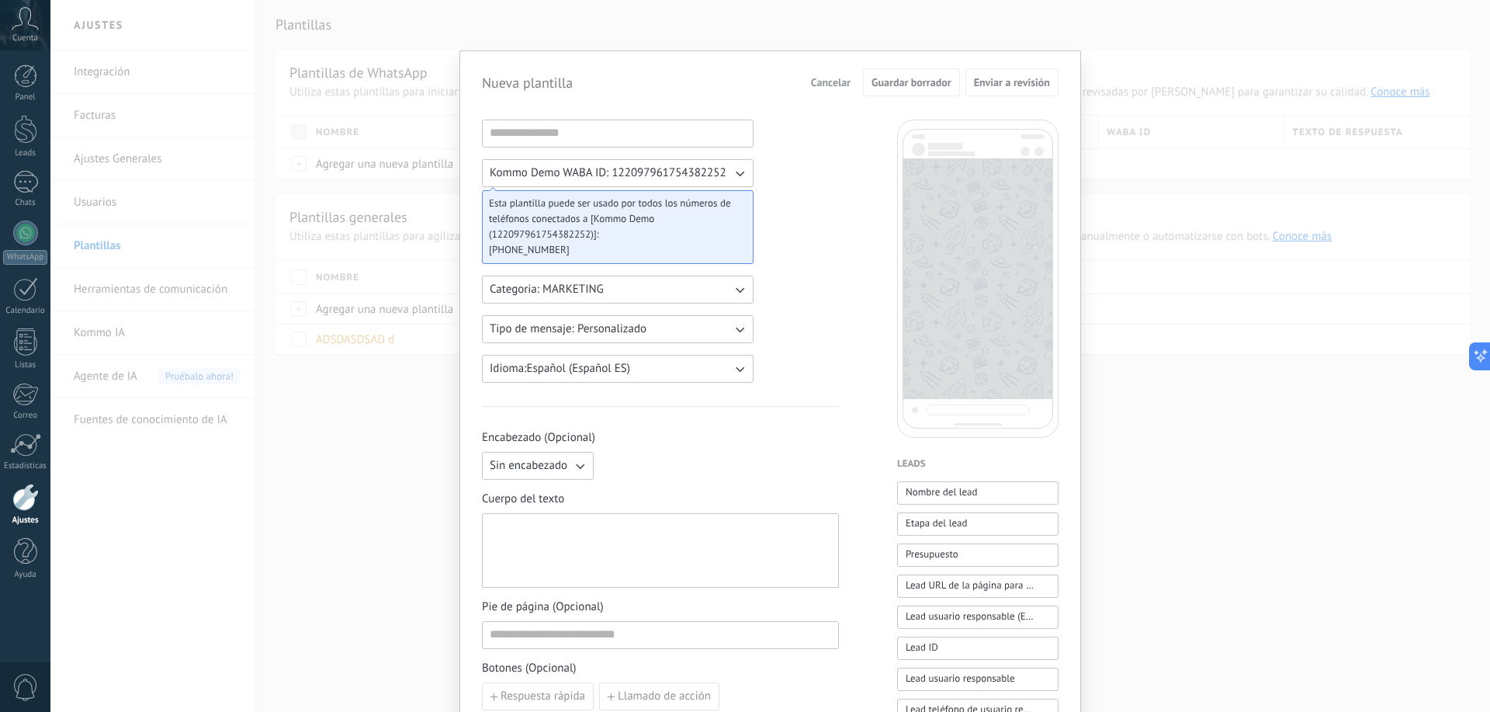
click at [616, 169] on span "Kommo Demo WABA ID: 122097961754382252" at bounding box center [608, 173] width 237 height 16
click at [609, 179] on span "Kommo Demo WABA ID: 122097961754382252" at bounding box center [608, 173] width 237 height 16
click at [612, 178] on span "Kommo Demo WABA ID: 122097961754382252" at bounding box center [608, 173] width 237 height 16
click at [656, 283] on button "Categoria: MARKETING" at bounding box center [618, 290] width 272 height 28
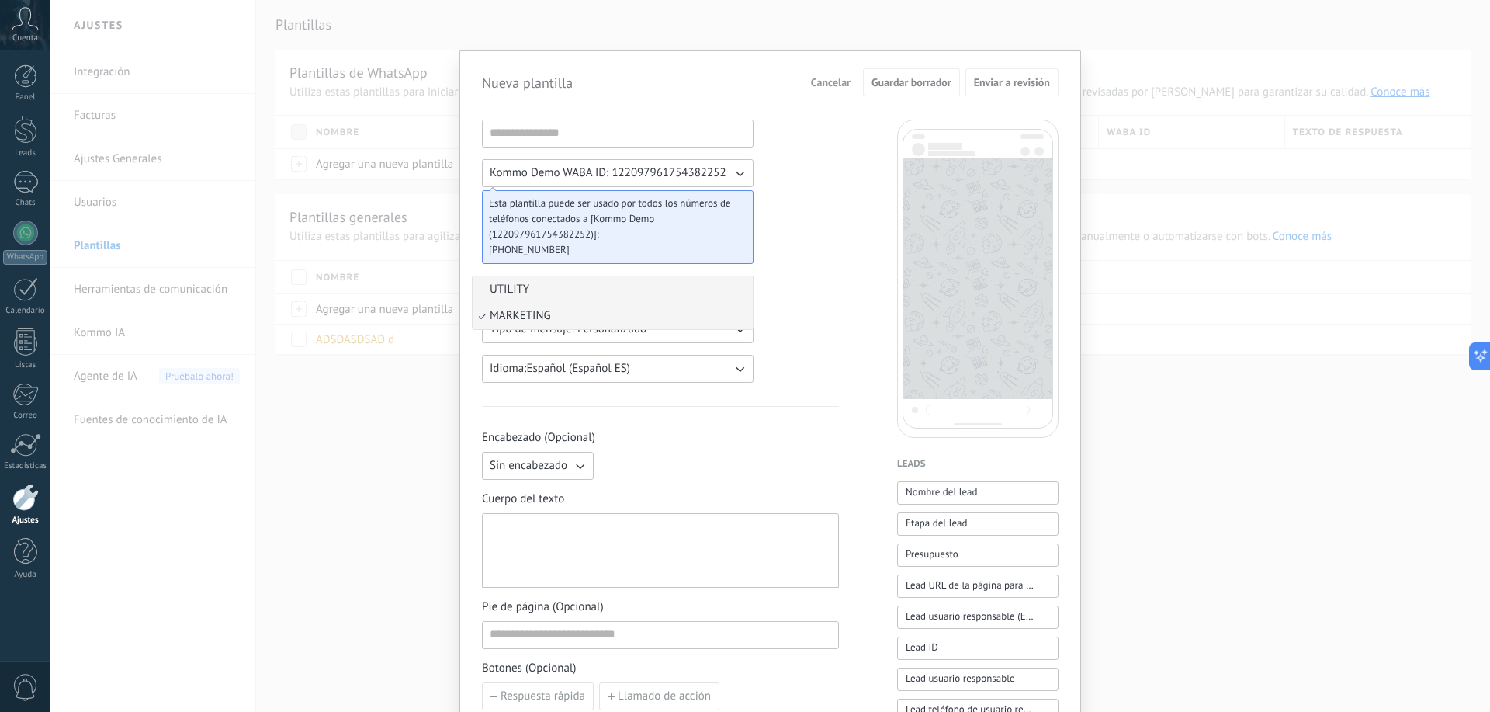
click at [644, 291] on li "UTILITY" at bounding box center [613, 289] width 280 height 26
click at [849, 84] on button "Cancelar" at bounding box center [831, 82] width 54 height 23
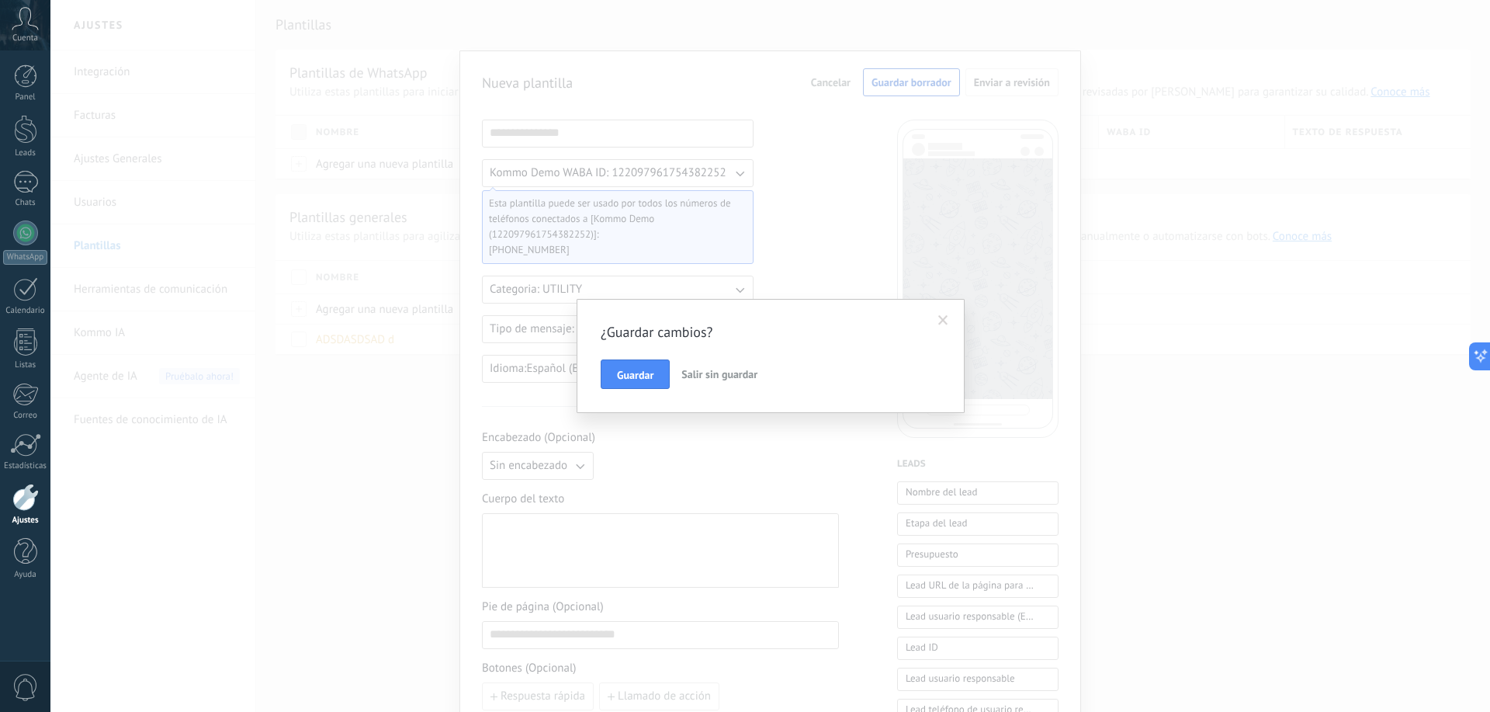
drag, startPoint x: 701, startPoint y: 380, endPoint x: 750, endPoint y: 397, distance: 52.1
click at [702, 380] on span "Salir sin guardar" at bounding box center [720, 374] width 76 height 14
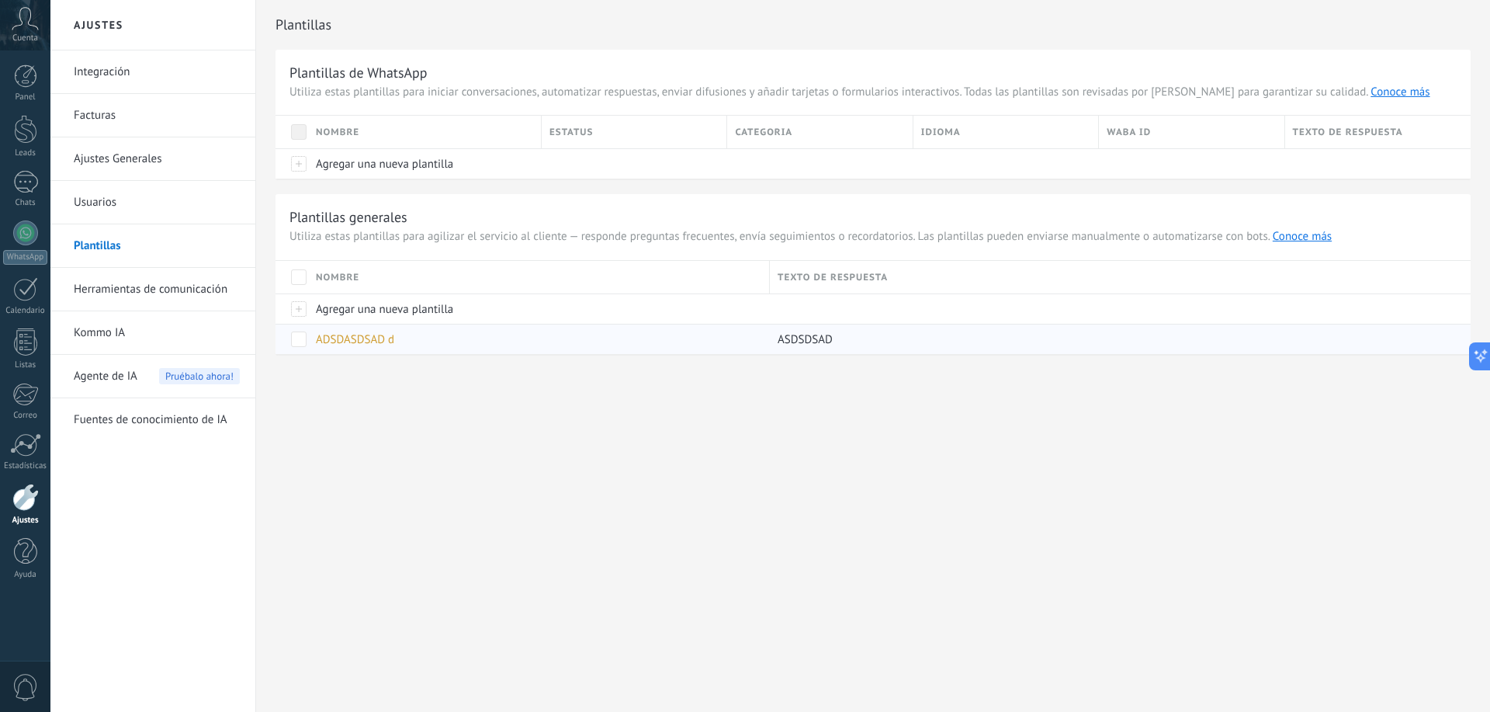
click at [363, 338] on span "ADSDASDSAD d" at bounding box center [355, 339] width 78 height 15
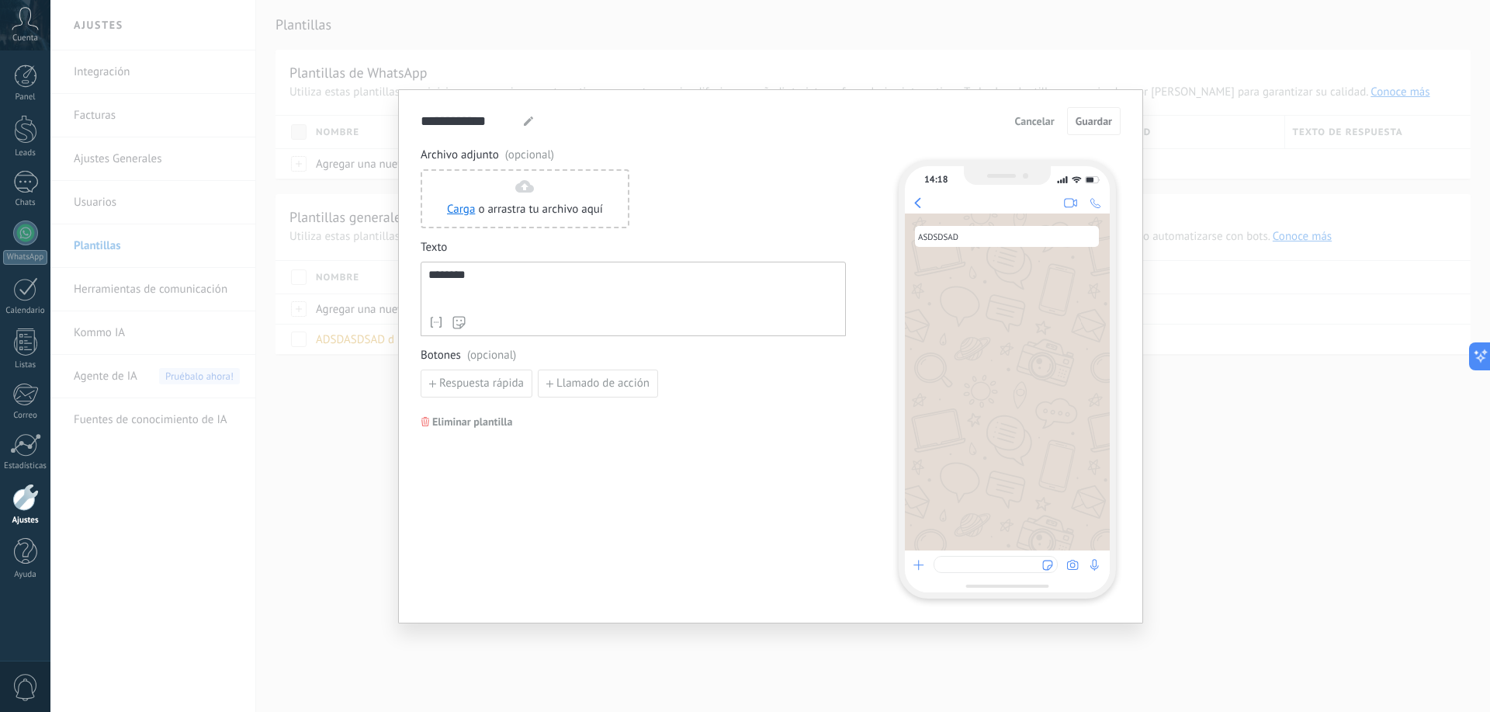
click at [369, 453] on div "**********" at bounding box center [770, 356] width 1440 height 712
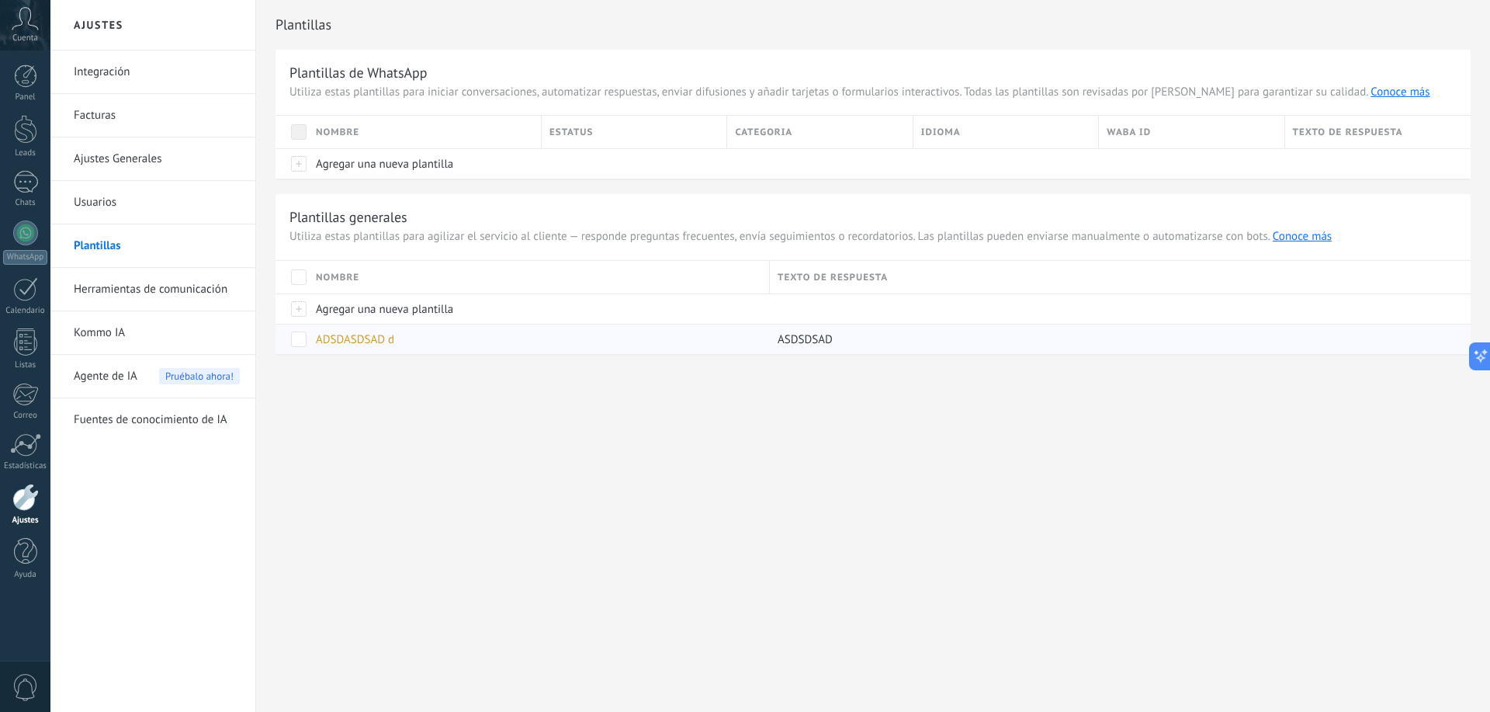
click at [360, 340] on span "ADSDASDSAD d" at bounding box center [355, 339] width 78 height 15
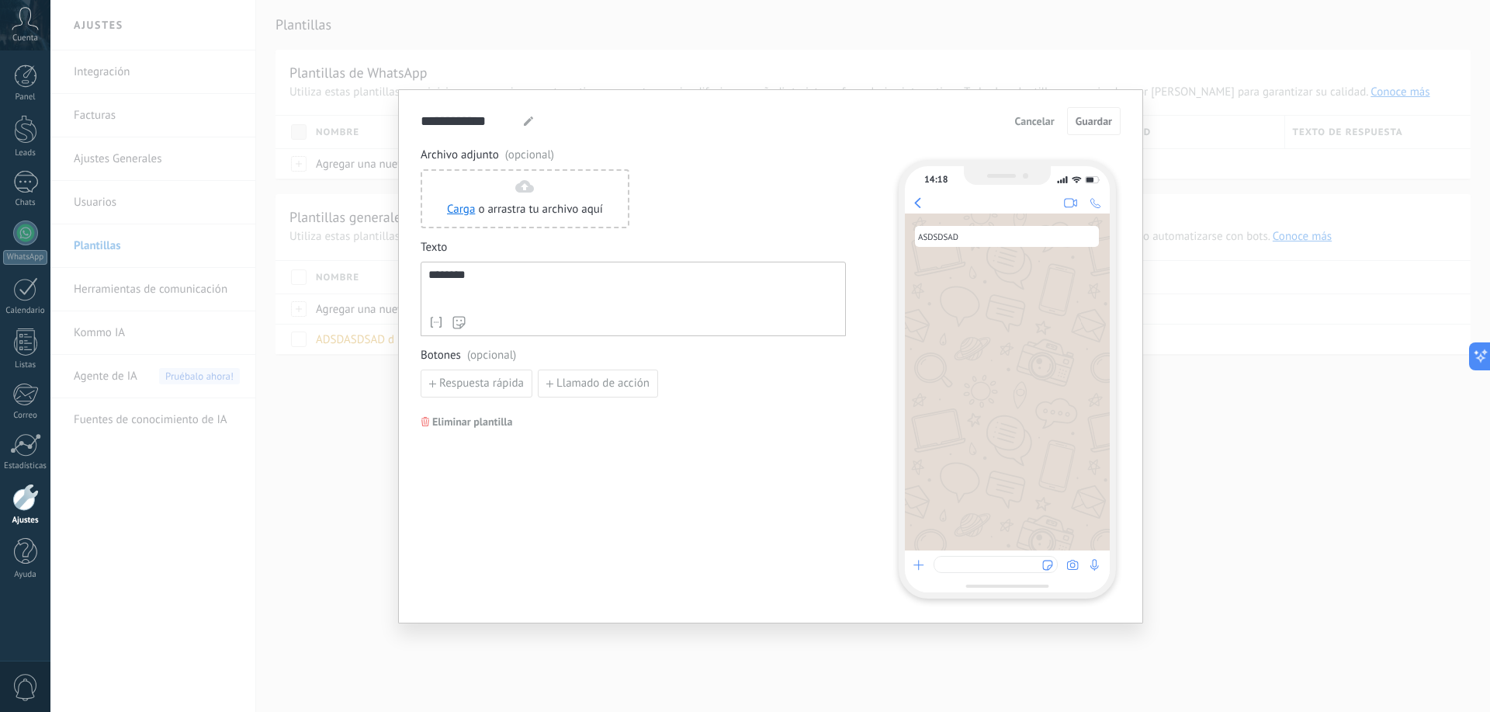
drag, startPoint x: 348, startPoint y: 504, endPoint x: 362, endPoint y: 495, distance: 16.4
click at [348, 501] on div "**********" at bounding box center [770, 356] width 1440 height 712
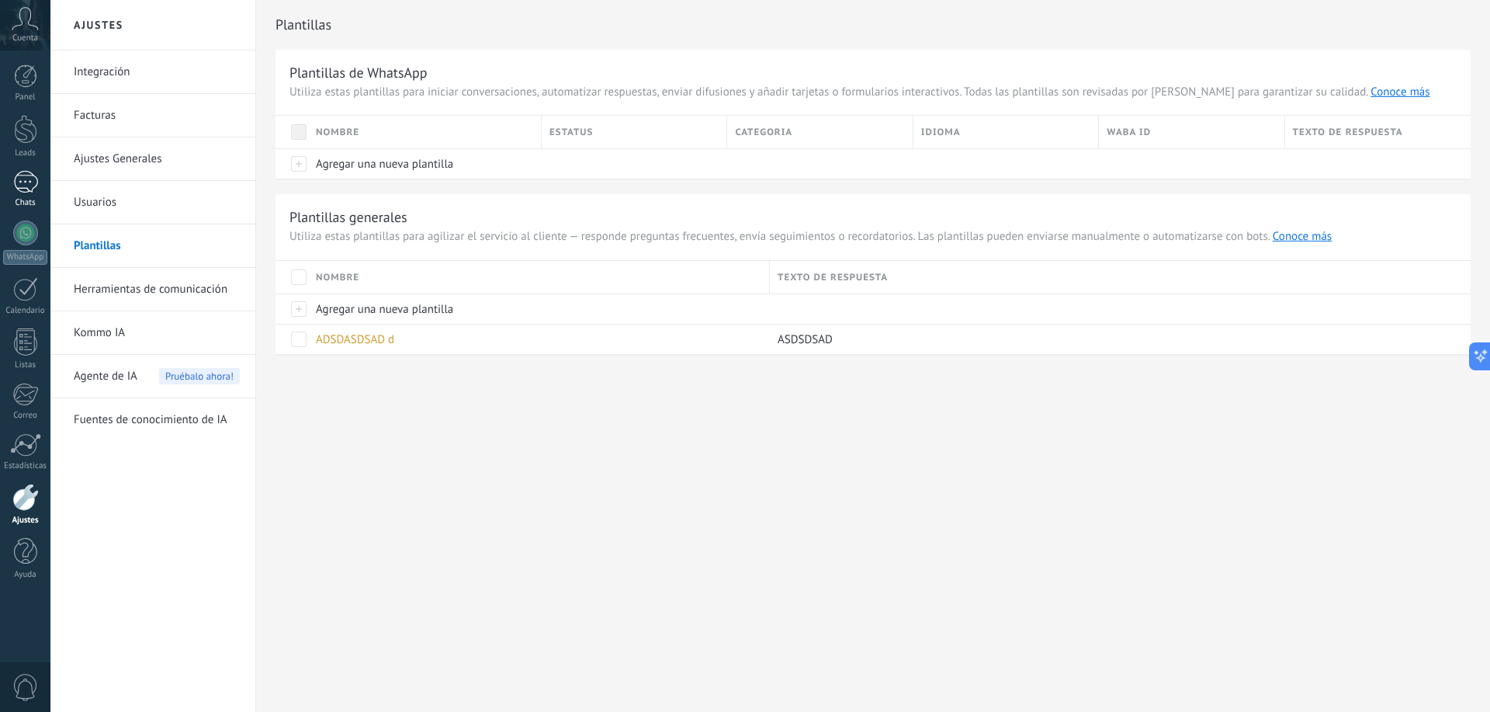
click at [33, 183] on div at bounding box center [25, 182] width 25 height 23
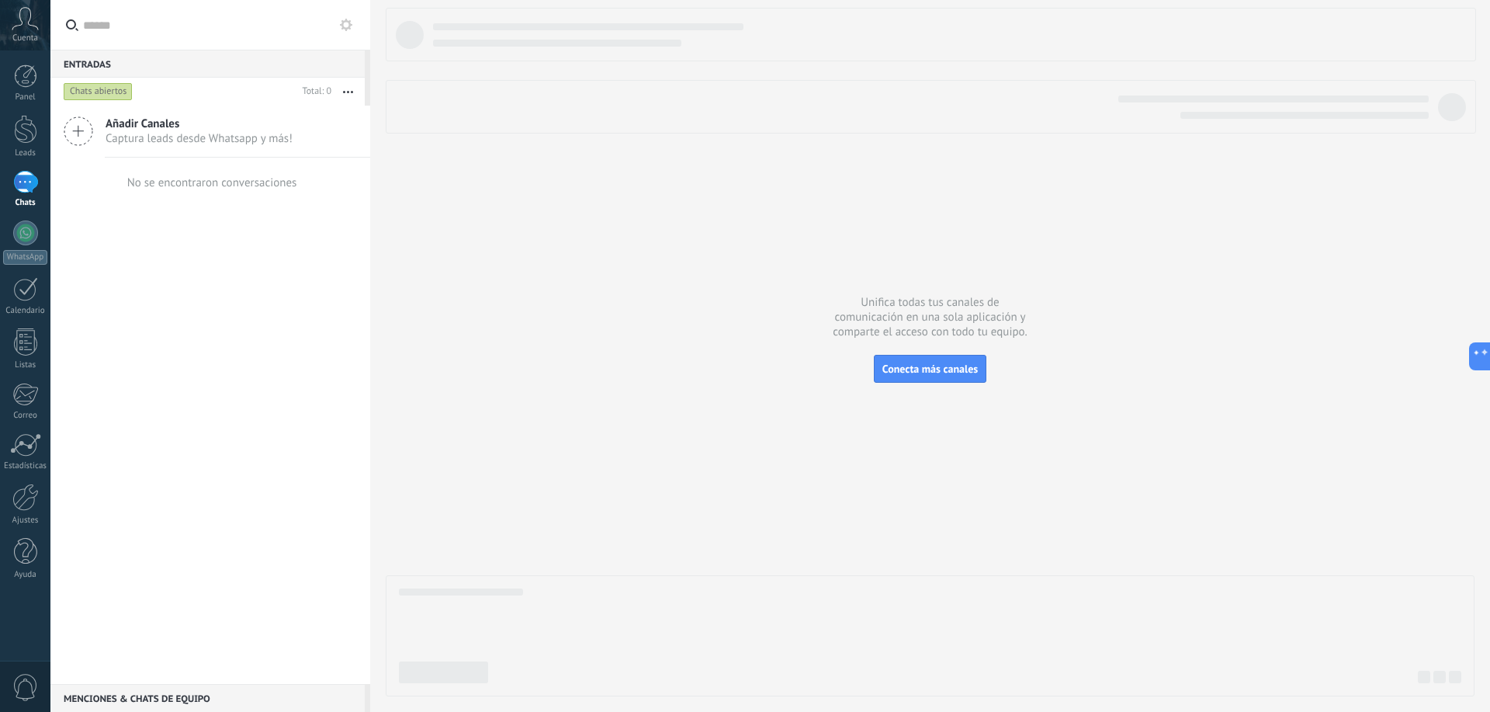
click at [168, 143] on span "Captura leads desde Whatsapp y más!" at bounding box center [199, 138] width 187 height 15
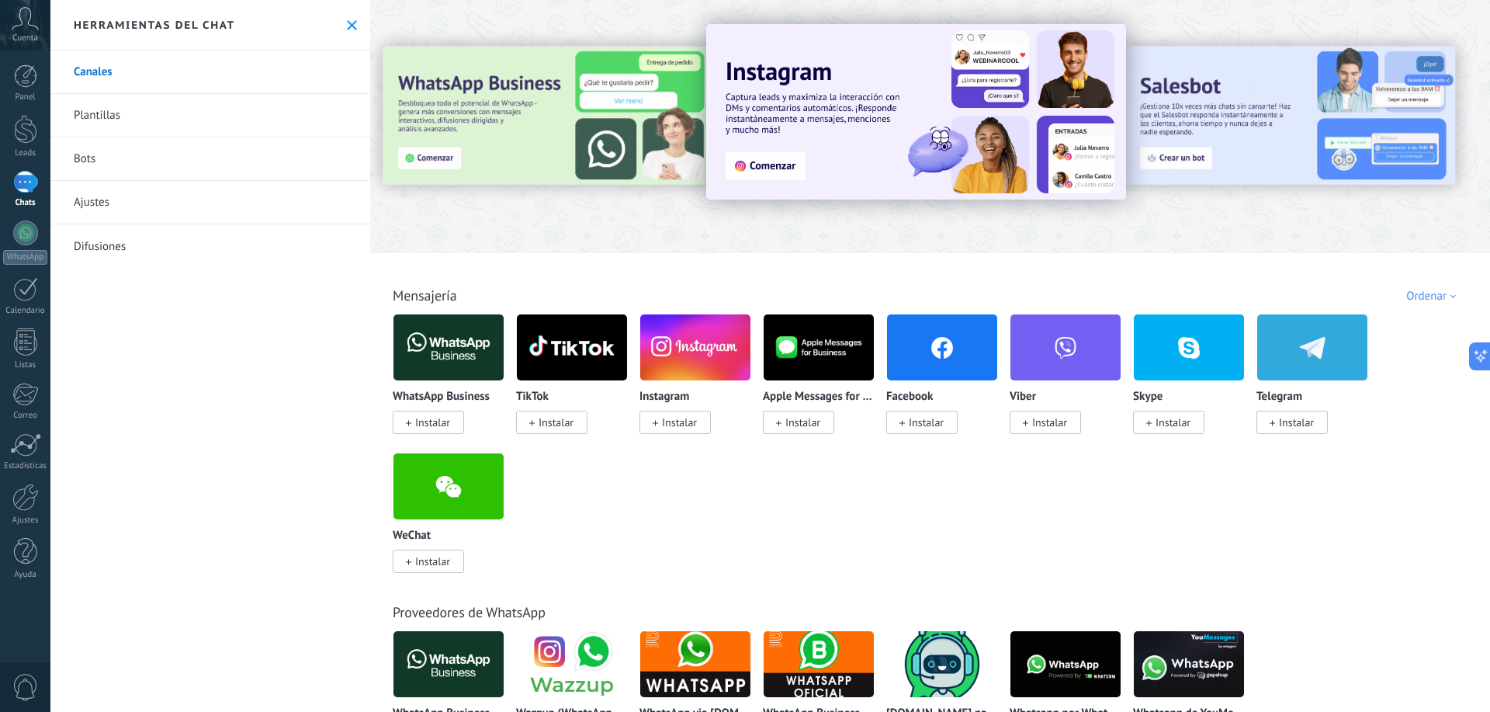
click at [347, 25] on icon at bounding box center [352, 25] width 10 height 10
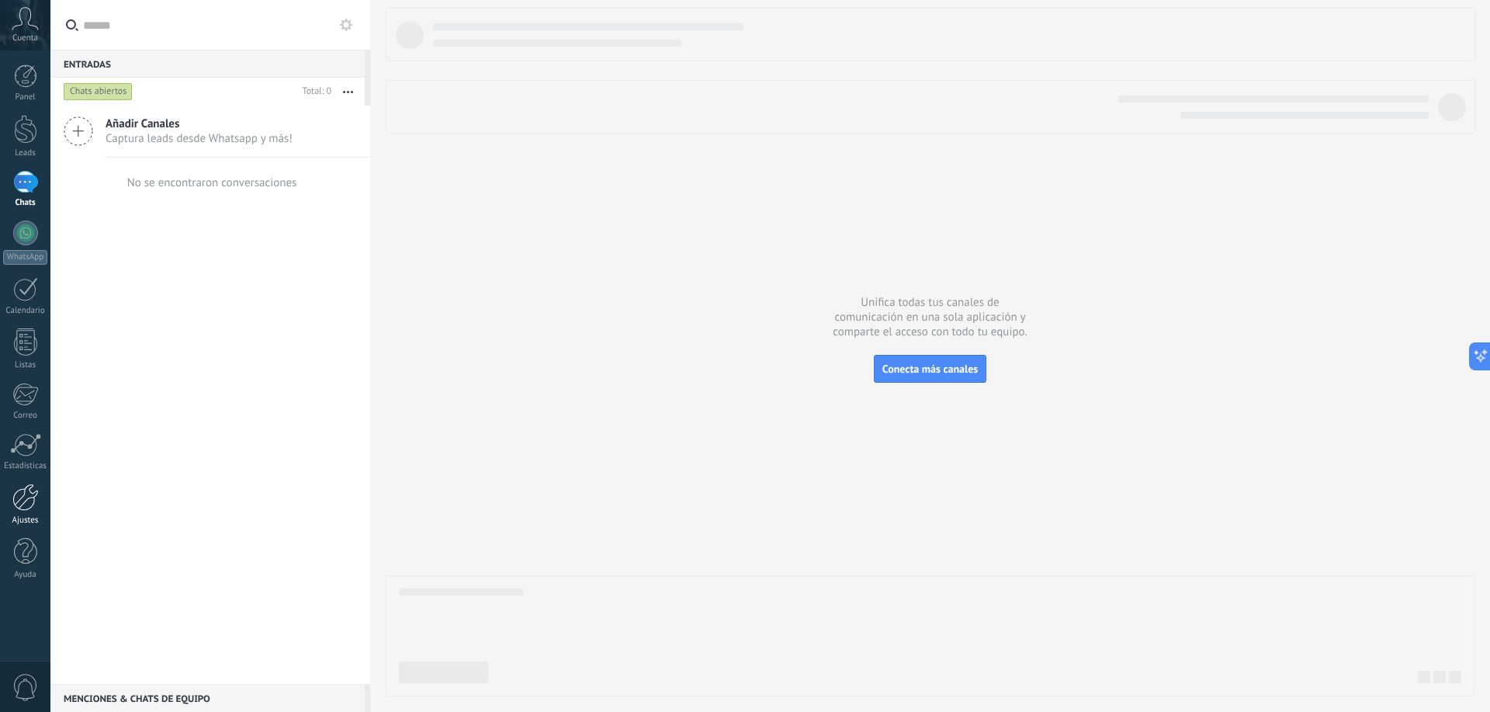
click at [20, 506] on div at bounding box center [25, 497] width 26 height 27
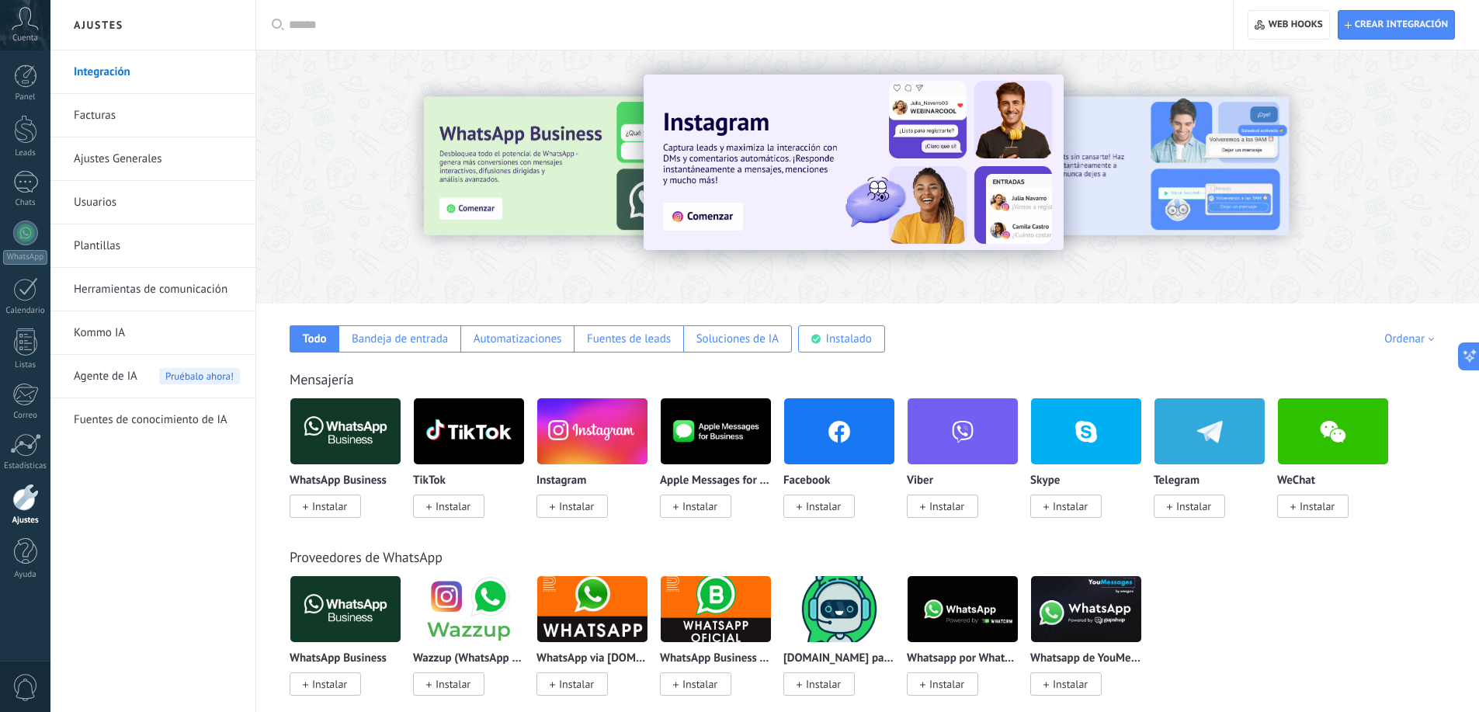
click at [149, 284] on link "Herramientas de comunicación" at bounding box center [157, 289] width 166 height 43
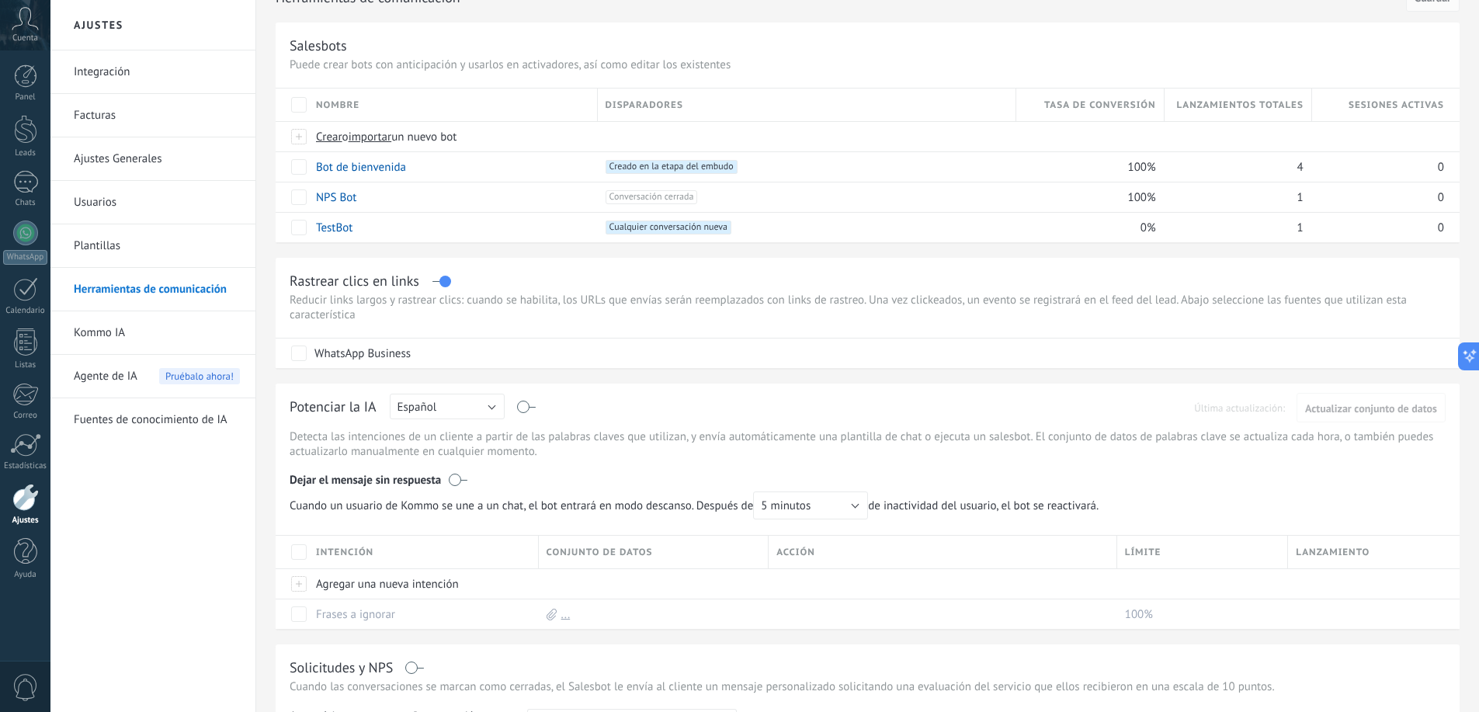
scroll to position [233, 0]
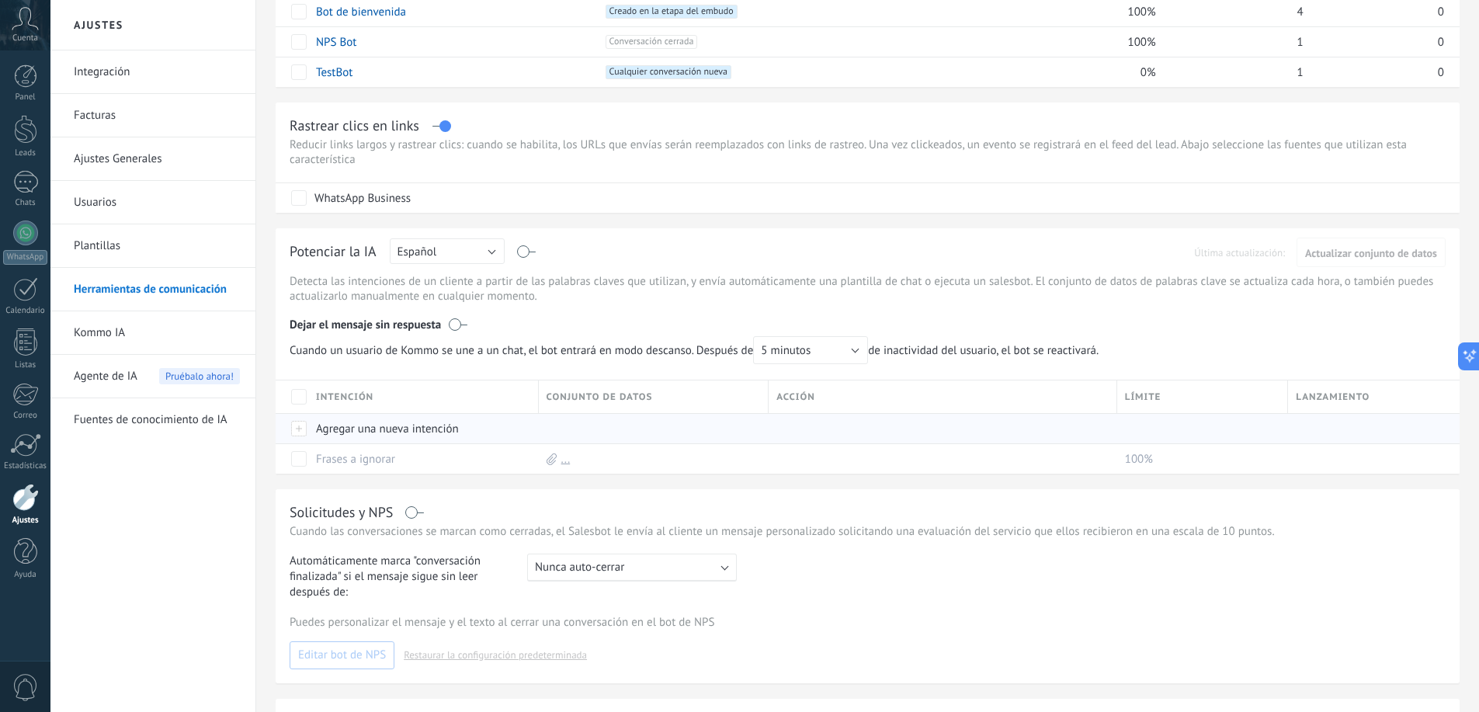
click at [456, 430] on div "Agregar una nueva intención" at bounding box center [419, 428] width 223 height 29
drag, startPoint x: 572, startPoint y: 506, endPoint x: 512, endPoint y: 522, distance: 62.5
click at [572, 509] on div "Solicitudes y NPS" at bounding box center [868, 512] width 1156 height 18
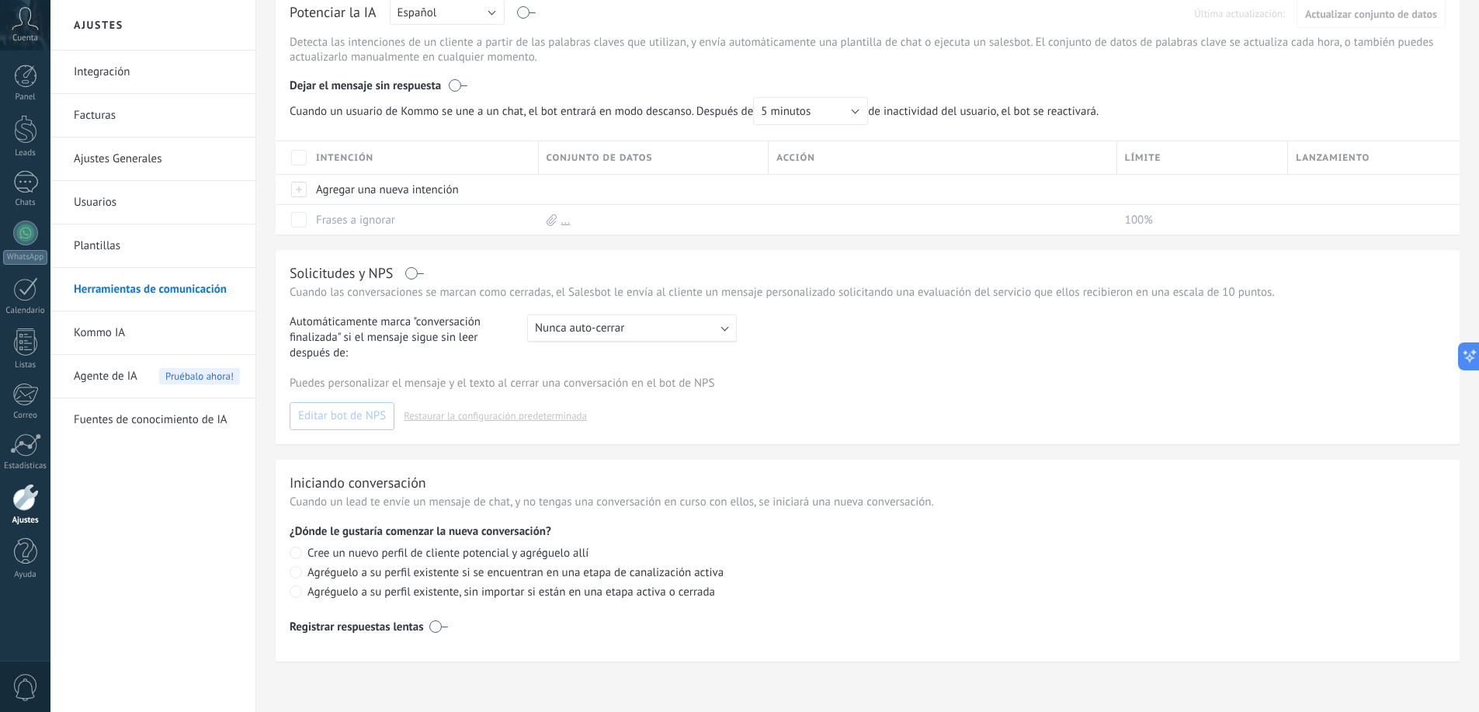
scroll to position [162, 0]
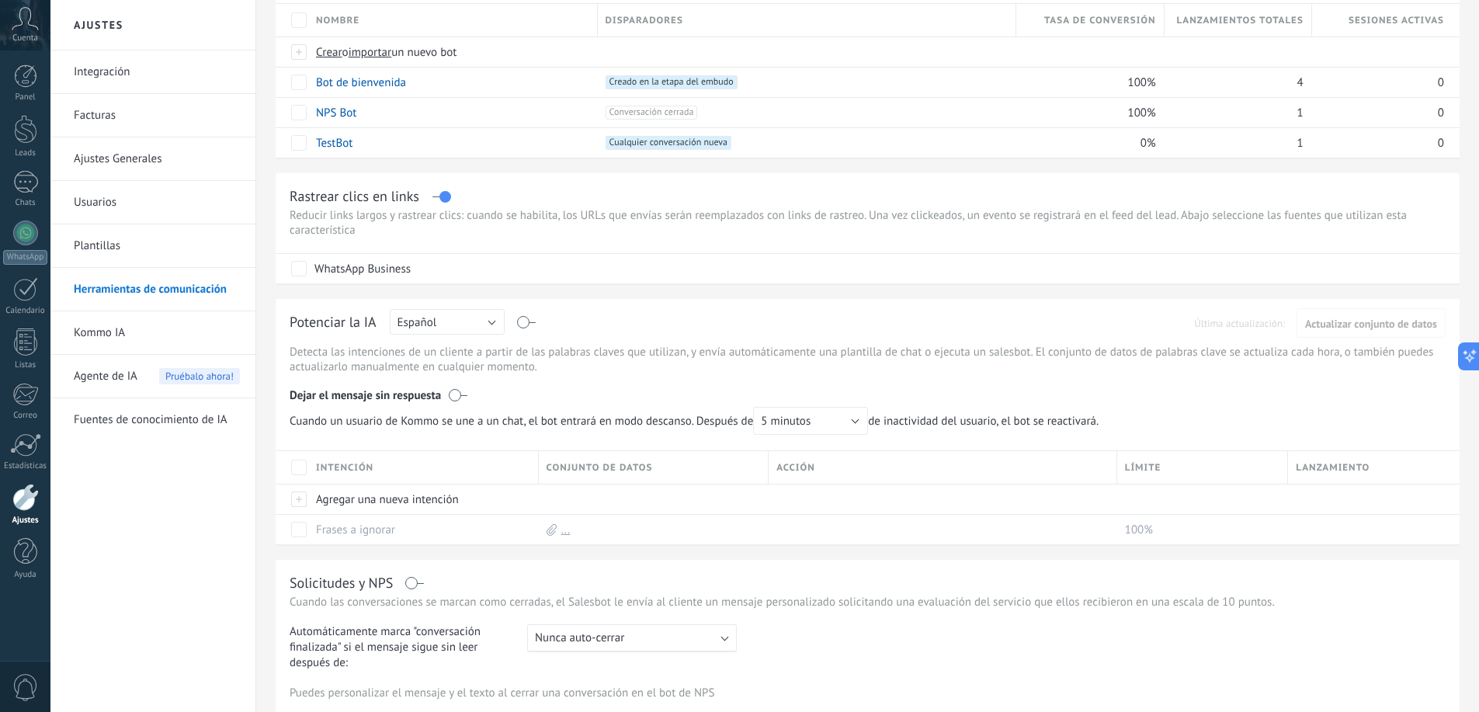
click at [140, 248] on link "Plantillas" at bounding box center [157, 245] width 166 height 43
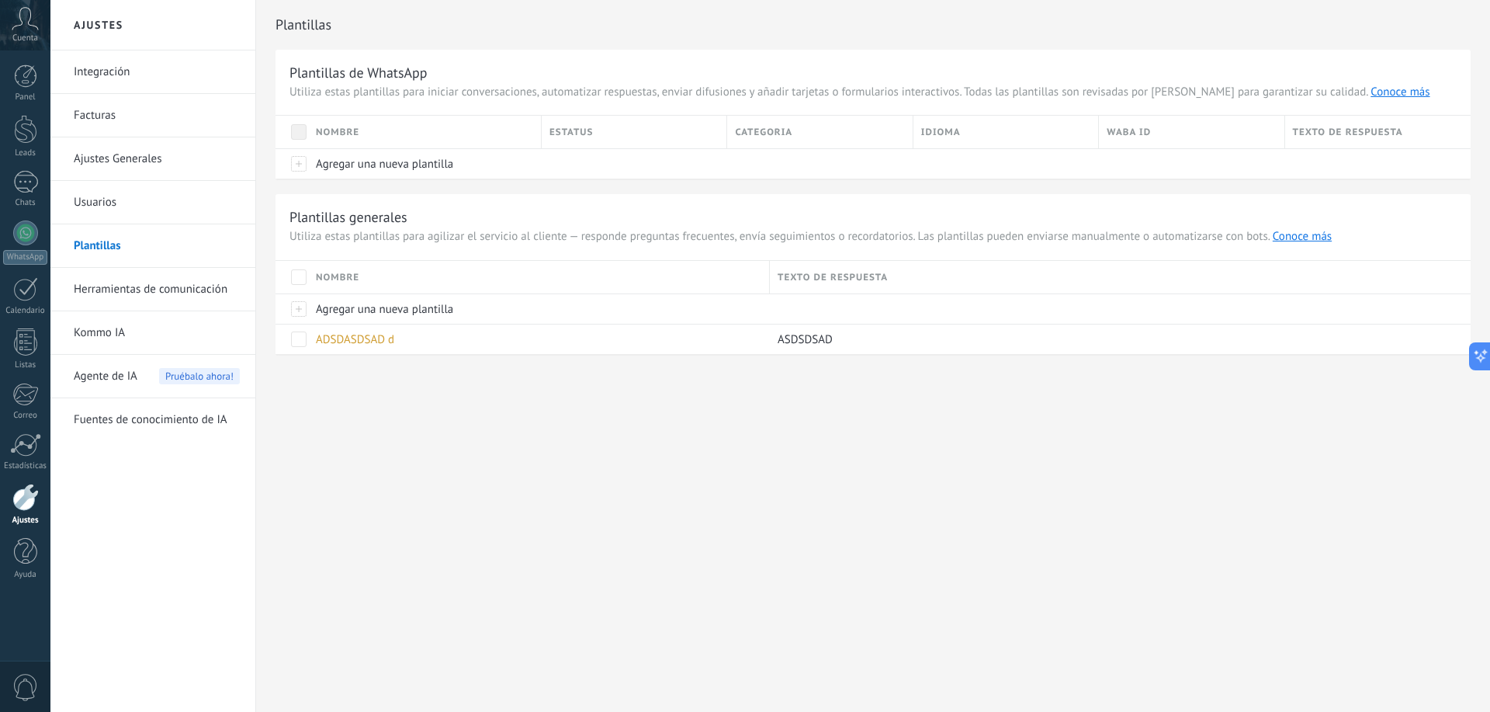
click at [115, 196] on link "Usuarios" at bounding box center [157, 202] width 166 height 43
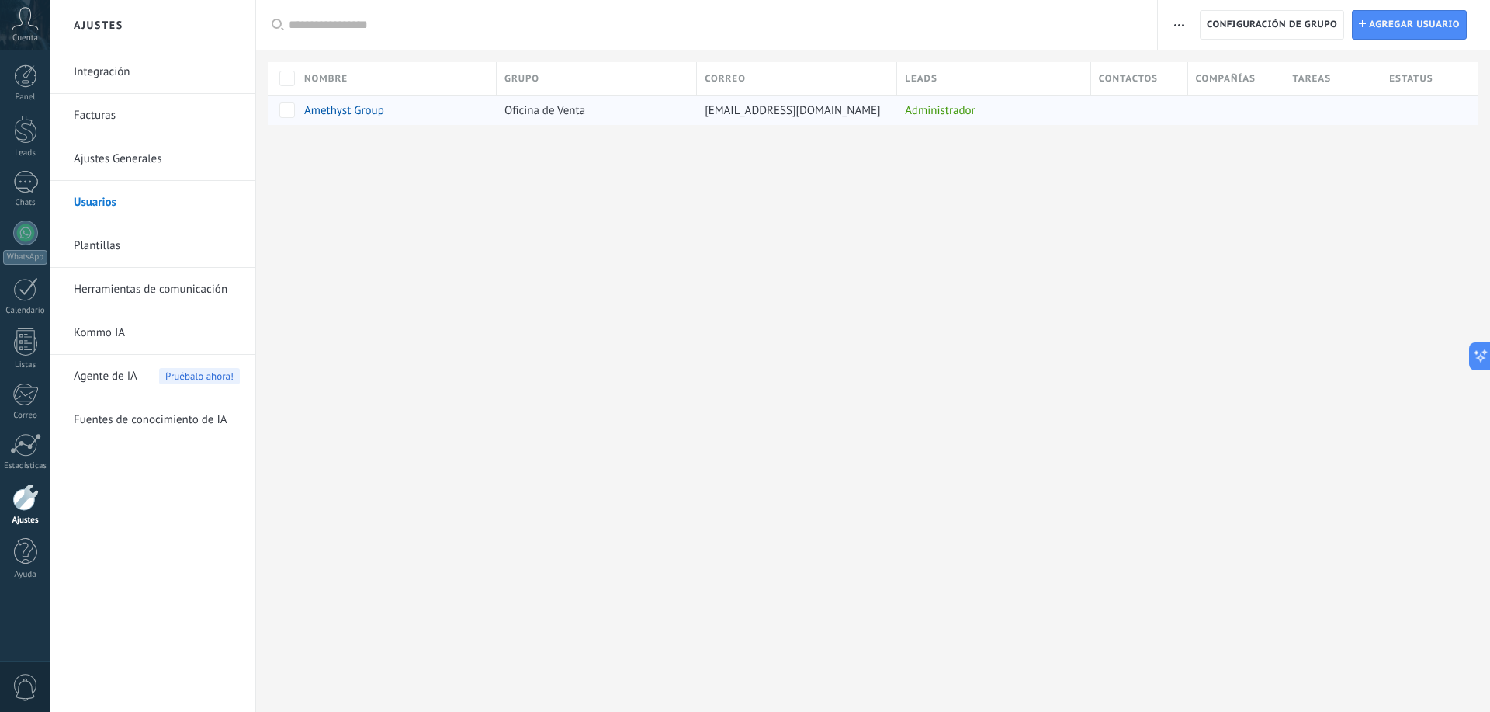
click at [665, 109] on div "Oficina de Venta" at bounding box center [593, 109] width 193 height 29
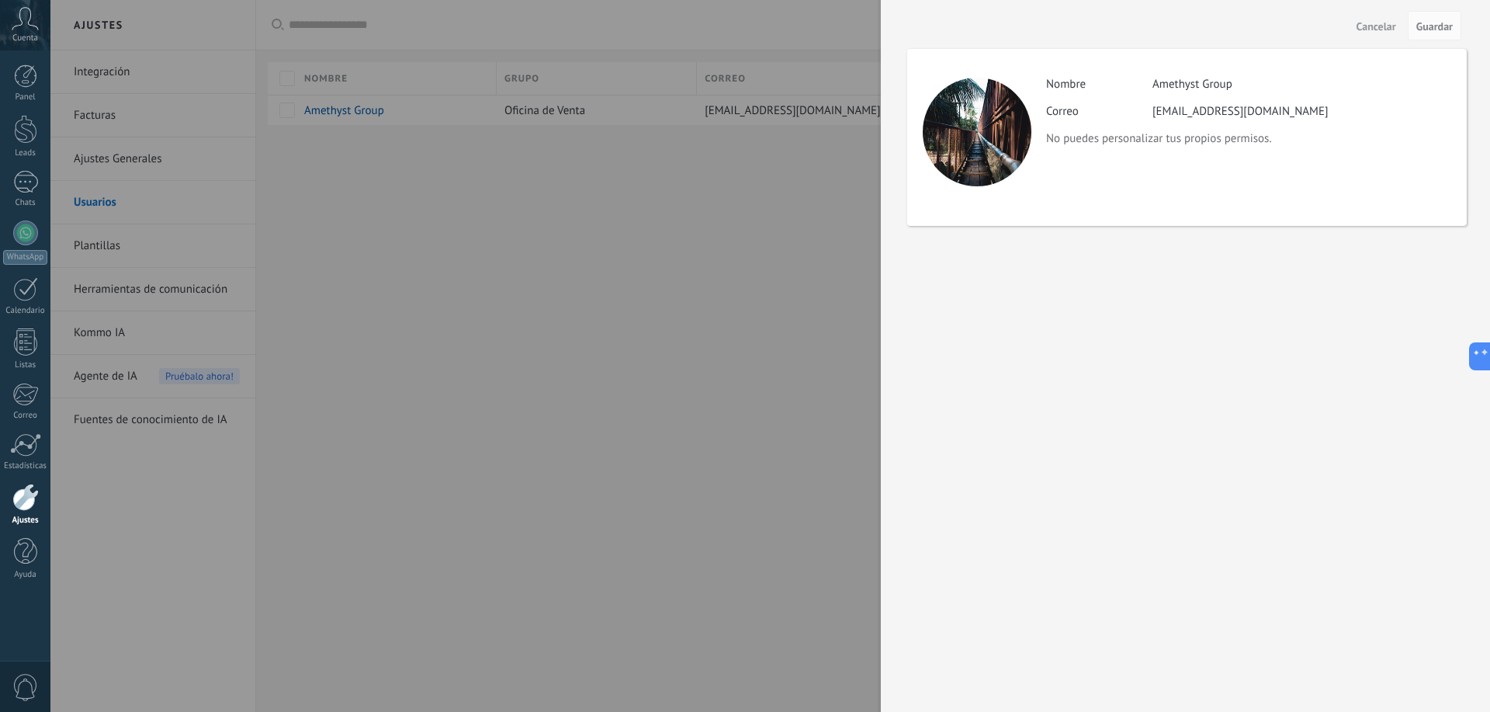
click at [876, 154] on div at bounding box center [745, 356] width 1490 height 712
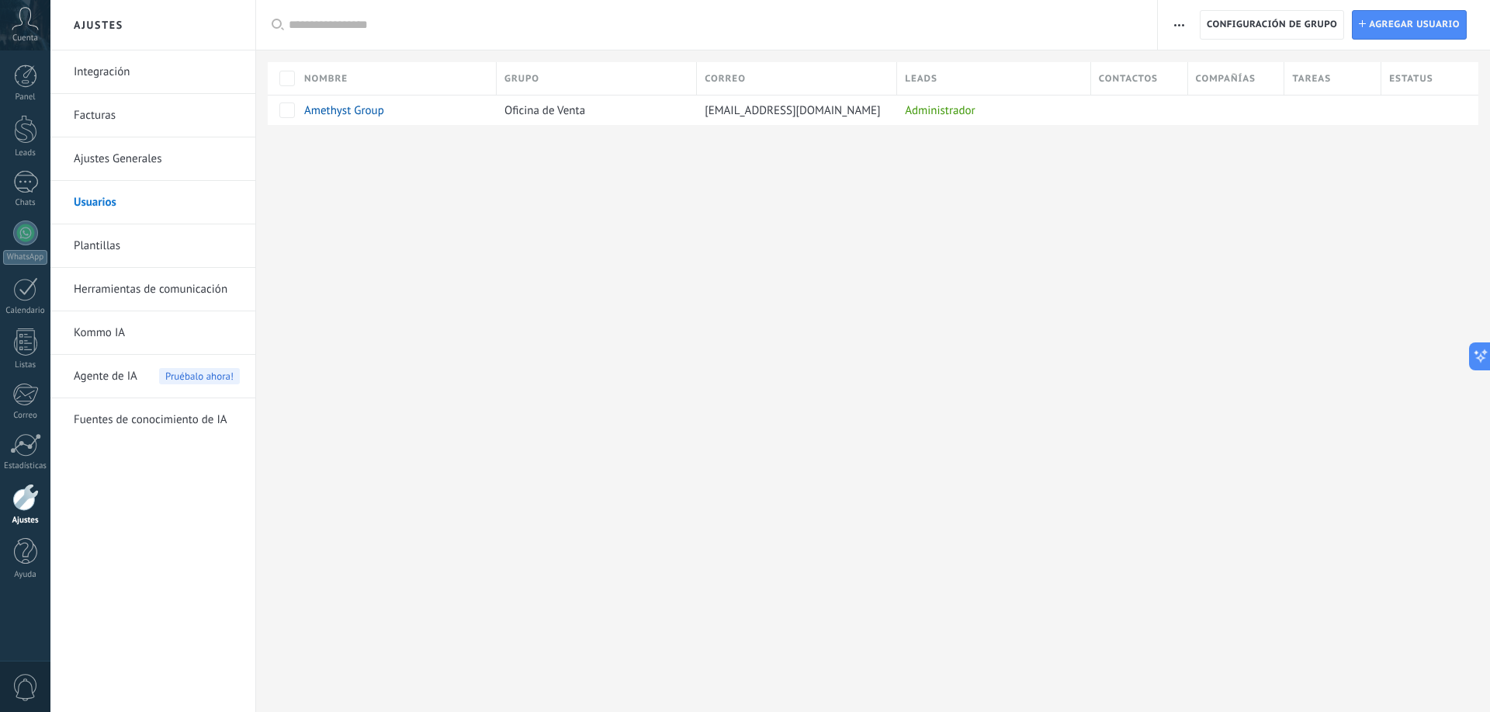
click at [1175, 27] on span "button" at bounding box center [1180, 24] width 10 height 29
click at [1207, 254] on div "Ajustes Integración Facturas Ajustes Generales Usuarios Plantillas Herramientas…" at bounding box center [770, 356] width 1440 height 712
click at [1449, 35] on span "Agregar usuario" at bounding box center [1414, 25] width 91 height 28
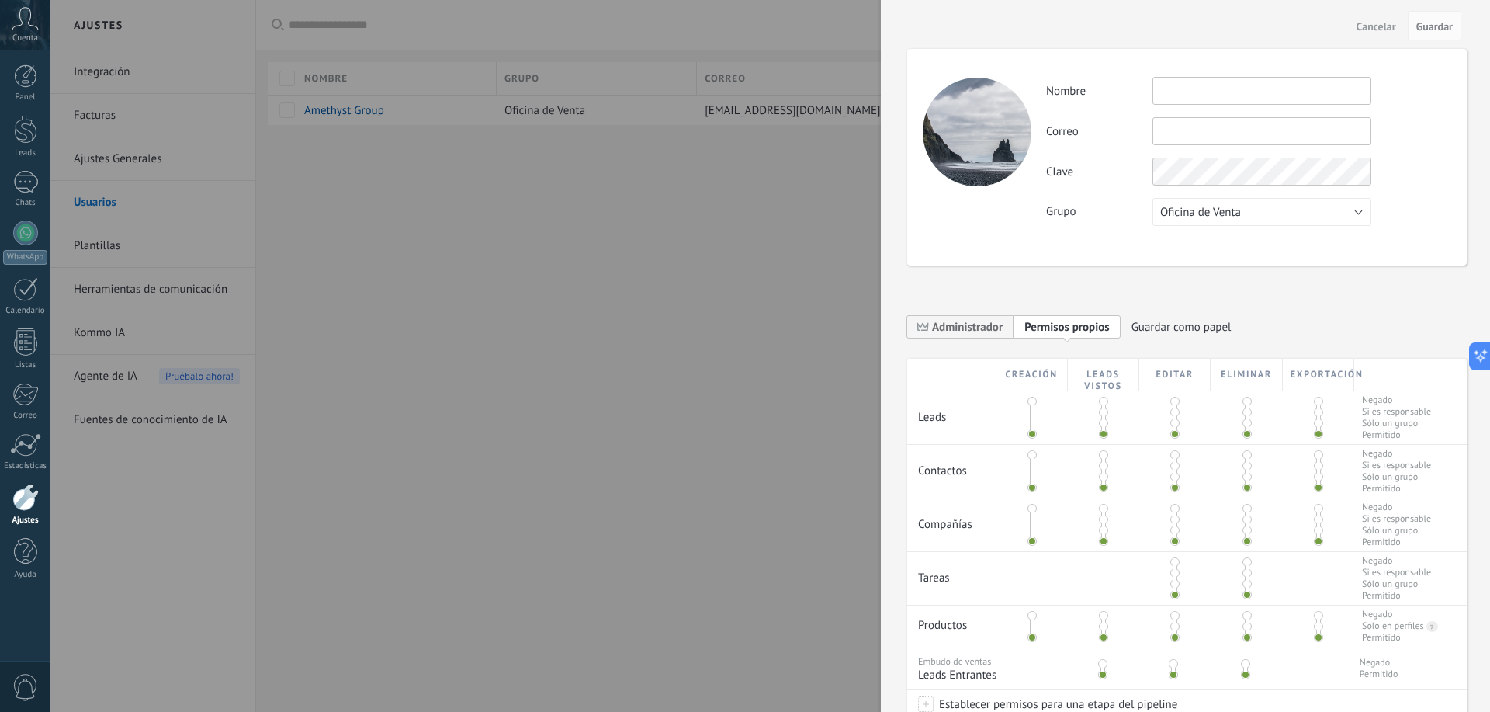
click at [1210, 82] on input "text" at bounding box center [1262, 91] width 219 height 28
type input "********"
click at [1220, 213] on span "Oficina de Venta" at bounding box center [1201, 212] width 81 height 15
click at [1220, 211] on span "Oficina de Venta" at bounding box center [1254, 212] width 223 height 15
click at [1220, 213] on span "Oficina de Venta" at bounding box center [1201, 212] width 81 height 15
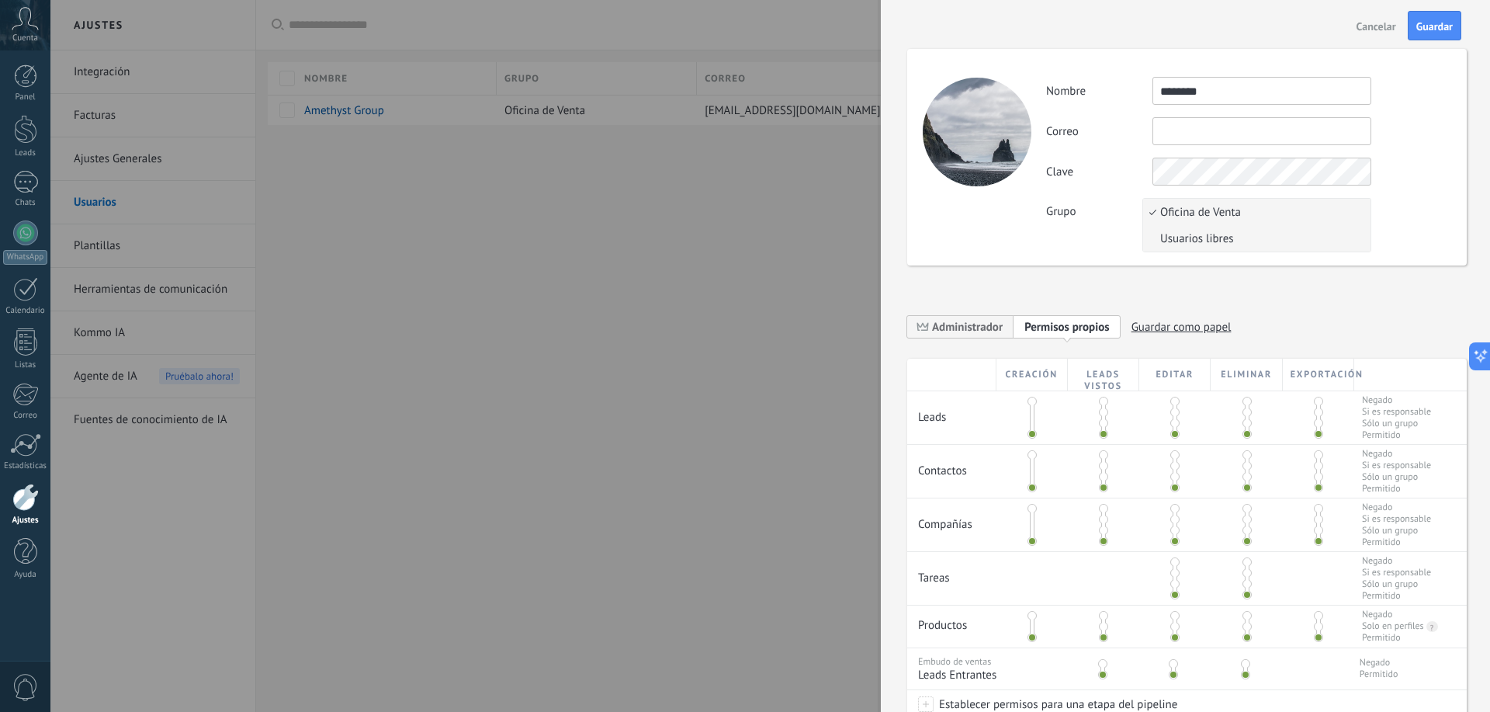
click at [1220, 248] on li "Usuarios libres" at bounding box center [1256, 238] width 227 height 26
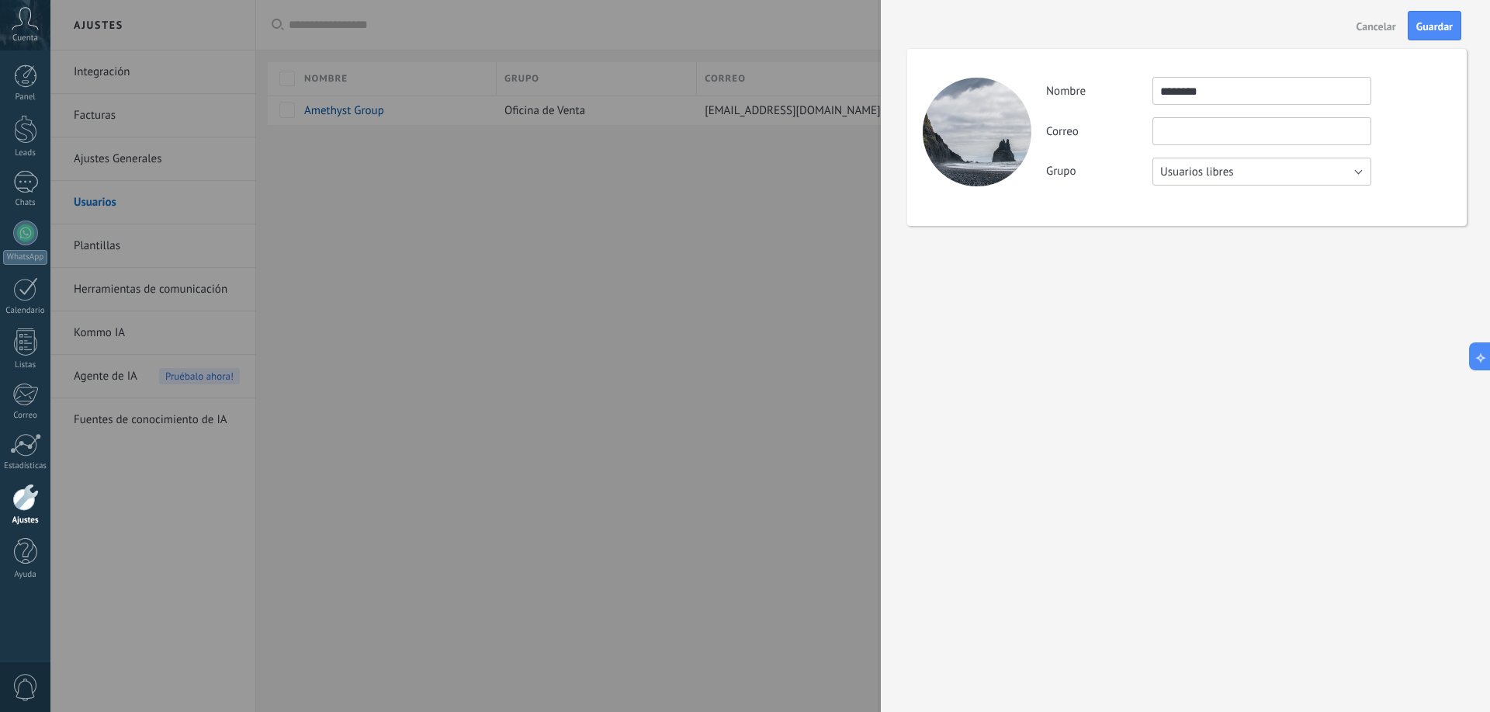
click at [1225, 179] on button "Usuarios libres" at bounding box center [1262, 172] width 219 height 28
click at [1218, 176] on span "Oficina de Venta" at bounding box center [1254, 172] width 223 height 15
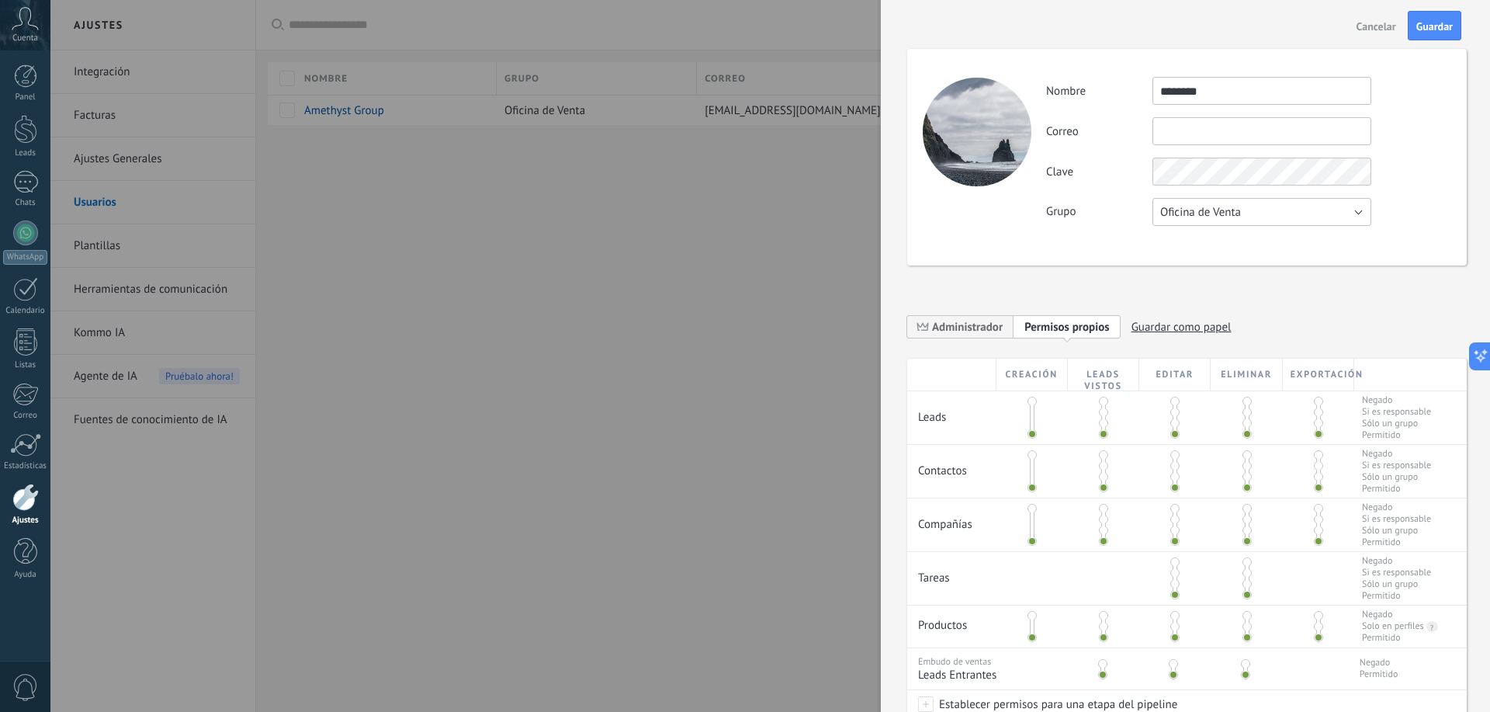
scroll to position [78, 0]
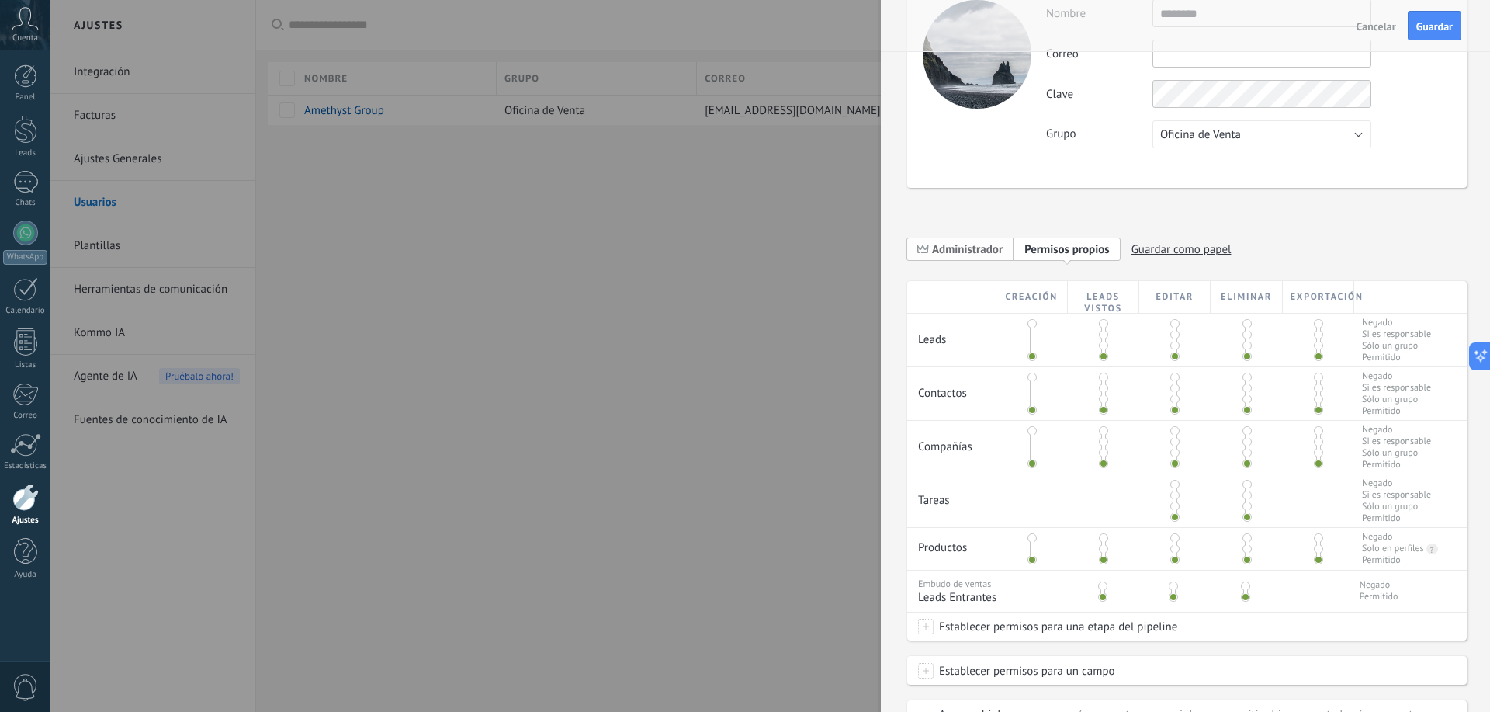
click at [963, 257] on span "Administrador" at bounding box center [960, 249] width 106 height 24
click at [1048, 257] on span "Personalizar permisos Permisos propios" at bounding box center [1079, 249] width 131 height 24
click at [1030, 348] on div at bounding box center [1032, 340] width 5 height 39
drag, startPoint x: 1028, startPoint y: 353, endPoint x: 1036, endPoint y: 342, distance: 13.8
click at [1036, 342] on div at bounding box center [1032, 340] width 71 height 53
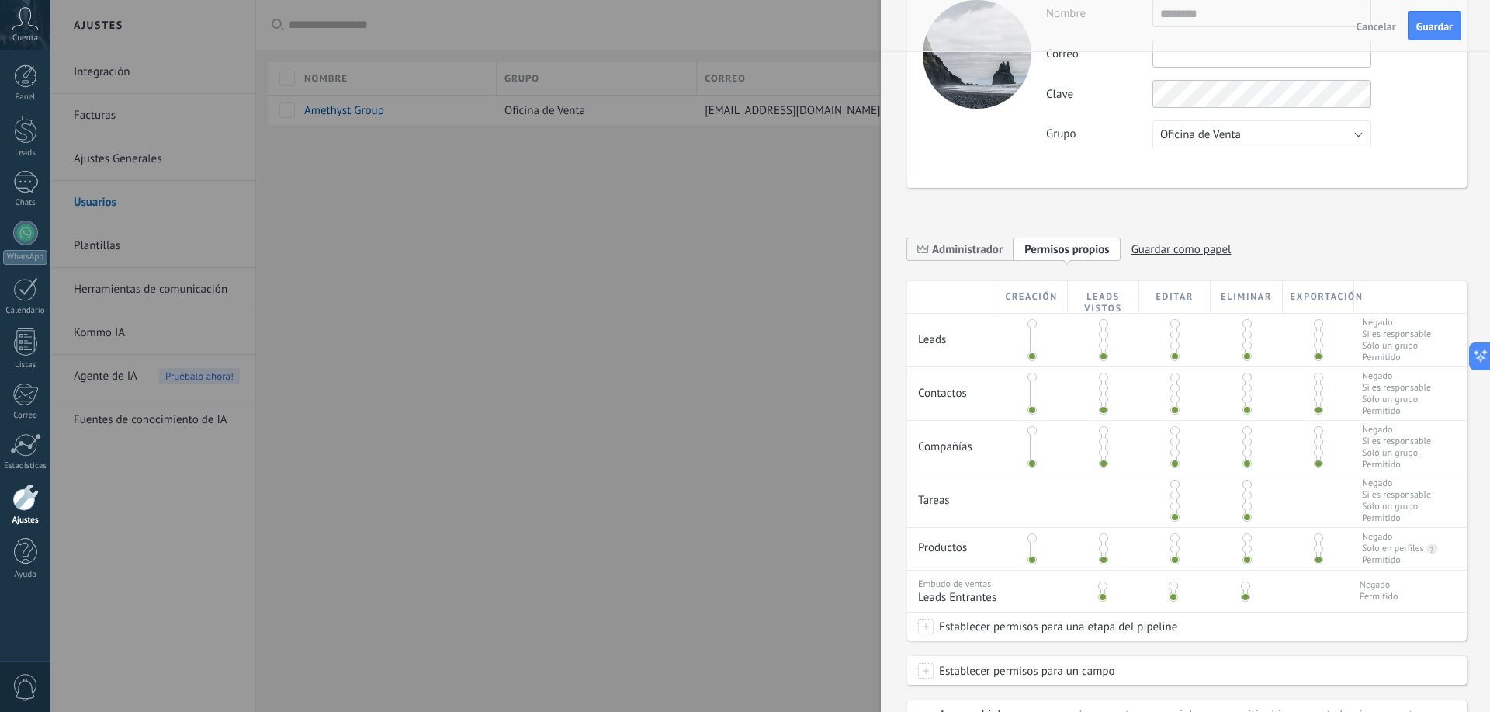
click at [1033, 344] on span at bounding box center [1032, 345] width 9 height 9
click at [1032, 344] on span at bounding box center [1032, 345] width 9 height 9
drag, startPoint x: 1031, startPoint y: 352, endPoint x: 1031, endPoint y: 333, distance: 19.4
click at [1031, 333] on div at bounding box center [1032, 340] width 5 height 39
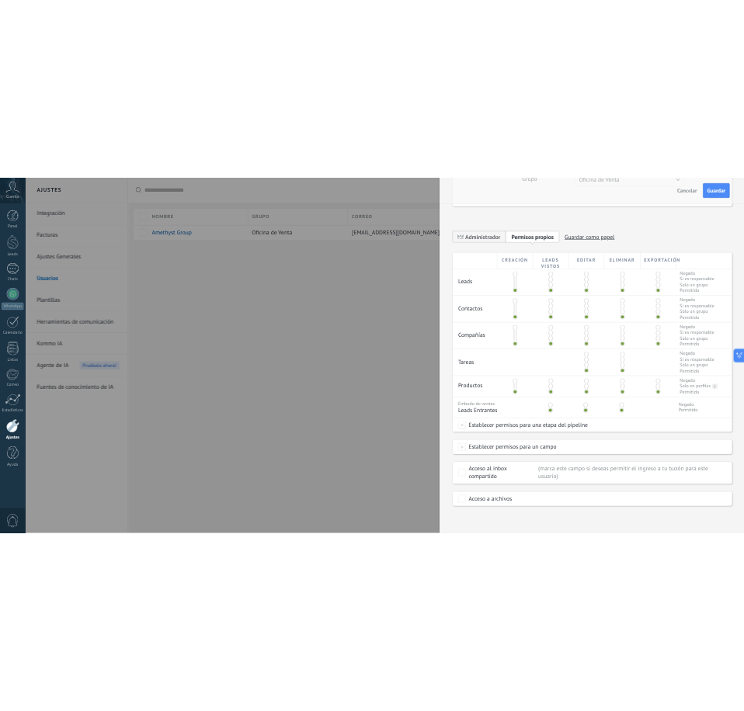
scroll to position [0, 0]
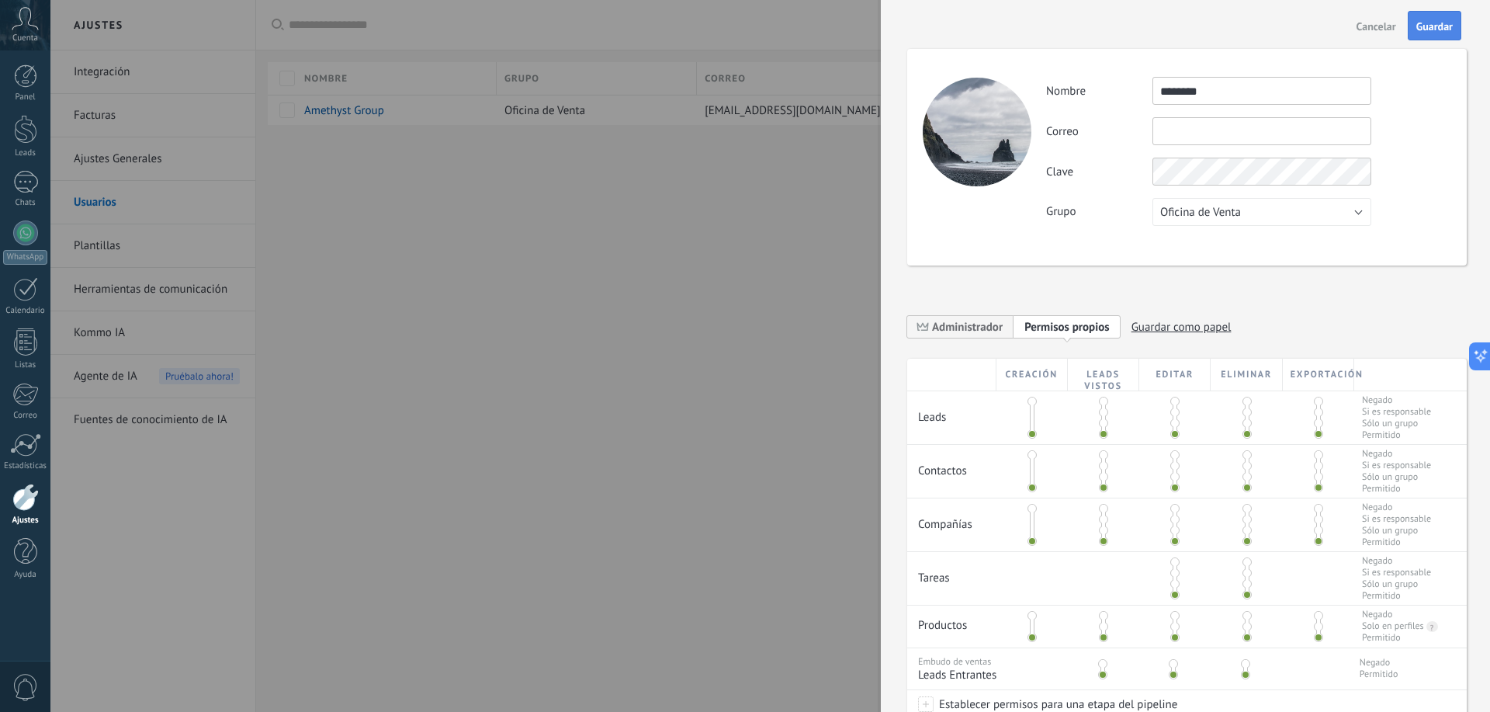
click at [1431, 36] on button "Guardar" at bounding box center [1435, 25] width 54 height 29
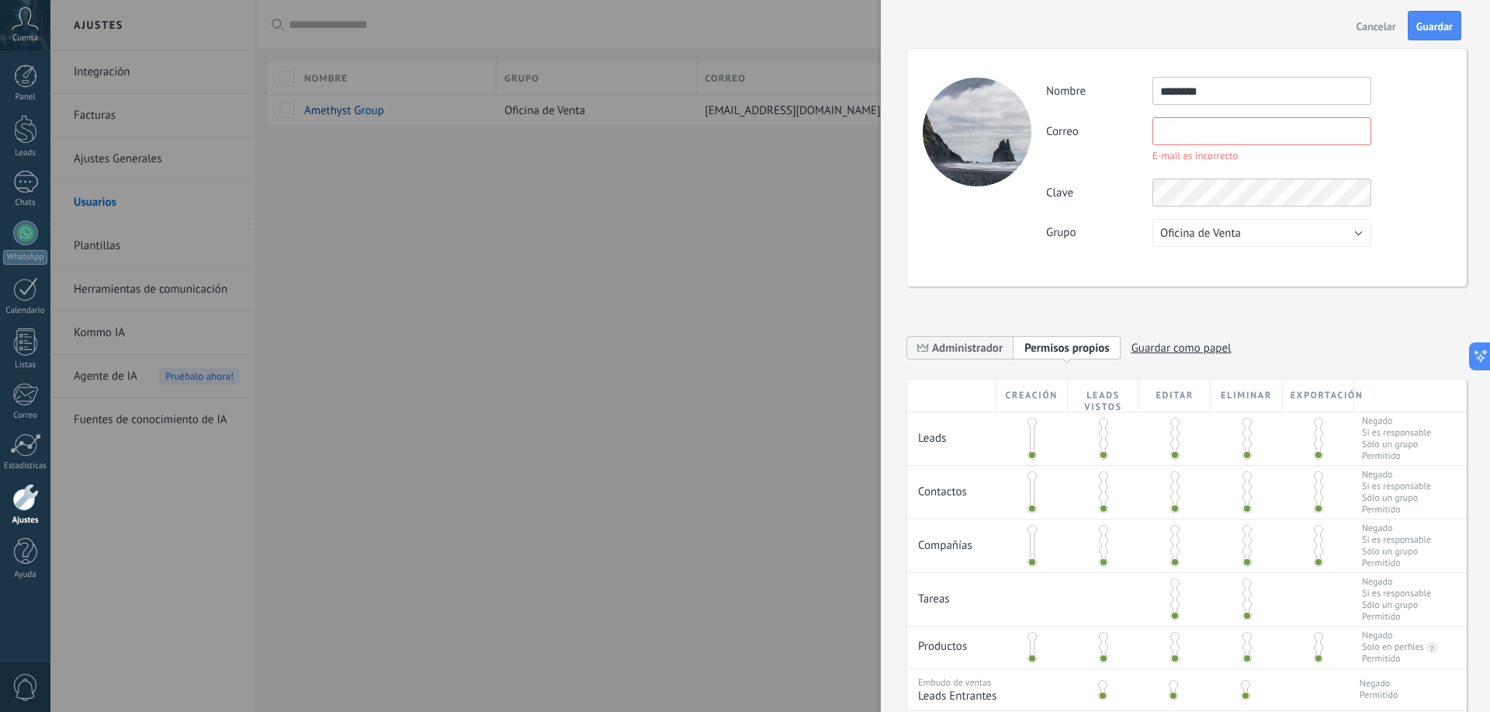
click at [1196, 130] on input "text" at bounding box center [1262, 131] width 219 height 28
type input "*"
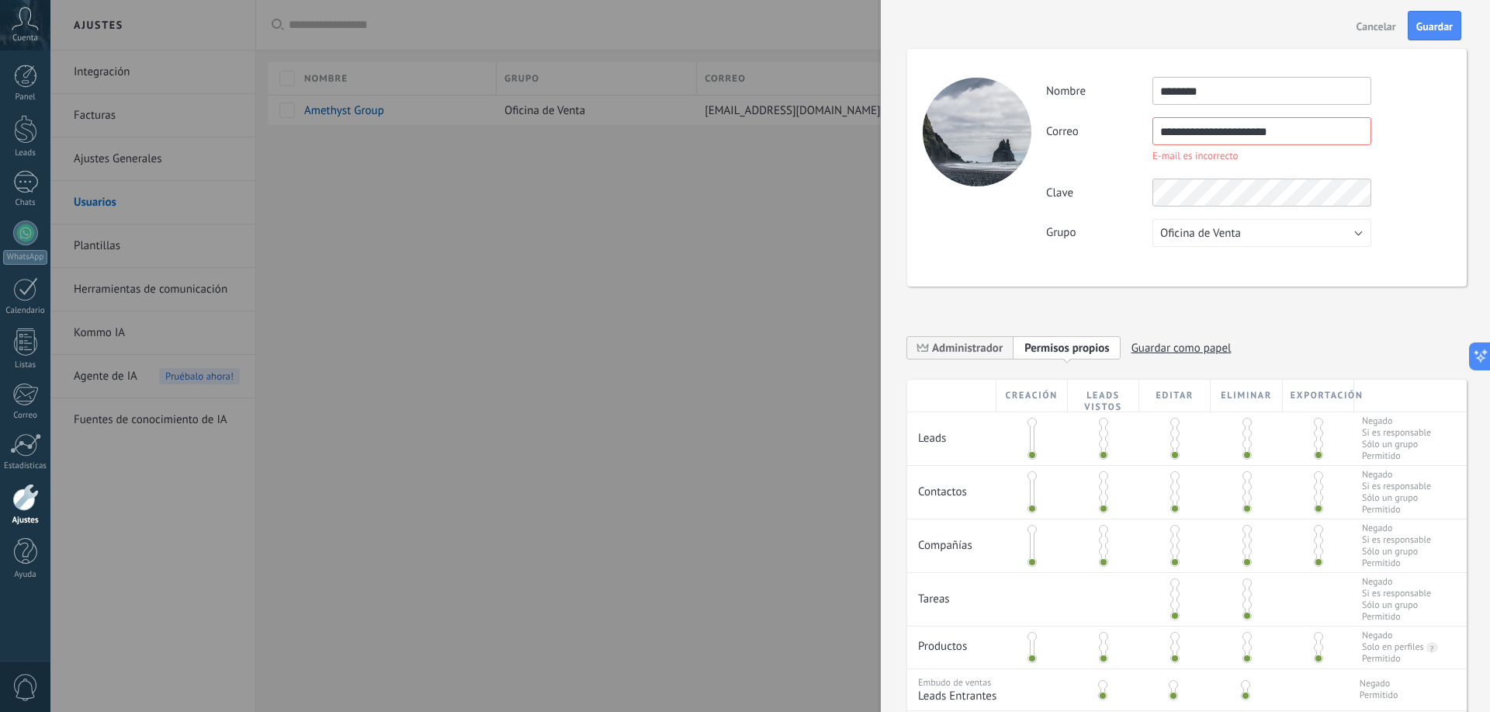
type input "**********"
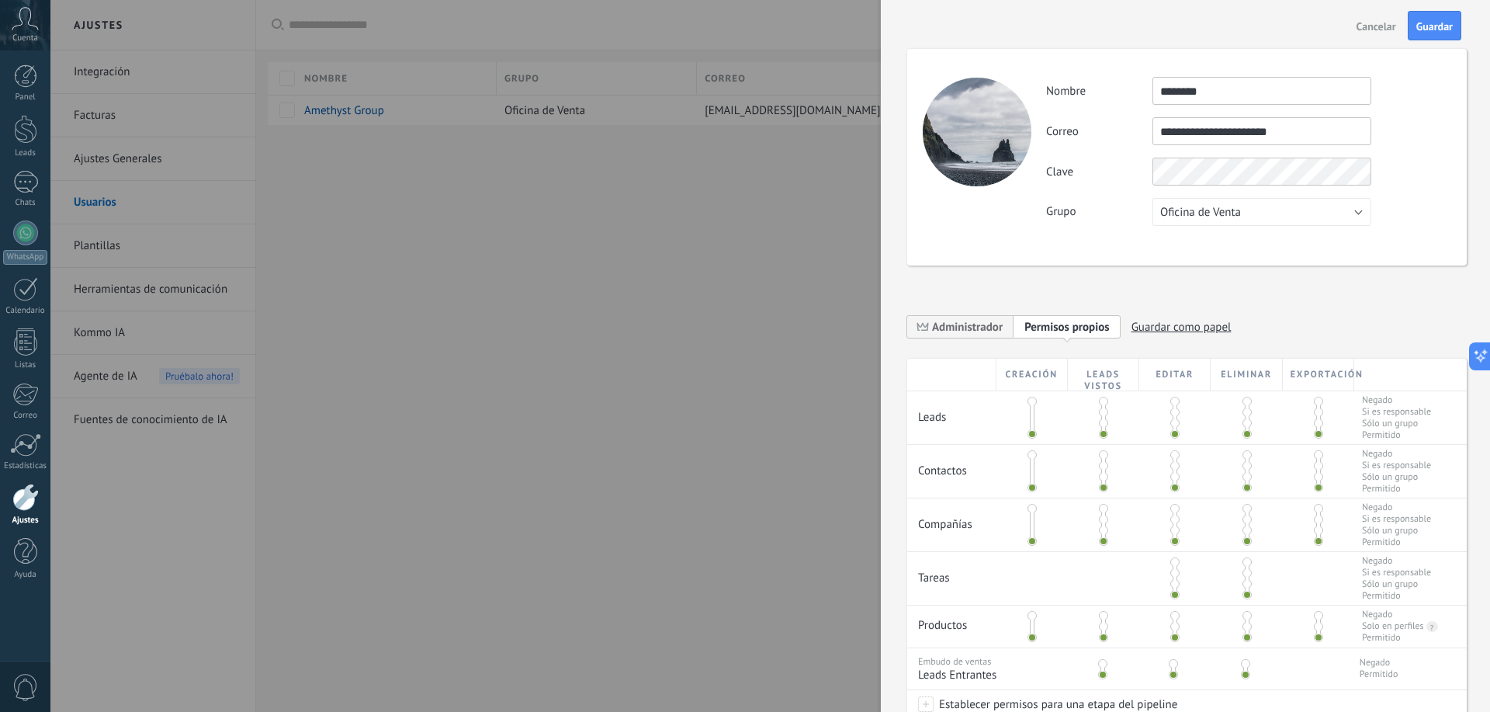
drag, startPoint x: 1130, startPoint y: 248, endPoint x: 1228, endPoint y: 196, distance: 110.4
click at [1140, 241] on div "**********" at bounding box center [1187, 157] width 560 height 217
click at [1447, 27] on span "Guardar" at bounding box center [1435, 26] width 36 height 11
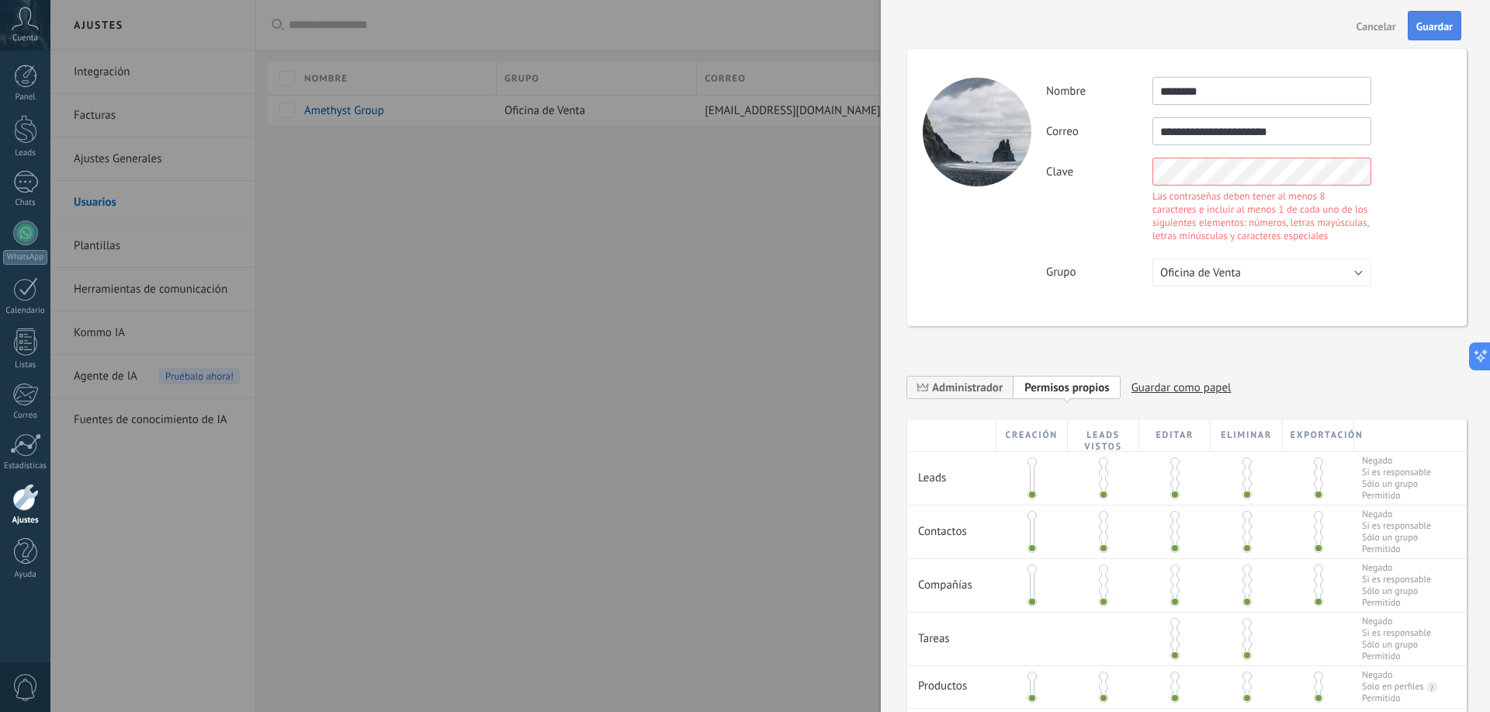
click at [1436, 24] on span "Guardar" at bounding box center [1435, 26] width 36 height 11
click at [1131, 172] on div "Clave Las contraseñas deben tener al menos 8 caracteres e incluir al menos 1 de…" at bounding box center [1248, 202] width 404 height 88
click at [1435, 29] on span "Guardar" at bounding box center [1435, 26] width 36 height 11
click at [1442, 29] on span "Guardar" at bounding box center [1435, 26] width 36 height 11
click at [1436, 37] on button "Guardar" at bounding box center [1435, 25] width 54 height 29
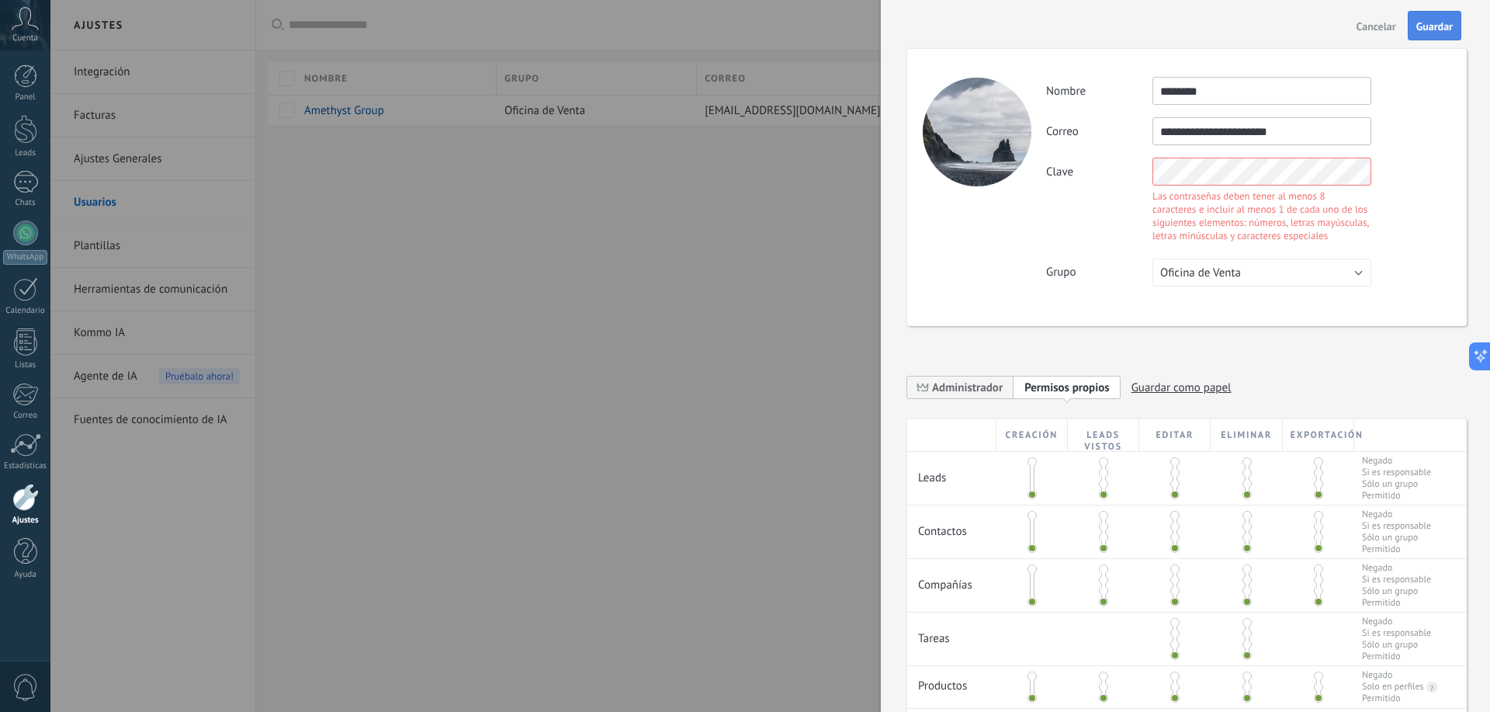
click at [1436, 32] on span "Guardar" at bounding box center [1435, 26] width 36 height 11
click at [1437, 32] on span "Guardar" at bounding box center [1435, 26] width 36 height 11
click at [1167, 179] on div "Clave Las contraseñas deben tener al menos 8 caracteres e incluir al menos 1 de…" at bounding box center [1248, 202] width 404 height 88
drag, startPoint x: 1247, startPoint y: 193, endPoint x: 1010, endPoint y: 161, distance: 239.8
click at [1024, 158] on div "**********" at bounding box center [1187, 187] width 560 height 277
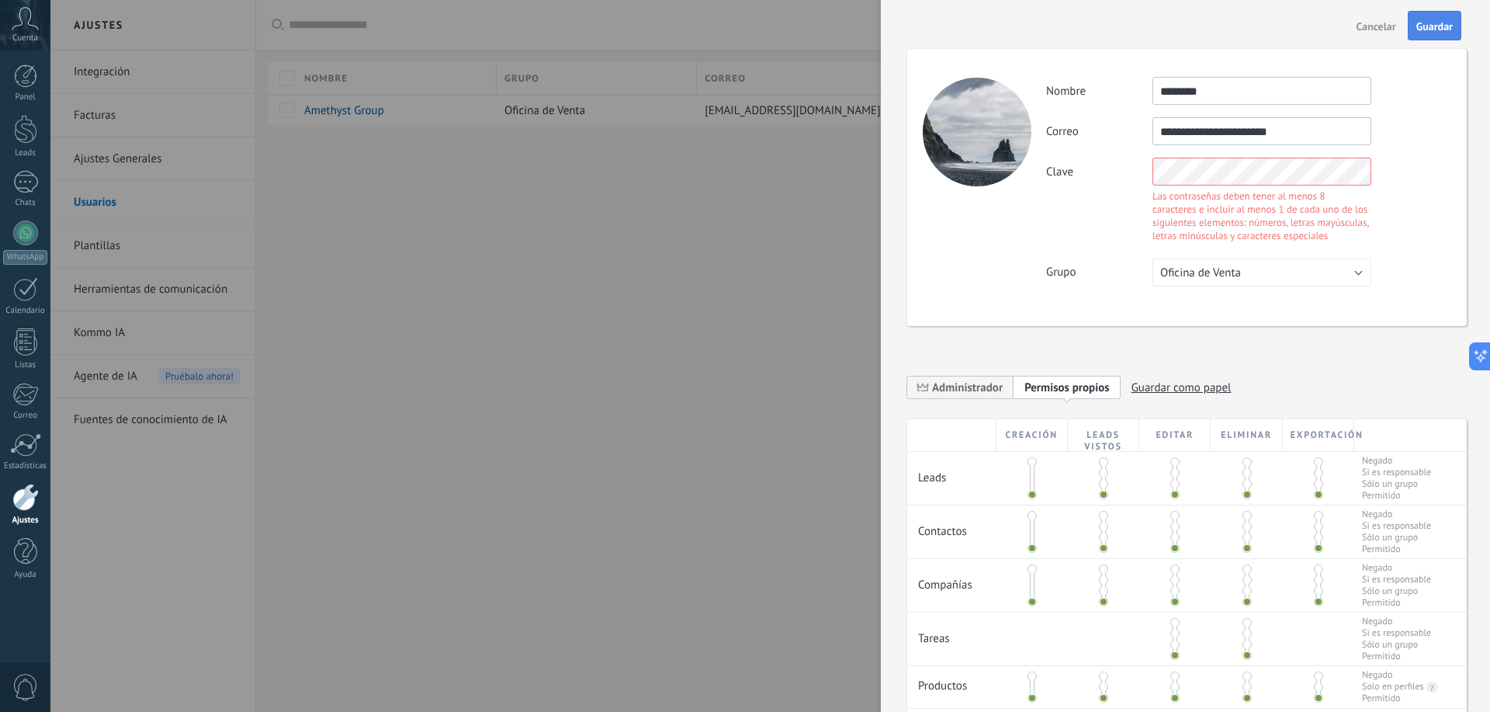
click at [1431, 22] on span "Guardar" at bounding box center [1435, 26] width 36 height 11
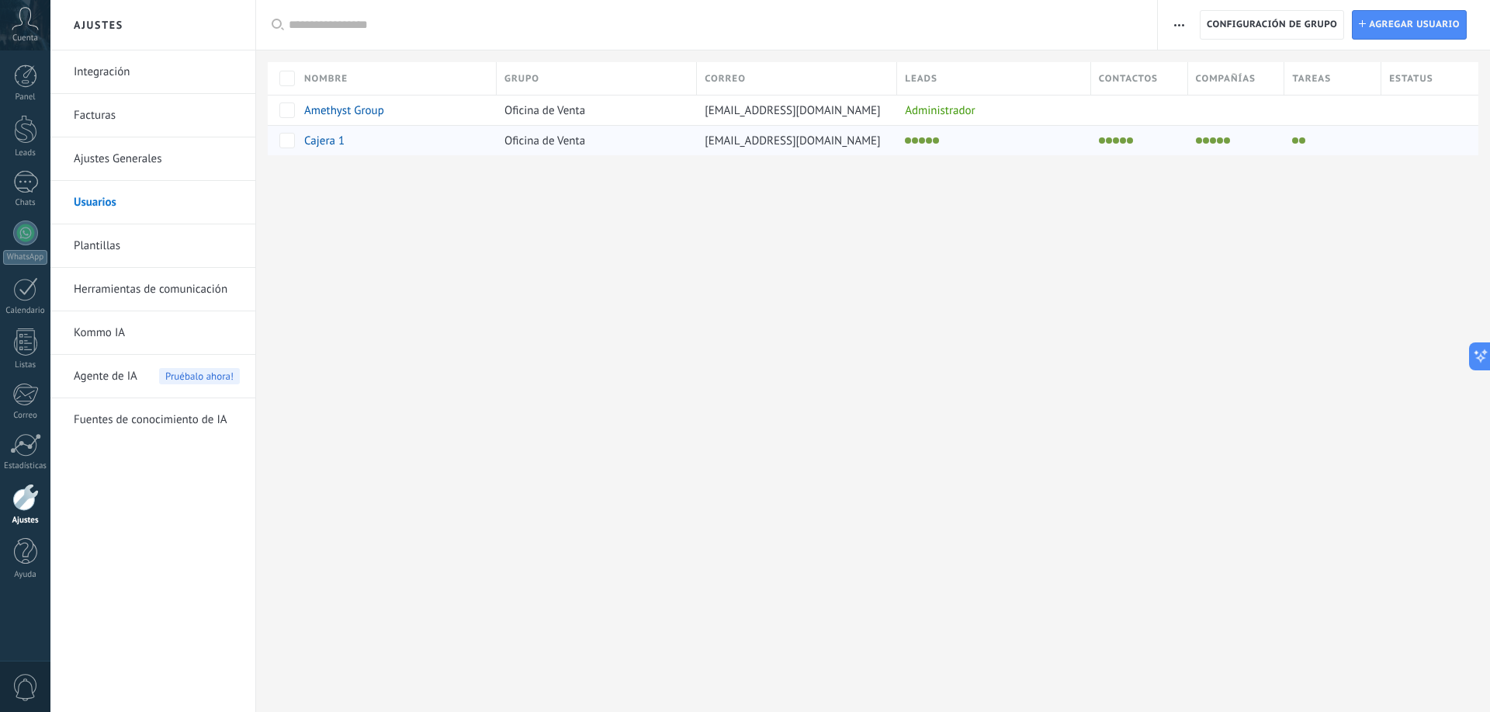
click at [412, 146] on div "Cajera 1" at bounding box center [393, 140] width 193 height 29
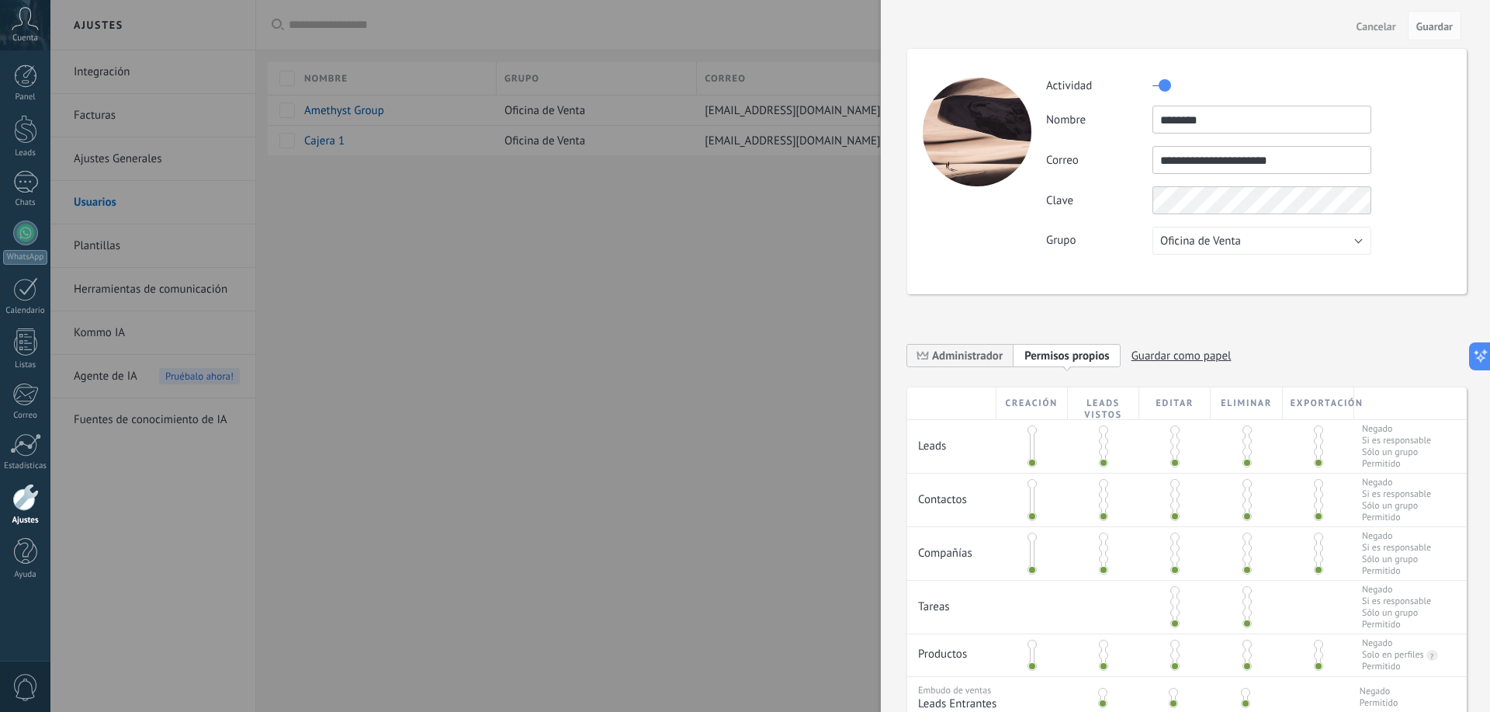
click at [408, 217] on div at bounding box center [745, 356] width 1490 height 712
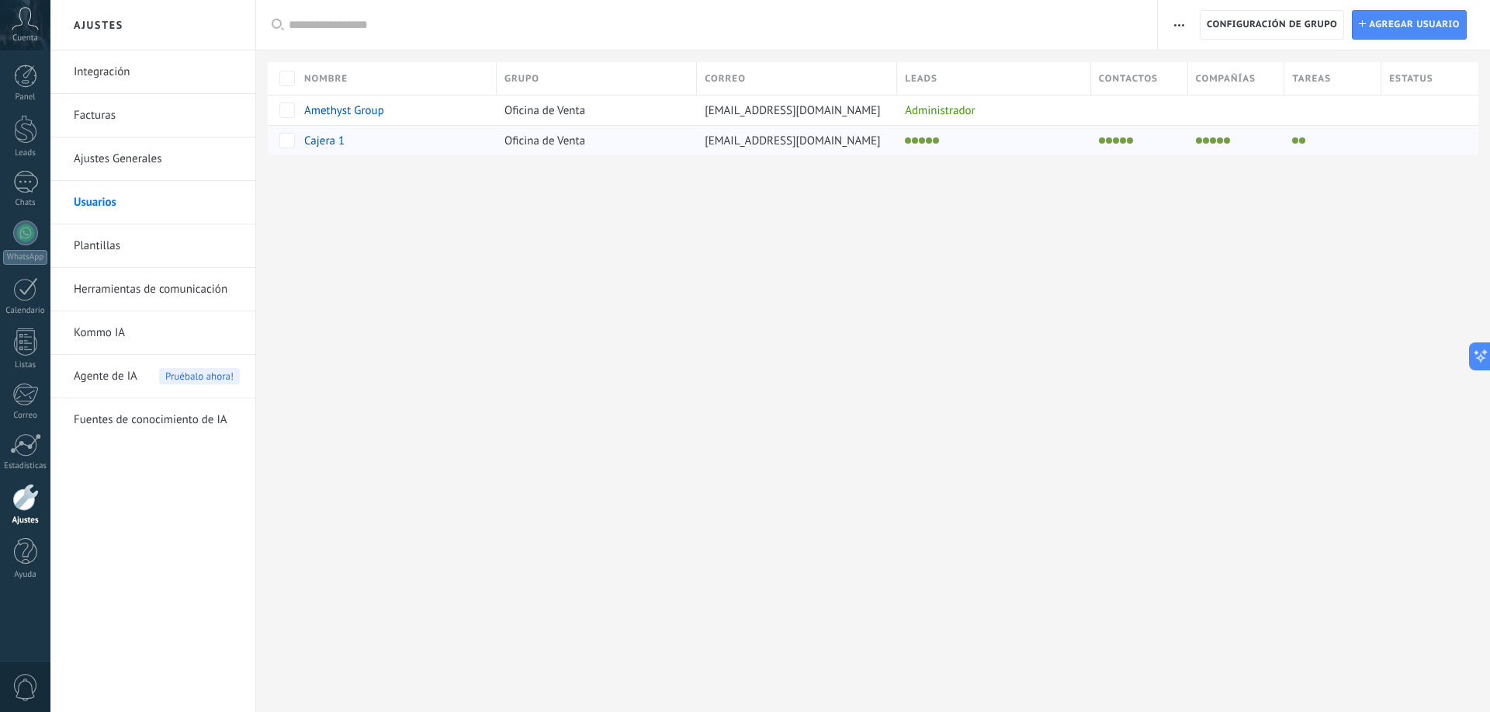
click at [327, 144] on span "Cajera 1" at bounding box center [324, 141] width 40 height 15
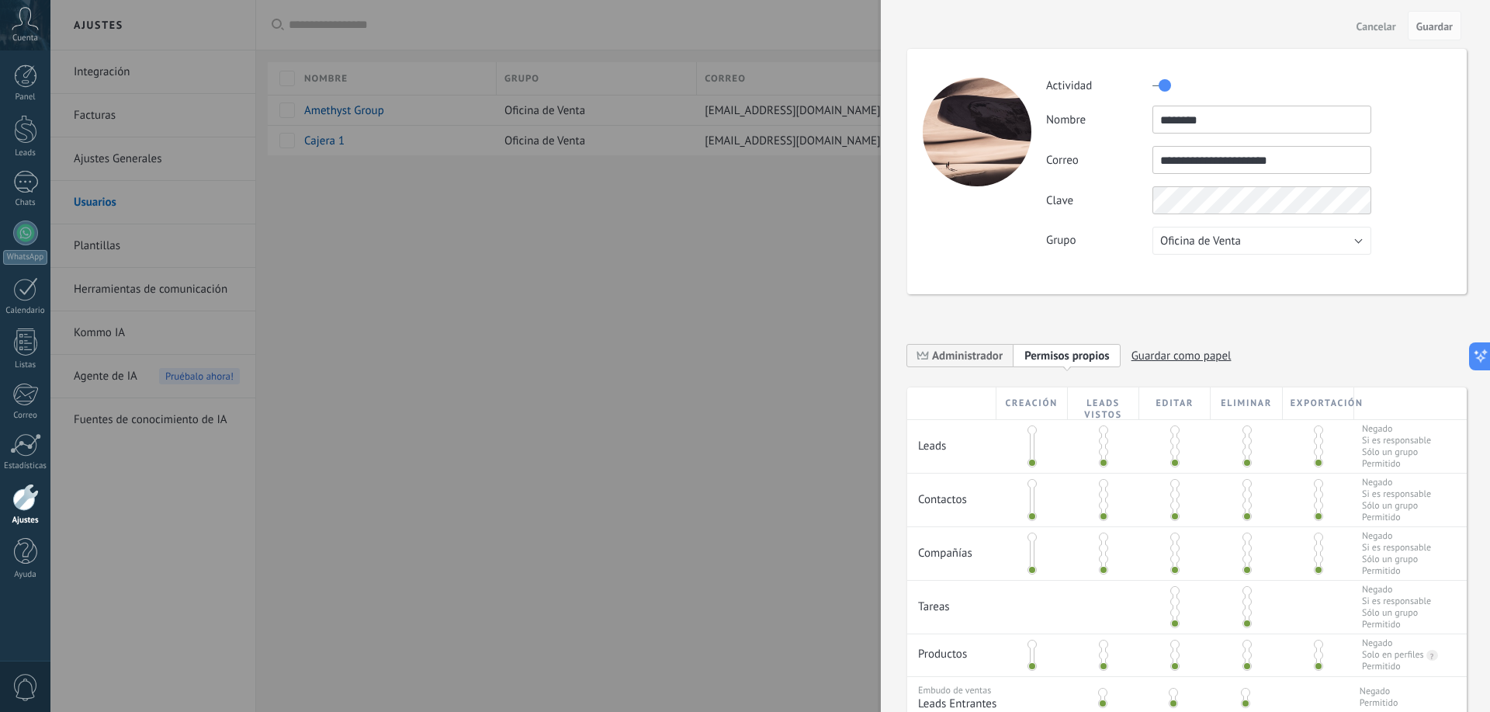
click at [617, 278] on div at bounding box center [745, 356] width 1490 height 712
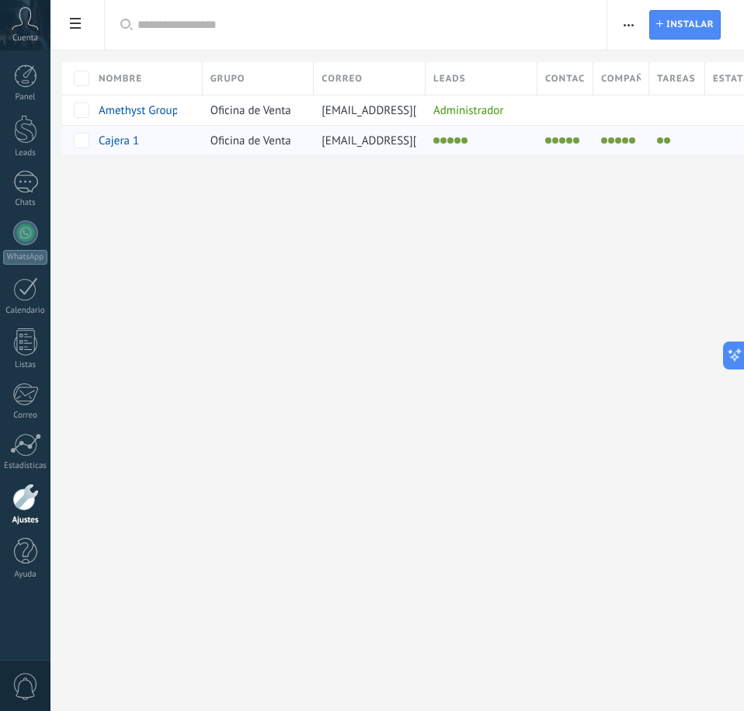
click at [125, 141] on span "Cajera 1" at bounding box center [119, 141] width 40 height 15
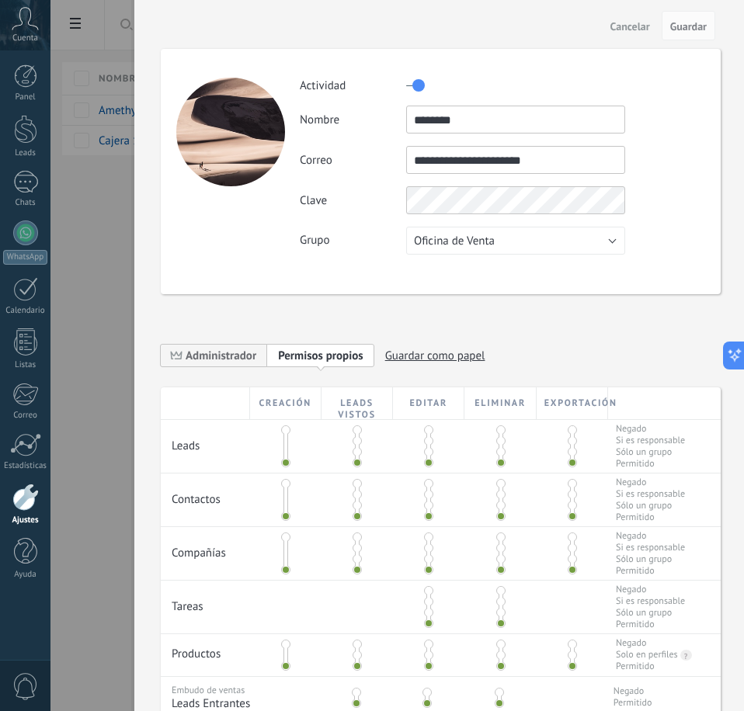
scroll to position [238, 0]
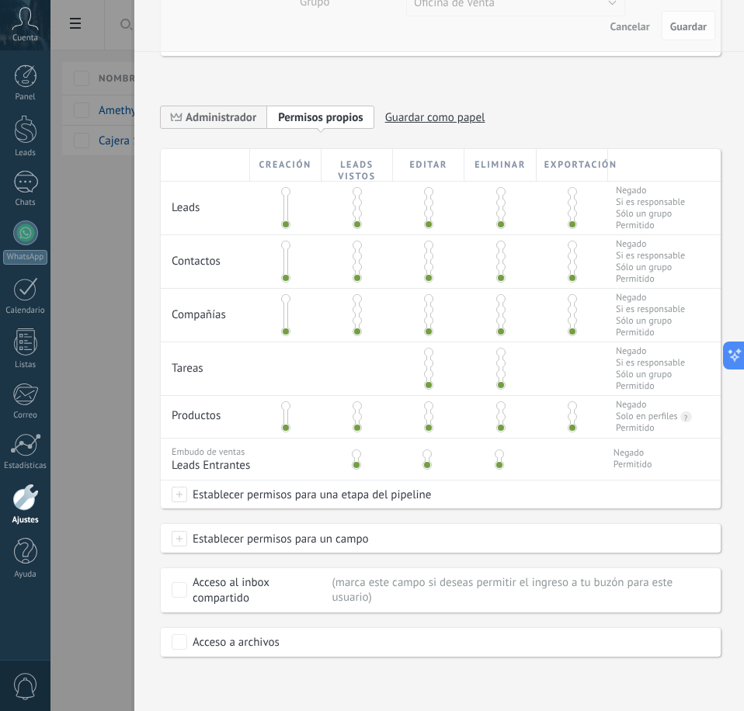
click at [626, 361] on span "Si es responsable" at bounding box center [650, 363] width 69 height 12
click at [239, 497] on span "Establecer permisos para una etapa del pipeline" at bounding box center [309, 495] width 244 height 28
click at [292, 404] on div at bounding box center [396, 355] width 693 height 711
click at [224, 458] on div "Embudo de ventas Leads Entrantes" at bounding box center [240, 459] width 158 height 41
click at [314, 172] on div "Creación" at bounding box center [285, 165] width 71 height 32
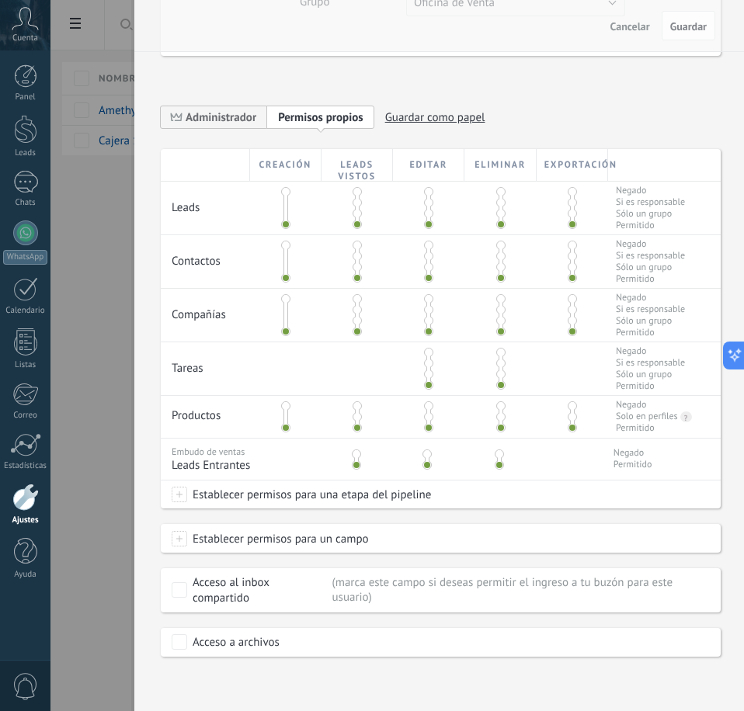
click at [298, 164] on div "Creación" at bounding box center [285, 165] width 71 height 32
click at [294, 164] on div "Creación" at bounding box center [285, 165] width 71 height 32
click at [286, 185] on div at bounding box center [285, 208] width 71 height 53
click at [284, 196] on span at bounding box center [285, 191] width 9 height 9
click at [284, 225] on span at bounding box center [285, 224] width 9 height 9
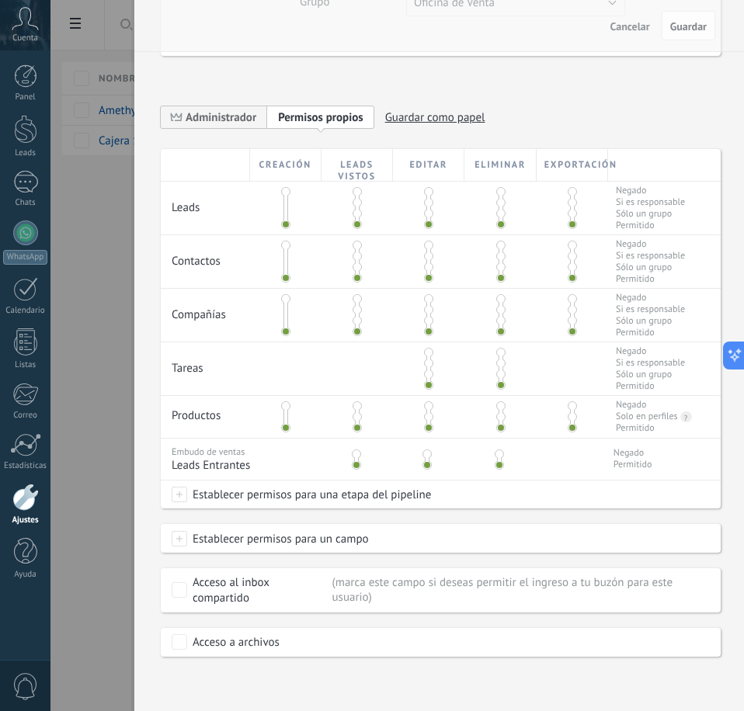
click at [284, 409] on span at bounding box center [285, 405] width 9 height 9
click at [428, 407] on span at bounding box center [428, 405] width 9 height 9
click at [567, 412] on span at bounding box center [571, 416] width 9 height 9
click at [571, 411] on div at bounding box center [571, 417] width 71 height 42
click at [567, 406] on span at bounding box center [571, 405] width 9 height 9
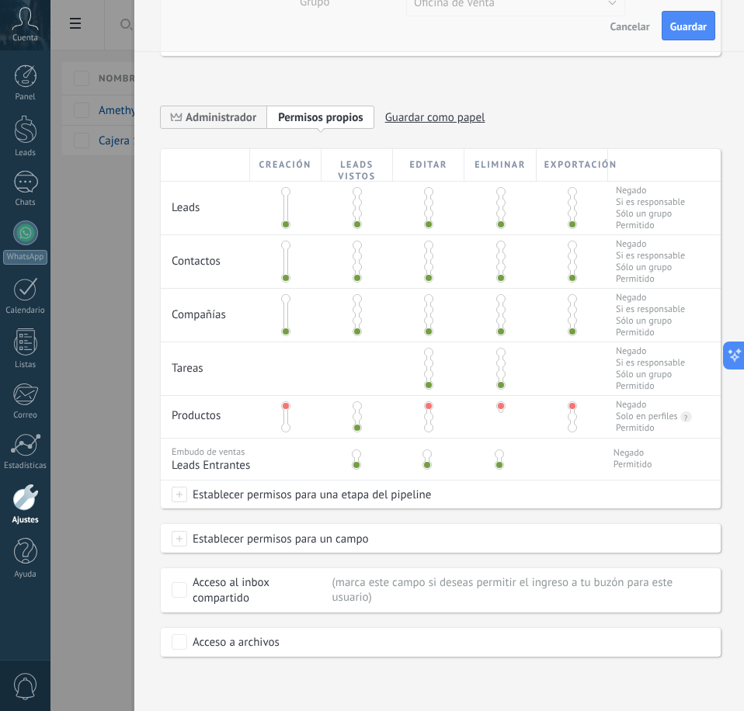
click at [689, 22] on span "Guardar" at bounding box center [688, 26] width 36 height 11
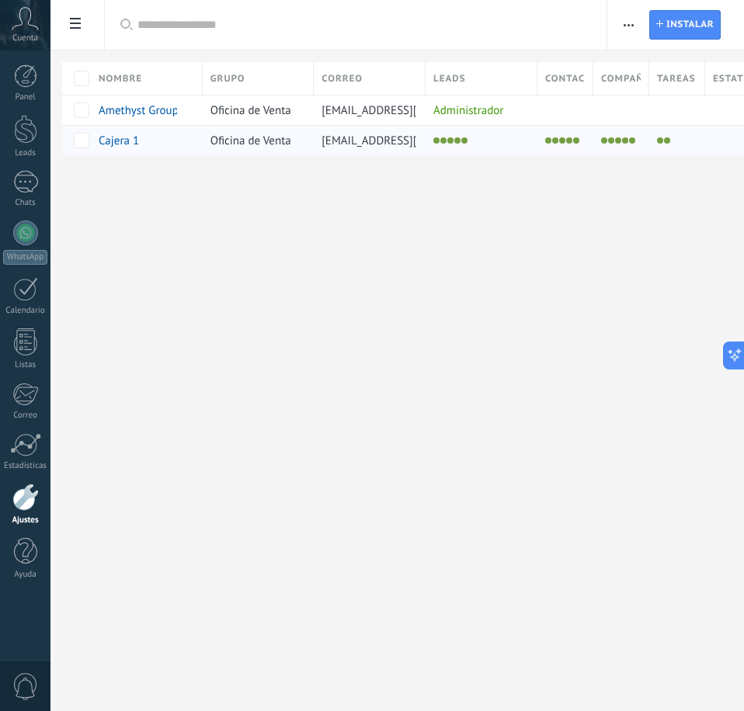
click at [115, 141] on span "Cajera 1" at bounding box center [119, 141] width 40 height 15
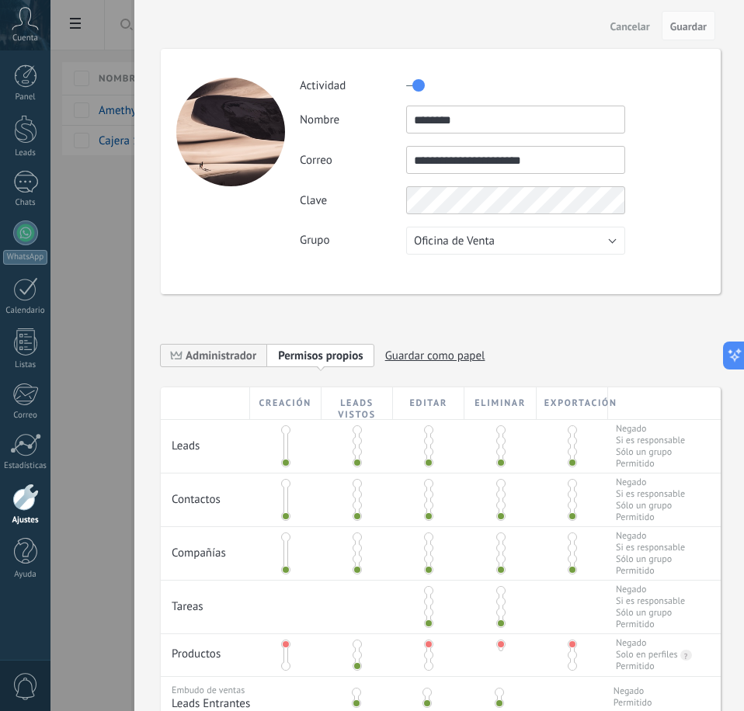
scroll to position [155, 0]
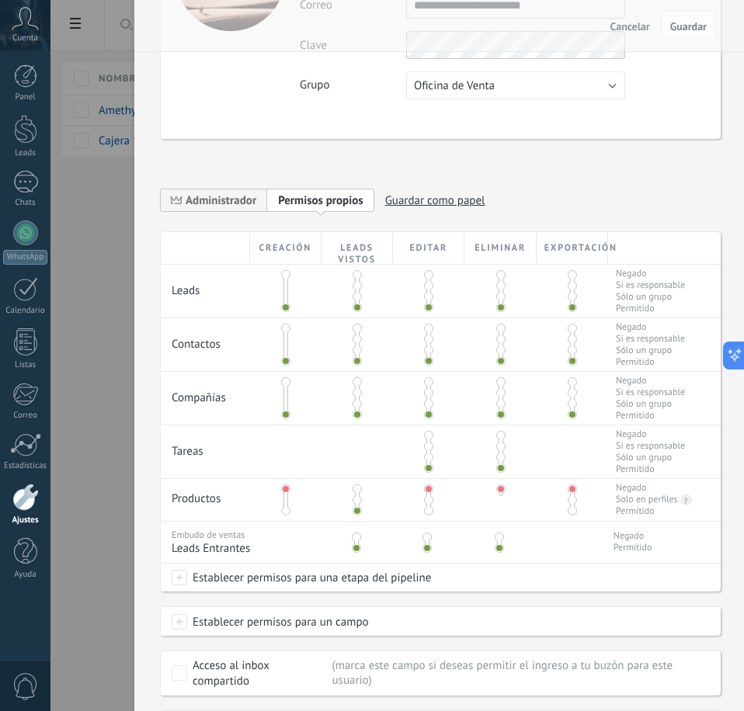
click at [335, 198] on span "Permisos propios" at bounding box center [320, 200] width 85 height 15
click at [357, 582] on span "Establecer permisos para una etapa del pipeline" at bounding box center [309, 578] width 244 height 28
click at [511, 609] on div "Nueva consulta Cualificado Cotización enviada Pedido creado Pedido completado P…" at bounding box center [396, 355] width 693 height 711
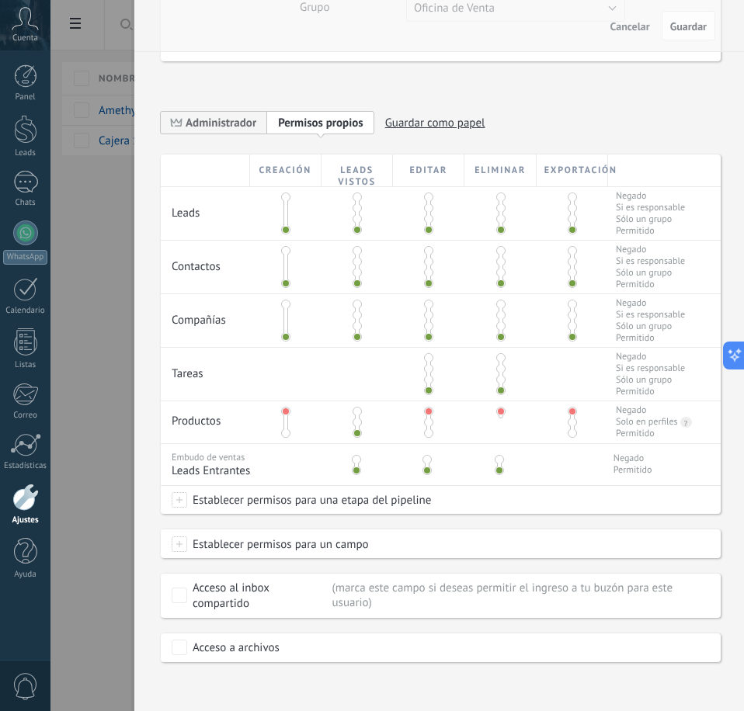
click at [312, 538] on span "Establecer permisos para un campo" at bounding box center [278, 544] width 182 height 28
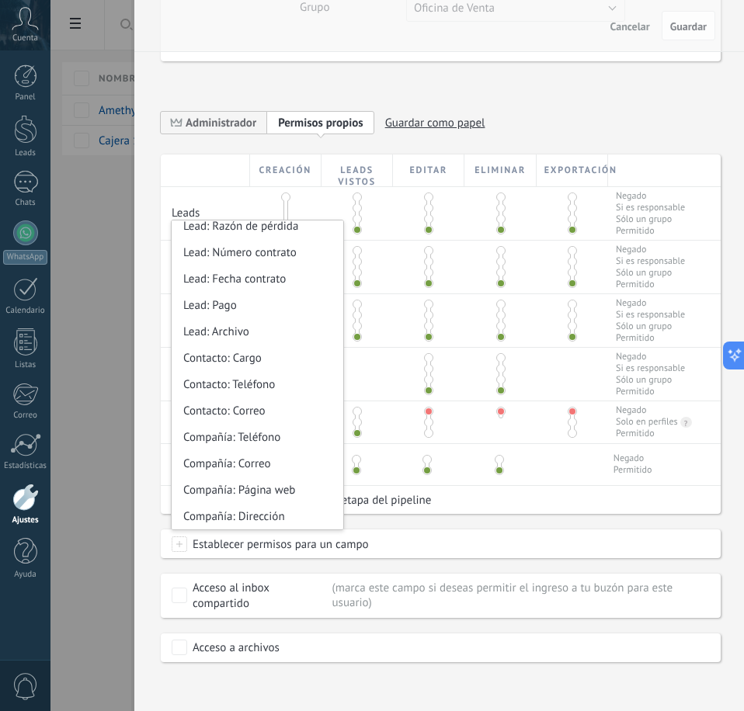
scroll to position [238, 0]
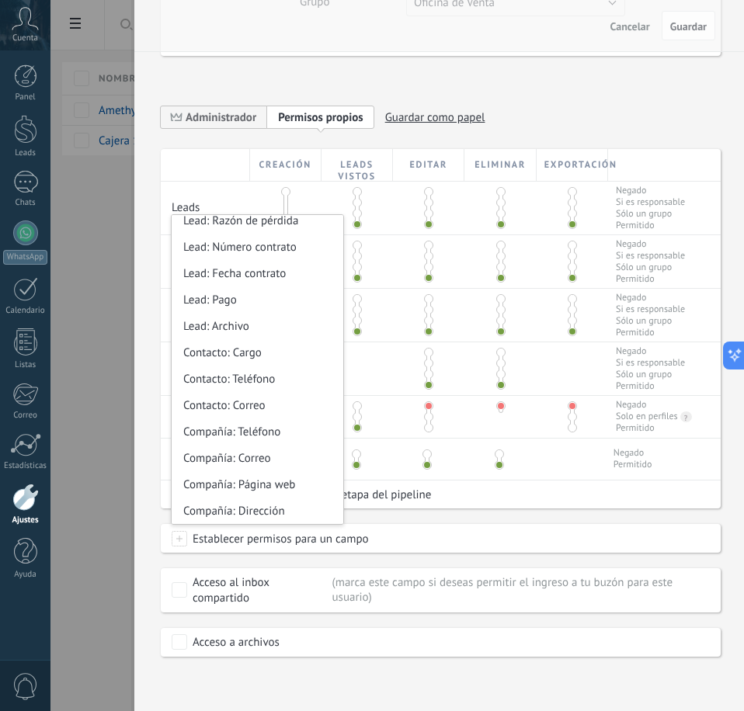
click at [457, 522] on div "Creación Leads vistos Editar Eliminar Exportación Leads Negado Si es responsabl…" at bounding box center [441, 403] width 560 height 508
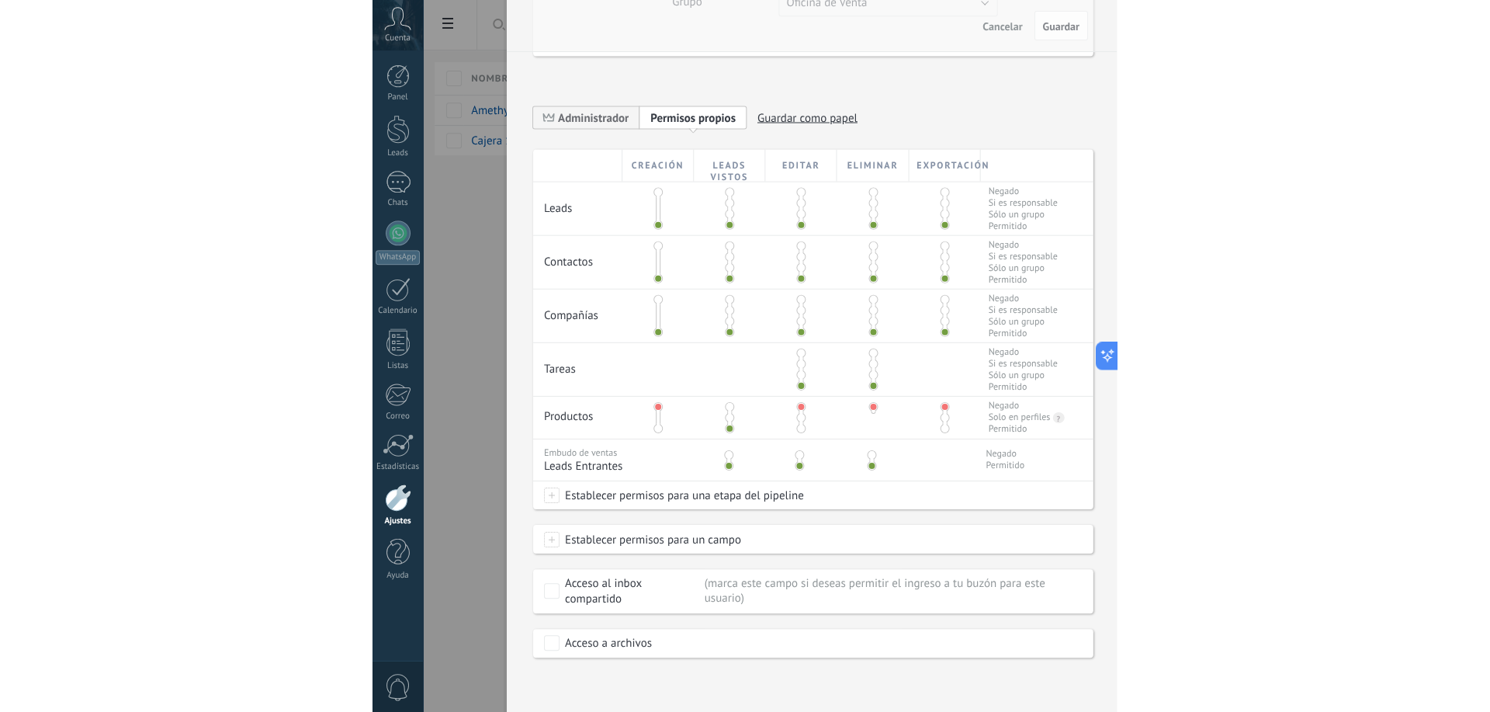
scroll to position [0, 0]
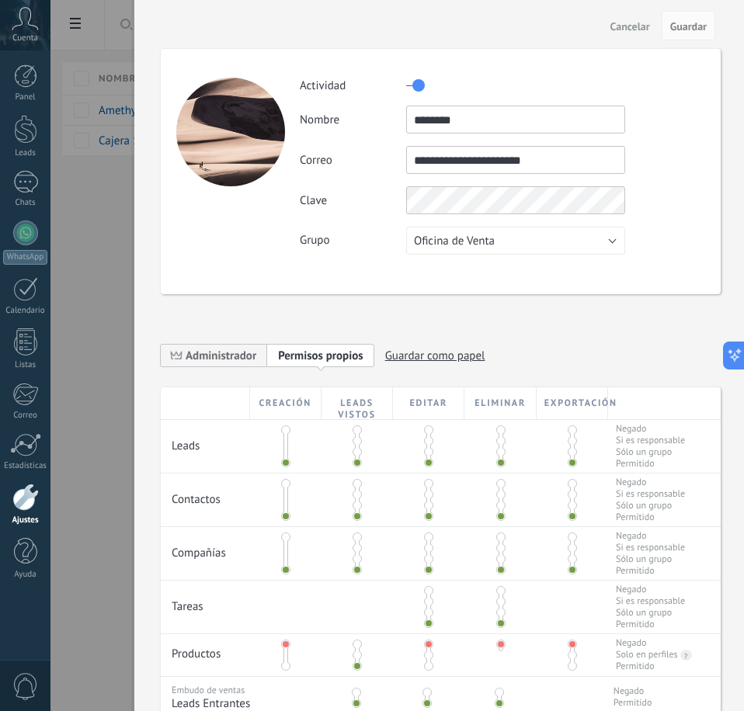
click at [231, 127] on div at bounding box center [230, 132] width 109 height 109
click at [626, 21] on span "Cancelar" at bounding box center [630, 26] width 40 height 11
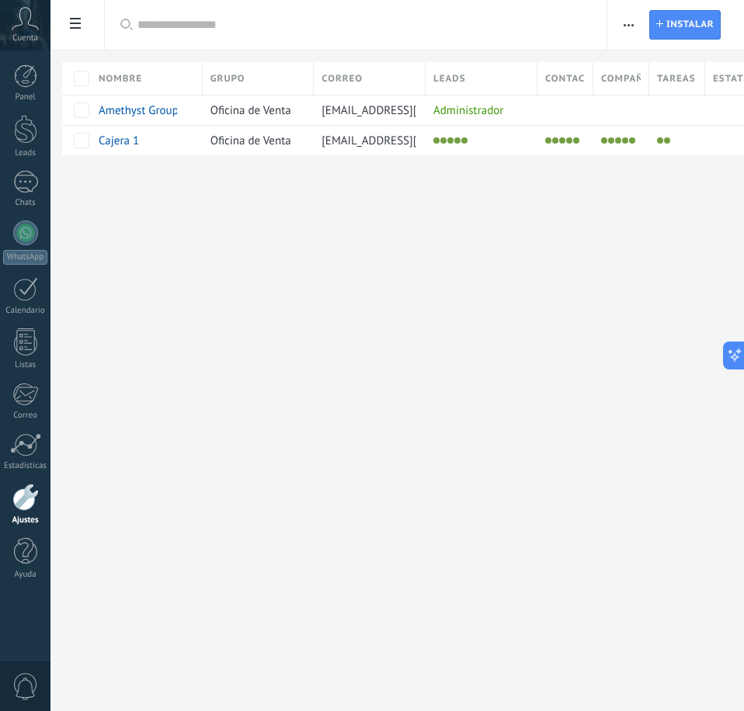
click at [291, 328] on div "Ajustes Integración Facturas Ajustes Generales Usuarios Plantillas Herramientas…" at bounding box center [396, 355] width 693 height 711
click at [32, 247] on link "WhatsApp" at bounding box center [25, 242] width 50 height 44
